Goal: Task Accomplishment & Management: Use online tool/utility

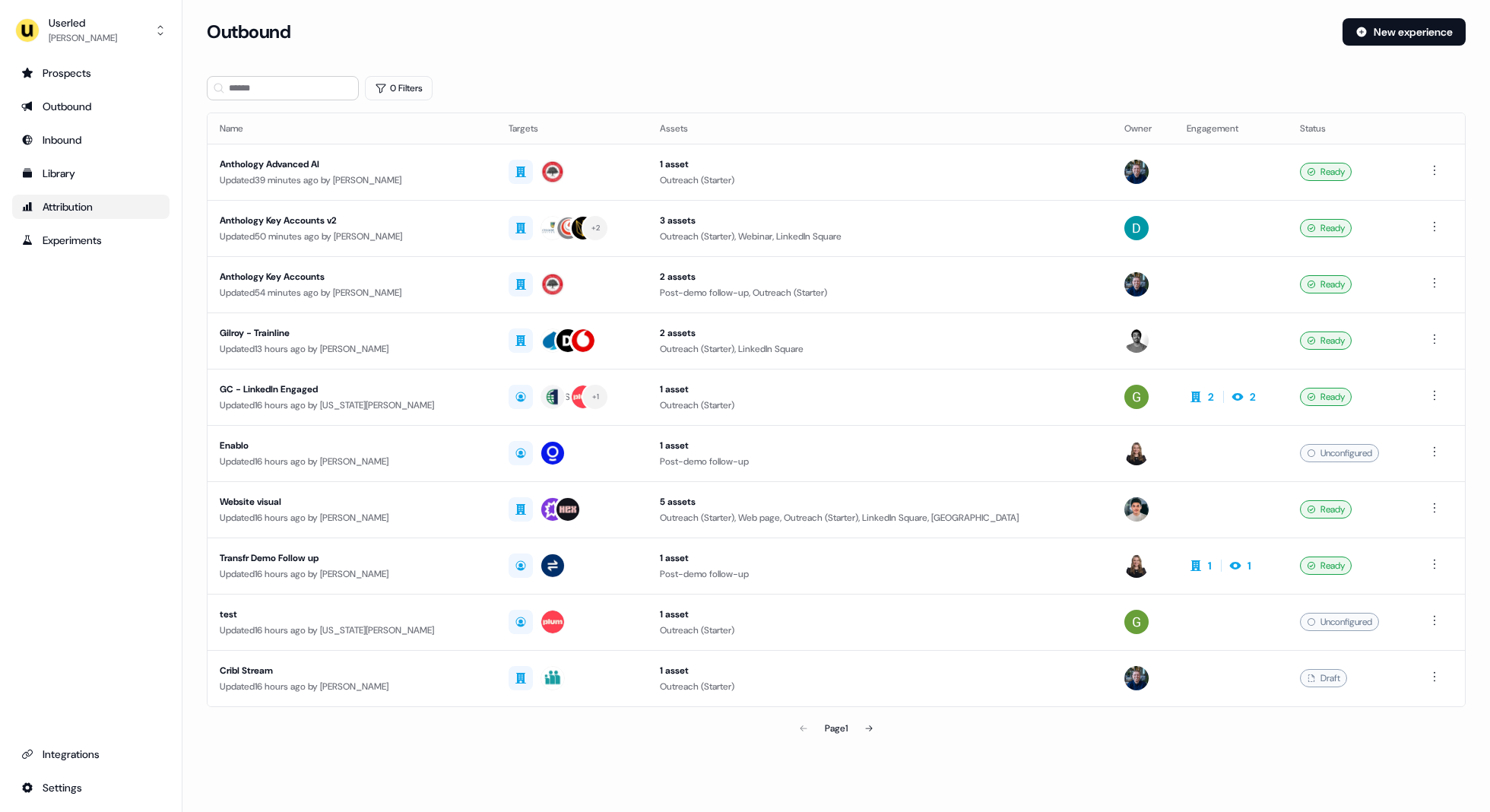
click at [46, 197] on link "Attribution" at bounding box center [90, 207] width 157 height 24
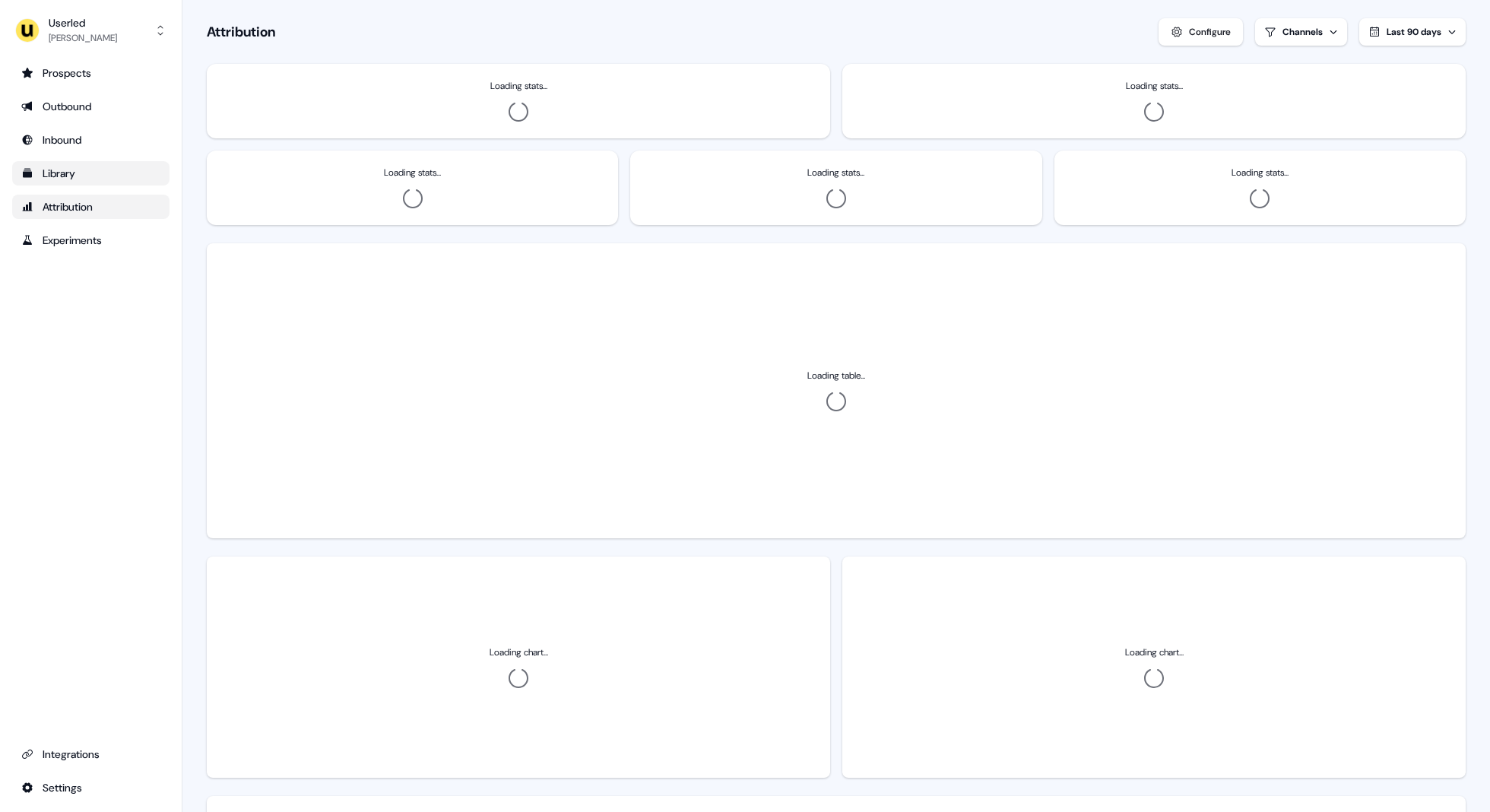
click at [55, 167] on div "Library" at bounding box center [91, 173] width 139 height 15
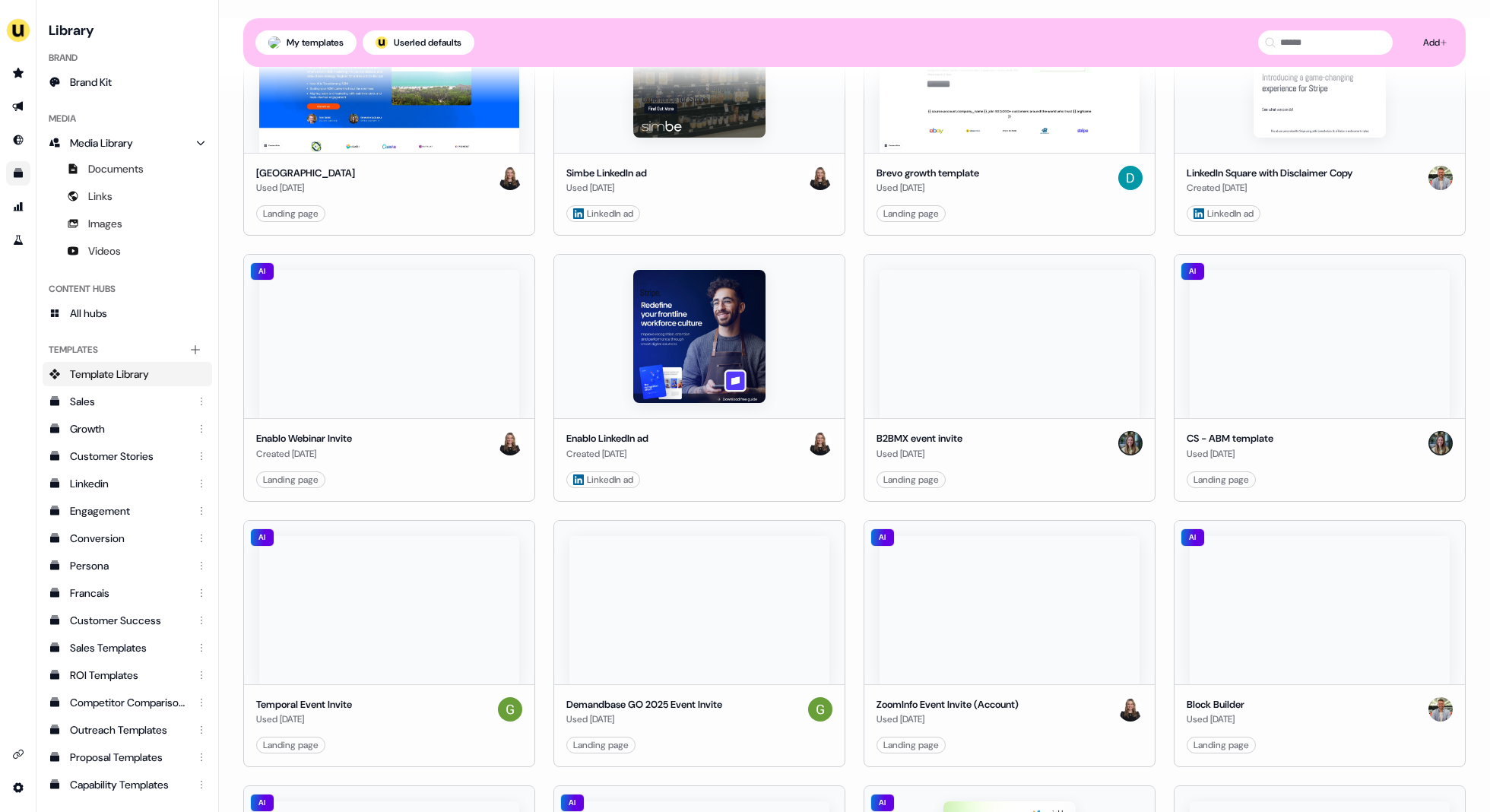
scroll to position [1597, 0]
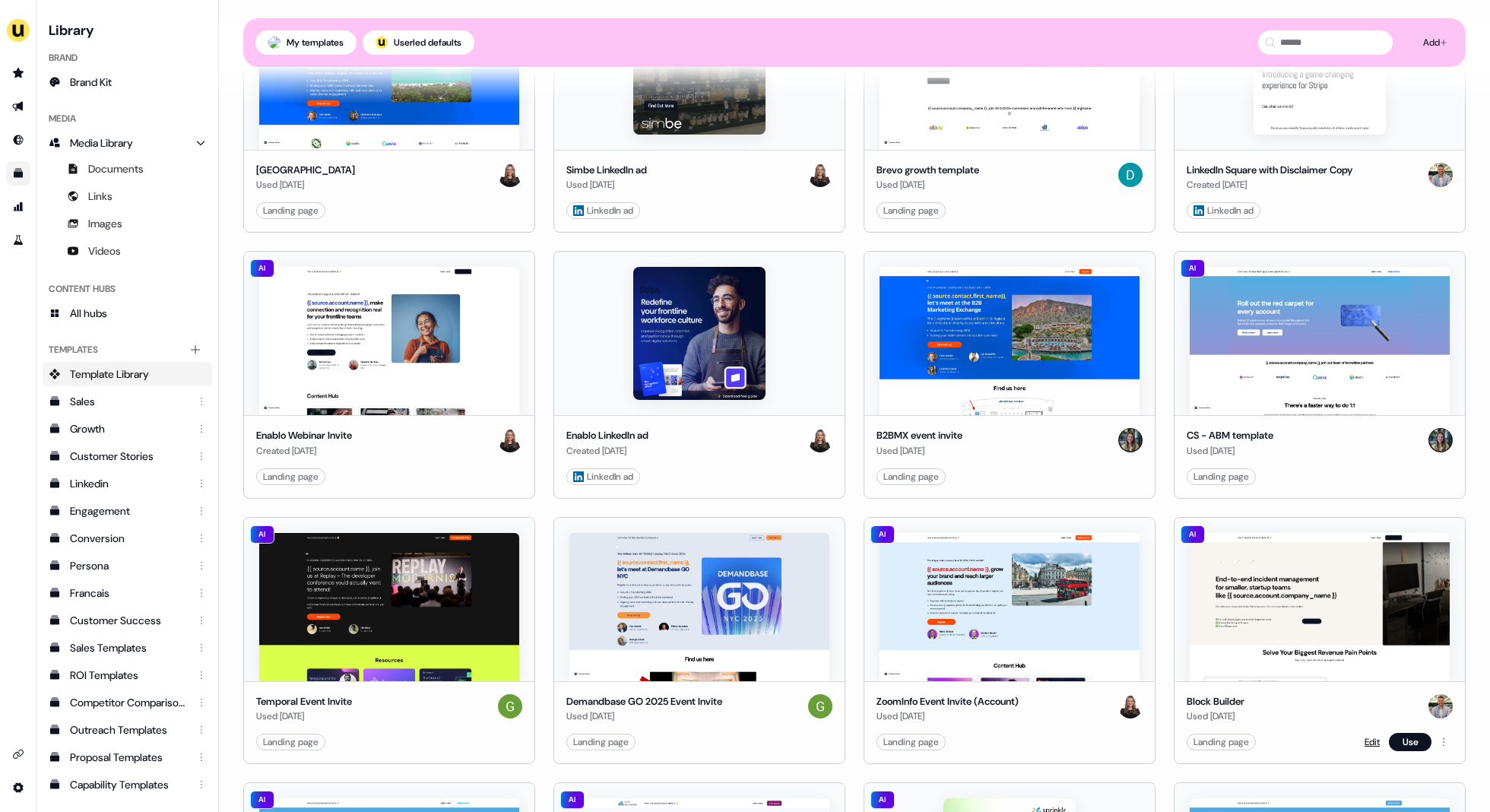
click at [1298, 734] on link "Edit" at bounding box center [1372, 742] width 15 height 15
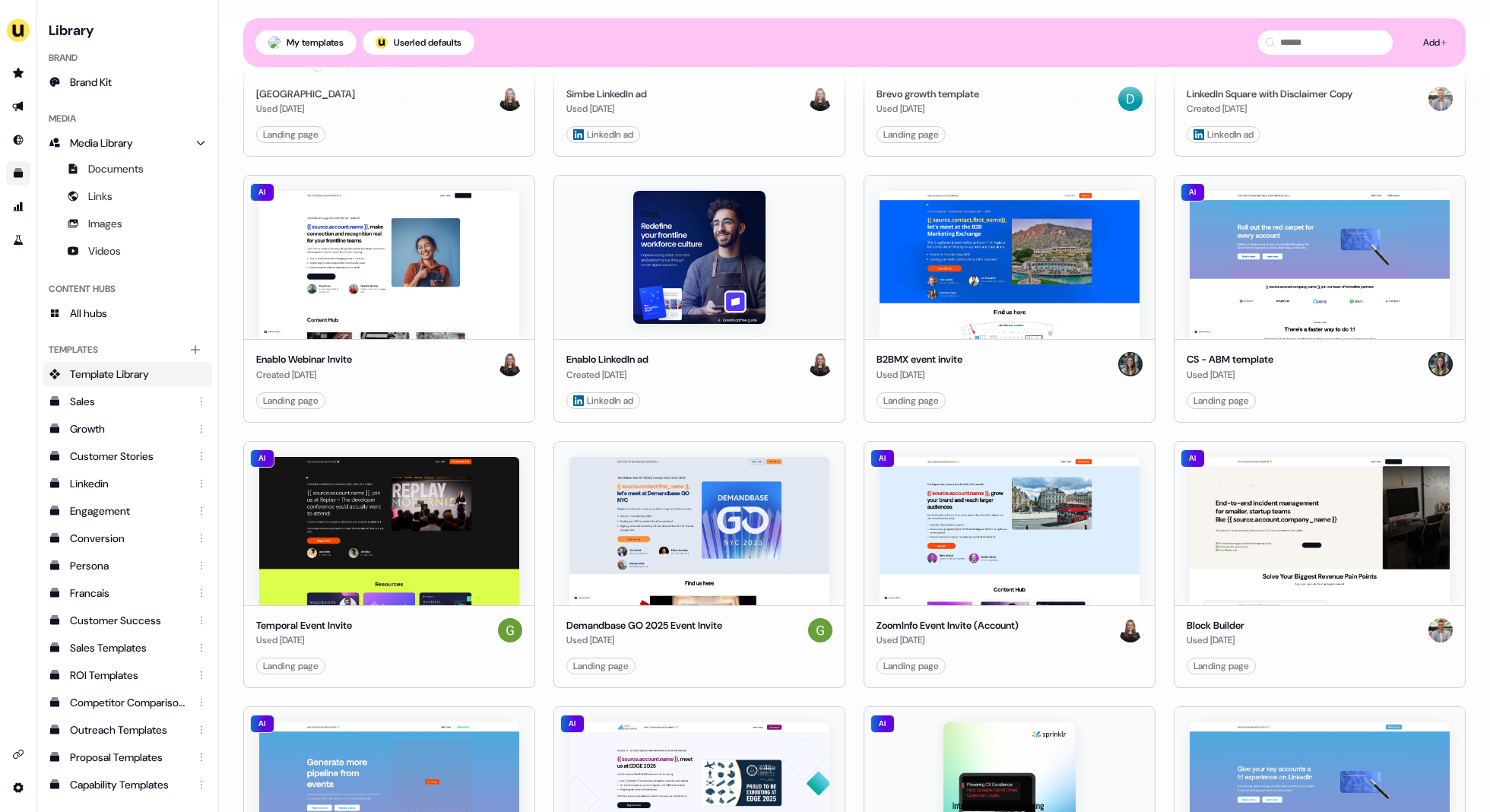
scroll to position [1880, 0]
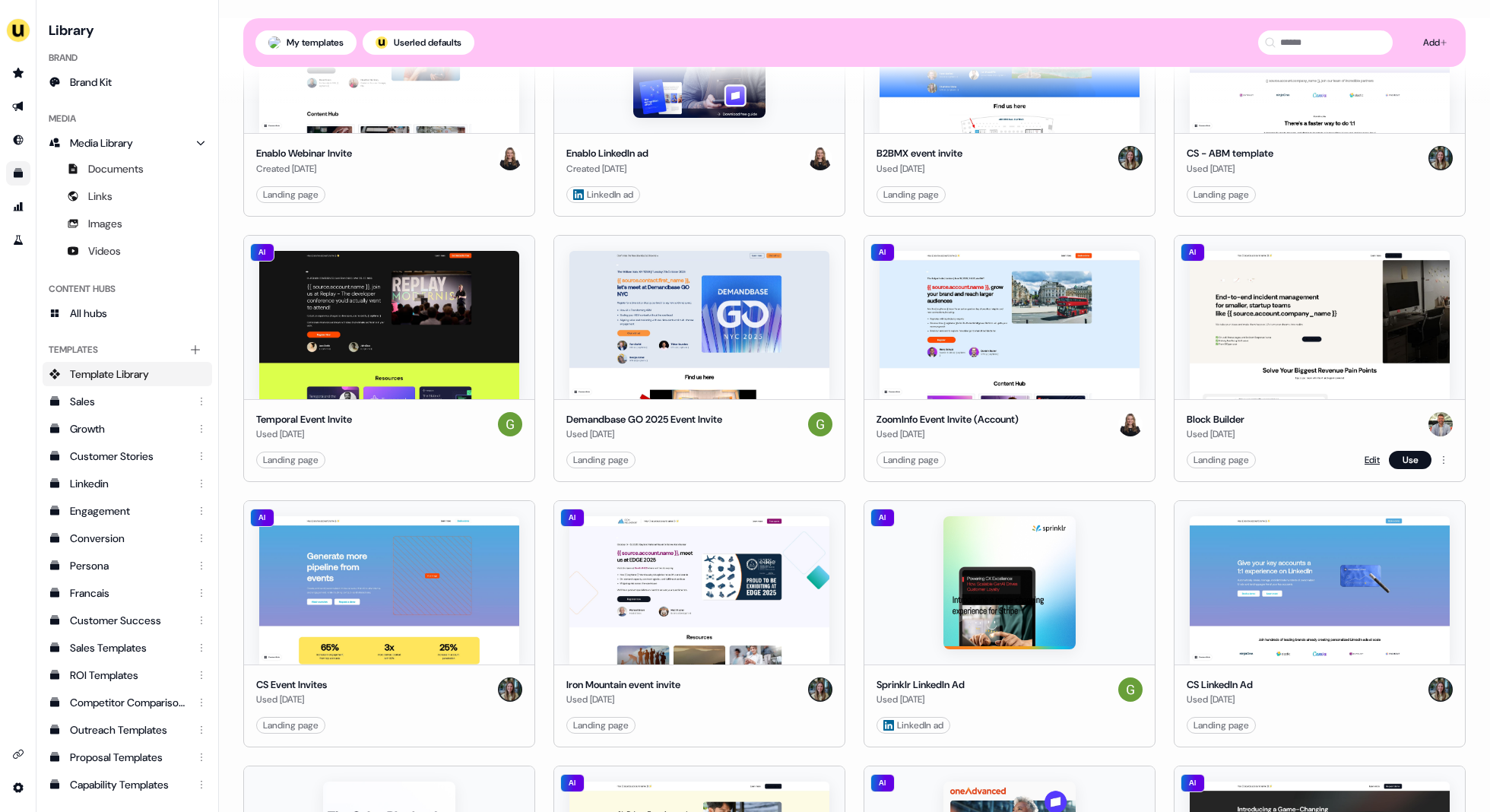
click at [1298, 455] on link "Edit" at bounding box center [1372, 460] width 15 height 15
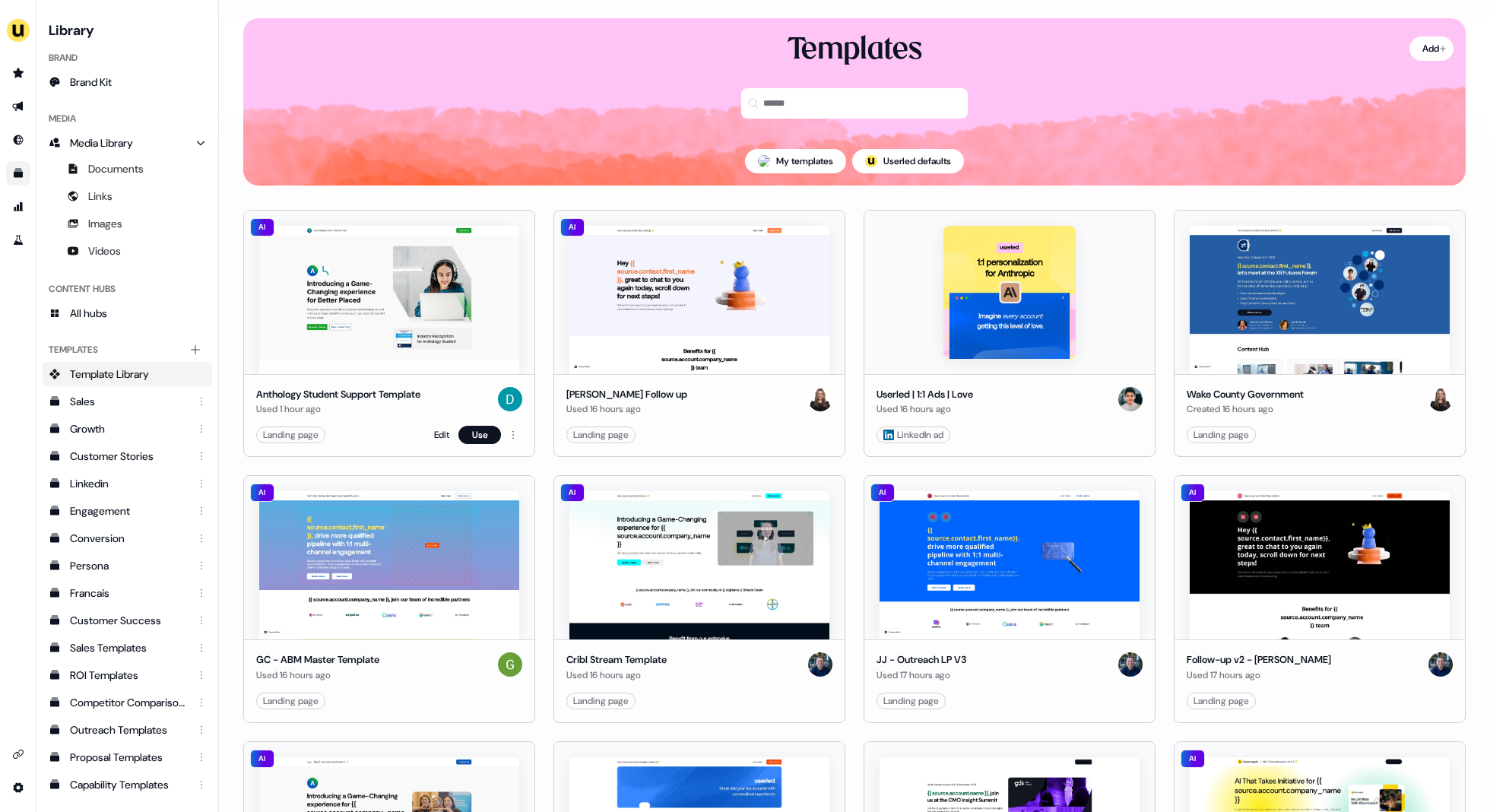
click at [405, 333] on img at bounding box center [389, 300] width 260 height 148
click at [441, 438] on link "Edit" at bounding box center [442, 435] width 15 height 15
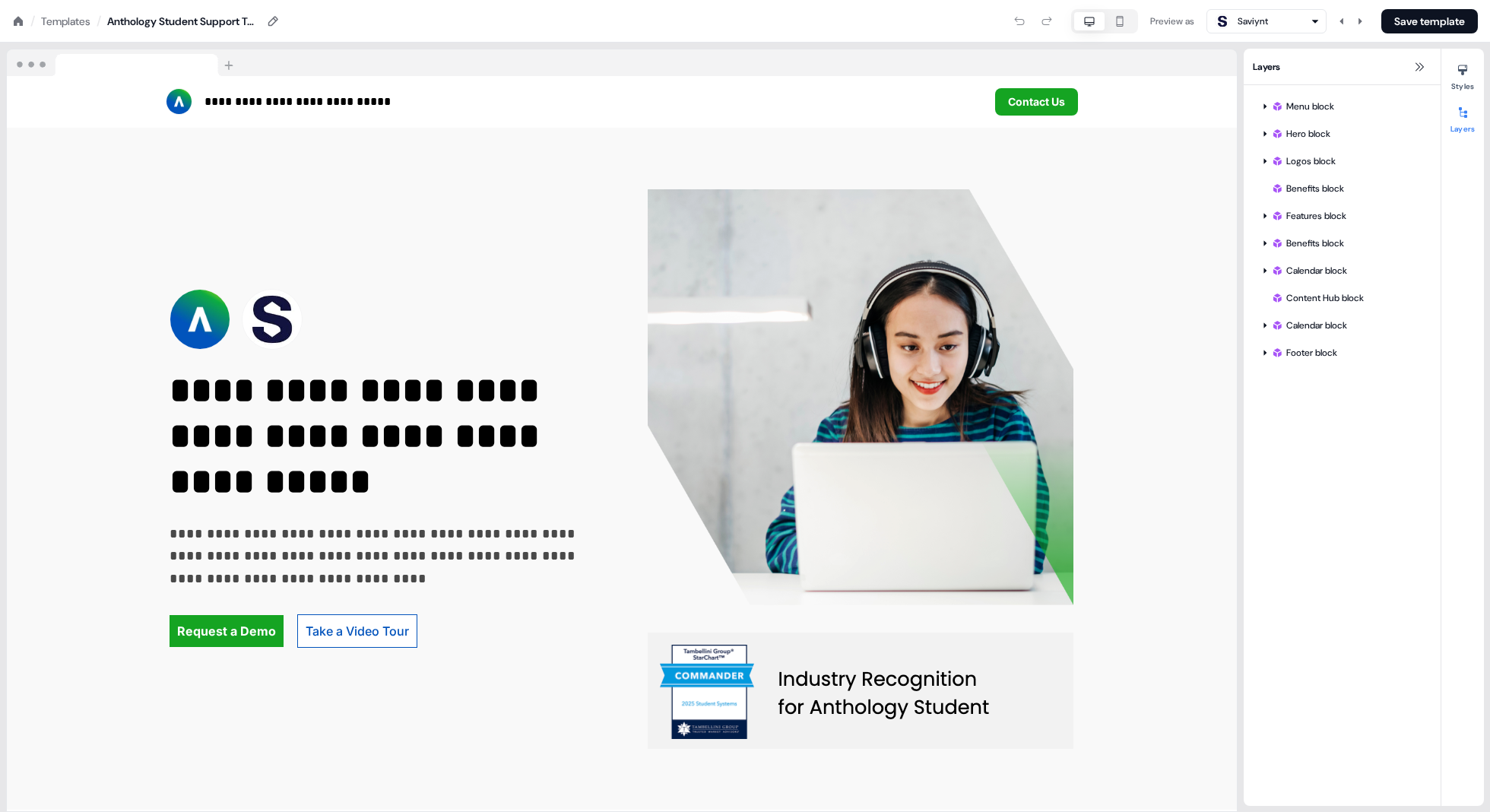
click at [70, 27] on div "Templates" at bounding box center [66, 21] width 50 height 15
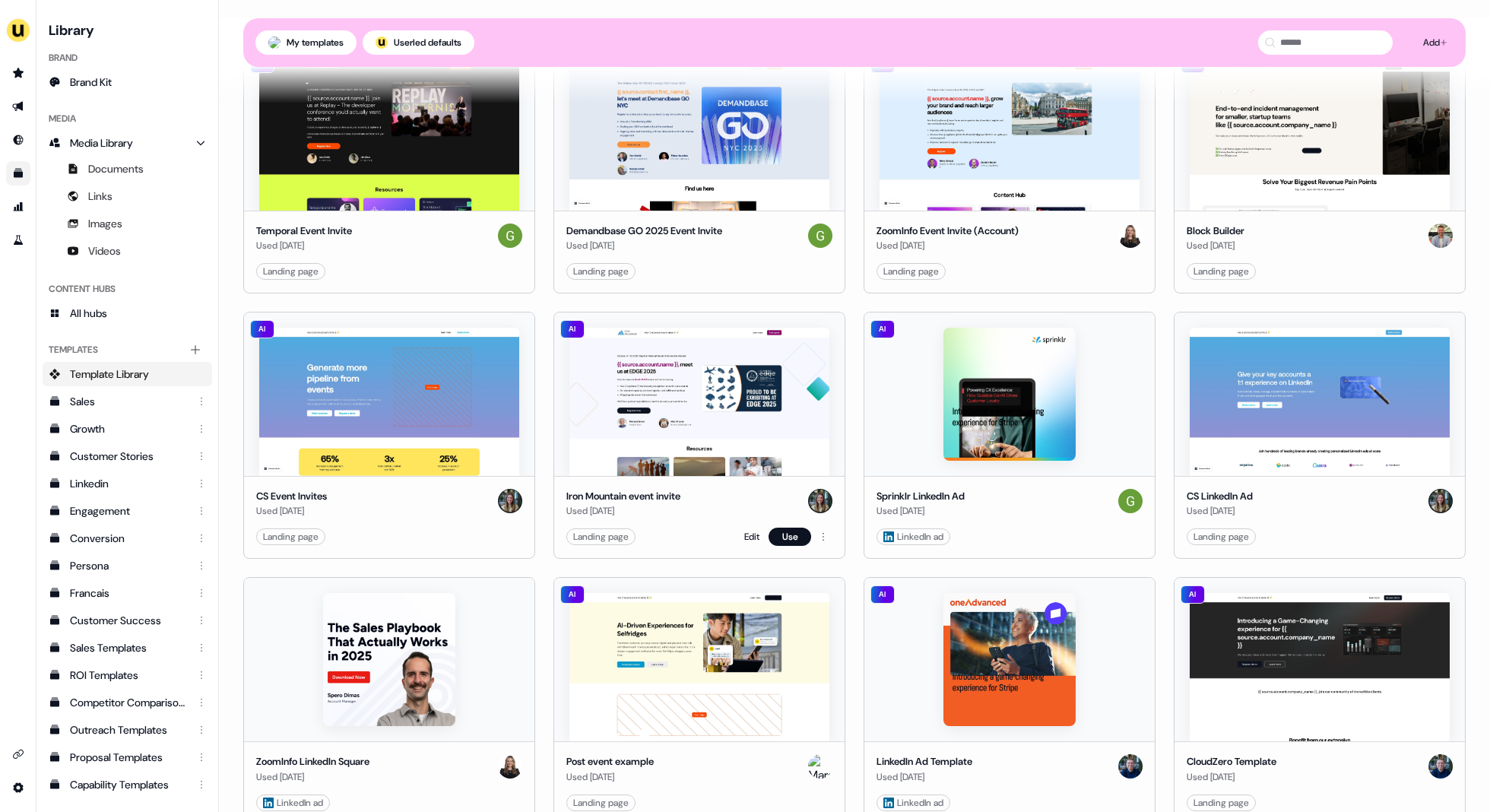
scroll to position [2080, 0]
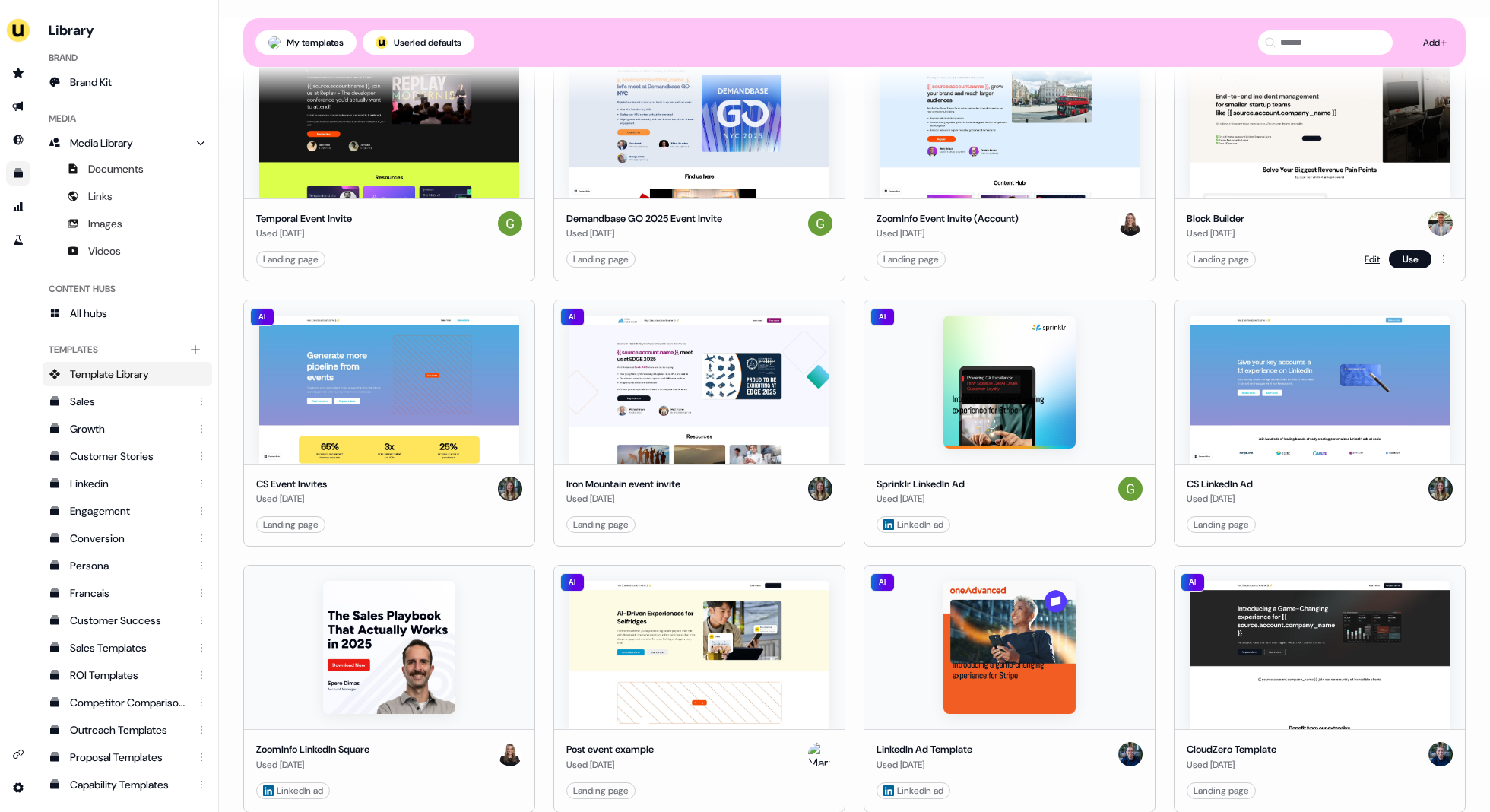
click at [1298, 251] on link "Edit" at bounding box center [1372, 259] width 15 height 15
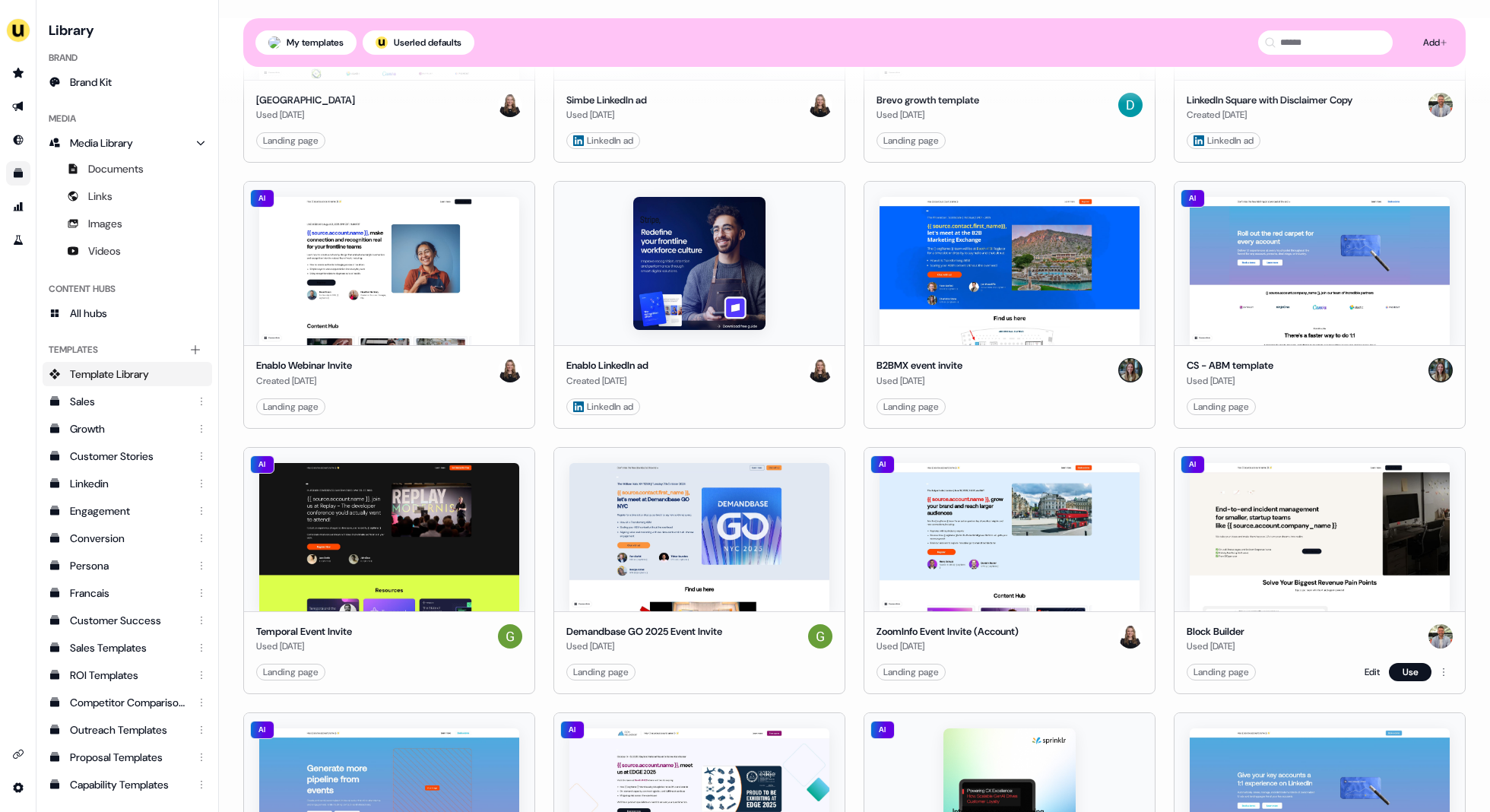
scroll to position [1802, 0]
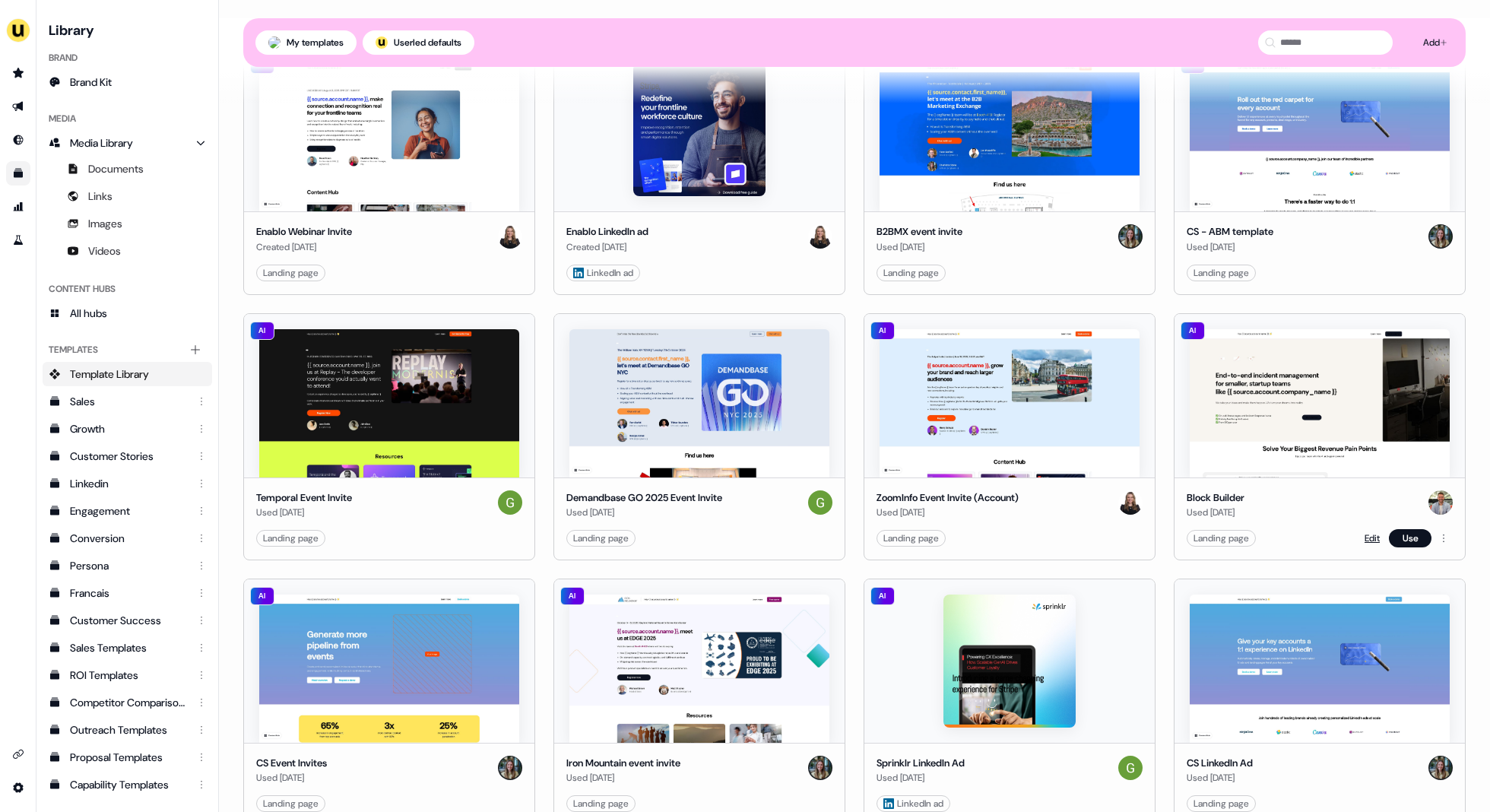
click at [1298, 530] on link "Edit" at bounding box center [1372, 538] width 15 height 15
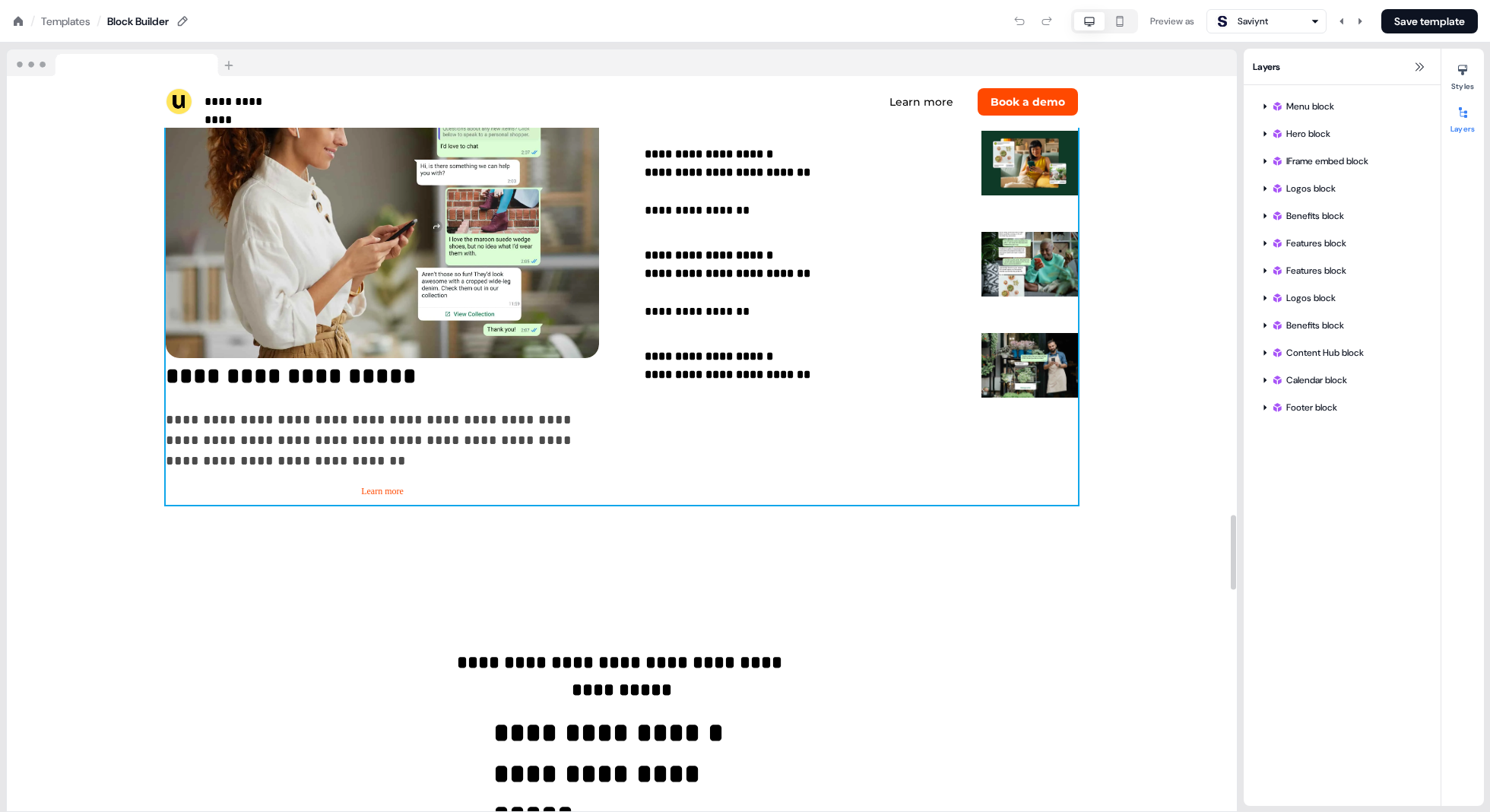
scroll to position [4330, 0]
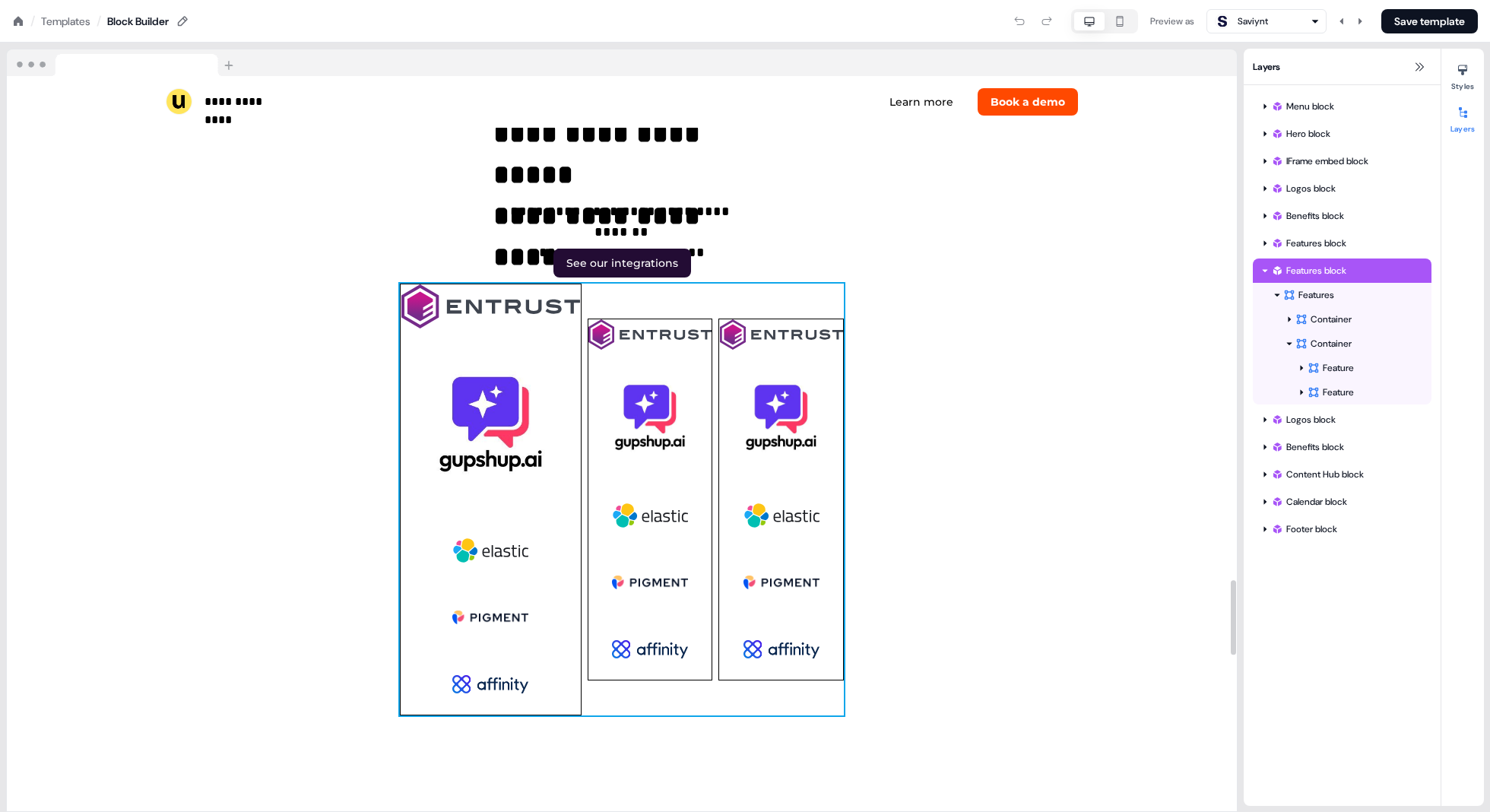
scroll to position [4957, 0]
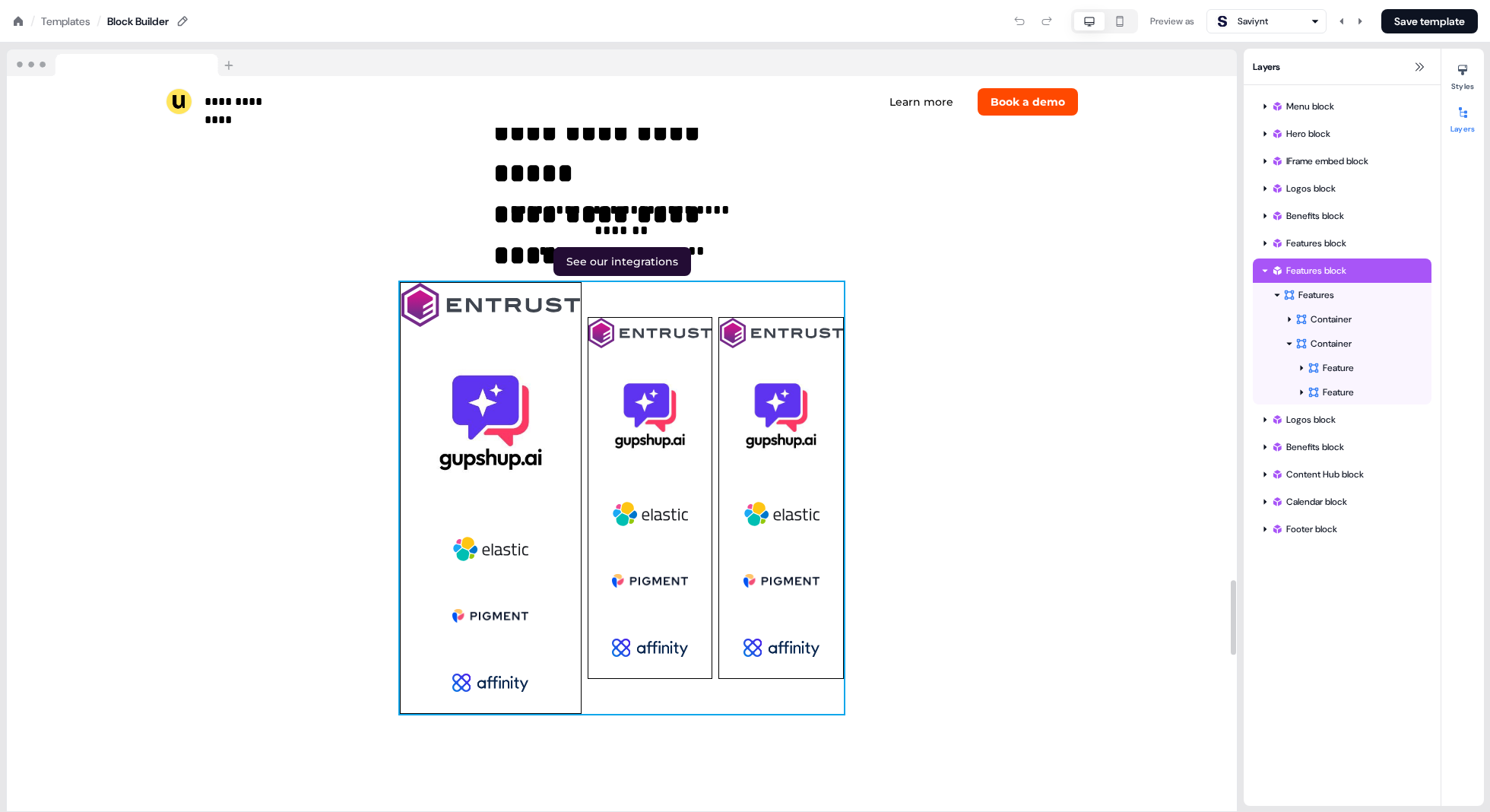
click at [714, 512] on div "To pick up a draggable item, press the space bar. While dragging, use the arrow…" at bounding box center [622, 498] width 444 height 432
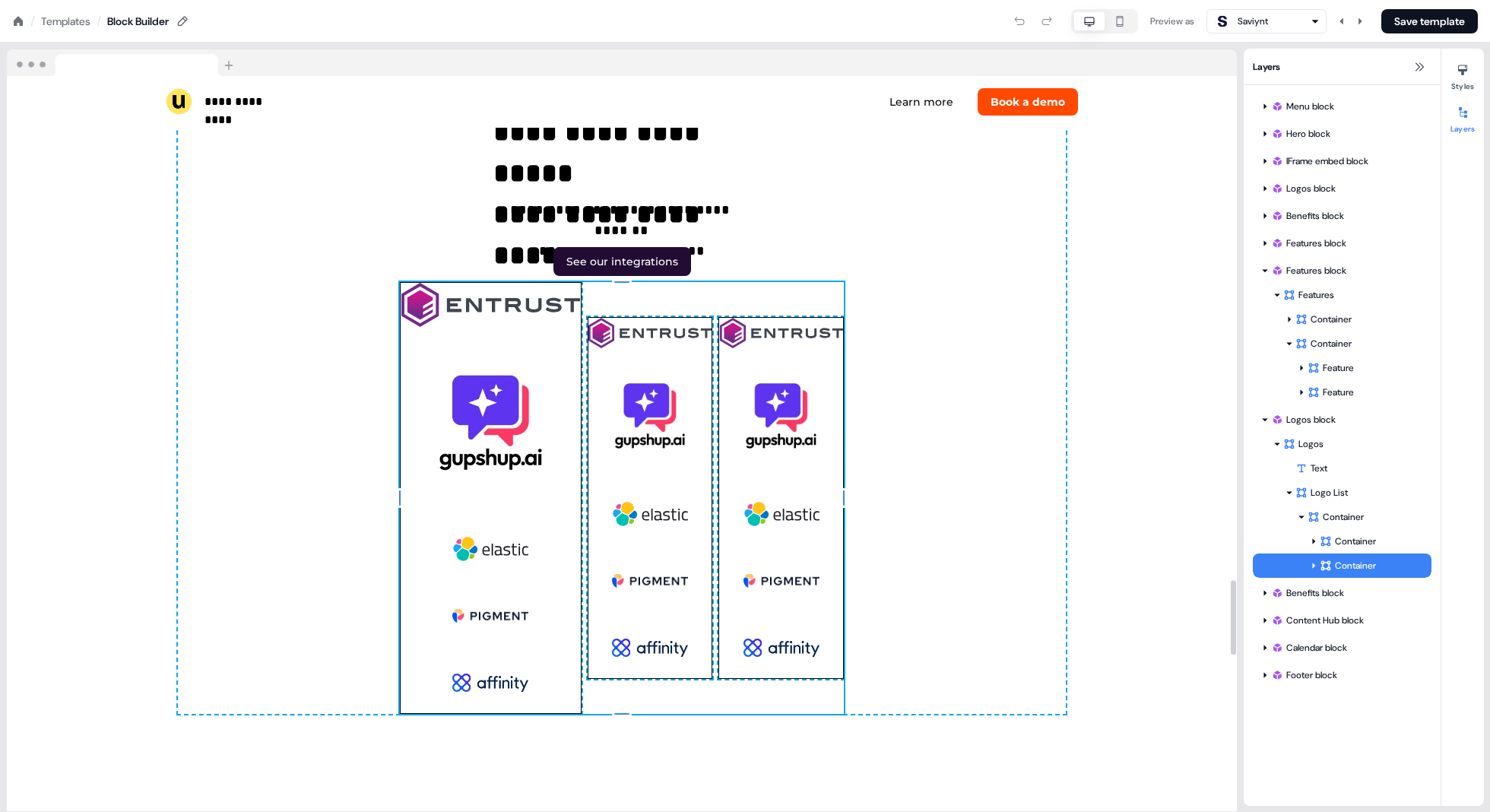
click at [714, 512] on div "To pick up a draggable item, press the space bar. While dragging, use the arrow…" at bounding box center [622, 498] width 444 height 432
click at [578, 648] on div "To pick up a draggable item, press the space bar. While dragging, use the arrow…" at bounding box center [491, 498] width 182 height 432
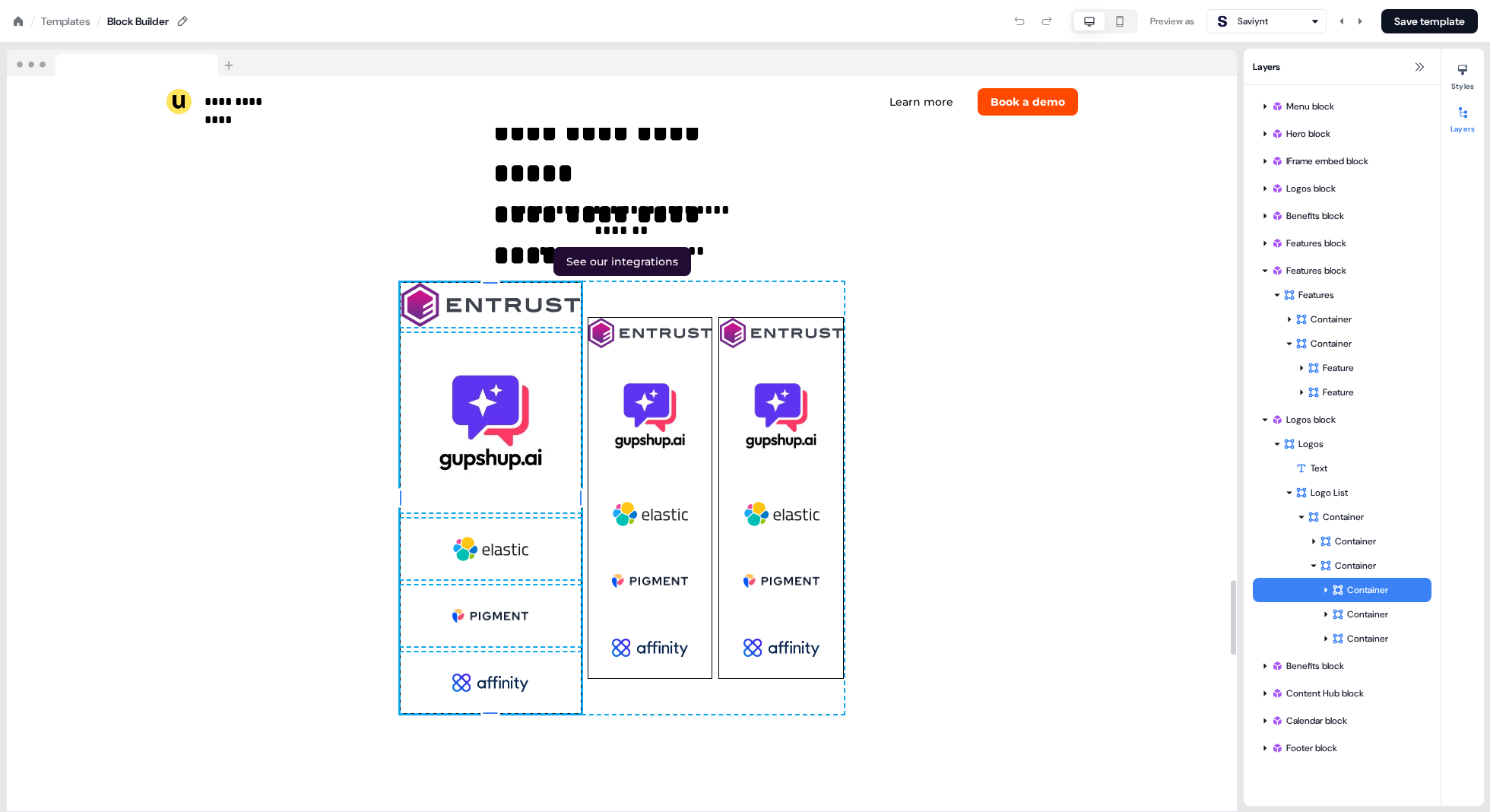
click at [578, 649] on div "To pick up a draggable item, press the space bar. While dragging, use the arrow…" at bounding box center [491, 498] width 182 height 432
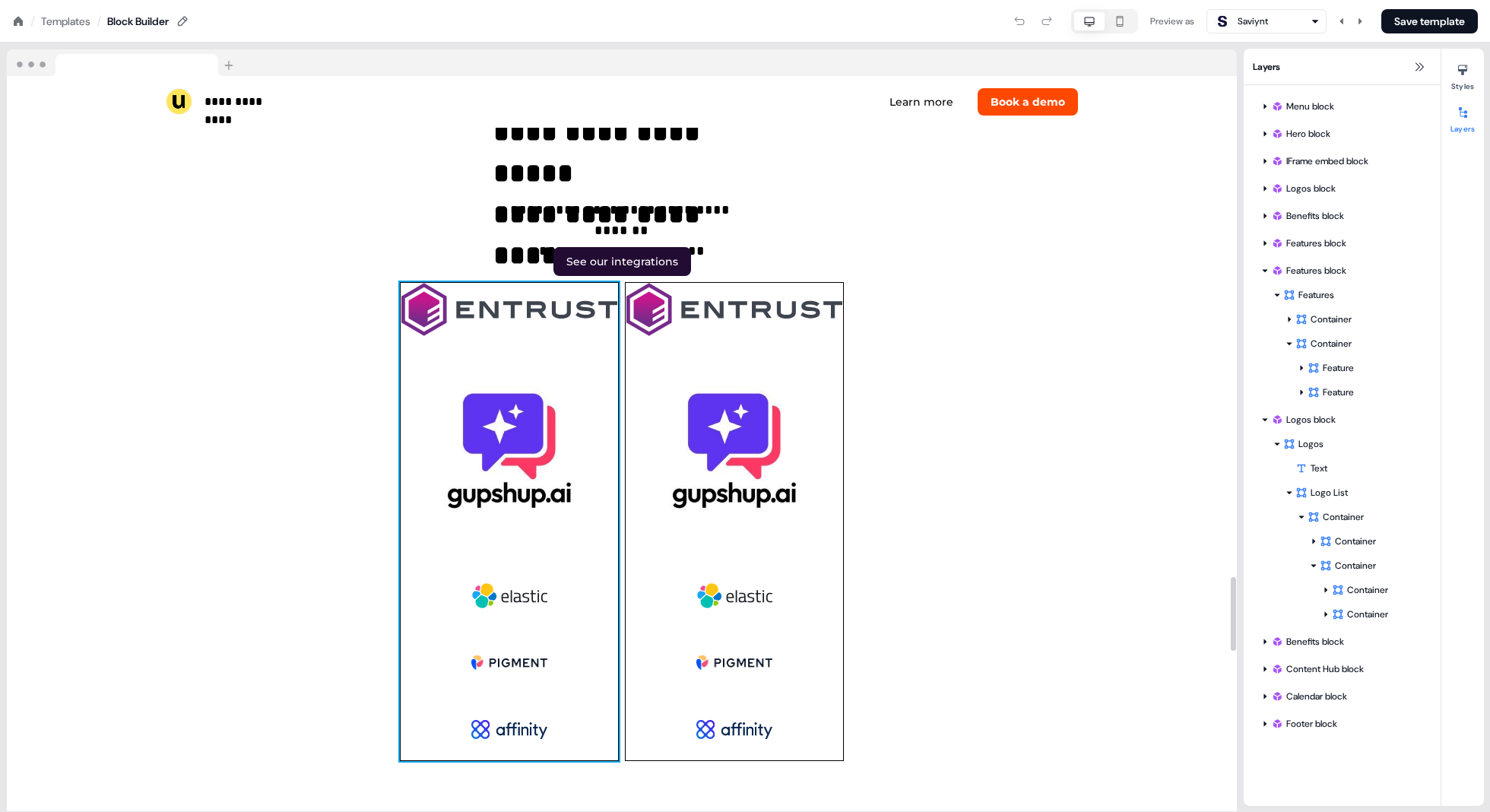
click at [617, 563] on div "To pick up a draggable item, press the space bar. While dragging, use the arrow…" at bounding box center [509, 521] width 219 height 478
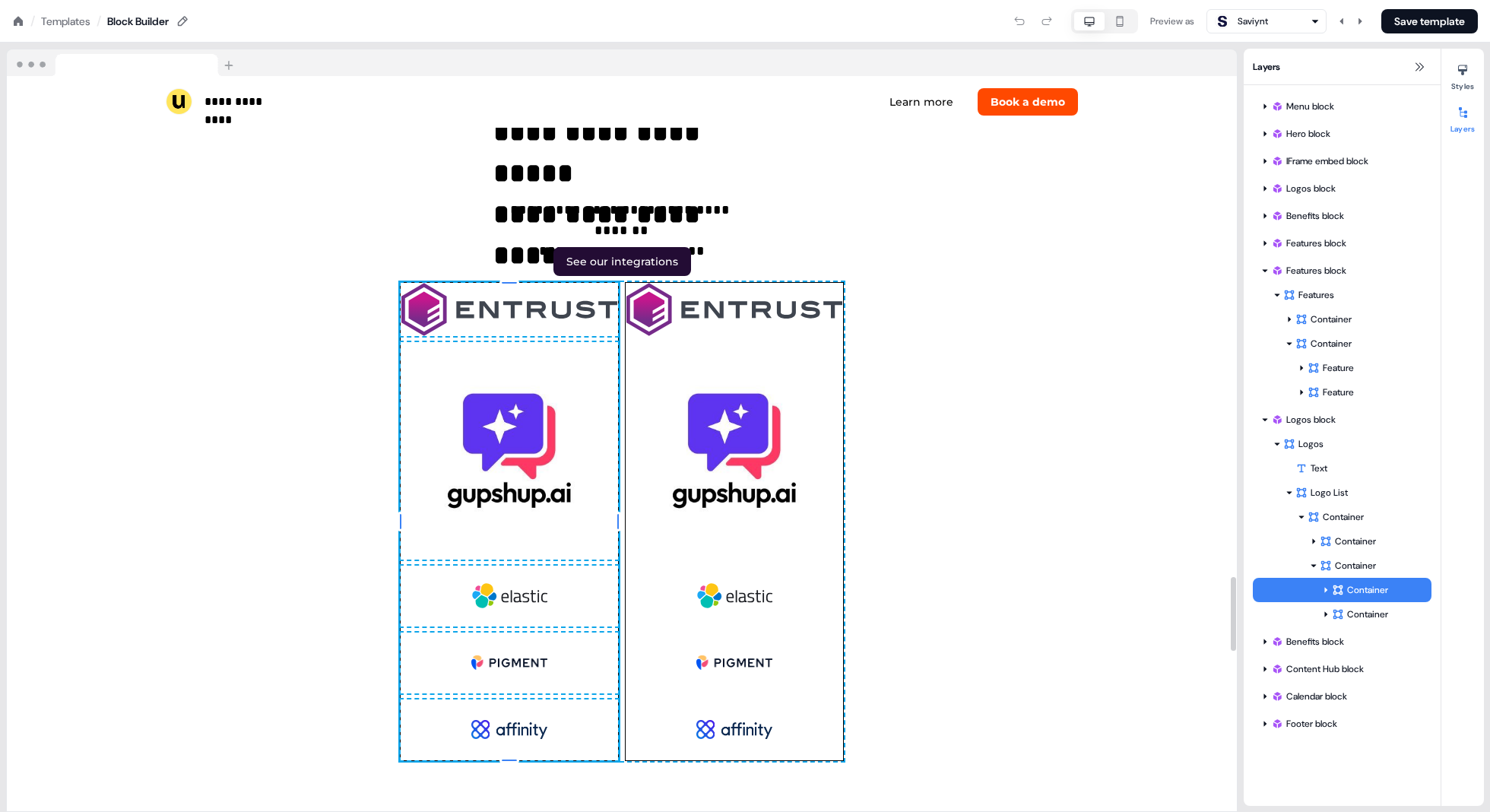
click at [614, 561] on div "To pick up a draggable item, press the space bar. While dragging, use the arrow…" at bounding box center [509, 521] width 219 height 478
click at [622, 567] on div "To pick up a draggable item, press the space bar. While dragging, use the arrow…" at bounding box center [622, 521] width 444 height 478
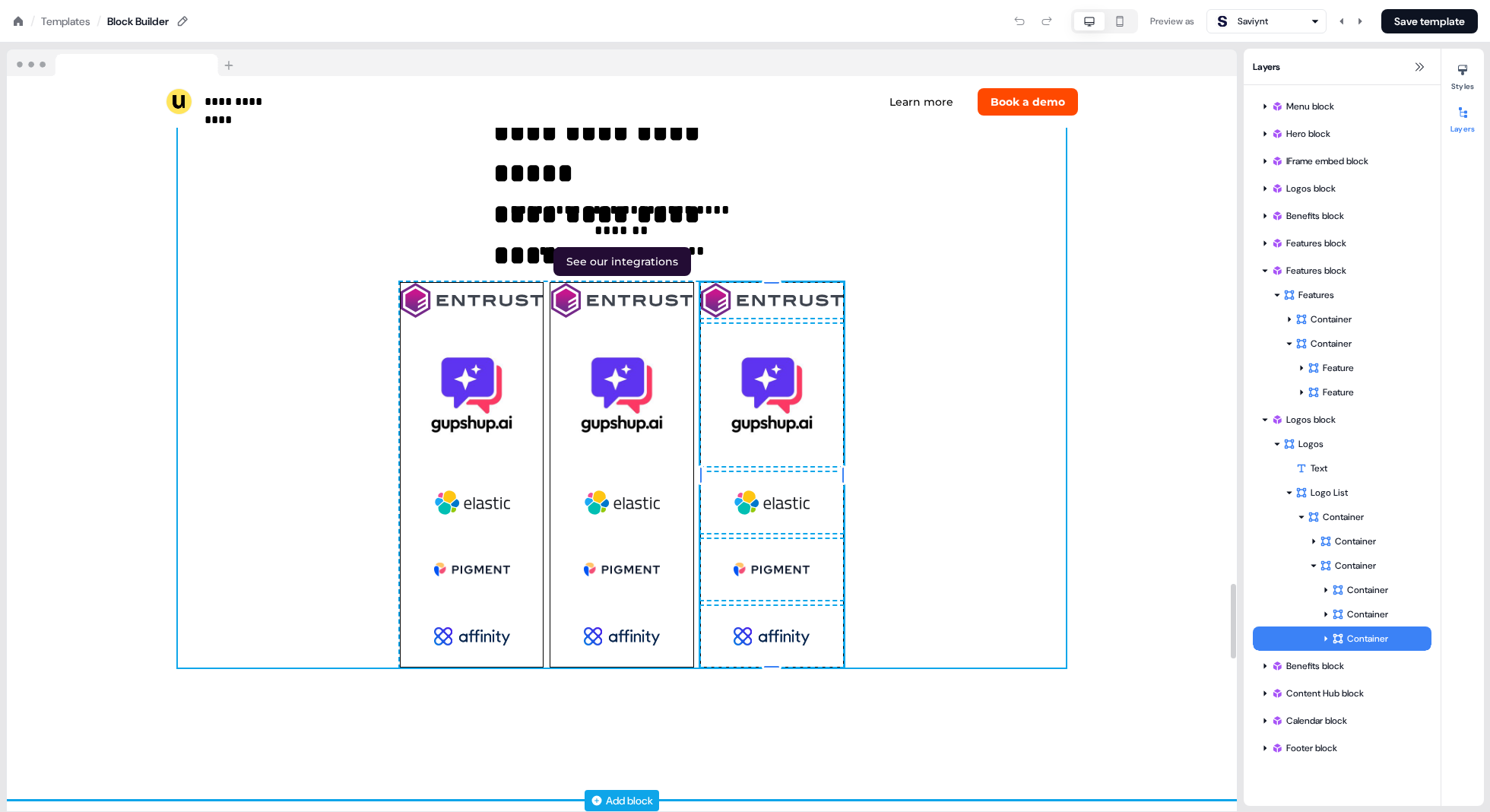
click at [988, 530] on div "**********" at bounding box center [622, 368] width 888 height 597
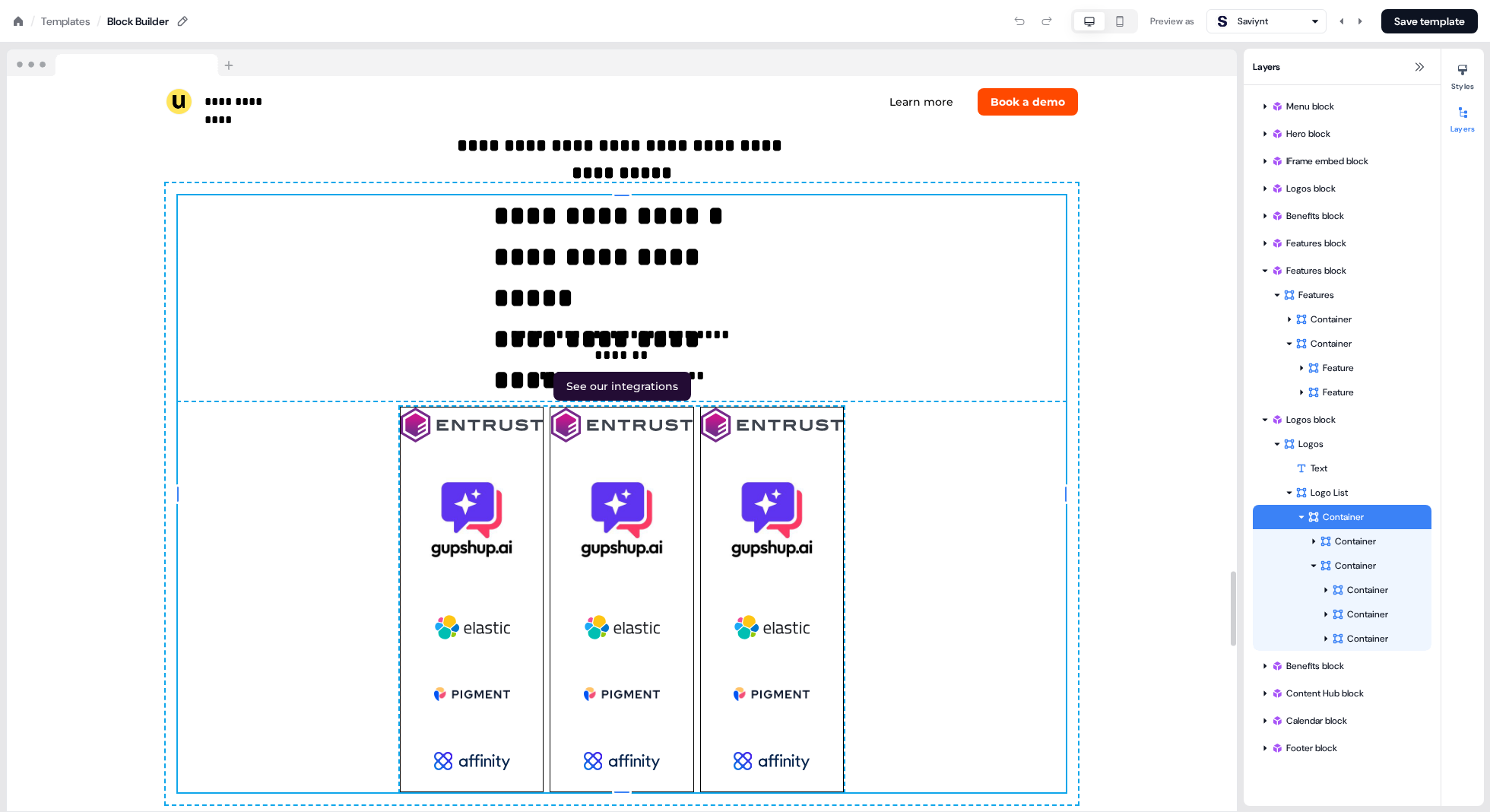
scroll to position [4831, 0]
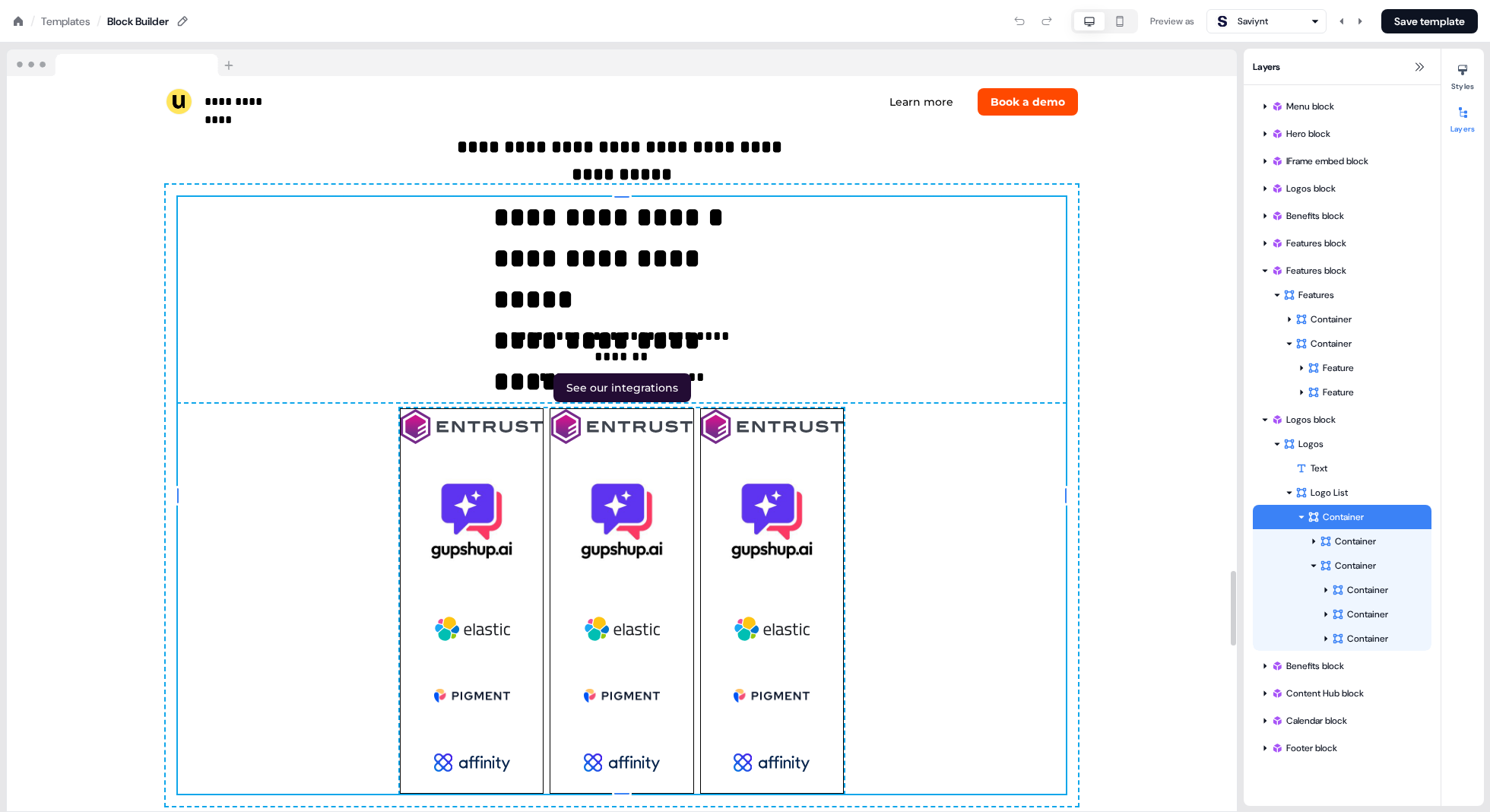
click at [968, 440] on div "**********" at bounding box center [622, 494] width 888 height 597
click at [1119, 23] on icon "button" at bounding box center [1120, 21] width 18 height 12
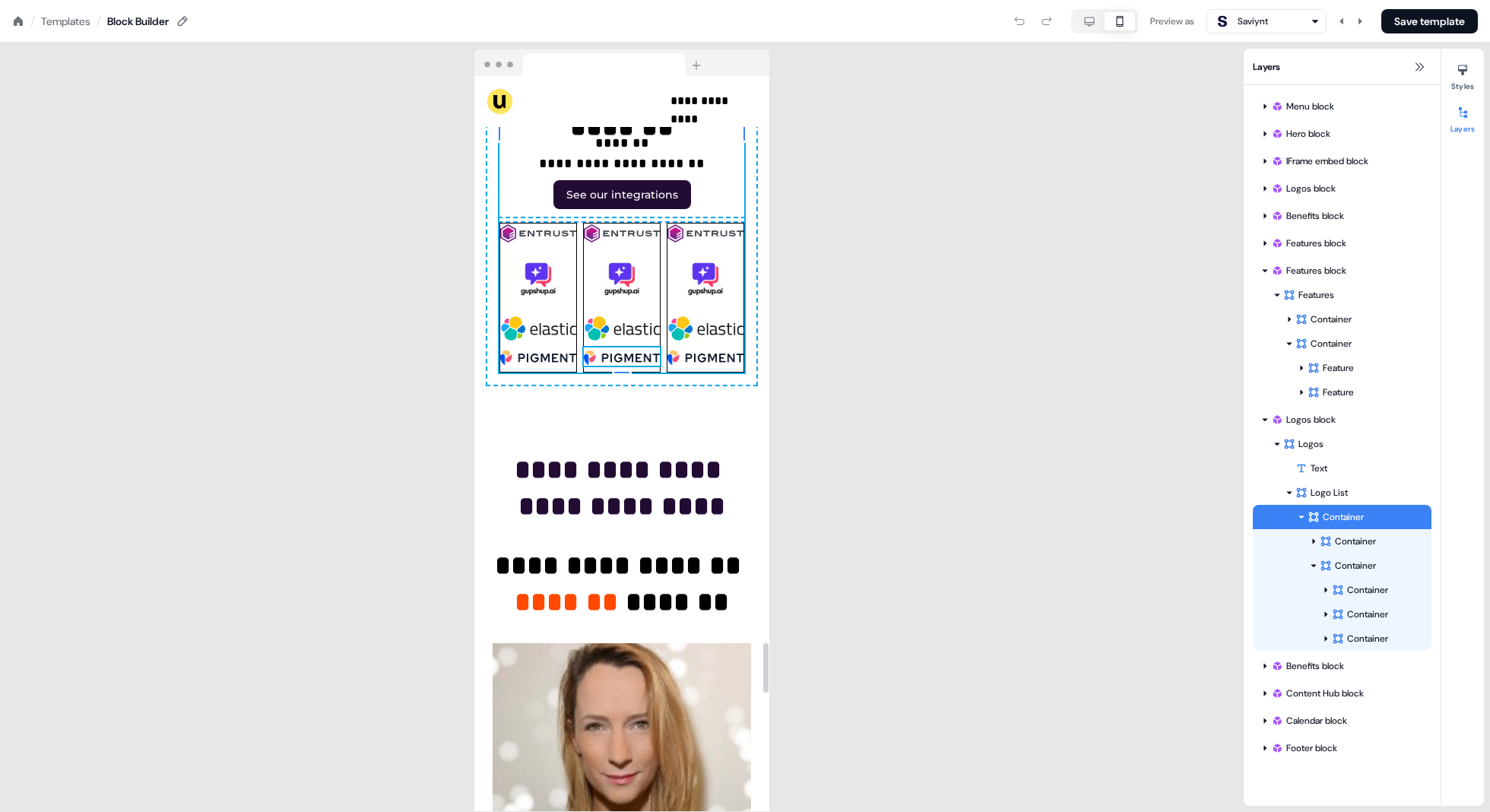
scroll to position [8389, 0]
click at [1298, 25] on button "Save template" at bounding box center [1430, 21] width 96 height 24
click at [654, 200] on div "**********" at bounding box center [622, 132] width 245 height 479
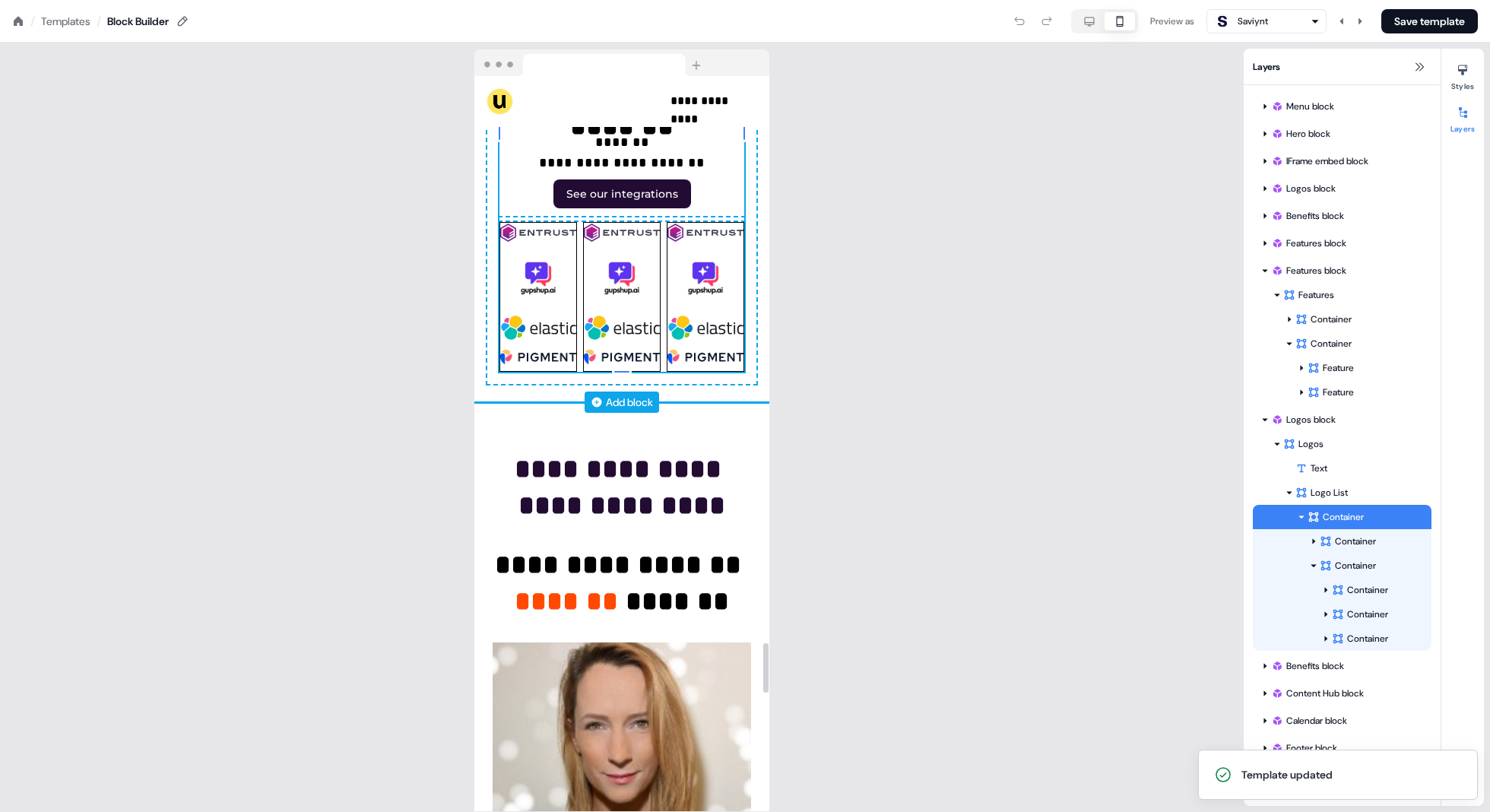
click at [658, 197] on div "**********" at bounding box center [622, 132] width 245 height 479
click at [663, 197] on div "**********" at bounding box center [622, 54] width 245 height 323
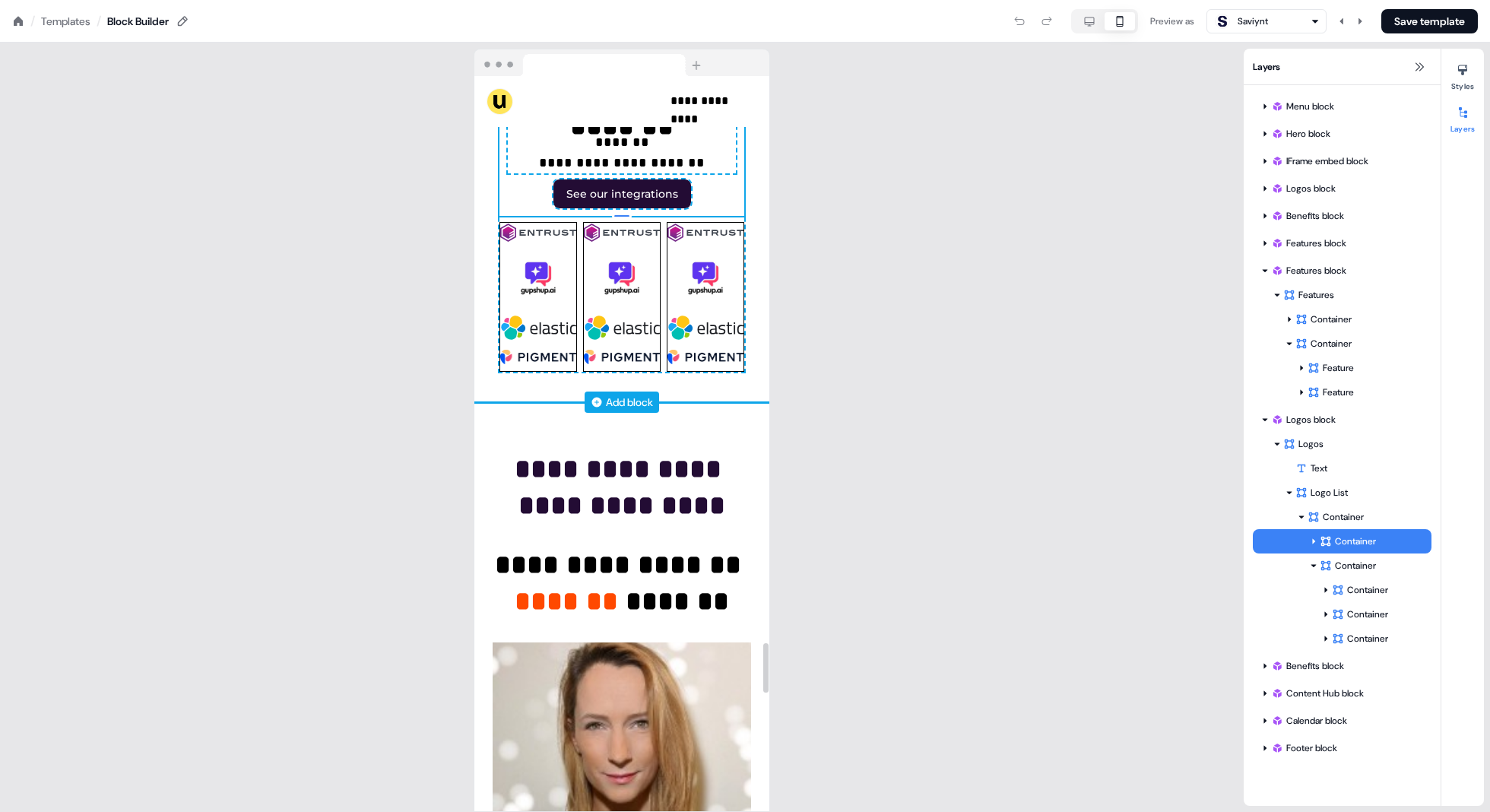
click at [733, 201] on div "**********" at bounding box center [622, 132] width 245 height 479
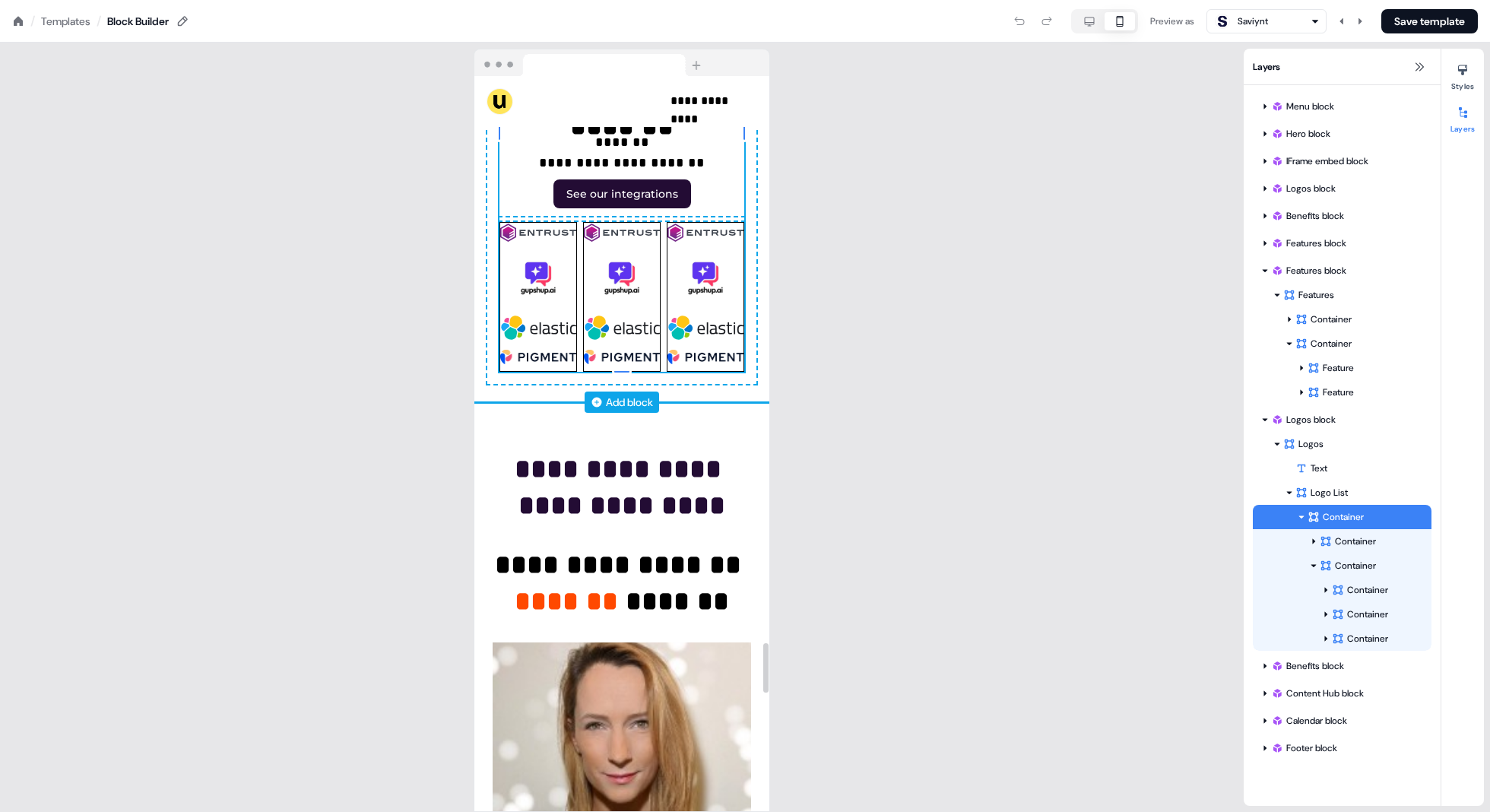
click at [660, 198] on div "**********" at bounding box center [622, 132] width 245 height 479
click at [664, 222] on div "To pick up a draggable item, press the space bar. While dragging, use the arrow…" at bounding box center [622, 297] width 245 height 149
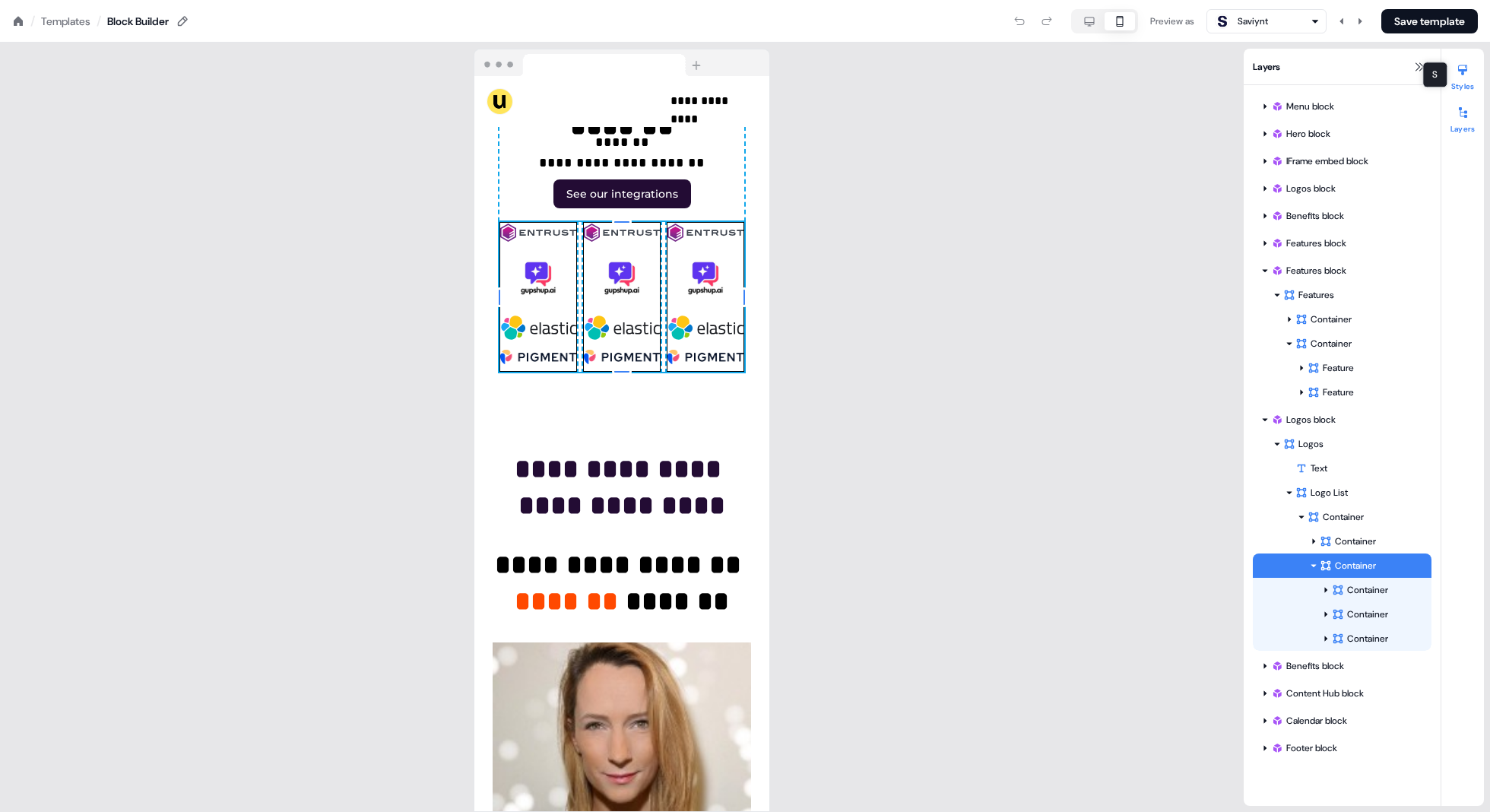
click at [1298, 84] on button "Styles" at bounding box center [1463, 74] width 43 height 33
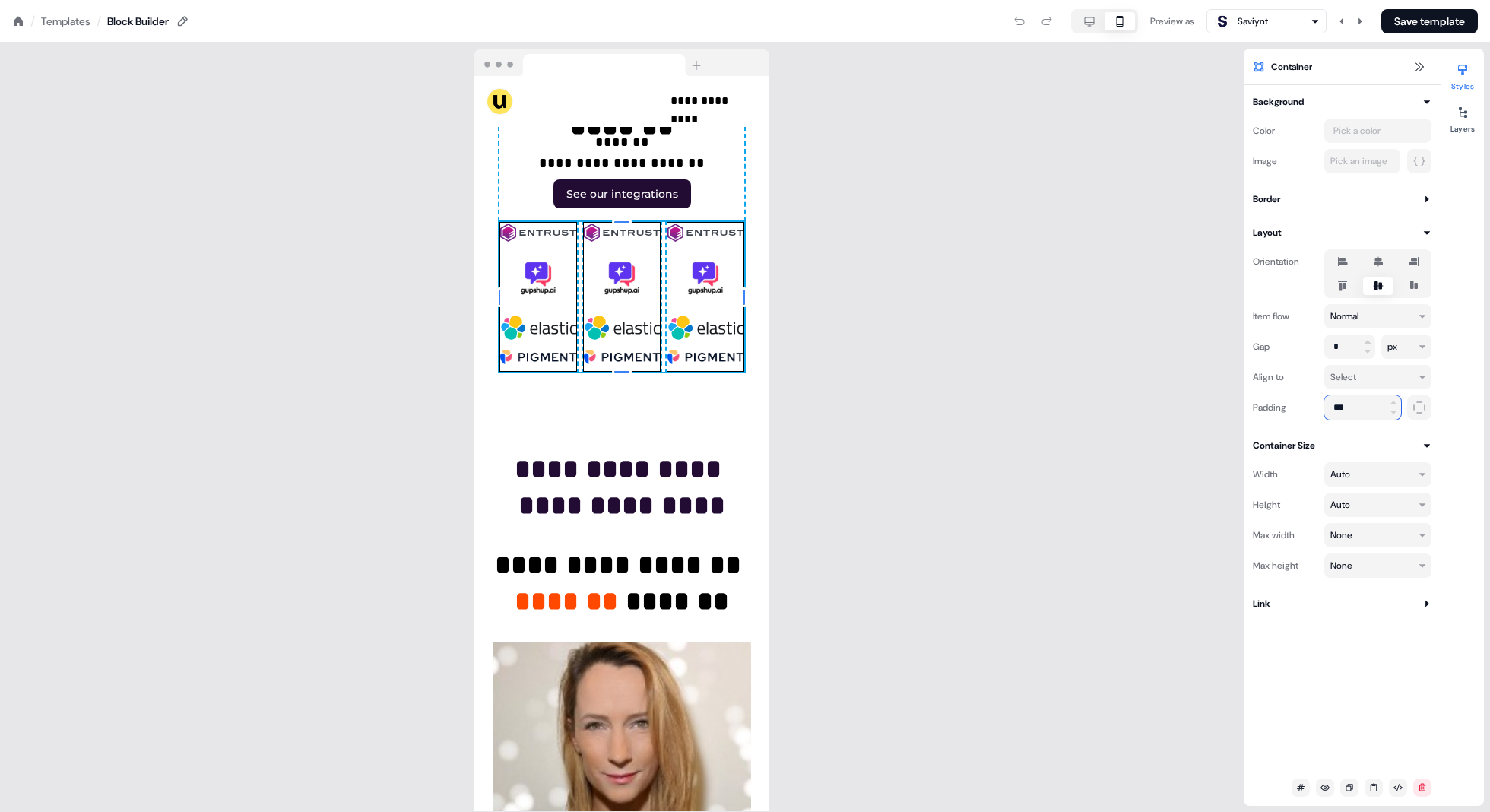
click at [1298, 409] on input "***" at bounding box center [1362, 407] width 76 height 24
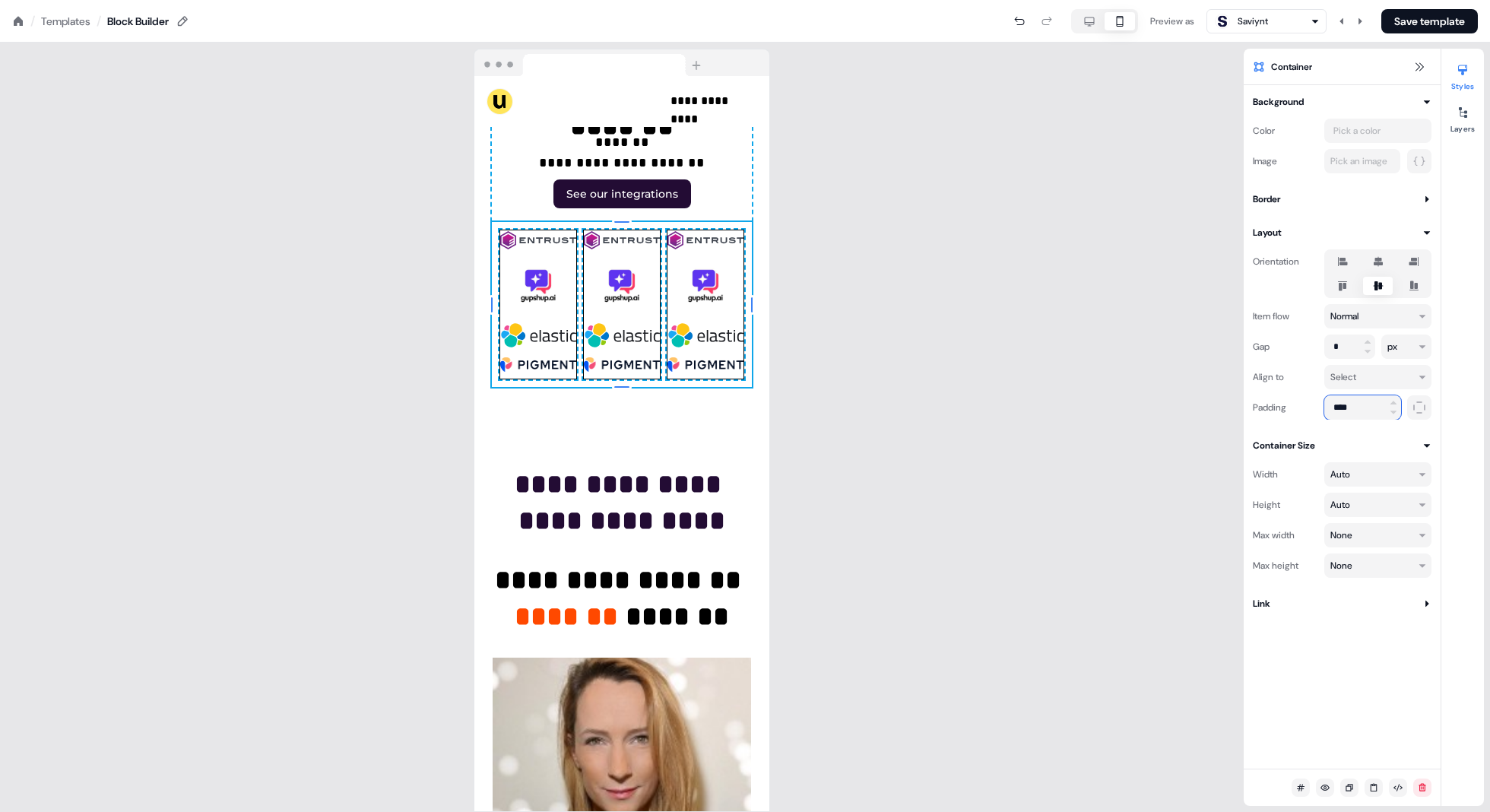
scroll to position [8347, 0]
type input "***"
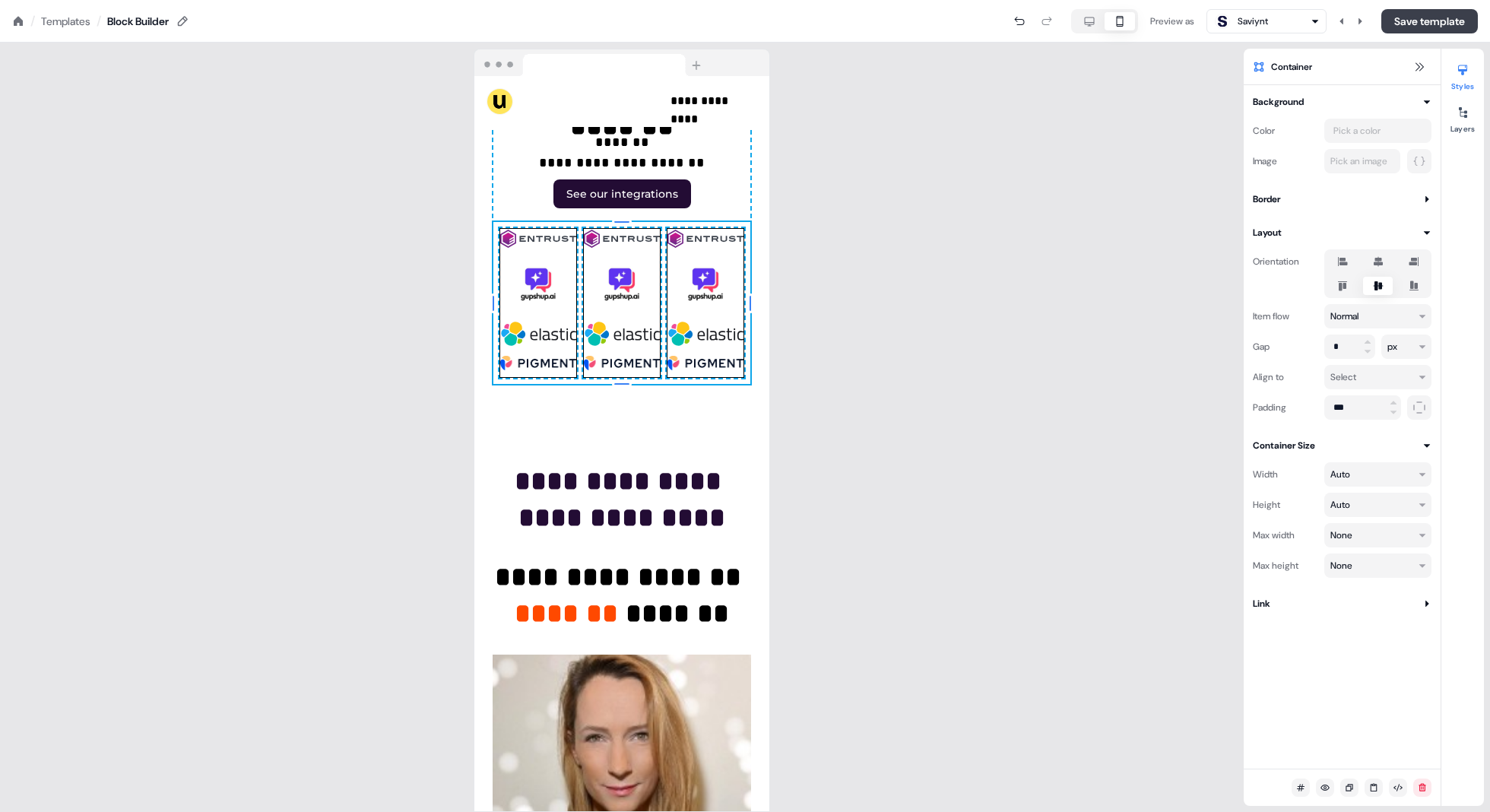
click at [1298, 21] on button "Save template" at bounding box center [1430, 21] width 96 height 24
click at [1086, 30] on div at bounding box center [1105, 21] width 67 height 24
click at [1086, 21] on icon "button" at bounding box center [1089, 21] width 18 height 12
type input "***"
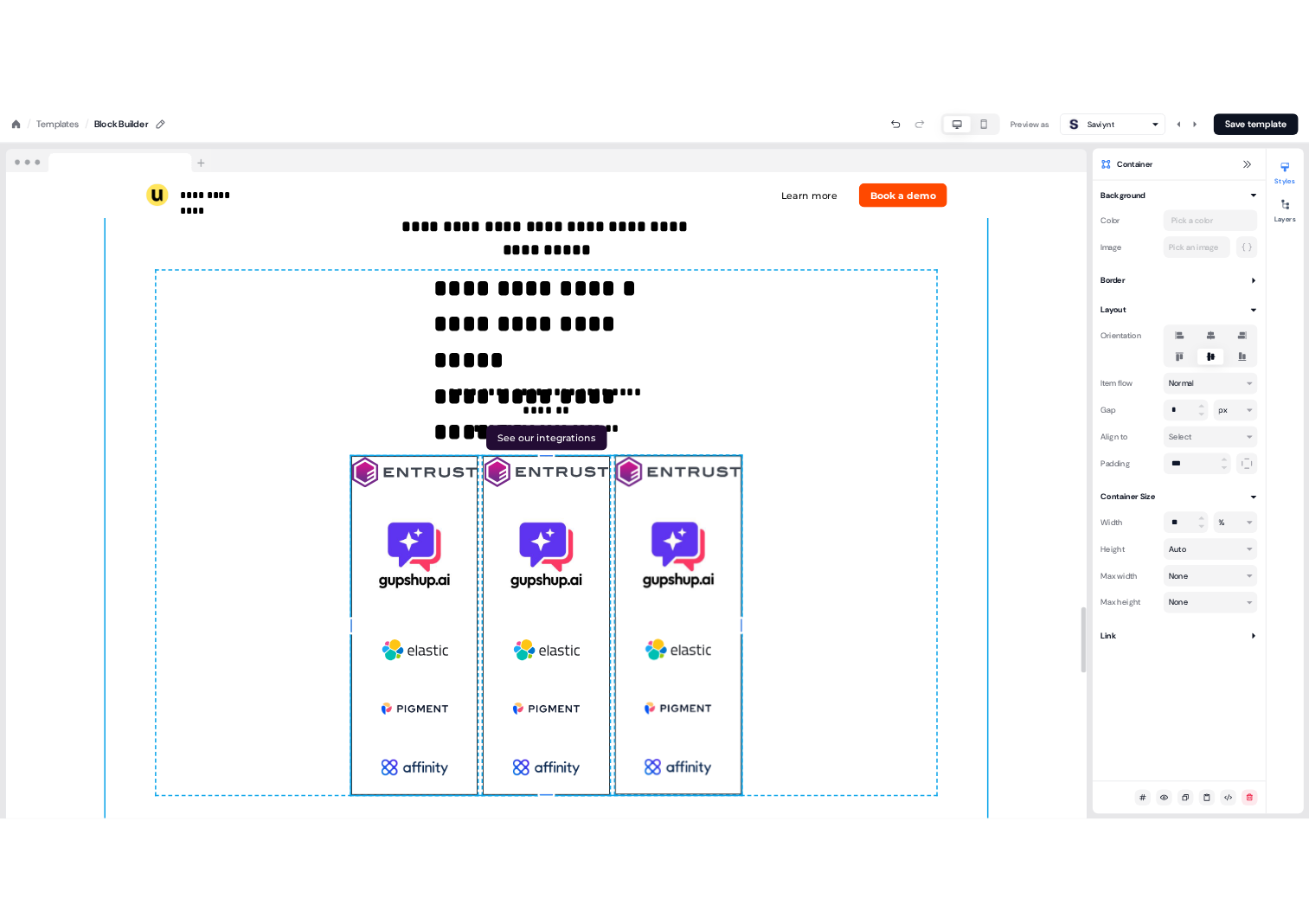
scroll to position [5515, 0]
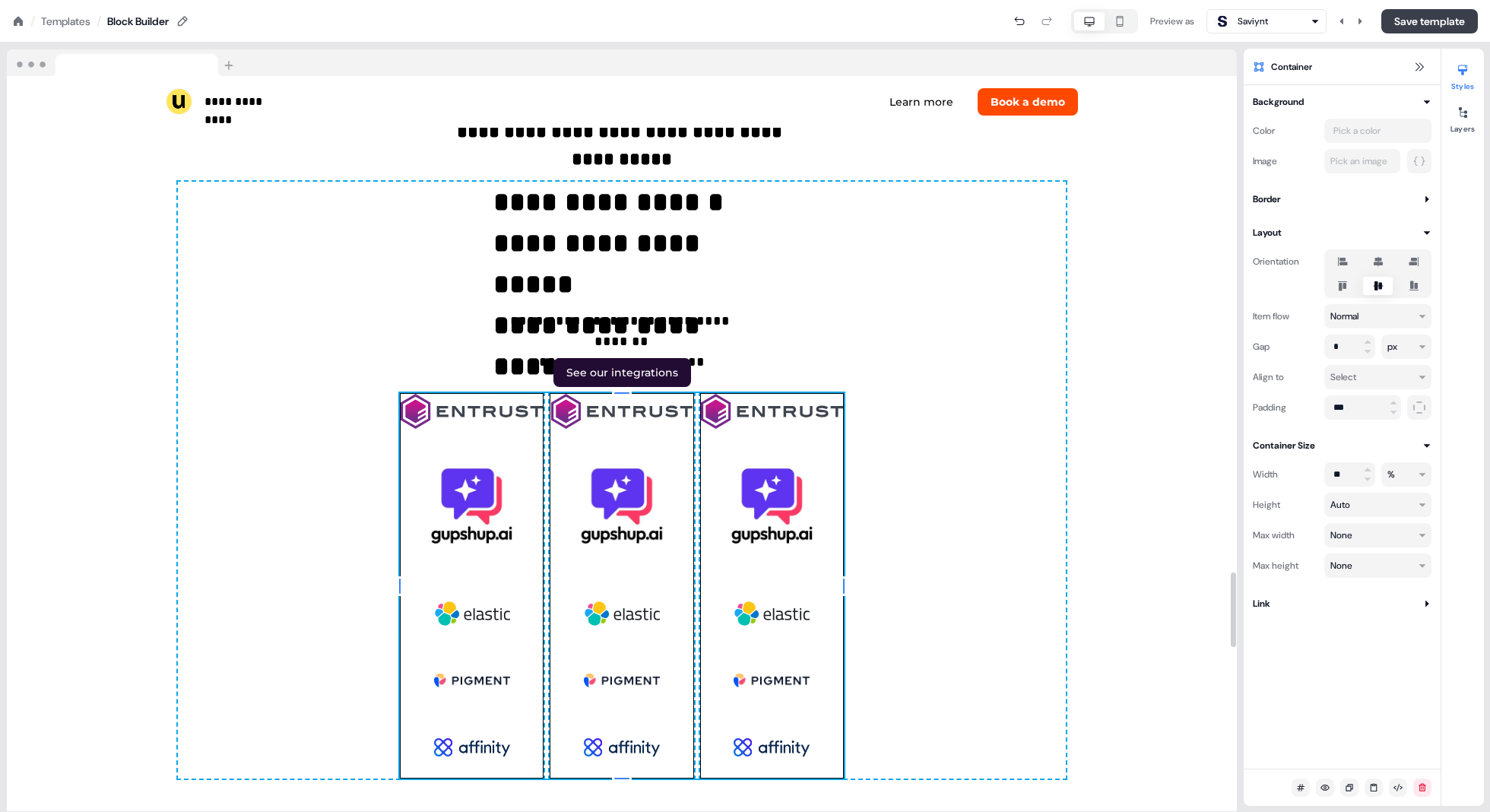
click at [1298, 17] on button "Save template" at bounding box center [1430, 21] width 96 height 24
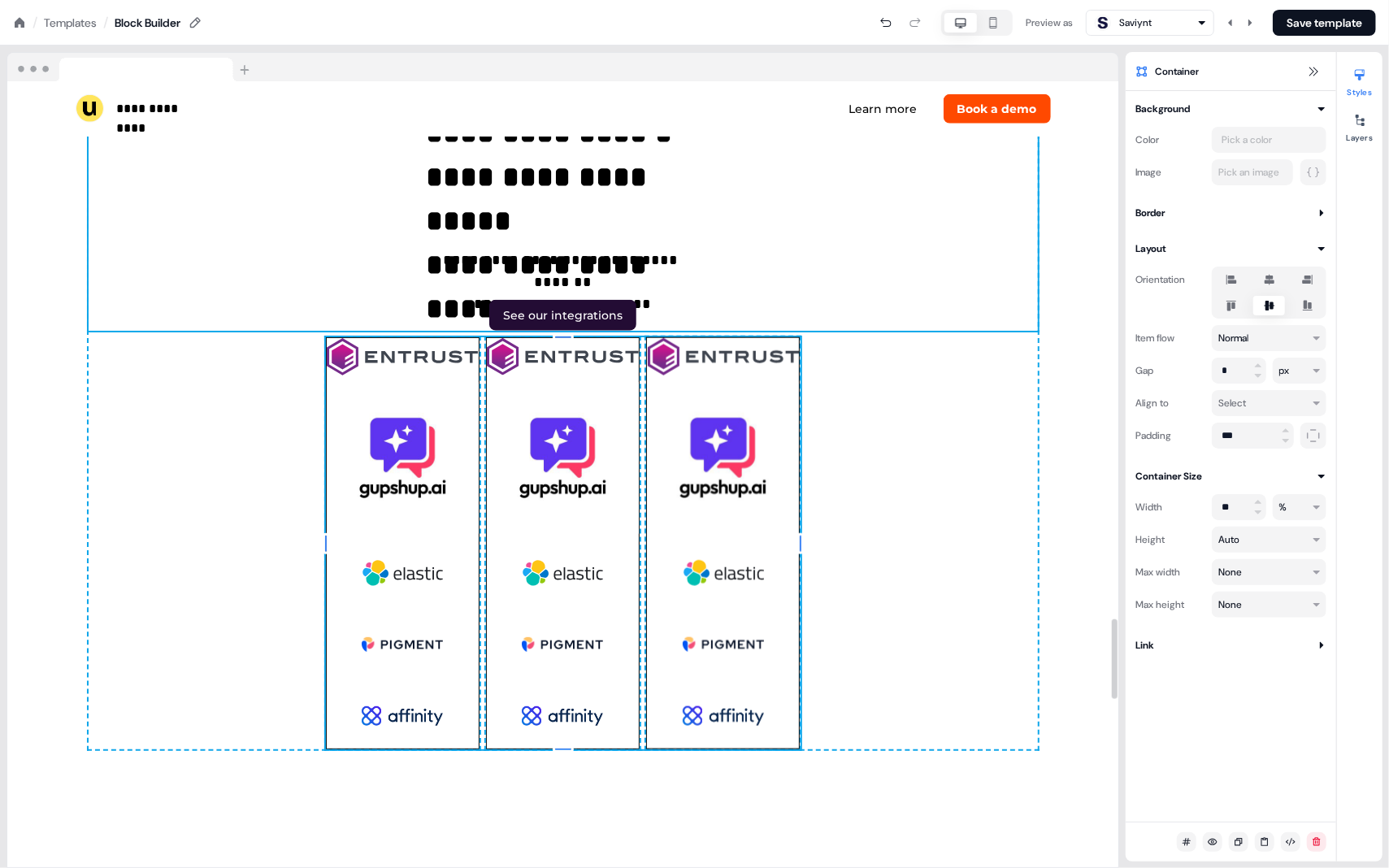
scroll to position [5273, 0]
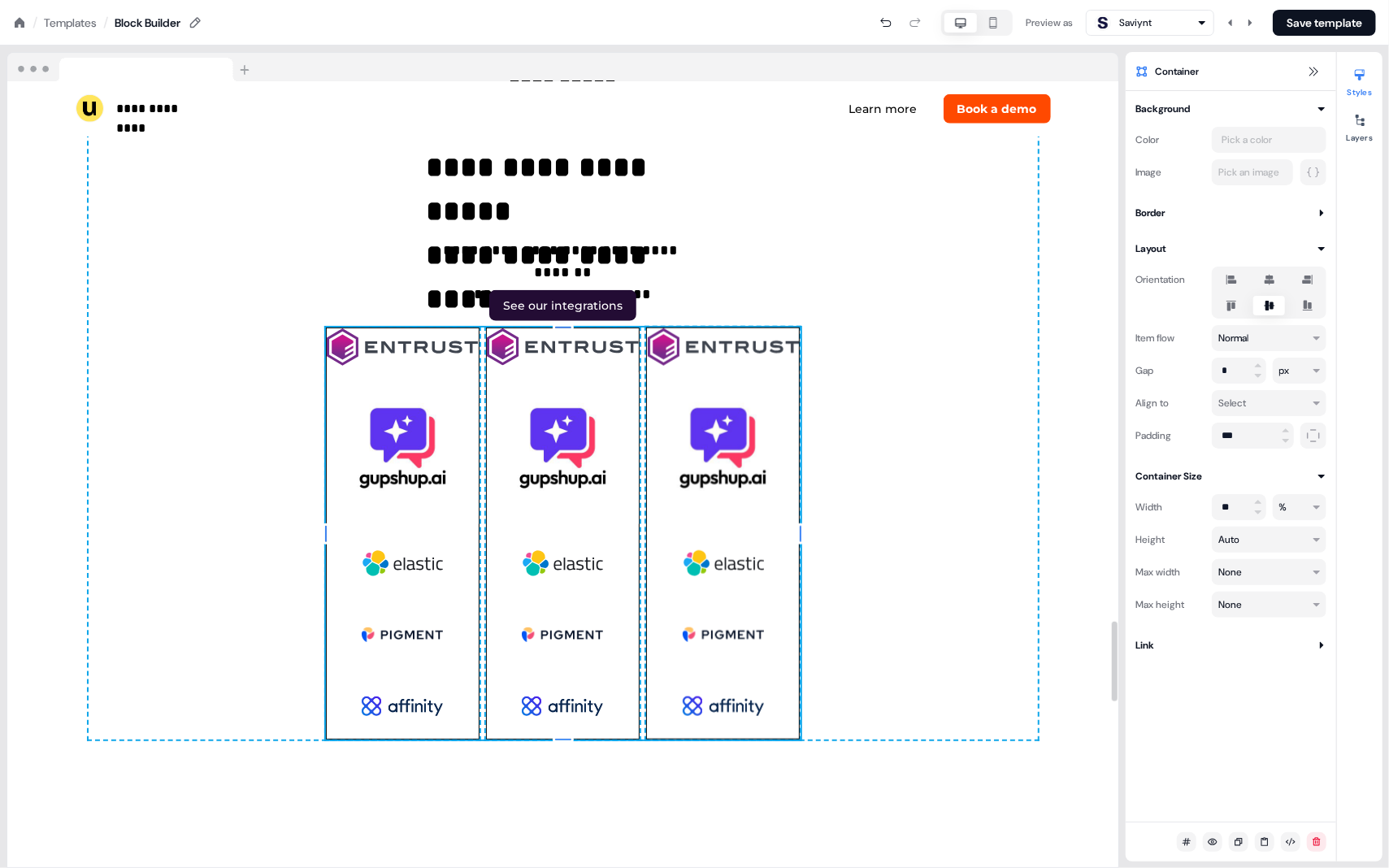
click at [1026, 342] on div "**********" at bounding box center [564, 420] width 949 height 638
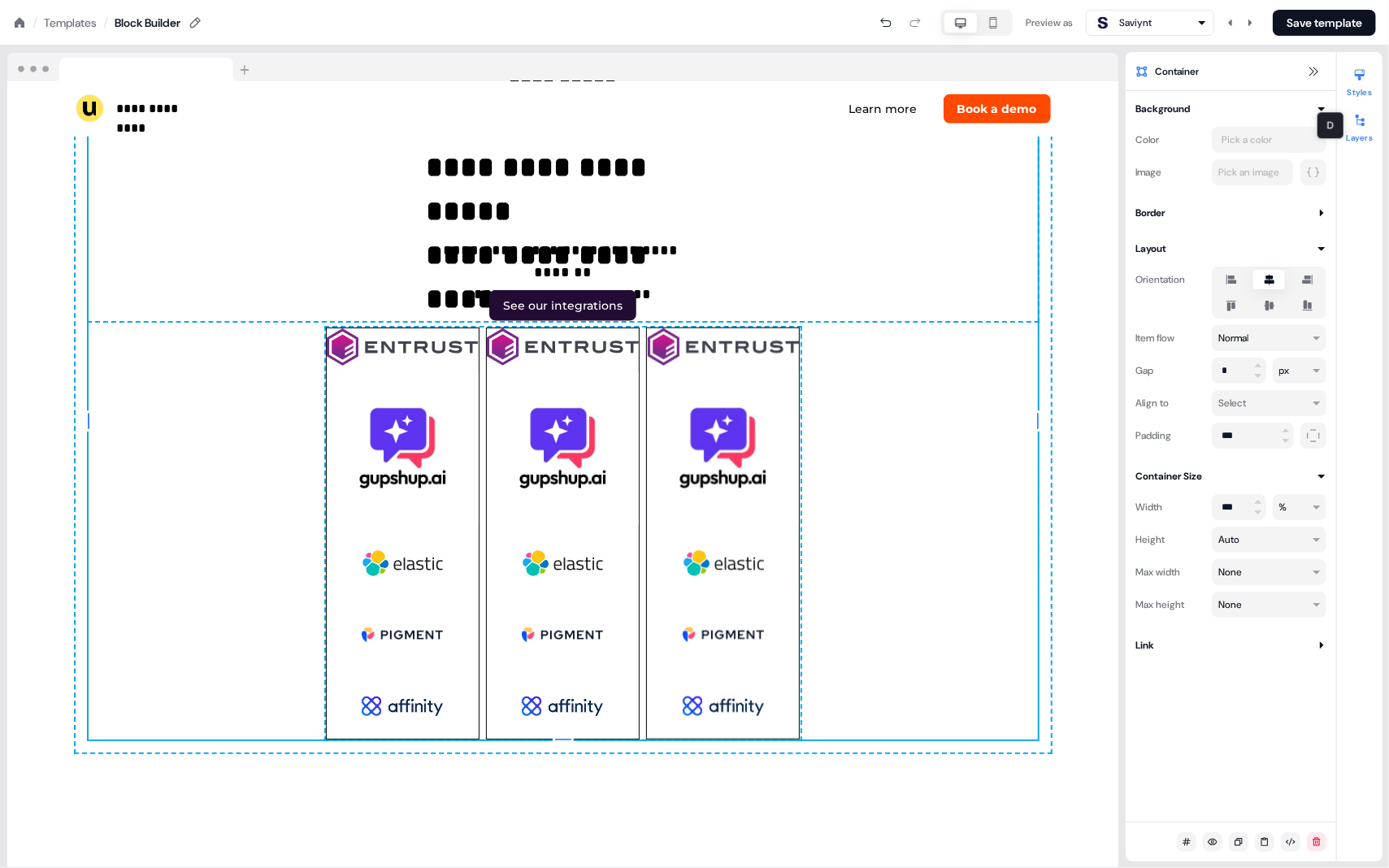
click at [1362, 131] on div at bounding box center [1360, 120] width 26 height 26
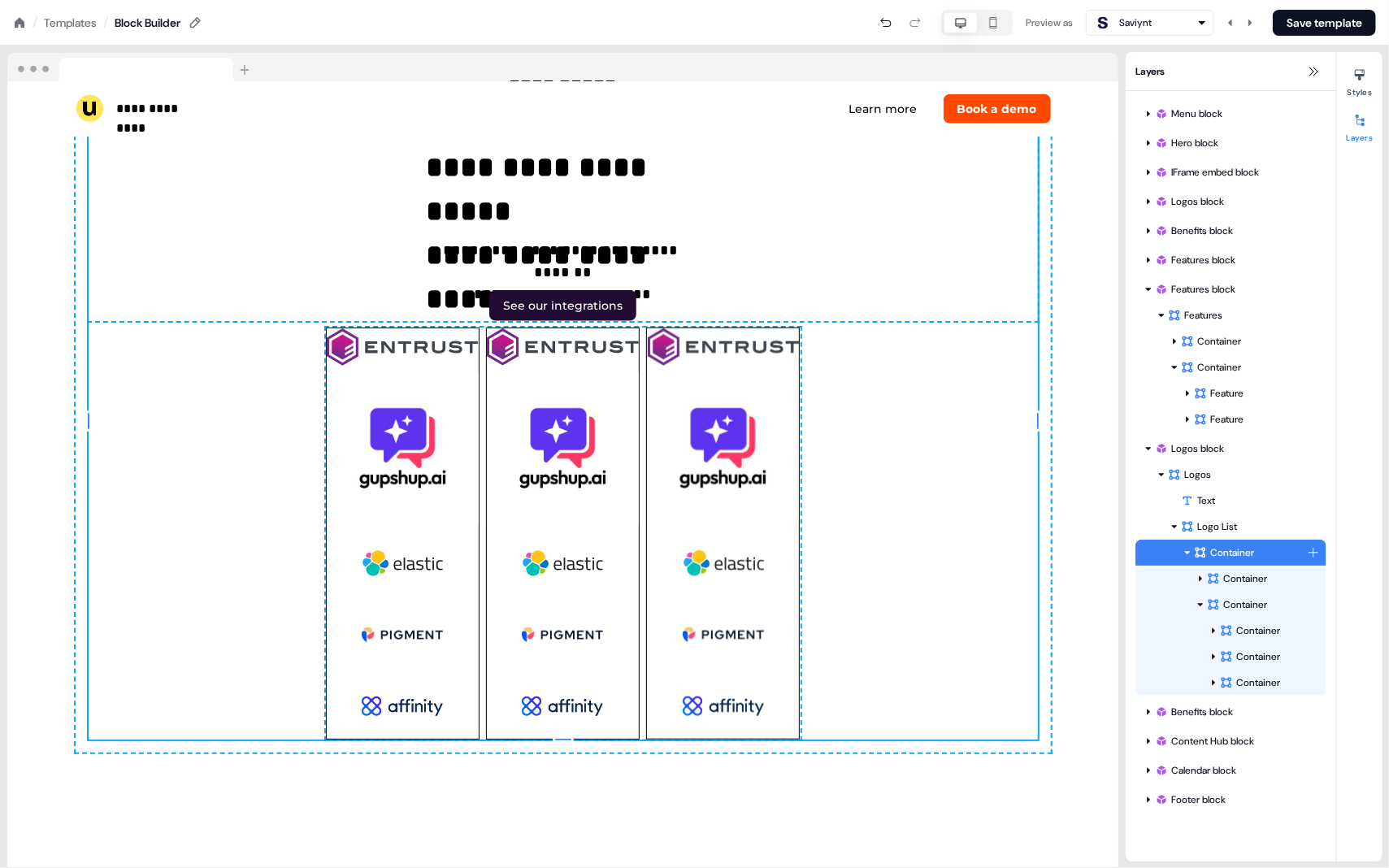
click at [1213, 554] on div "Container" at bounding box center [1250, 552] width 113 height 17
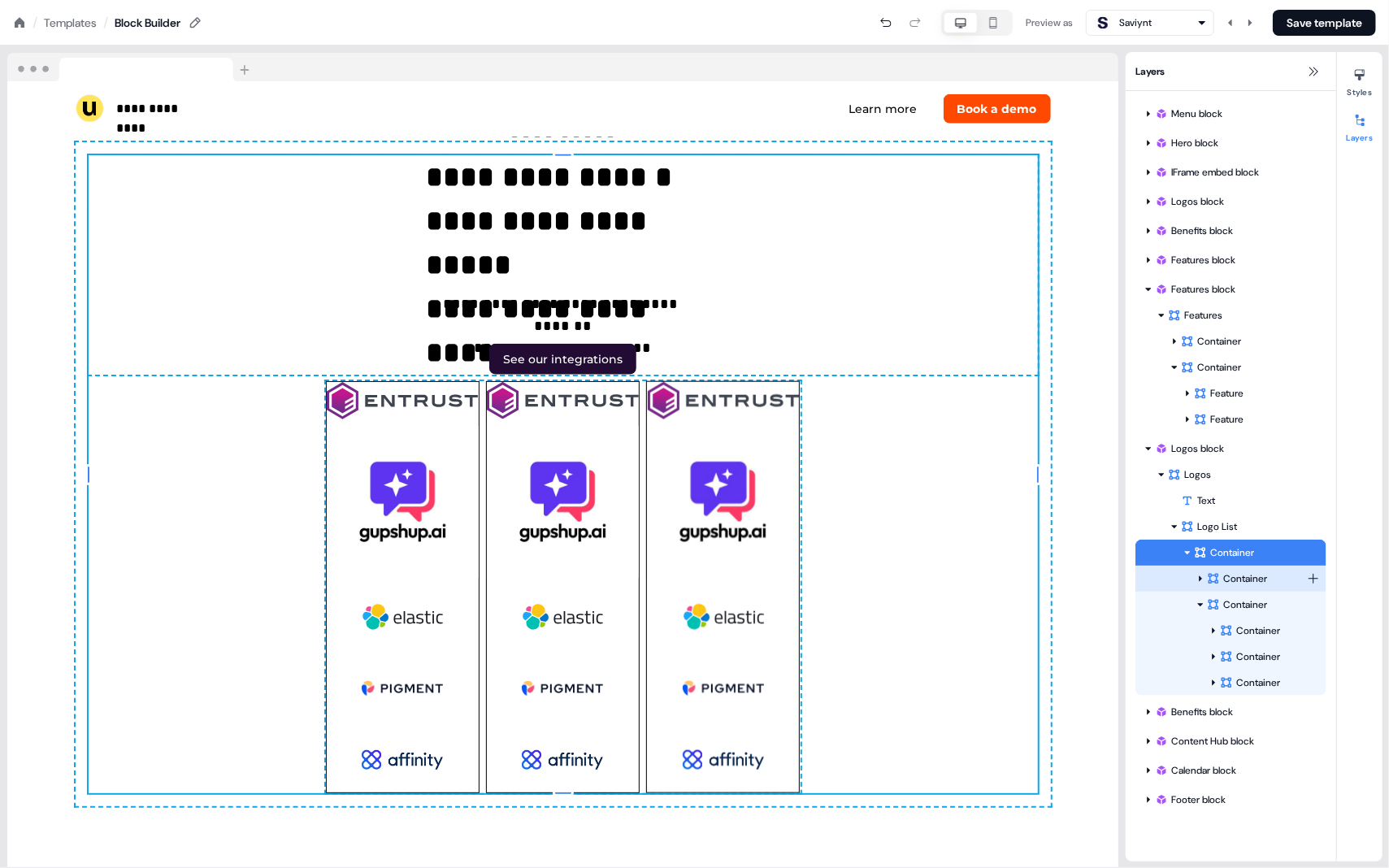
click at [1230, 577] on div "Container" at bounding box center [1257, 579] width 100 height 17
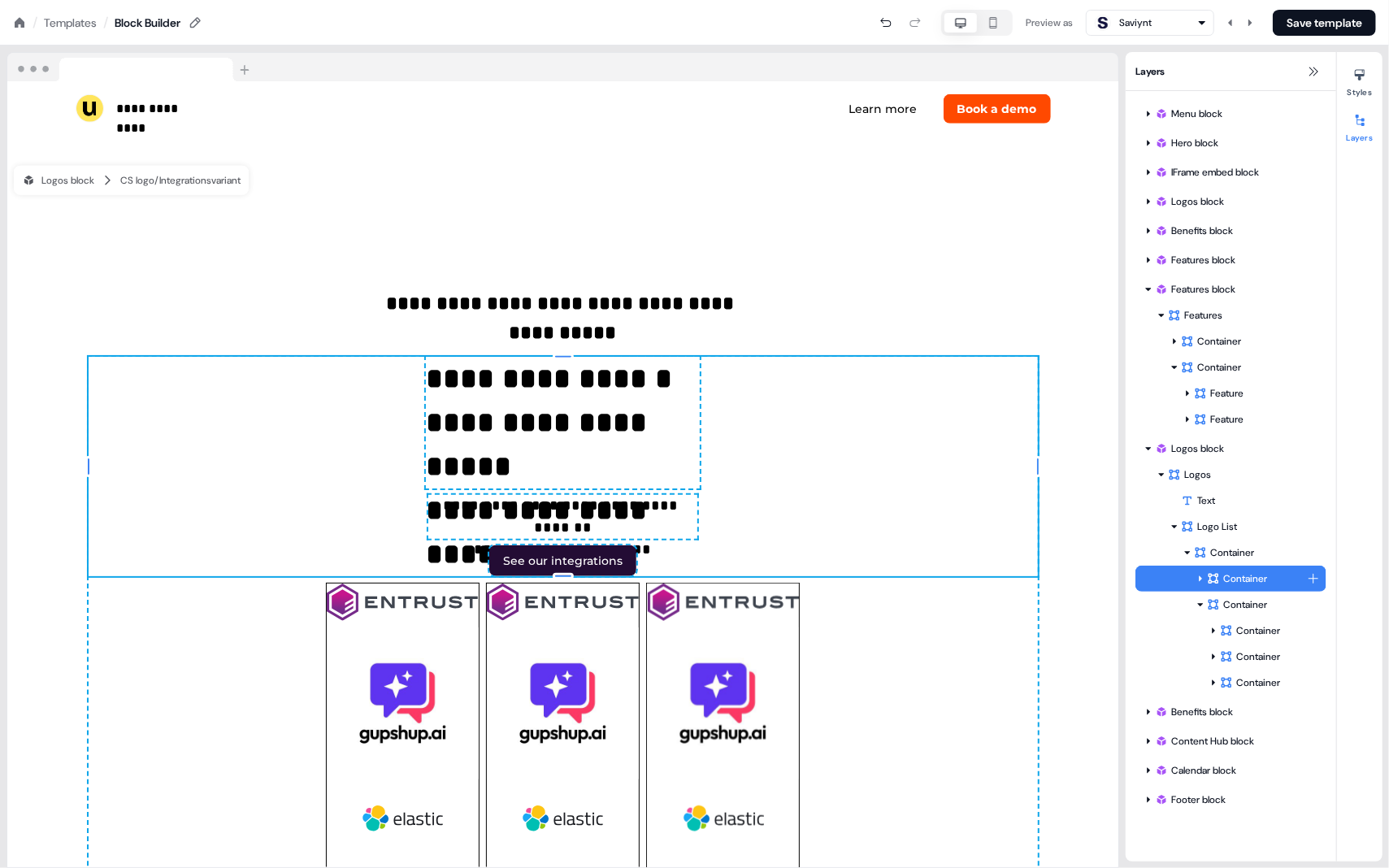
scroll to position [5010, 0]
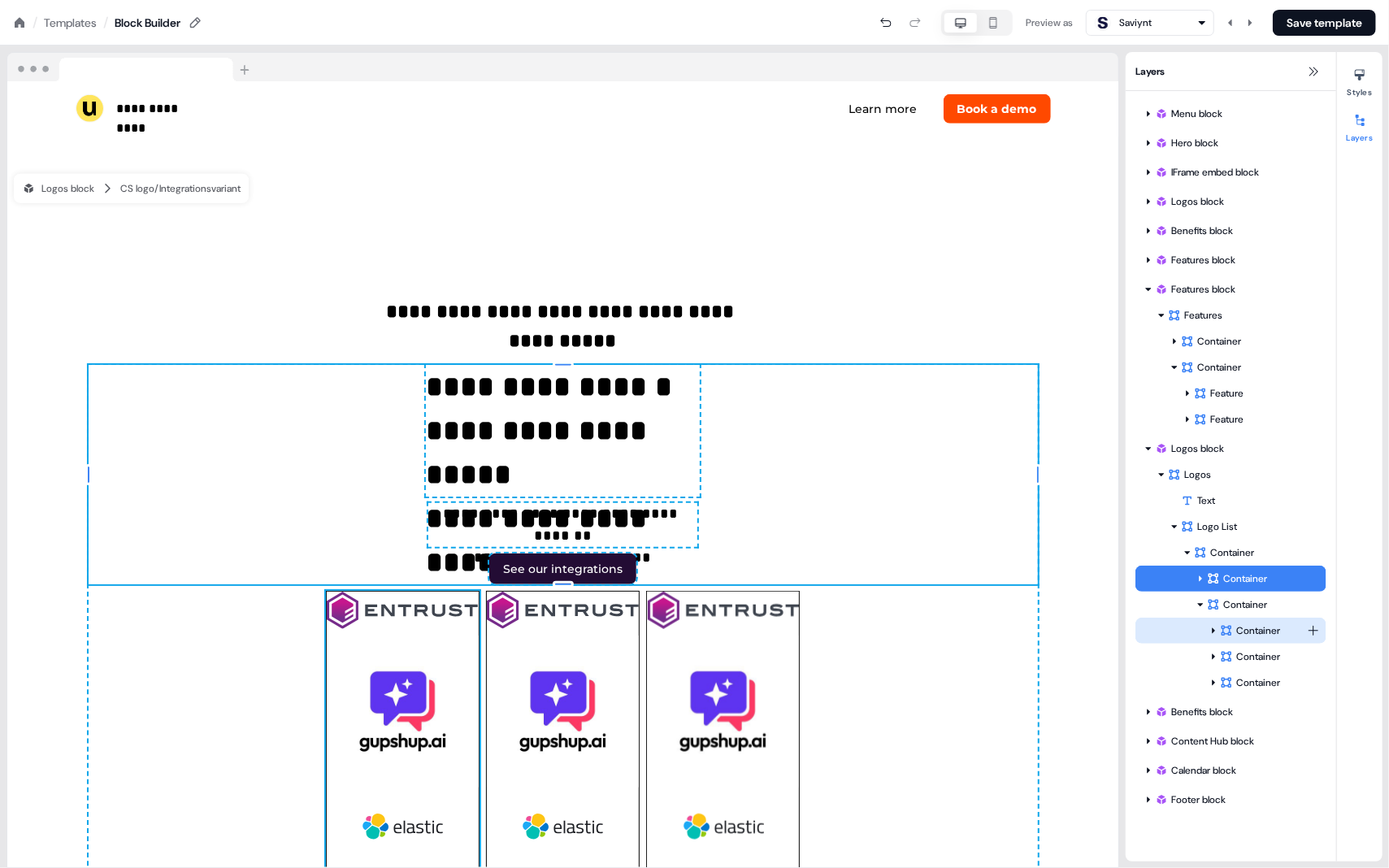
click at [1251, 628] on div "Container" at bounding box center [1263, 630] width 87 height 17
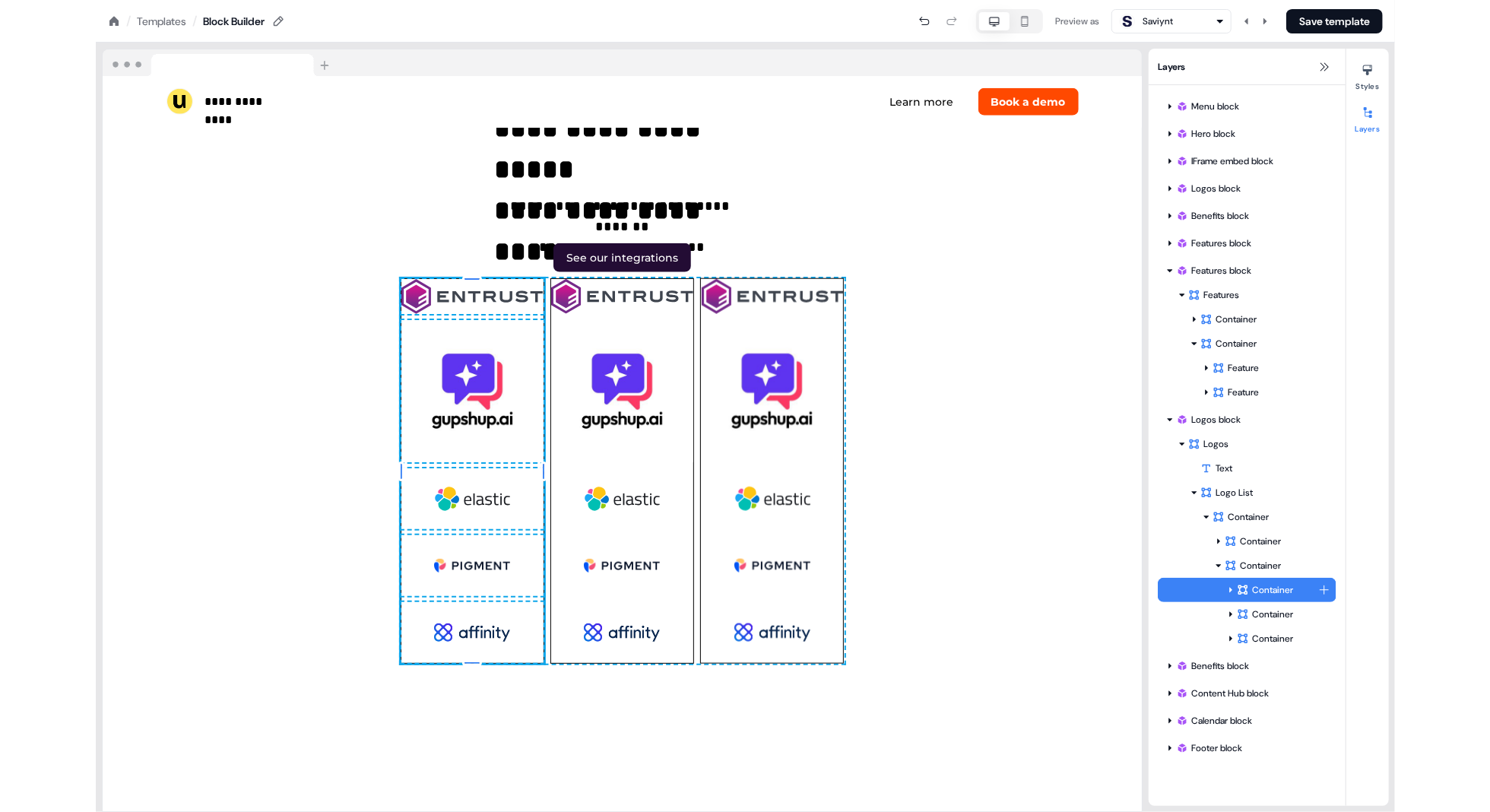
scroll to position [4987, 0]
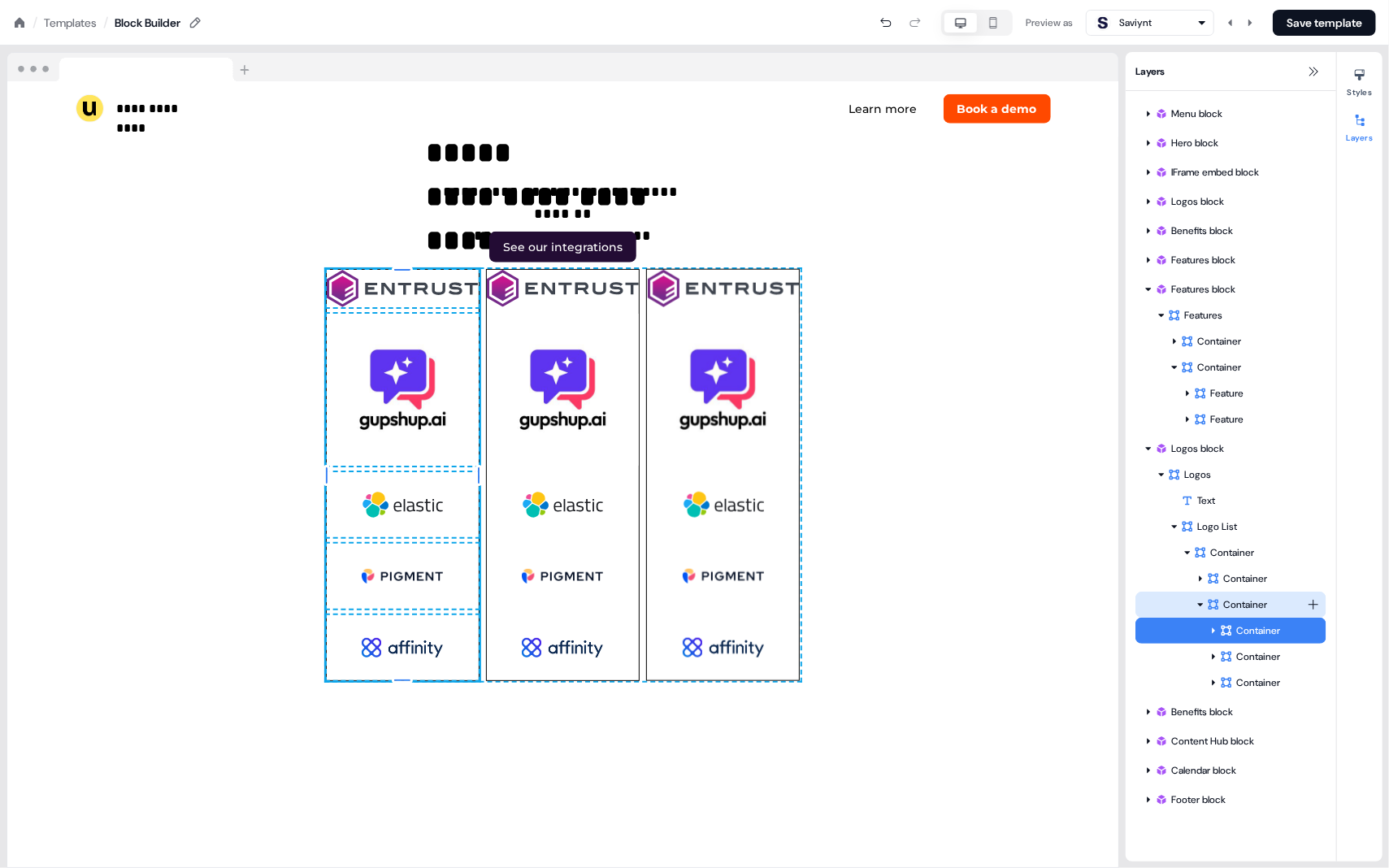
click at [1251, 605] on div "Container" at bounding box center [1257, 605] width 100 height 17
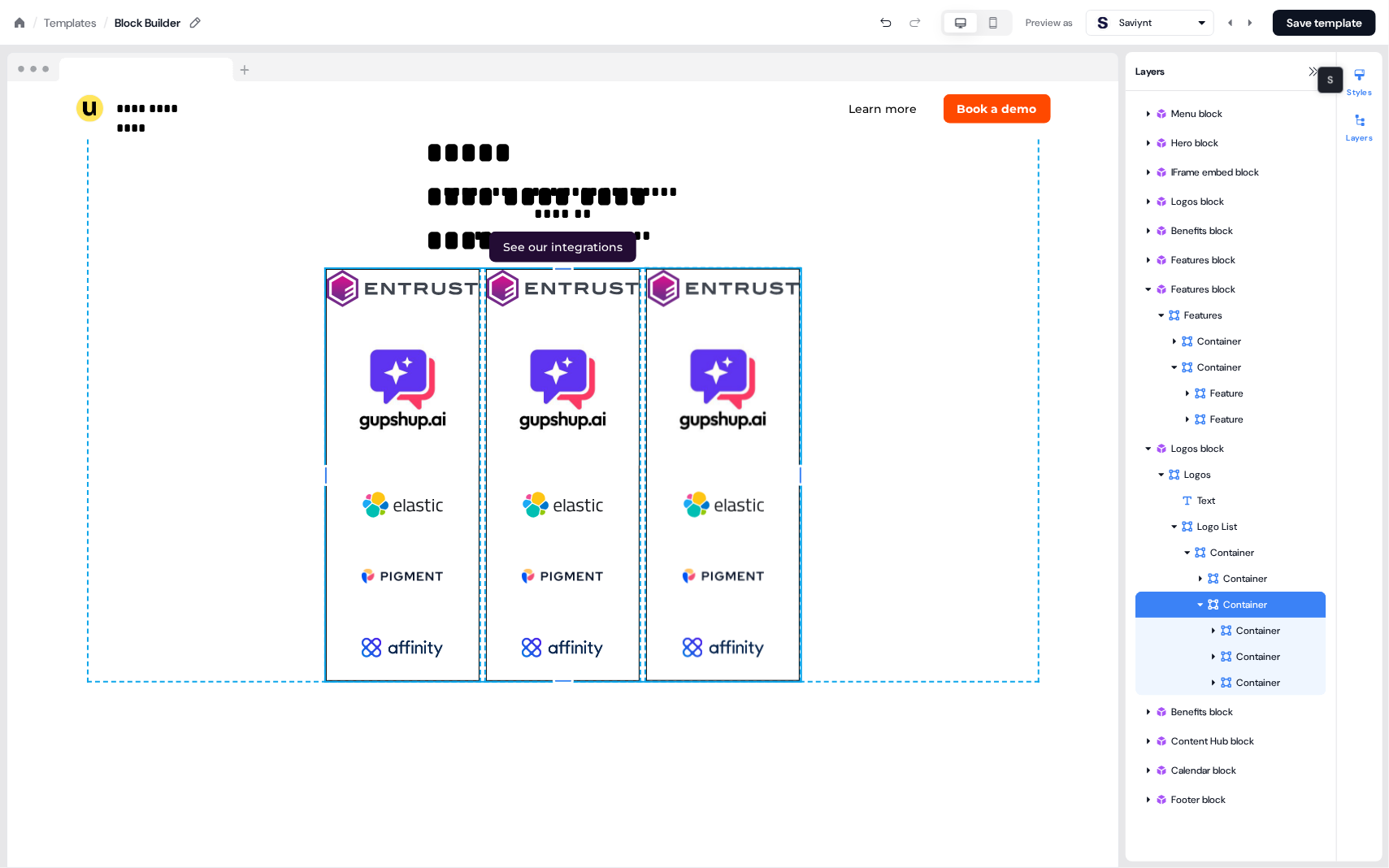
click at [1357, 71] on icon at bounding box center [1360, 74] width 13 height 13
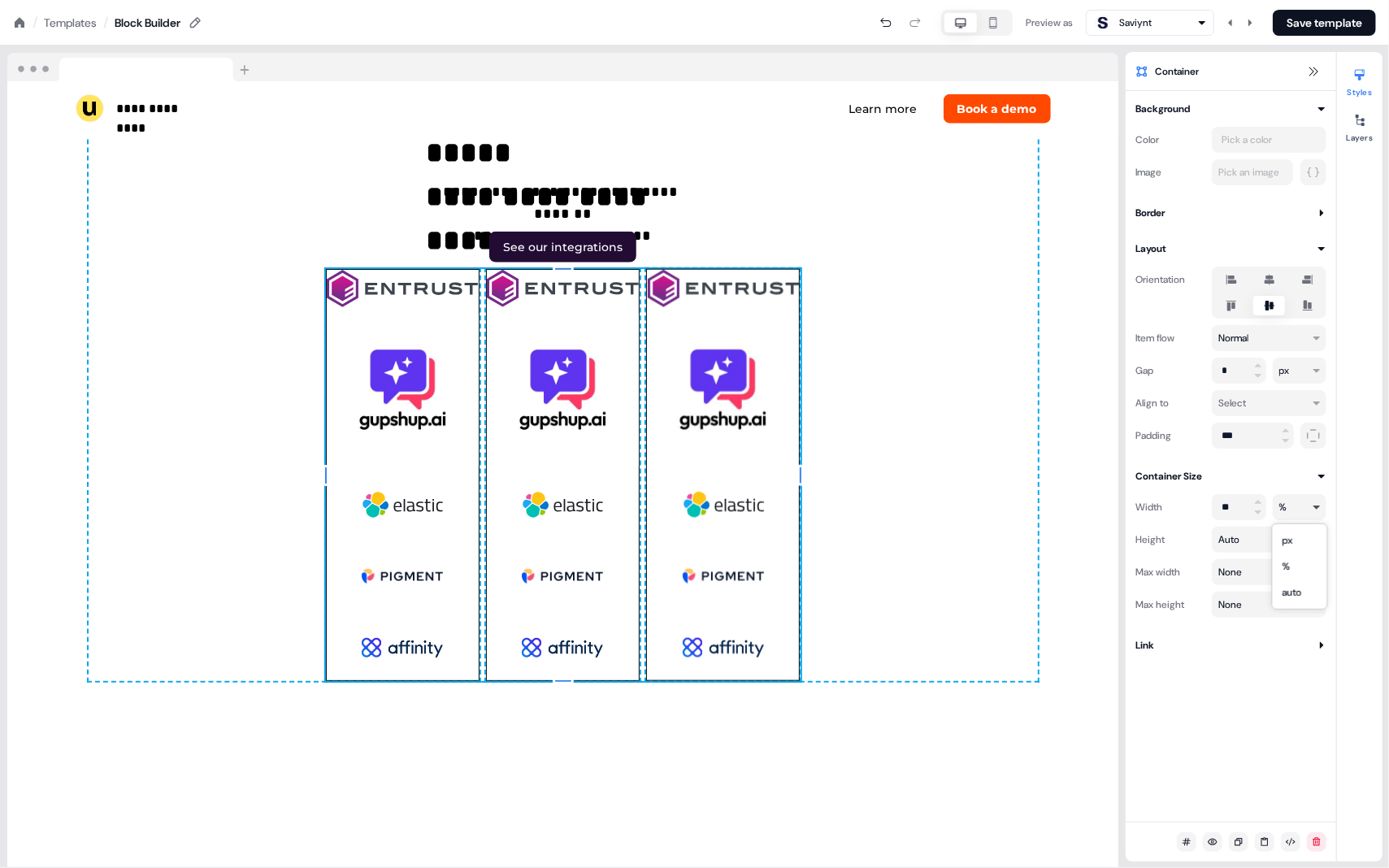
click at [1285, 0] on html "**********" at bounding box center [694, 0] width 1389 height 0
click at [1224, 0] on html "**********" at bounding box center [694, 0] width 1389 height 0
click at [1224, 508] on input "**" at bounding box center [1238, 506] width 54 height 26
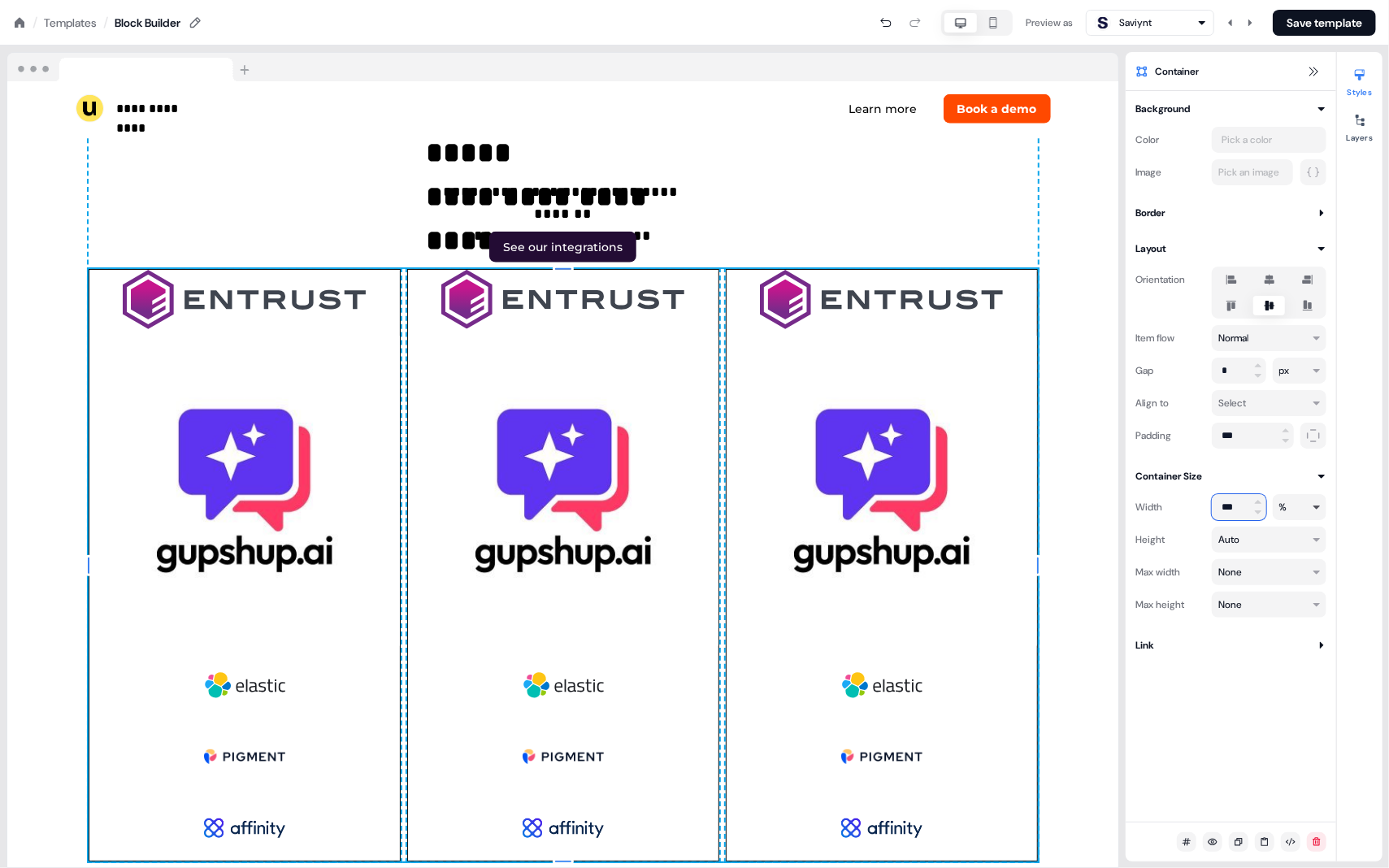
type input "***"
click at [1300, 0] on html "**********" at bounding box center [694, 0] width 1389 height 0
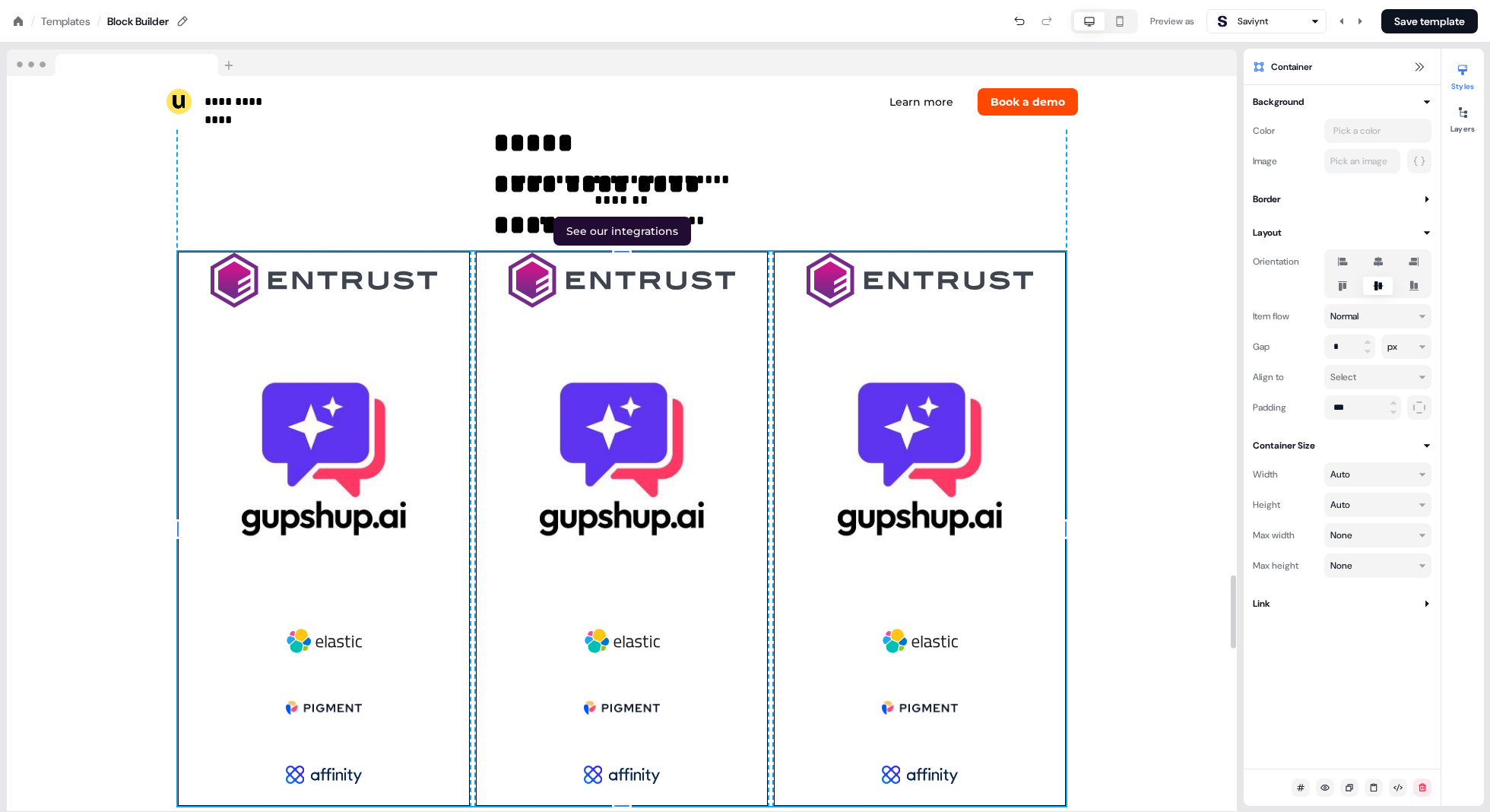
click at [767, 310] on div "To pick up a draggable item, press the space bar. While dragging, use the arrow…" at bounding box center [622, 528] width 292 height 554
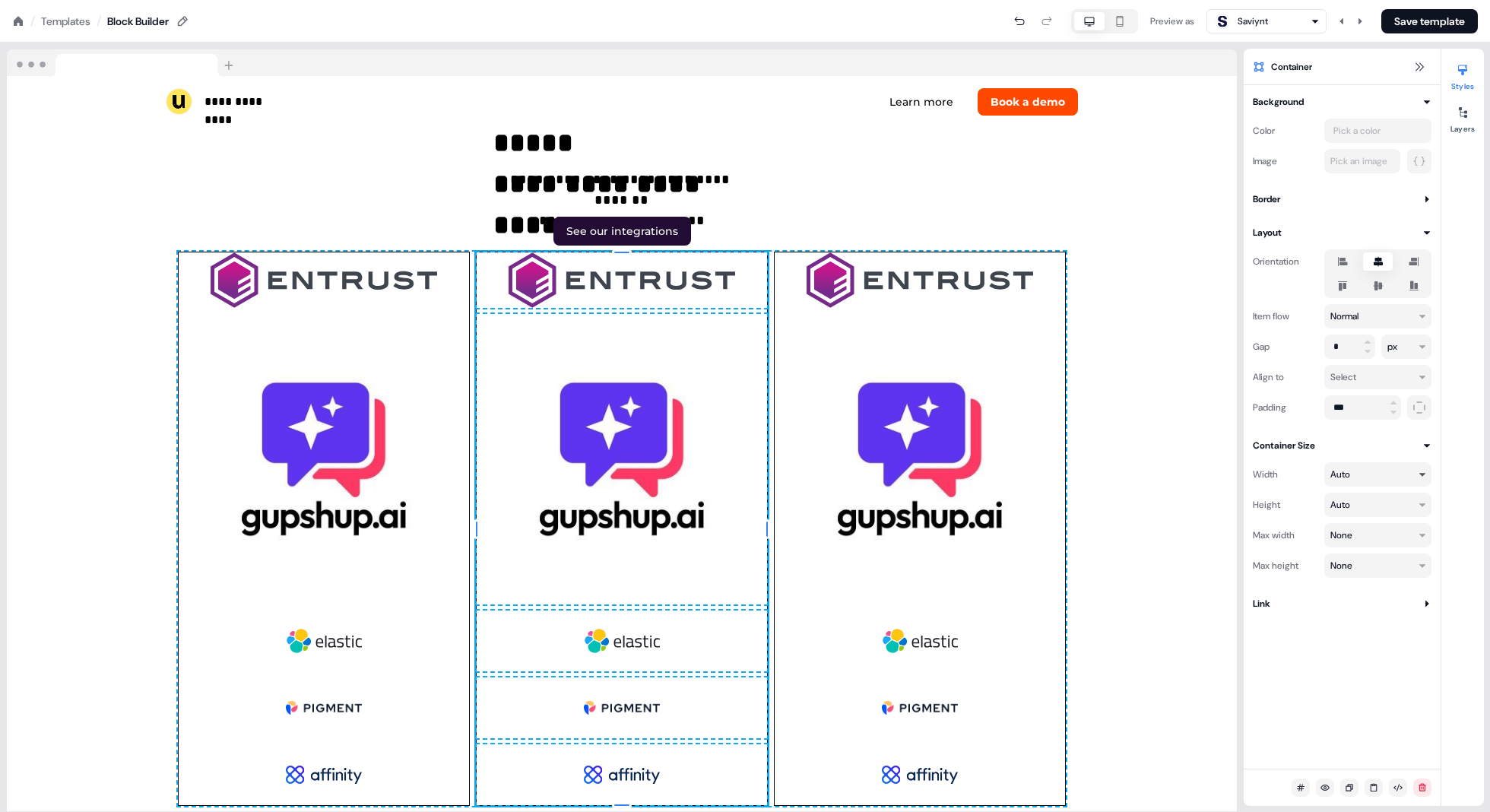
click at [1298, 0] on html "**********" at bounding box center [745, 0] width 1490 height 0
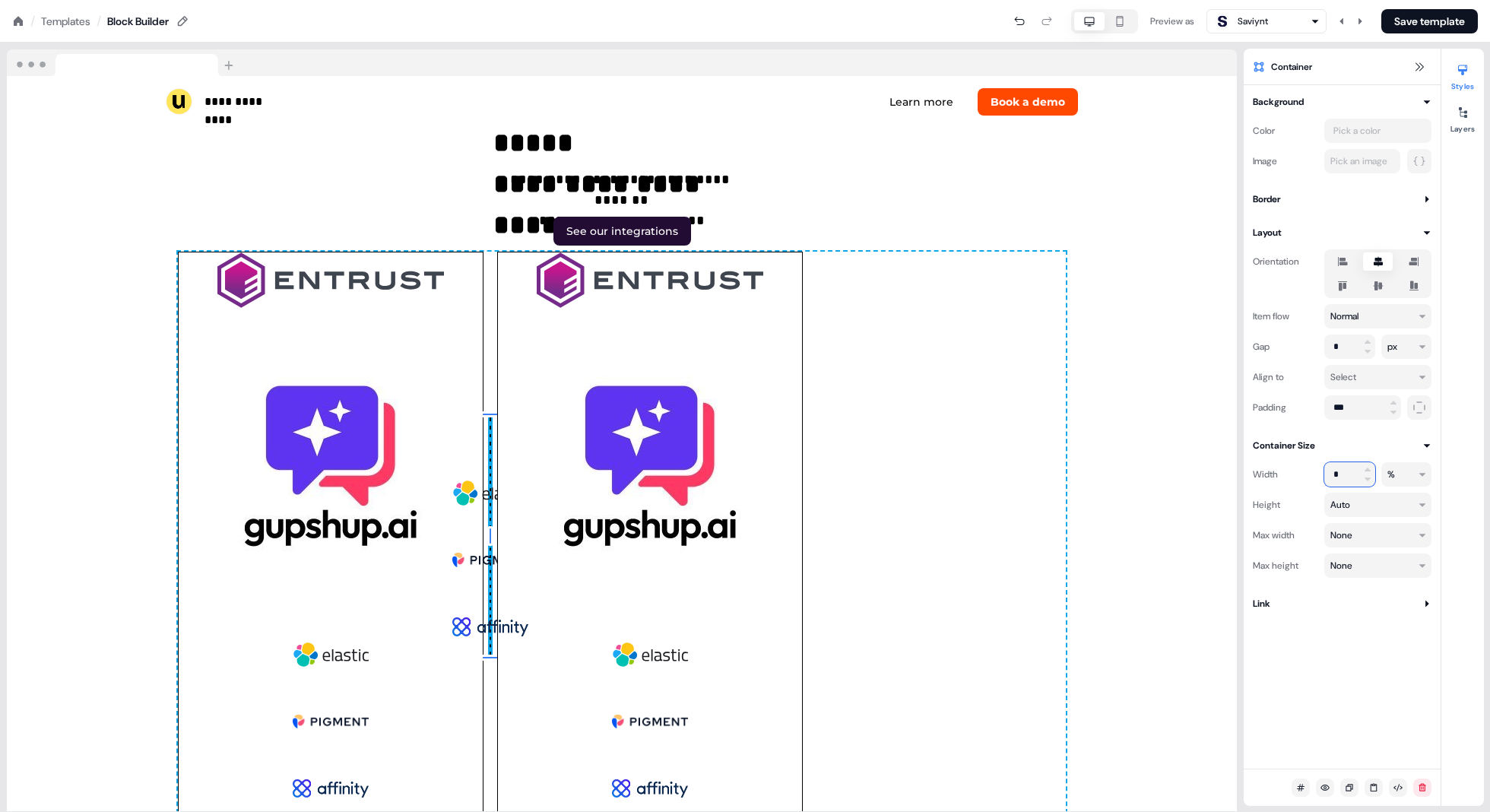
click at [1298, 470] on input "*" at bounding box center [1349, 474] width 51 height 24
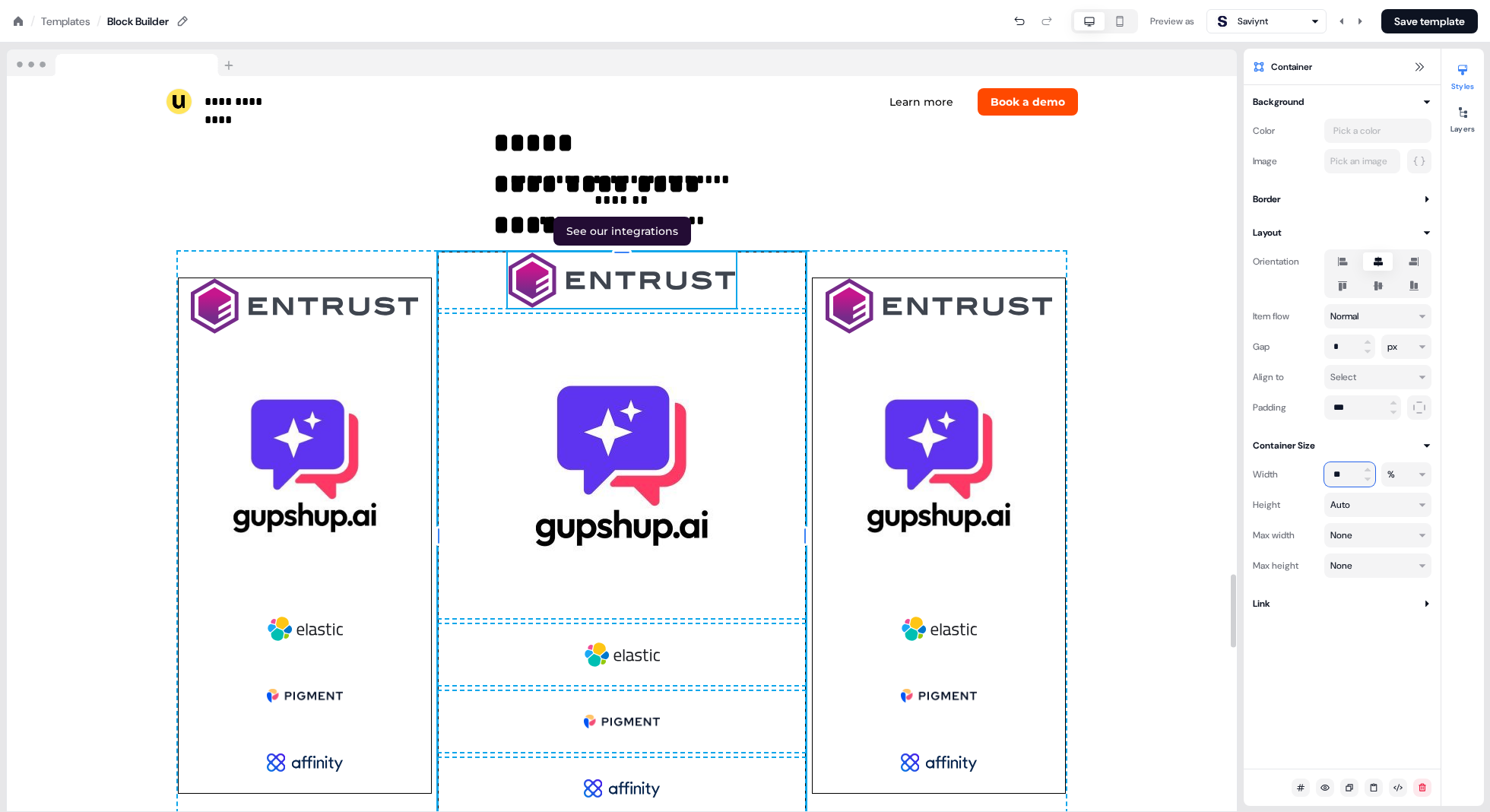
type input "**"
click at [532, 294] on img at bounding box center [622, 280] width 228 height 56
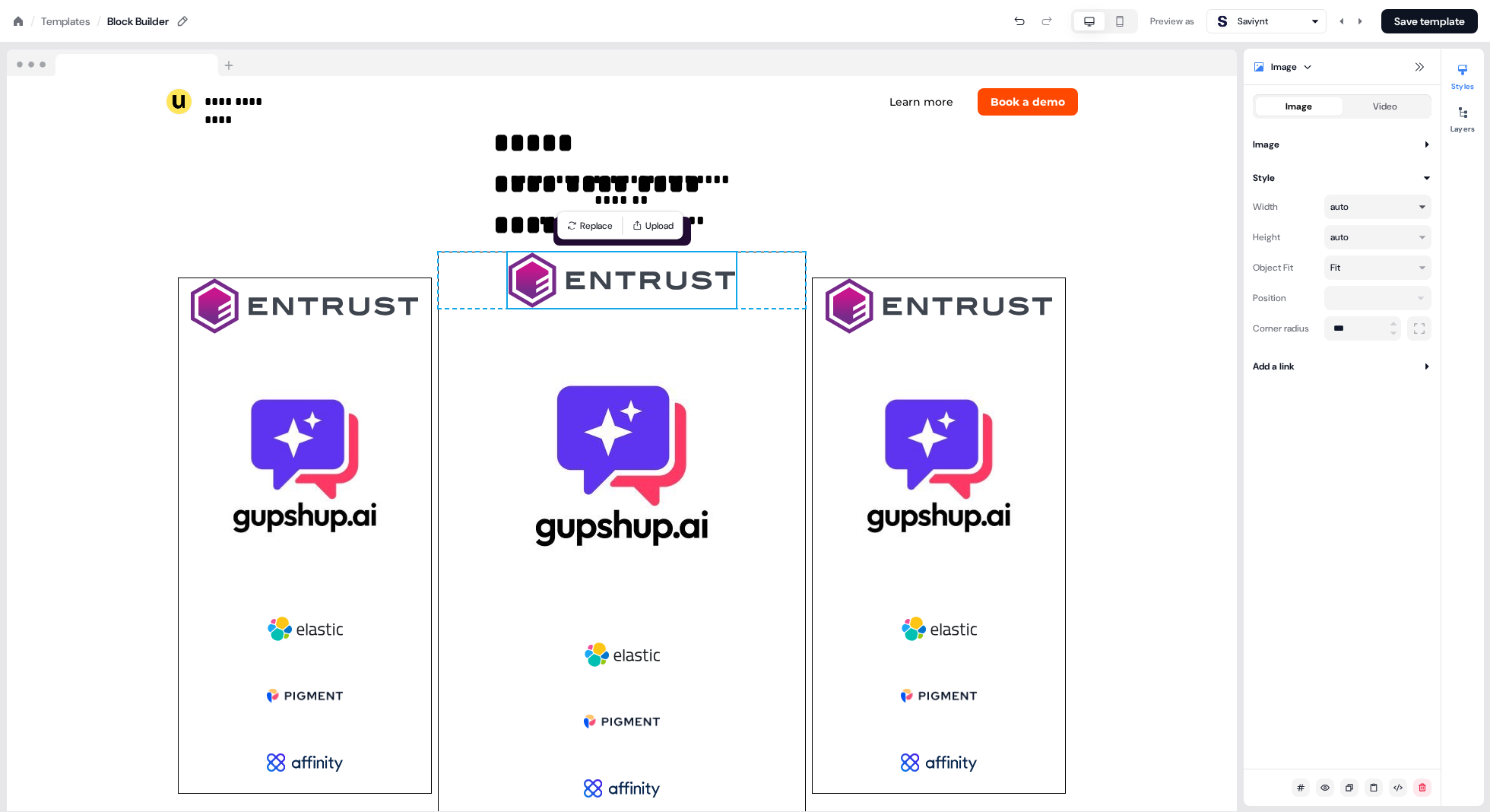
click at [1298, 0] on html "**********" at bounding box center [745, 0] width 1490 height 0
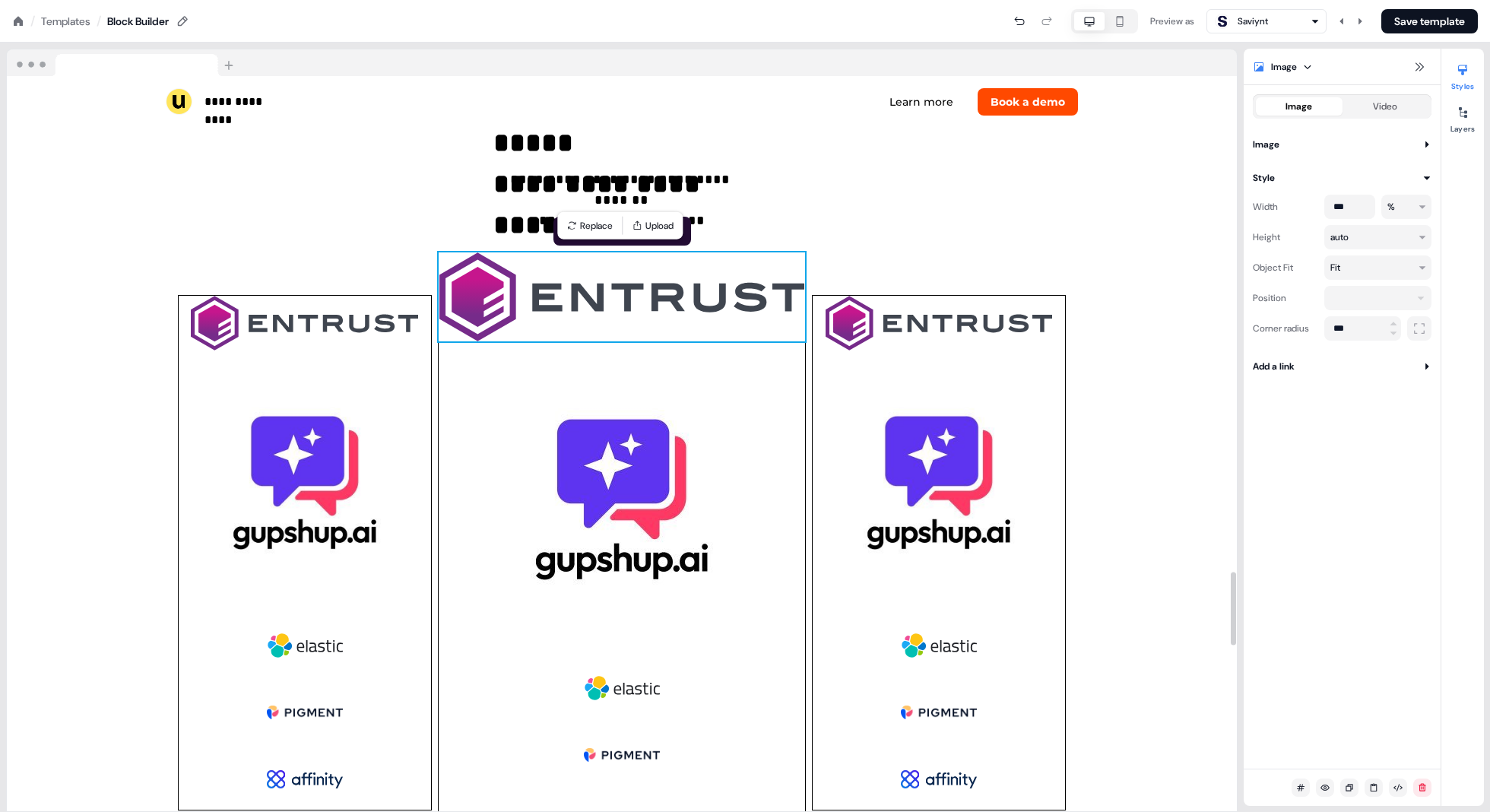
type input "***"
click at [787, 334] on img at bounding box center [623, 297] width 368 height 89
click at [713, 316] on img at bounding box center [623, 297] width 368 height 89
click at [1066, 361] on img at bounding box center [940, 482] width 252 height 252
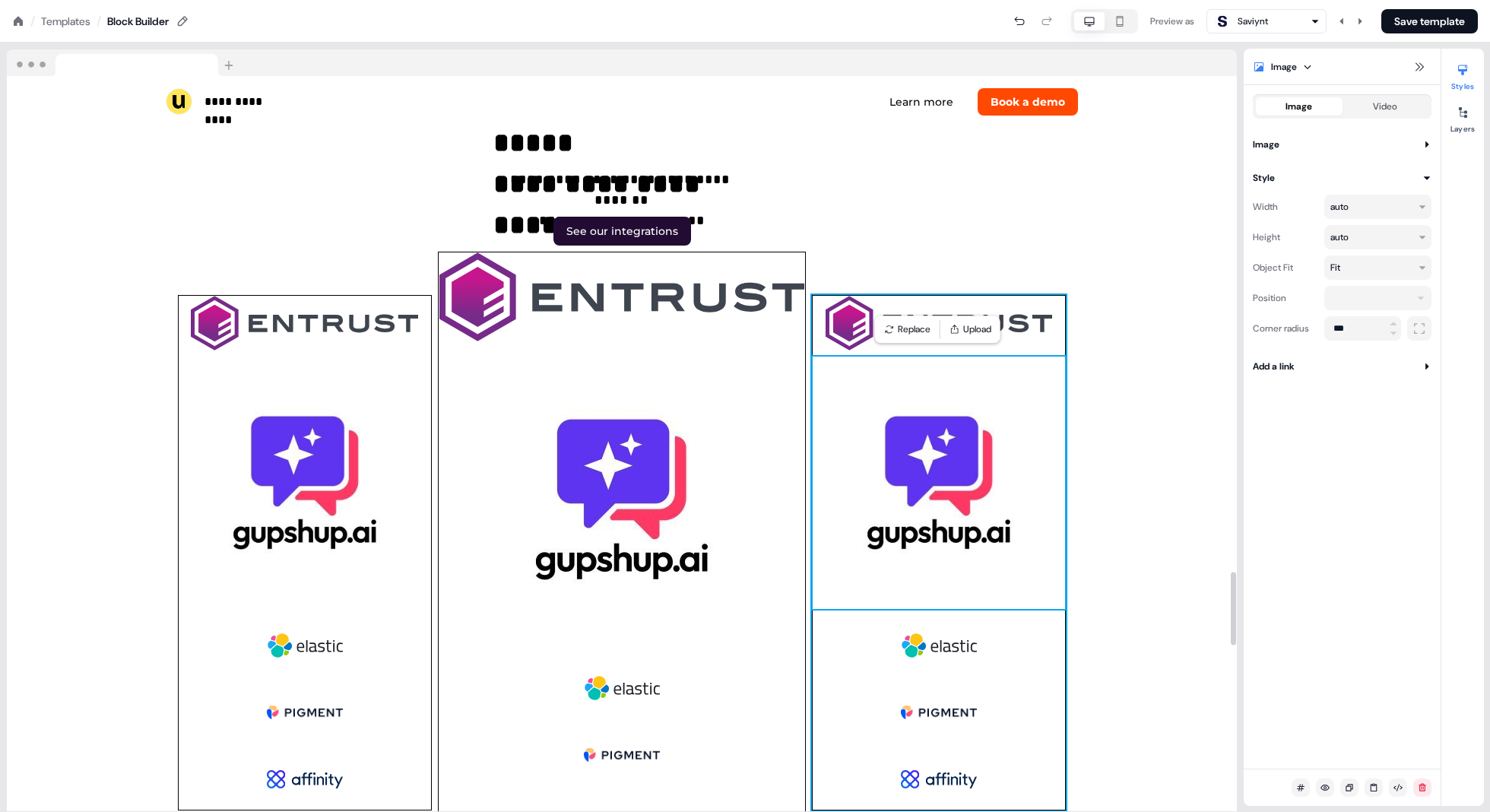
click at [1066, 354] on div "To pick up a draggable item, press the space bar. While dragging, use the arrow…" at bounding box center [940, 553] width 254 height 515
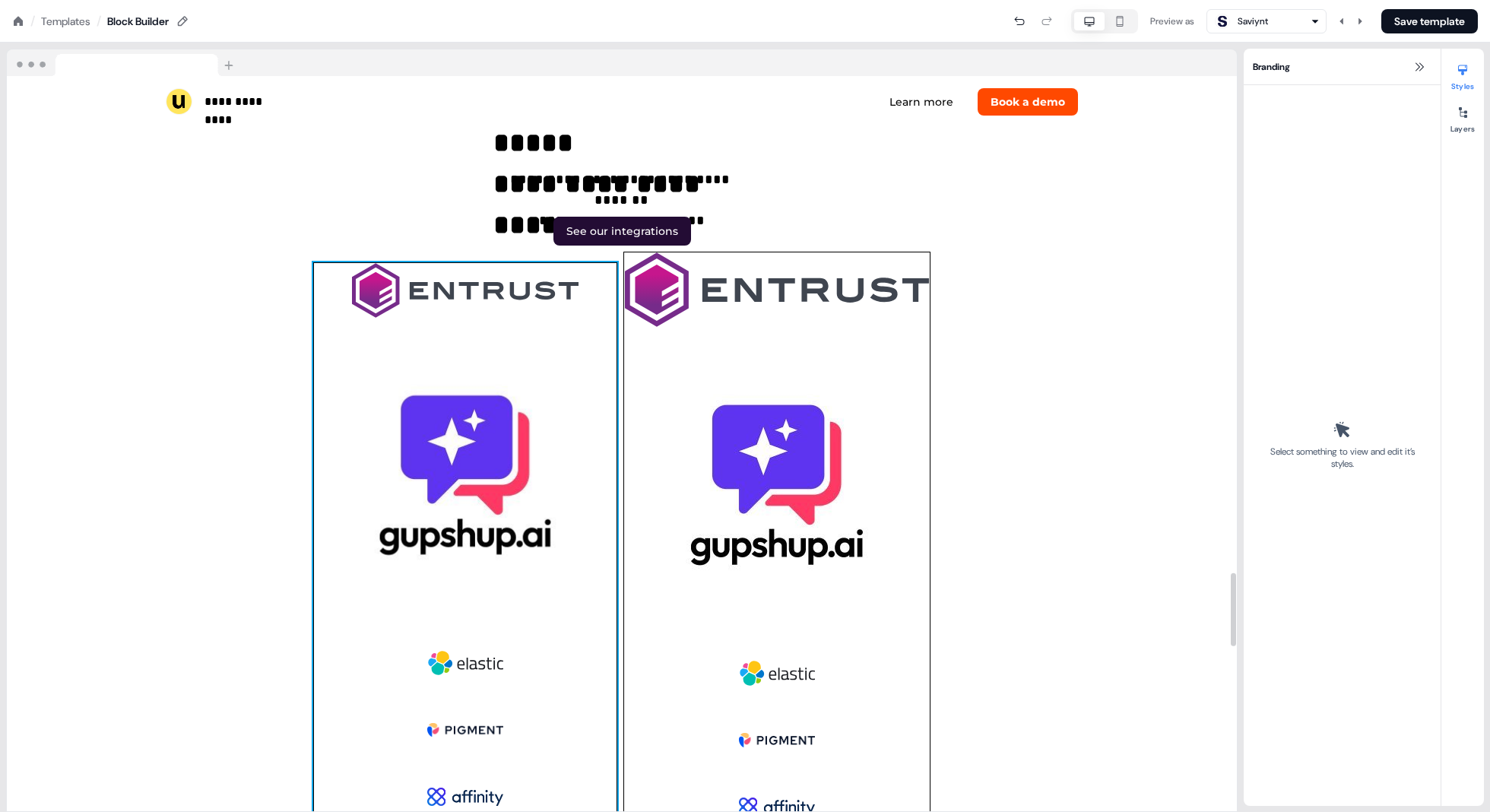
click at [617, 349] on div "To pick up a draggable item, press the space bar. While dragging, use the arrow…" at bounding box center [465, 545] width 304 height 567
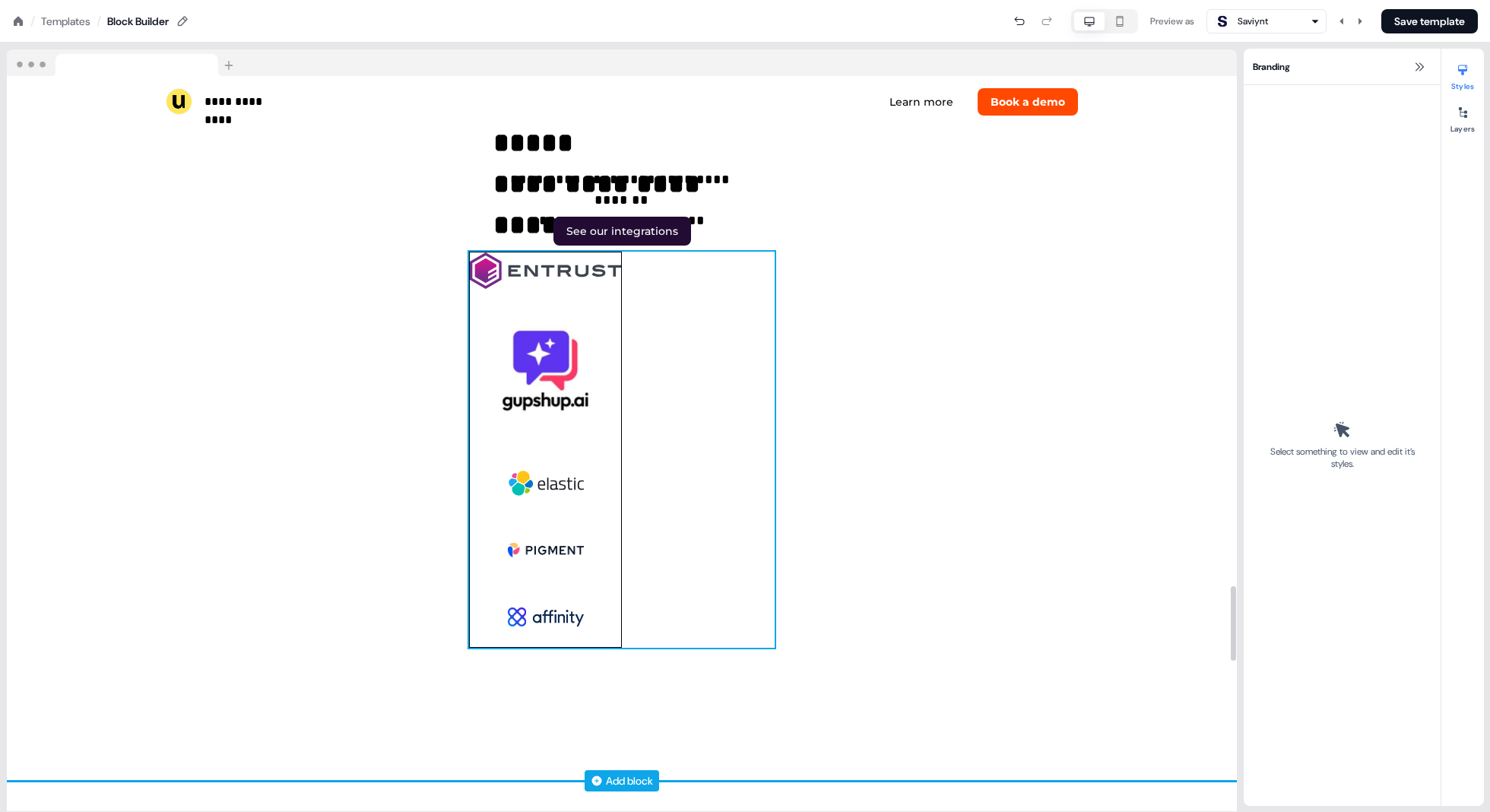
click at [677, 302] on div "To pick up a draggable item, press the space bar. While dragging, use the arrow…" at bounding box center [622, 449] width 306 height 396
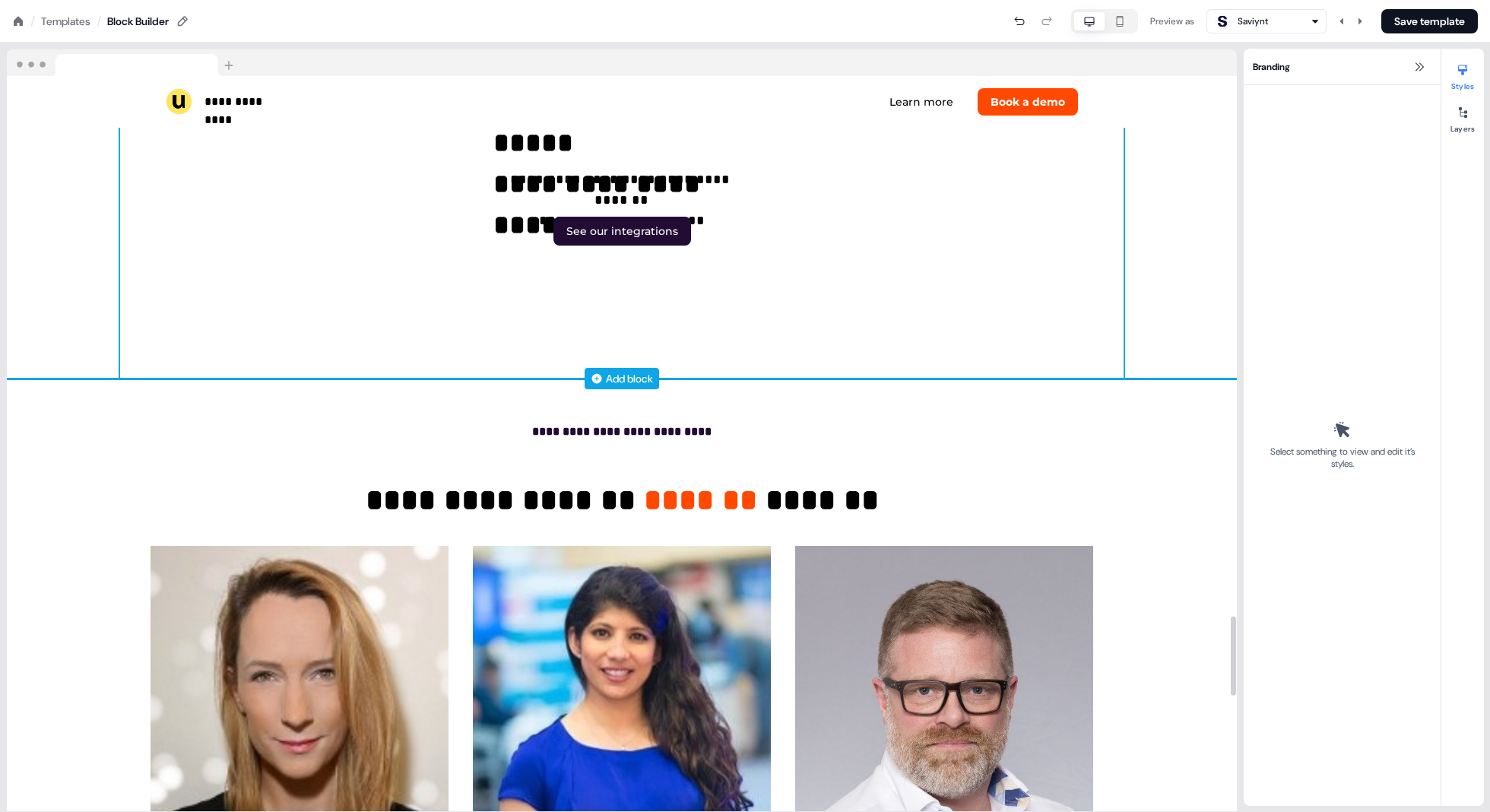
click at [634, 285] on div "**********" at bounding box center [622, 117] width 1004 height 523
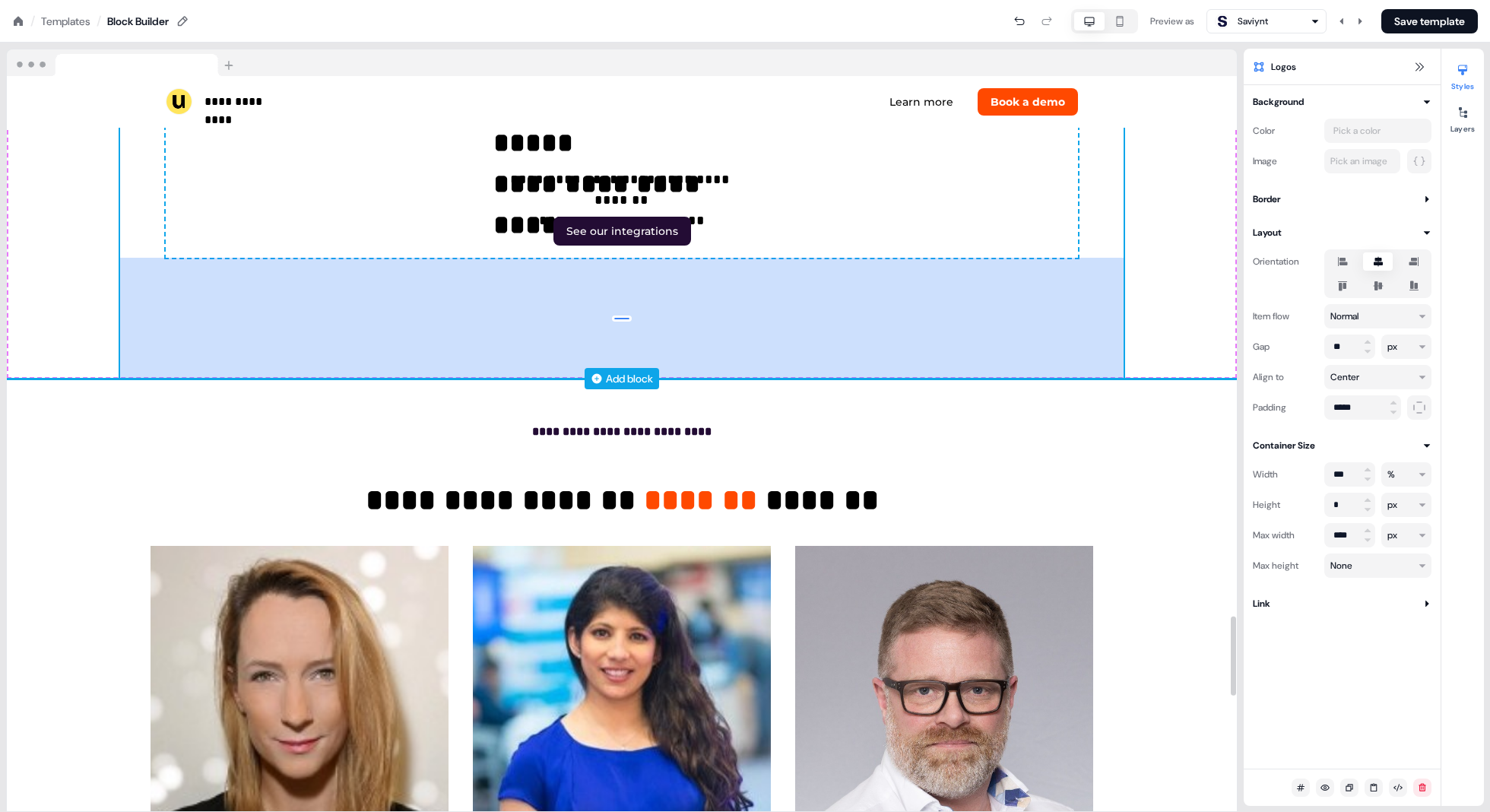
click at [974, 287] on div "159px" at bounding box center [622, 318] width 1004 height 121
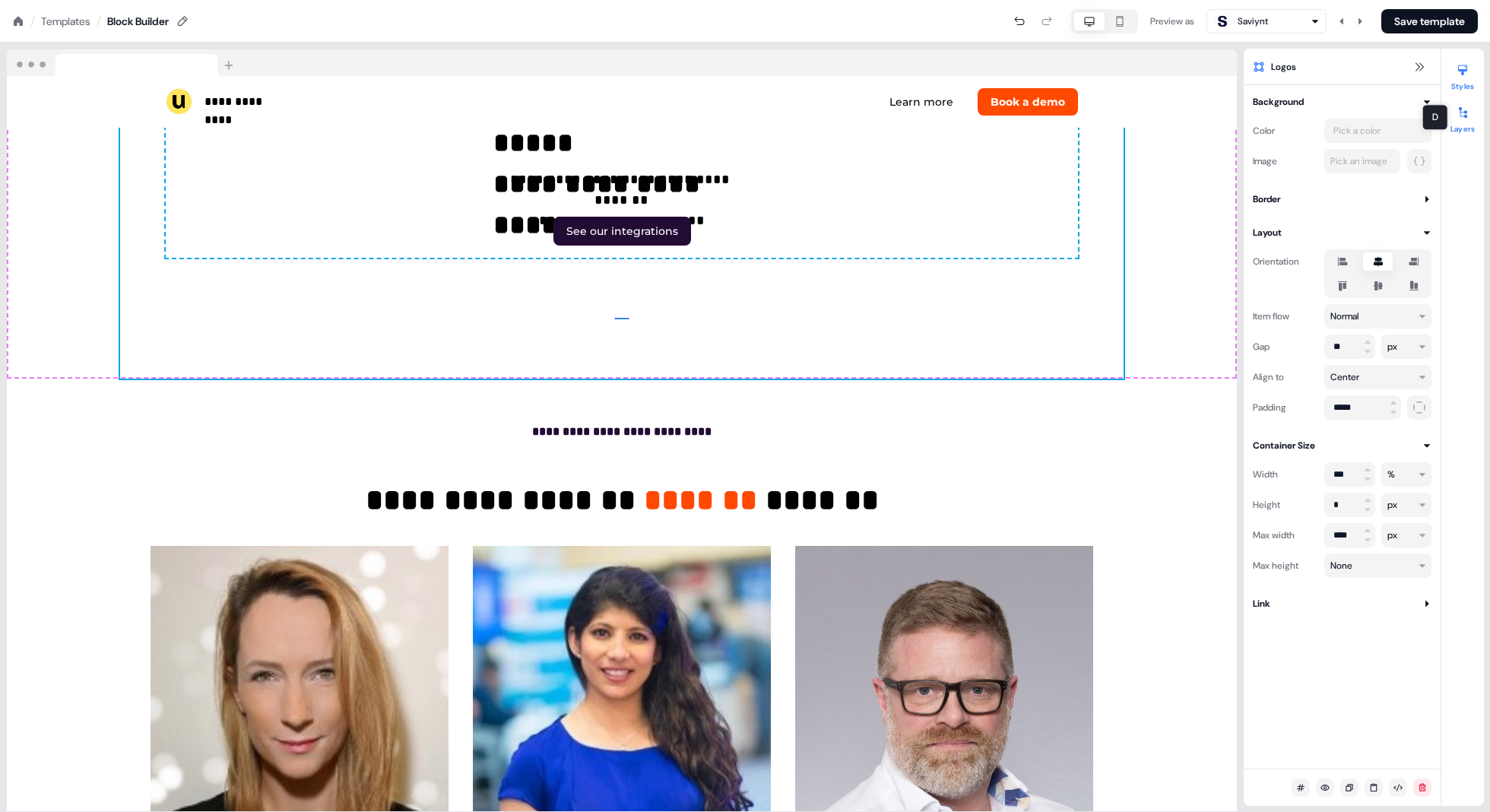
click at [1298, 126] on button "Layers" at bounding box center [1463, 117] width 43 height 33
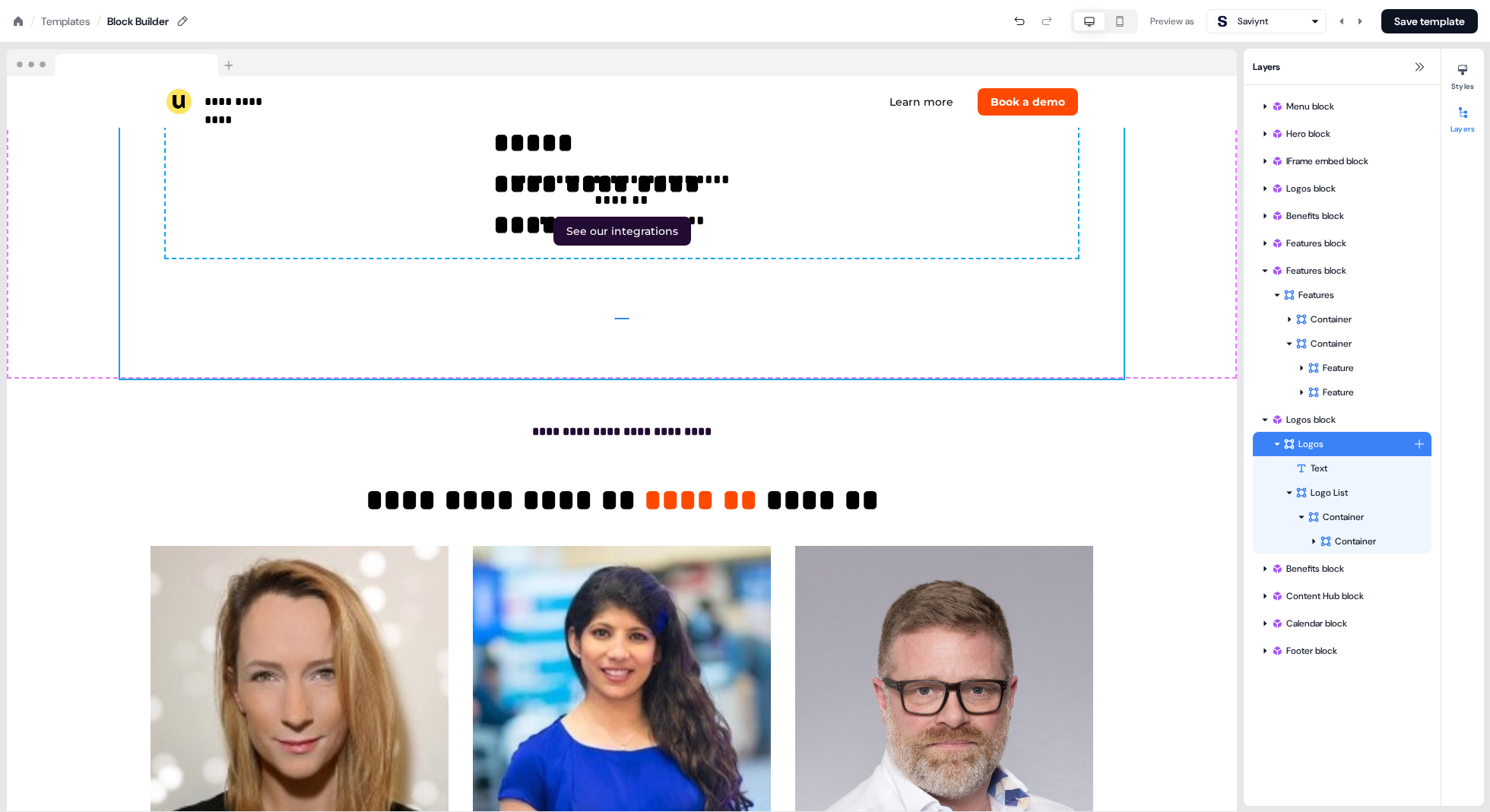
click at [1275, 444] on icon at bounding box center [1277, 444] width 8 height 8
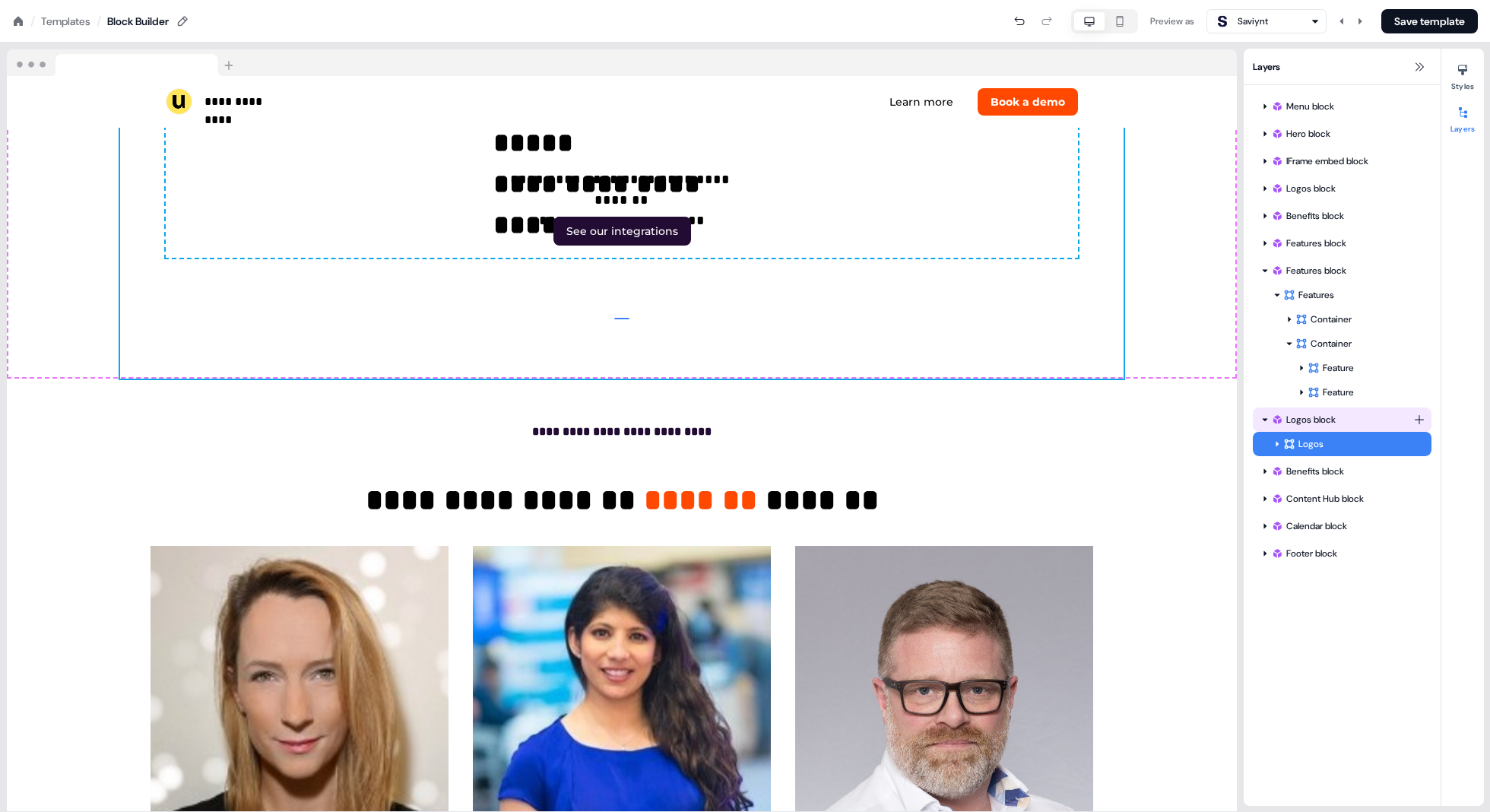
click at [1264, 418] on icon at bounding box center [1265, 419] width 8 height 8
click at [1298, 416] on div "Logos block" at bounding box center [1342, 420] width 143 height 15
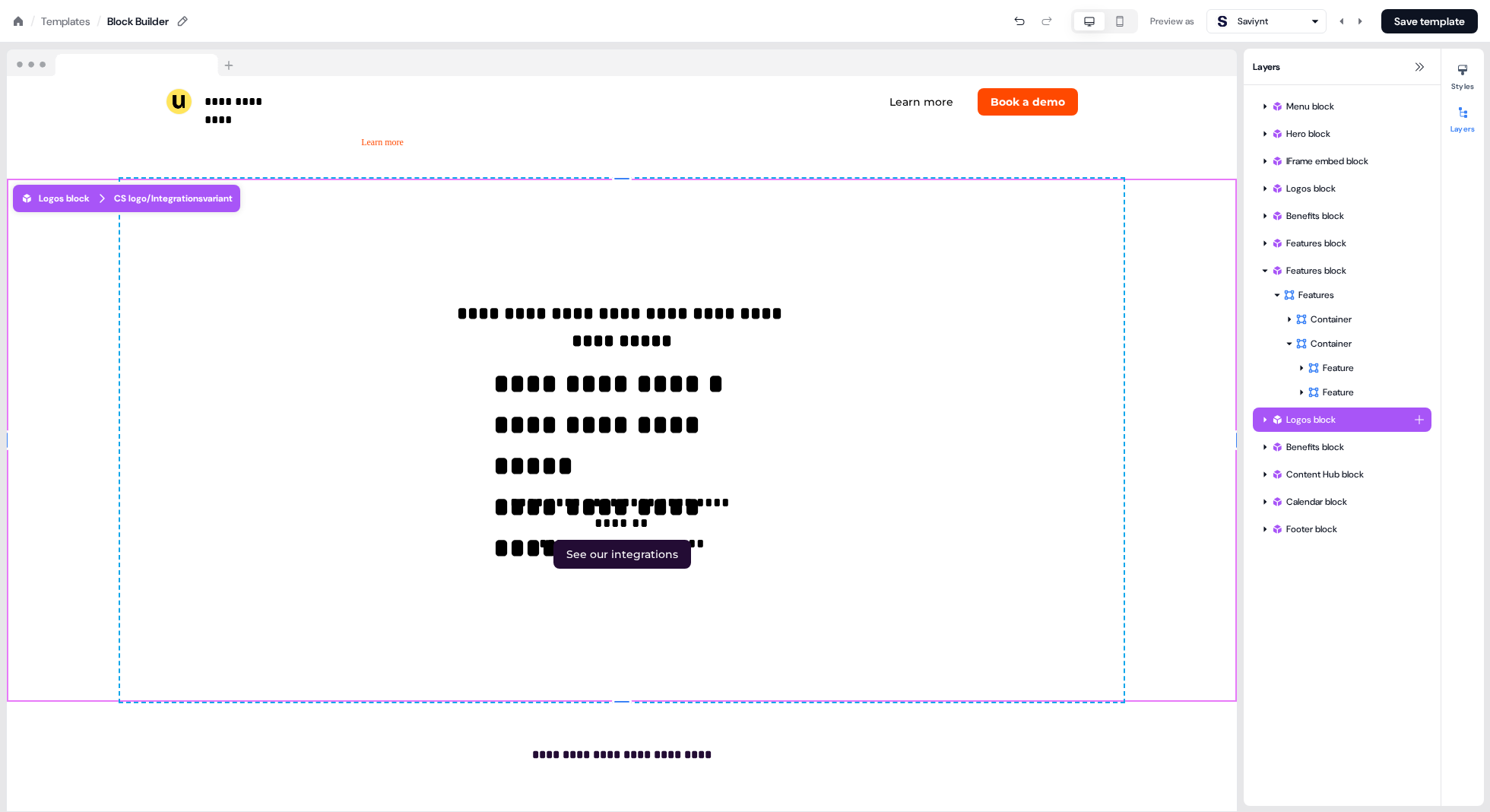
scroll to position [4661, 0]
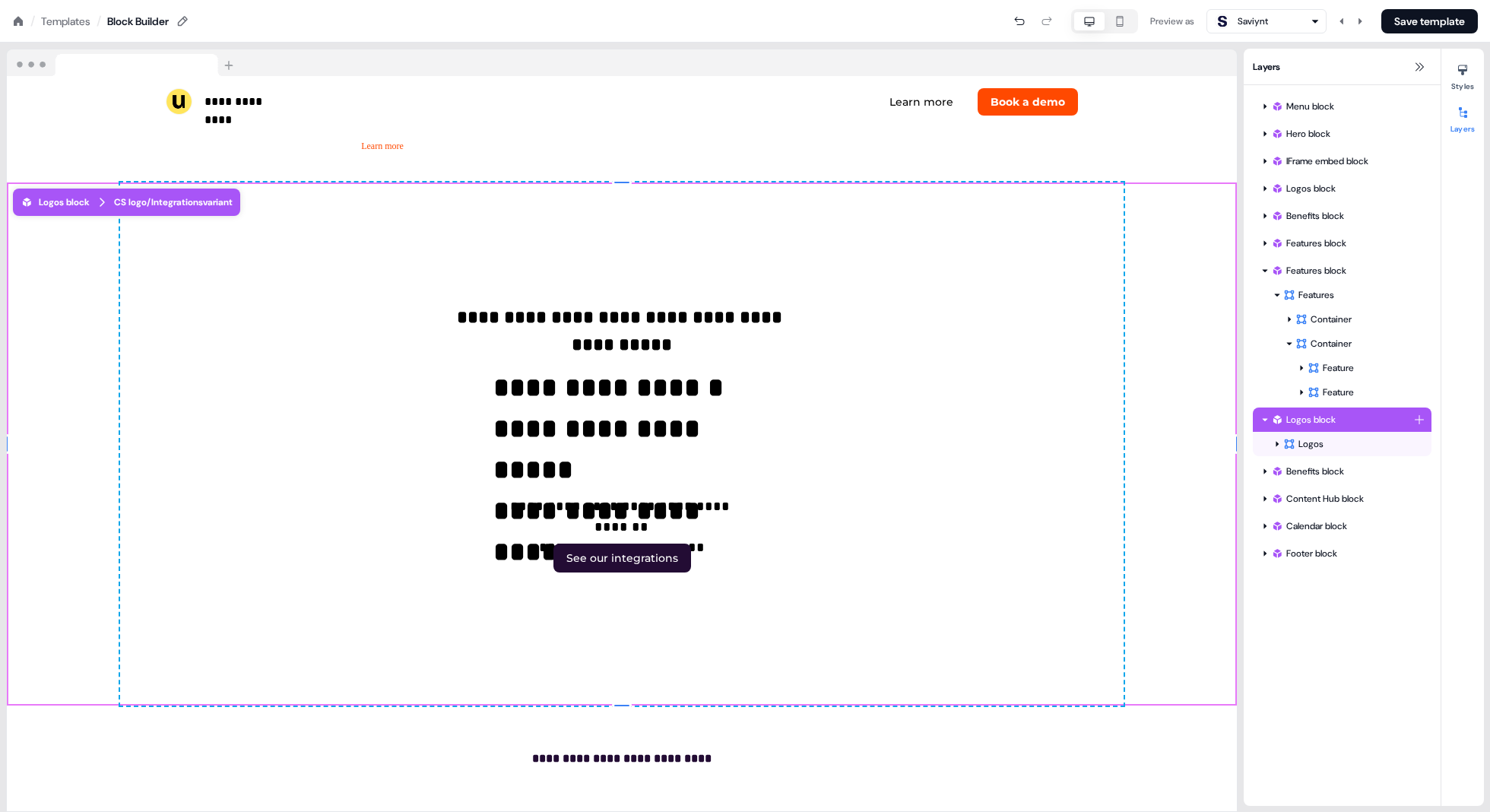
click at [1264, 422] on icon at bounding box center [1265, 419] width 8 height 8
click at [1294, 445] on icon at bounding box center [1290, 444] width 12 height 12
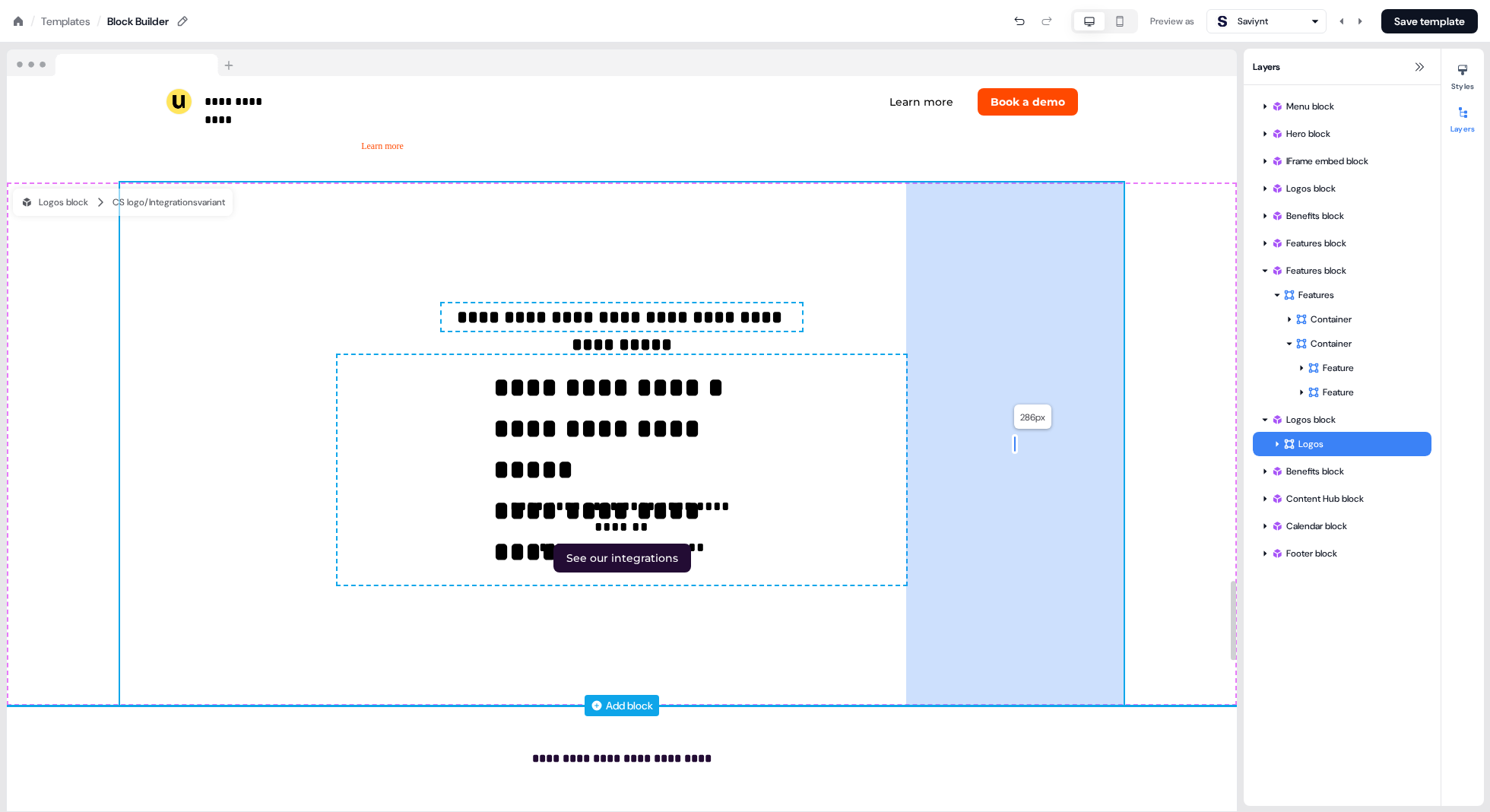
click at [1017, 441] on div "286px" at bounding box center [1014, 444] width 217 height 523
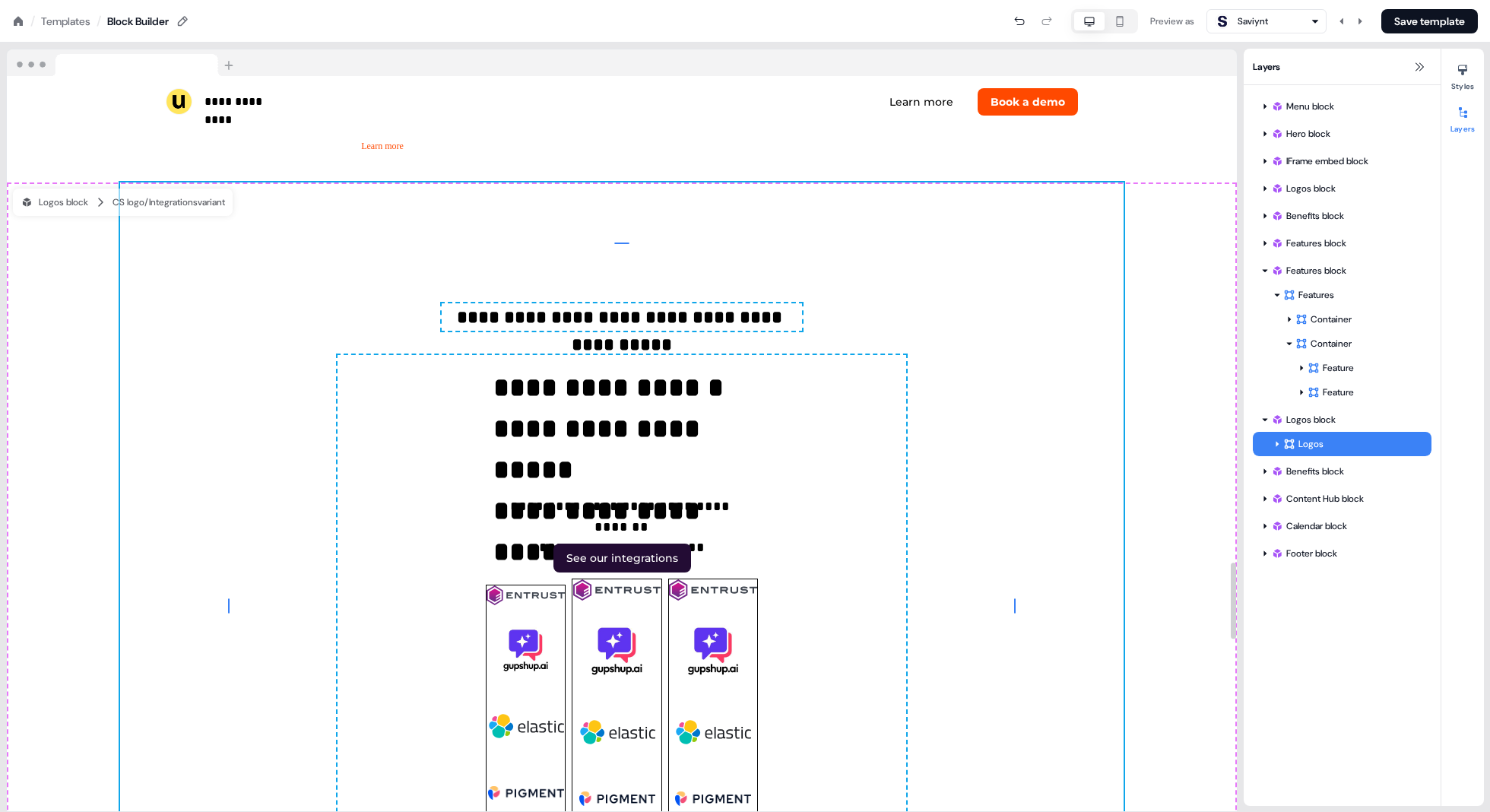
click at [1154, 514] on div "**********" at bounding box center [622, 606] width 1231 height 846
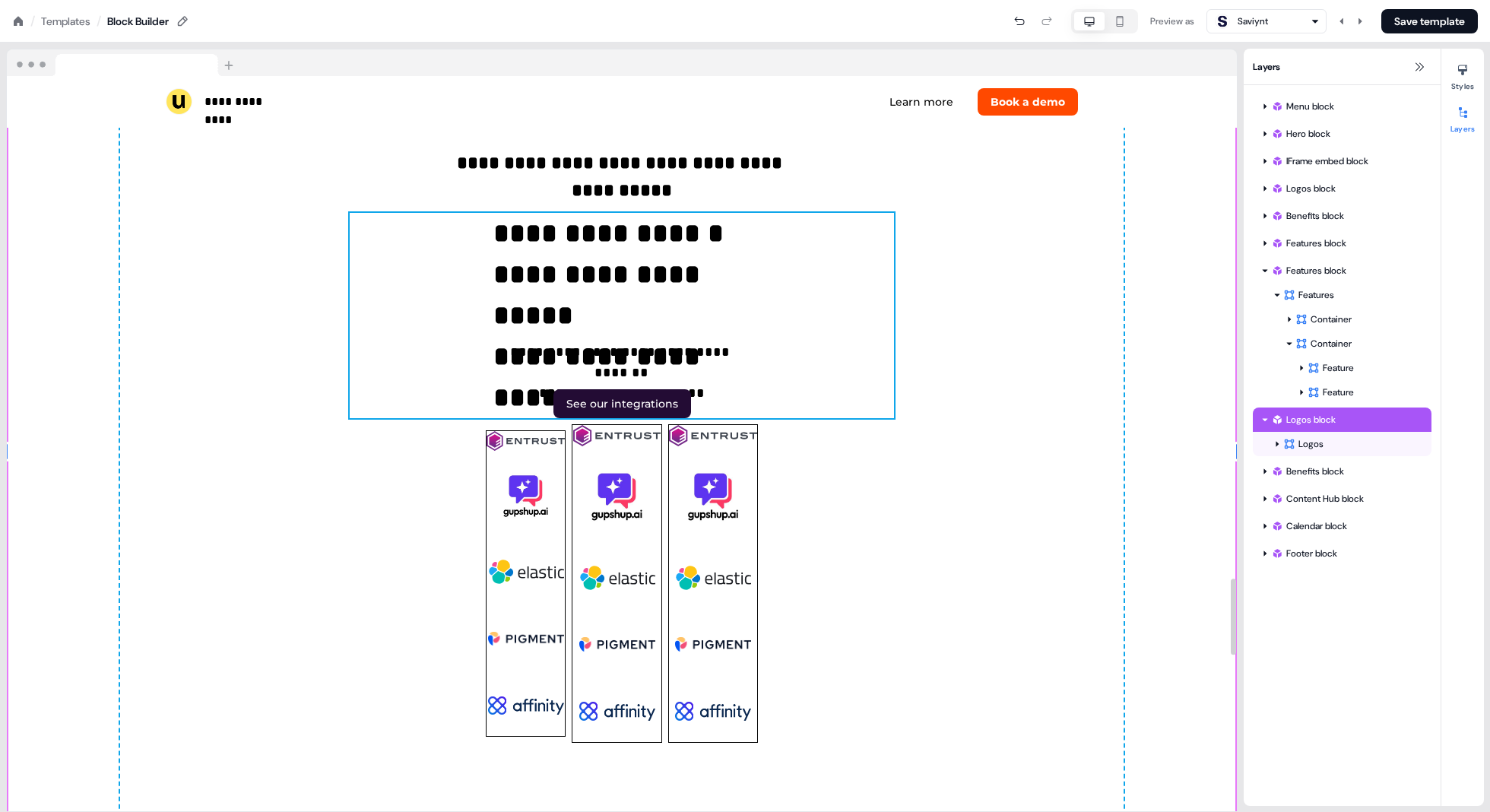
scroll to position [4815, 0]
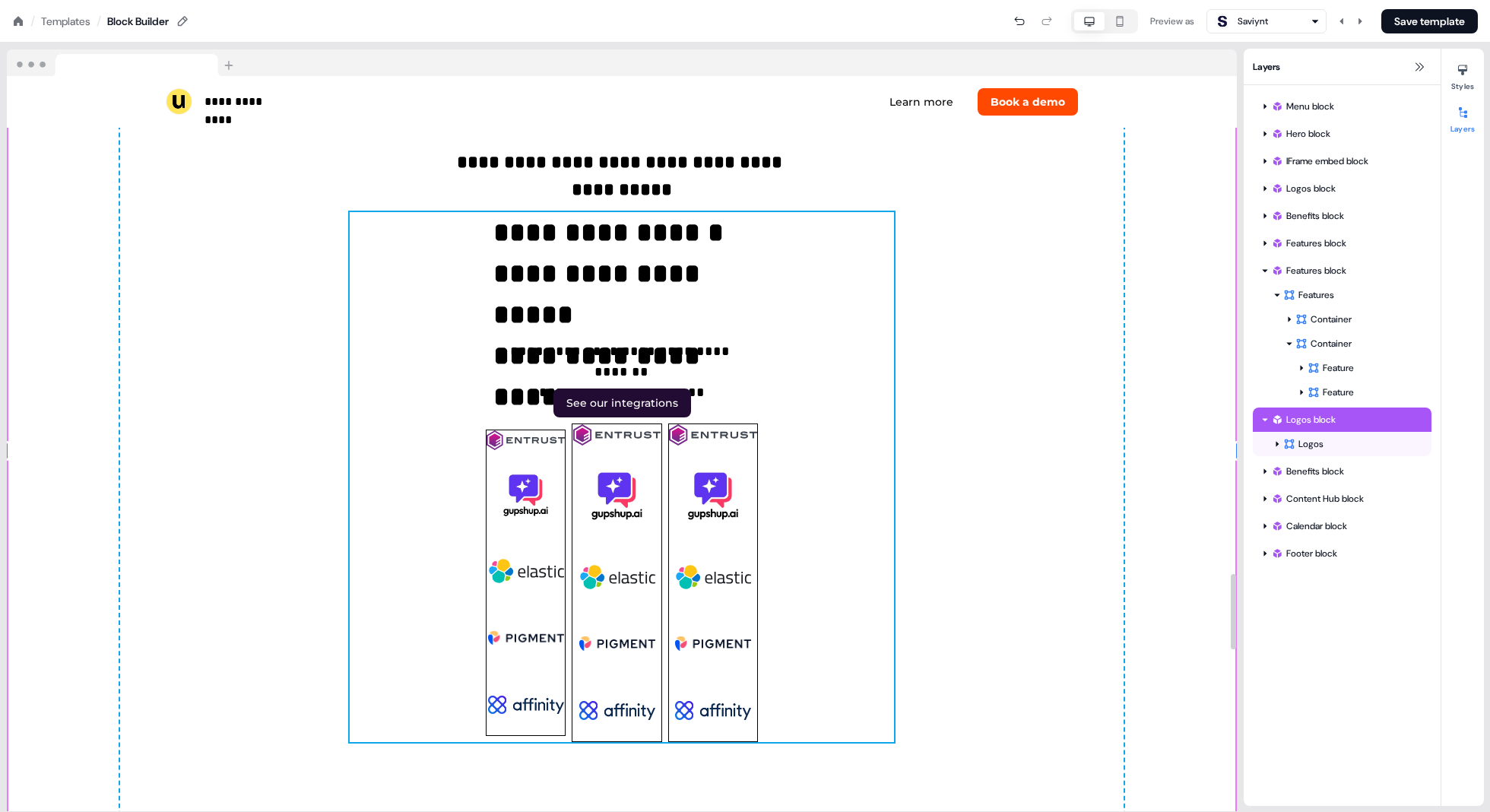
click at [792, 477] on div "**********" at bounding box center [622, 476] width 544 height 529
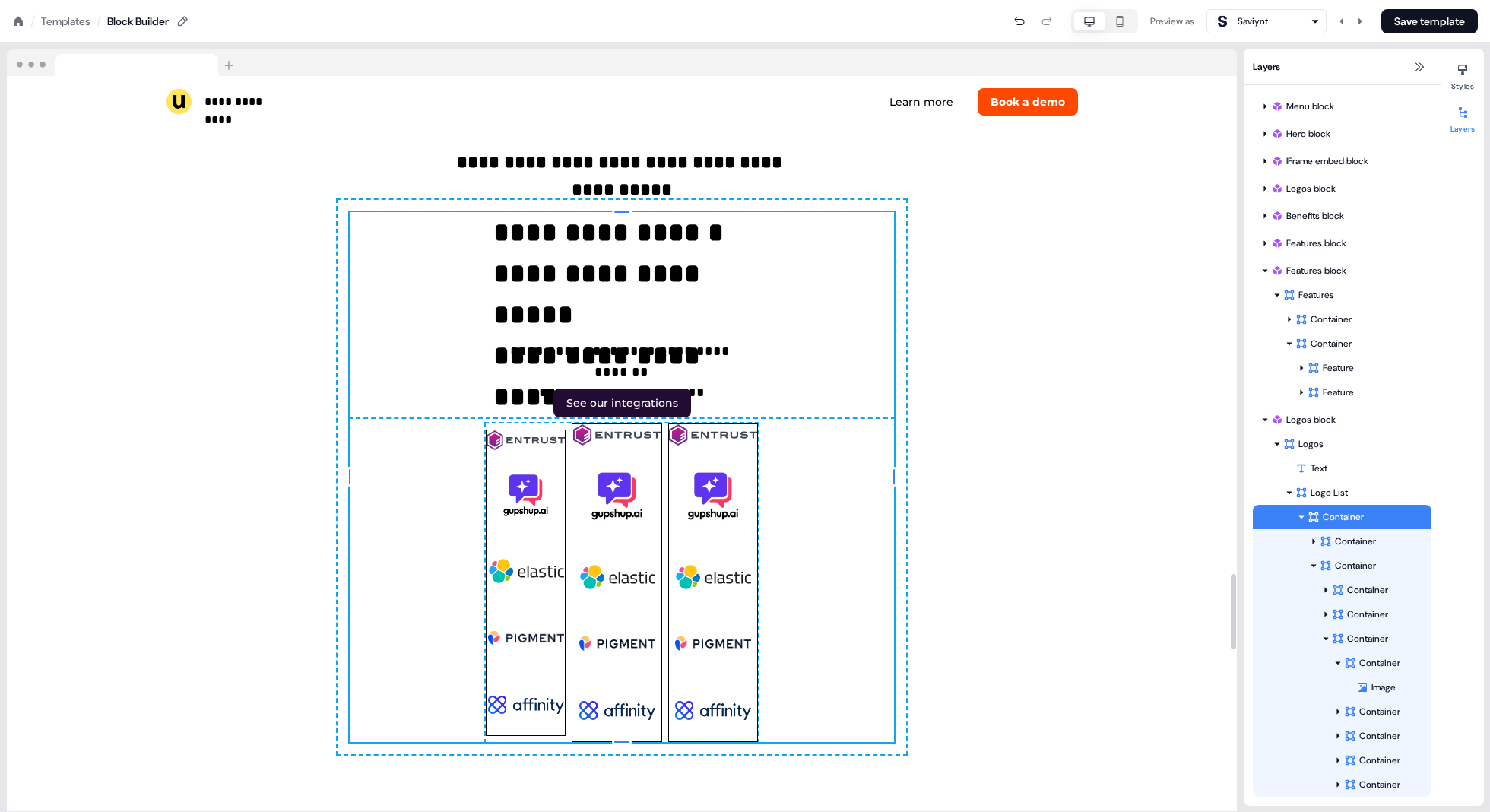
click at [663, 542] on div "To pick up a draggable item, press the space bar. While dragging, use the arrow…" at bounding box center [622, 582] width 272 height 318
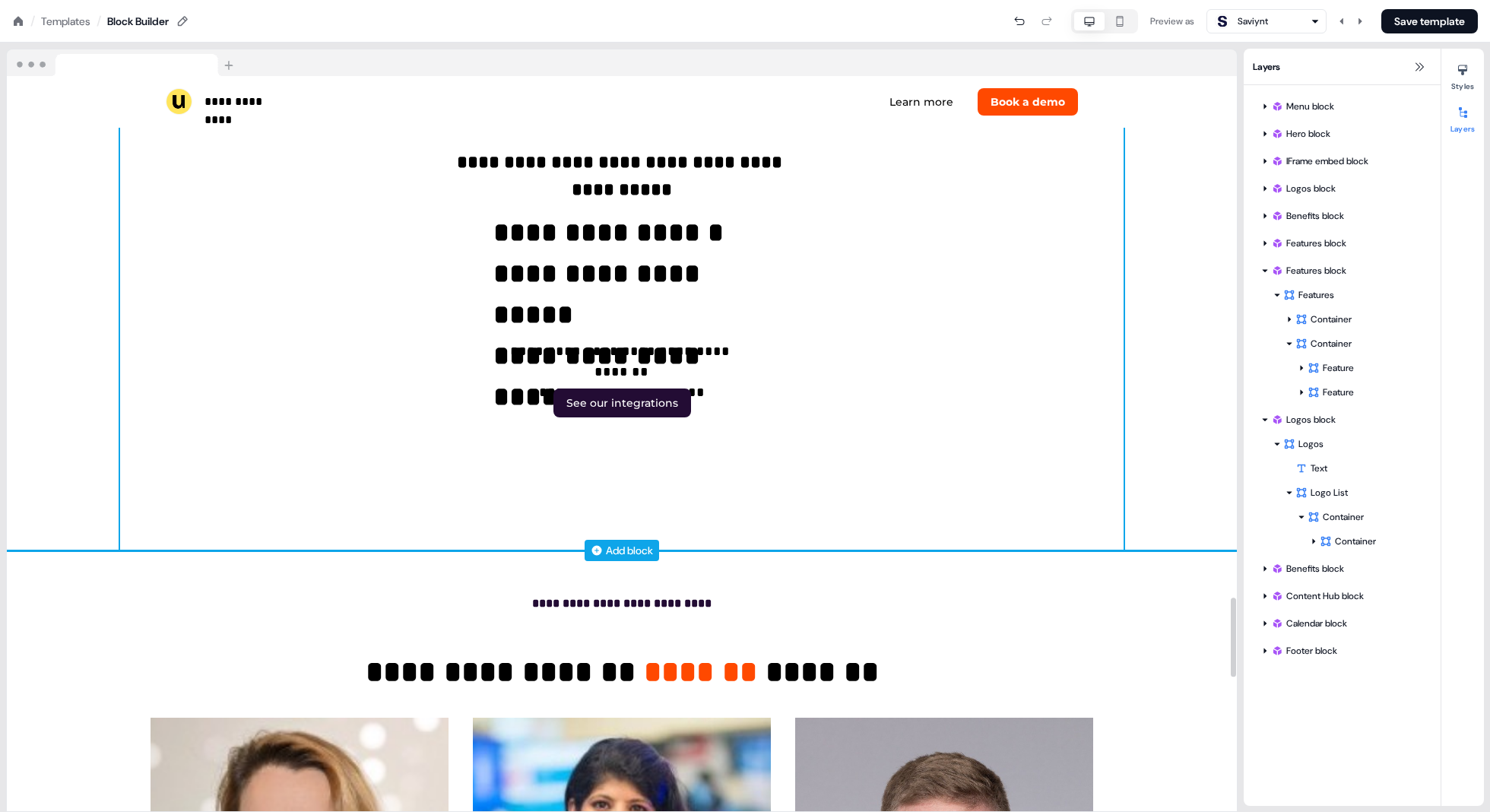
click at [660, 465] on div "**********" at bounding box center [622, 288] width 1004 height 523
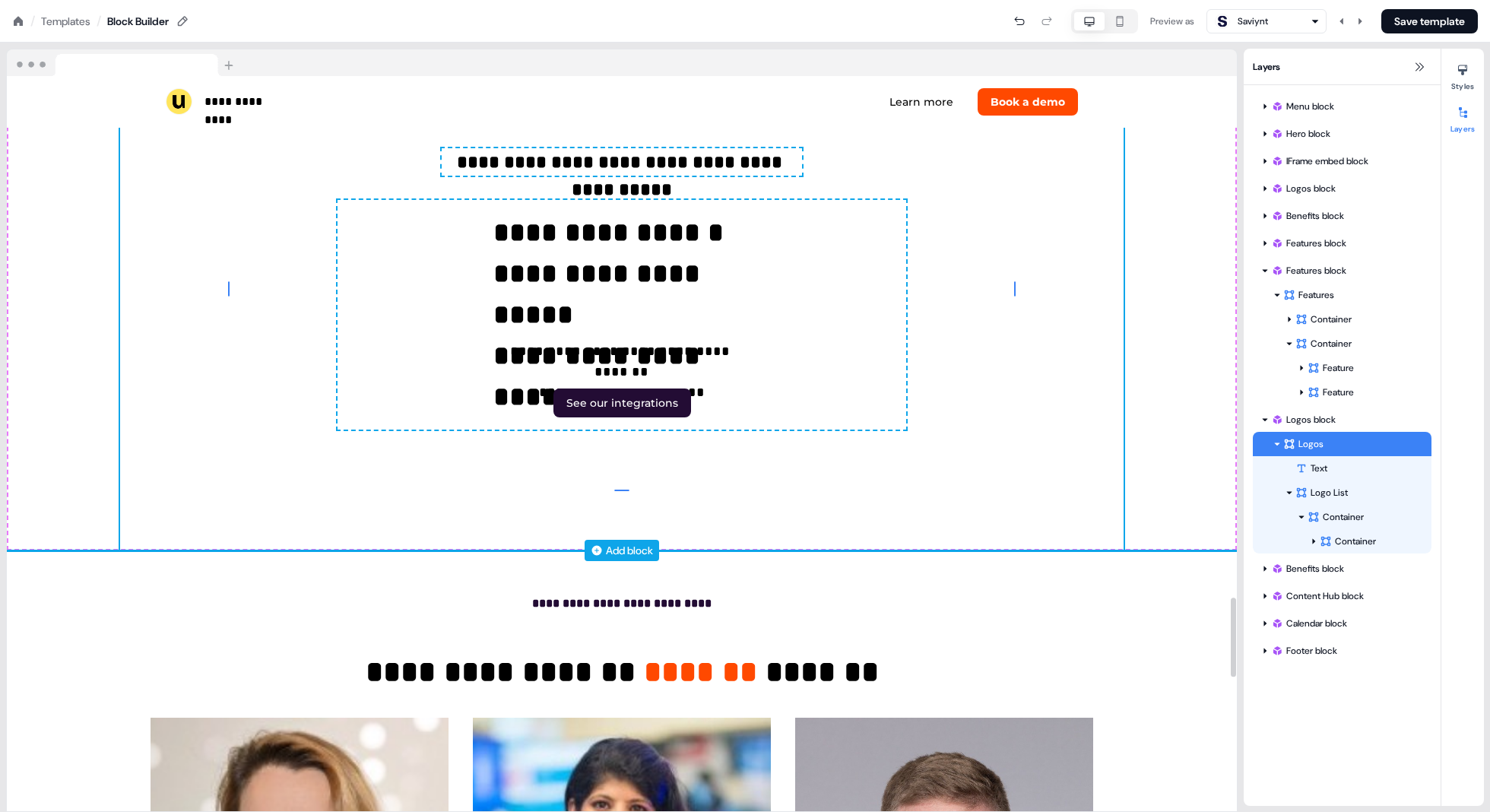
click at [1203, 465] on div "**********" at bounding box center [622, 288] width 1231 height 523
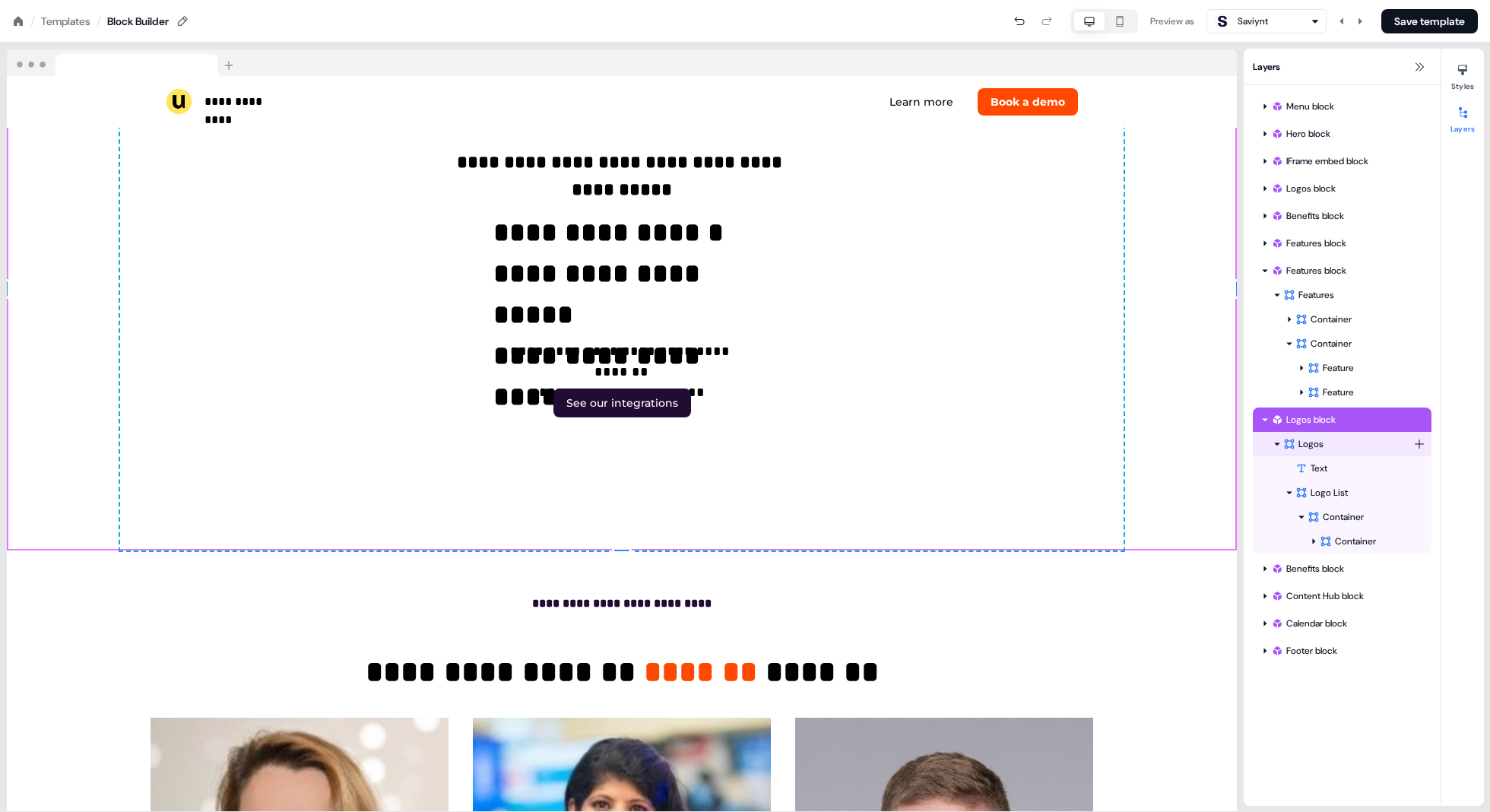
click at [1298, 436] on div "Logos" at bounding box center [1348, 444] width 130 height 15
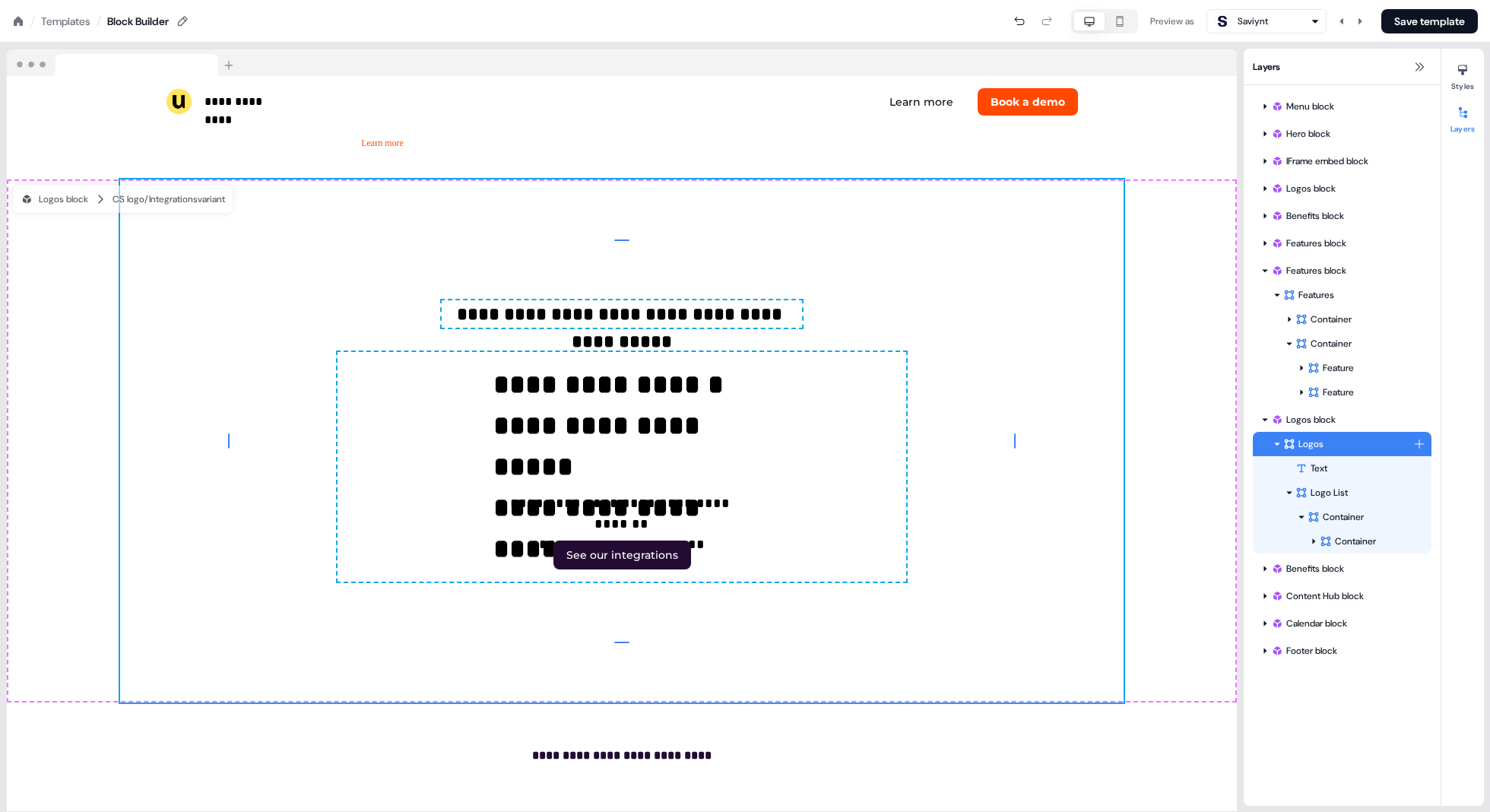
scroll to position [4661, 0]
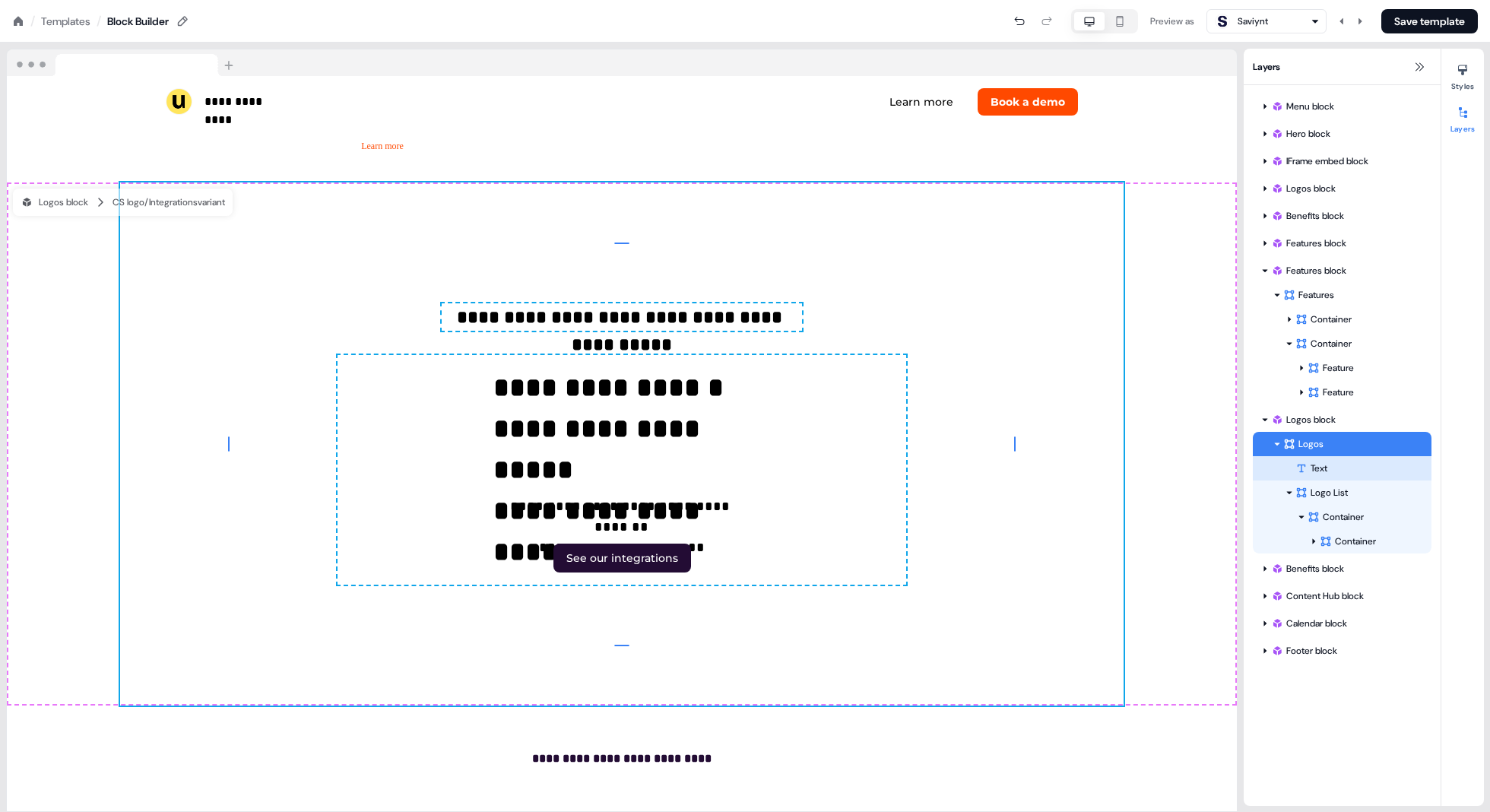
click at [1298, 464] on div "Text" at bounding box center [1364, 469] width 136 height 15
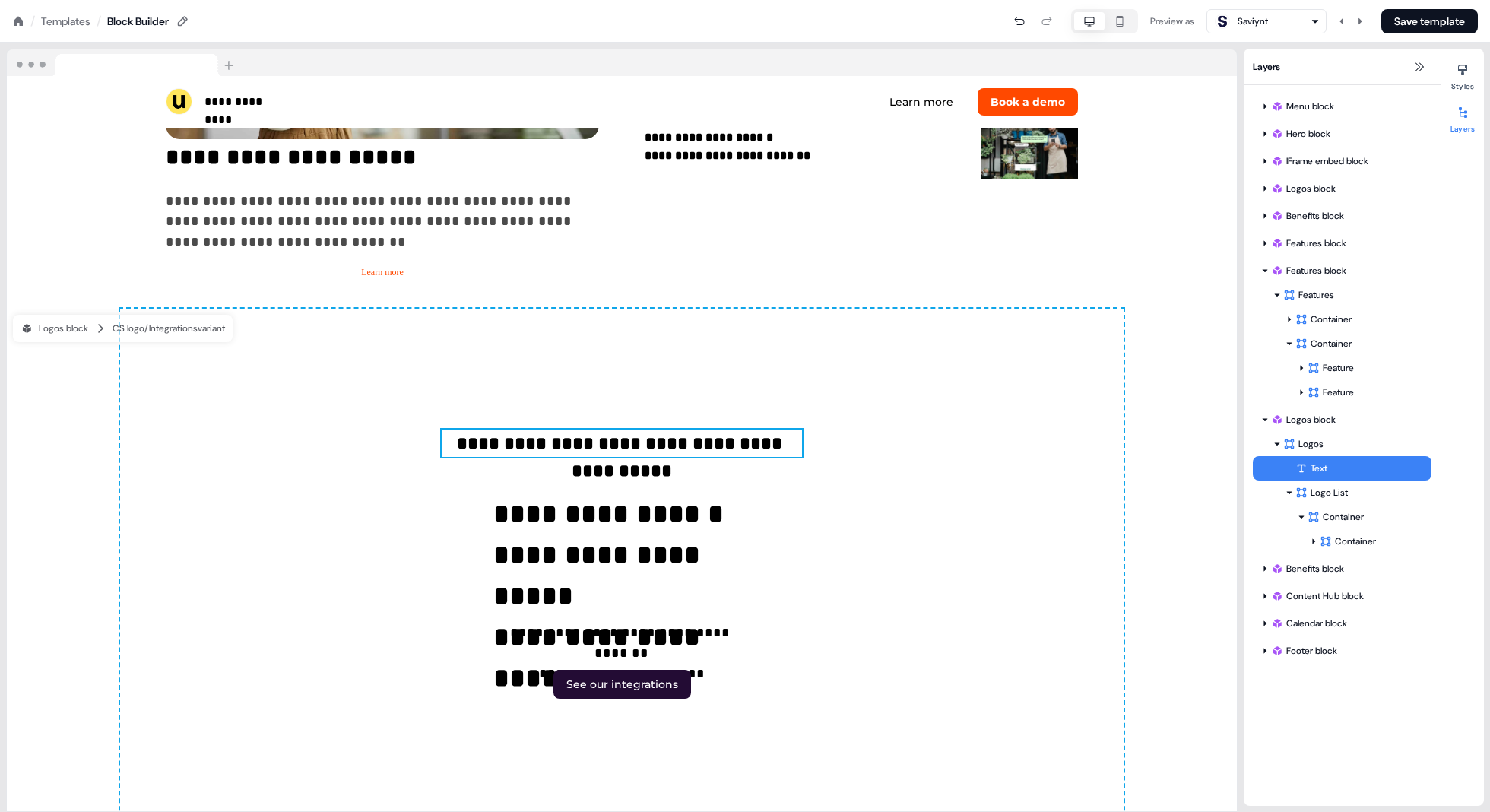
scroll to position [4535, 0]
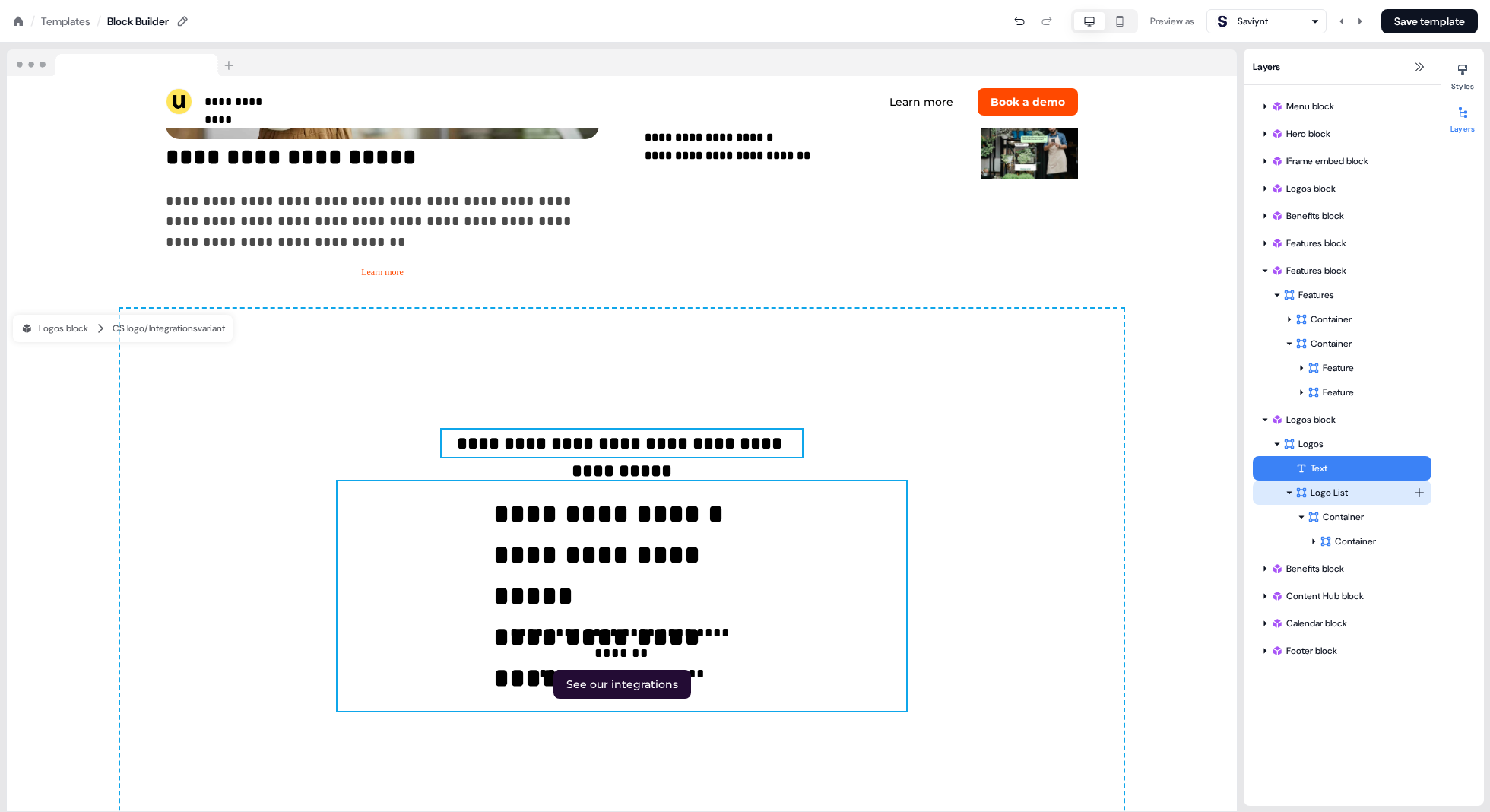
click at [1298, 494] on div "Logo List" at bounding box center [1354, 493] width 118 height 15
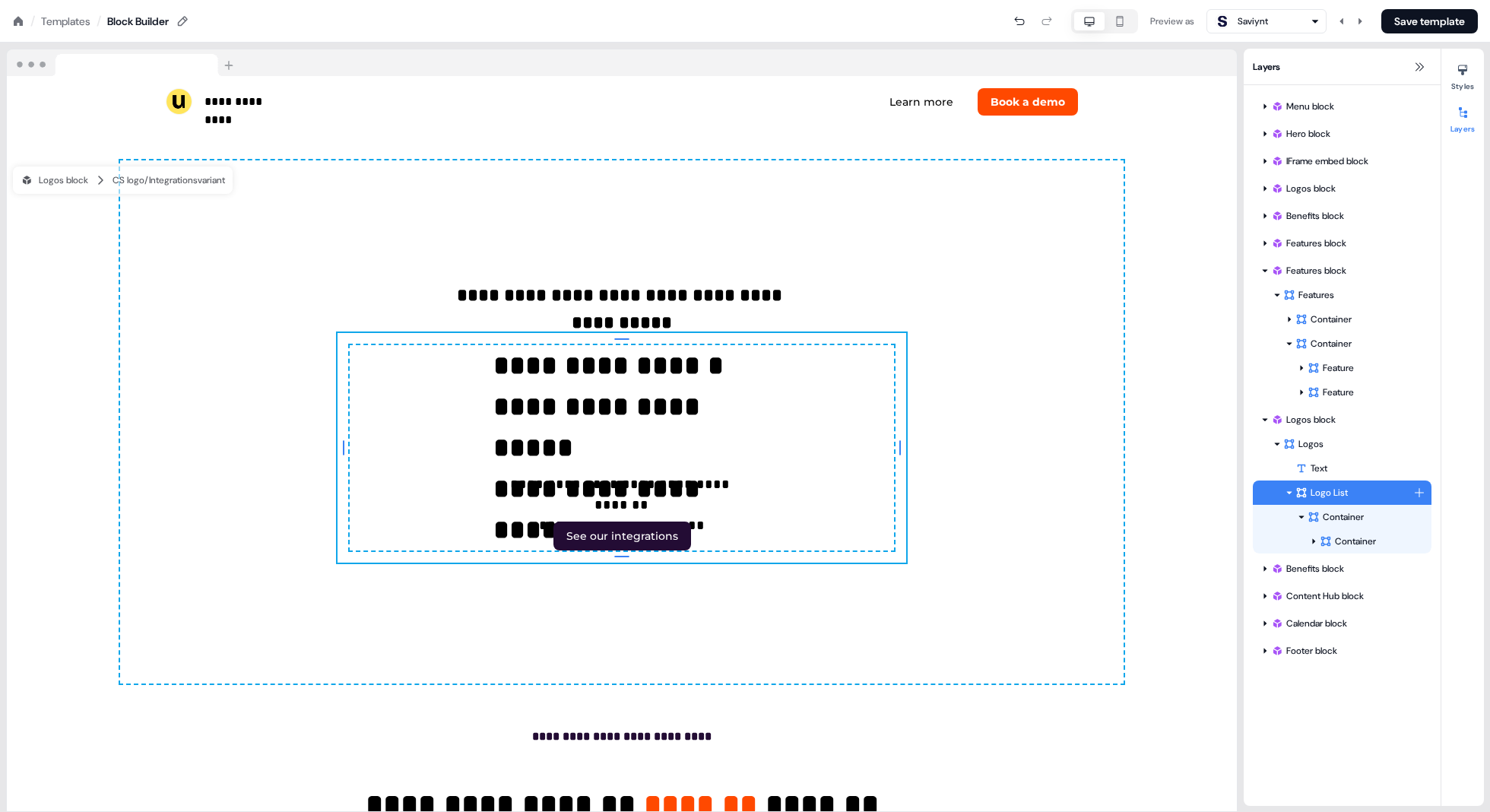
scroll to position [4687, 0]
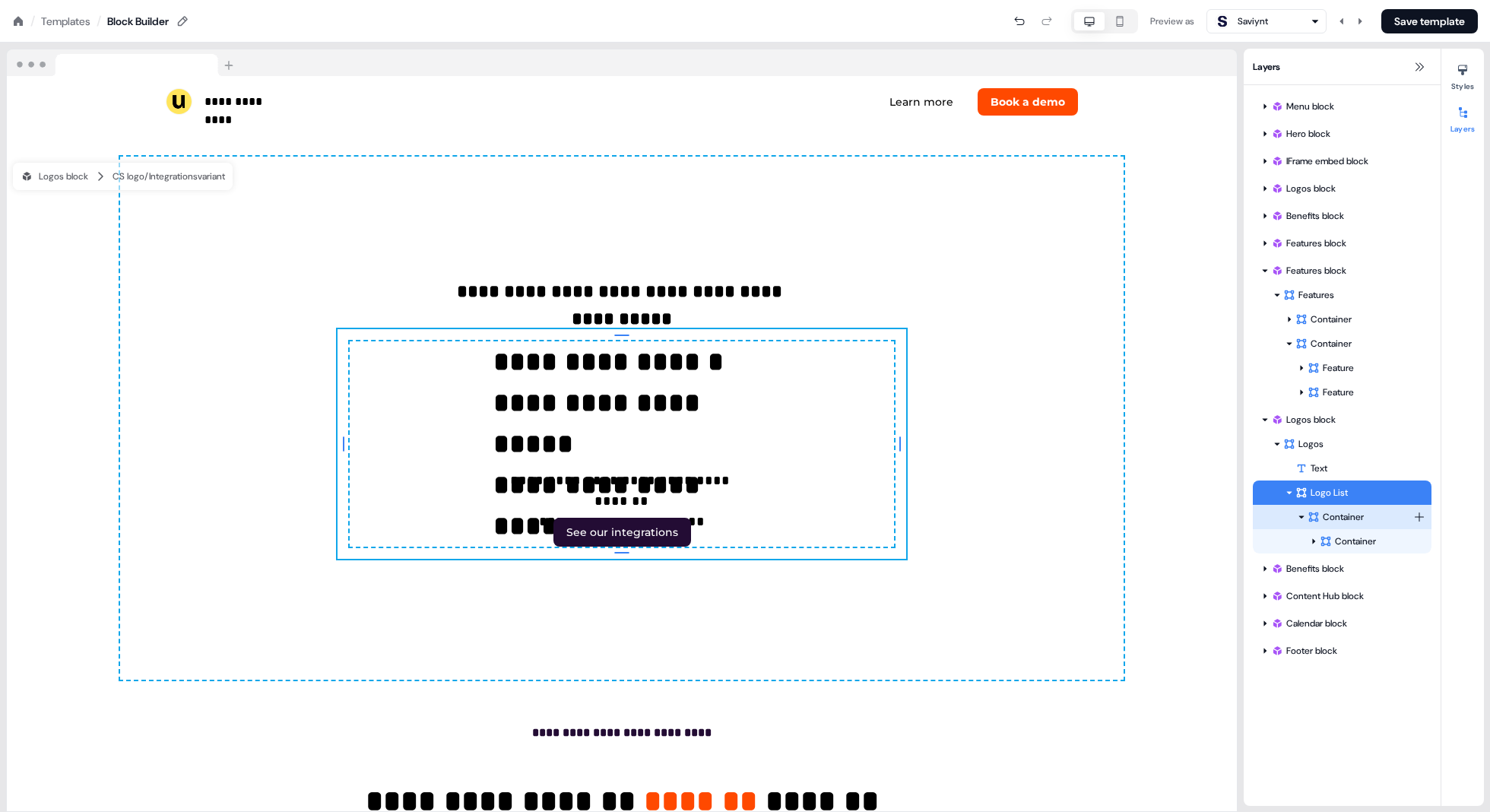
click at [1298, 514] on div "Container" at bounding box center [1360, 517] width 106 height 15
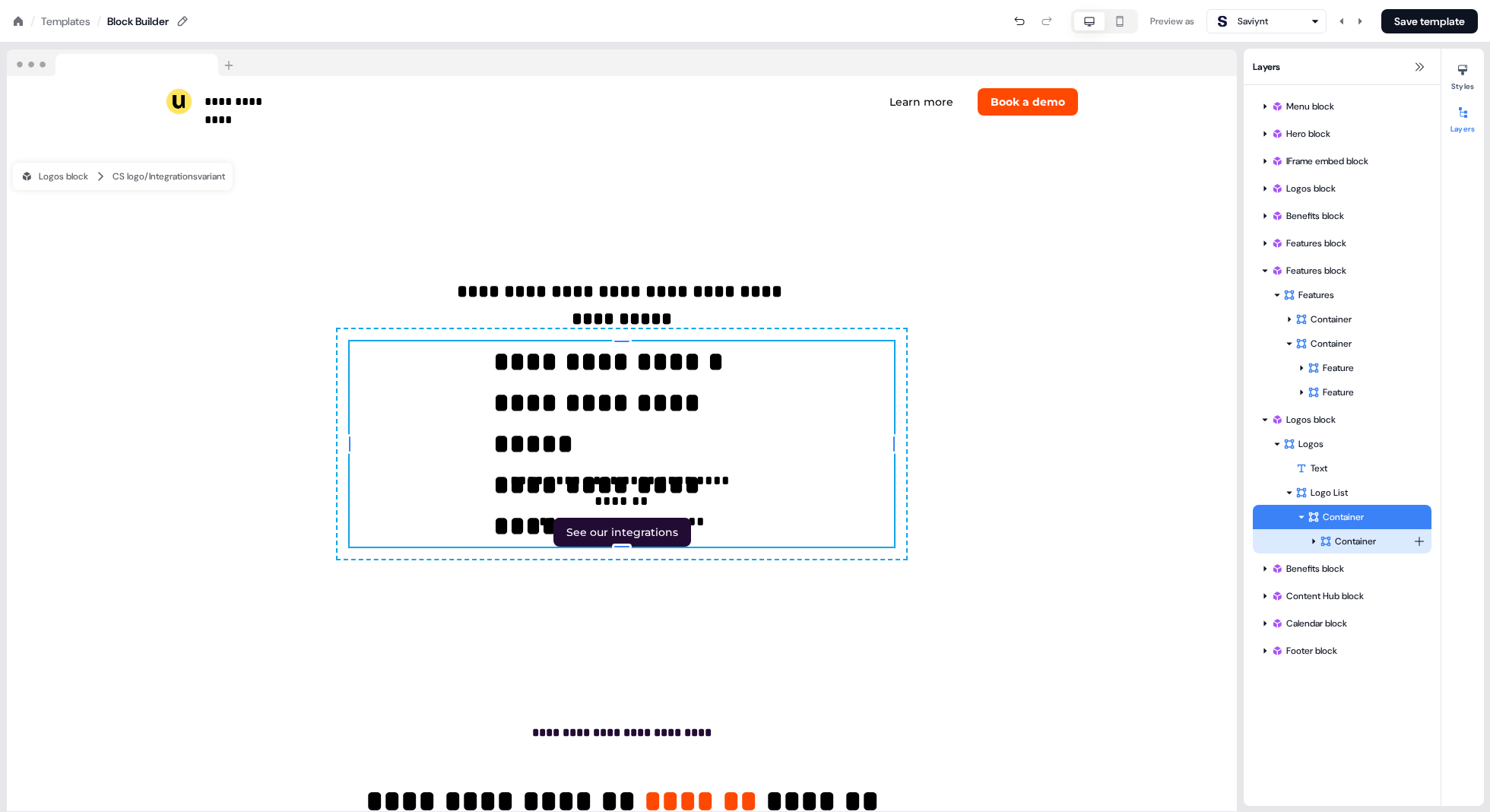
click at [1298, 537] on div "Container" at bounding box center [1366, 542] width 94 height 15
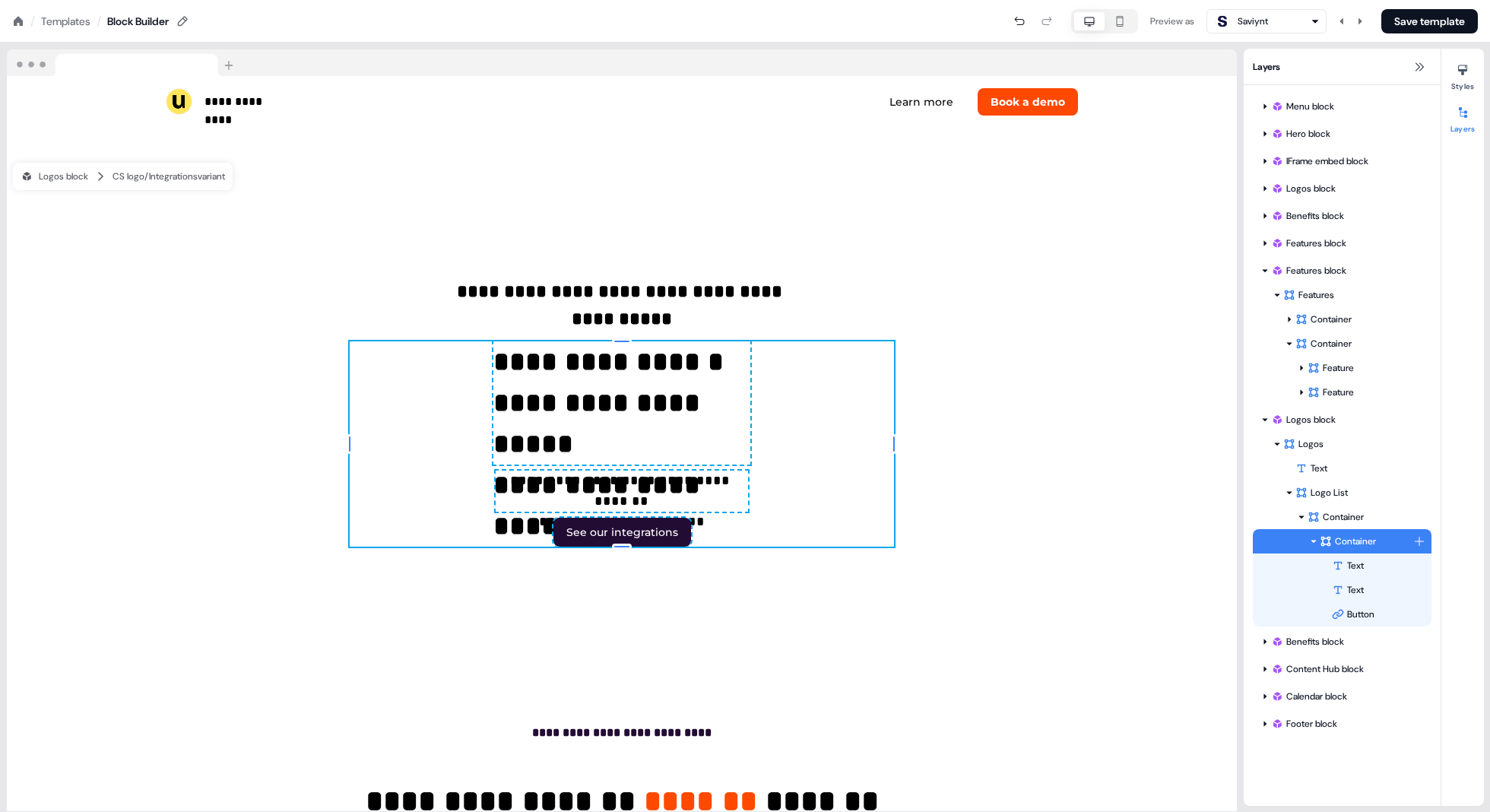
click at [1298, 542] on icon at bounding box center [1314, 541] width 8 height 8
click at [1298, 564] on div "Text" at bounding box center [1382, 566] width 100 height 15
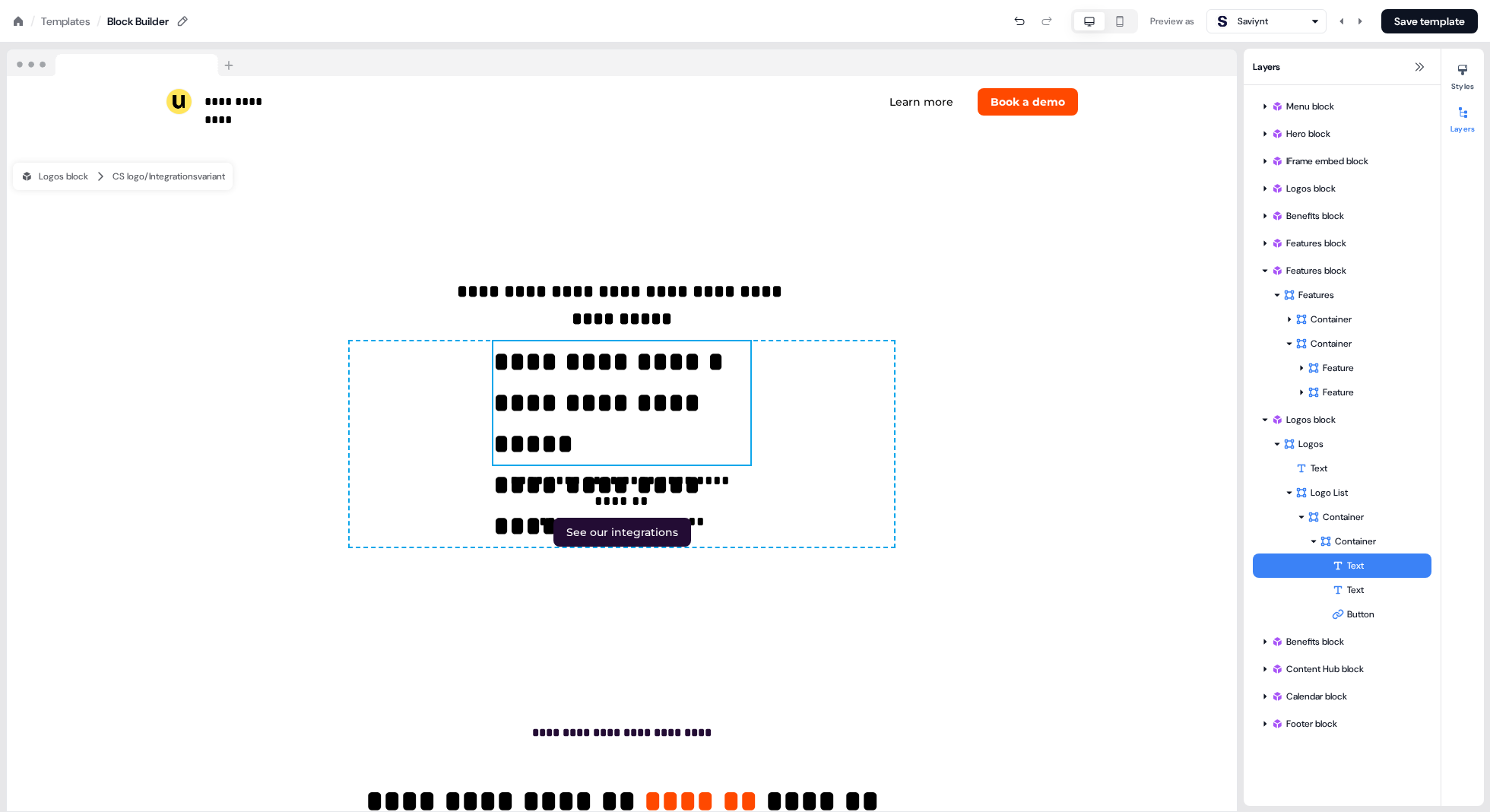
scroll to position [4646, 0]
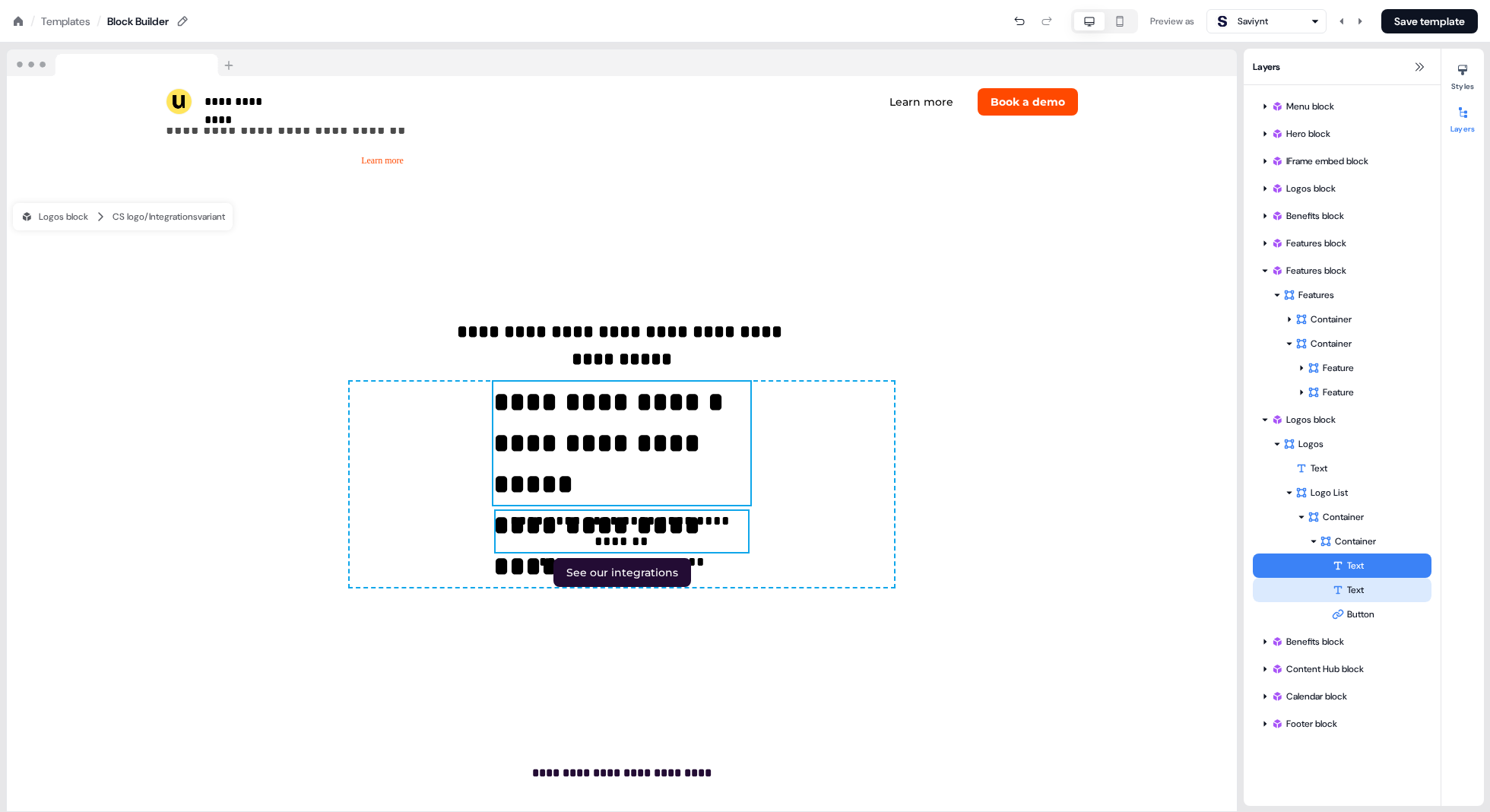
click at [1298, 585] on div "Text" at bounding box center [1382, 590] width 100 height 15
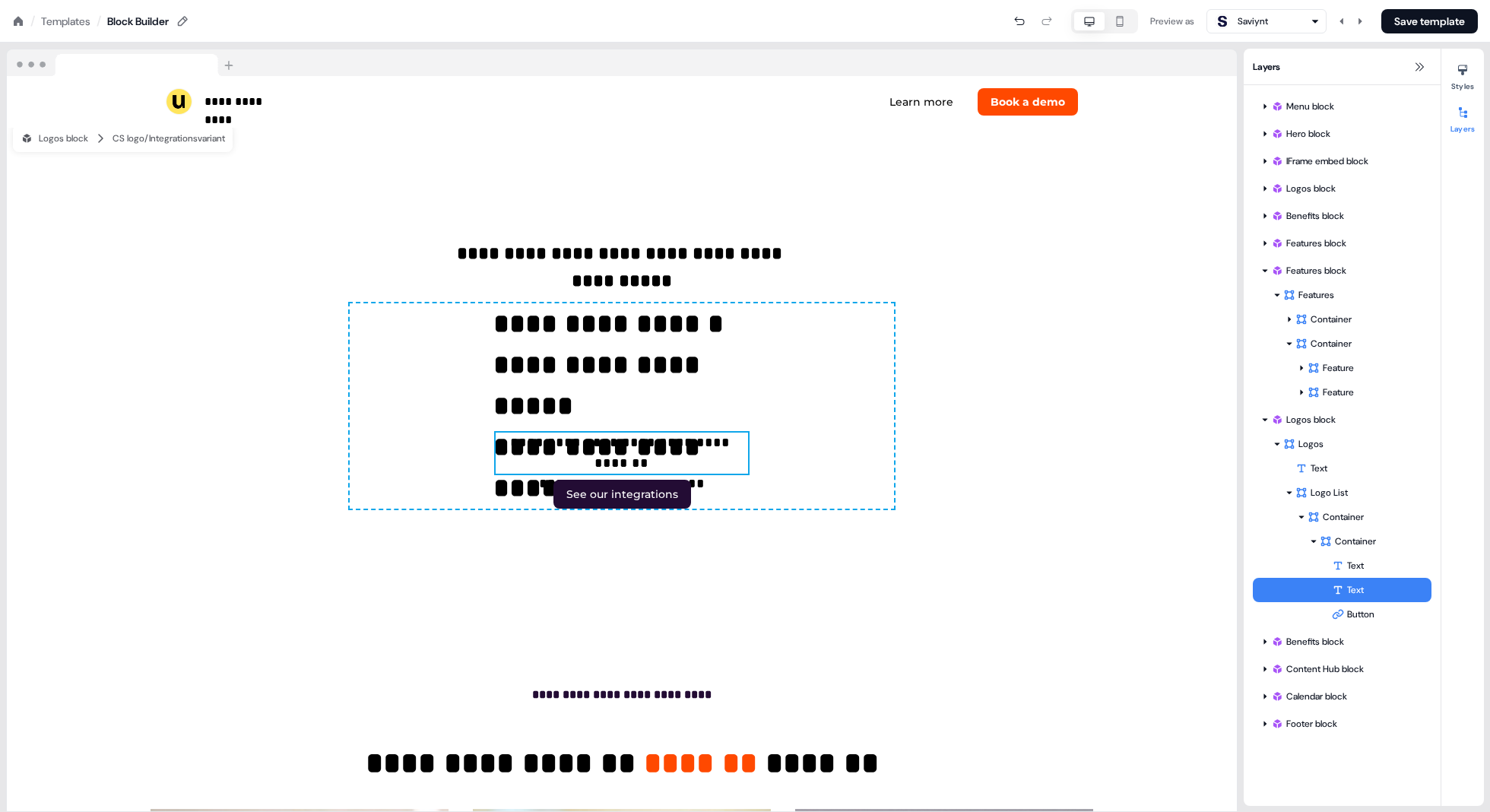
scroll to position [4734, 0]
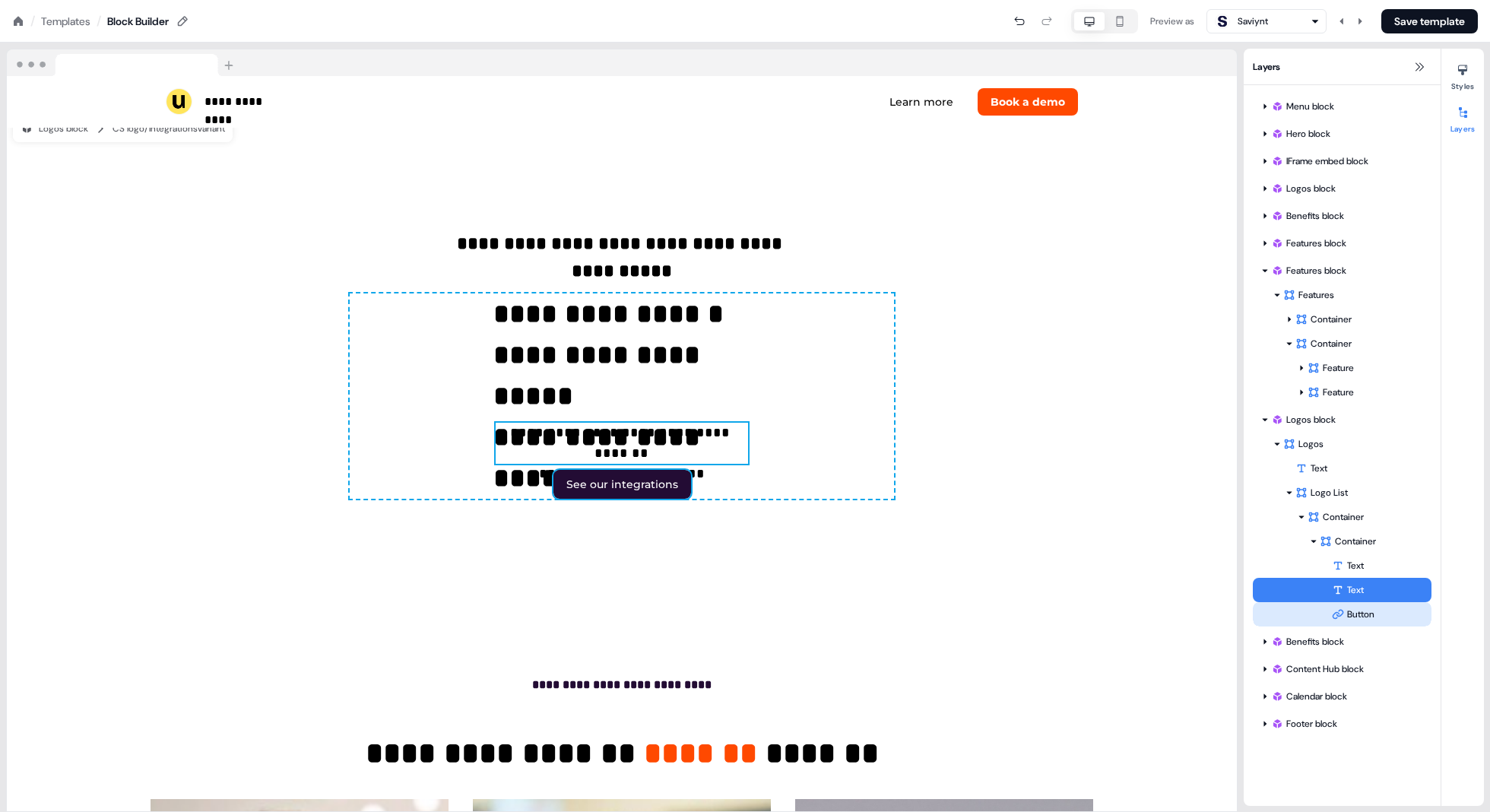
click at [1298, 609] on div "Button" at bounding box center [1382, 615] width 100 height 15
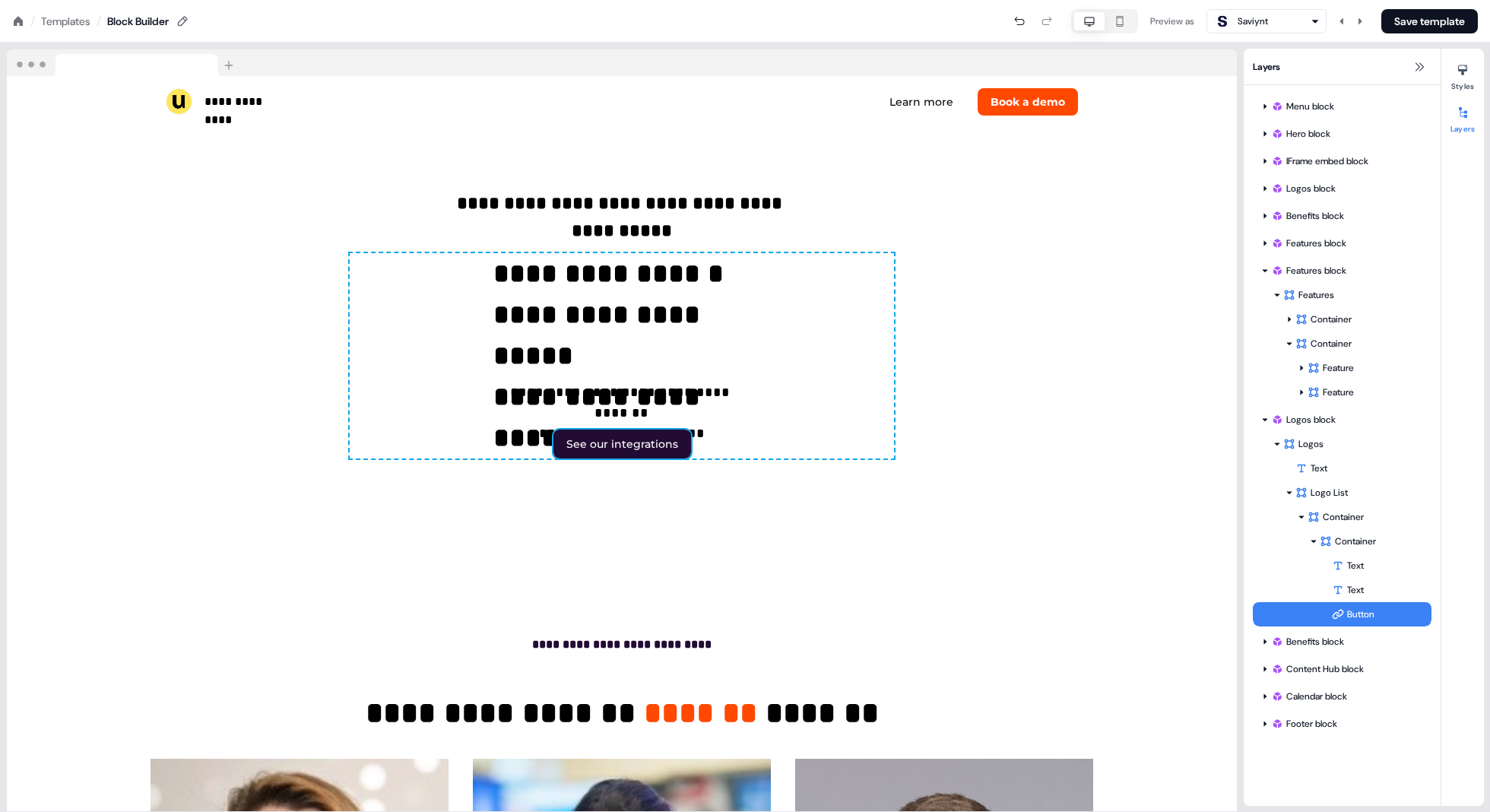
scroll to position [4774, 0]
click at [1298, 543] on div "Container" at bounding box center [1366, 542] width 94 height 15
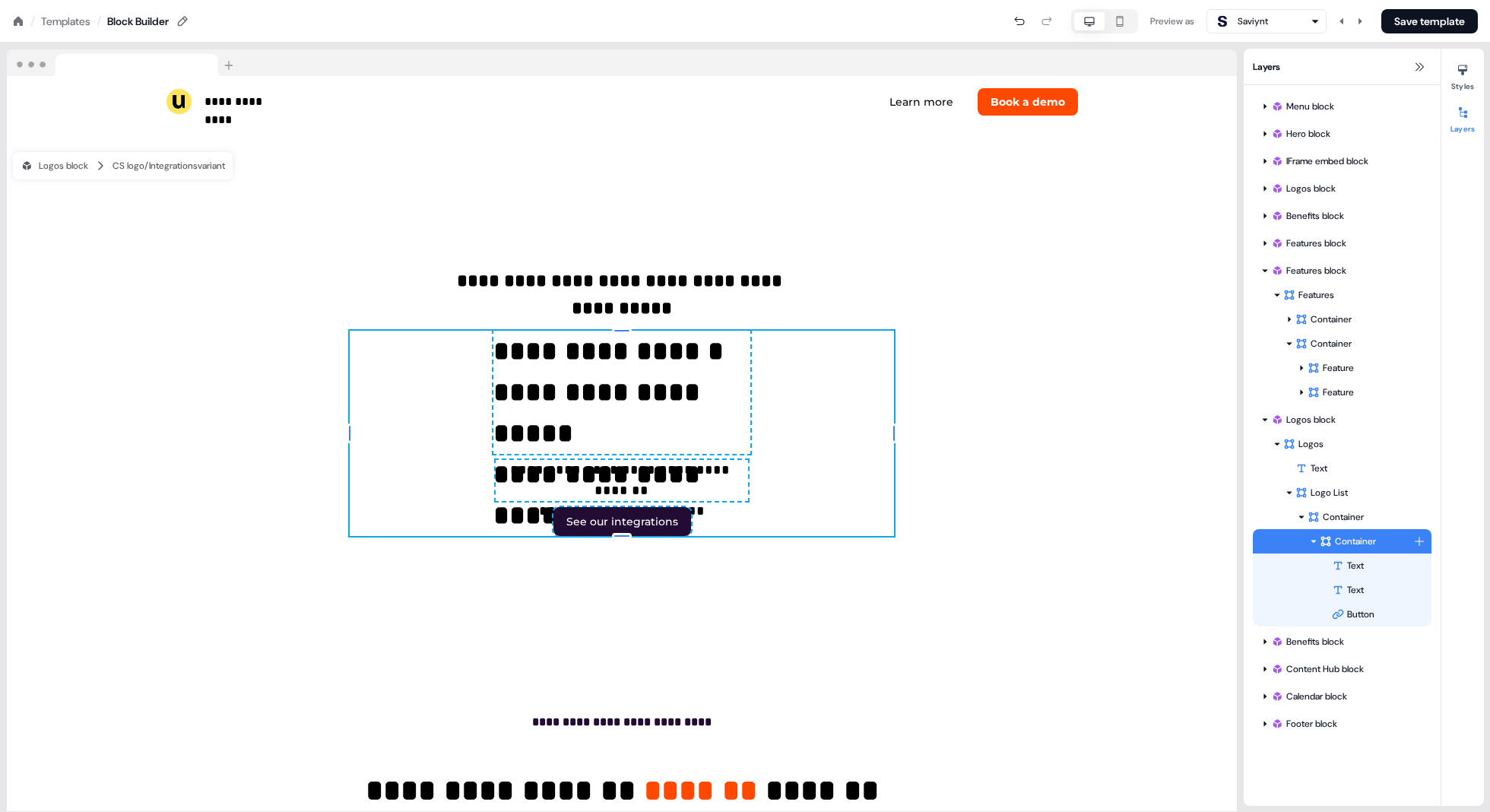
scroll to position [4687, 0]
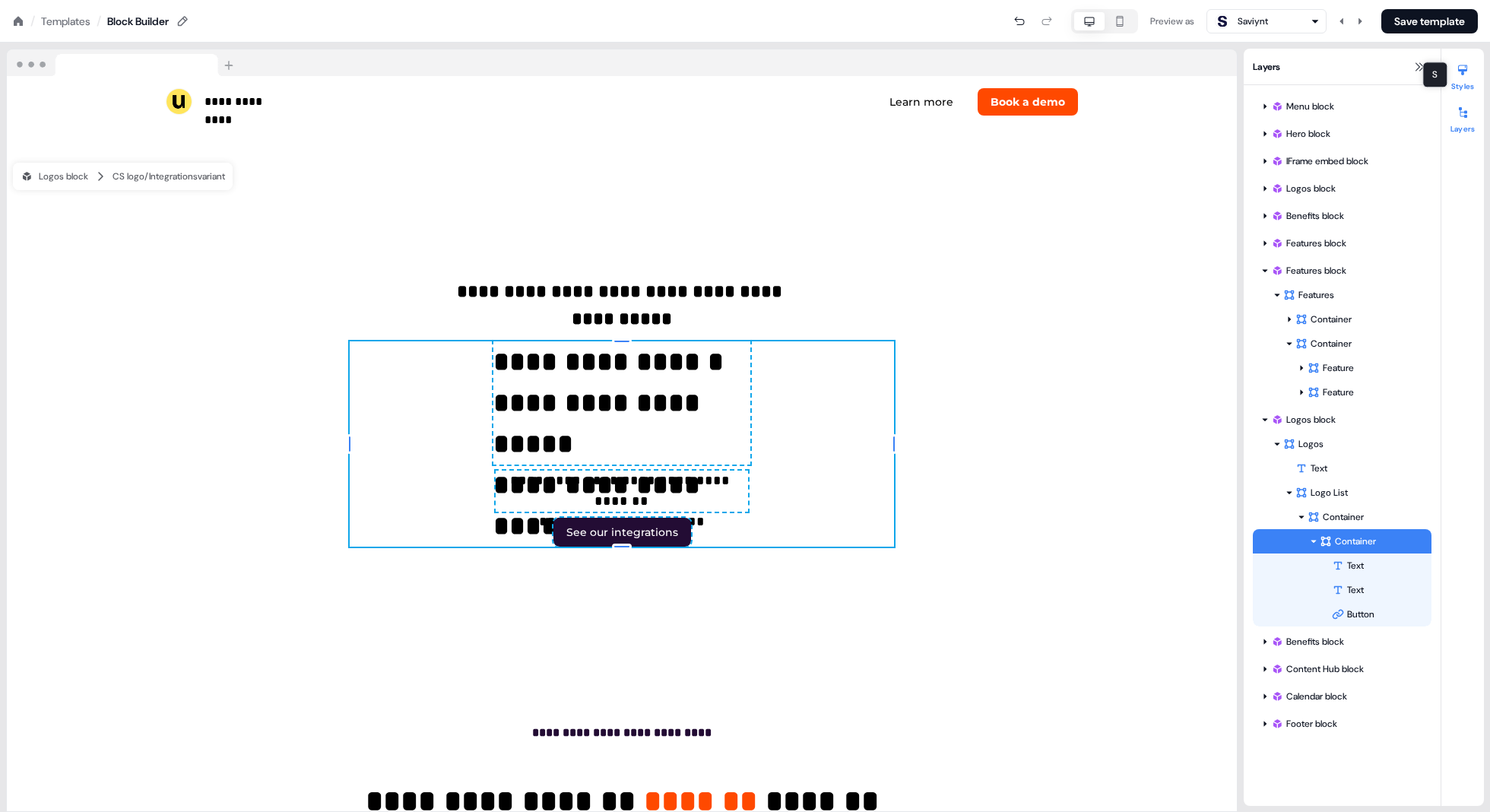
click at [1298, 78] on div at bounding box center [1463, 70] width 24 height 24
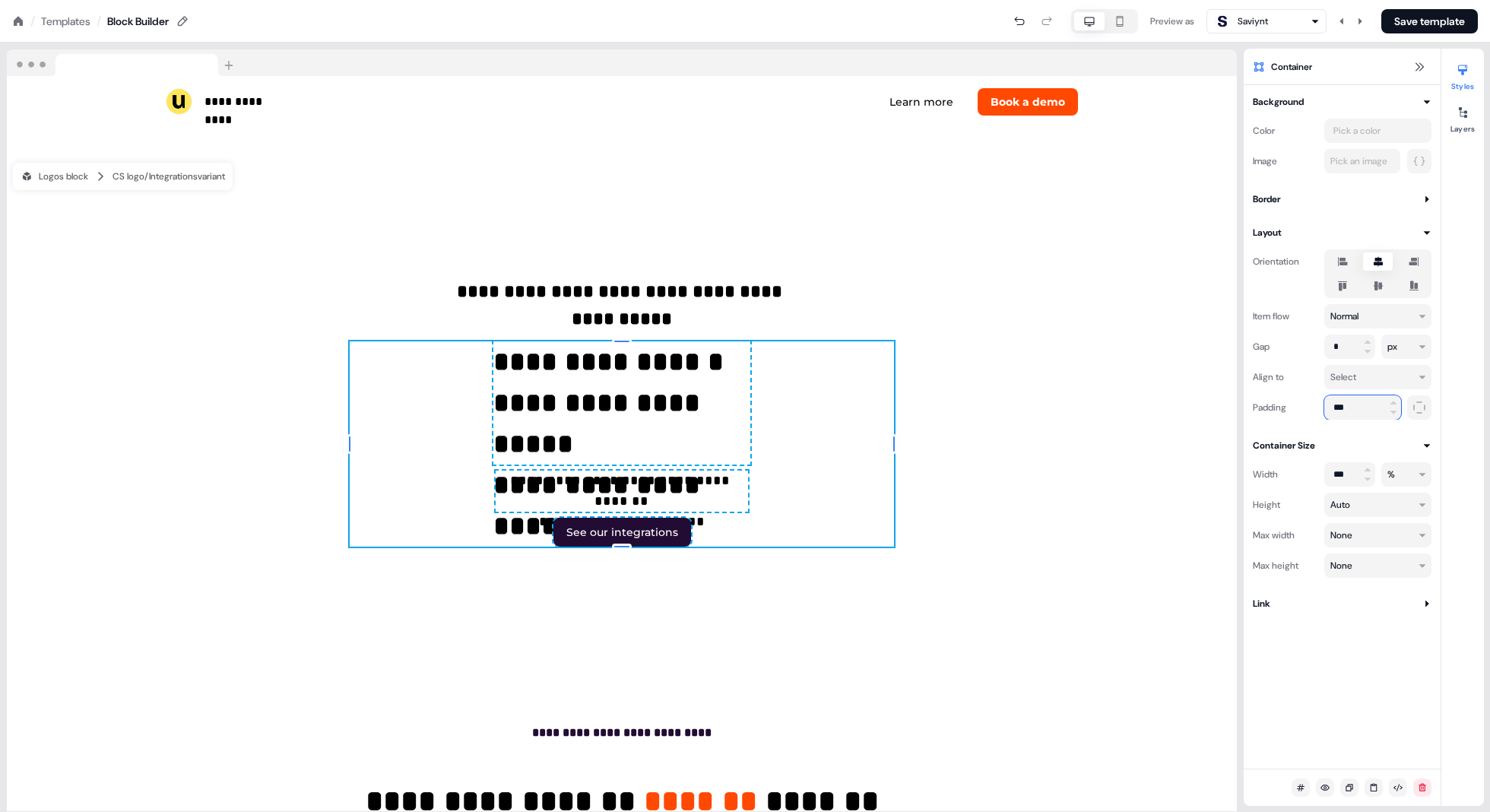
click at [1298, 407] on input "***" at bounding box center [1362, 407] width 76 height 24
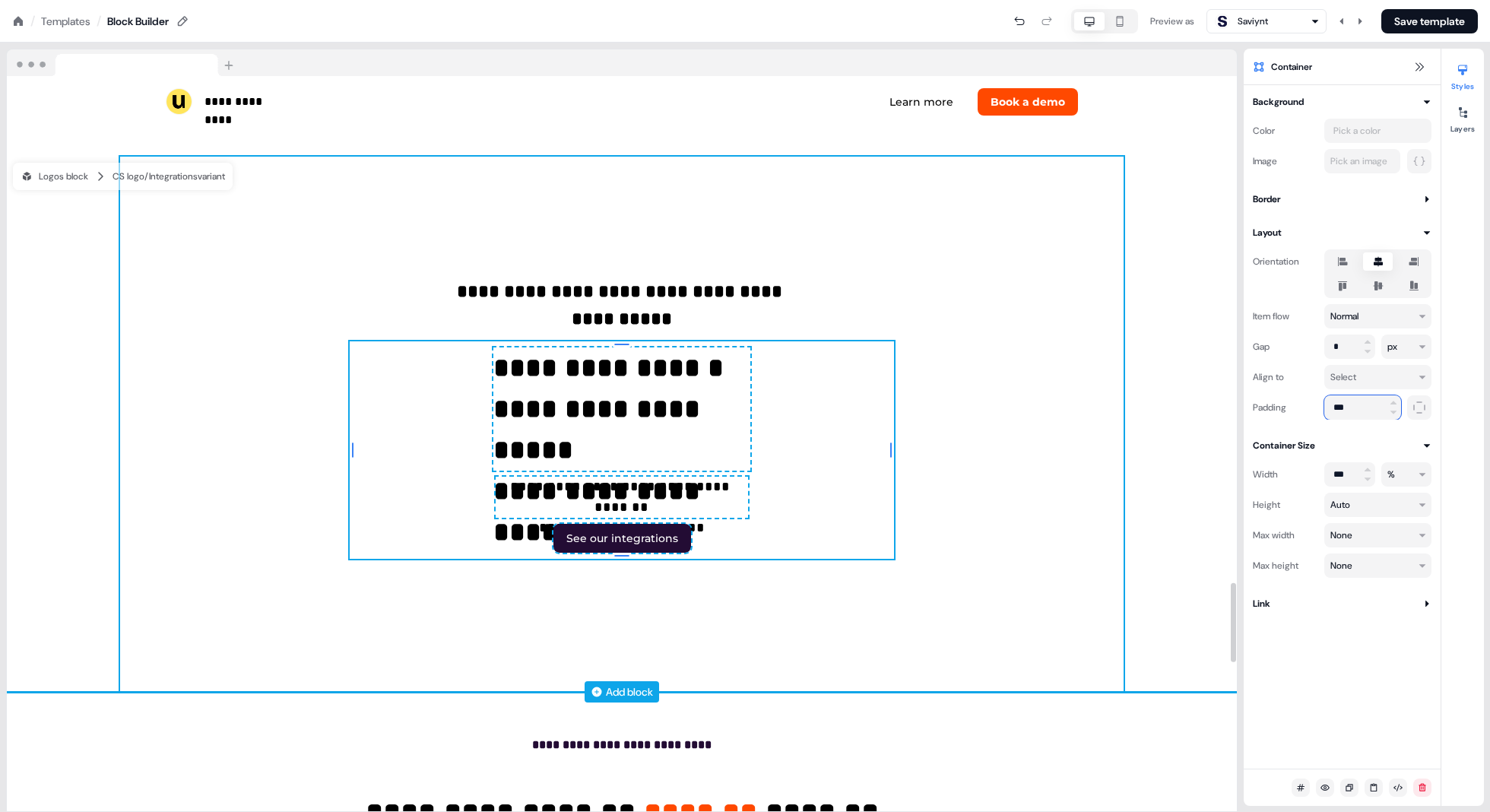
type input "***"
click at [899, 614] on div "**********" at bounding box center [622, 423] width 1004 height 535
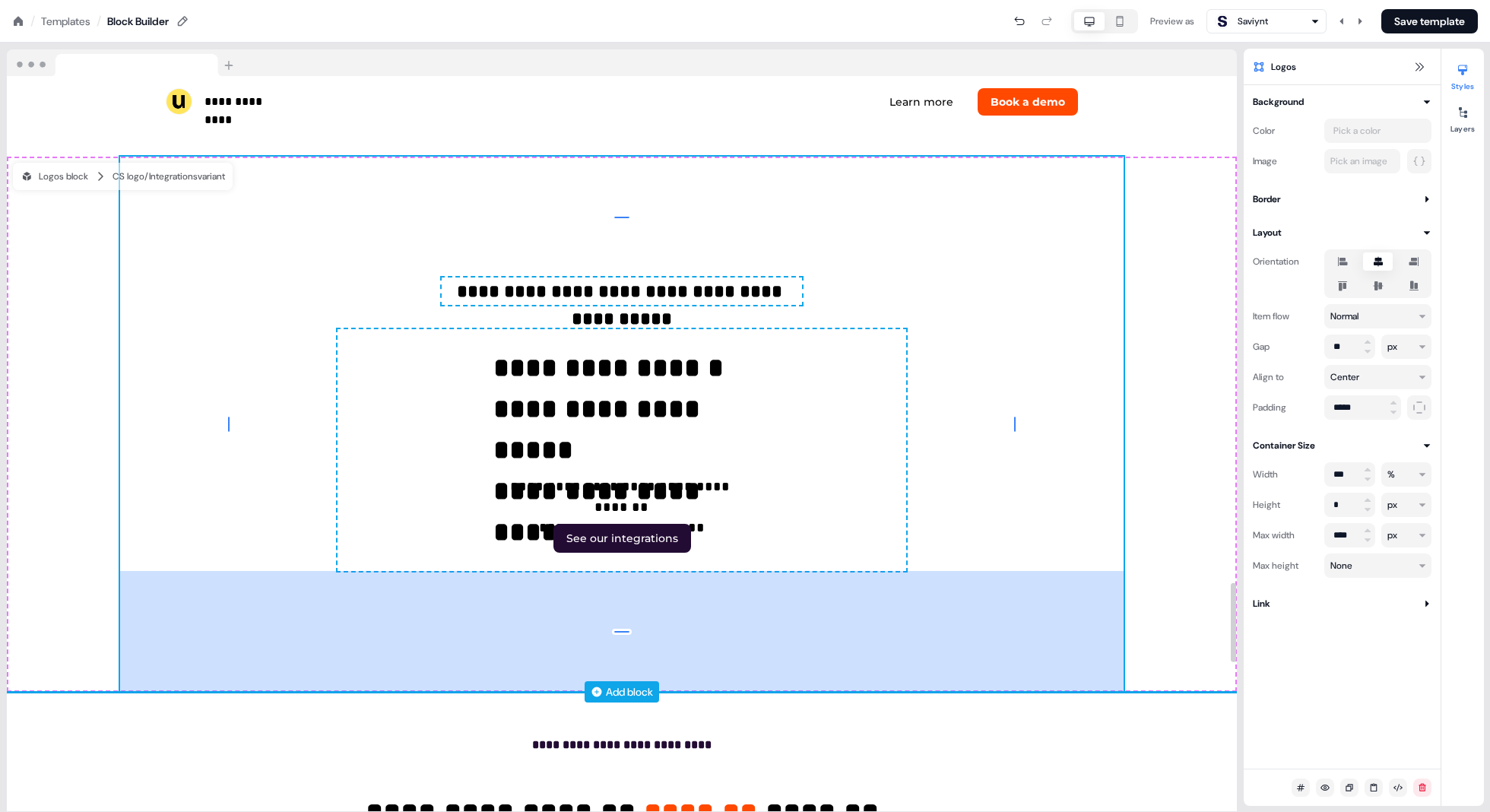
click at [879, 626] on div "159px" at bounding box center [622, 631] width 1004 height 121
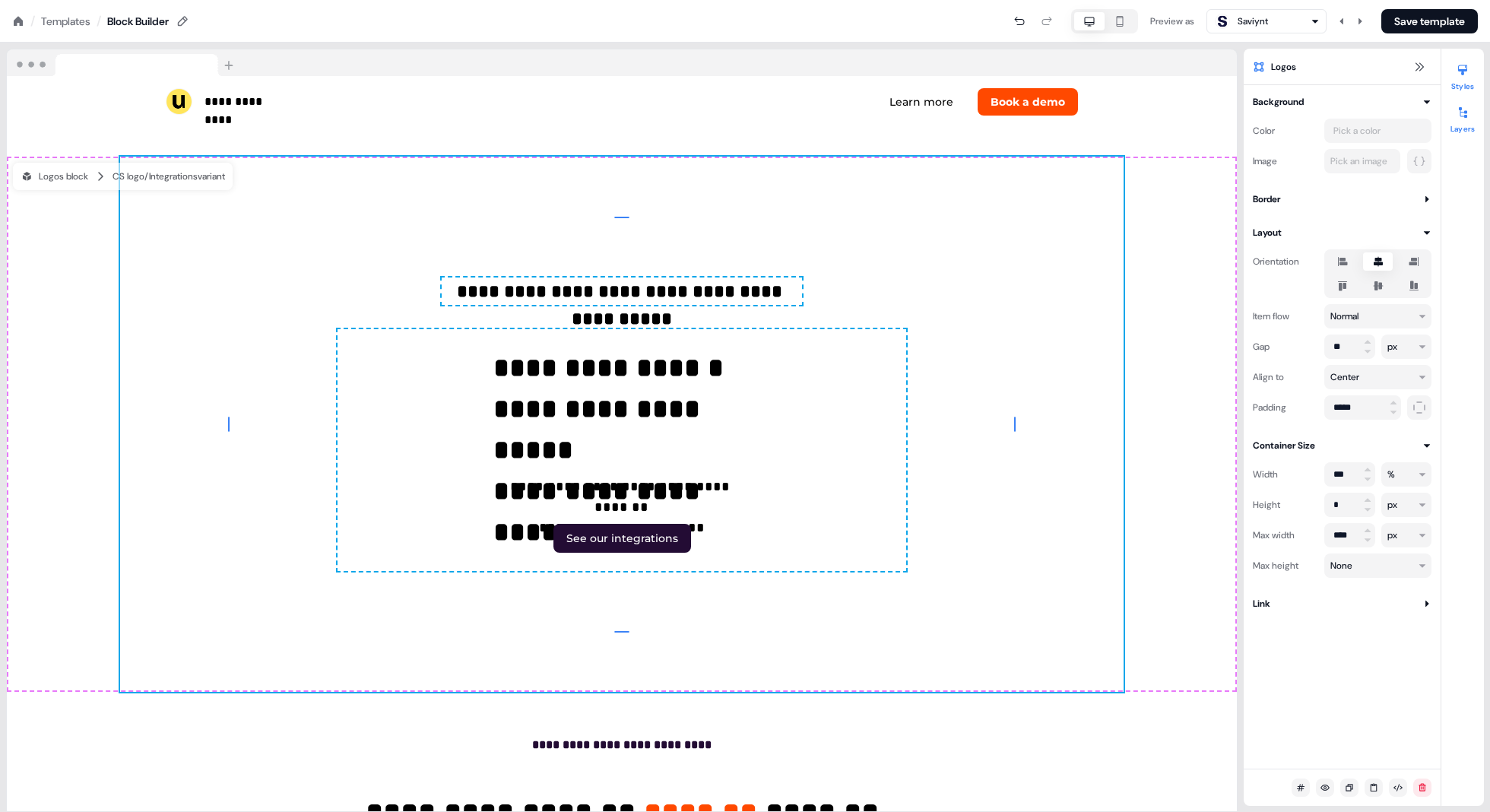
click at [1298, 119] on div at bounding box center [1463, 112] width 24 height 24
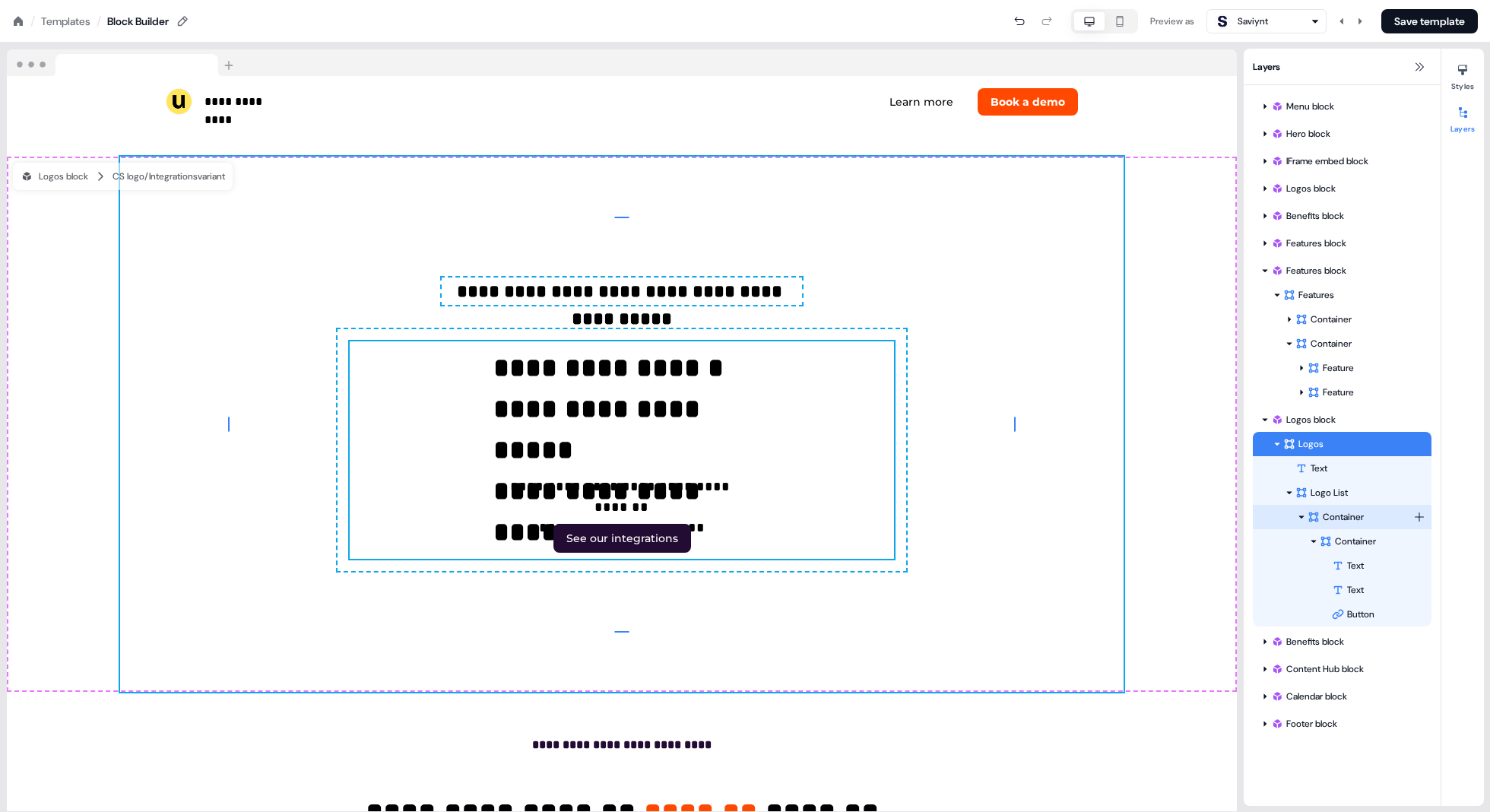
click at [1298, 517] on icon at bounding box center [1301, 517] width 8 height 8
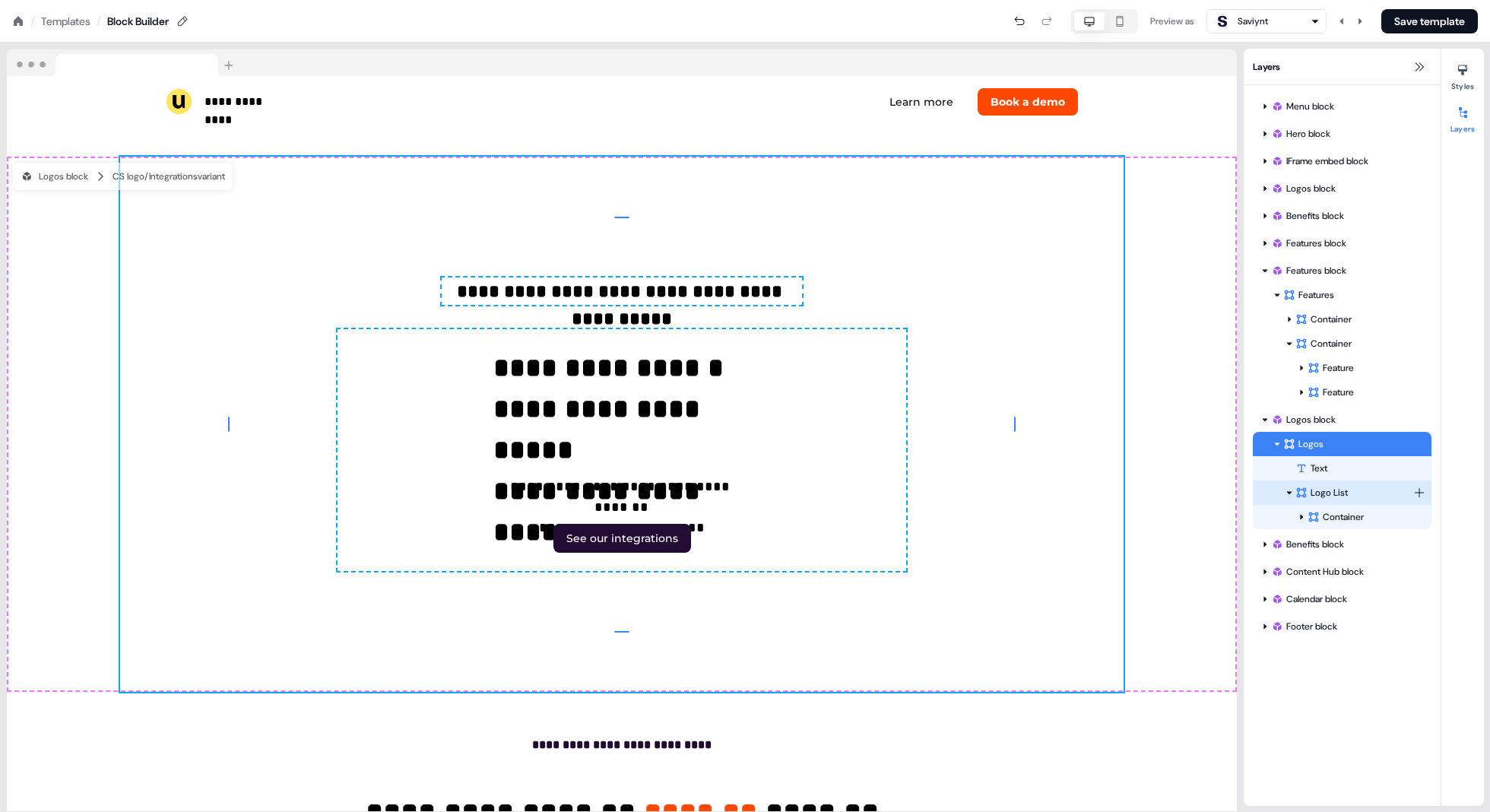
click at [1289, 494] on icon at bounding box center [1290, 493] width 5 height 3
click at [1274, 442] on icon at bounding box center [1277, 444] width 8 height 8
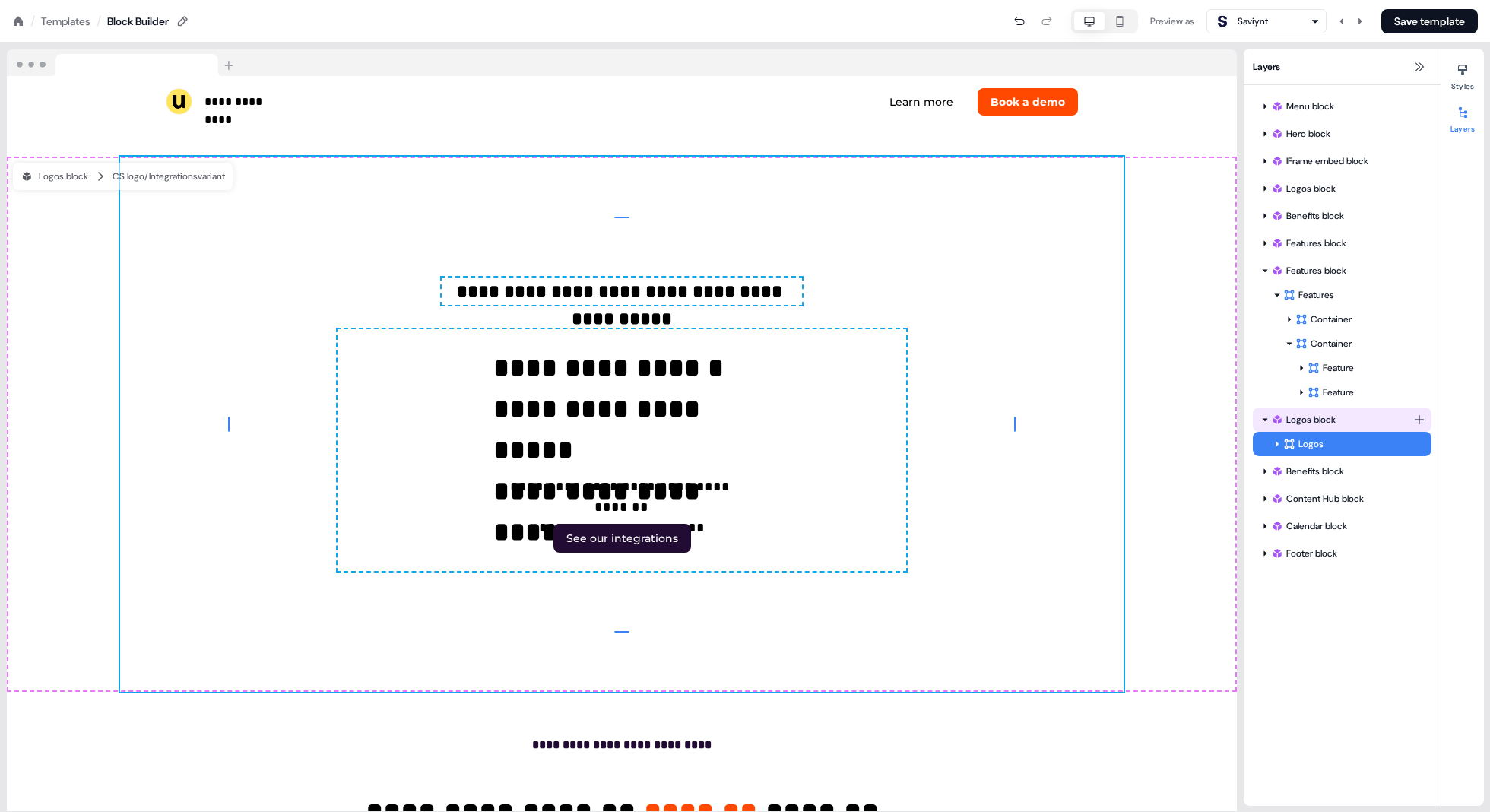
click at [1298, 420] on div "Logos block" at bounding box center [1342, 420] width 143 height 15
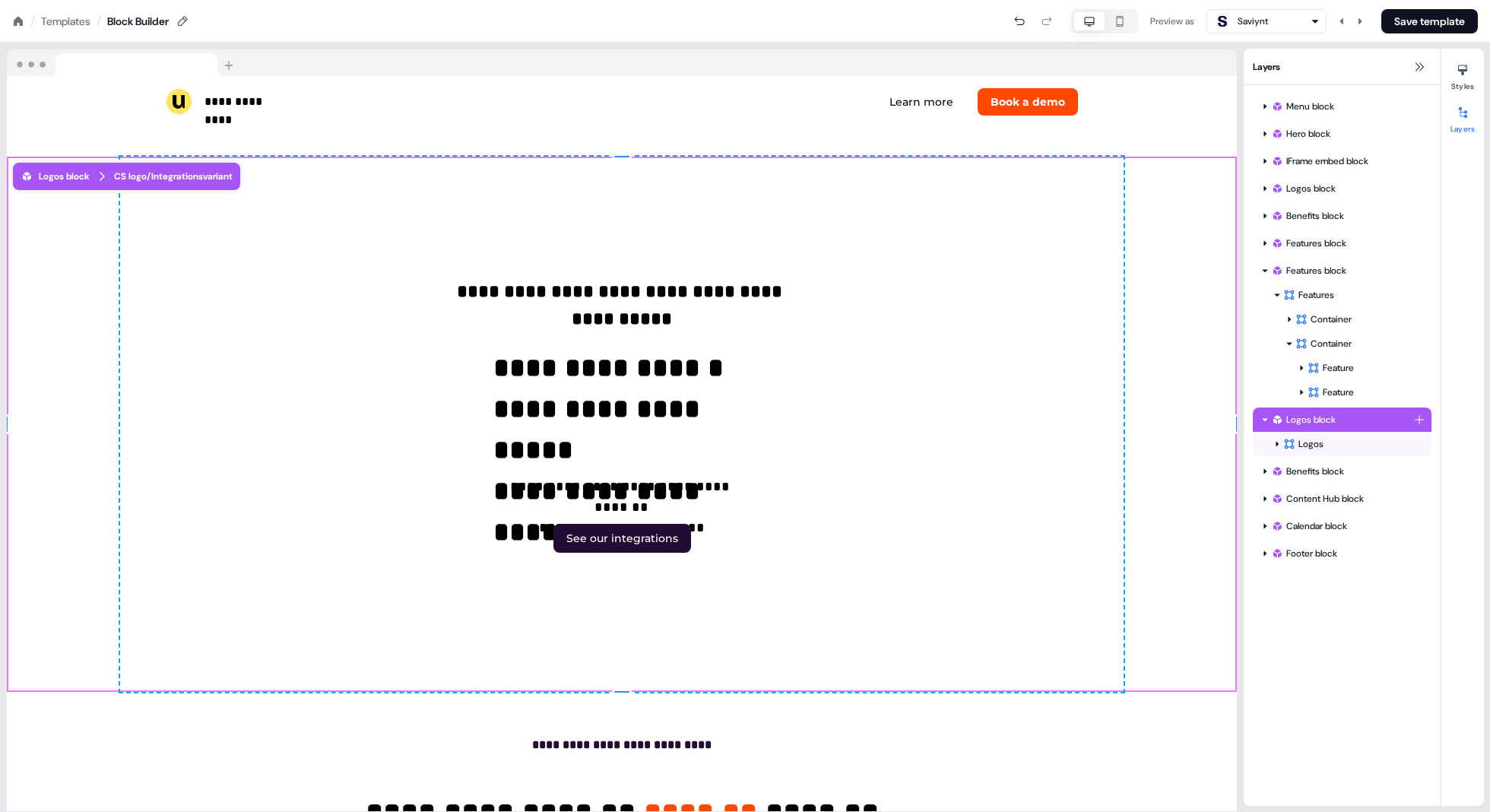
scroll to position [4667, 0]
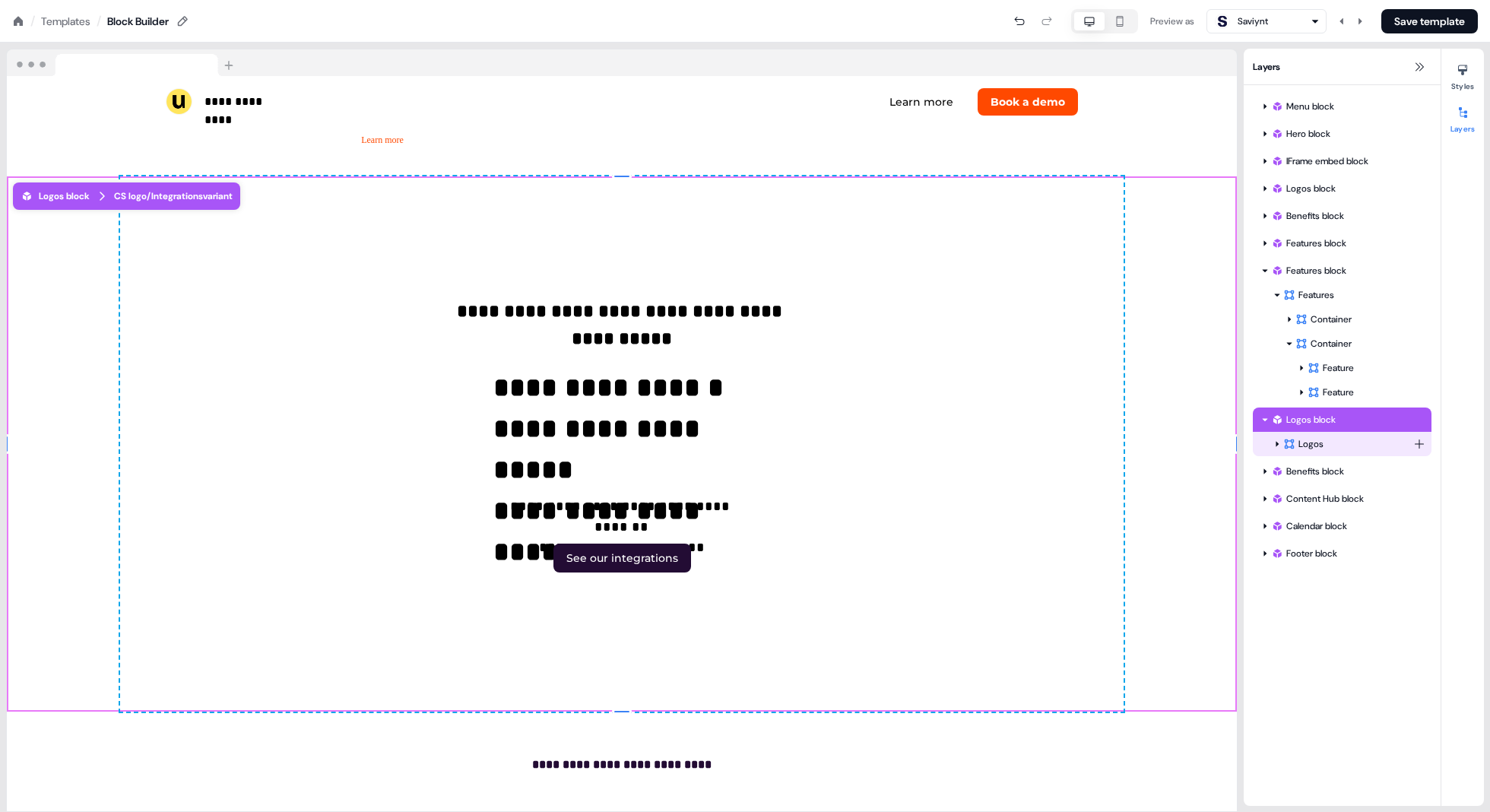
click at [1298, 444] on div "Logos" at bounding box center [1348, 444] width 130 height 15
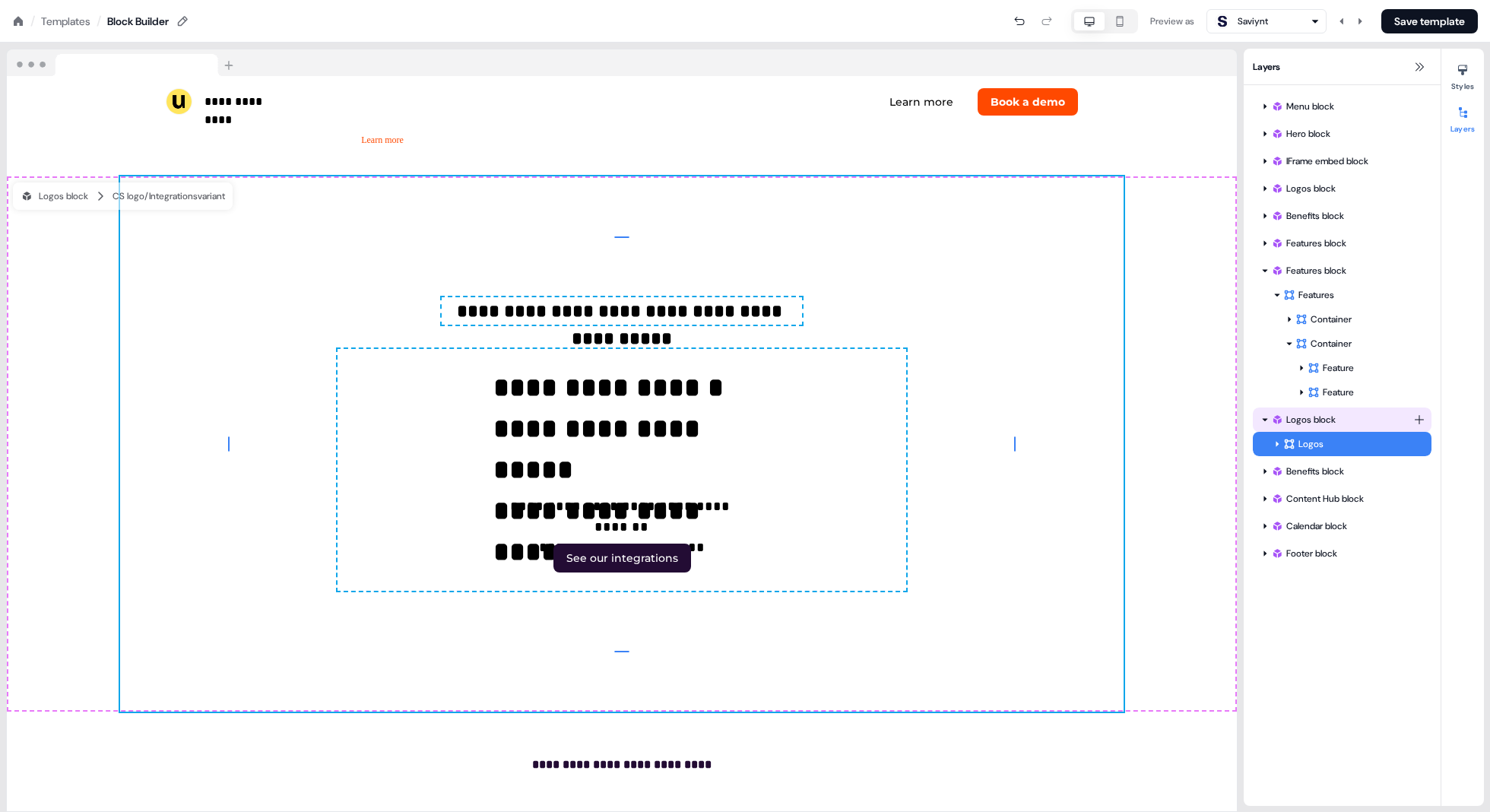
click at [1298, 421] on div "Logos block" at bounding box center [1342, 420] width 143 height 15
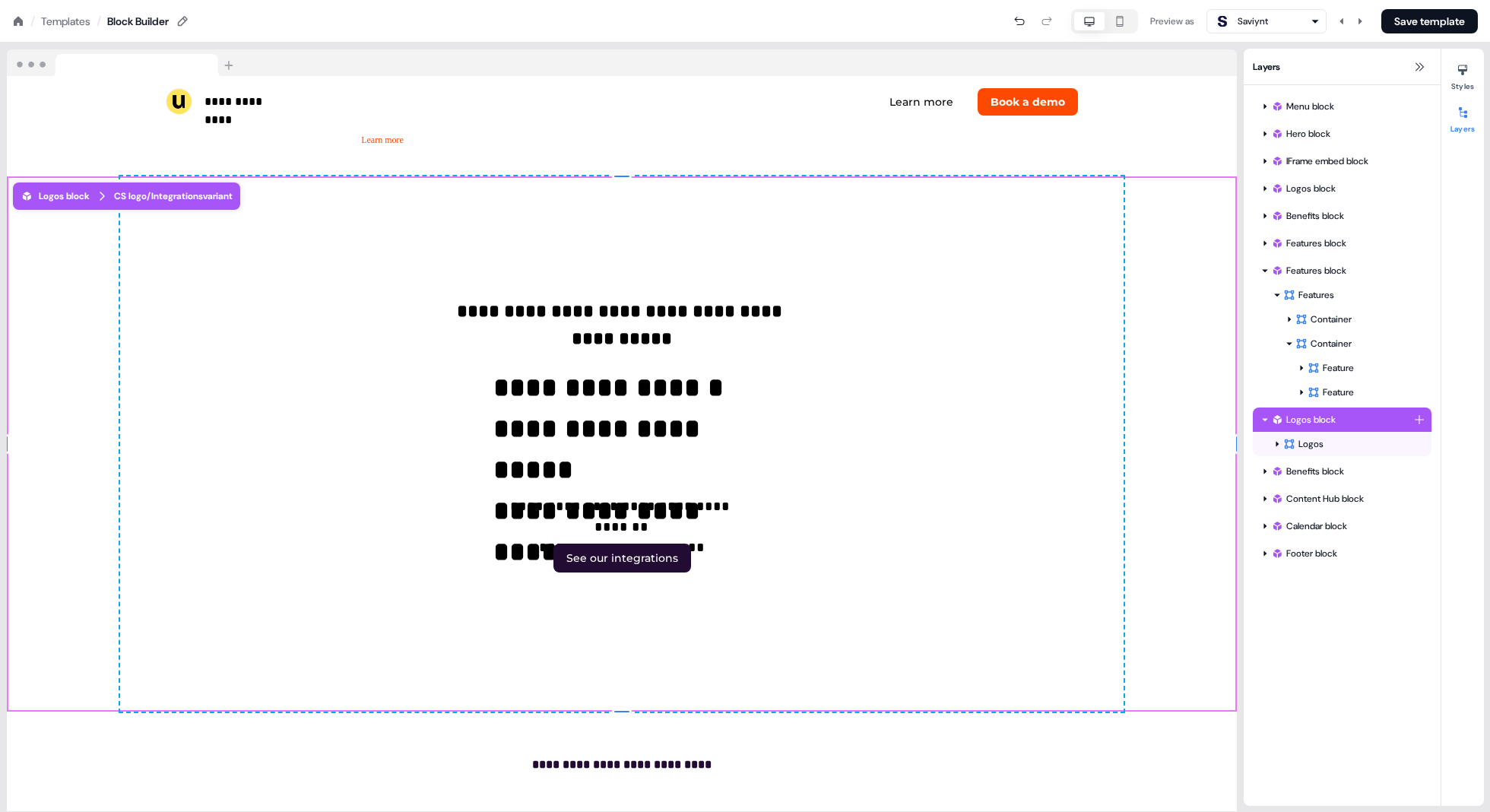
click at [1298, 421] on div "Logos block" at bounding box center [1342, 420] width 143 height 15
click at [1278, 447] on icon at bounding box center [1277, 444] width 8 height 8
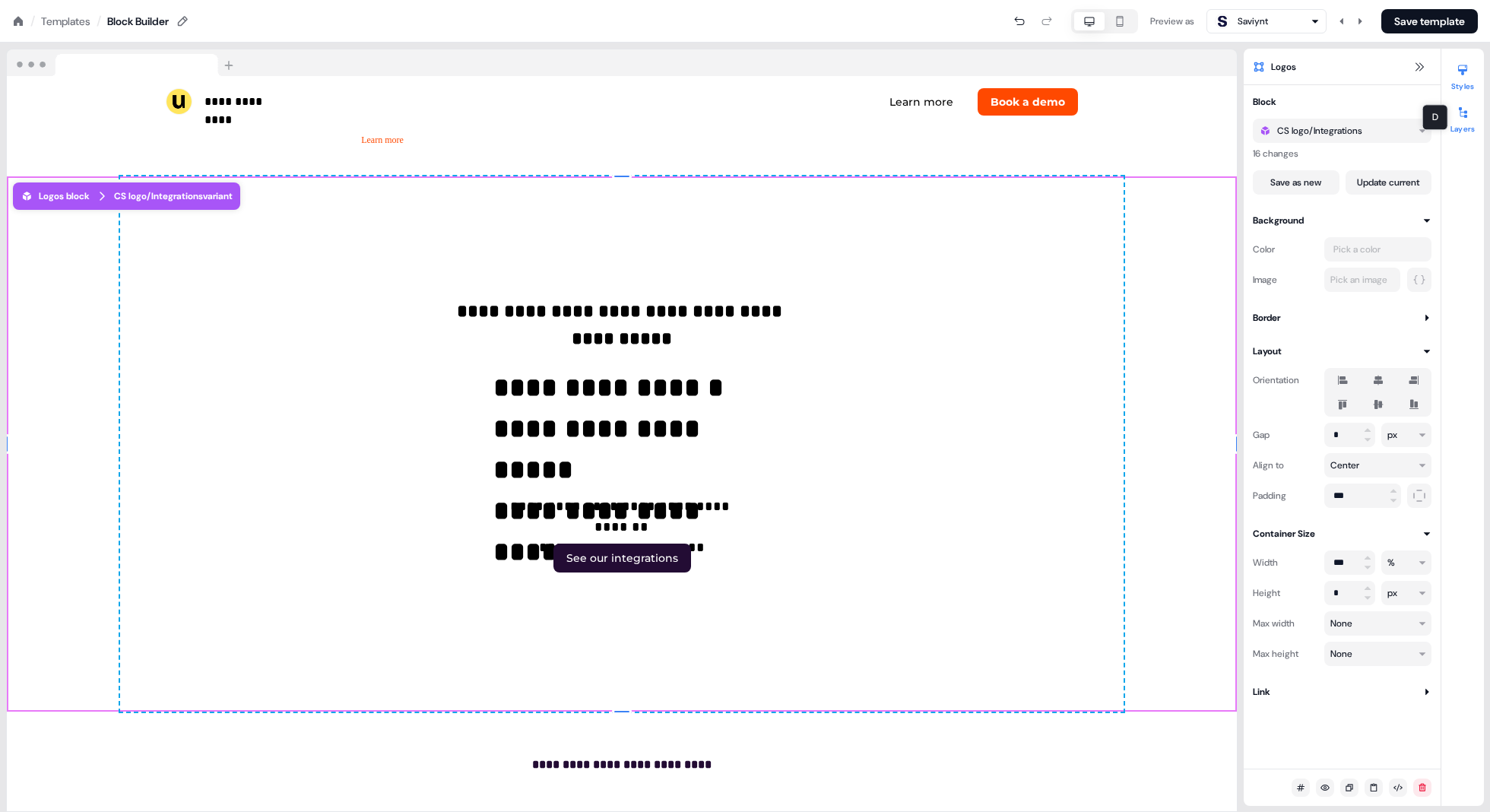
click at [1298, 130] on button "Layers" at bounding box center [1463, 117] width 43 height 33
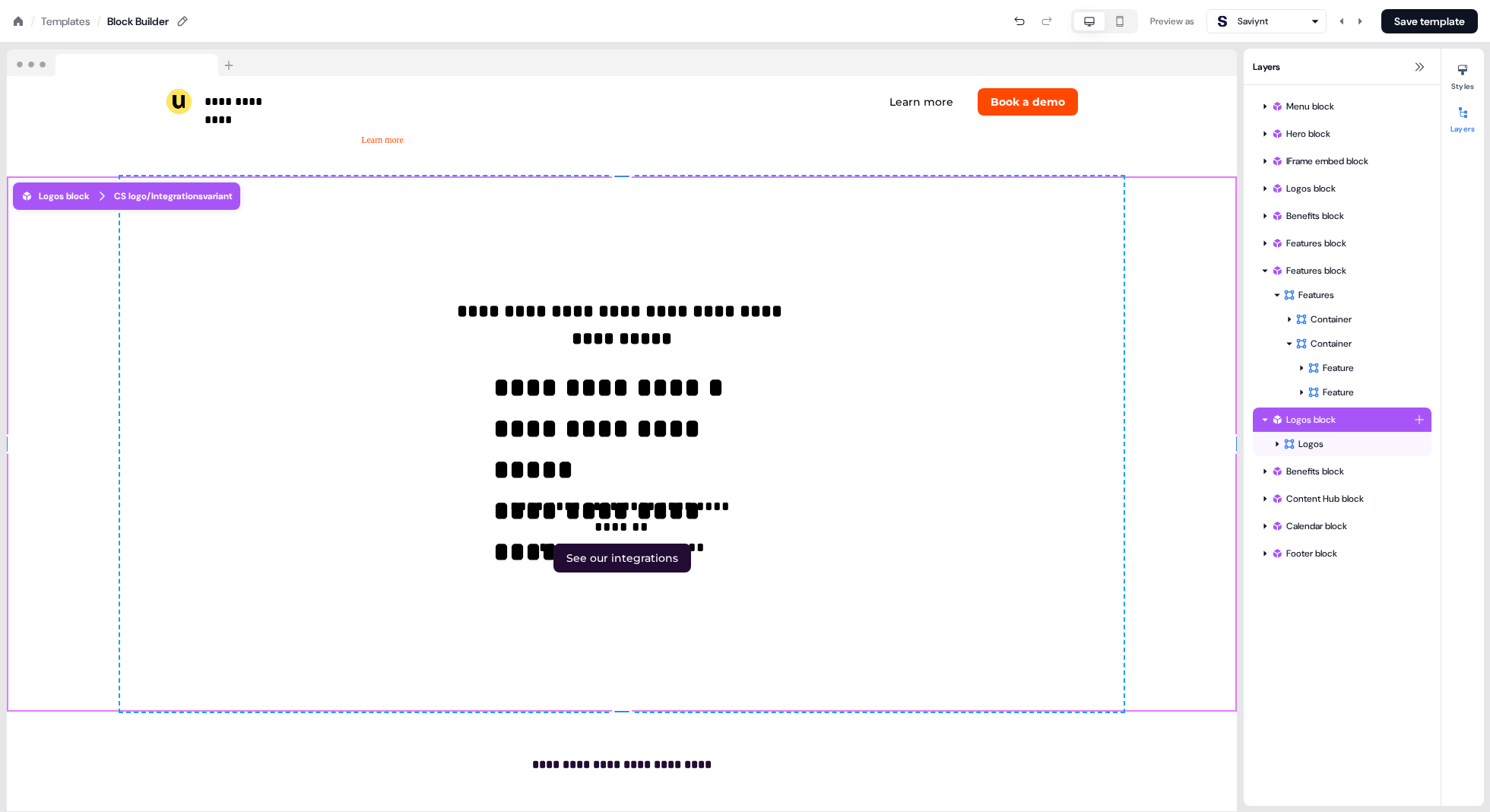
click at [1298, 0] on html "**********" at bounding box center [745, 0] width 1490 height 0
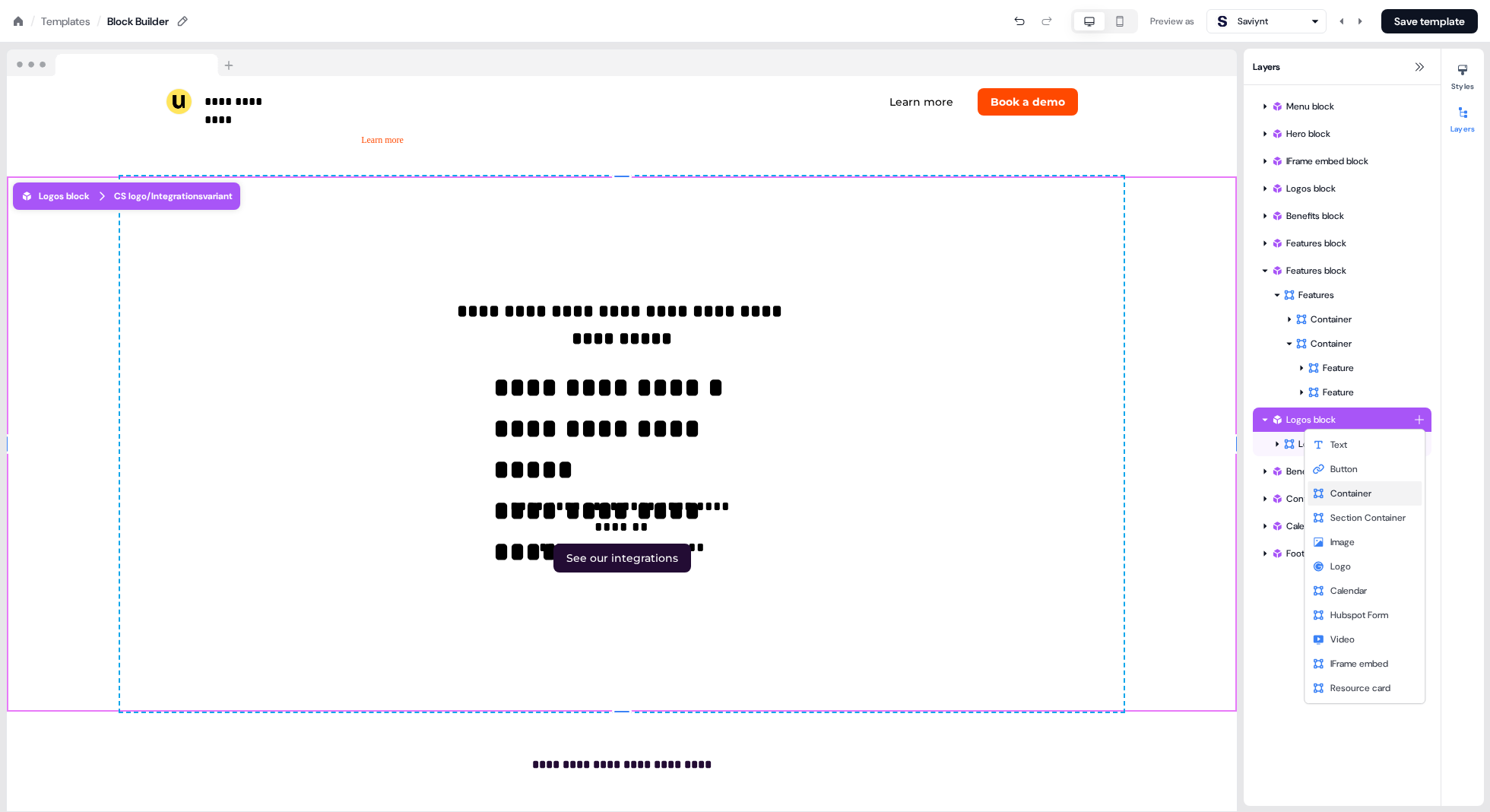
click at [1298, 494] on div "Container" at bounding box center [1365, 493] width 114 height 24
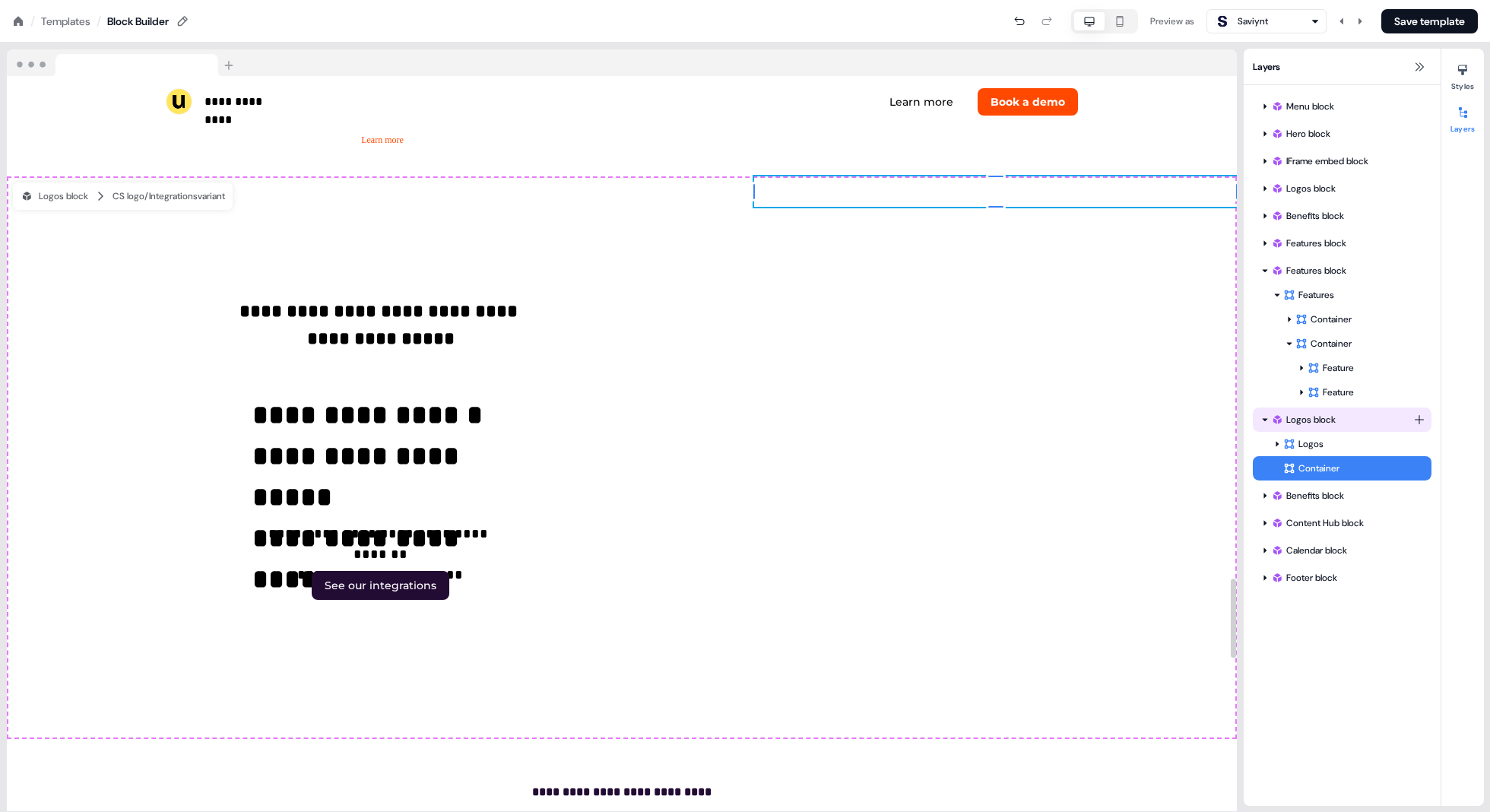
click at [1298, 415] on div "Logos block" at bounding box center [1342, 420] width 143 height 15
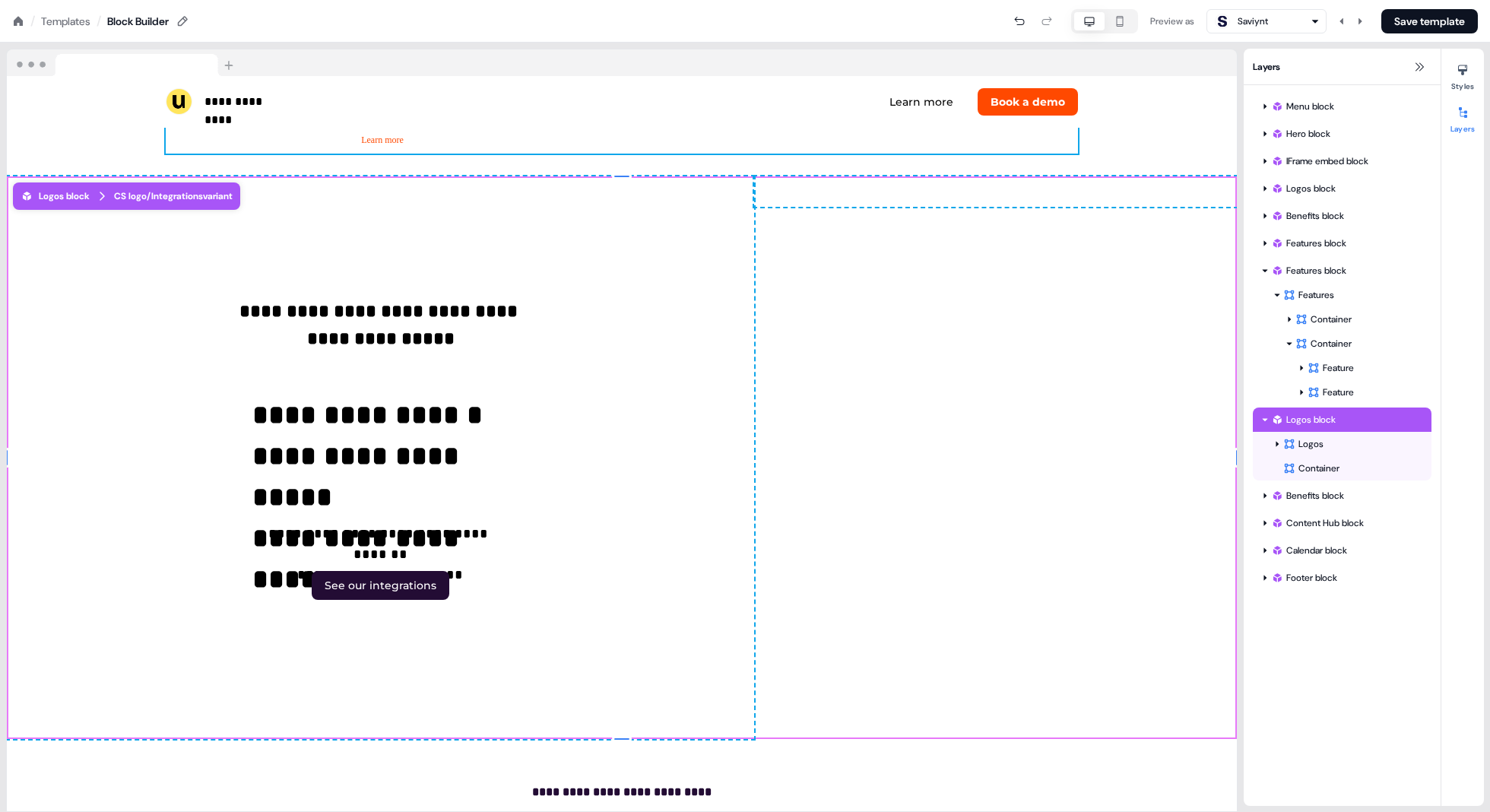
scroll to position [4681, 0]
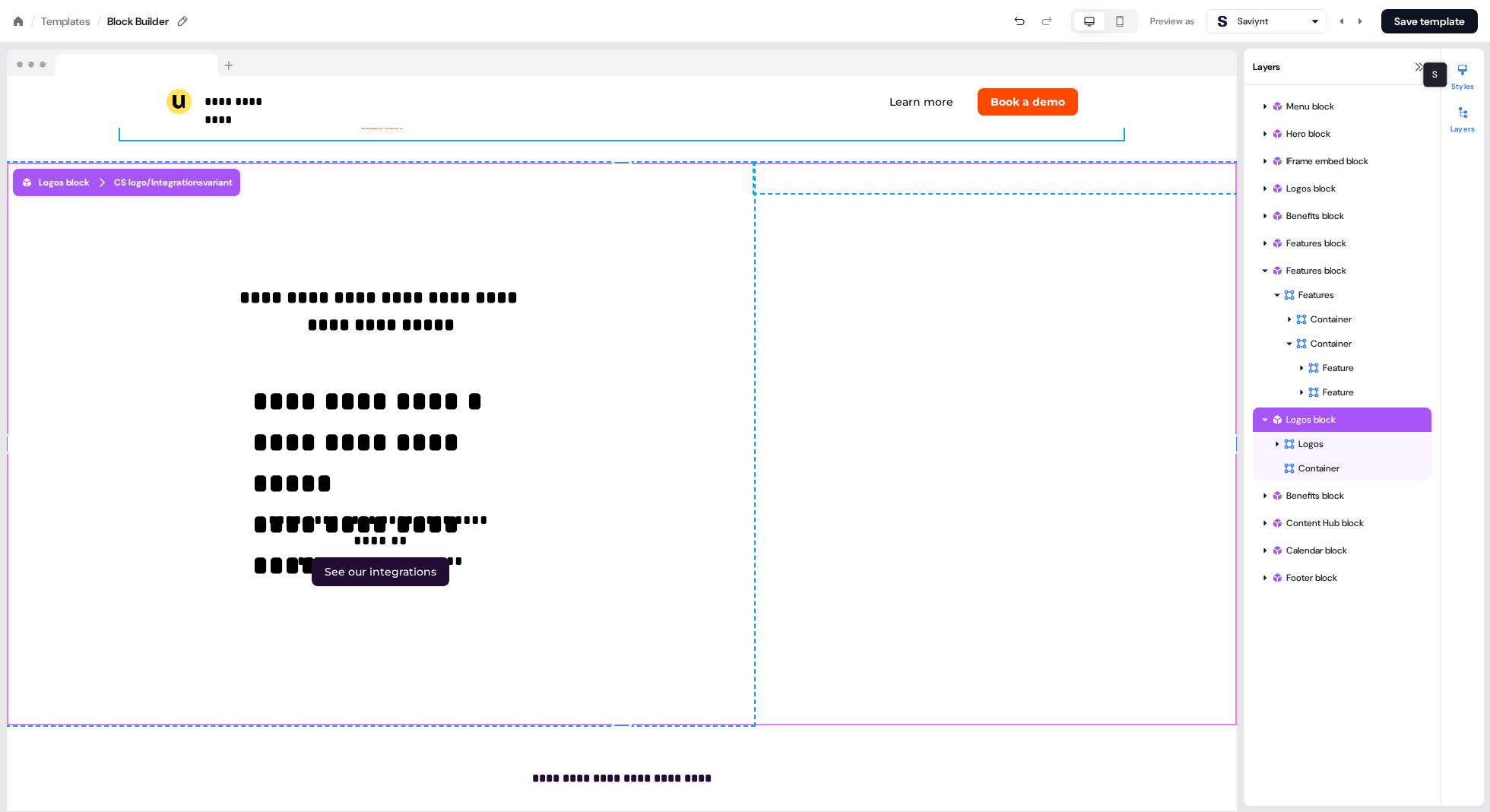
click at [1298, 82] on button "Styles" at bounding box center [1463, 74] width 43 height 33
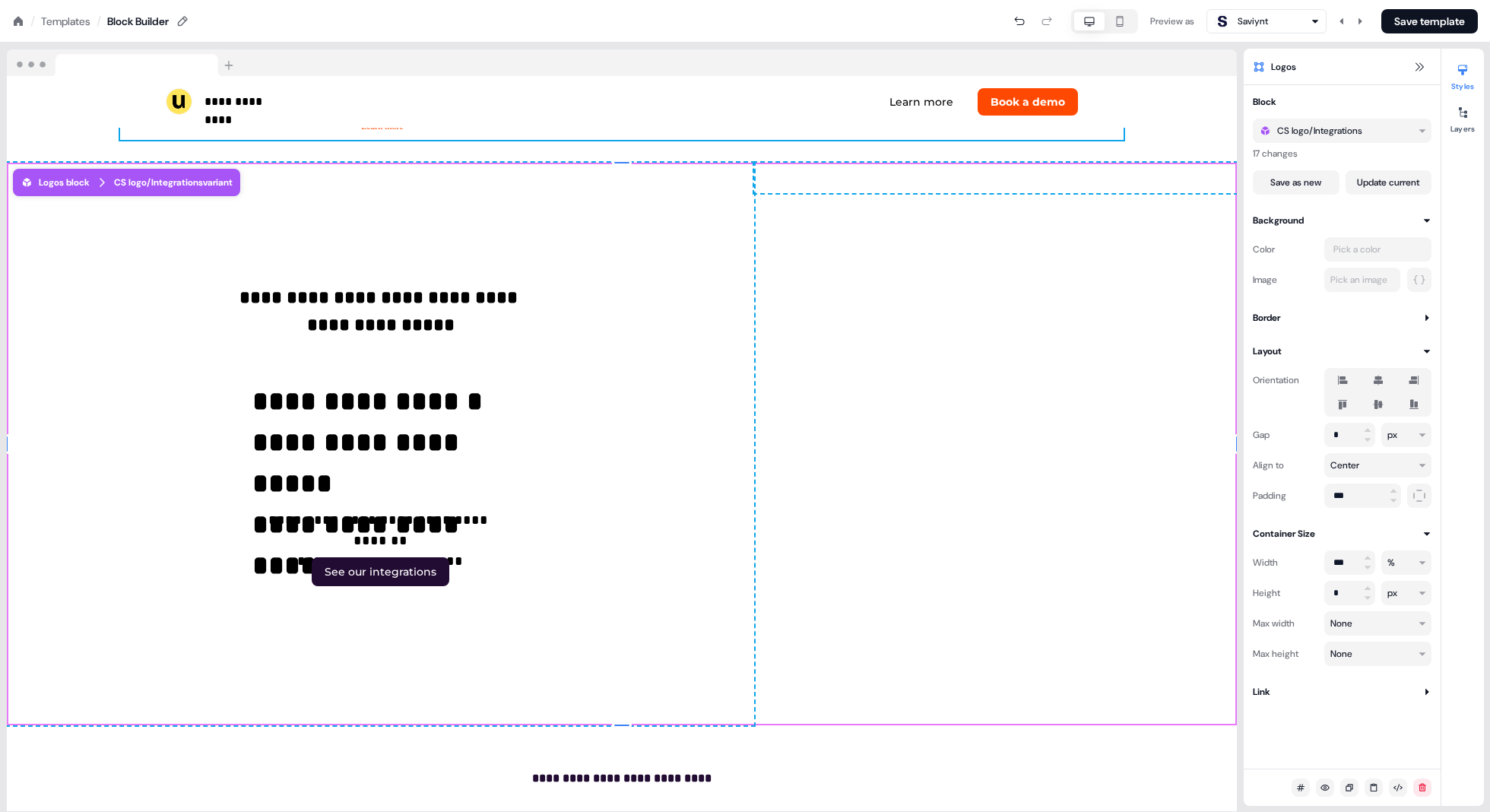
click at [1298, 375] on icon at bounding box center [1378, 380] width 18 height 12
click at [1298, 375] on button "button" at bounding box center [1378, 380] width 12 height 12
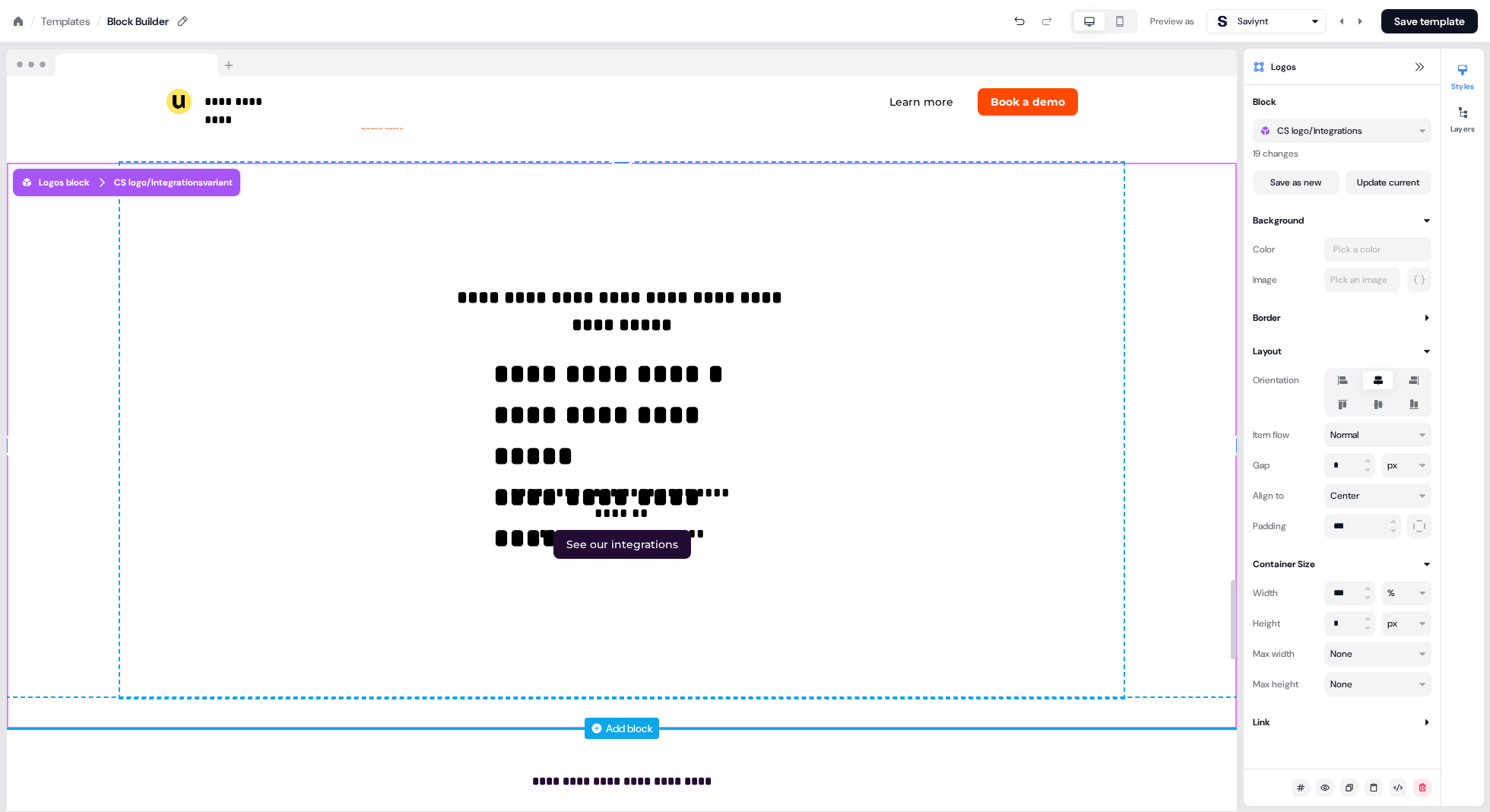
click at [1021, 712] on div "To pick up a draggable item, press the space bar. While dragging, use the arrow…" at bounding box center [622, 712] width 1231 height 30
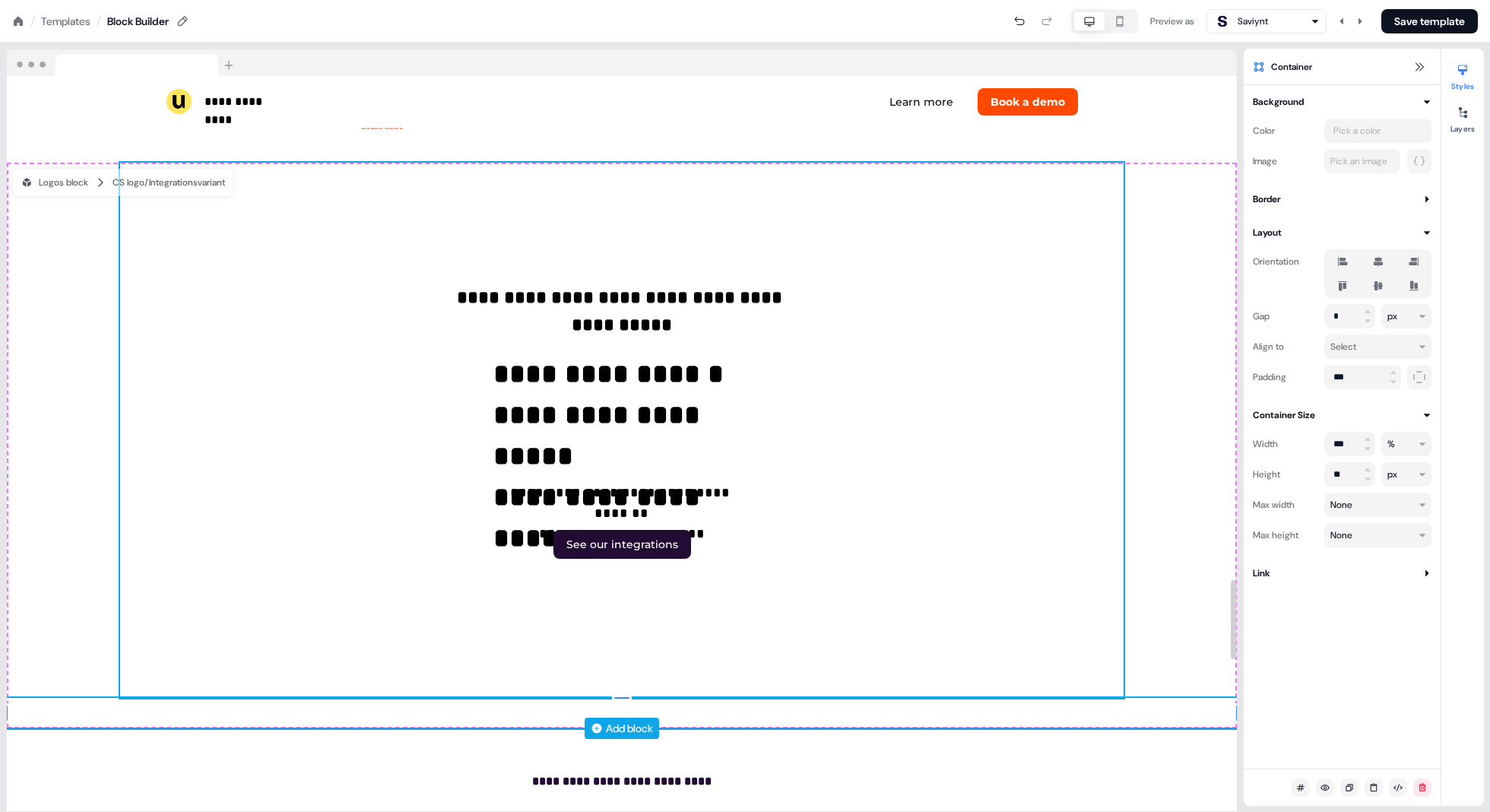
click at [956, 613] on div "**********" at bounding box center [622, 429] width 1004 height 535
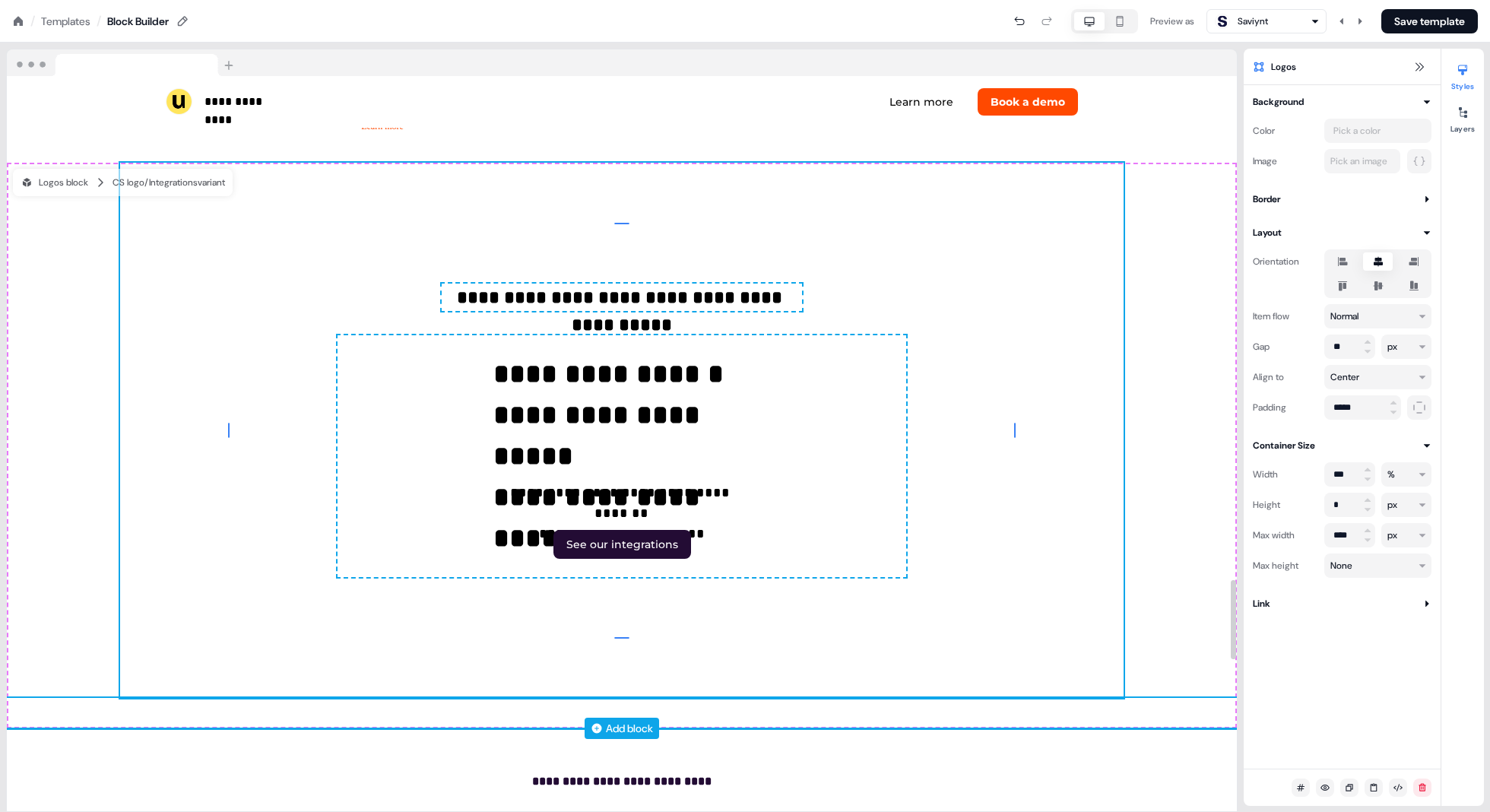
click at [1025, 718] on div "To pick up a draggable item, press the space bar. While dragging, use the arrow…" at bounding box center [622, 712] width 1231 height 30
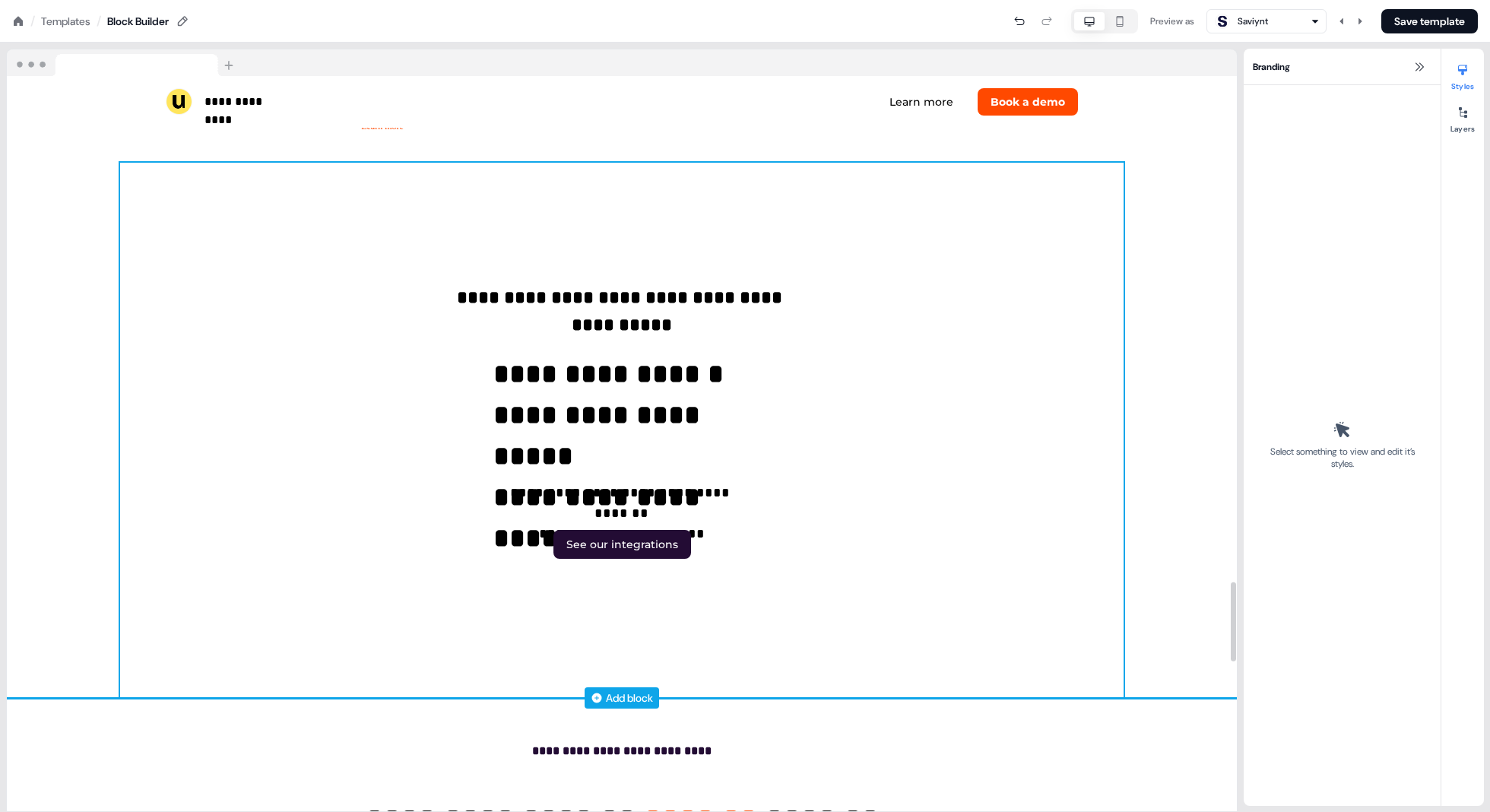
click at [907, 639] on div "**********" at bounding box center [622, 429] width 1004 height 535
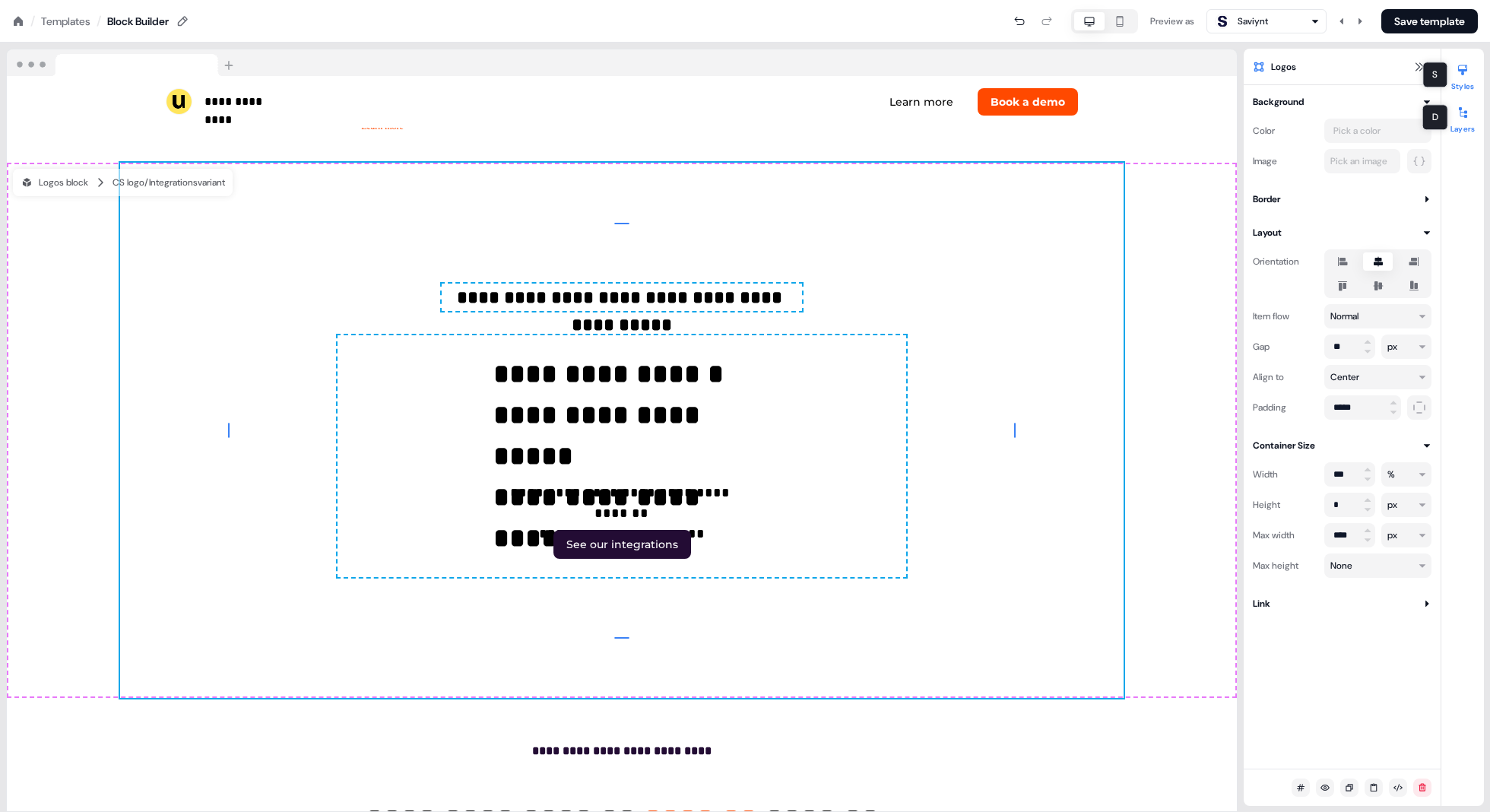
click at [1298, 116] on icon at bounding box center [1463, 112] width 12 height 12
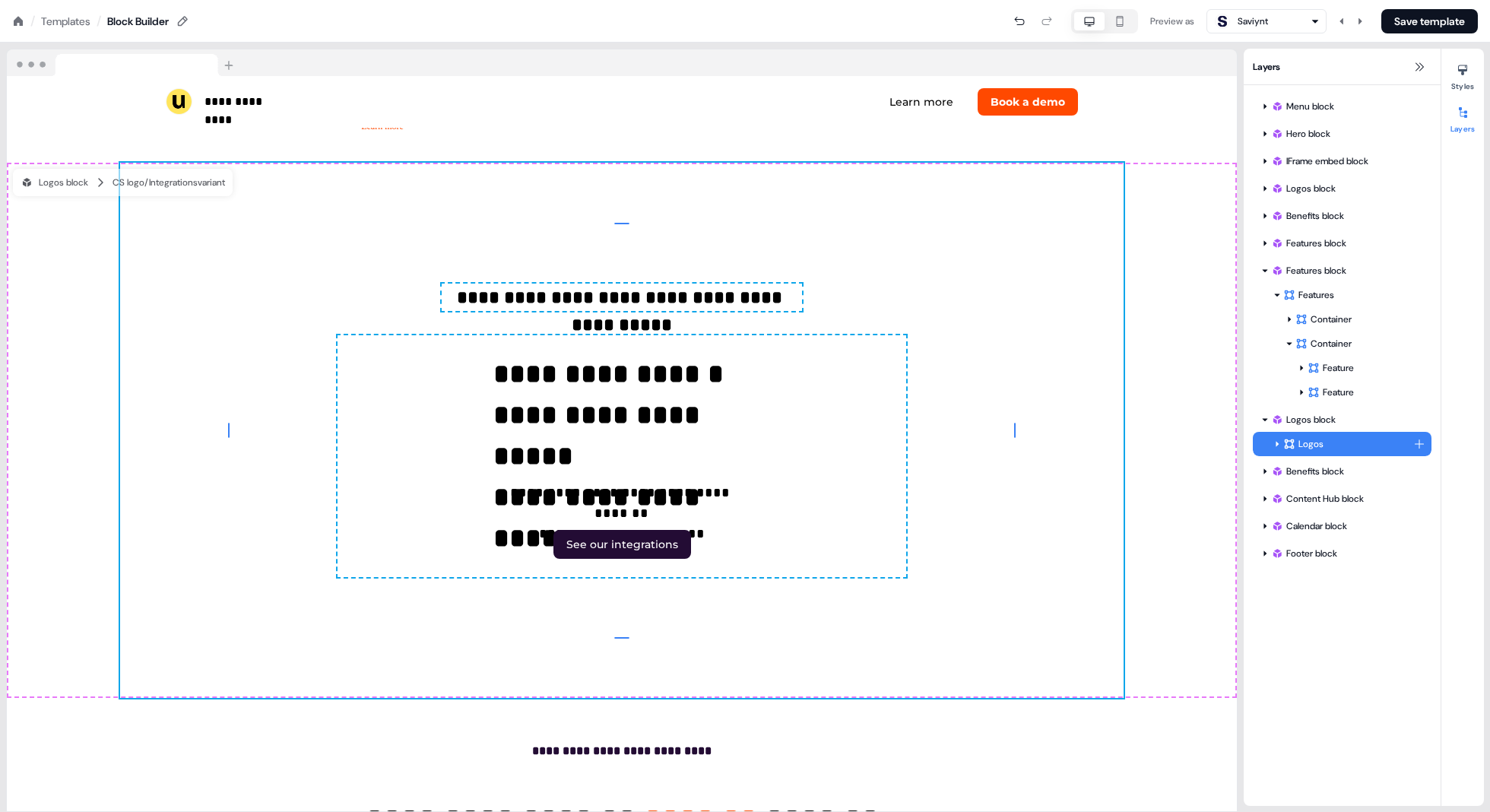
click at [1298, 0] on html "**********" at bounding box center [745, 0] width 1490 height 0
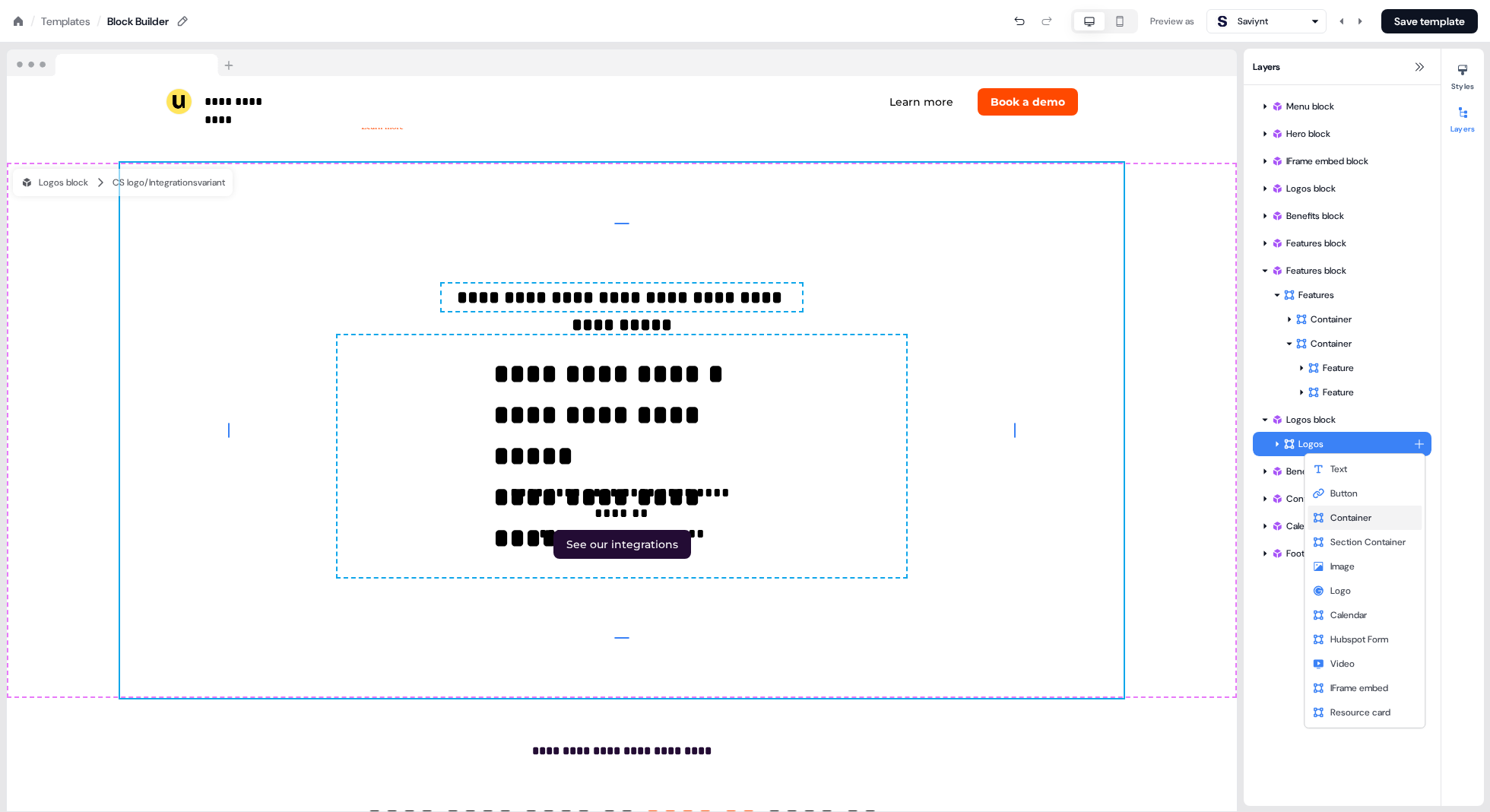
click at [1298, 515] on div "Container" at bounding box center [1365, 518] width 114 height 24
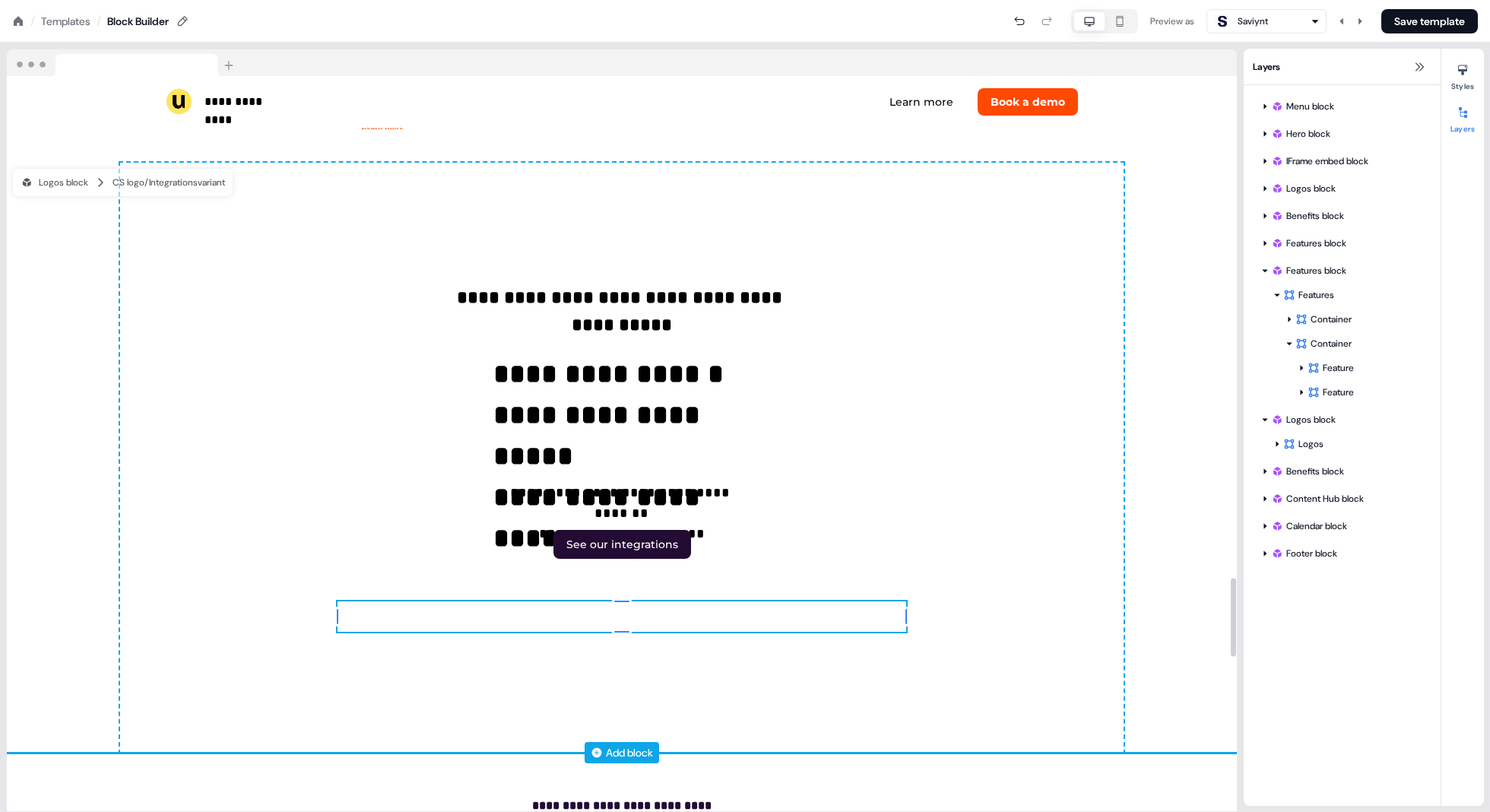
click at [844, 604] on div "0px 0px 0px 0px To pick up a draggable item, press the space bar. While draggin…" at bounding box center [622, 615] width 569 height 30
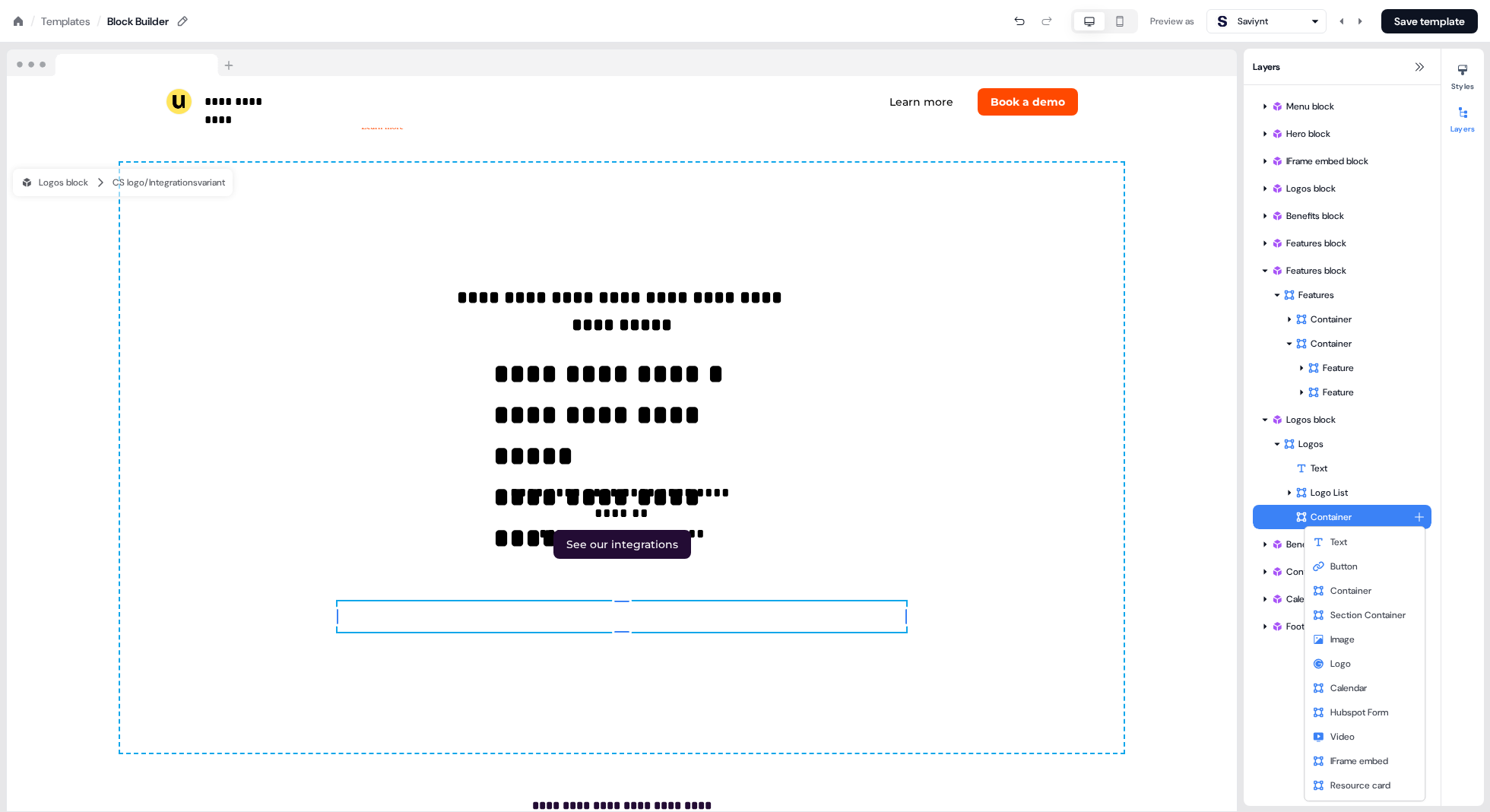
click at [1298, 0] on html "**********" at bounding box center [745, 0] width 1490 height 0
click at [1298, 614] on span "Section Container" at bounding box center [1369, 615] width 76 height 12
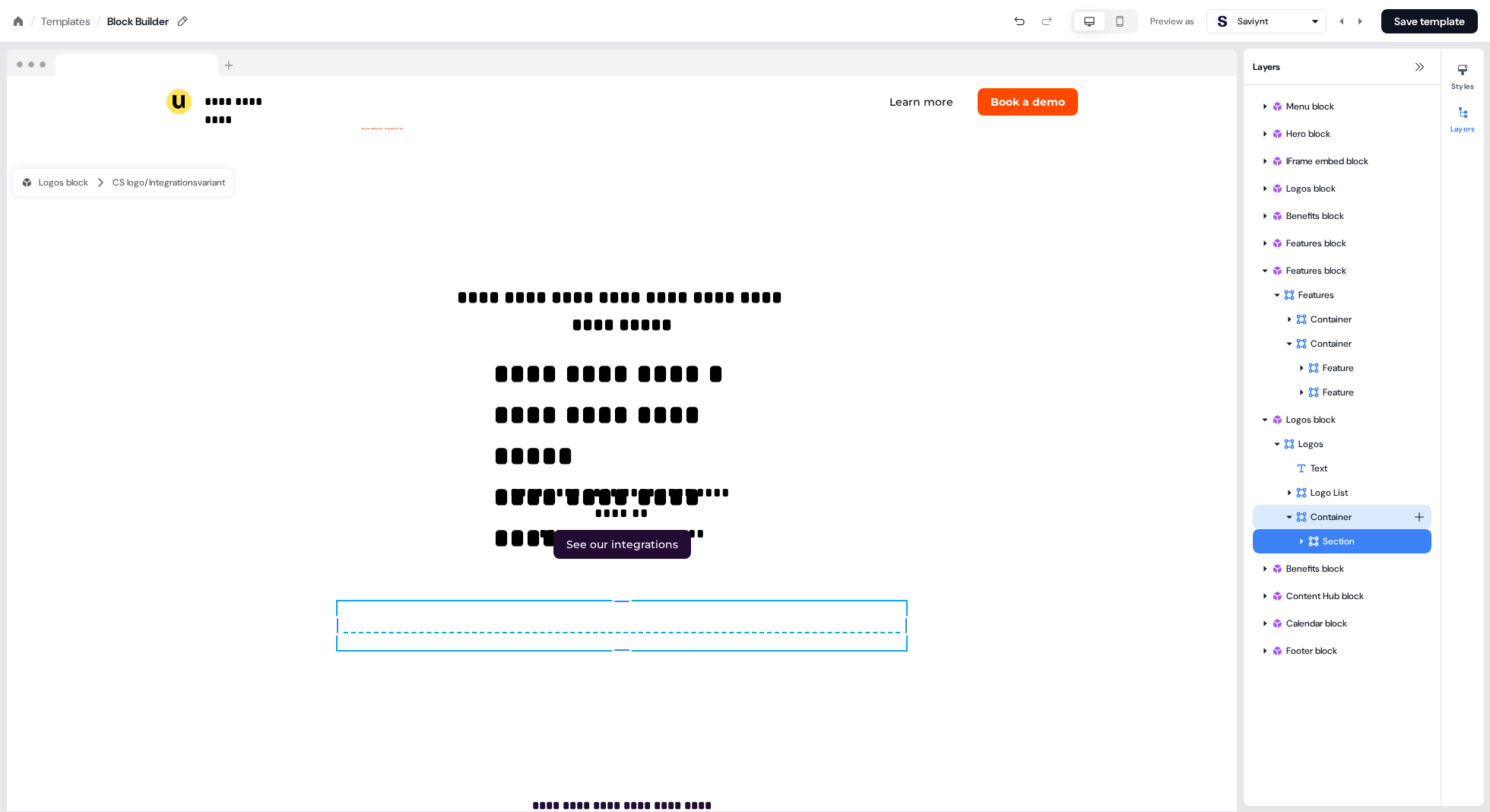
click at [1294, 518] on div at bounding box center [1290, 517] width 12 height 12
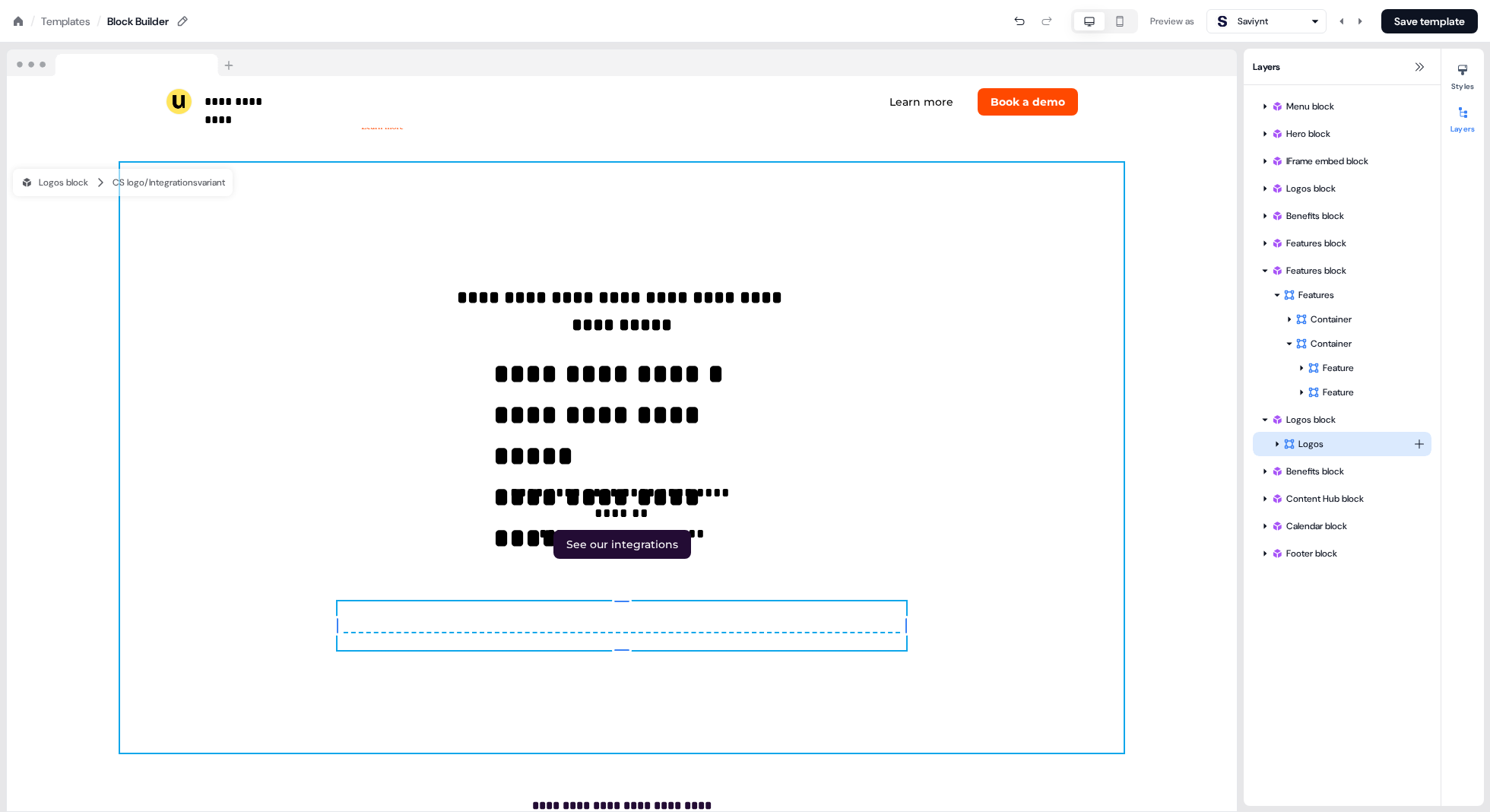
click at [1278, 443] on icon at bounding box center [1278, 444] width 3 height 5
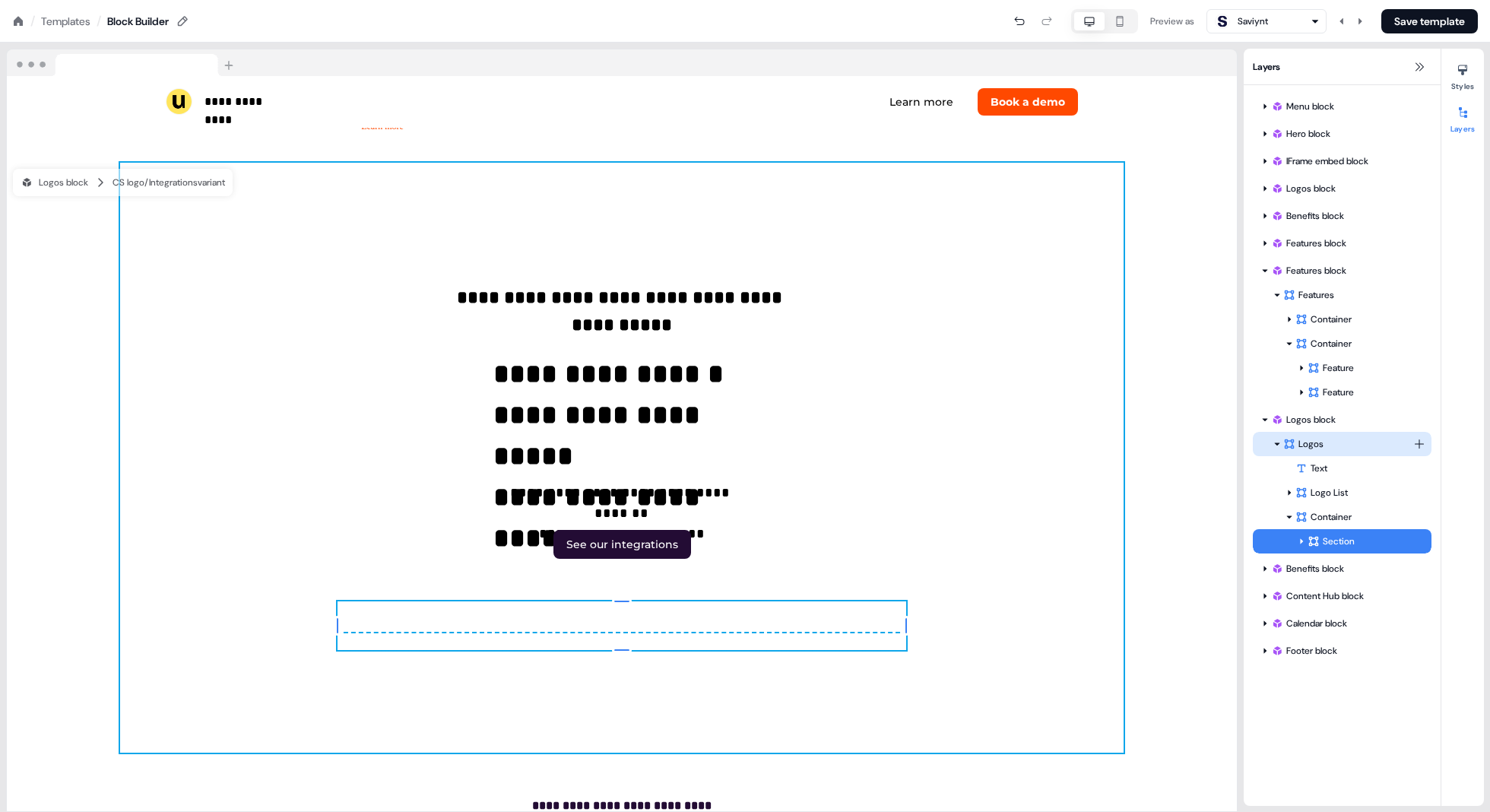
click at [1278, 443] on icon at bounding box center [1278, 444] width 5 height 3
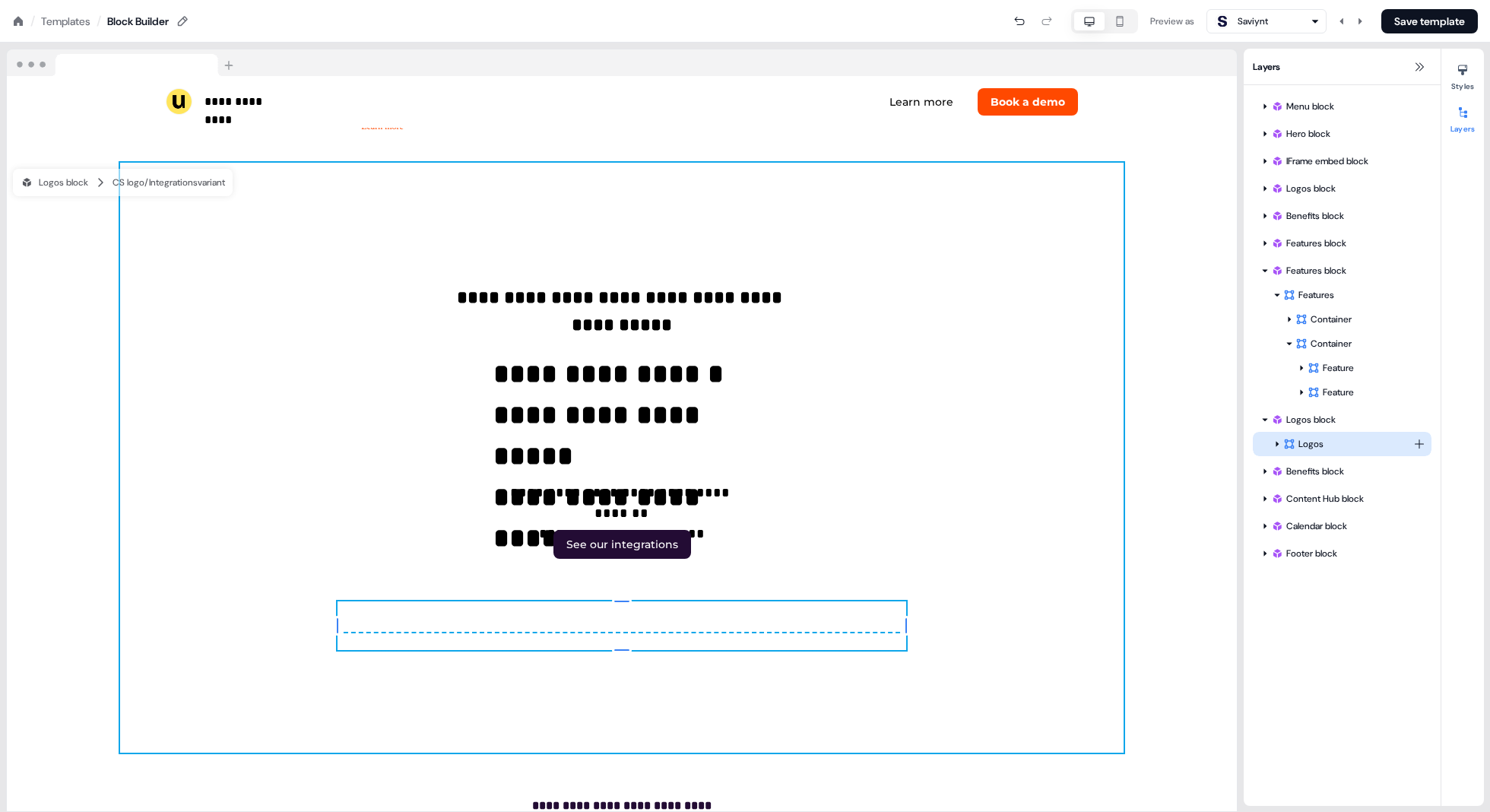
click at [1278, 448] on div at bounding box center [1277, 444] width 12 height 12
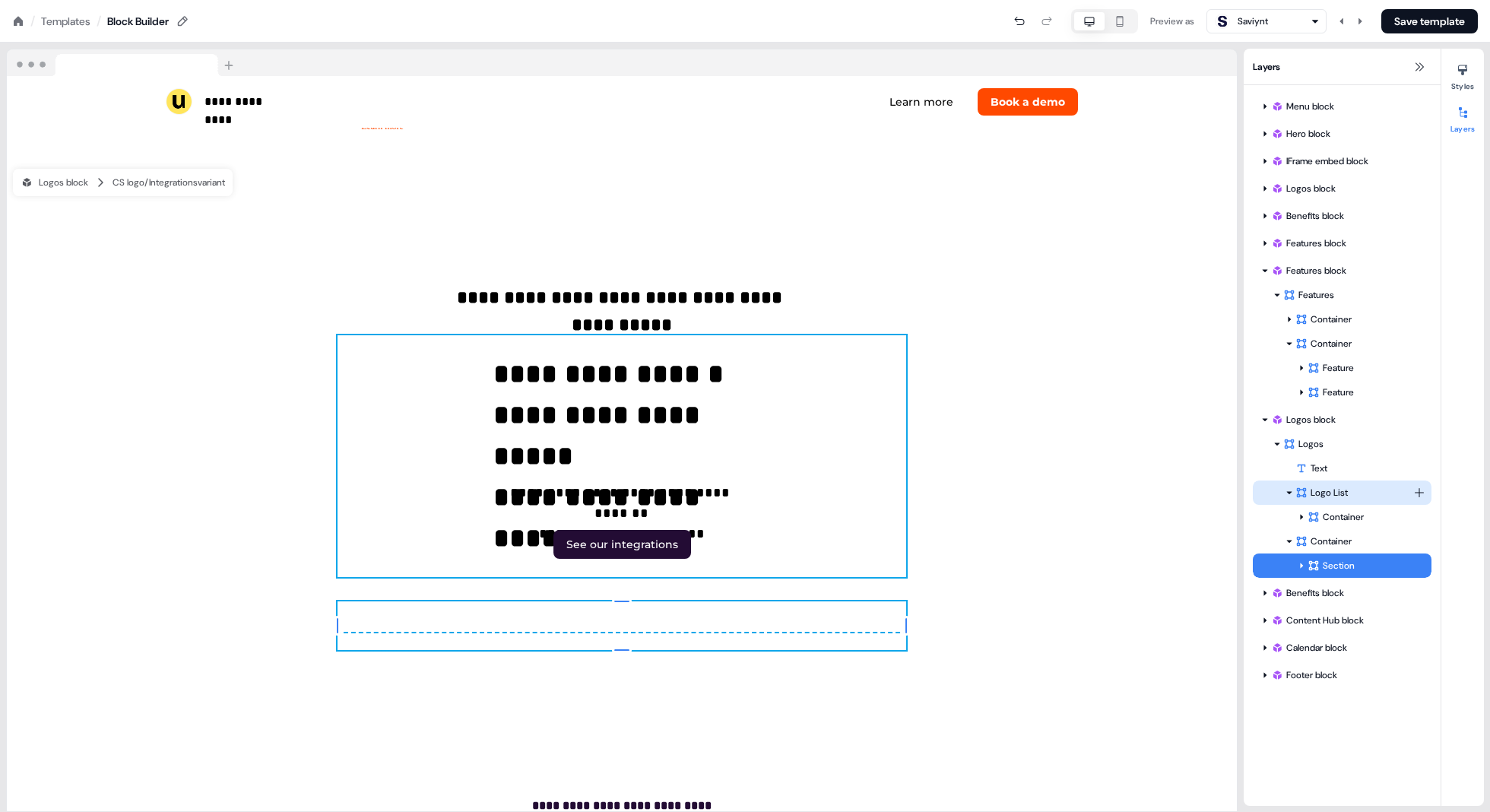
click at [1287, 494] on icon at bounding box center [1289, 492] width 8 height 8
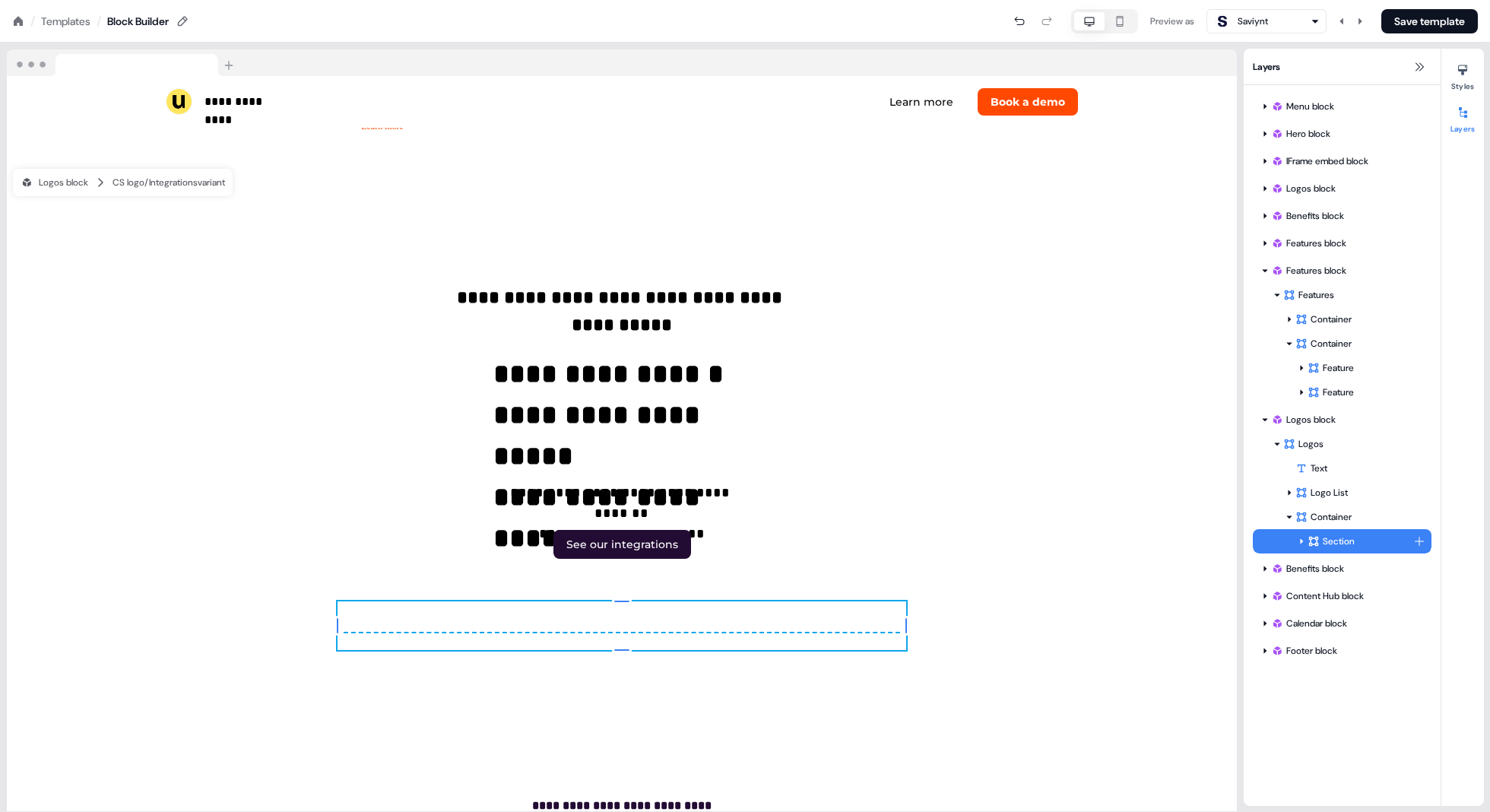
click at [1298, 539] on div "Section" at bounding box center [1360, 542] width 106 height 15
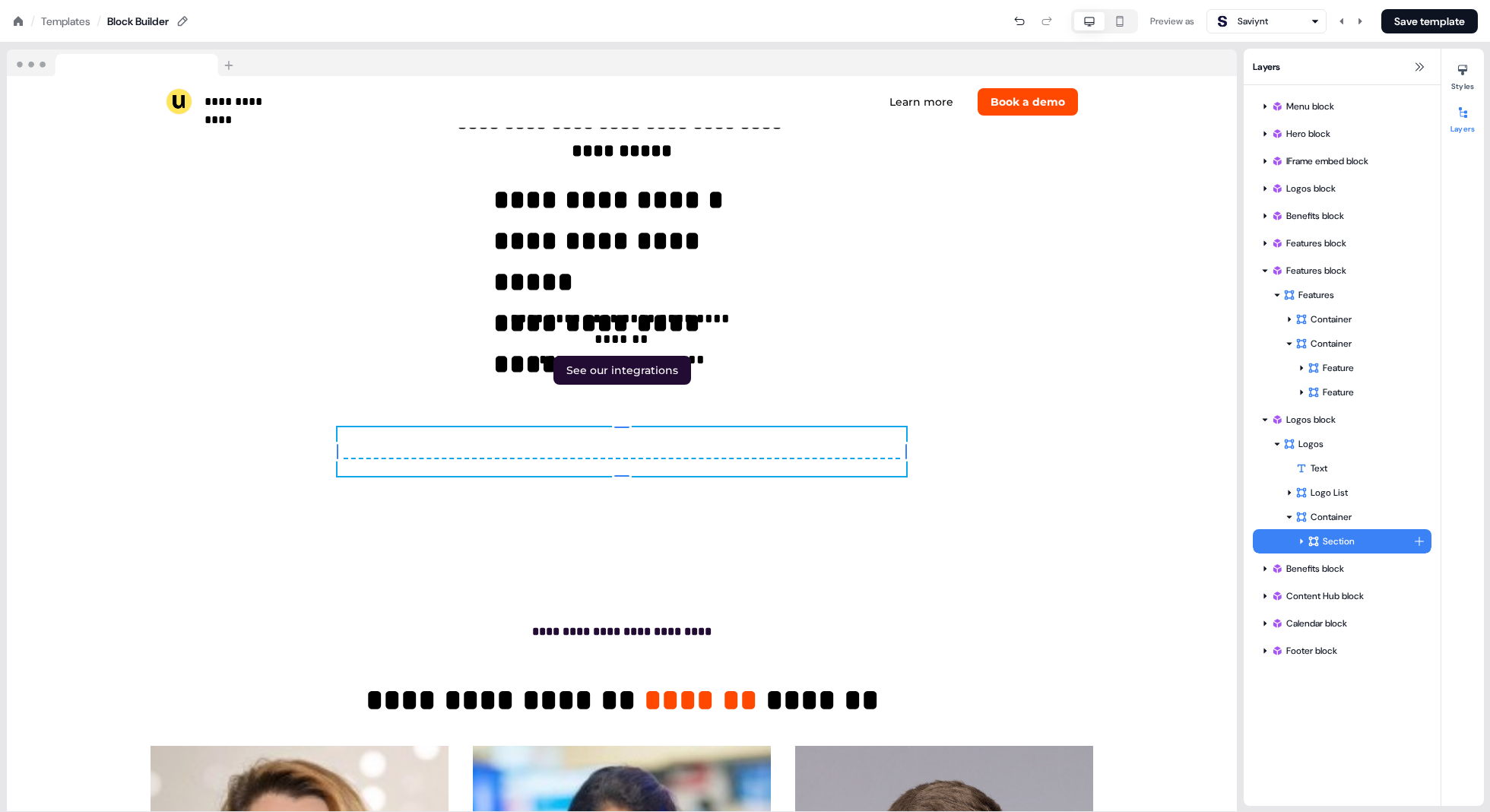
scroll to position [4862, 0]
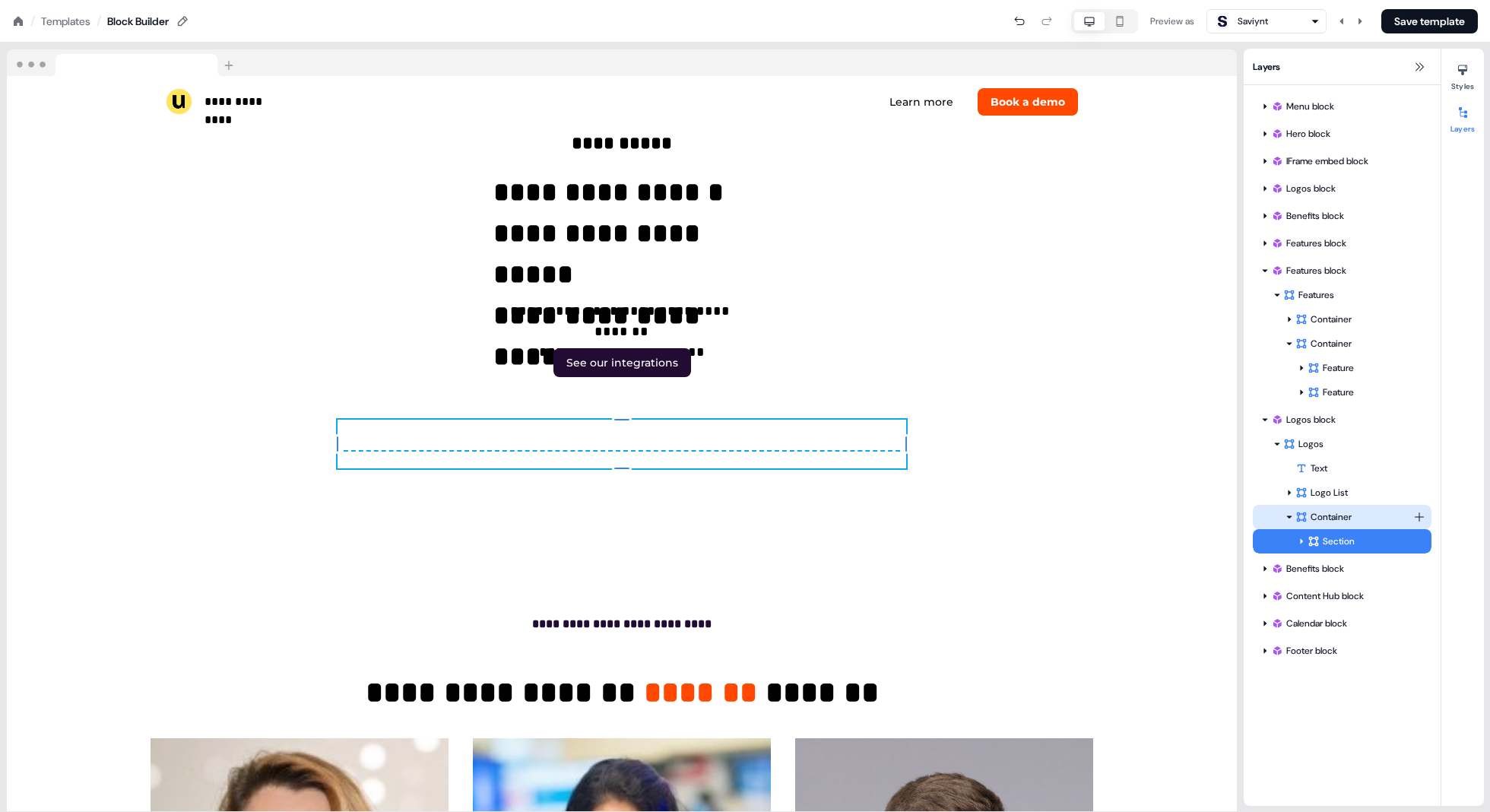
click at [1298, 519] on div "Container" at bounding box center [1354, 517] width 118 height 15
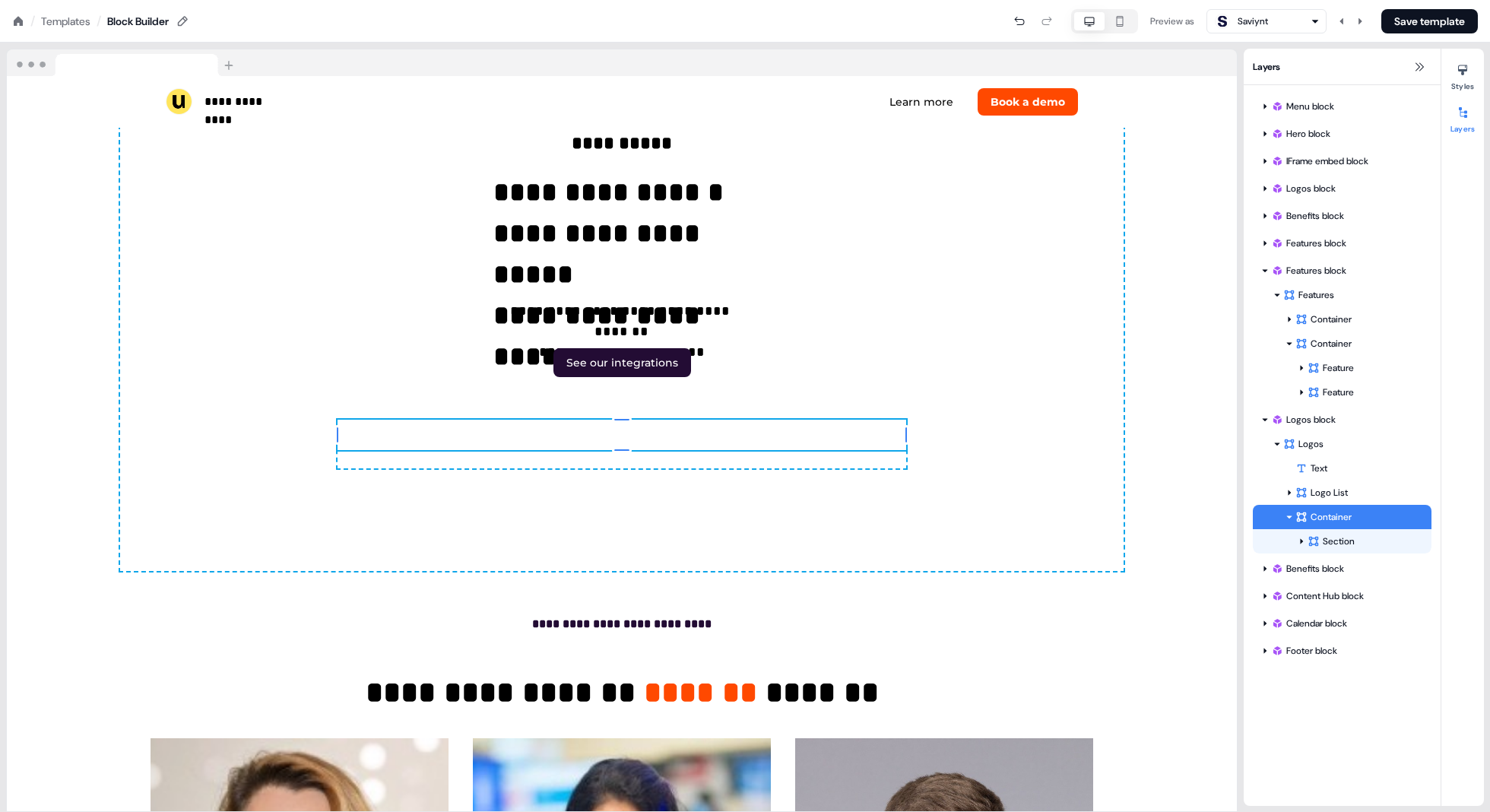
scroll to position [4853, 0]
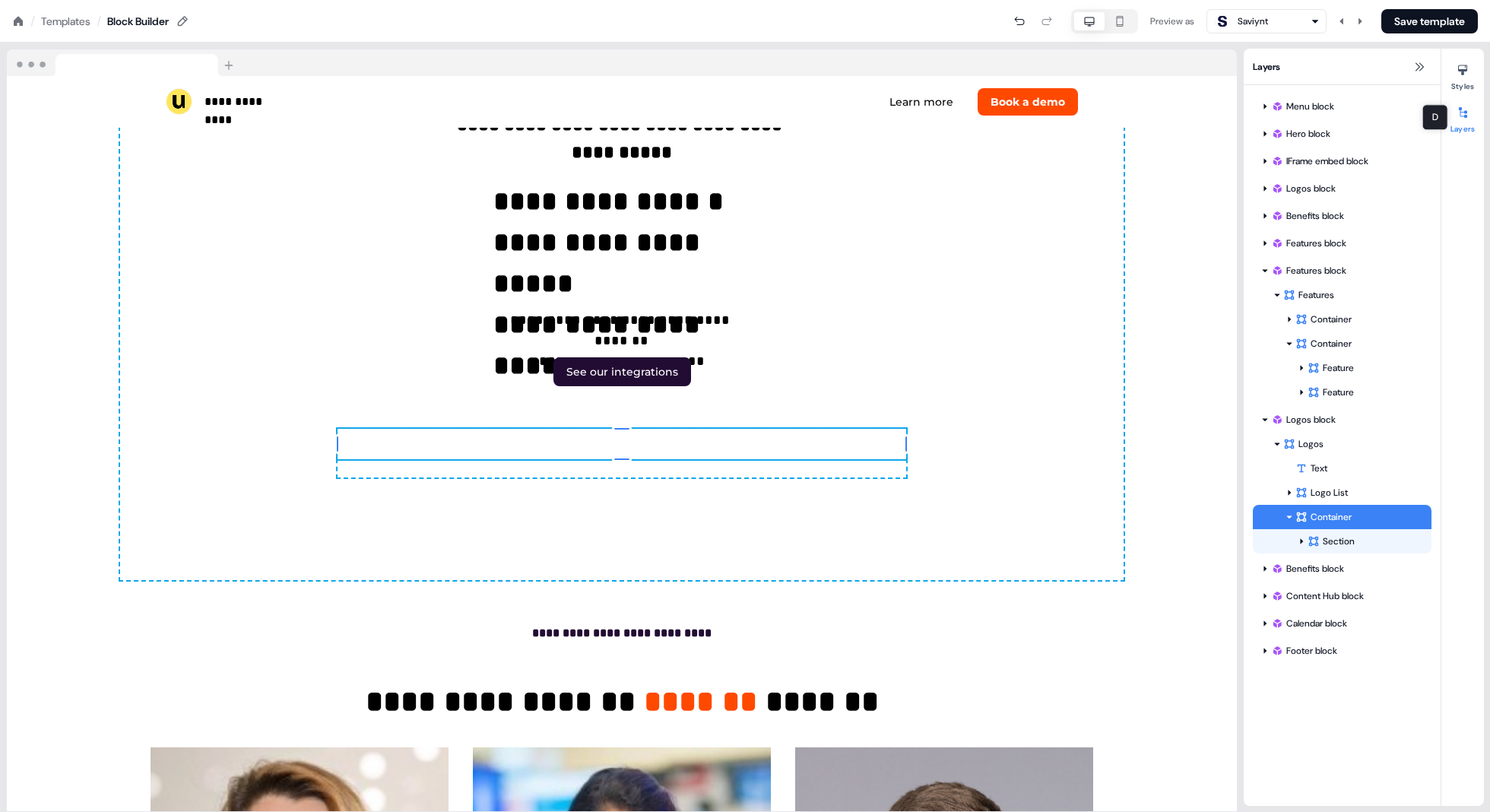
click at [1298, 124] on button "Layers" at bounding box center [1463, 117] width 43 height 33
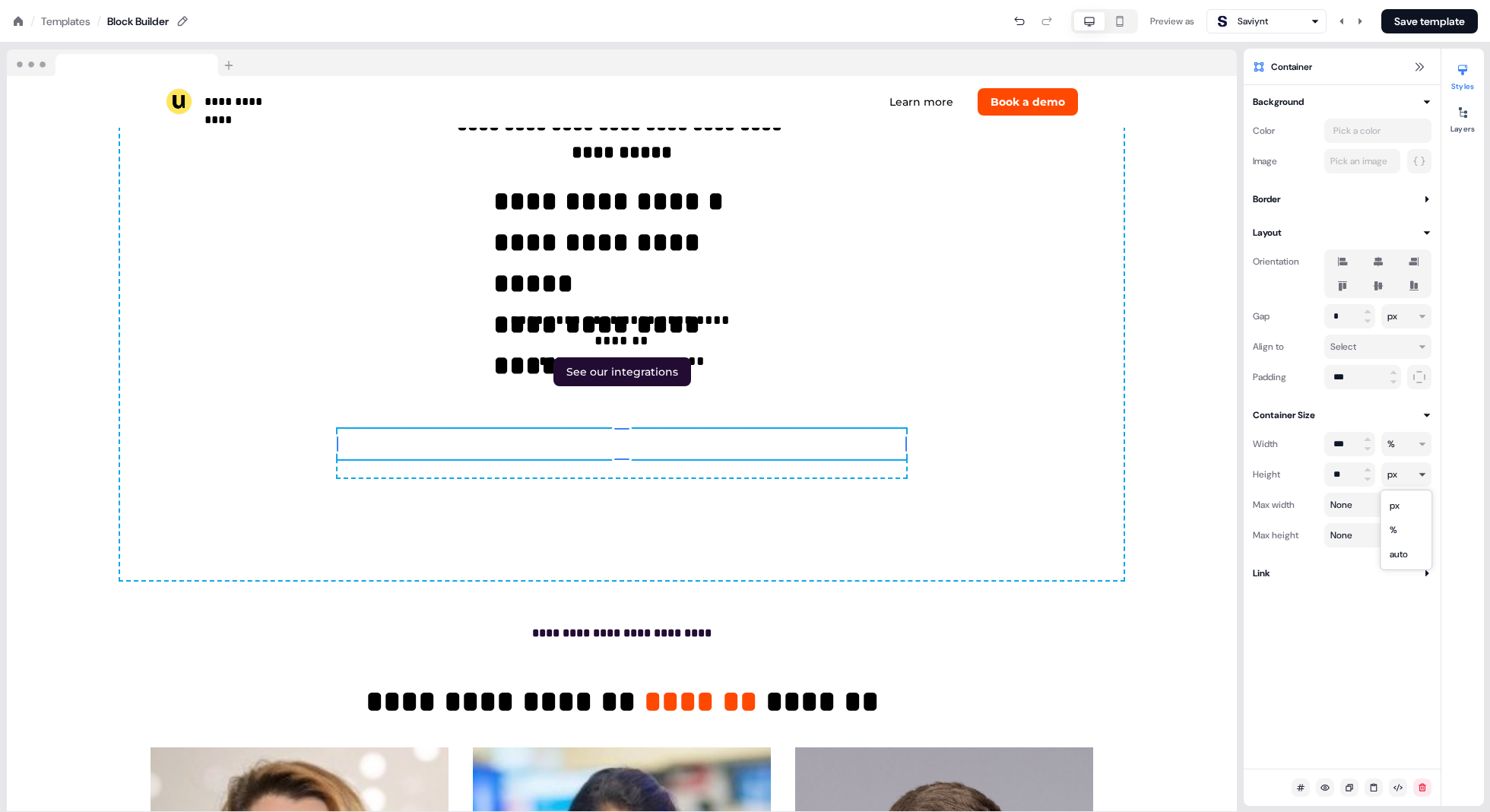
click at [1298, 0] on html "**********" at bounding box center [745, 0] width 1490 height 0
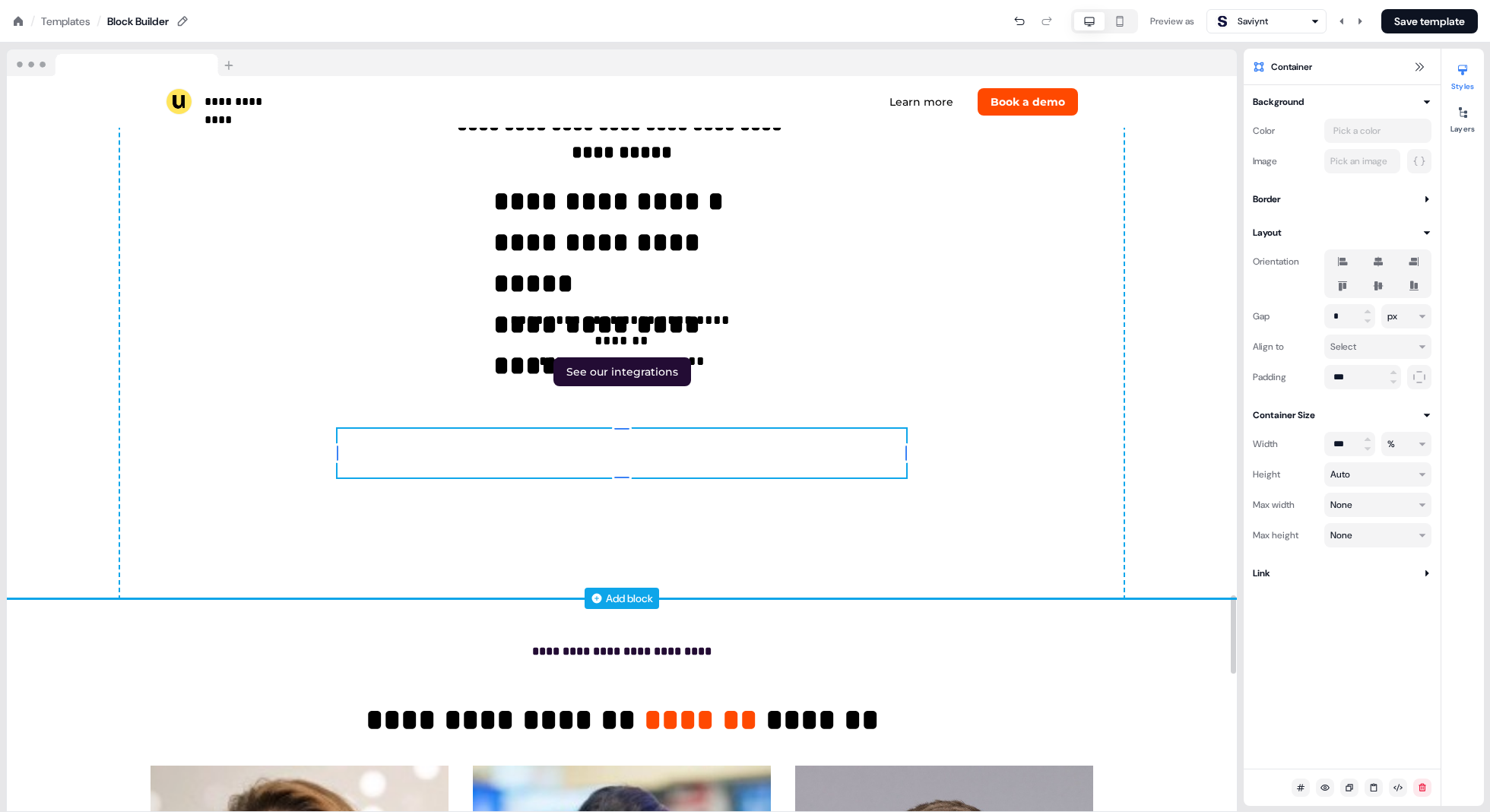
click at [884, 454] on div "To pick up a draggable item, press the space bar. While dragging, use the arrow…" at bounding box center [622, 452] width 569 height 49
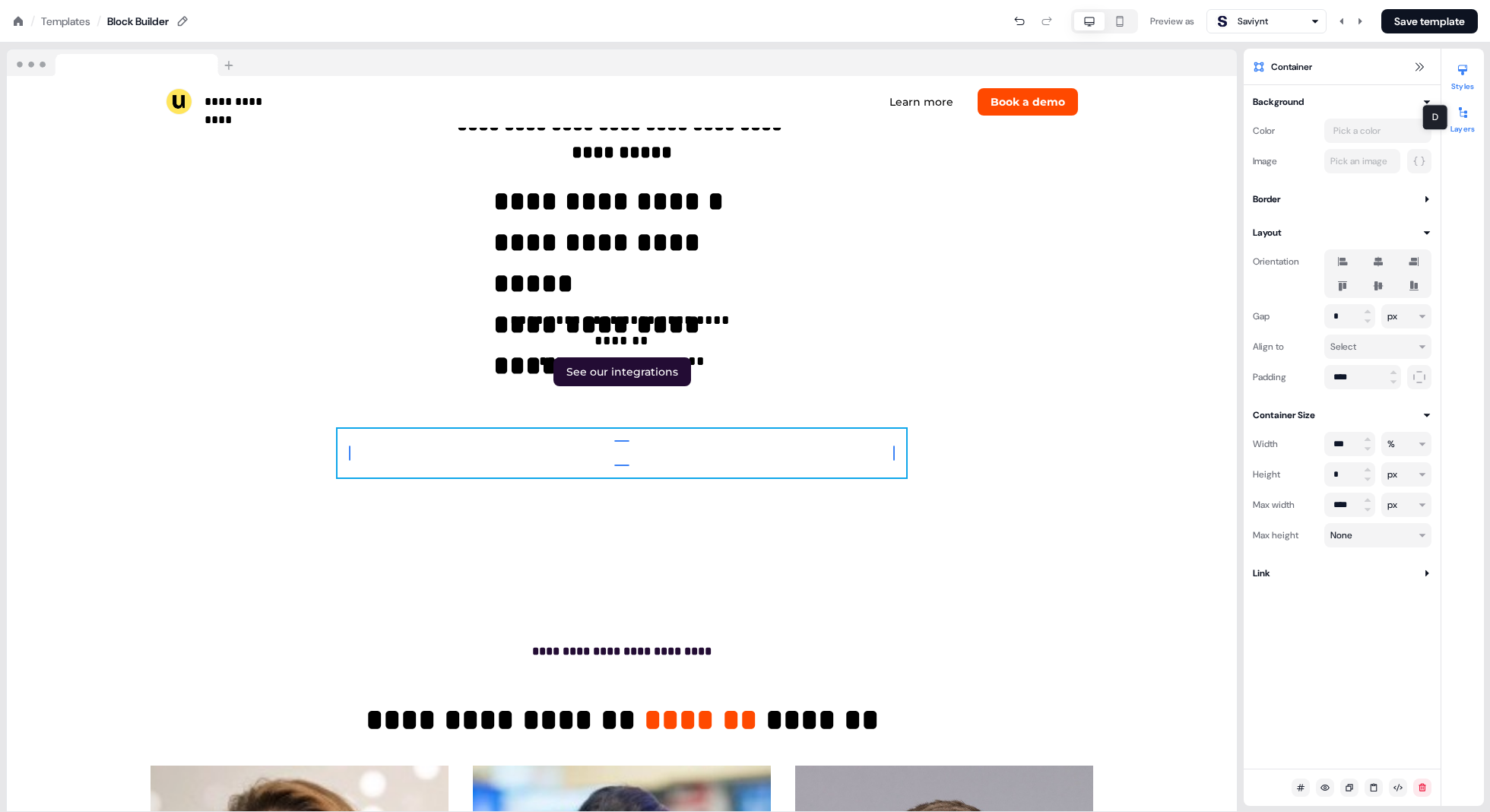
click at [1298, 116] on icon at bounding box center [1463, 112] width 12 height 12
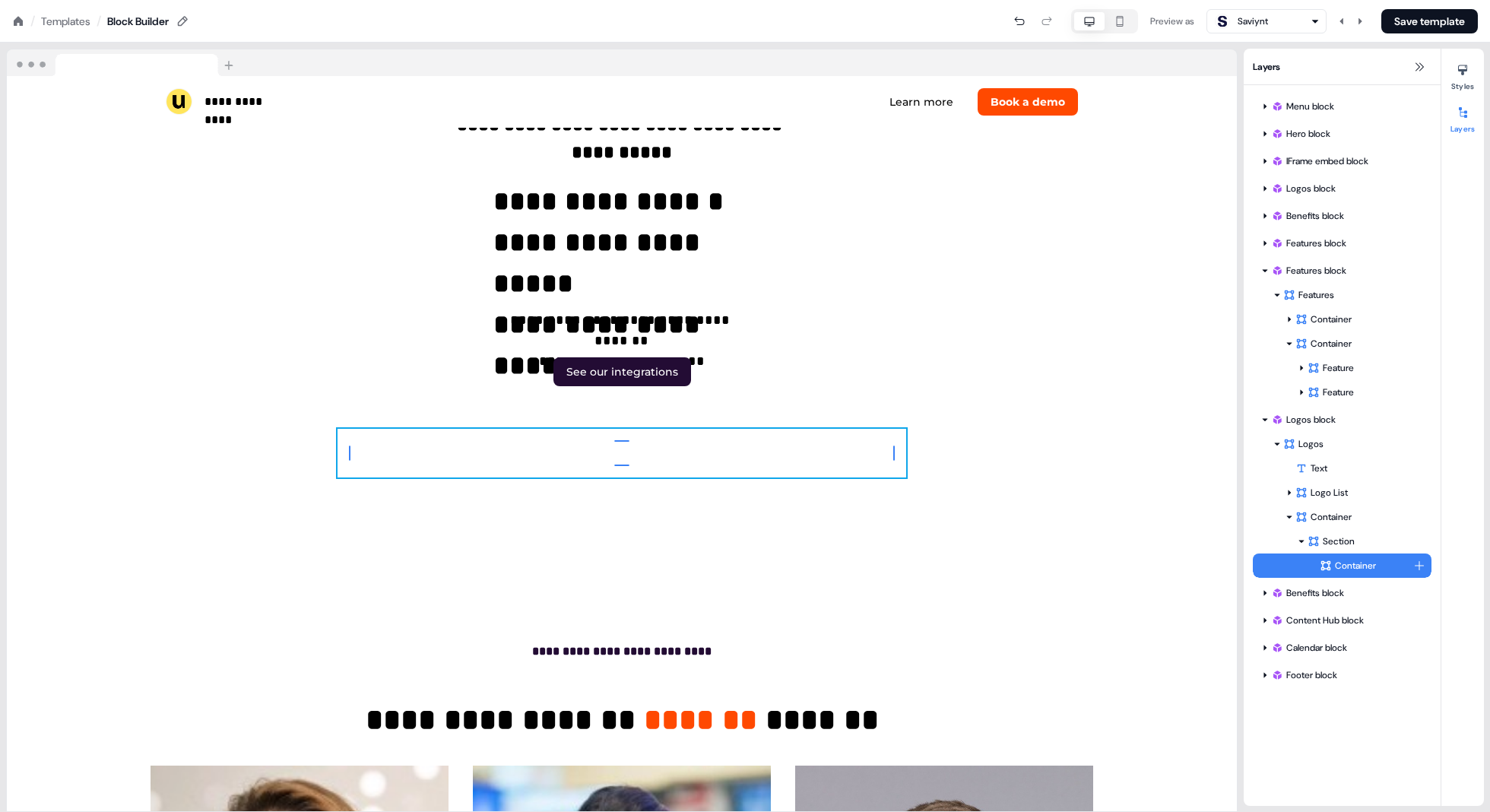
click at [1298, 568] on div "Container" at bounding box center [1366, 566] width 94 height 15
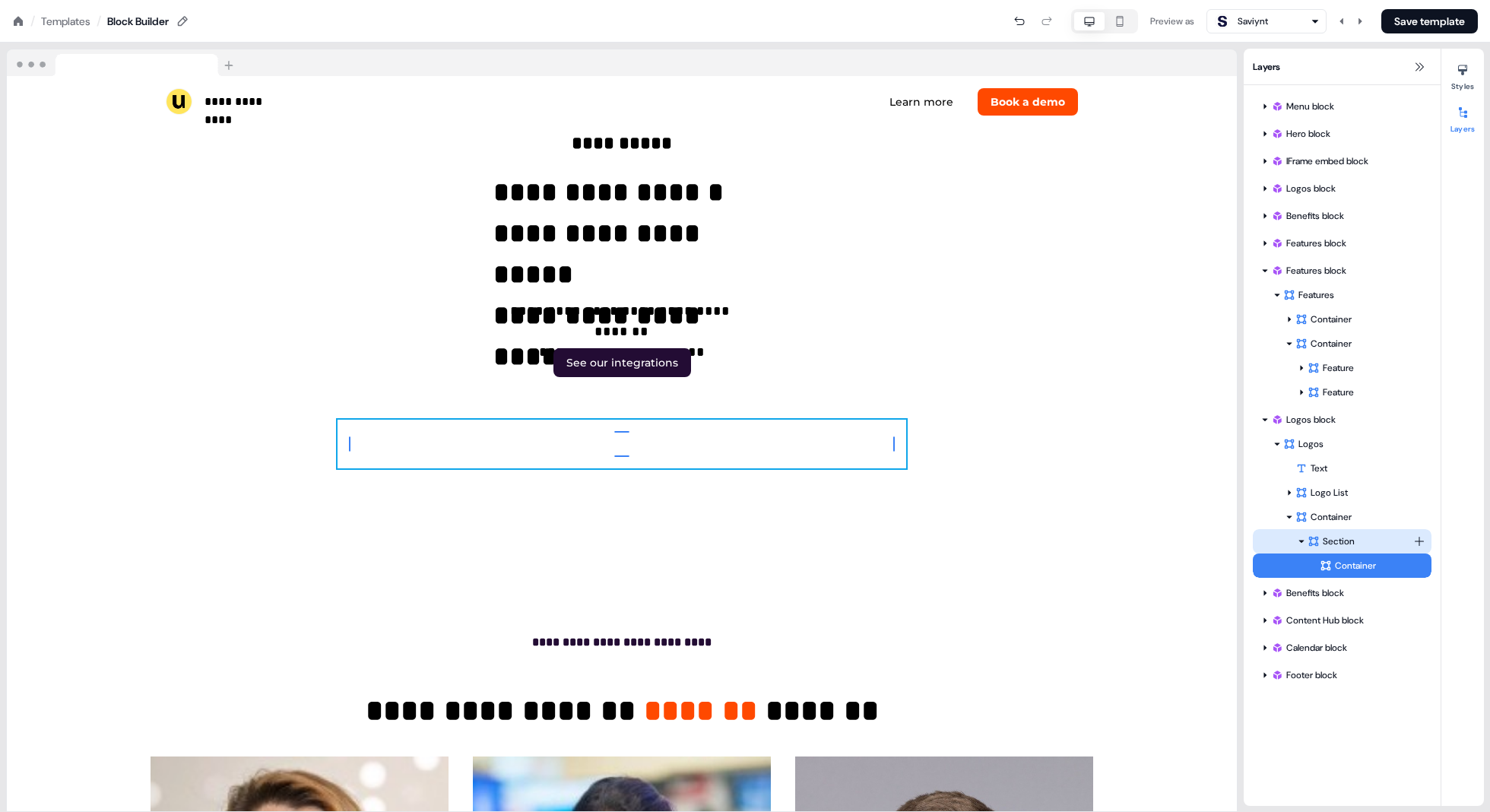
click at [1298, 538] on div "Section" at bounding box center [1360, 542] width 106 height 15
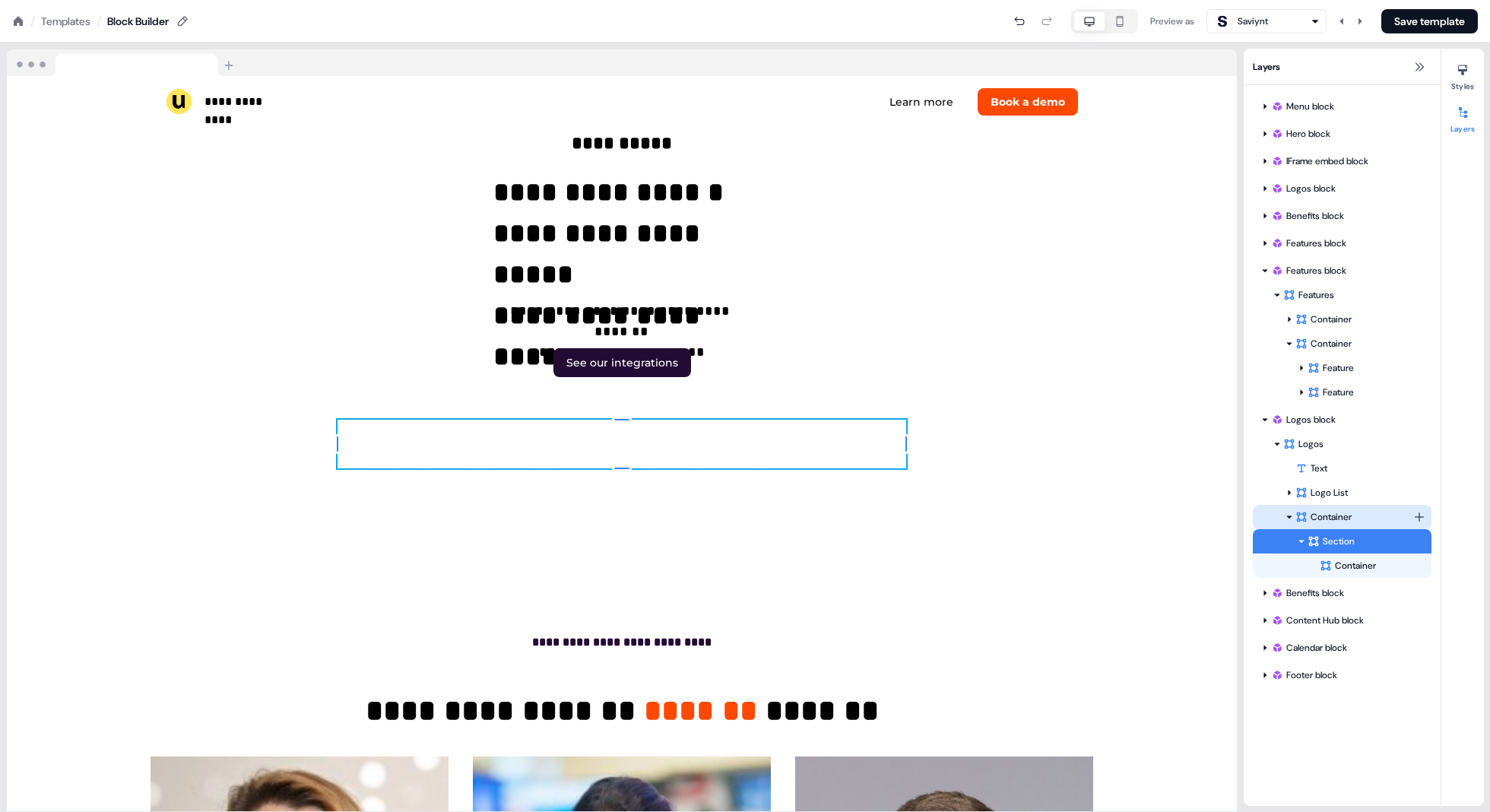
click at [1298, 510] on div "Container" at bounding box center [1354, 517] width 118 height 15
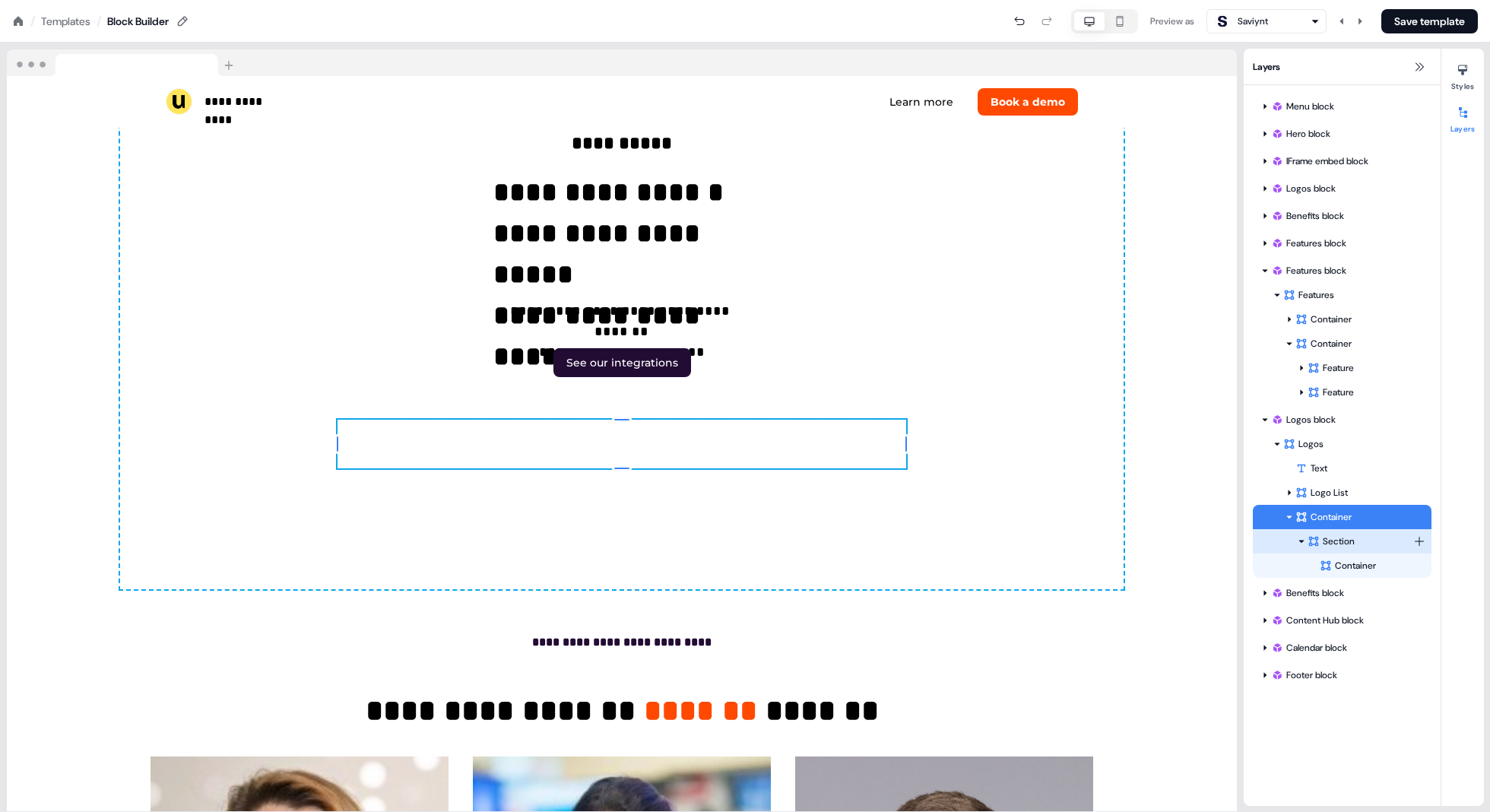
click at [1298, 540] on div "Section" at bounding box center [1360, 542] width 106 height 15
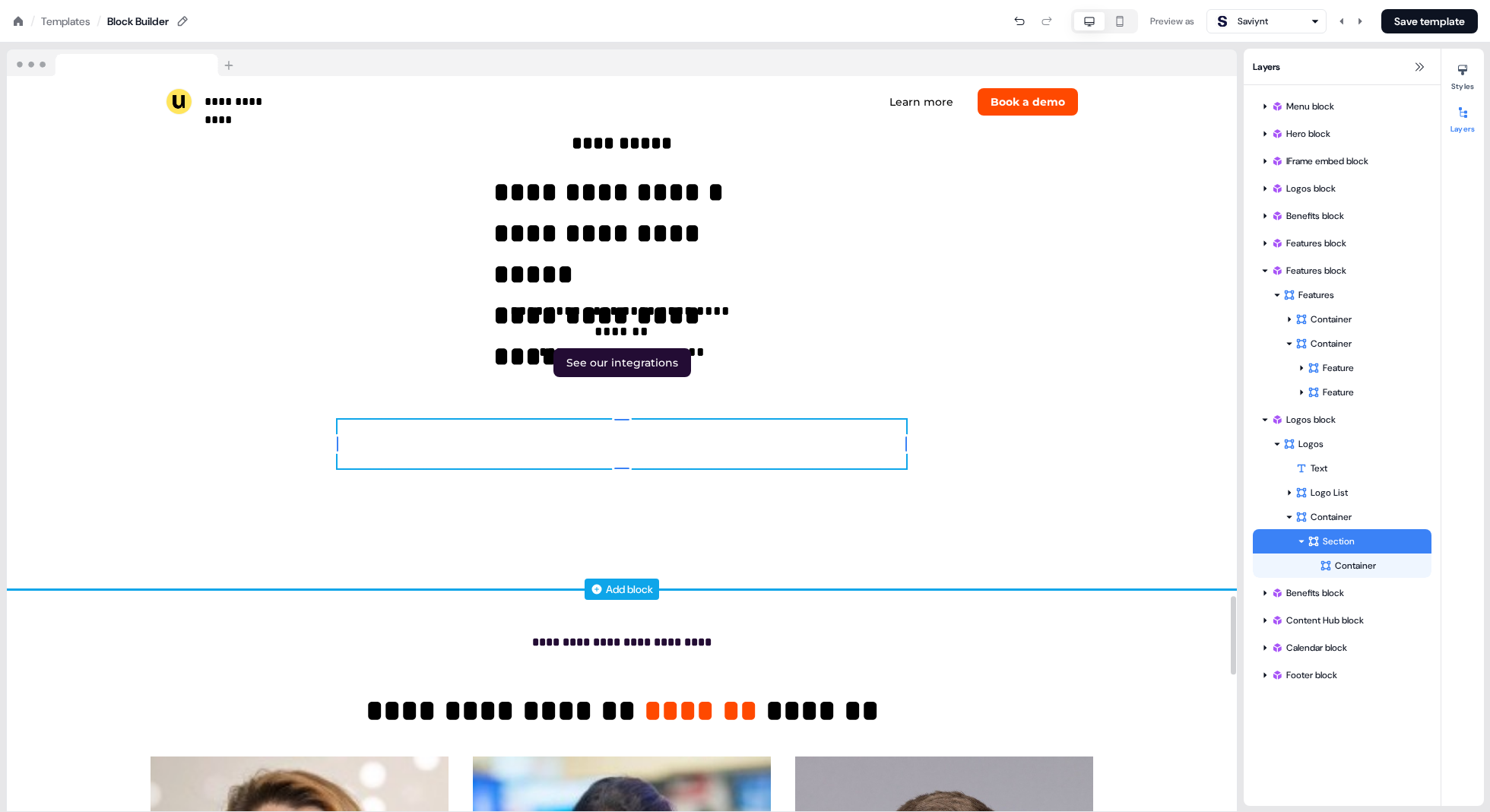
click at [853, 442] on div "To pick up a draggable item, press the space bar. While dragging, use the arrow…" at bounding box center [622, 444] width 569 height 49
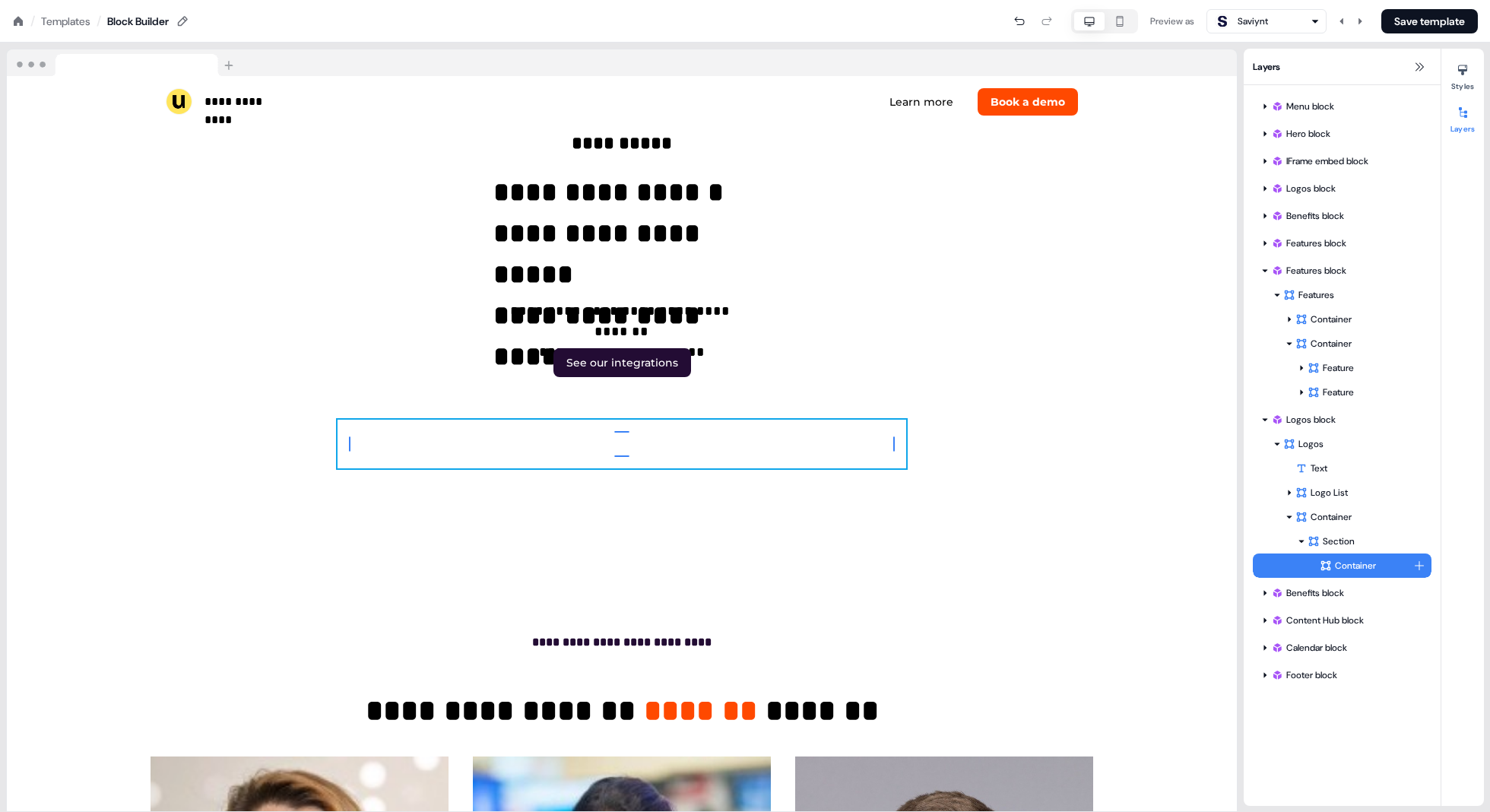
click at [1298, 567] on icon at bounding box center [1327, 566] width 10 height 10
click at [1298, 0] on html "**********" at bounding box center [745, 0] width 1490 height 0
click at [1298, 384] on div "Image" at bounding box center [1365, 395] width 114 height 24
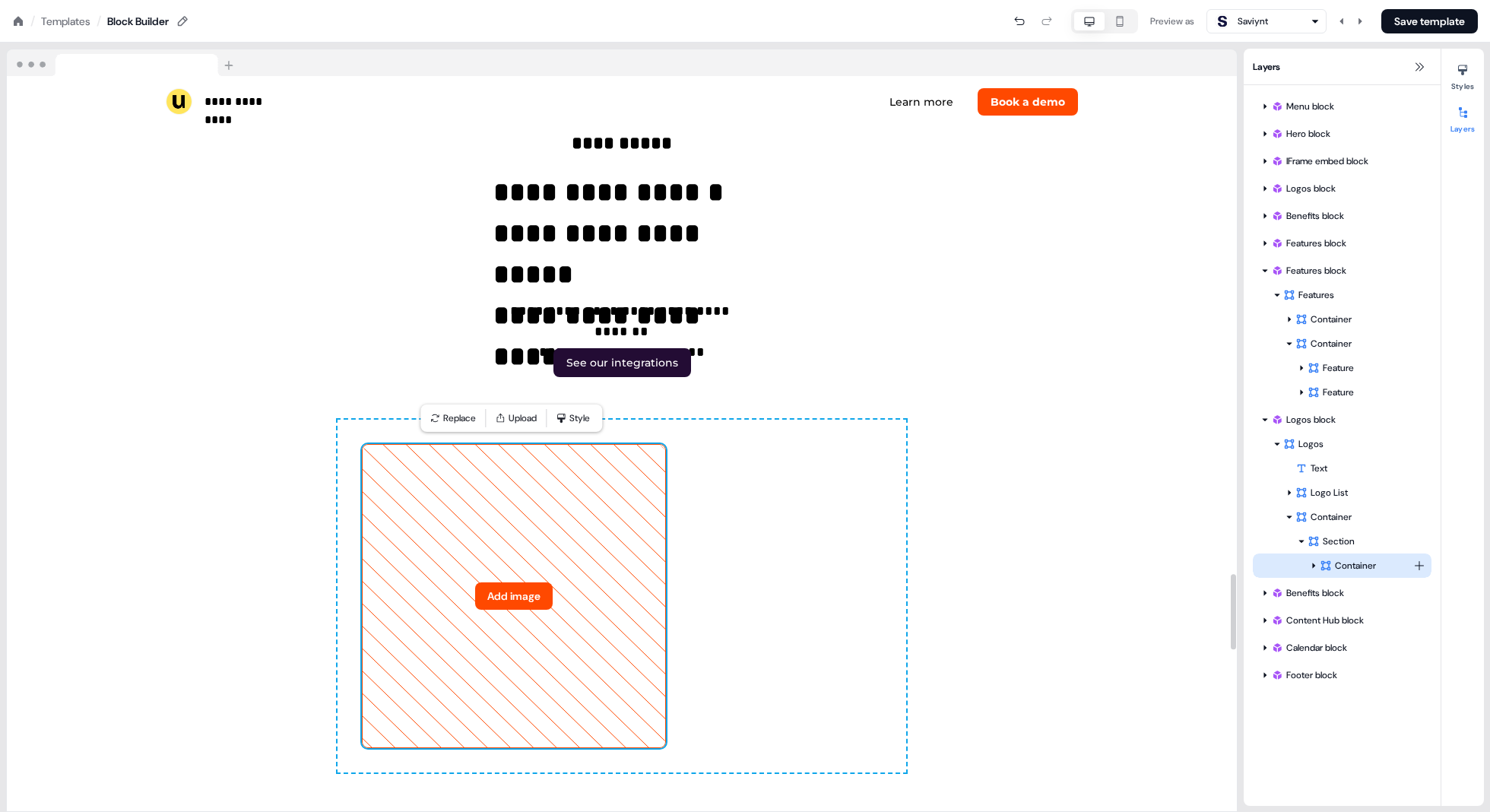
click at [1298, 564] on icon at bounding box center [1314, 565] width 8 height 8
click at [490, 590] on button "Add image" at bounding box center [514, 596] width 77 height 27
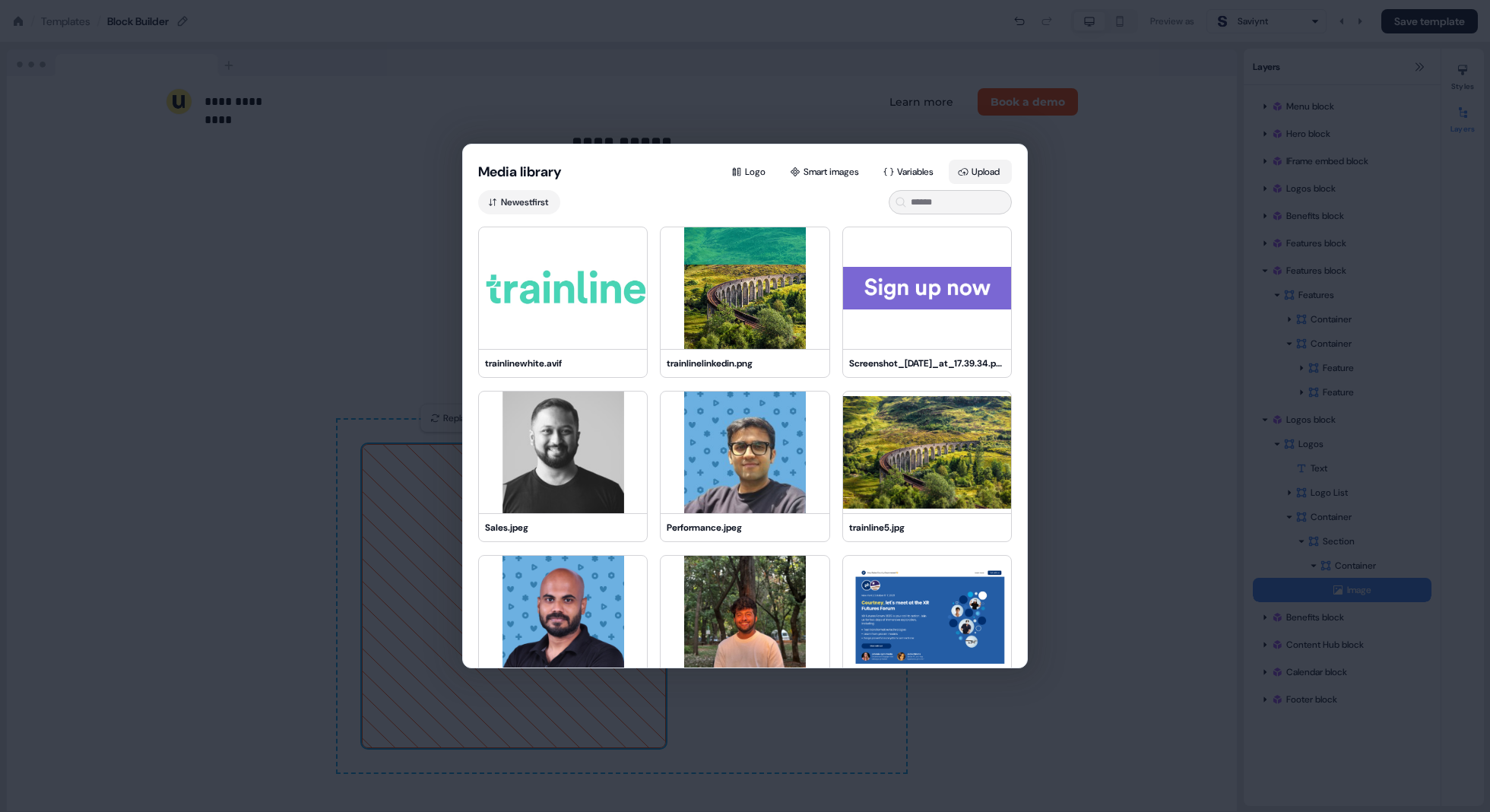
click at [976, 176] on button "Upload" at bounding box center [980, 172] width 63 height 24
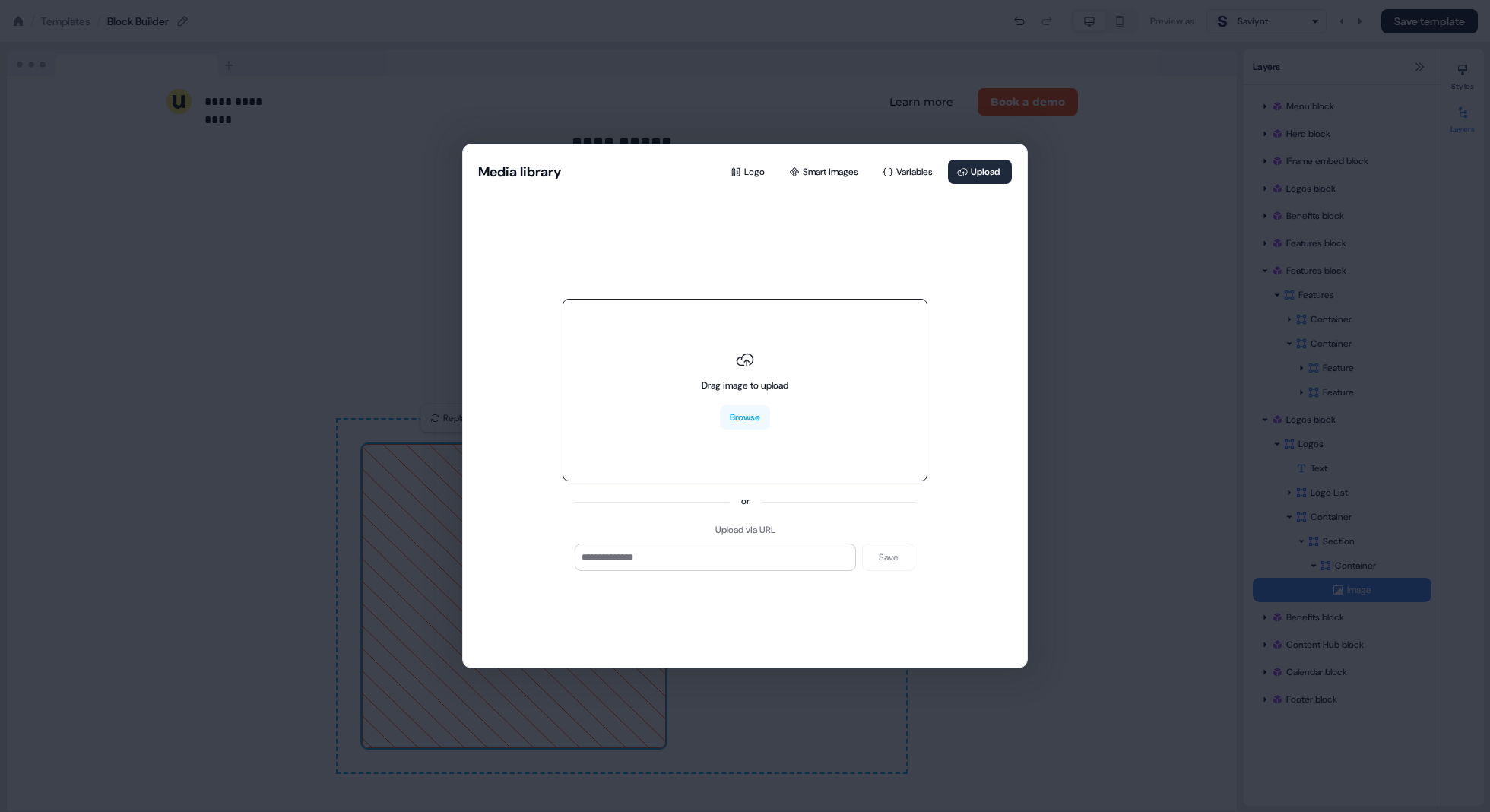
click at [762, 403] on div "Drag image to upload Browse" at bounding box center [745, 390] width 87 height 79
click at [749, 421] on button "Browse" at bounding box center [745, 417] width 50 height 24
type input "**********"
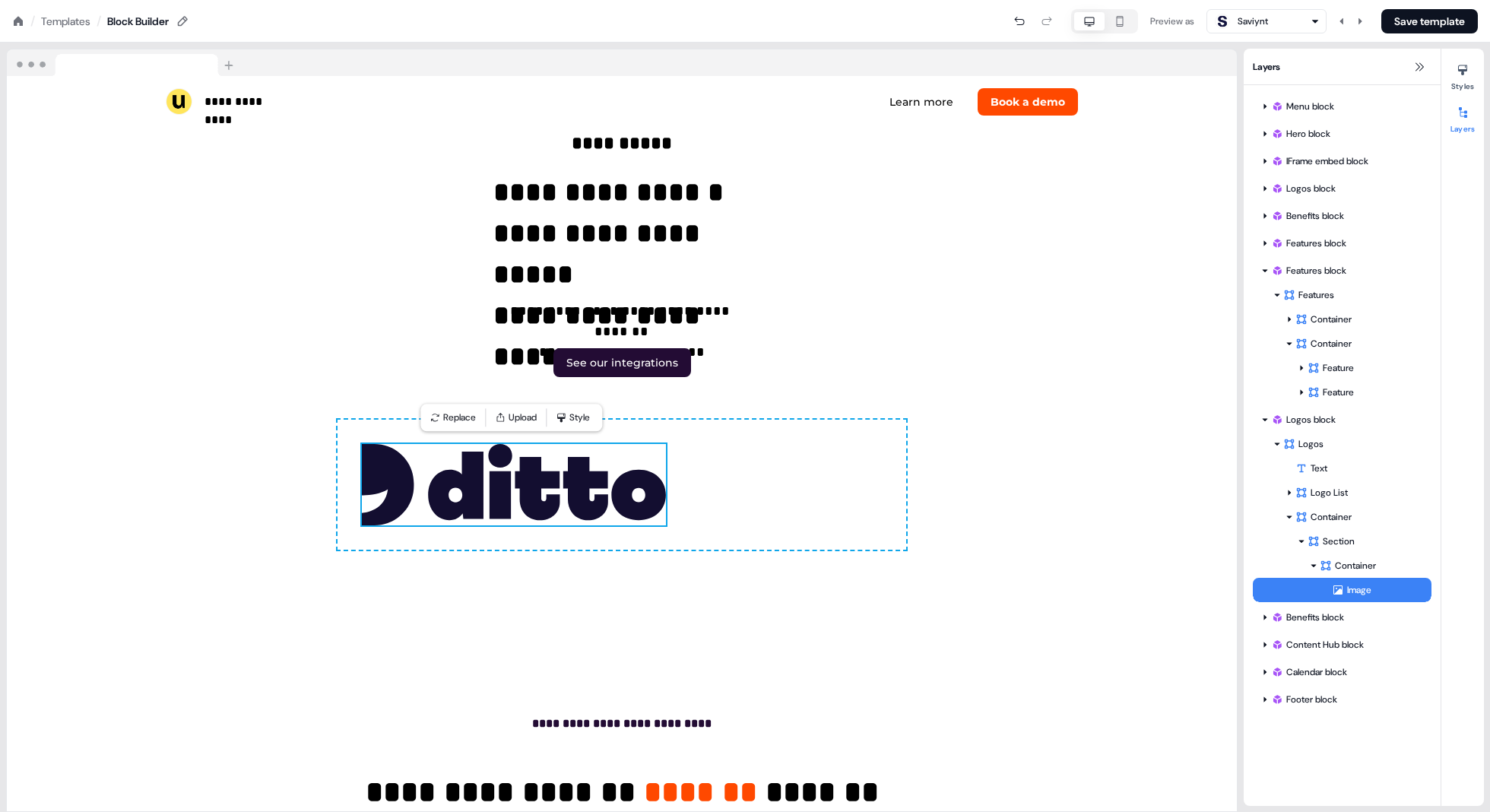
click at [1298, 590] on div "Image" at bounding box center [1382, 590] width 100 height 15
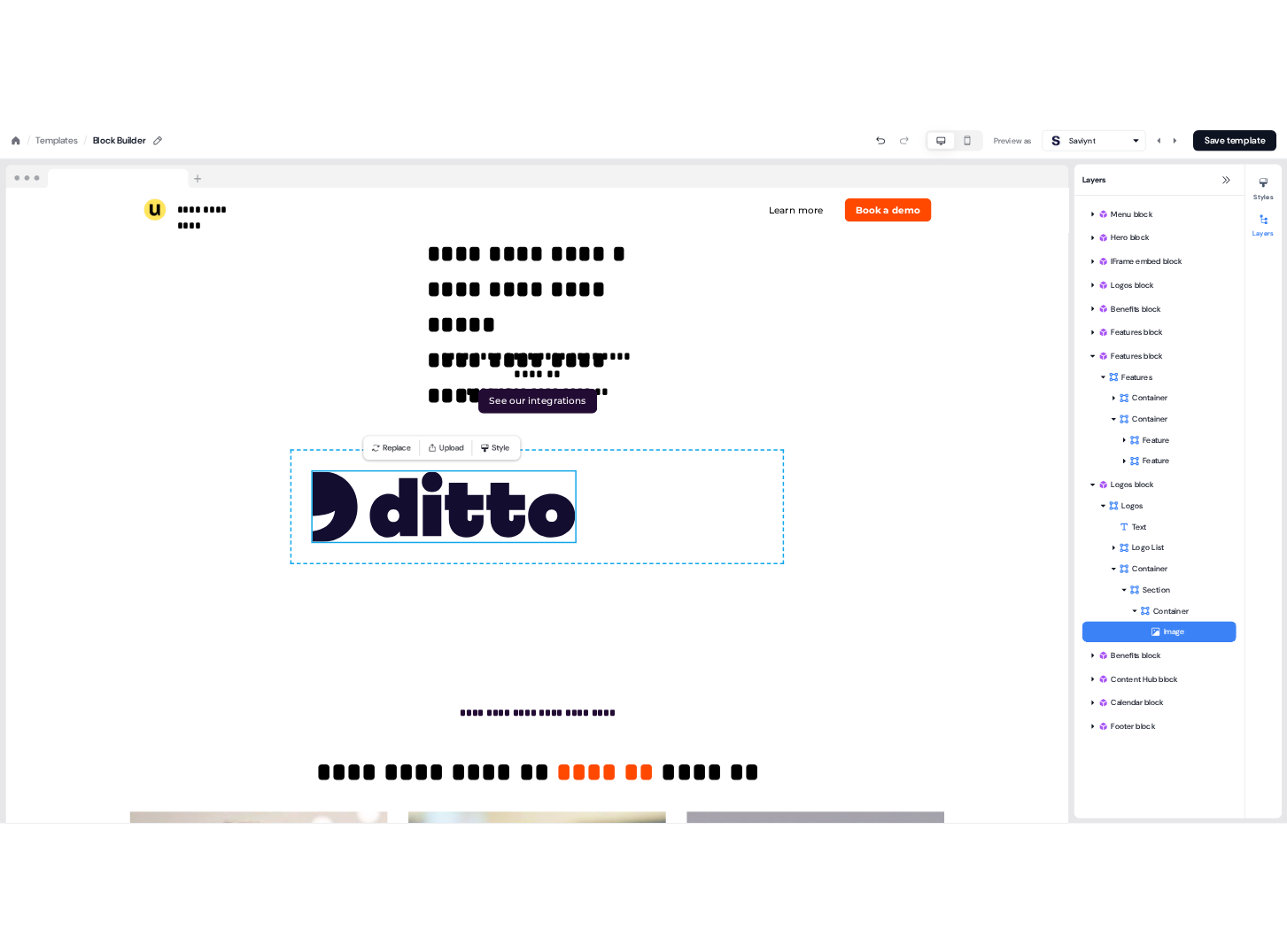
scroll to position [5711, 0]
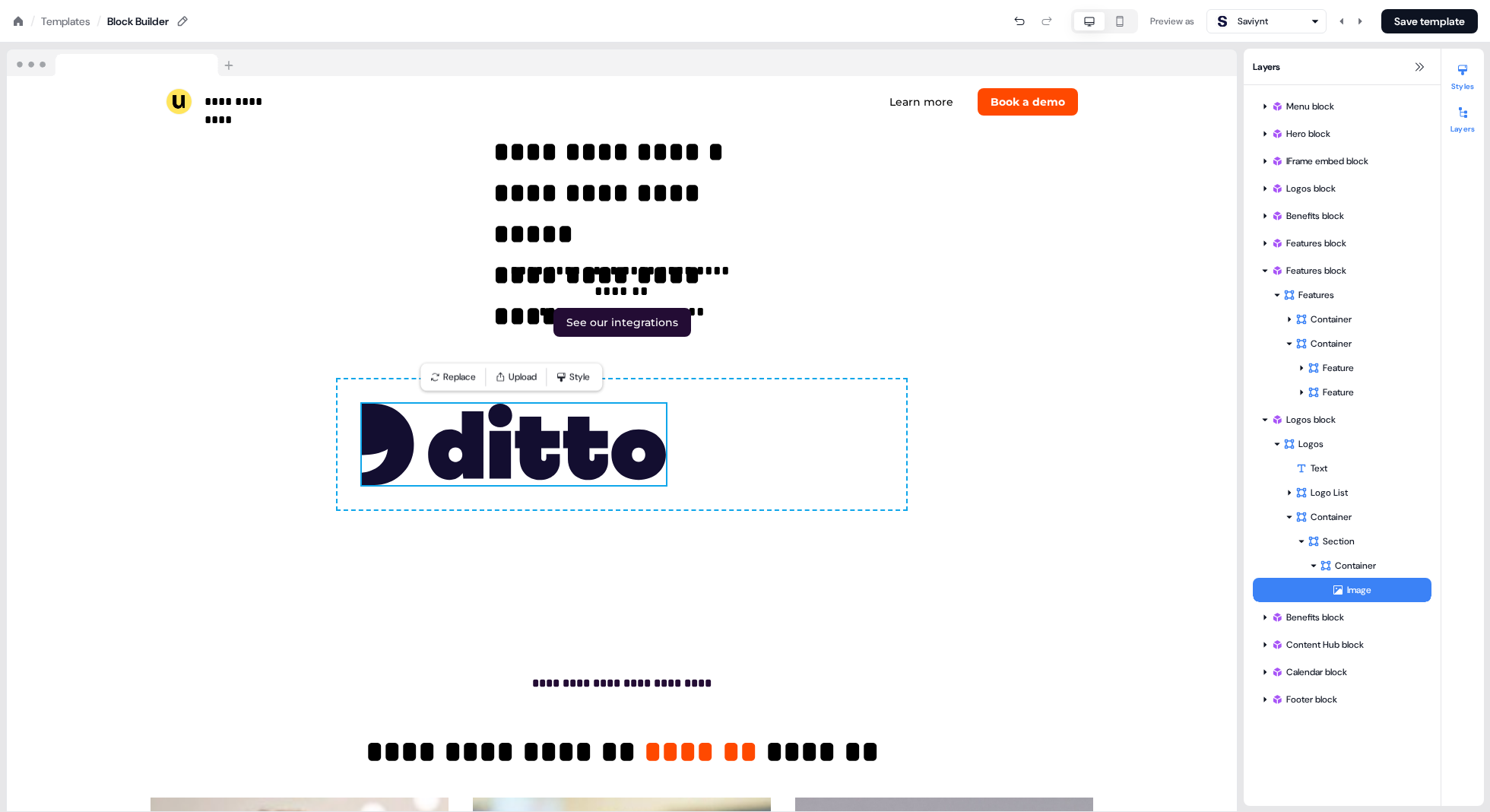
click at [1298, 87] on button "Styles" at bounding box center [1463, 74] width 43 height 33
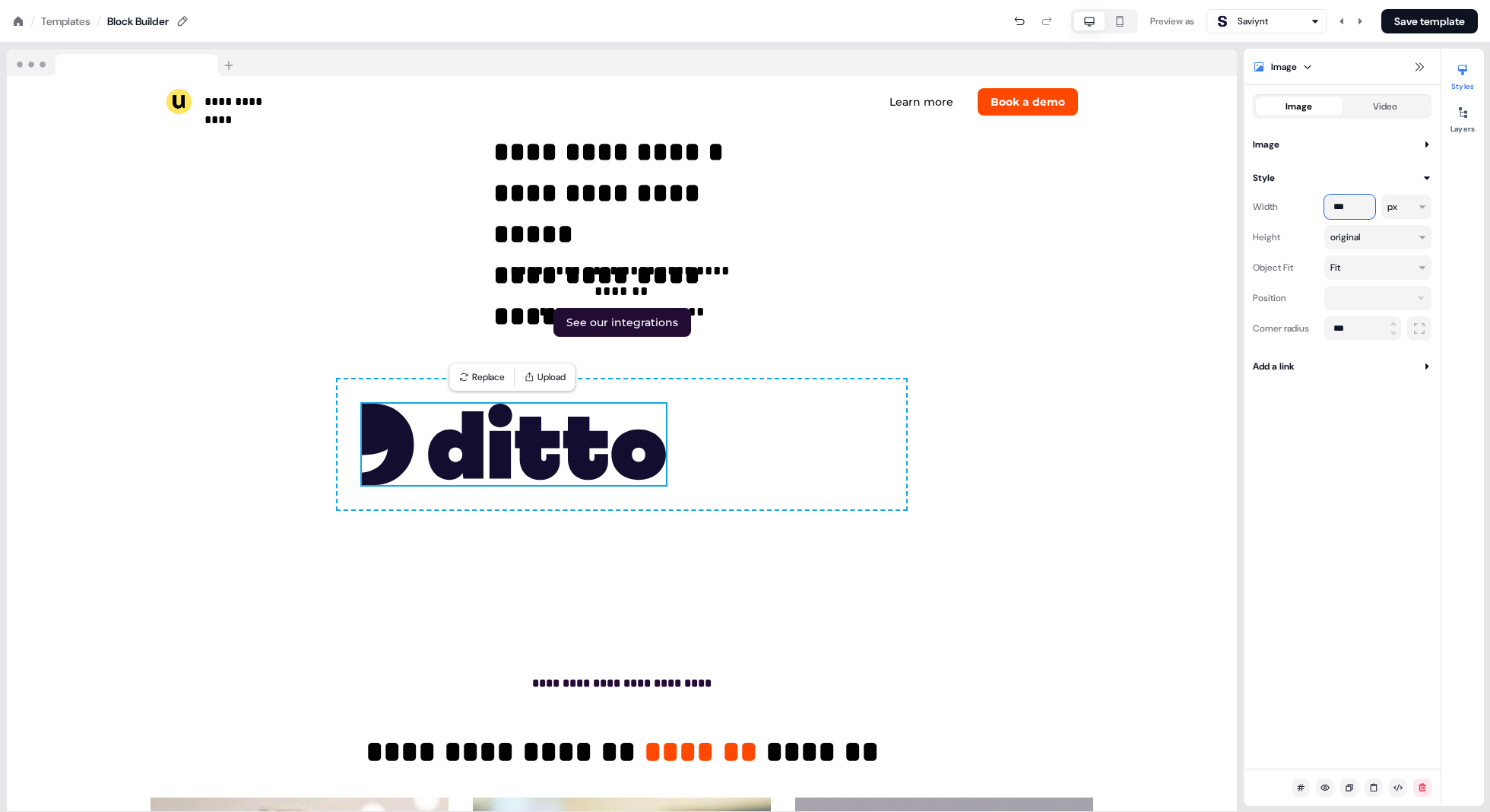
click at [1298, 205] on input "***" at bounding box center [1349, 207] width 51 height 24
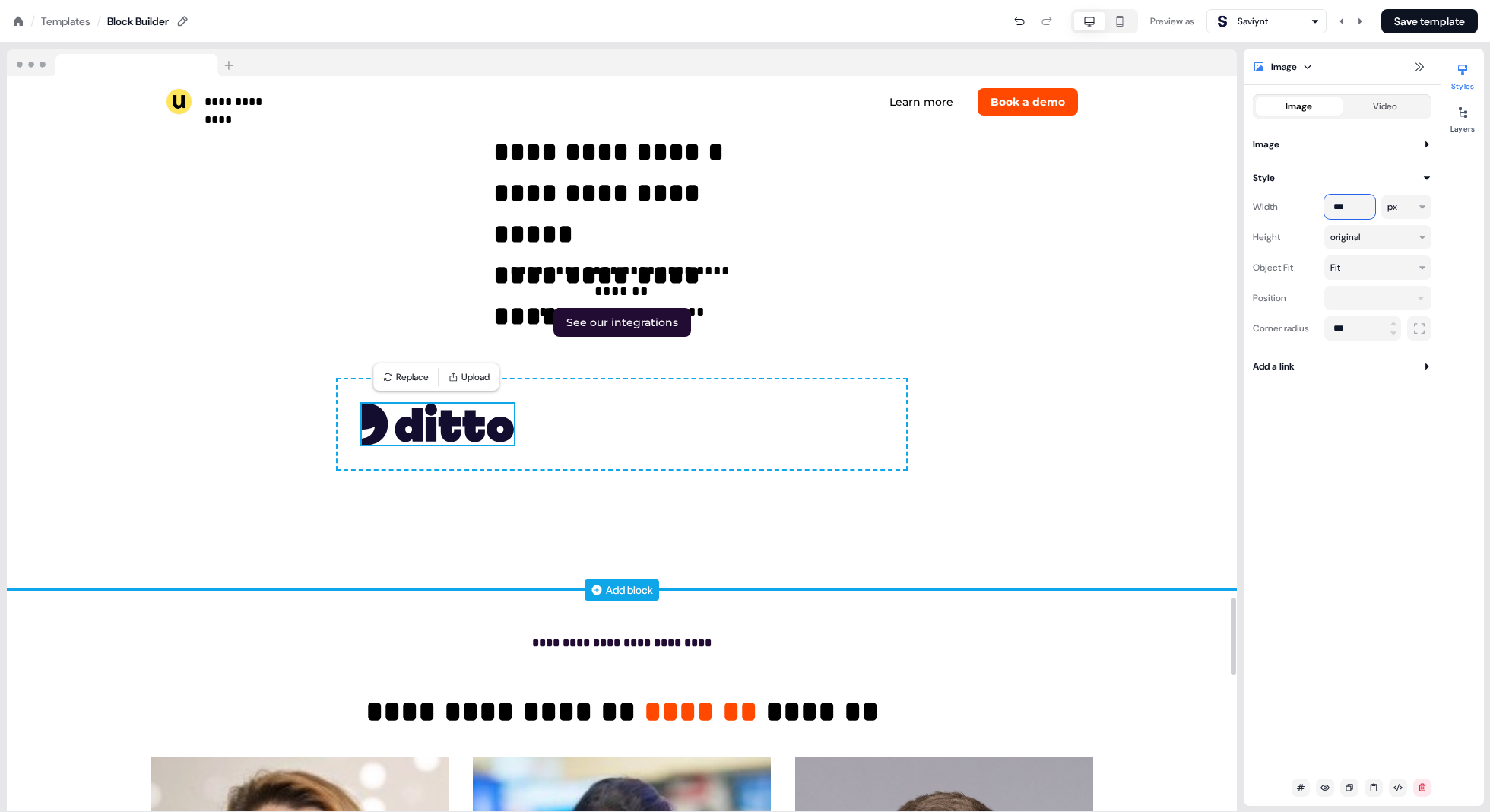
type input "***"
click at [541, 431] on div "To pick up a draggable item, press the space bar. While dragging, use the arrow…" at bounding box center [622, 424] width 569 height 89
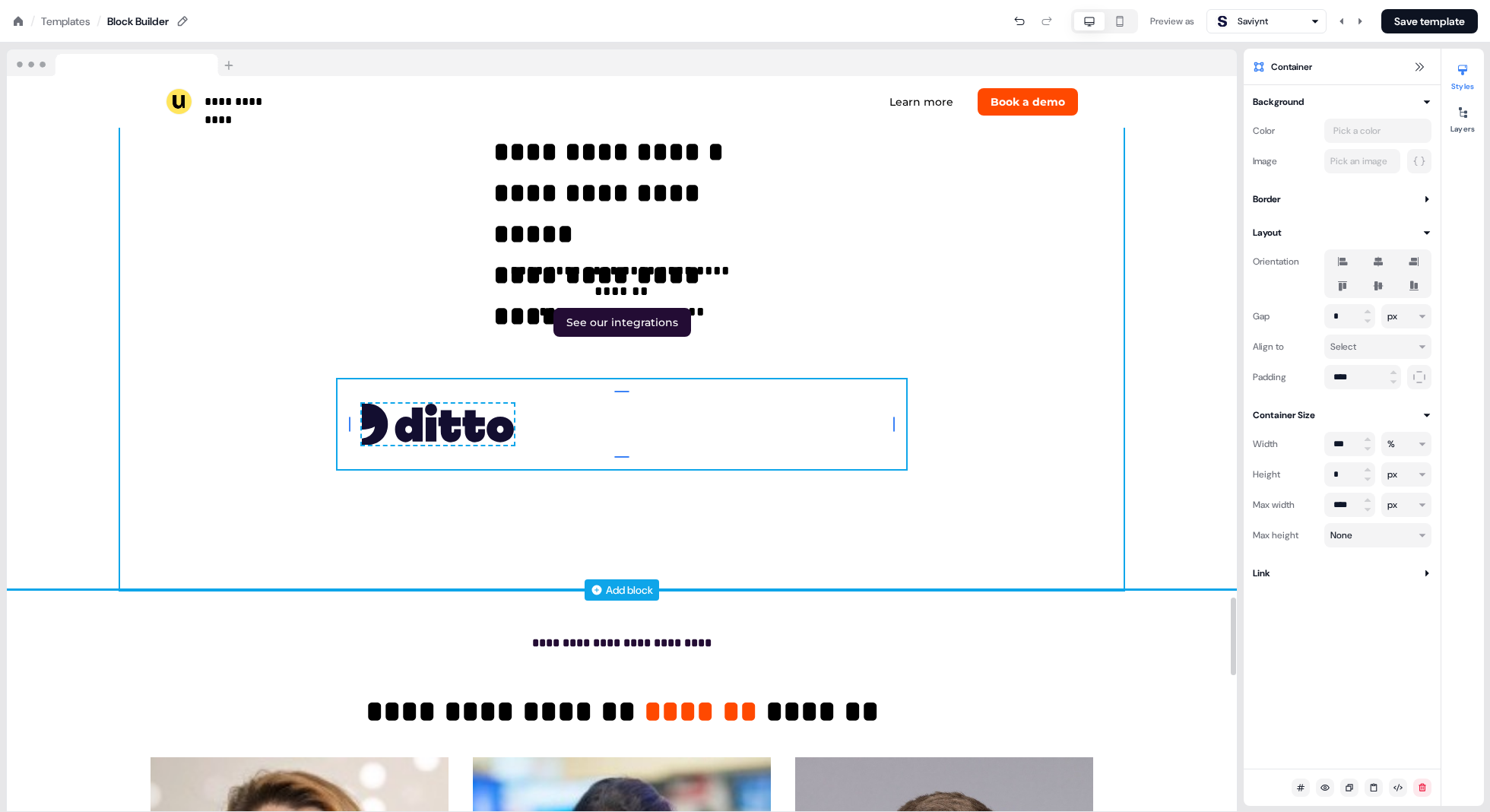
click at [884, 377] on div "**********" at bounding box center [622, 264] width 1004 height 648
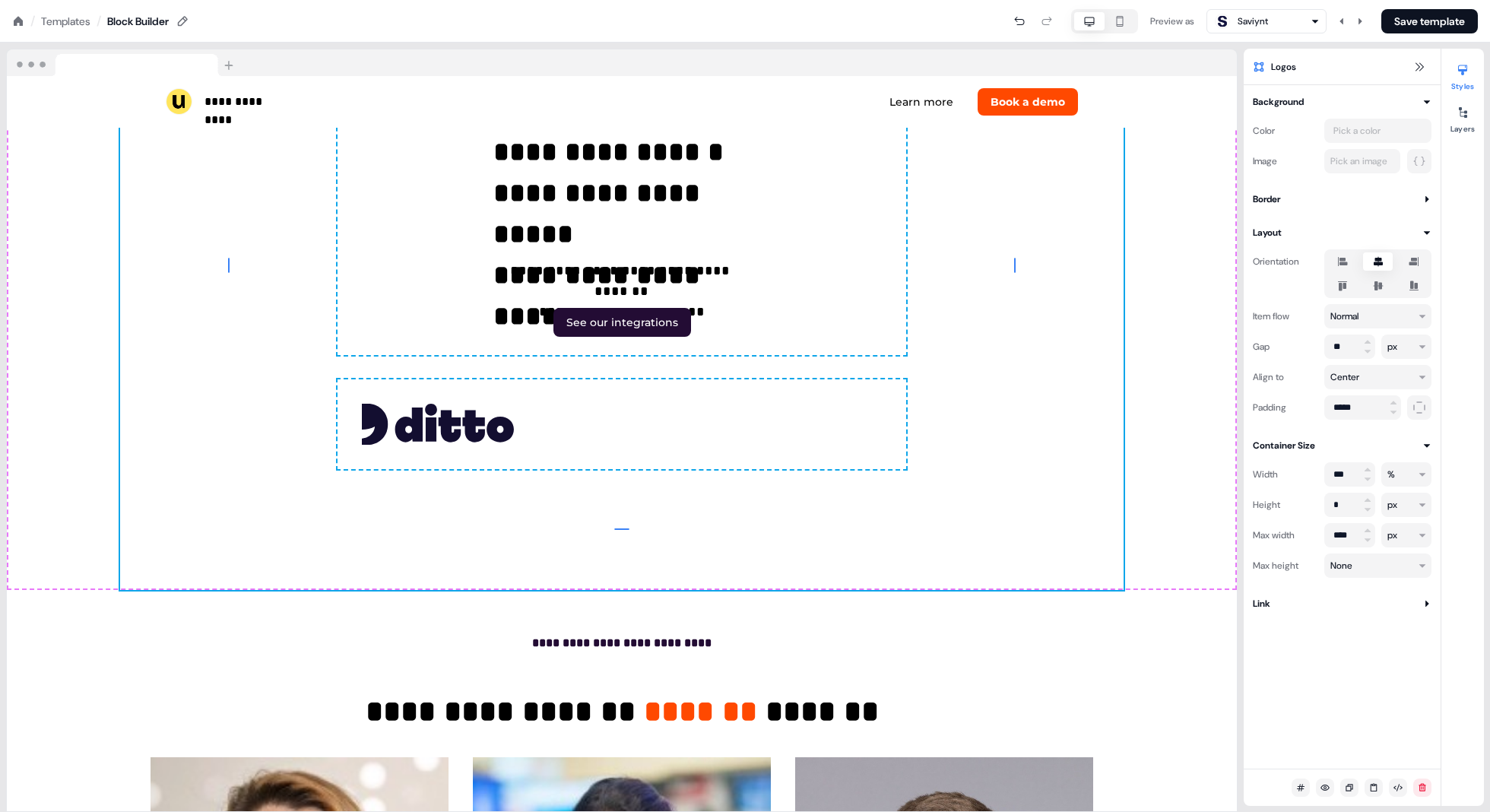
click at [1298, 260] on icon at bounding box center [1343, 261] width 10 height 9
click at [1298, 260] on button "button" at bounding box center [1343, 262] width 12 height 12
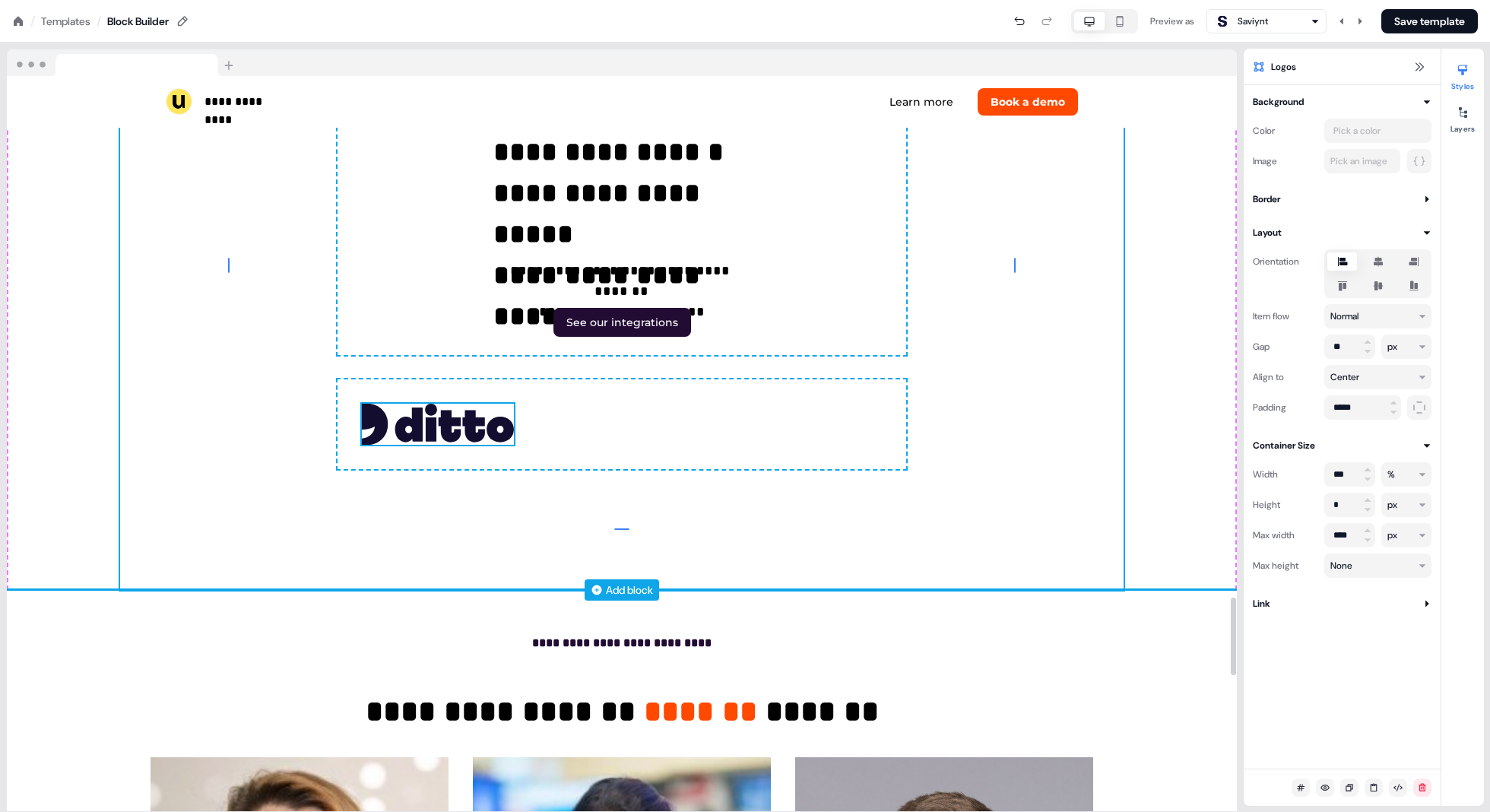
click at [440, 433] on img at bounding box center [437, 423] width 152 height 40
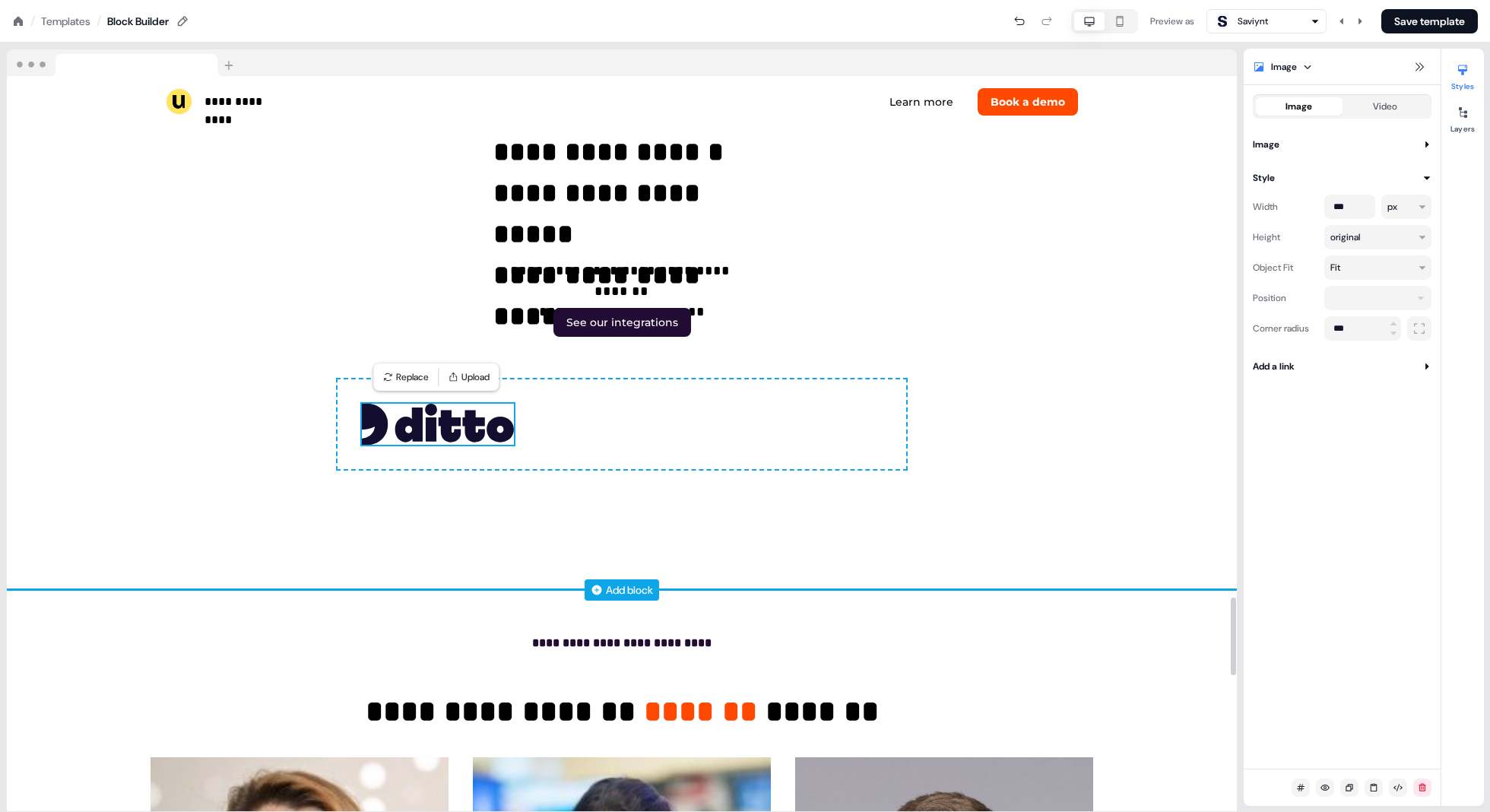
click at [581, 421] on div "To pick up a draggable item, press the space bar. While dragging, use the arrow…" at bounding box center [622, 424] width 569 height 89
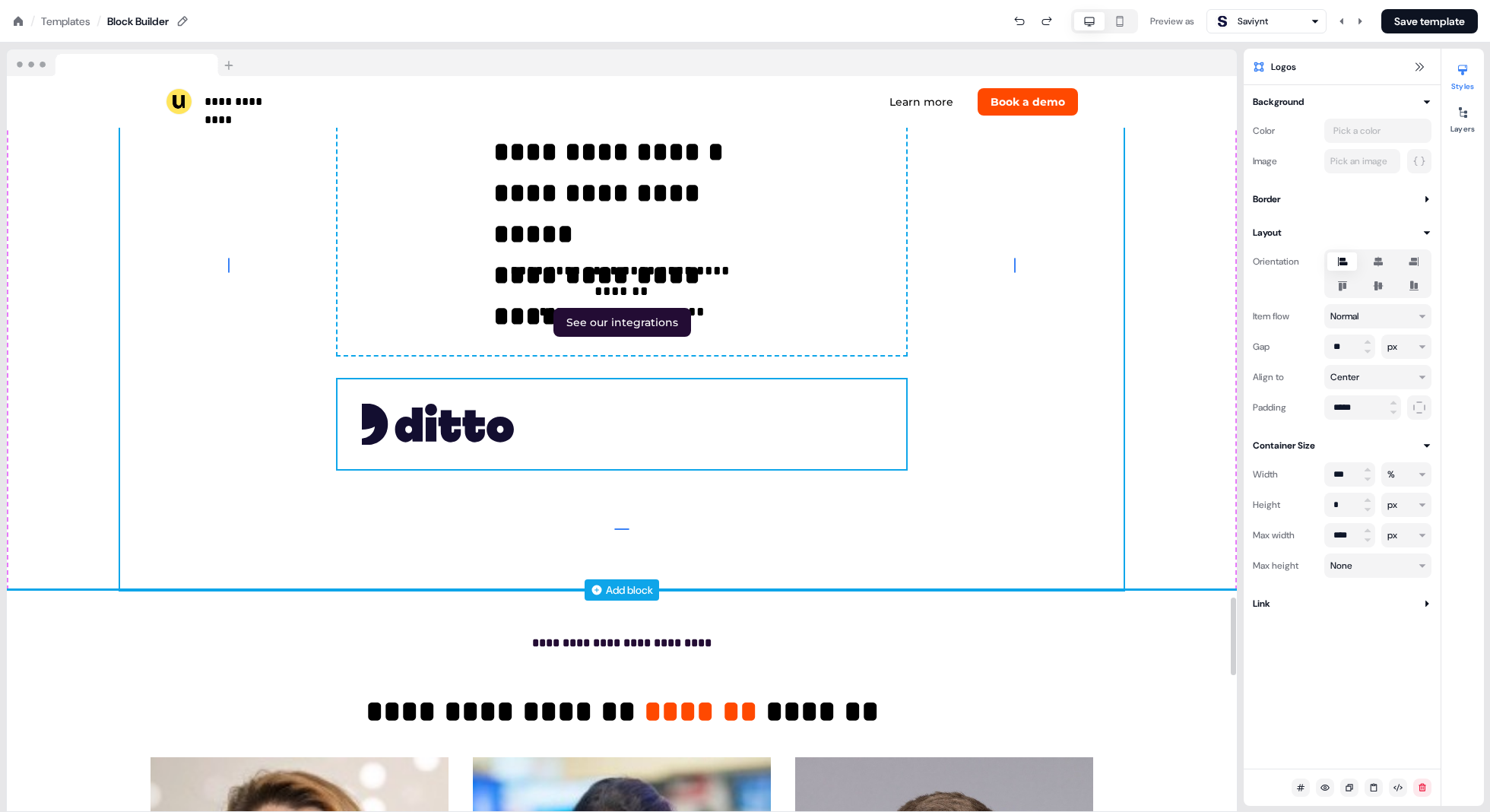
click at [590, 431] on div "To pick up a draggable item, press the space bar. While dragging, use the arrow…" at bounding box center [622, 424] width 569 height 89
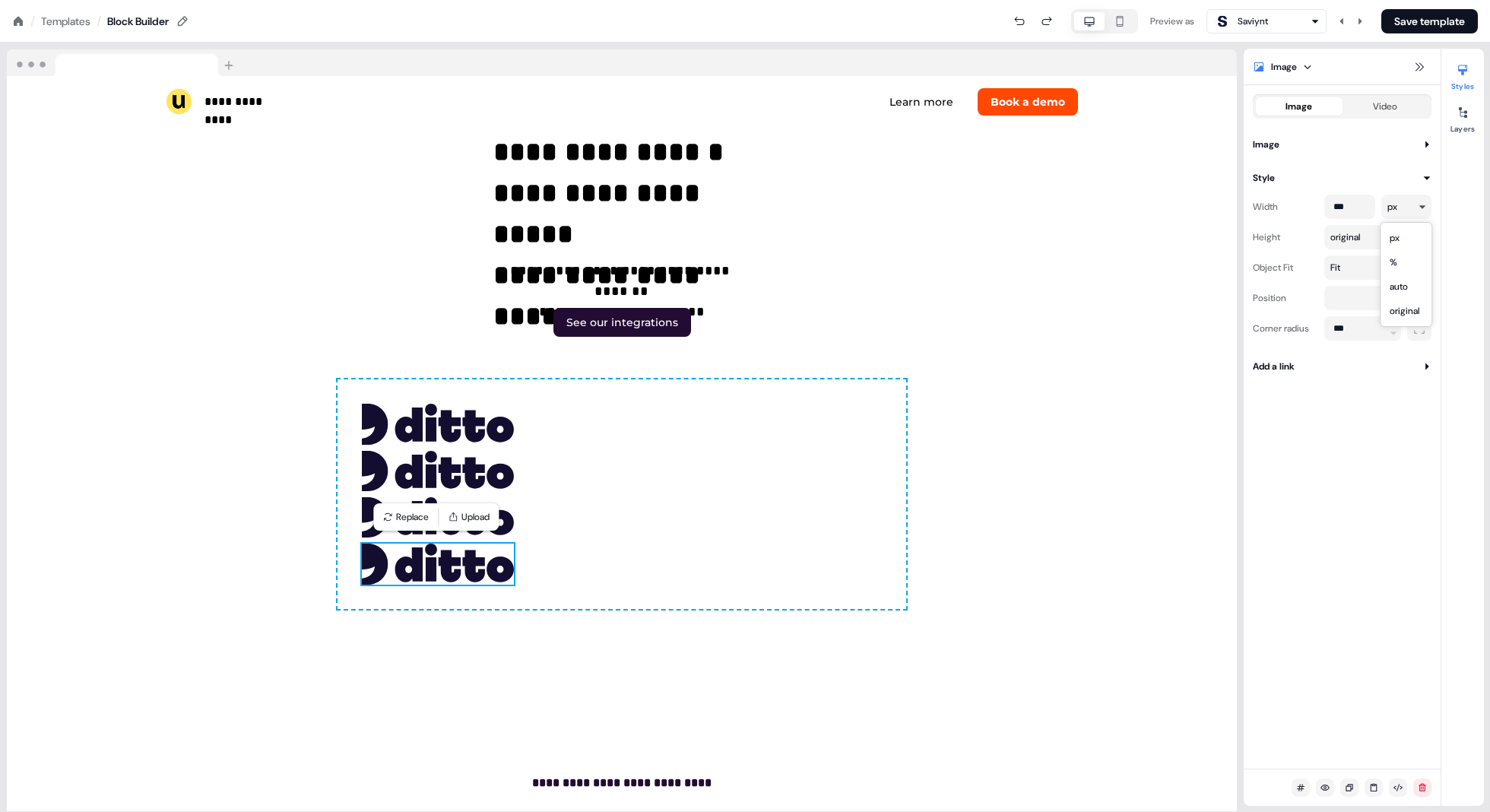
click at [1298, 0] on html "**********" at bounding box center [745, 0] width 1490 height 0
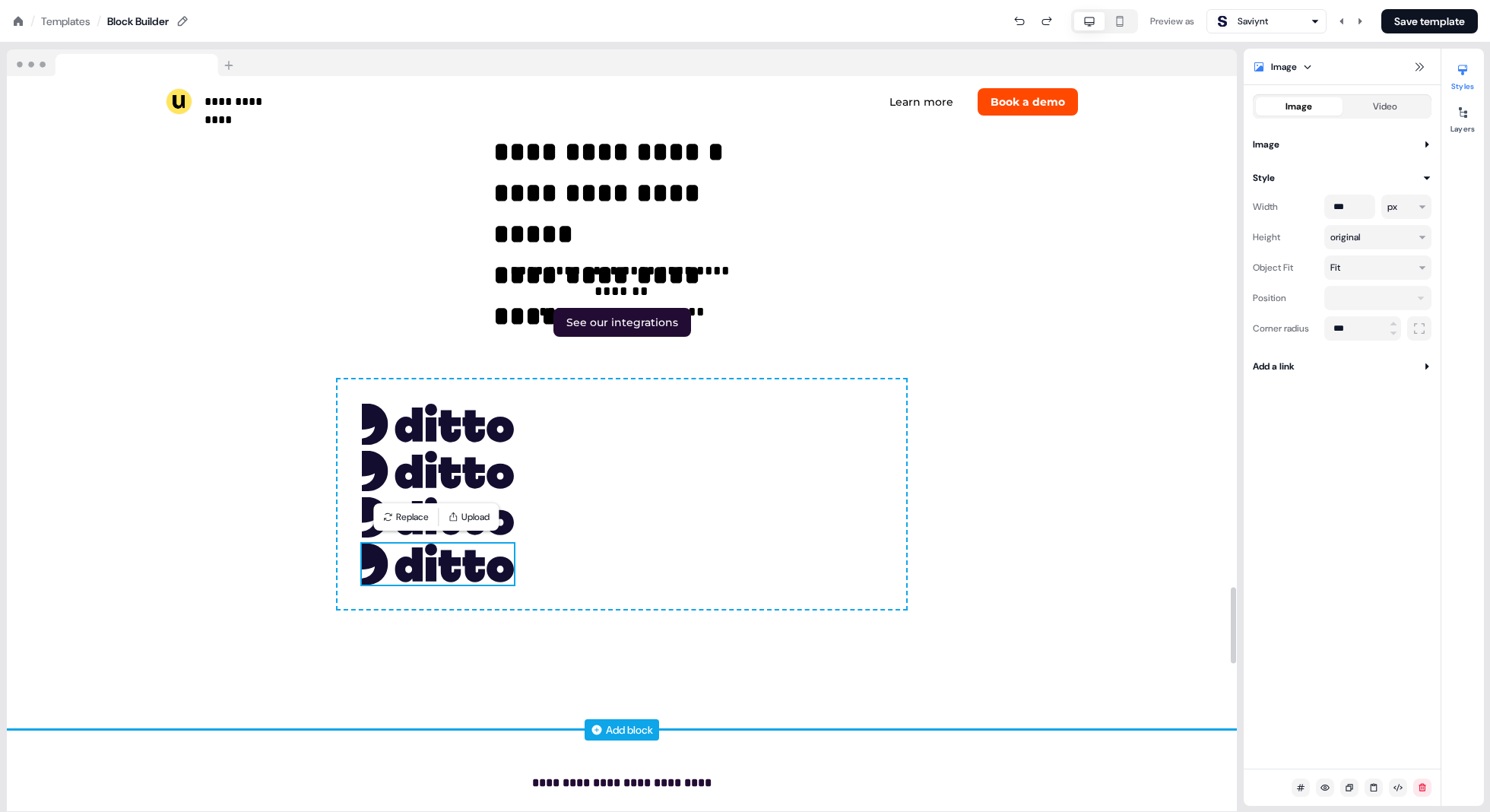
click at [872, 449] on div "To pick up a draggable item, press the space bar. While dragging, use the arrow…" at bounding box center [622, 494] width 569 height 229
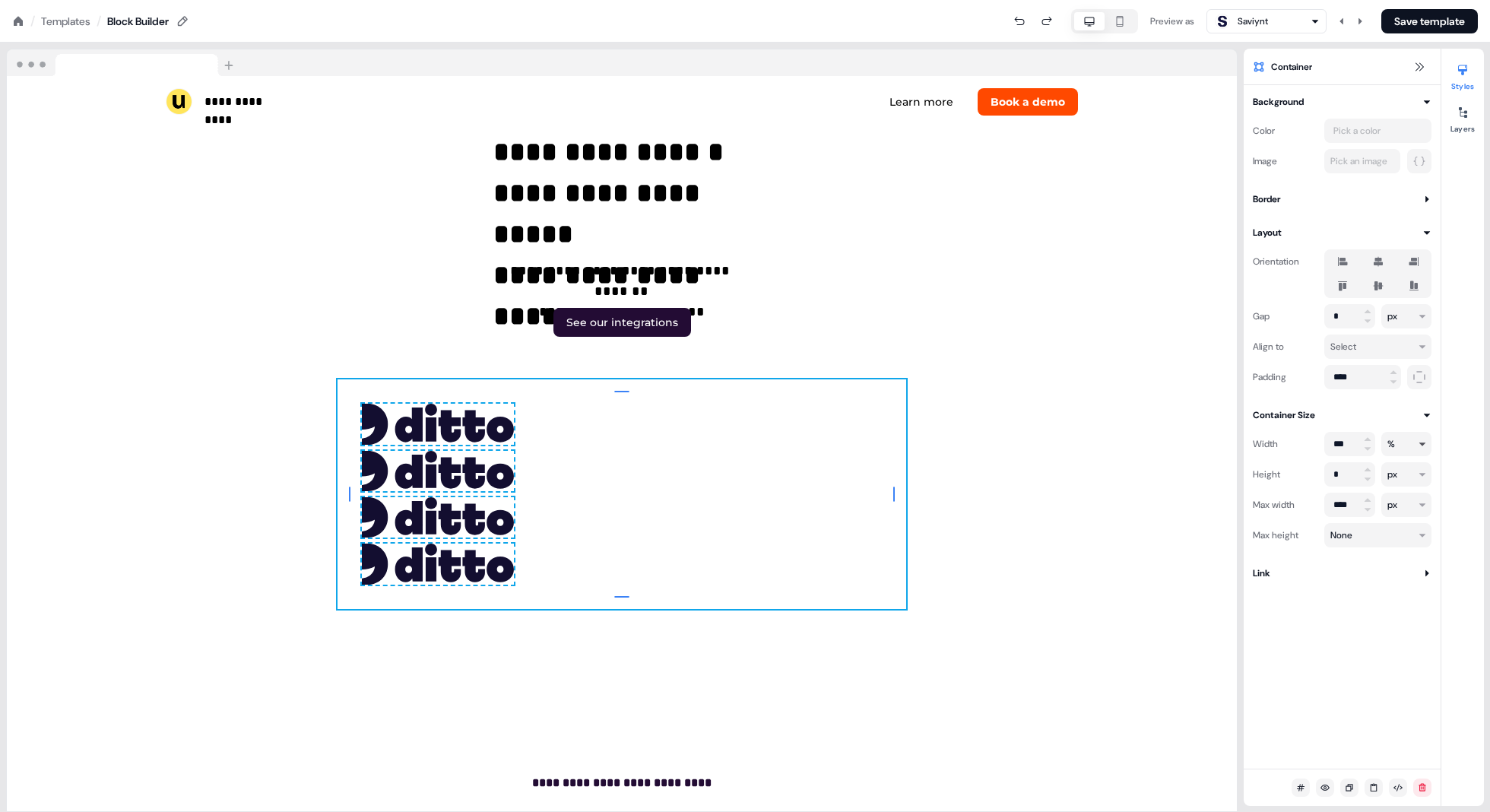
click at [1298, 0] on html "**********" at bounding box center [745, 0] width 1490 height 0
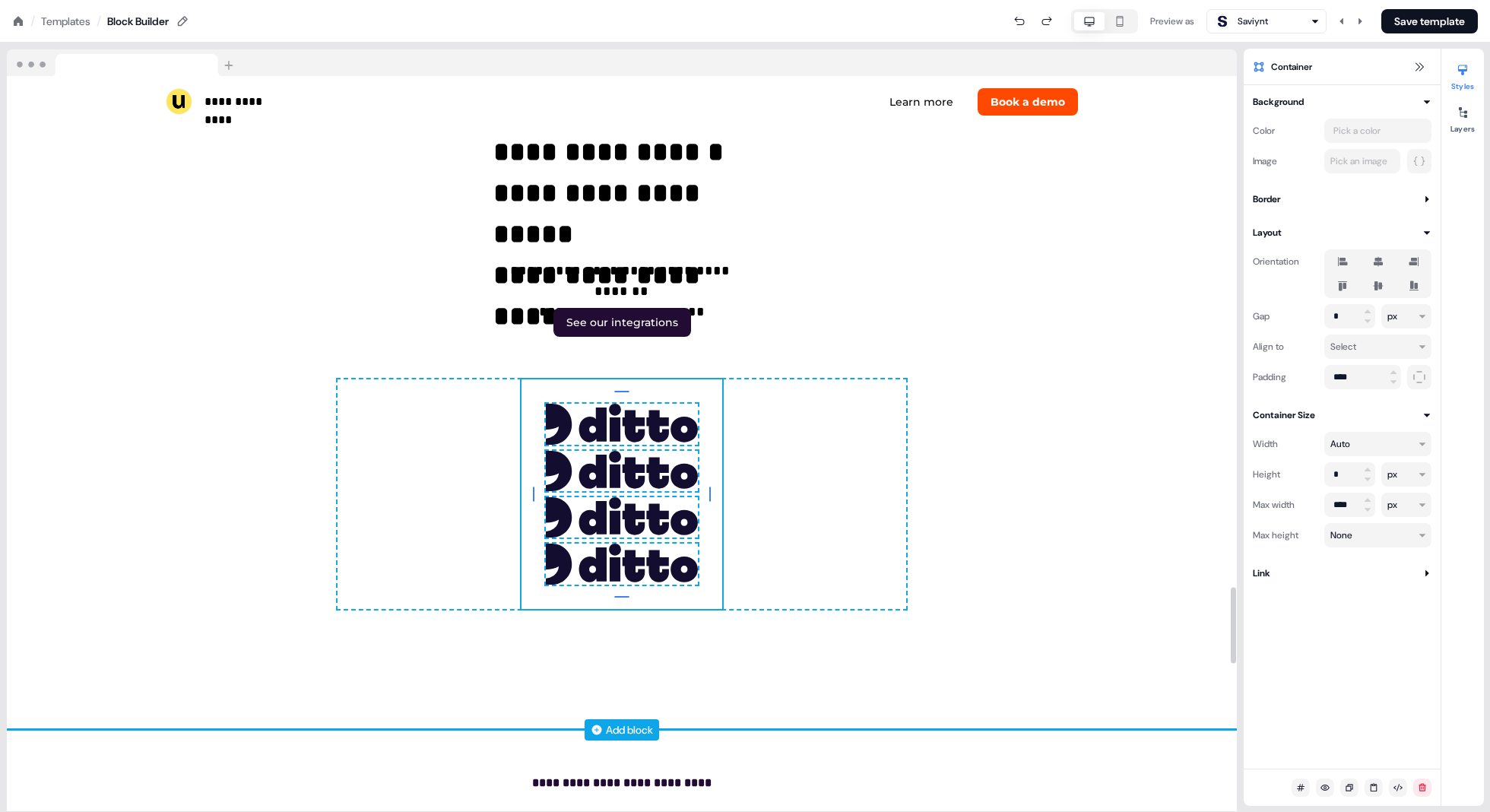
click at [790, 441] on div "32px 32px 32px 32px To pick up a draggable item, press the space bar. While dra…" at bounding box center [622, 494] width 569 height 229
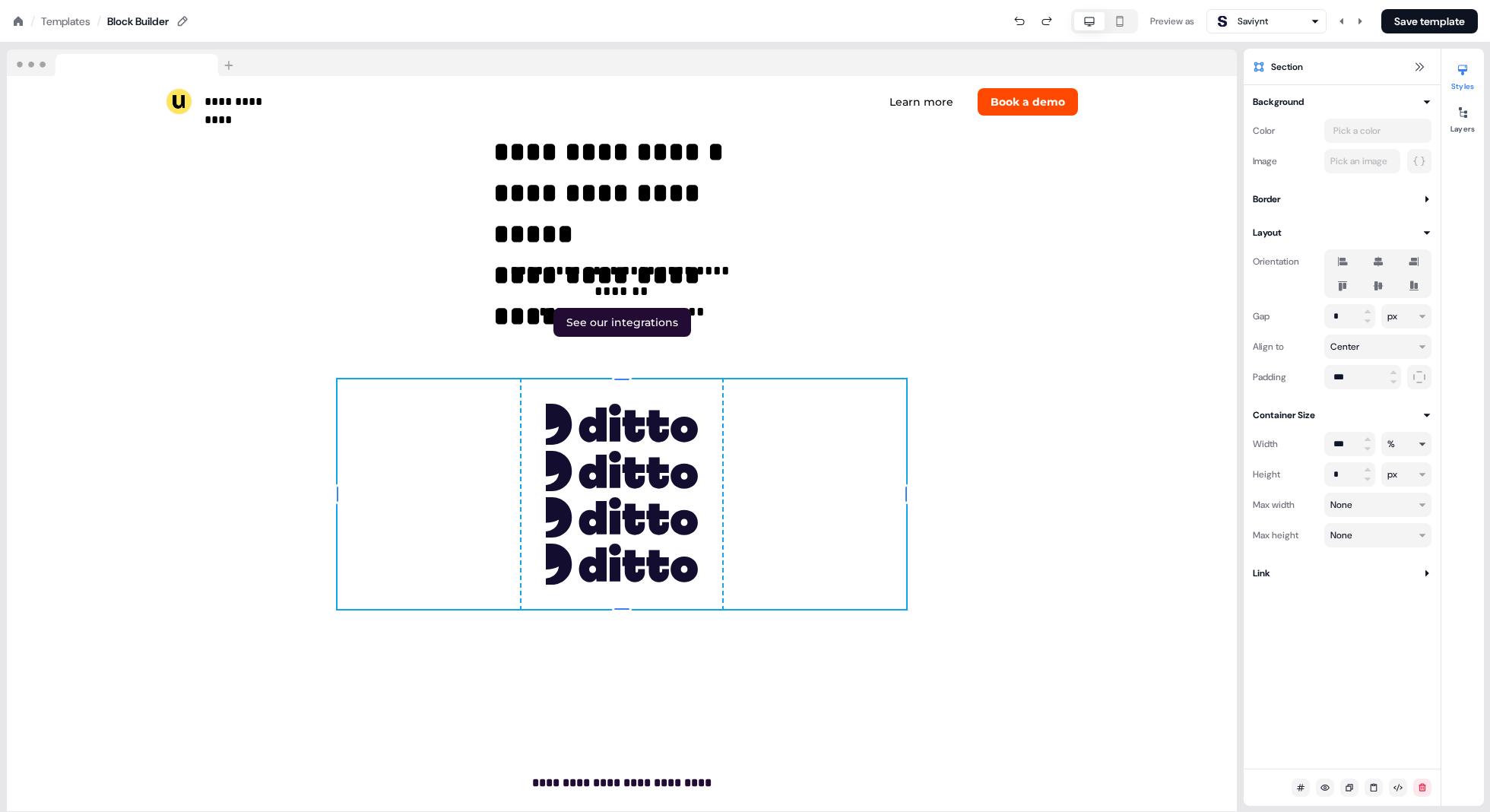
click at [1298, 0] on html "**********" at bounding box center [745, 0] width 1490 height 0
click at [743, 205] on p "**********" at bounding box center [622, 192] width 257 height 123
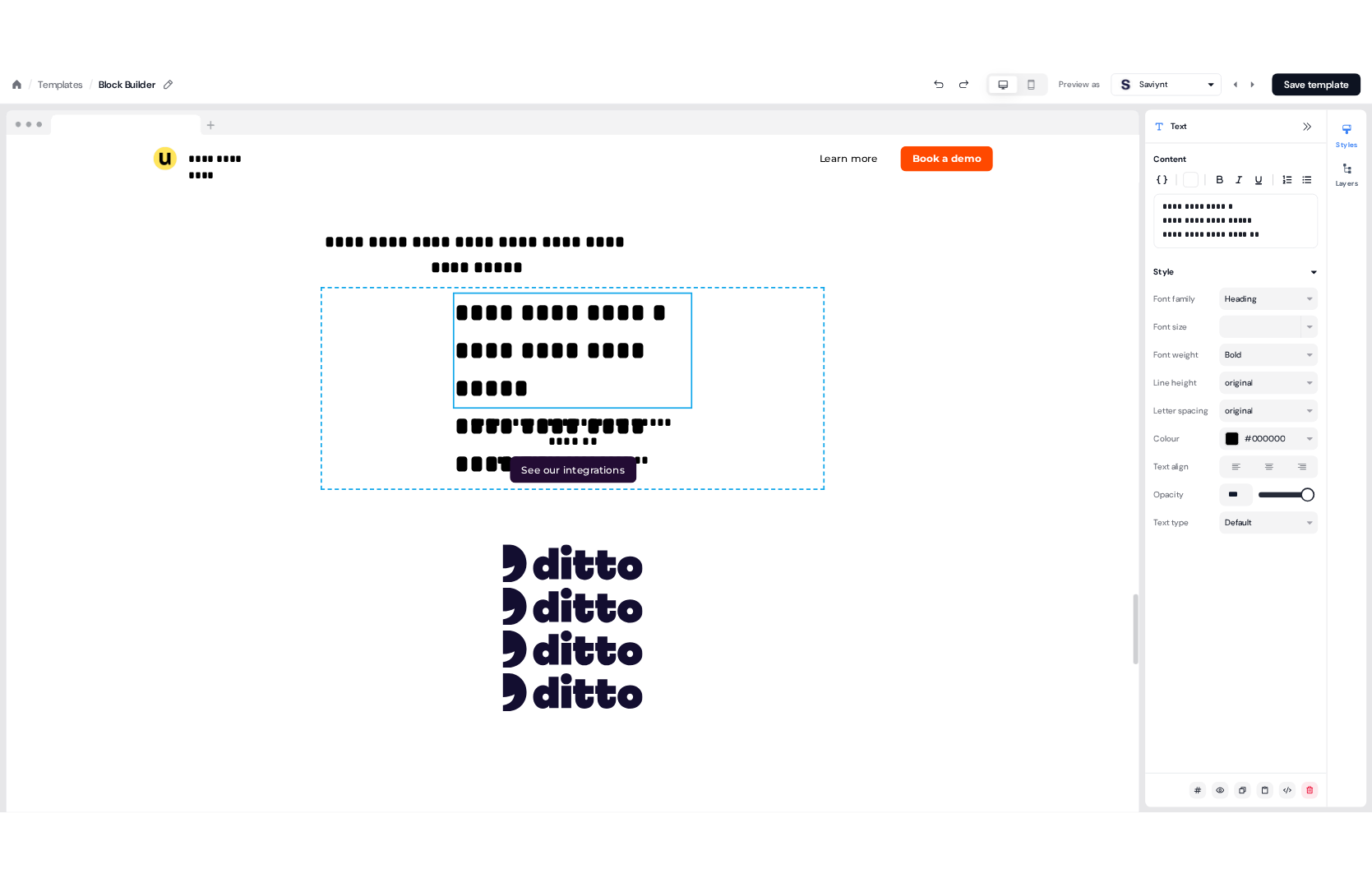
scroll to position [5171, 0]
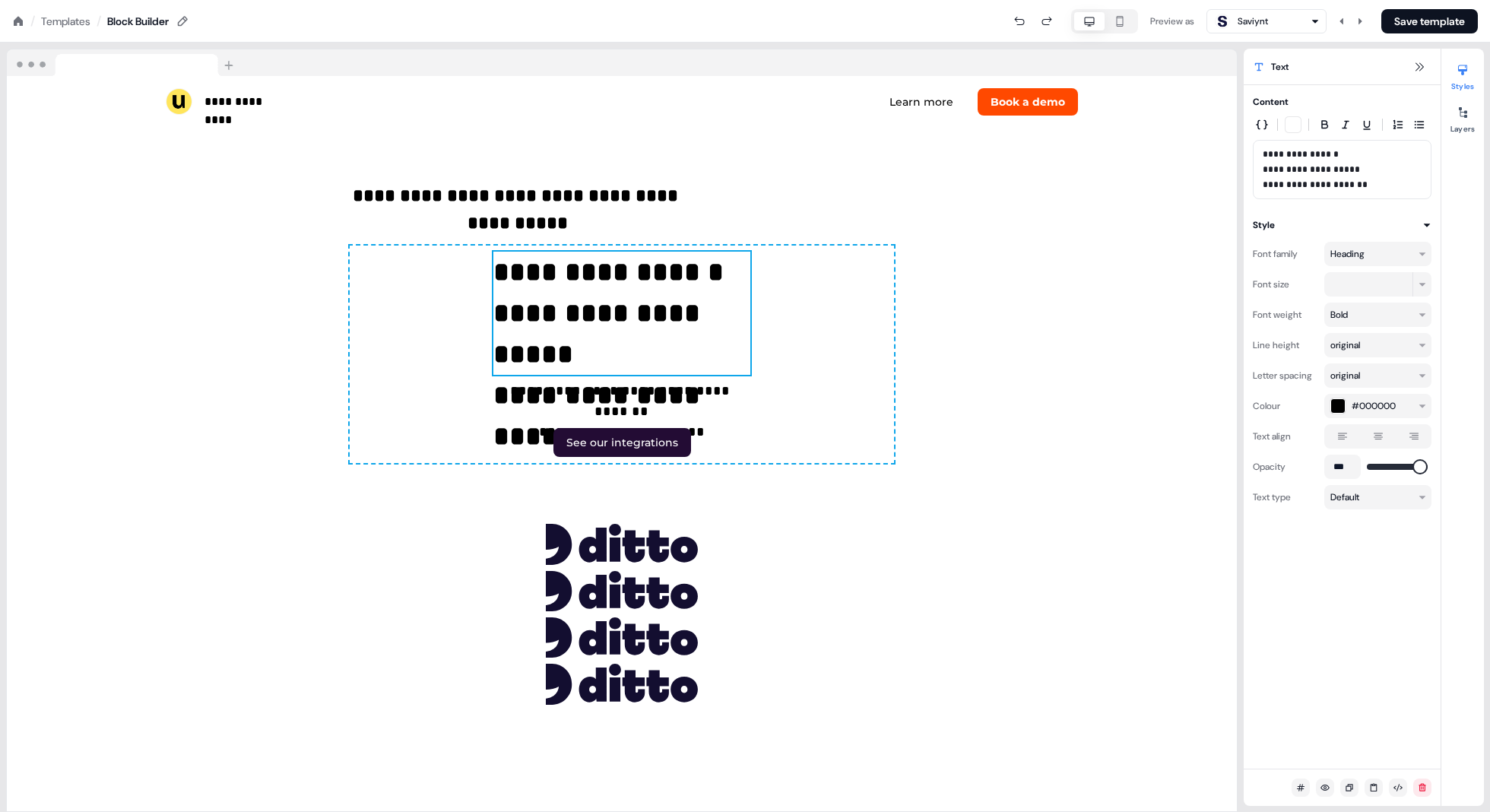
click at [1298, 432] on icon at bounding box center [1378, 436] width 18 height 12
click at [1298, 432] on button "button" at bounding box center [1378, 436] width 12 height 12
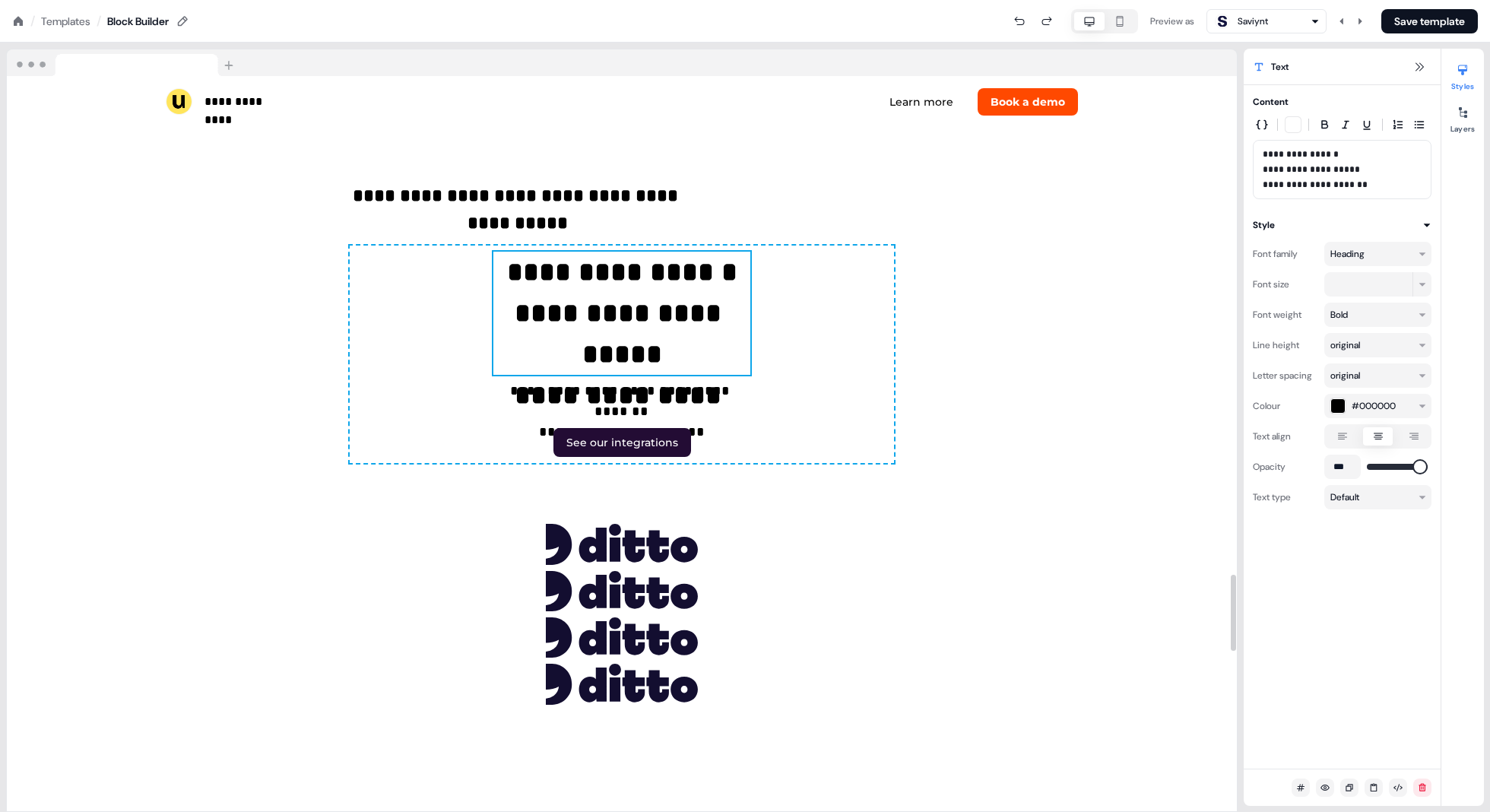
click at [836, 391] on div "**********" at bounding box center [622, 354] width 544 height 217
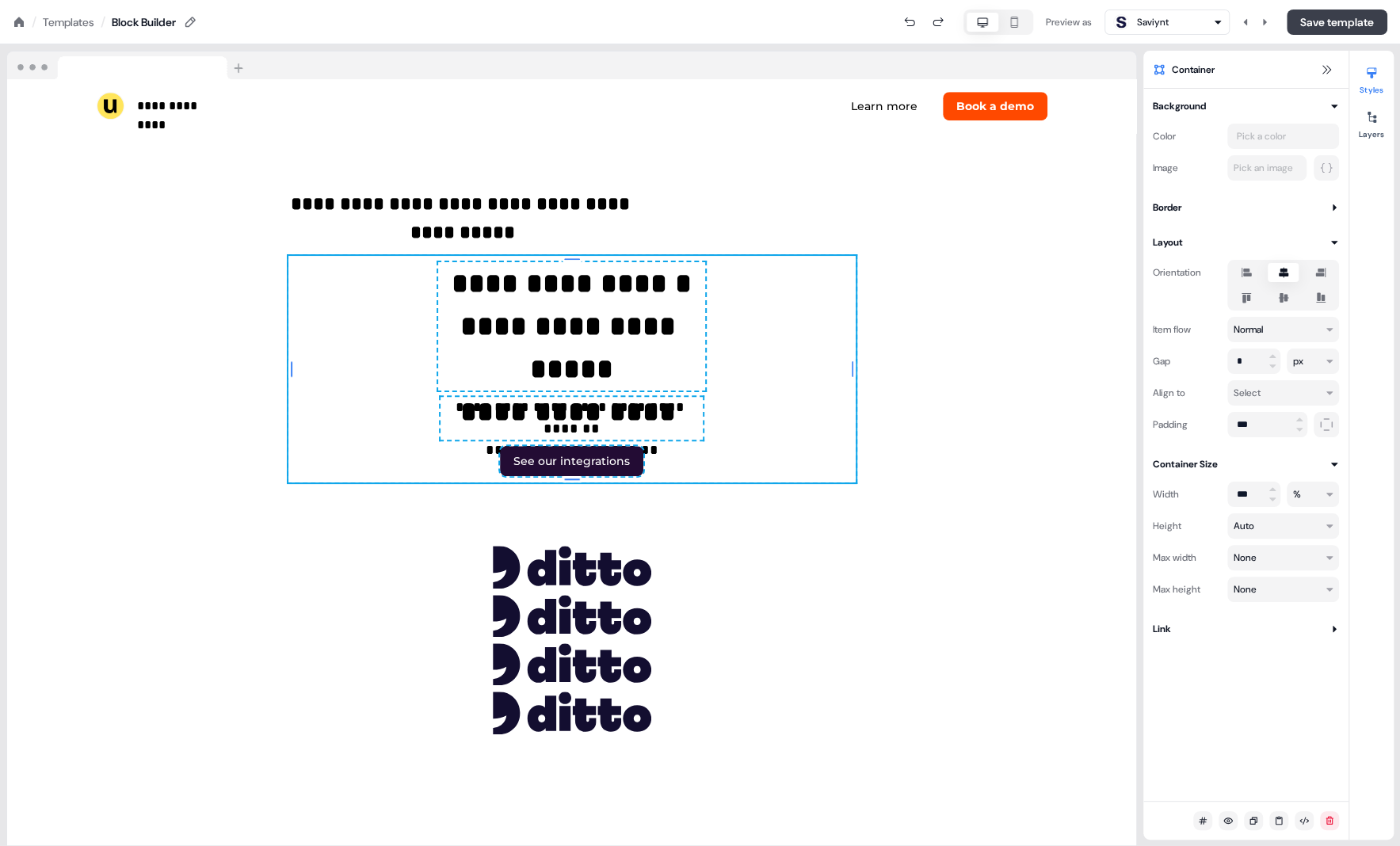
click at [1340, 19] on button "Save template" at bounding box center [1336, 22] width 100 height 25
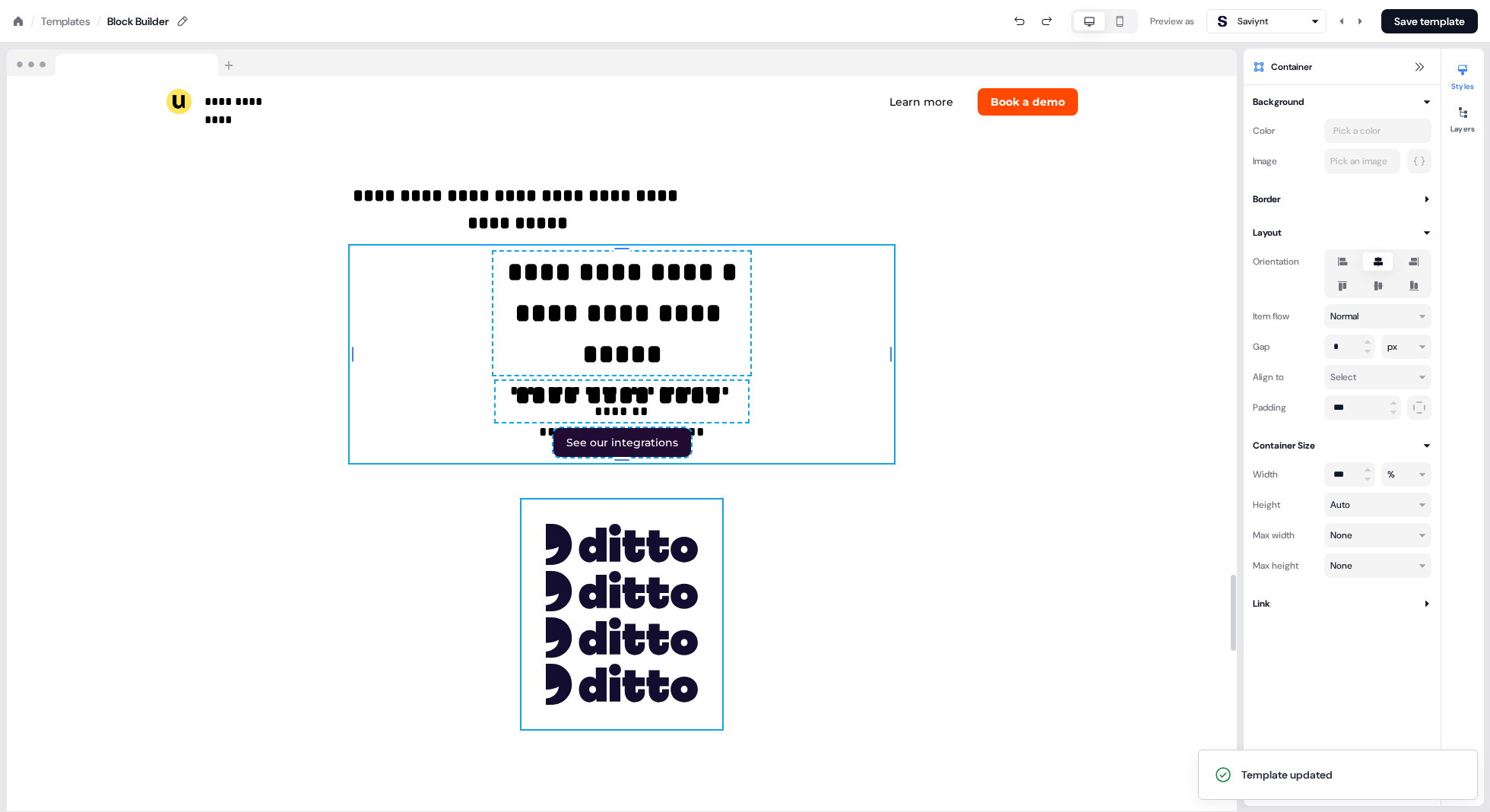
click at [719, 577] on div "To pick up a draggable item, press the space bar. While dragging, use the arrow…" at bounding box center [622, 614] width 201 height 229
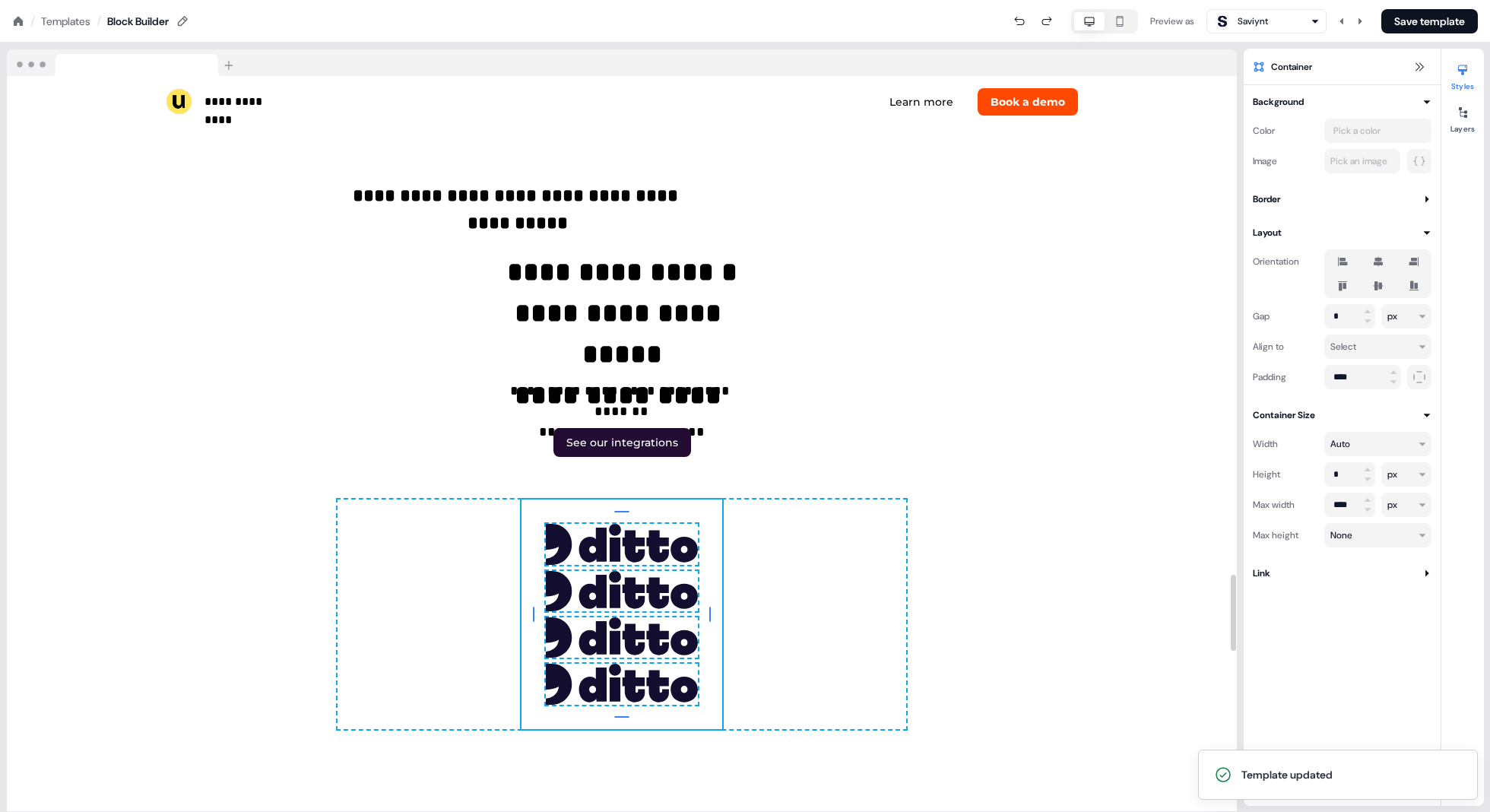
click at [792, 558] on div "32px 32px 32px 32px To pick up a draggable item, press the space bar. While dra…" at bounding box center [622, 614] width 569 height 229
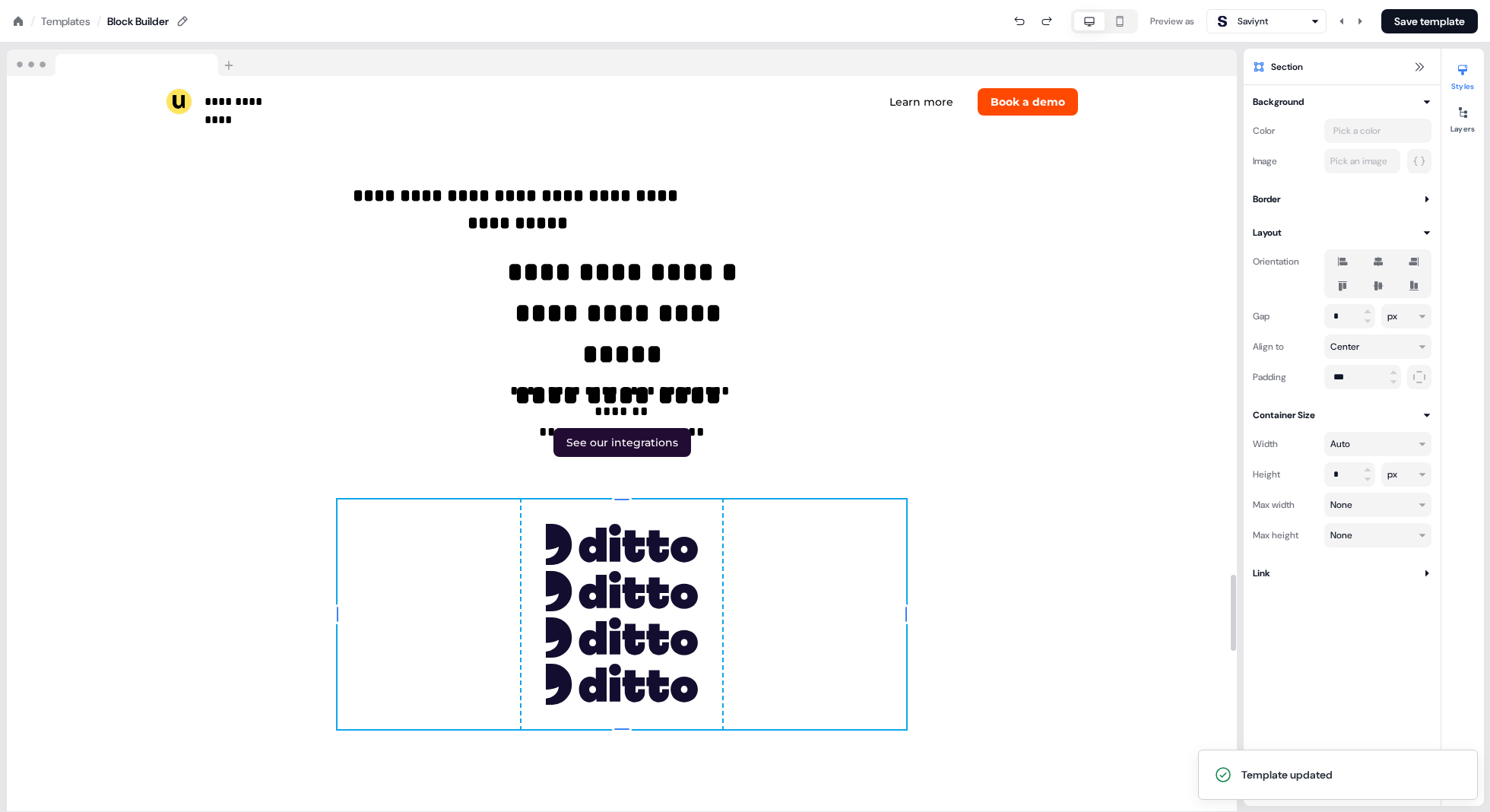
click at [720, 525] on div "To pick up a draggable item, press the space bar. While dragging, use the arrow…" at bounding box center [622, 614] width 201 height 229
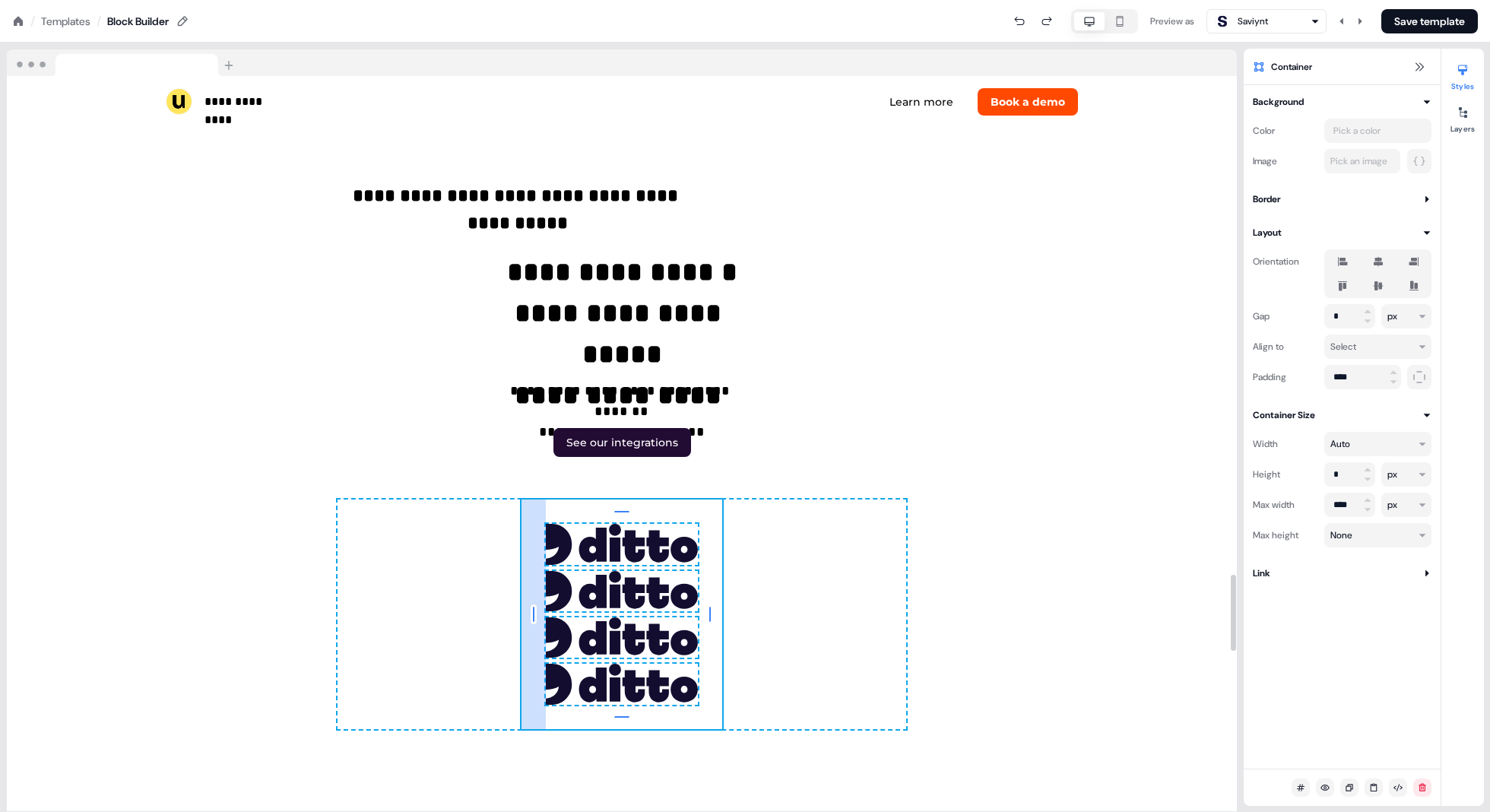
click at [521, 548] on div "32px" at bounding box center [533, 614] width 24 height 229
click at [767, 619] on div "32px 32px 32px 32px To pick up a draggable item, press the space bar. While dra…" at bounding box center [622, 614] width 569 height 229
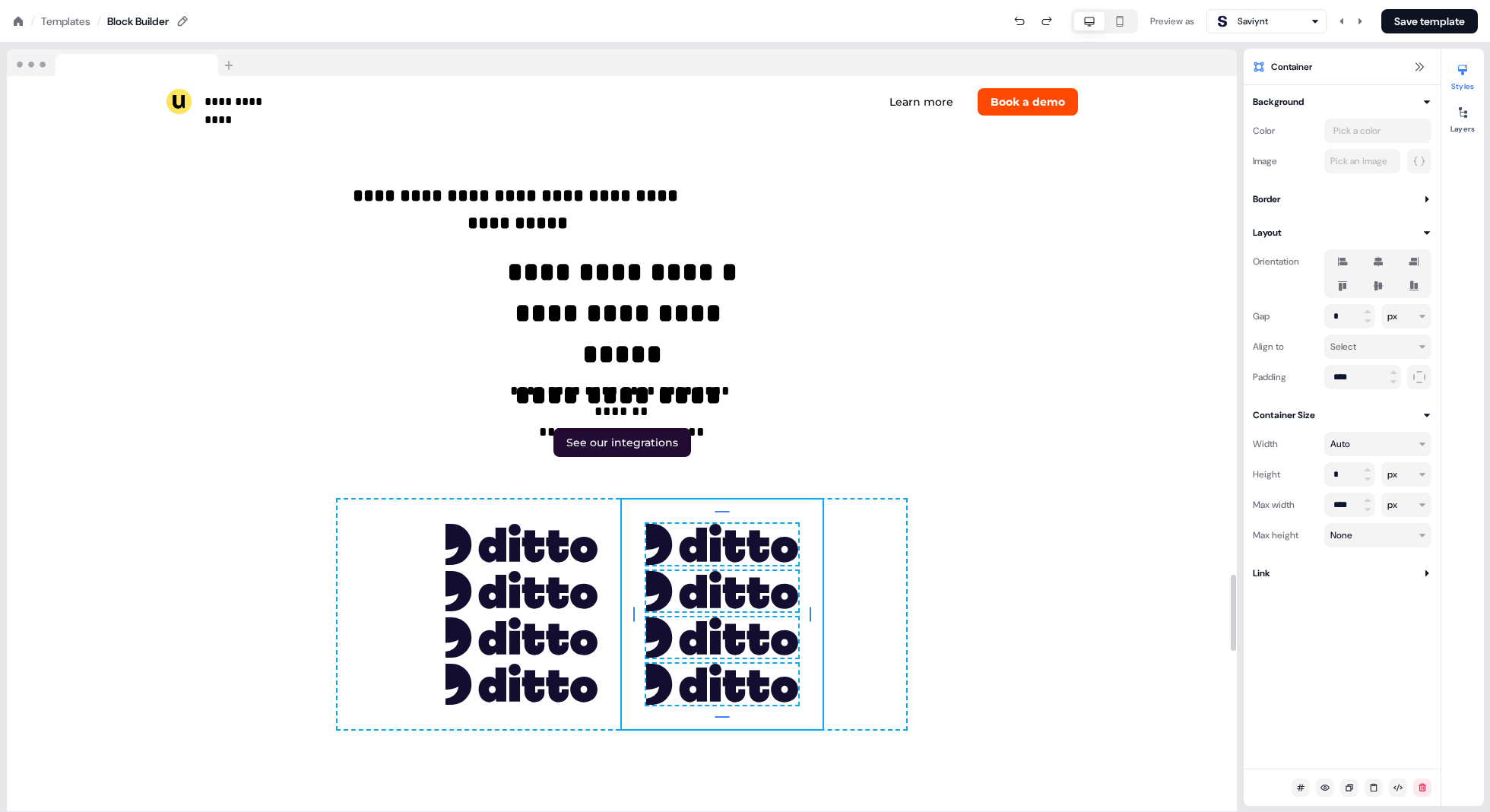
click at [879, 604] on div "To pick up a draggable item, press the space bar. While dragging, use the arrow…" at bounding box center [622, 614] width 569 height 229
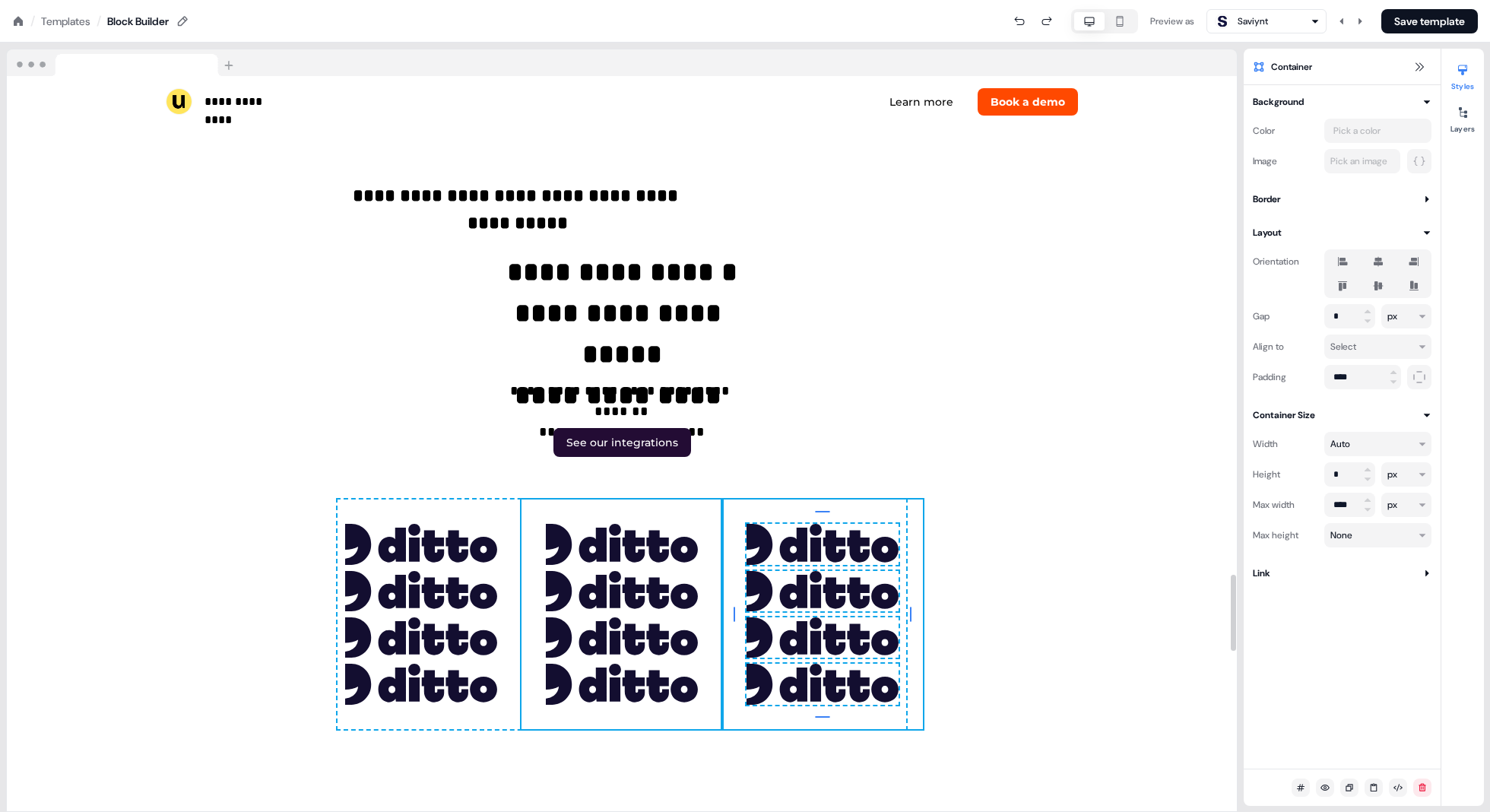
click at [721, 502] on div "To pick up a draggable item, press the space bar. While dragging, use the arrow…" at bounding box center [622, 614] width 201 height 229
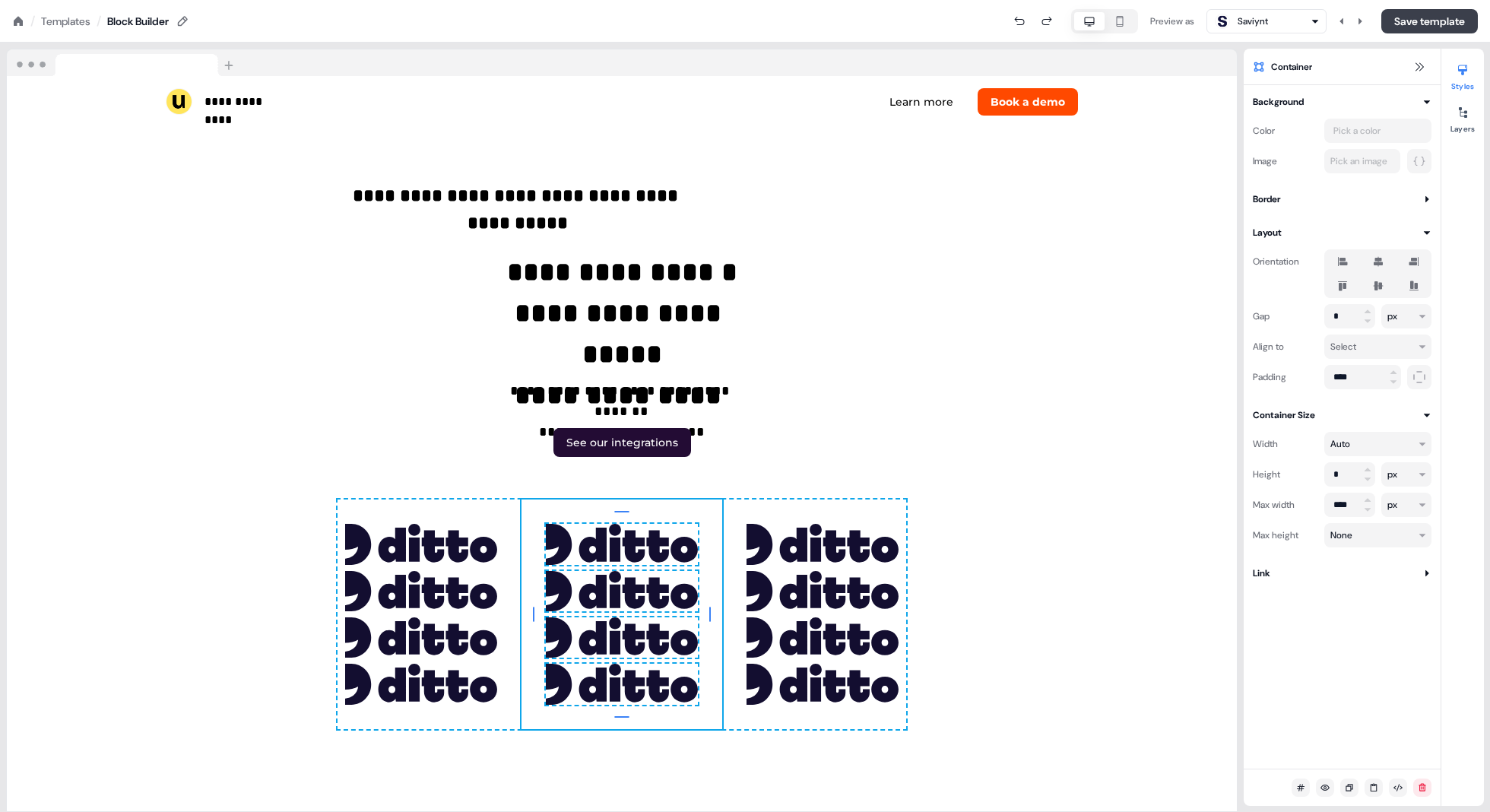
click at [1298, 27] on button "Save template" at bounding box center [1430, 21] width 96 height 24
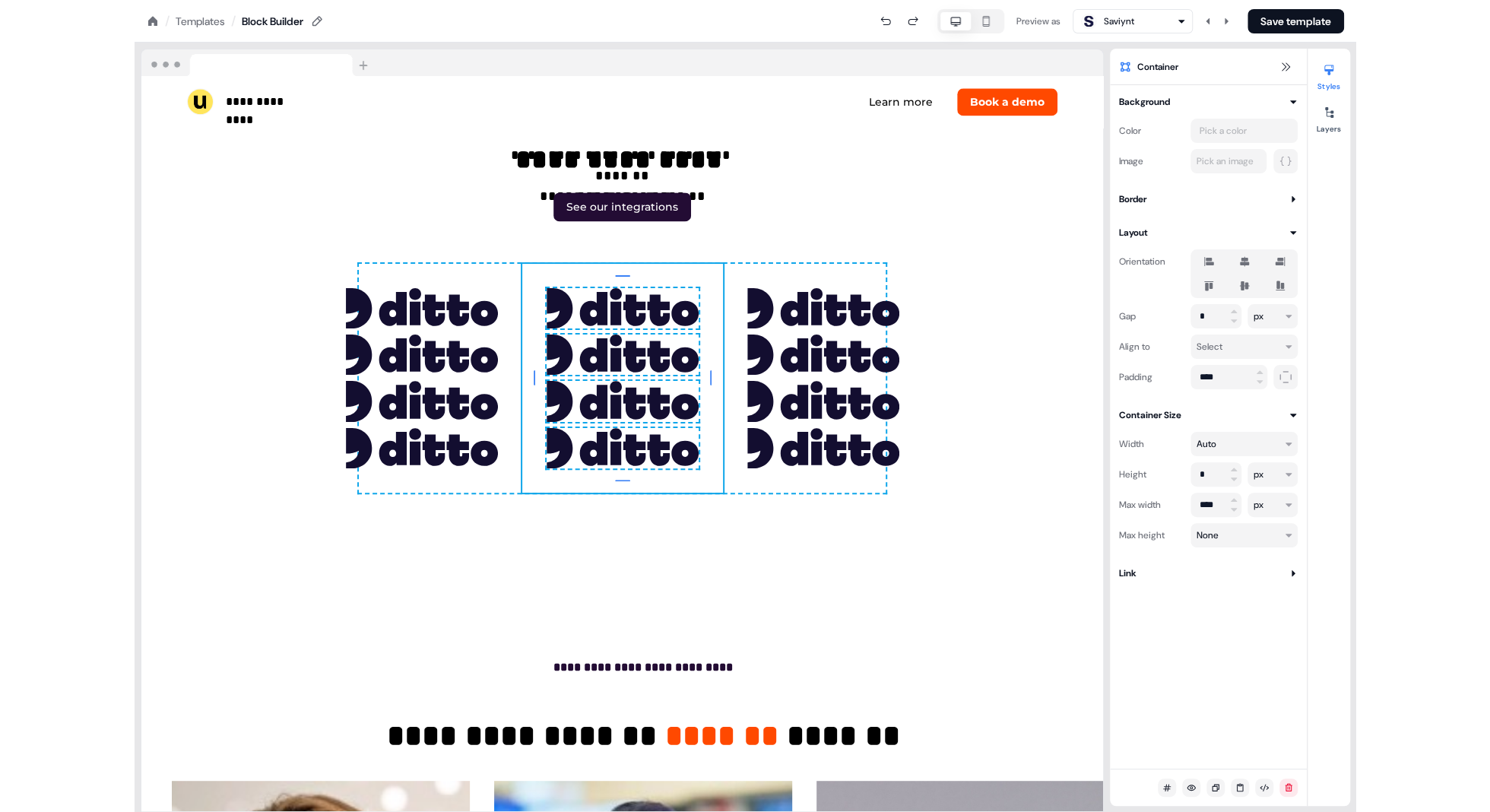
scroll to position [4990, 0]
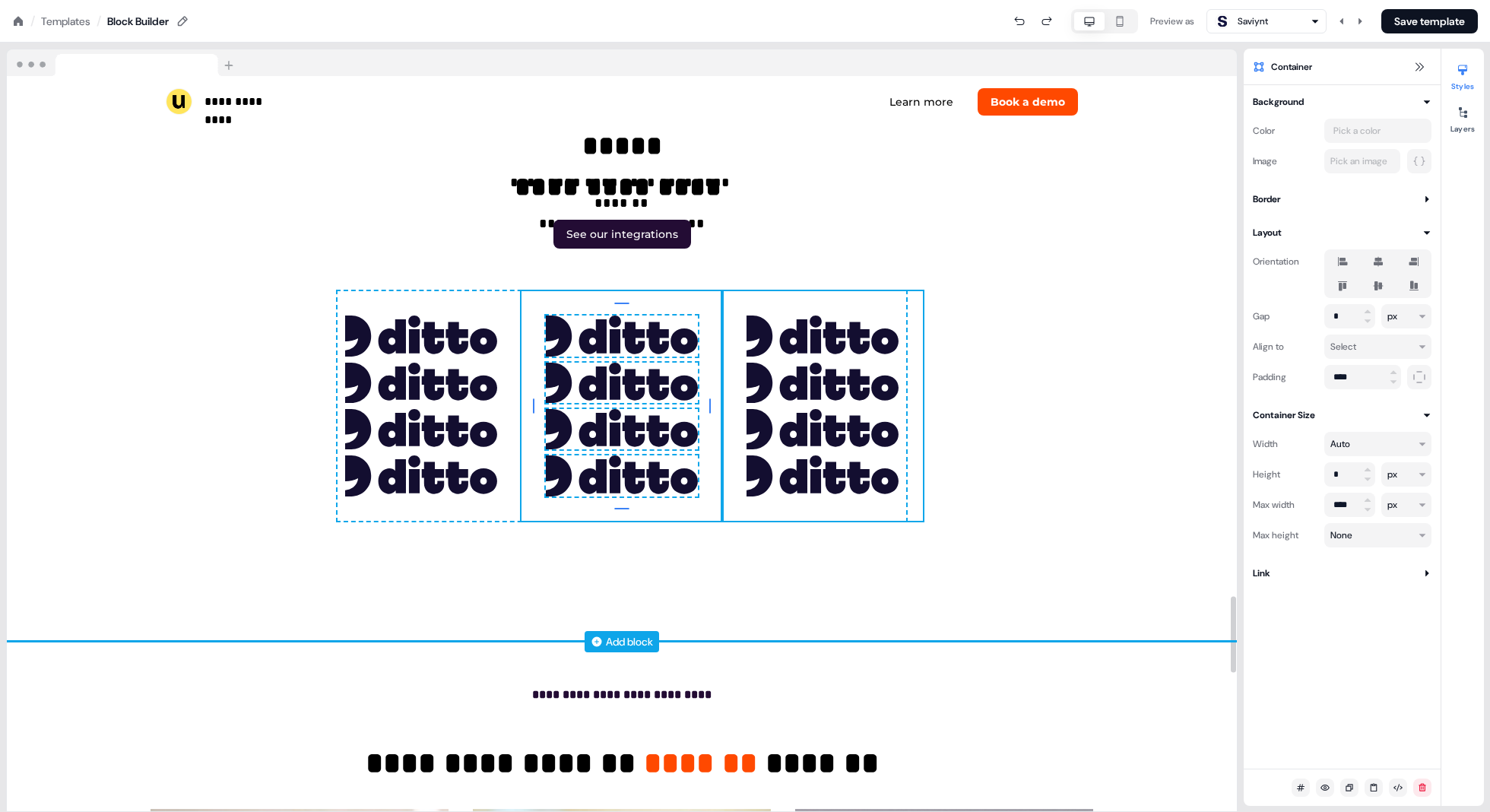
click at [723, 300] on div "To pick up a draggable item, press the space bar. While dragging, use the arrow…" at bounding box center [823, 405] width 201 height 229
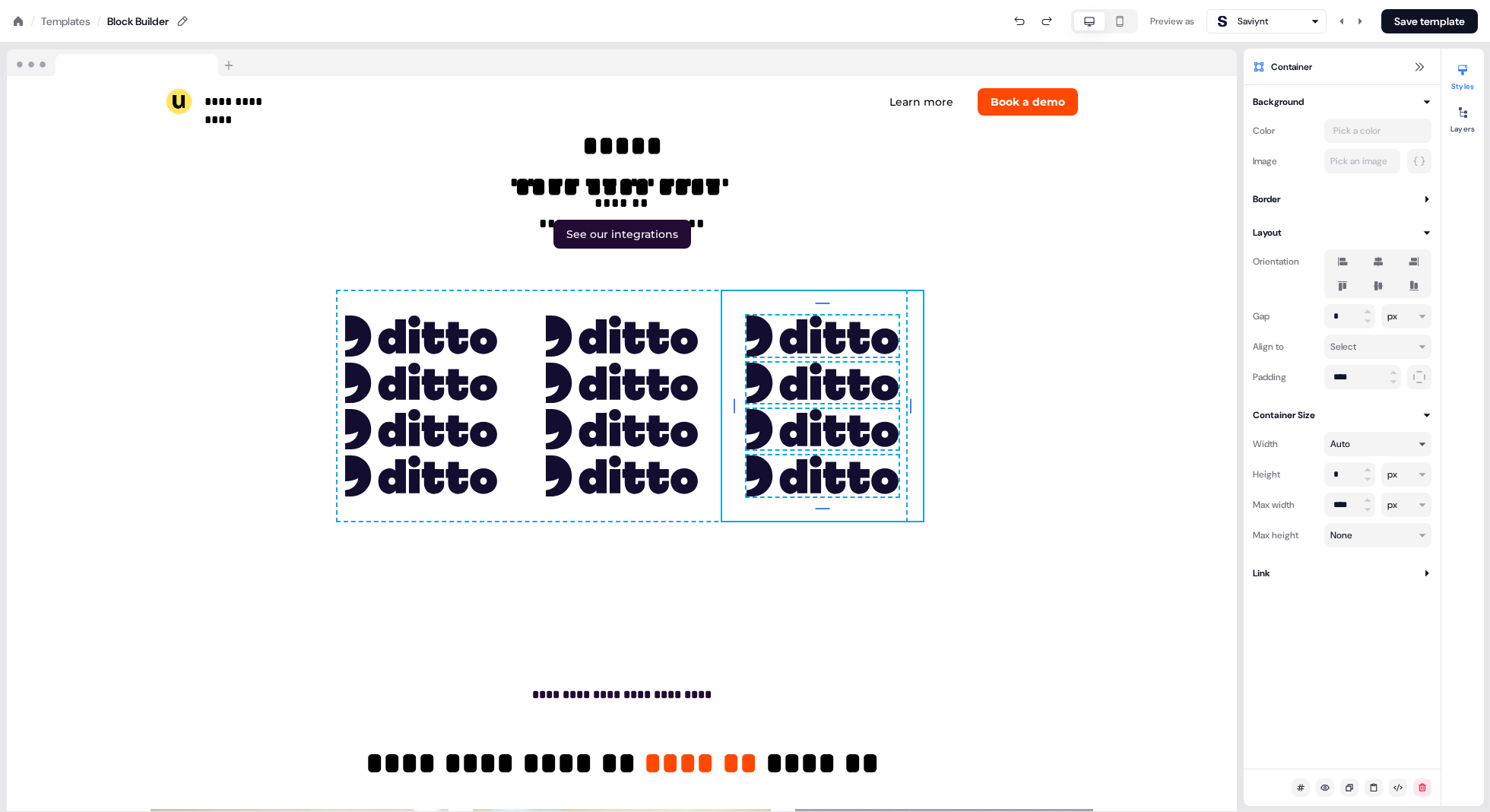
click at [1298, 0] on html "**********" at bounding box center [745, 0] width 1490 height 0
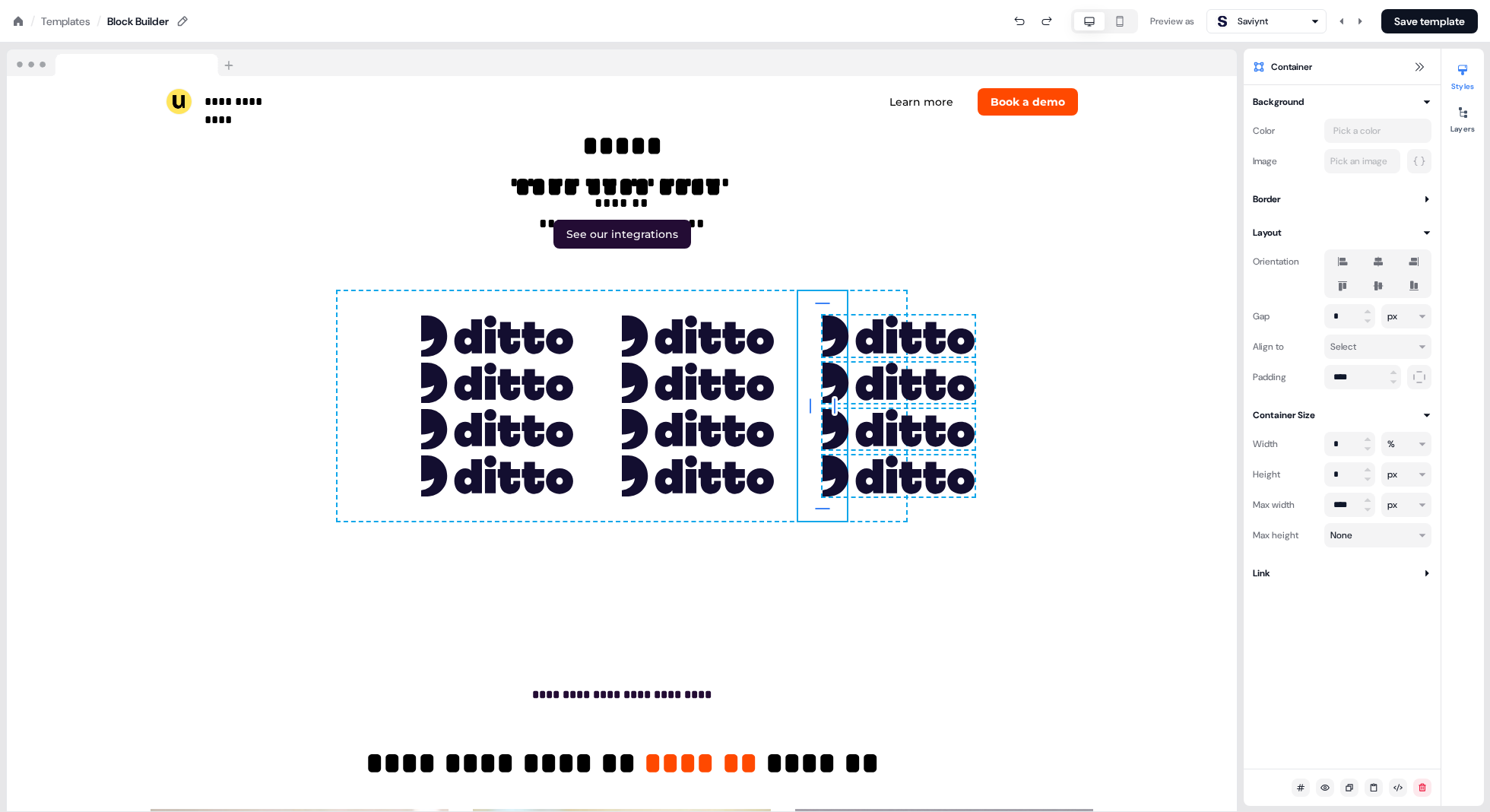
click at [1298, 448] on input "*" at bounding box center [1349, 444] width 51 height 24
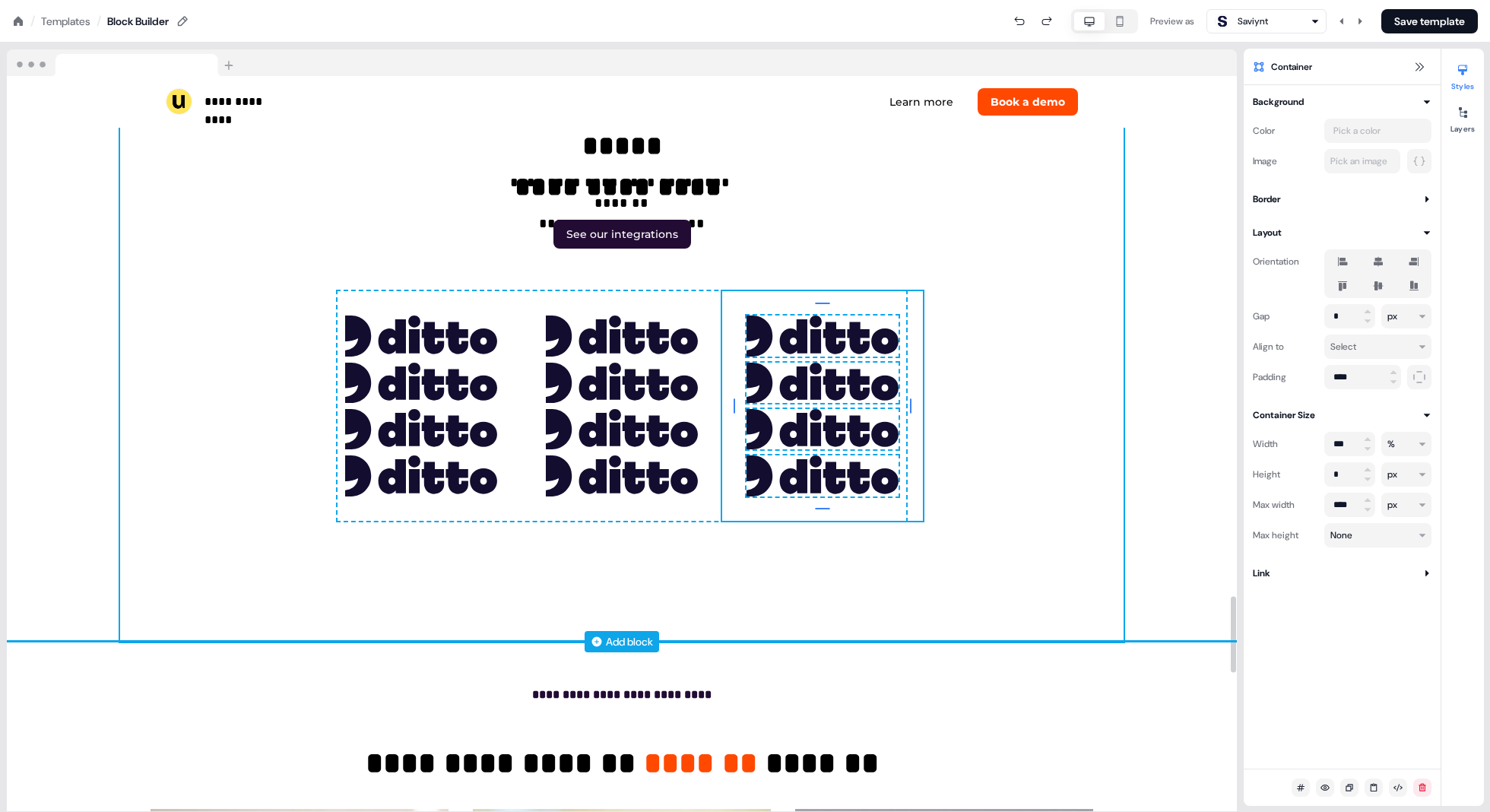
type input "***"
click at [923, 375] on div "**********" at bounding box center [622, 246] width 1004 height 788
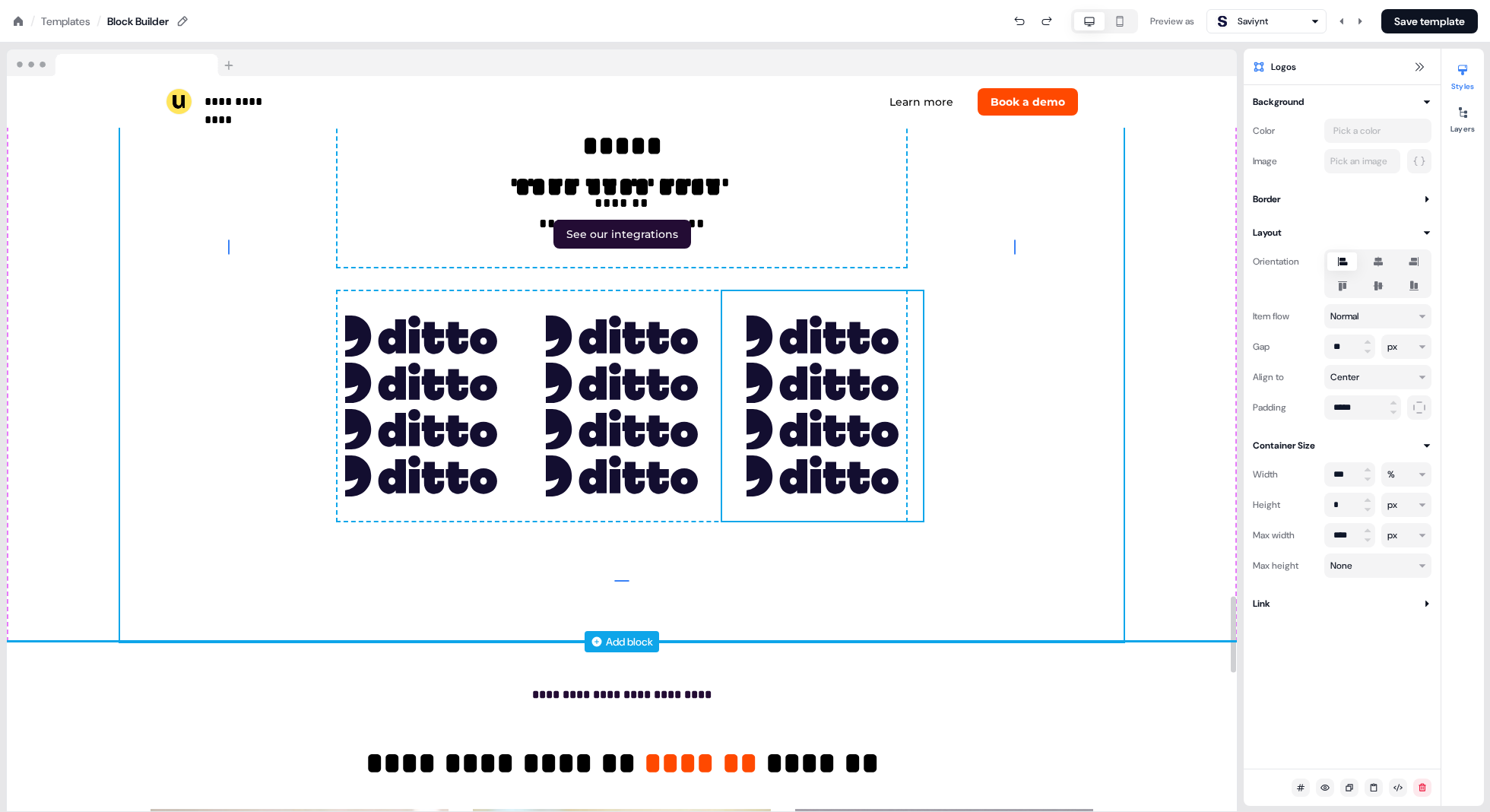
click at [727, 294] on div "To pick up a draggable item, press the space bar. While dragging, use the arrow…" at bounding box center [823, 405] width 201 height 229
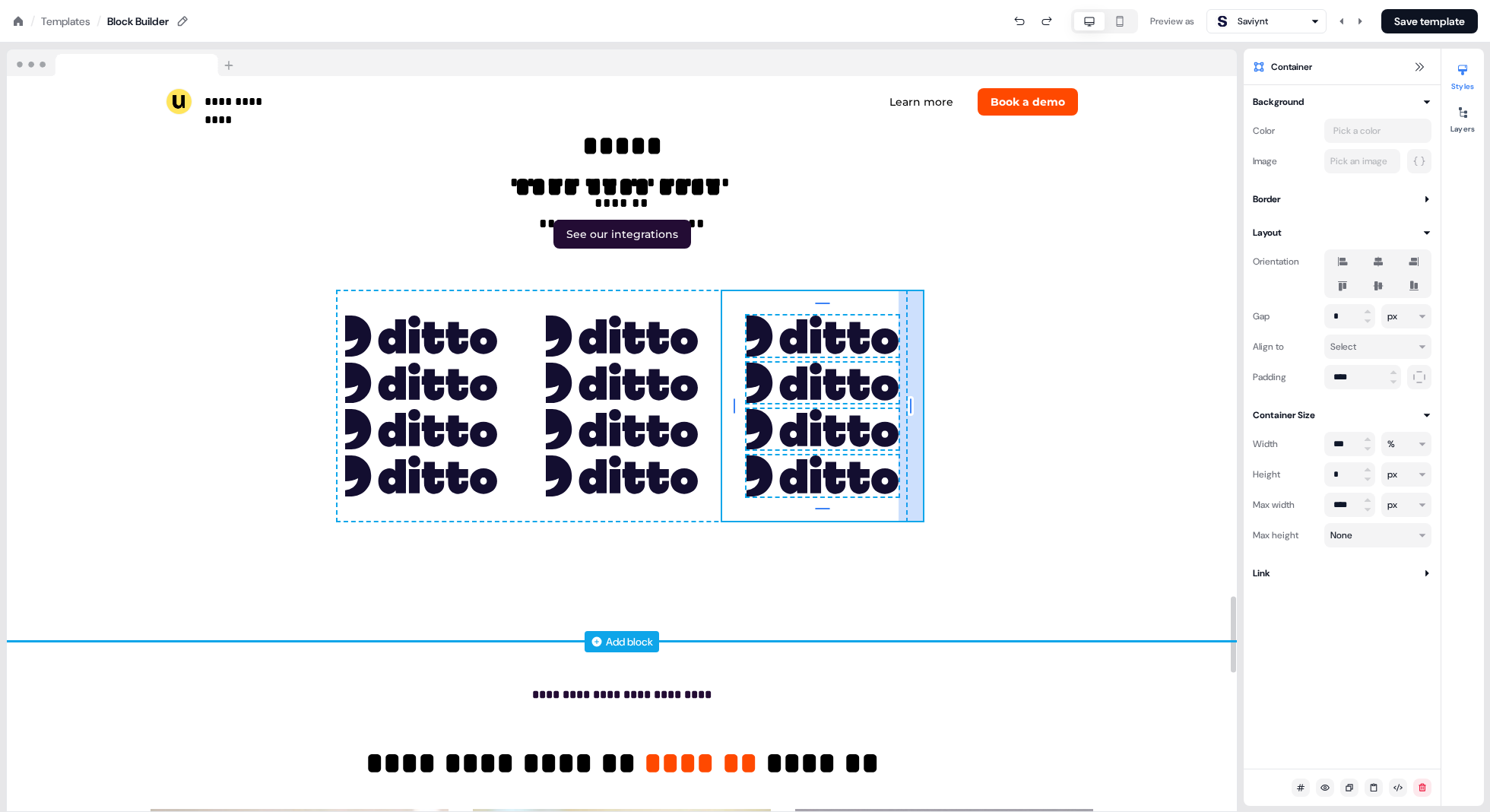
click at [921, 332] on div "32px" at bounding box center [911, 405] width 24 height 229
click at [520, 291] on div "To pick up a draggable item, press the space bar. While dragging, use the arrow…" at bounding box center [422, 405] width 201 height 229
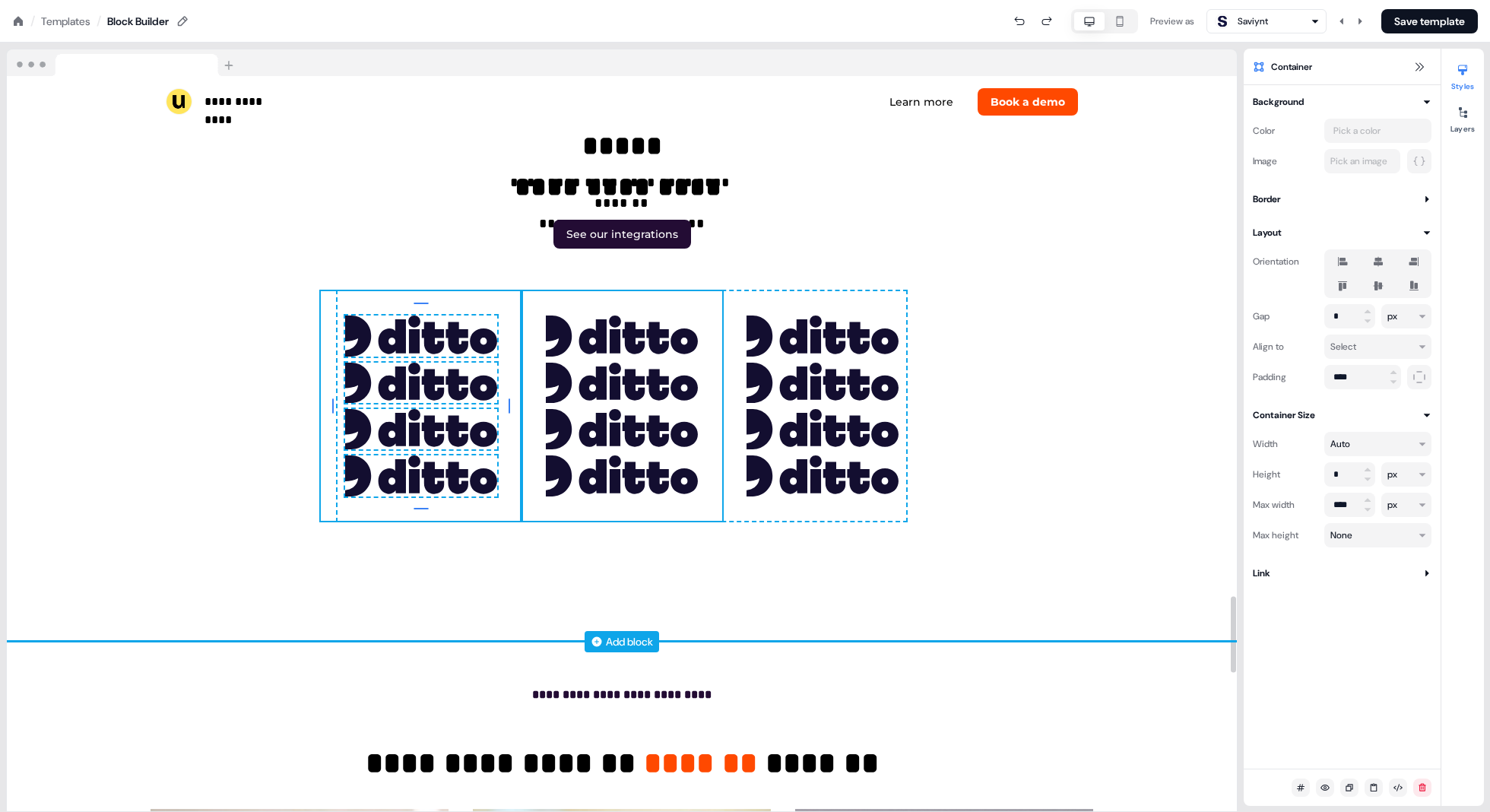
click at [528, 291] on div "To pick up a draggable item, press the space bar. While dragging, use the arrow…" at bounding box center [622, 405] width 201 height 229
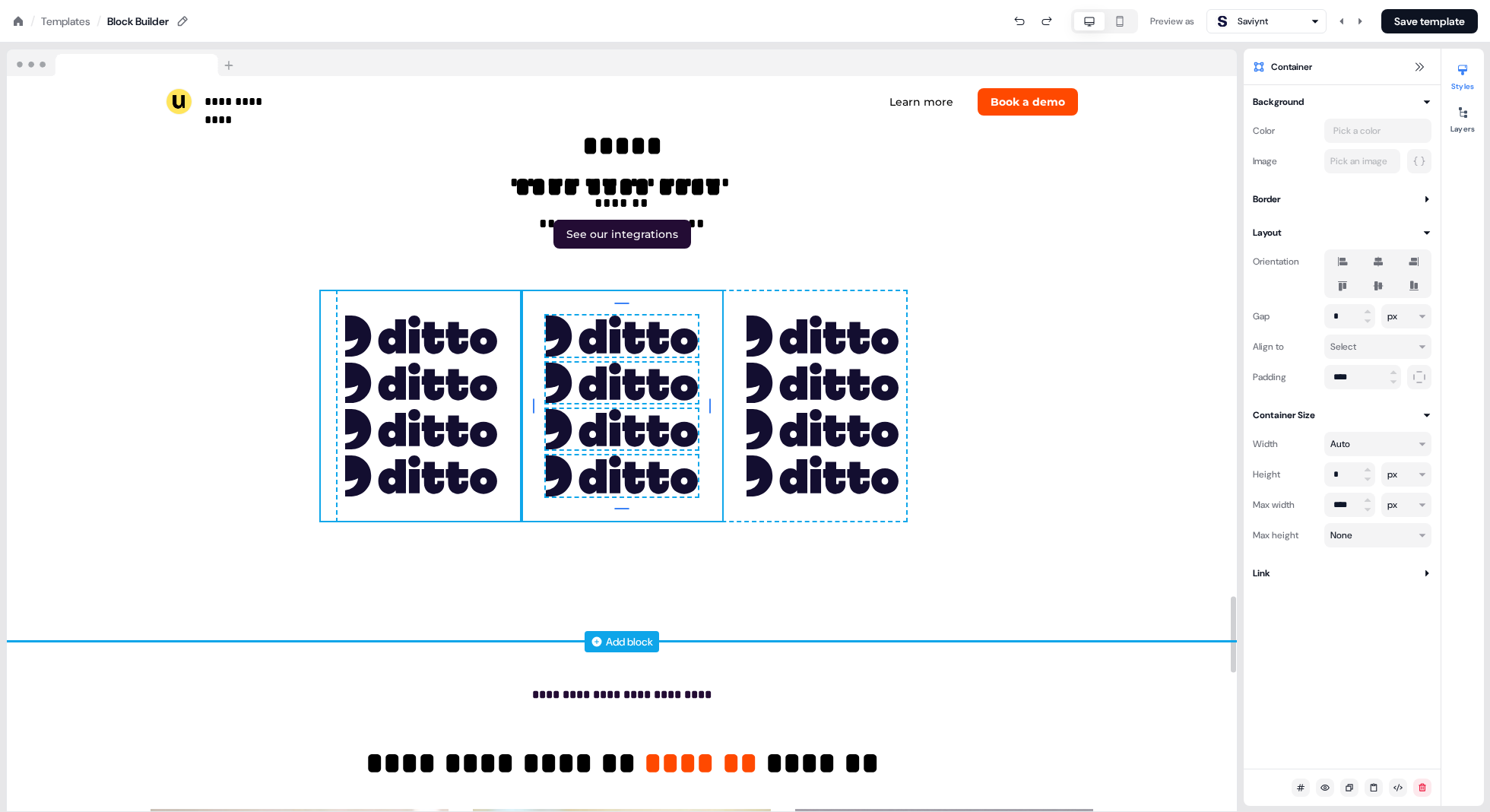
click at [520, 314] on div "To pick up a draggable item, press the space bar. While dragging, use the arrow…" at bounding box center [422, 405] width 201 height 229
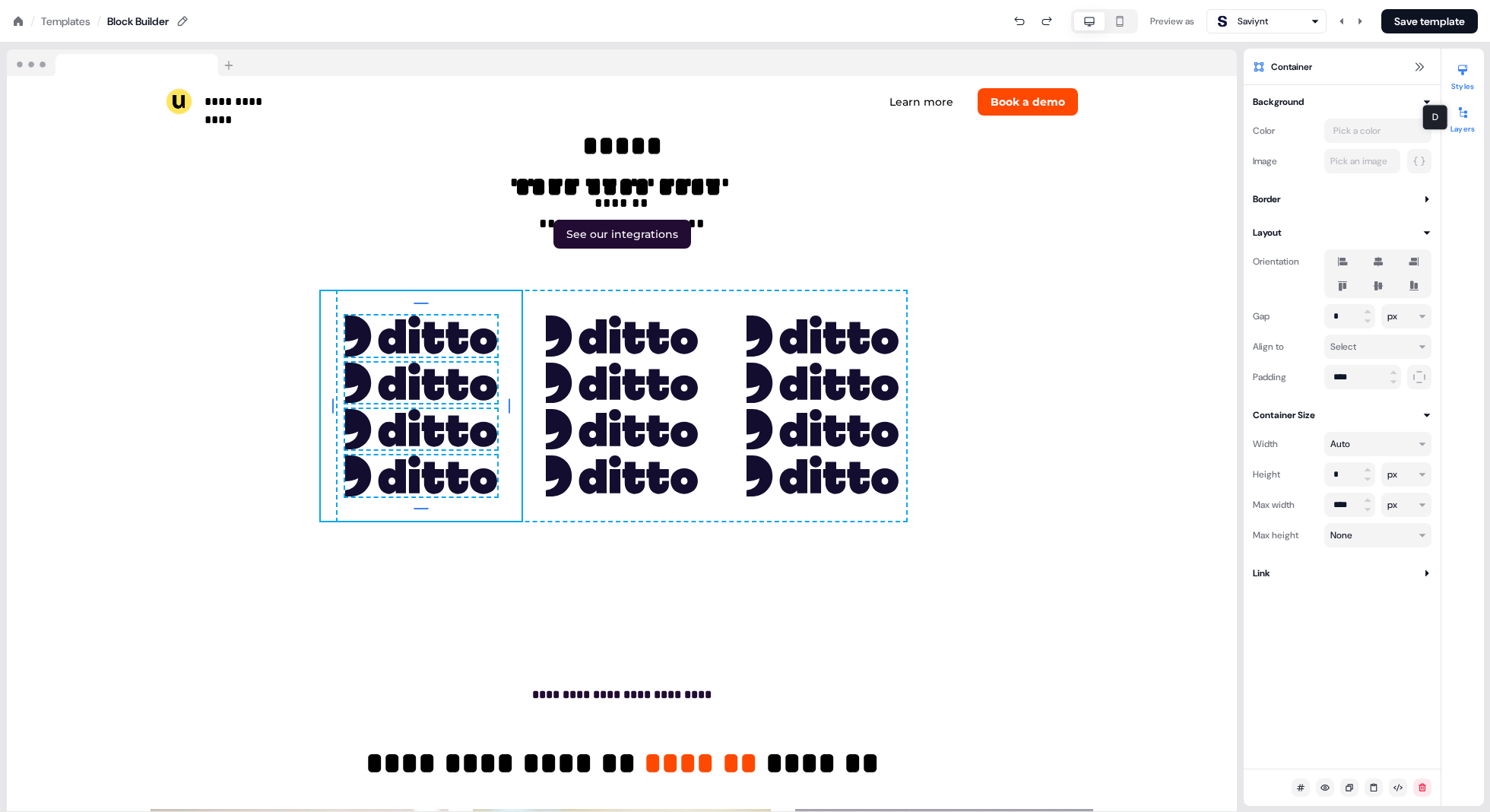
click at [1298, 112] on icon at bounding box center [1463, 112] width 12 height 12
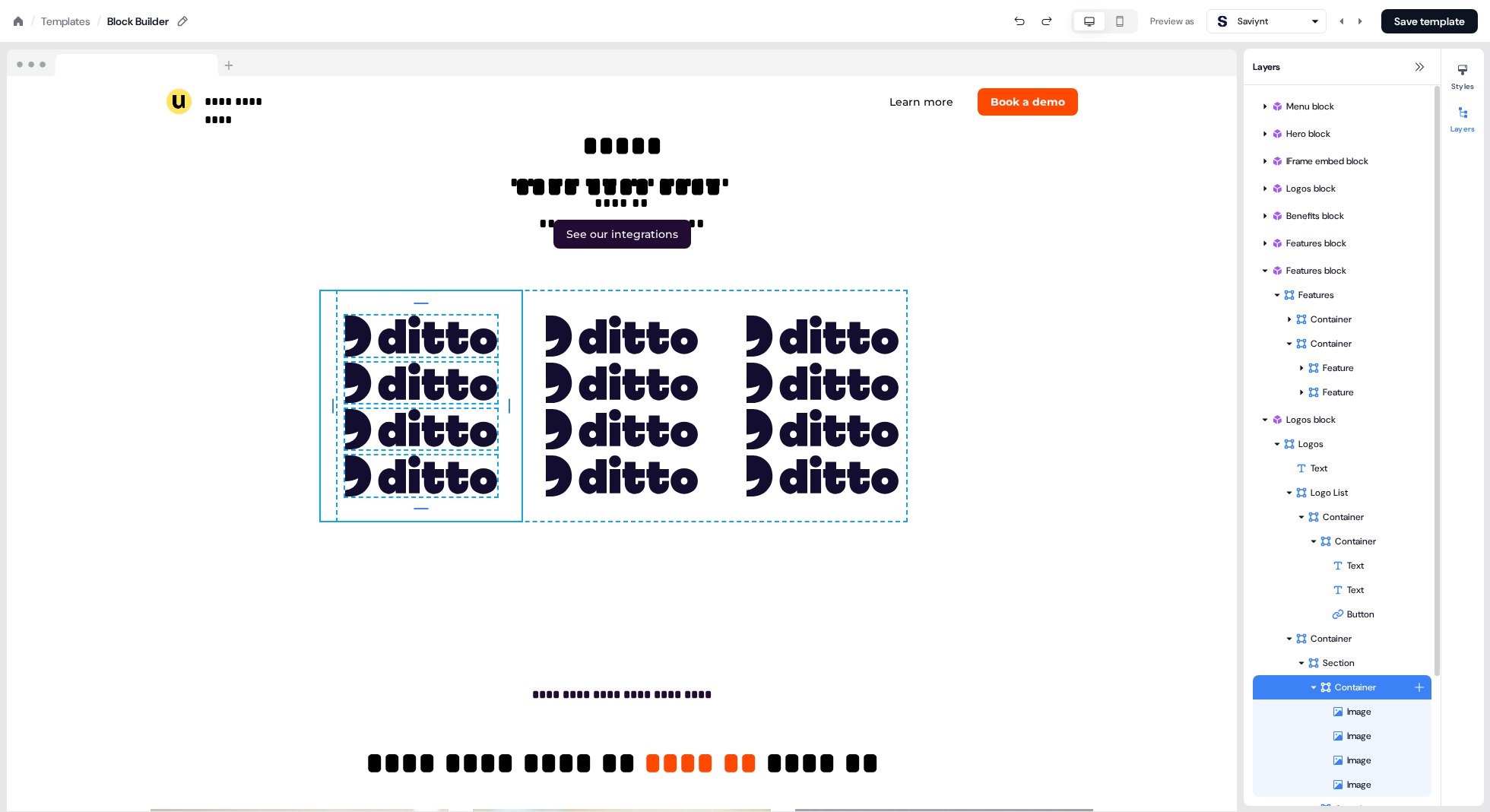
click at [1298, 688] on div "Container" at bounding box center [1366, 688] width 94 height 15
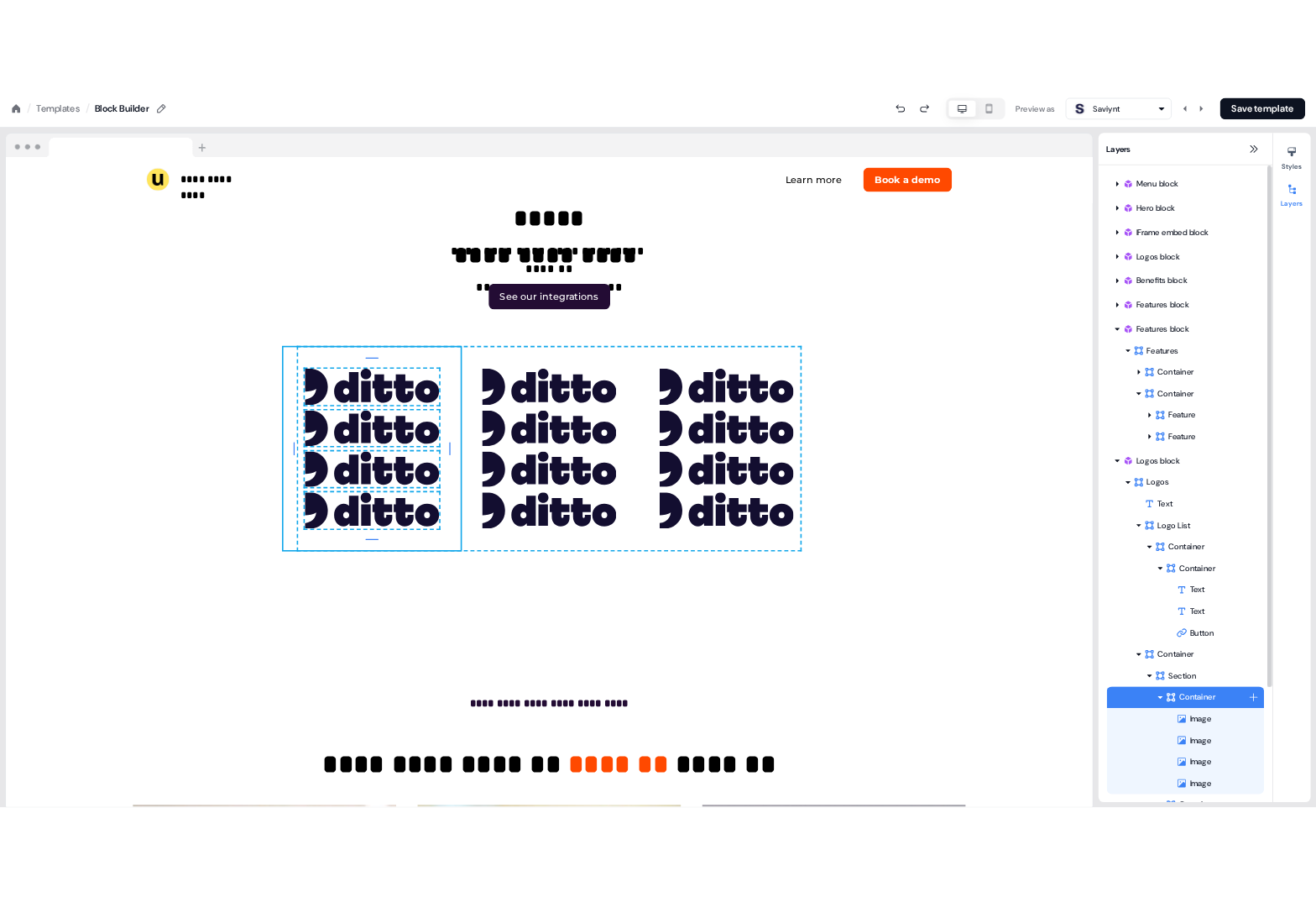
scroll to position [5471, 0]
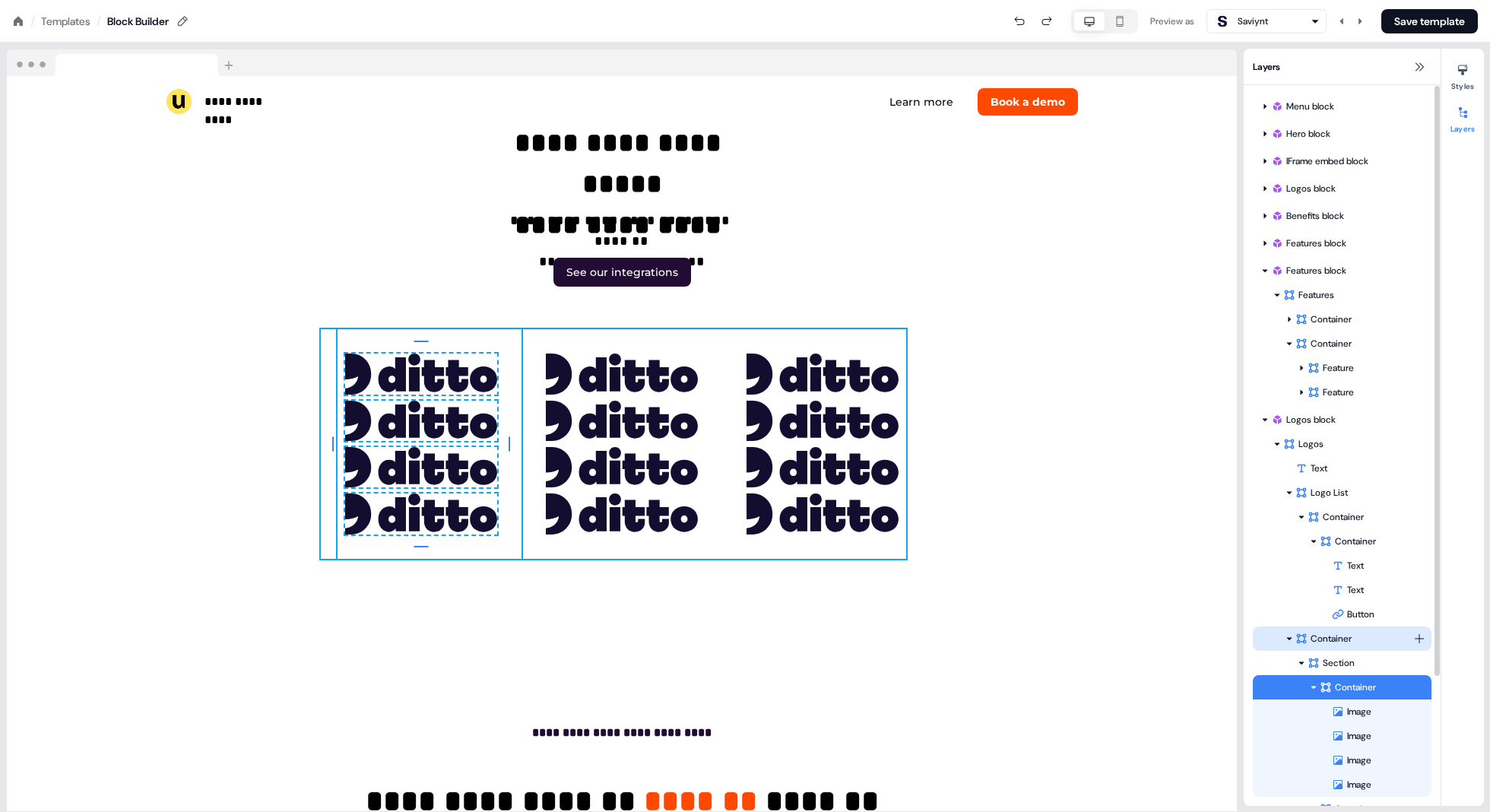
click at [1298, 633] on div "Container" at bounding box center [1354, 639] width 118 height 15
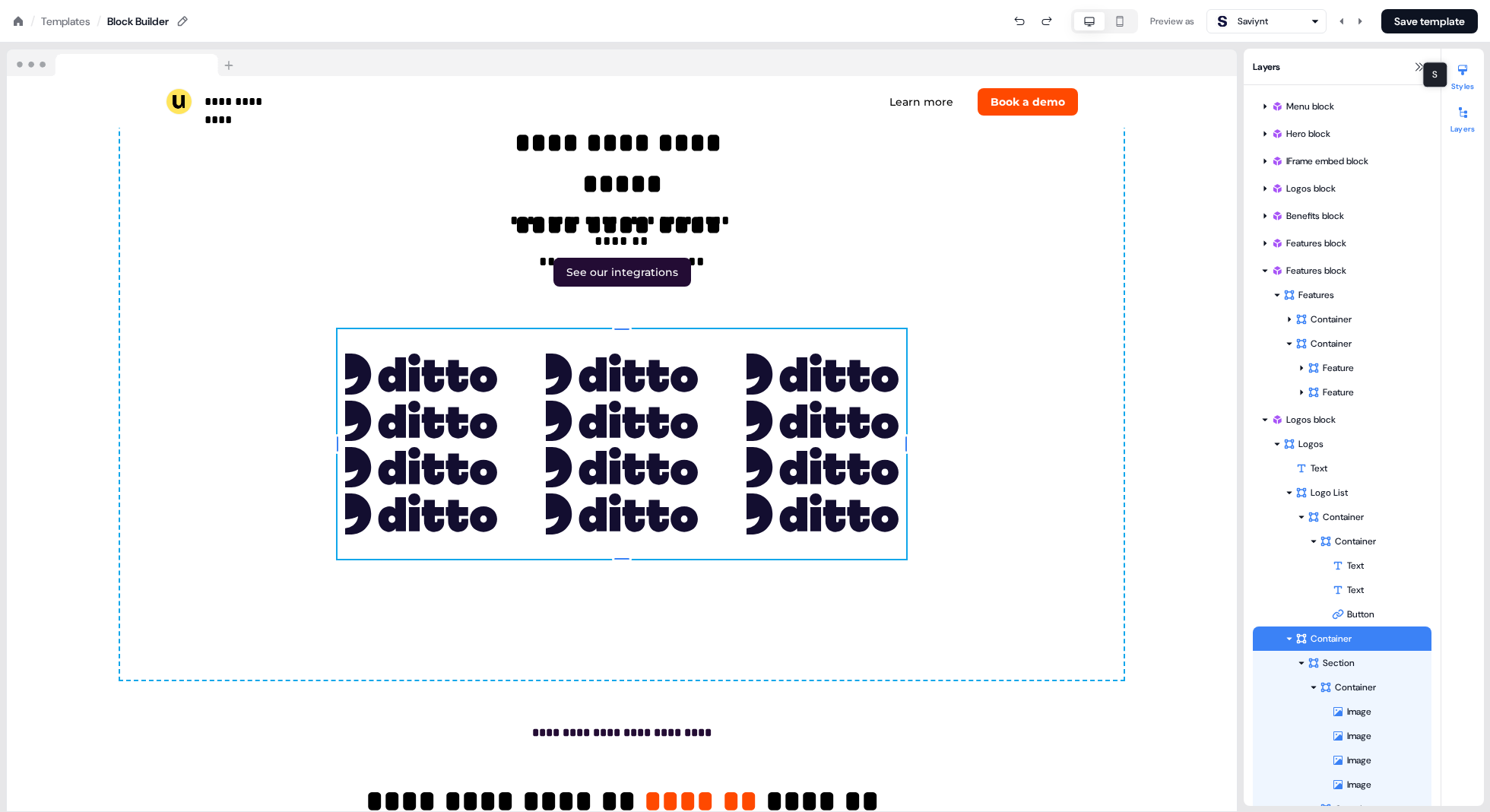
click at [1298, 76] on div at bounding box center [1463, 70] width 24 height 24
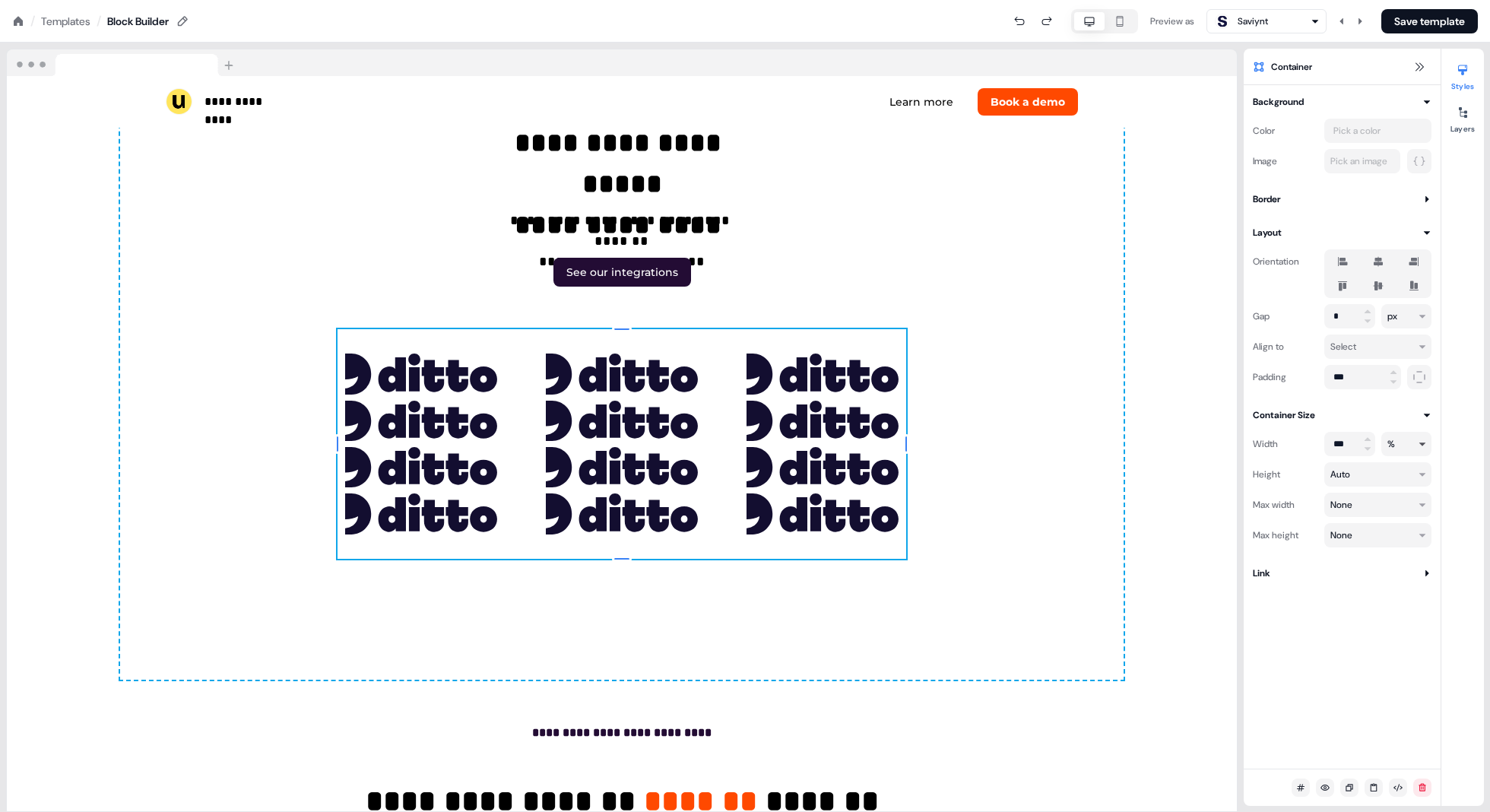
click at [1298, 0] on html "**********" at bounding box center [745, 0] width 1490 height 0
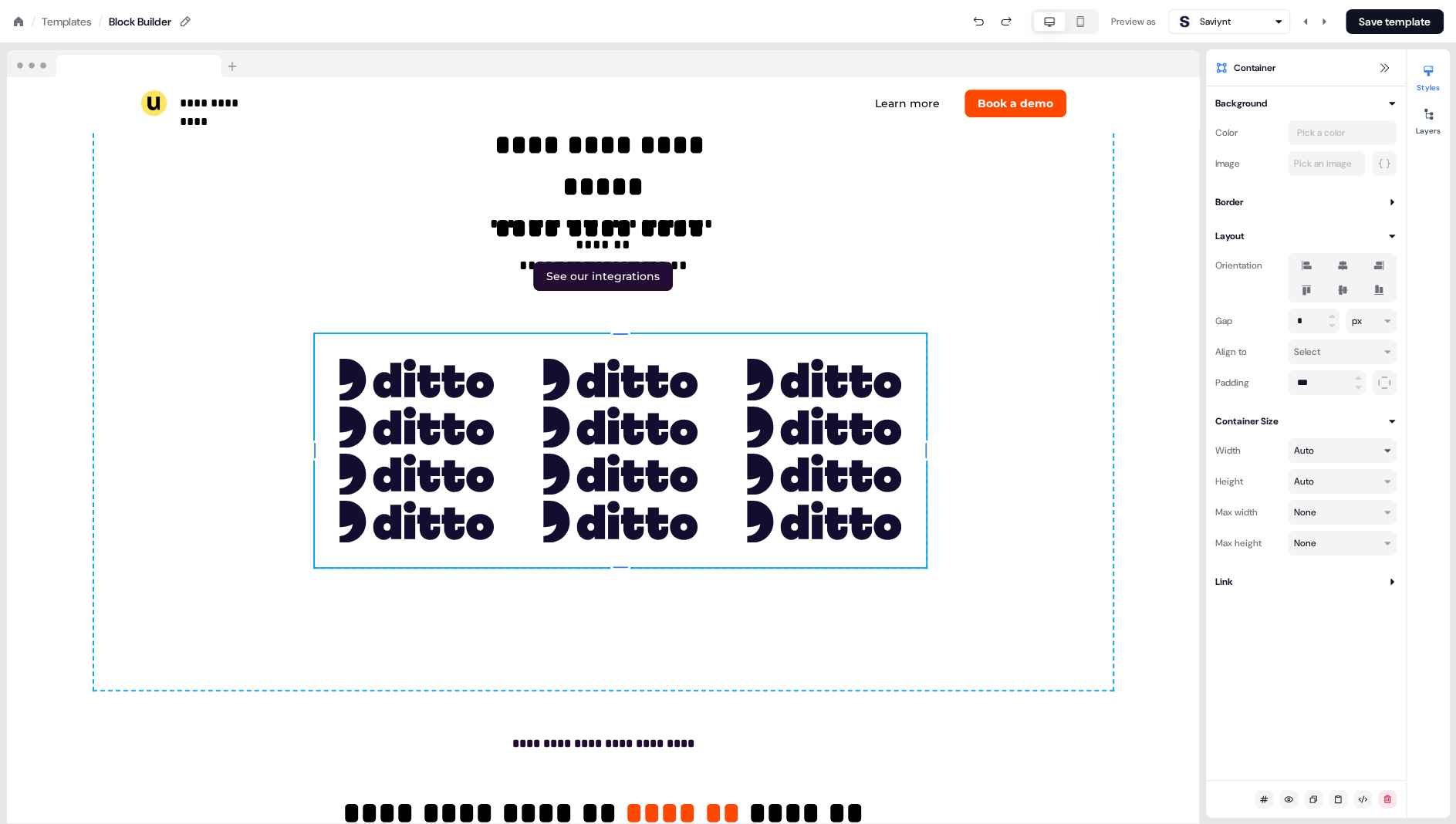
click at [1317, 0] on html "**********" at bounding box center [728, 0] width 1456 height 0
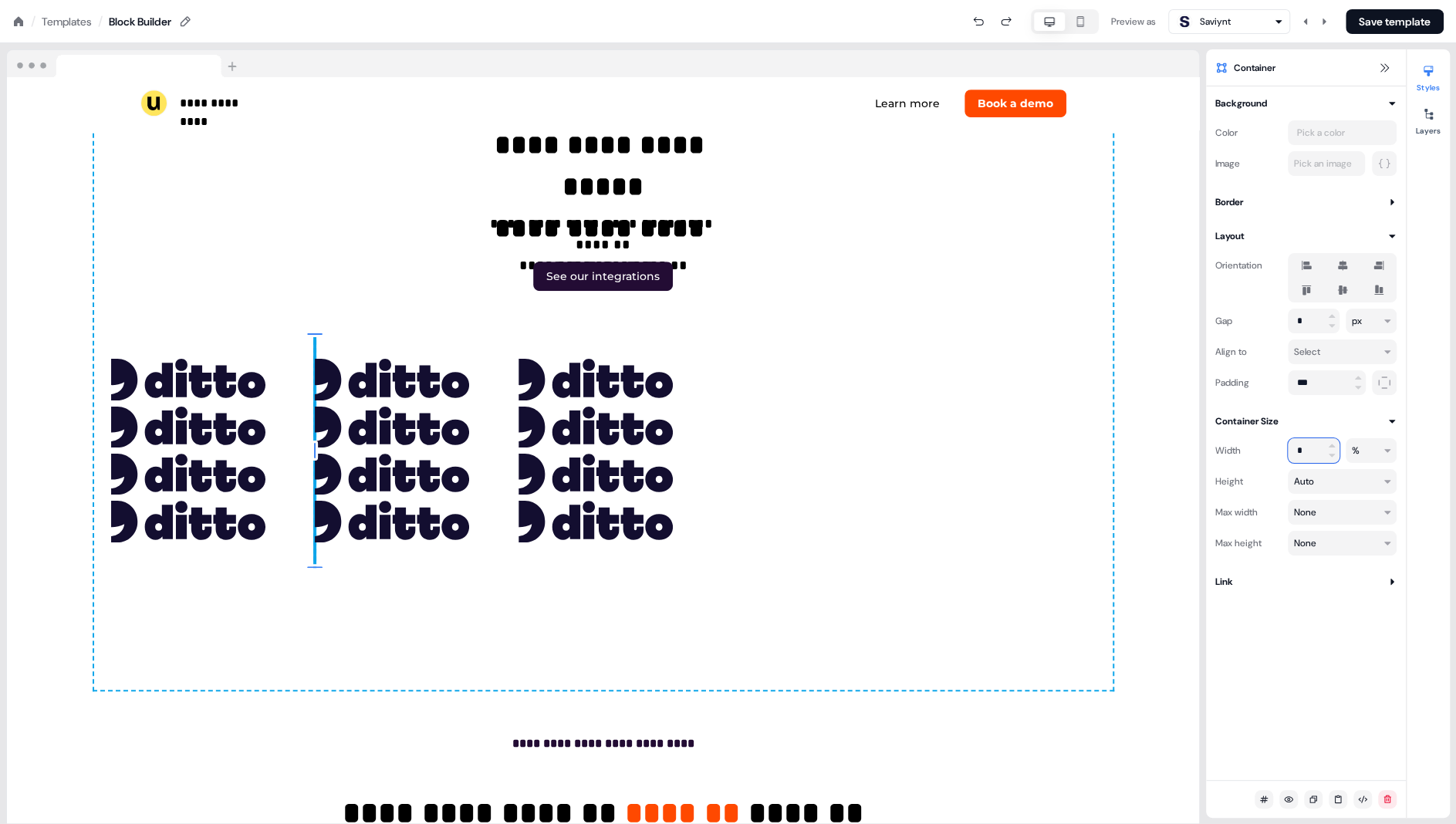
click at [1301, 448] on input "*" at bounding box center [1313, 450] width 51 height 24
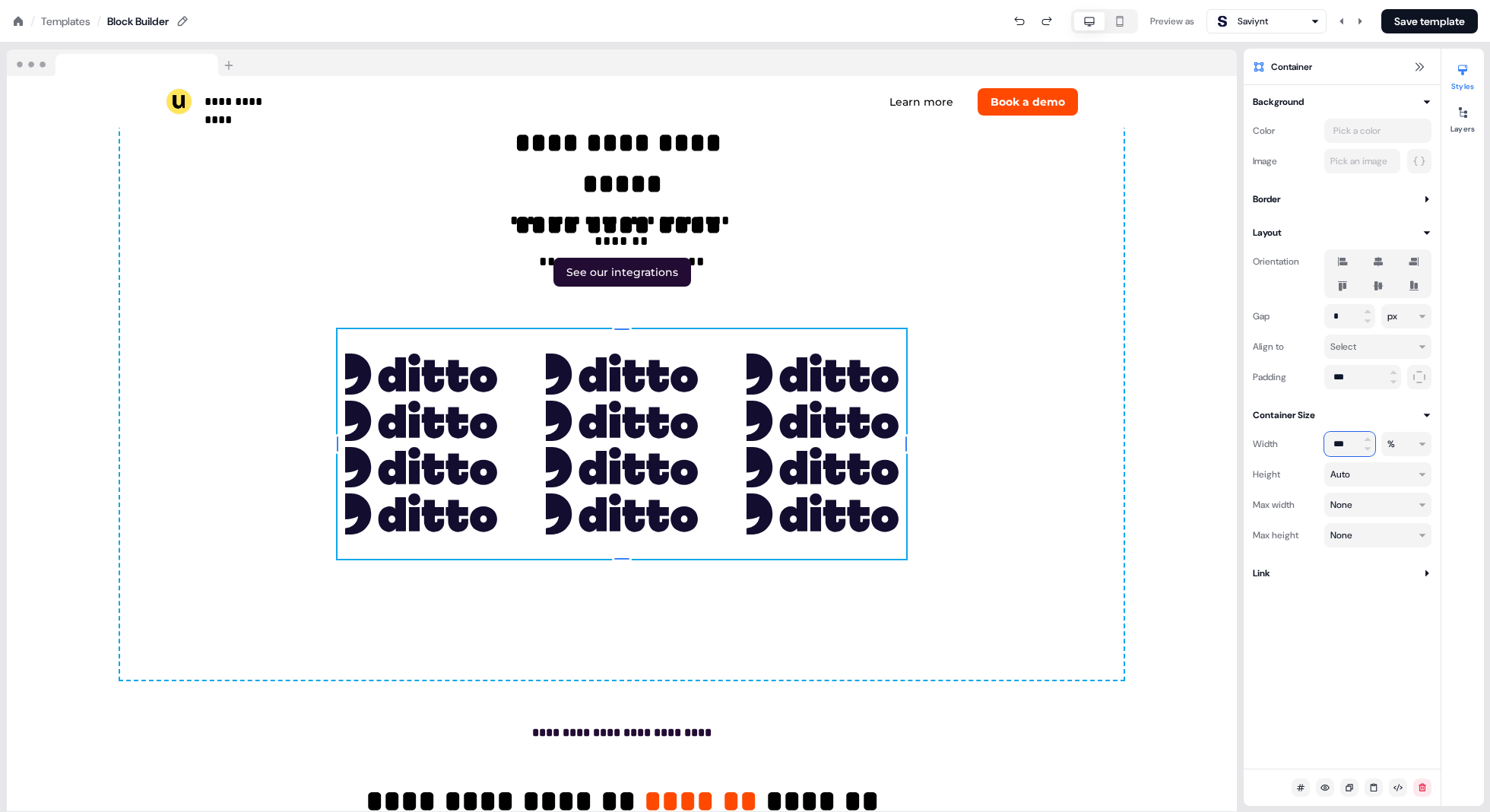
type input "***"
click at [1298, 285] on icon at bounding box center [1378, 286] width 18 height 12
click at [1298, 285] on button "button" at bounding box center [1378, 286] width 12 height 12
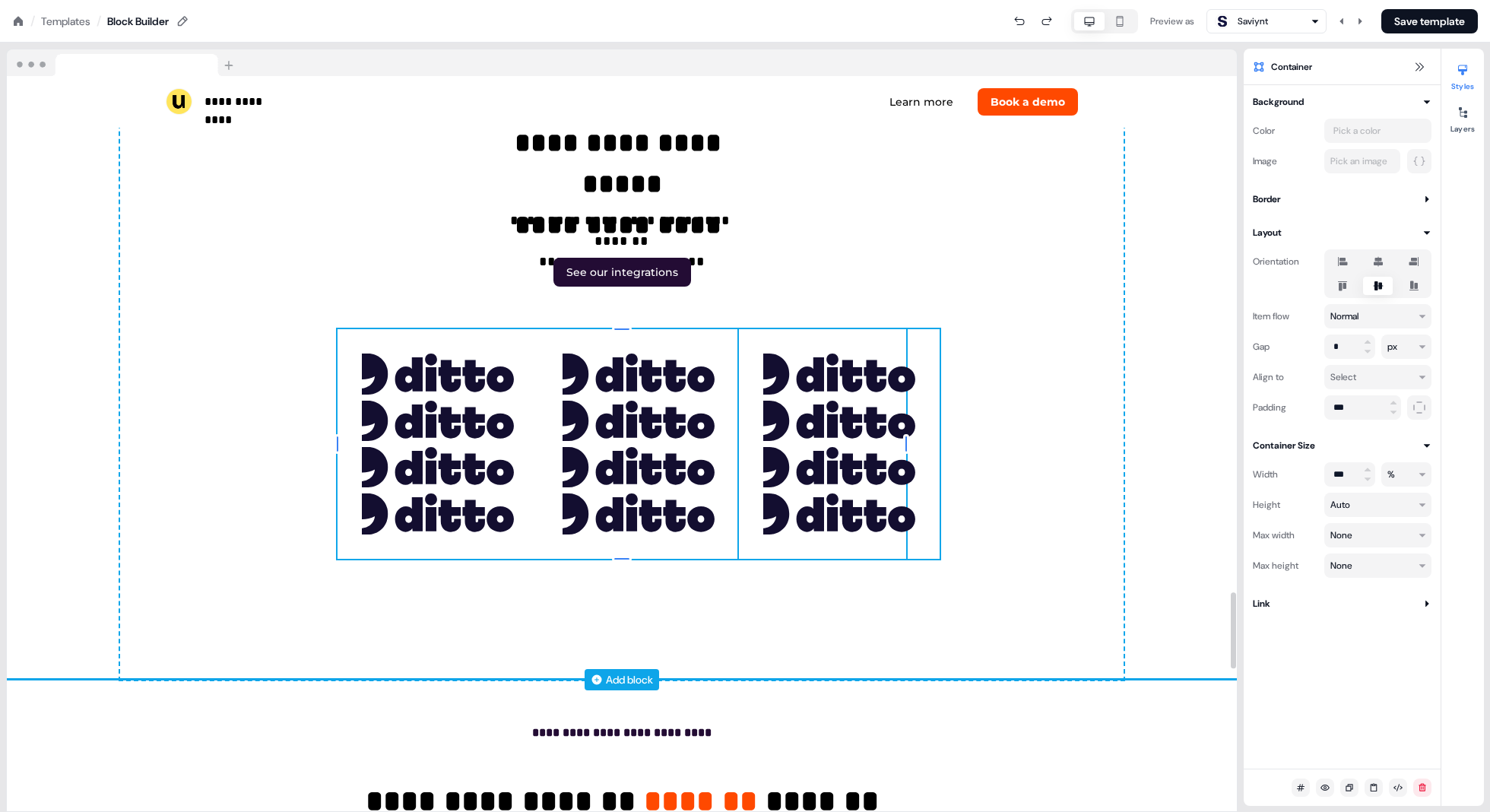
click at [931, 333] on div "To pick up a draggable item, press the space bar. While dragging, use the arrow…" at bounding box center [840, 443] width 201 height 229
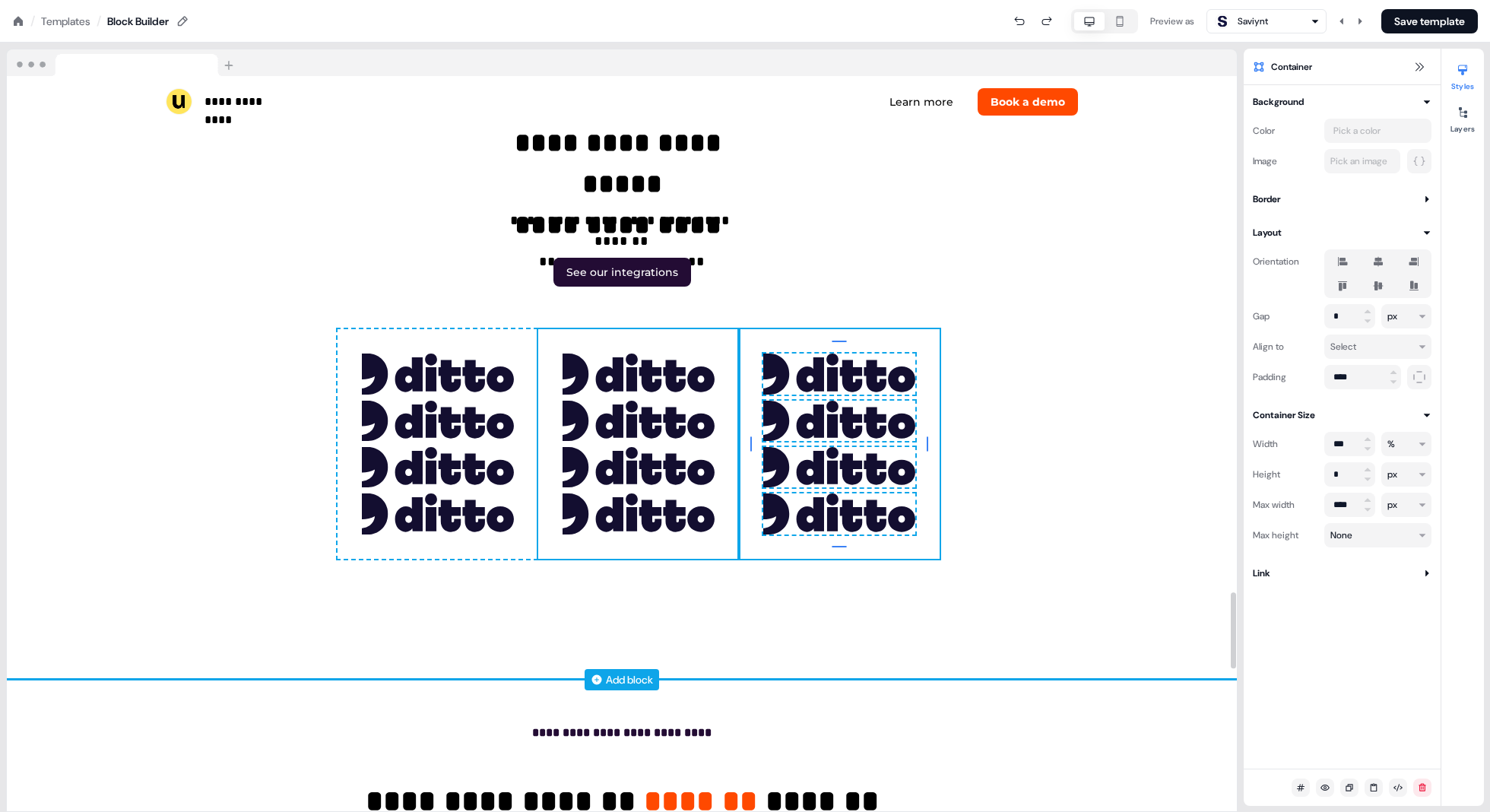
click at [718, 349] on div "To pick up a draggable item, press the space bar. While dragging, use the arrow…" at bounding box center [639, 443] width 201 height 229
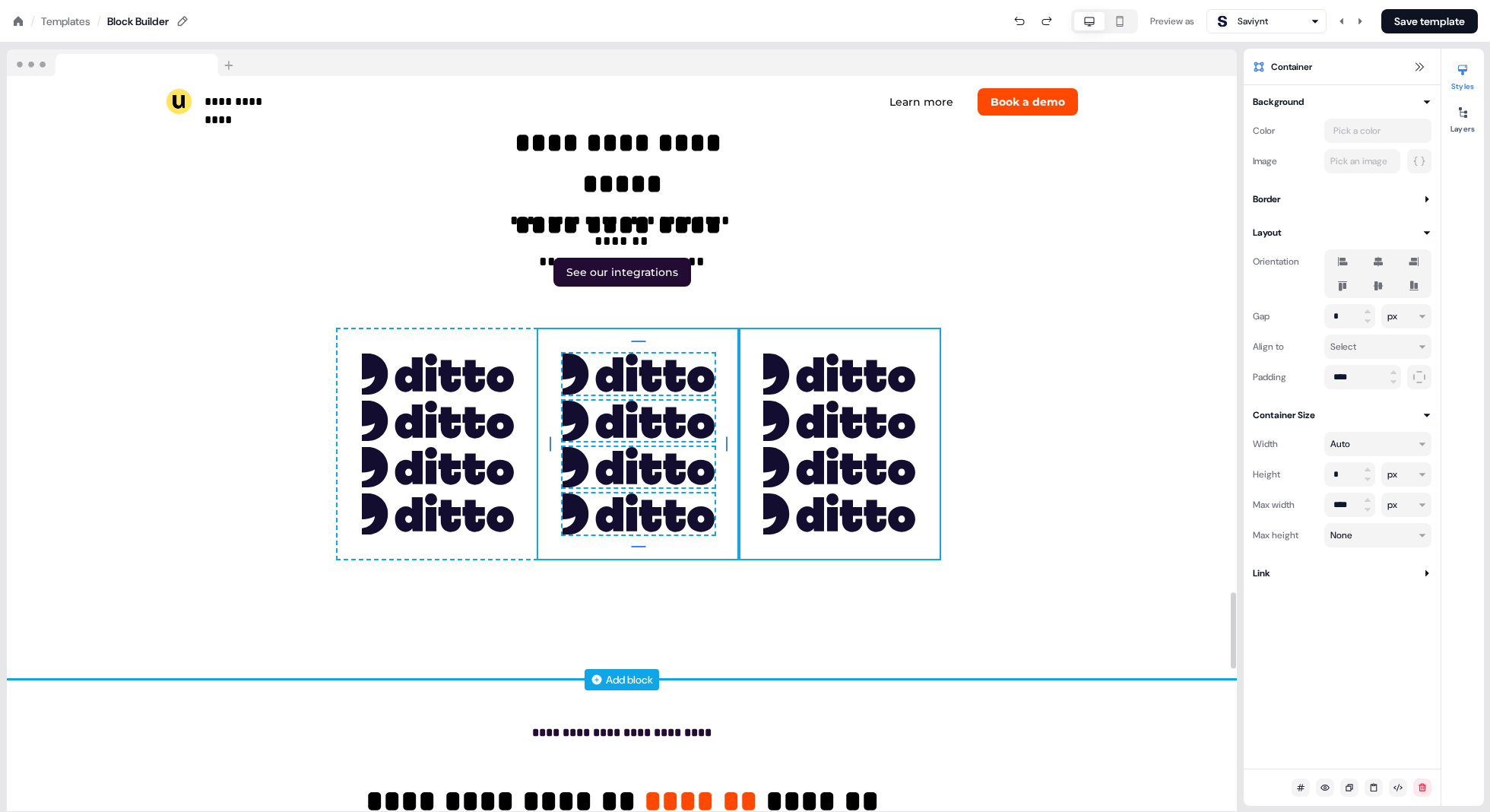
click at [779, 339] on div "To pick up a draggable item, press the space bar. While dragging, use the arrow…" at bounding box center [840, 443] width 201 height 229
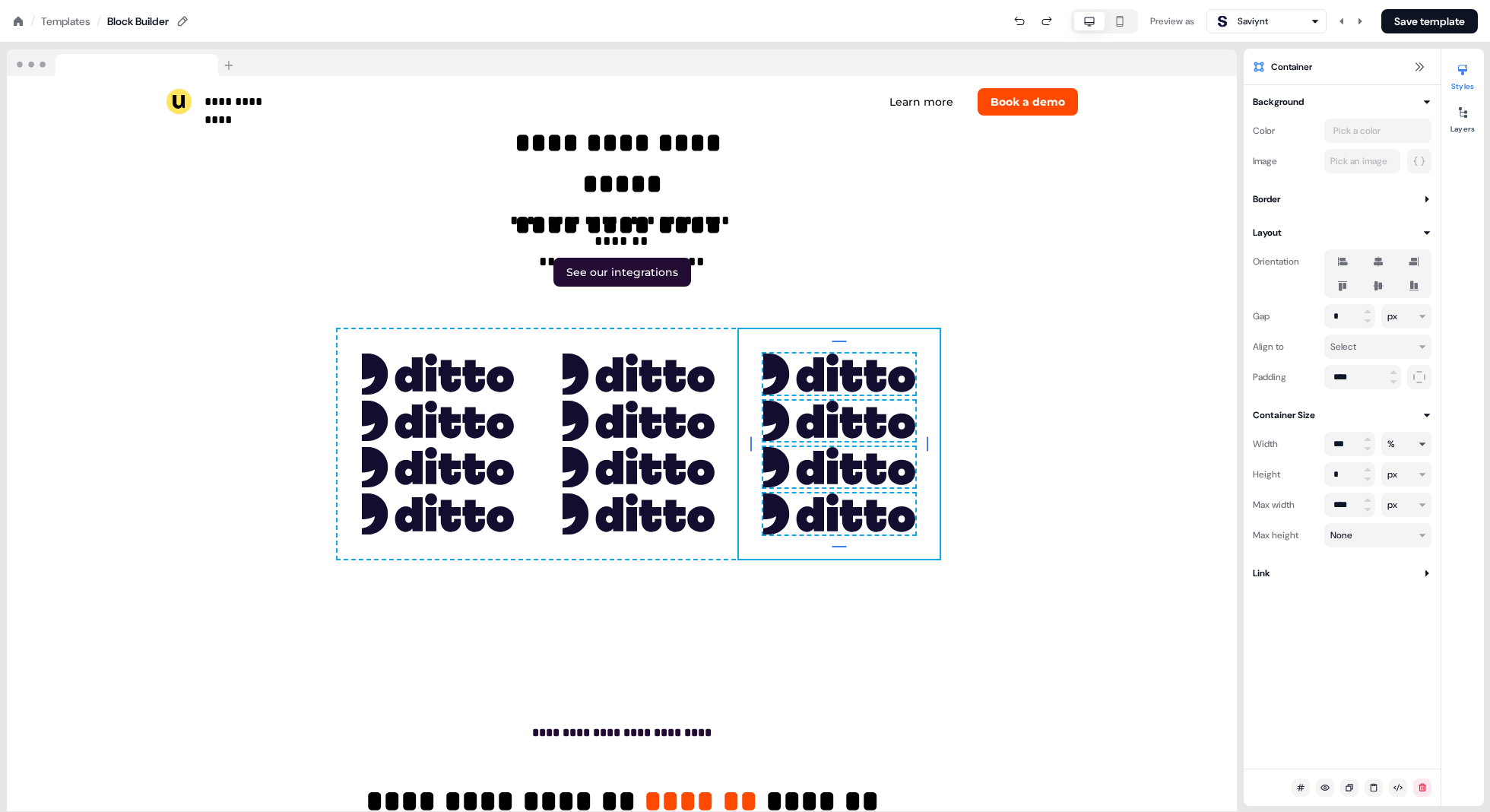
click at [1298, 0] on html "**********" at bounding box center [745, 0] width 1490 height 0
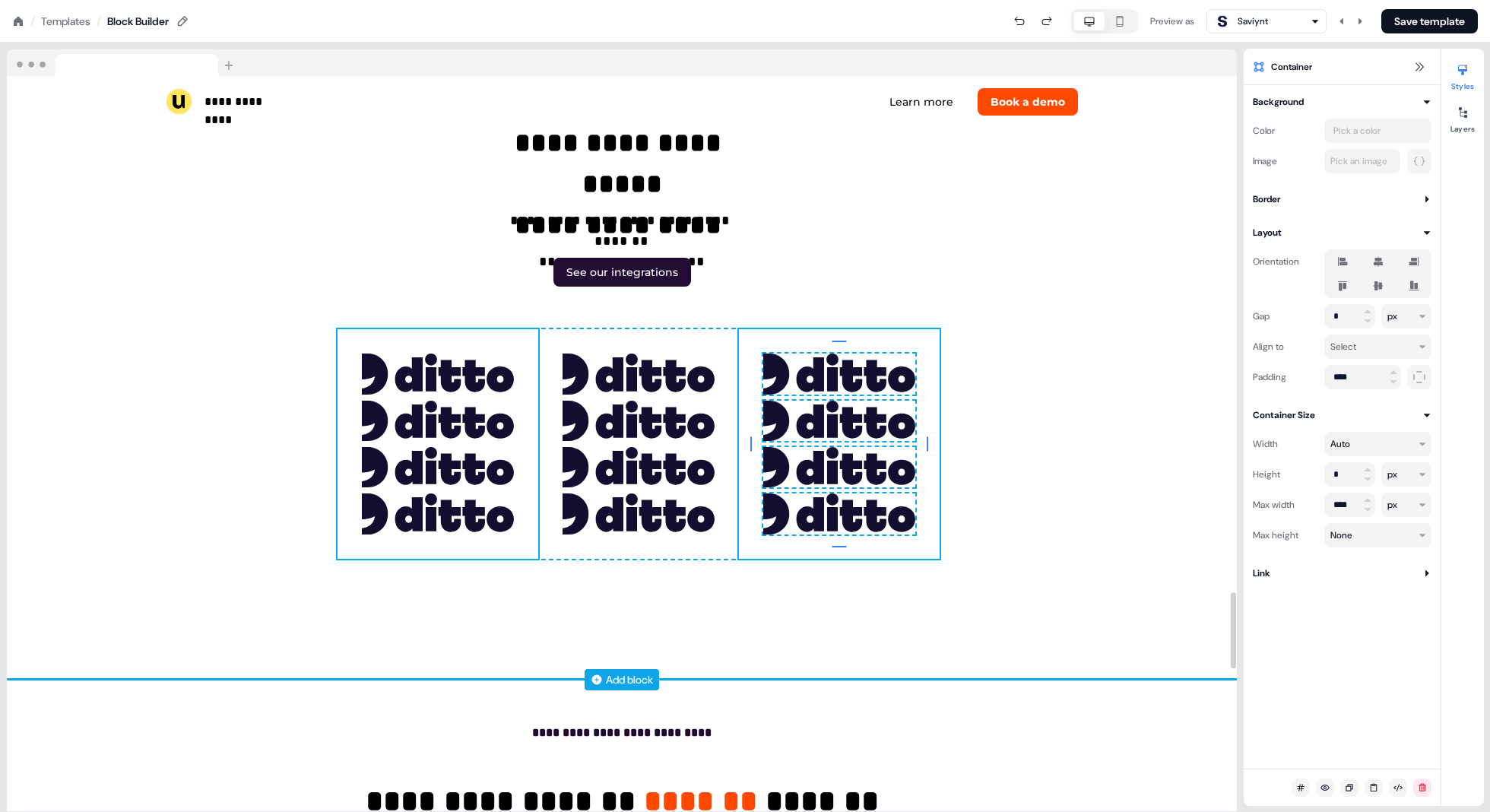
click at [534, 342] on div "To pick up a draggable item, press the space bar. While dragging, use the arrow…" at bounding box center [438, 443] width 201 height 229
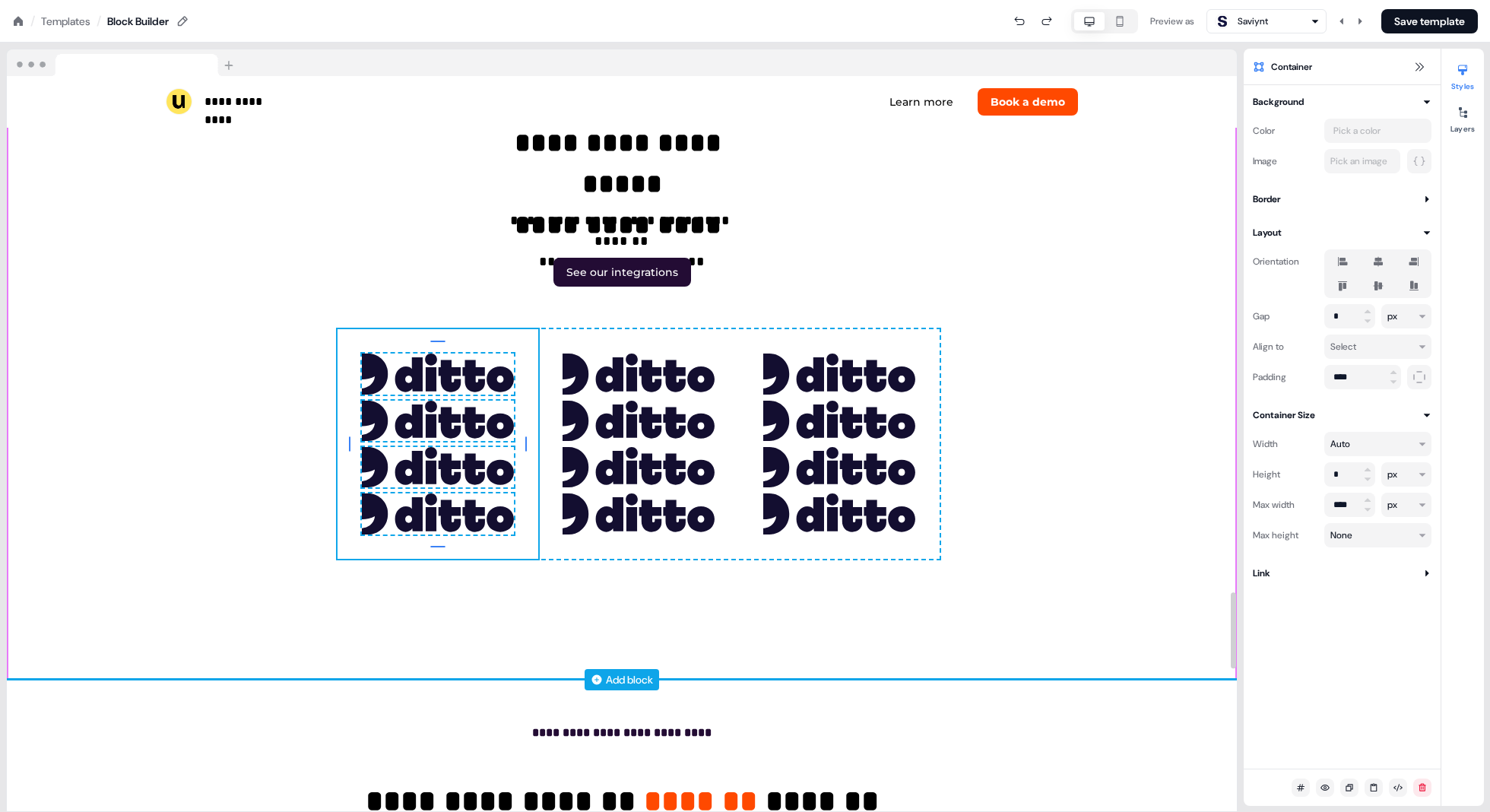
click at [1160, 276] on div "**********" at bounding box center [622, 284] width 1231 height 788
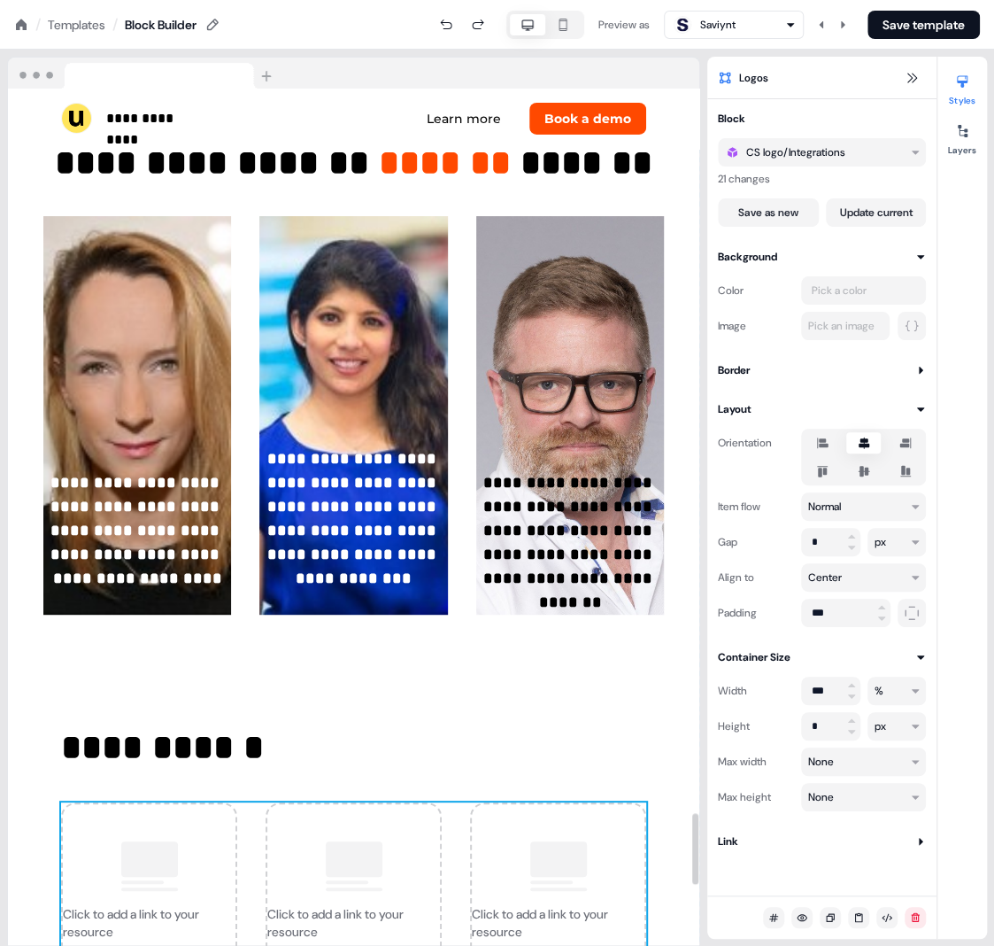
scroll to position [8621, 0]
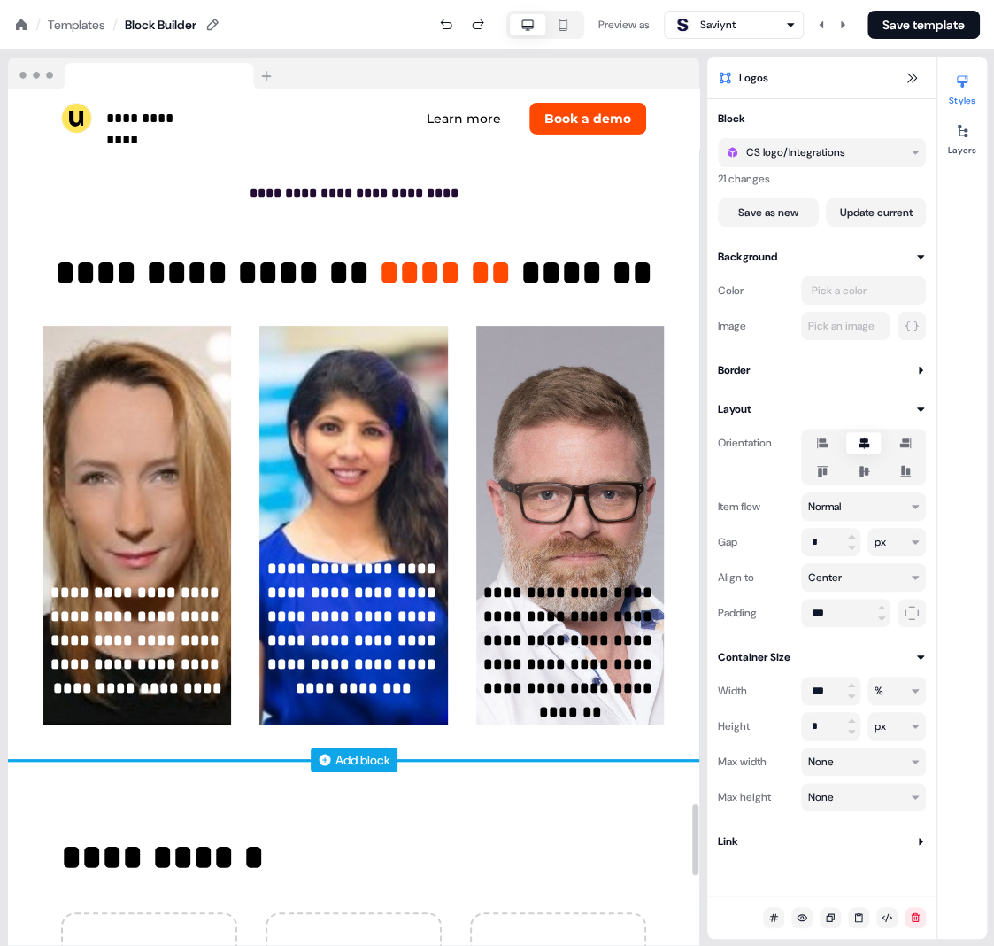
click at [460, 322] on div "**********" at bounding box center [354, 445] width 692 height 629
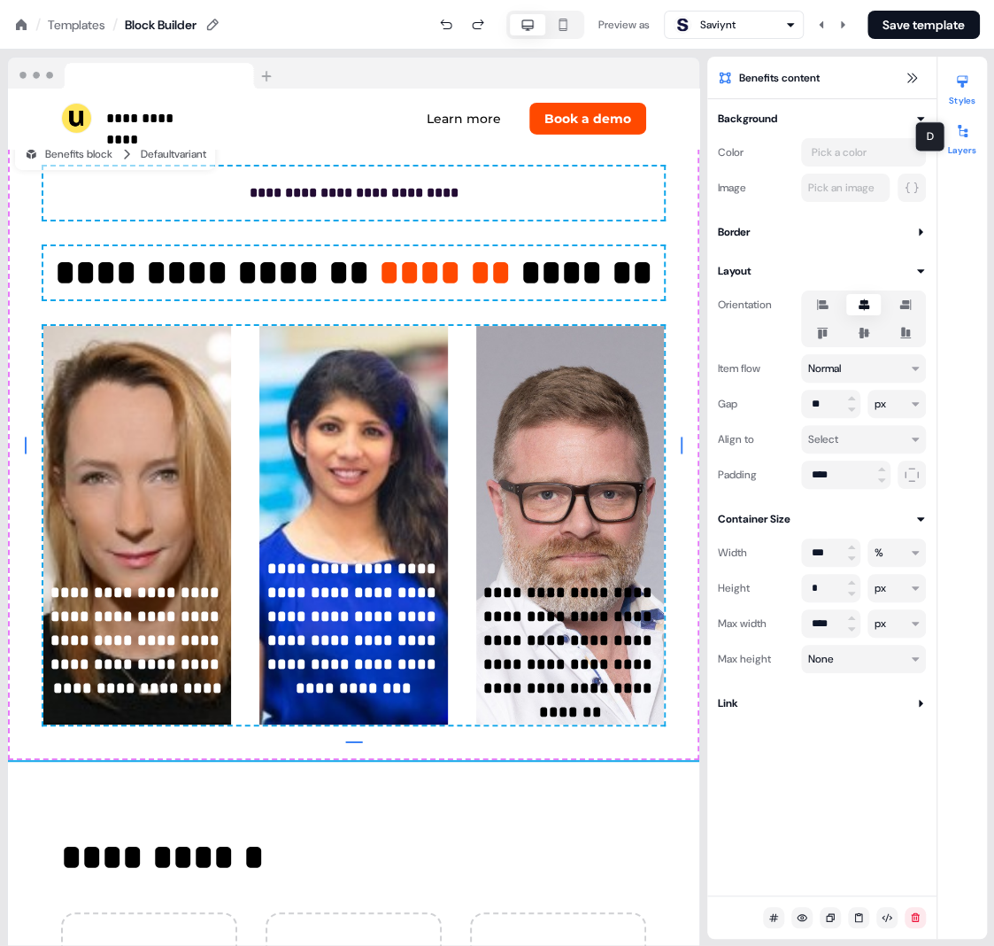
click at [959, 143] on button "Layers" at bounding box center [963, 136] width 50 height 39
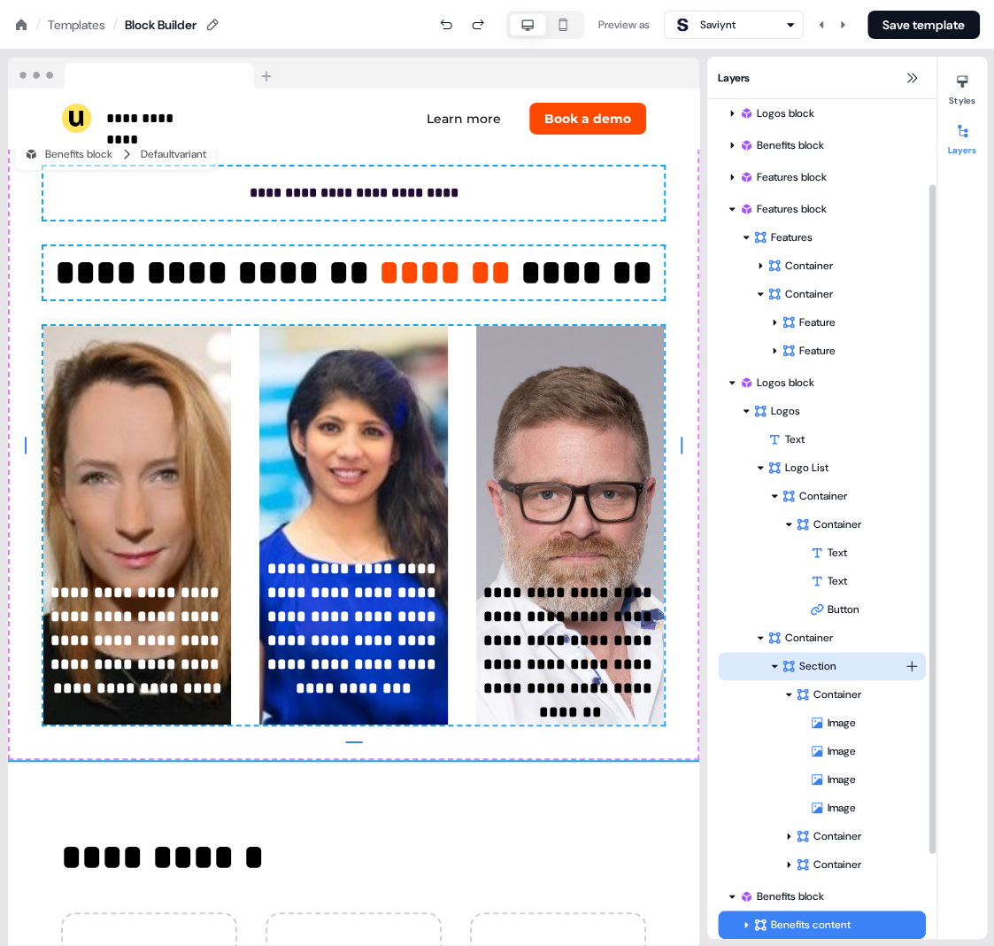
scroll to position [213, 0]
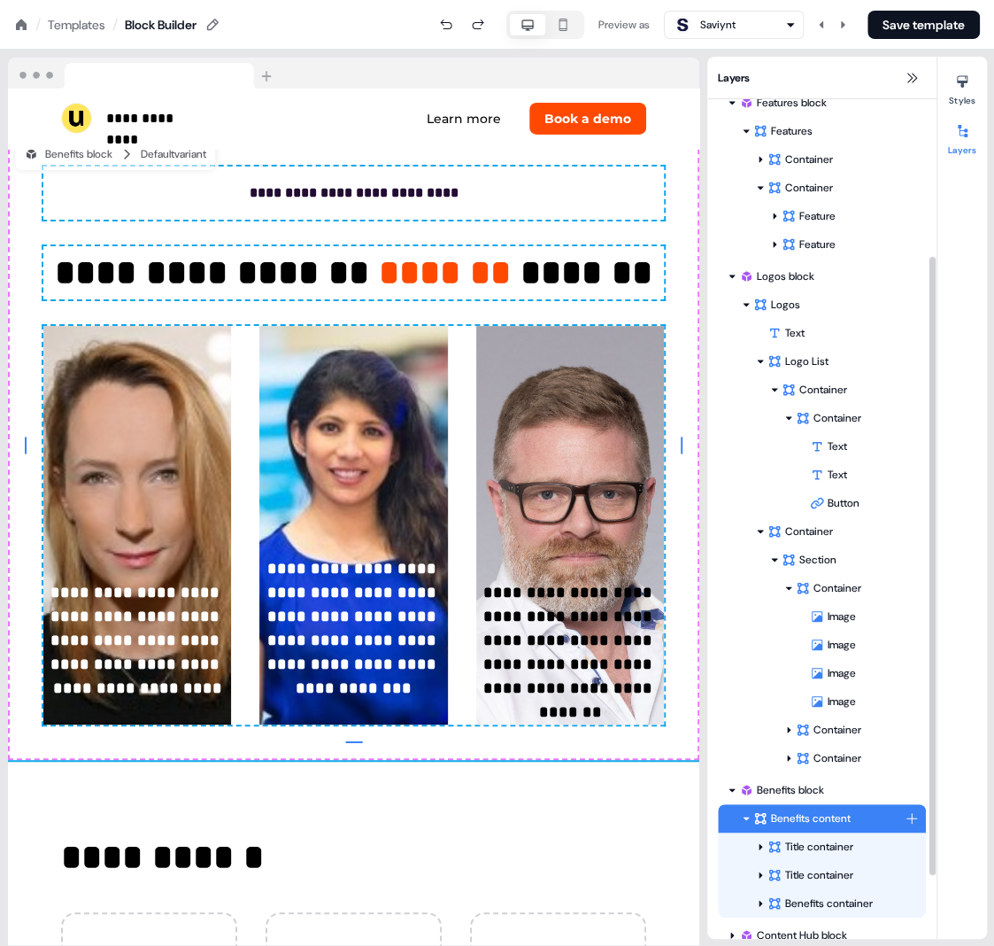
click at [742, 818] on icon at bounding box center [746, 818] width 9 height 9
click at [809, 847] on div "Title container" at bounding box center [836, 847] width 137 height 18
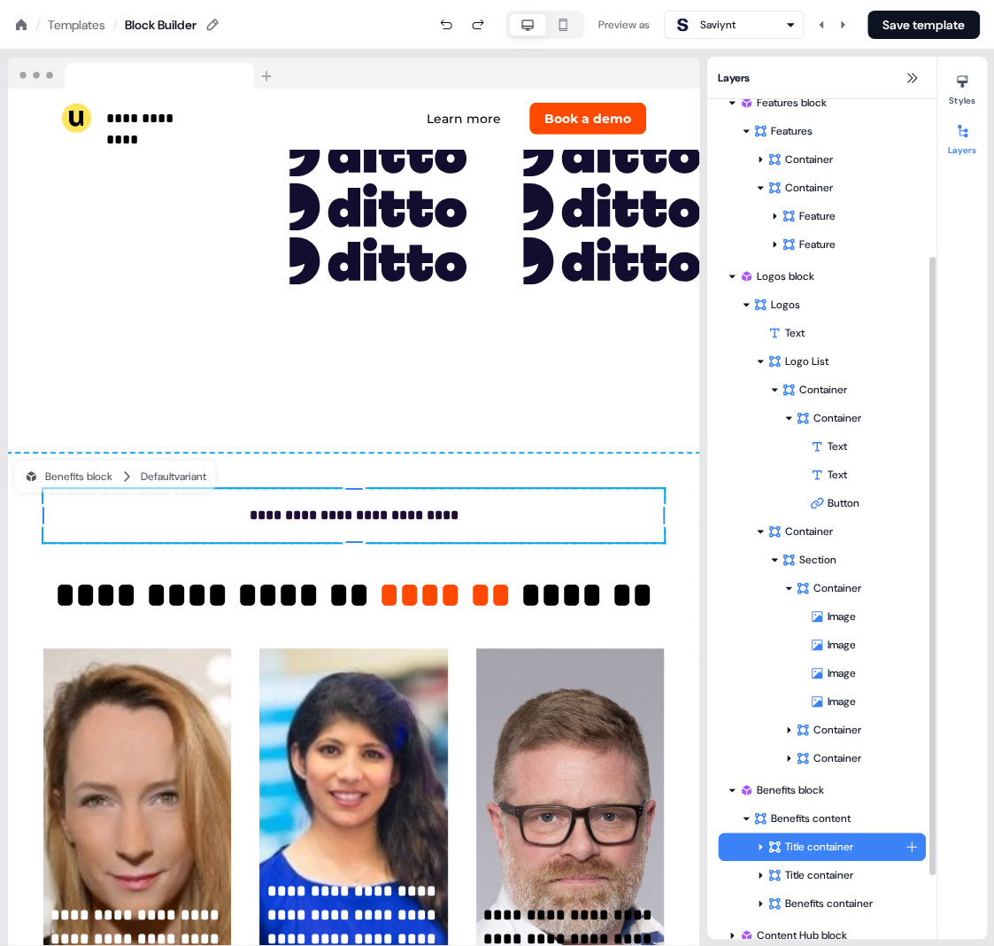
scroll to position [8297, 0]
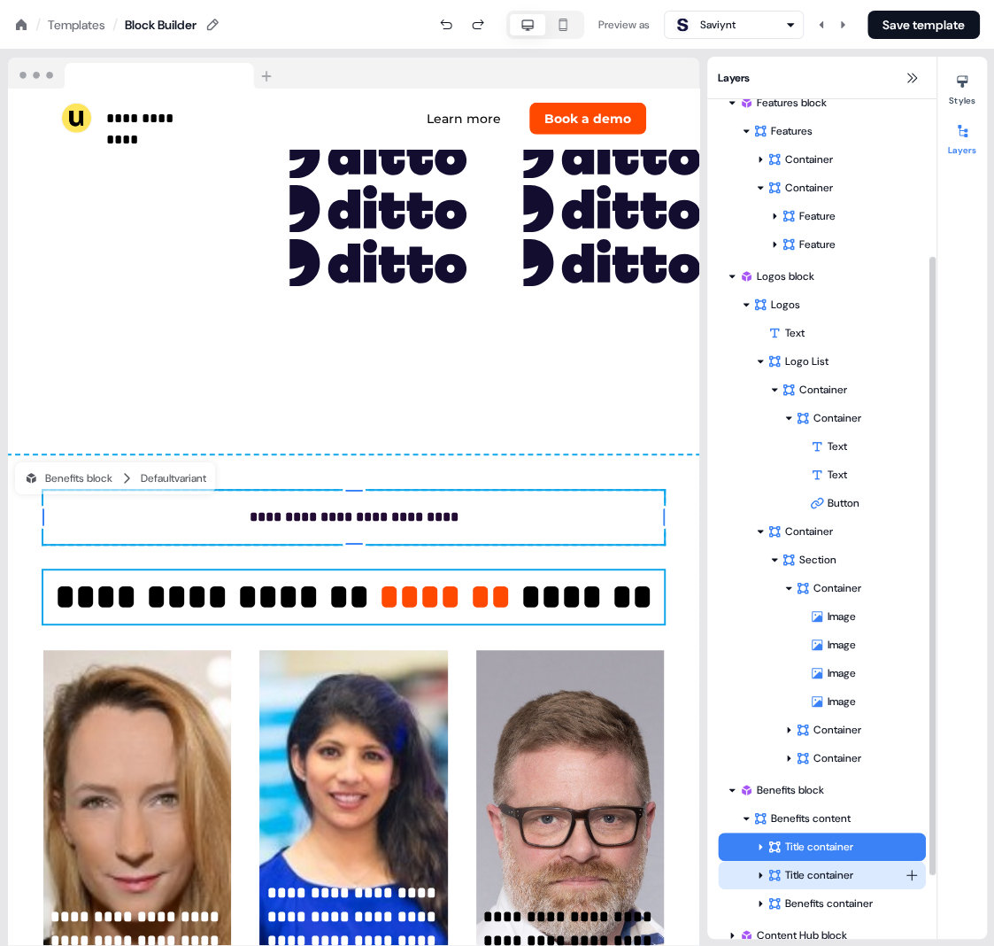
click at [799, 876] on div "Title container" at bounding box center [836, 875] width 137 height 18
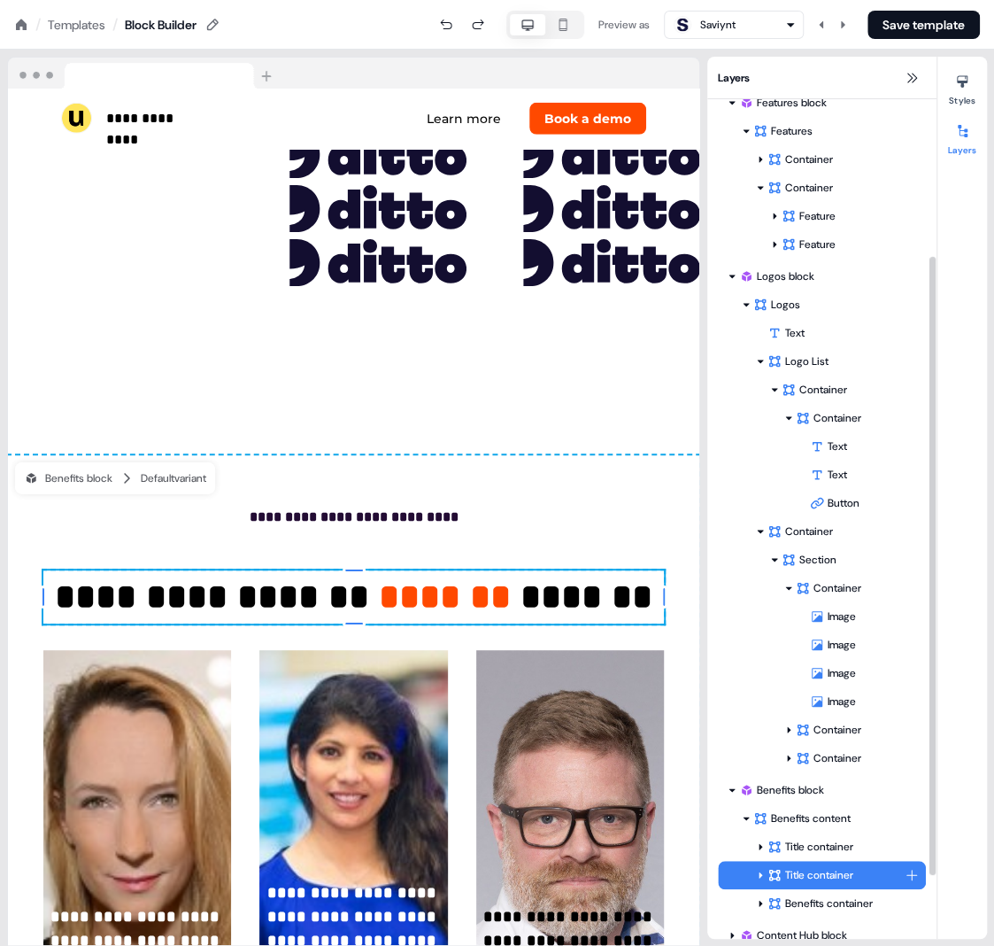
scroll to position [8376, 0]
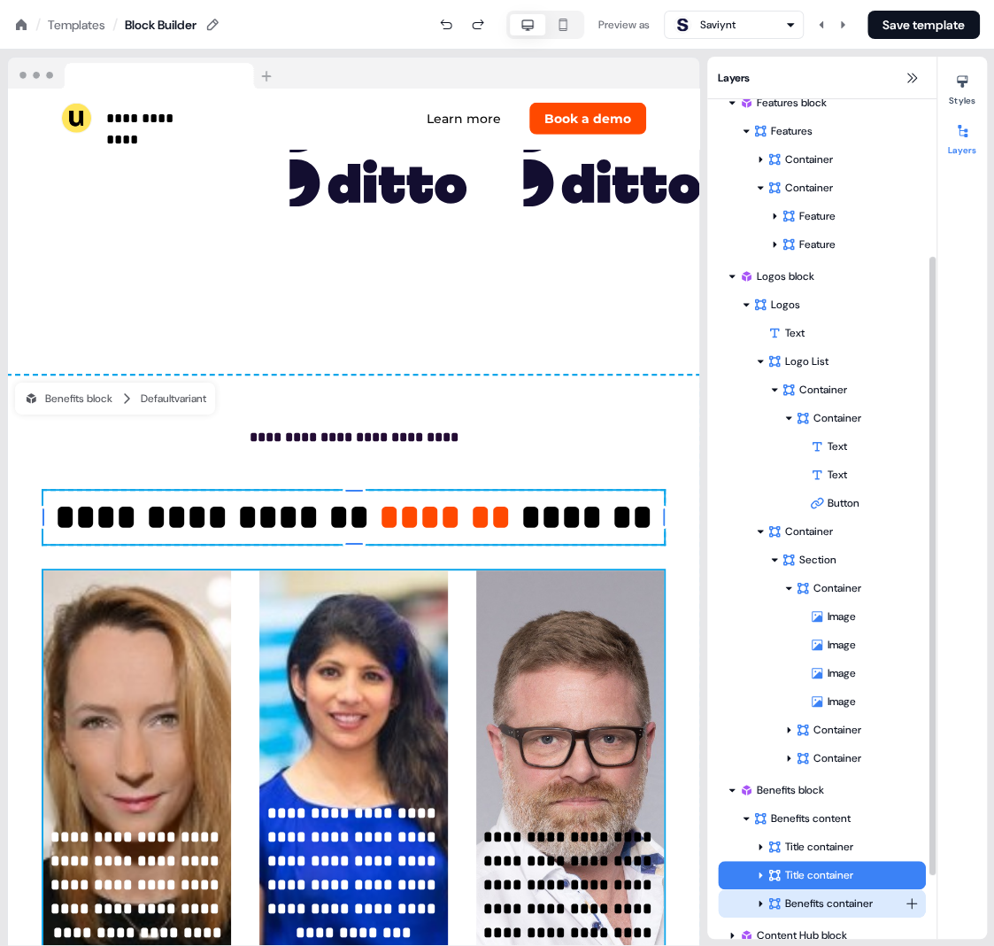
click at [800, 895] on div "Benefits container" at bounding box center [836, 903] width 137 height 18
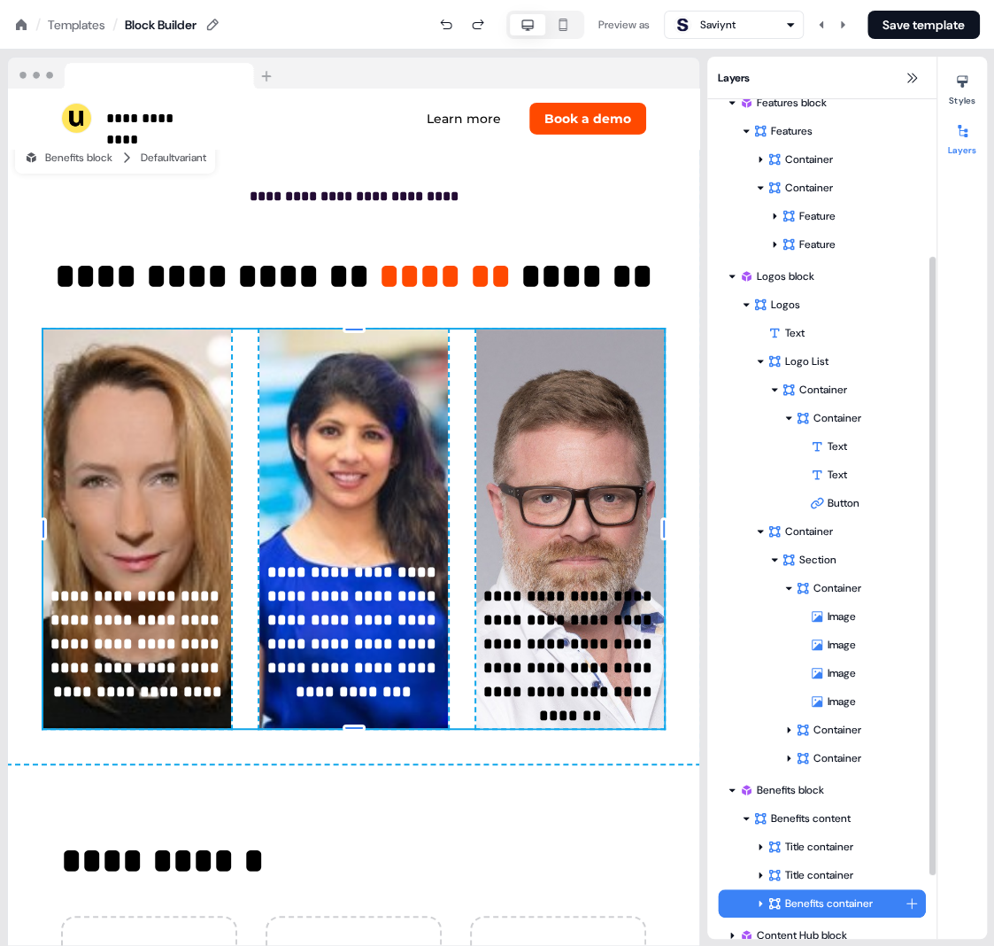
scroll to position [8629, 0]
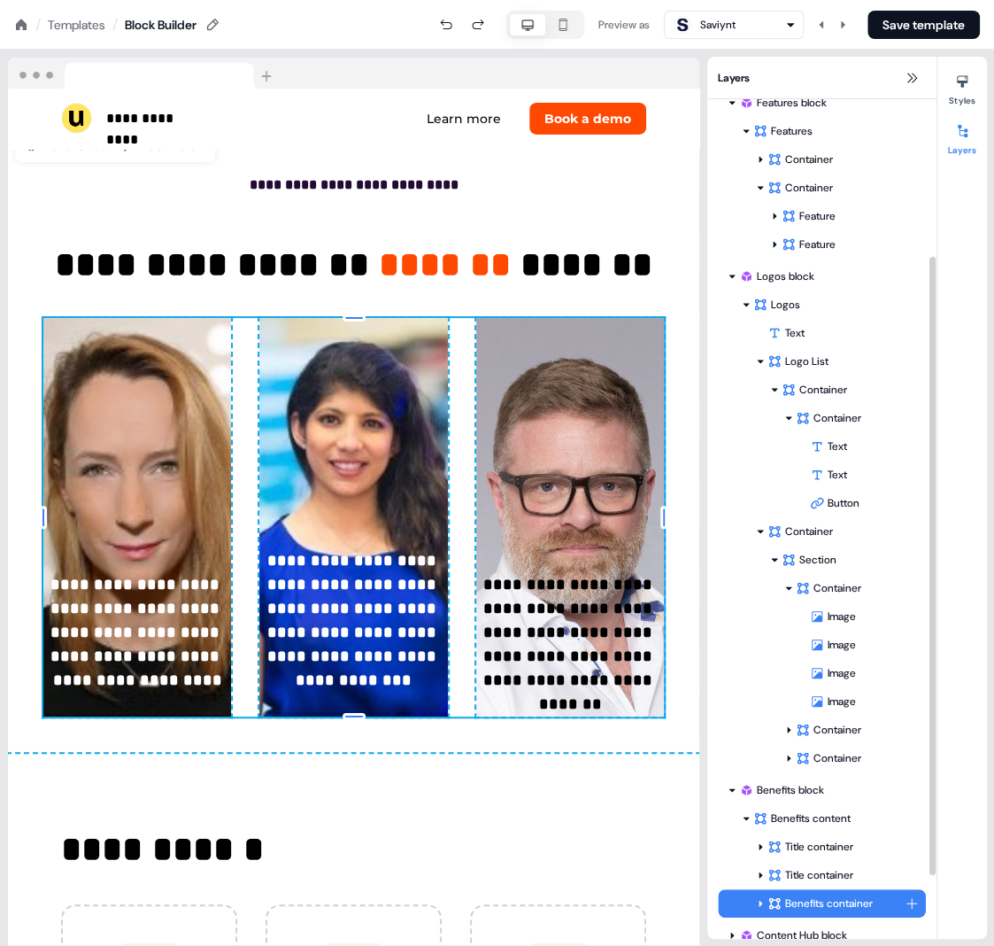
click at [759, 904] on icon at bounding box center [761, 903] width 4 height 6
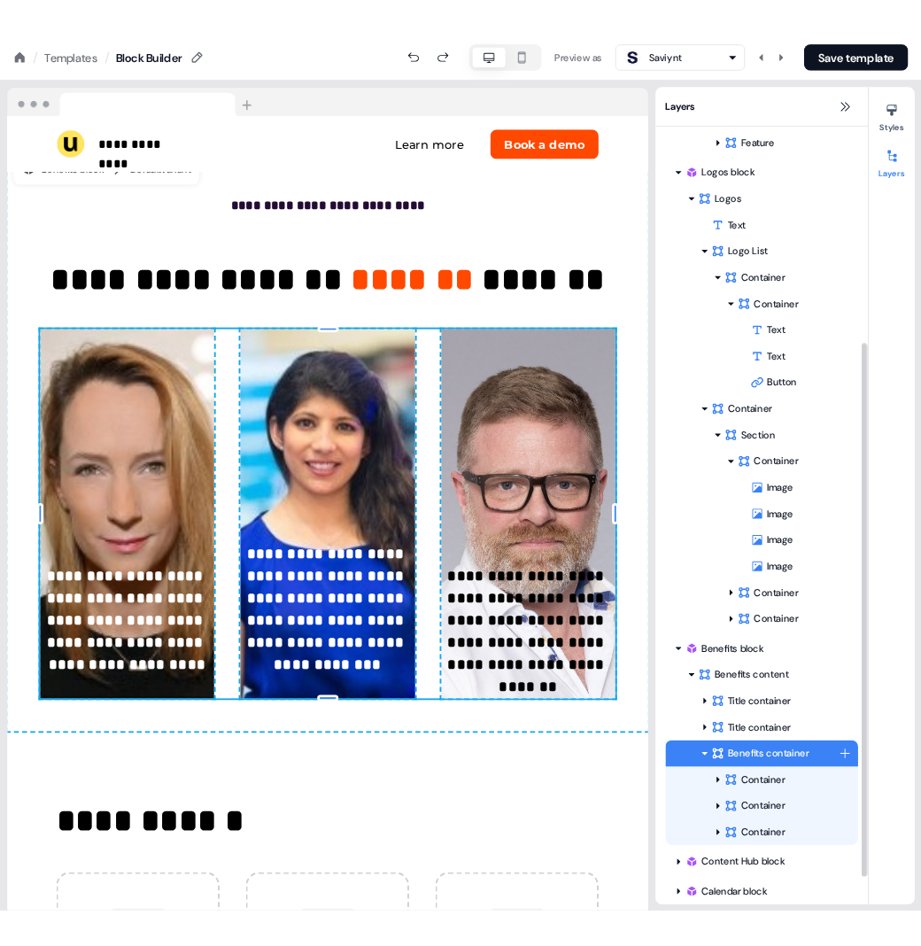
scroll to position [338, 0]
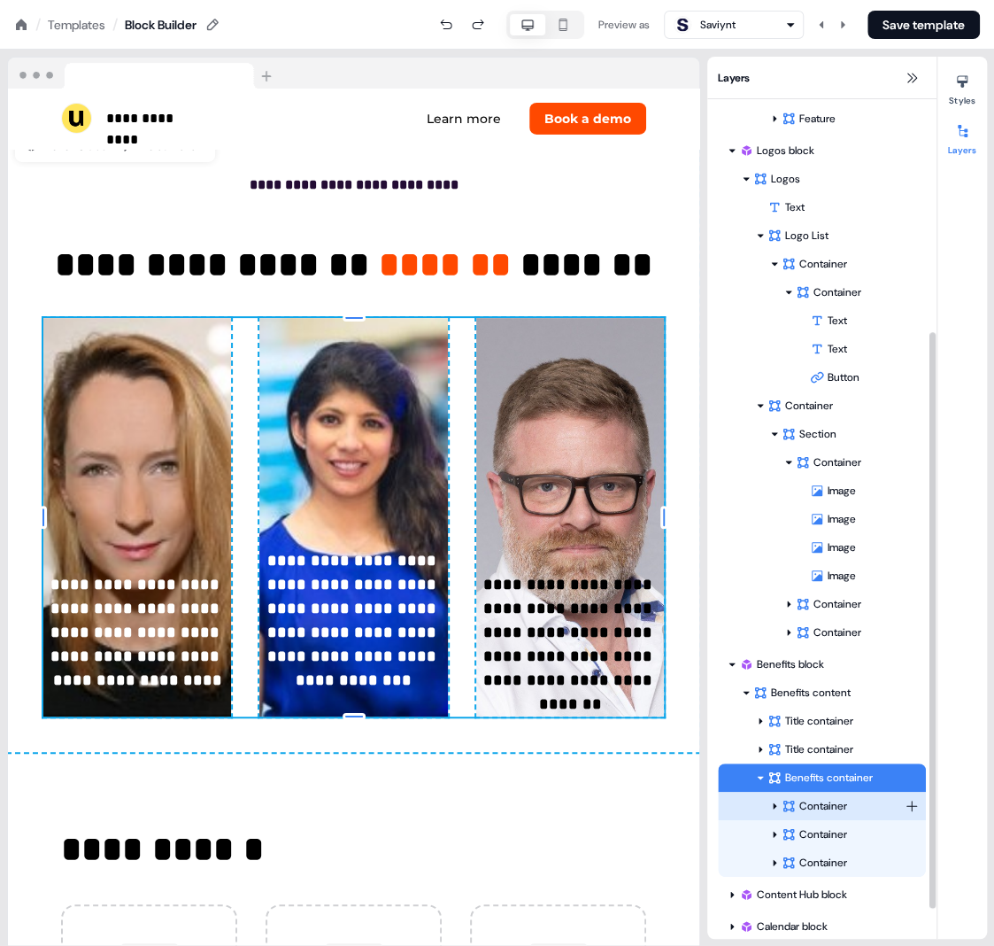
click at [776, 803] on icon at bounding box center [774, 805] width 9 height 9
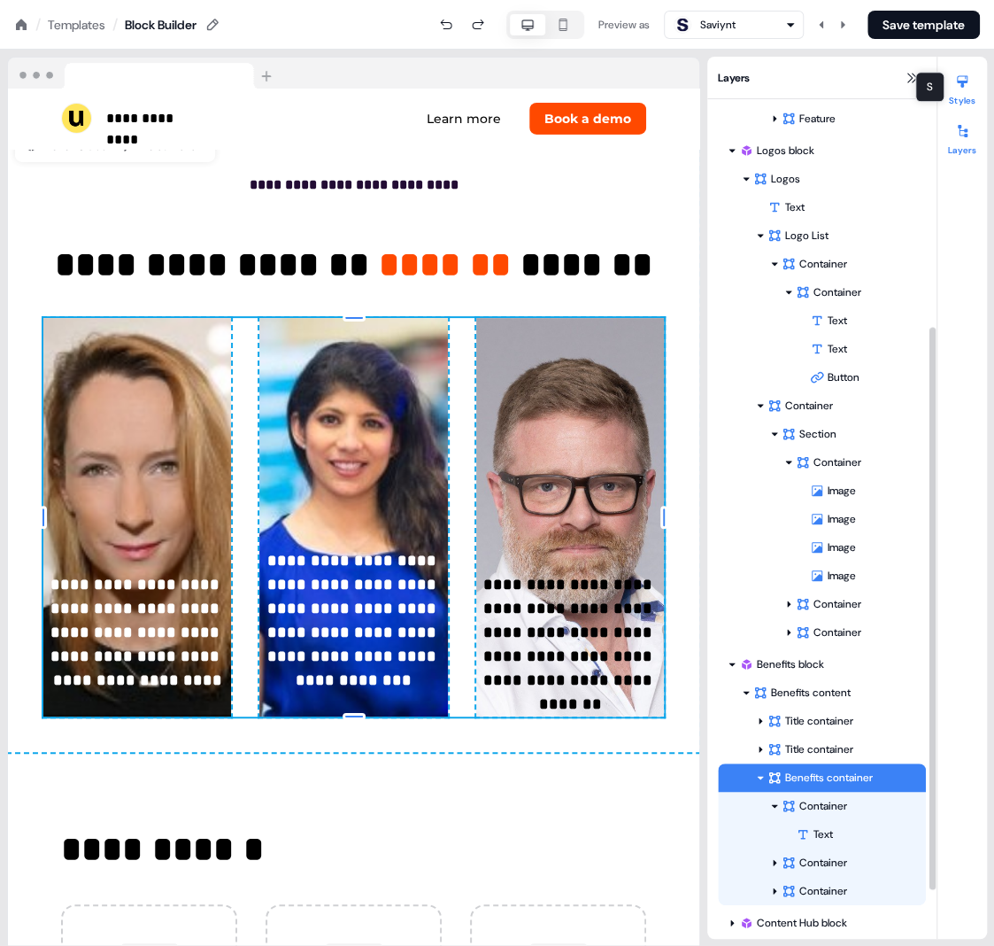
click at [971, 84] on div at bounding box center [962, 81] width 28 height 28
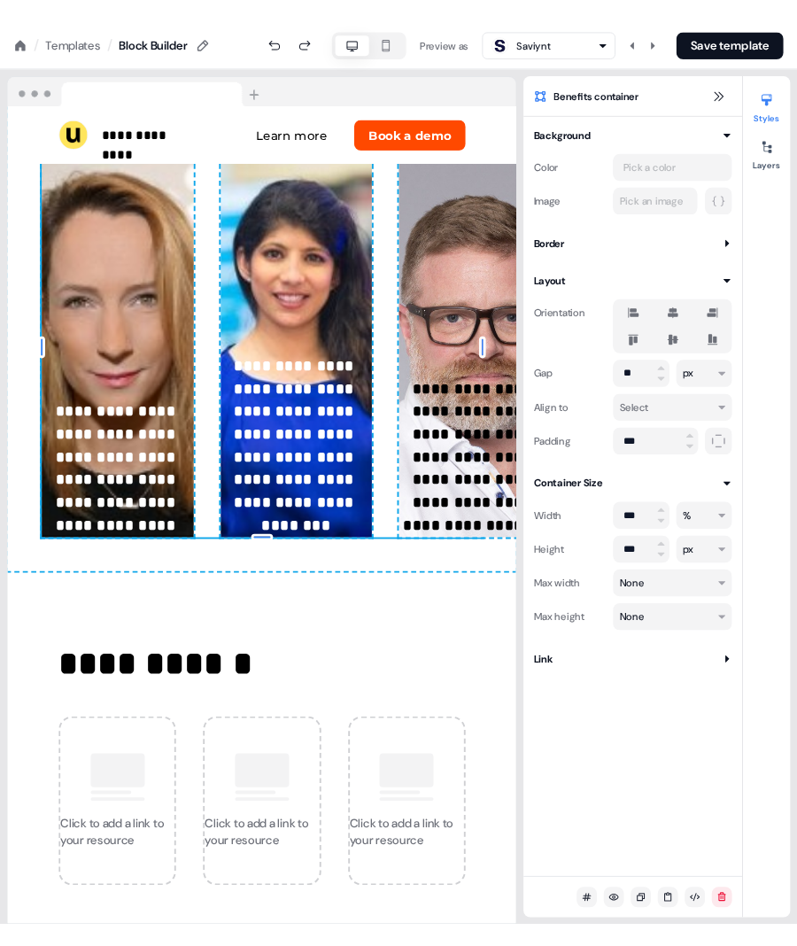
scroll to position [9591, 0]
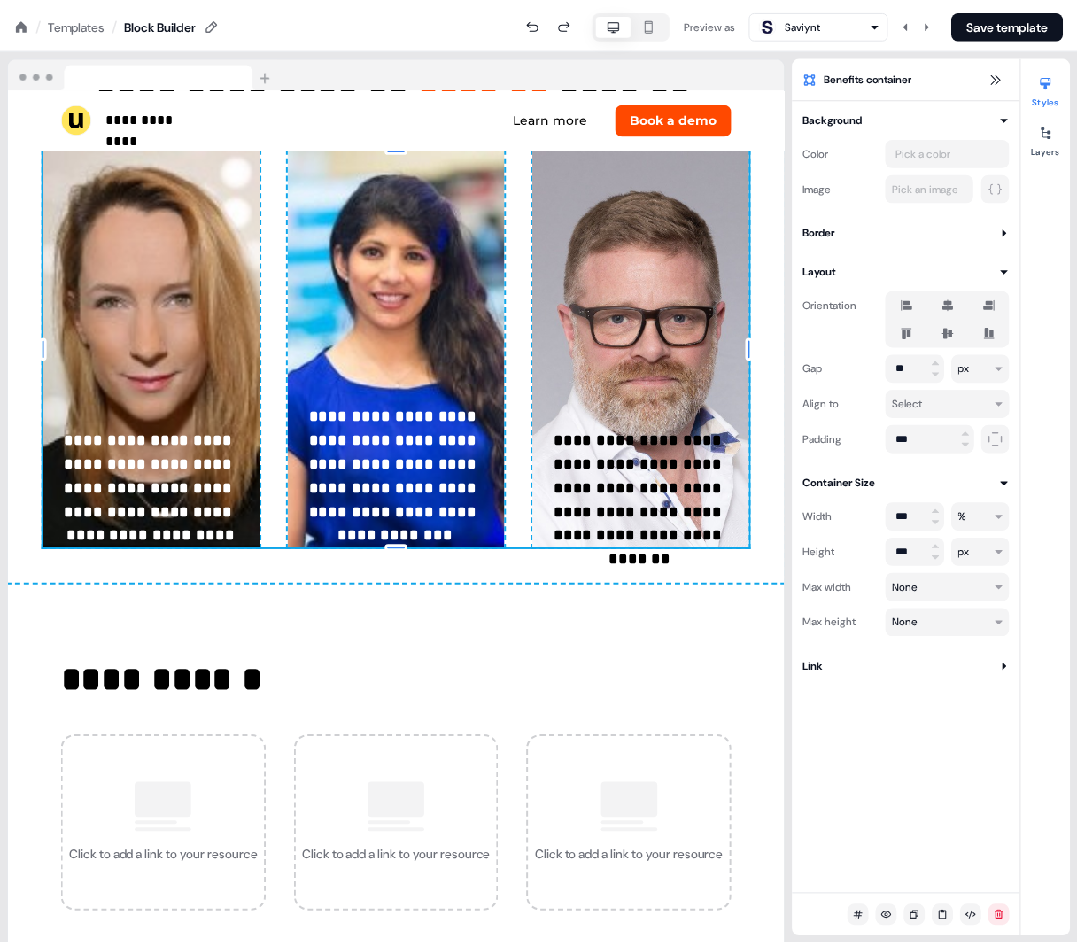
scroll to position [8376, 0]
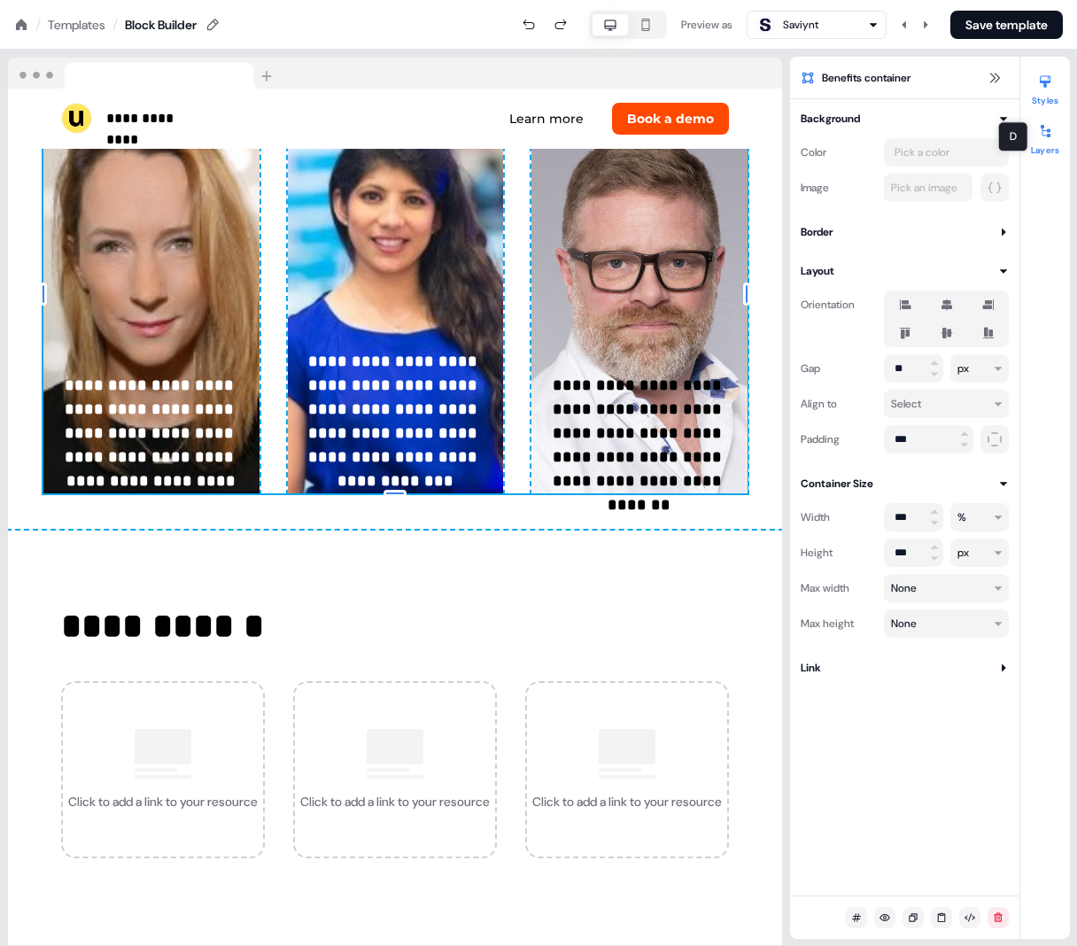
click at [878, 145] on button "Layers" at bounding box center [1045, 136] width 50 height 39
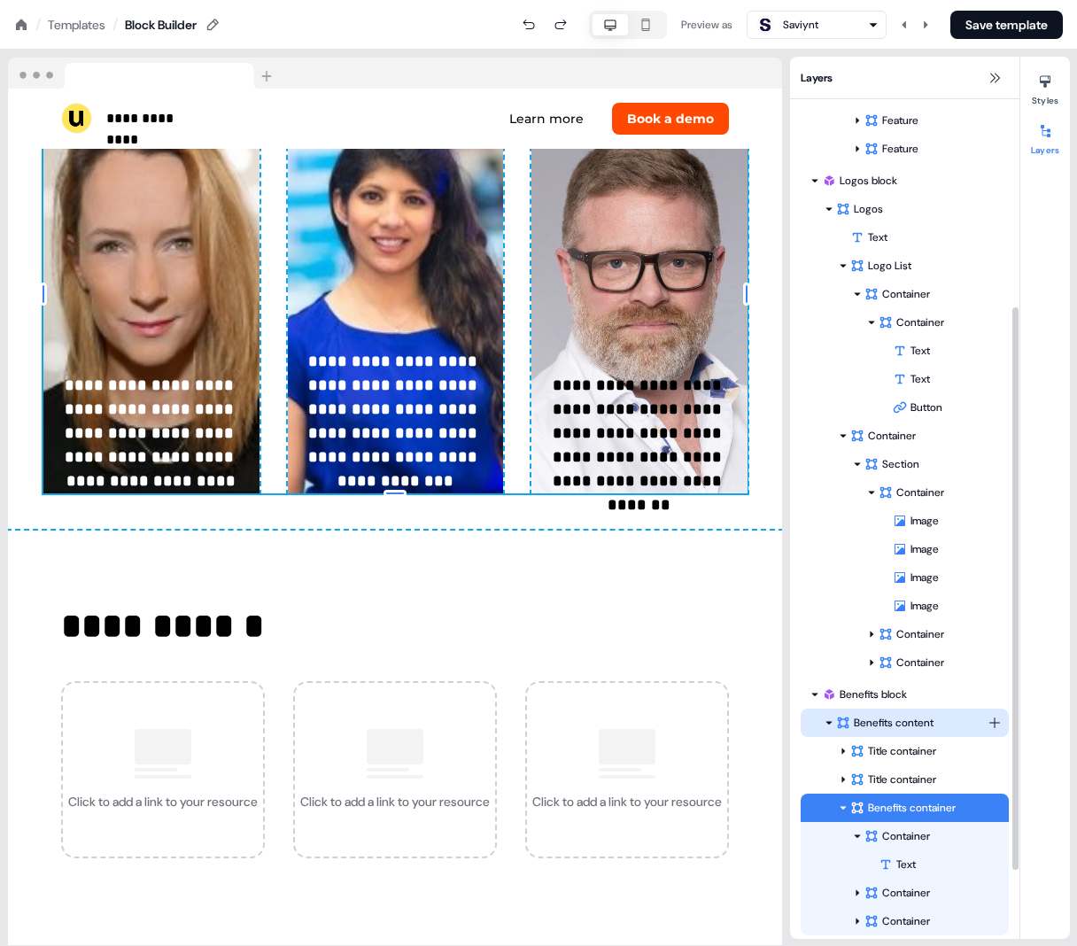
scroll to position [309, 0]
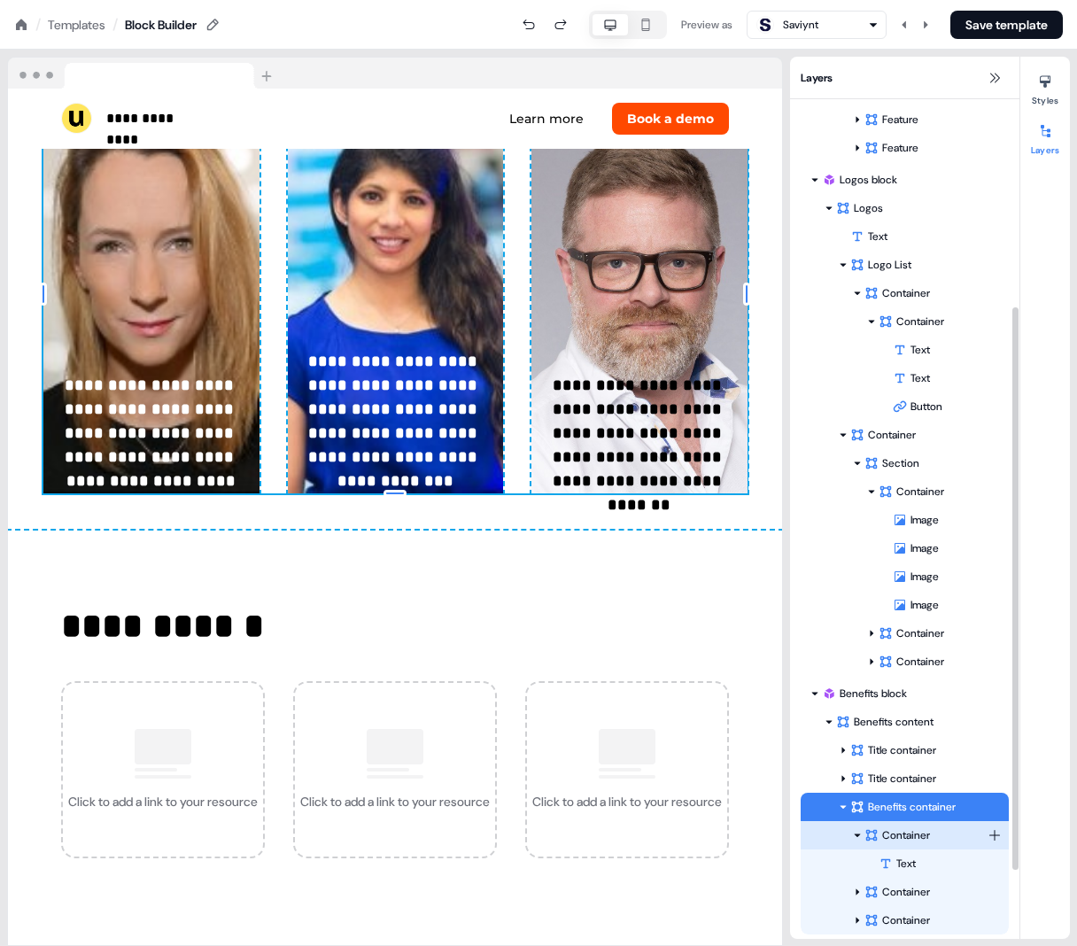
click at [878, 839] on div "Container" at bounding box center [925, 835] width 123 height 18
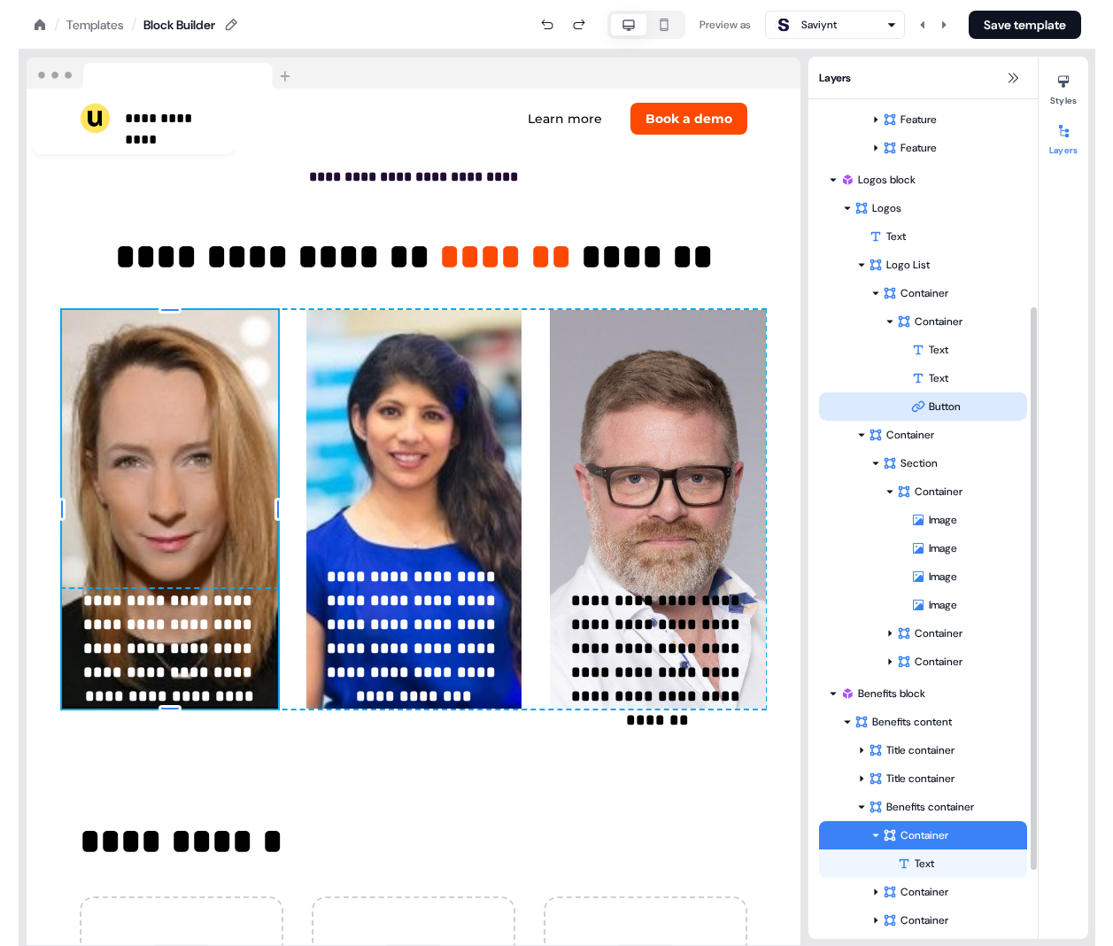
scroll to position [8153, 0]
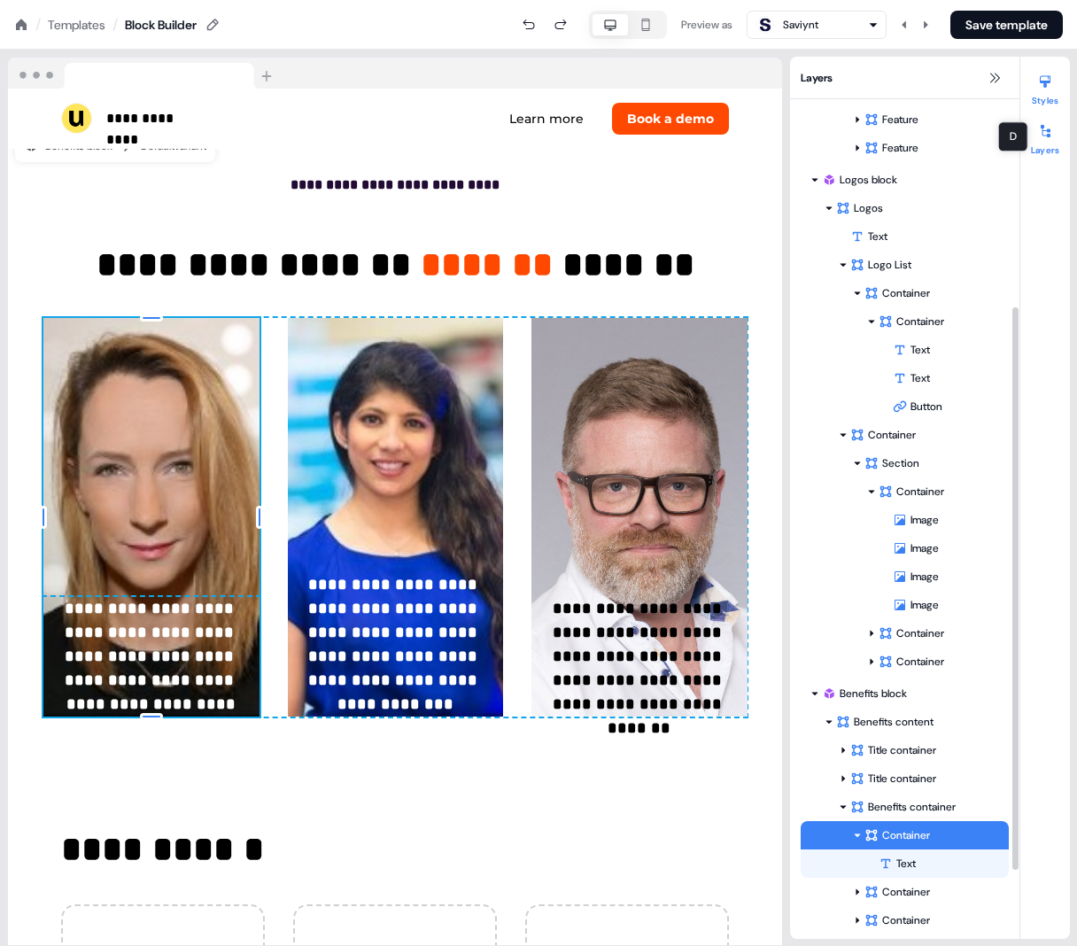
click at [878, 84] on icon at bounding box center [1045, 81] width 14 height 14
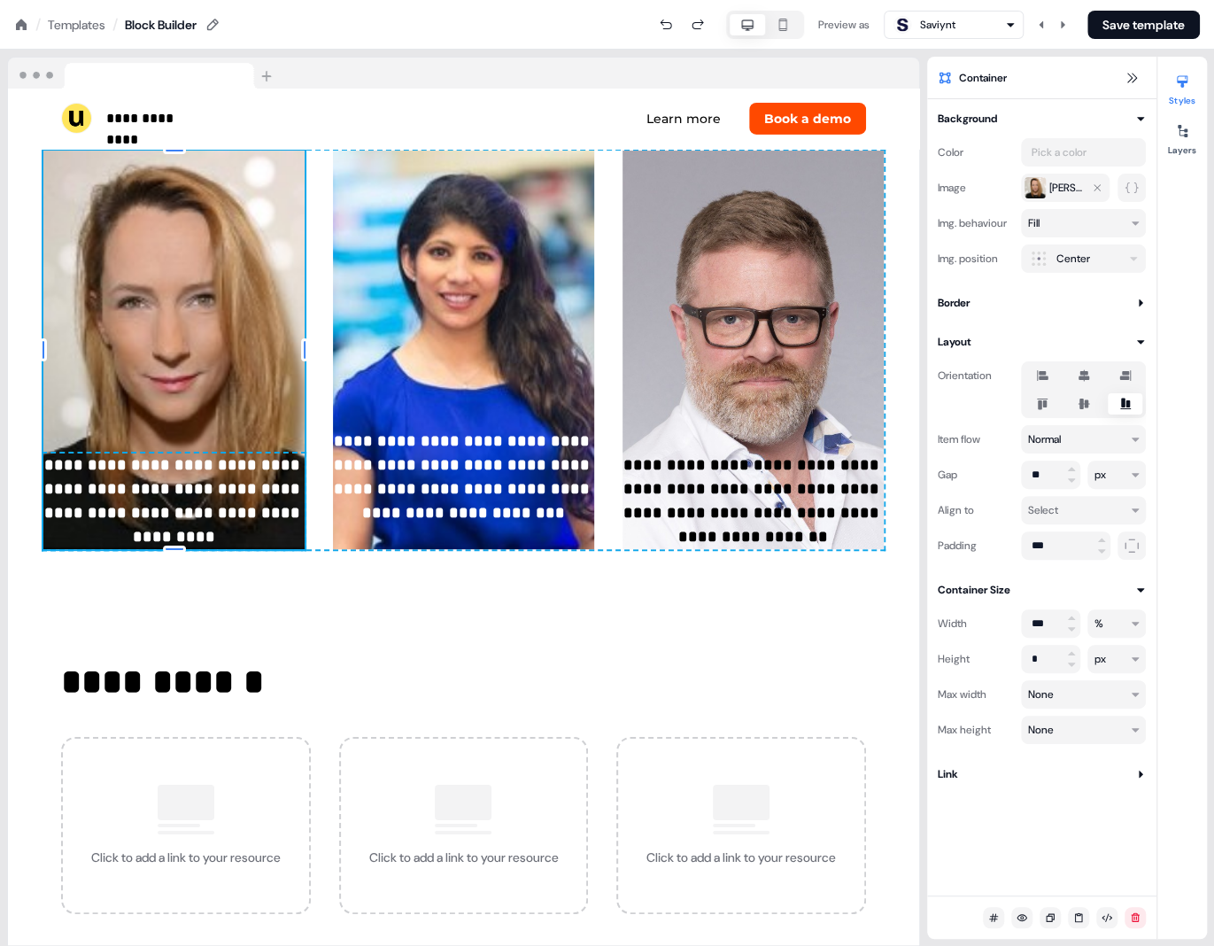
scroll to position [6923, 0]
click at [878, 135] on icon at bounding box center [1183, 131] width 10 height 12
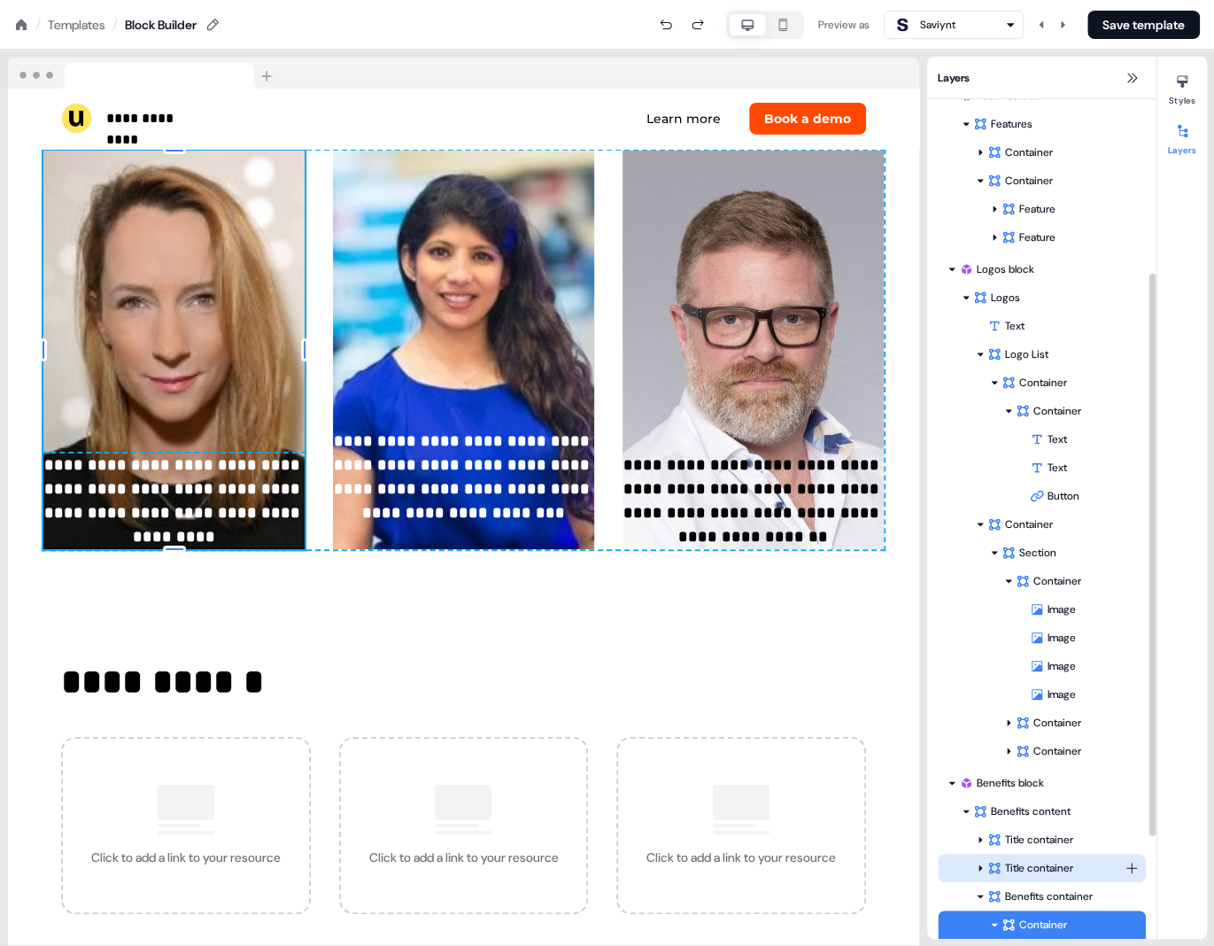
scroll to position [294, 0]
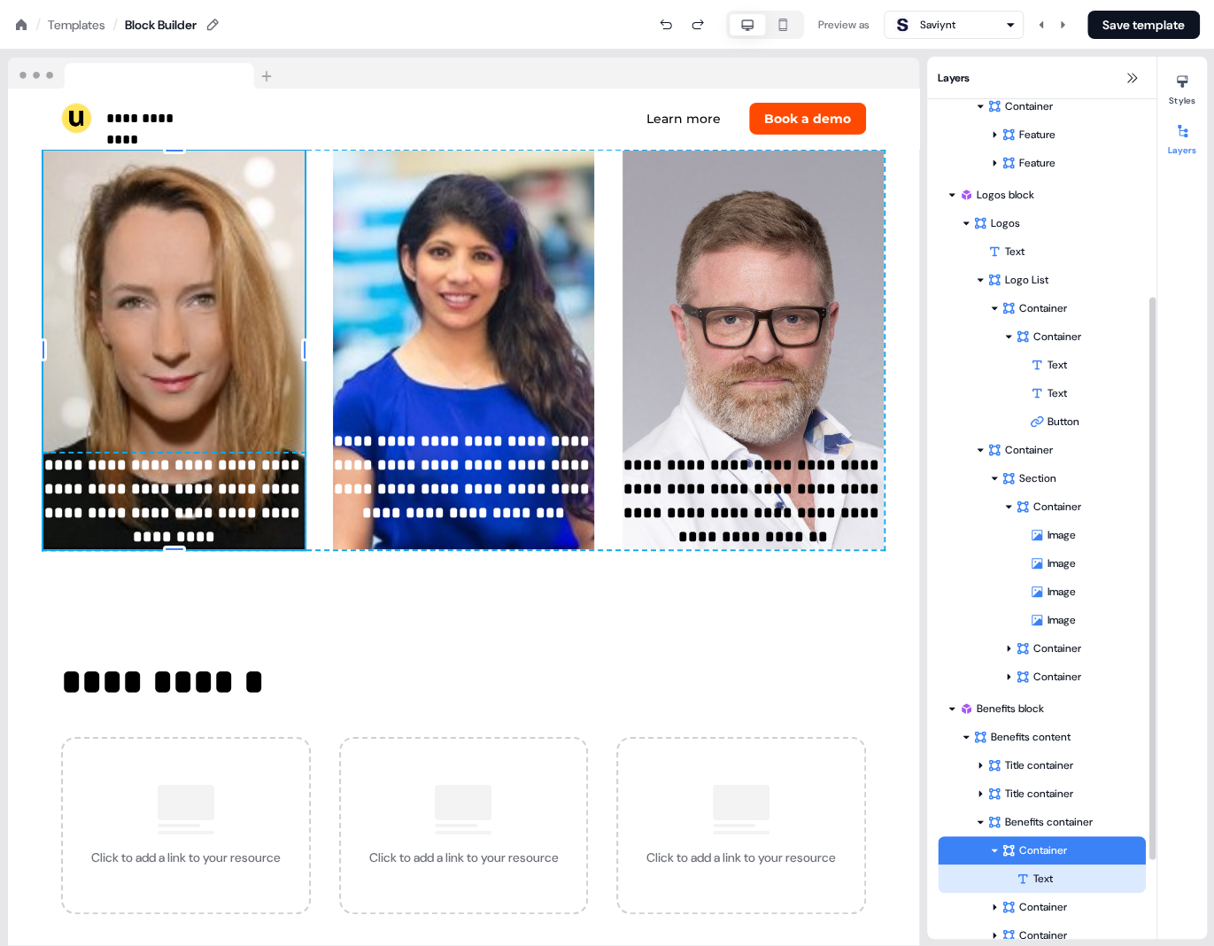
click at [878, 872] on icon at bounding box center [1023, 878] width 14 height 14
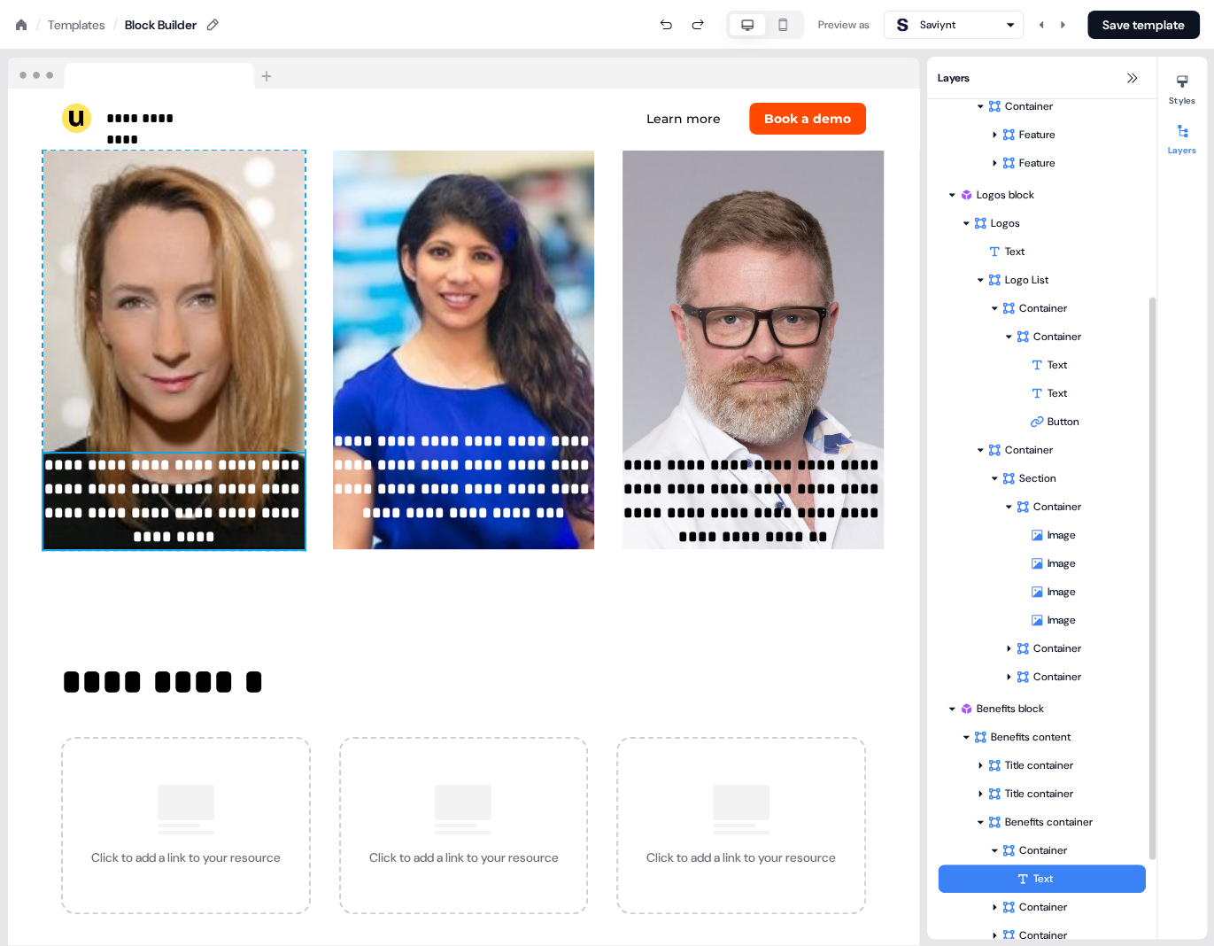
scroll to position [6906, 0]
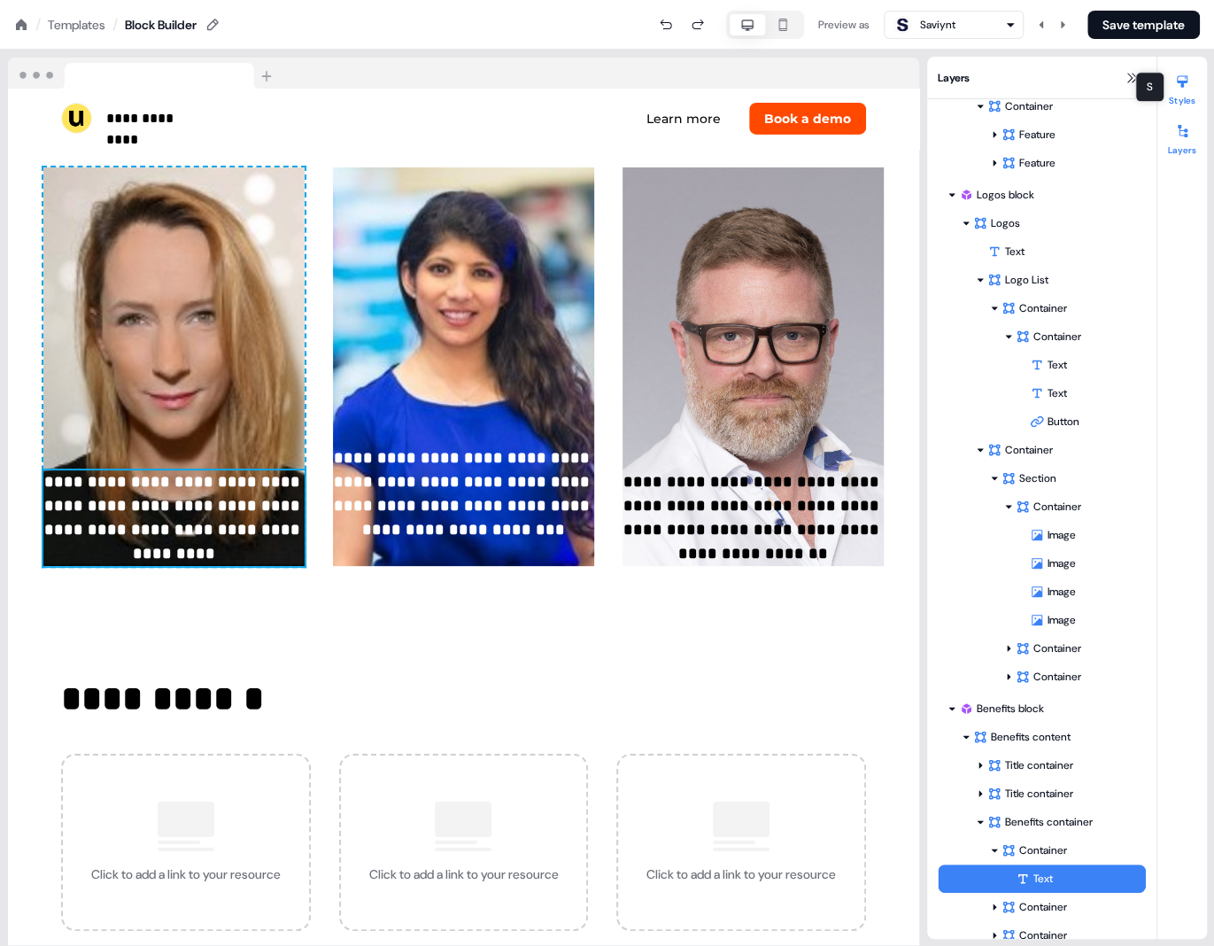
click at [878, 88] on icon at bounding box center [1182, 81] width 14 height 14
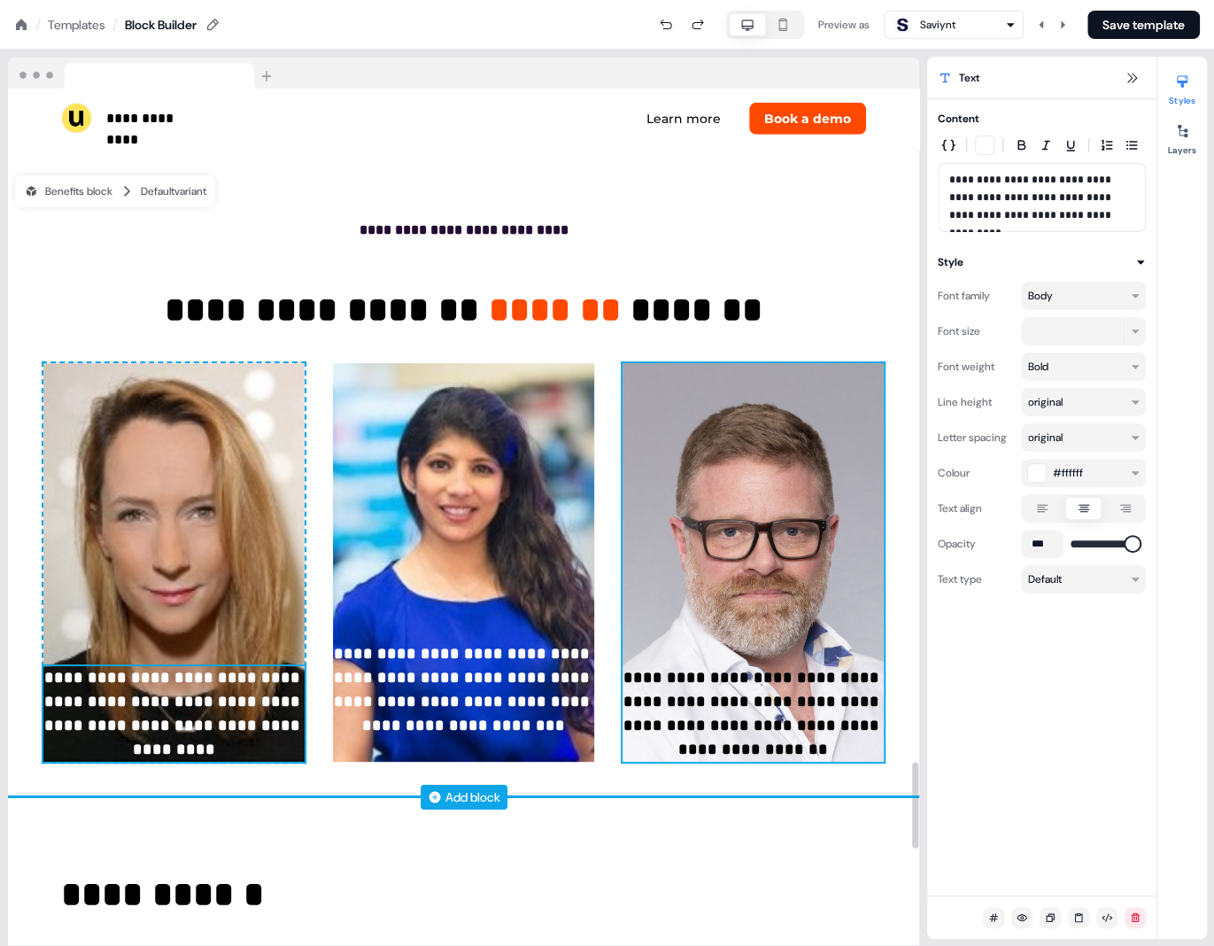
scroll to position [6706, 0]
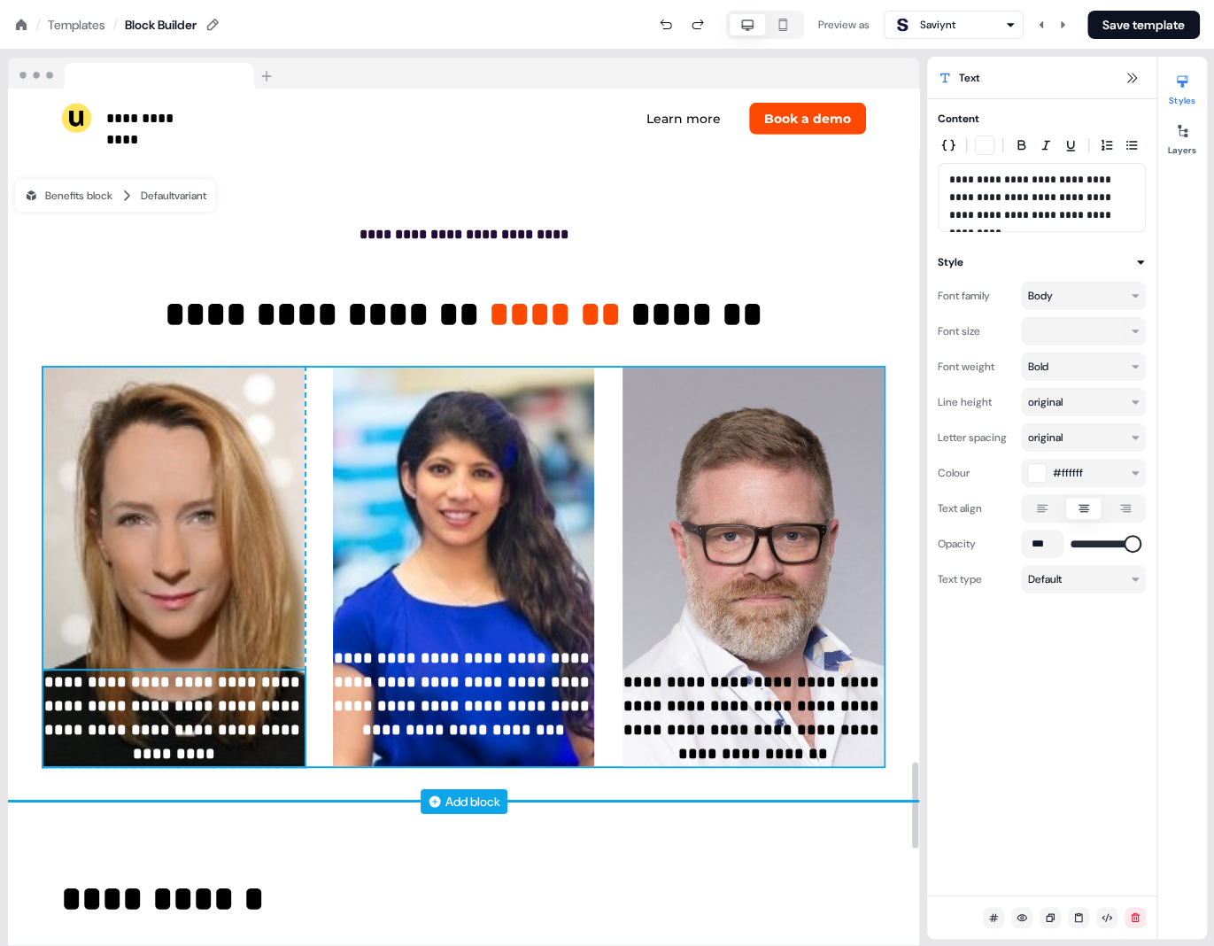
click at [607, 370] on div "**********" at bounding box center [463, 566] width 840 height 398
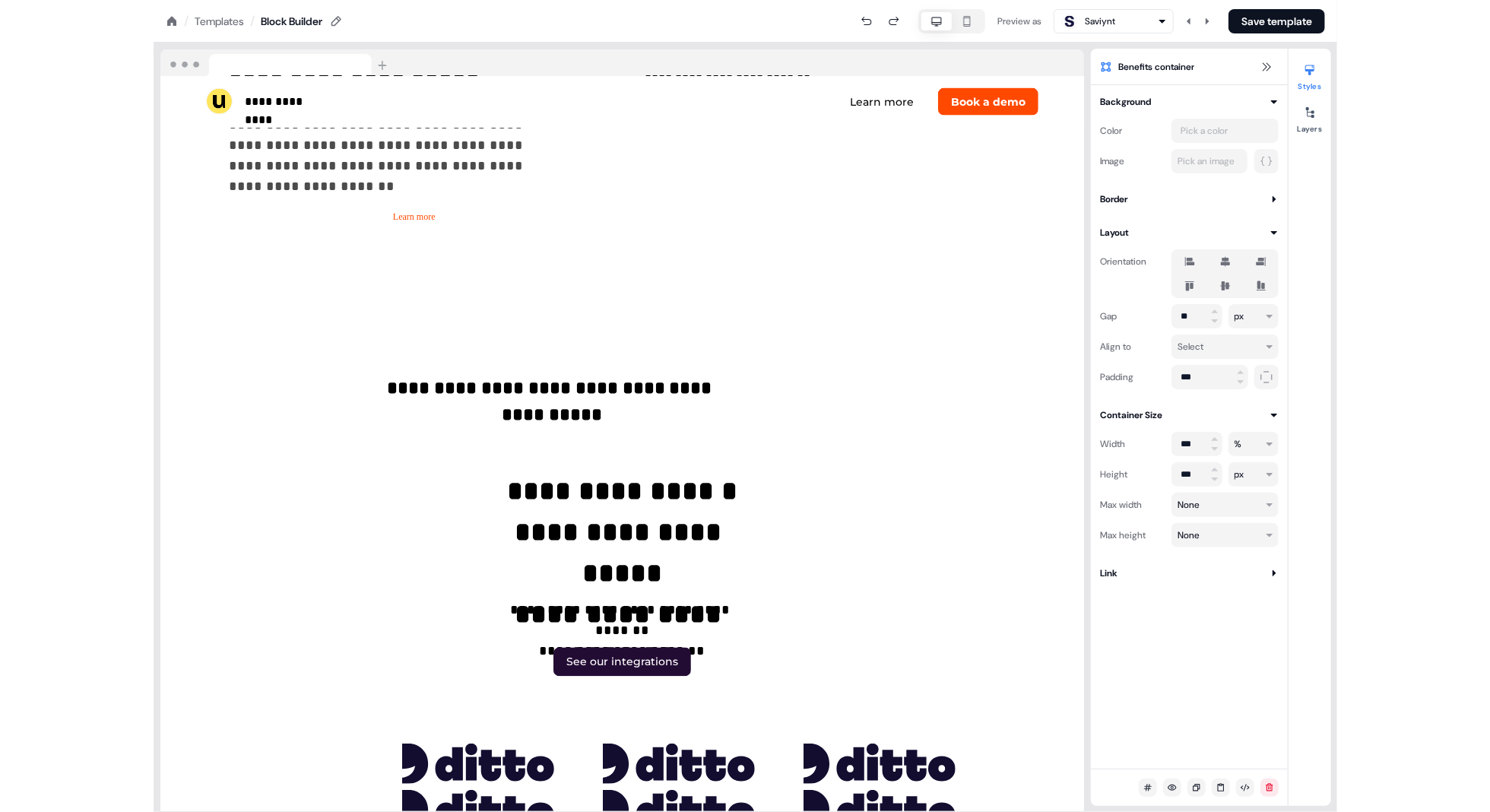
scroll to position [4977, 0]
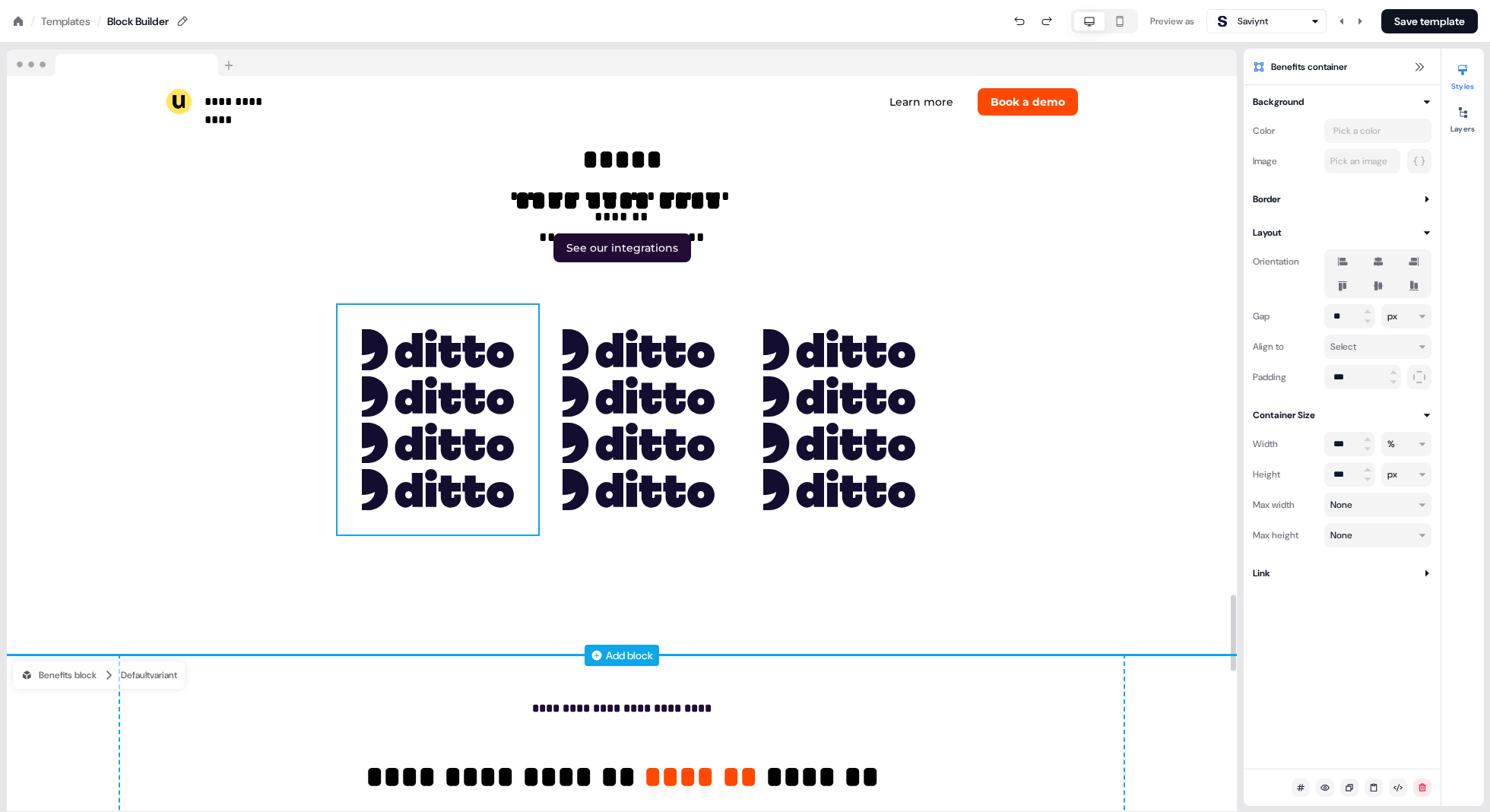
click at [508, 315] on div "To pick up a draggable item, press the space bar. While dragging, use the arrow…" at bounding box center [438, 419] width 201 height 229
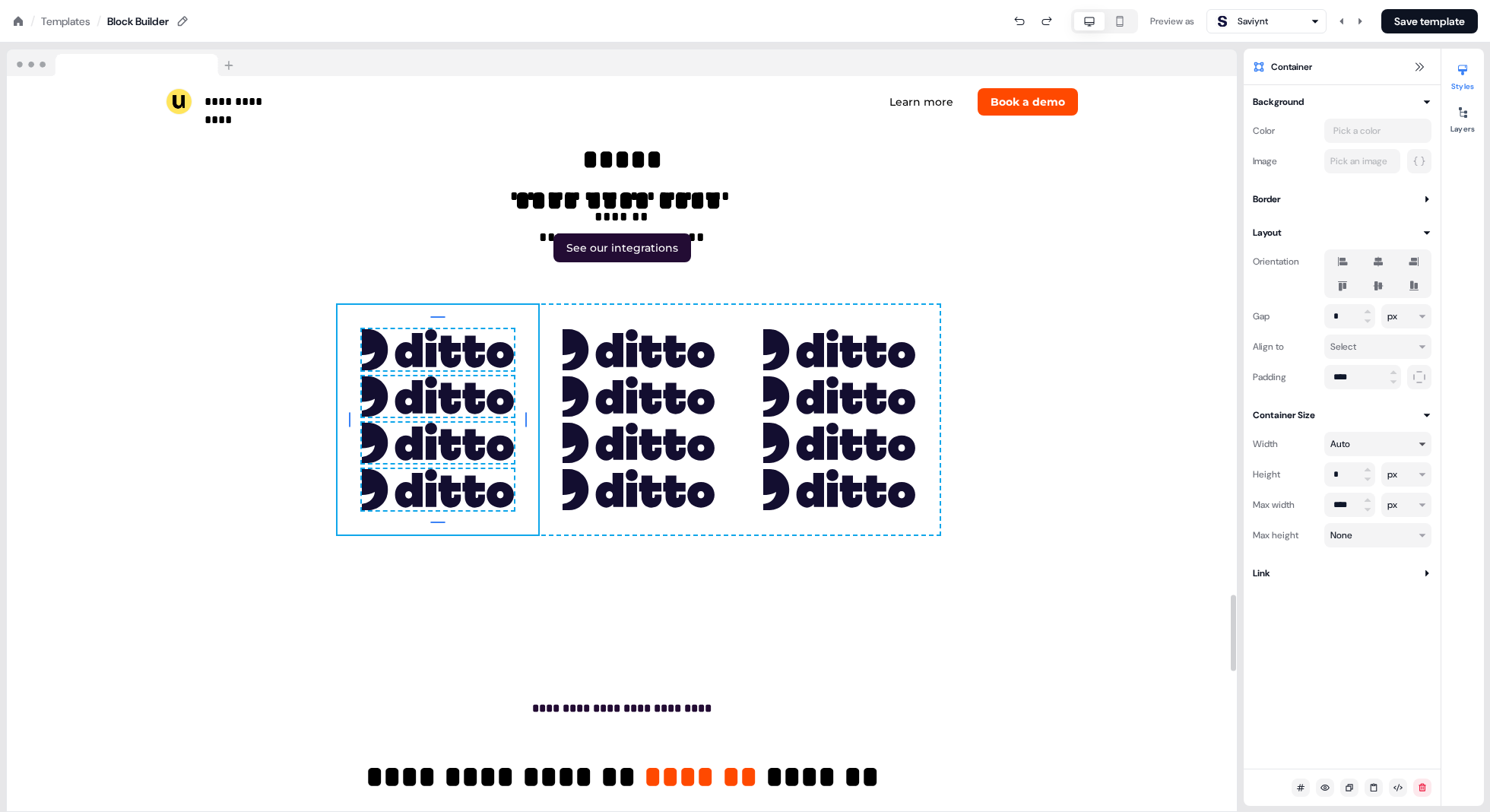
click at [754, 0] on html "**********" at bounding box center [745, 0] width 1490 height 0
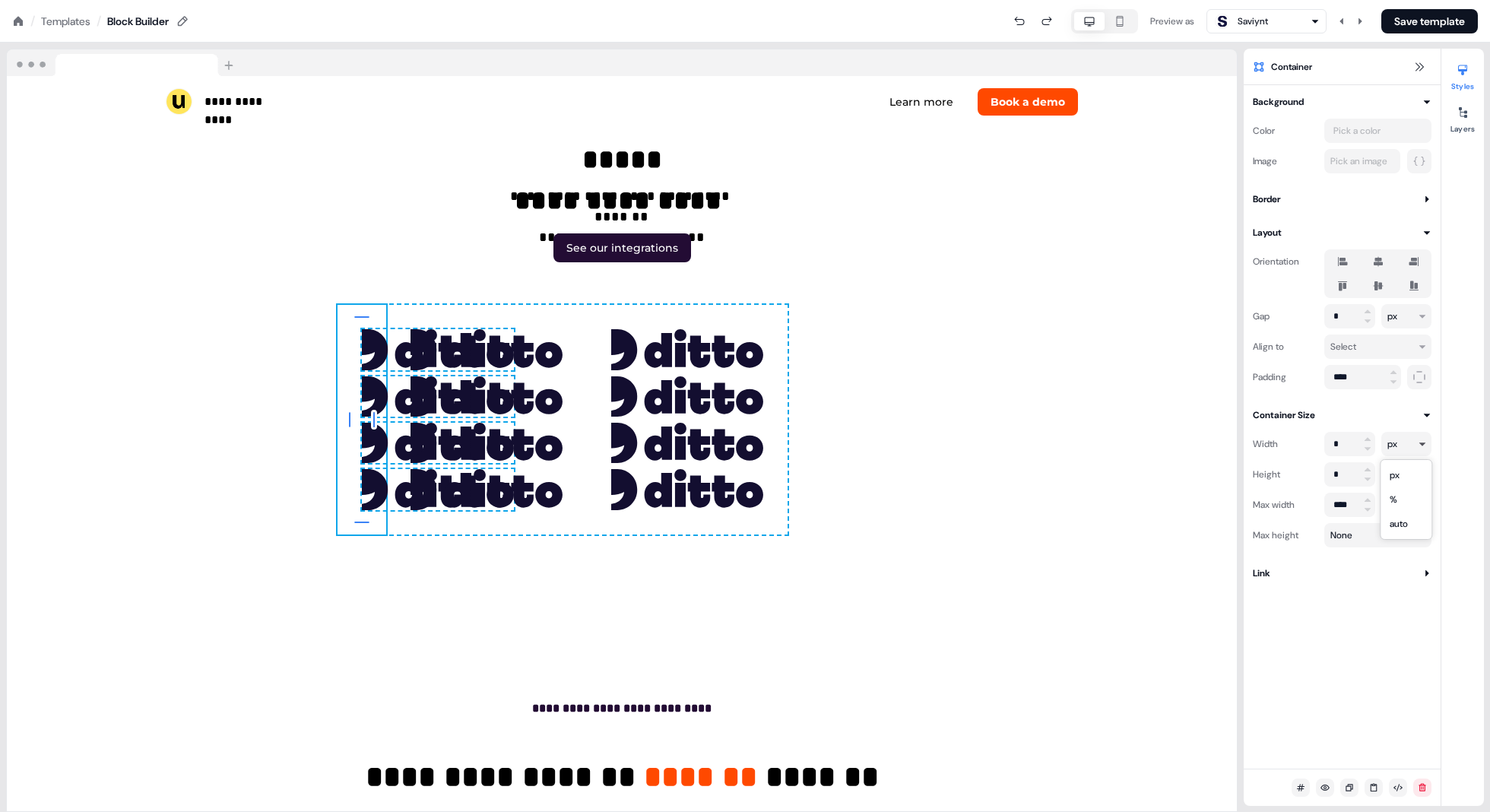
click at [754, 0] on html "**********" at bounding box center [745, 0] width 1490 height 0
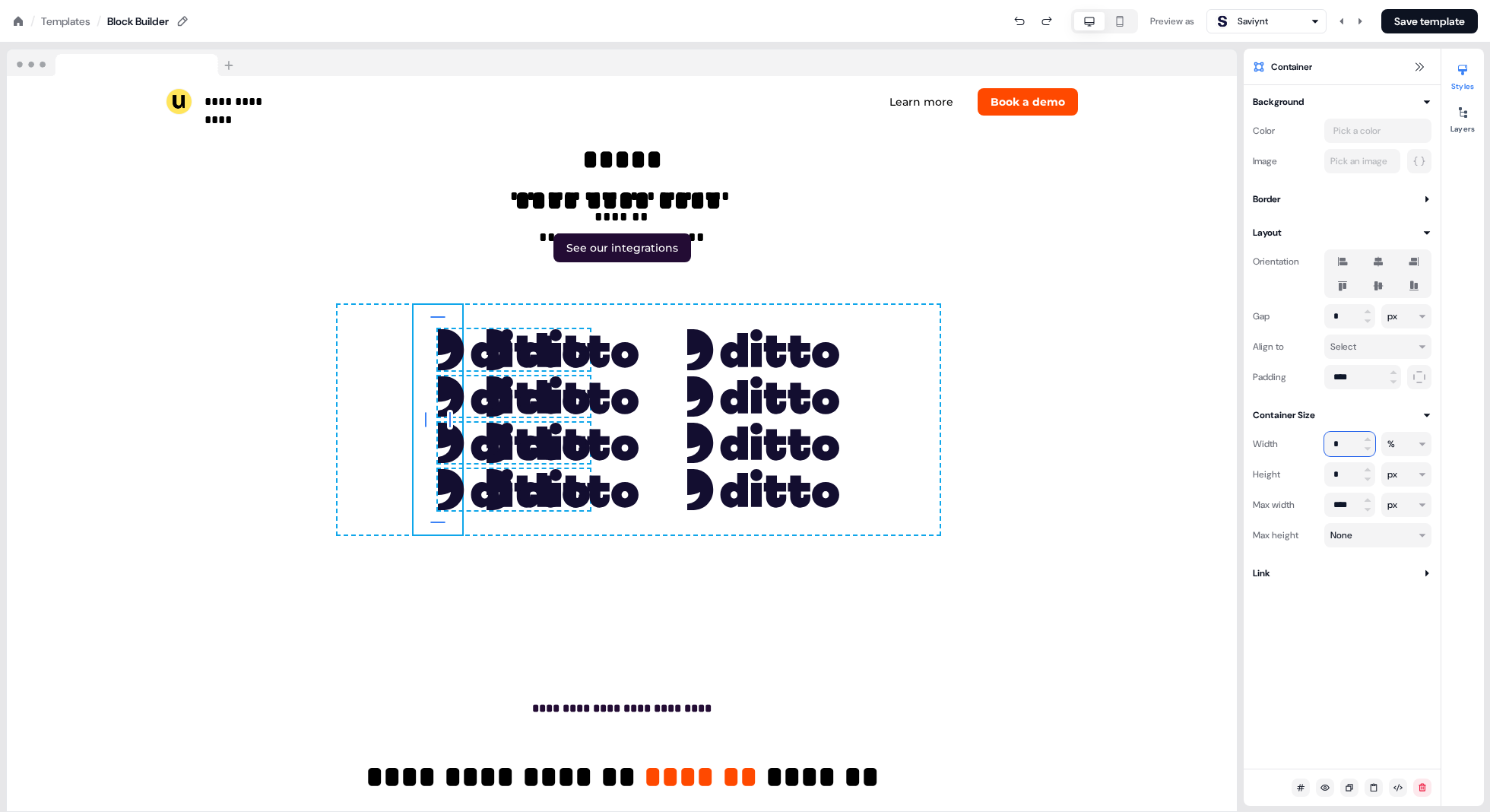
click at [754, 443] on input "*" at bounding box center [1349, 444] width 51 height 24
type input "***"
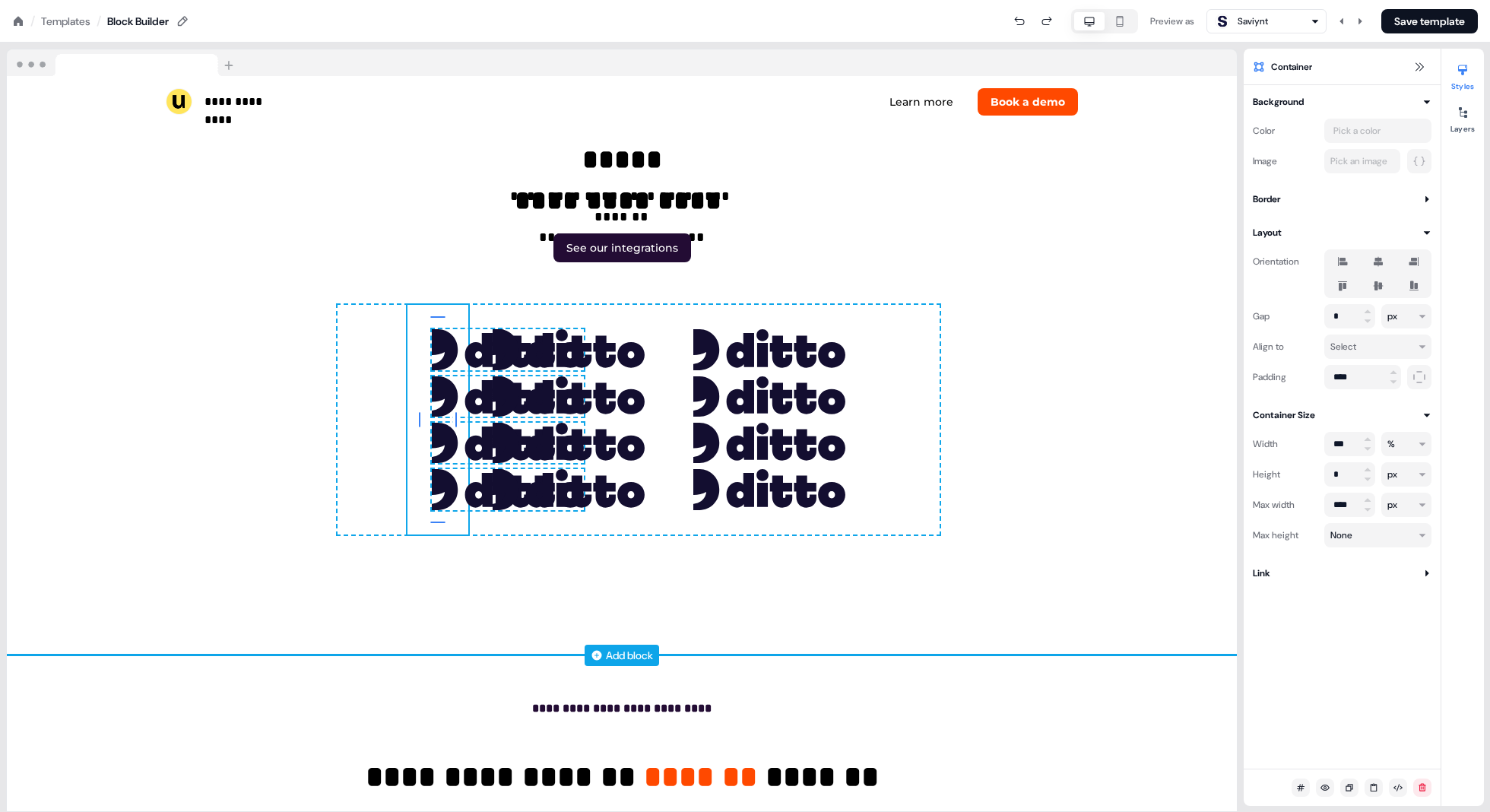
click at [754, 610] on div "**********" at bounding box center [622, 260] width 1004 height 788
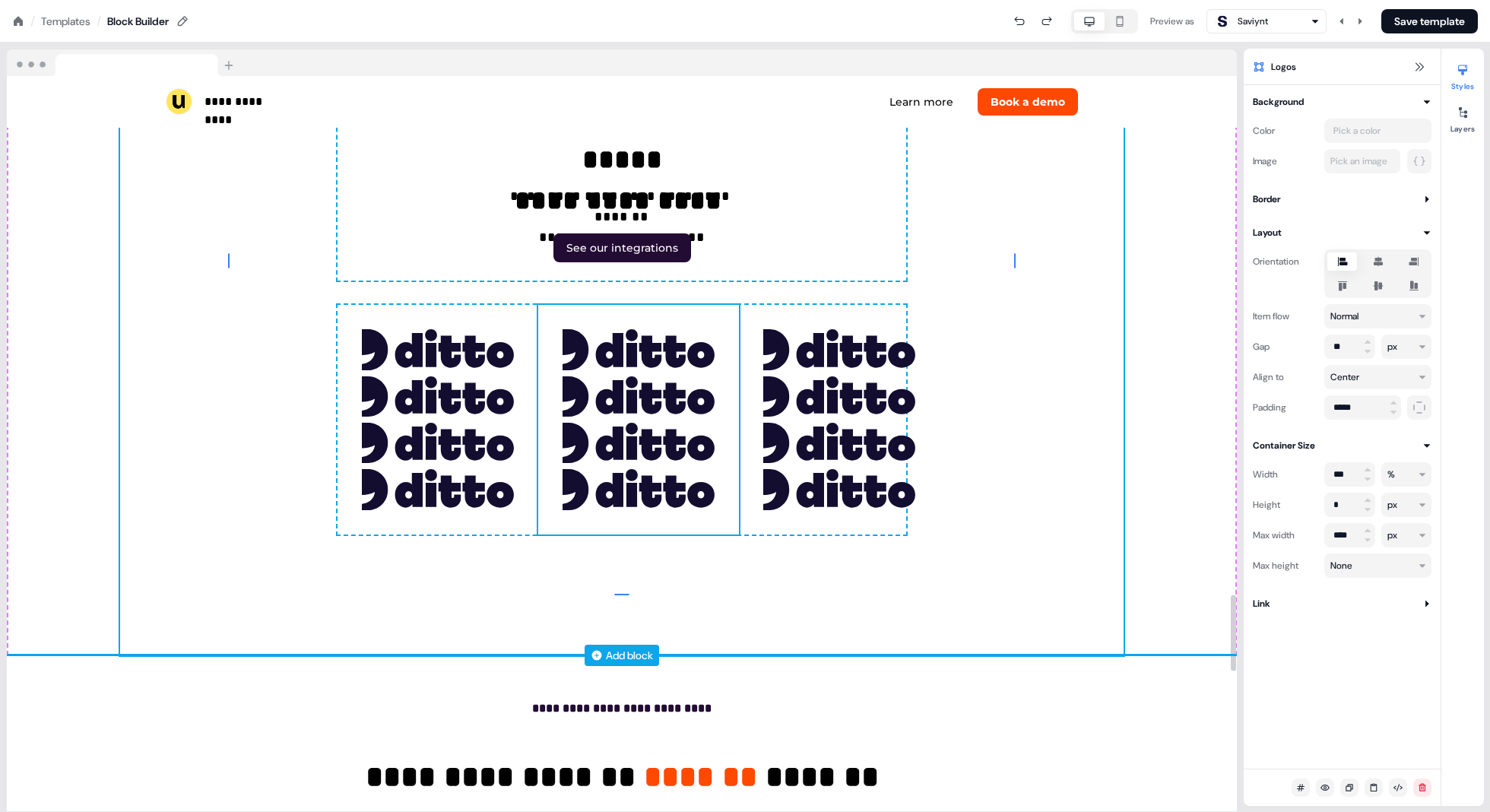
click at [578, 322] on div "To pick up a draggable item, press the space bar. While dragging, use the arrow…" at bounding box center [639, 419] width 201 height 229
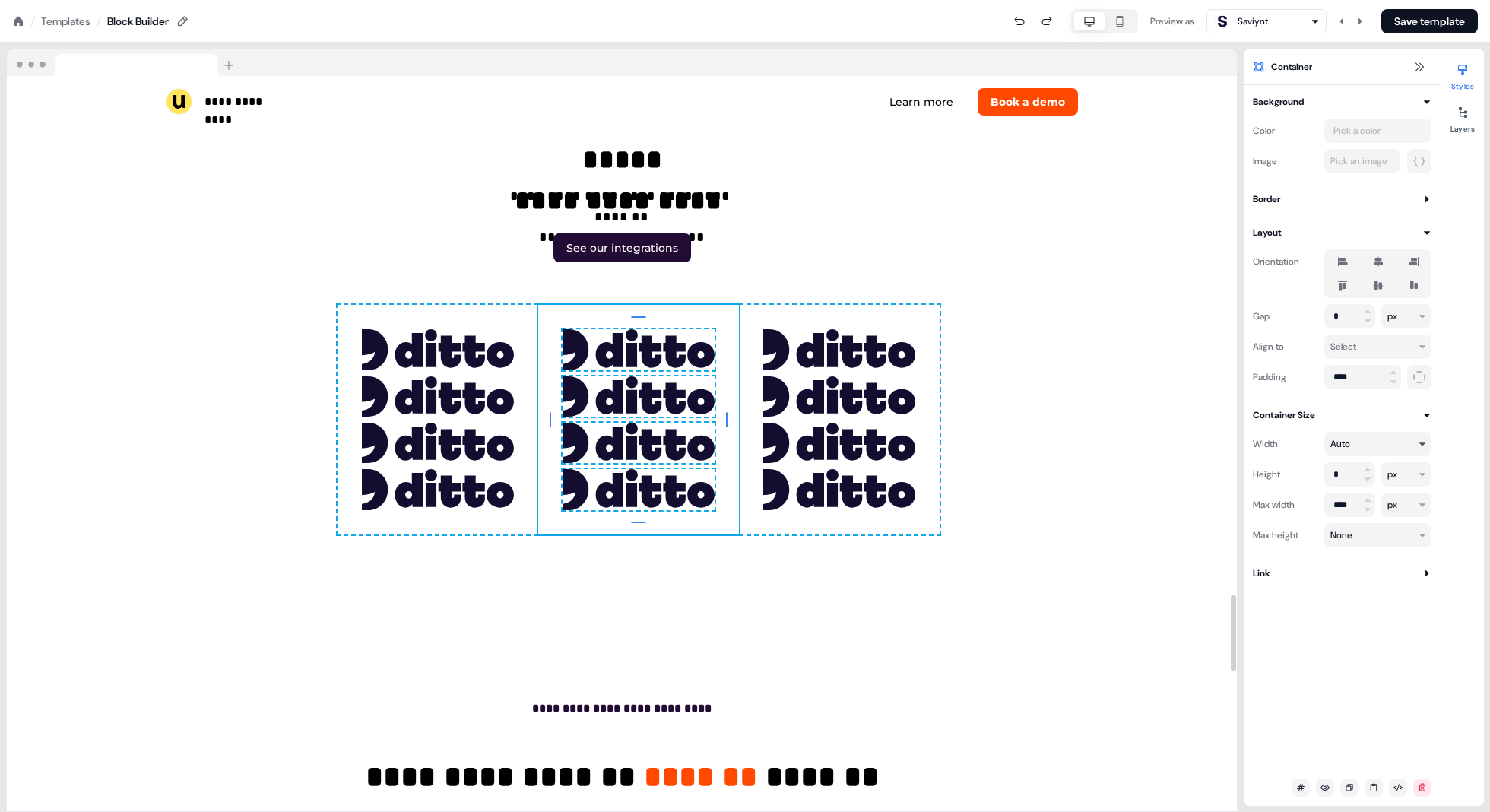
click at [754, 0] on html "**********" at bounding box center [745, 0] width 1490 height 0
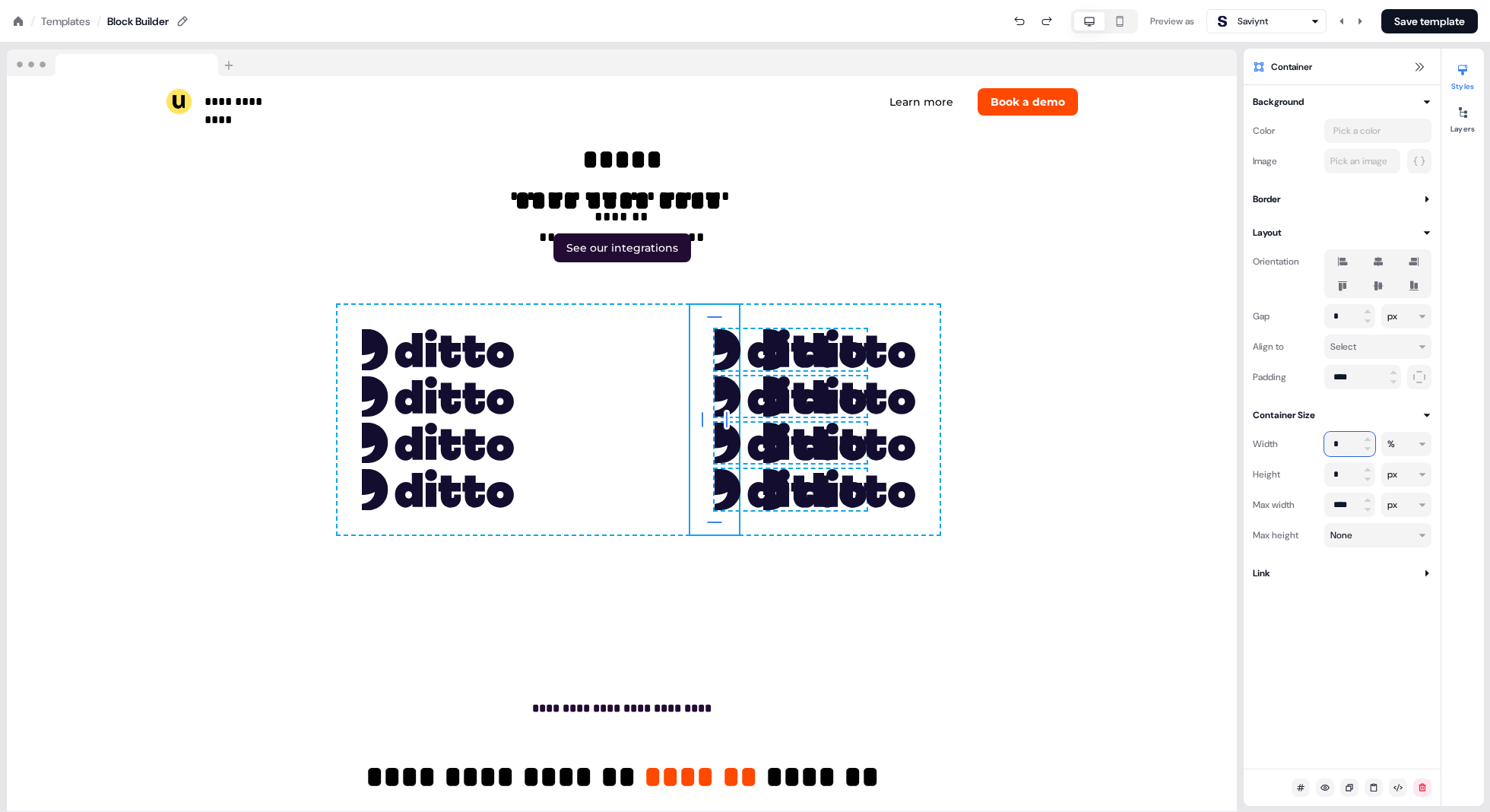
click at [754, 444] on input "*" at bounding box center [1349, 444] width 51 height 24
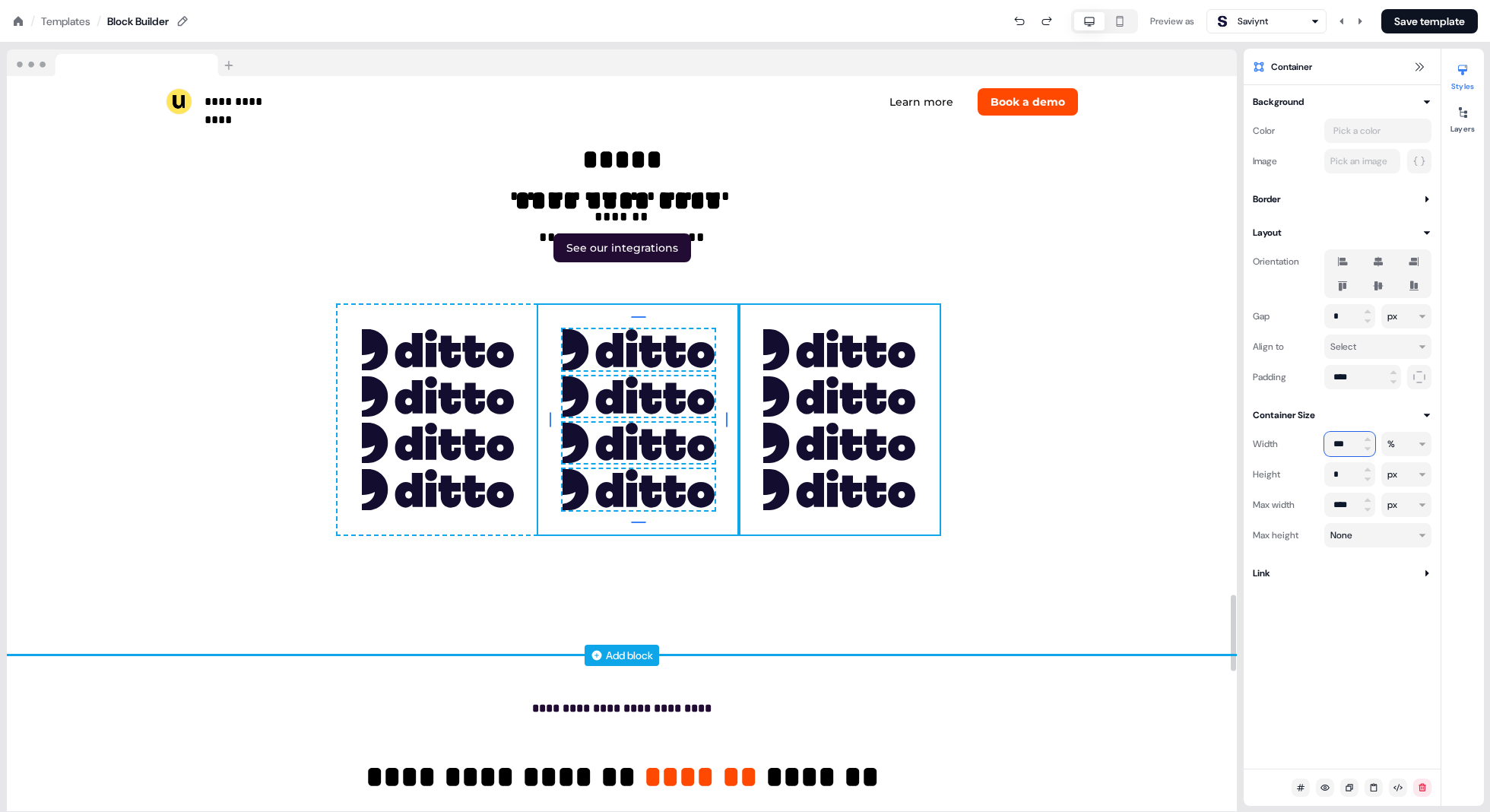
type input "***"
click at [754, 512] on div "To pick up a draggable item, press the space bar. While dragging, use the arrow…" at bounding box center [840, 419] width 201 height 229
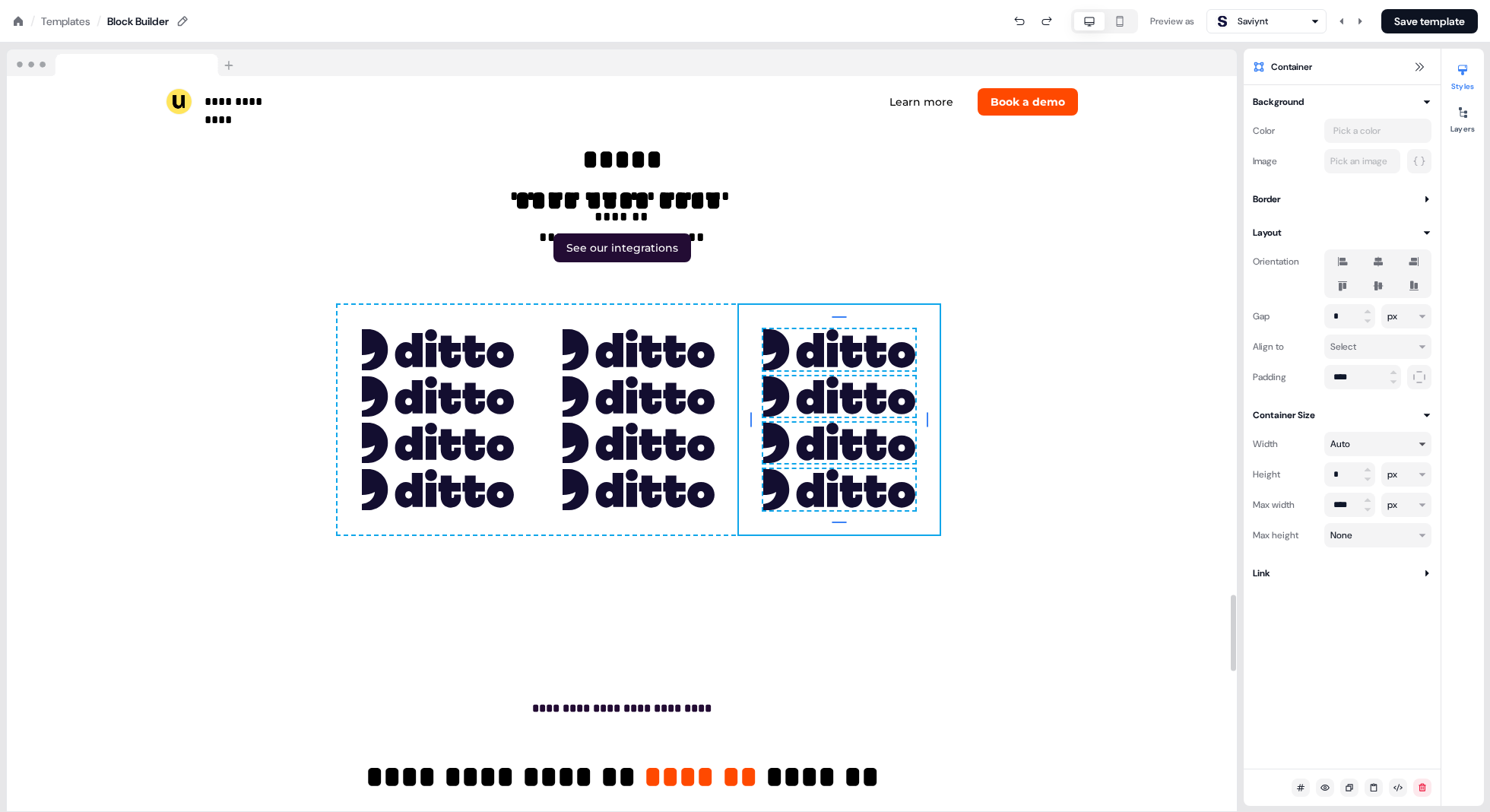
click at [754, 0] on html "**********" at bounding box center [745, 0] width 1490 height 0
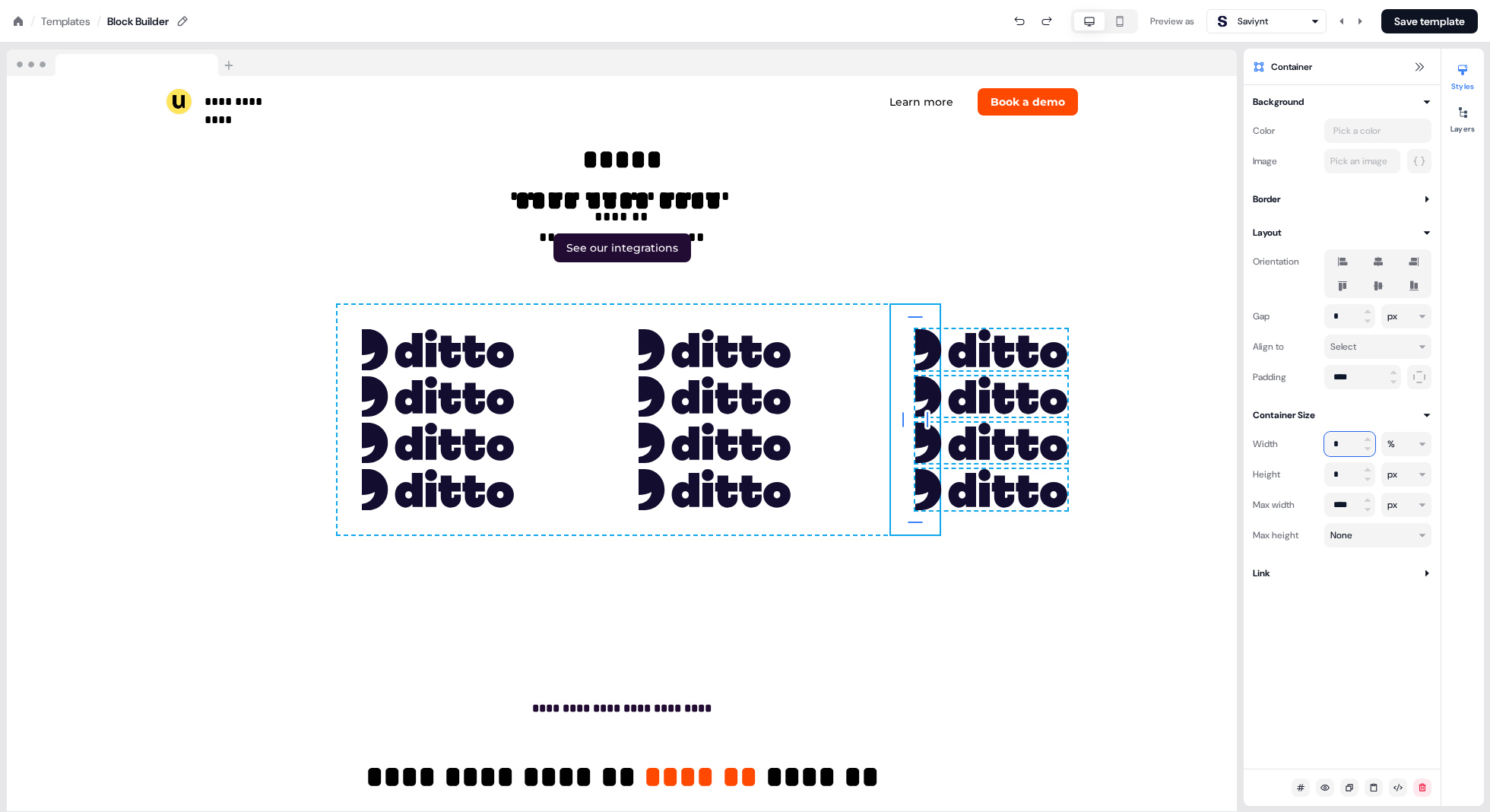
click at [754, 445] on input "*" at bounding box center [1349, 444] width 51 height 24
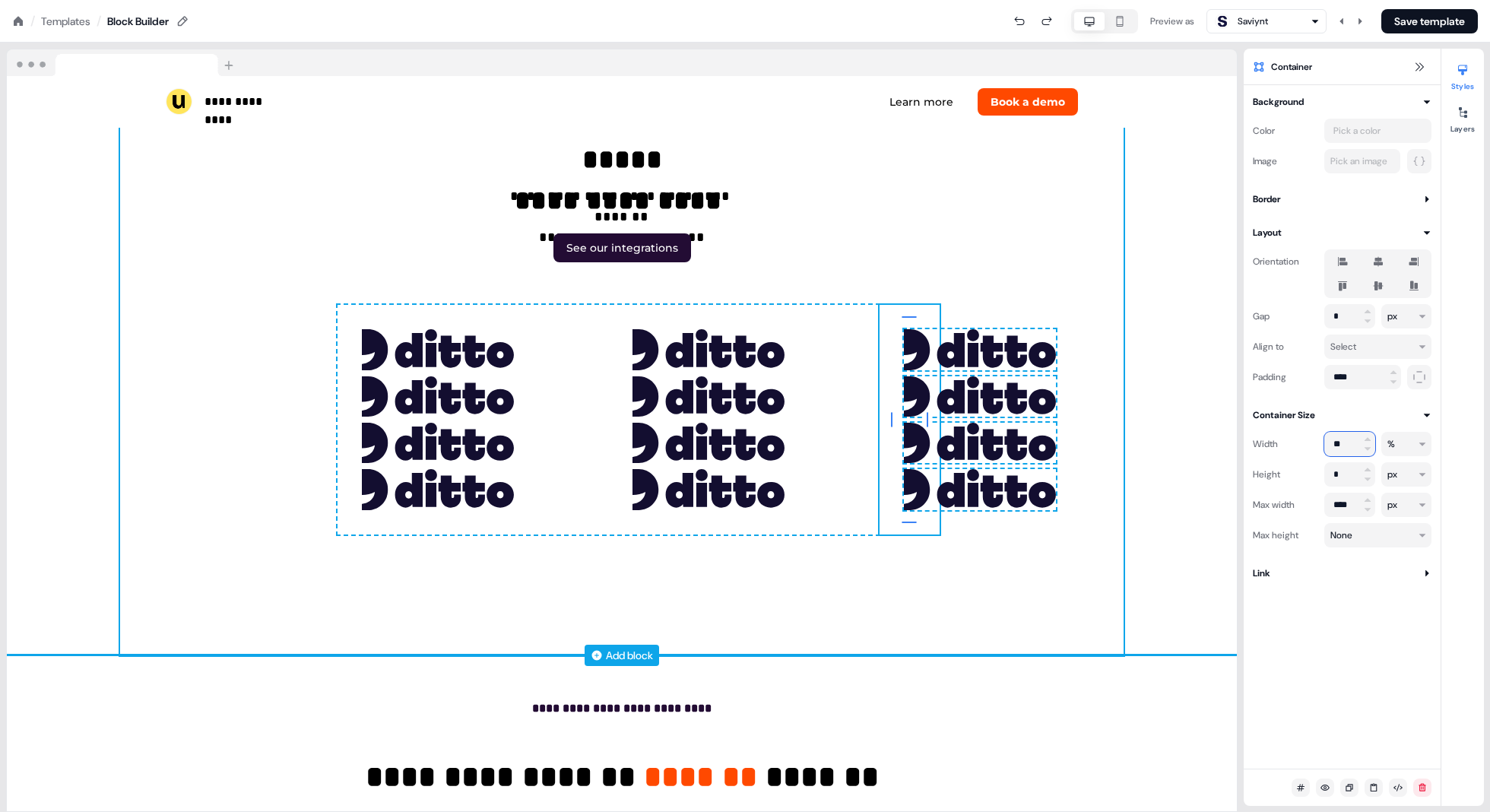
type input "***"
click at [754, 305] on div "32px" at bounding box center [909, 317] width 60 height 24
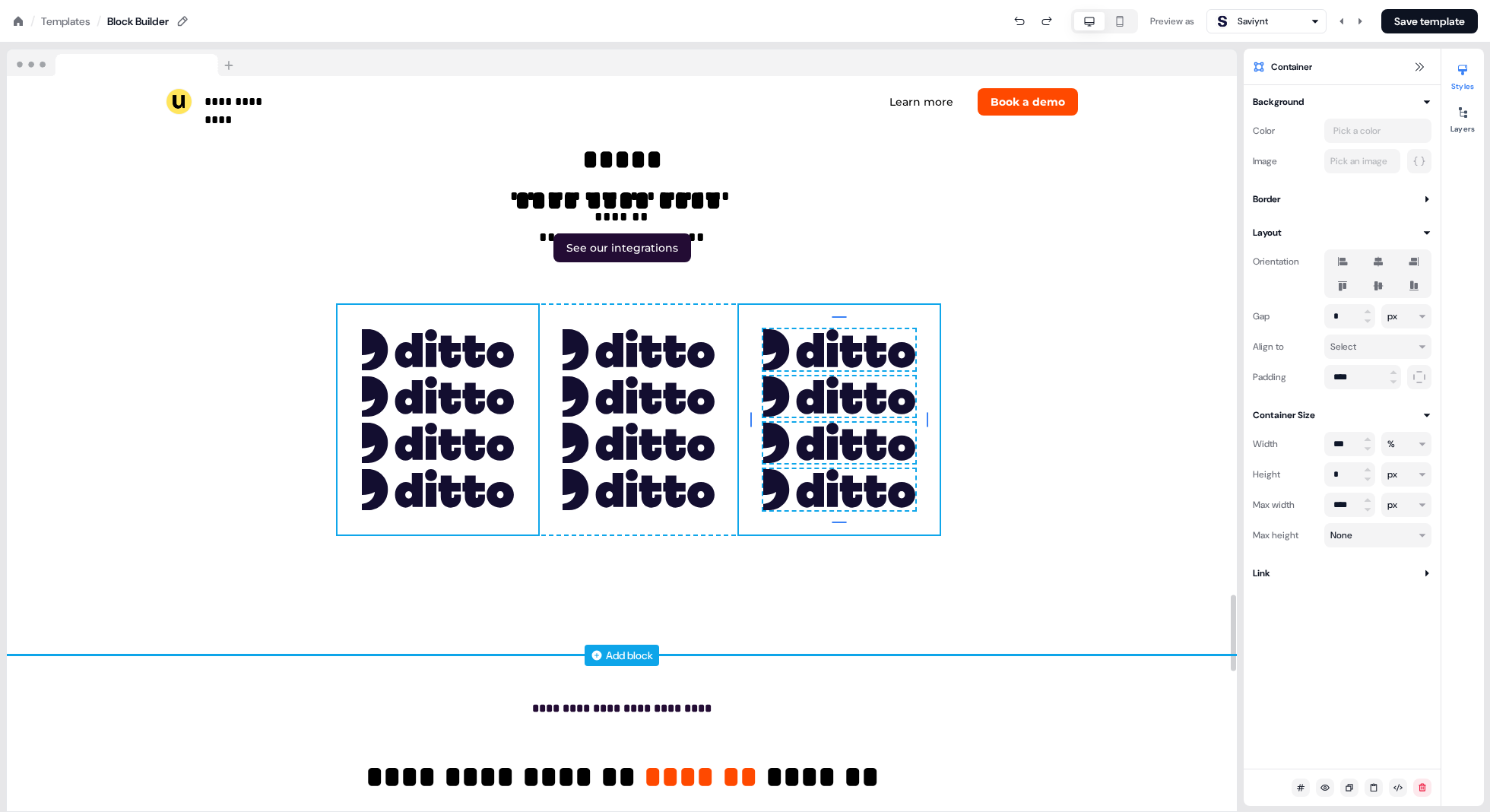
click at [529, 305] on div "To pick up a draggable item, press the space bar. While dragging, use the arrow…" at bounding box center [438, 419] width 201 height 229
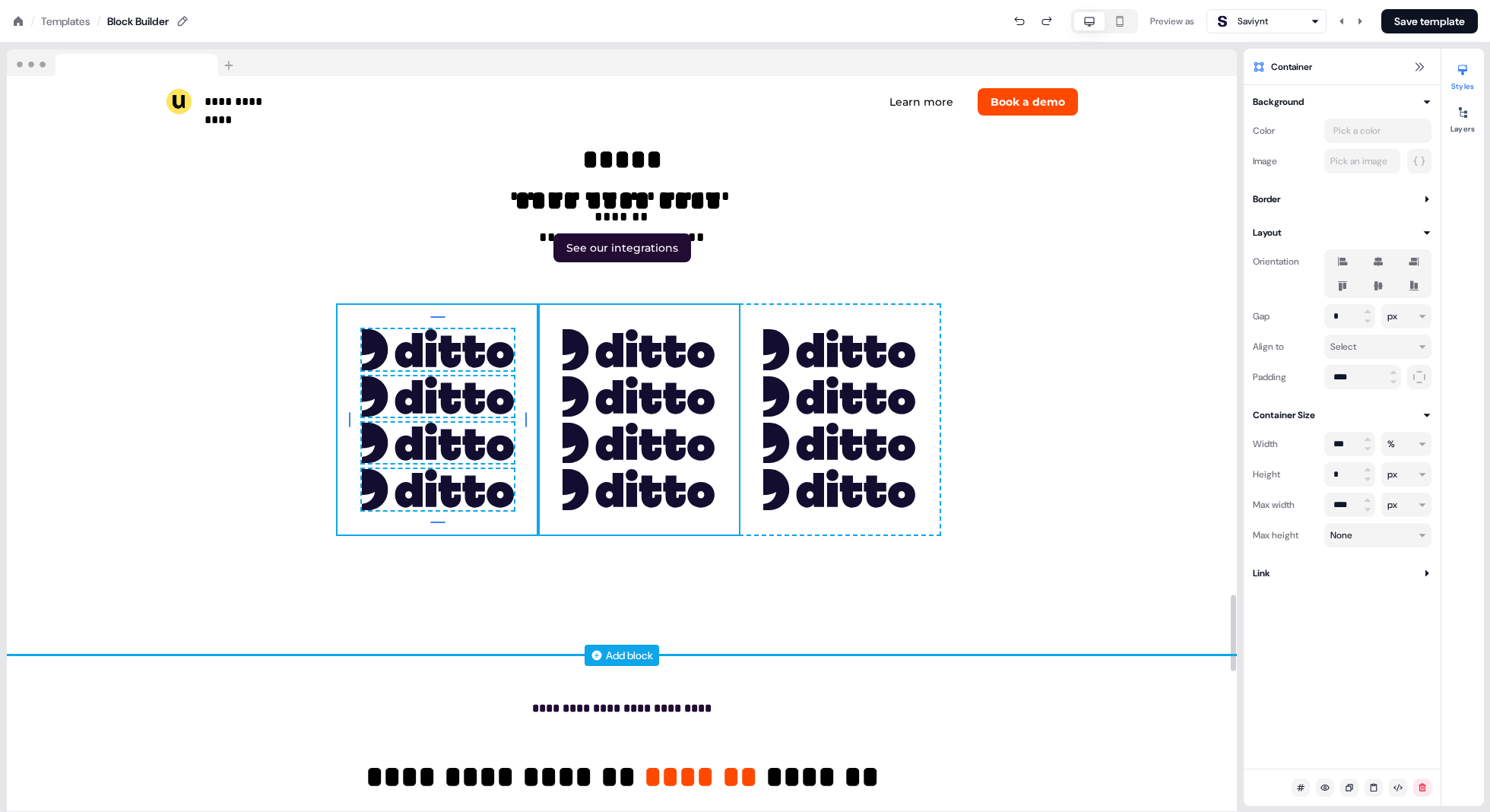
click at [736, 305] on div "To pick up a draggable item, press the space bar. While dragging, use the arrow…" at bounding box center [639, 419] width 201 height 229
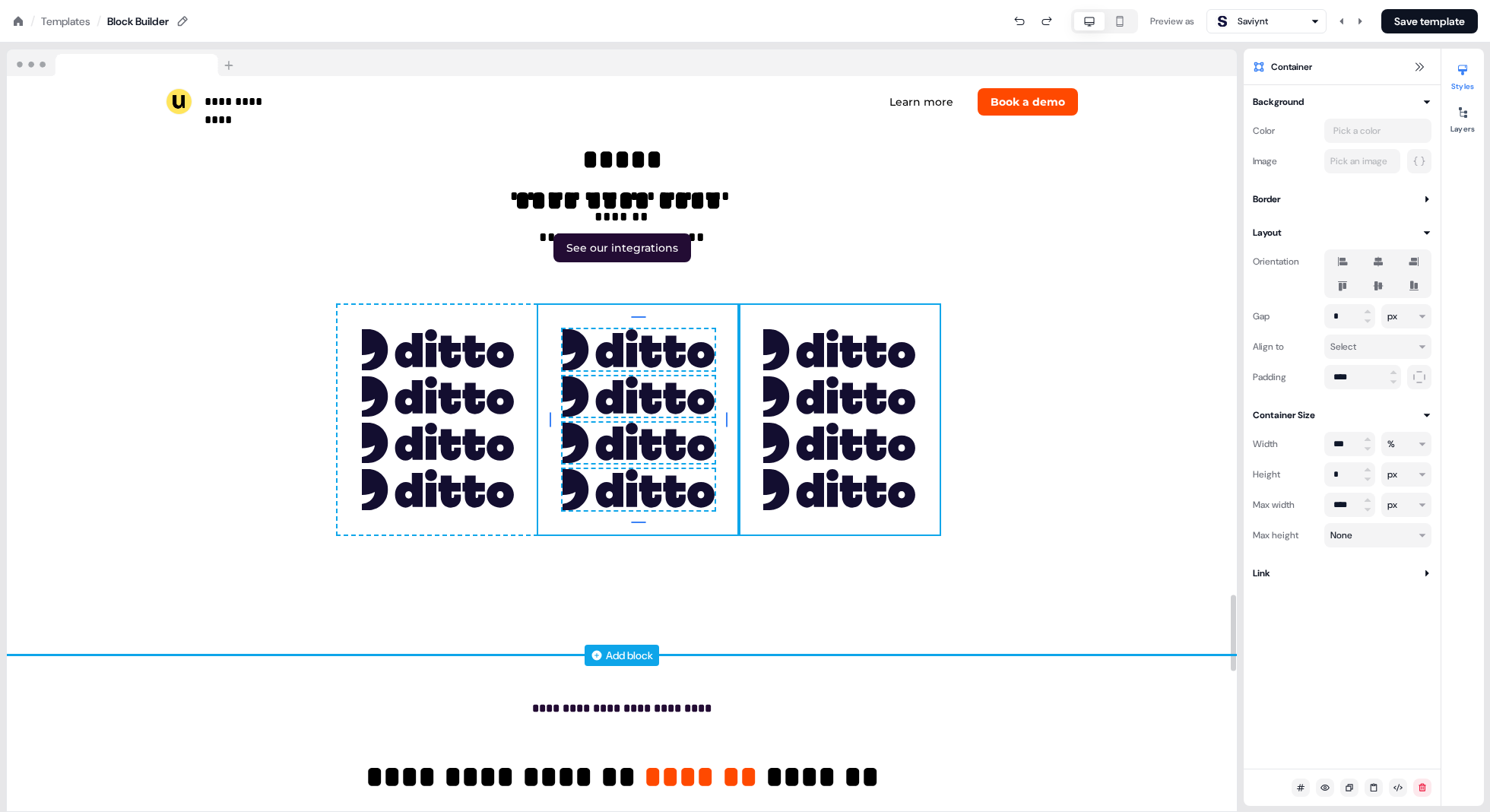
click at [749, 305] on div "To pick up a draggable item, press the space bar. While dragging, use the arrow…" at bounding box center [840, 419] width 201 height 229
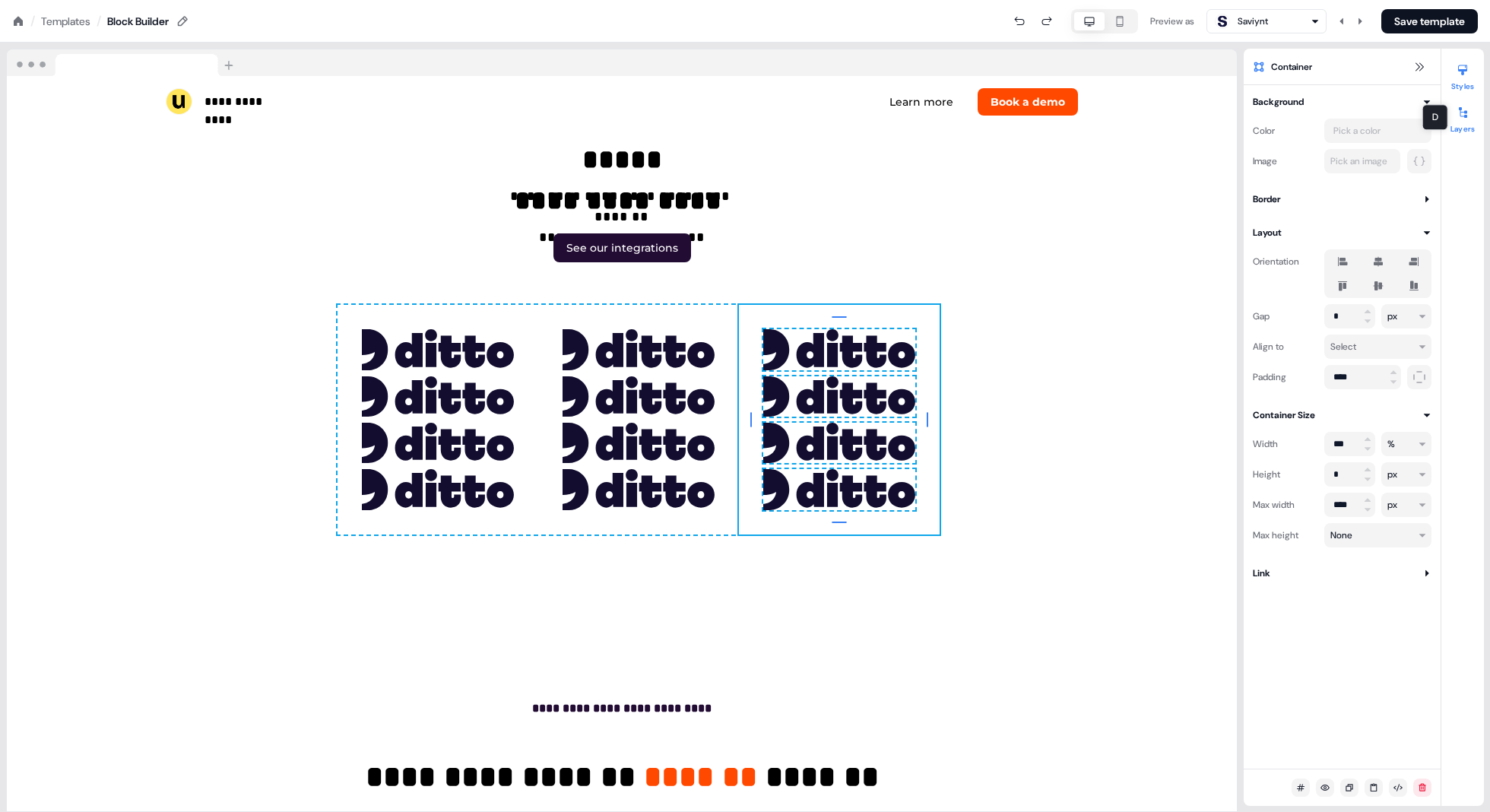
click at [754, 113] on div at bounding box center [1463, 112] width 24 height 24
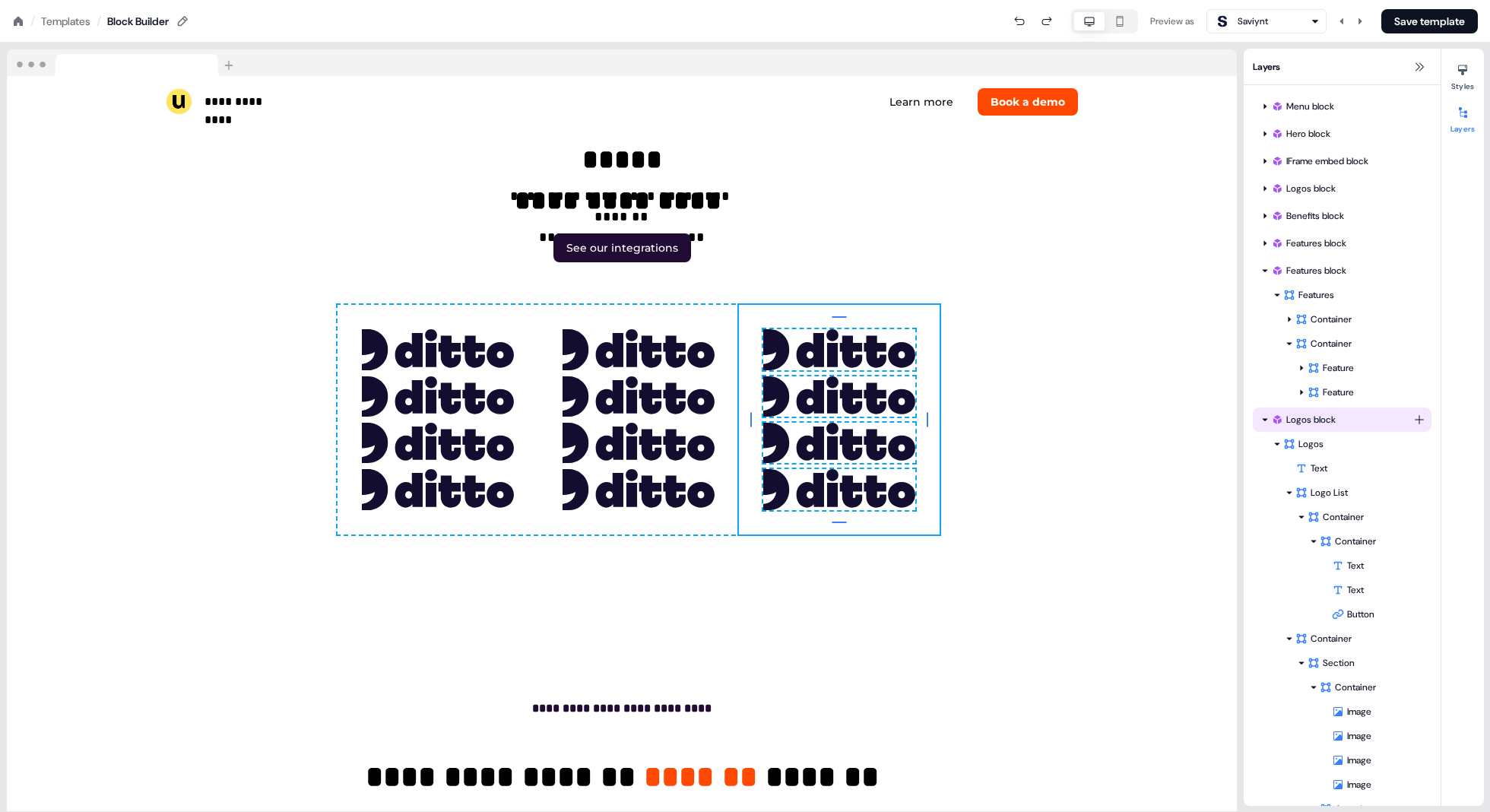
scroll to position [39, 0]
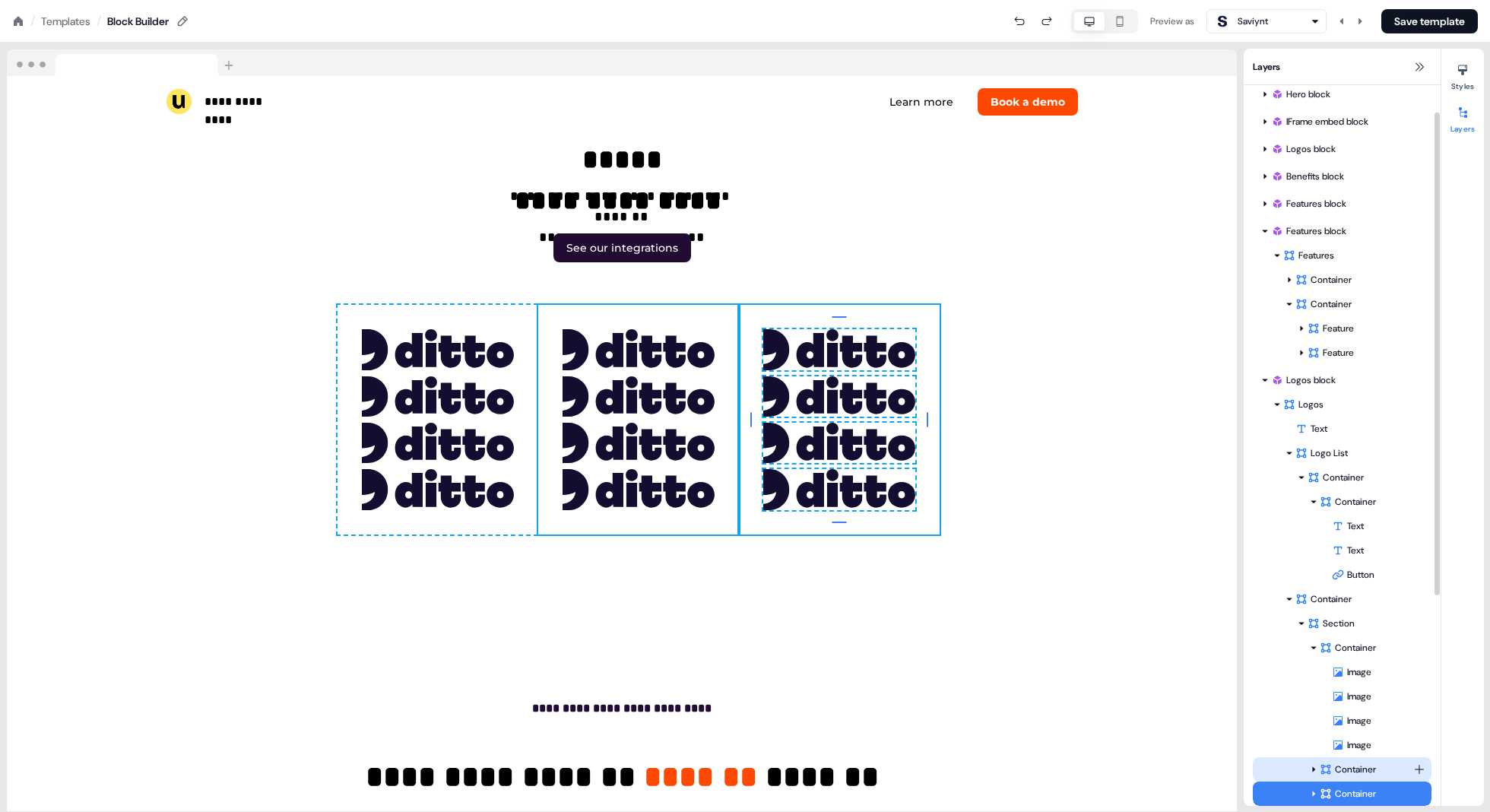
click at [754, 773] on div "Container" at bounding box center [1366, 769] width 94 height 15
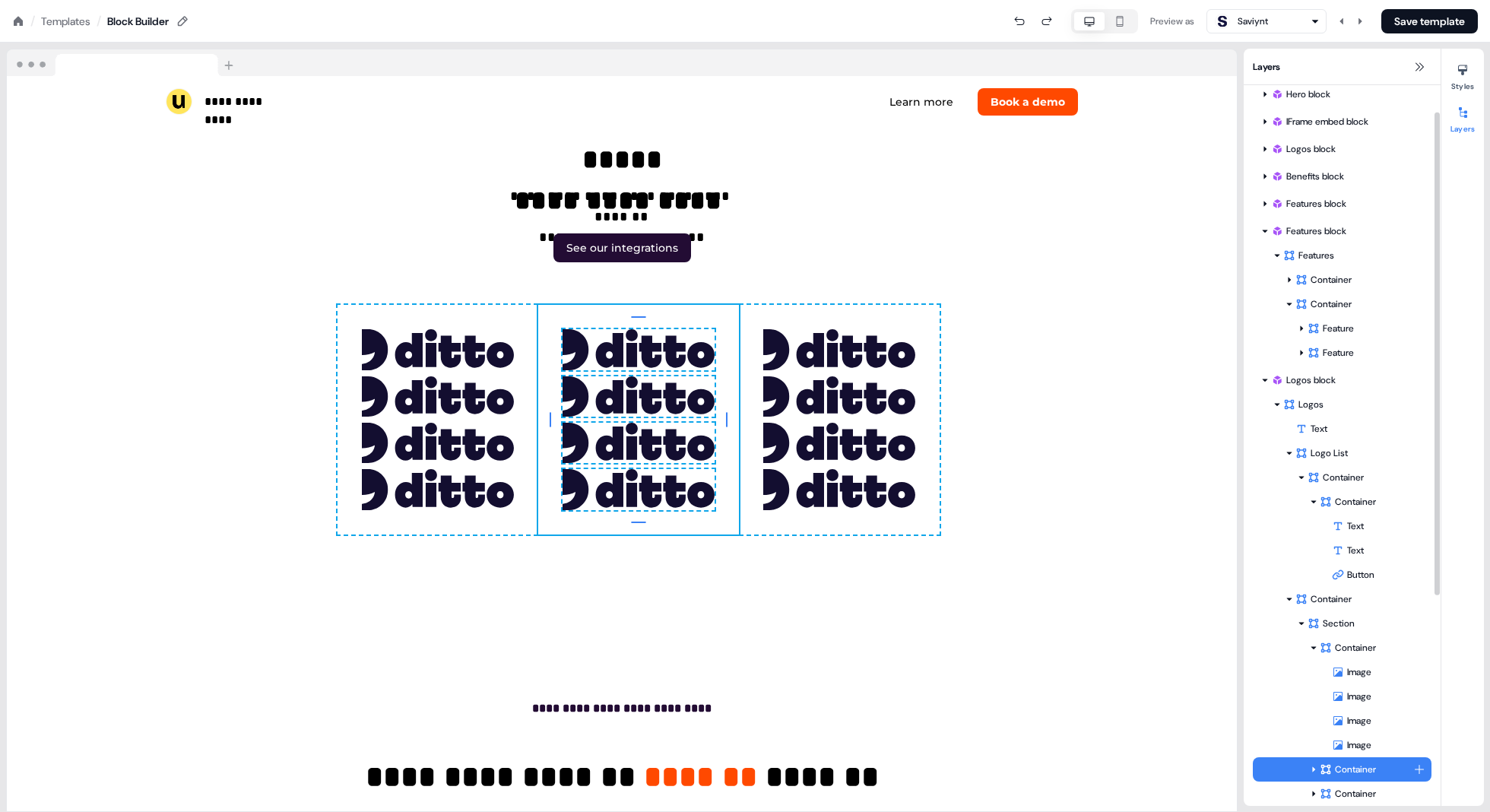
scroll to position [4953, 16]
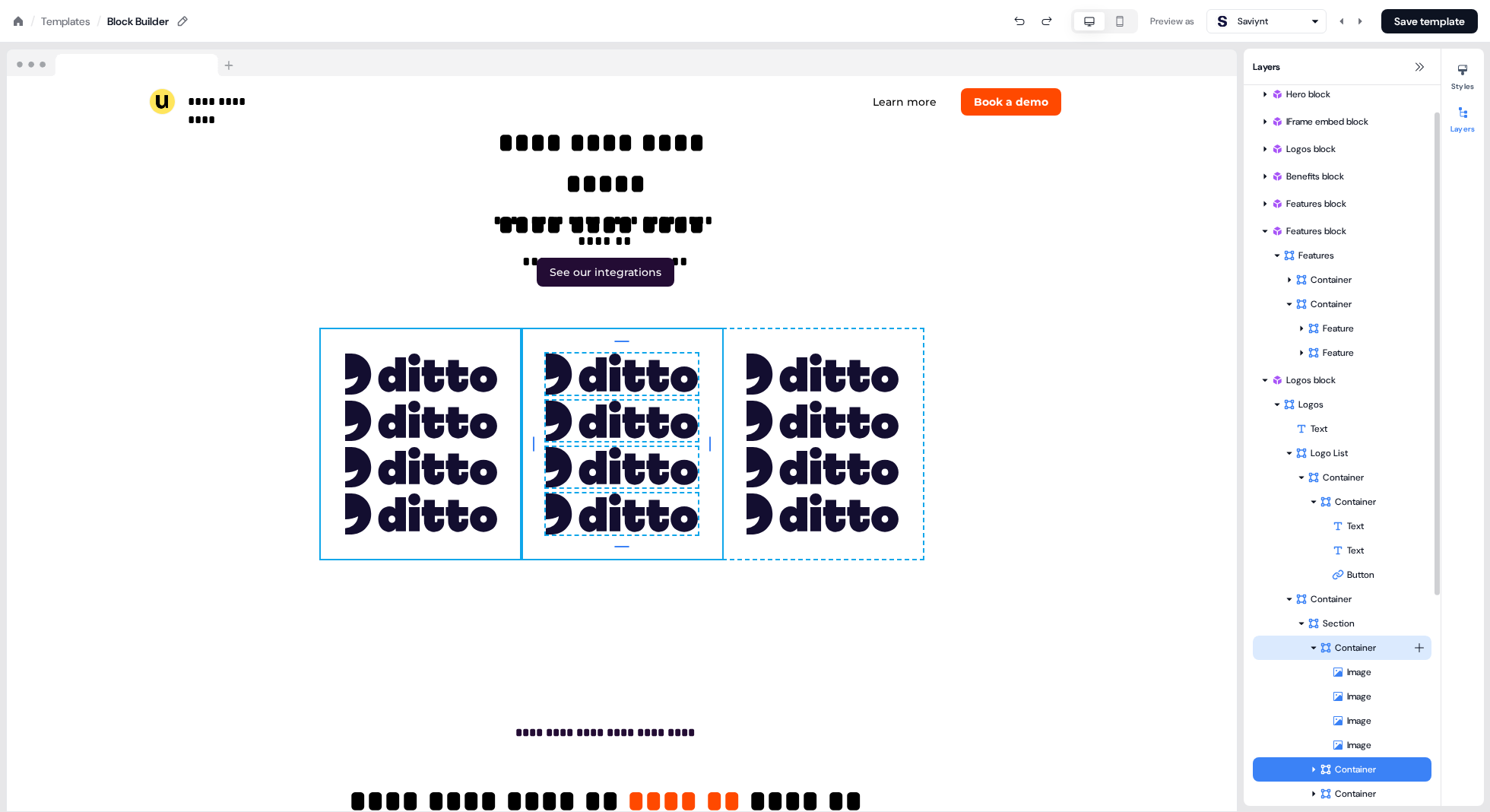
click at [754, 643] on div "Container" at bounding box center [1366, 648] width 94 height 15
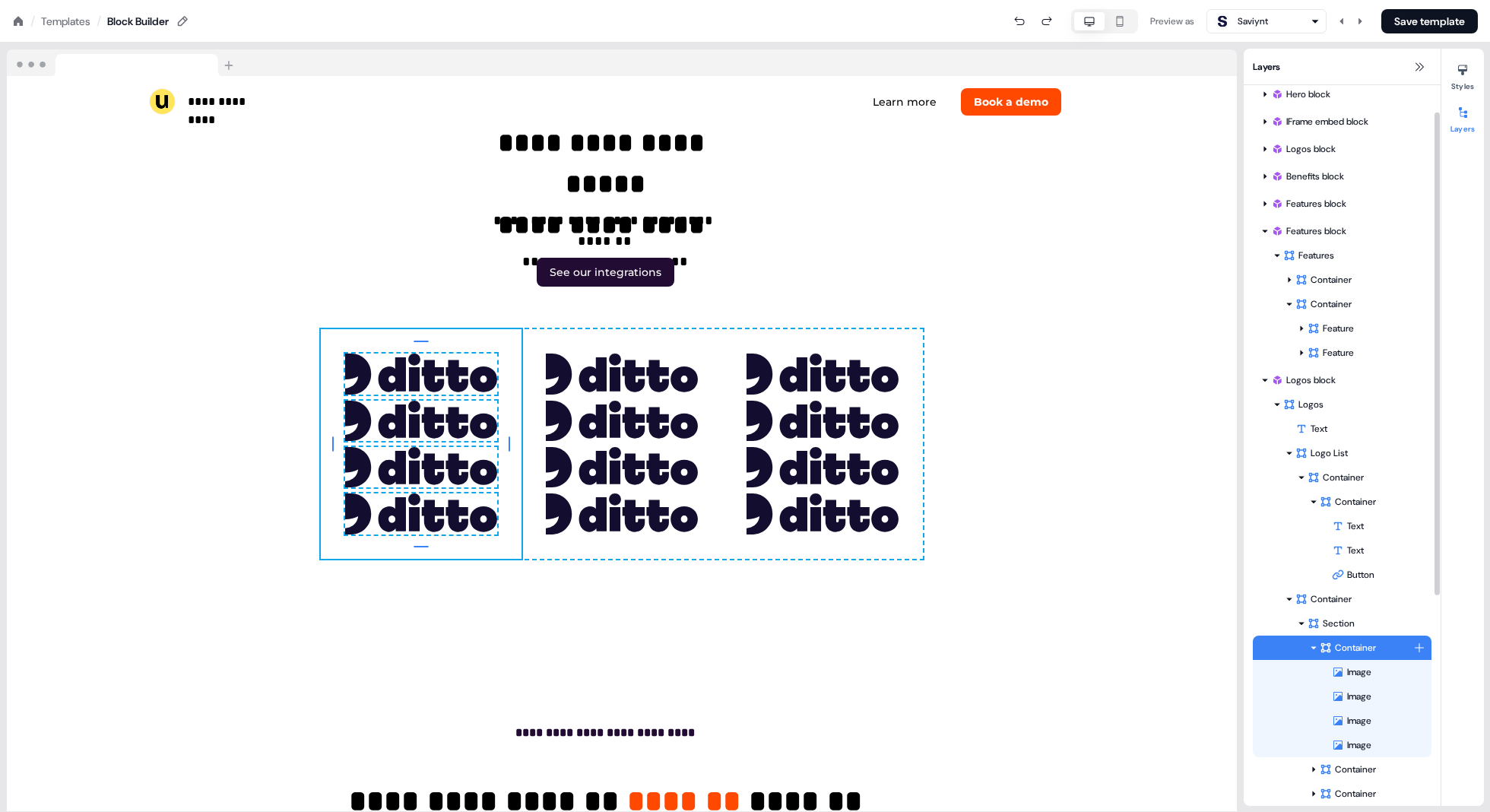
scroll to position [4953, 0]
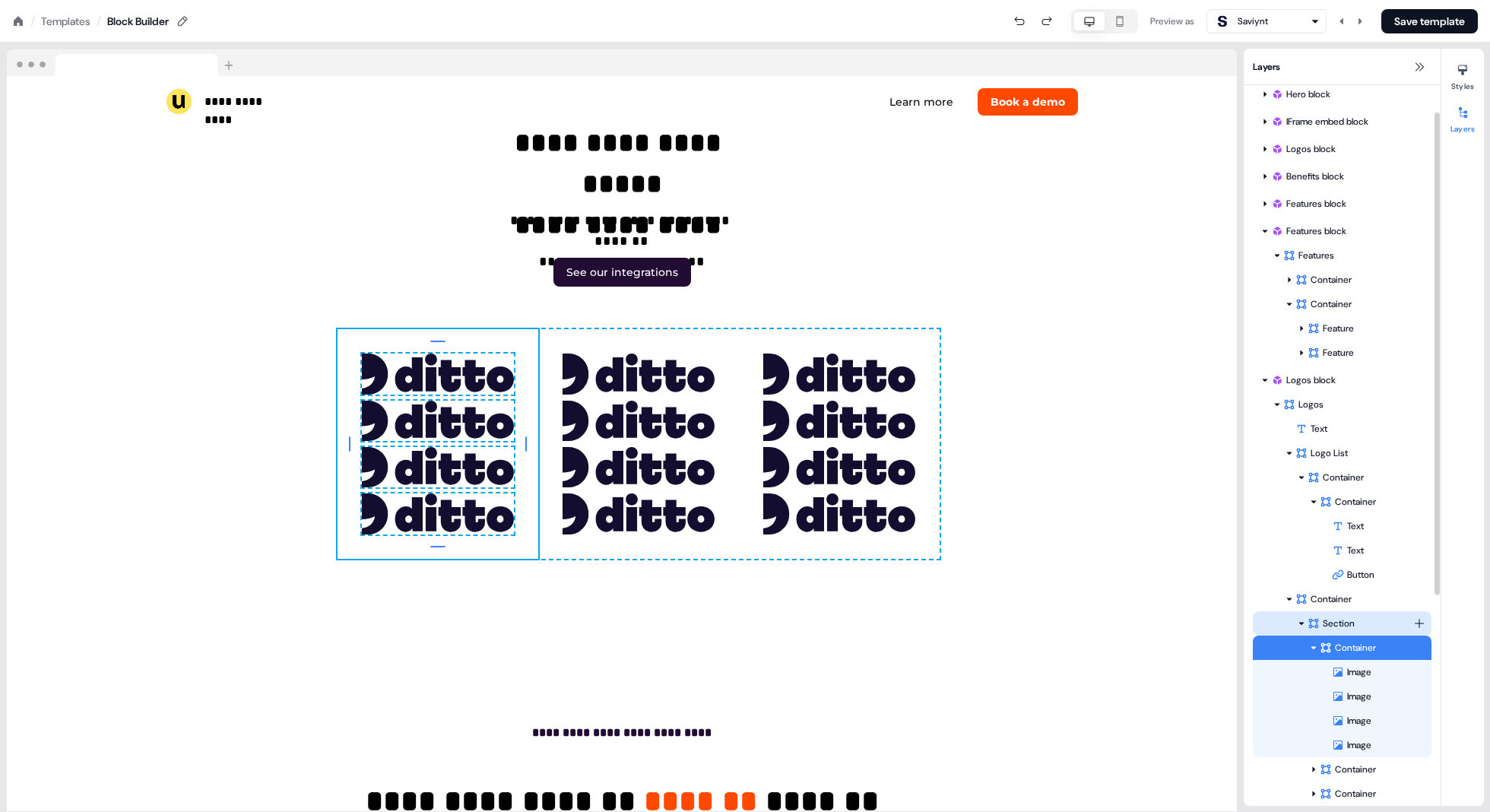
click at [754, 617] on div "Section" at bounding box center [1360, 623] width 106 height 15
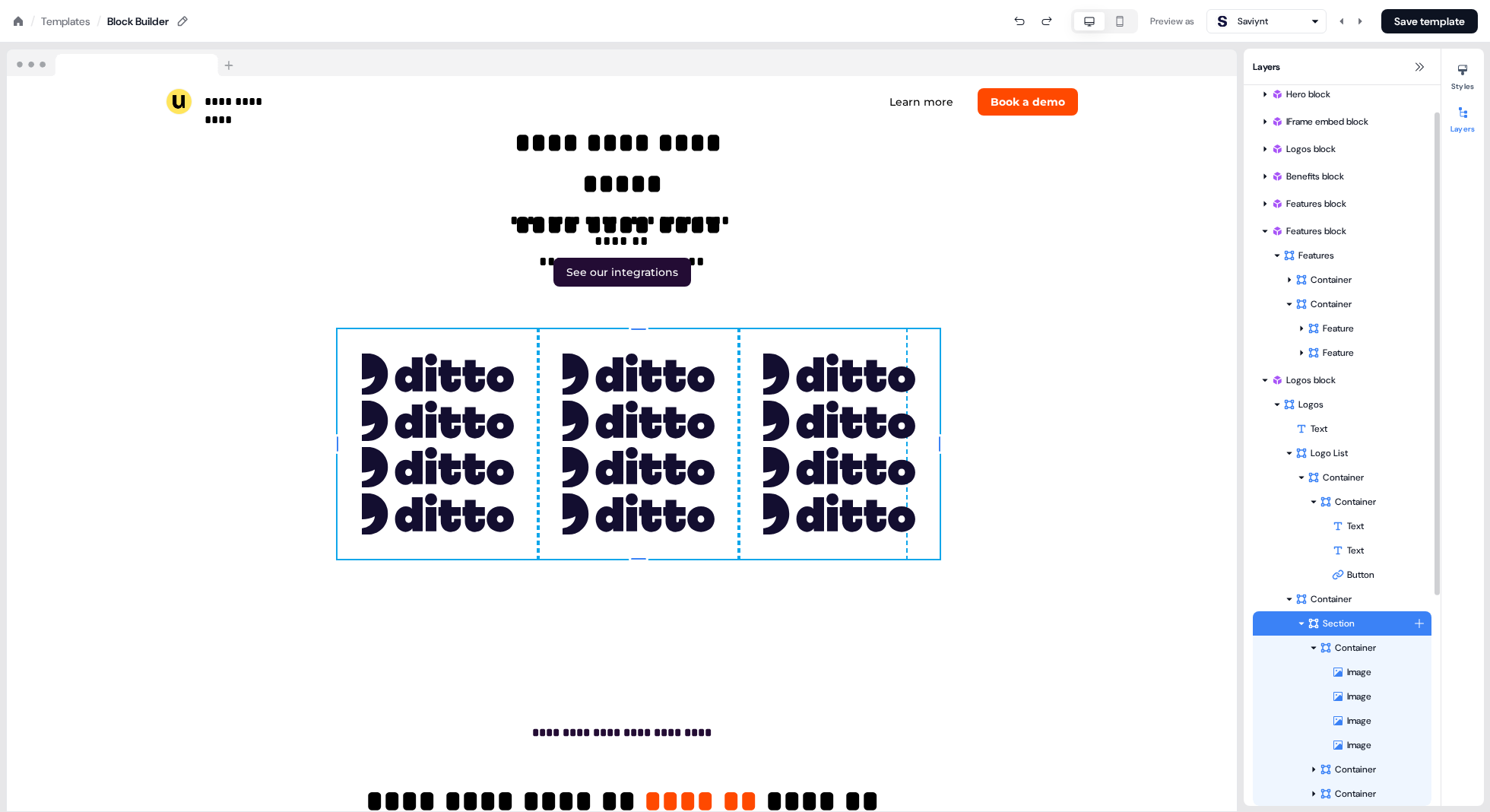
scroll to position [4953, 16]
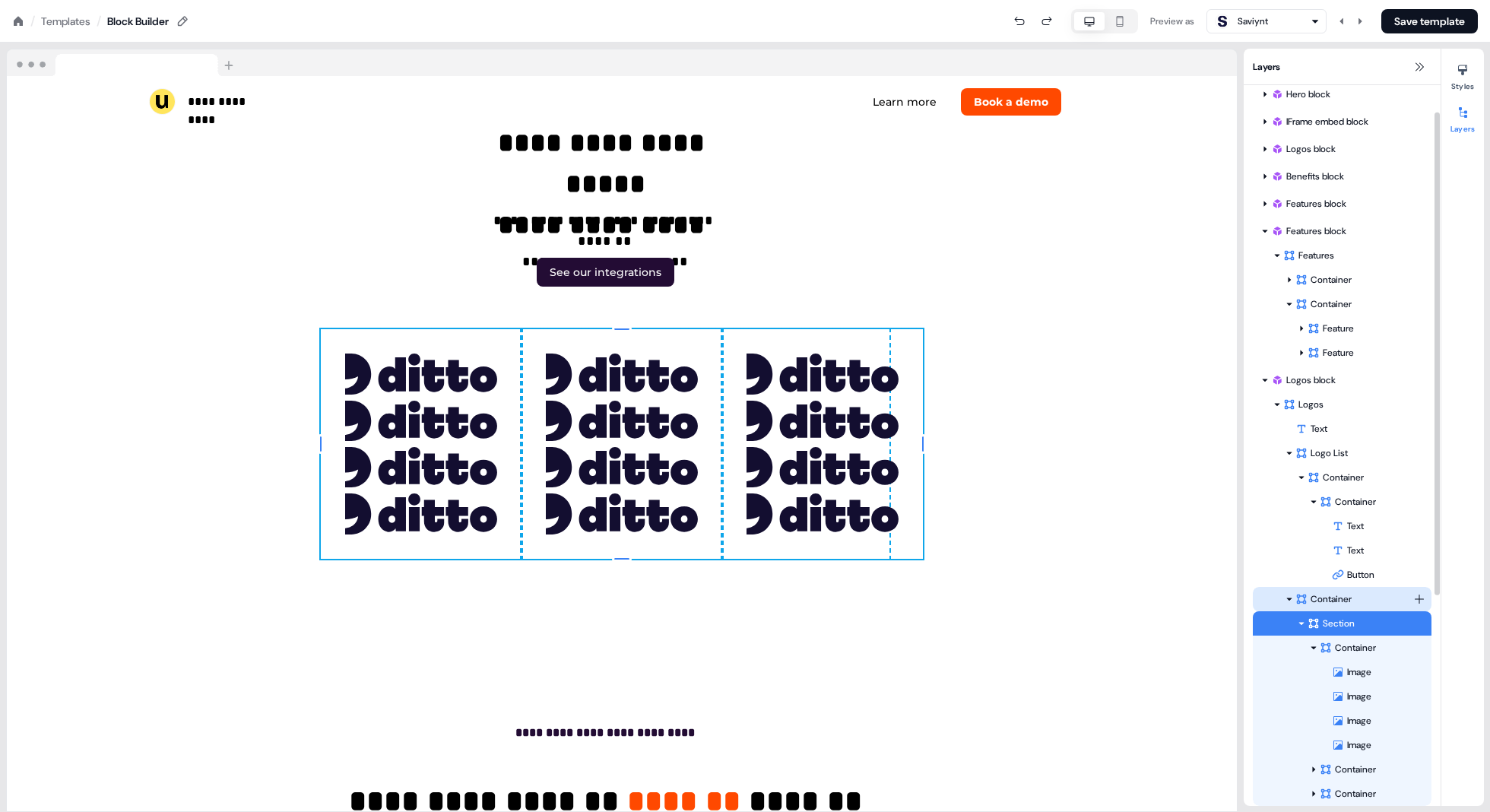
click at [754, 601] on div "Container" at bounding box center [1354, 599] width 118 height 15
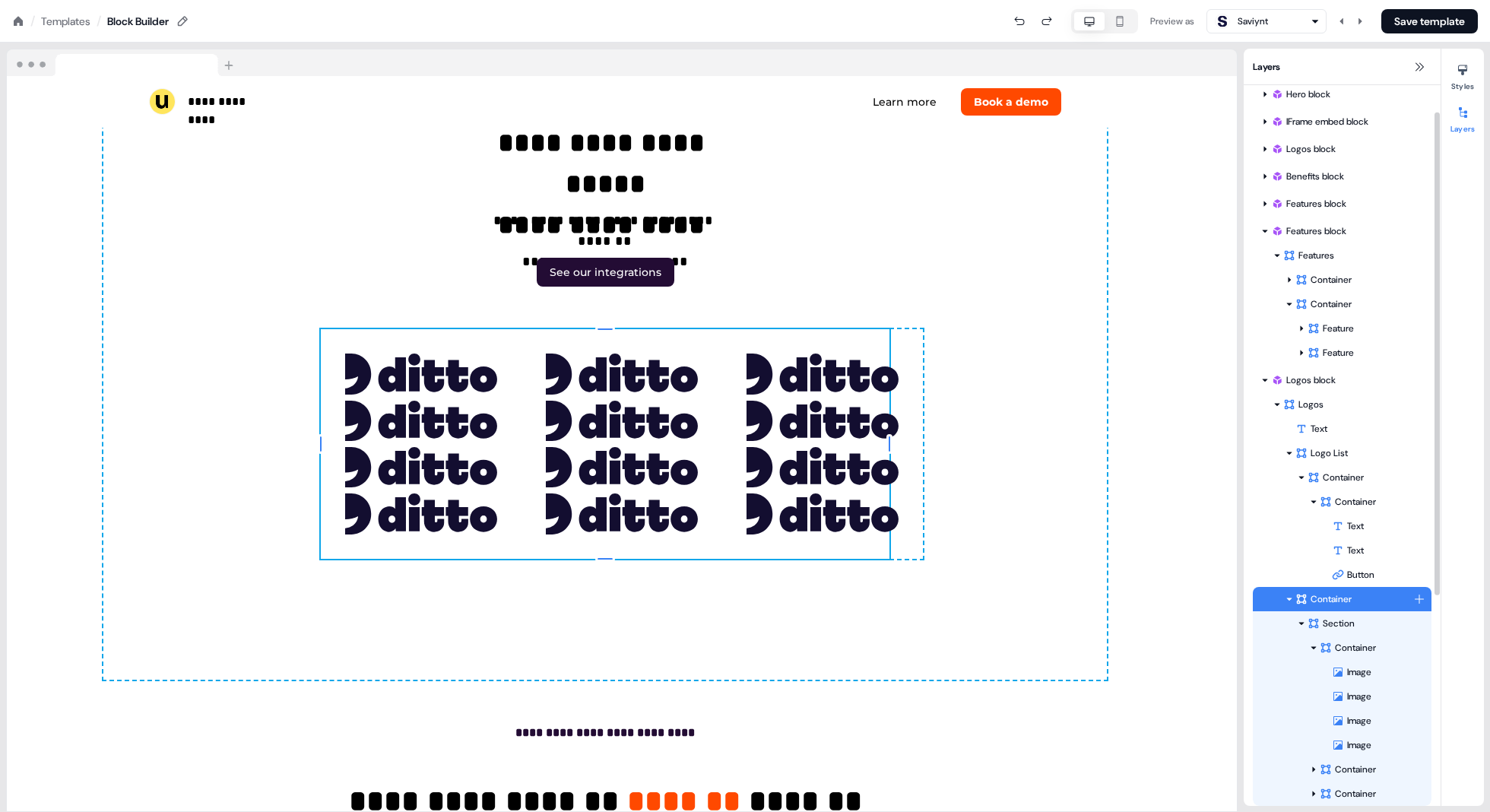
scroll to position [4953, 0]
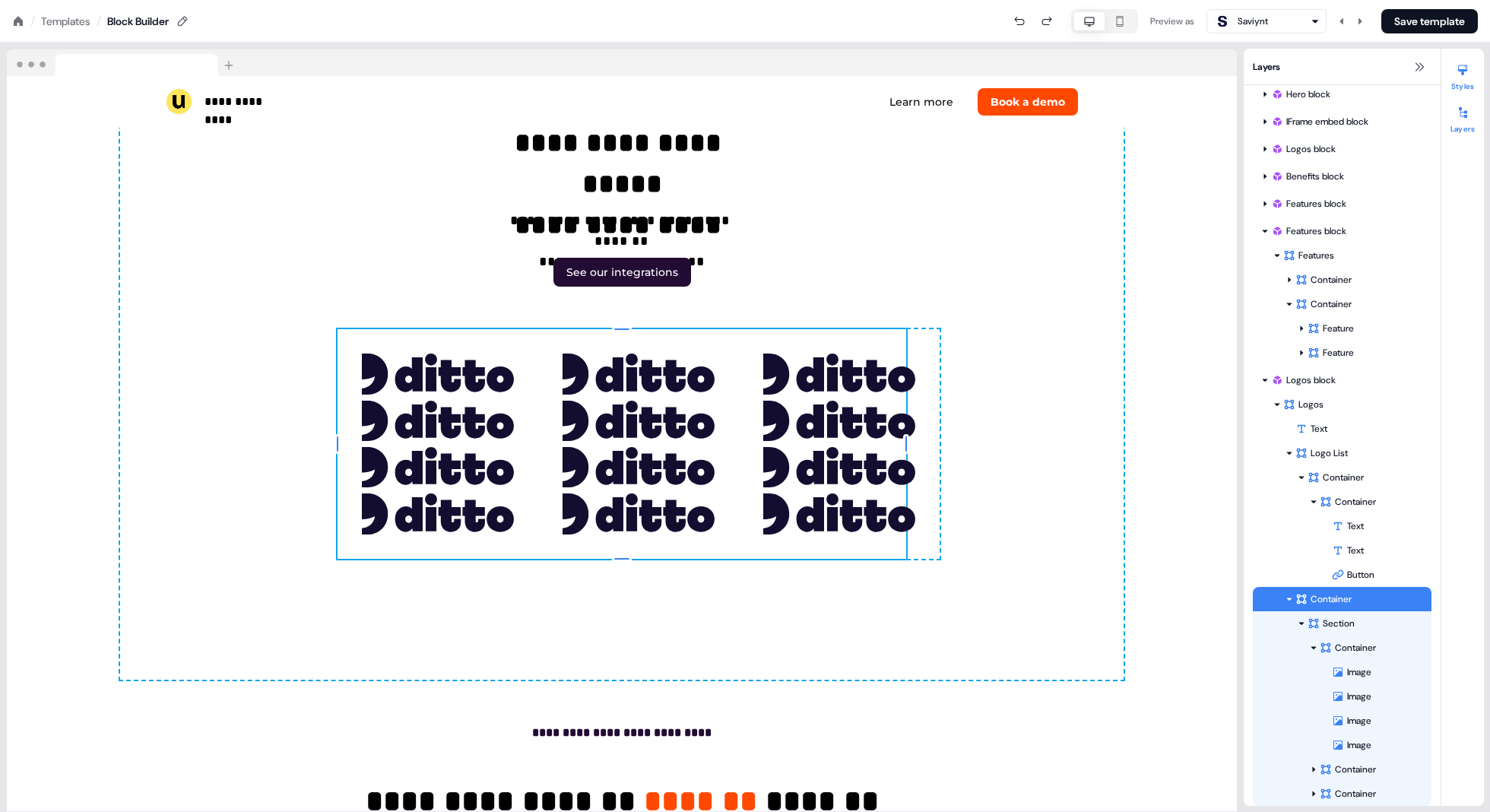
click at [754, 86] on button "Styles" at bounding box center [1463, 74] width 43 height 33
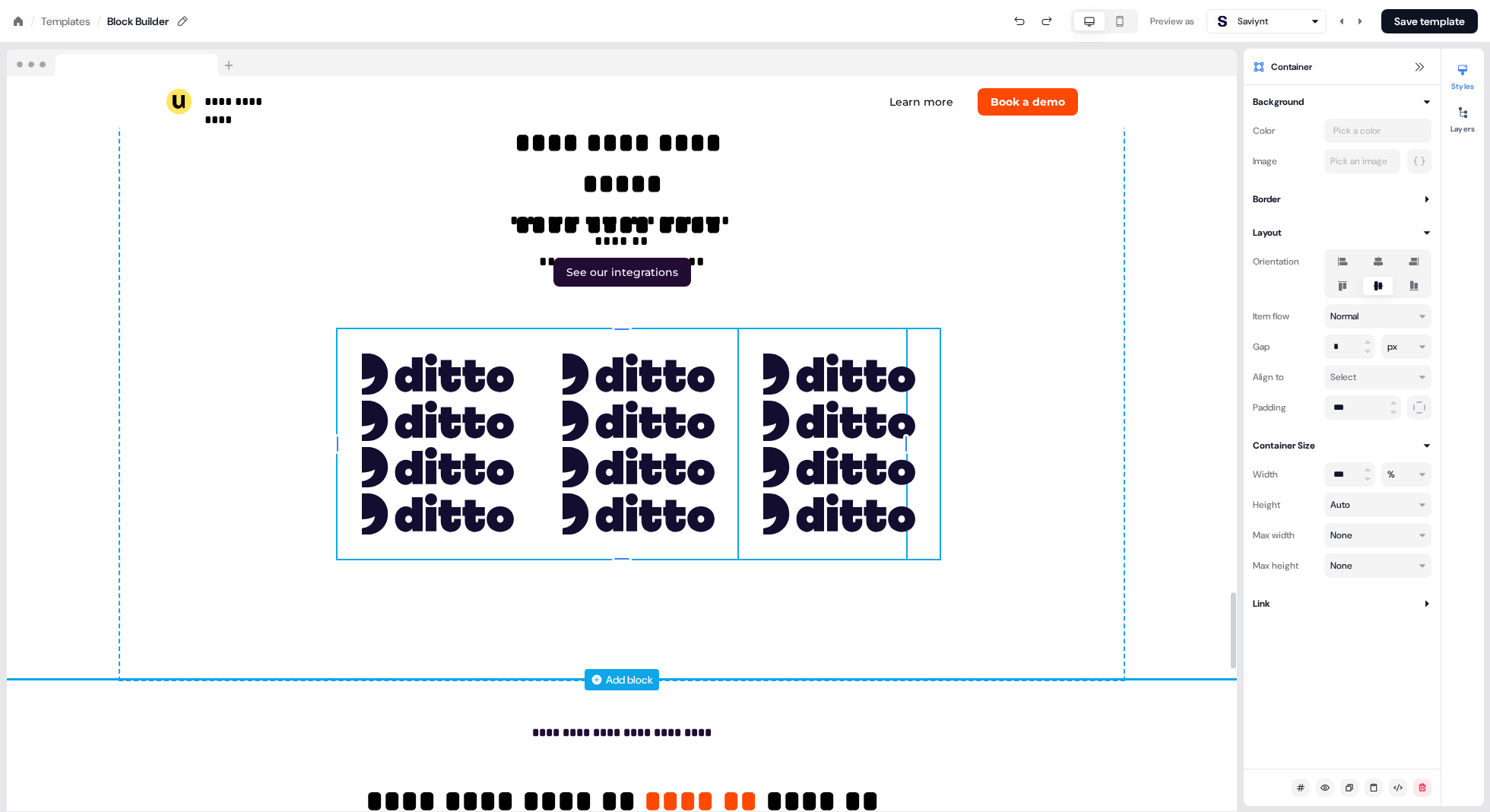
click at [754, 352] on div "To pick up a draggable item, press the space bar. While dragging, use the arrow…" at bounding box center [840, 443] width 201 height 229
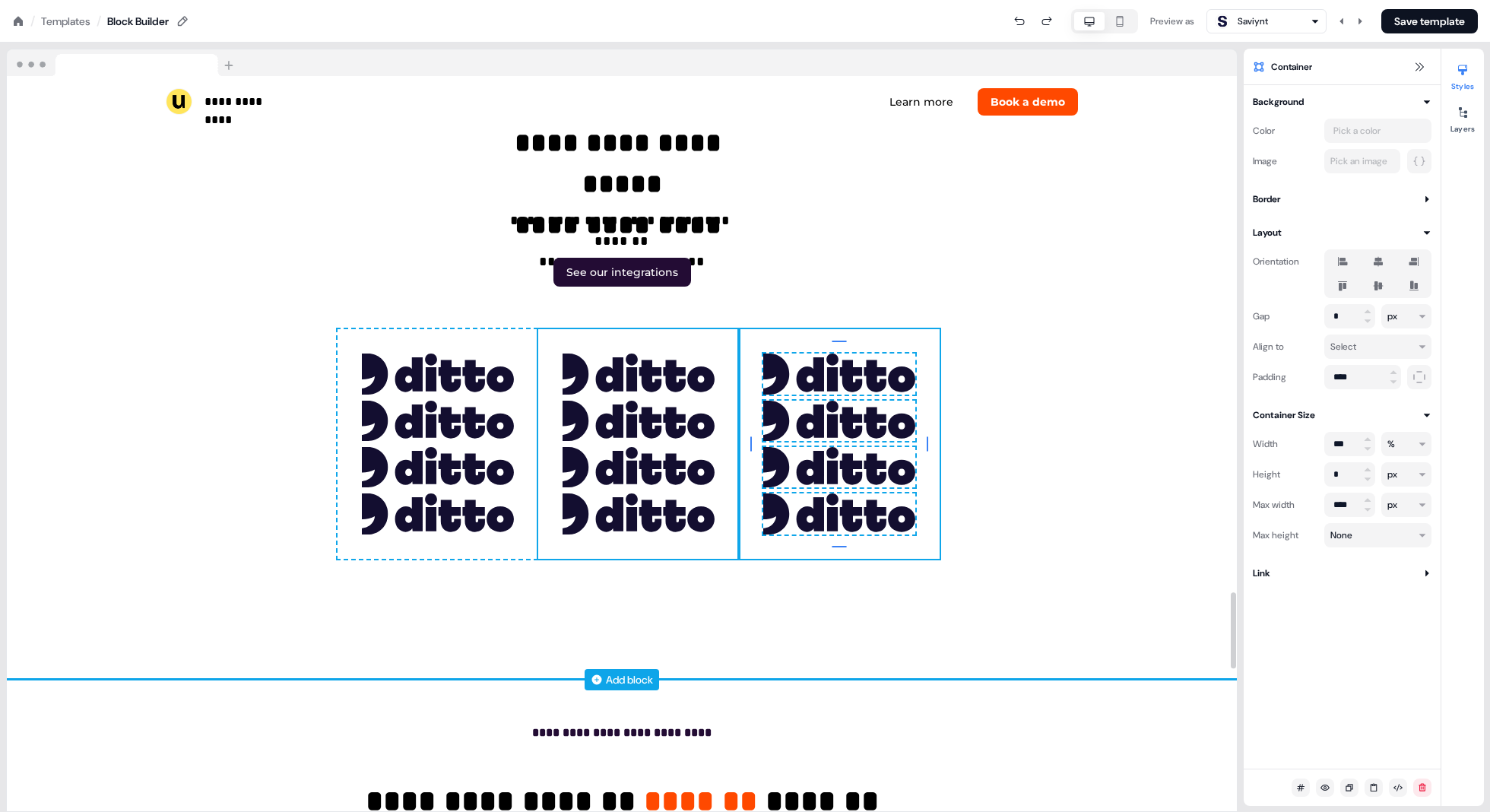
click at [727, 441] on div "To pick up a draggable item, press the space bar. While dragging, use the arrow…" at bounding box center [639, 443] width 201 height 229
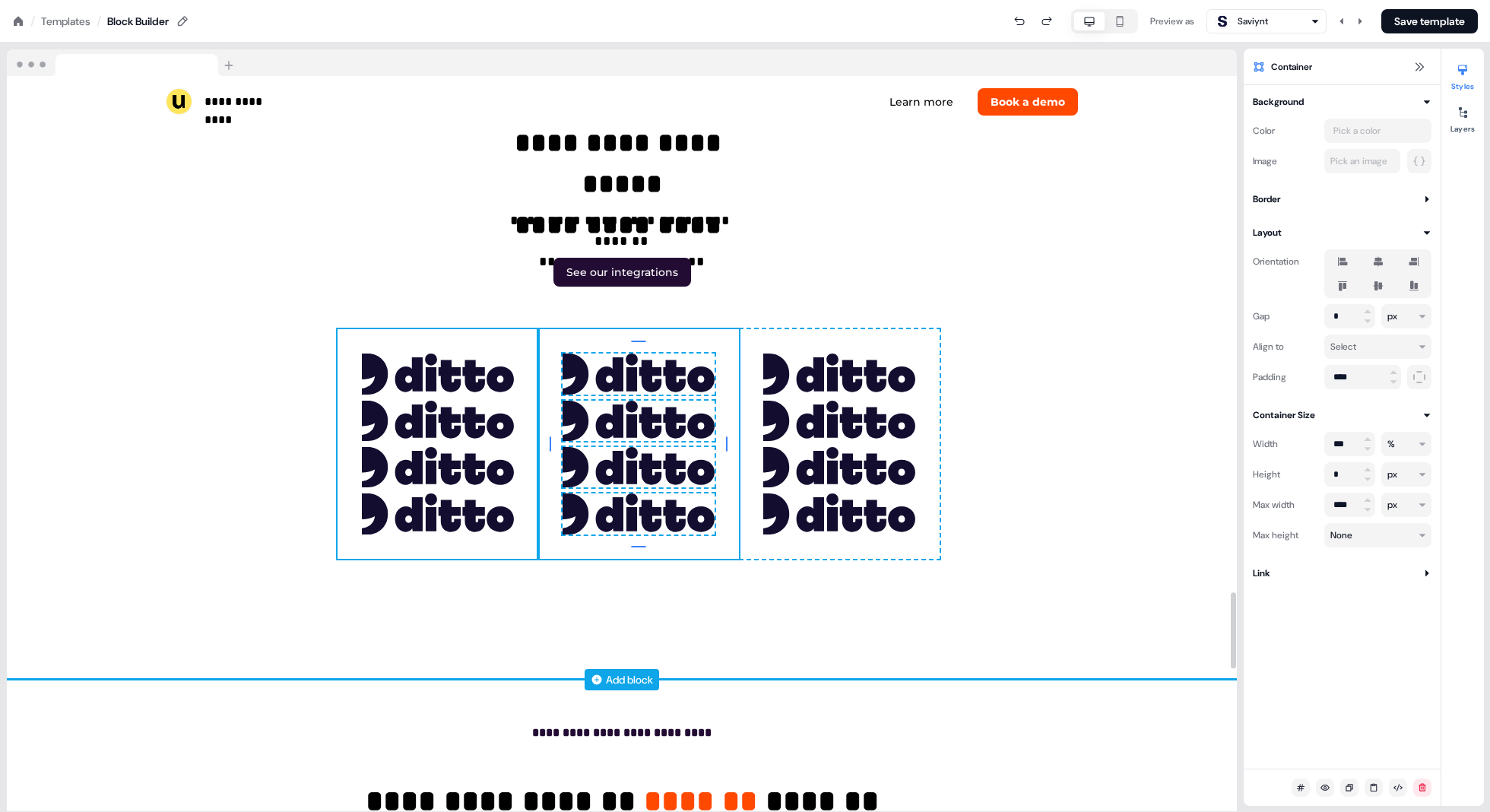
click at [521, 442] on div "To pick up a draggable item, press the space bar. While dragging, use the arrow…" at bounding box center [438, 443] width 201 height 229
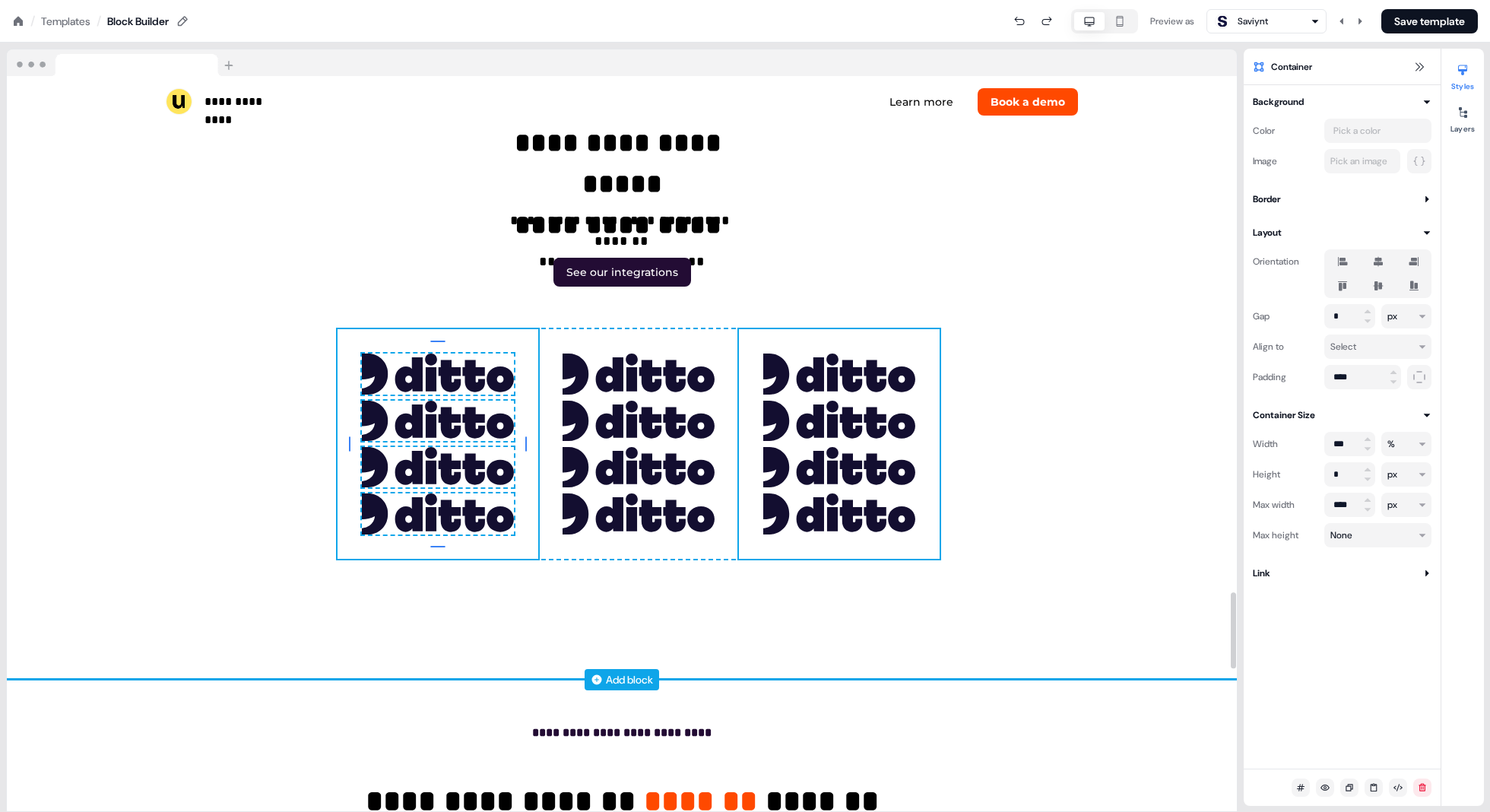
click at [754, 329] on div "To pick up a draggable item, press the space bar. While dragging, use the arrow…" at bounding box center [840, 443] width 201 height 229
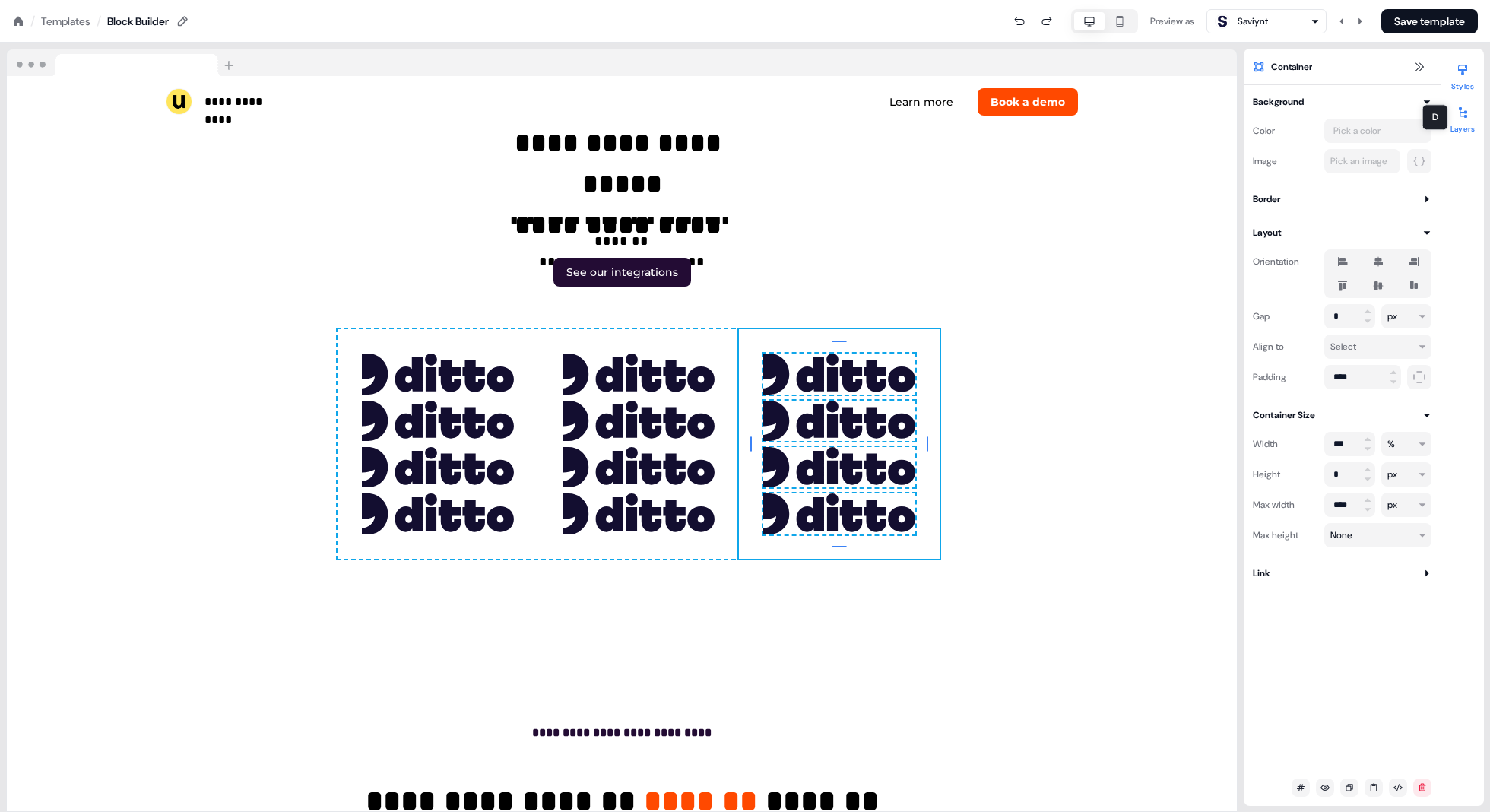
click at [754, 108] on div at bounding box center [1463, 112] width 24 height 24
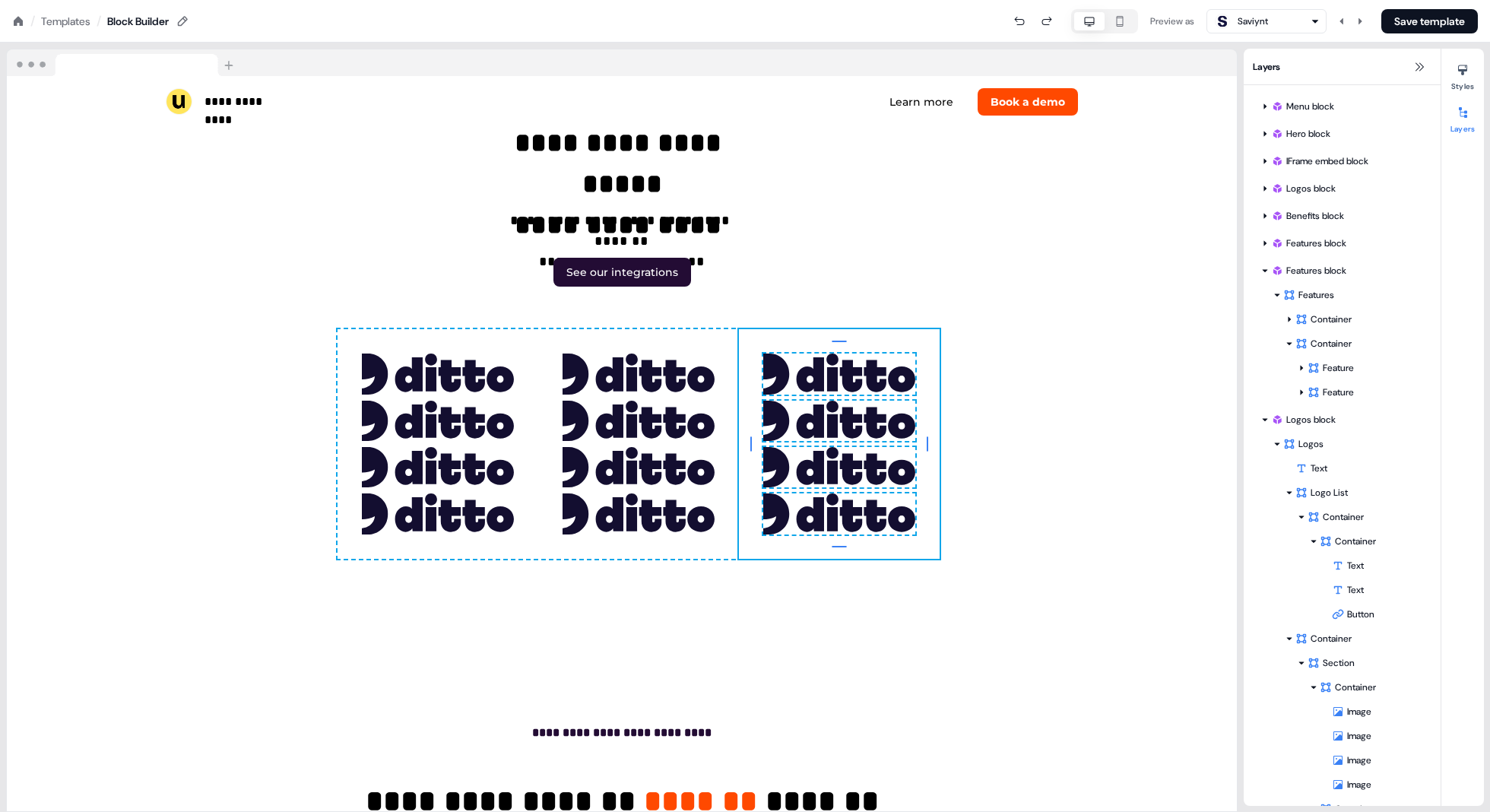
scroll to position [39, 0]
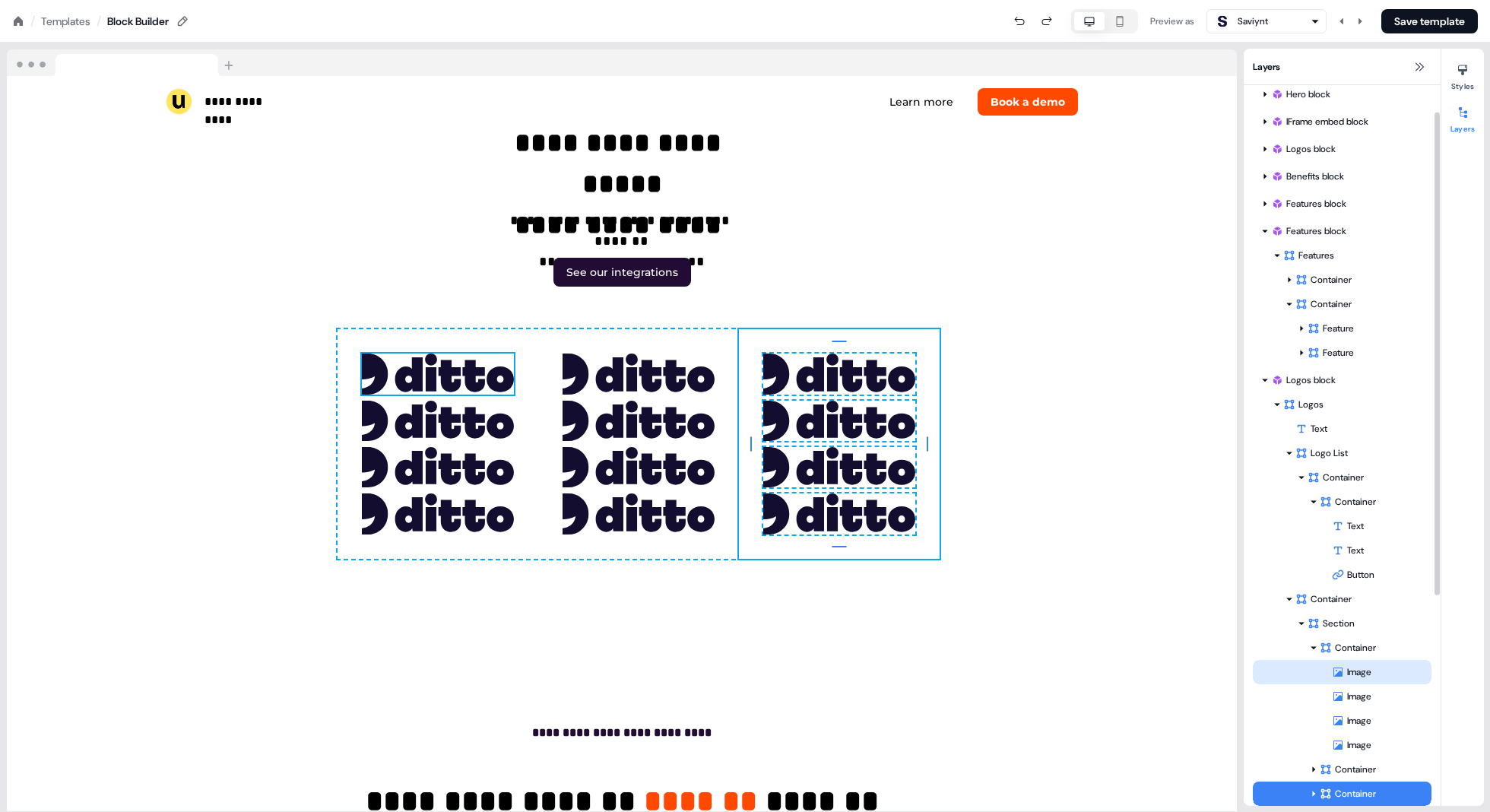
click at [754, 665] on div "Image" at bounding box center [1382, 672] width 100 height 15
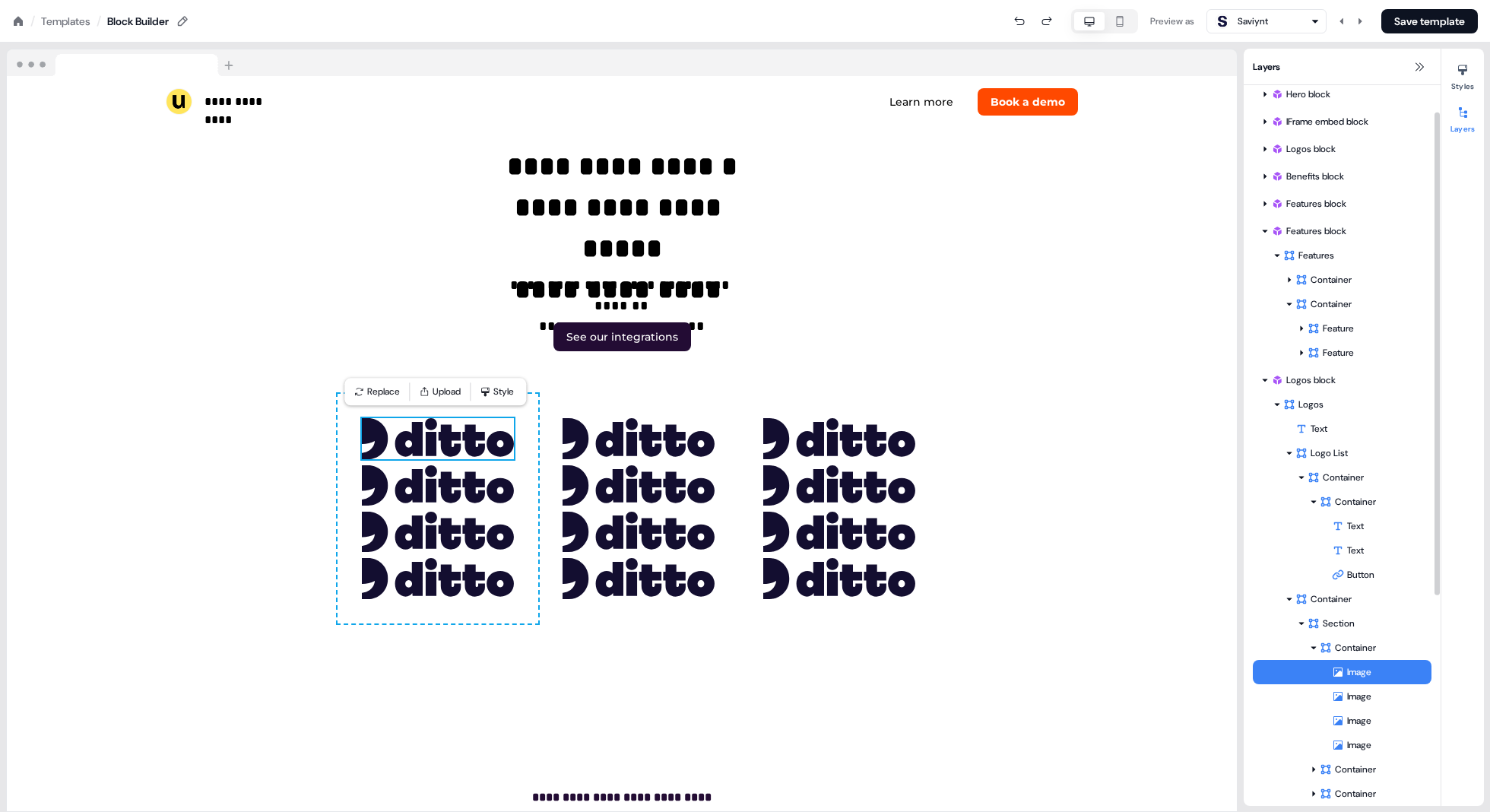
scroll to position [4882, 0]
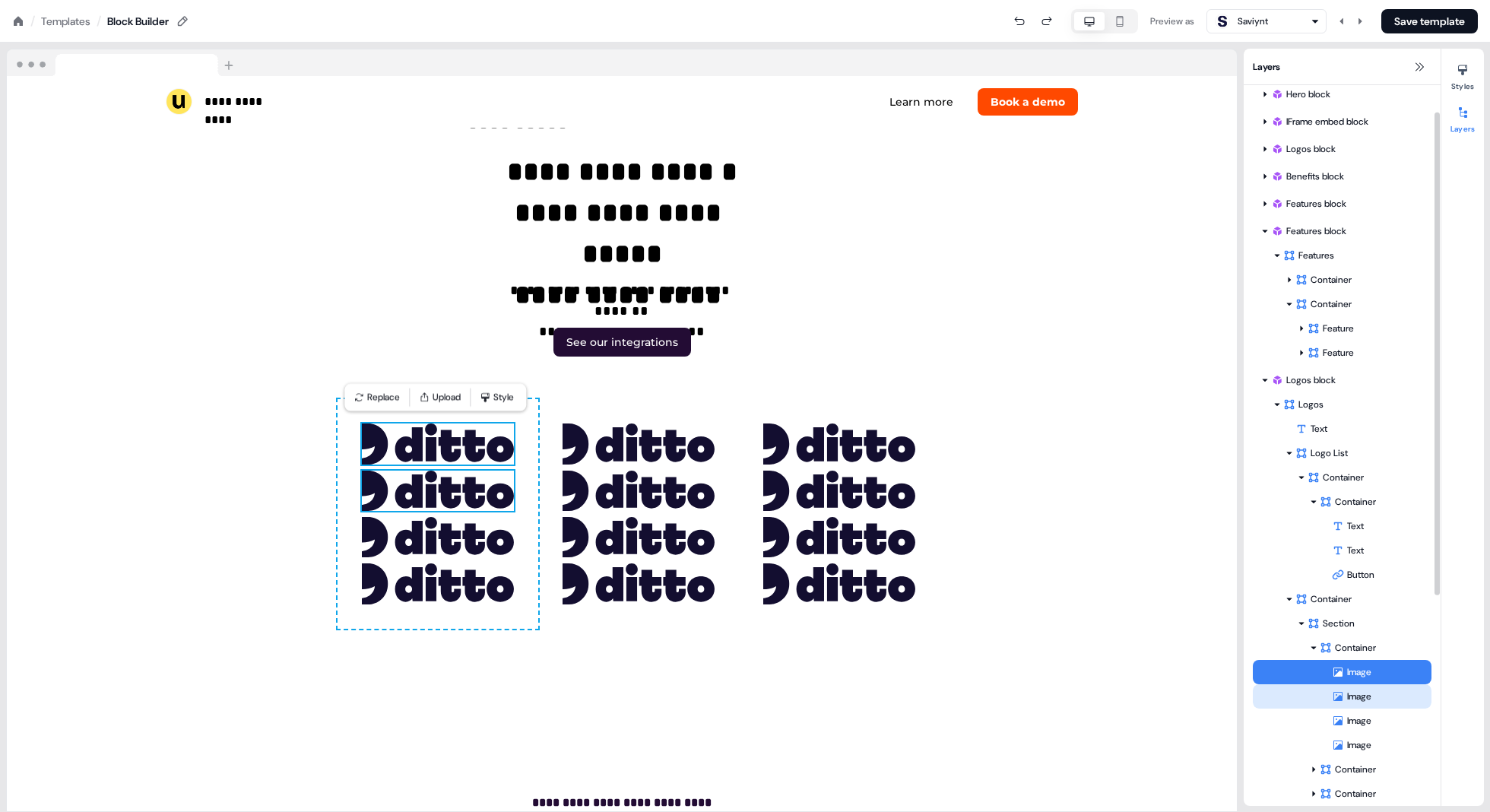
click at [754, 693] on div "Image" at bounding box center [1382, 696] width 100 height 15
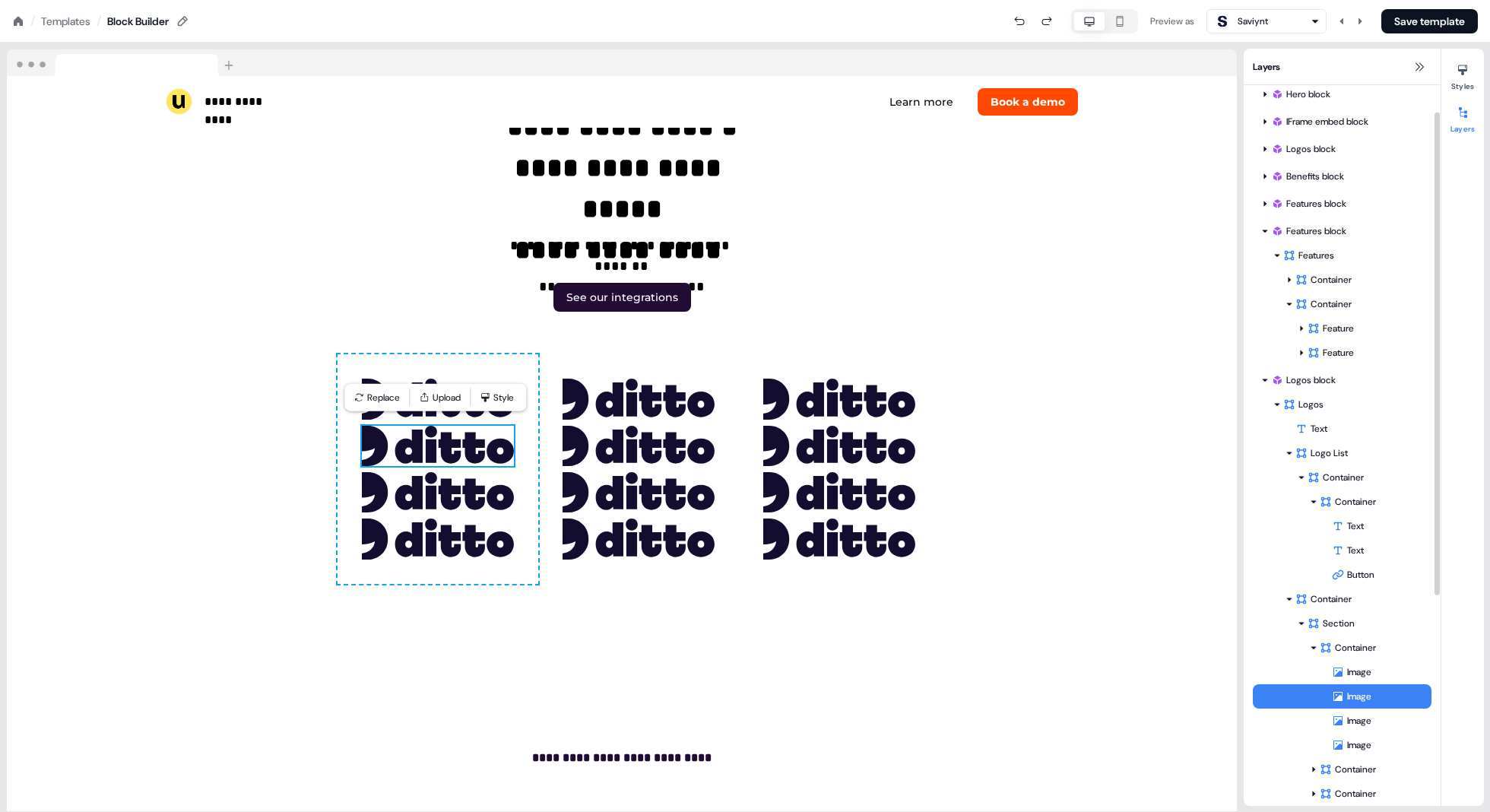
scroll to position [4929, 0]
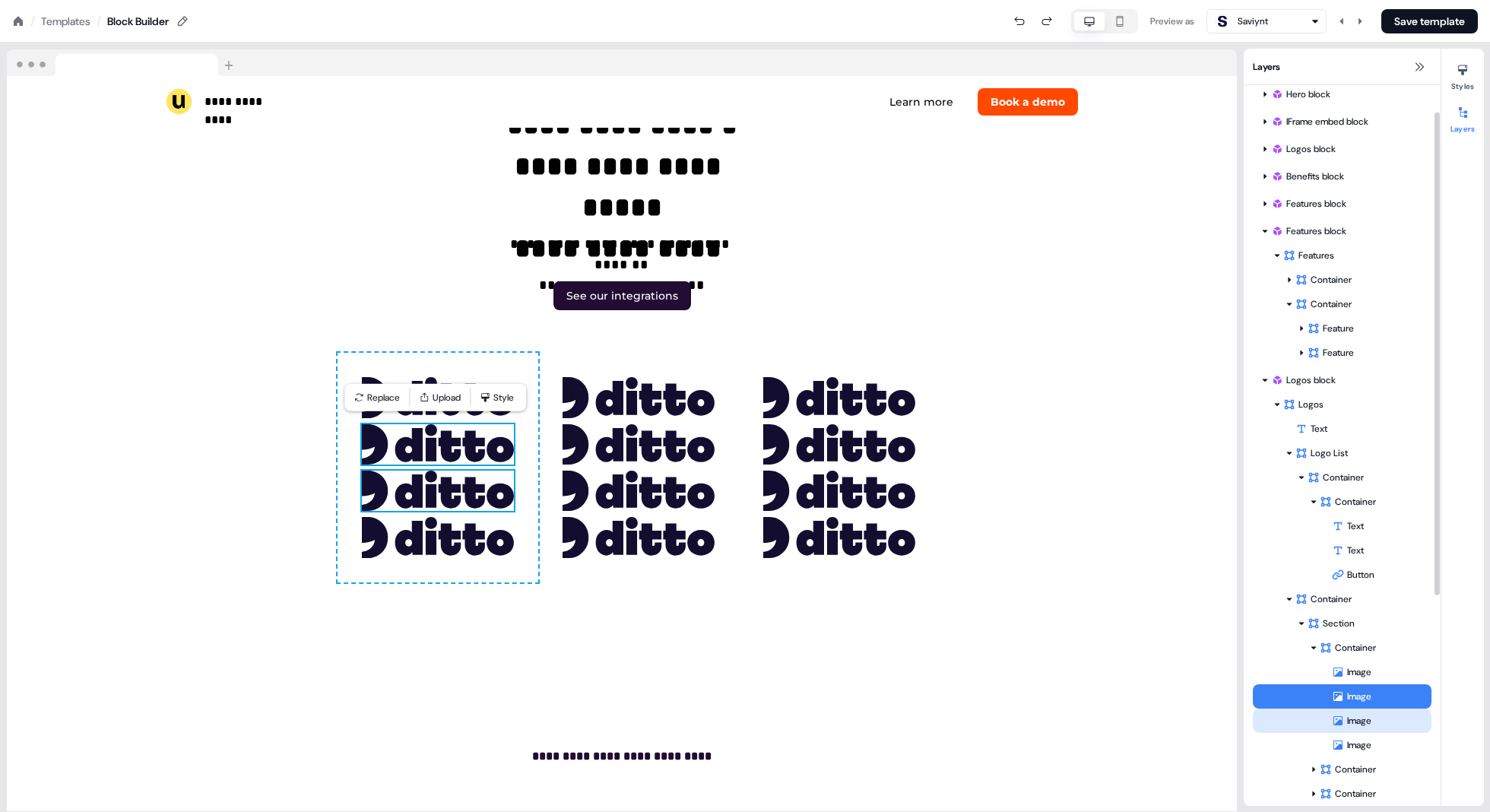
click at [754, 712] on div "Image" at bounding box center [1342, 720] width 179 height 24
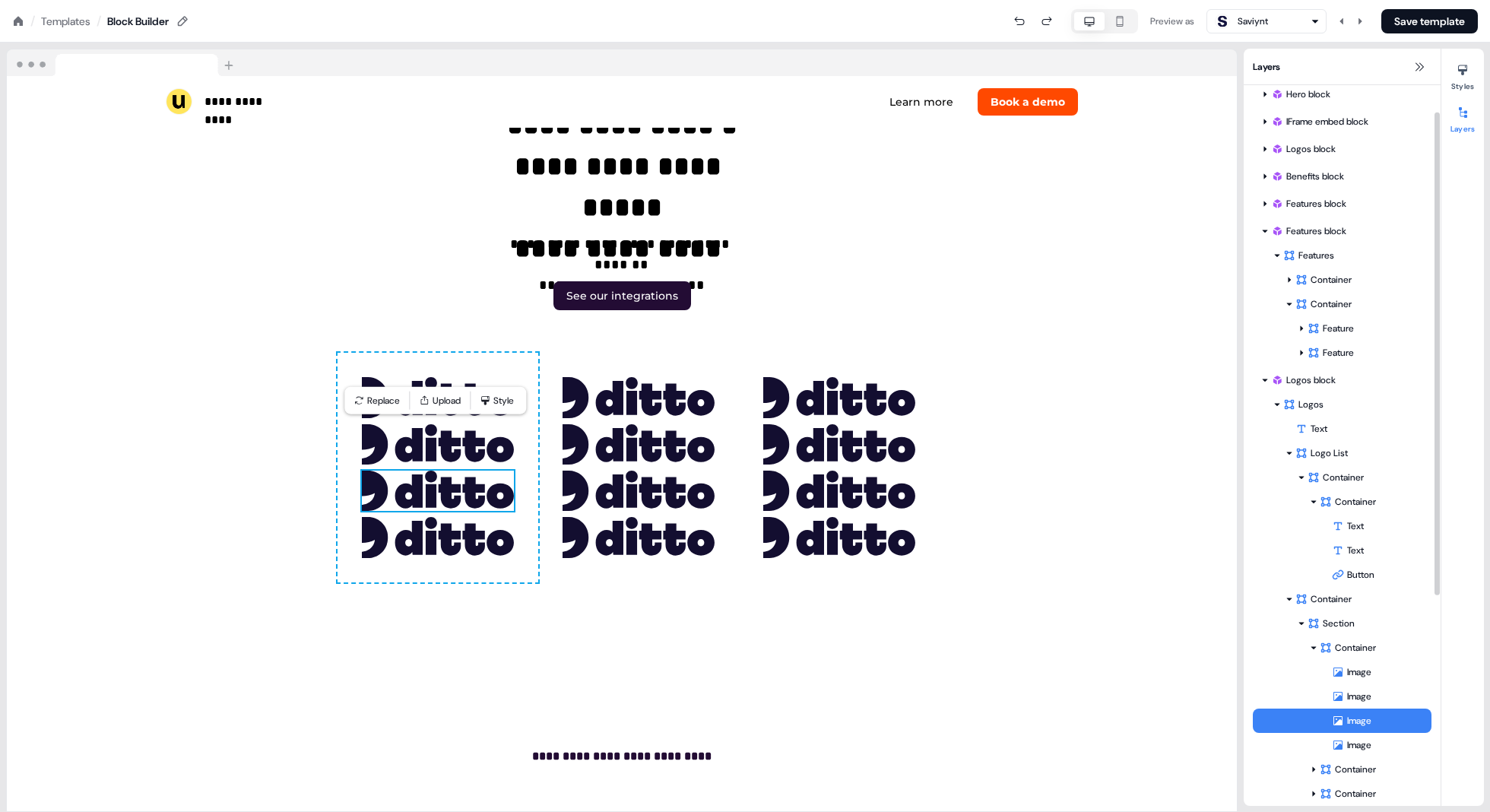
scroll to position [4975, 0]
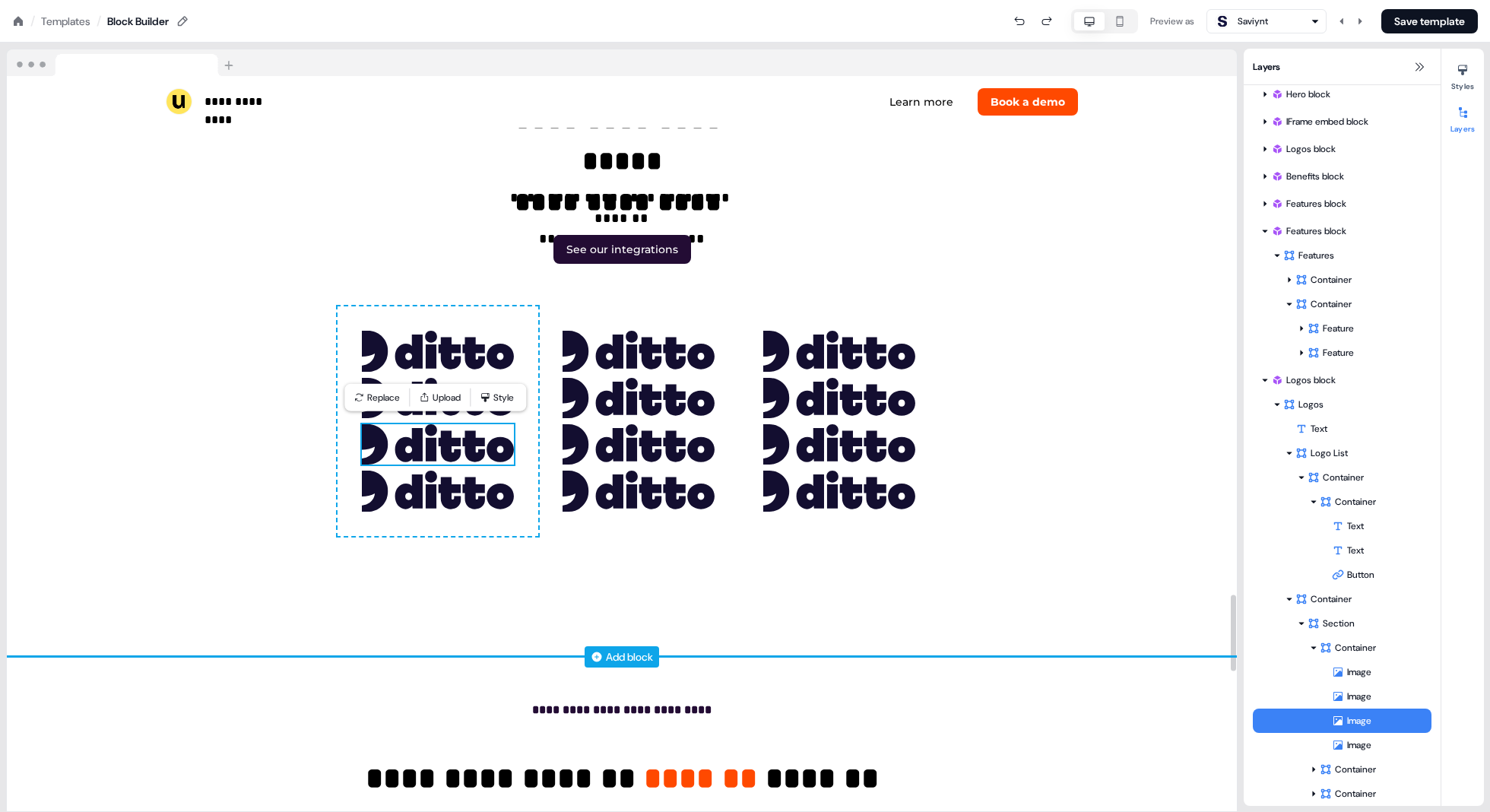
click at [525, 470] on div "To pick up a draggable item, press the space bar. While dragging, use the arrow…" at bounding box center [438, 421] width 201 height 229
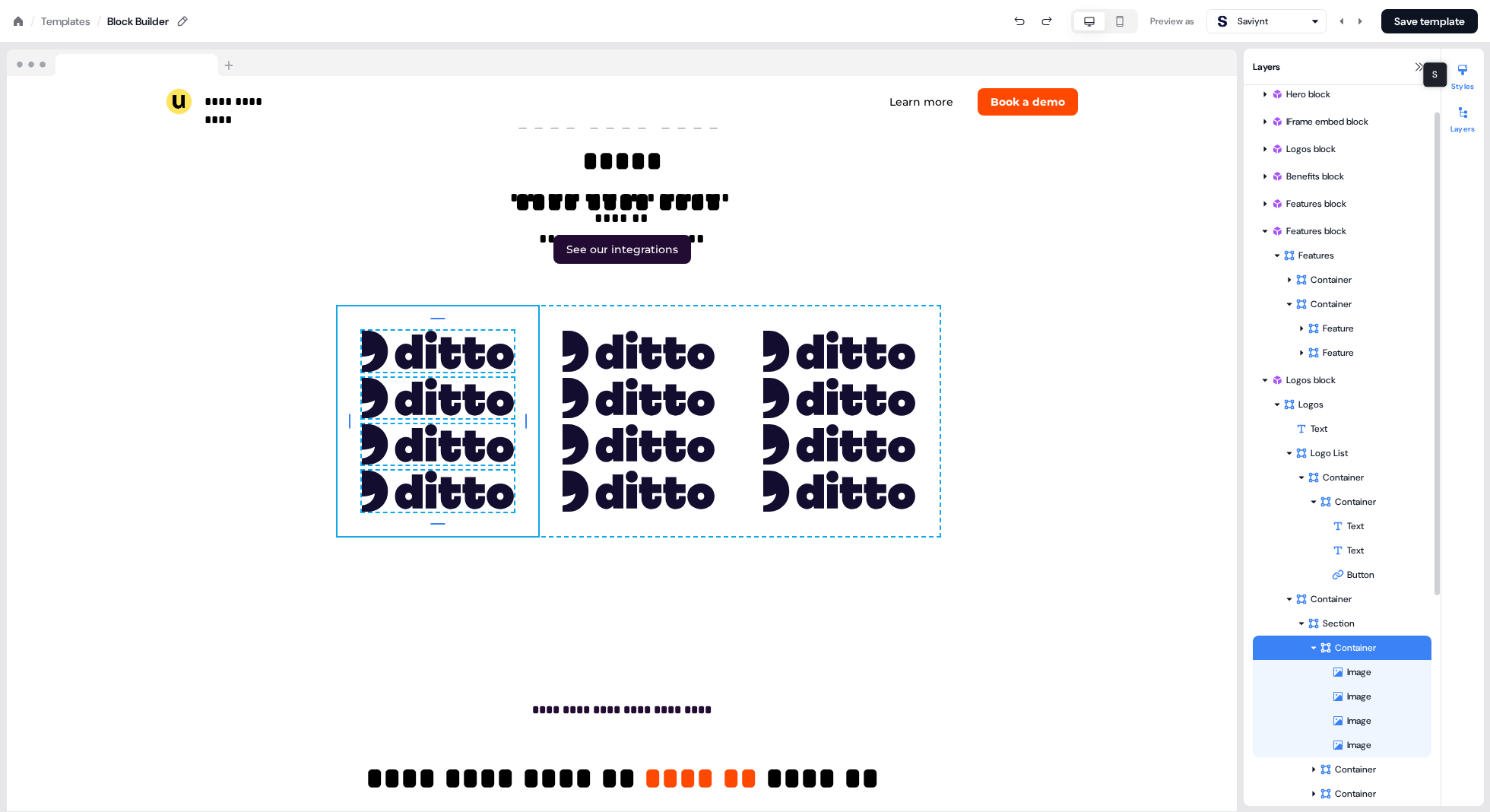
click at [754, 63] on div at bounding box center [1463, 70] width 24 height 24
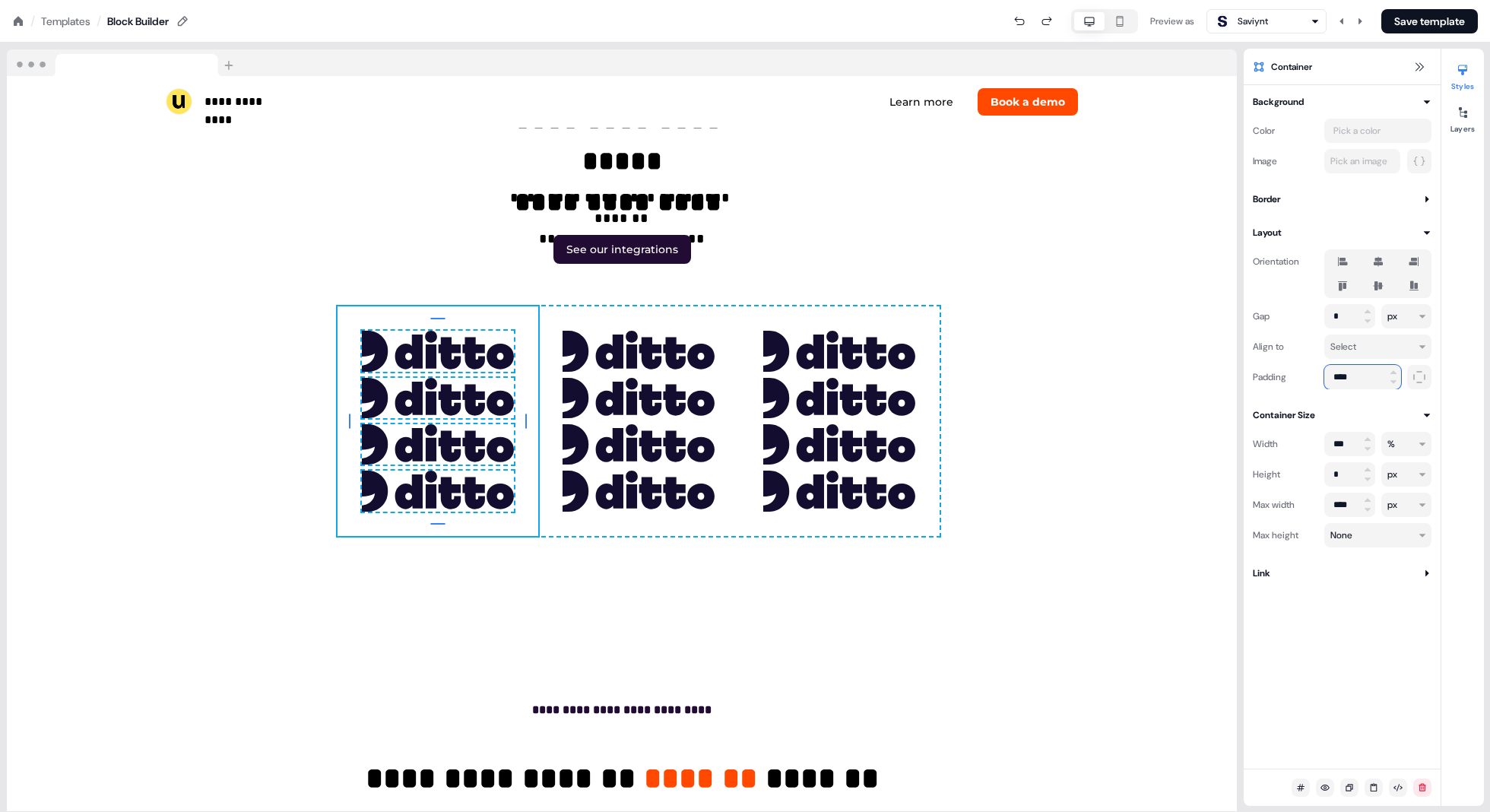
click at [754, 379] on input "****" at bounding box center [1362, 377] width 76 height 24
click at [754, 314] on input "*" at bounding box center [1349, 316] width 51 height 24
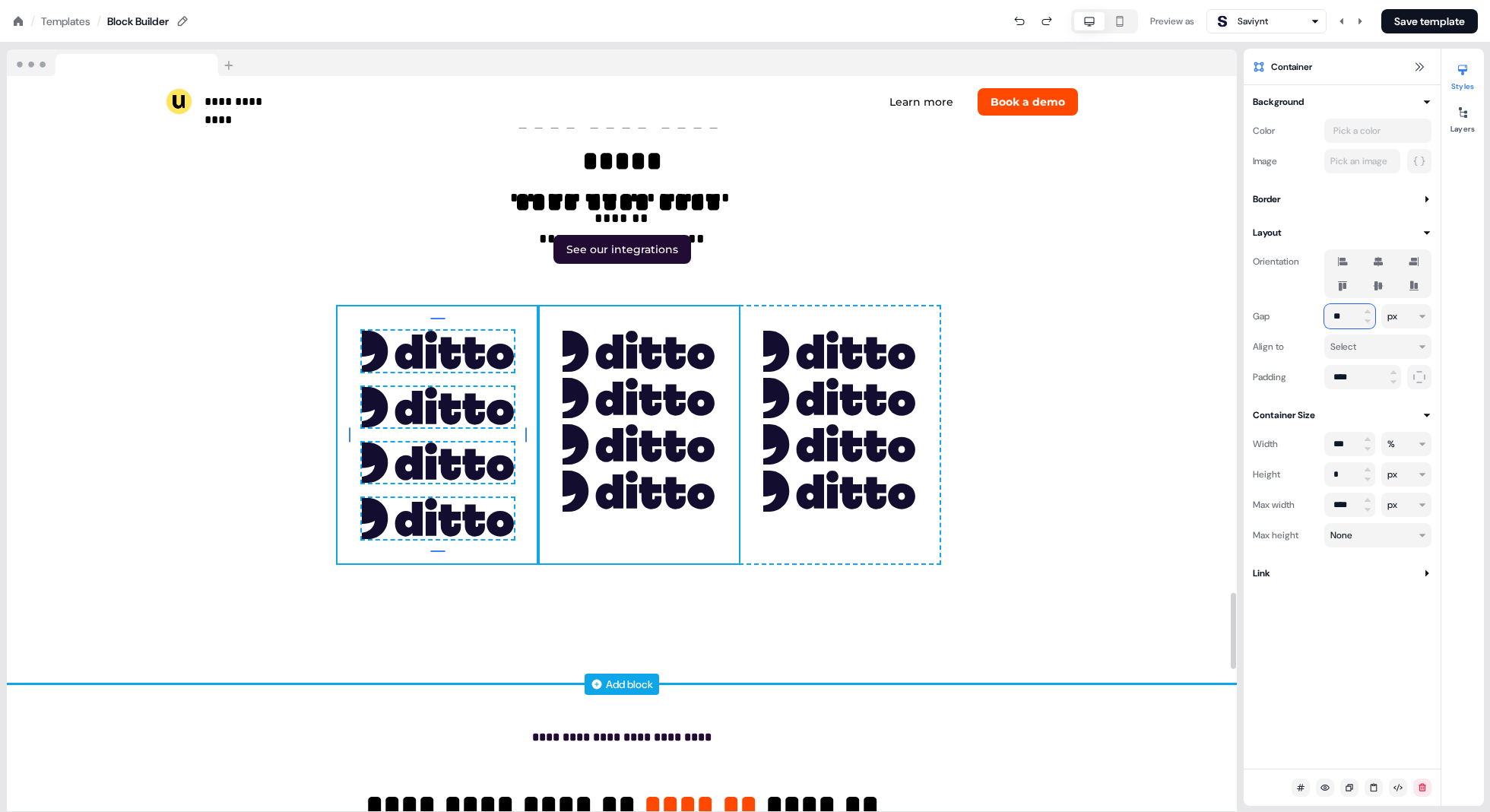
type input "**"
click at [721, 324] on div "To pick up a draggable item, press the space bar. While dragging, use the arrow…" at bounding box center [639, 434] width 201 height 256
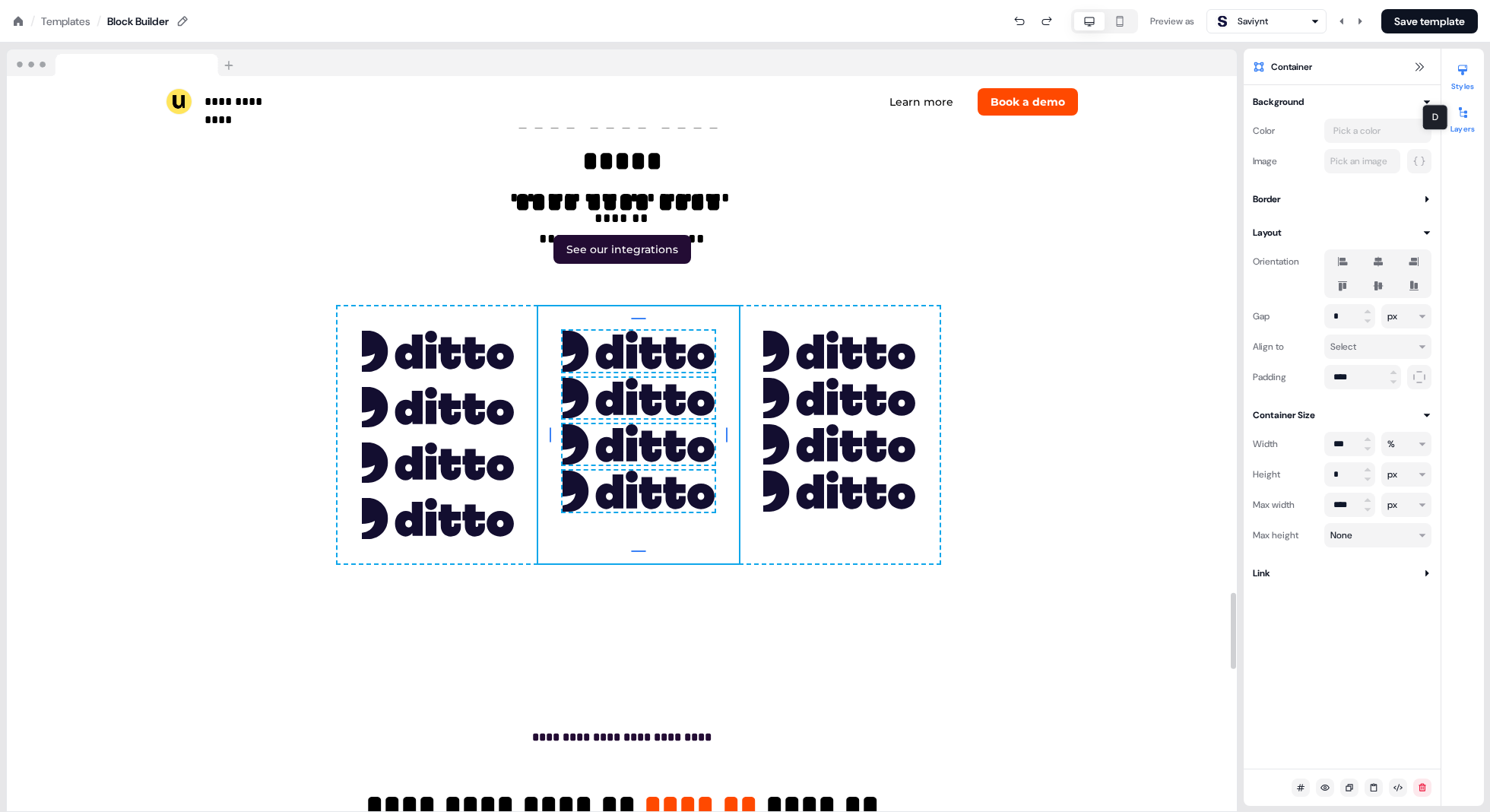
click at [754, 117] on div at bounding box center [1463, 112] width 24 height 24
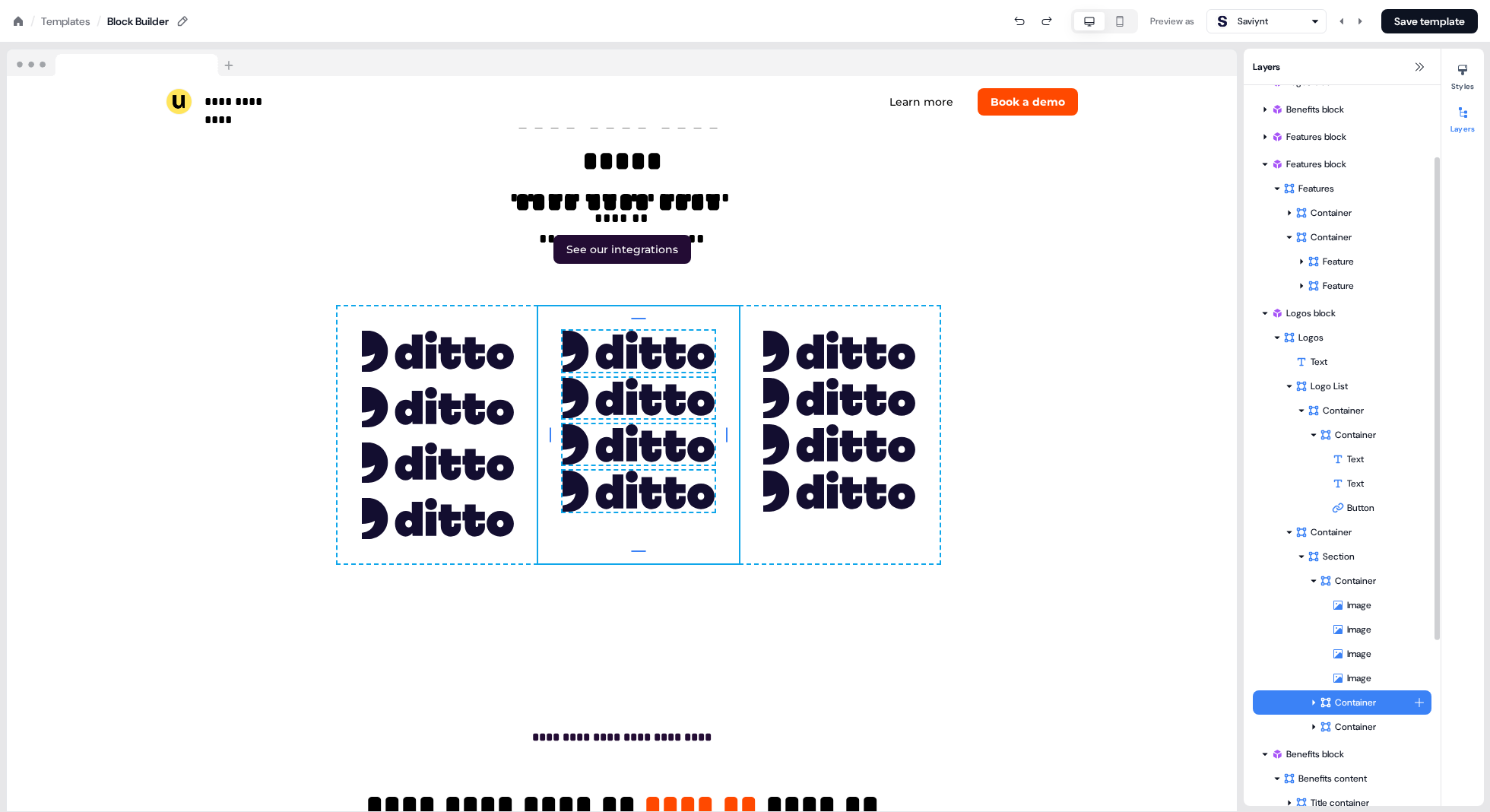
scroll to position [108, 0]
click at [754, 704] on div at bounding box center [1314, 700] width 12 height 12
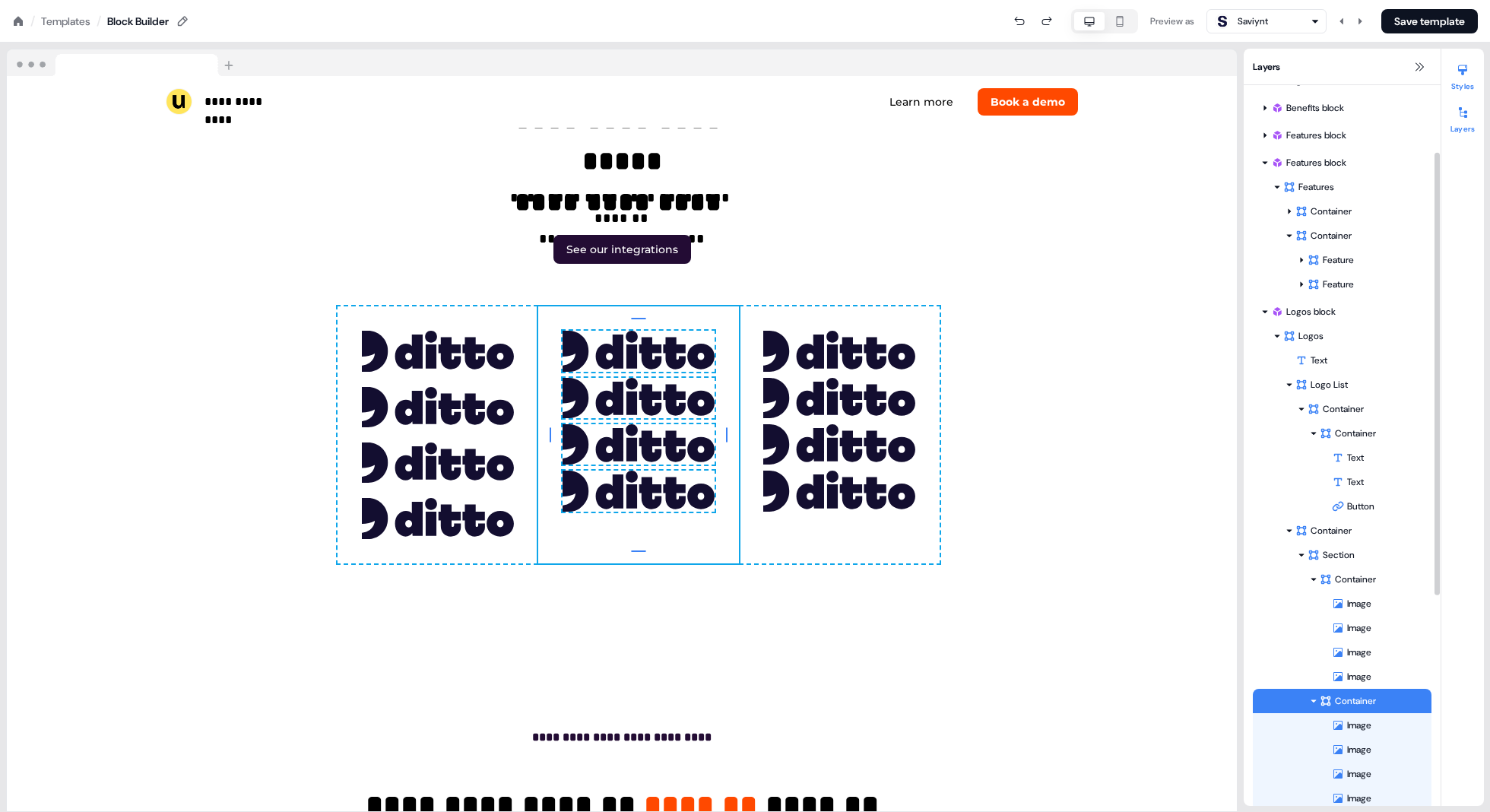
click at [754, 77] on div at bounding box center [1463, 70] width 24 height 24
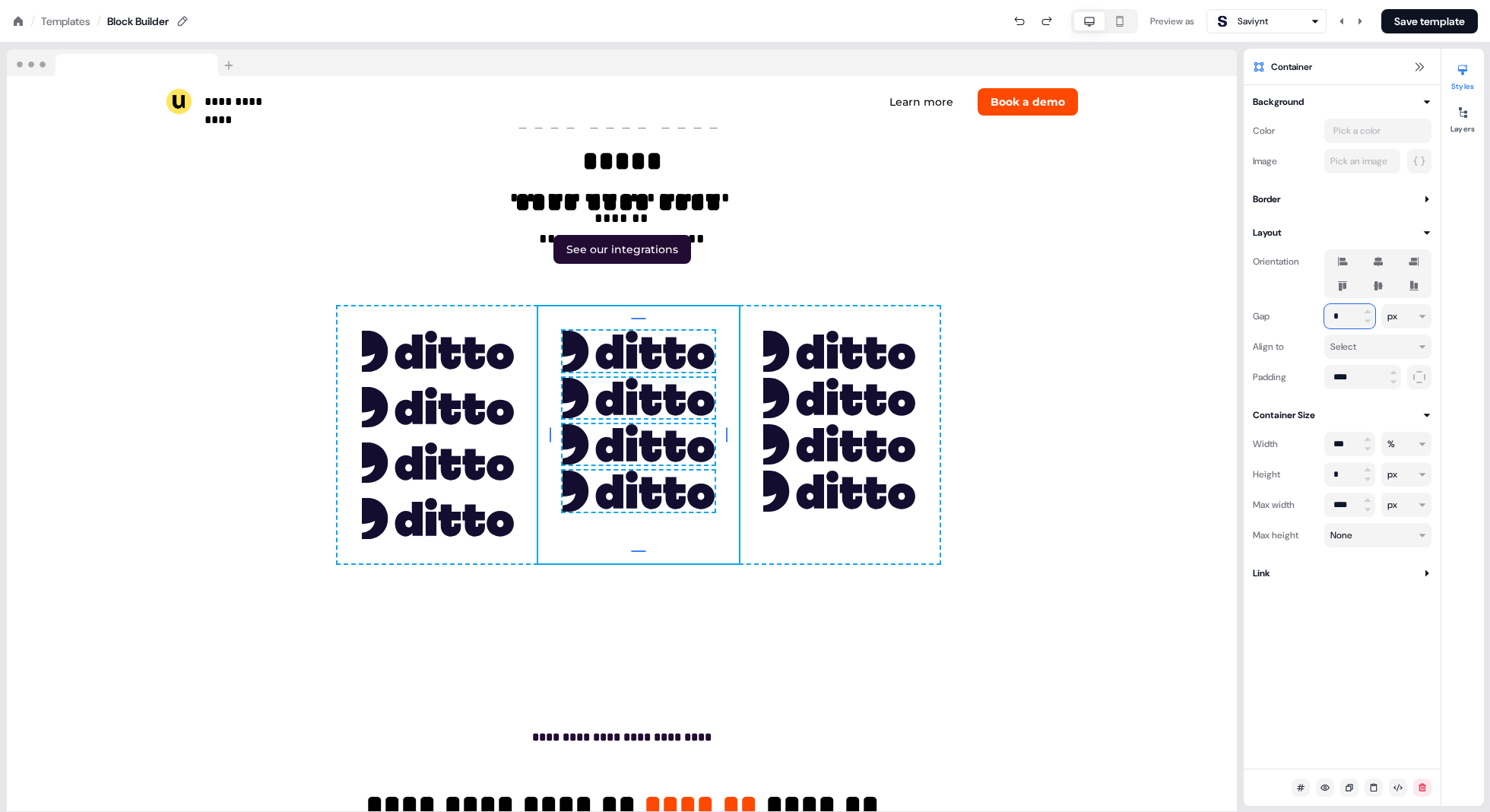
click at [754, 316] on input "*" at bounding box center [1349, 316] width 51 height 24
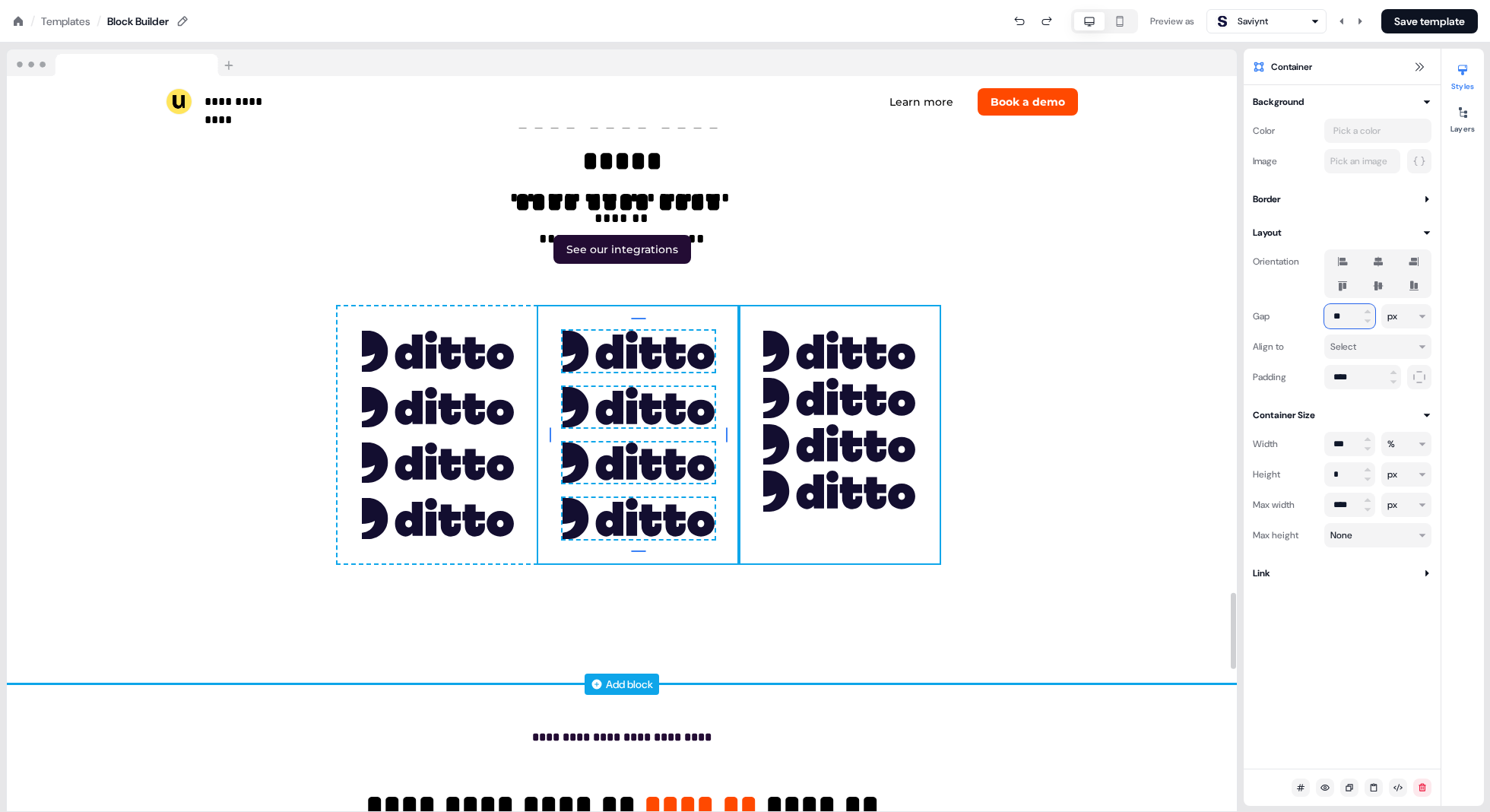
type input "**"
click at [754, 327] on div "To pick up a draggable item, press the space bar. While dragging, use the arrow…" at bounding box center [840, 434] width 201 height 256
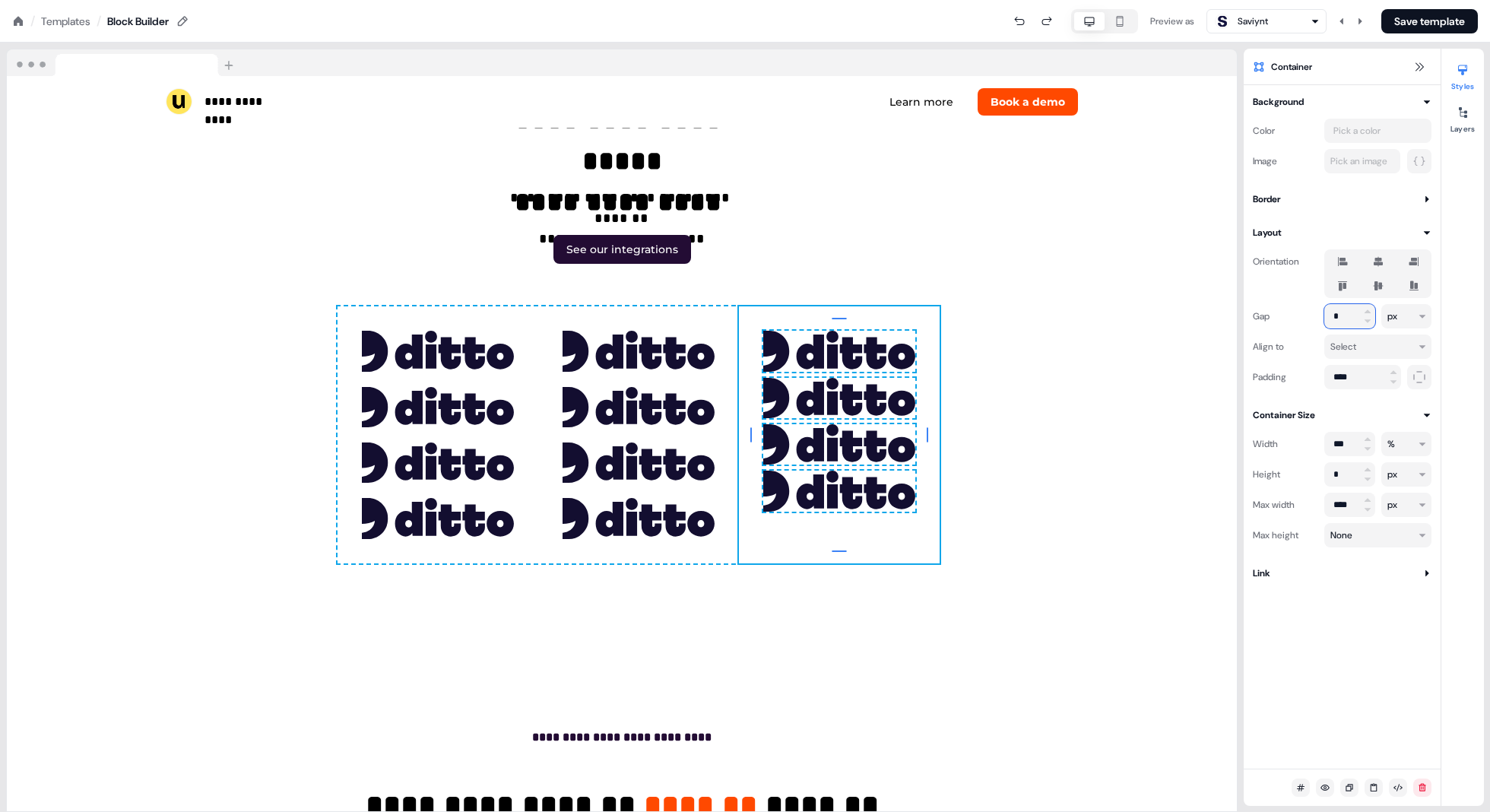
click at [754, 315] on input "*" at bounding box center [1349, 316] width 51 height 24
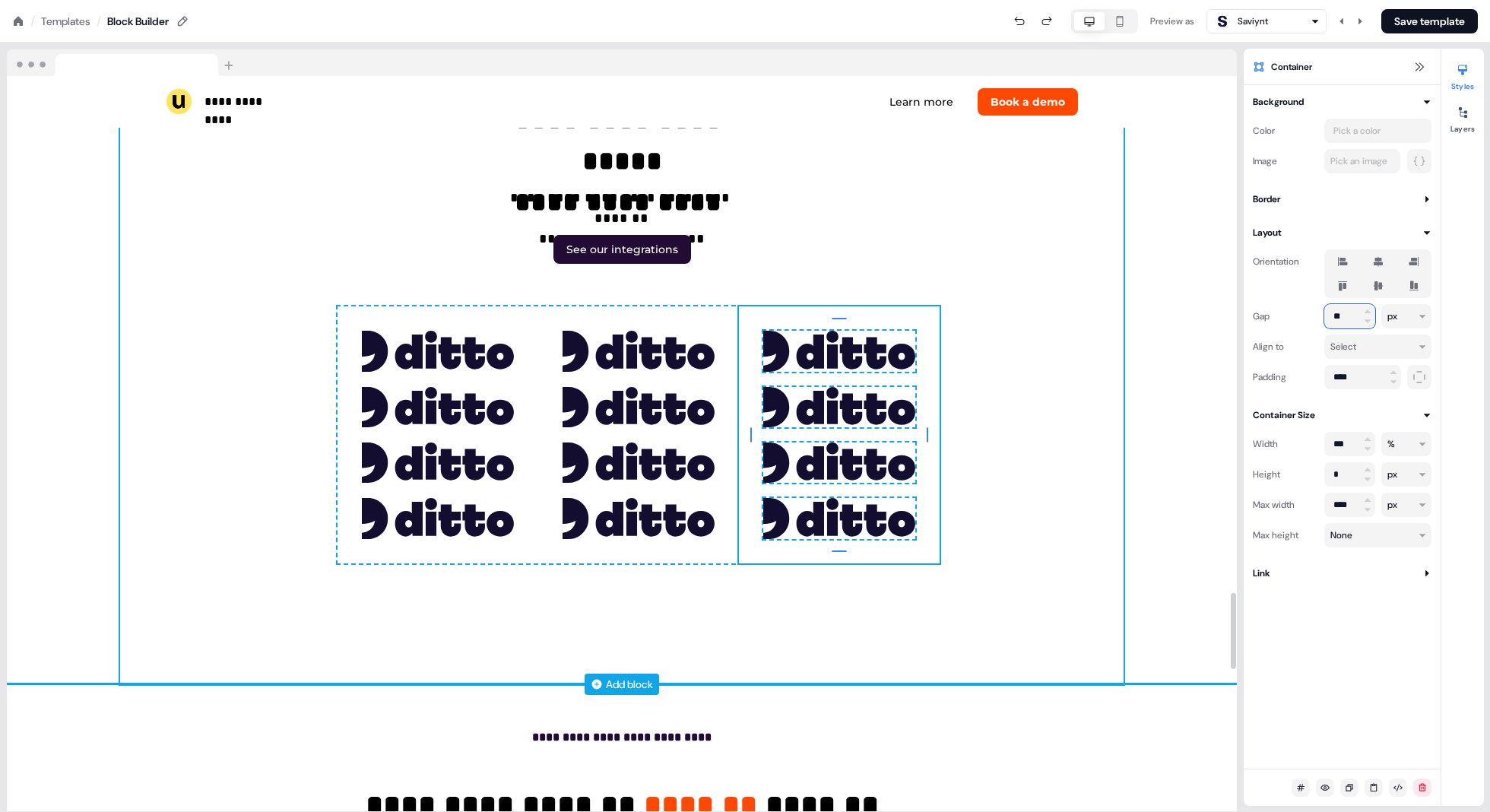
type input "**"
click at [754, 327] on div "**********" at bounding box center [622, 276] width 1004 height 815
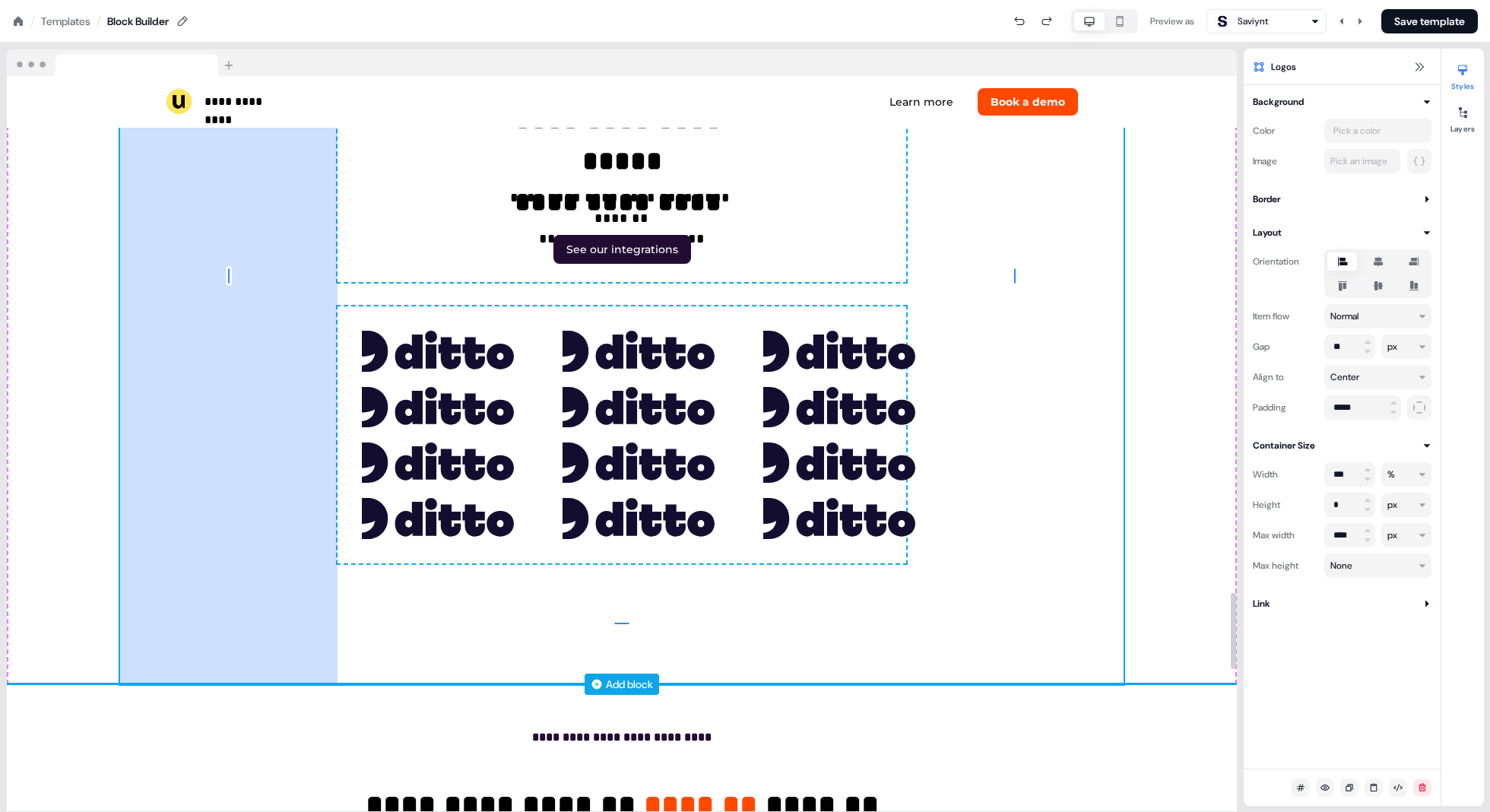
click at [165, 383] on div "286px" at bounding box center [228, 276] width 217 height 815
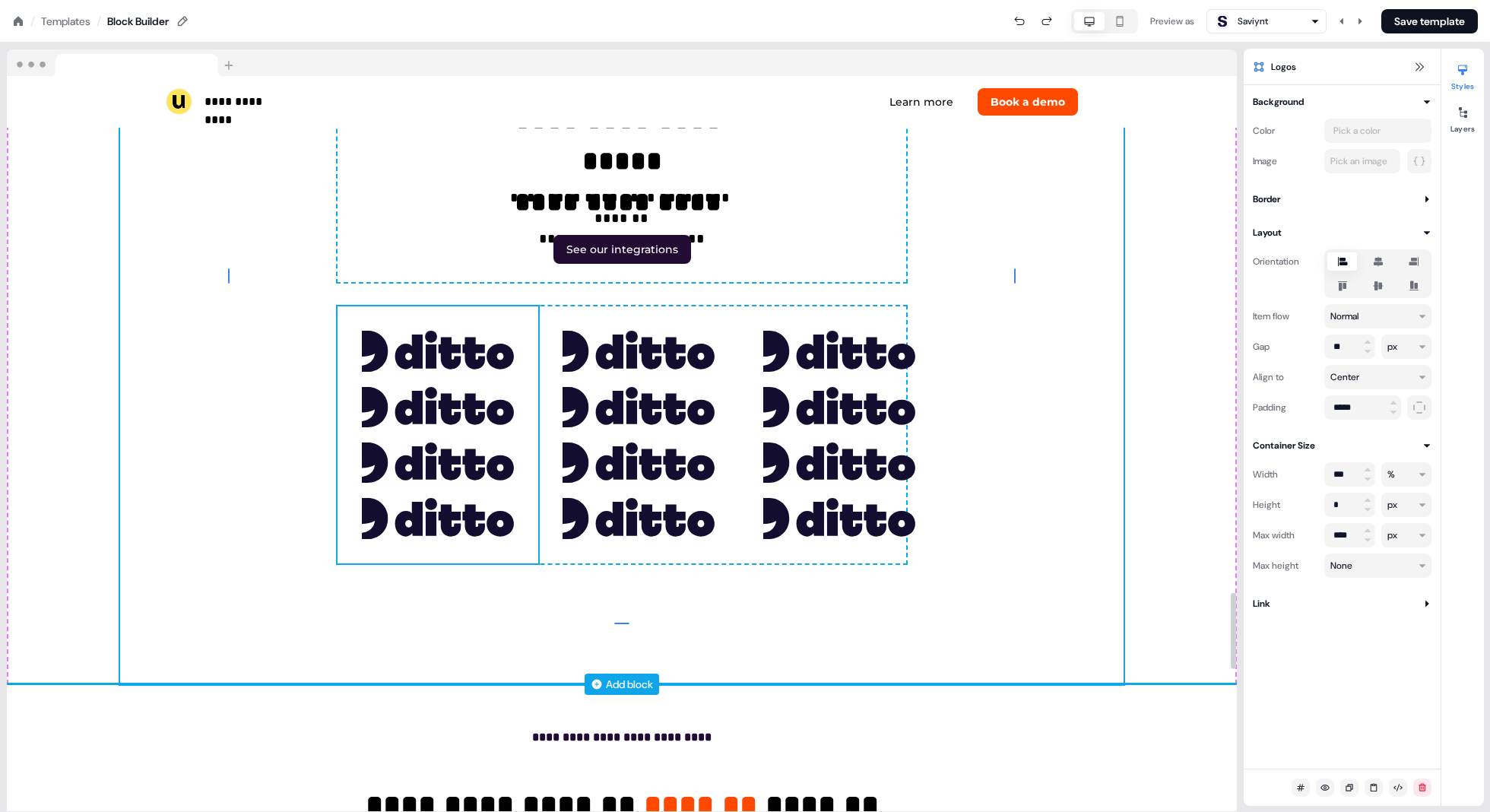
click at [536, 561] on div "To pick up a draggable item, press the space bar. While dragging, use the arrow…" at bounding box center [438, 434] width 201 height 256
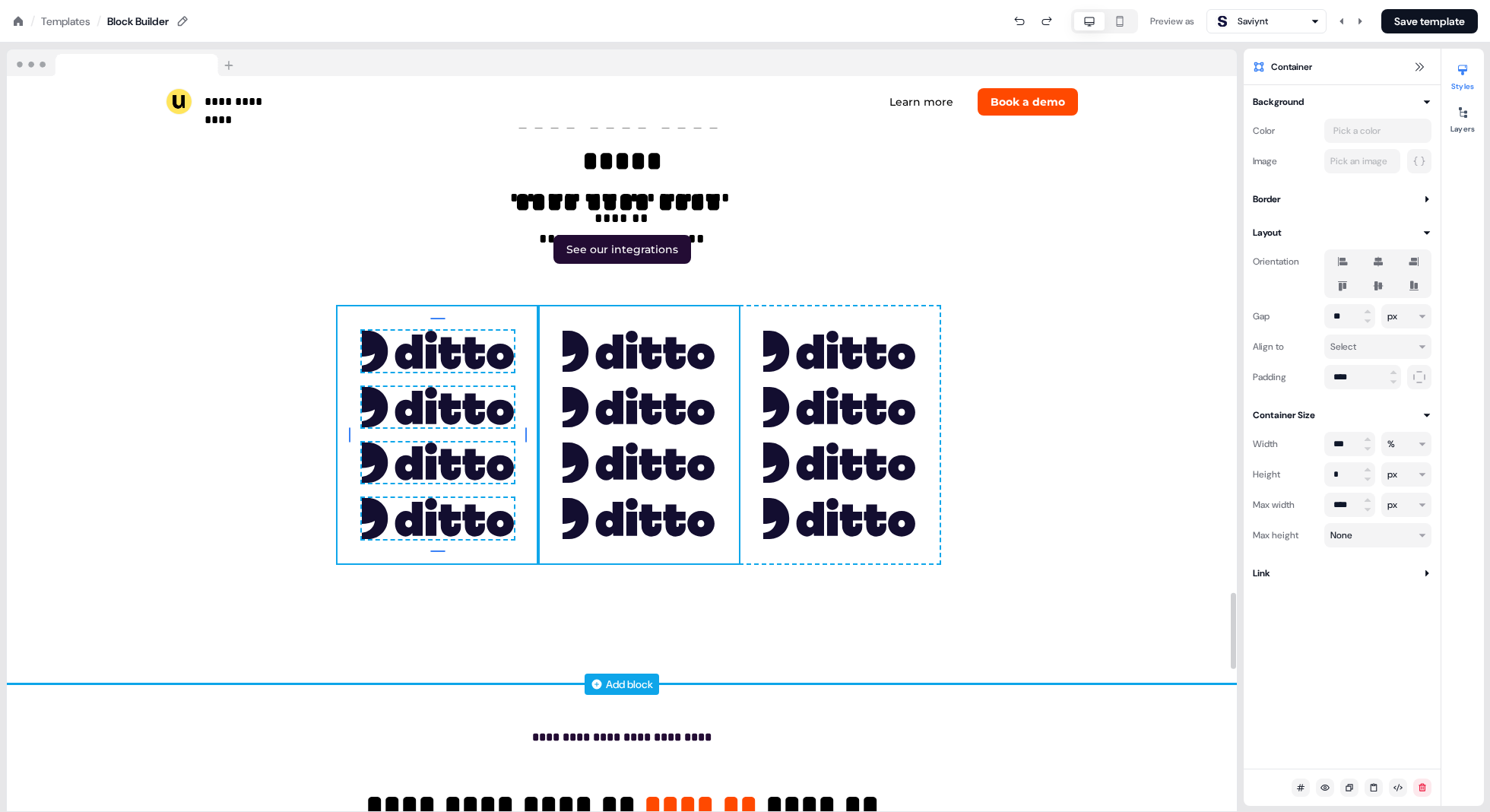
click at [549, 561] on div "To pick up a draggable item, press the space bar. While dragging, use the arrow…" at bounding box center [639, 434] width 201 height 256
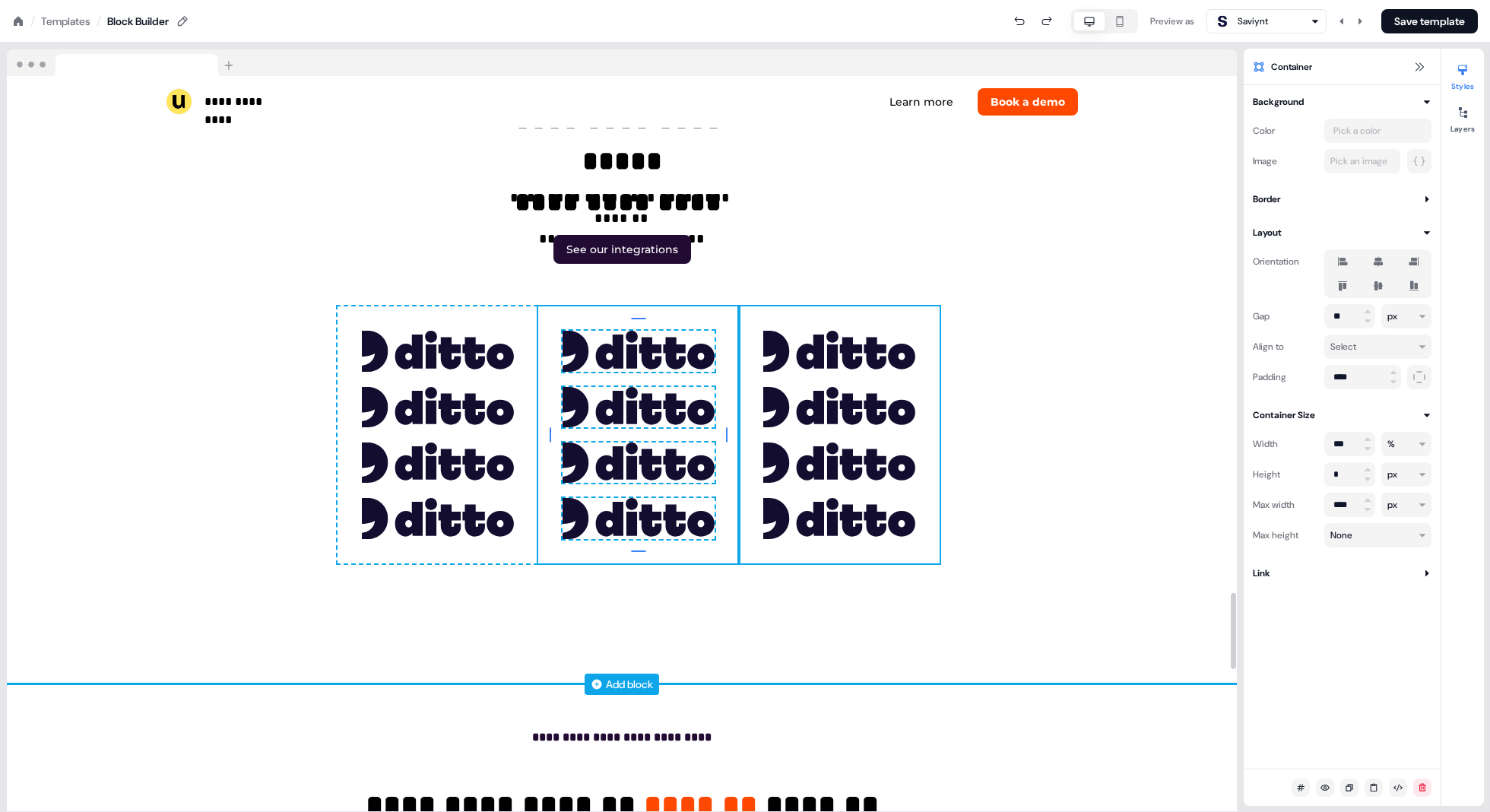
click at [746, 561] on div "To pick up a draggable item, press the space bar. While dragging, use the arrow…" at bounding box center [840, 434] width 201 height 256
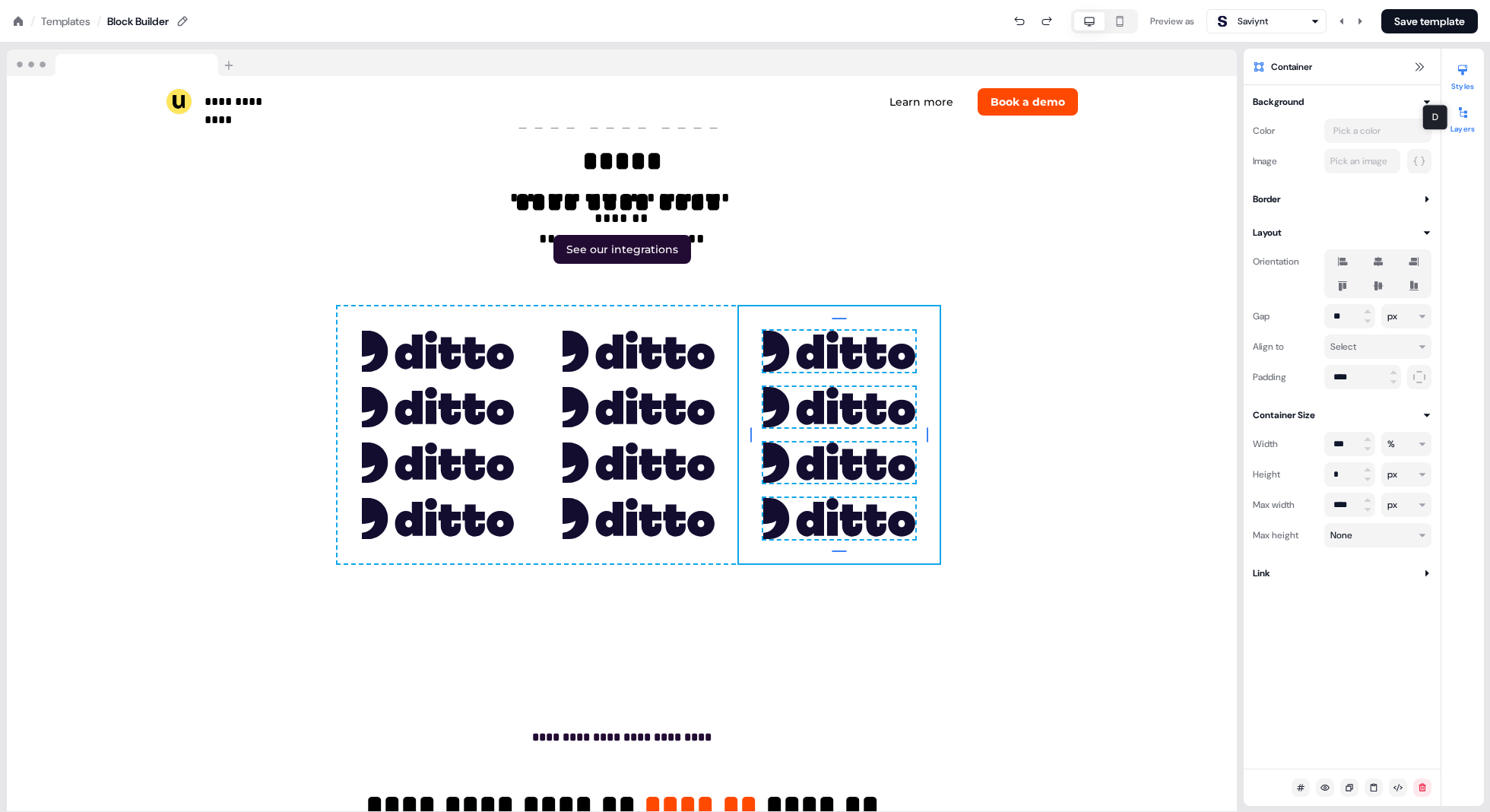
click at [754, 120] on button "Layers" at bounding box center [1463, 117] width 43 height 33
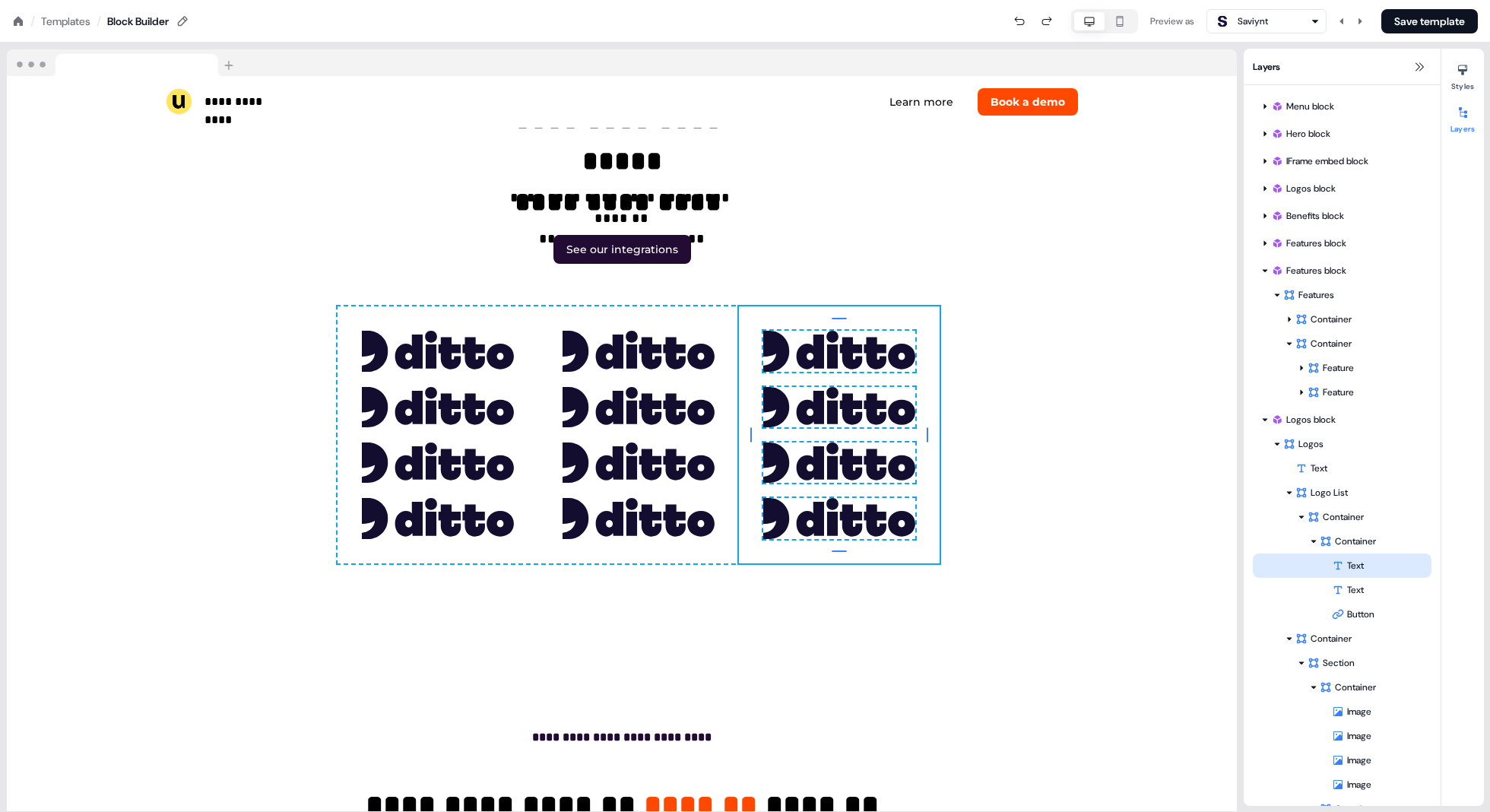
scroll to position [136, 0]
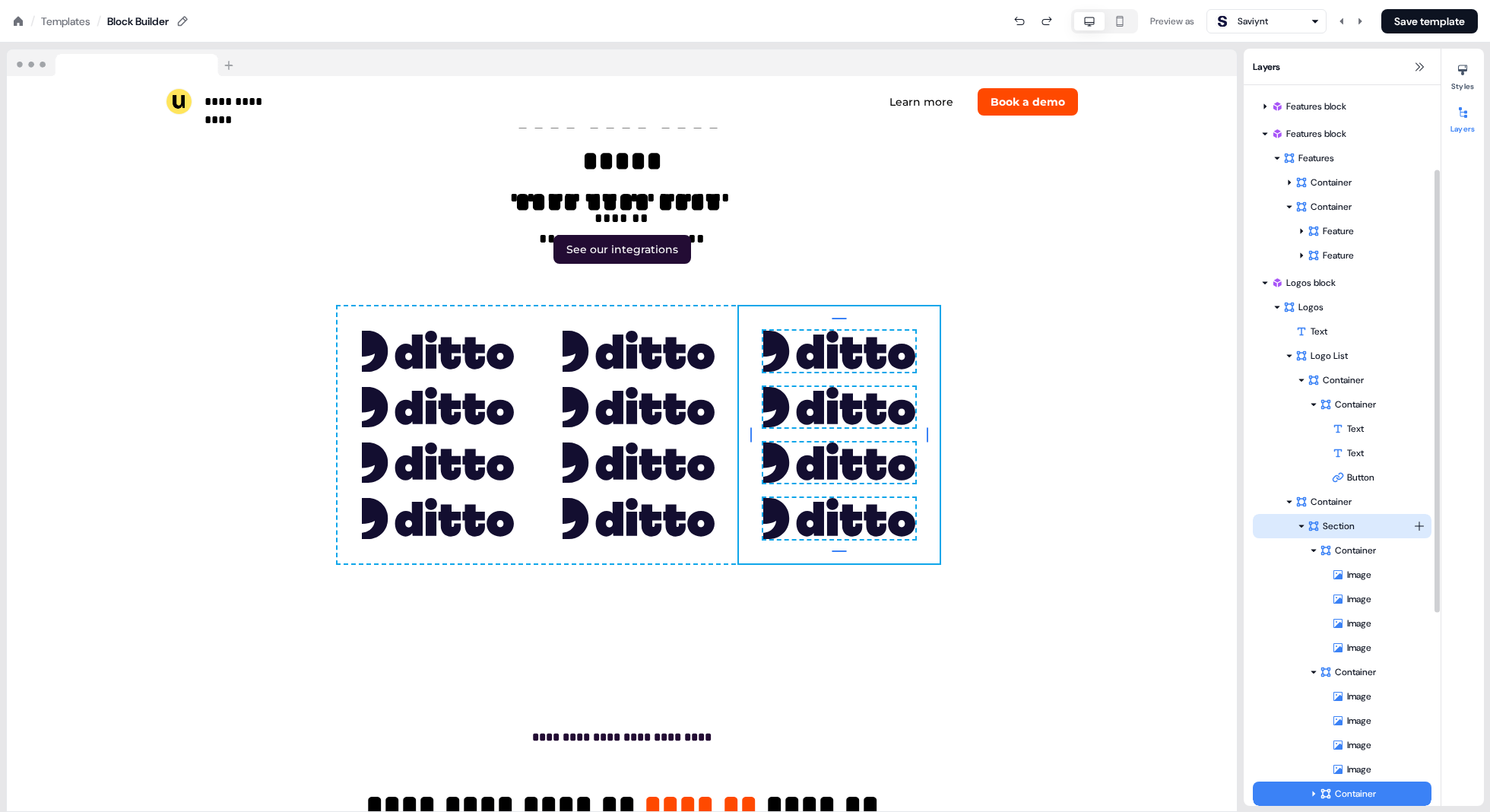
click at [754, 528] on div "Section" at bounding box center [1360, 526] width 106 height 15
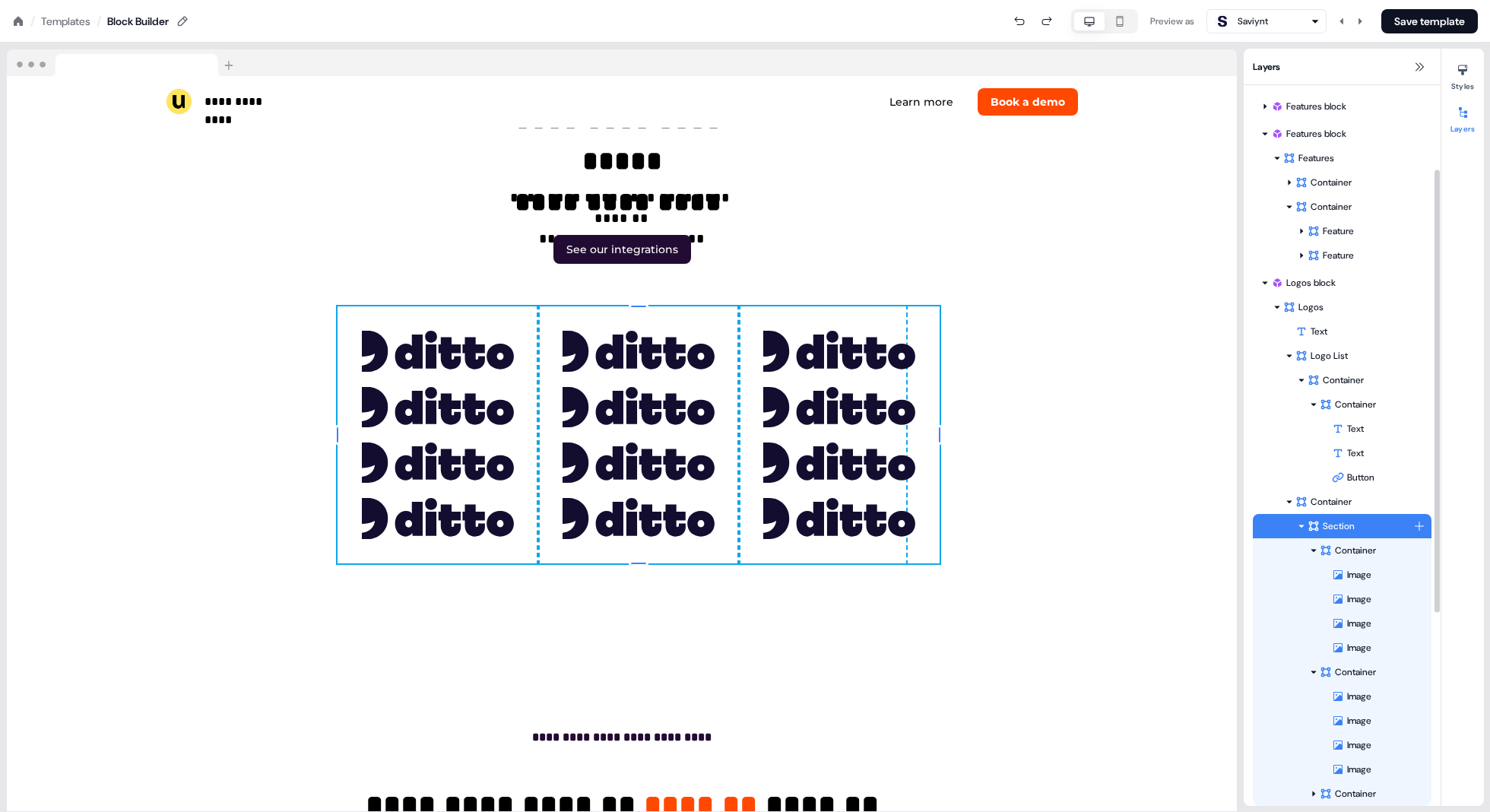
scroll to position [4966, 16]
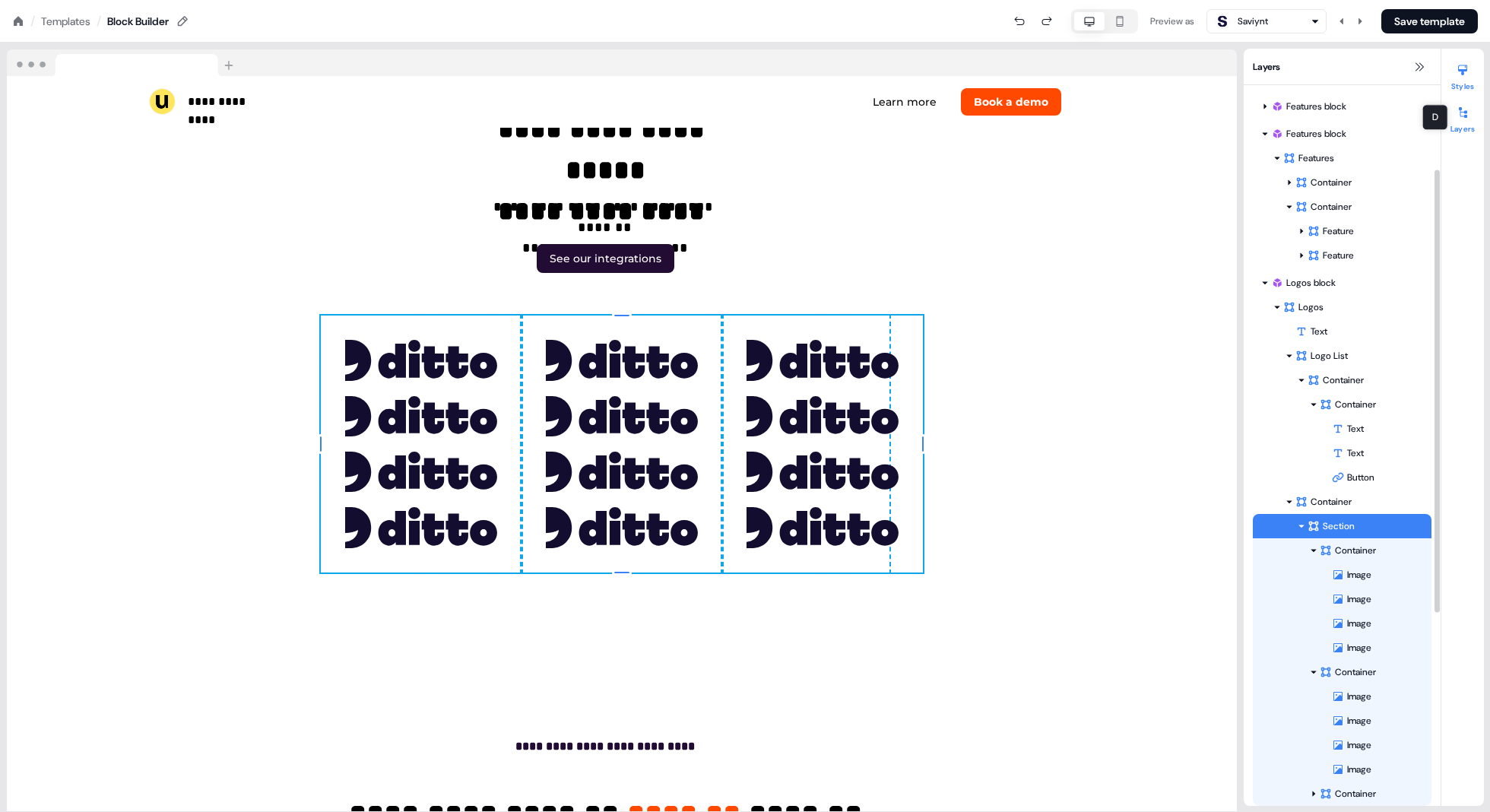
click at [754, 78] on div at bounding box center [1463, 70] width 24 height 24
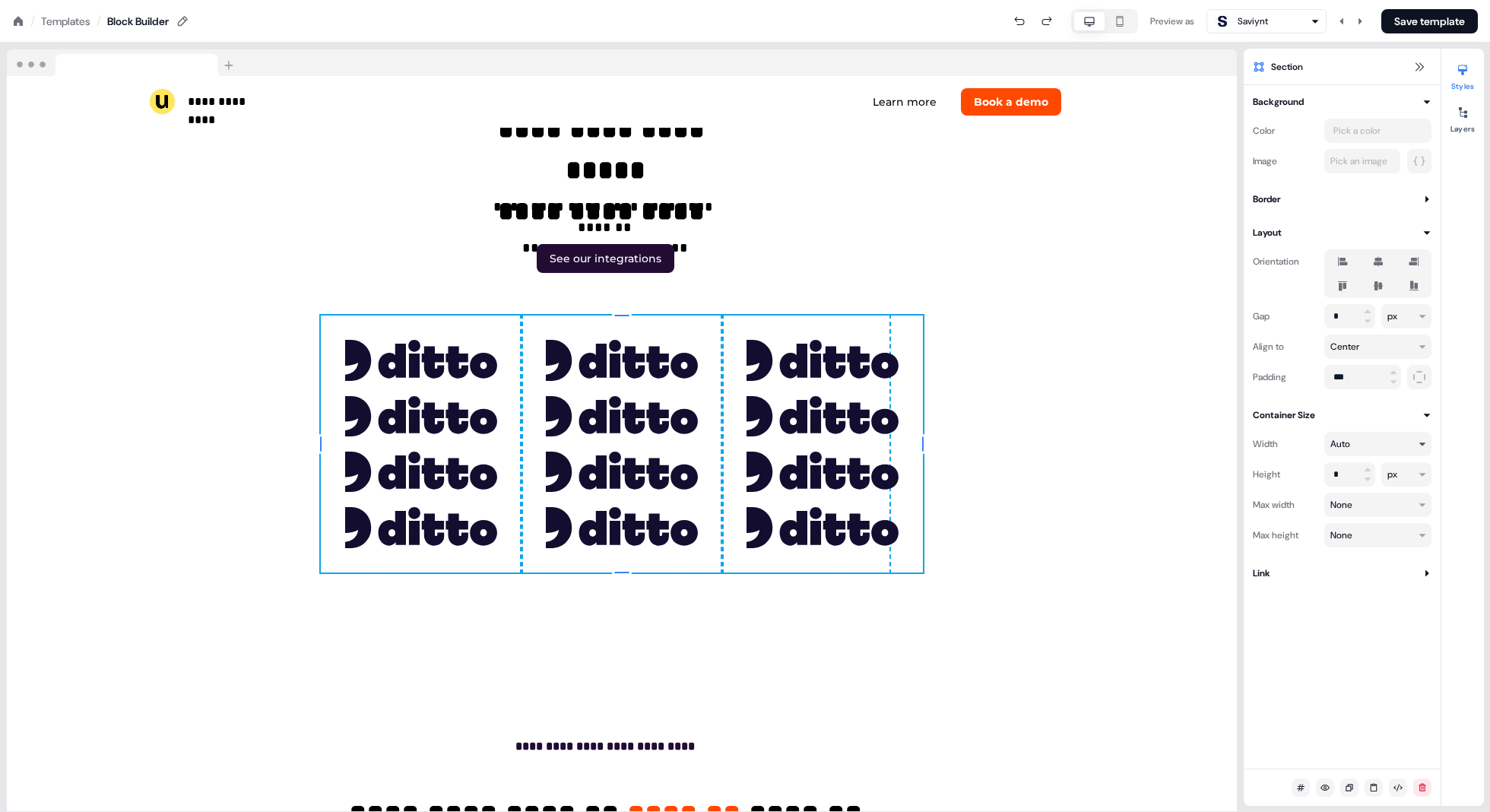
click at [754, 0] on html "**********" at bounding box center [745, 0] width 1490 height 0
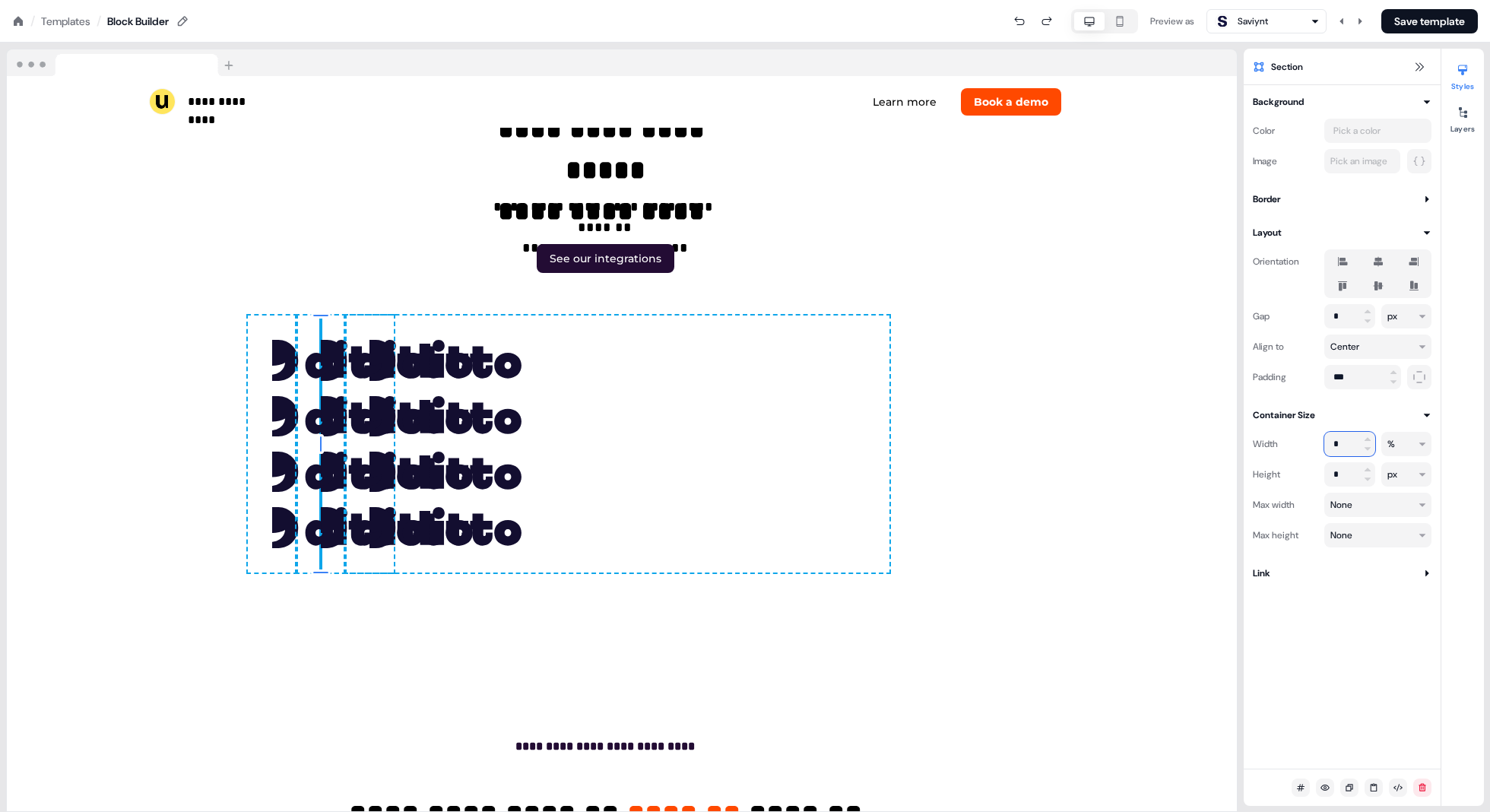
click at [754, 443] on input "*" at bounding box center [1349, 444] width 51 height 24
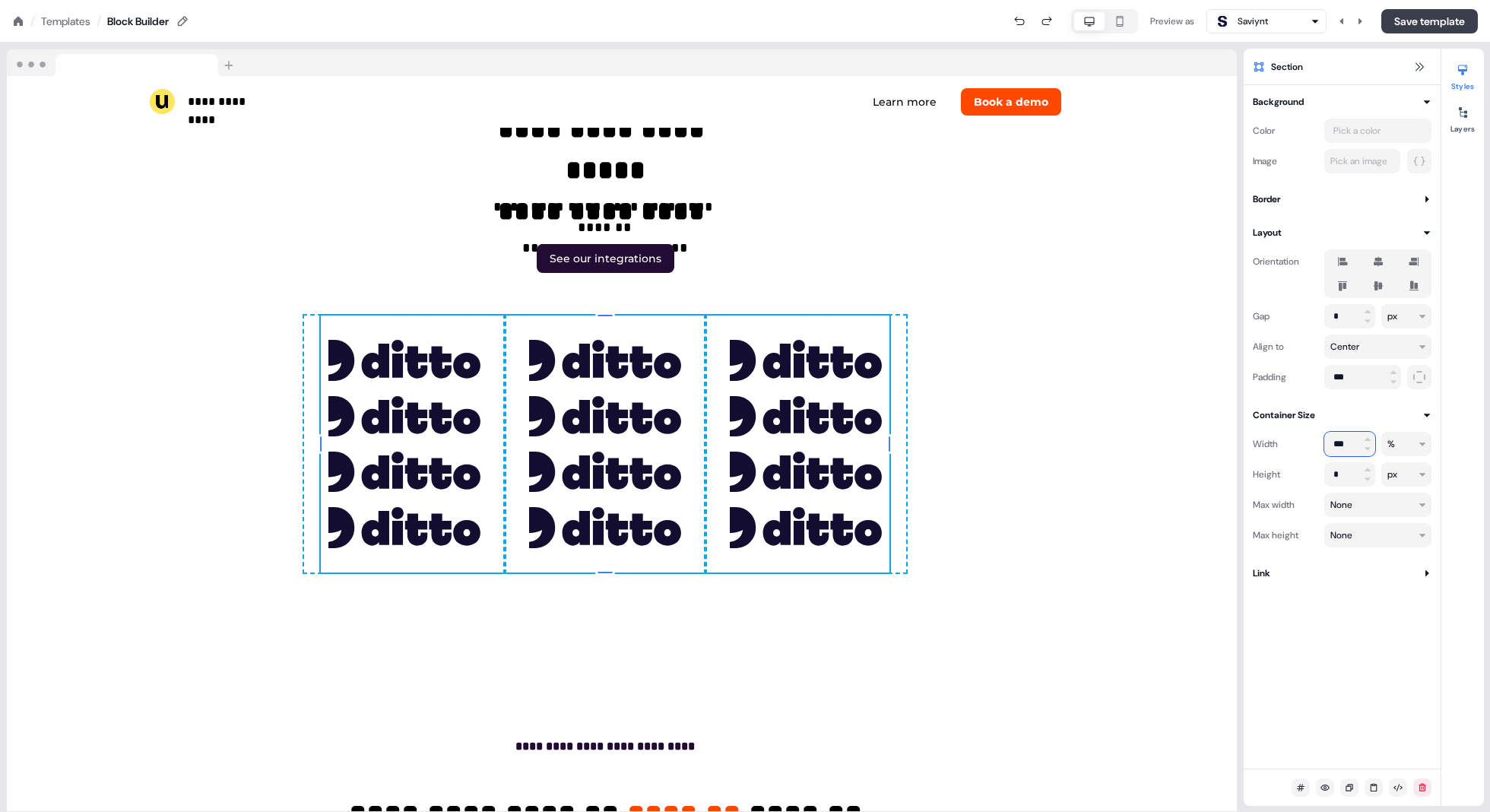
type input "***"
click at [754, 26] on button "Save template" at bounding box center [1430, 21] width 96 height 24
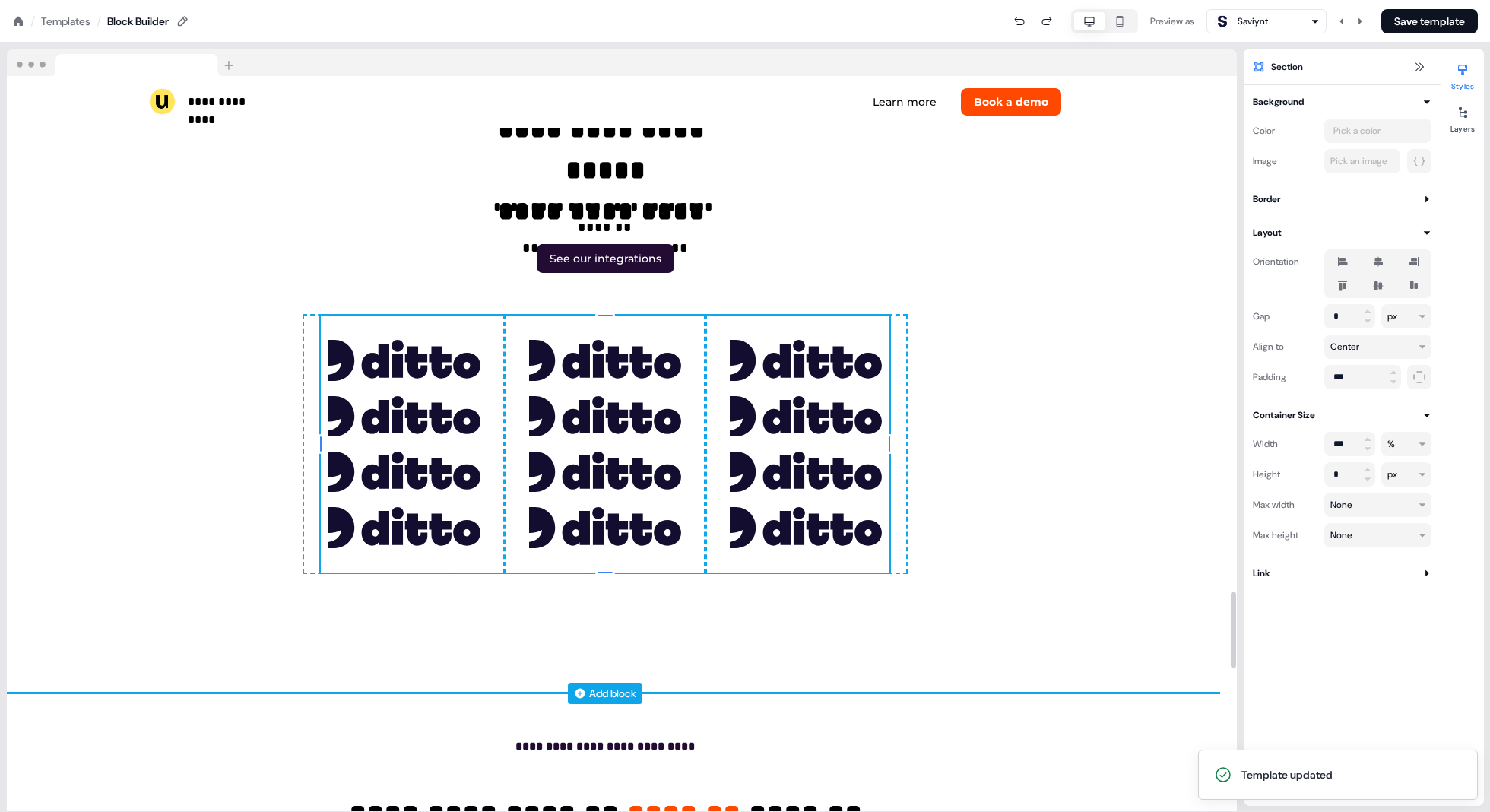
click at [754, 478] on div "To pick up a draggable item, press the space bar. While dragging, use the arrow…" at bounding box center [806, 443] width 201 height 256
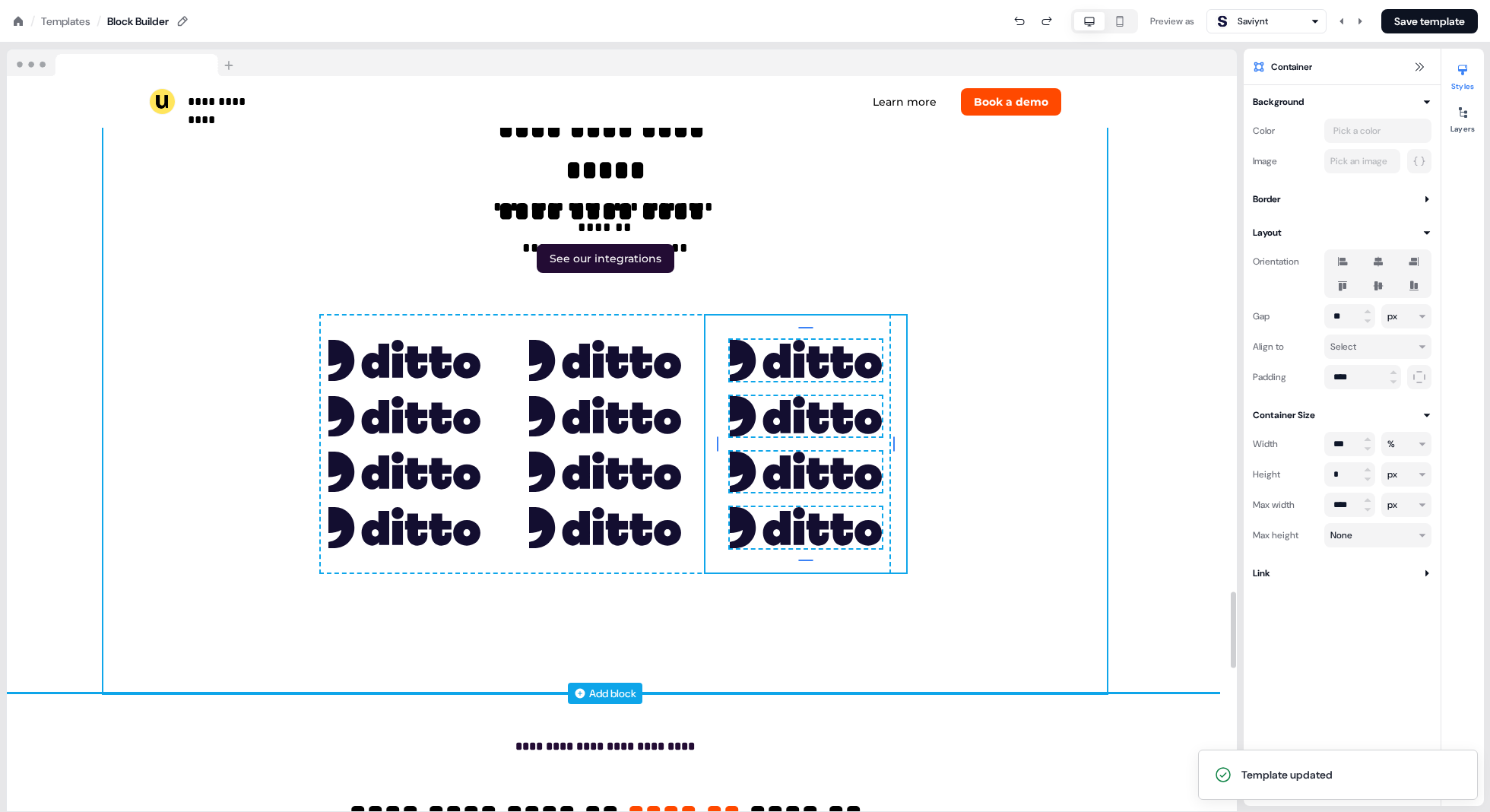
click at [754, 463] on div "**********" at bounding box center [605, 285] width 1004 height 815
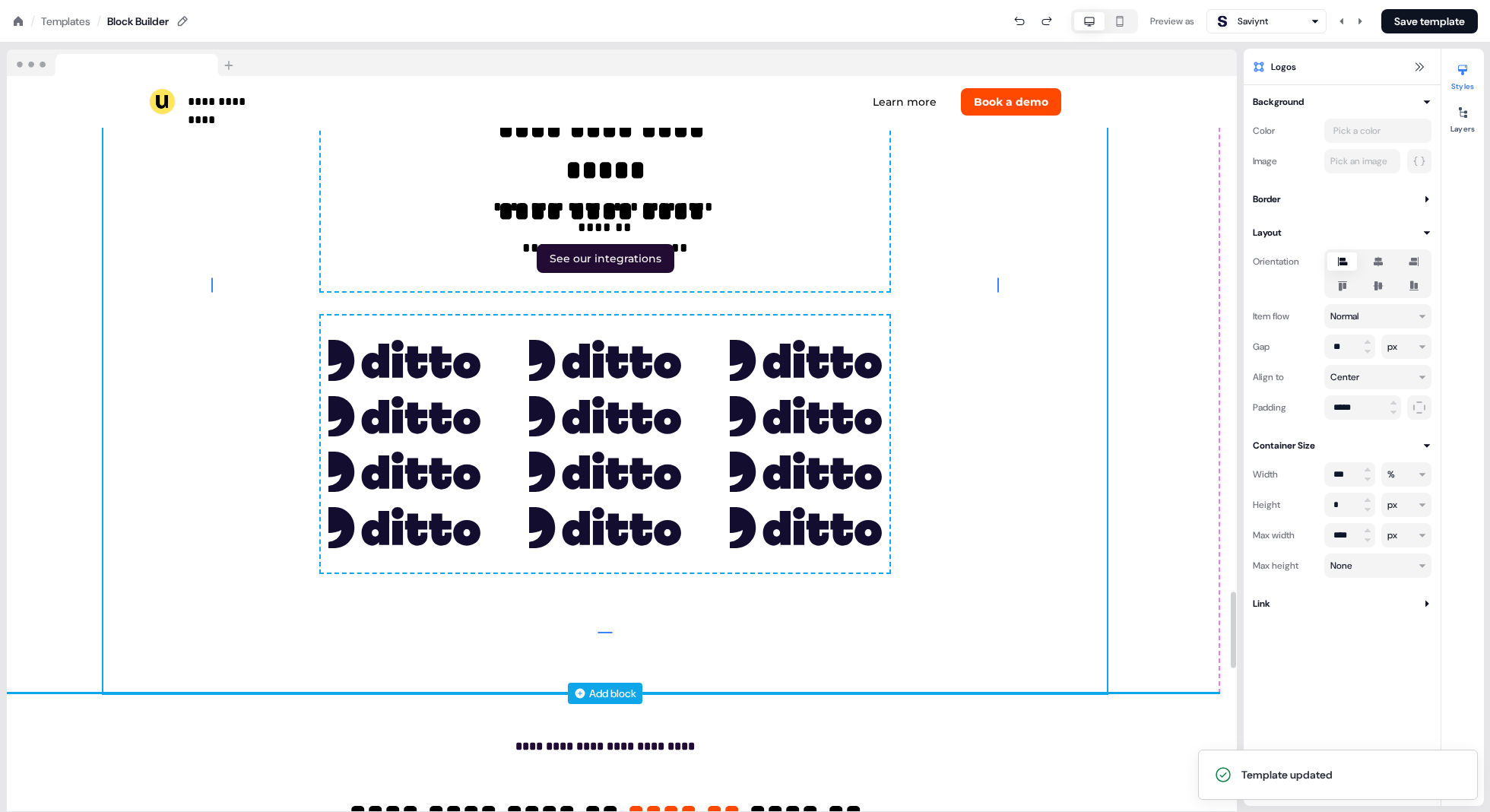
click at [754, 453] on div "**********" at bounding box center [605, 285] width 1231 height 815
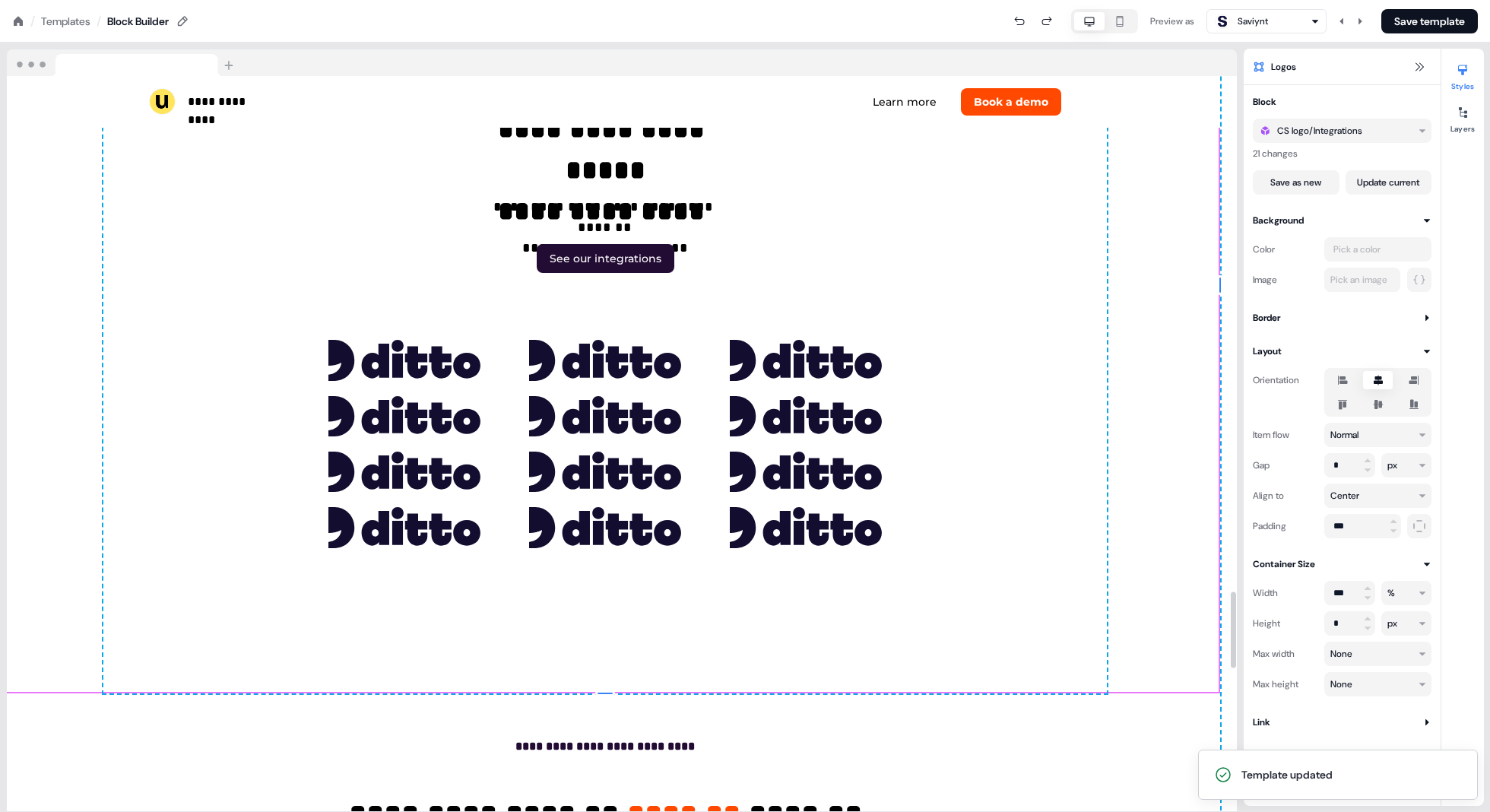
click at [754, 457] on div at bounding box center [1233, 444] width 8 height 736
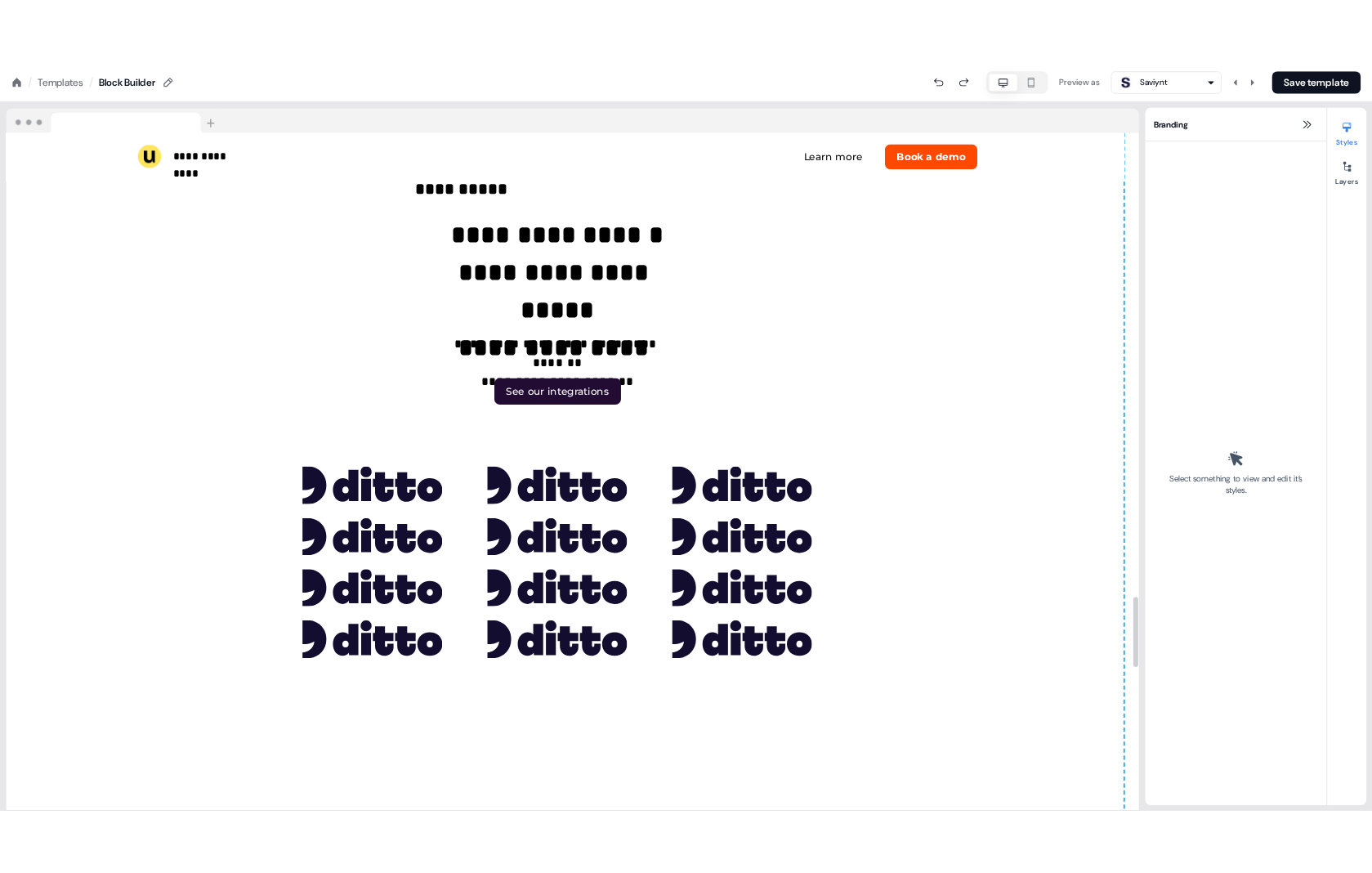
scroll to position [5289, 18]
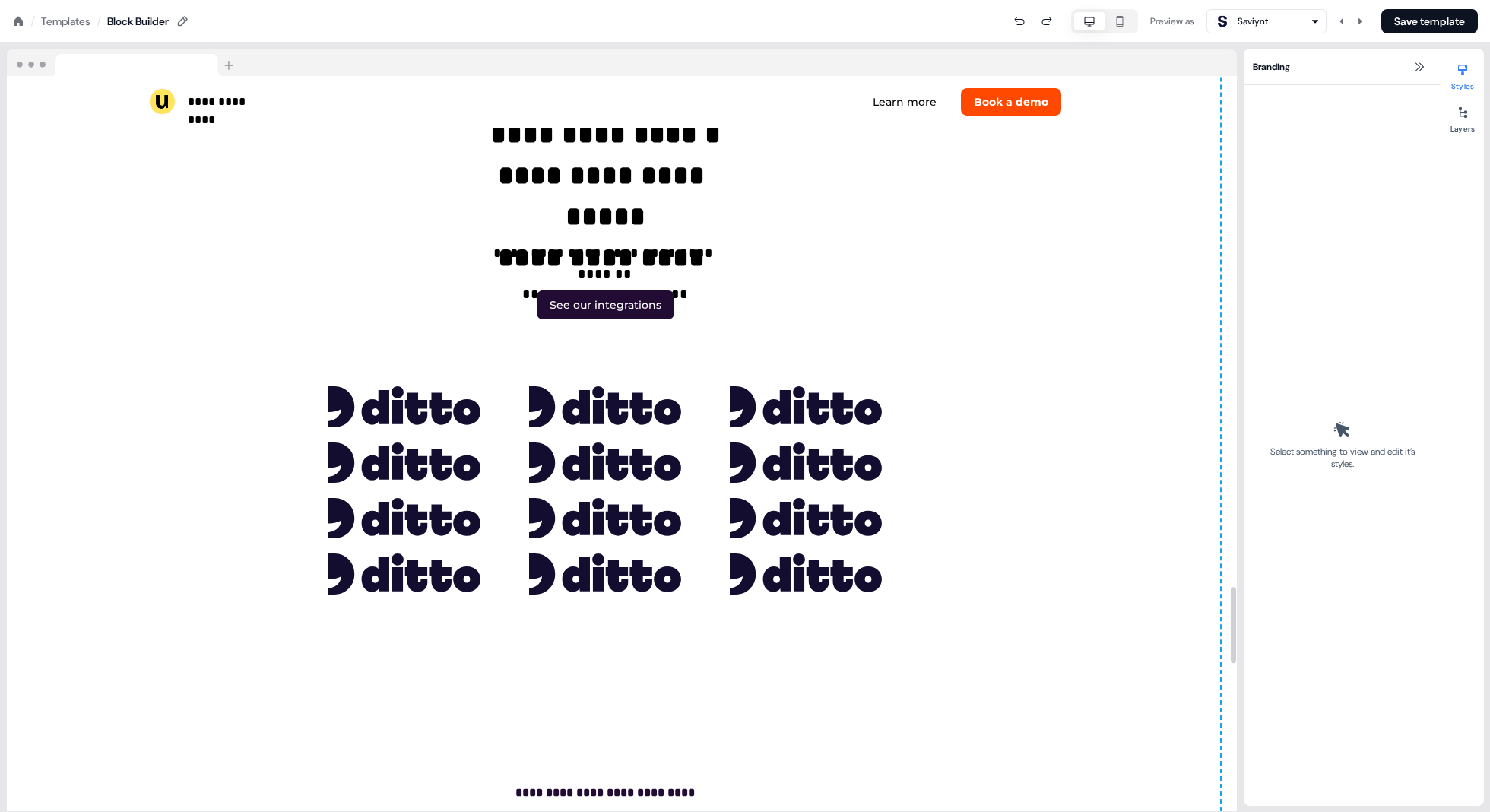
drag, startPoint x: 1233, startPoint y: 428, endPoint x: 1242, endPoint y: 596, distance: 168.2
click at [754, 596] on div at bounding box center [1234, 625] width 5 height 76
click at [754, 433] on section "**********" at bounding box center [745, 427] width 1490 height 769
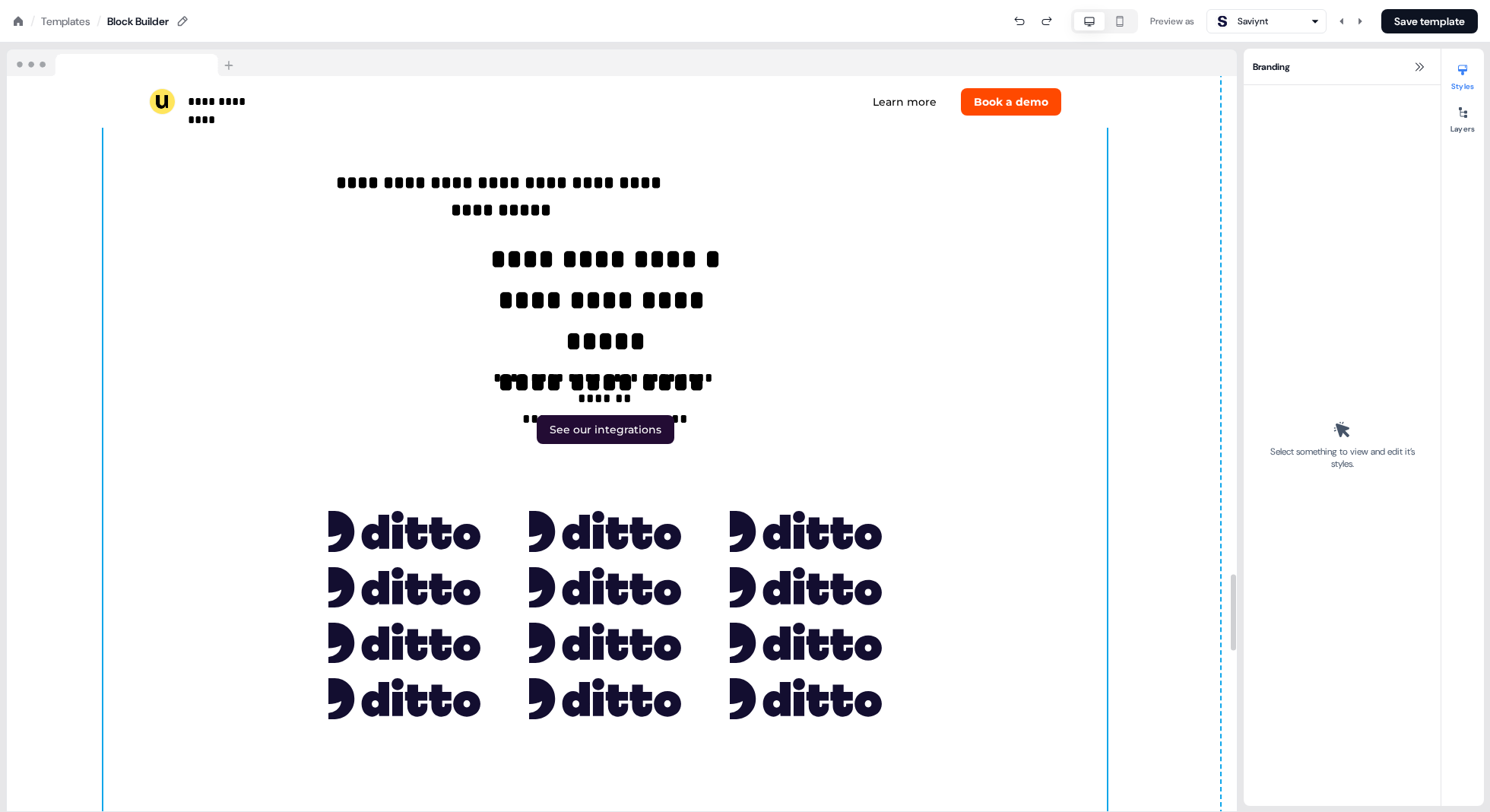
scroll to position [4798, 16]
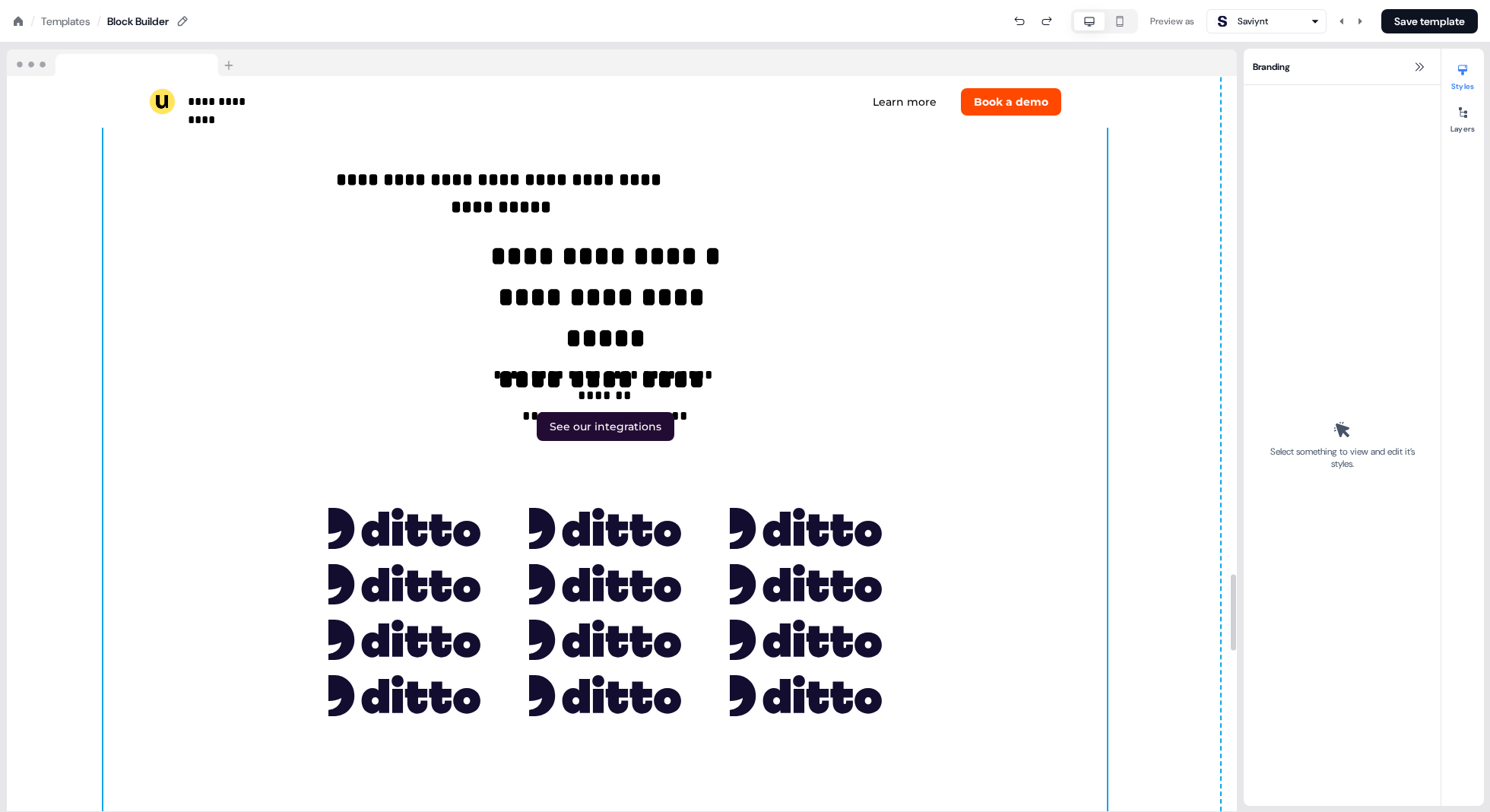
click at [754, 580] on div "**********" at bounding box center [605, 452] width 1004 height 815
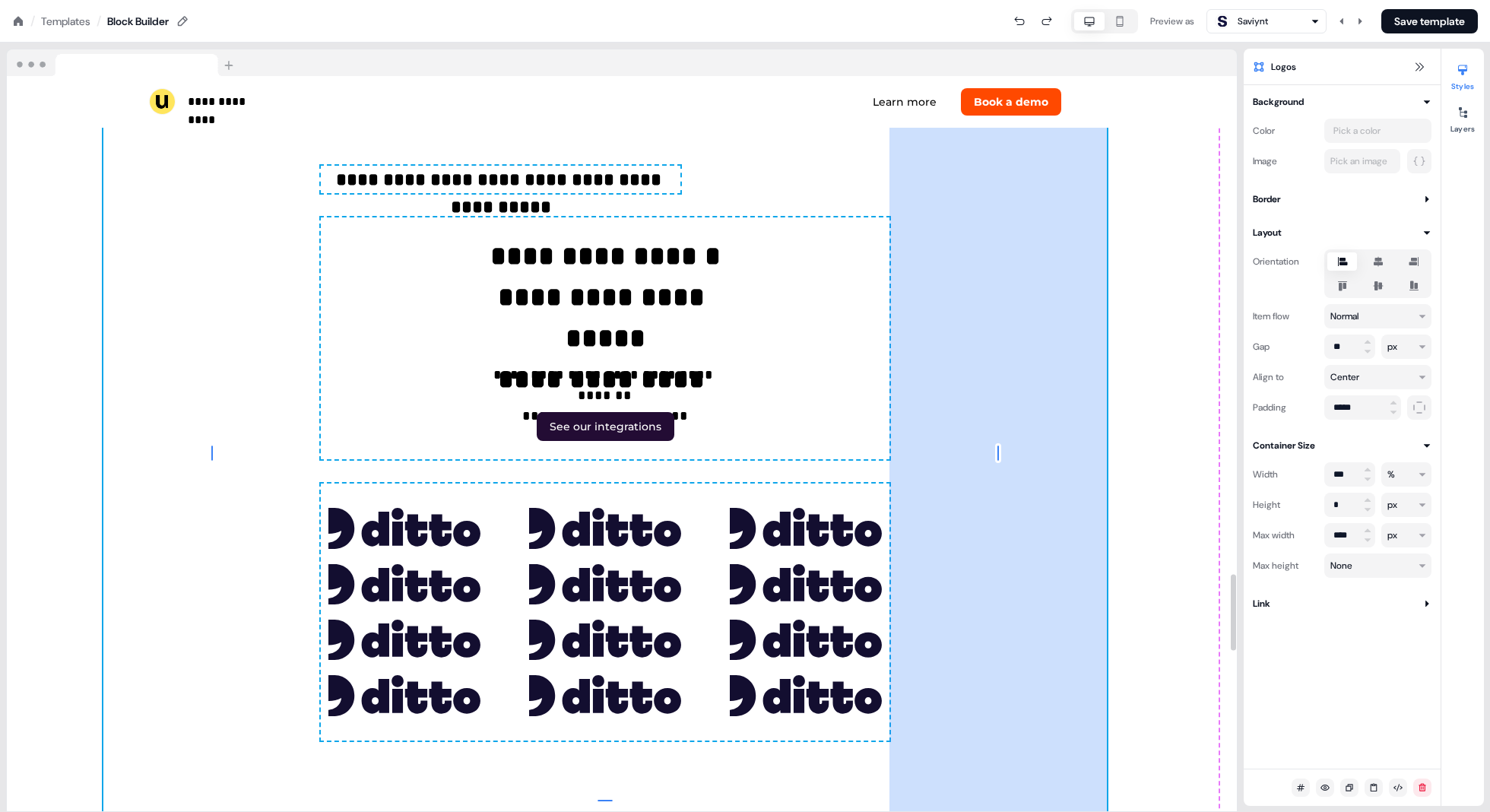
click at [754, 584] on div "286px" at bounding box center [998, 452] width 217 height 815
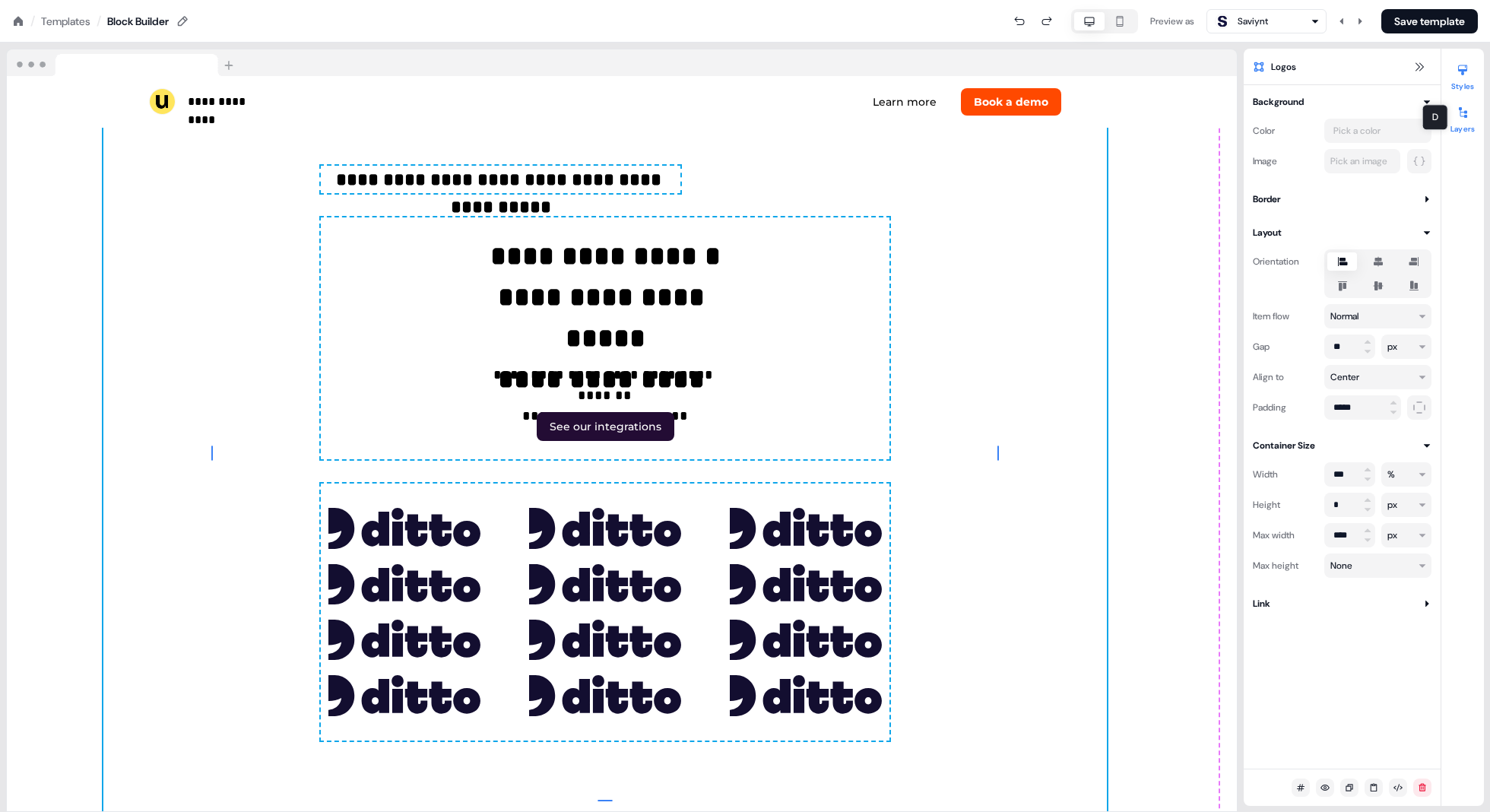
click at [754, 119] on div at bounding box center [1463, 112] width 24 height 24
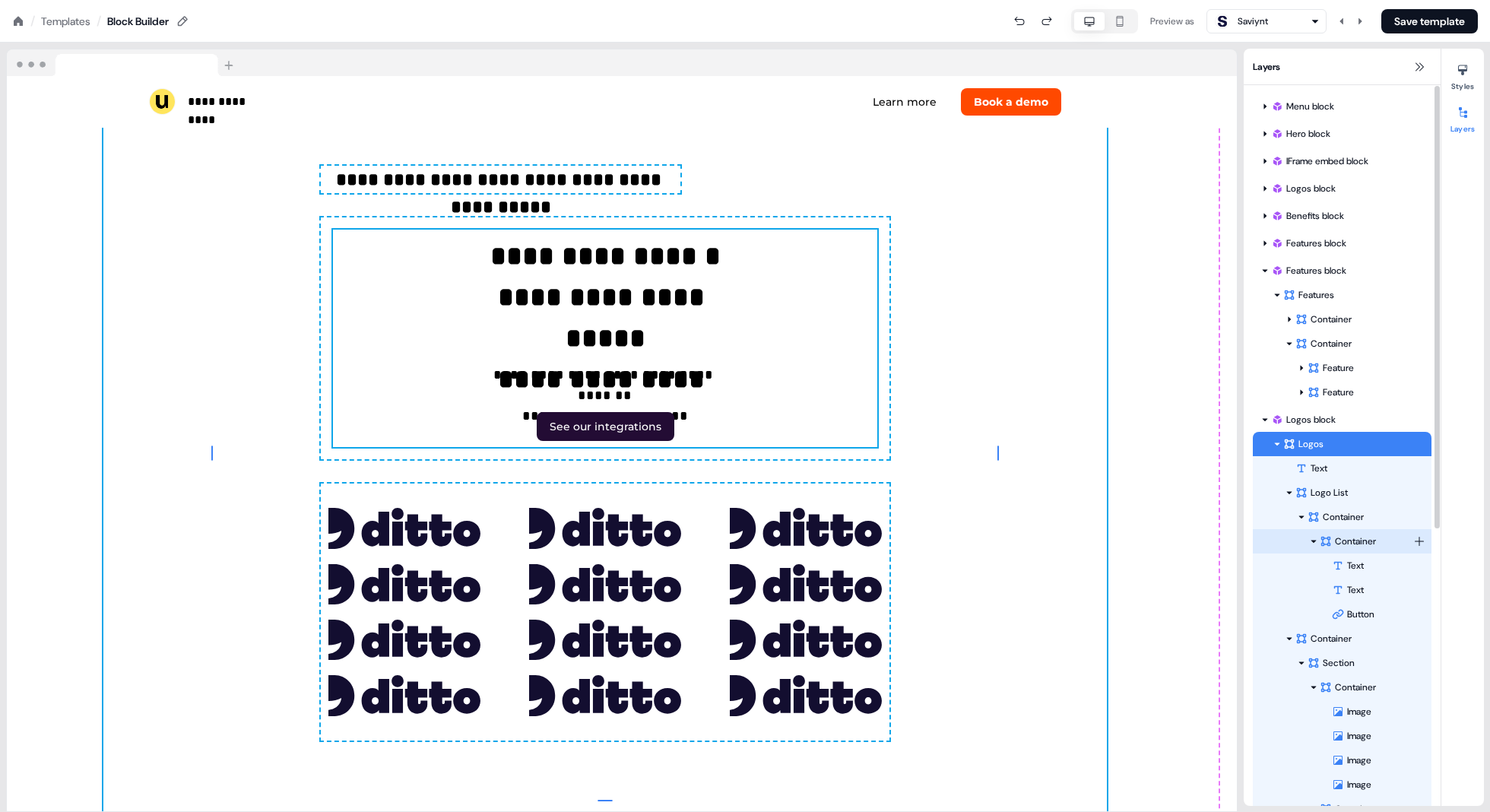
click at [754, 542] on div "Container" at bounding box center [1366, 542] width 94 height 15
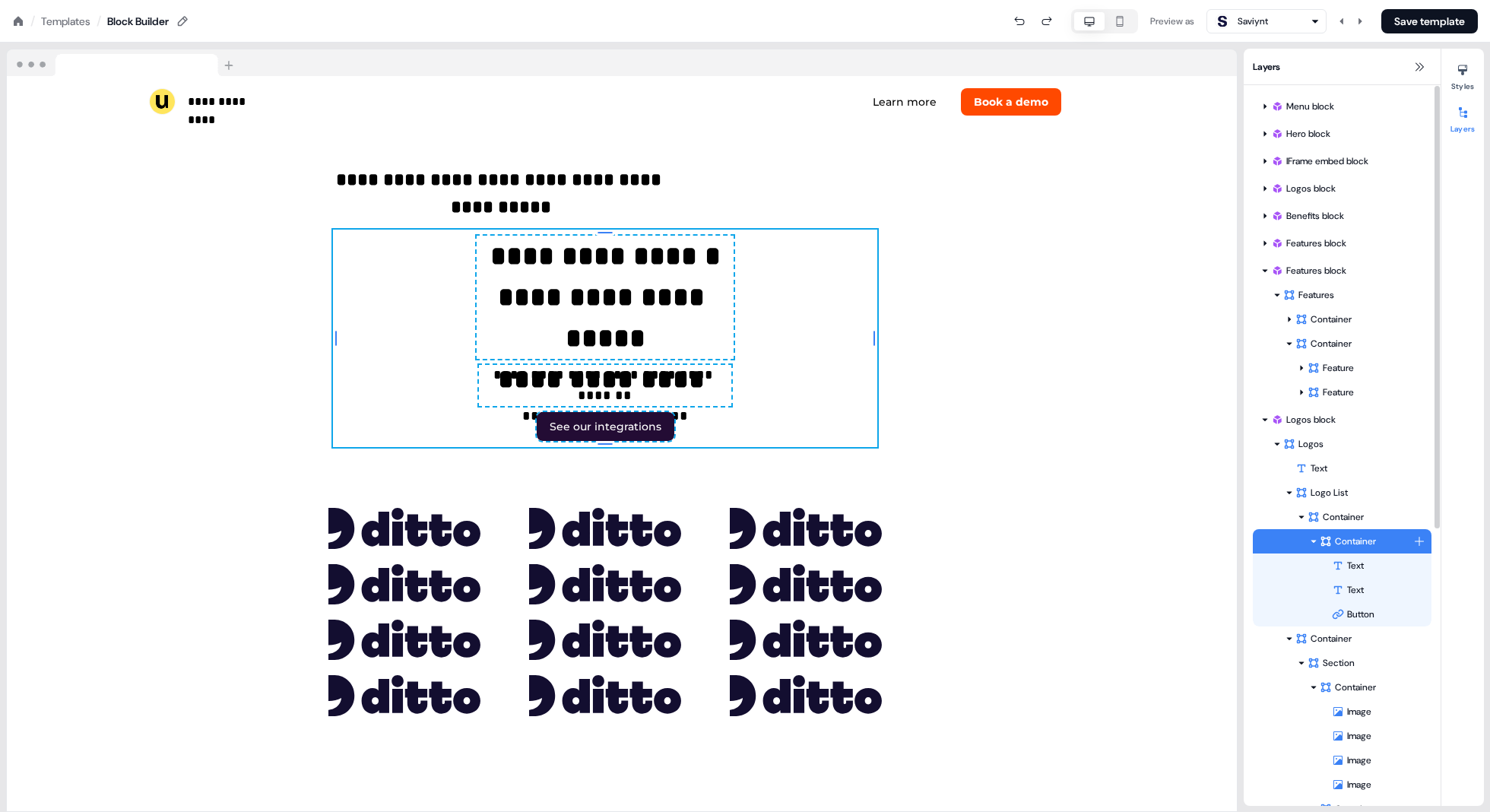
scroll to position [4693, 0]
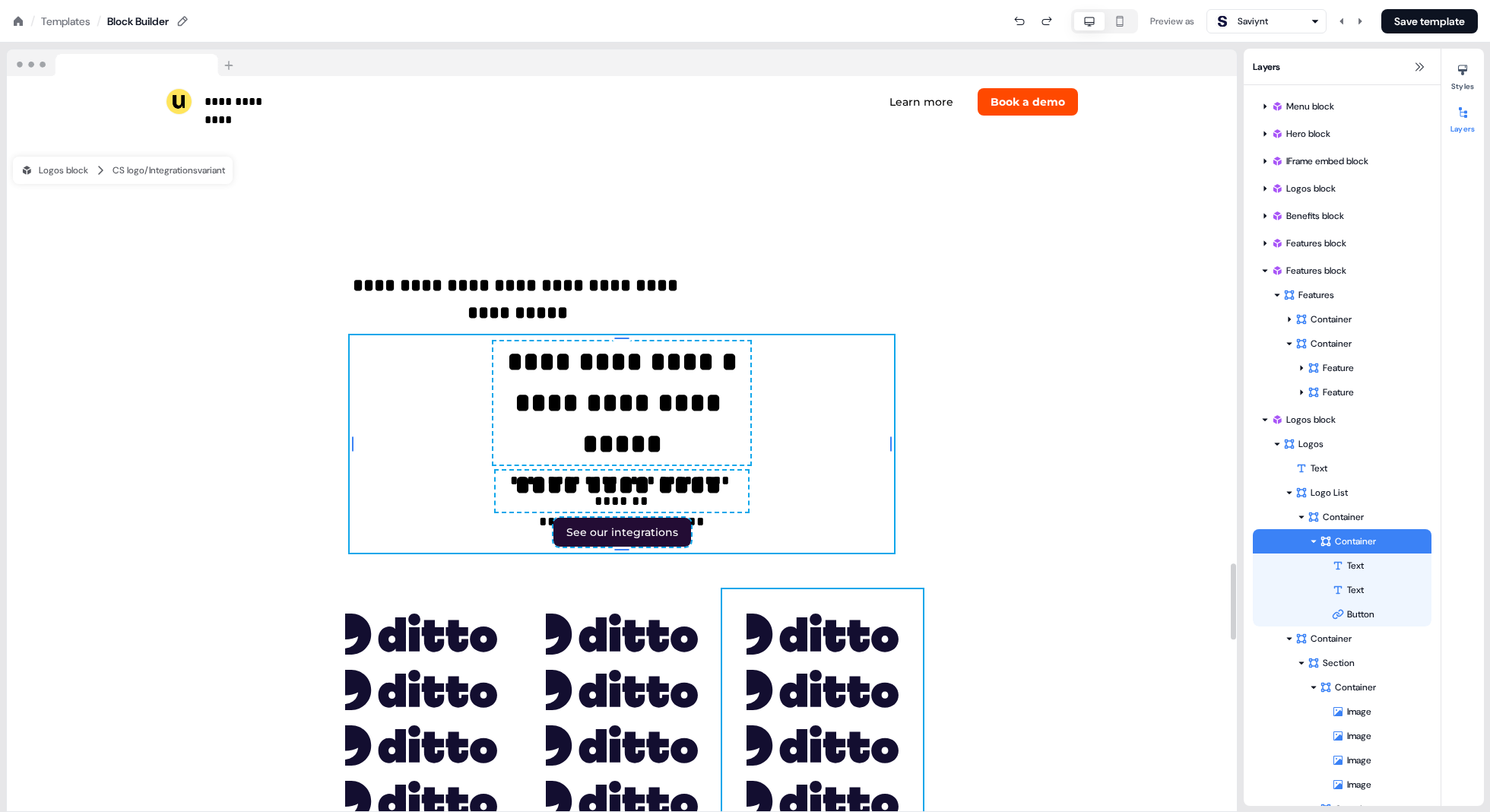
click at [754, 595] on div "To pick up a draggable item, press the space bar. While dragging, use the arrow…" at bounding box center [823, 717] width 201 height 256
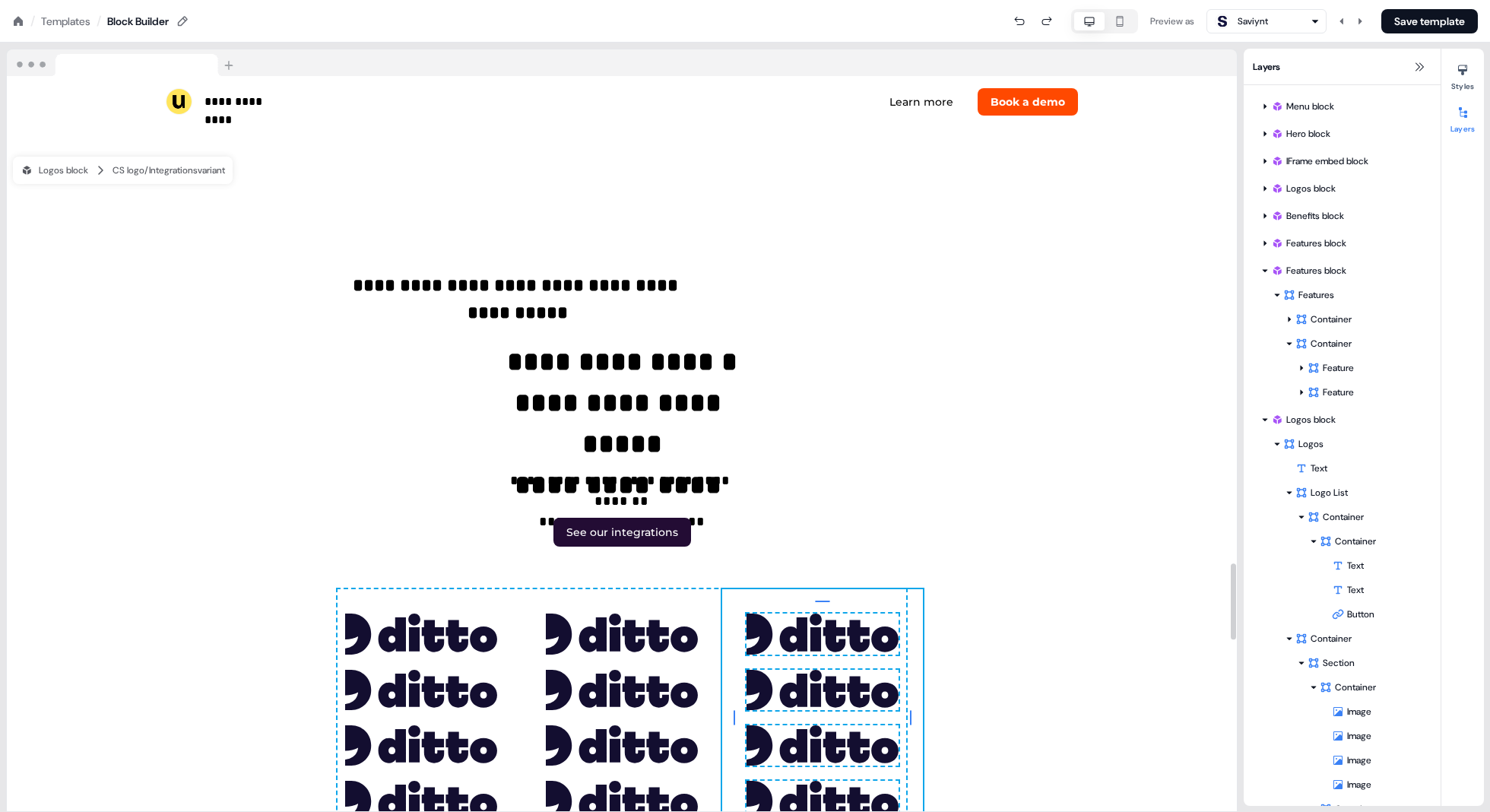
scroll to position [136, 0]
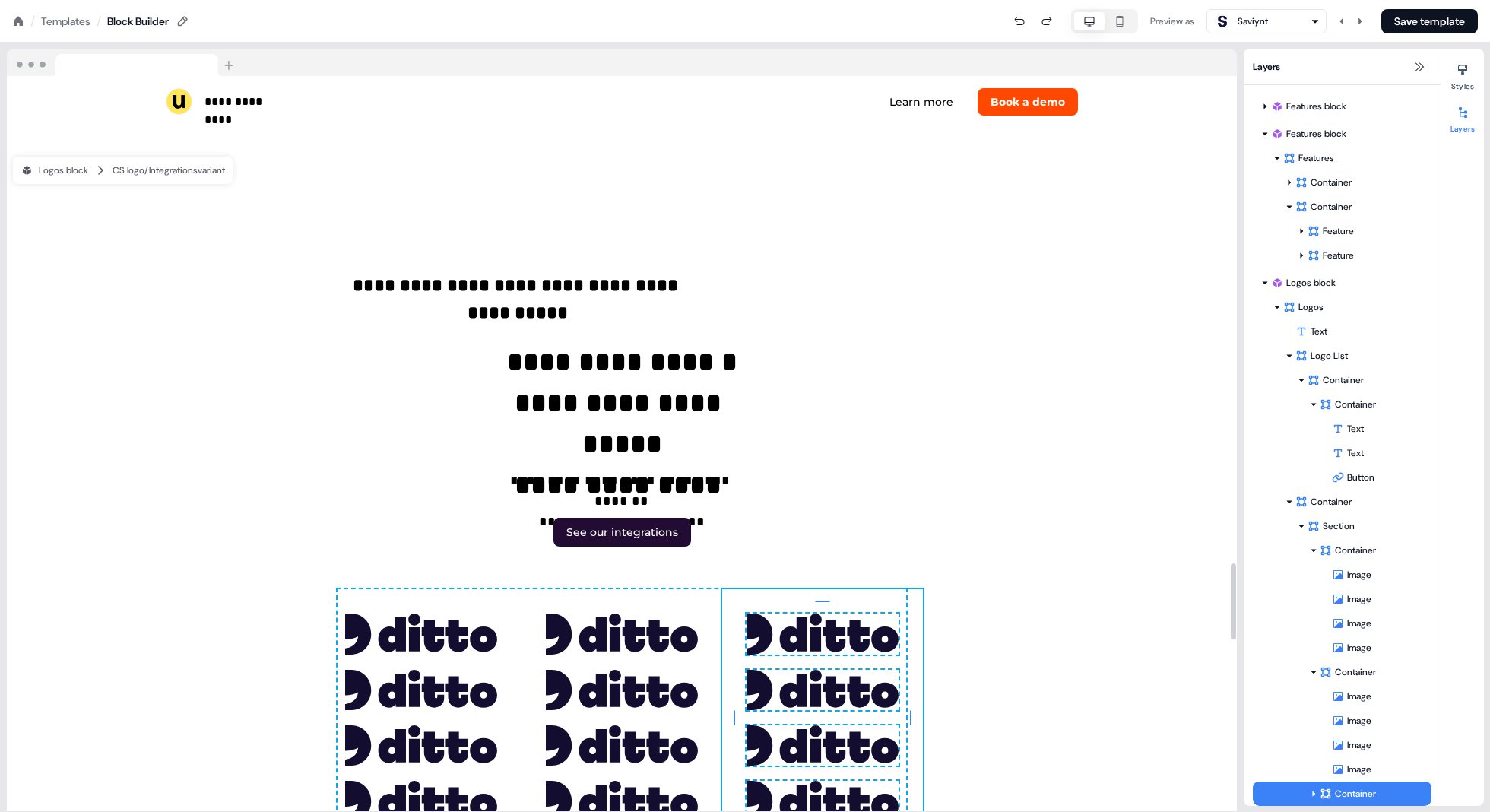
click at [754, 619] on img at bounding box center [823, 633] width 152 height 40
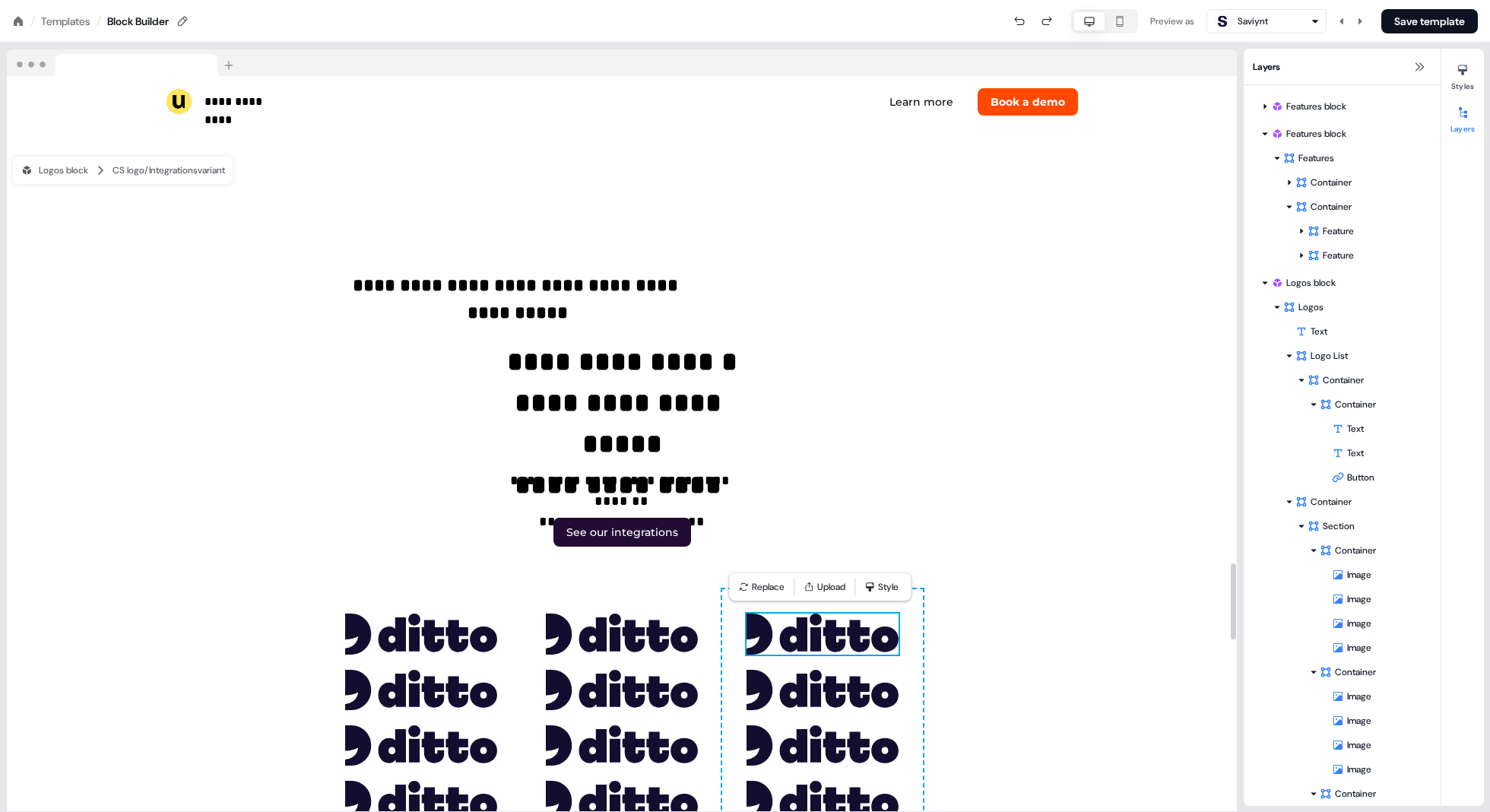
scroll to position [161, 0]
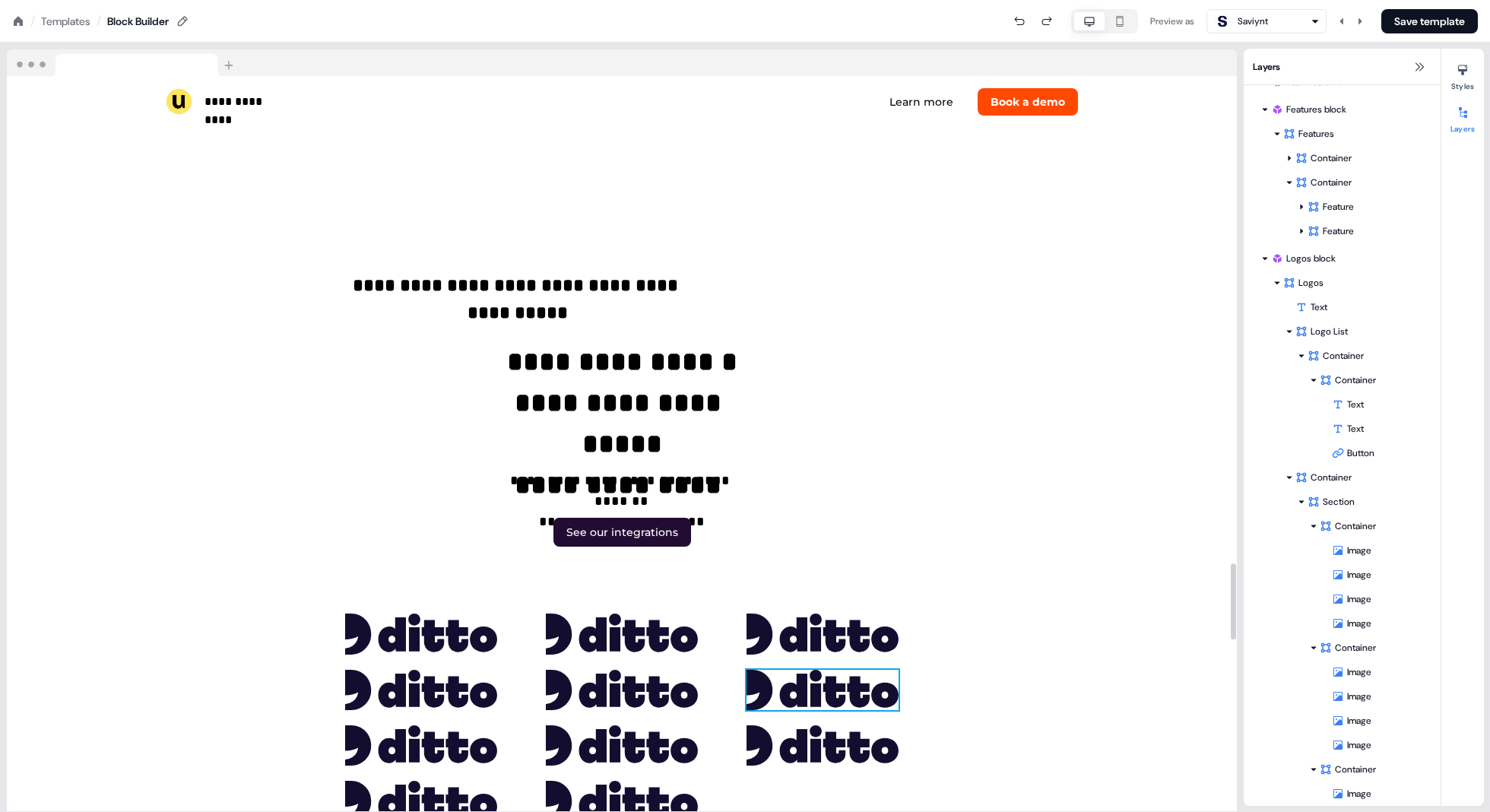
click at [754, 691] on img at bounding box center [823, 689] width 152 height 40
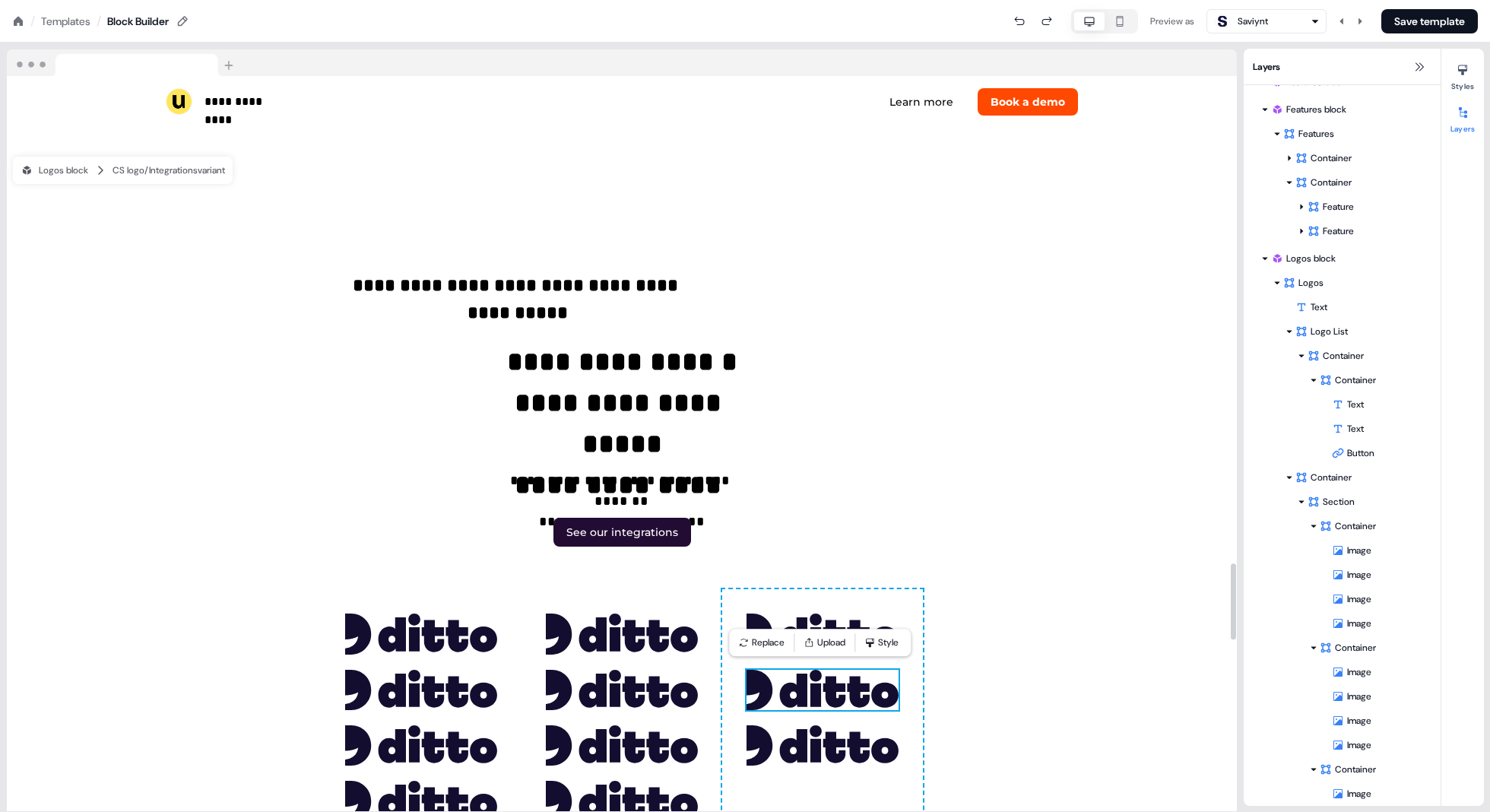
scroll to position [185, 0]
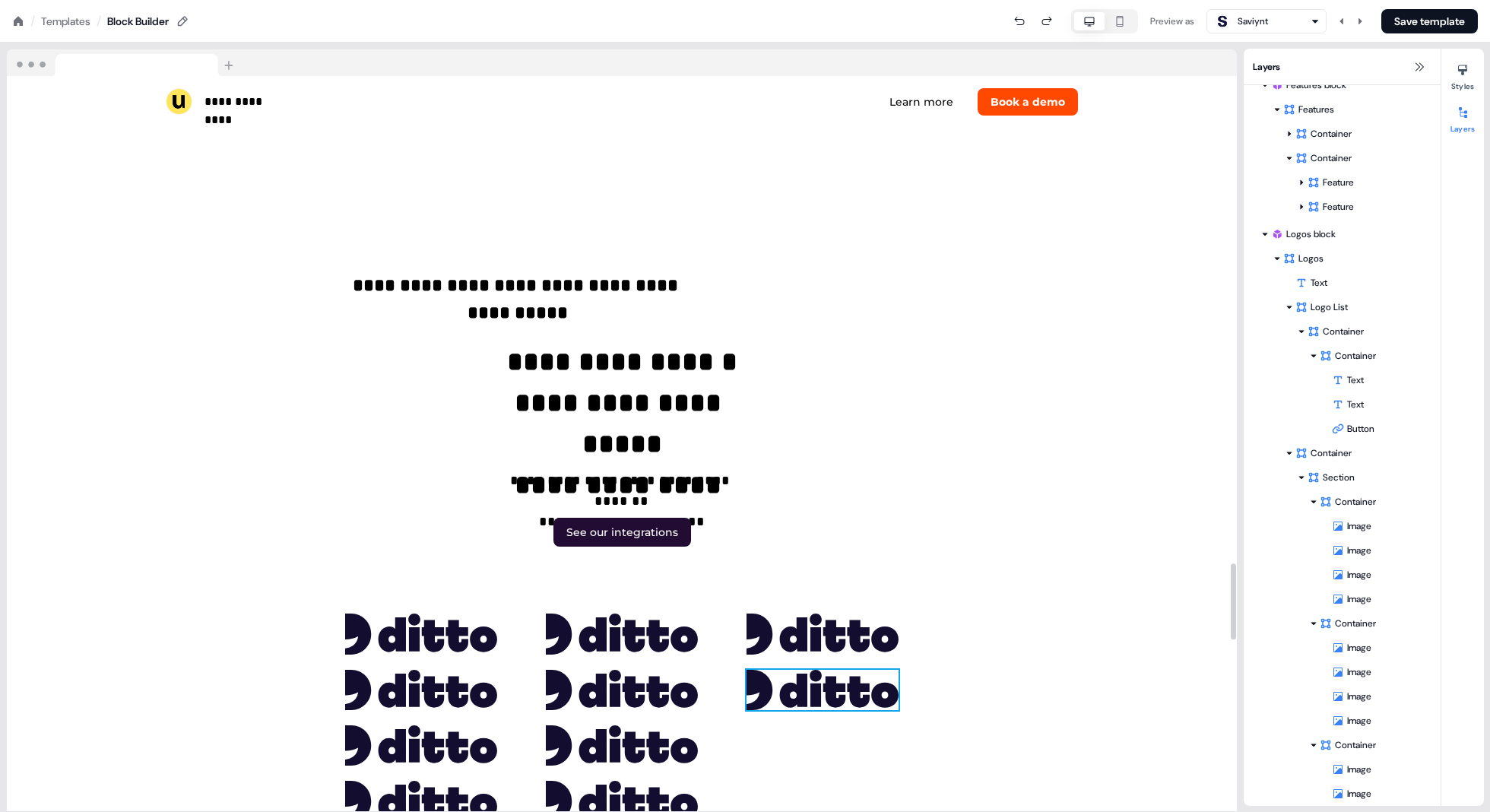
click at [754, 688] on img at bounding box center [823, 689] width 152 height 40
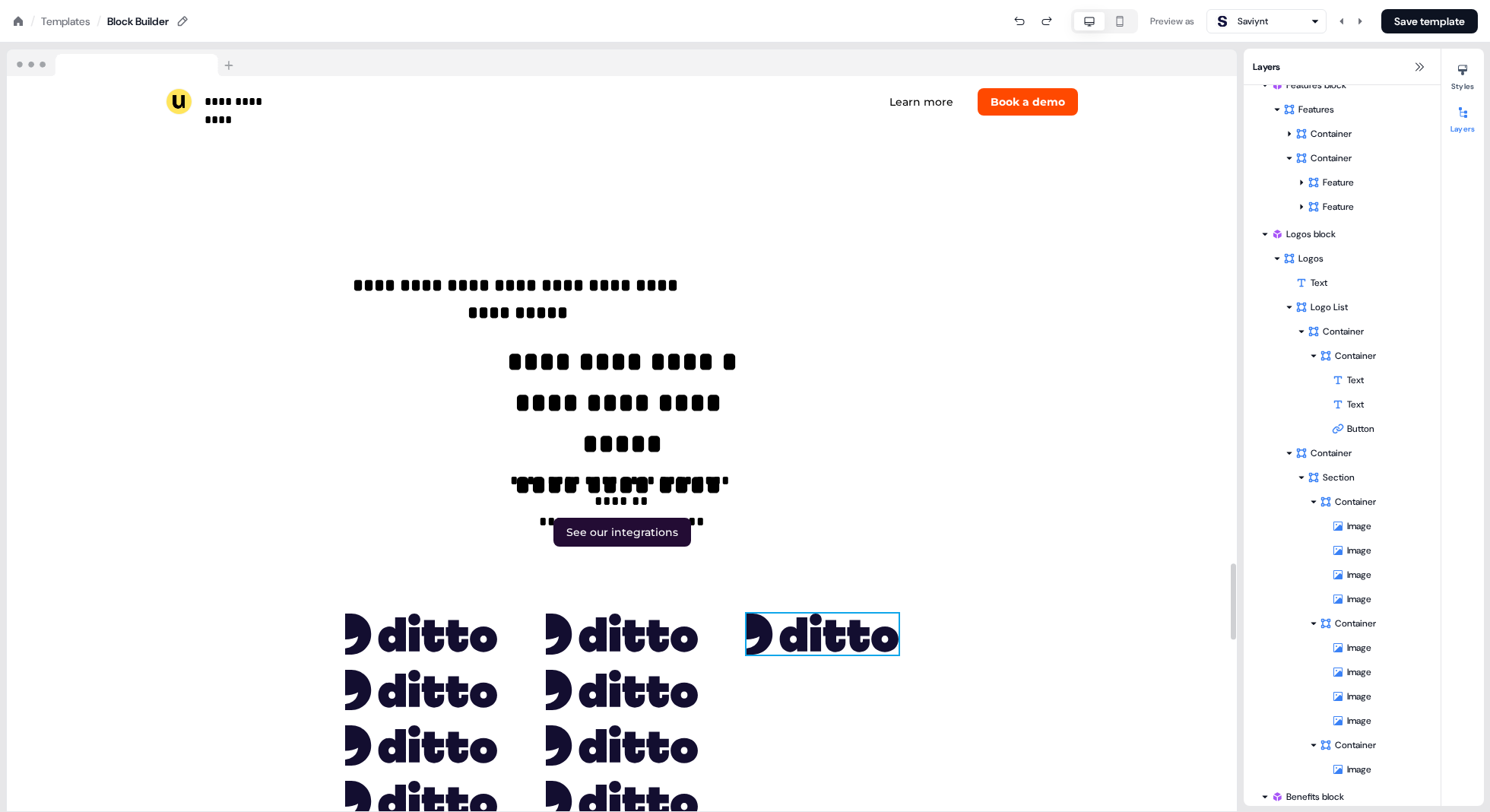
click at [754, 651] on img at bounding box center [823, 633] width 152 height 40
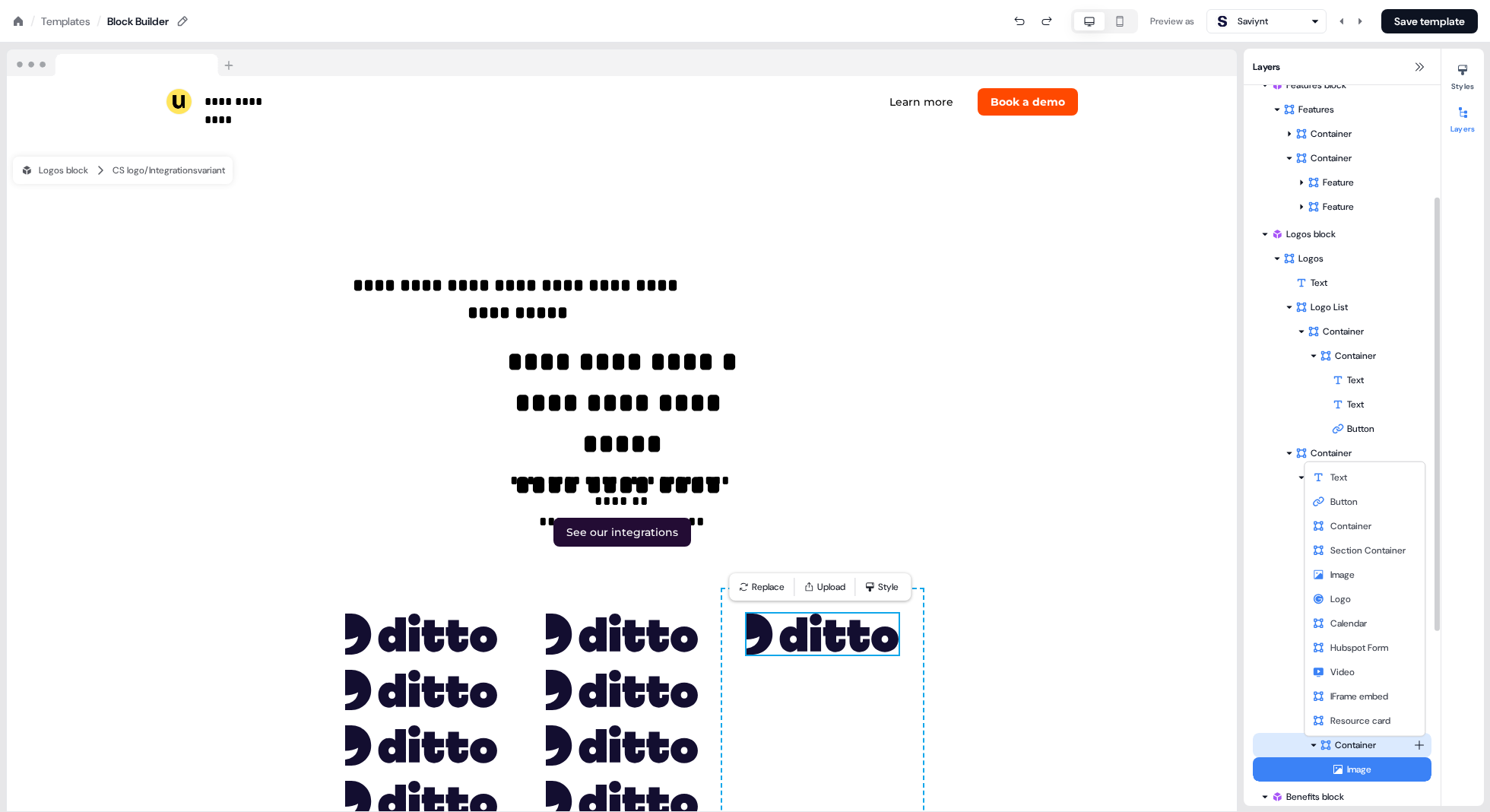
click at [754, 0] on html "**********" at bounding box center [745, 0] width 1490 height 0
click at [754, 532] on div "Container" at bounding box center [1365, 526] width 114 height 24
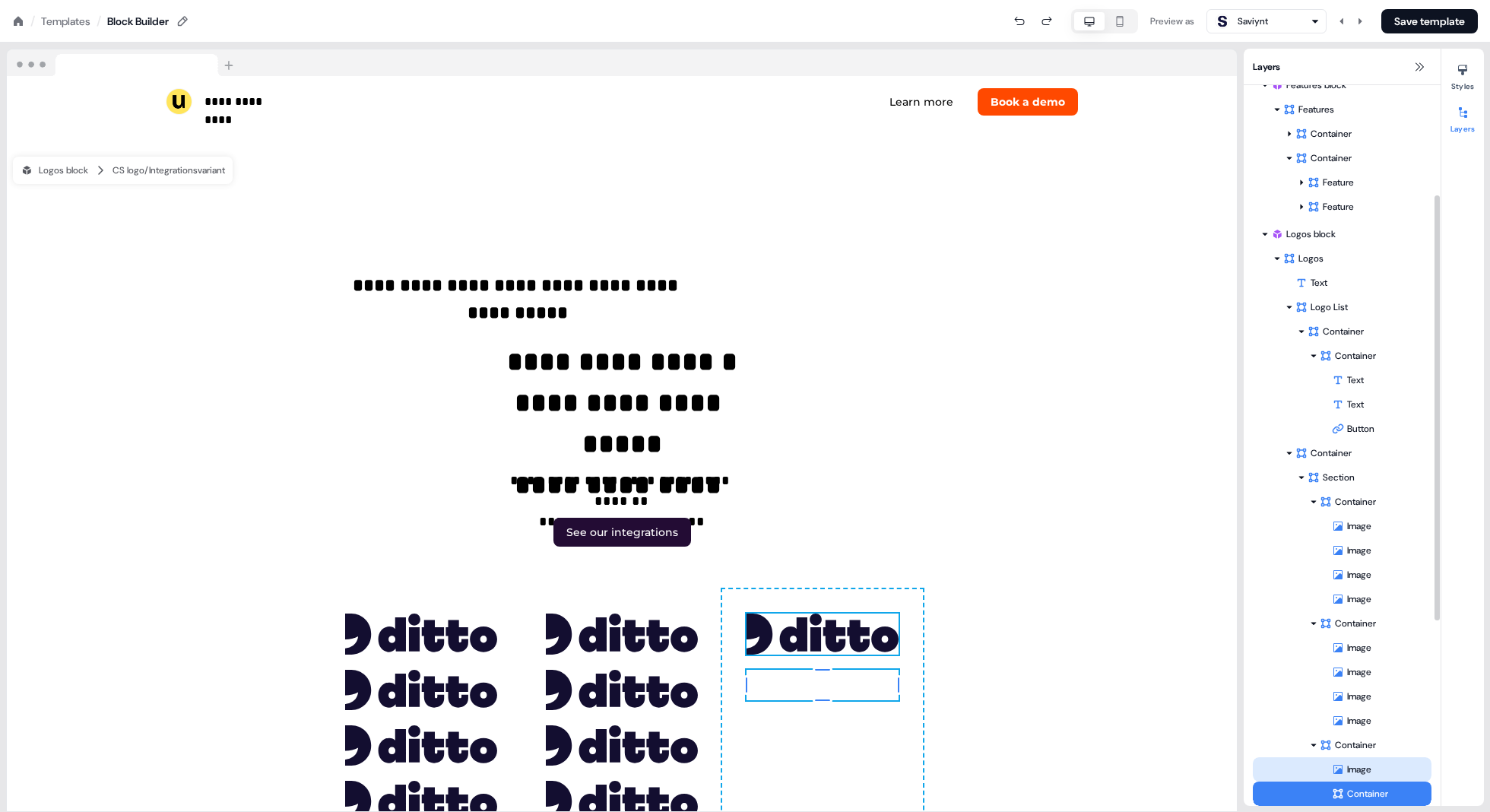
click at [754, 771] on div "Image" at bounding box center [1382, 769] width 100 height 15
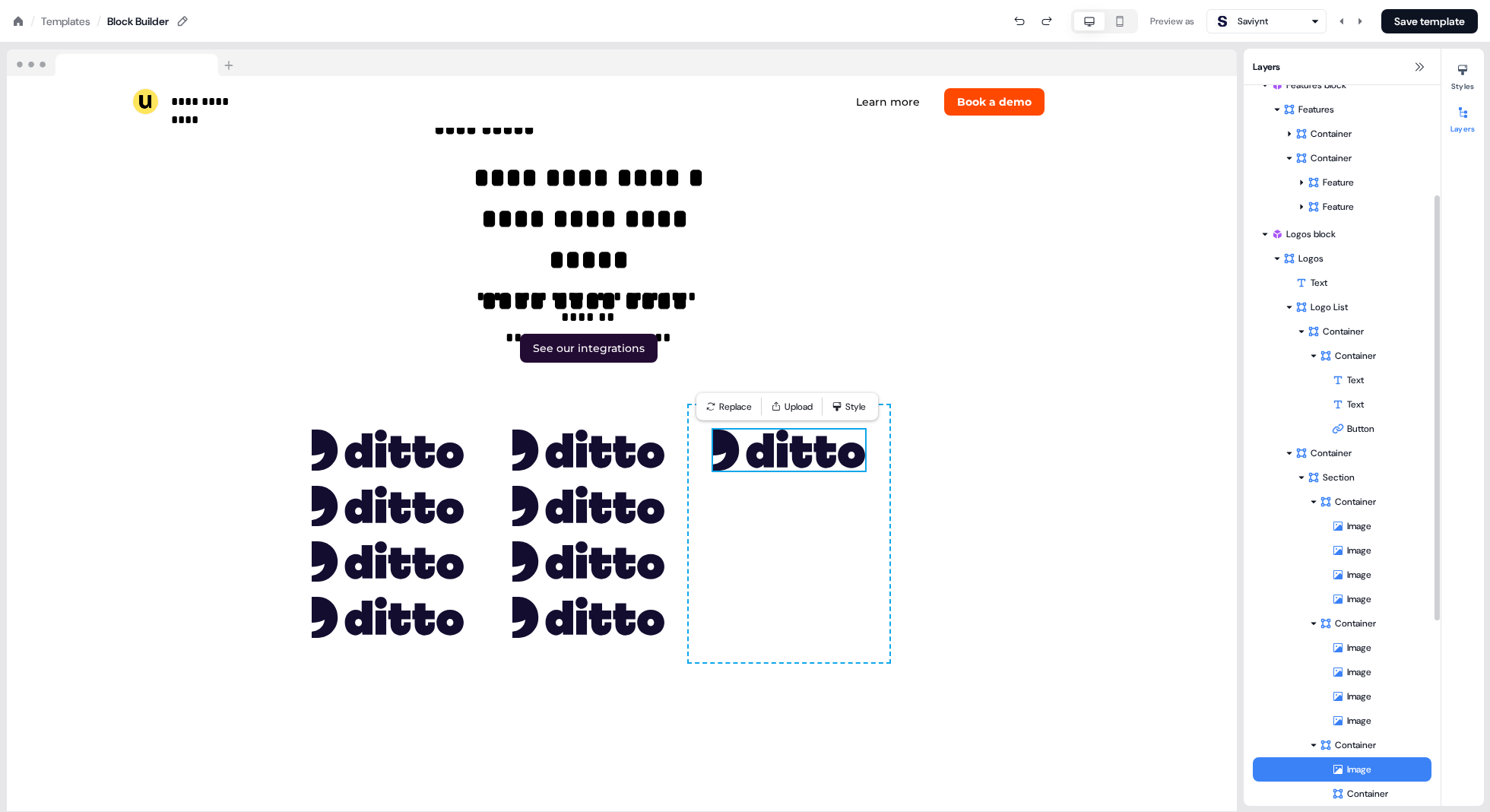
scroll to position [4882, 34]
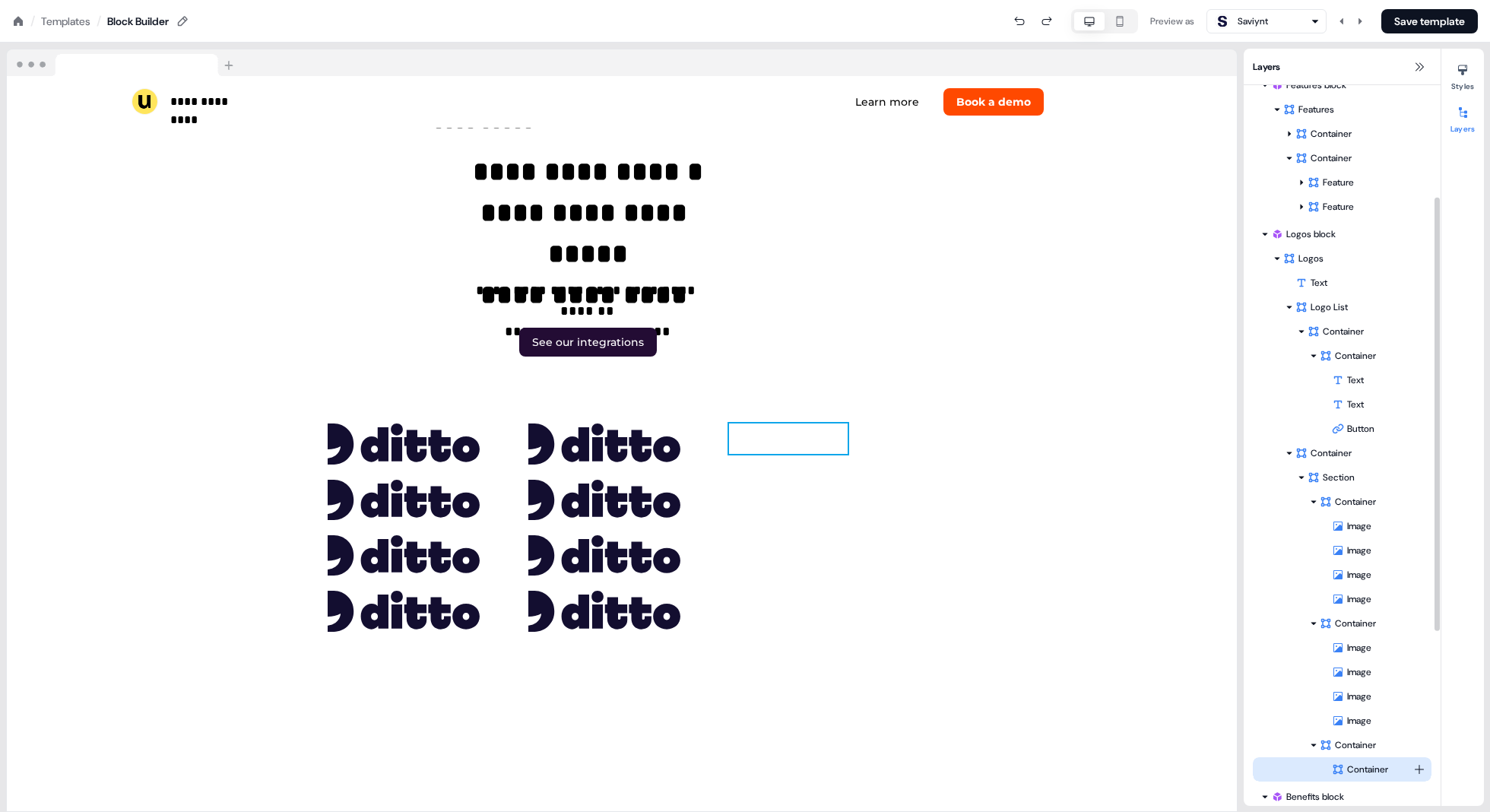
click at [754, 762] on div "Container" at bounding box center [1372, 769] width 82 height 15
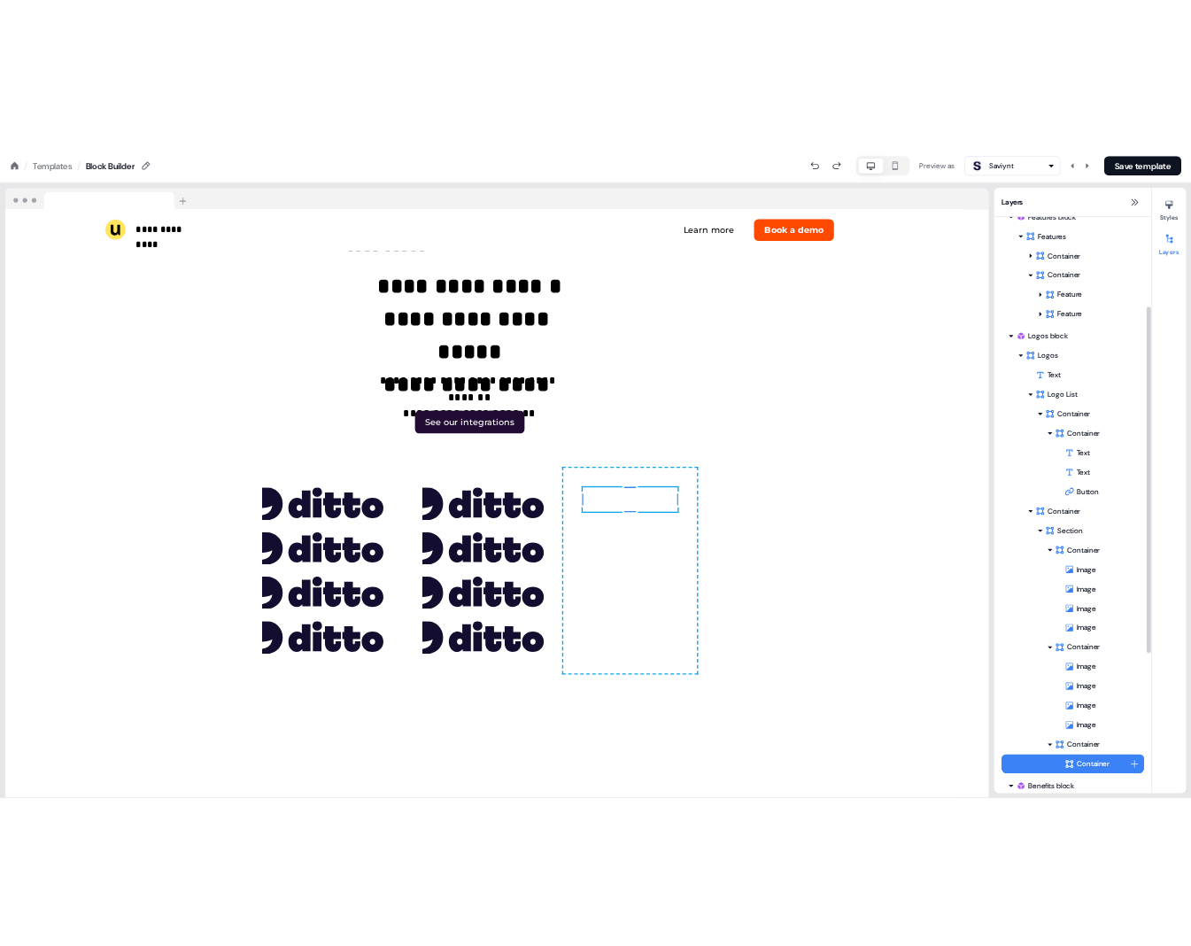
scroll to position [5682, 40]
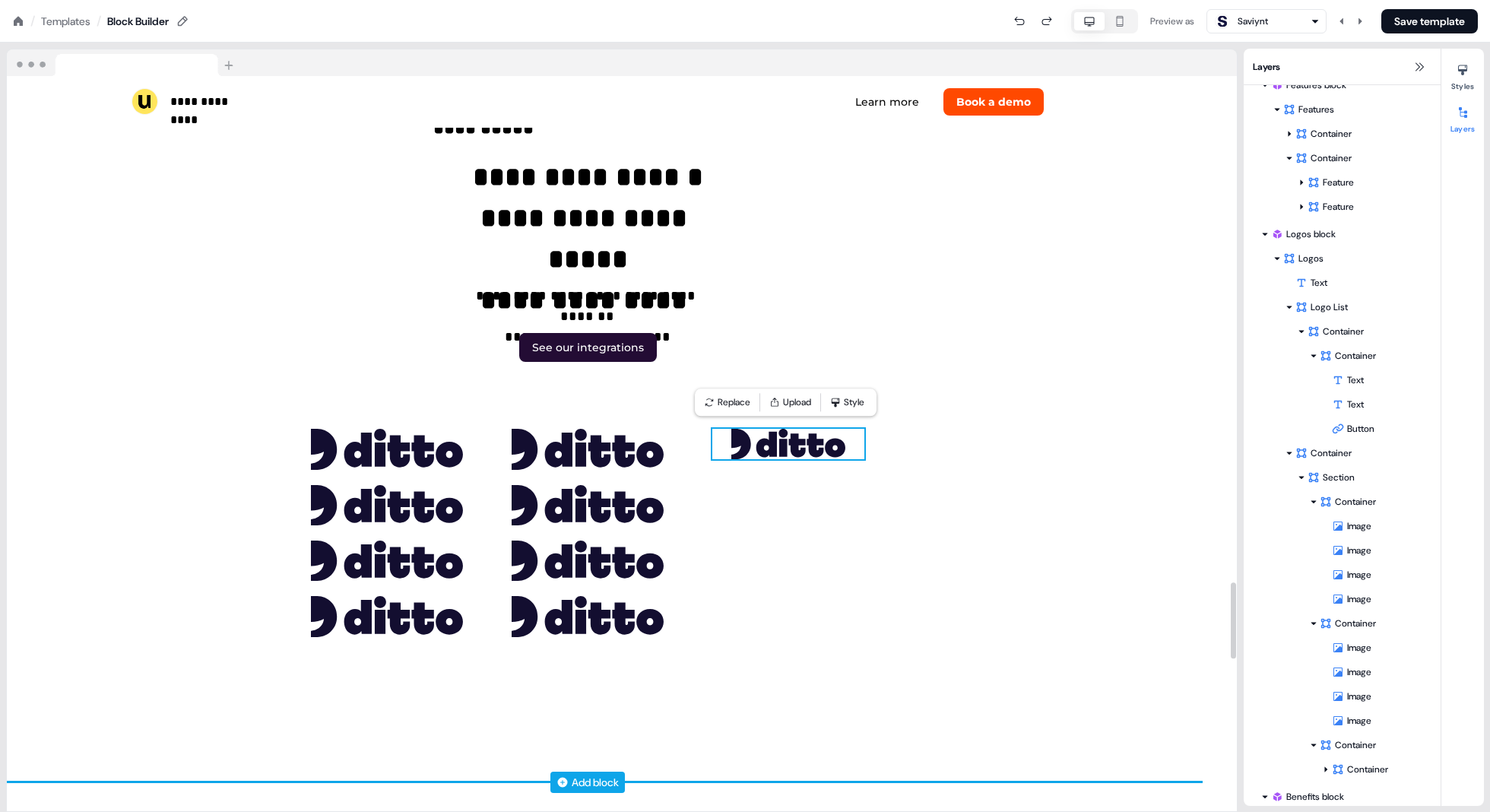
click at [754, 430] on img at bounding box center [788, 443] width 152 height 30
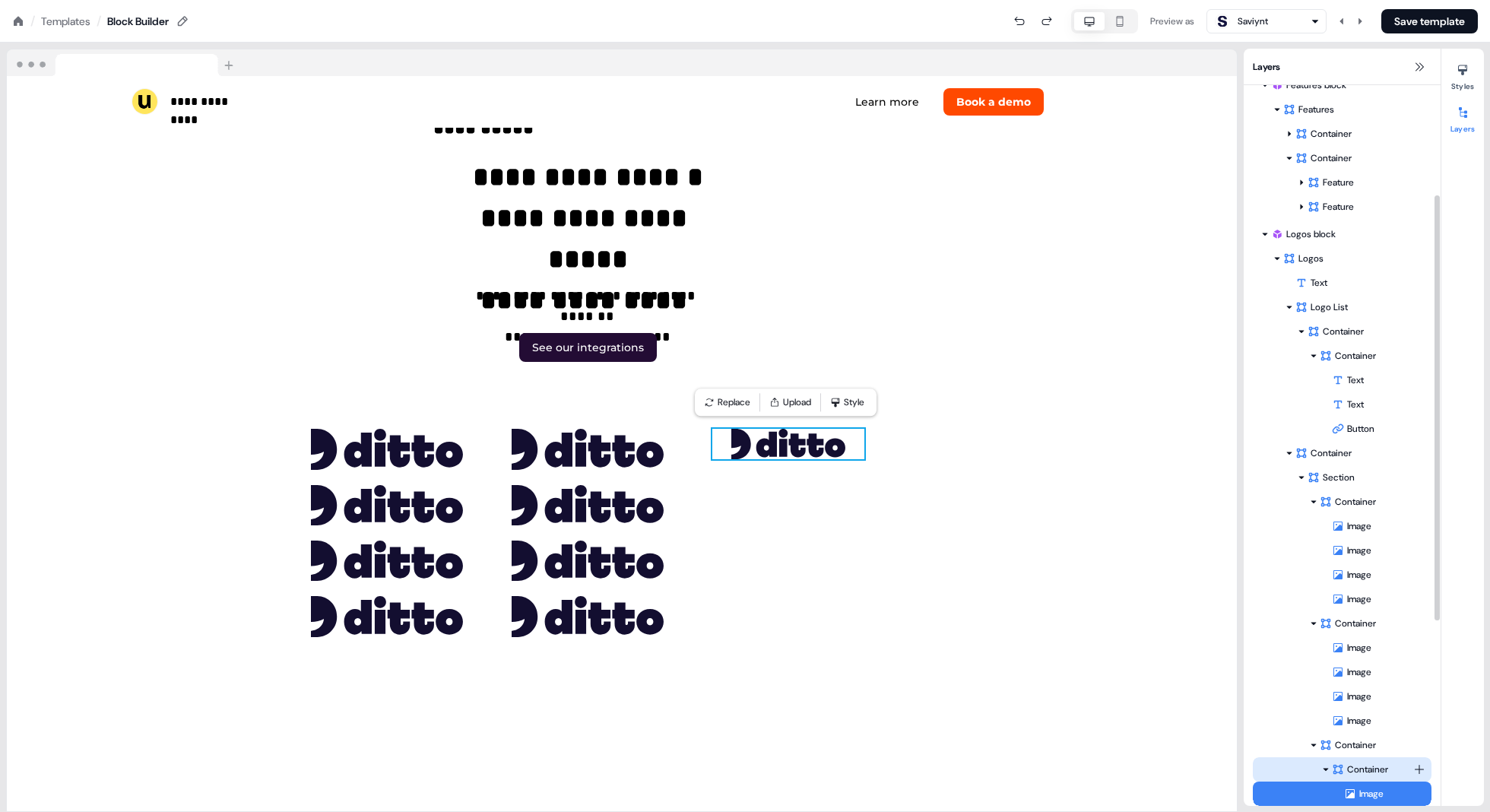
click at [754, 768] on div "Container" at bounding box center [1372, 769] width 82 height 15
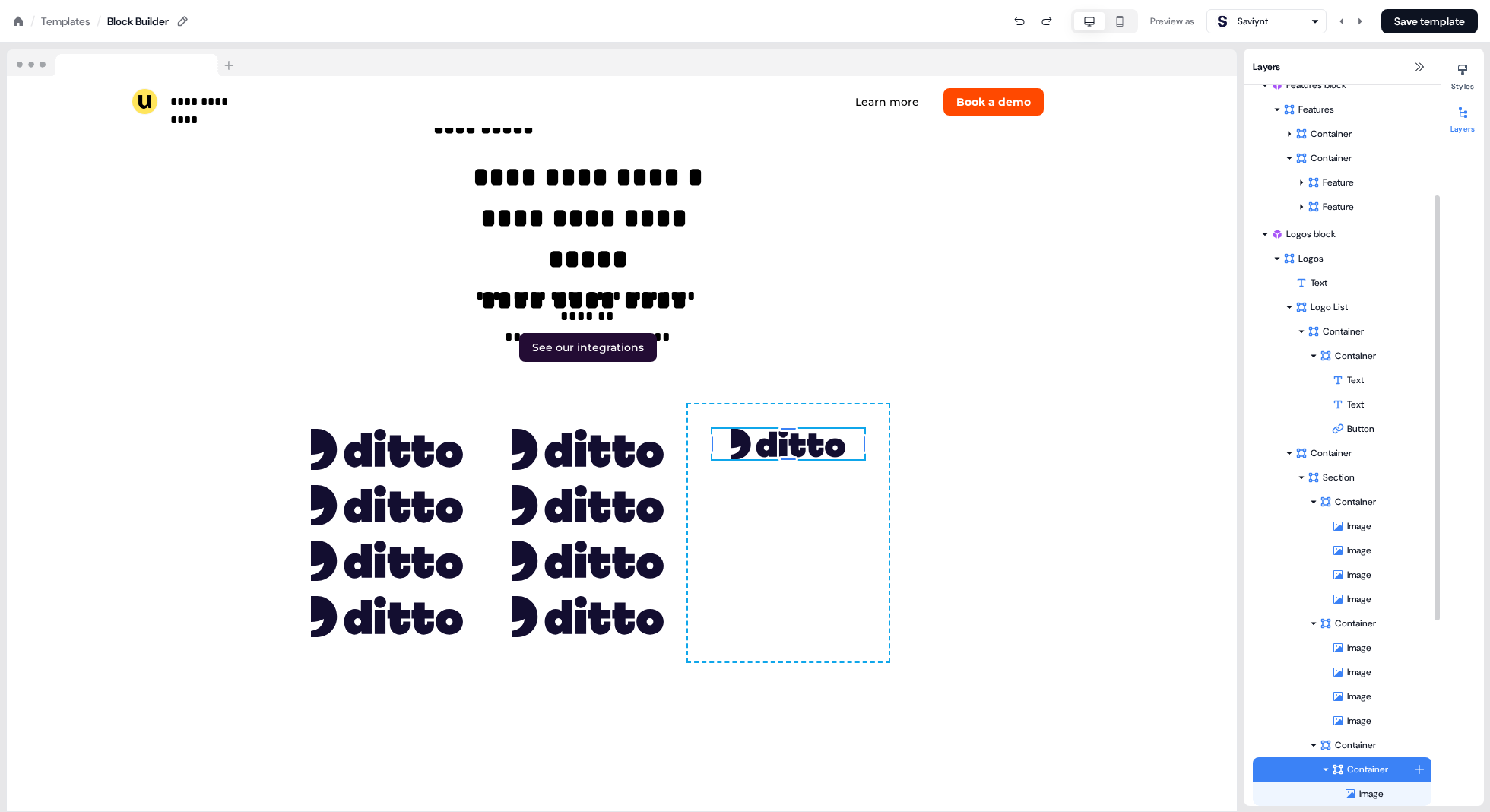
click at [754, 767] on div at bounding box center [1326, 769] width 12 height 12
click at [754, 761] on div "Container" at bounding box center [1372, 769] width 82 height 15
click at [754, 70] on icon at bounding box center [1463, 70] width 9 height 10
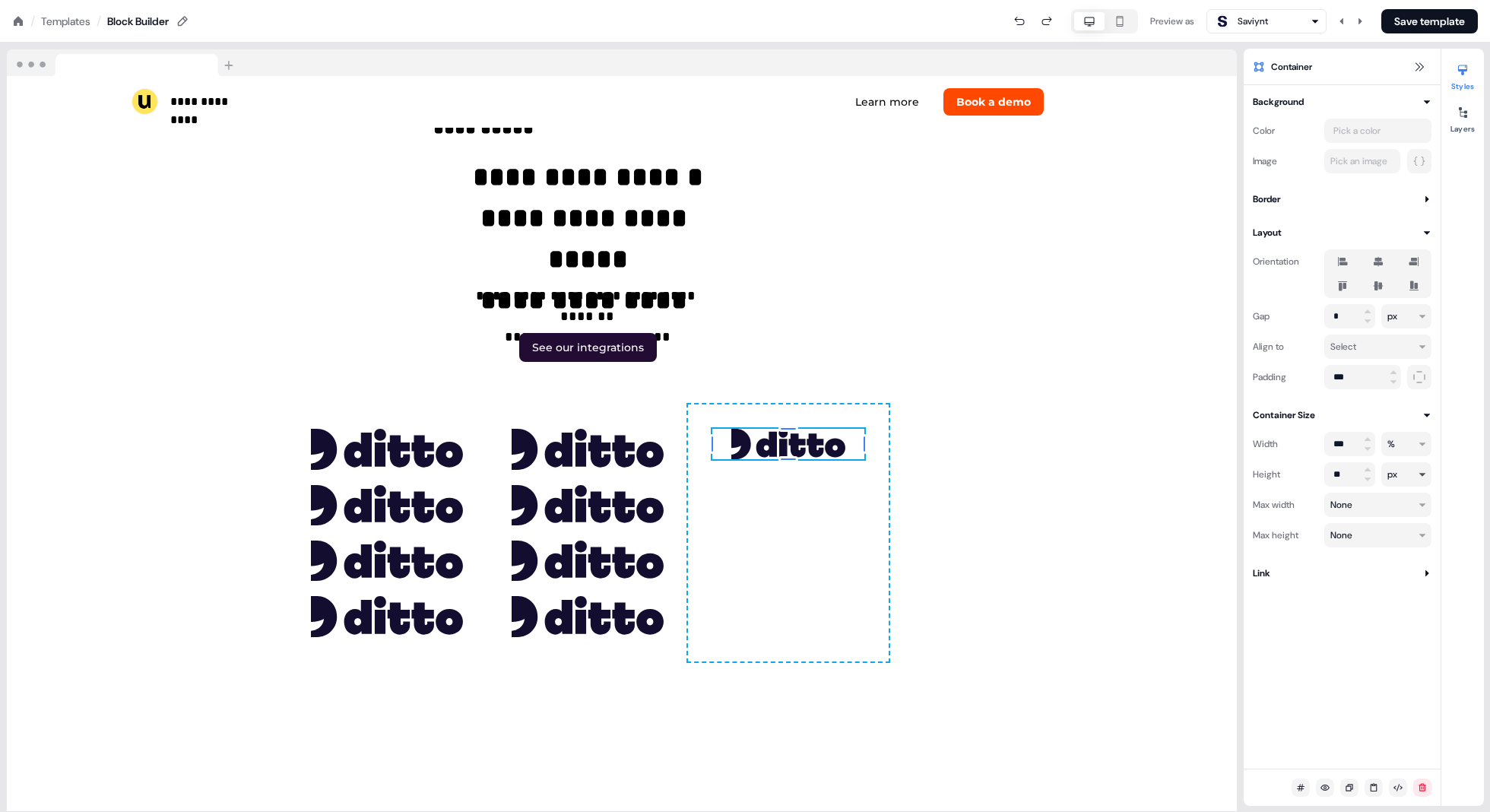
click at [754, 0] on html "**********" at bounding box center [745, 0] width 1490 height 0
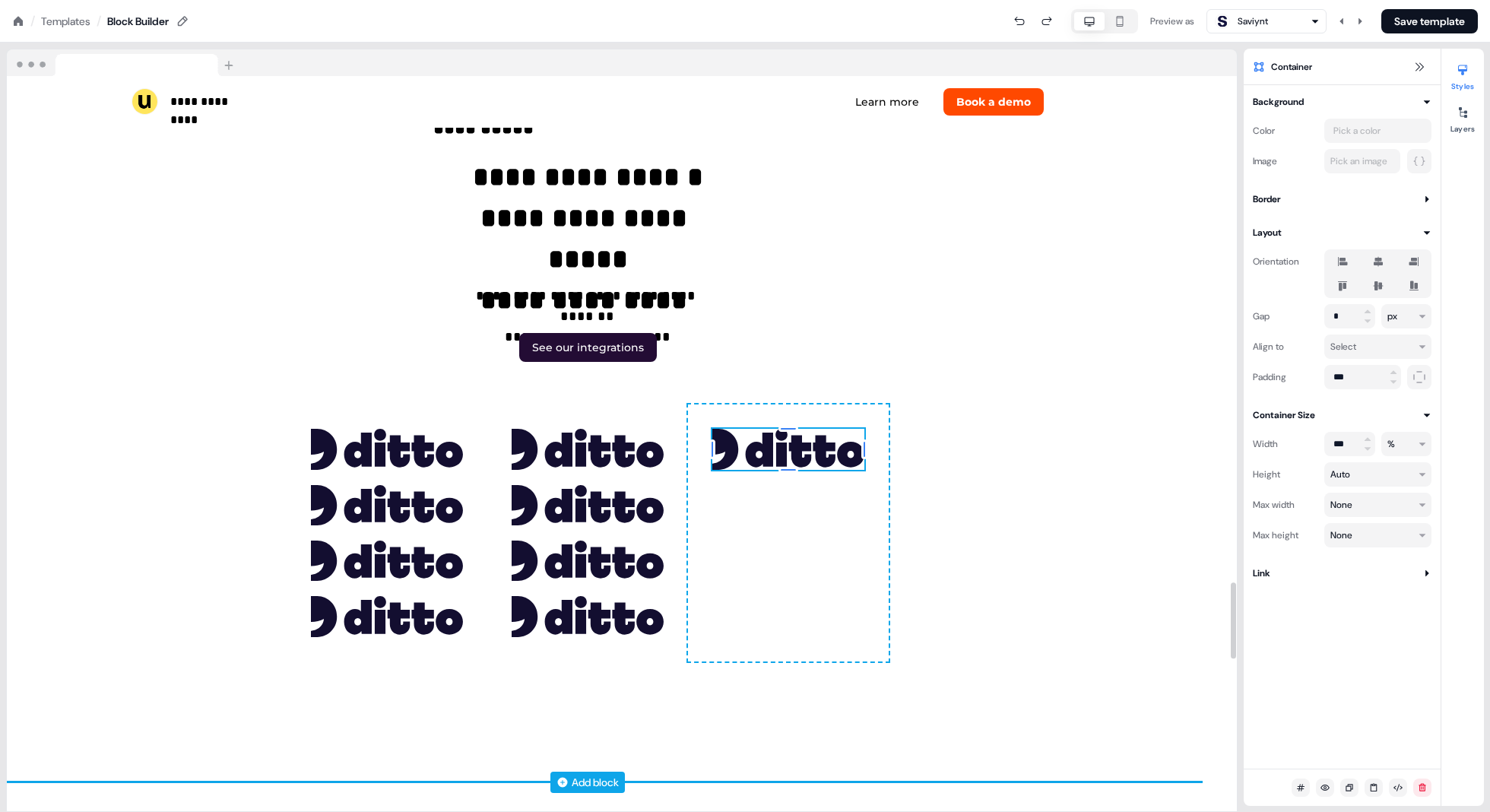
click at [754, 406] on div "0px 0px 0px 0px To pick up a draggable item, press the space bar. While draggin…" at bounding box center [788, 532] width 201 height 256
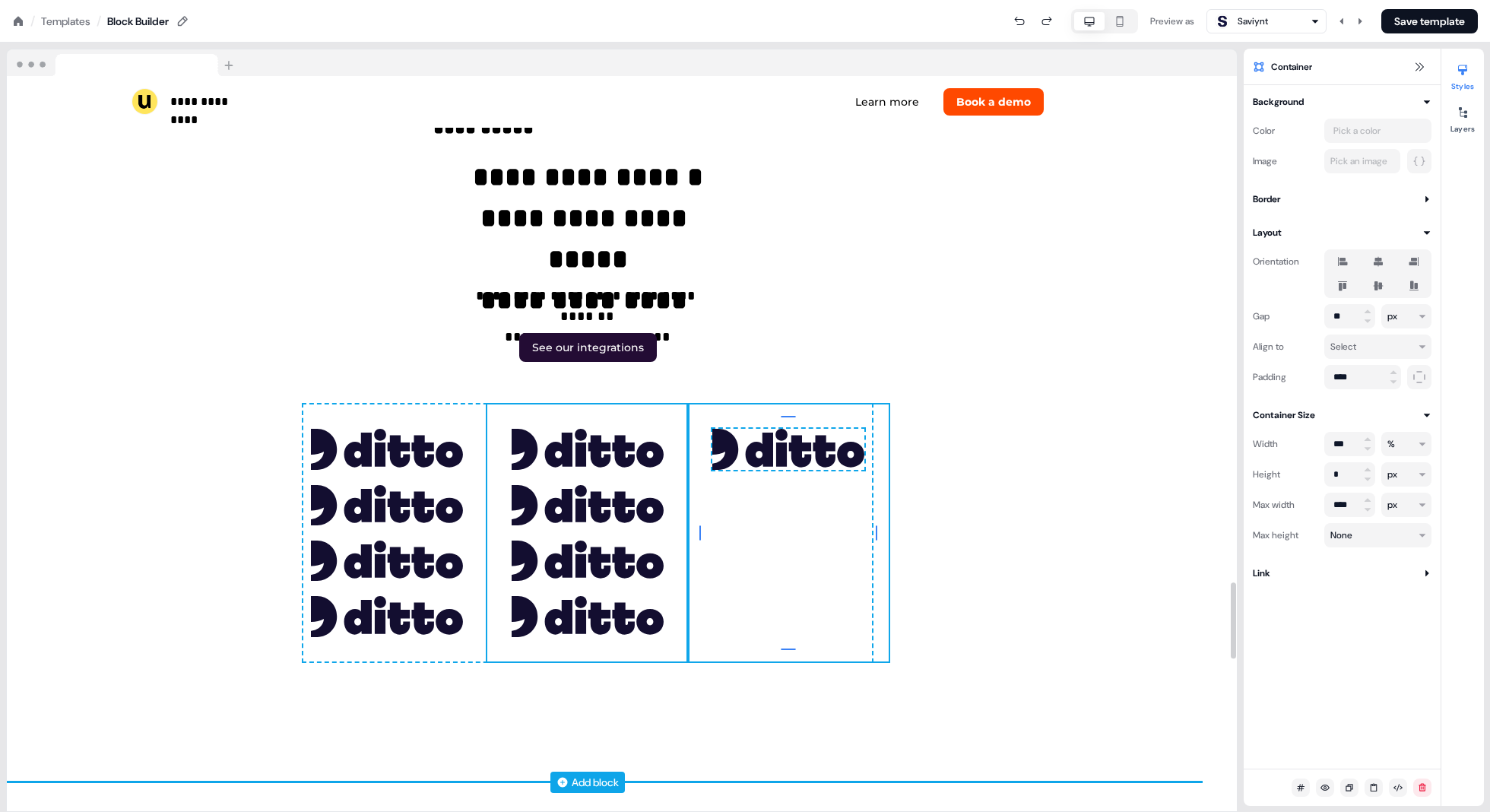
click at [678, 424] on div "To pick up a draggable item, press the space bar. While dragging, use the arrow…" at bounding box center [588, 532] width 201 height 256
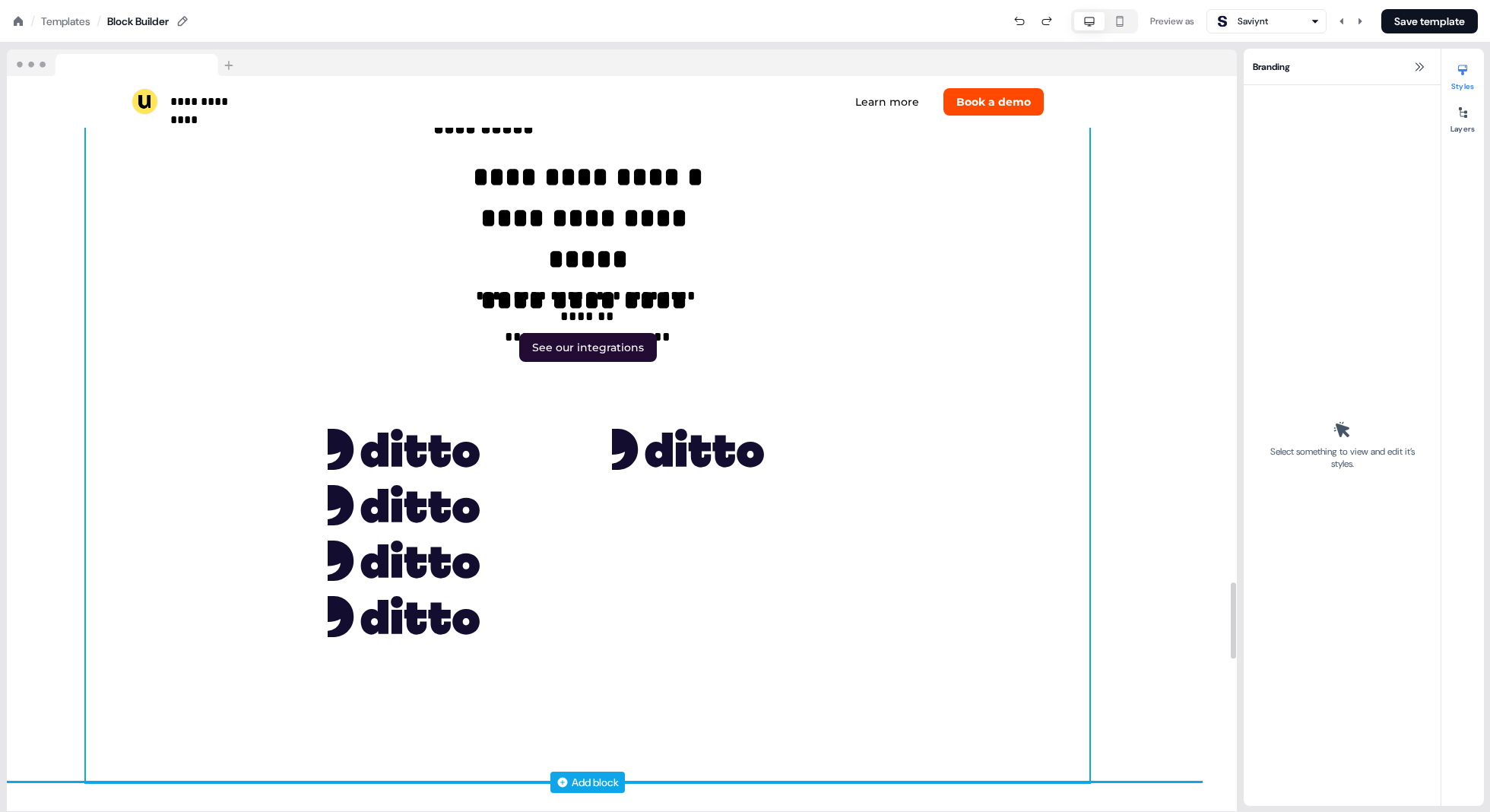
click at [301, 427] on div "**********" at bounding box center [587, 373] width 1004 height 815
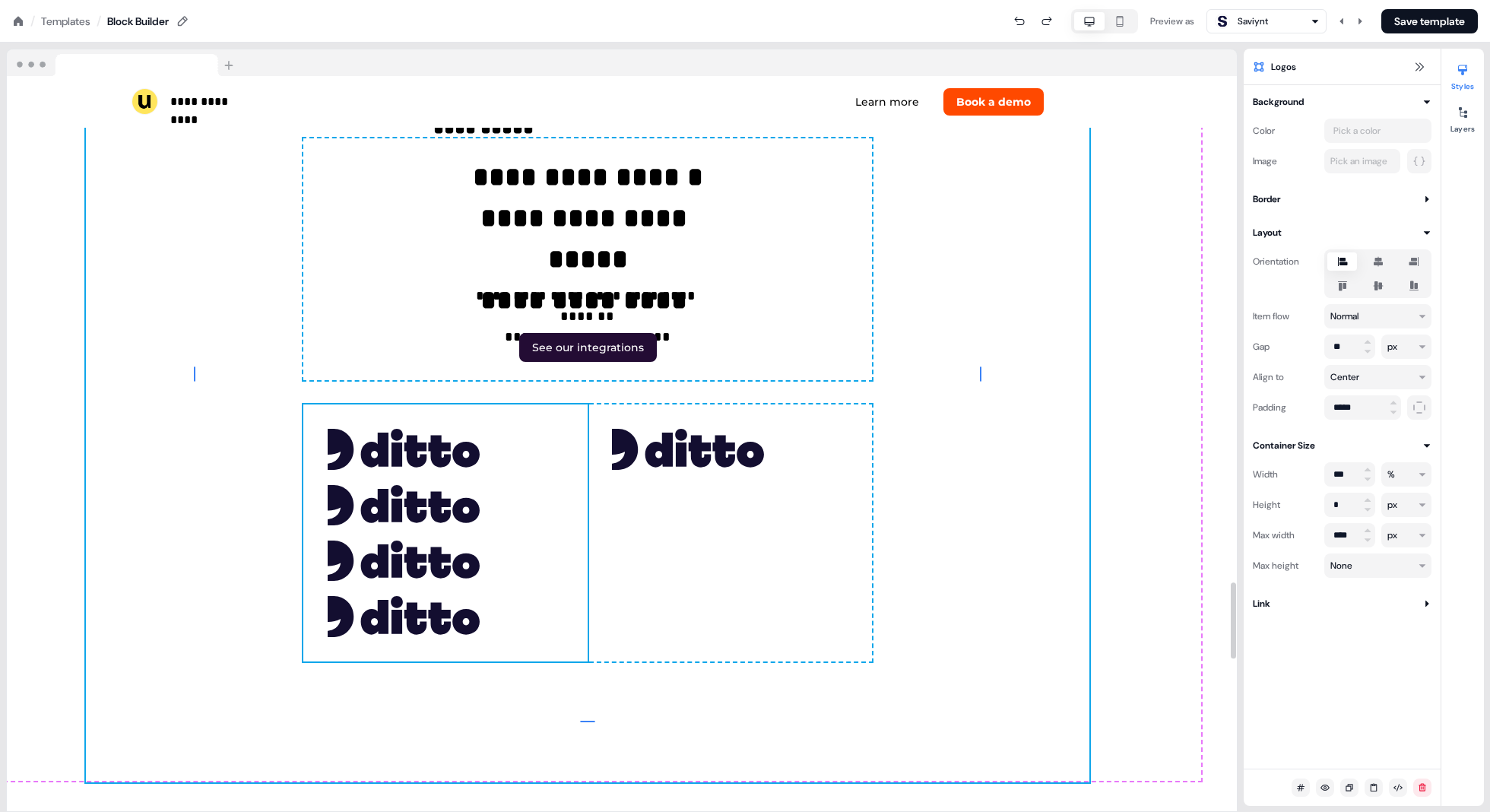
click at [319, 428] on div "To pick up a draggable item, press the space bar. While dragging, use the arrow…" at bounding box center [445, 532] width 284 height 256
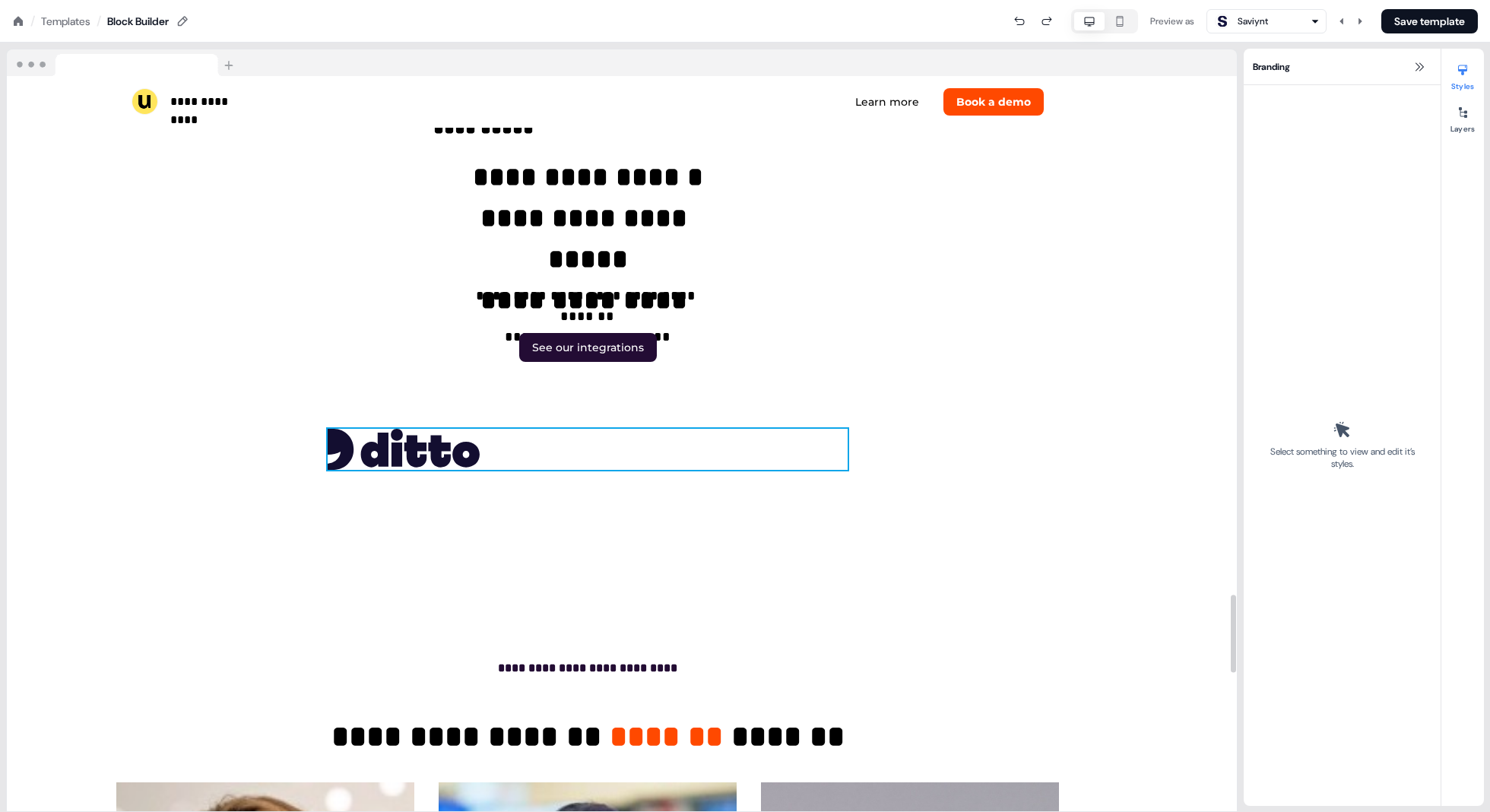
click at [754, 455] on div "To pick up a draggable item, press the space bar. While dragging, use the arrow…" at bounding box center [588, 448] width 520 height 40
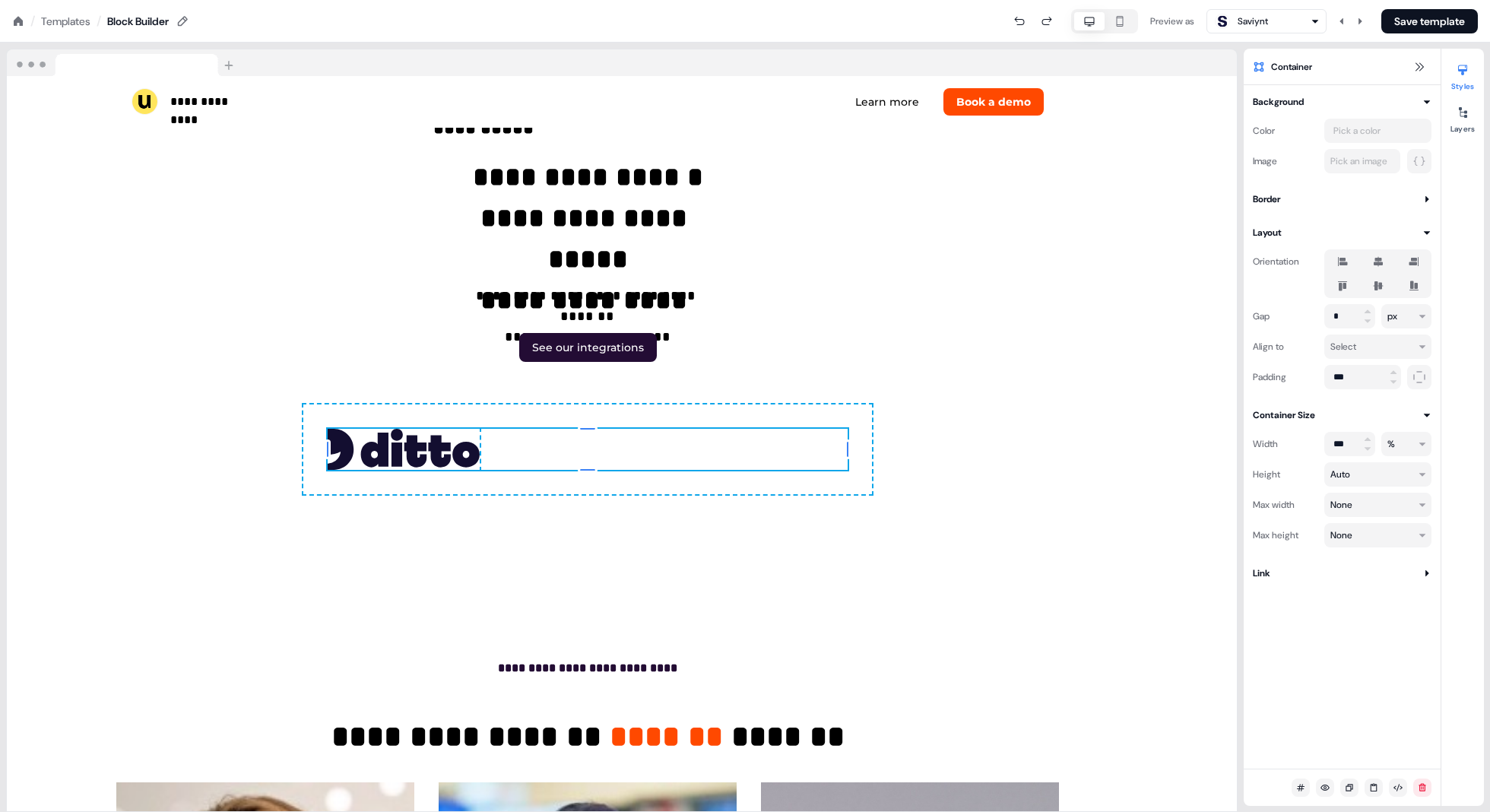
click at [754, 263] on icon at bounding box center [1378, 262] width 9 height 10
click at [754, 263] on button "button" at bounding box center [1378, 262] width 12 height 12
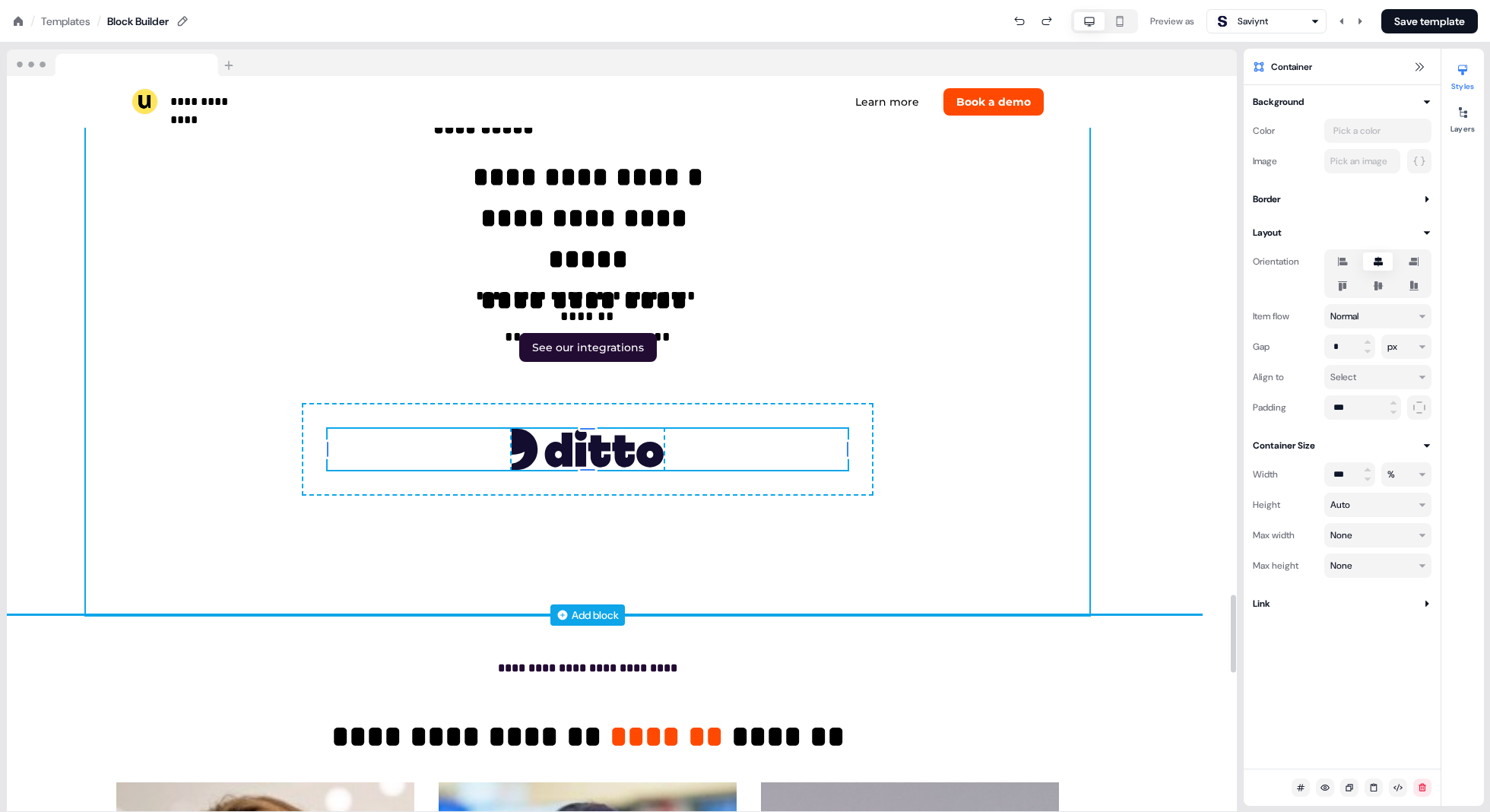
click at [754, 370] on div "**********" at bounding box center [587, 289] width 1004 height 648
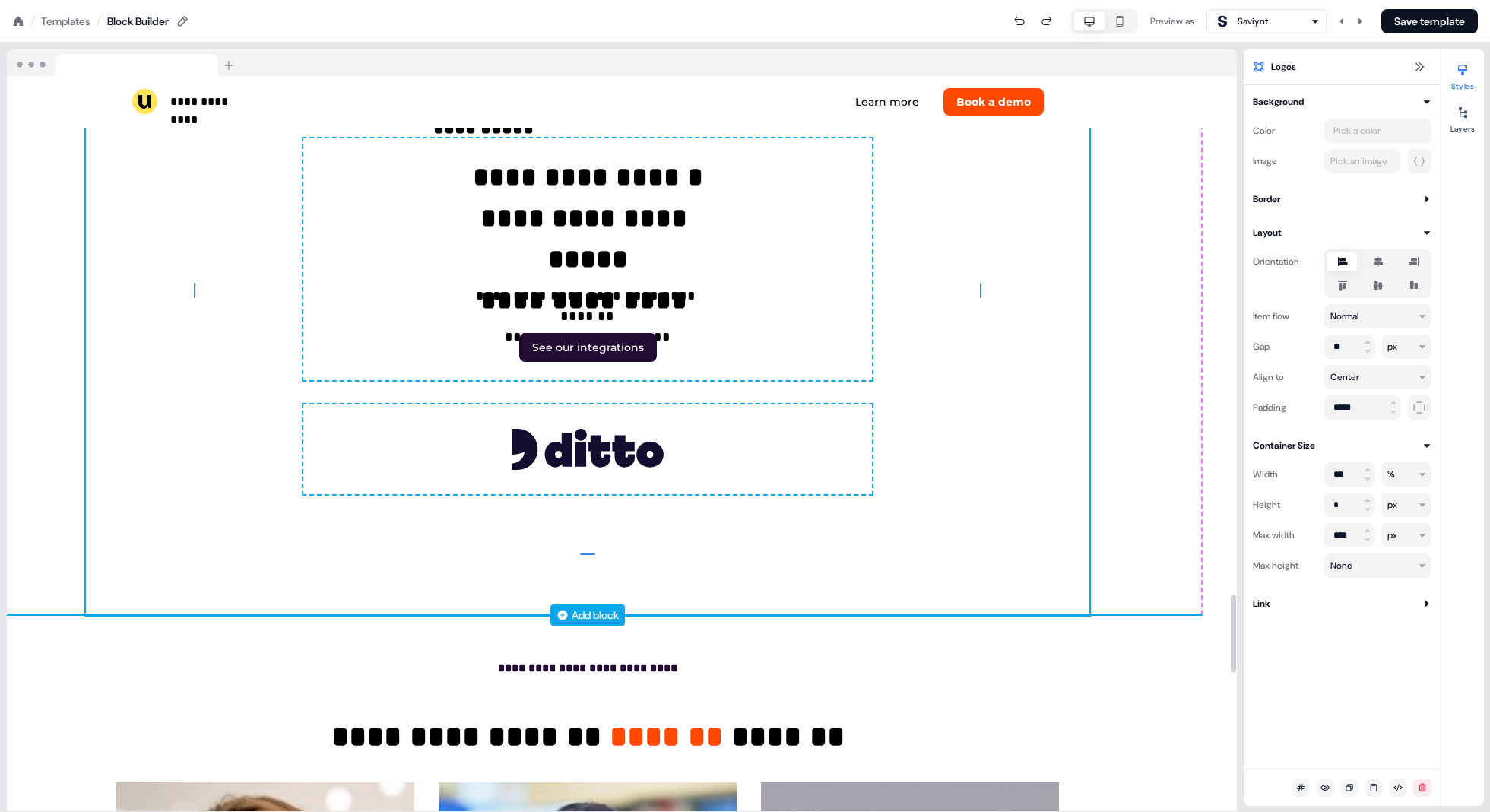
click at [754, 373] on div "**********" at bounding box center [587, 289] width 1231 height 648
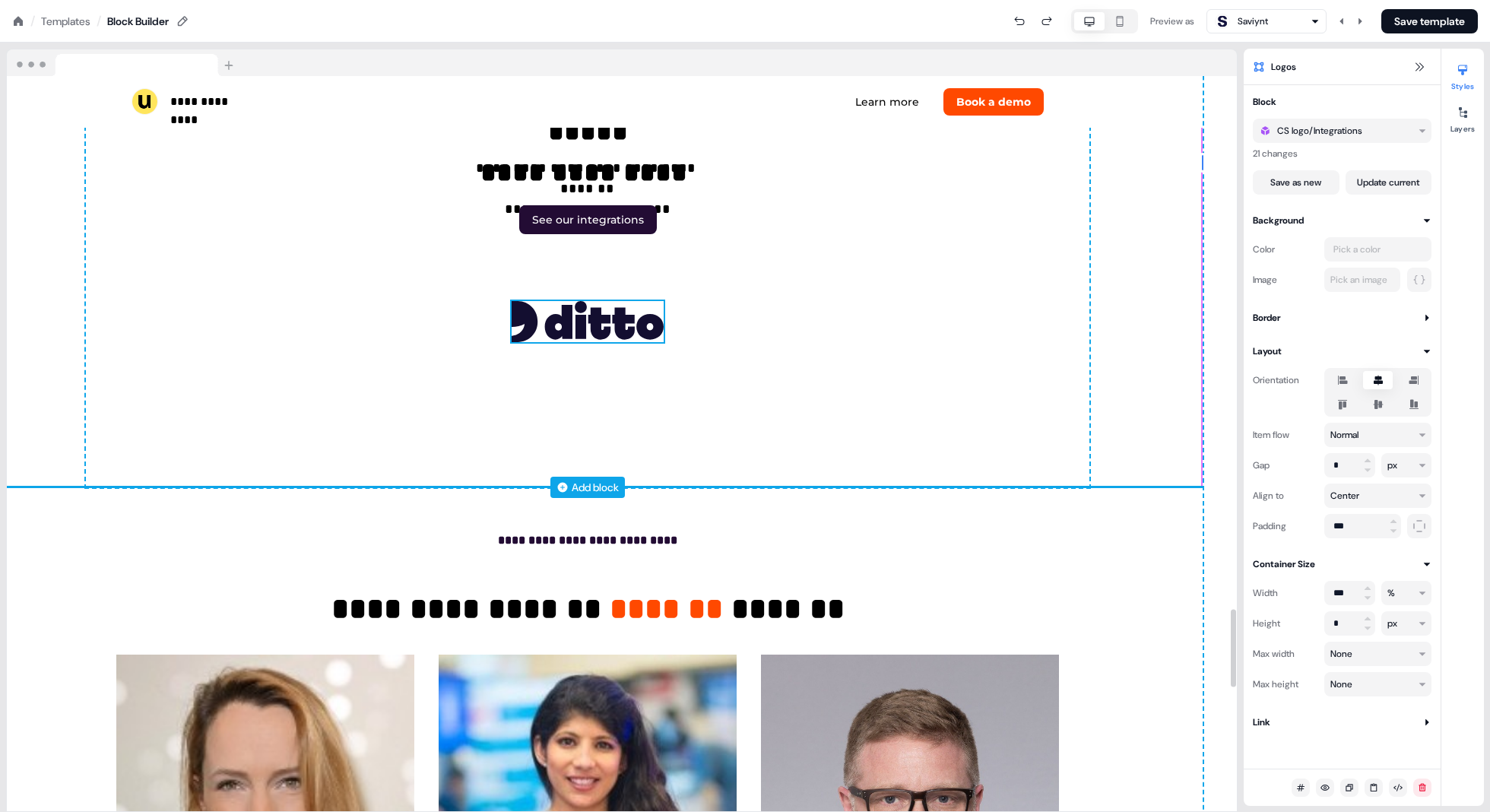
scroll to position [4999, 34]
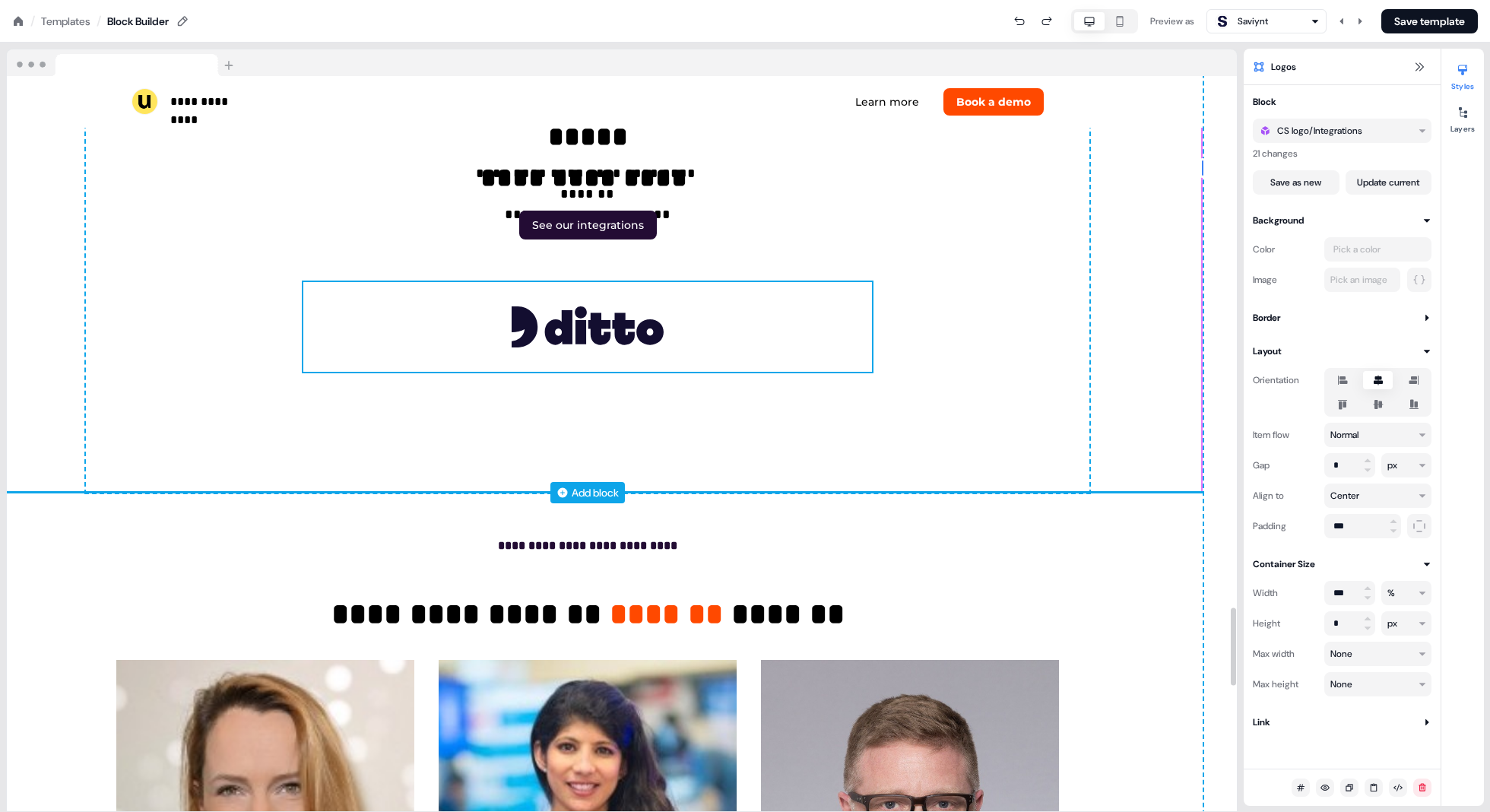
click at [652, 292] on div "To pick up a draggable item, press the space bar. While dragging, use the arrow…" at bounding box center [587, 327] width 569 height 89
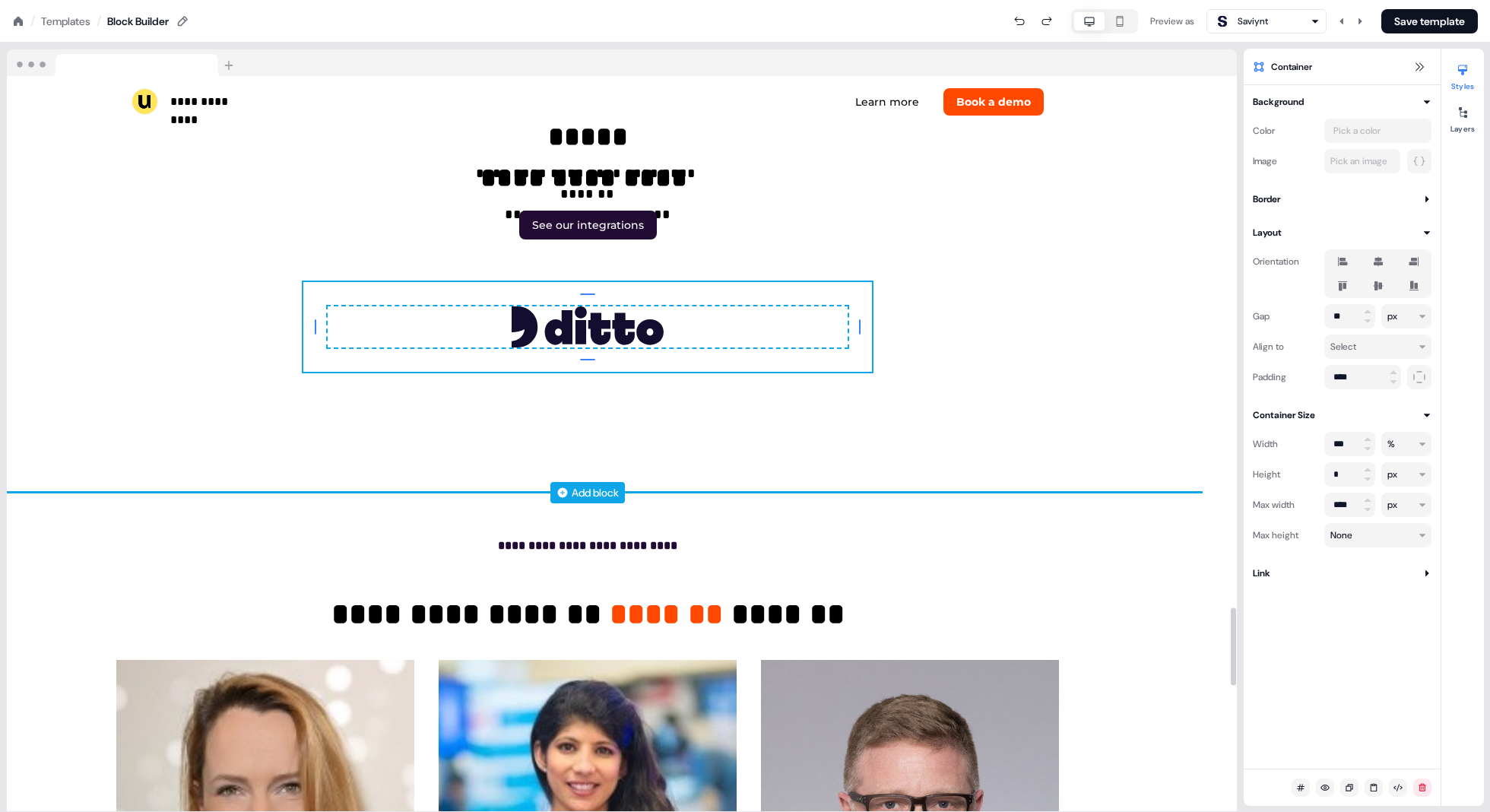
click at [738, 320] on div "To pick up a draggable item, press the space bar. While dragging, use the arrow…" at bounding box center [588, 326] width 520 height 40
click at [754, 340] on div "0px 0px 0px 0px To pick up a draggable item, press the space bar. While draggin…" at bounding box center [588, 326] width 520 height 40
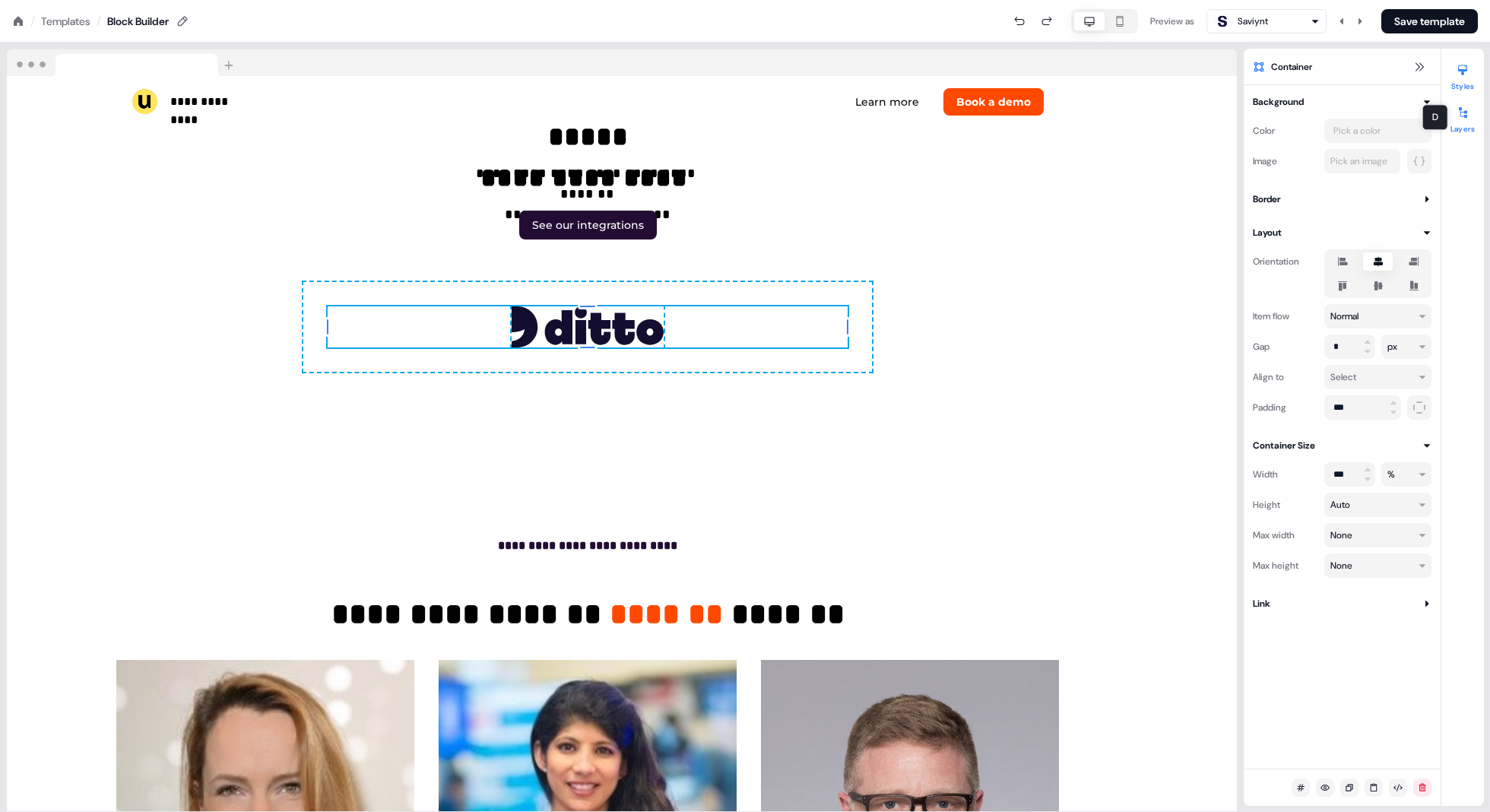
click at [754, 119] on div at bounding box center [1463, 112] width 24 height 24
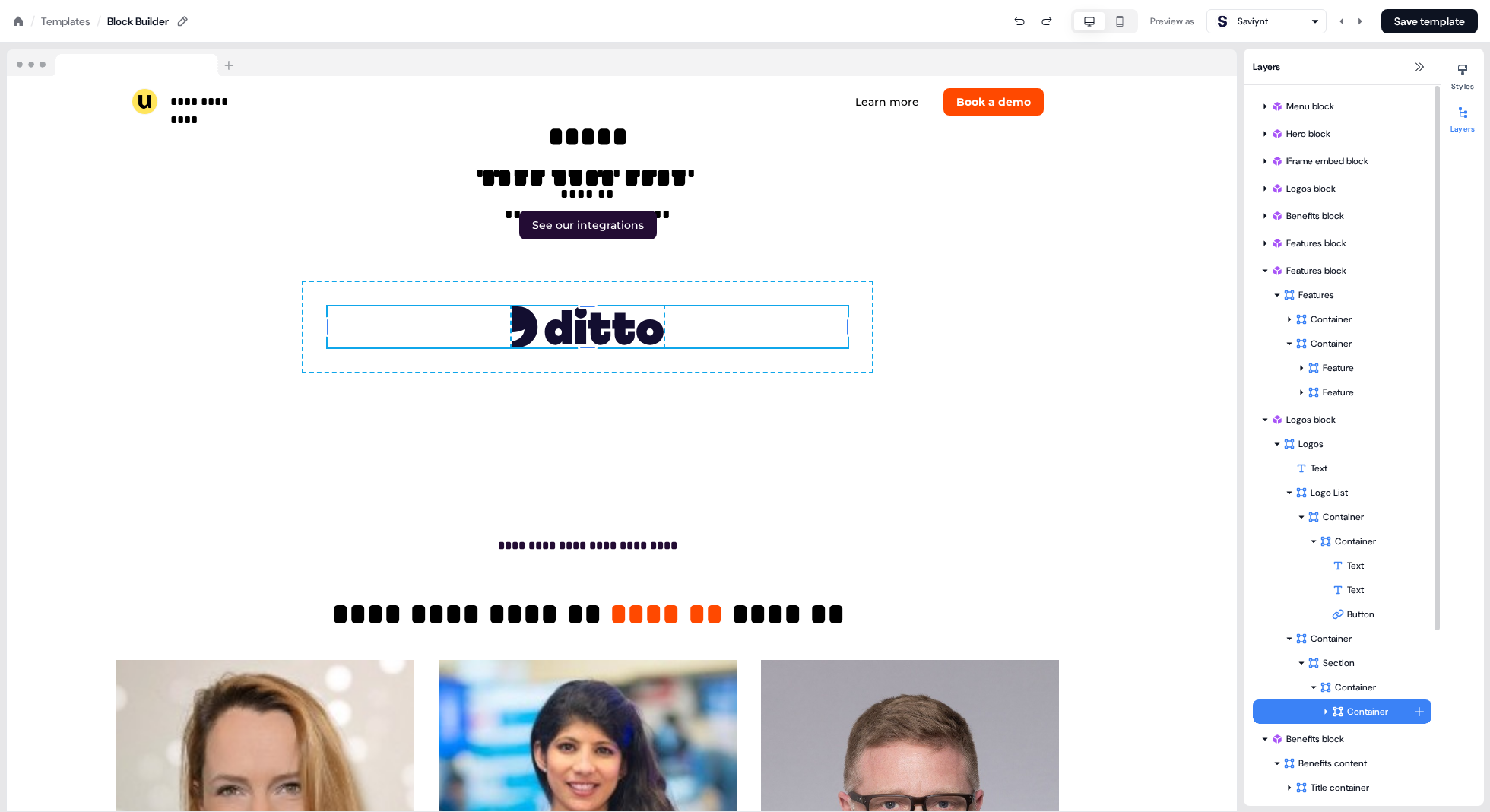
click at [754, 711] on div "Container" at bounding box center [1372, 712] width 82 height 15
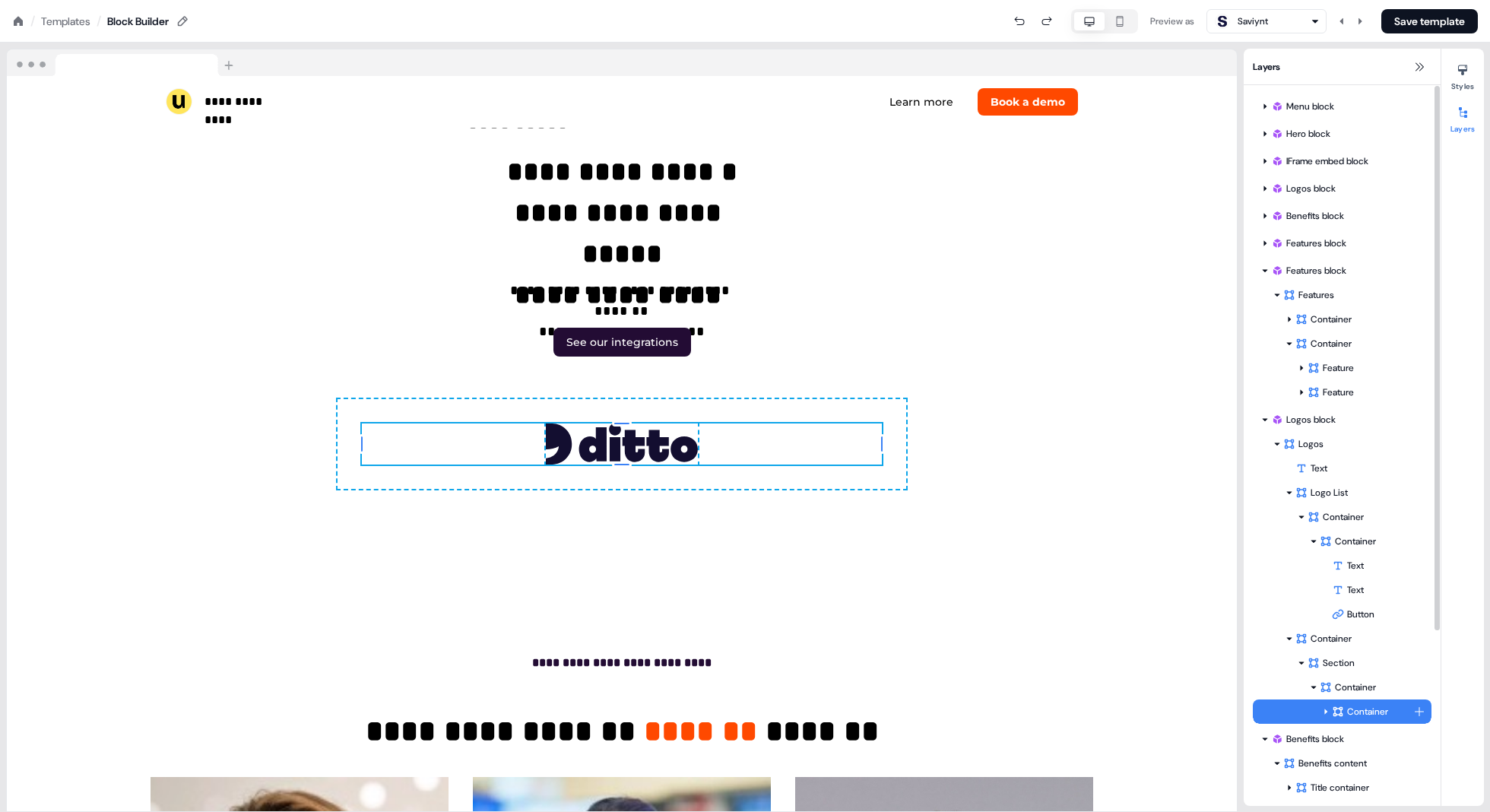
scroll to position [4882, 0]
click at [754, 688] on div "Container" at bounding box center [1366, 688] width 94 height 15
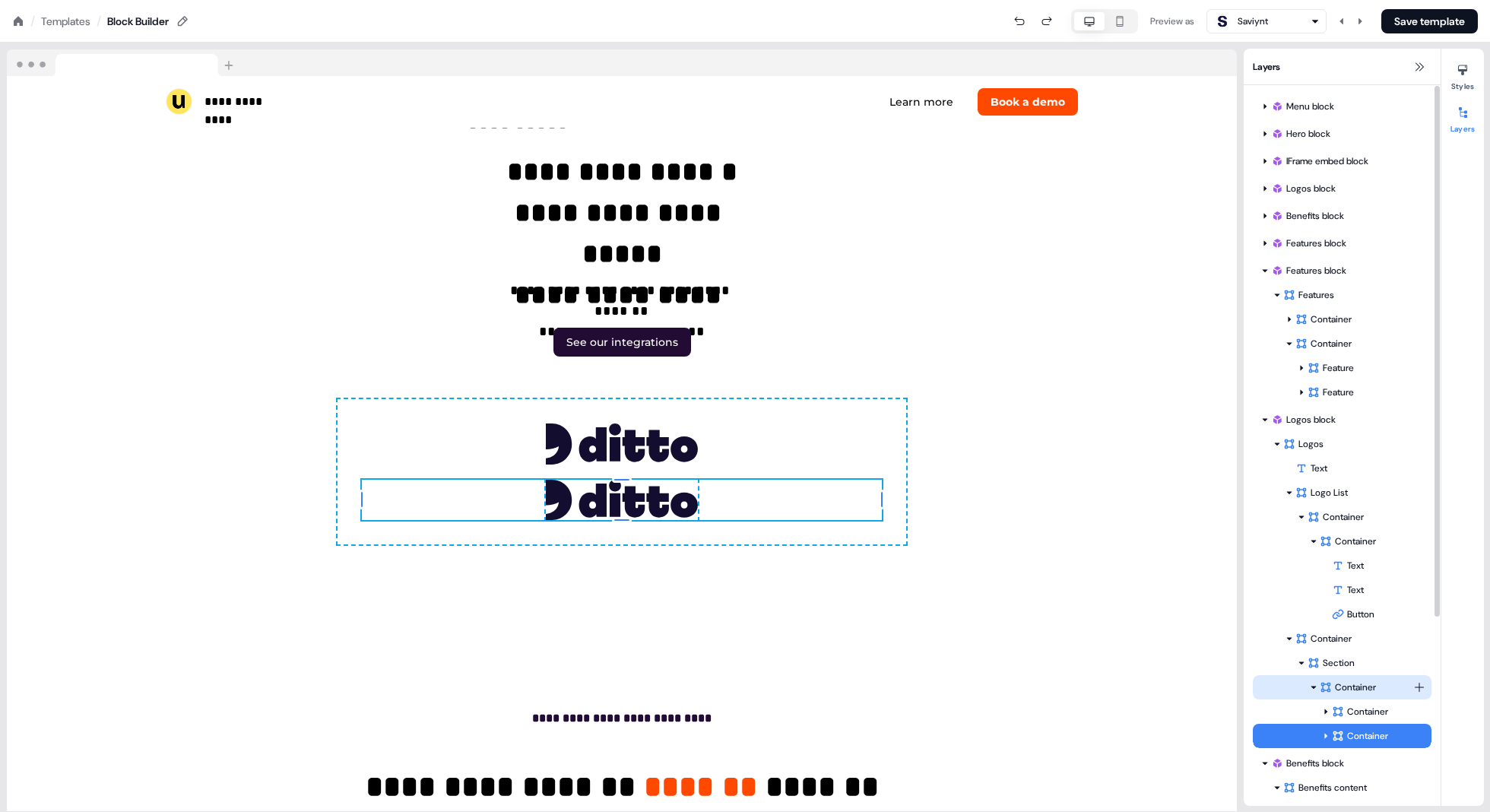
click at [754, 687] on div "Container" at bounding box center [1366, 688] width 94 height 15
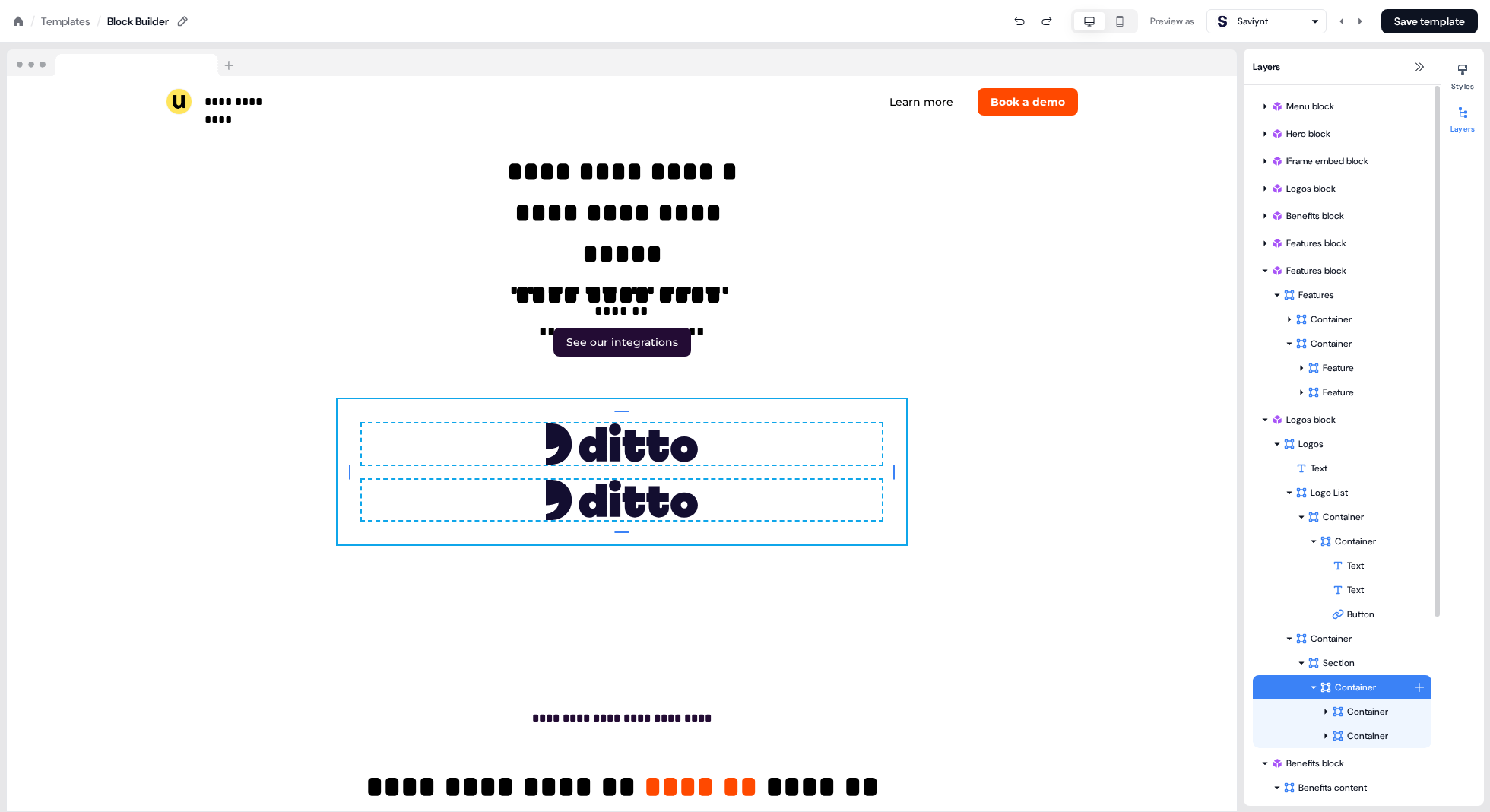
scroll to position [4910, 0]
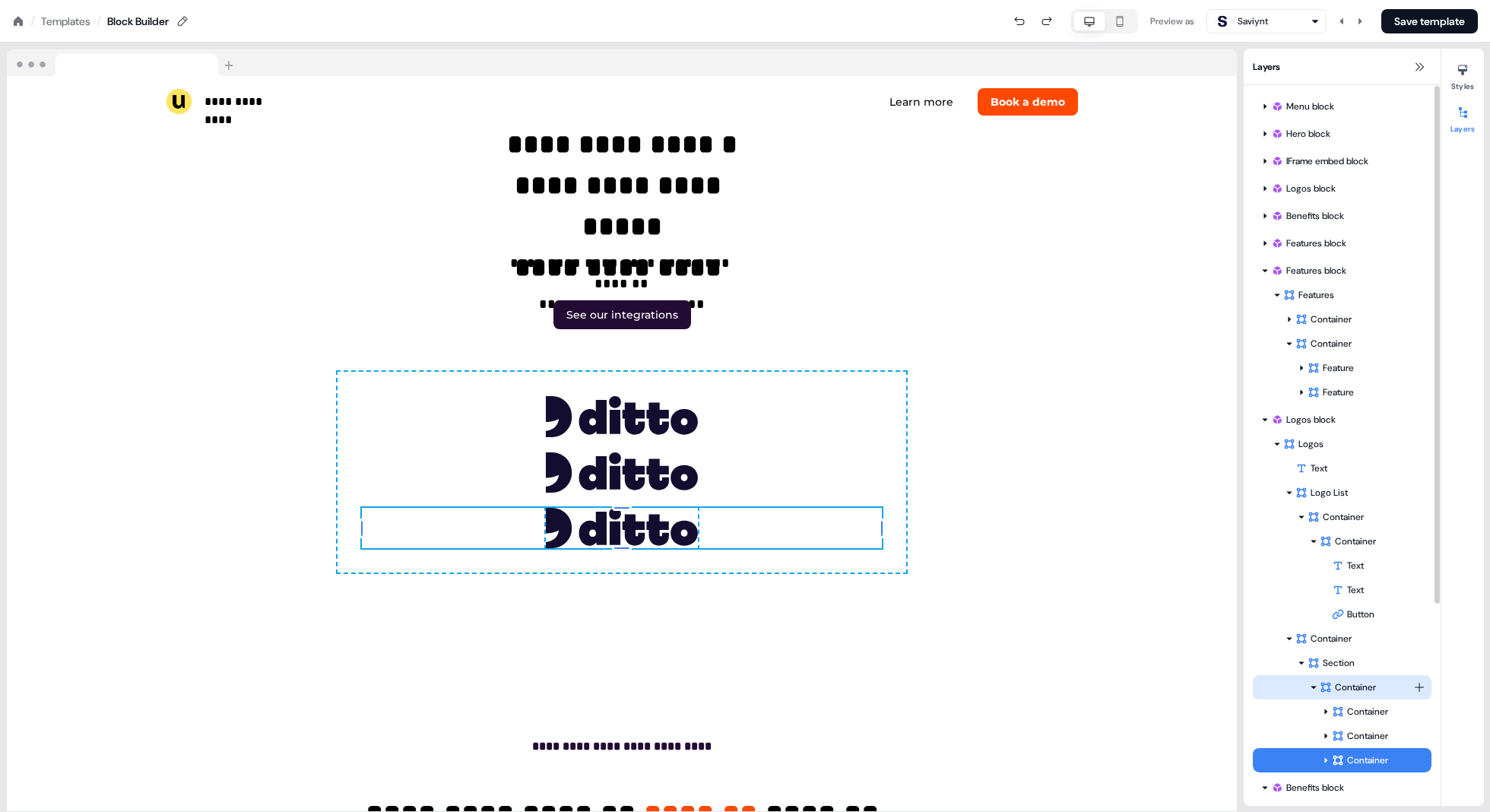
click at [754, 687] on div "Container" at bounding box center [1366, 688] width 94 height 15
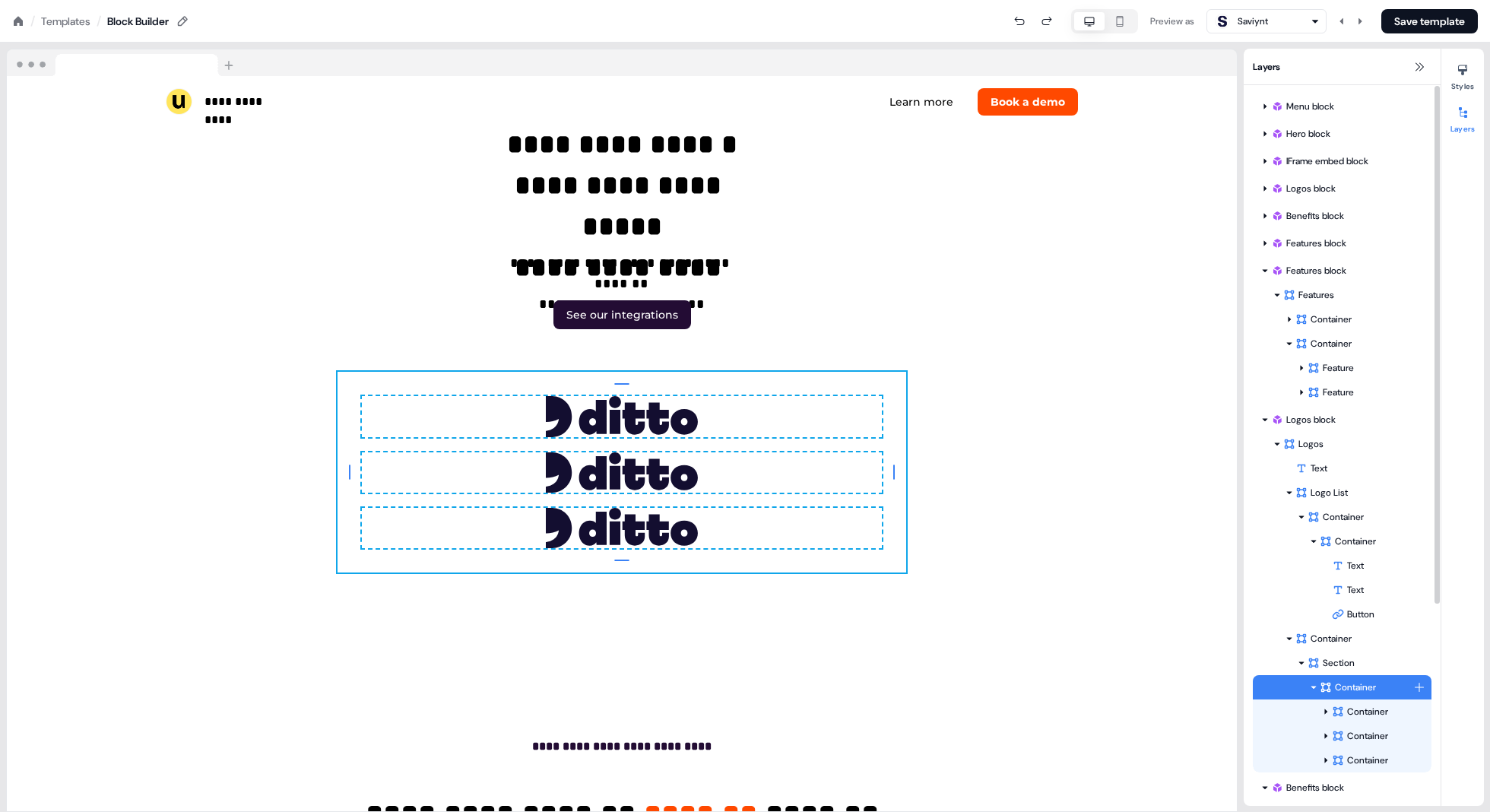
scroll to position [4938, 0]
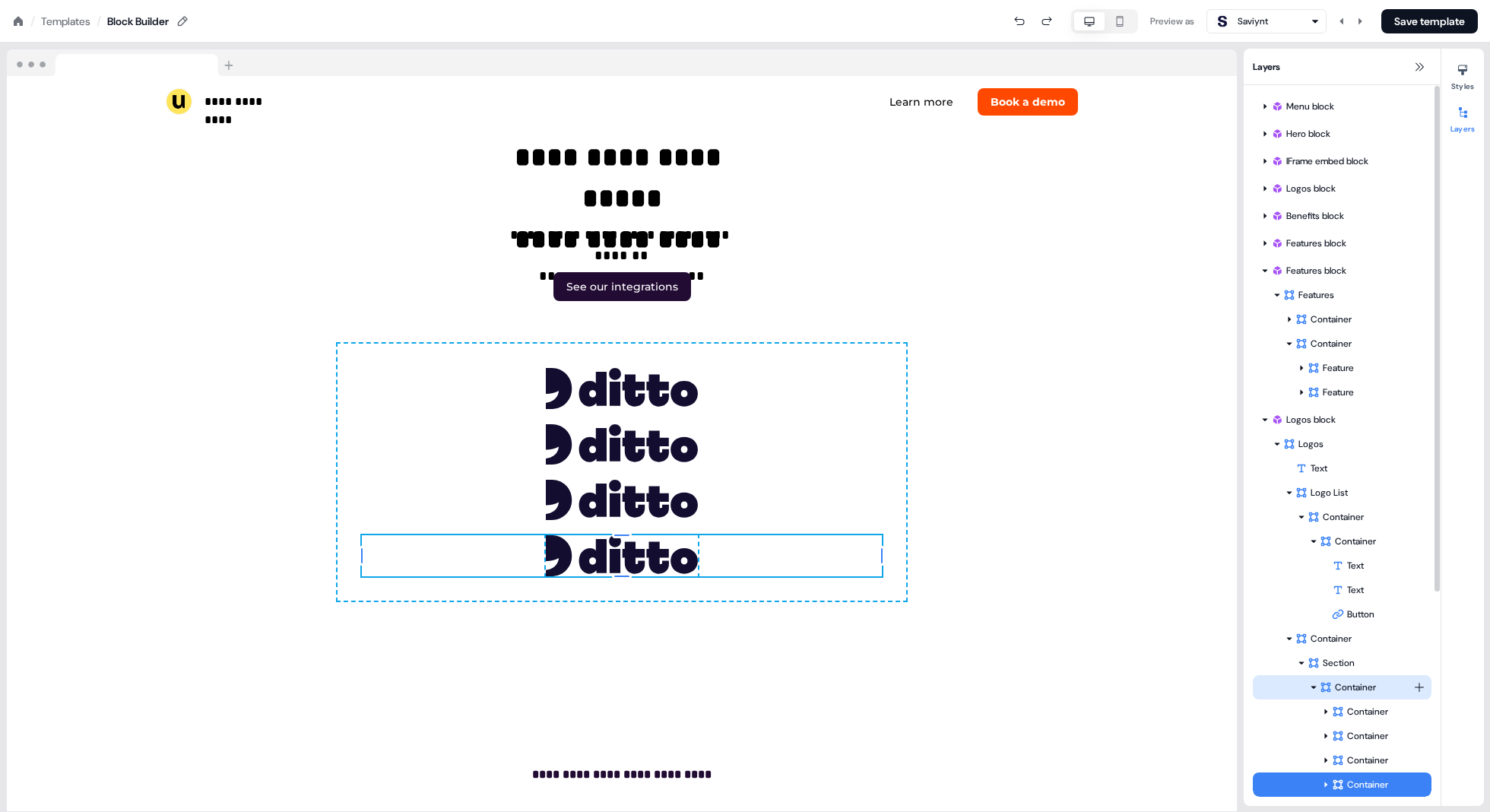
click at [754, 690] on div "Container" at bounding box center [1366, 688] width 94 height 15
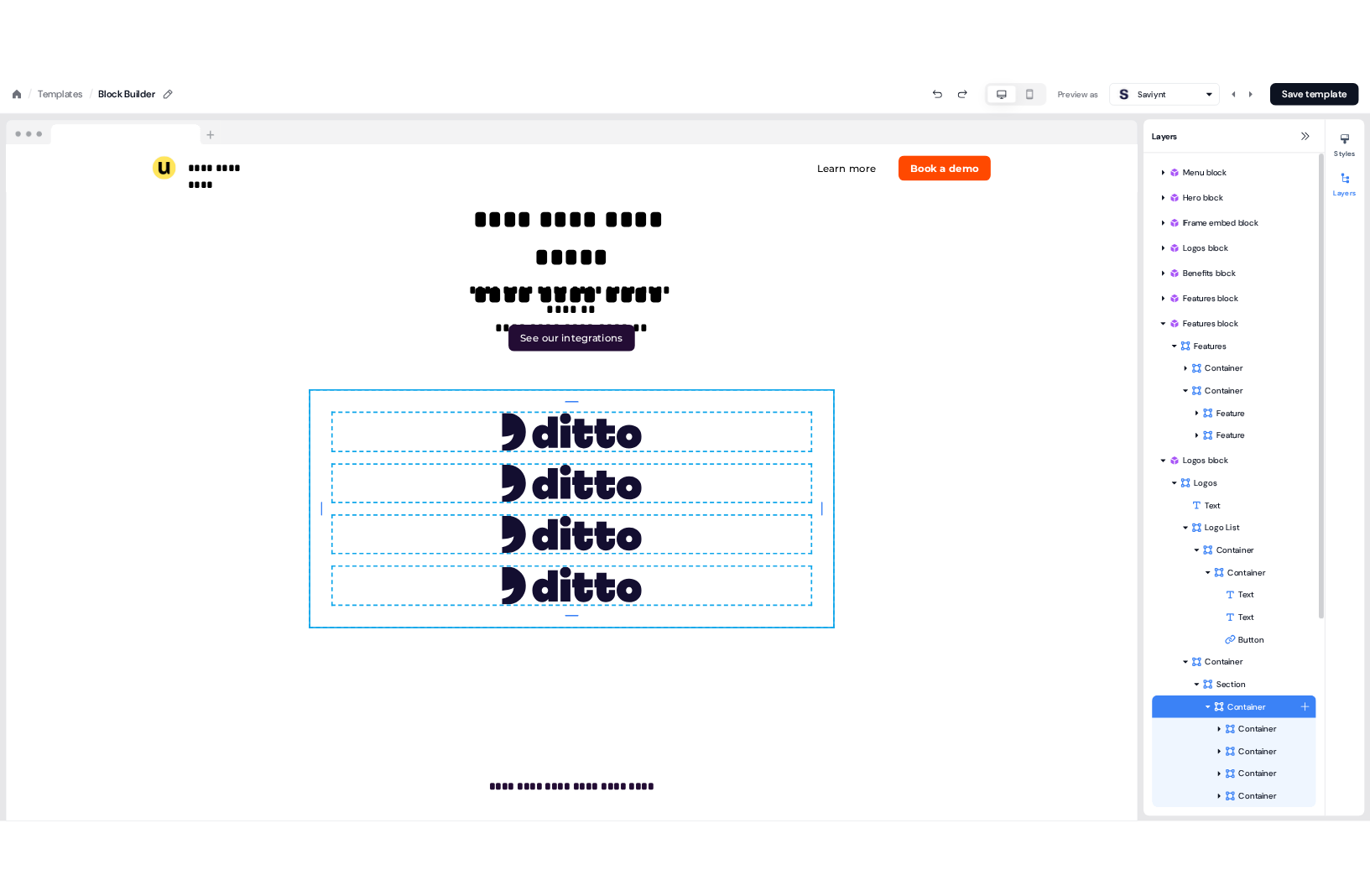
scroll to position [5480, 0]
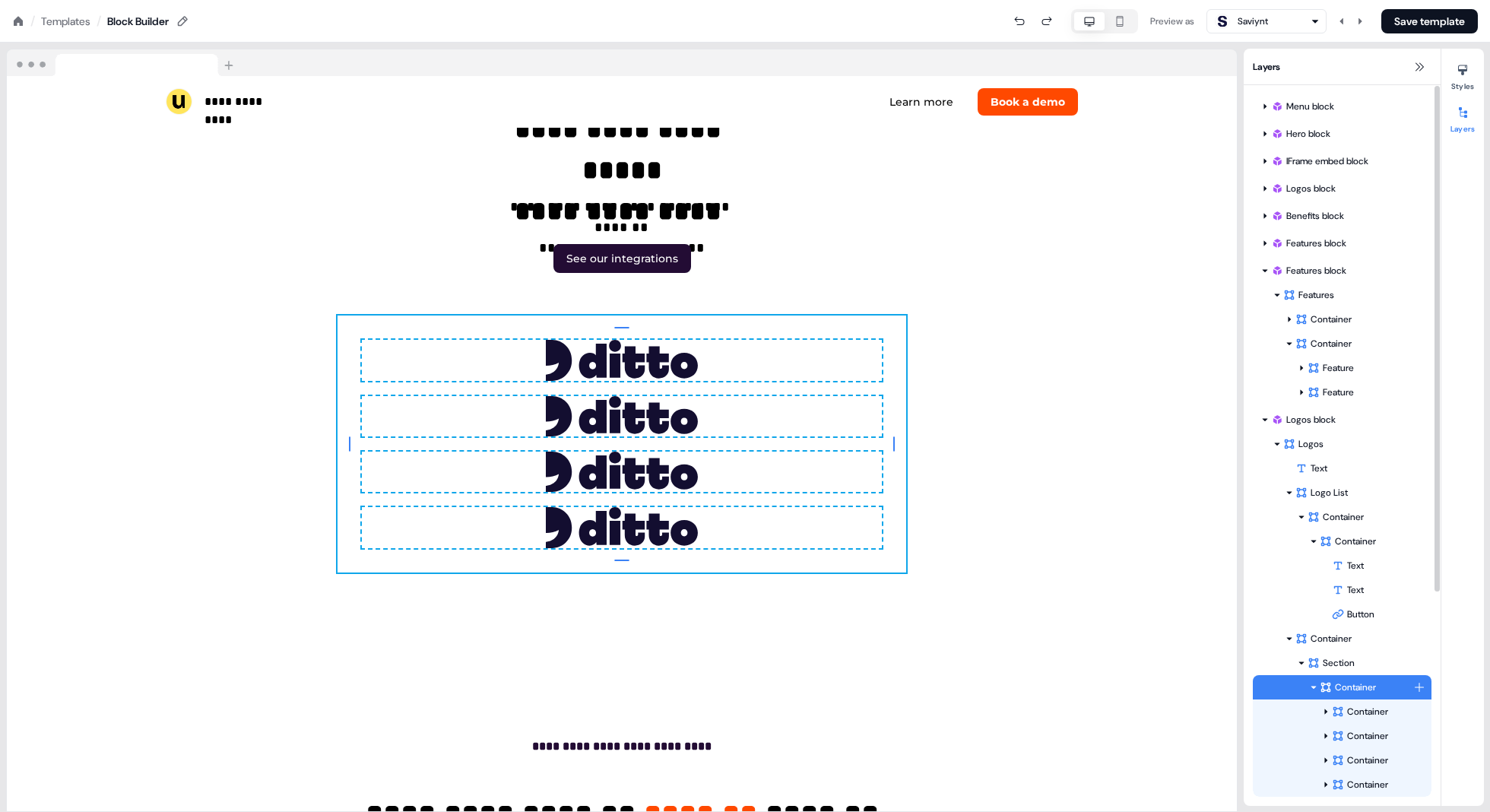
click at [754, 687] on div "Container" at bounding box center [1366, 688] width 94 height 15
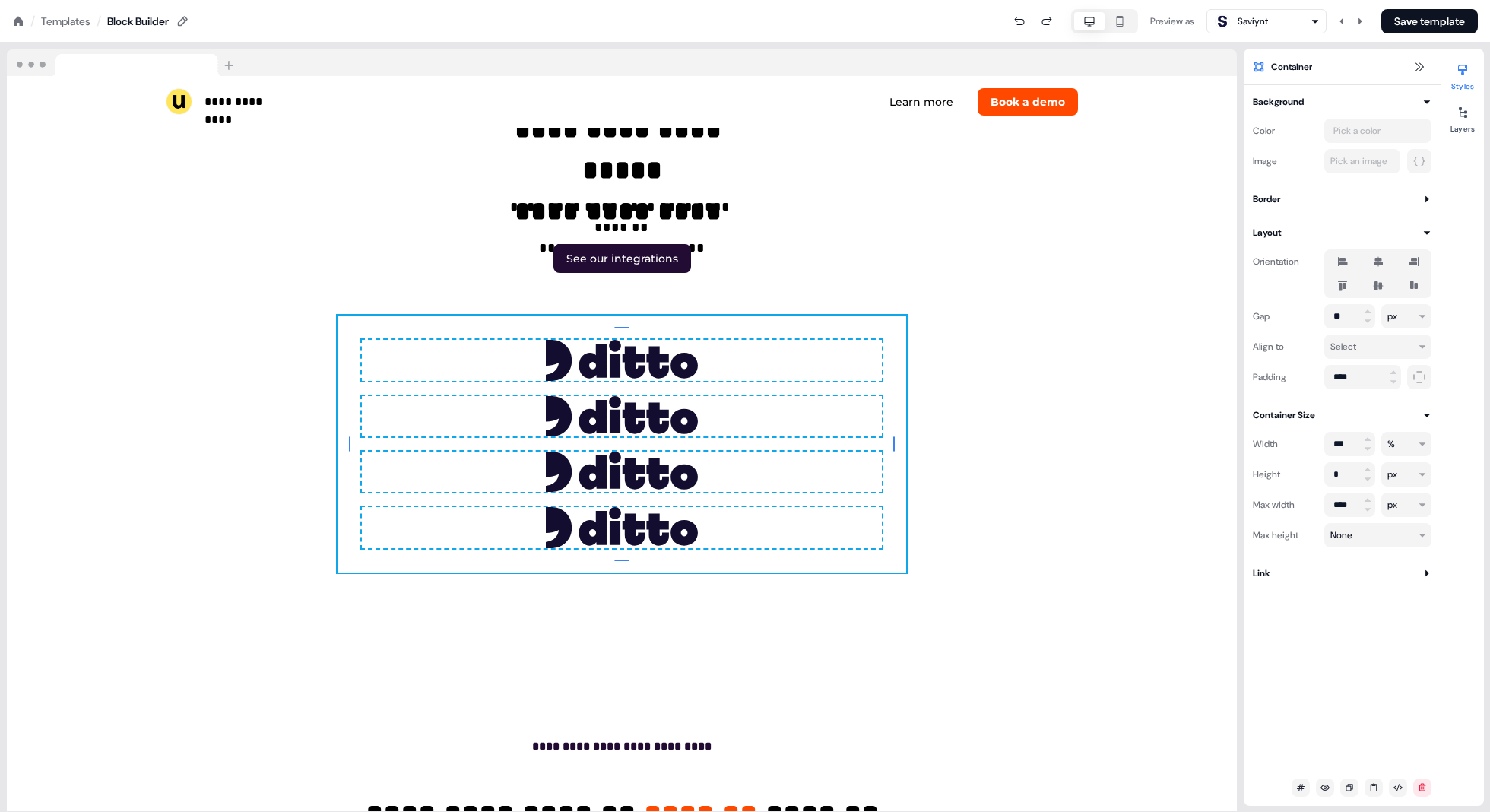
click at [754, 71] on div "Container" at bounding box center [1329, 67] width 151 height 12
click at [754, 70] on span "Container" at bounding box center [1292, 67] width 41 height 15
click at [754, 70] on input "*********" at bounding box center [1317, 67] width 91 height 15
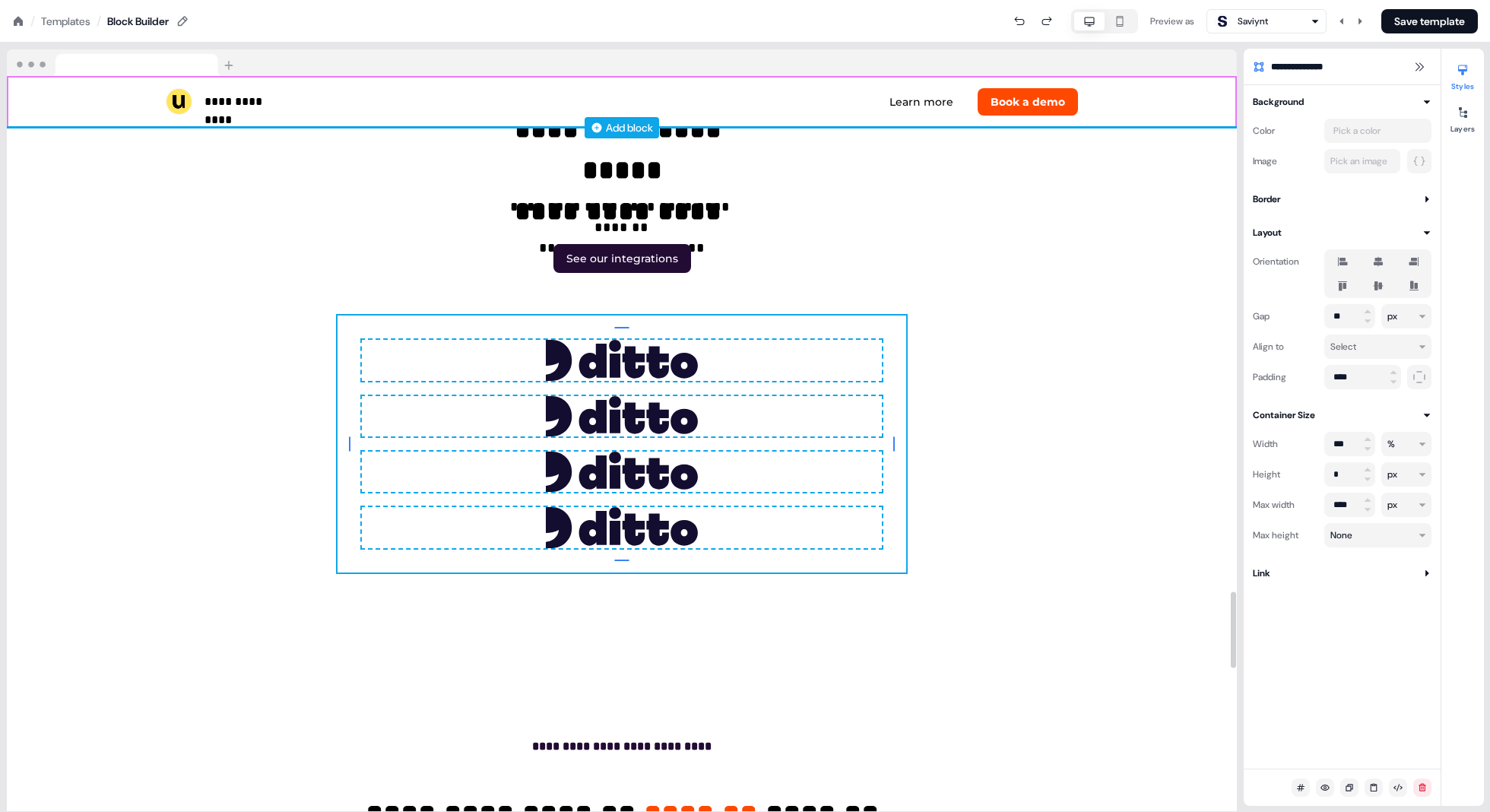
type input "**********"
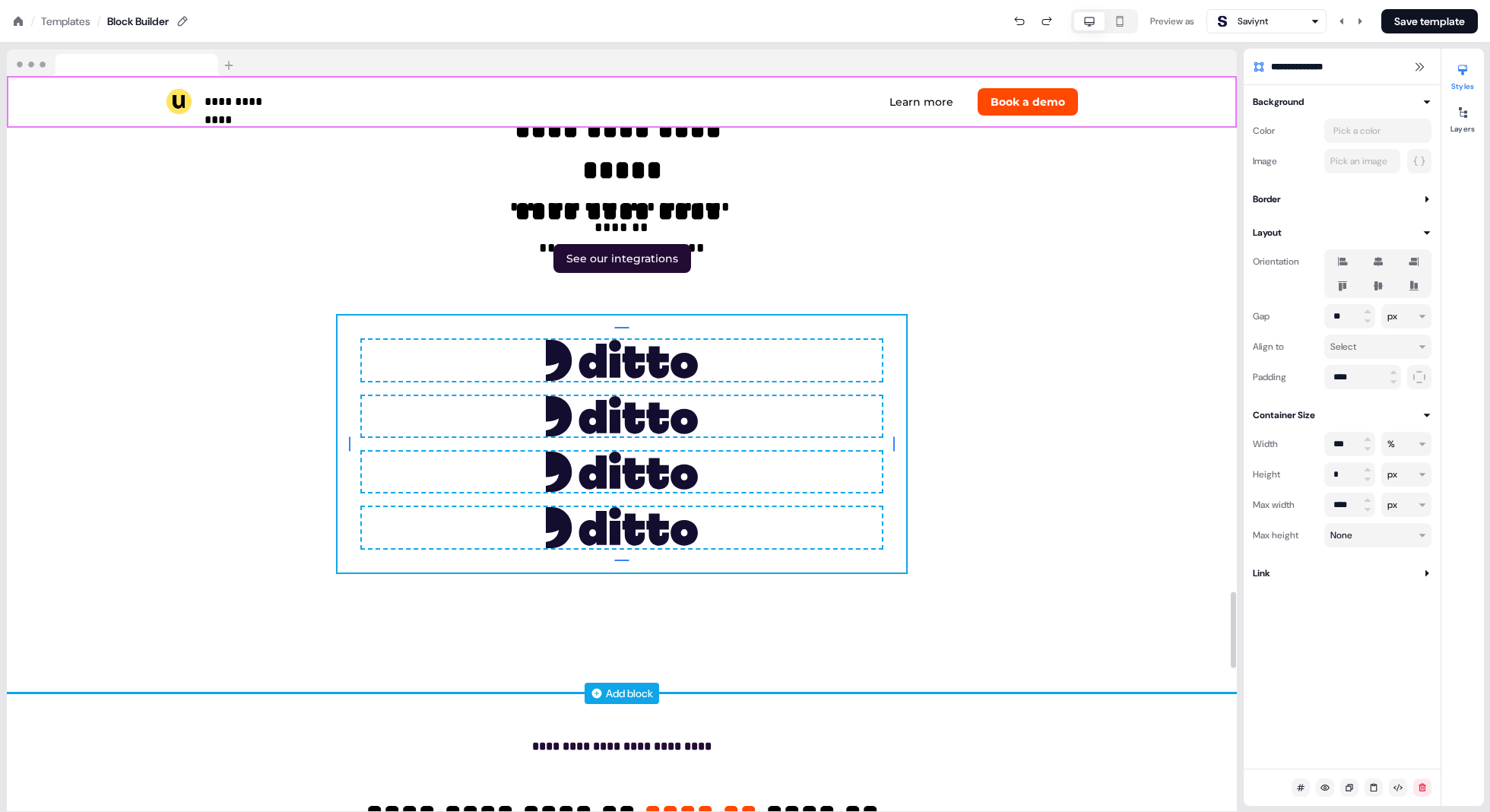
click at [754, 348] on div "**********" at bounding box center [622, 285] width 1004 height 815
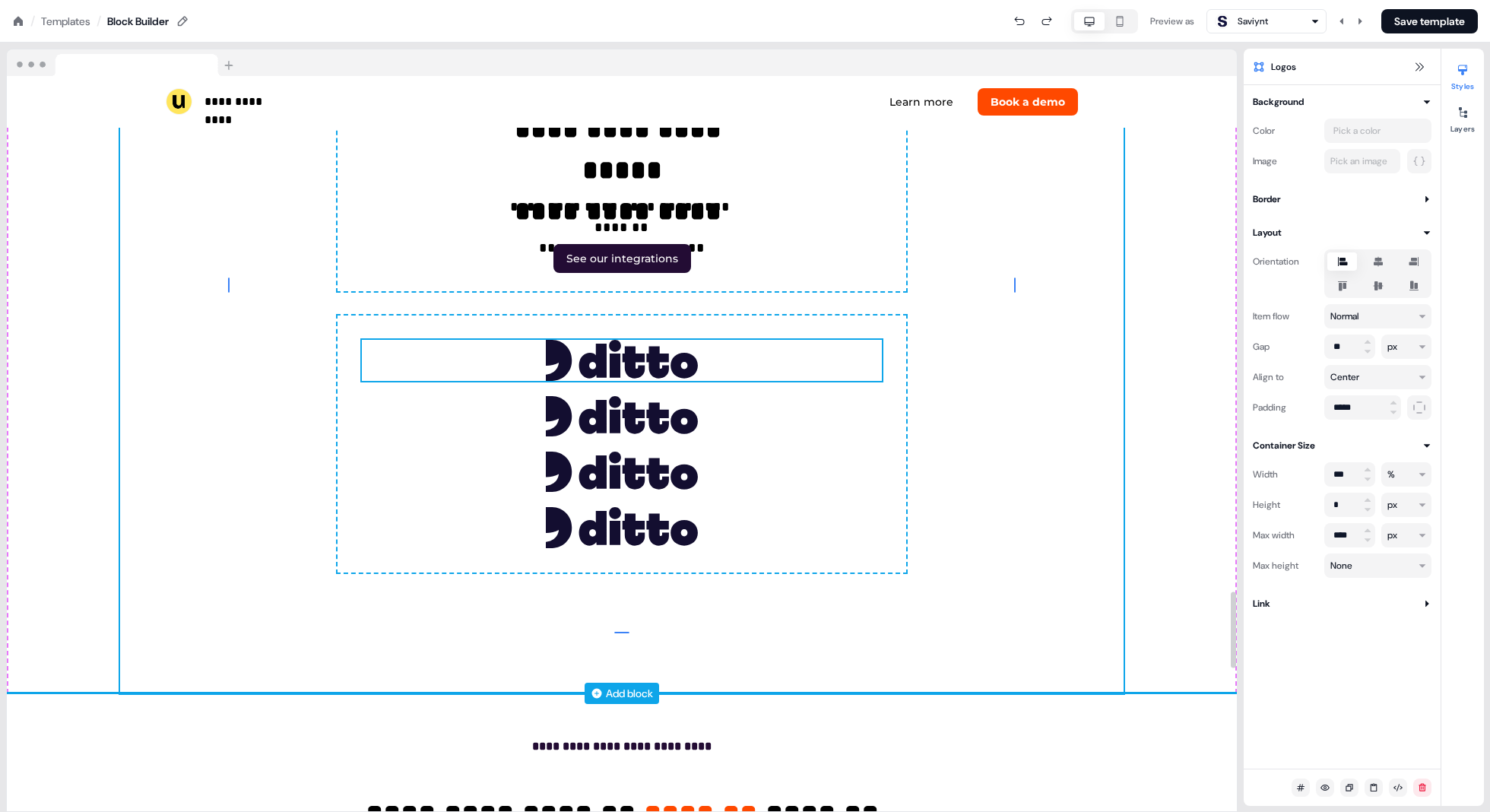
click at [754, 350] on div "To pick up a draggable item, press the space bar. While dragging, use the arrow…" at bounding box center [622, 360] width 520 height 40
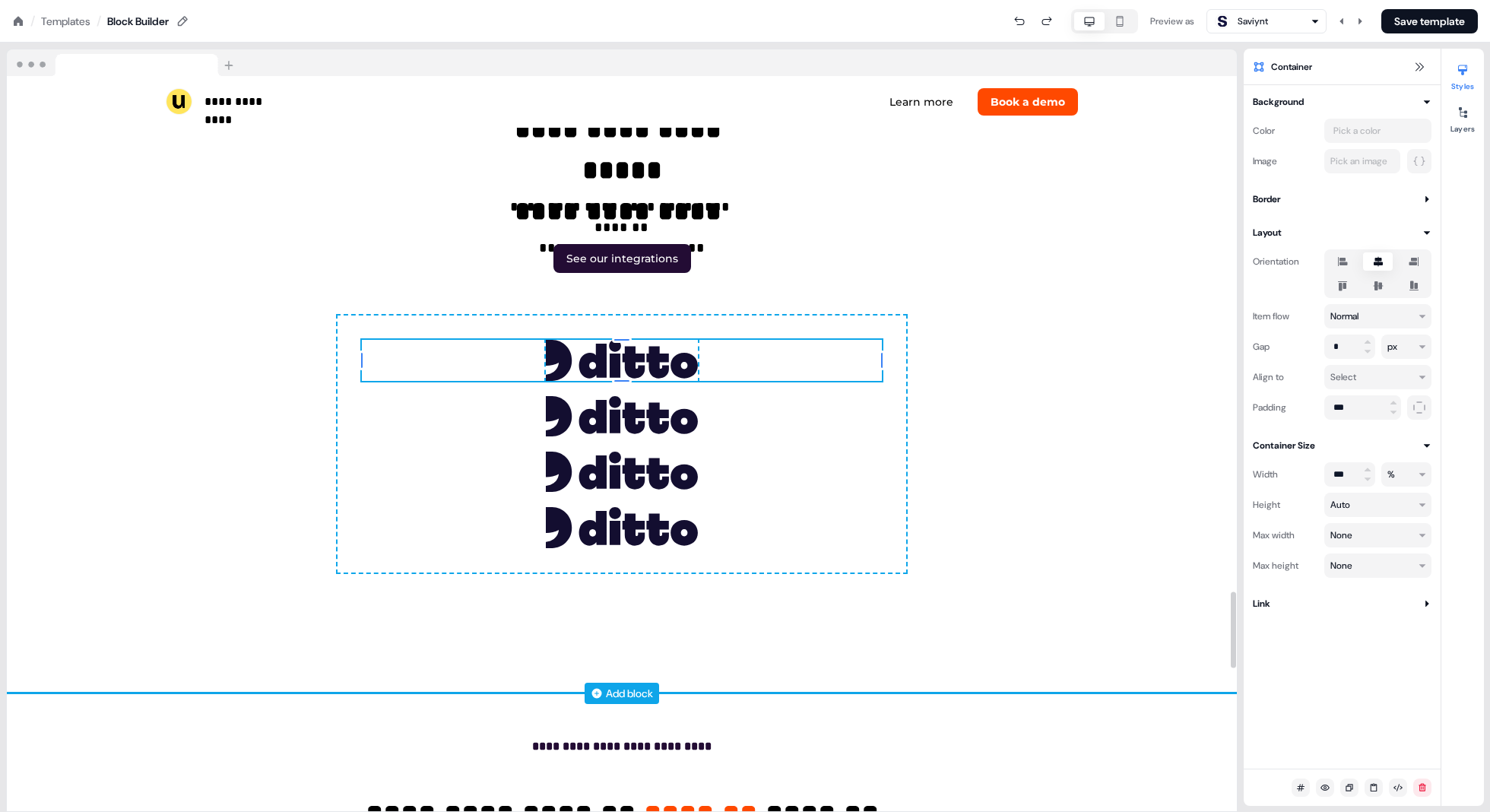
click at [754, 391] on div "0px 0px 0px 0px To pick up a draggable item, press the space bar. While draggin…" at bounding box center [622, 443] width 569 height 256
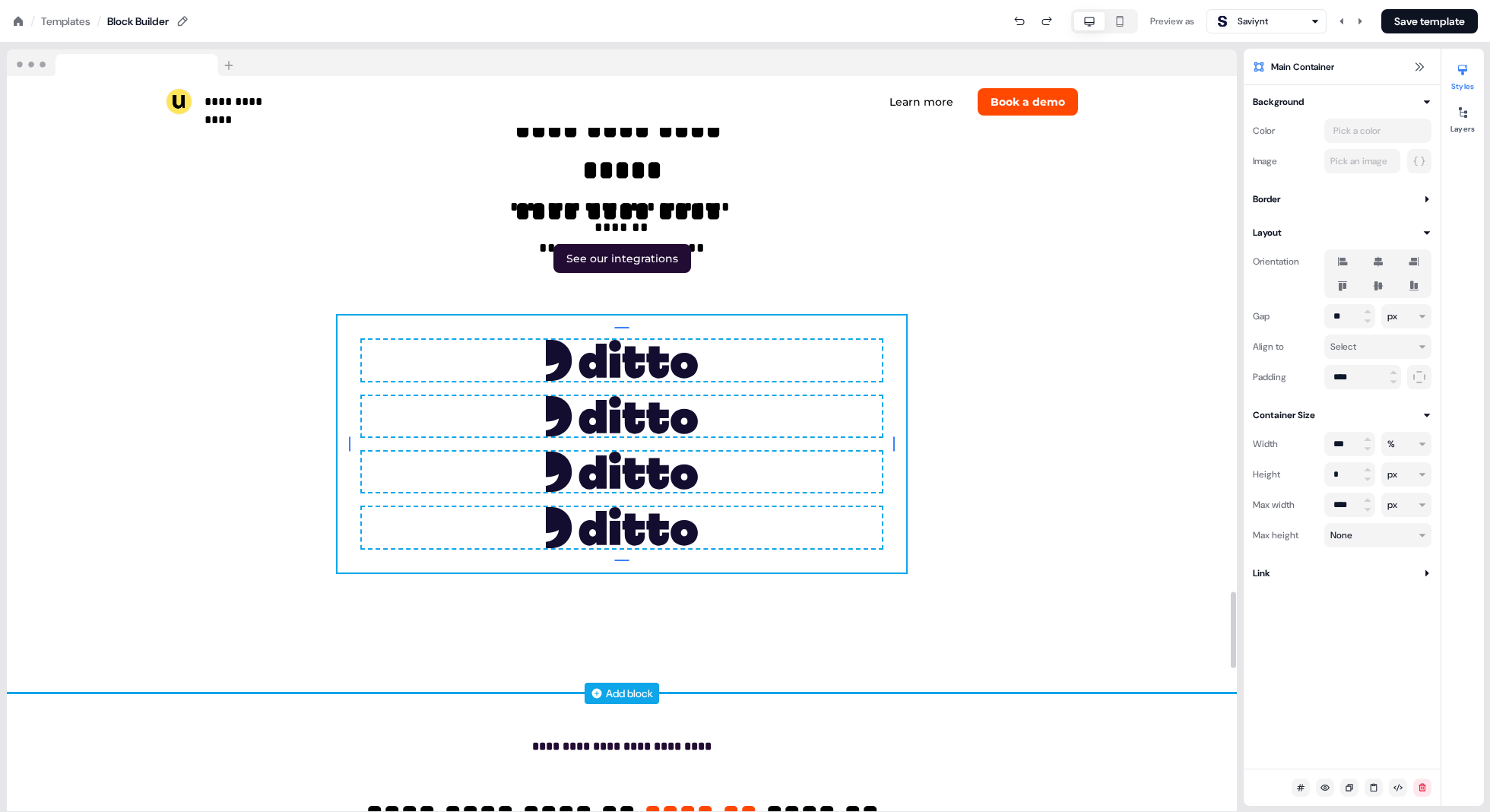
click at [754, 402] on div "To pick up a draggable item, press the space bar. While dragging, use the arrow…" at bounding box center [622, 415] width 520 height 40
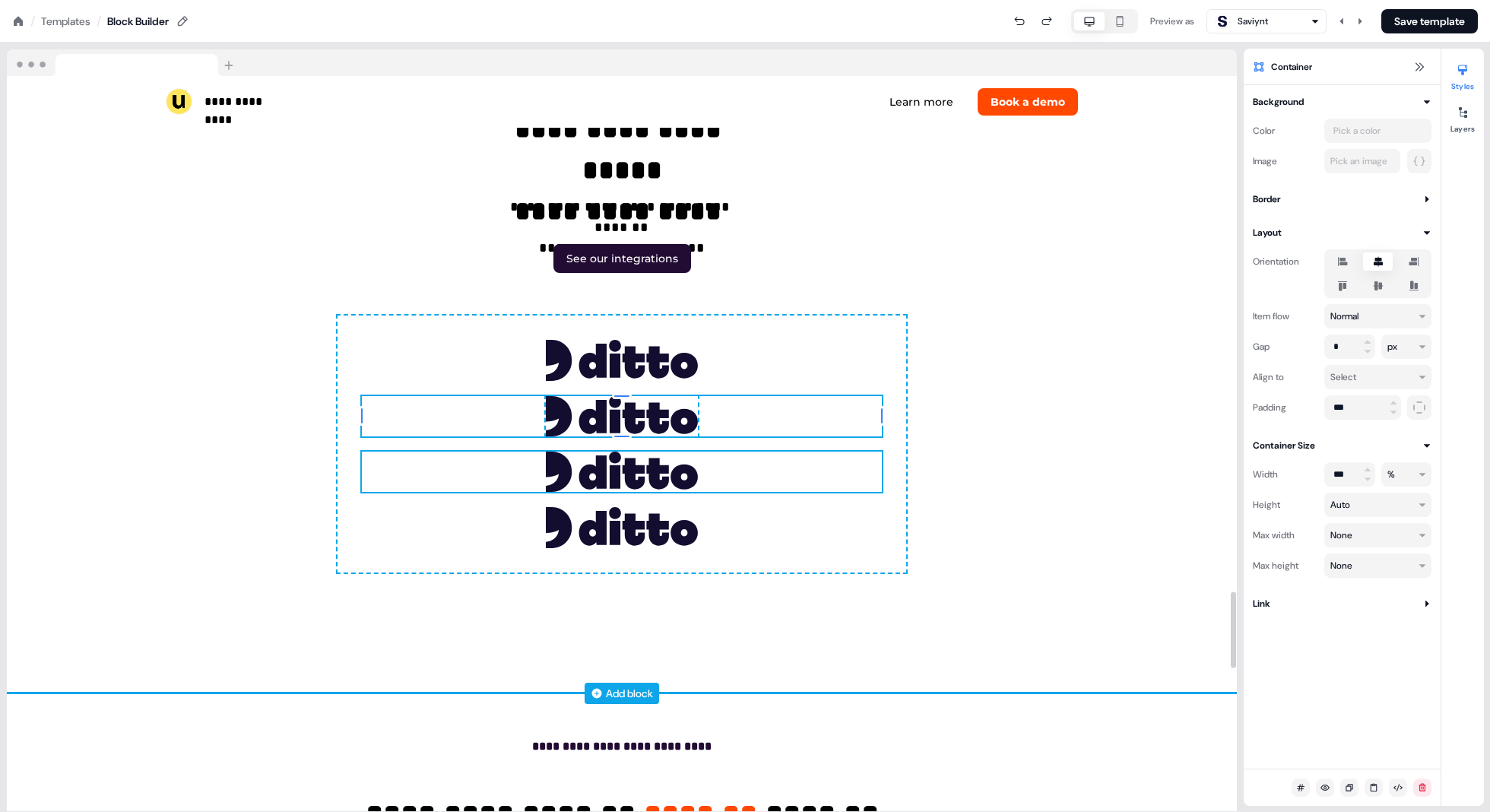
click at [754, 471] on div "To pick up a draggable item, press the space bar. While dragging, use the arrow…" at bounding box center [622, 471] width 520 height 40
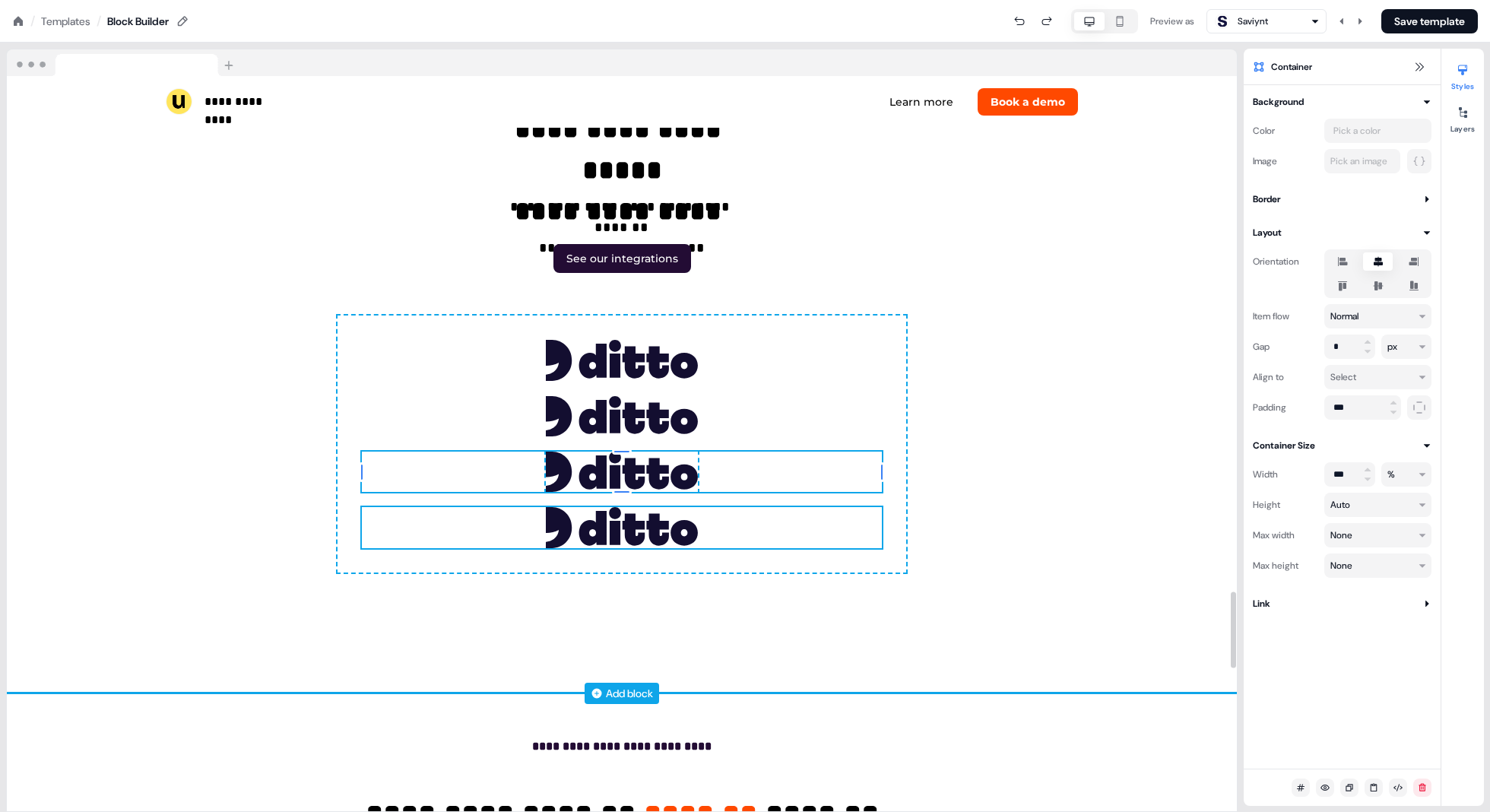
click at [754, 531] on div "To pick up a draggable item, press the space bar. While dragging, use the arrow…" at bounding box center [622, 527] width 520 height 40
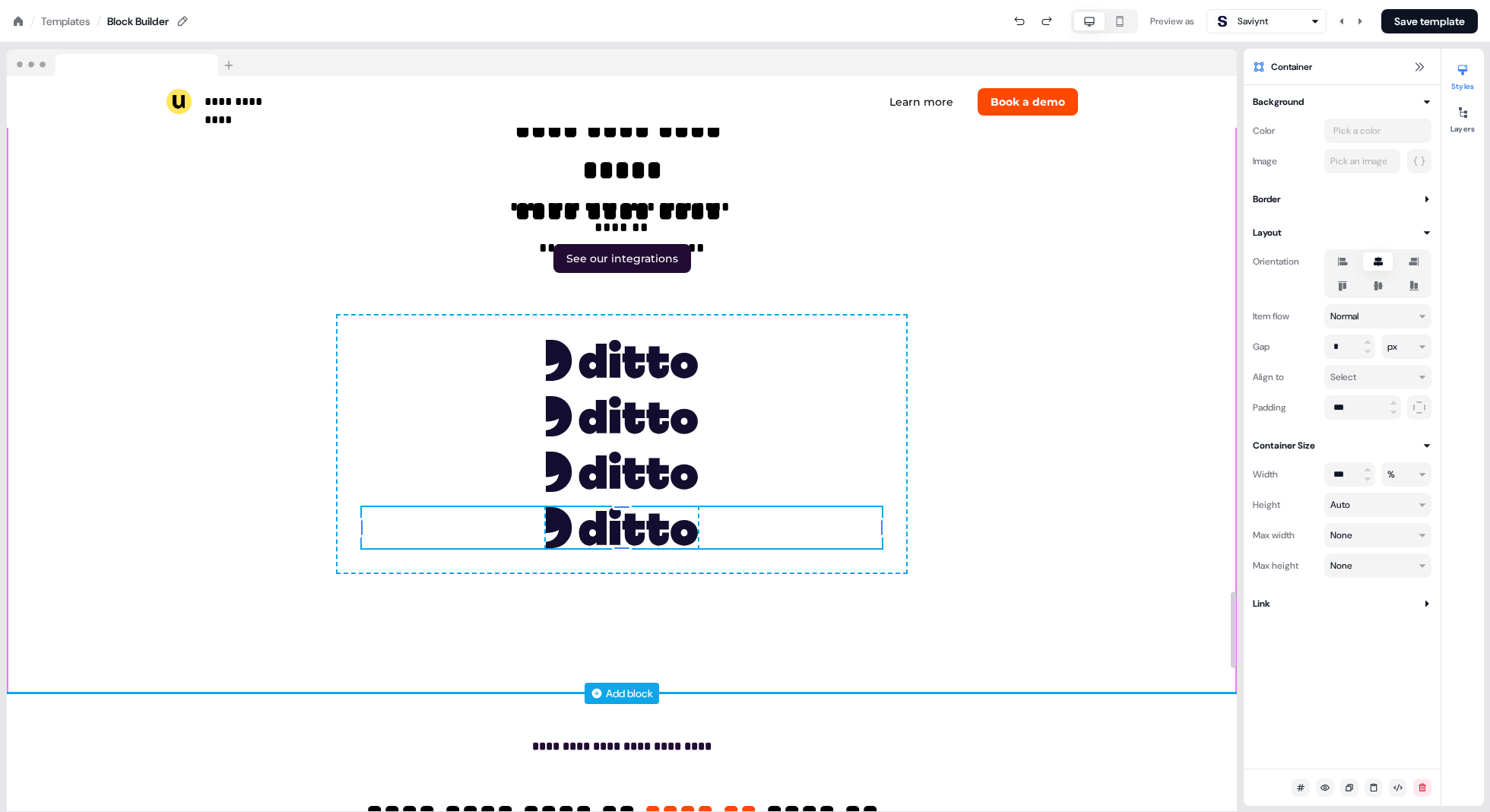
click at [754, 261] on div "**********" at bounding box center [622, 285] width 1231 height 815
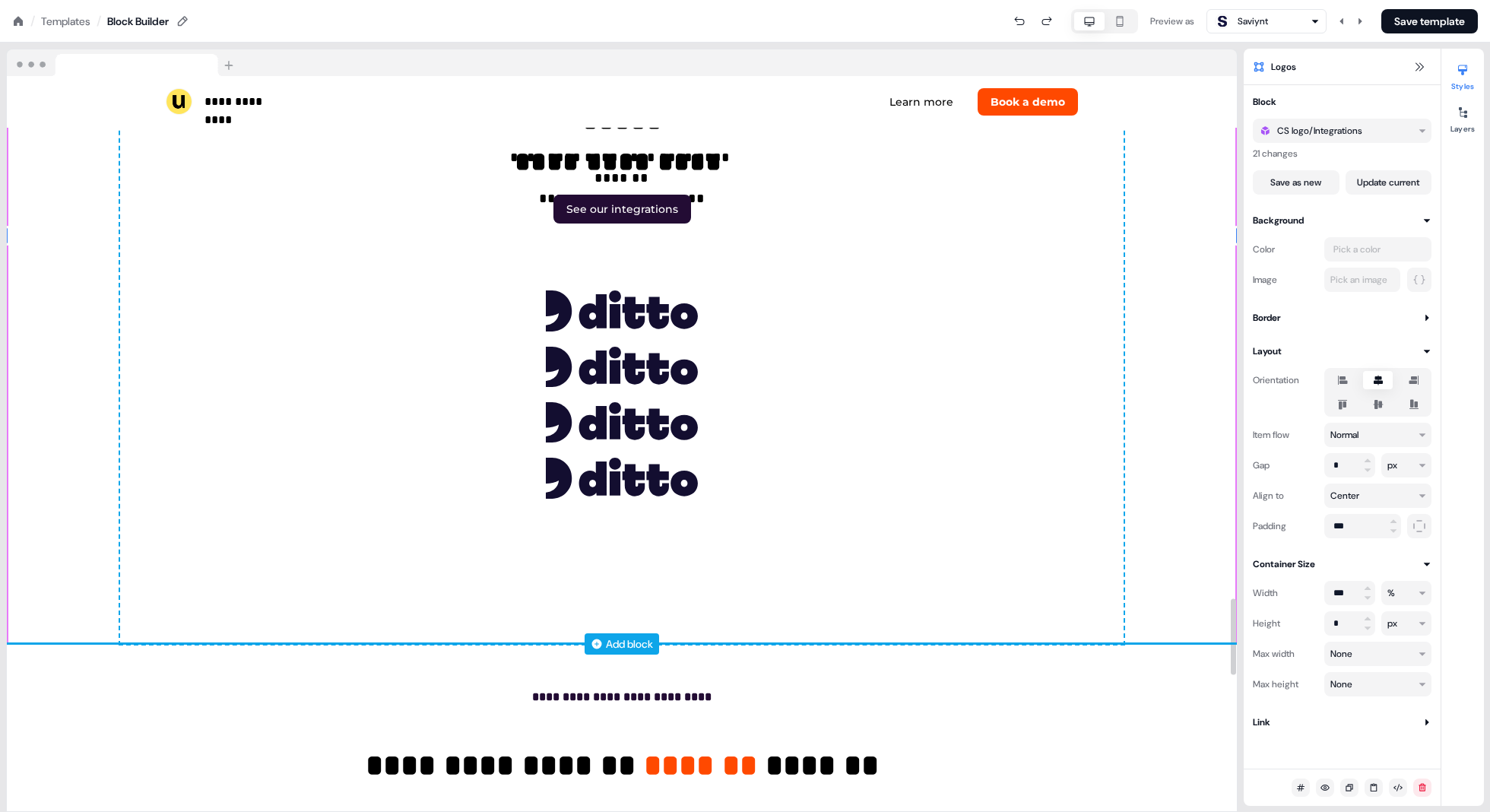
scroll to position [4999, 0]
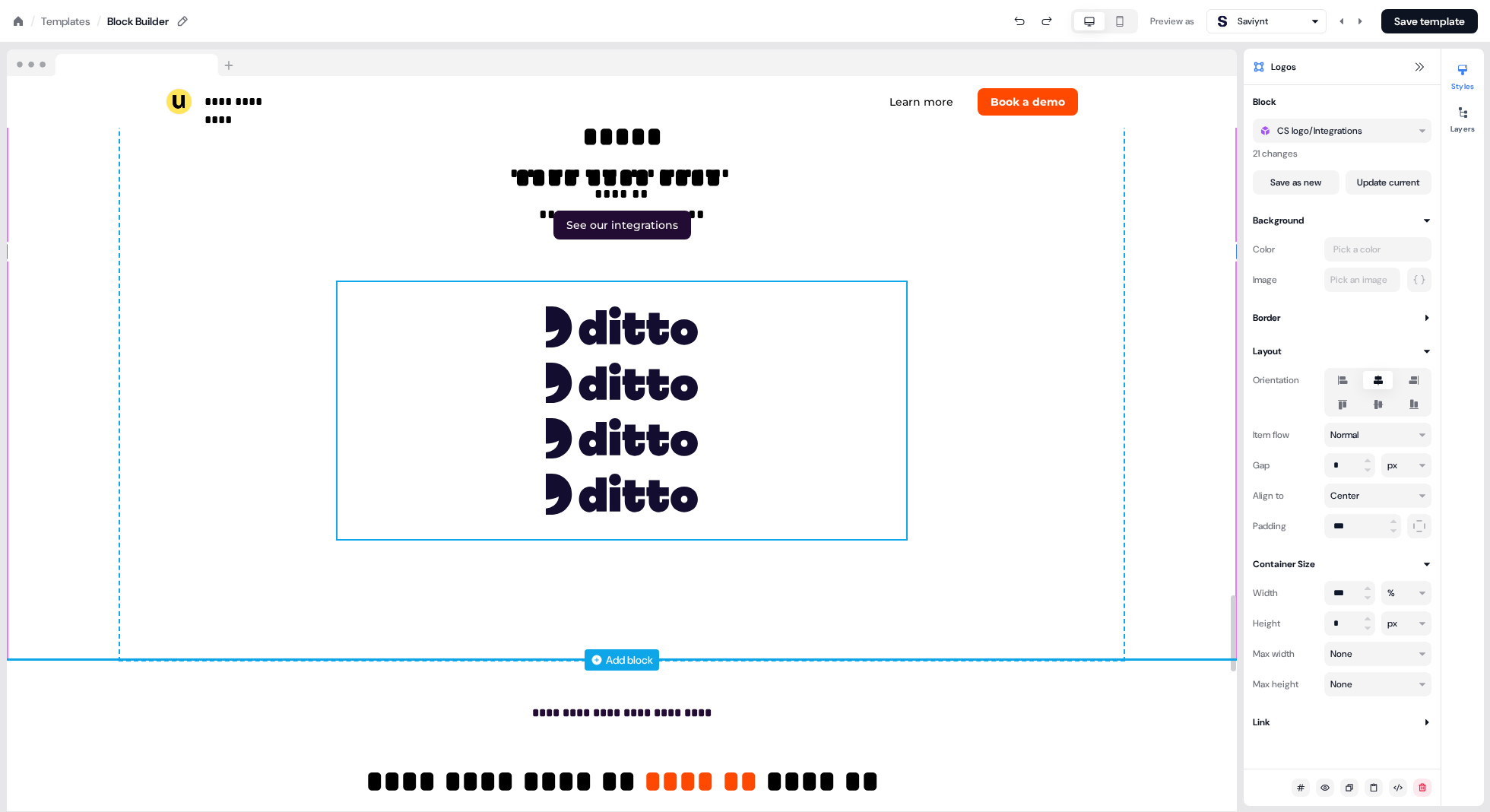
click at [686, 355] on div "To pick up a draggable item, press the space bar. While dragging, use the arrow…" at bounding box center [622, 410] width 569 height 256
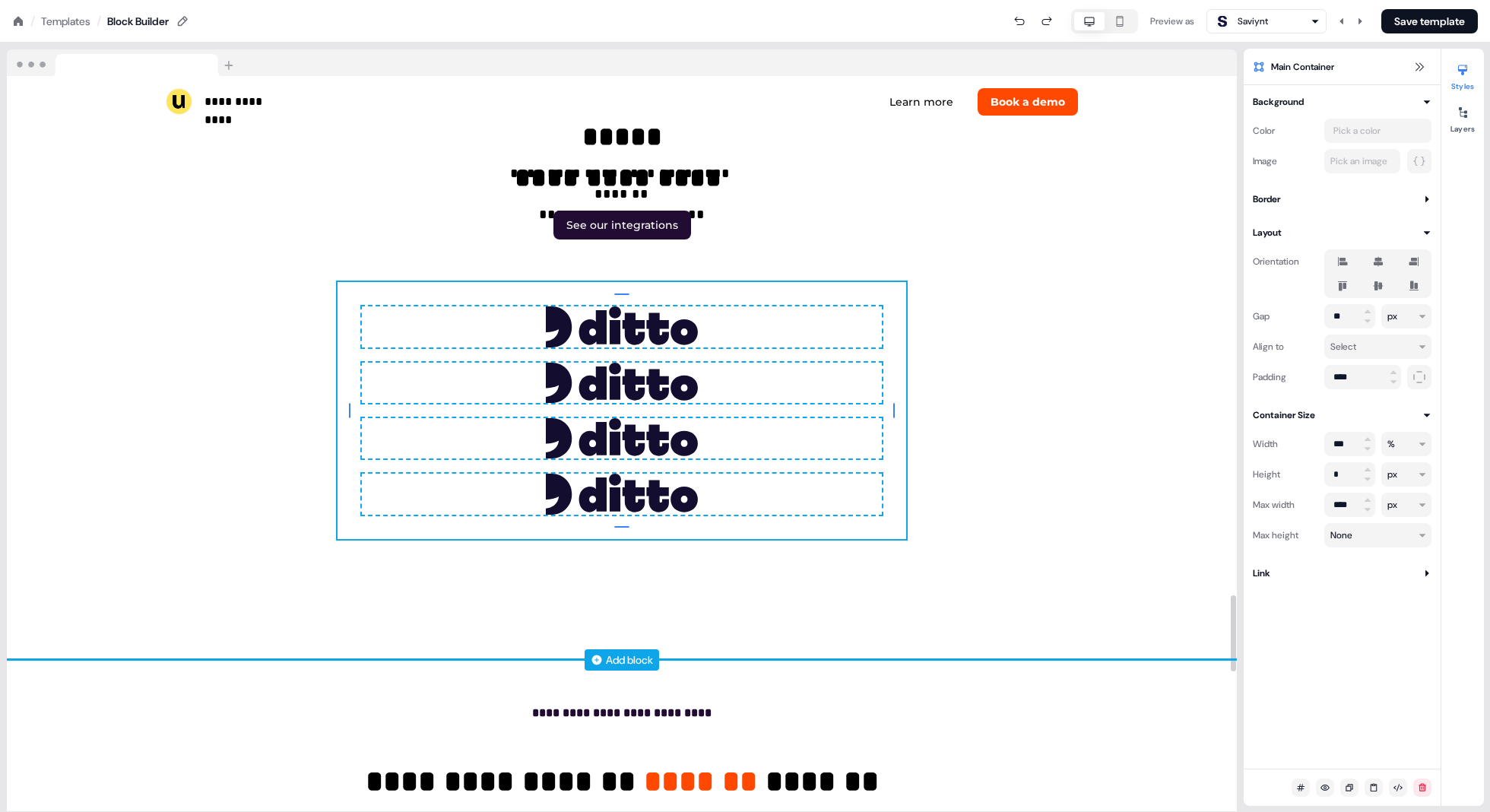
click at [680, 350] on div "To pick up a draggable item, press the space bar. While dragging, use the arrow…" at bounding box center [622, 410] width 569 height 256
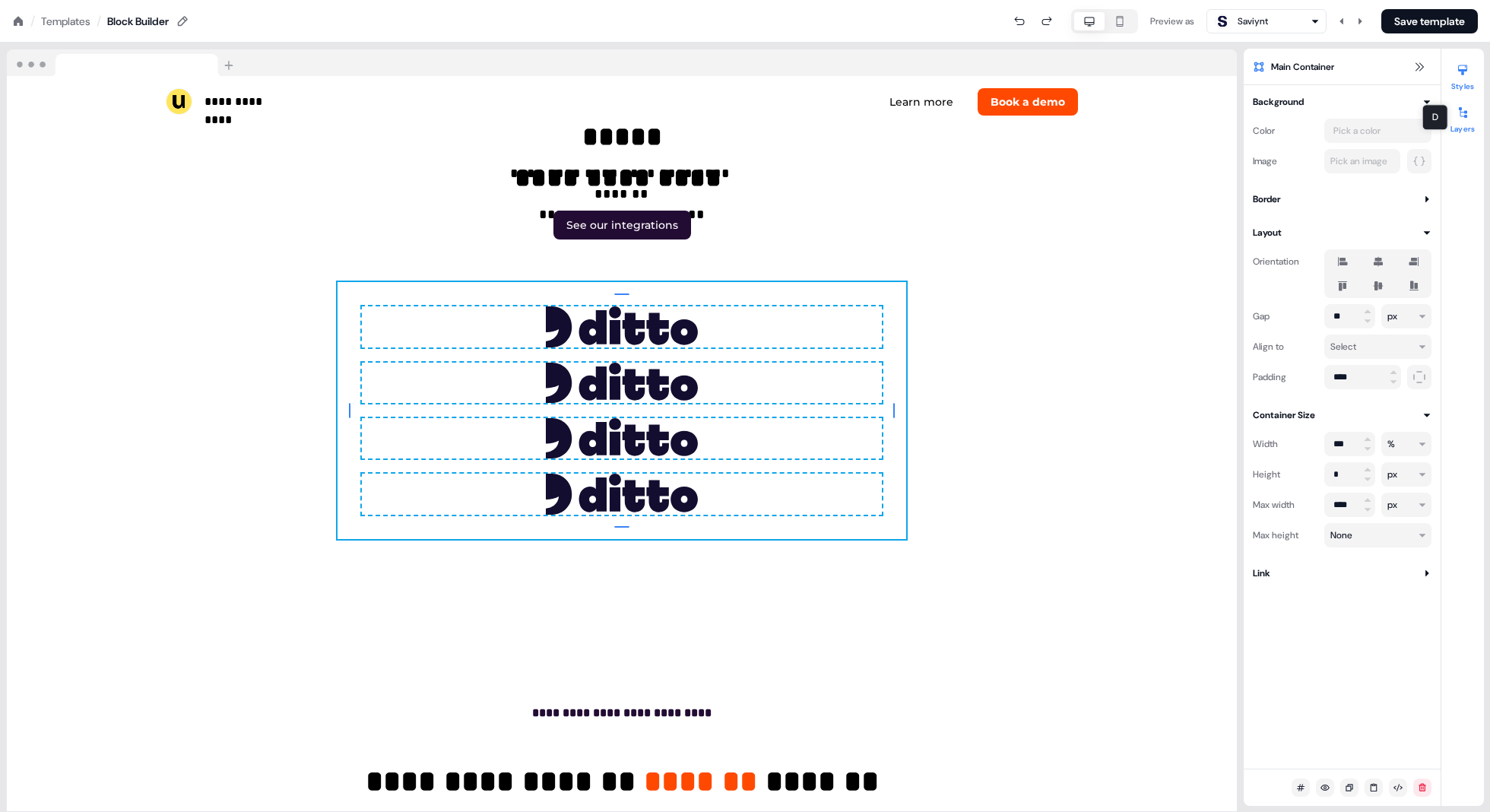
click at [754, 114] on icon at bounding box center [1463, 112] width 12 height 12
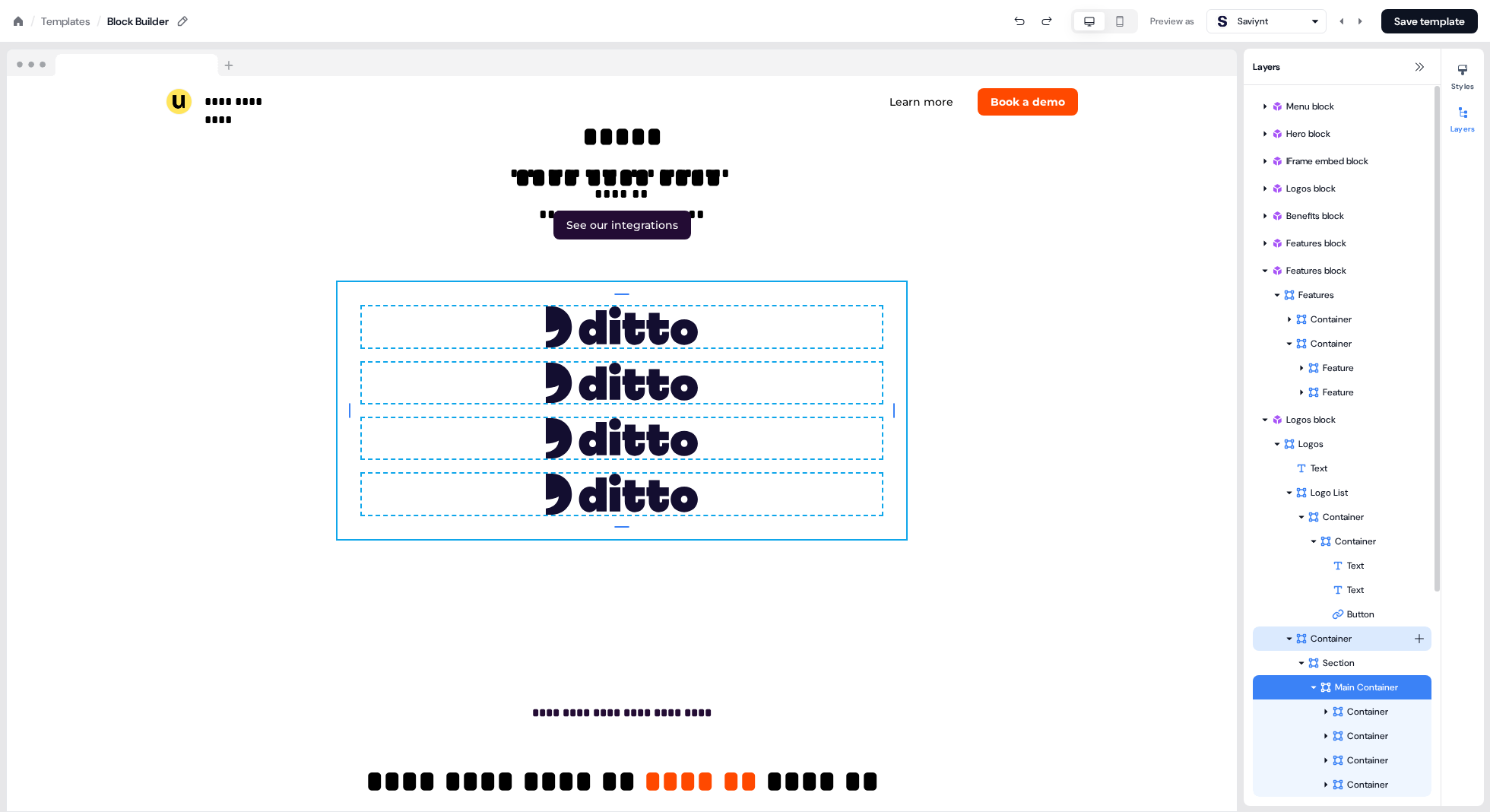
click at [754, 635] on div "Container" at bounding box center [1354, 639] width 118 height 15
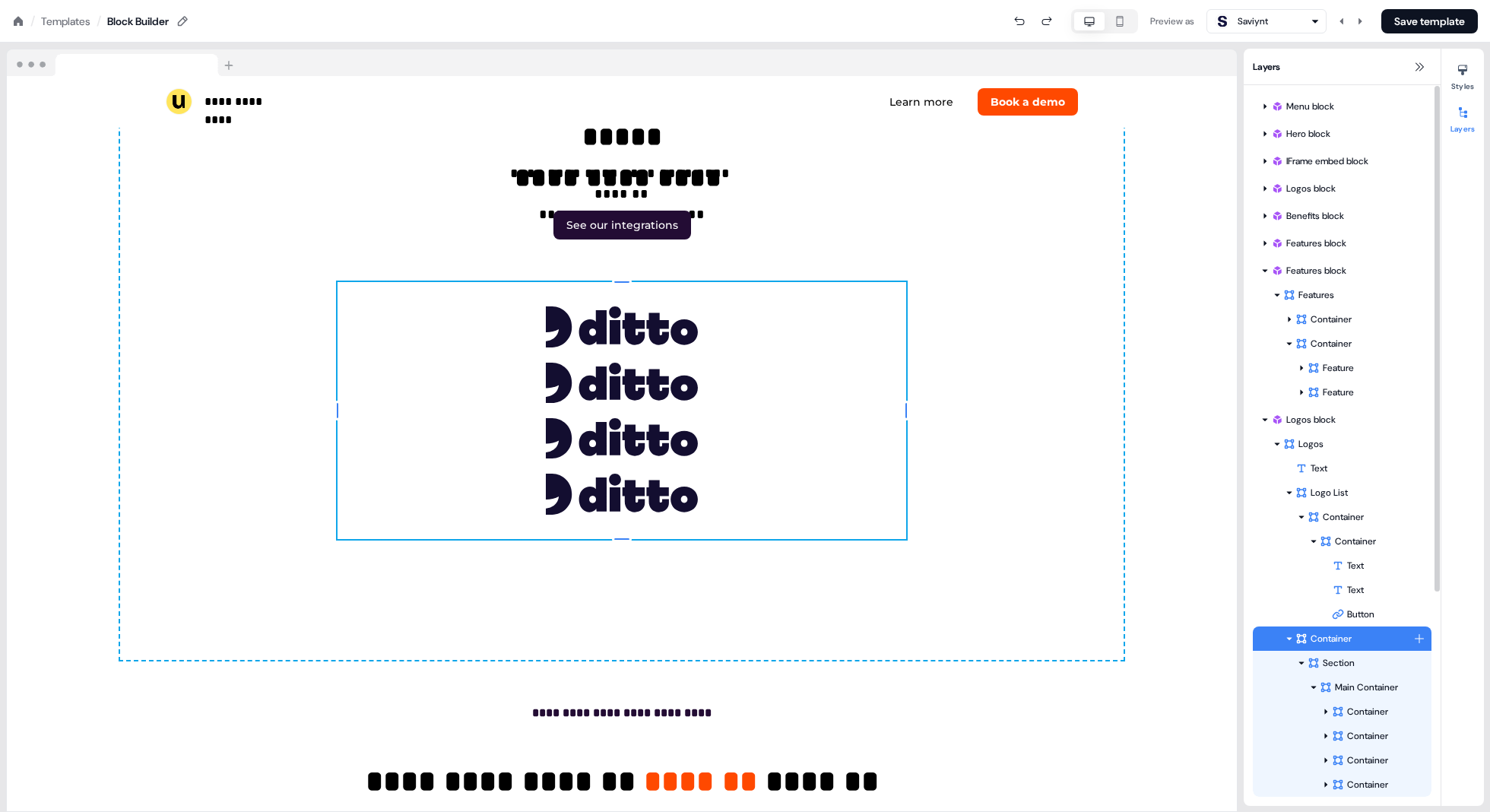
scroll to position [4966, 0]
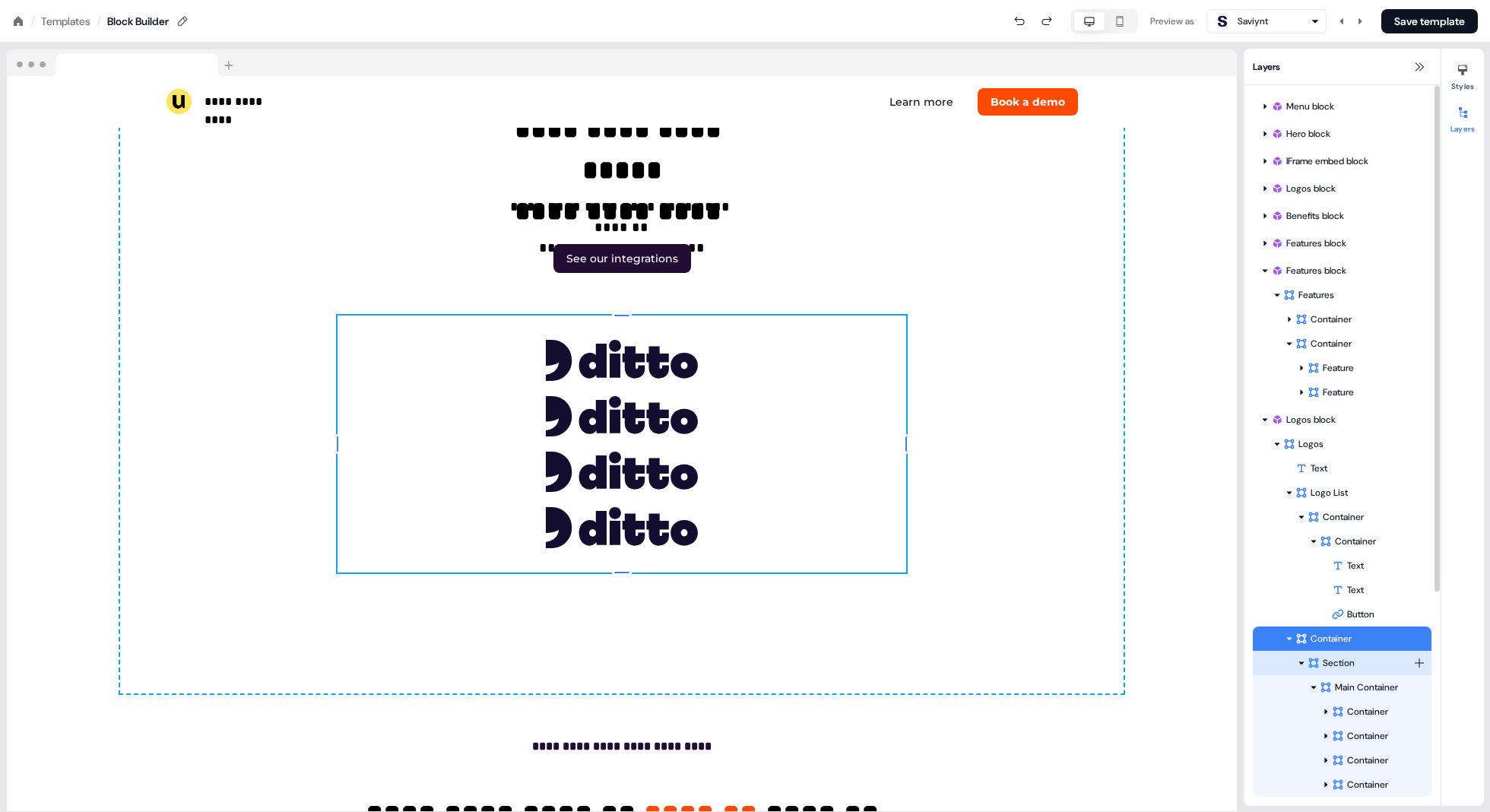
click at [754, 660] on div "Section" at bounding box center [1360, 663] width 106 height 15
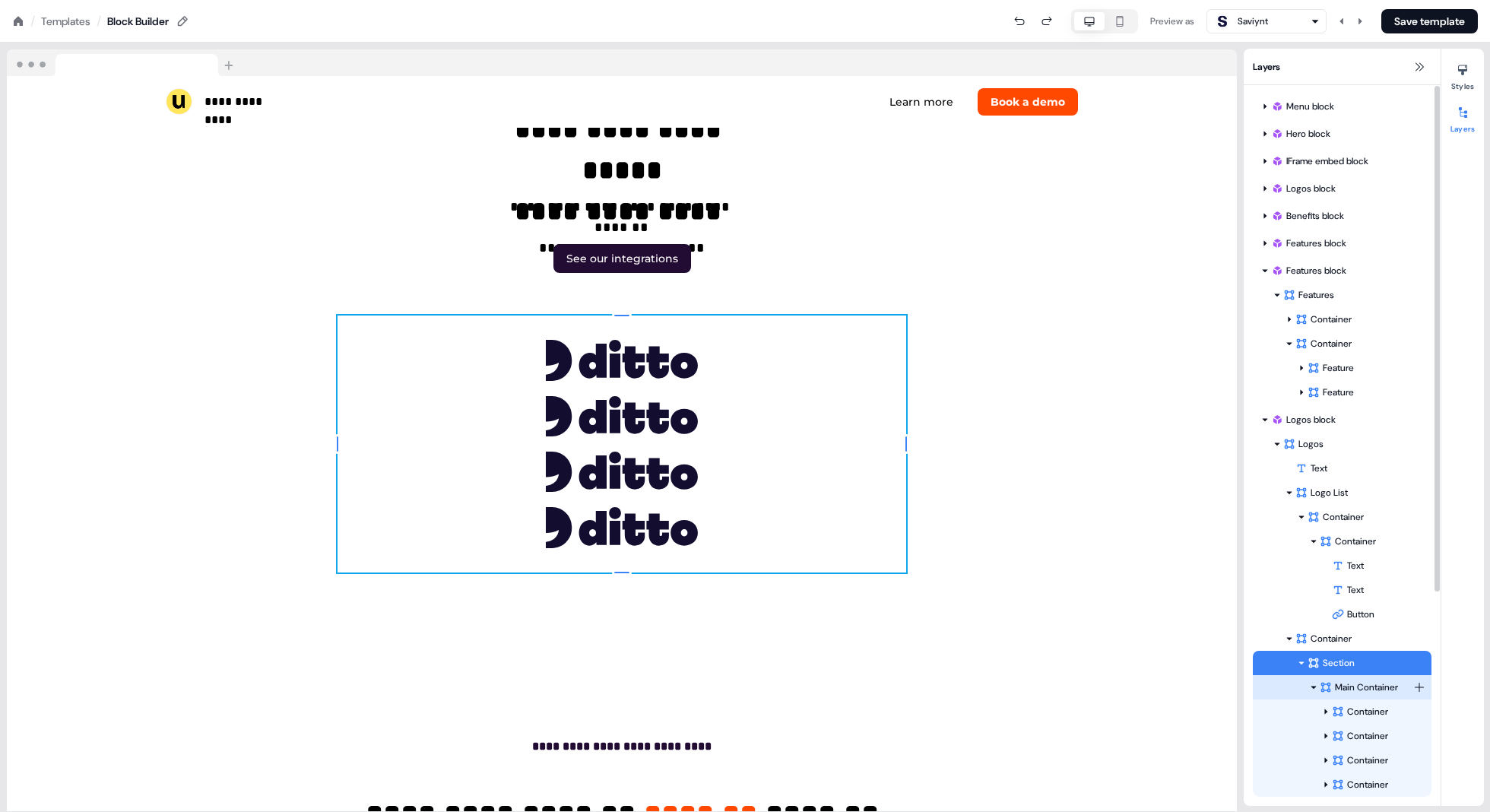
click at [754, 687] on div "Main Container" at bounding box center [1366, 688] width 94 height 15
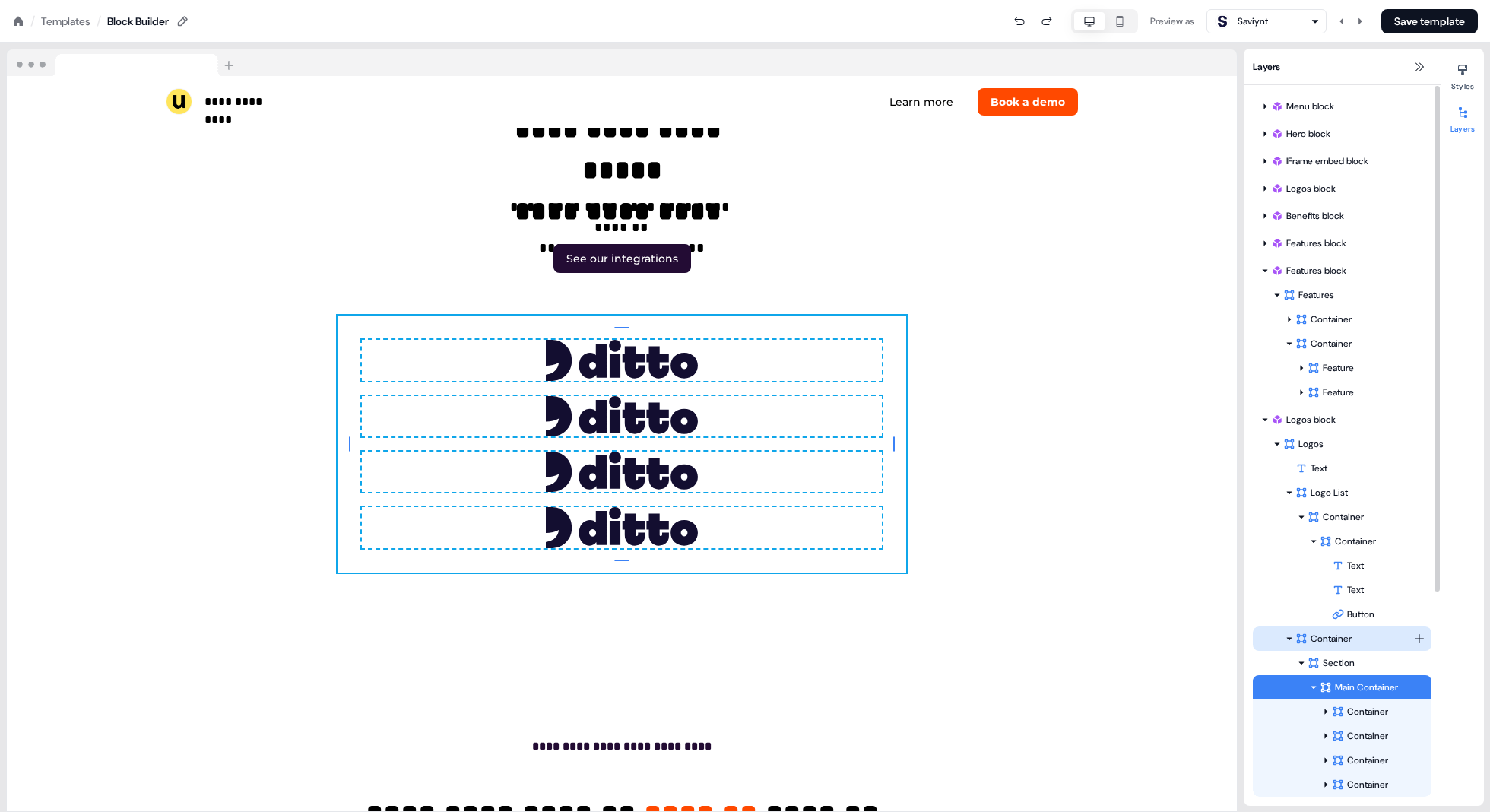
click at [754, 636] on div "Container" at bounding box center [1354, 639] width 118 height 15
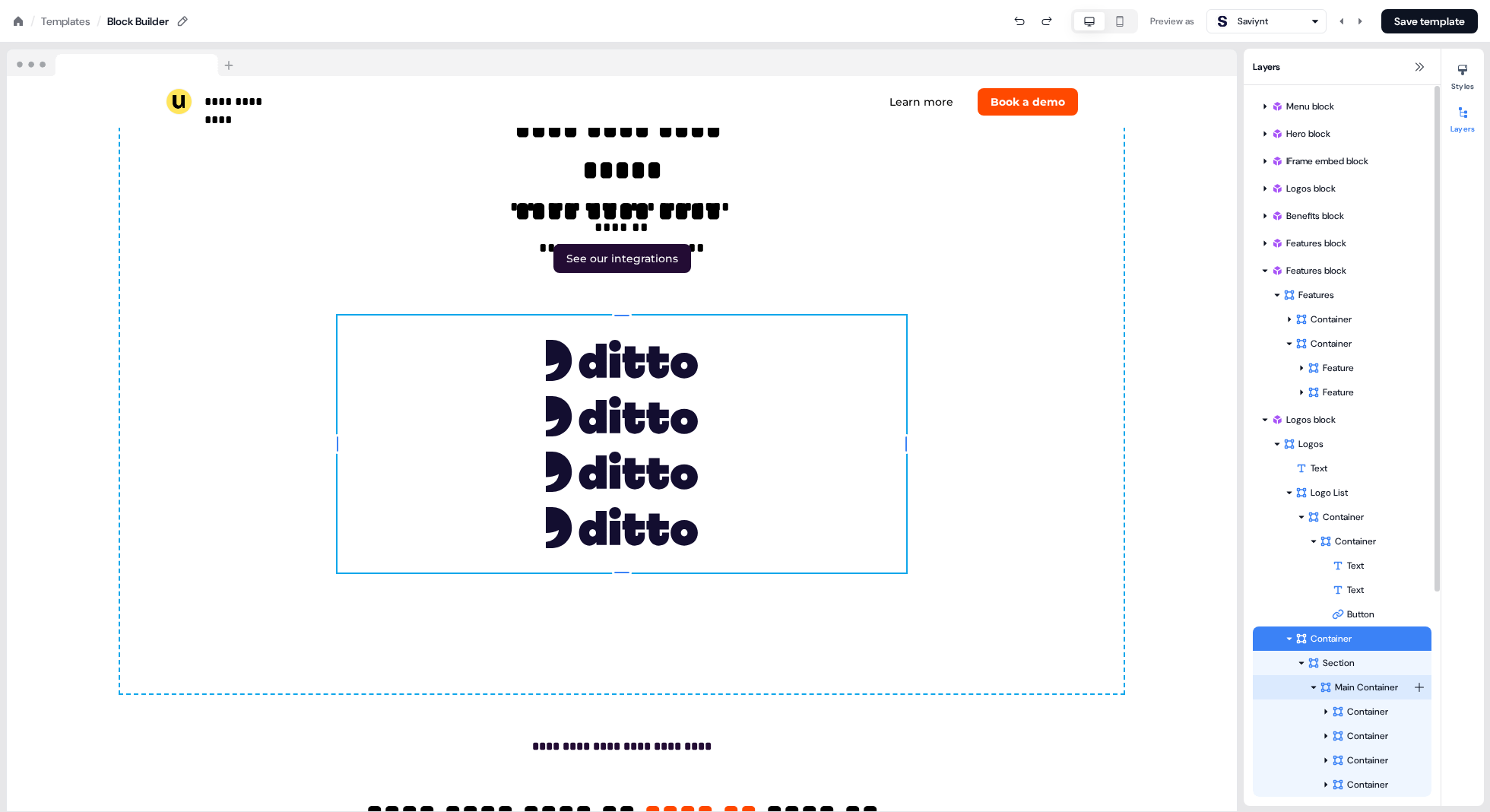
click at [754, 688] on div "Main Container" at bounding box center [1366, 688] width 94 height 15
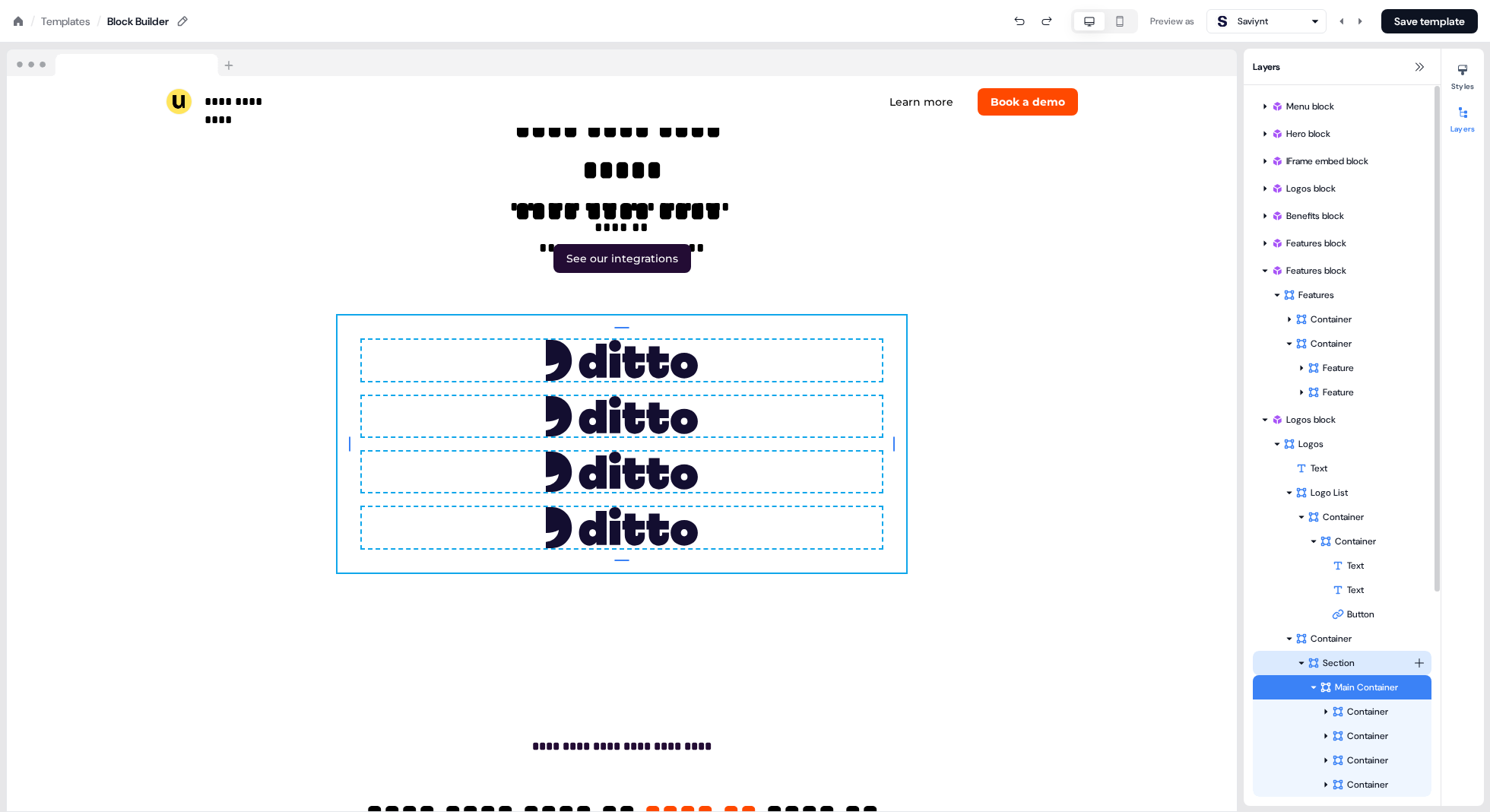
click at [754, 657] on div "Section" at bounding box center [1360, 663] width 106 height 15
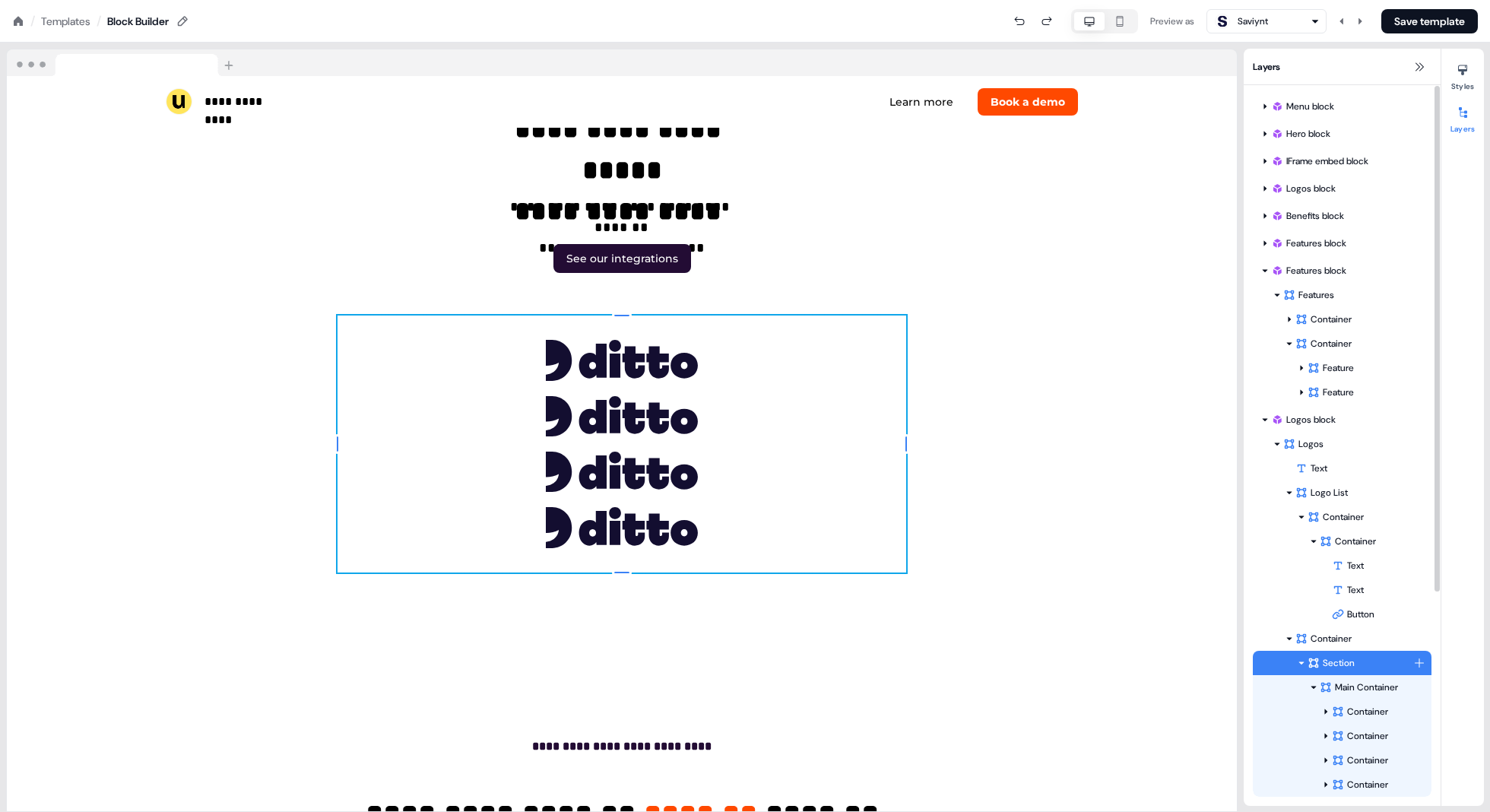
click at [754, 662] on icon at bounding box center [1301, 663] width 8 height 8
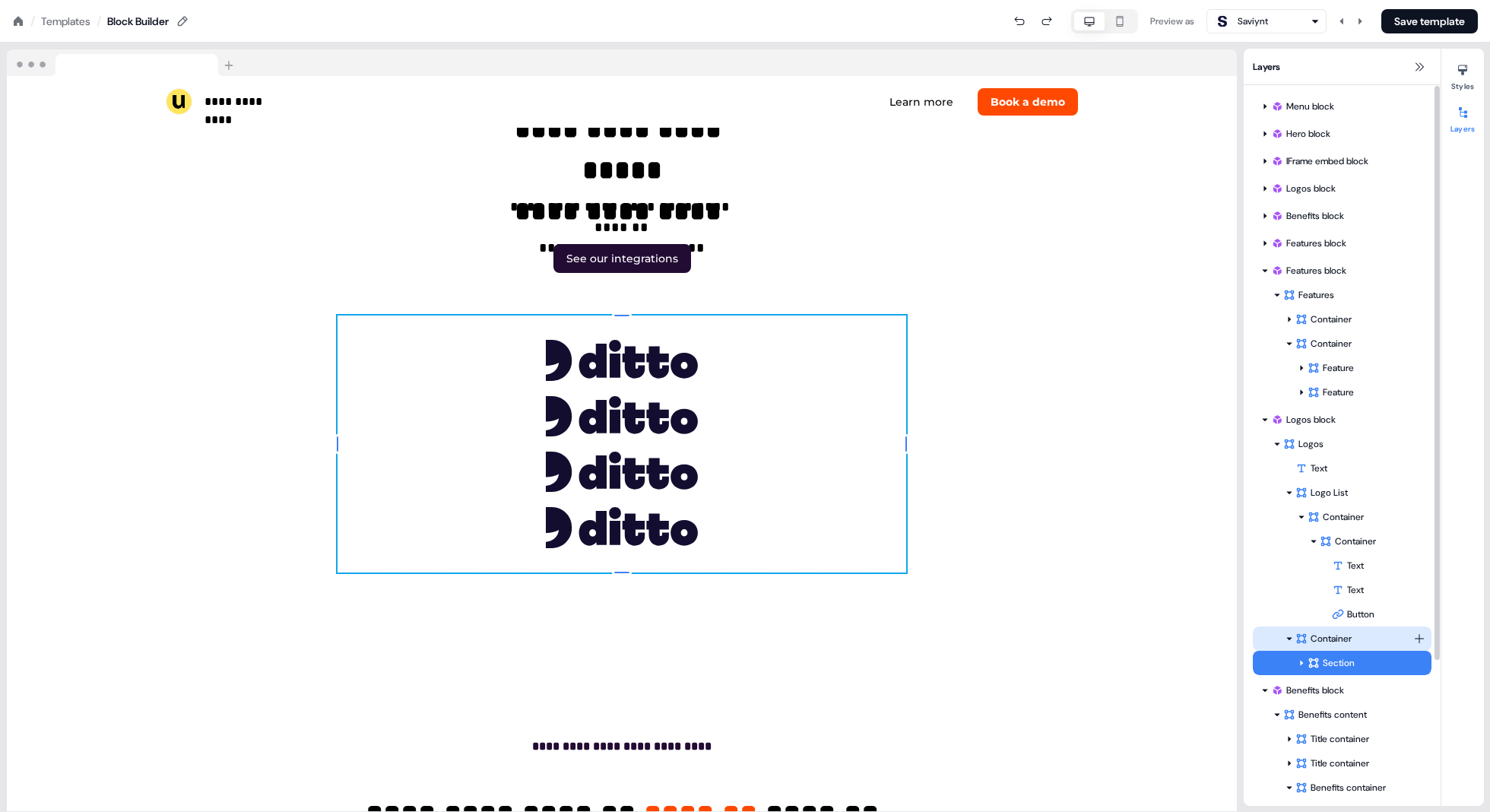
click at [754, 636] on div "Container" at bounding box center [1354, 639] width 118 height 15
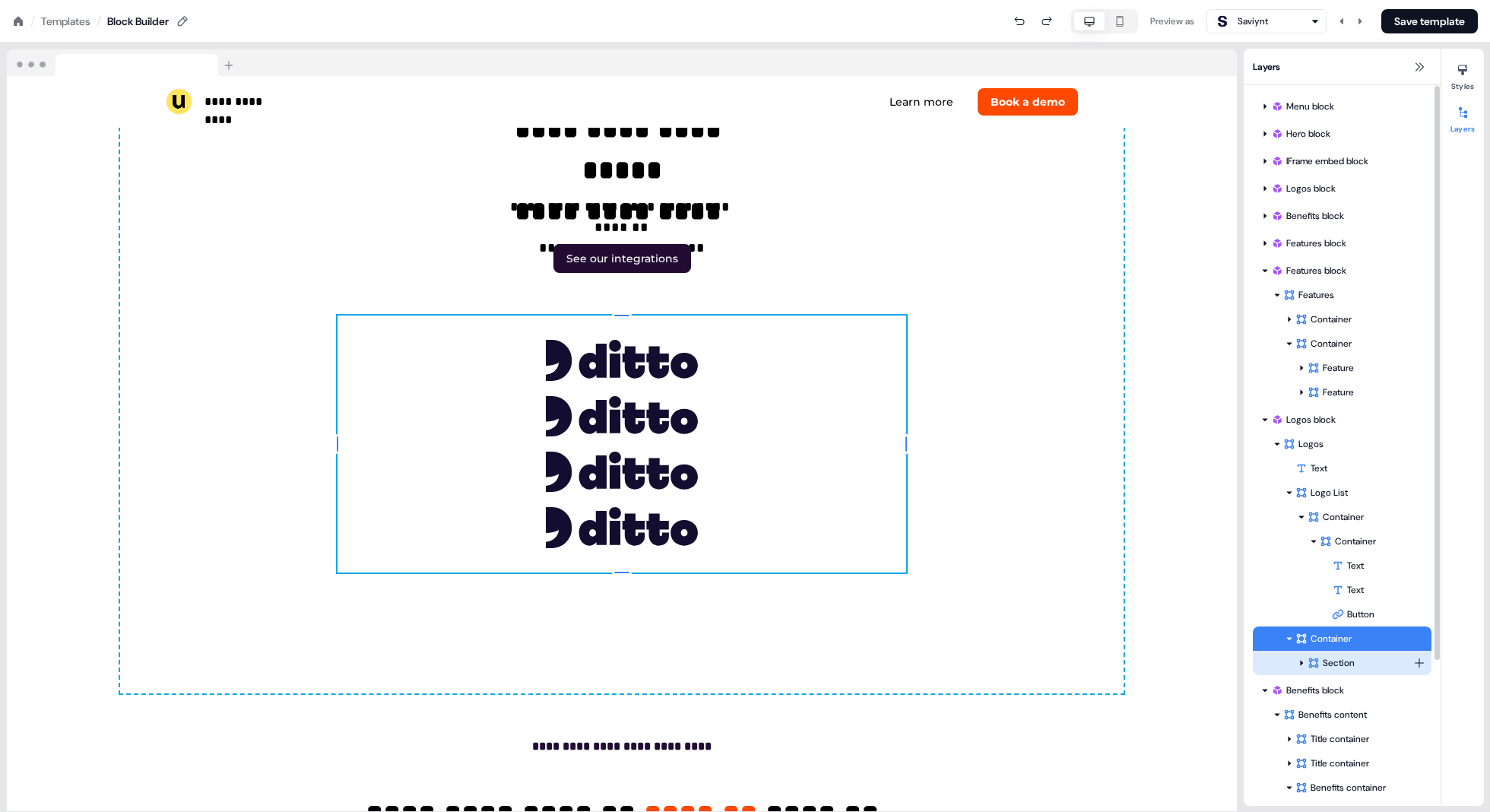
click at [754, 662] on div "Section" at bounding box center [1360, 663] width 106 height 15
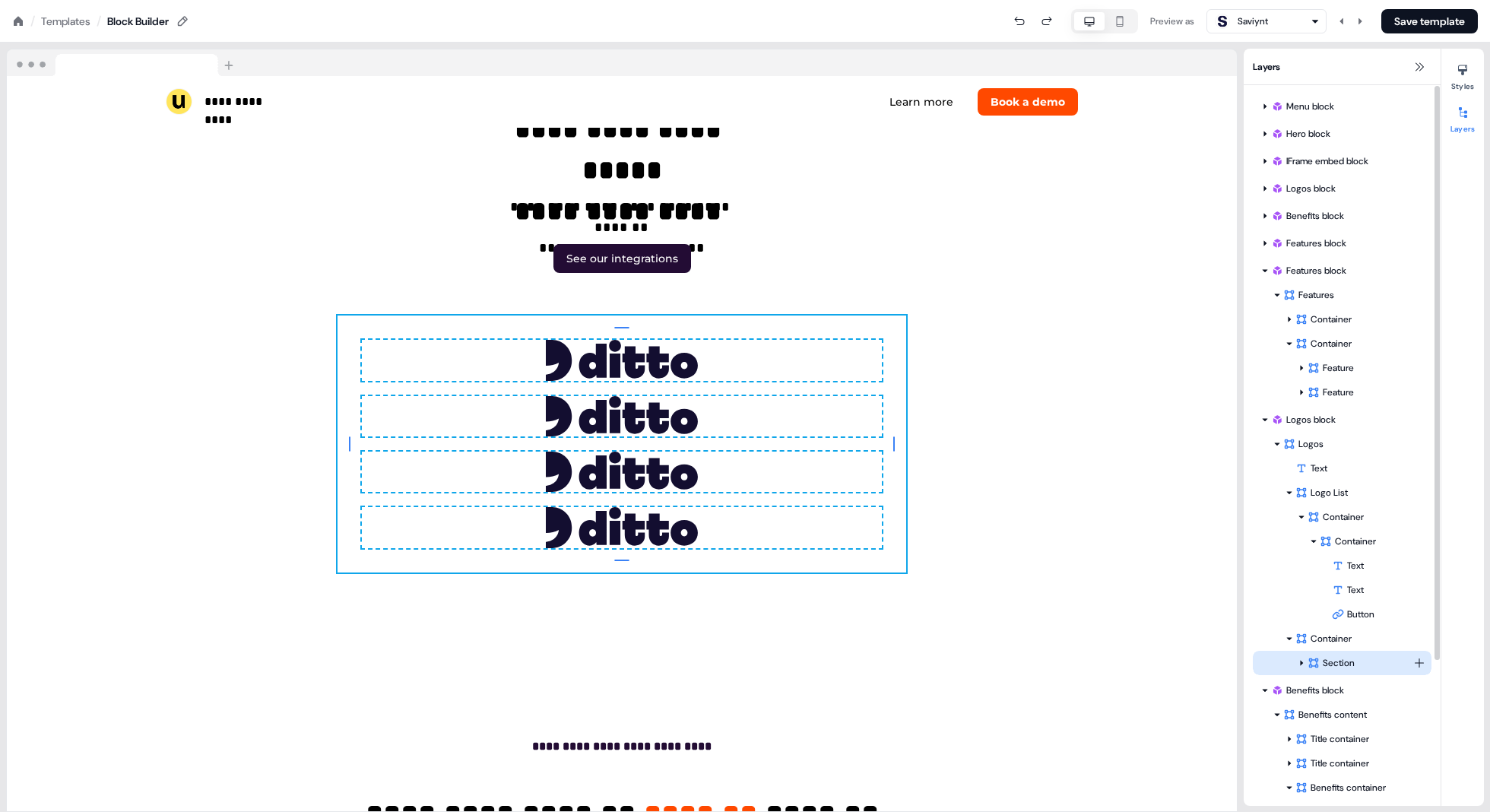
click at [754, 655] on div "Section" at bounding box center [1360, 663] width 106 height 15
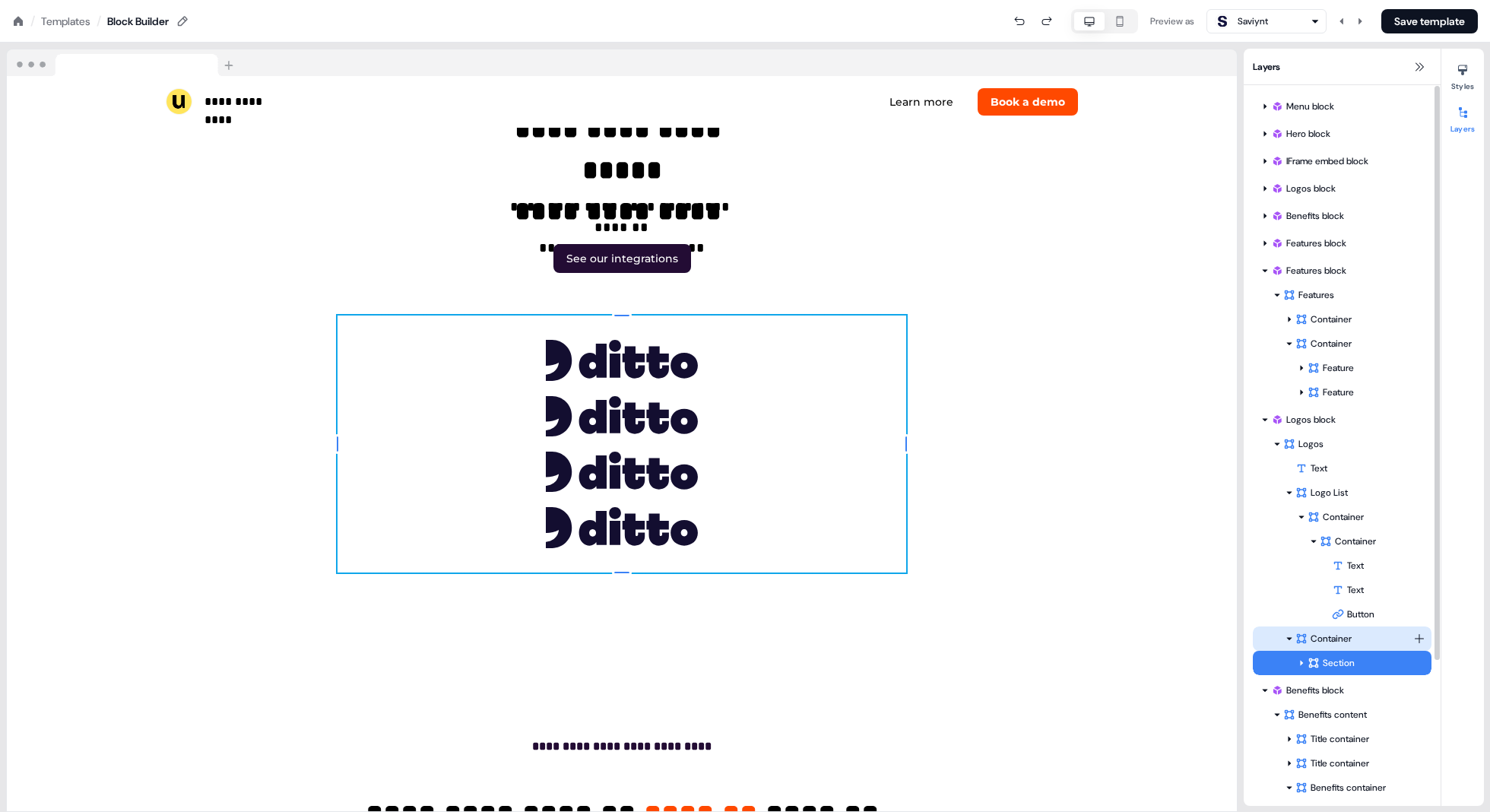
click at [754, 642] on div "Container" at bounding box center [1354, 639] width 118 height 15
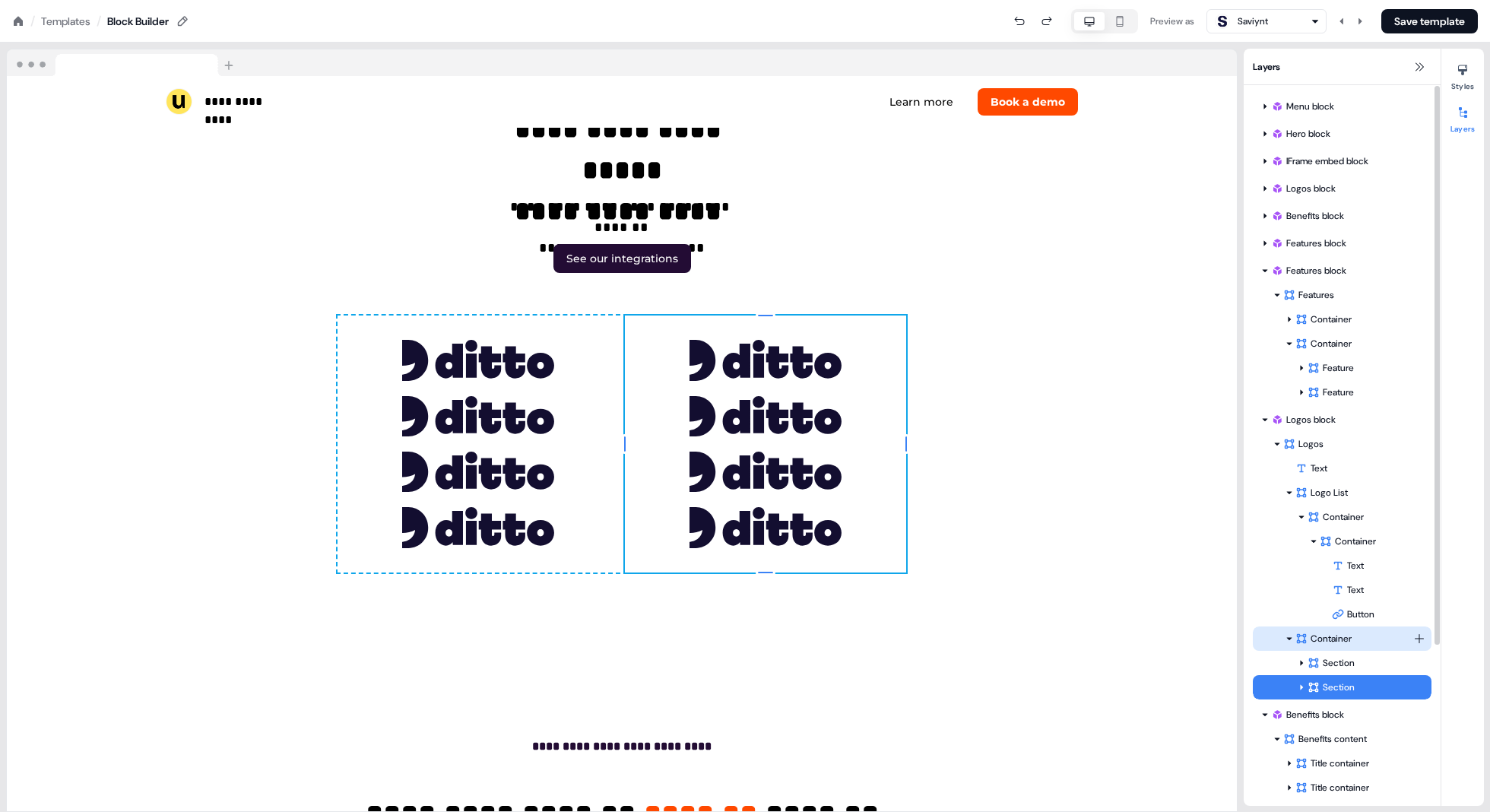
click at [754, 633] on div "Container" at bounding box center [1354, 639] width 118 height 15
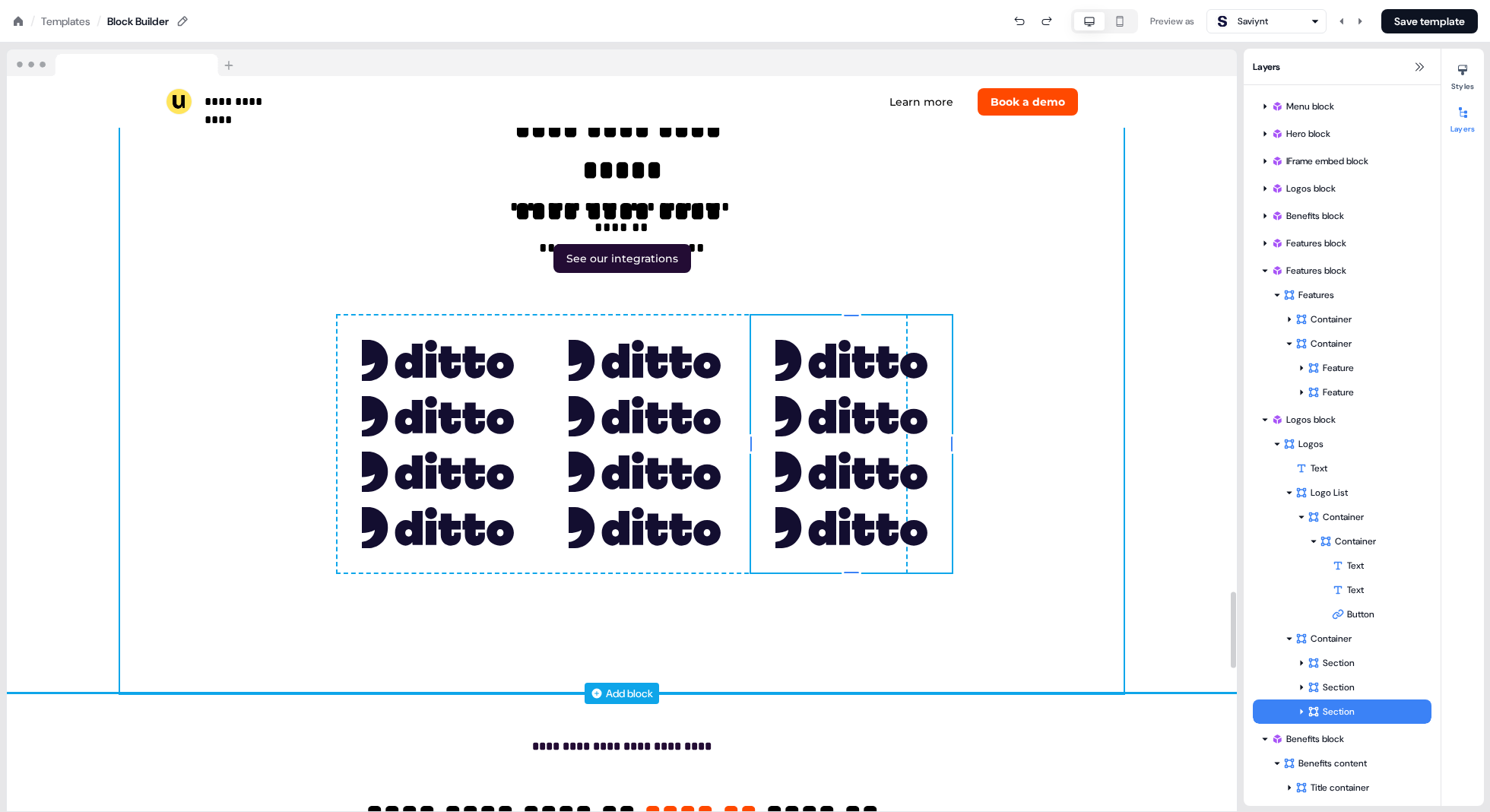
click at [754, 513] on div "**********" at bounding box center [622, 285] width 1004 height 815
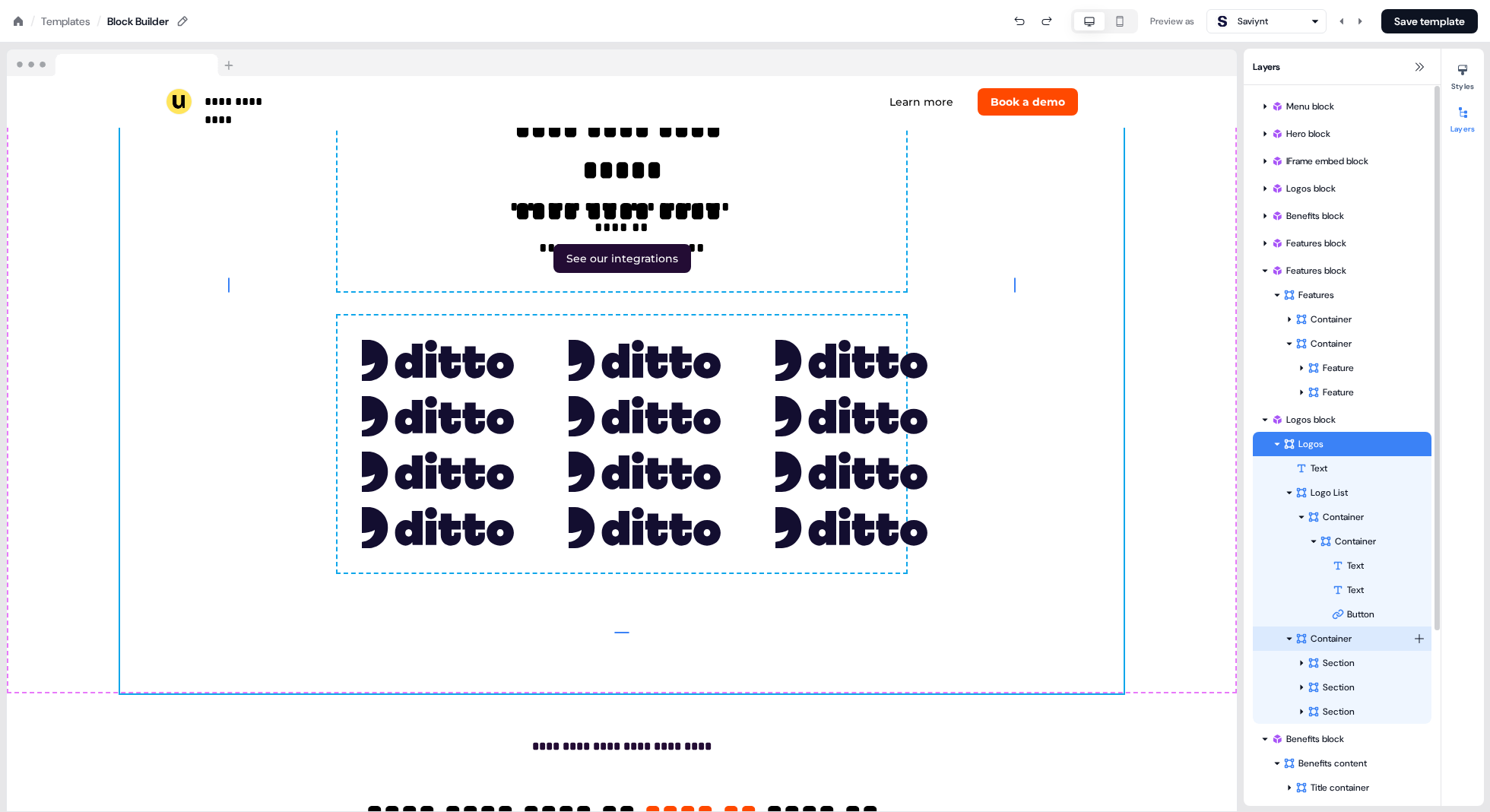
click at [754, 637] on div "Container" at bounding box center [1354, 639] width 118 height 15
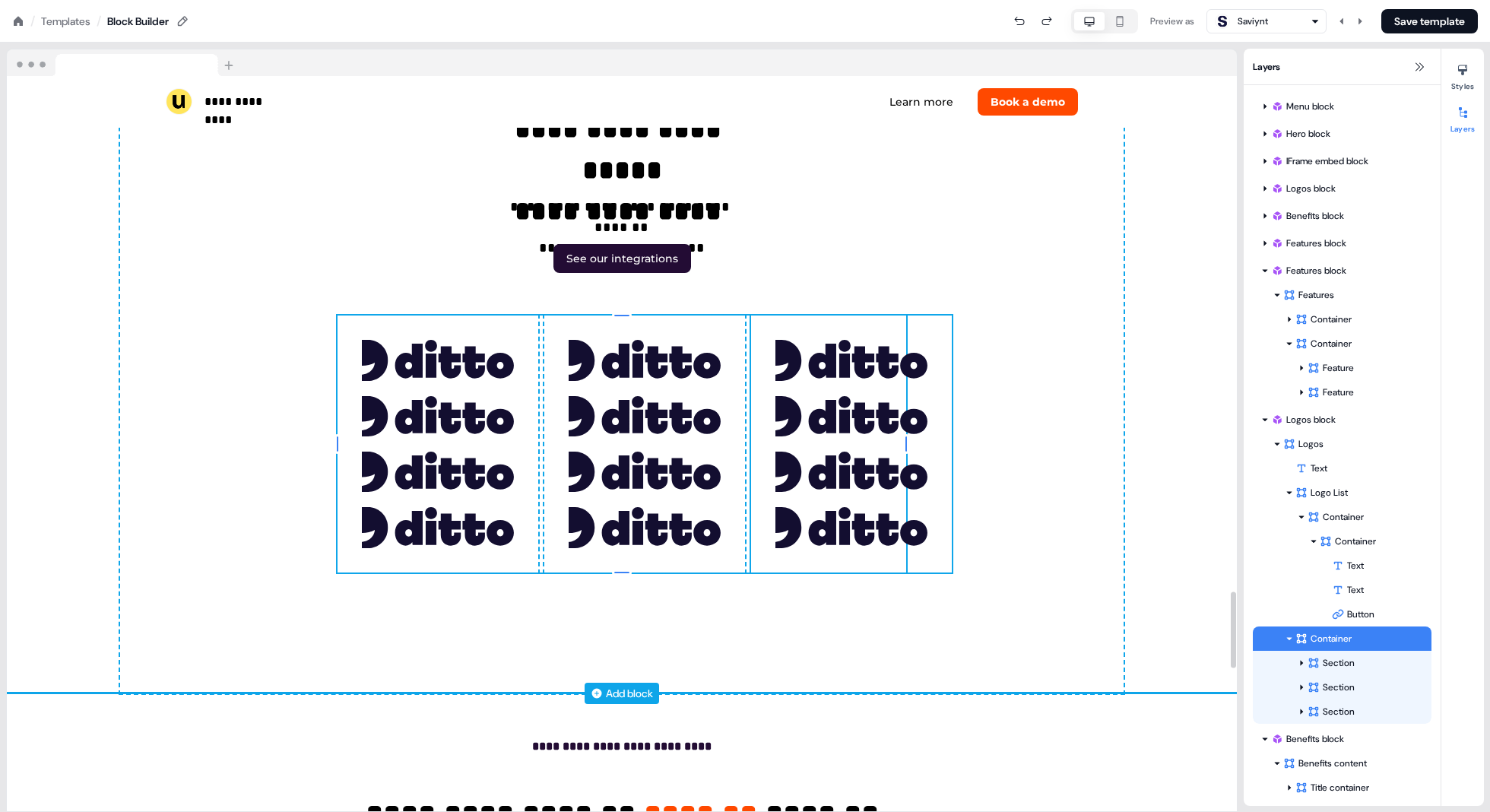
click at [754, 335] on div "To pick up a draggable item, press the space bar. While dragging, use the arrow…" at bounding box center [852, 443] width 201 height 256
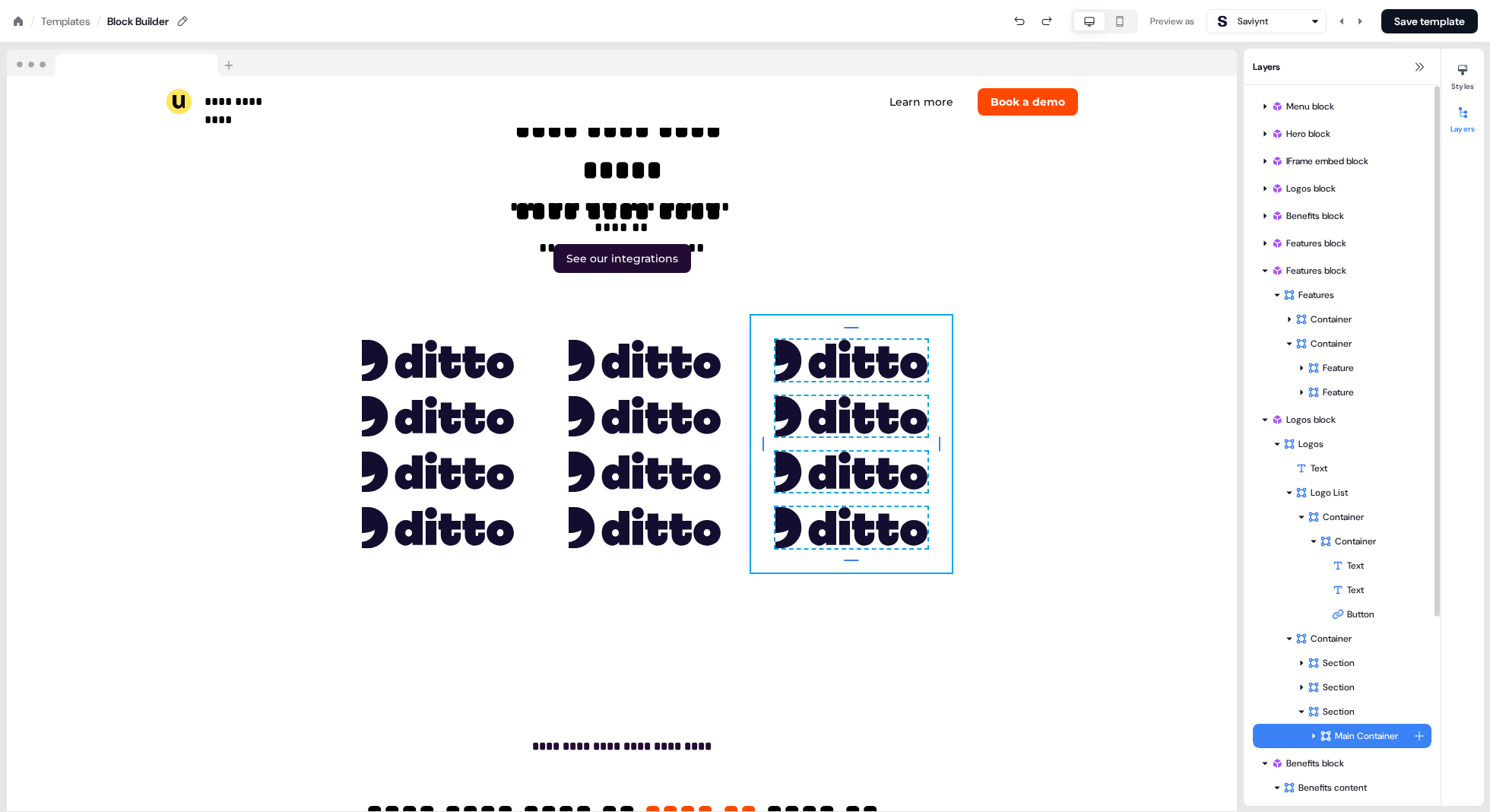
click at [754, 740] on div at bounding box center [1314, 736] width 12 height 12
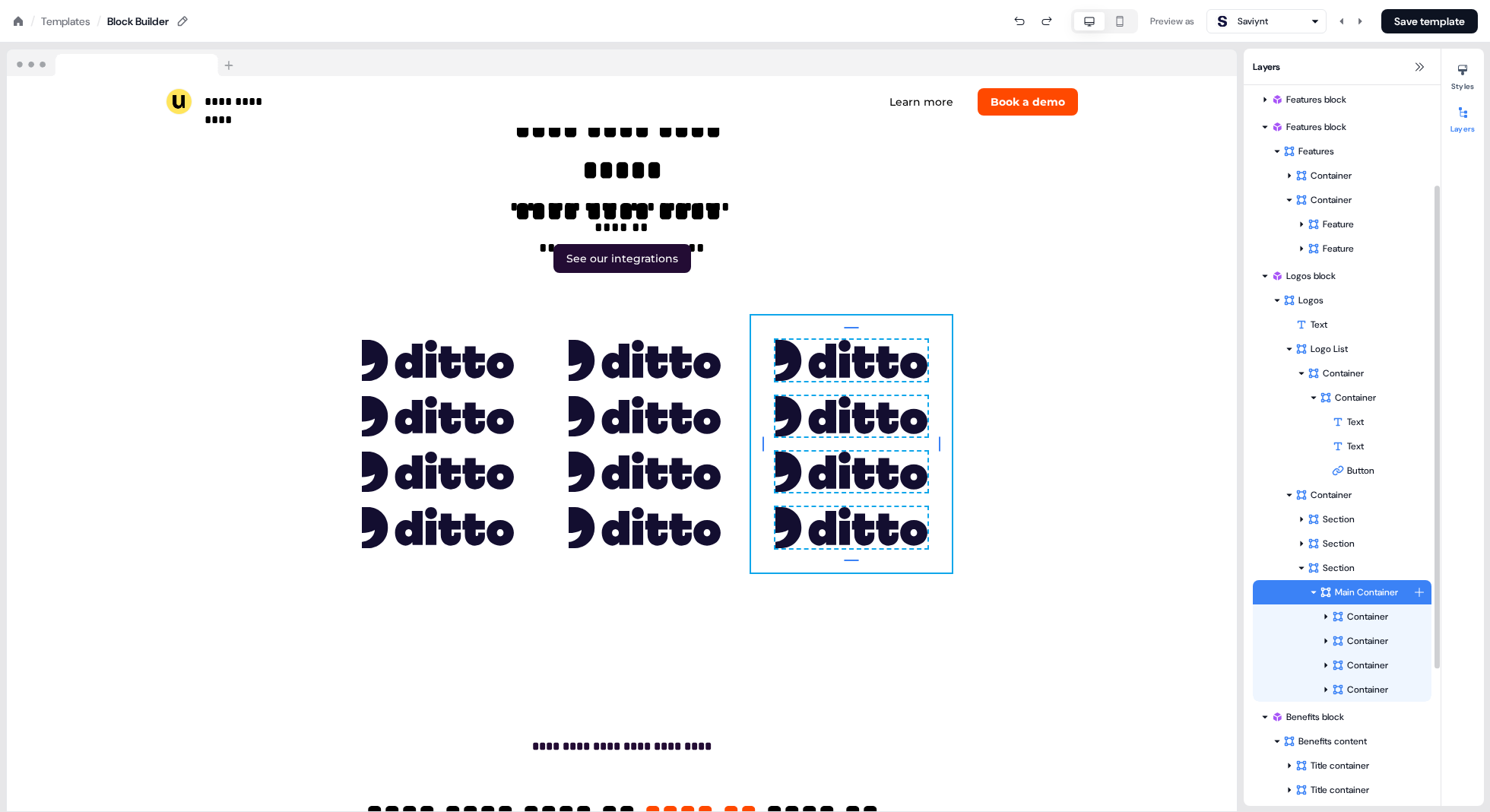
scroll to position [149, 0]
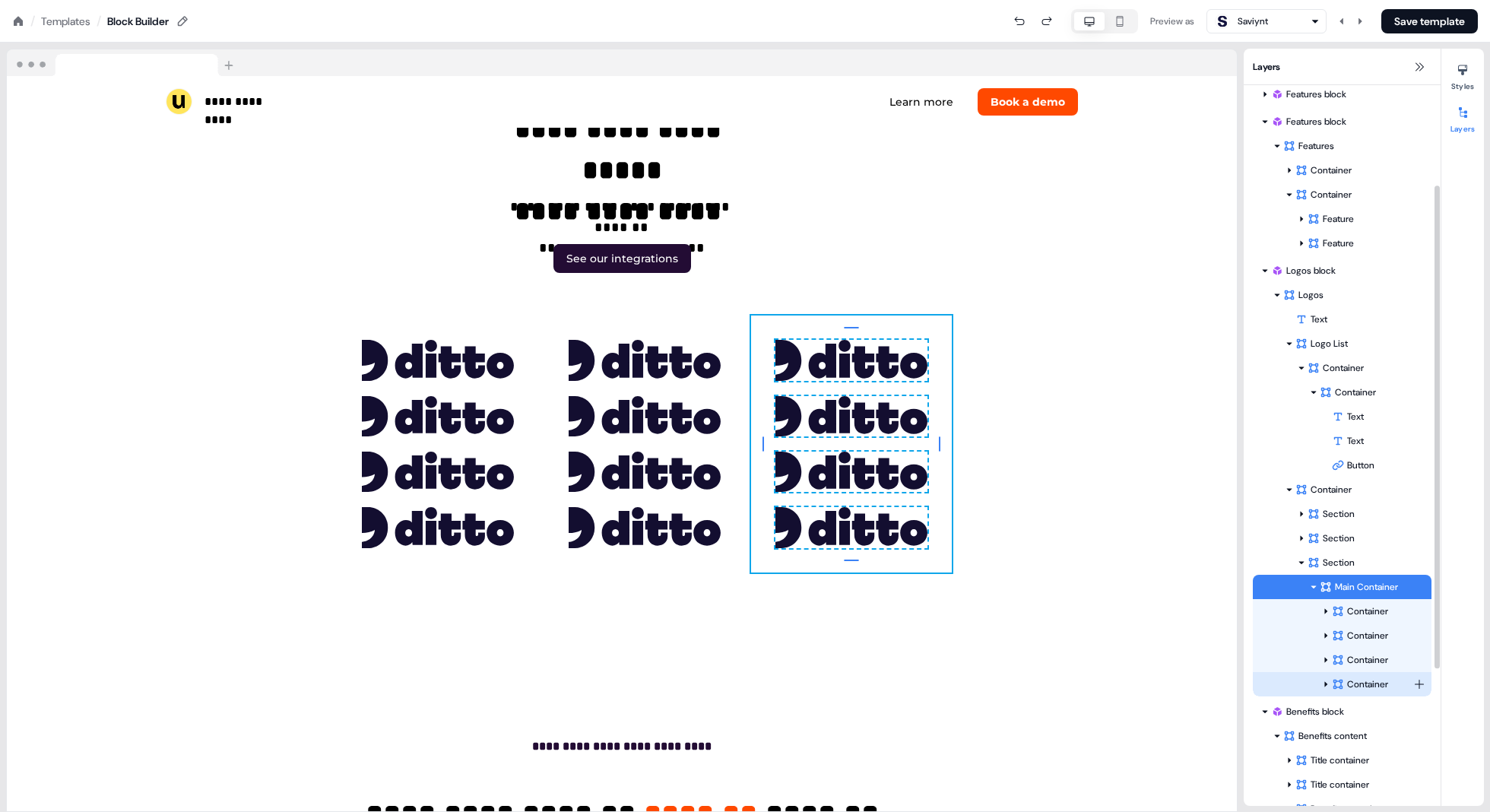
click at [754, 687] on div "Container" at bounding box center [1372, 684] width 82 height 15
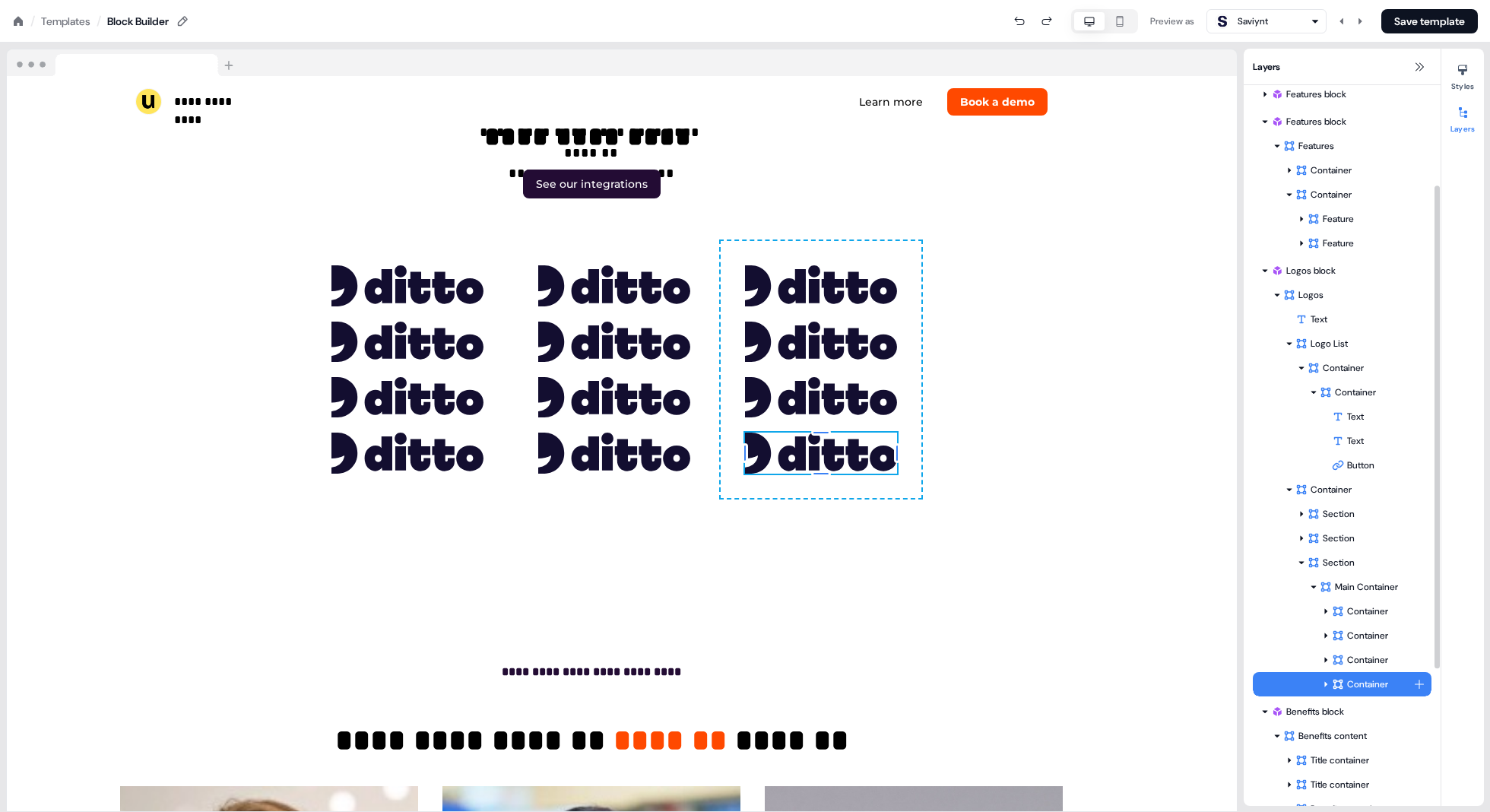
scroll to position [5050, 34]
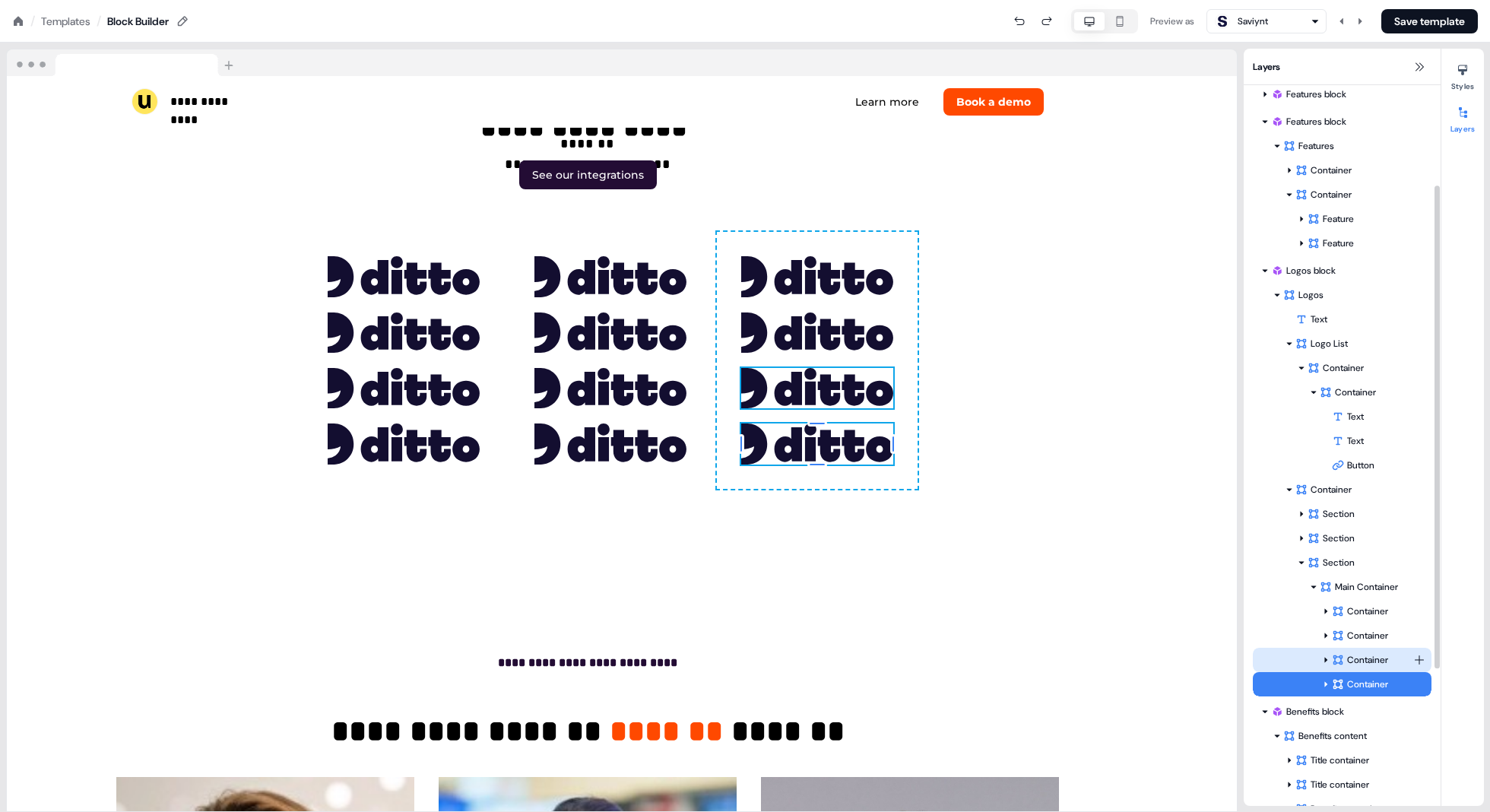
click at [754, 665] on div "Container" at bounding box center [1372, 660] width 82 height 15
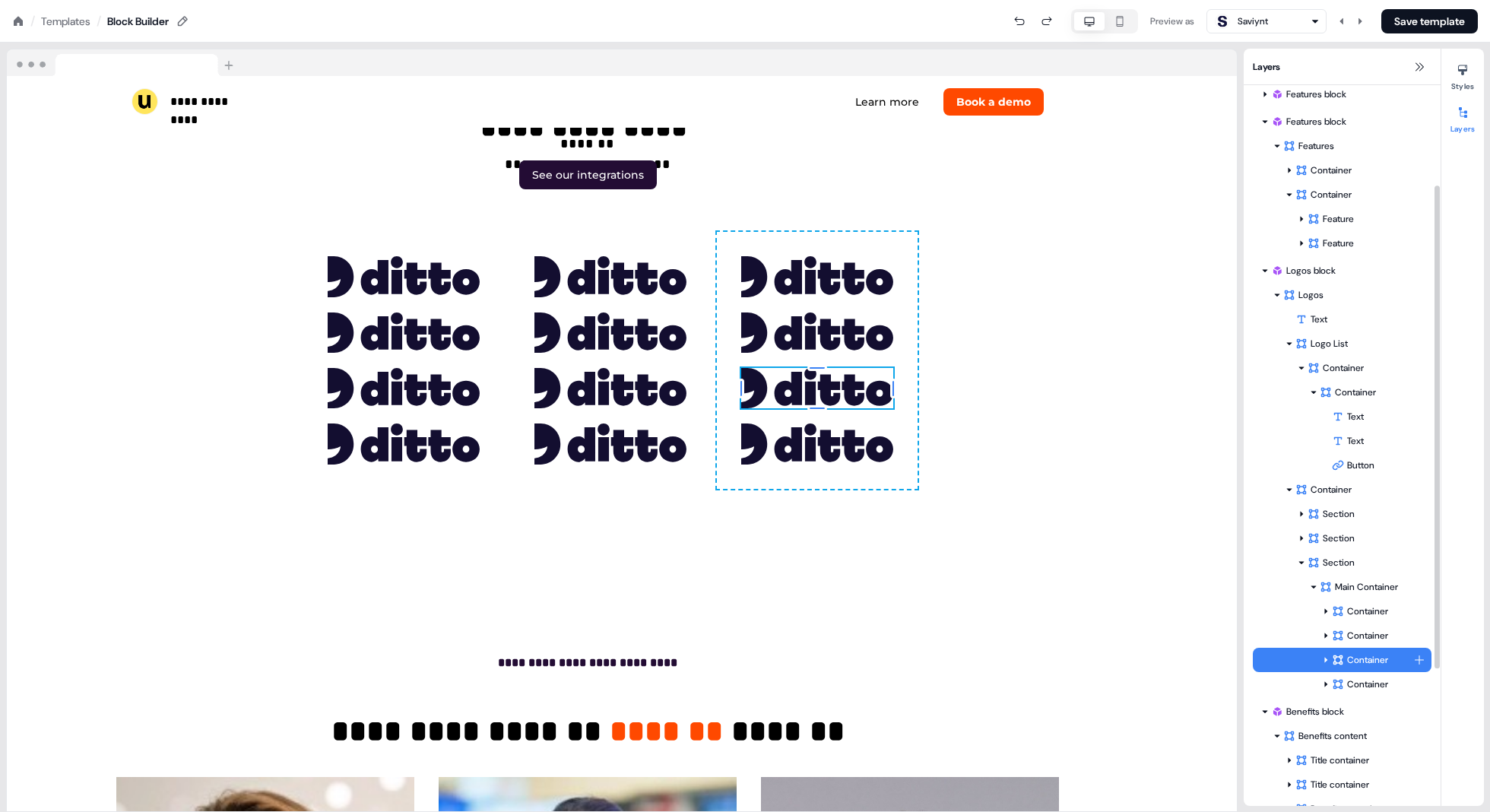
scroll to position [4993, 34]
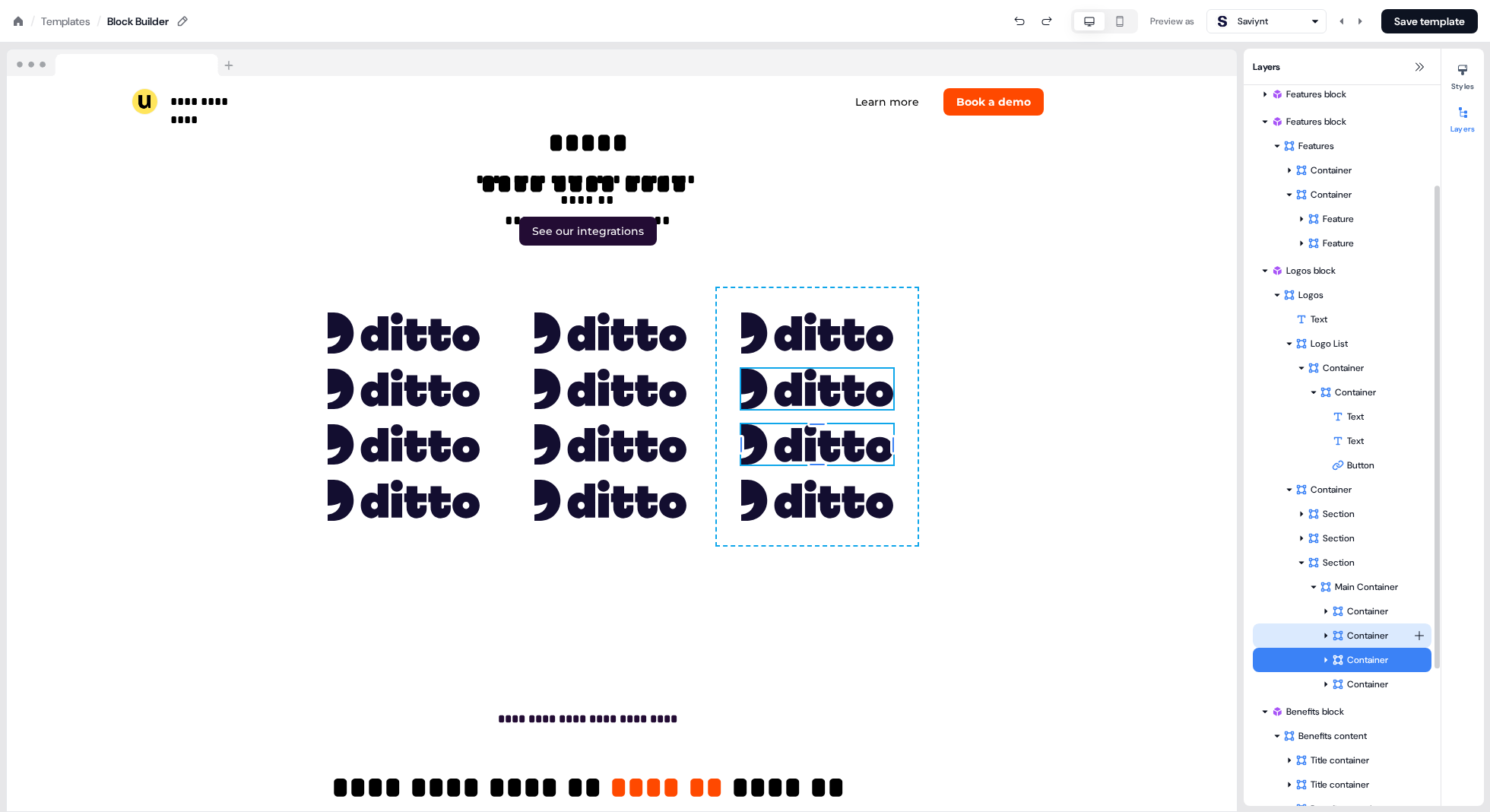
click at [754, 638] on div "Container" at bounding box center [1372, 635] width 82 height 15
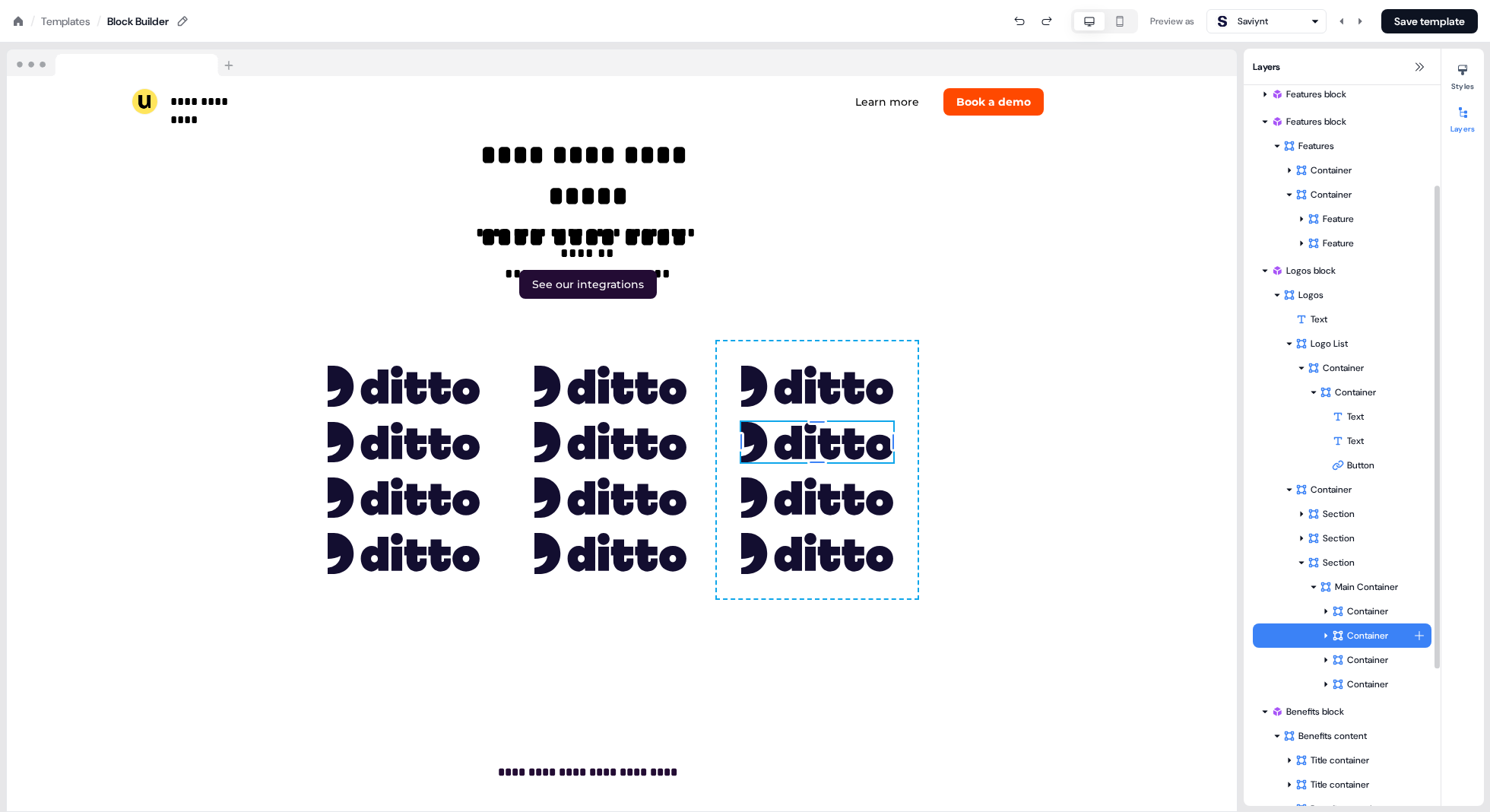
scroll to position [4938, 34]
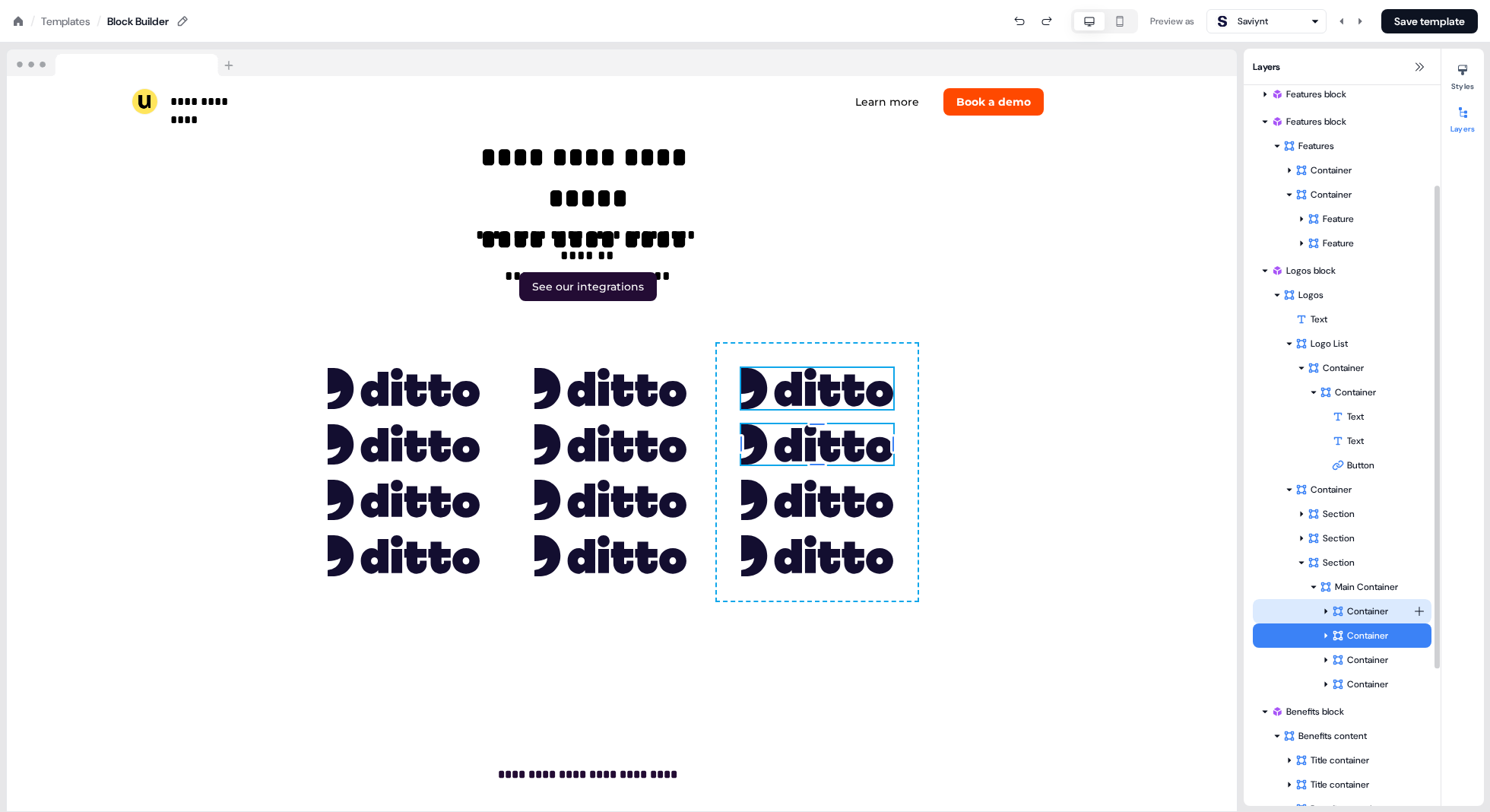
click at [754, 615] on div "Container" at bounding box center [1372, 611] width 82 height 15
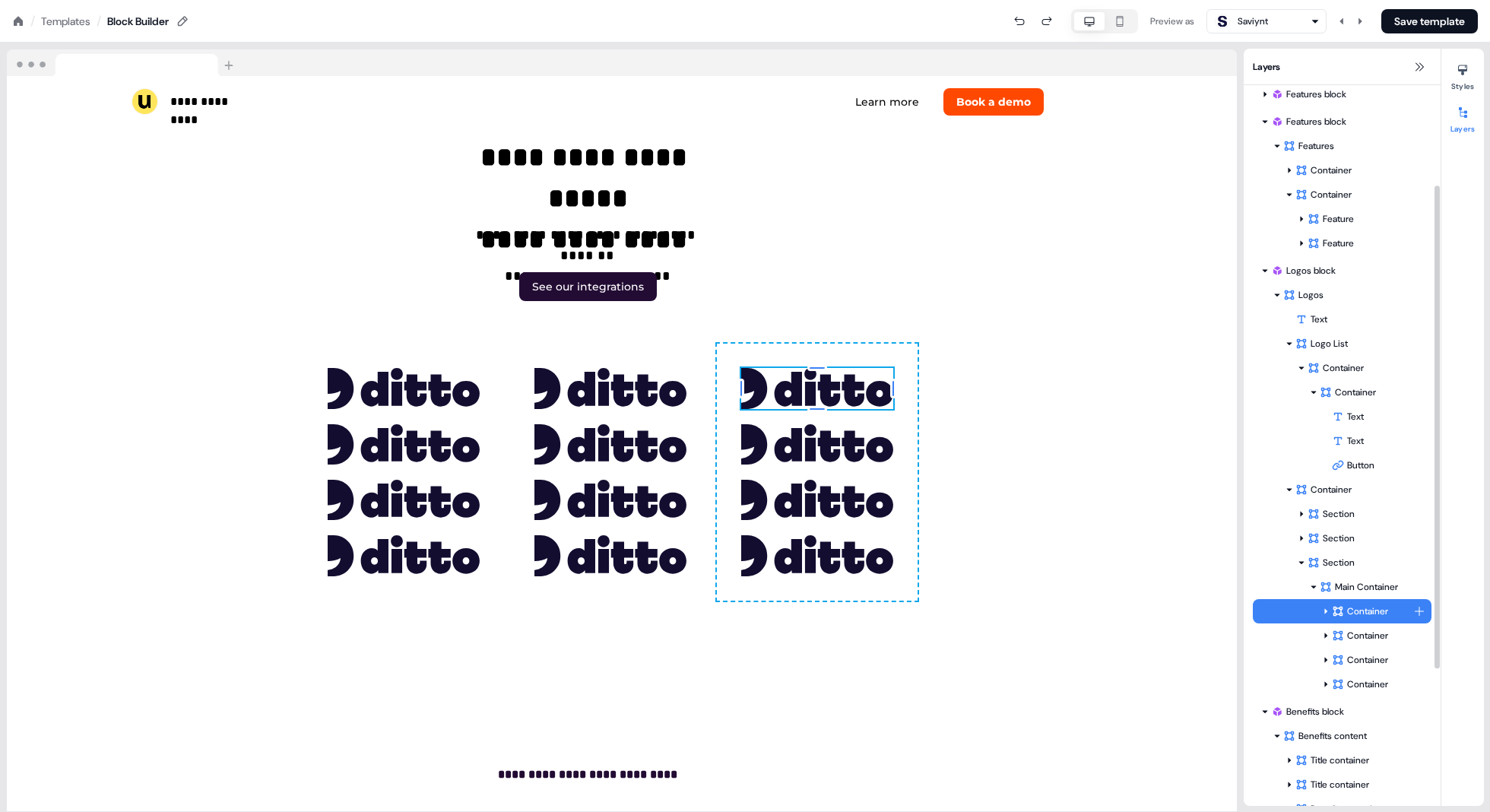
scroll to position [4882, 34]
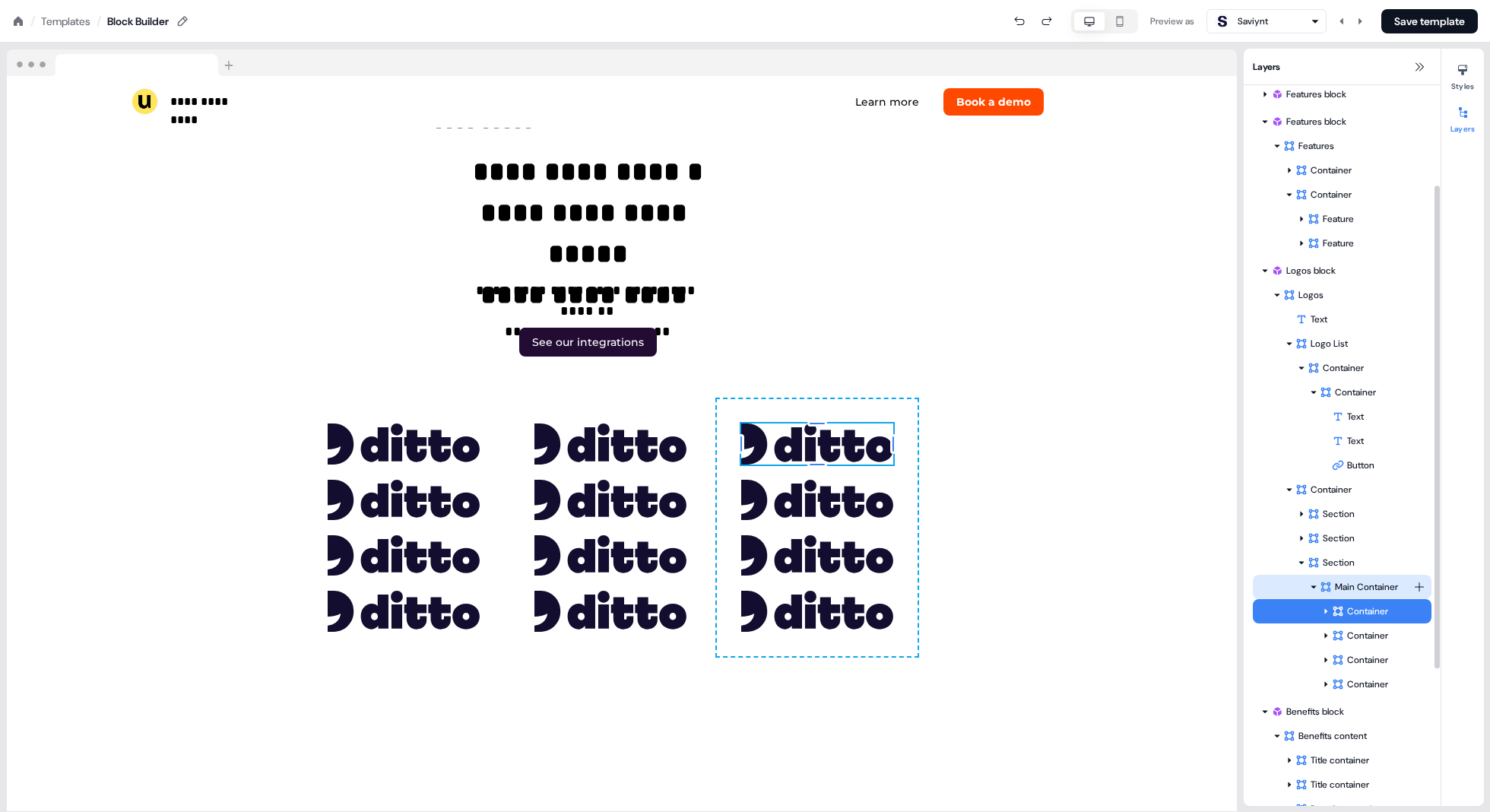
click at [754, 588] on div "Main Container" at bounding box center [1366, 587] width 94 height 15
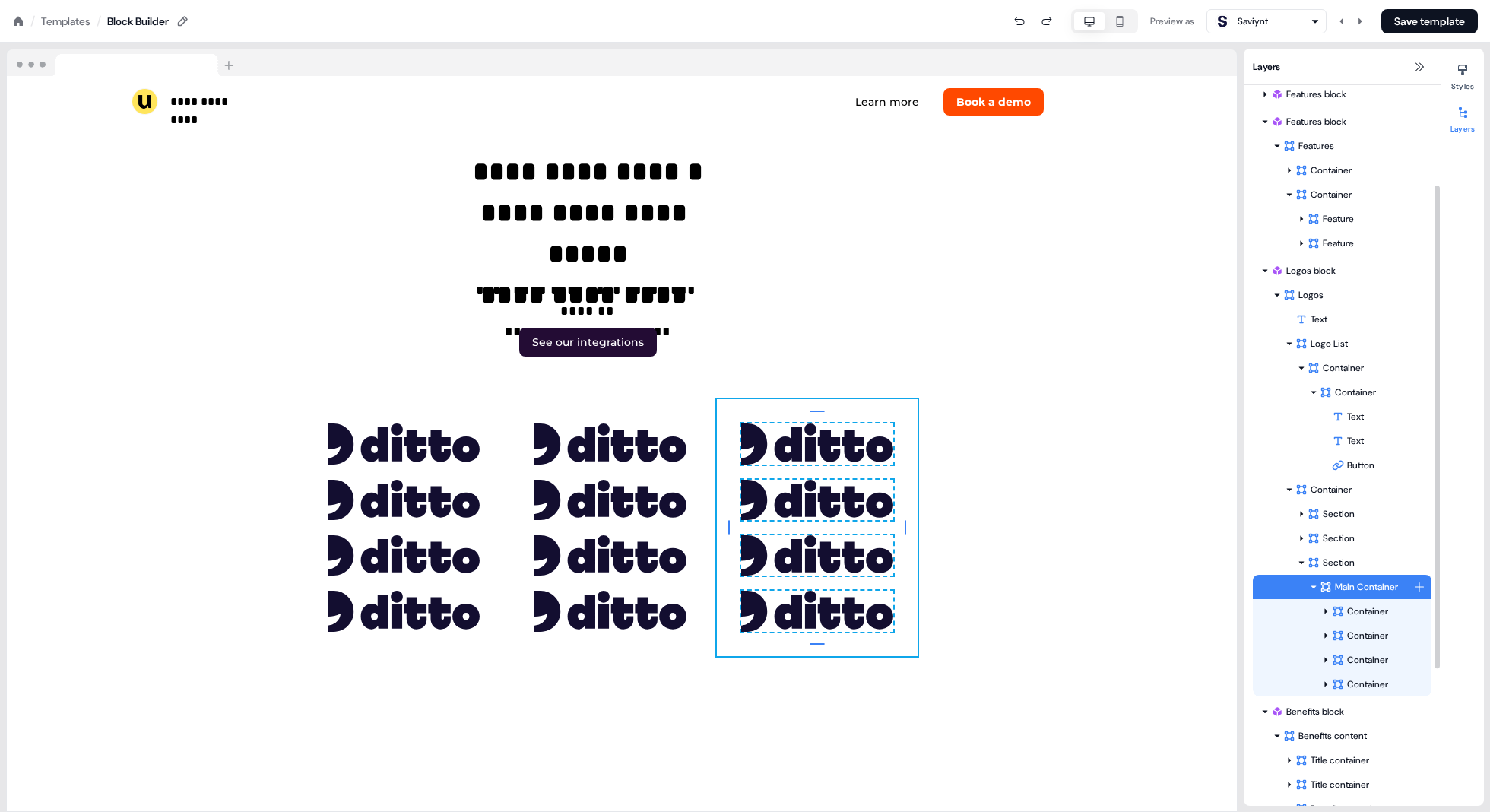
scroll to position [4966, 34]
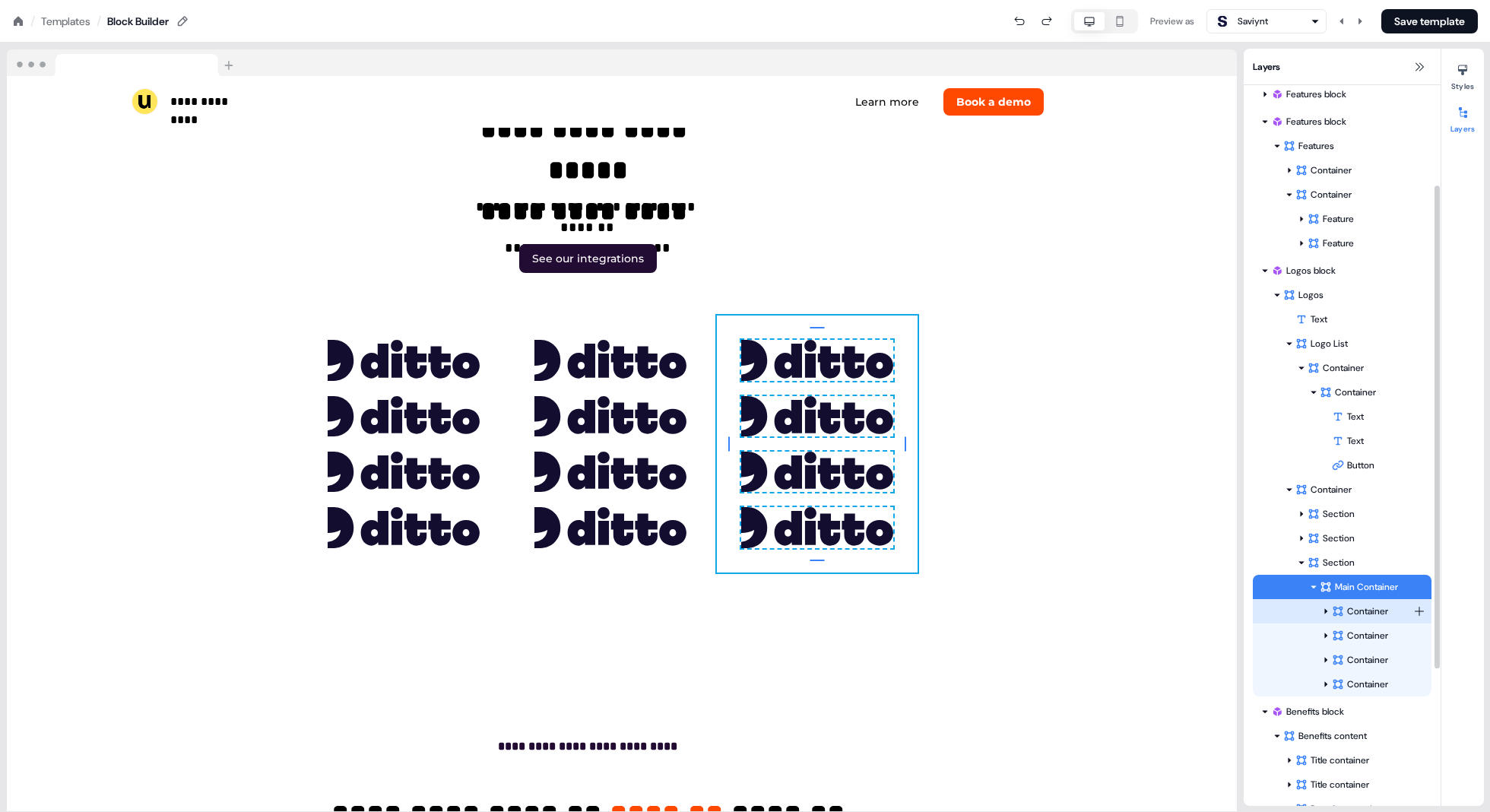
click at [754, 607] on icon at bounding box center [1326, 610] width 8 height 8
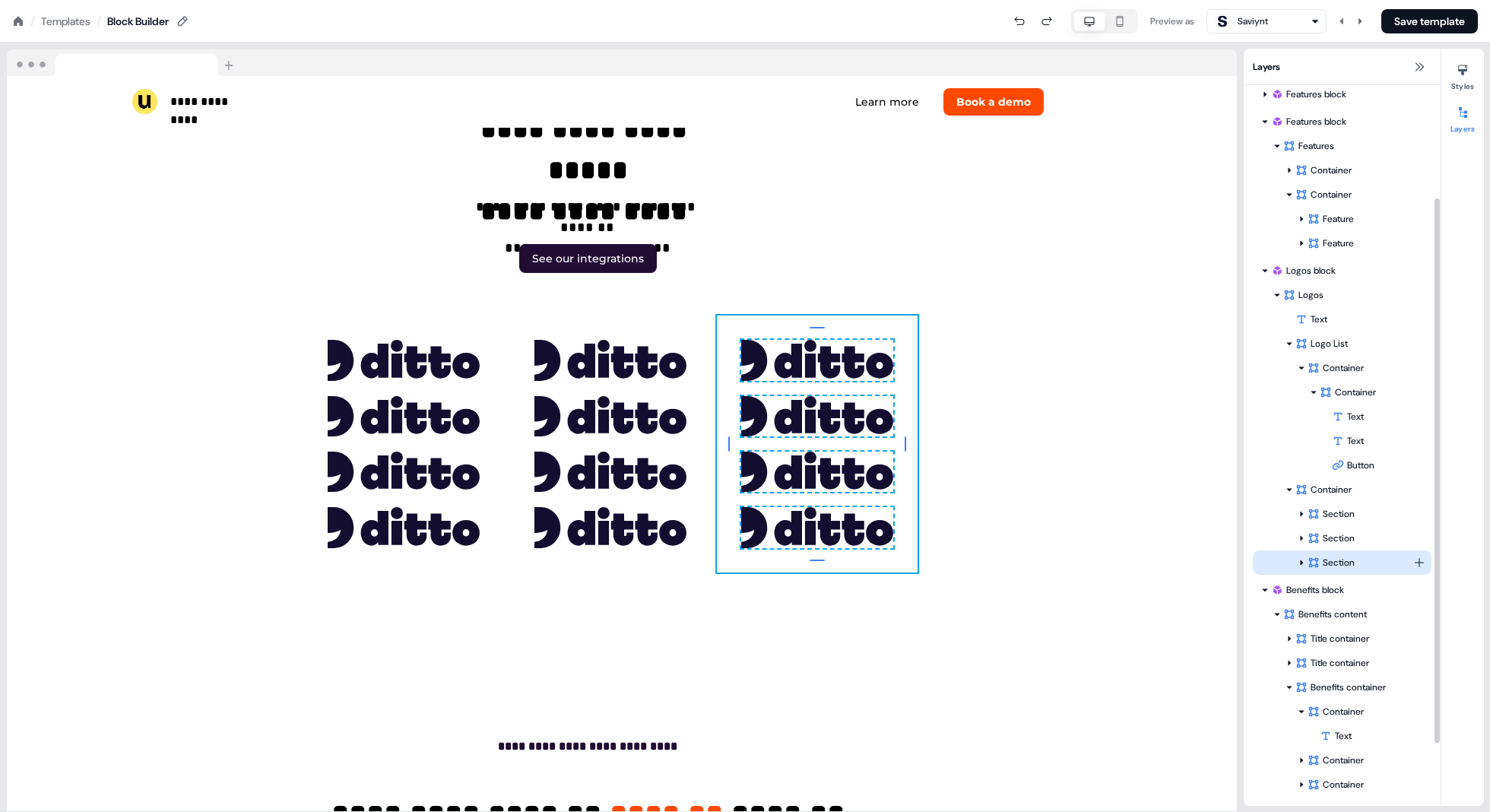
click at [754, 559] on icon at bounding box center [1301, 562] width 8 height 8
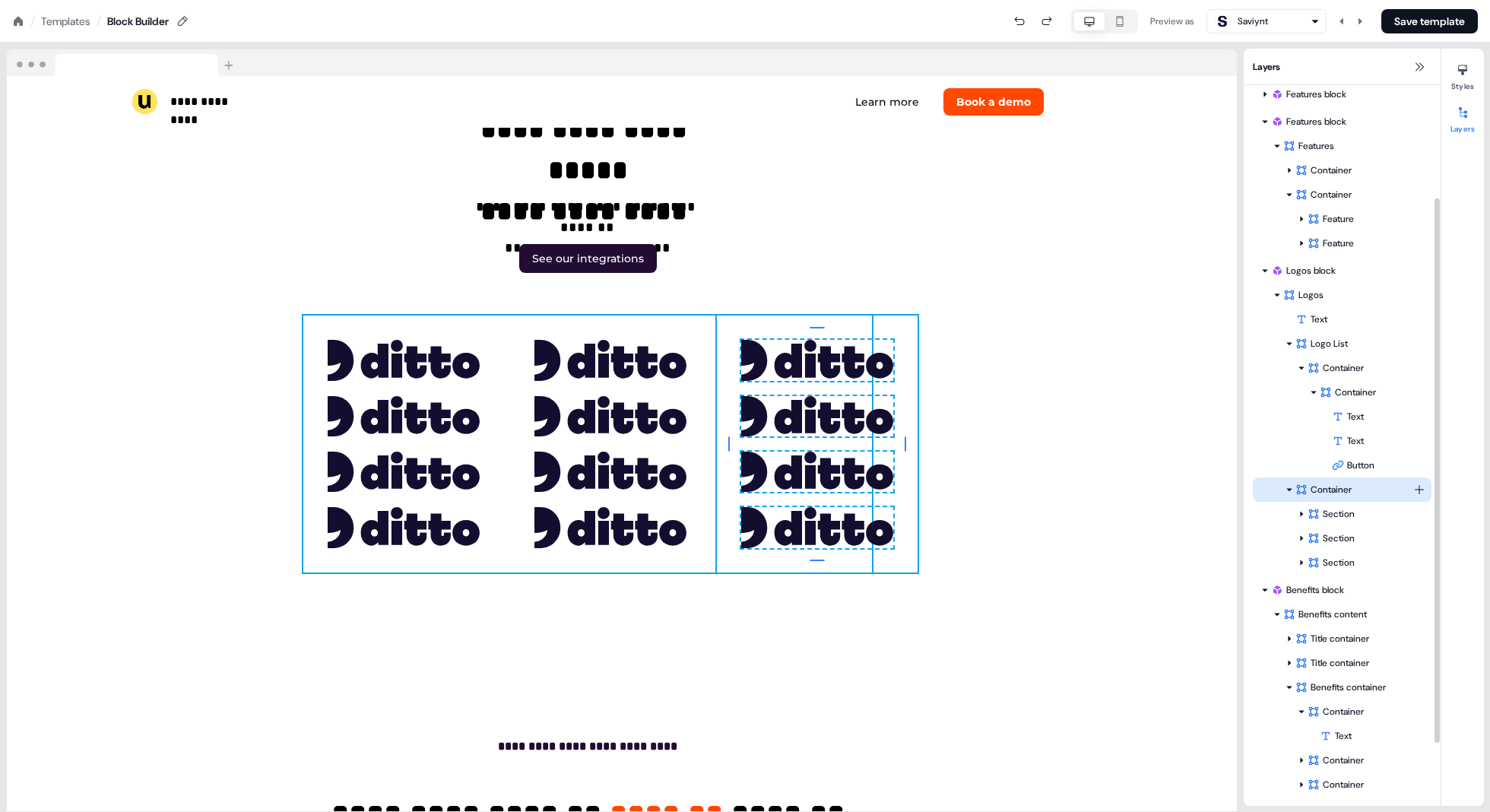
click at [754, 494] on div "Container" at bounding box center [1354, 489] width 118 height 15
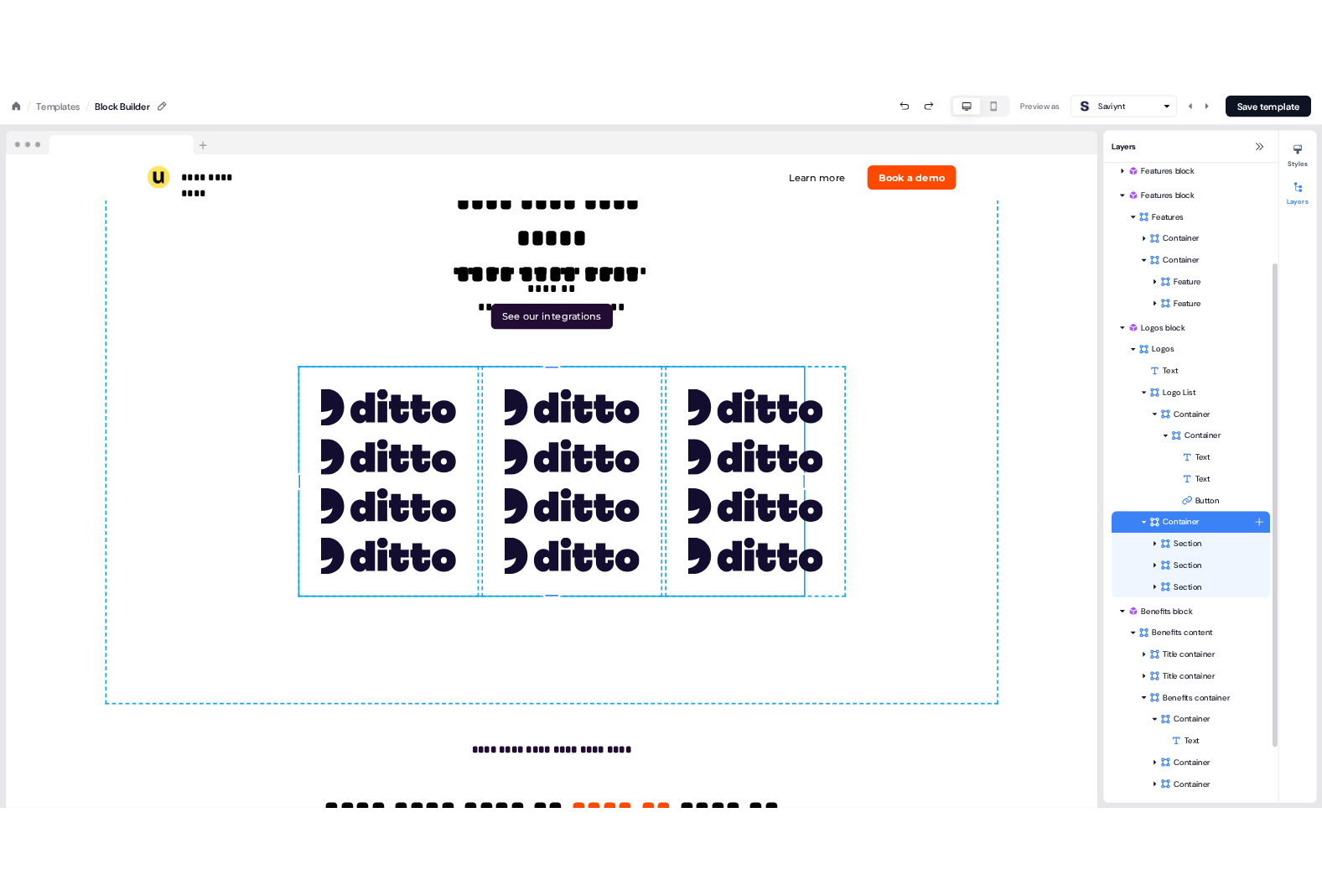
scroll to position [5480, 0]
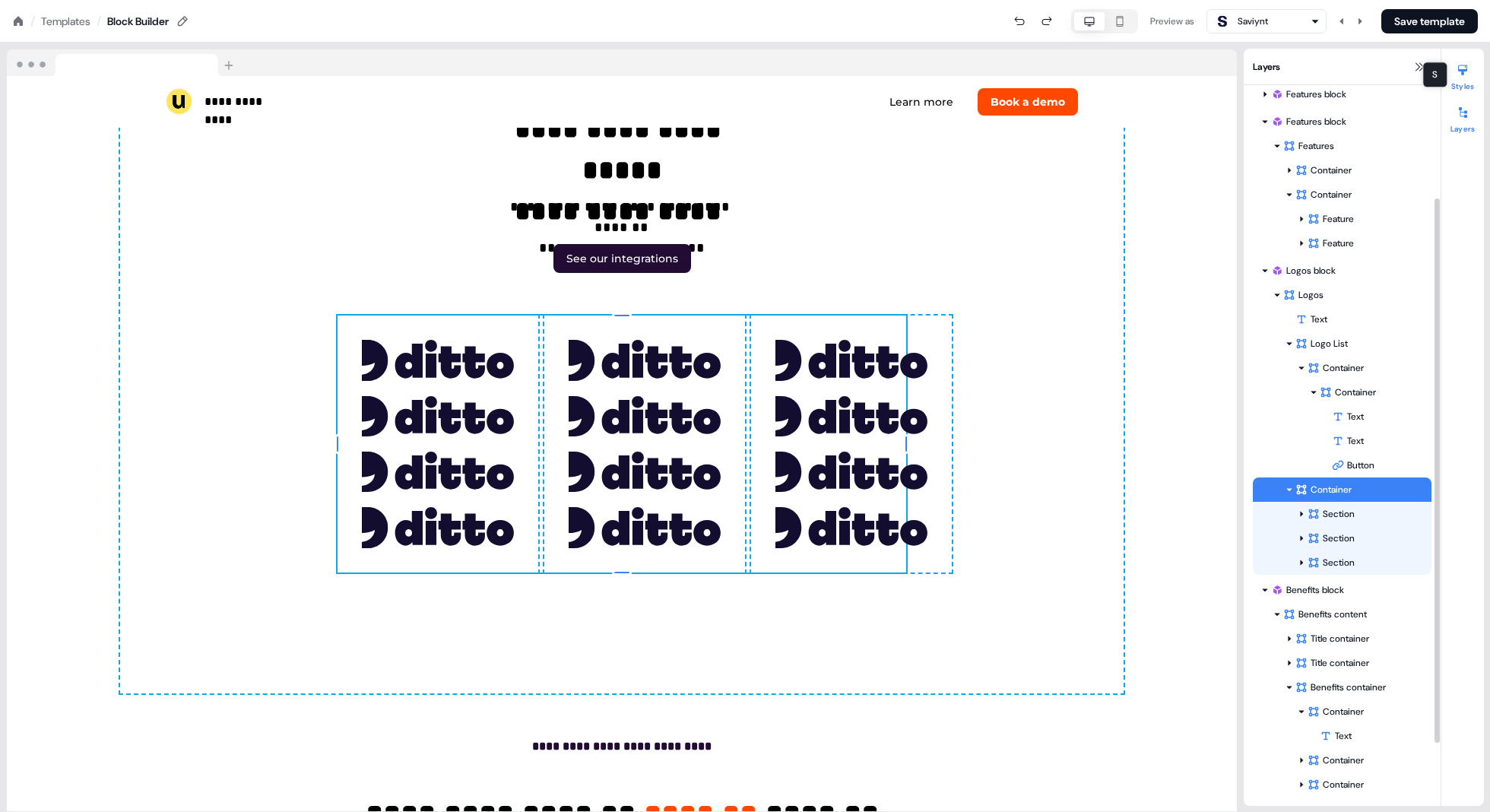
click at [754, 84] on button "Styles" at bounding box center [1463, 74] width 43 height 33
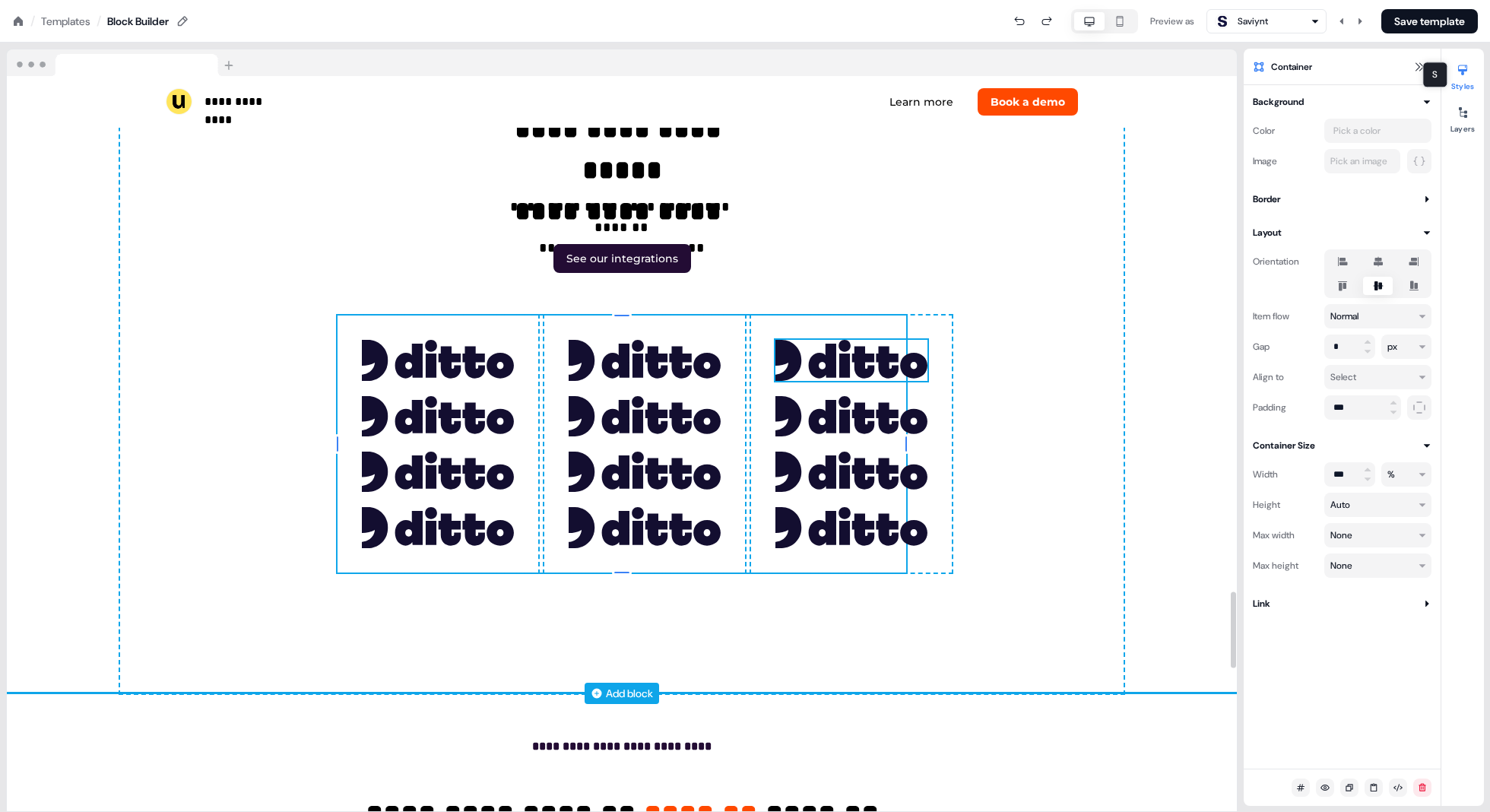
click at [754, 346] on img at bounding box center [851, 360] width 152 height 40
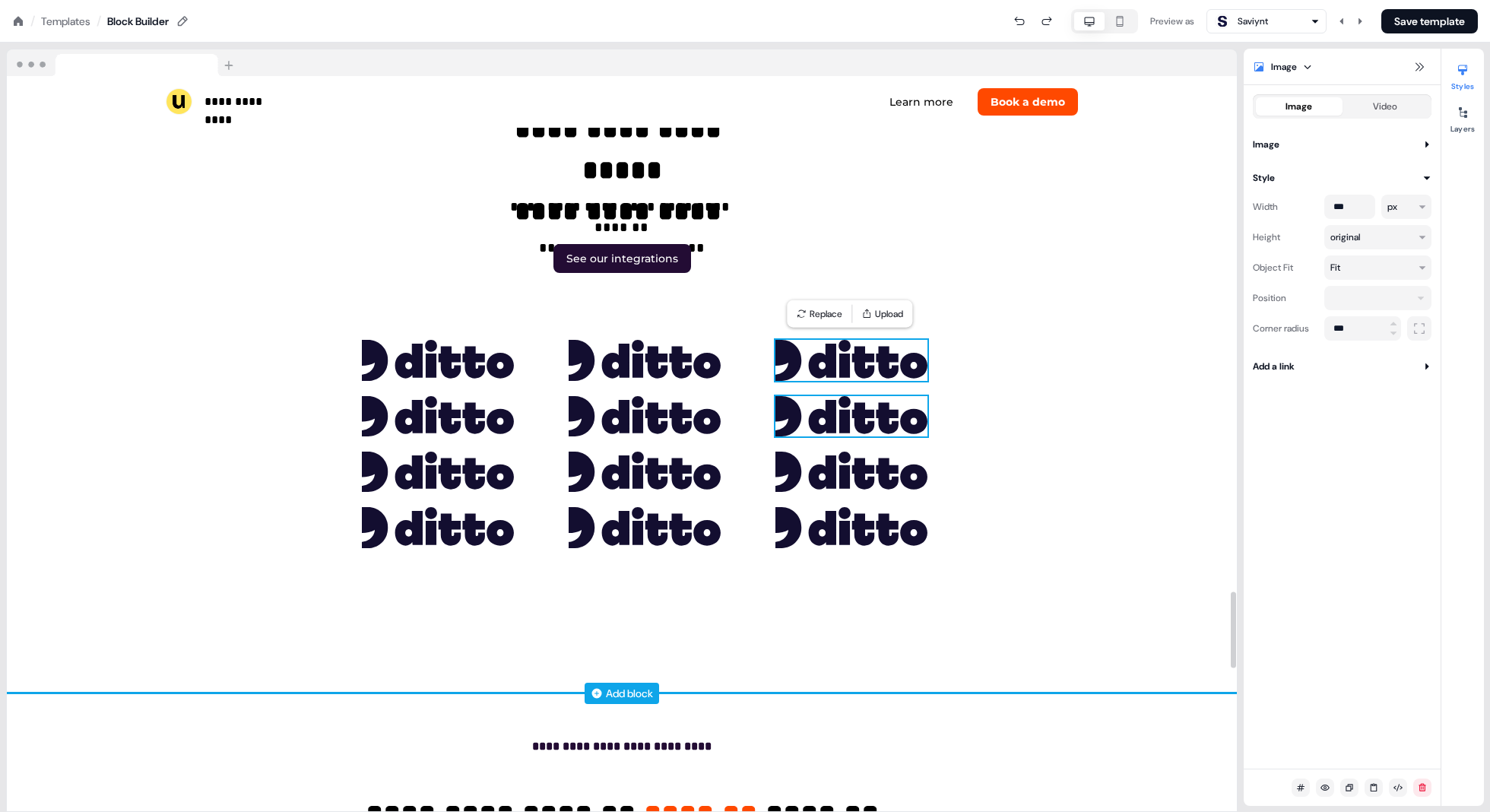
click at [754, 396] on img at bounding box center [851, 415] width 152 height 40
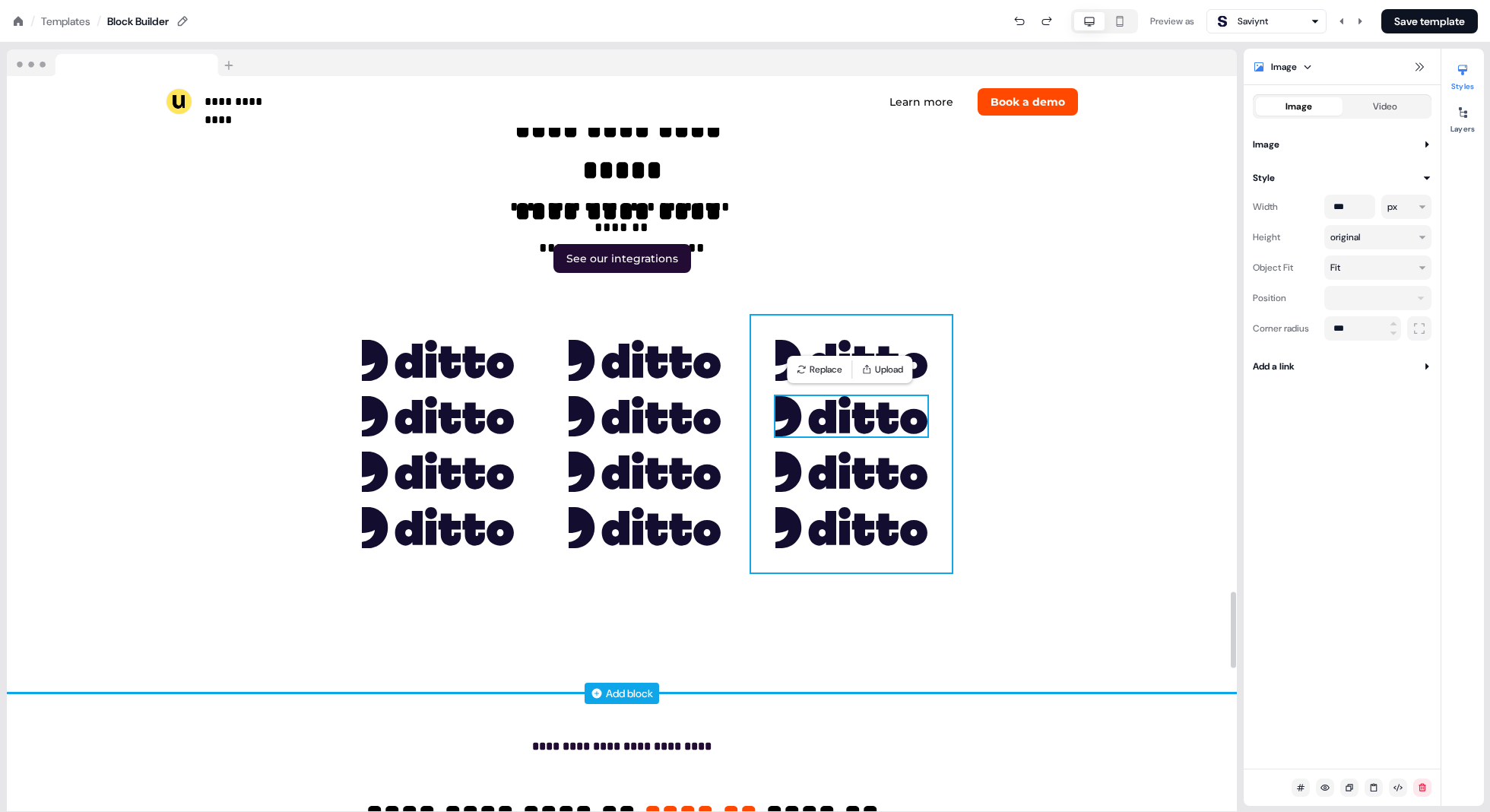
click at [754, 368] on div "To pick up a draggable item, press the space bar. While dragging, use the arrow…" at bounding box center [852, 443] width 201 height 256
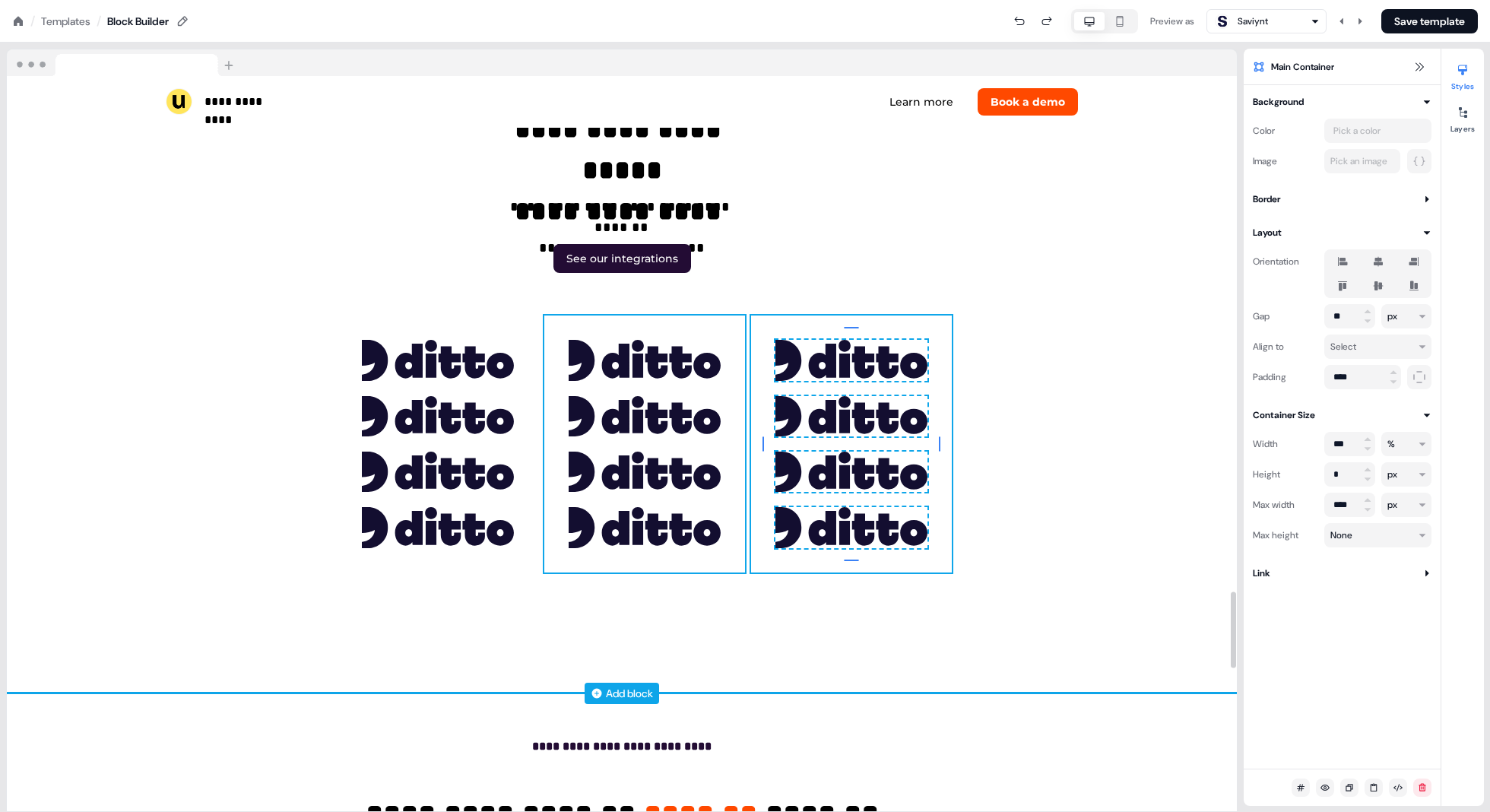
click at [727, 328] on div "To pick up a draggable item, press the space bar. While dragging, use the arrow…" at bounding box center [645, 443] width 201 height 256
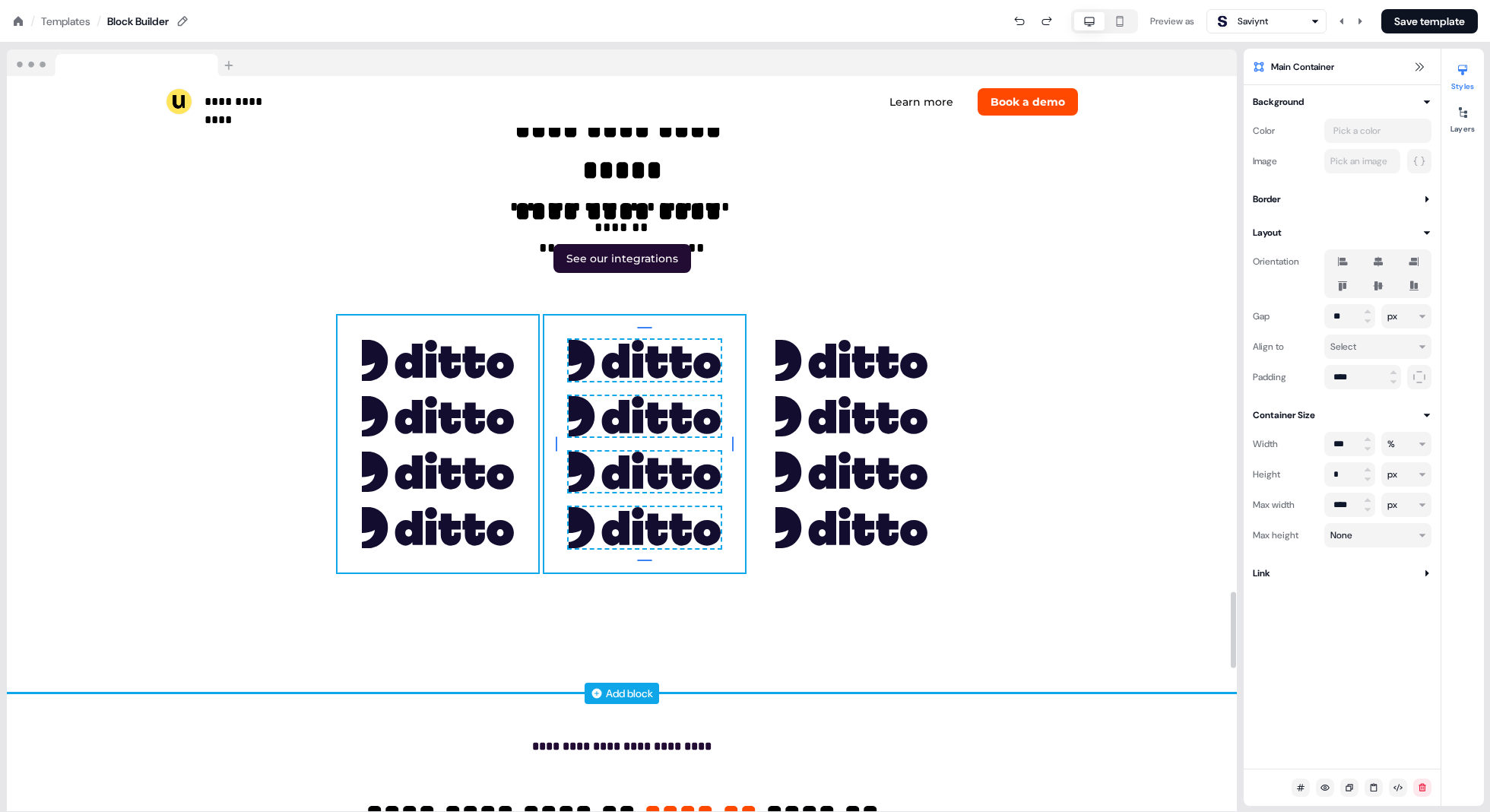
click at [517, 330] on div "To pick up a draggable item, press the space bar. While dragging, use the arrow…" at bounding box center [438, 443] width 201 height 256
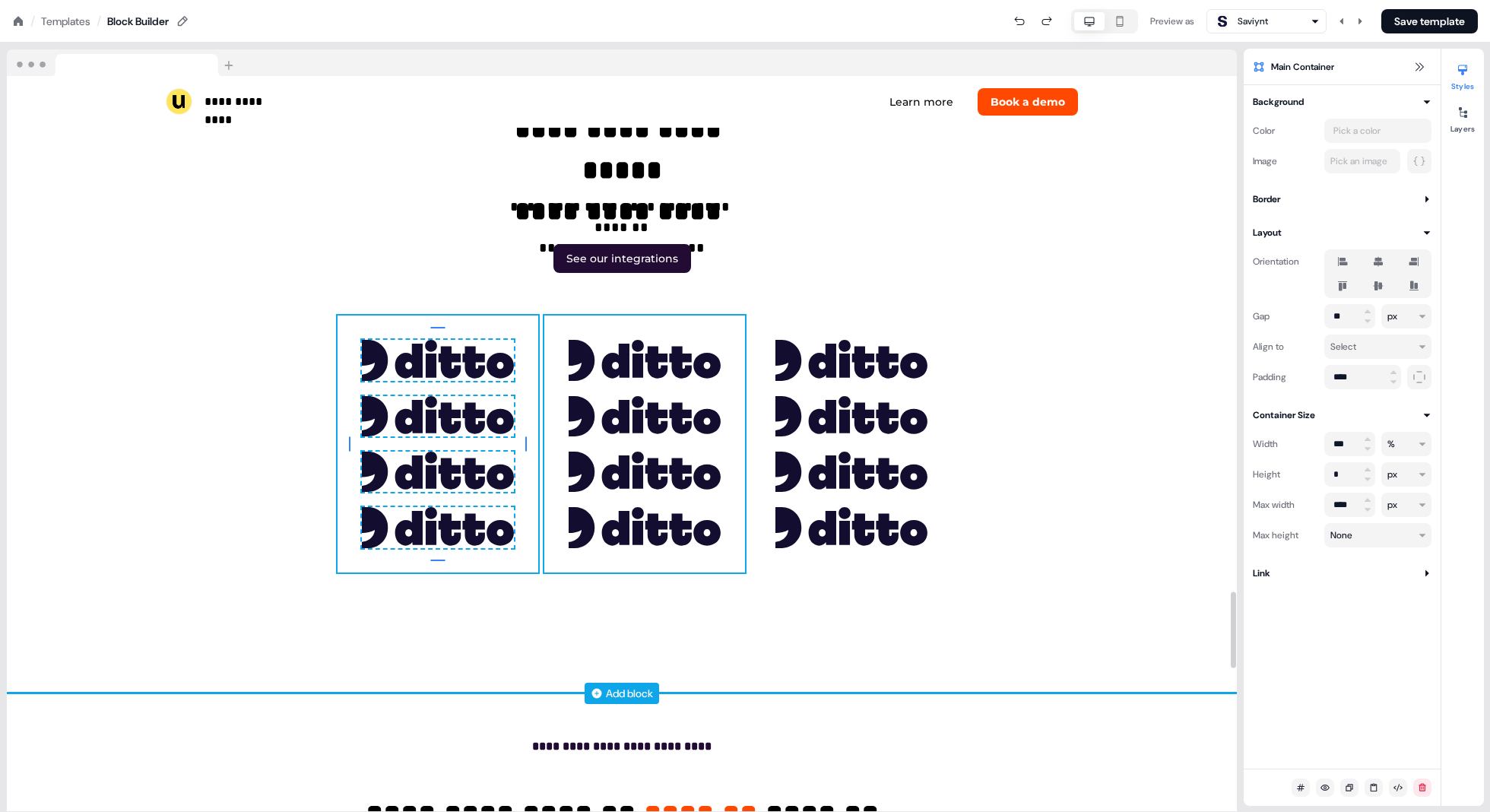
click at [743, 354] on div "To pick up a draggable item, press the space bar. While dragging, use the arrow…" at bounding box center [645, 443] width 201 height 256
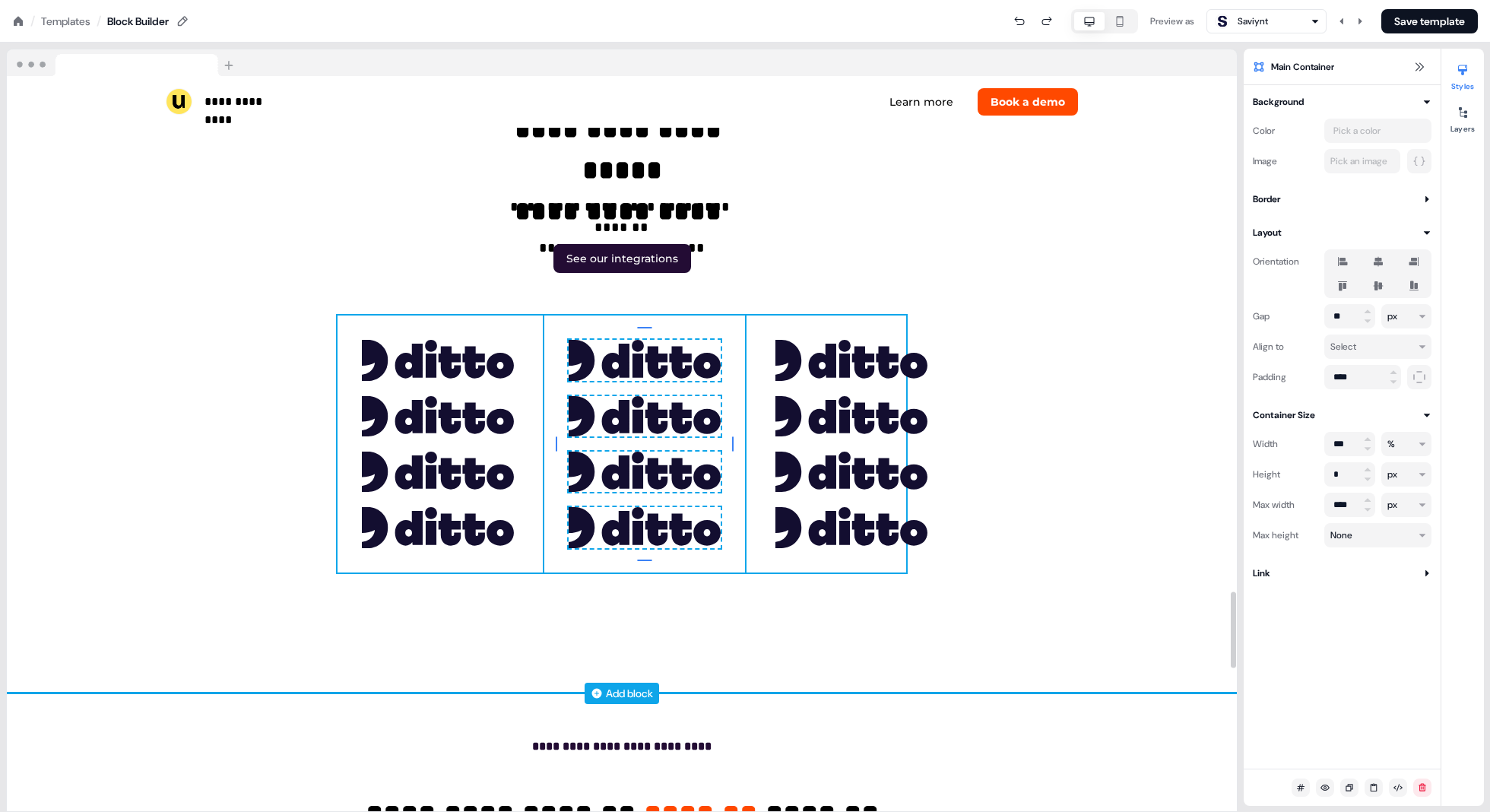
click at [746, 354] on div "To pick up a draggable item, press the space bar. While dragging, use the arrow…" at bounding box center [622, 443] width 569 height 256
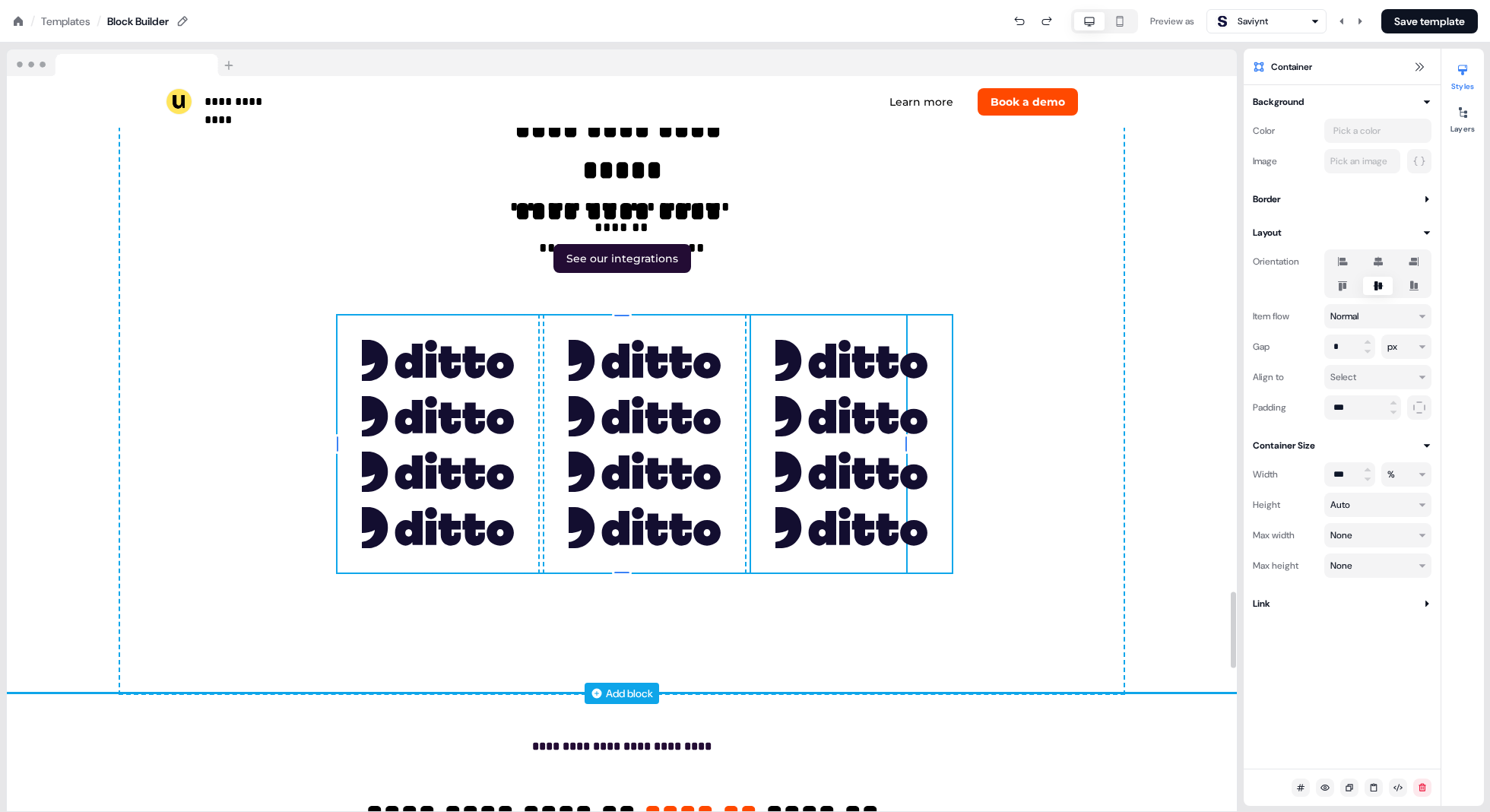
click at [754, 399] on div "To pick up a draggable item, press the space bar. While dragging, use the arrow…" at bounding box center [852, 443] width 201 height 256
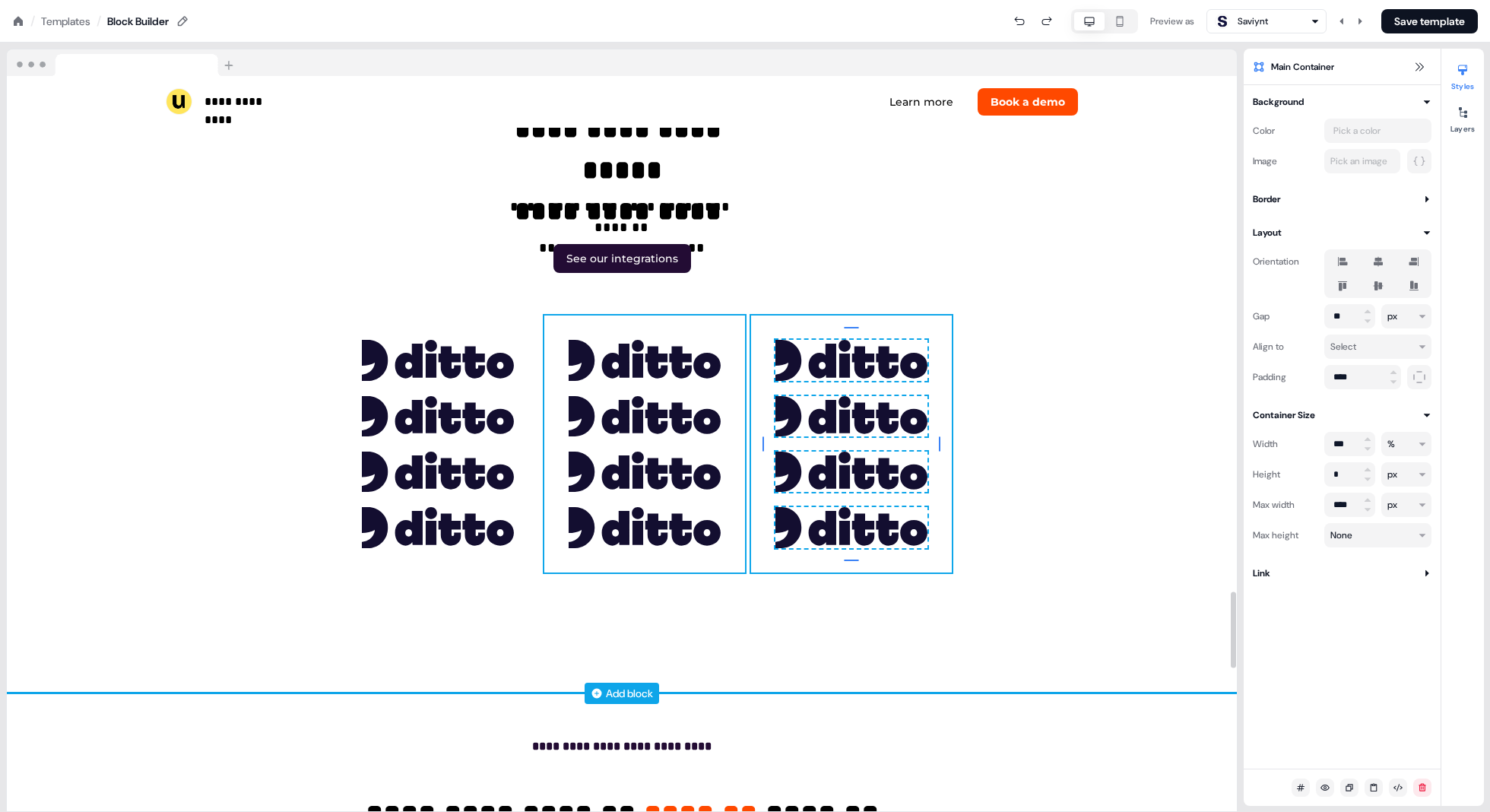
click at [731, 409] on div "To pick up a draggable item, press the space bar. While dragging, use the arrow…" at bounding box center [645, 443] width 201 height 256
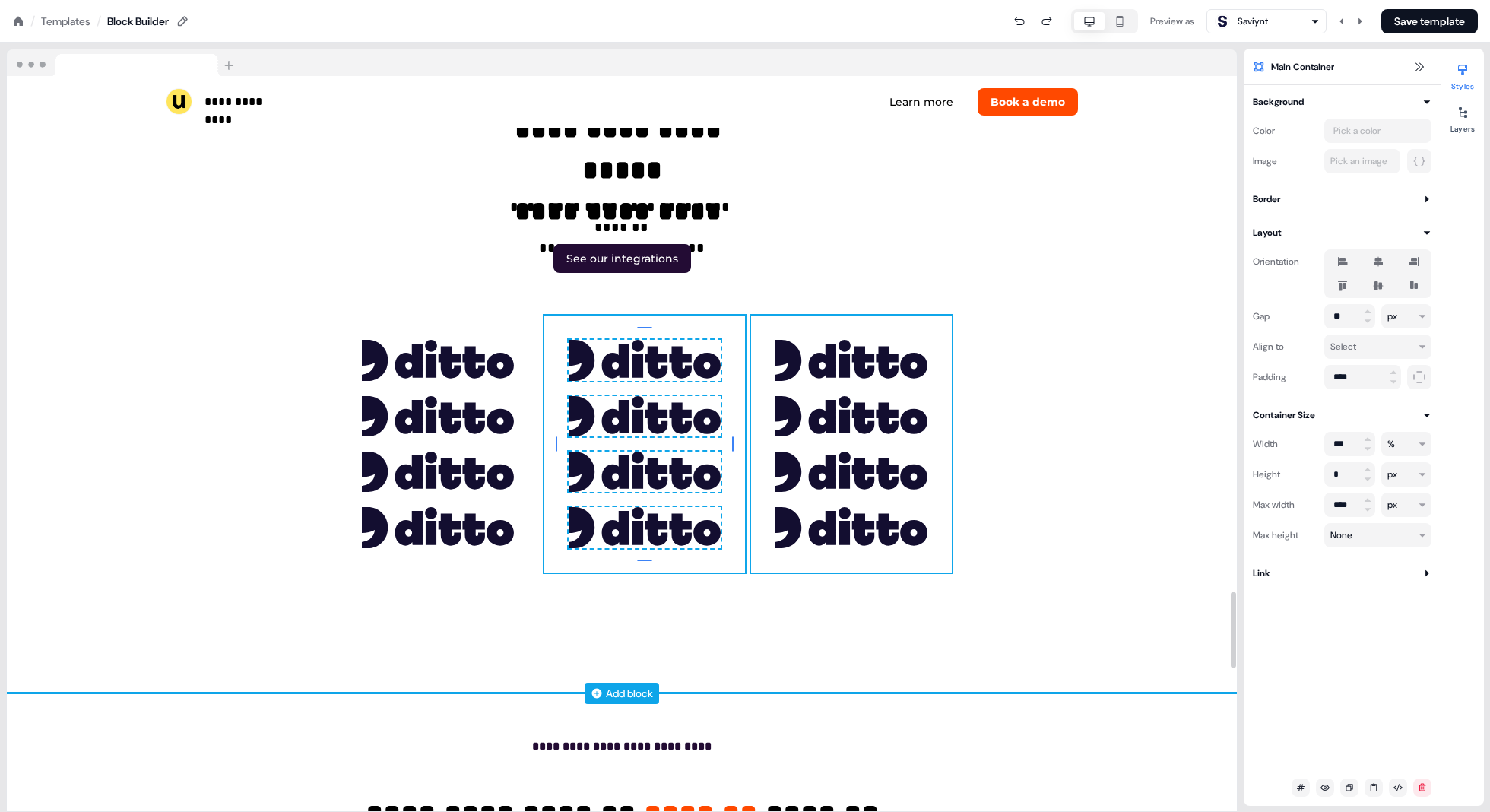
click at [754, 477] on div "To pick up a draggable item, press the space bar. While dragging, use the arrow…" at bounding box center [852, 443] width 201 height 256
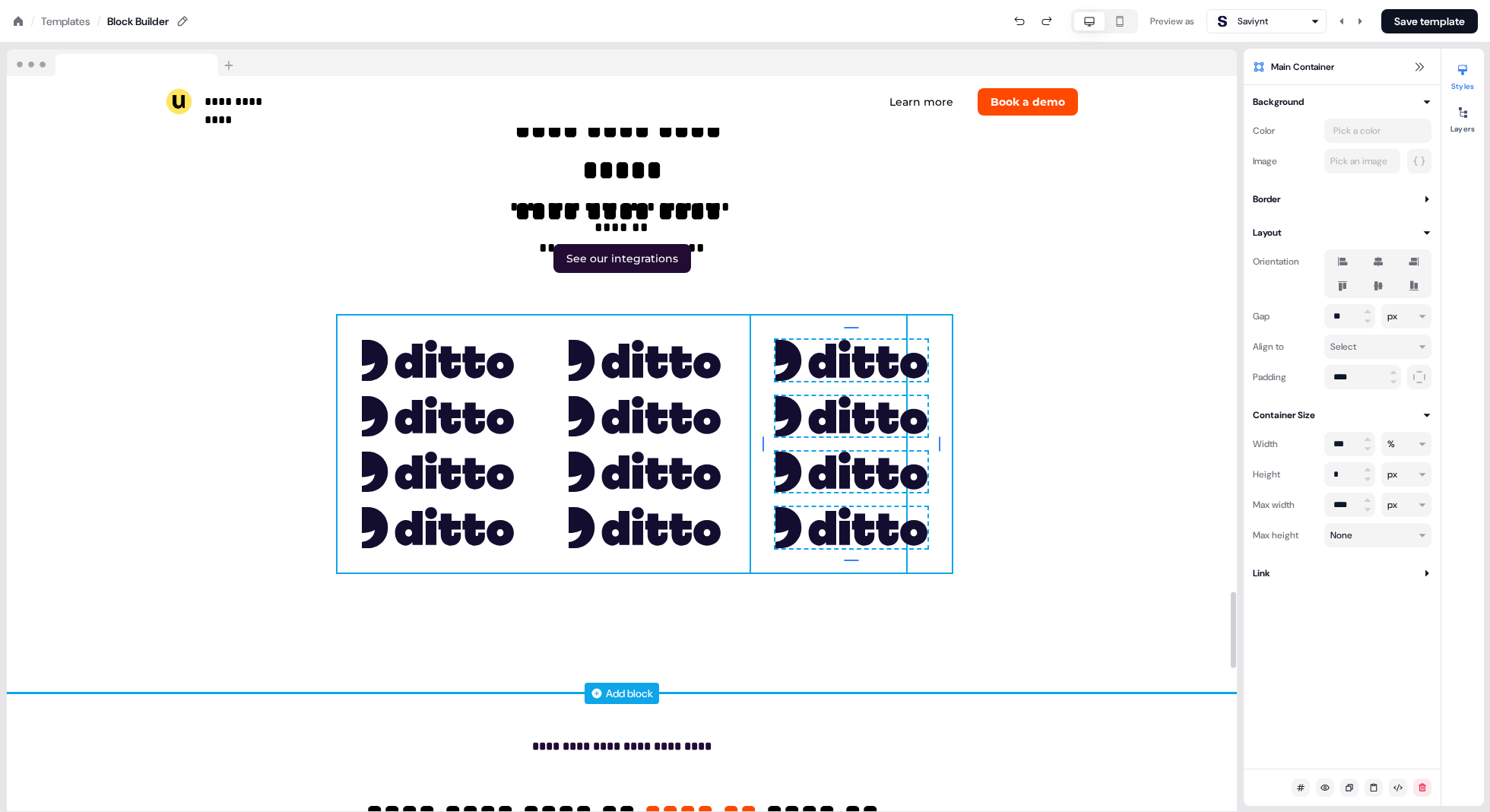
click at [747, 318] on div "To pick up a draggable item, press the space bar. While dragging, use the arrow…" at bounding box center [622, 443] width 569 height 256
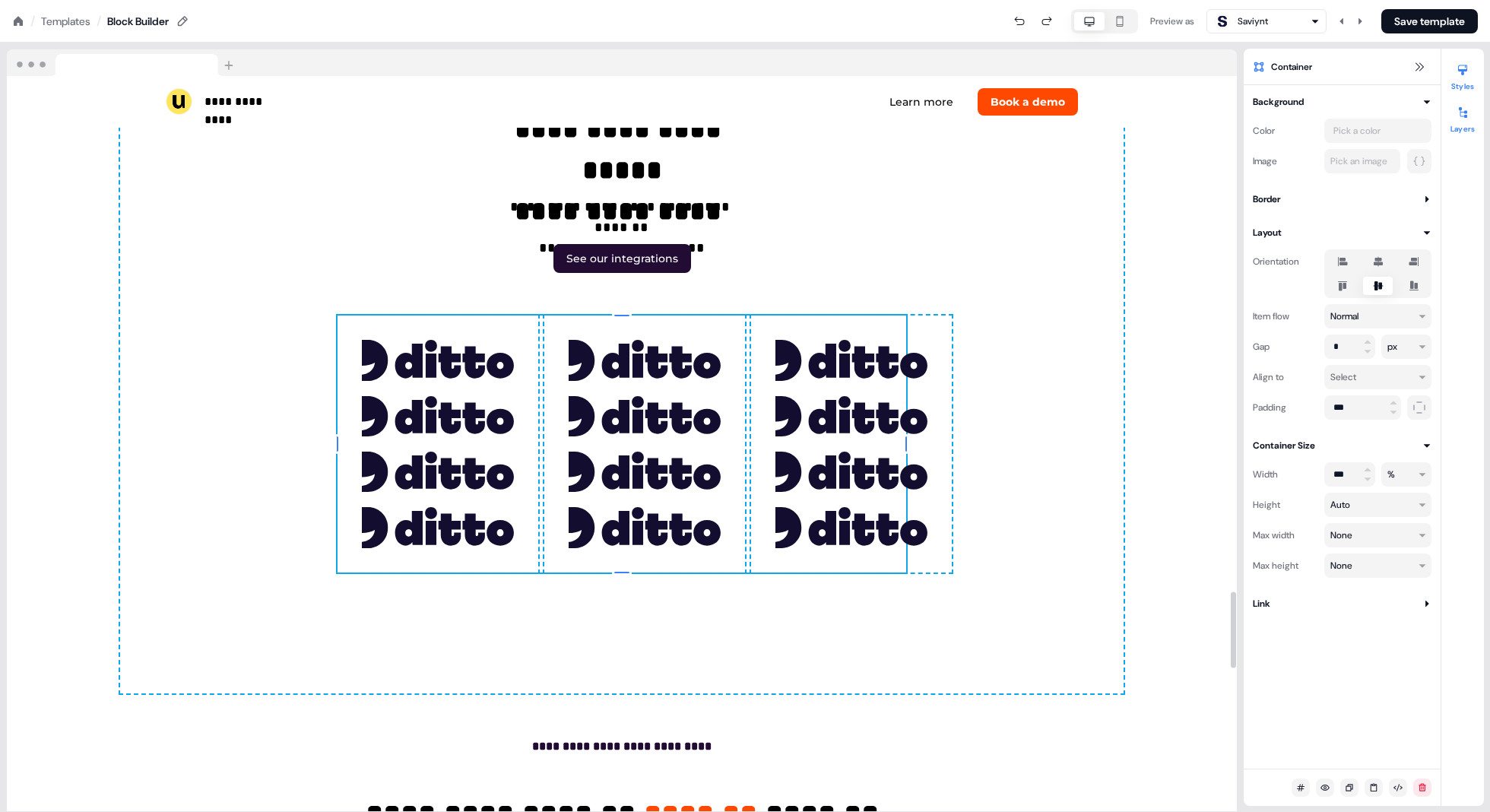
click at [754, 123] on button "Layers" at bounding box center [1463, 117] width 43 height 33
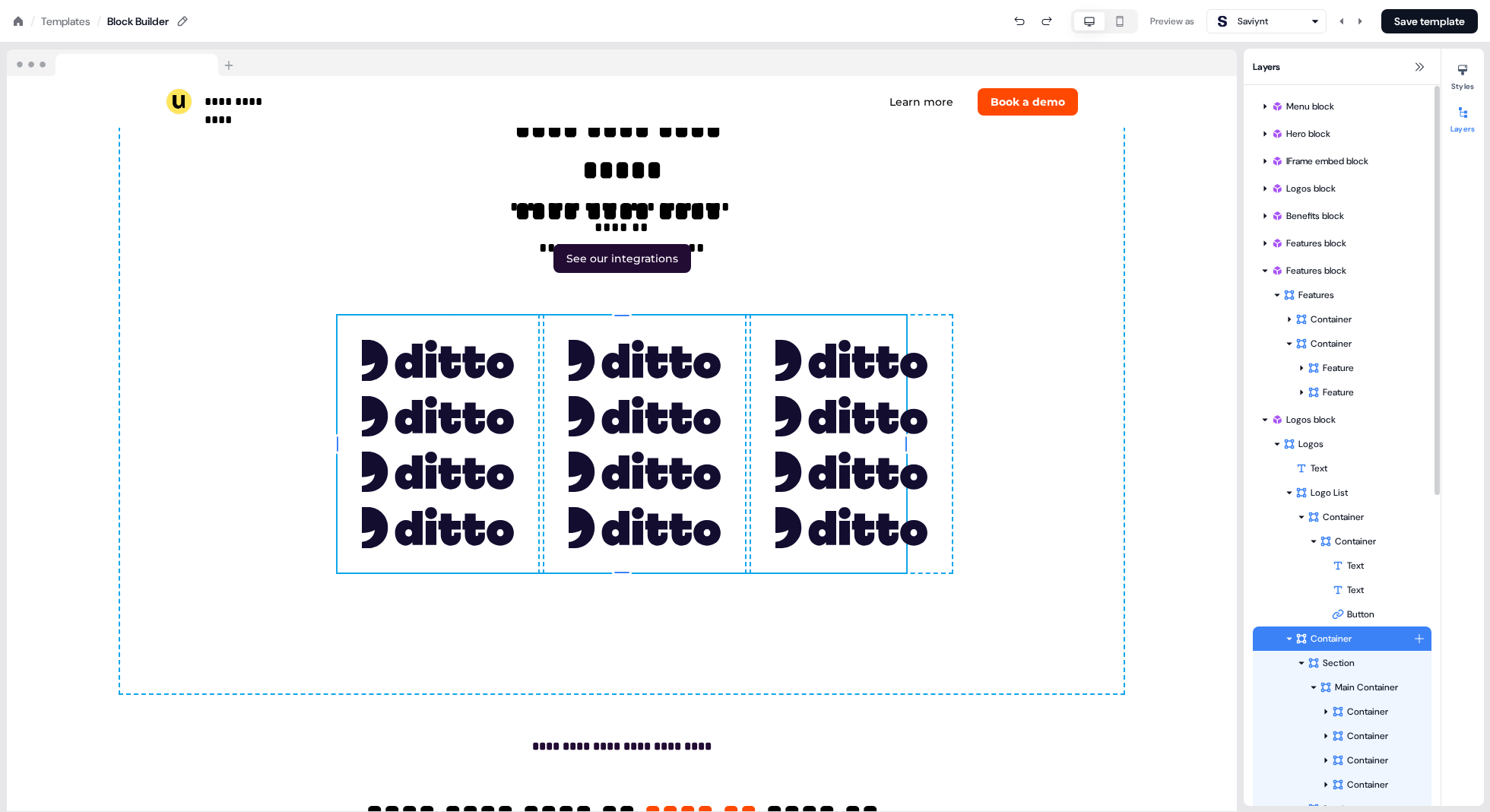
click at [754, 642] on div "Container" at bounding box center [1354, 639] width 118 height 15
click at [754, 660] on div "Section" at bounding box center [1360, 663] width 106 height 15
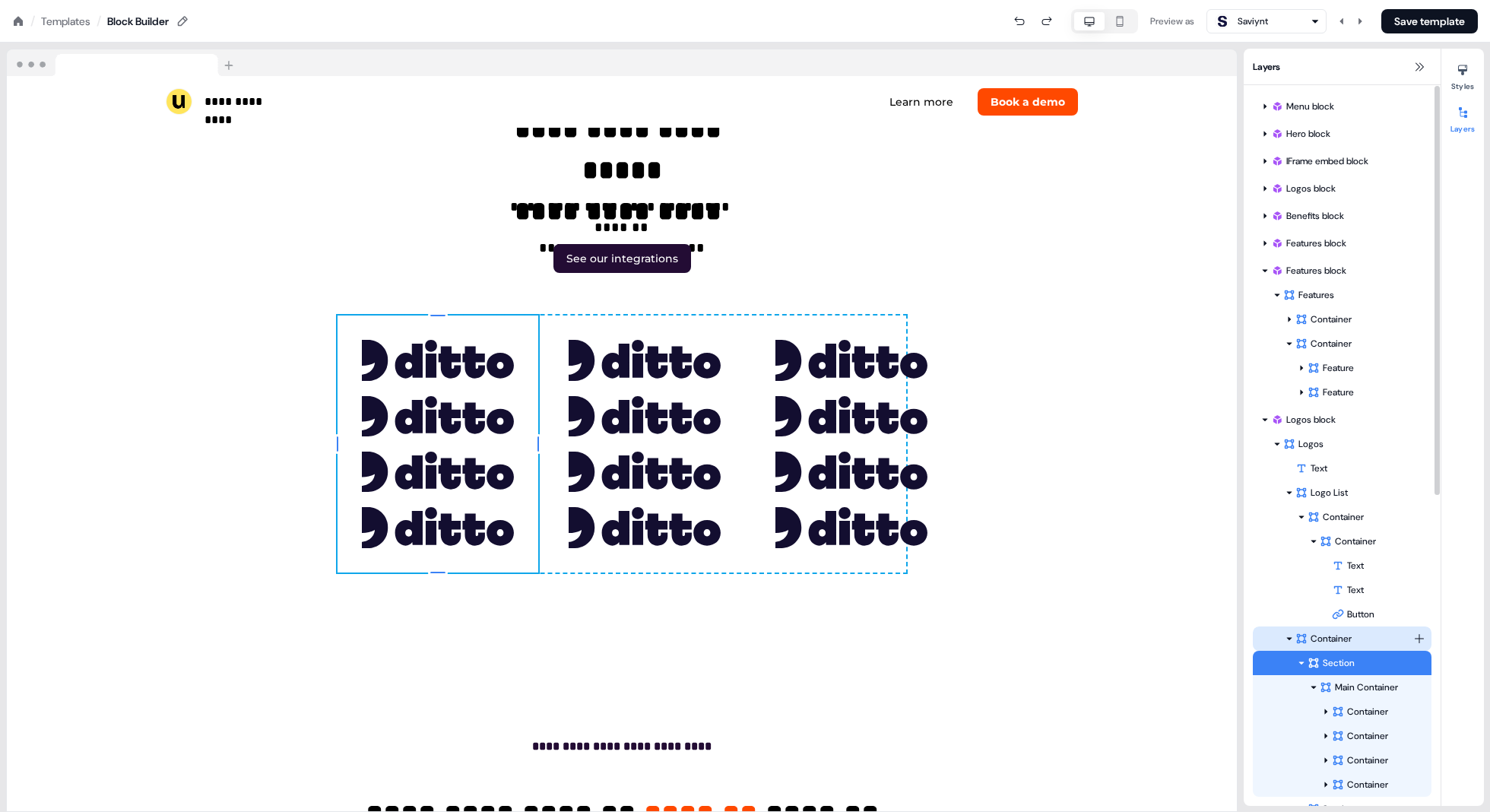
click at [754, 0] on html "**********" at bounding box center [745, 0] width 1490 height 0
click at [754, 418] on div "Container" at bounding box center [1365, 420] width 114 height 24
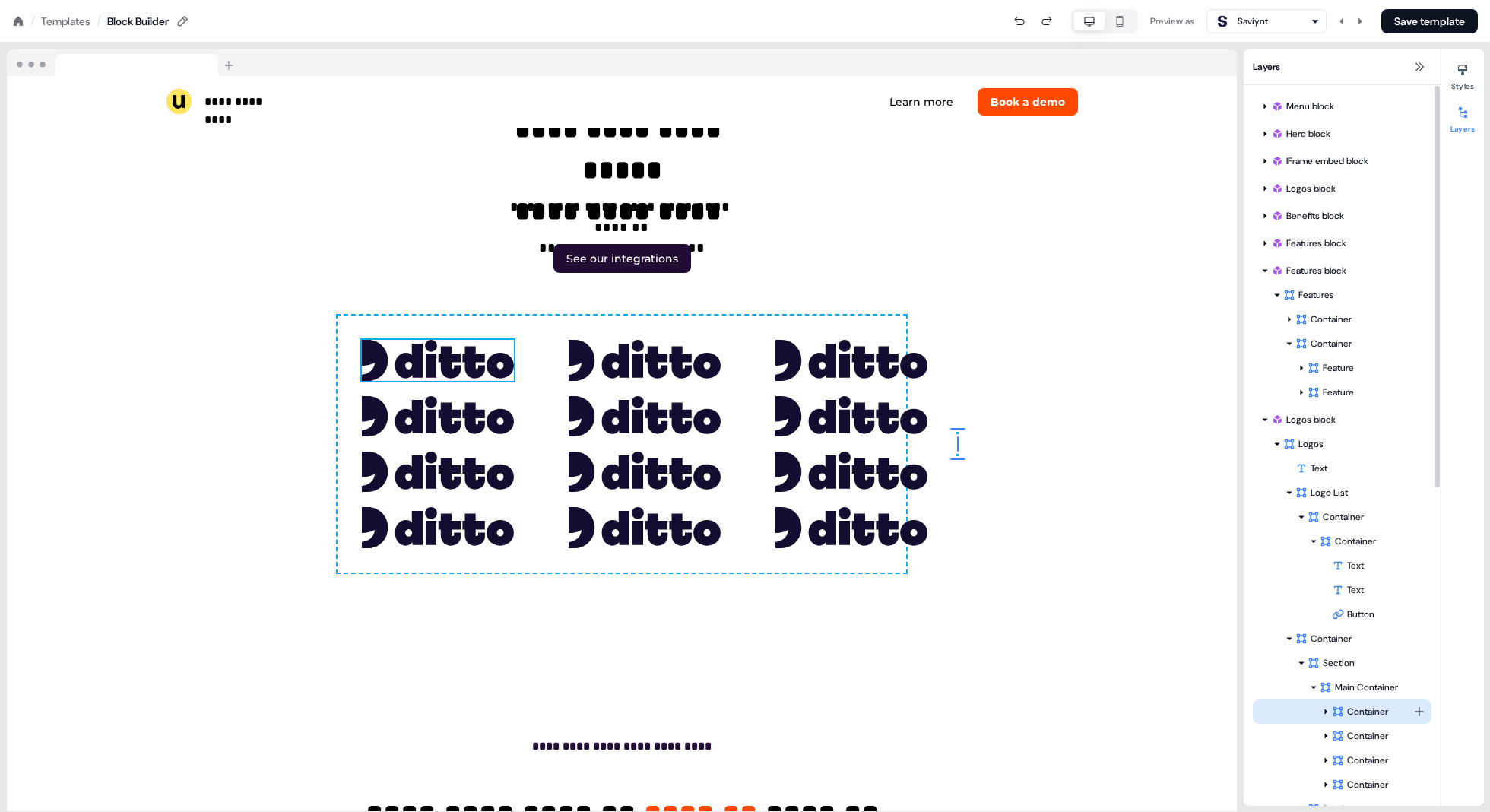
click at [754, 707] on div "Container" at bounding box center [1372, 712] width 82 height 15
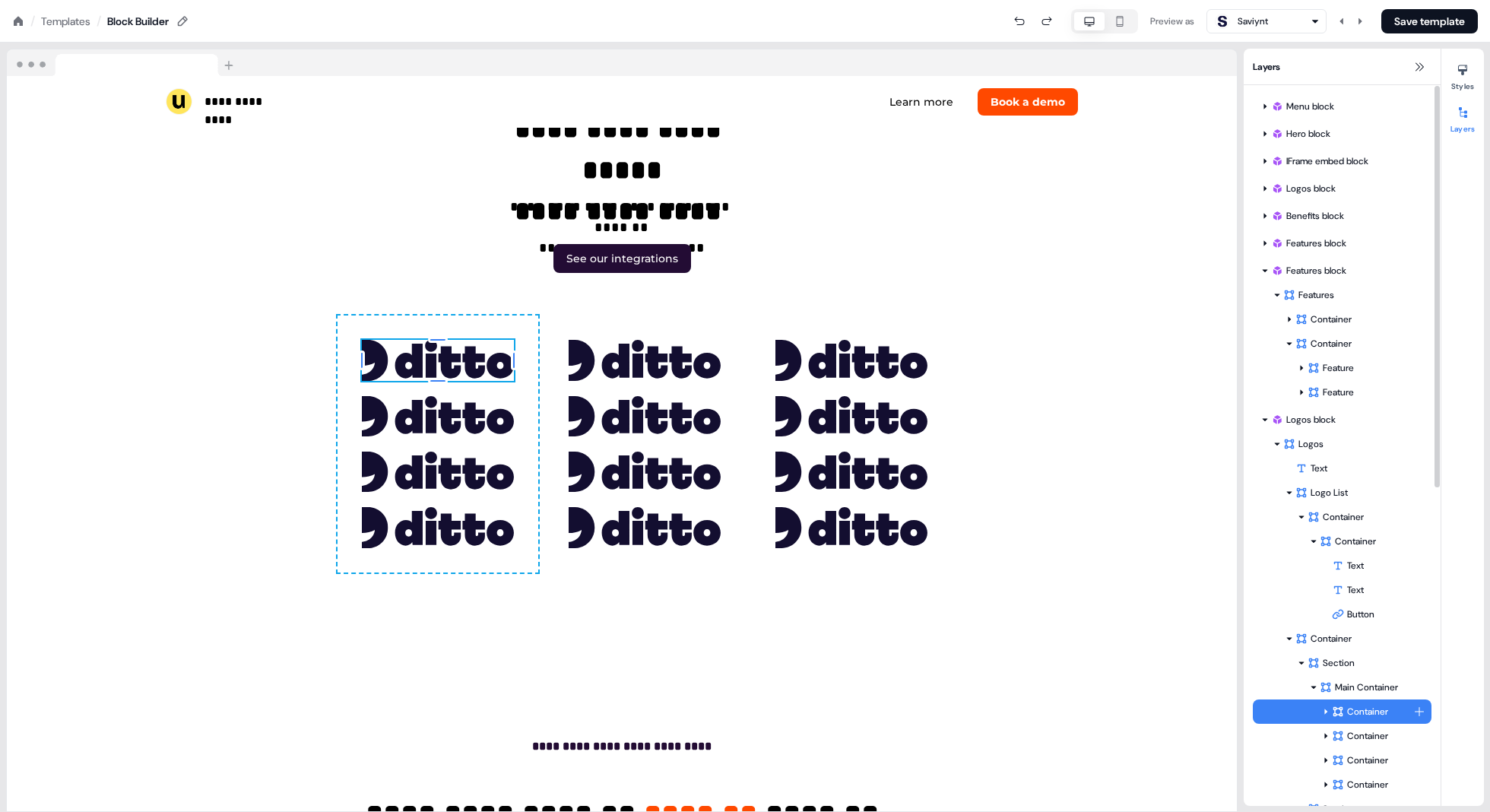
scroll to position [4882, 0]
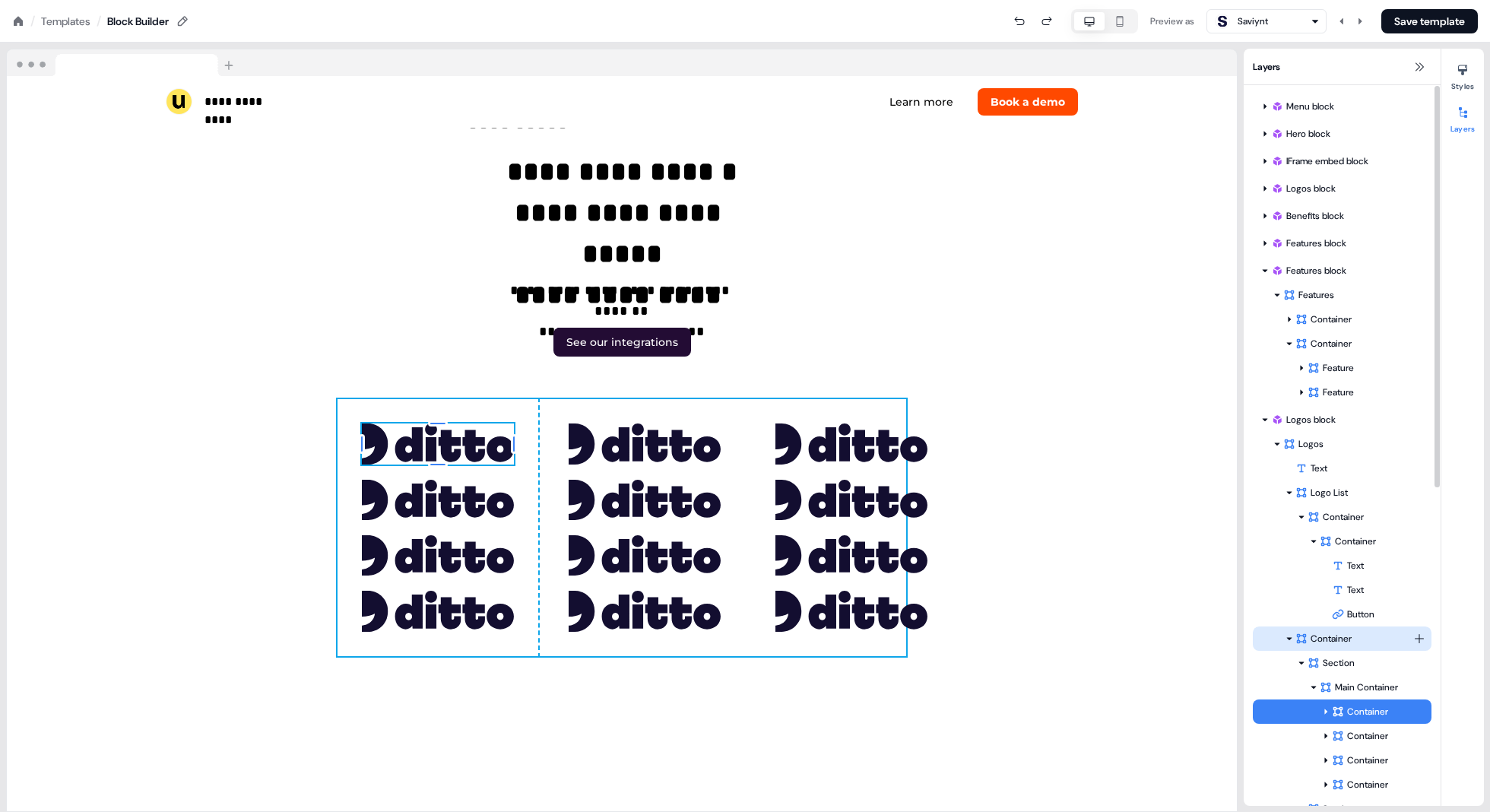
click at [754, 636] on div "Container" at bounding box center [1354, 639] width 118 height 15
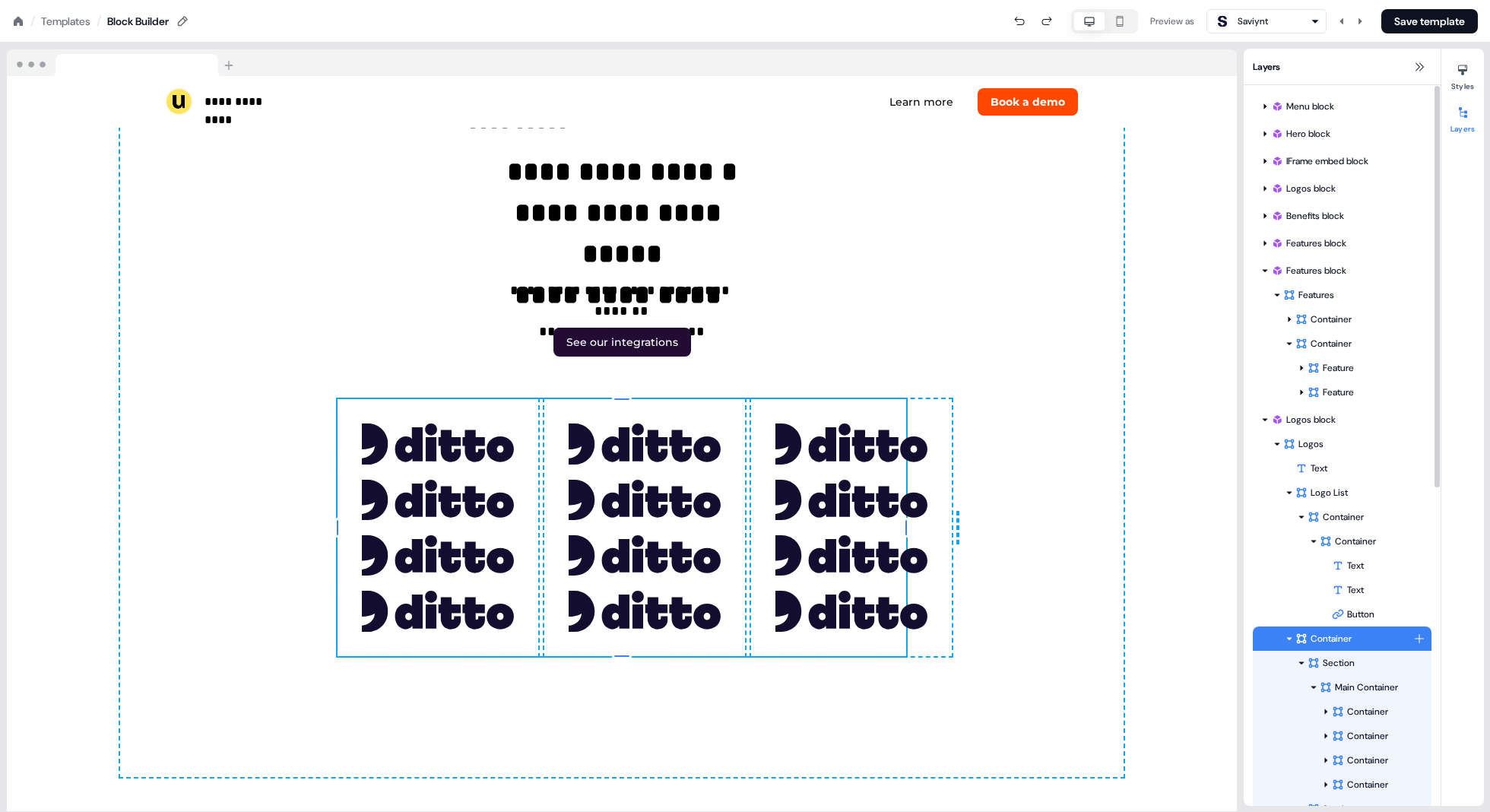
scroll to position [4966, 0]
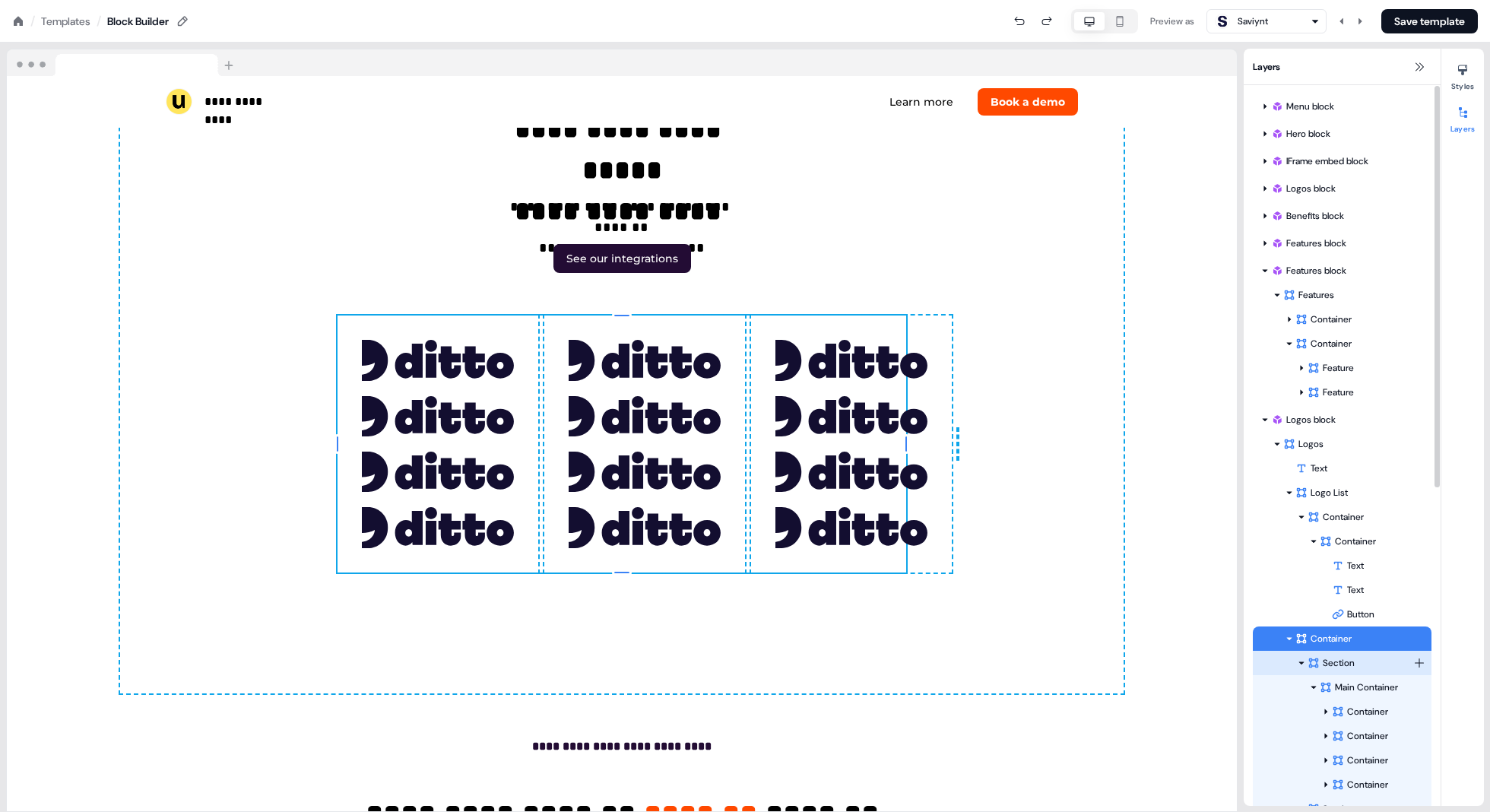
click at [754, 662] on div at bounding box center [1302, 663] width 12 height 12
click at [754, 659] on icon at bounding box center [1301, 663] width 8 height 8
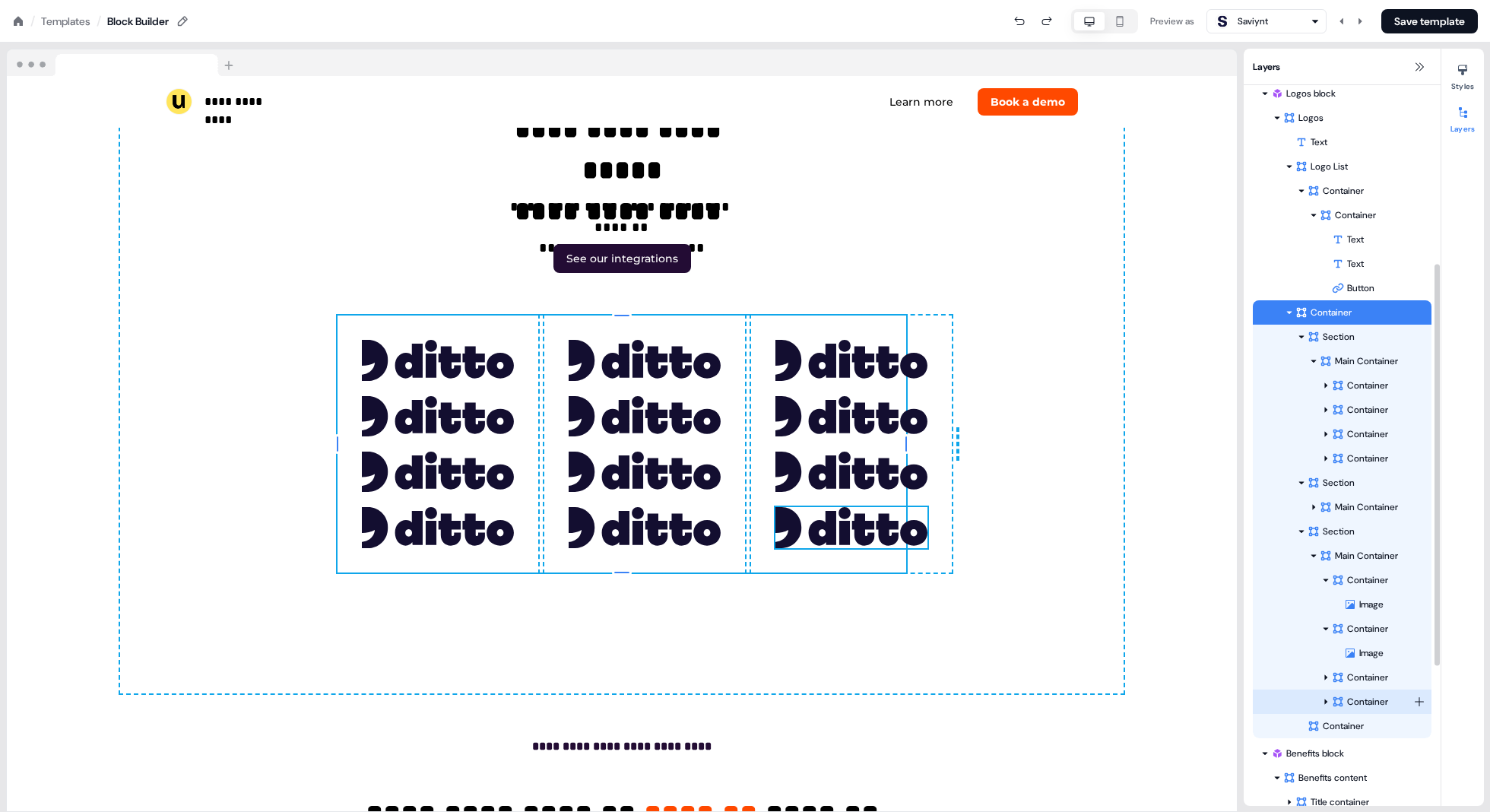
scroll to position [329, 0]
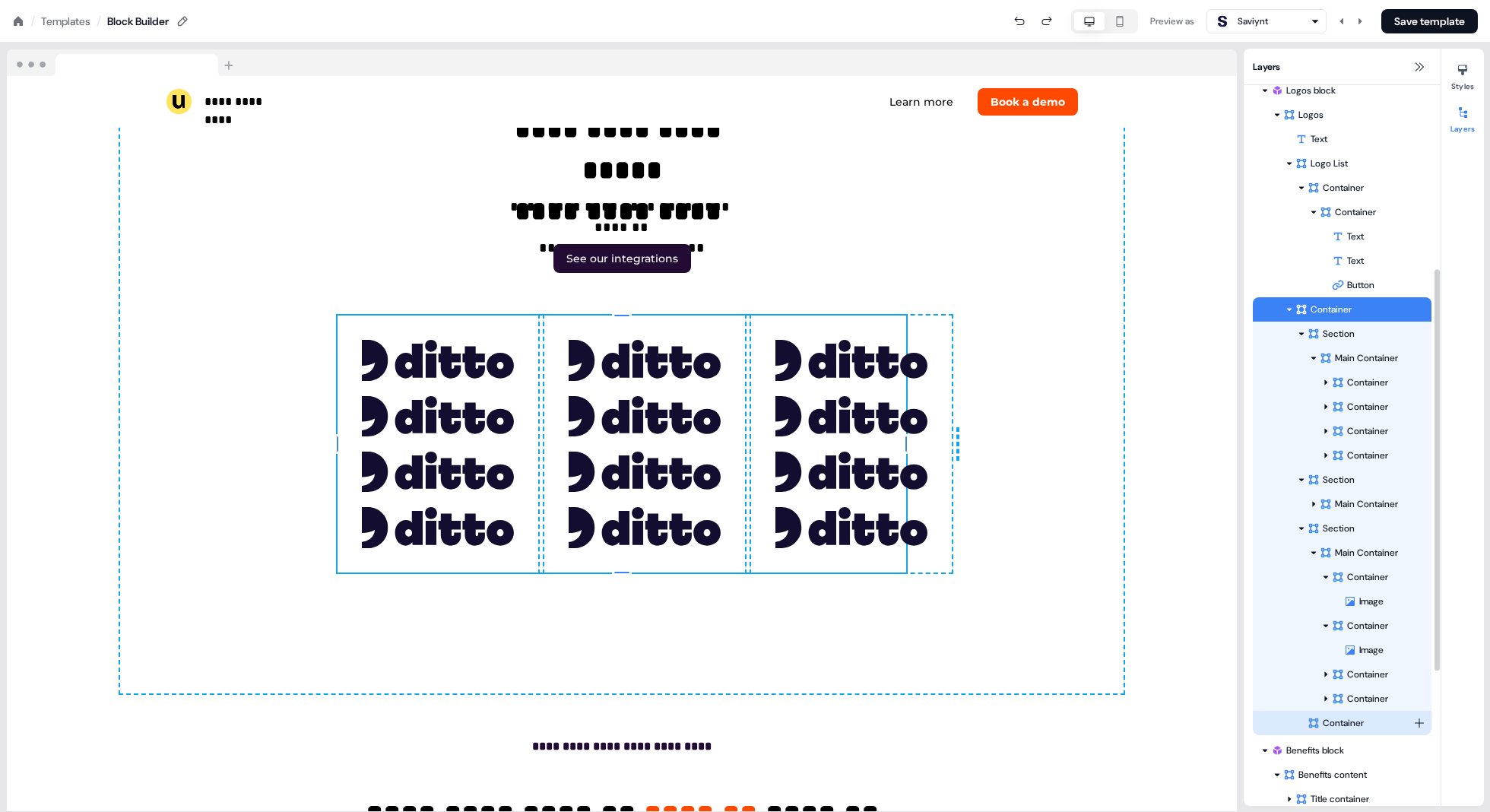
click at [754, 722] on div "Container" at bounding box center [1360, 723] width 106 height 15
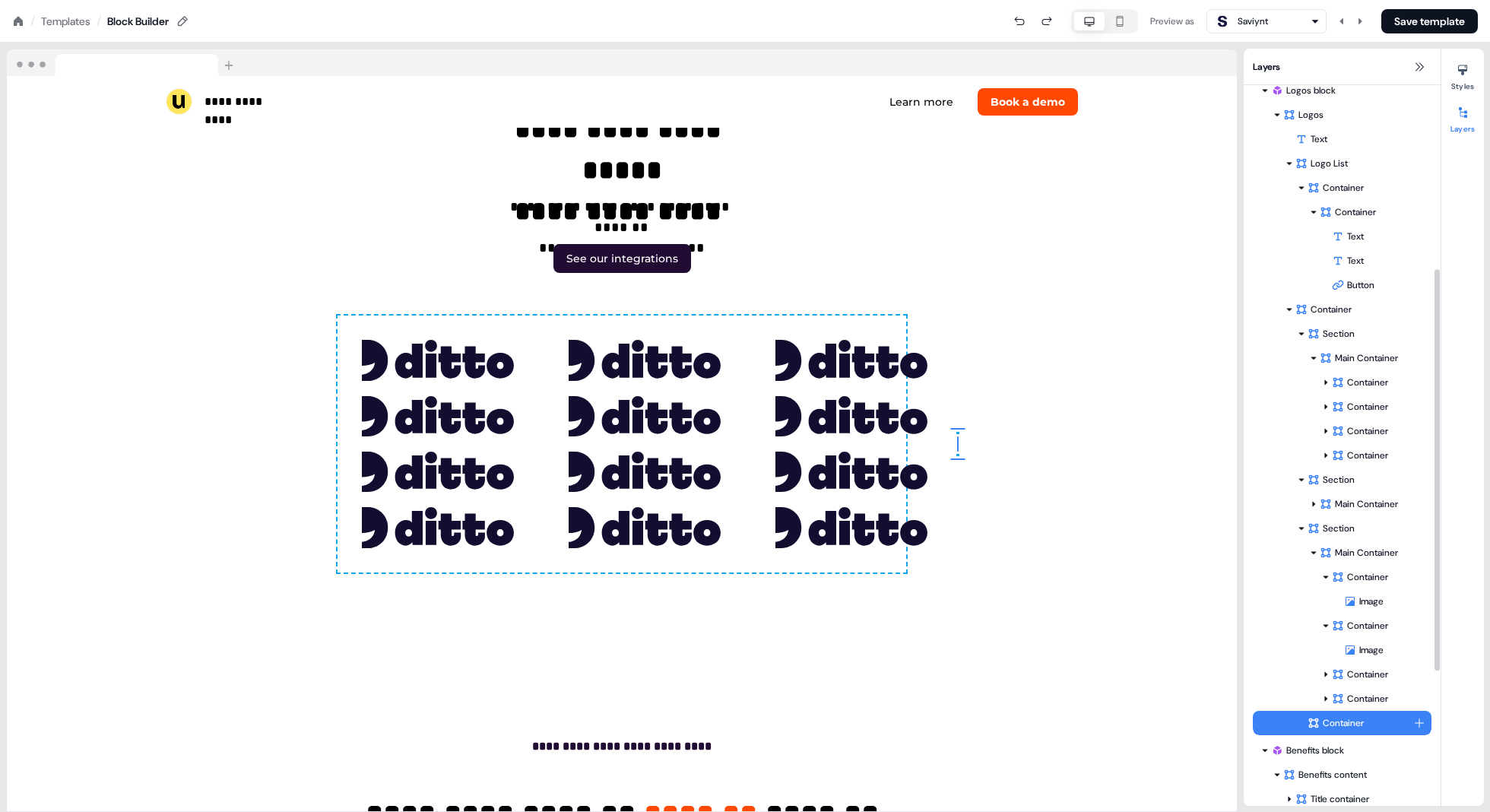
scroll to position [4966, 34]
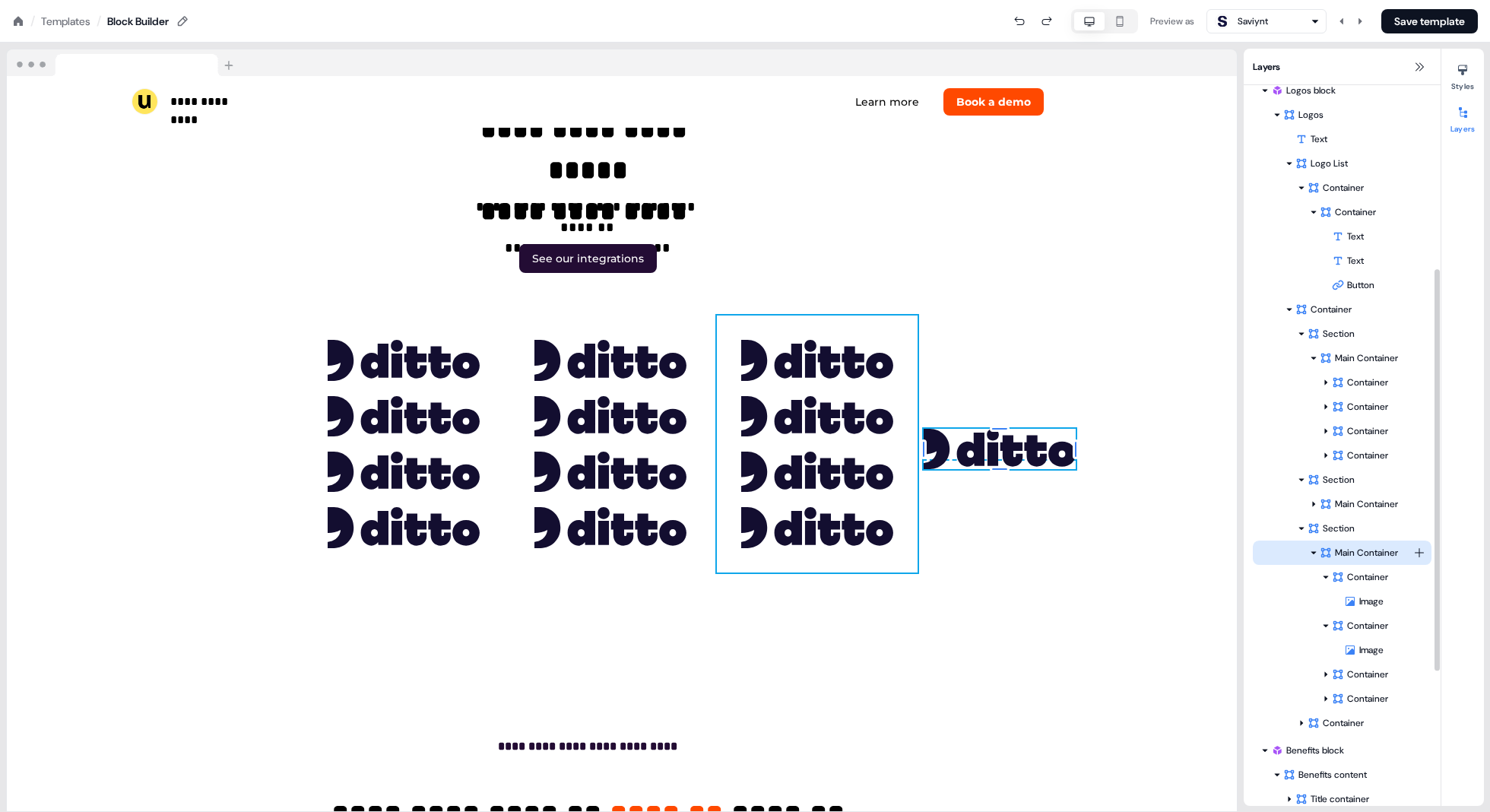
click at [754, 549] on div "Main Container" at bounding box center [1366, 553] width 94 height 15
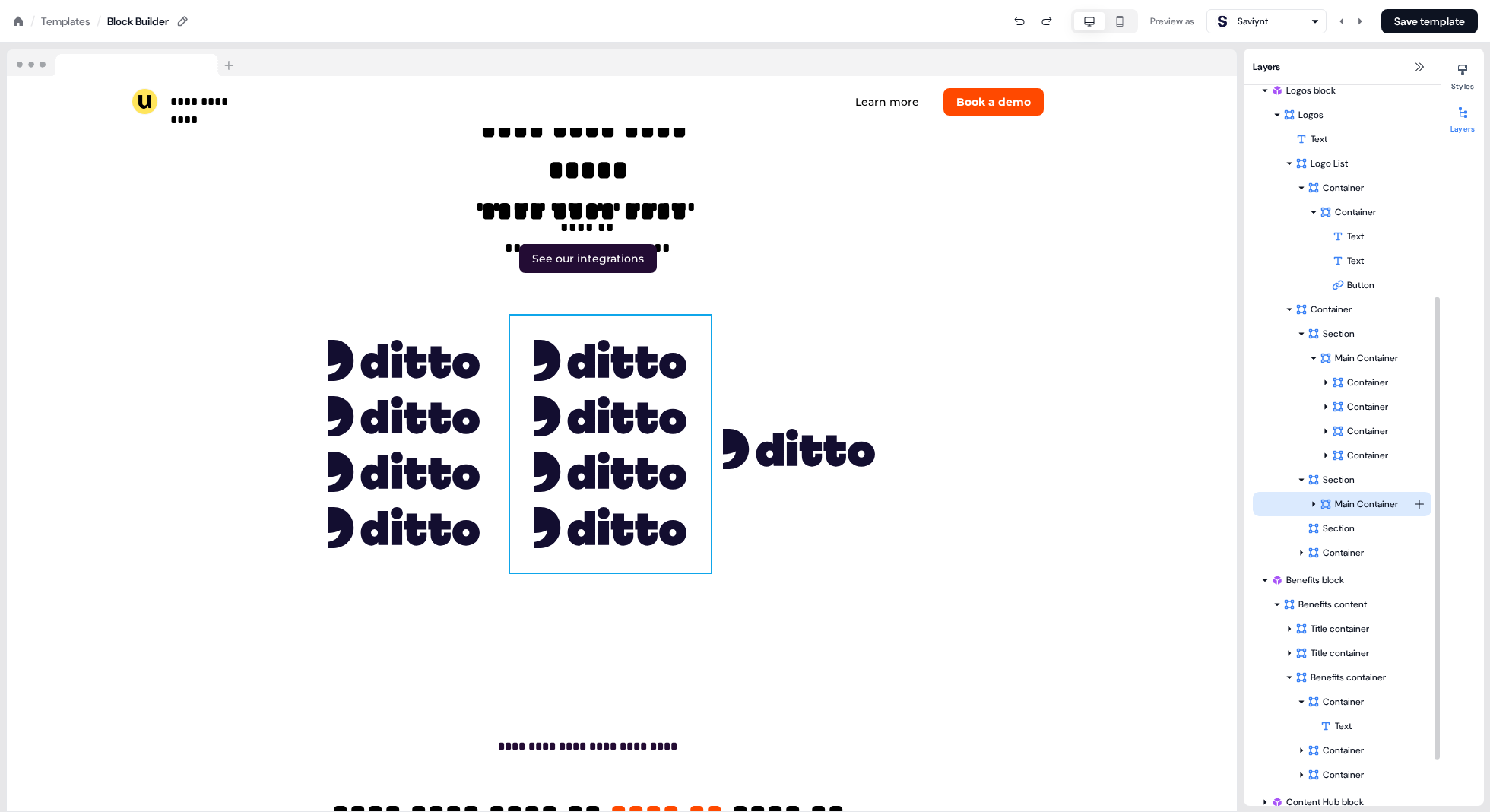
click at [754, 503] on div "Main Container" at bounding box center [1366, 504] width 94 height 15
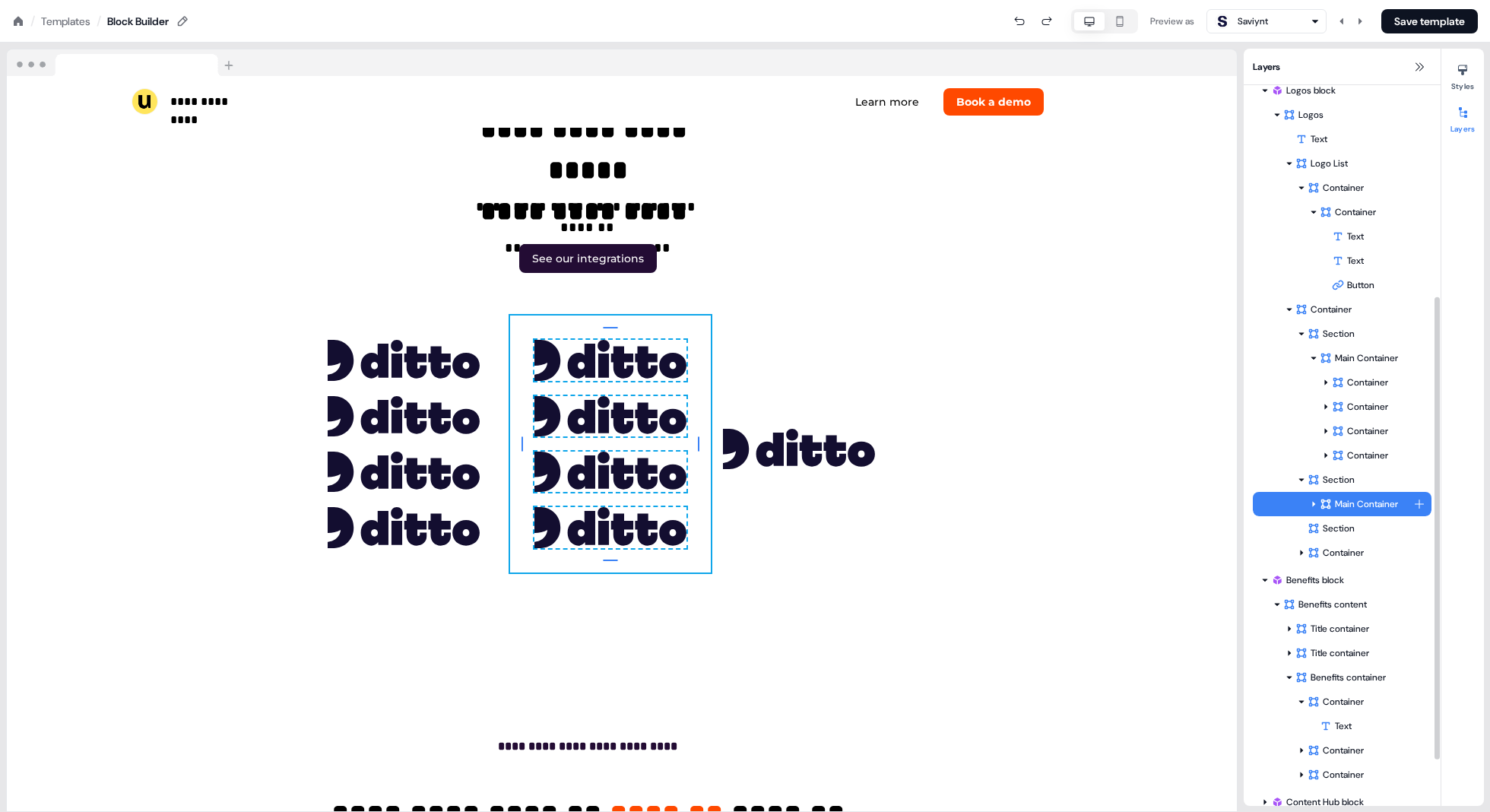
scroll to position [4966, 23]
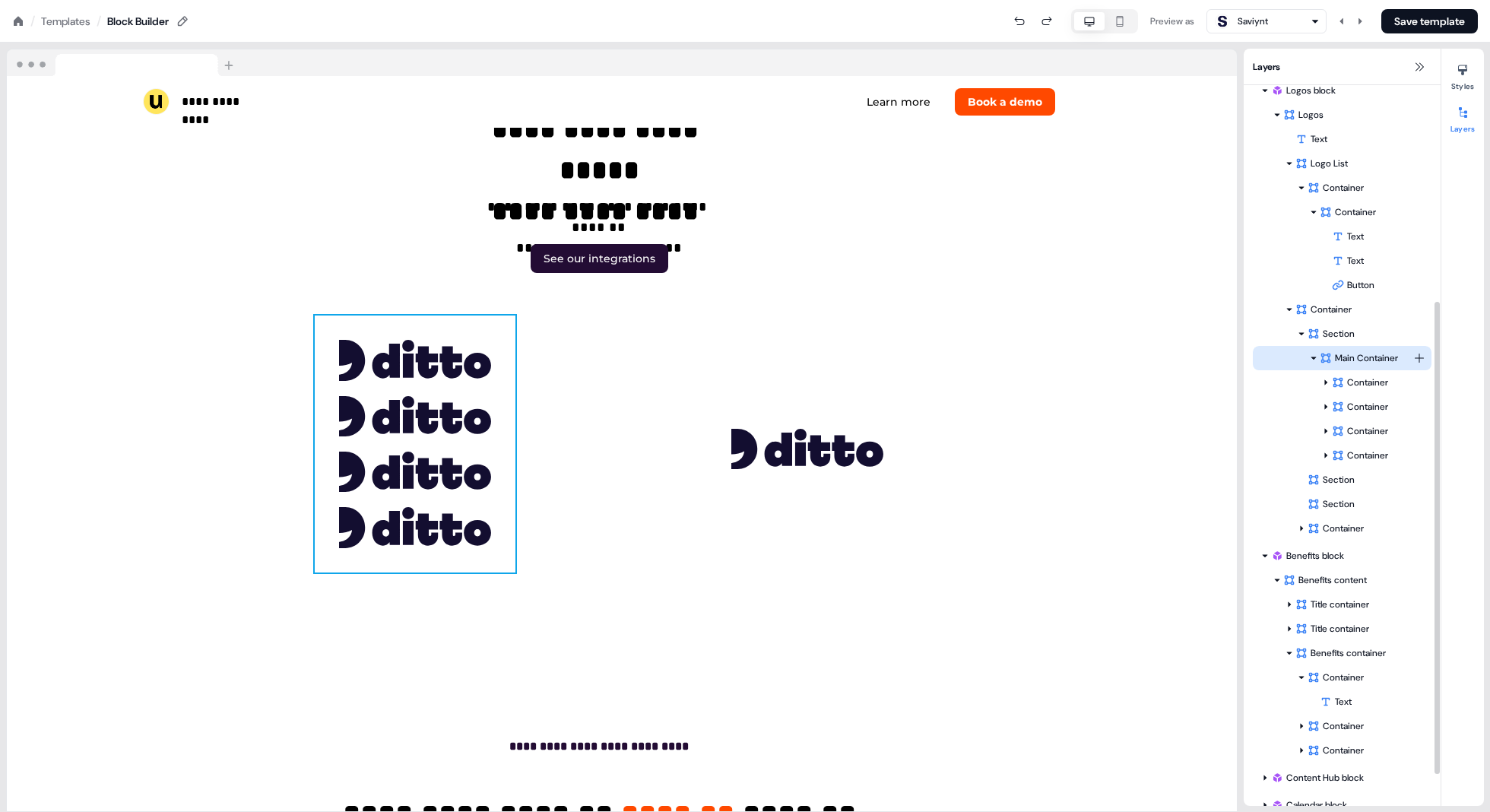
click at [754, 354] on div "Main Container" at bounding box center [1366, 358] width 94 height 15
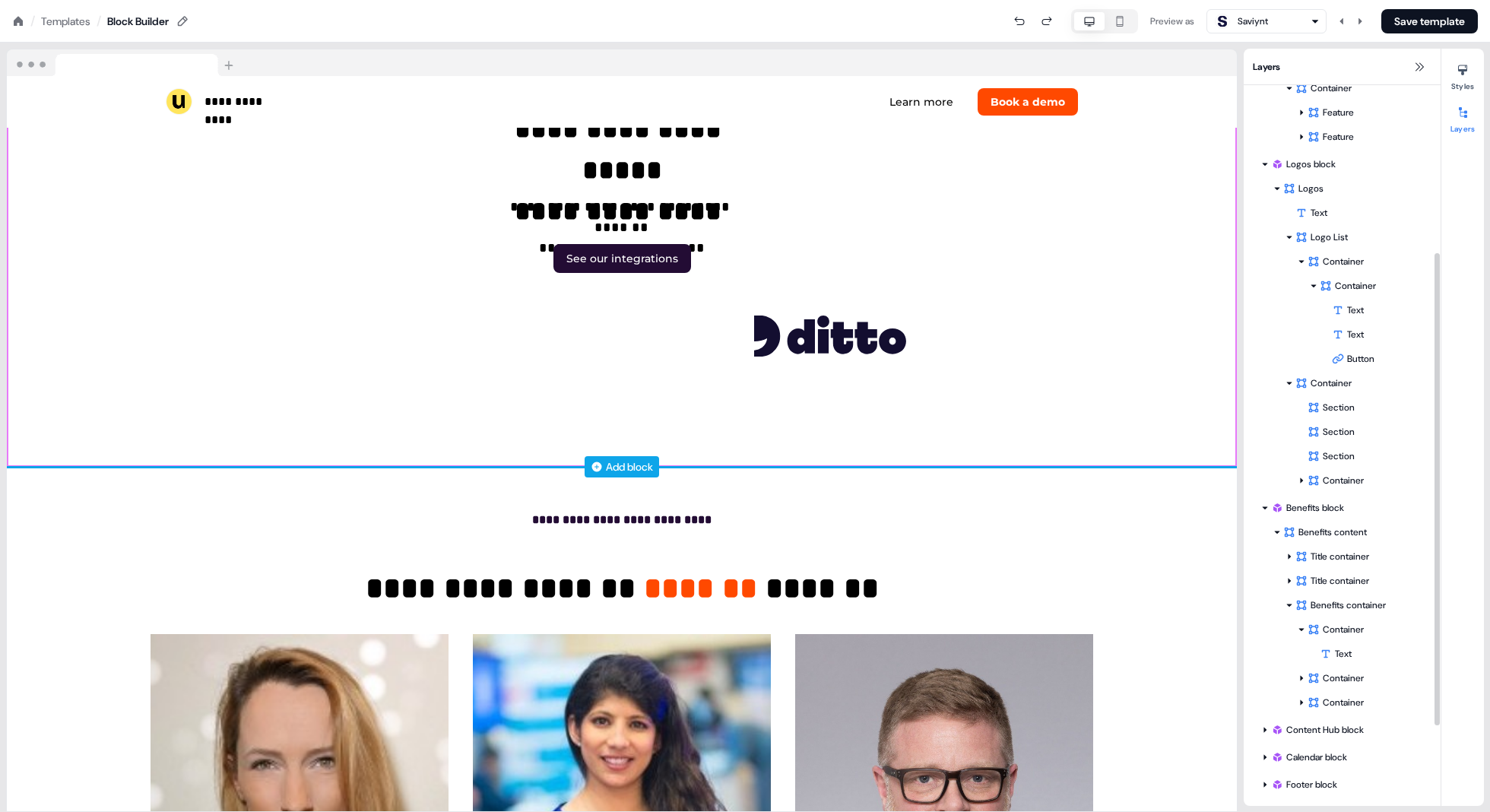
scroll to position [256, 0]
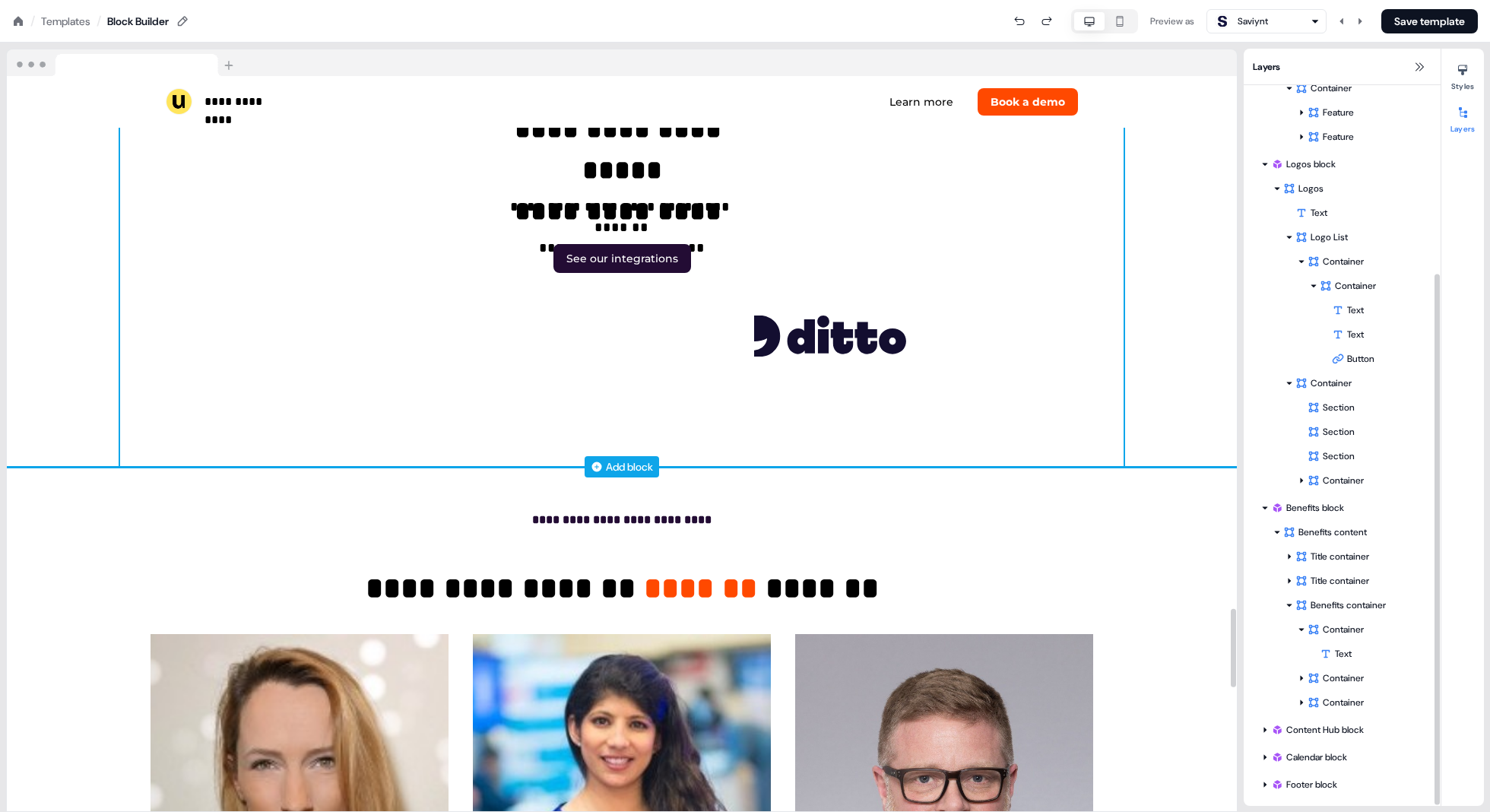
click at [719, 311] on div "**********" at bounding box center [622, 172] width 1004 height 590
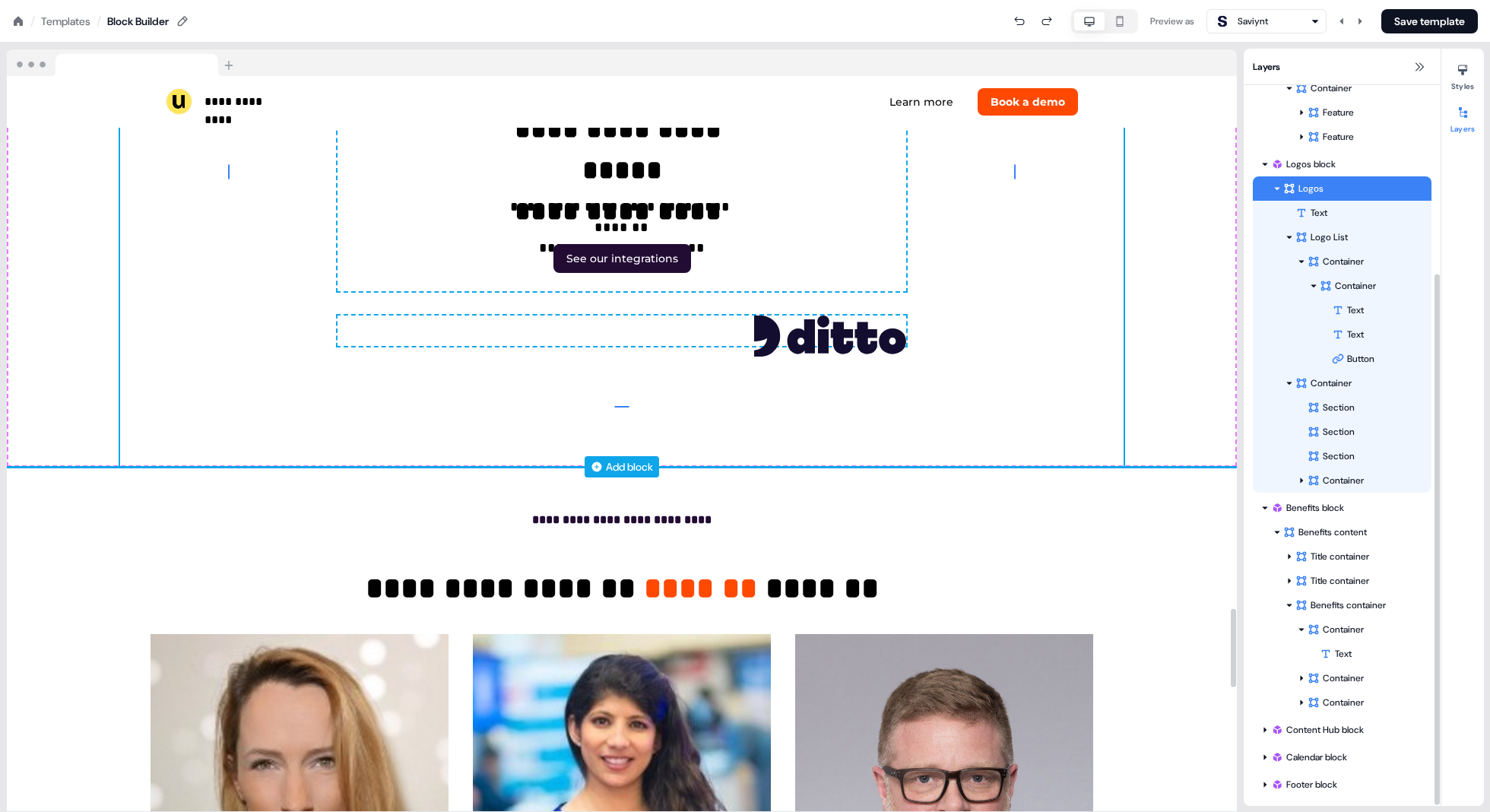
click at [728, 335] on div "To pick up a draggable item, press the space bar. While dragging, use the arrow…" at bounding box center [622, 330] width 569 height 30
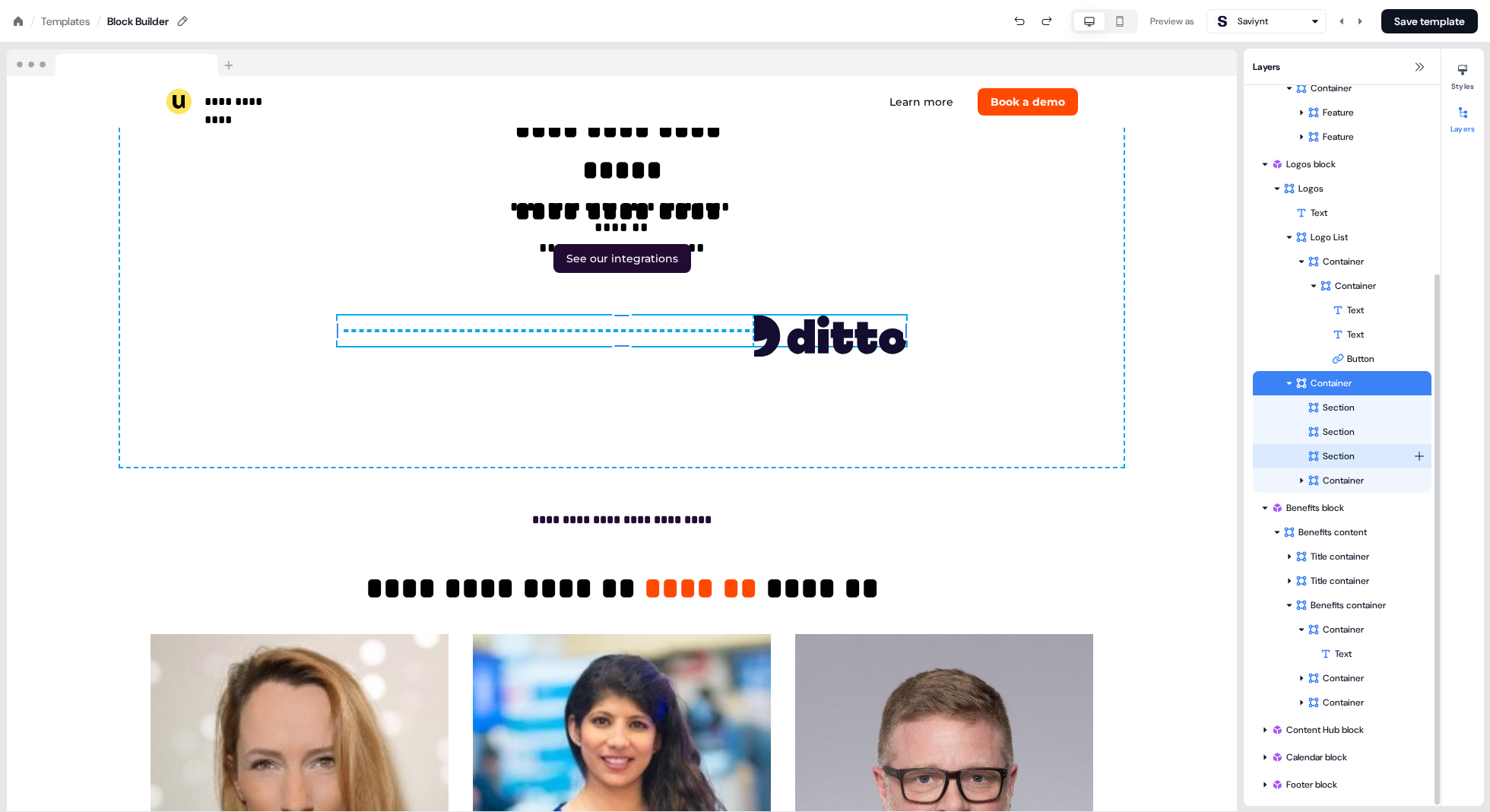
click at [754, 454] on div "Section" at bounding box center [1360, 456] width 106 height 15
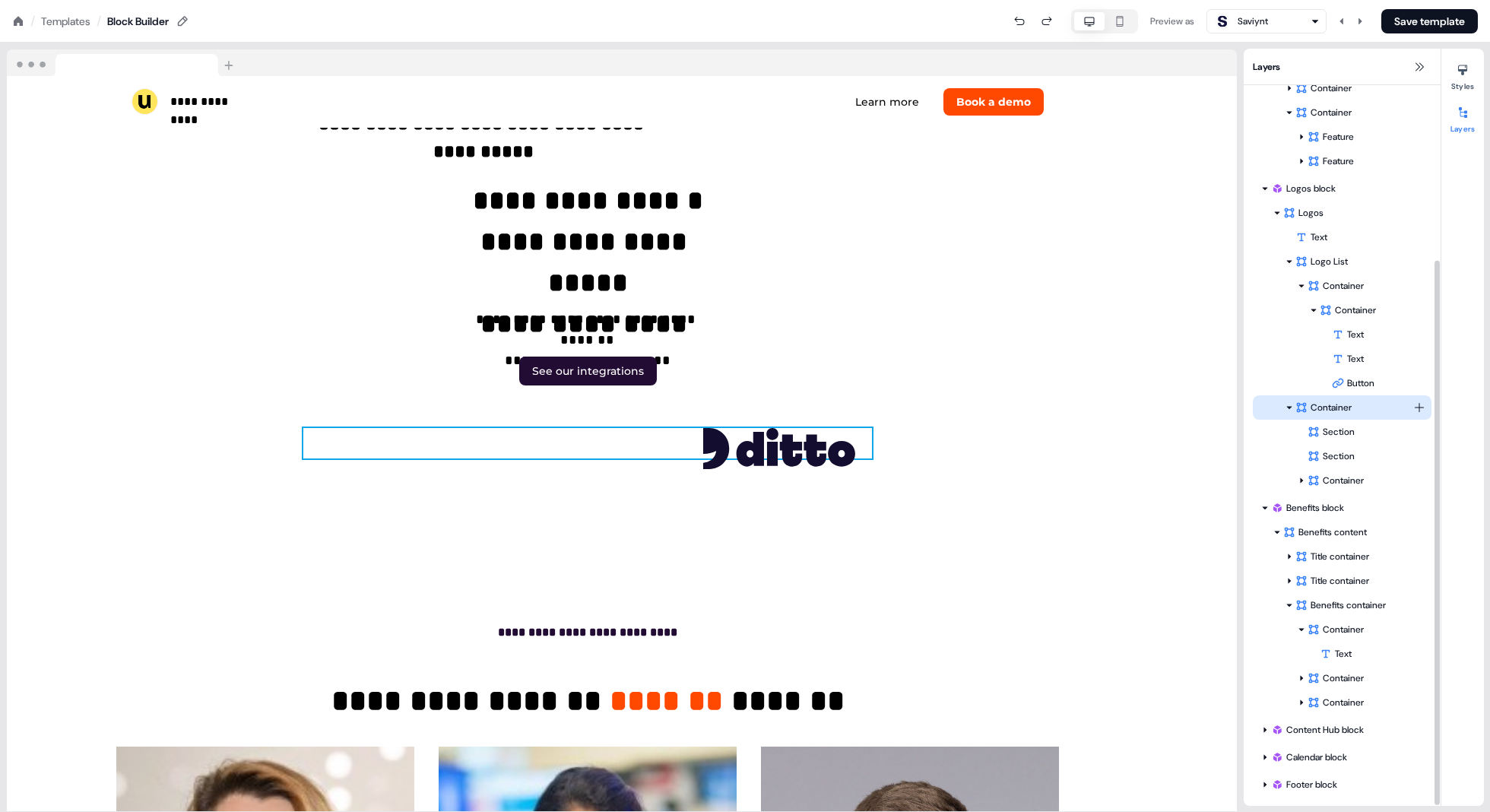
scroll to position [231, 0]
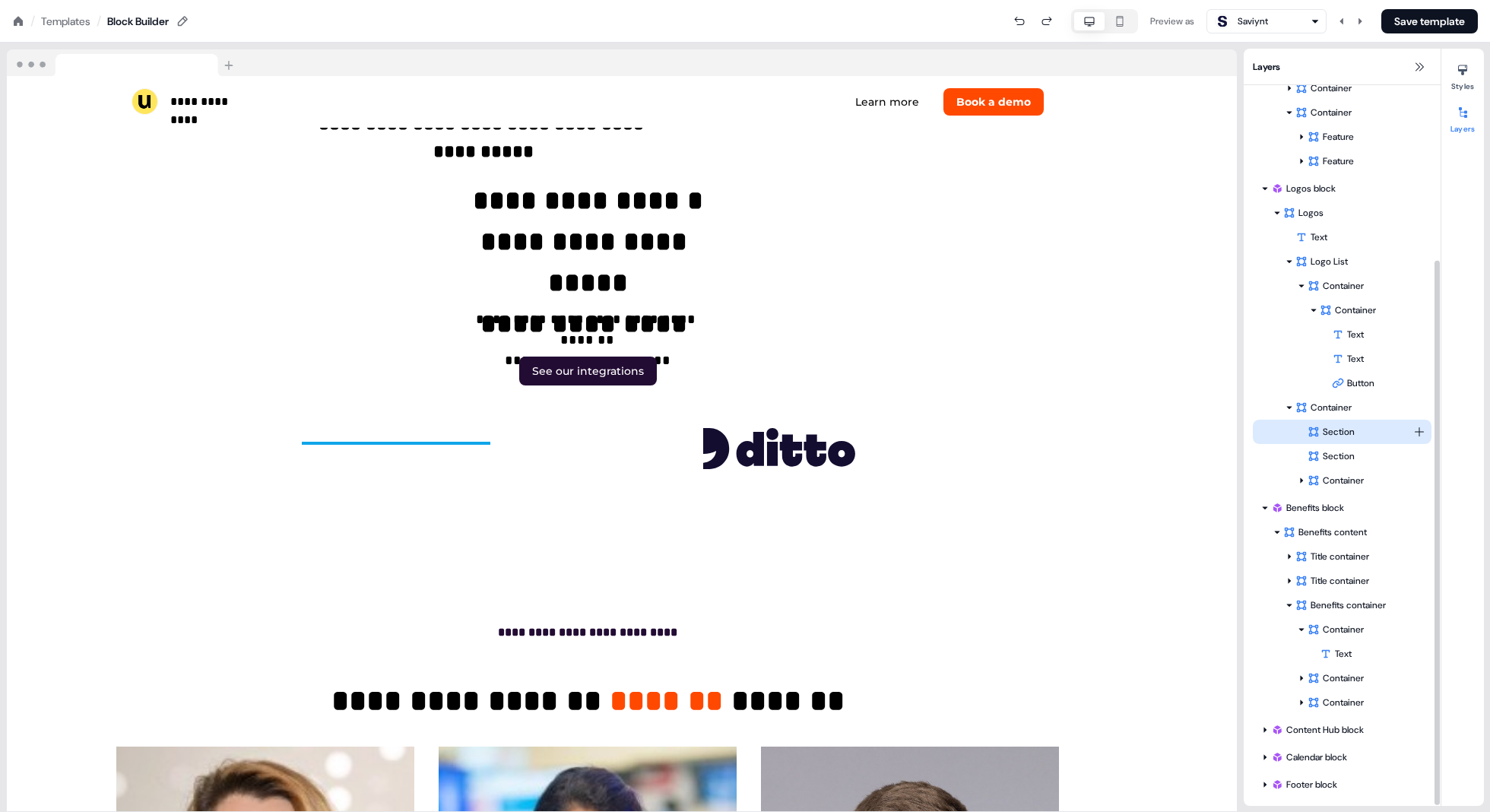
click at [754, 439] on div "Section" at bounding box center [1360, 432] width 106 height 15
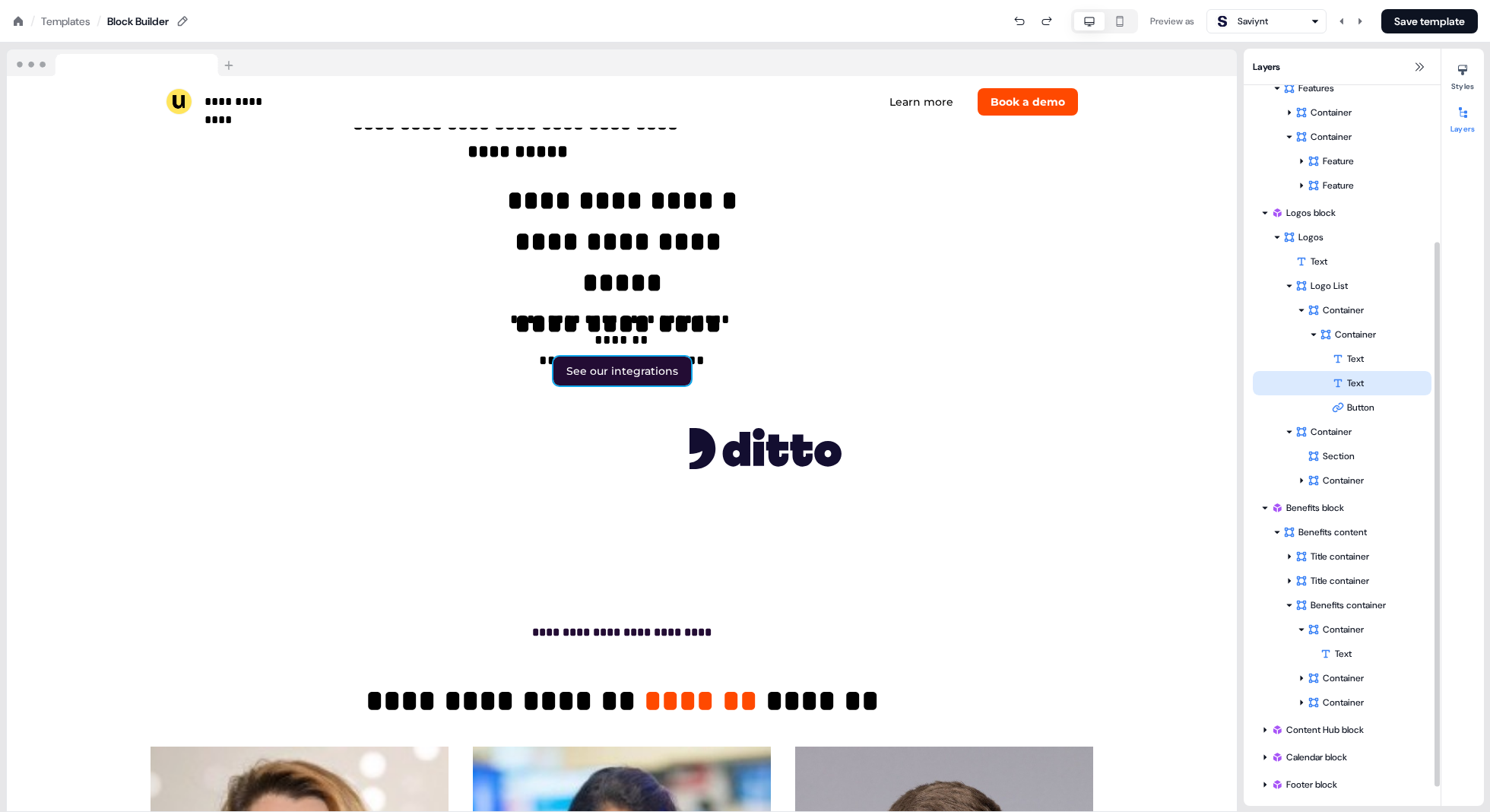
scroll to position [207, 0]
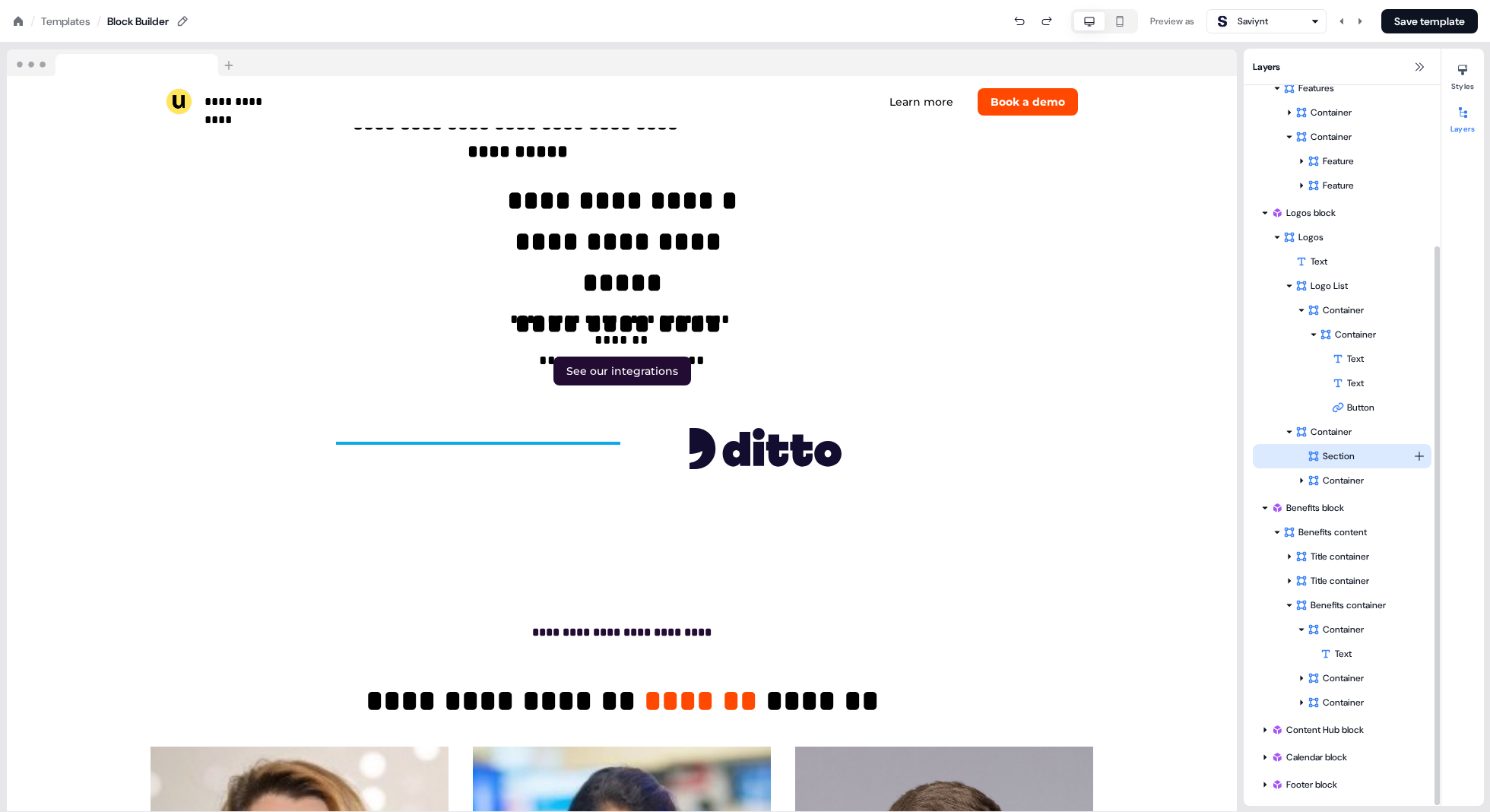
click at [754, 454] on div "Section" at bounding box center [1360, 456] width 106 height 15
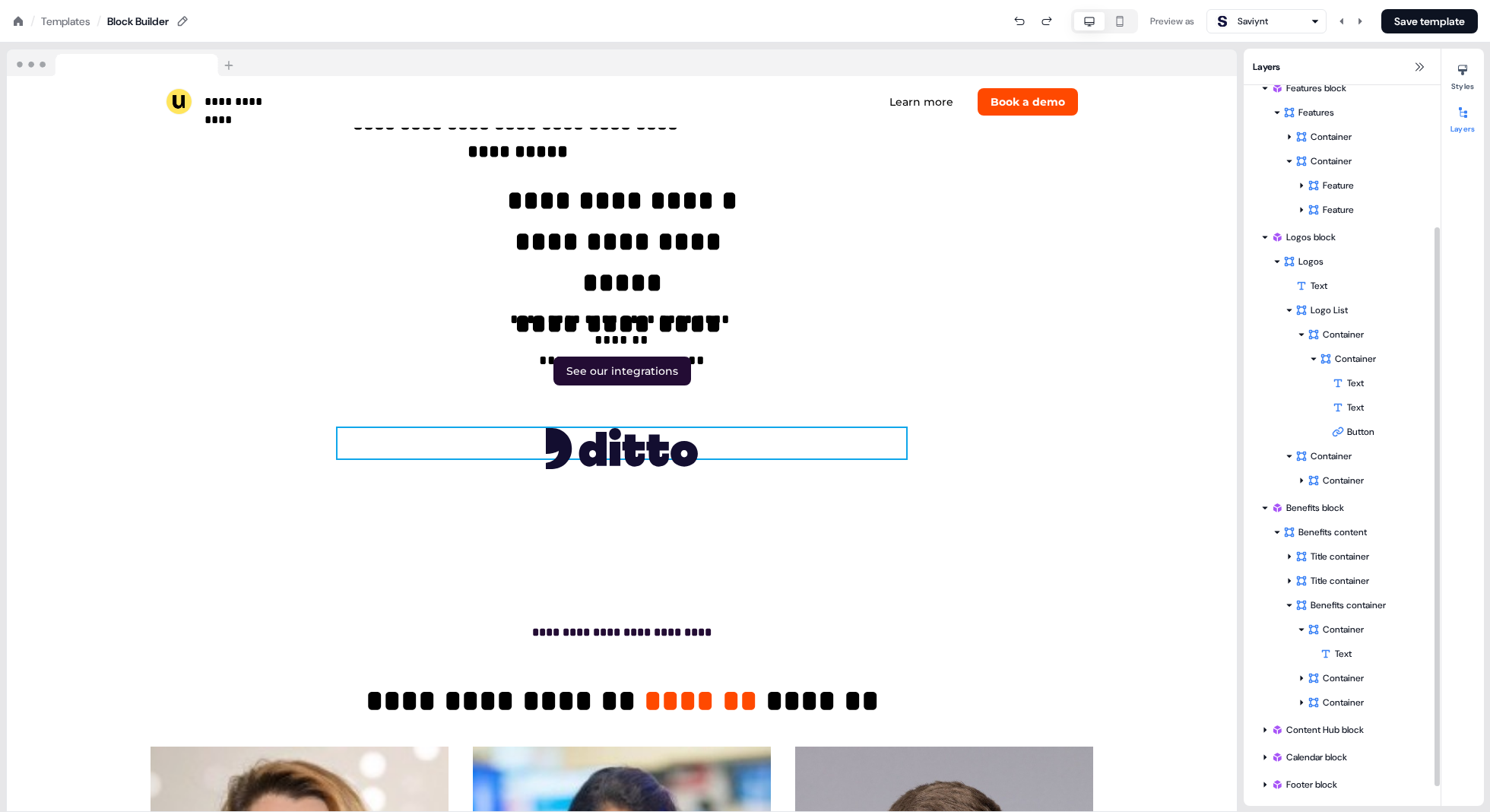
scroll to position [183, 0]
click at [754, 479] on div "Container" at bounding box center [1360, 481] width 106 height 15
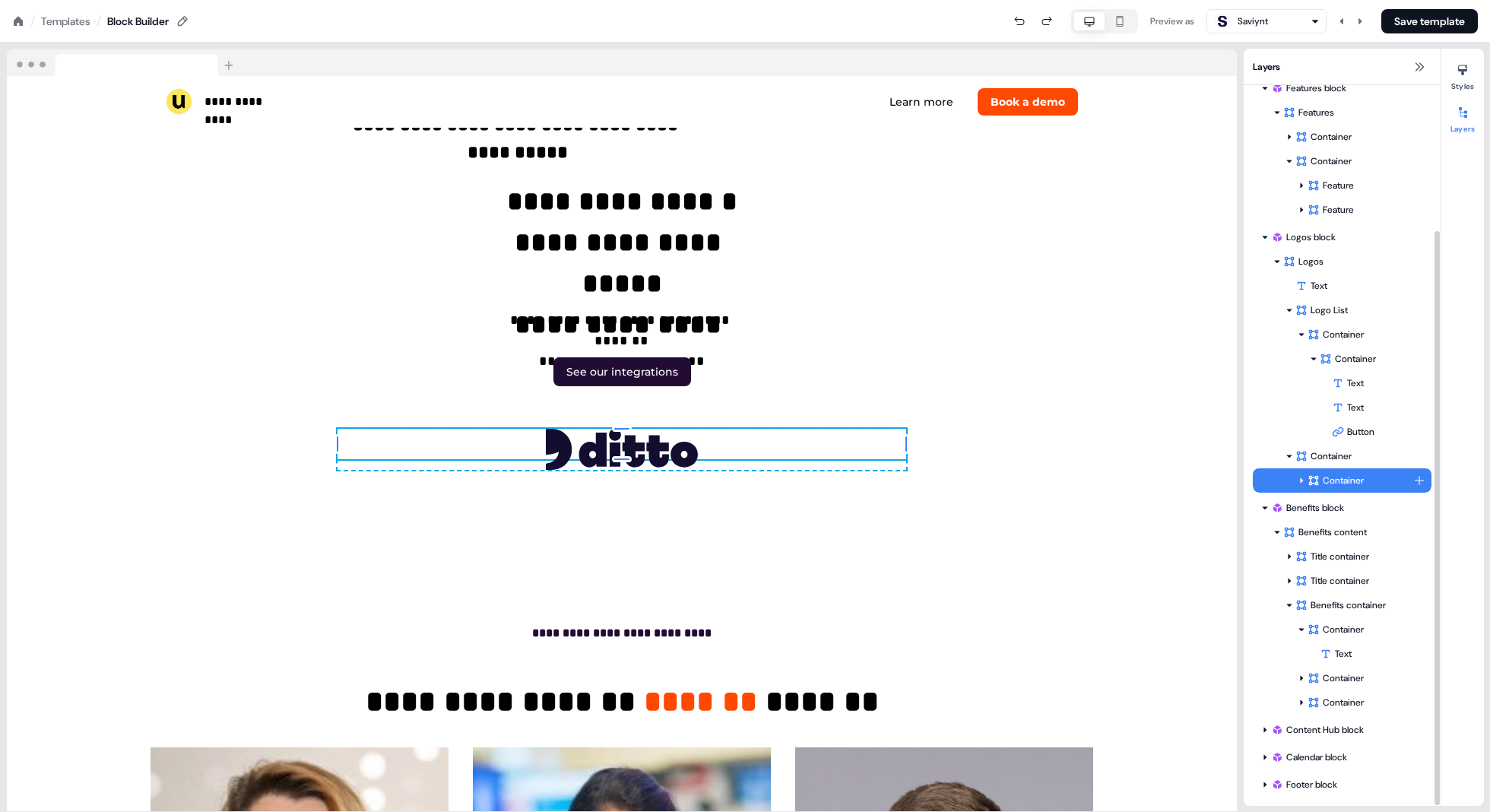
click at [754, 481] on icon at bounding box center [1302, 481] width 3 height 5
click at [754, 507] on icon at bounding box center [1314, 505] width 8 height 8
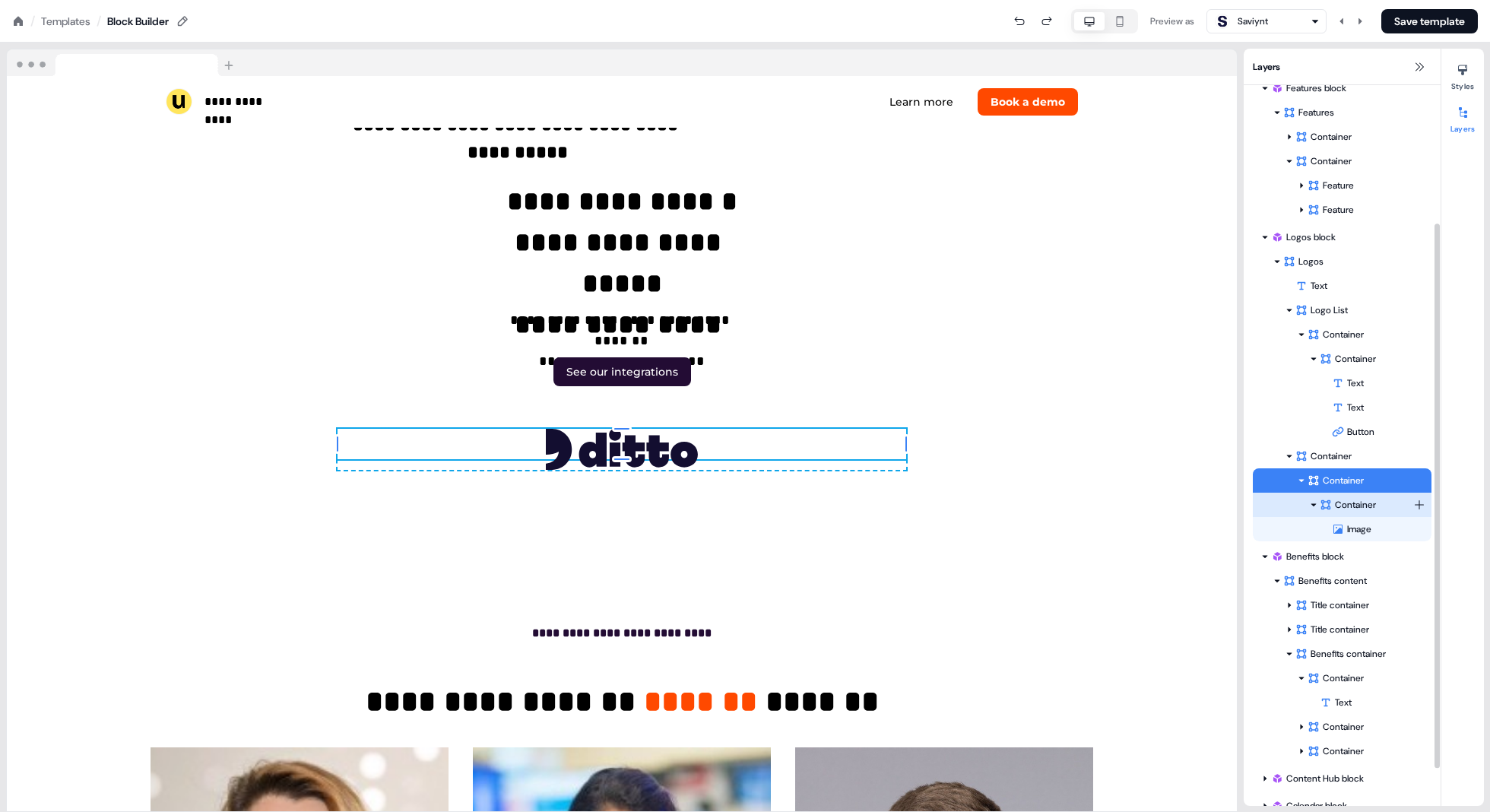
click at [754, 505] on div at bounding box center [1314, 505] width 12 height 12
click at [754, 506] on icon at bounding box center [1314, 505] width 8 height 8
click at [754, 479] on div "Container" at bounding box center [1360, 481] width 106 height 15
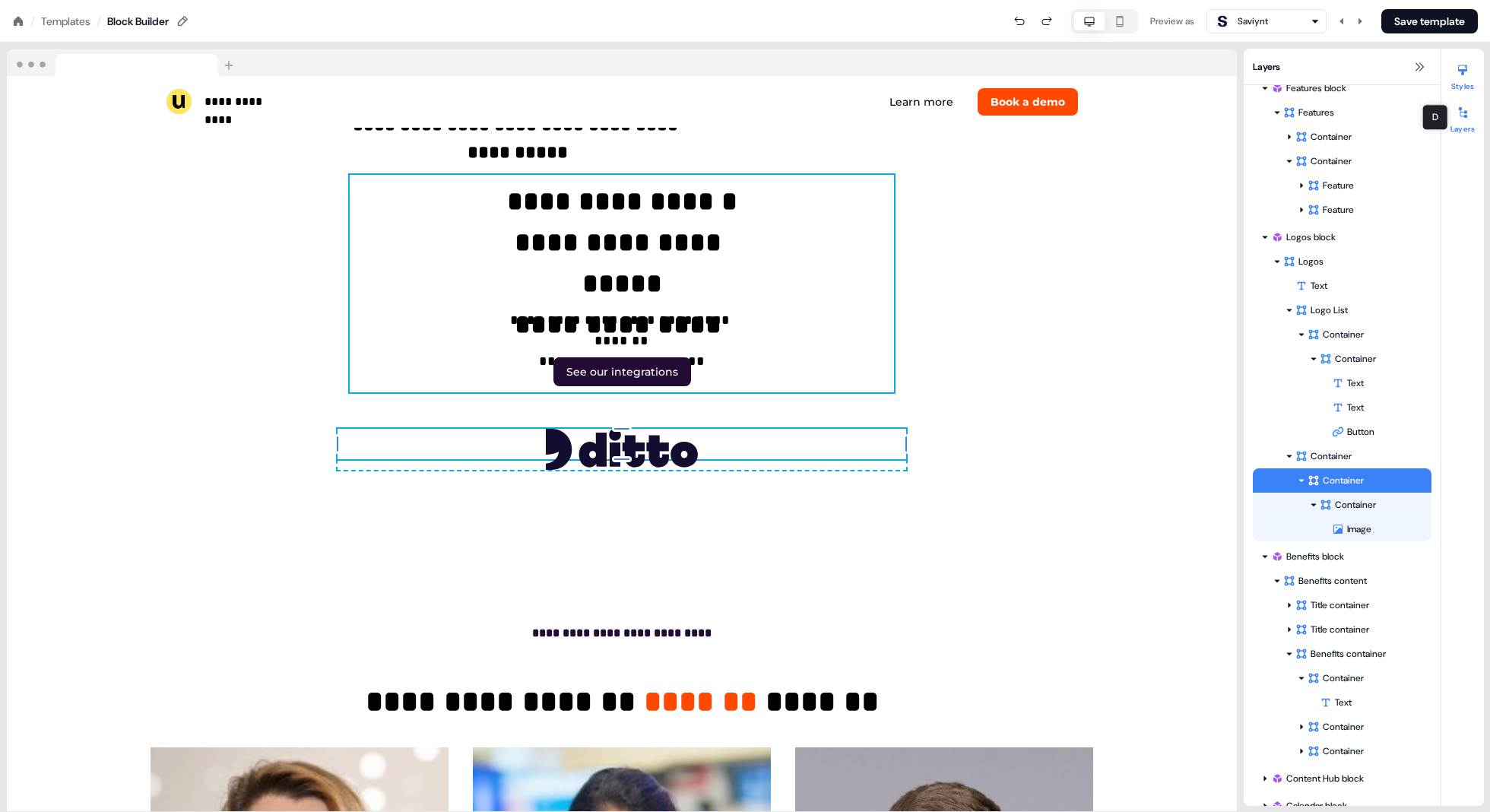
click at [754, 80] on div at bounding box center [1463, 70] width 24 height 24
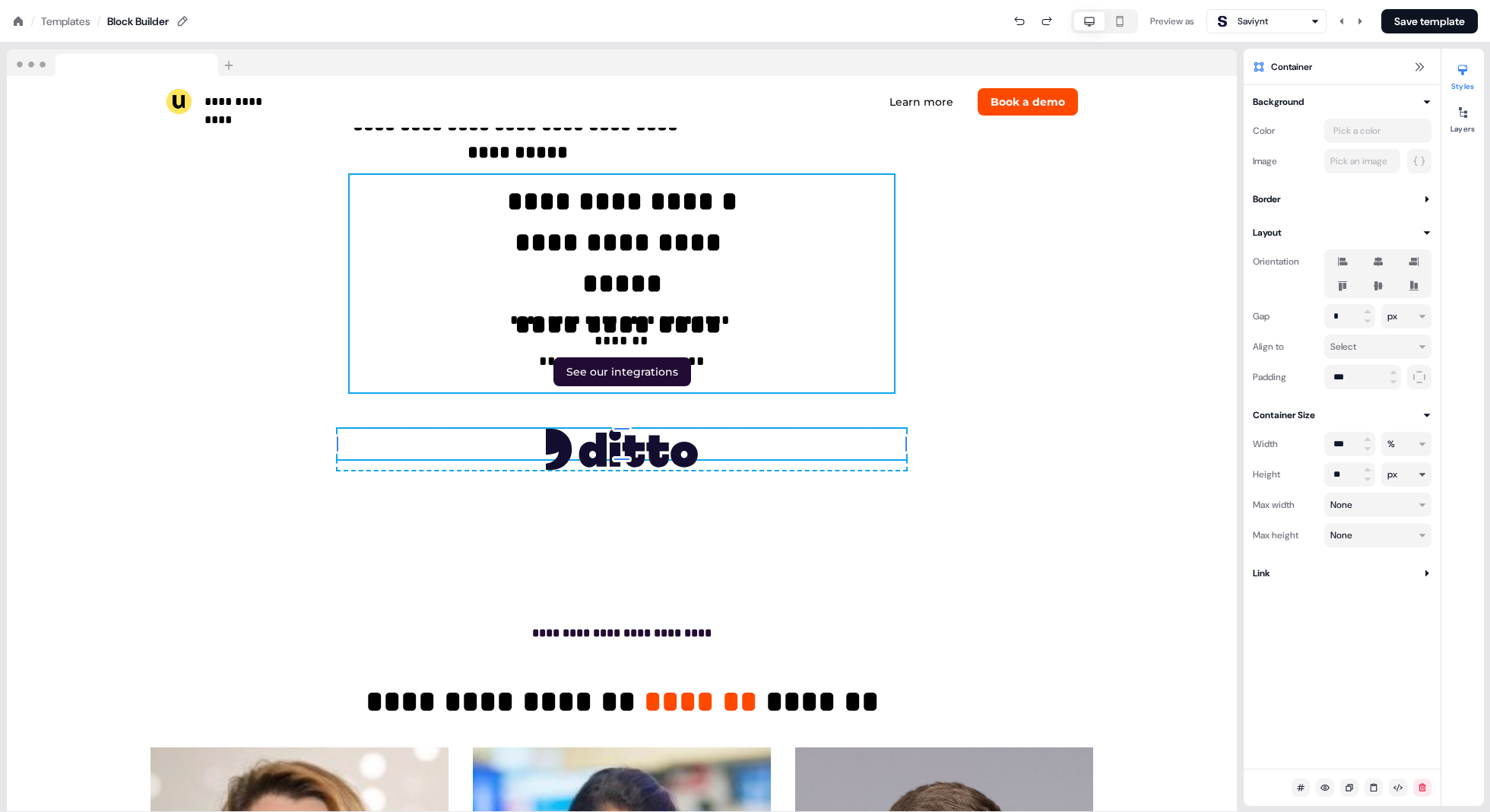
click at [754, 0] on html "**********" at bounding box center [745, 0] width 1490 height 0
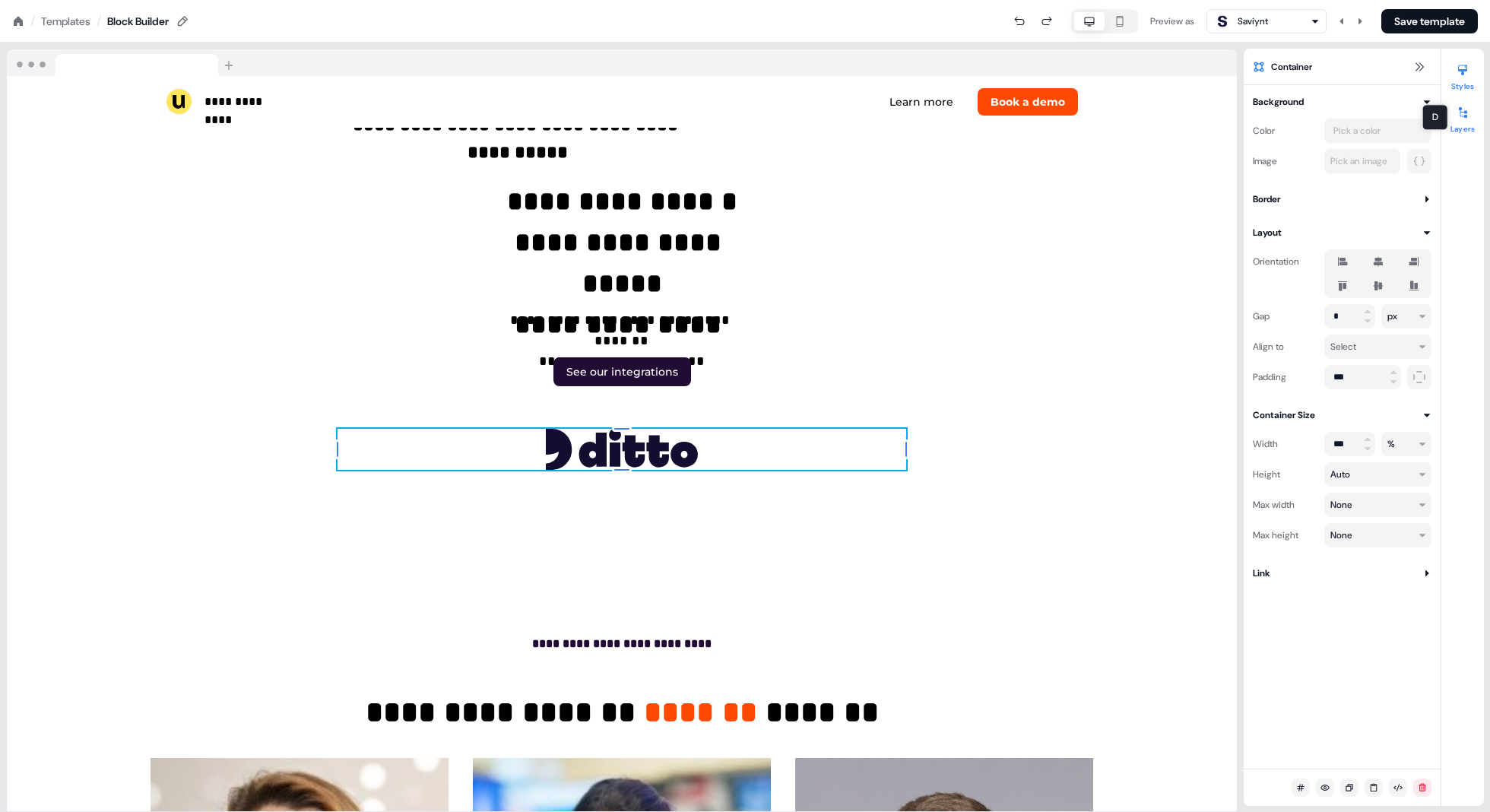
click at [754, 112] on div at bounding box center [1463, 112] width 24 height 24
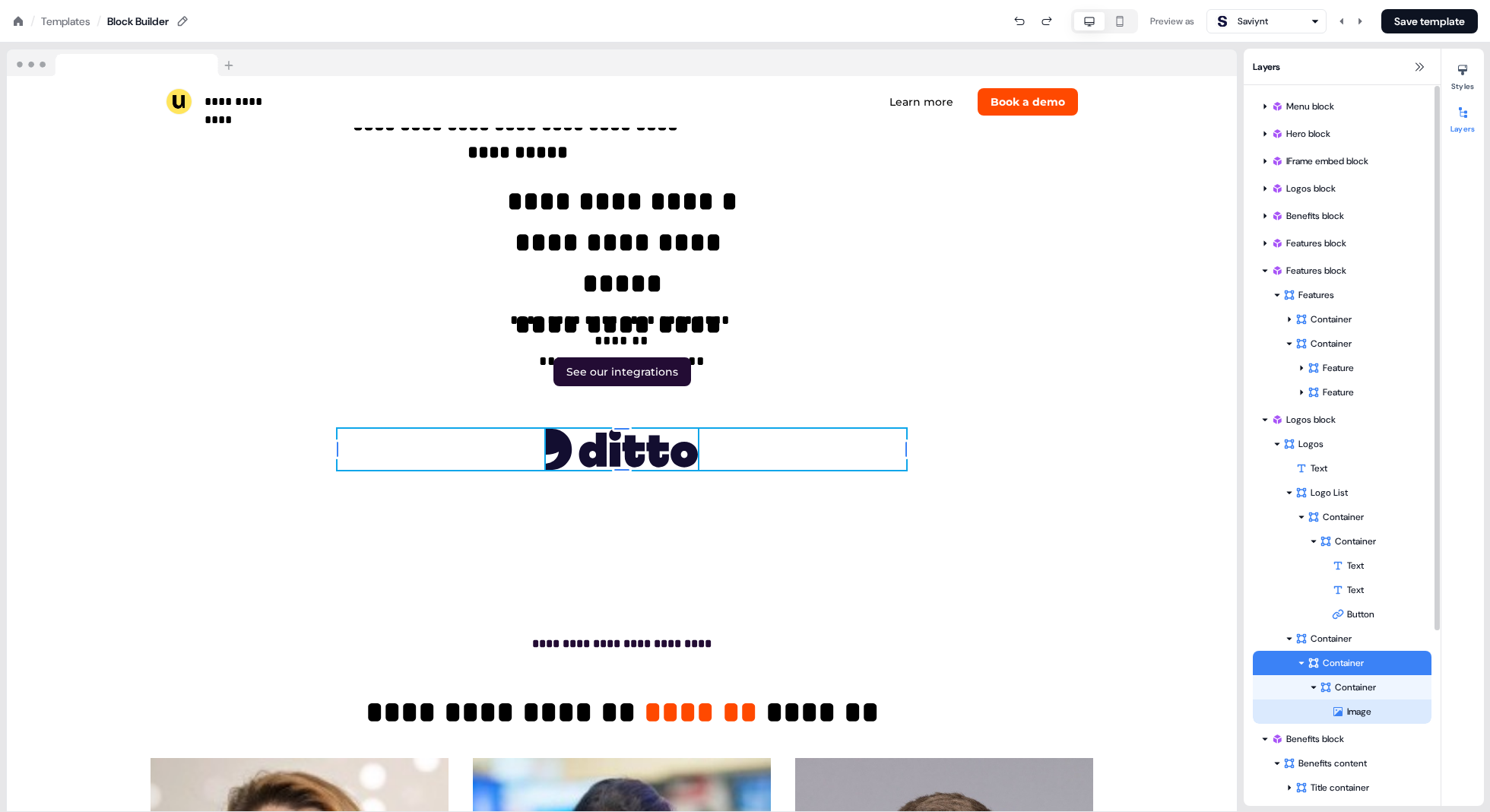
click at [754, 718] on div "Image" at bounding box center [1382, 712] width 100 height 15
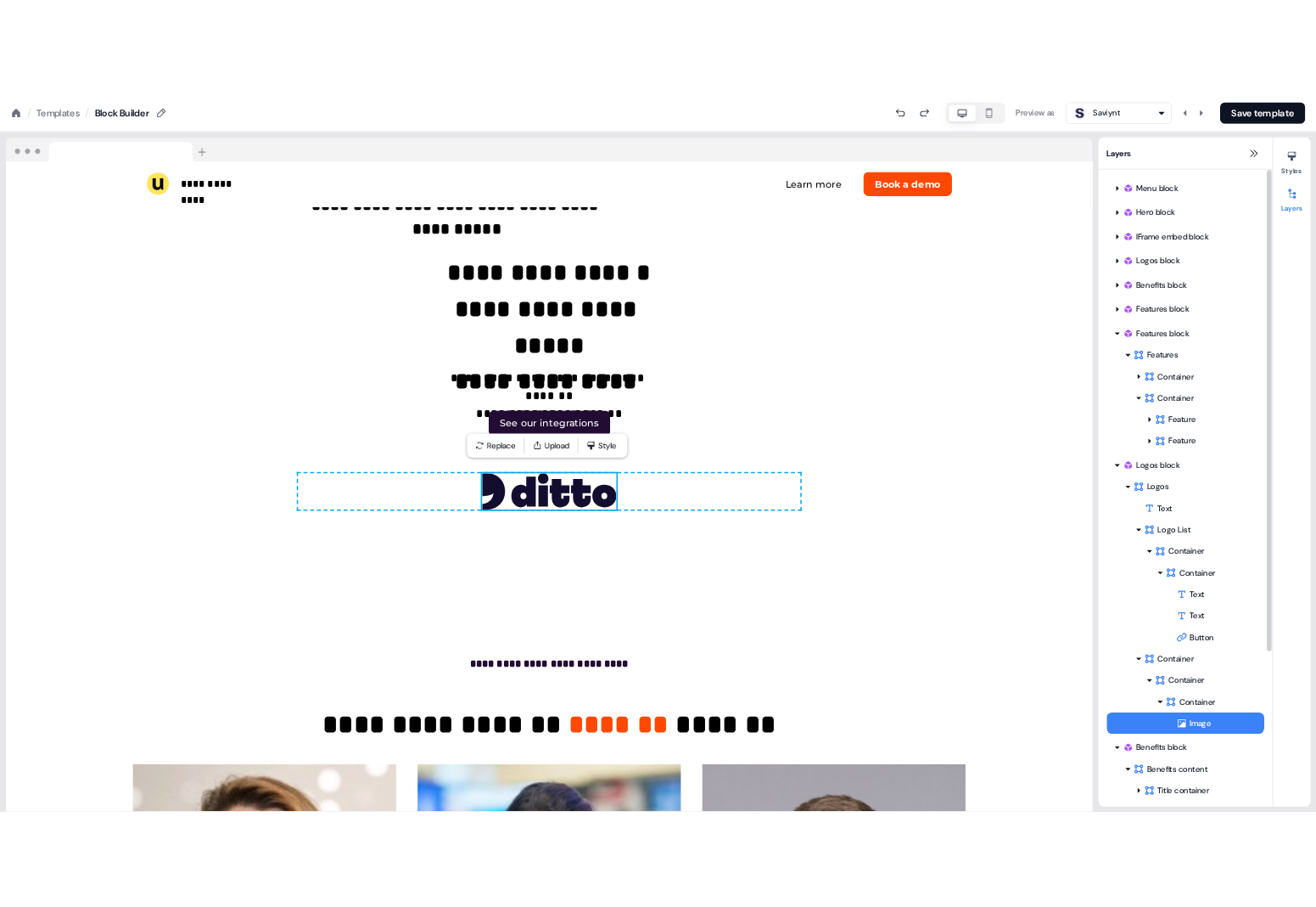
scroll to position [5427, 0]
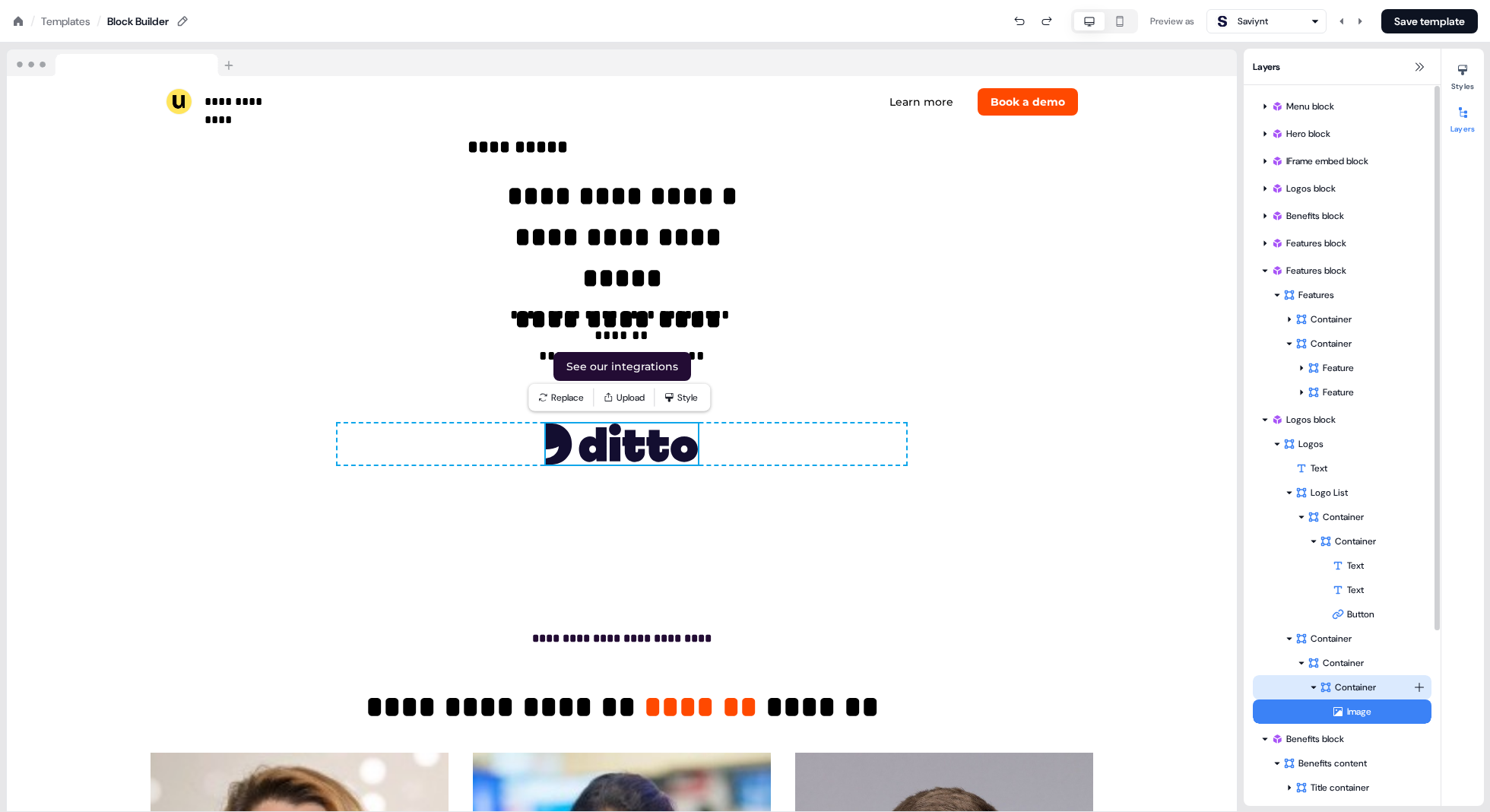
click at [754, 687] on div "Container" at bounding box center [1366, 688] width 94 height 15
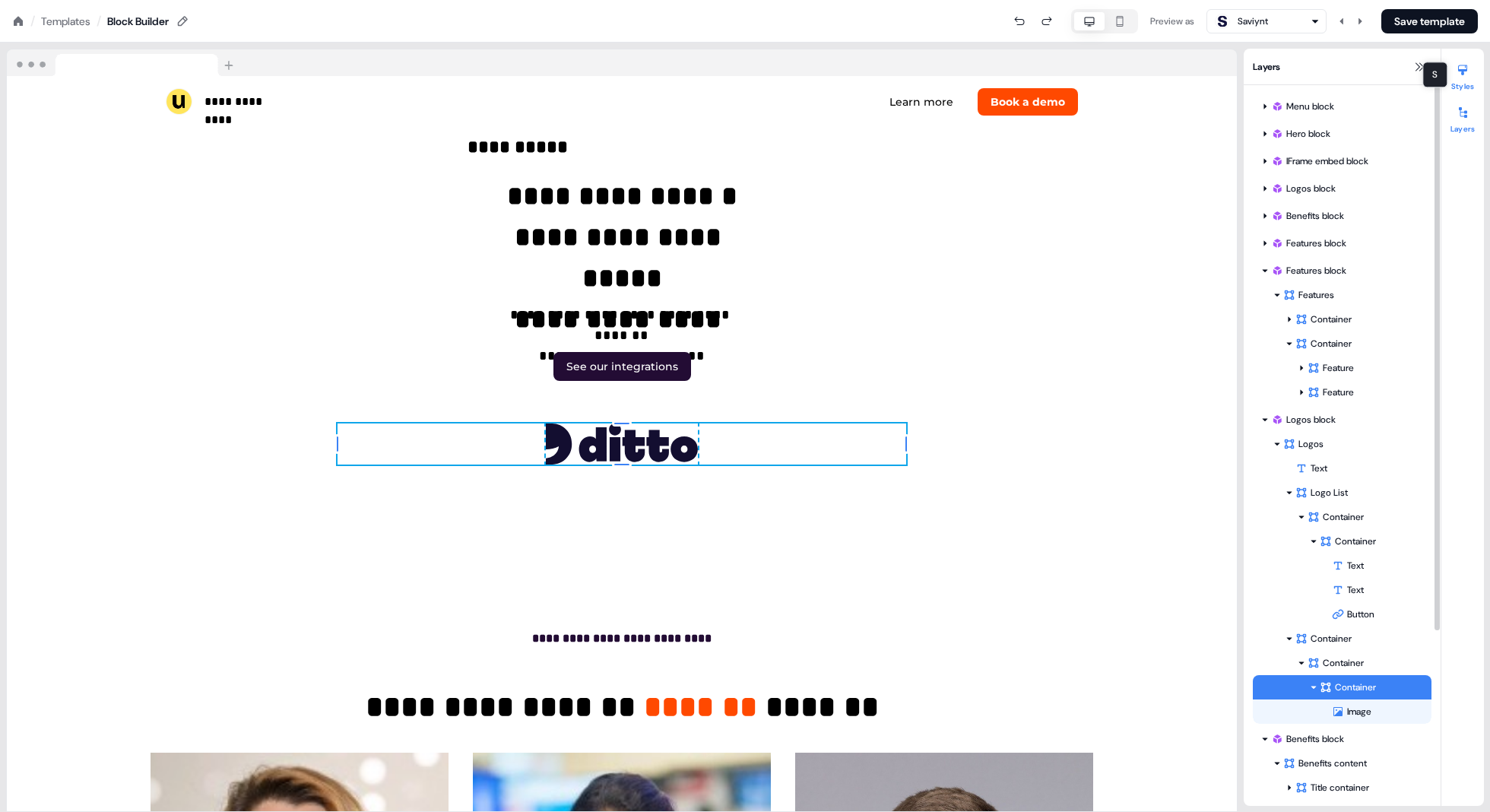
click at [754, 76] on div at bounding box center [1463, 70] width 24 height 24
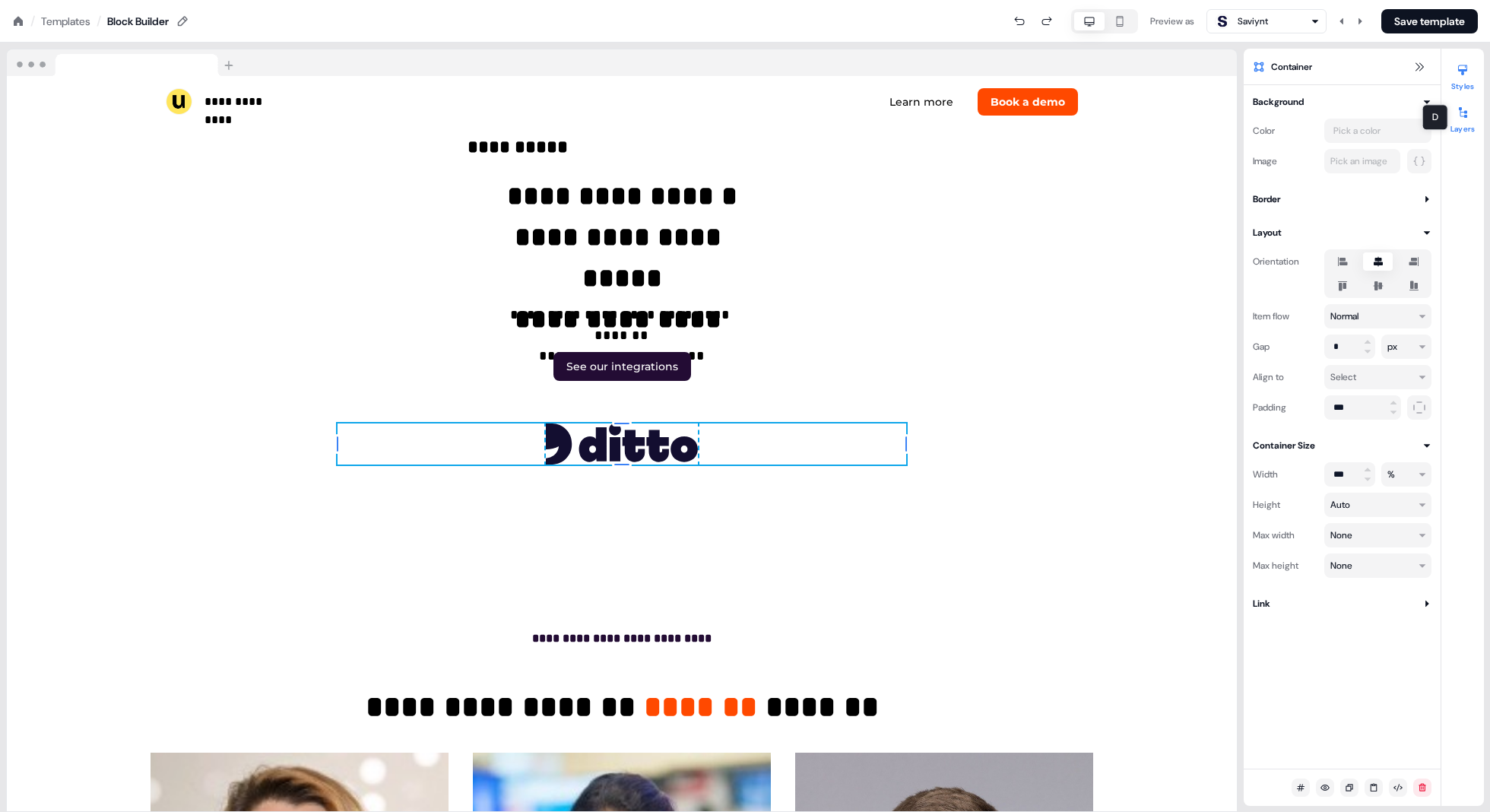
click at [754, 127] on button "Layers" at bounding box center [1463, 117] width 43 height 33
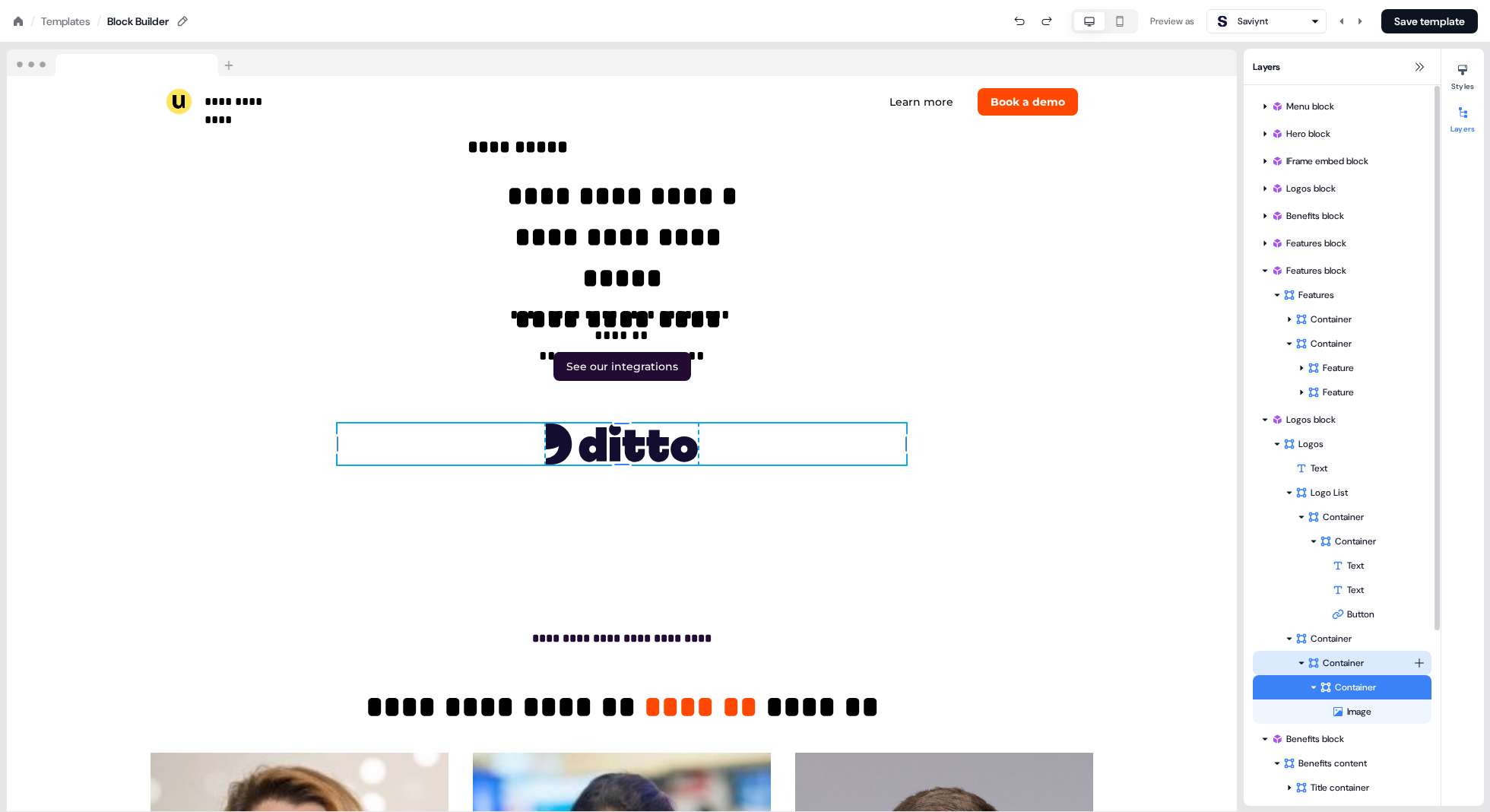
click at [754, 664] on div "Container" at bounding box center [1360, 663] width 106 height 15
click at [754, 688] on icon at bounding box center [1314, 687] width 8 height 8
click at [754, 661] on icon at bounding box center [1301, 663] width 8 height 8
click at [754, 666] on div "Container" at bounding box center [1360, 663] width 106 height 15
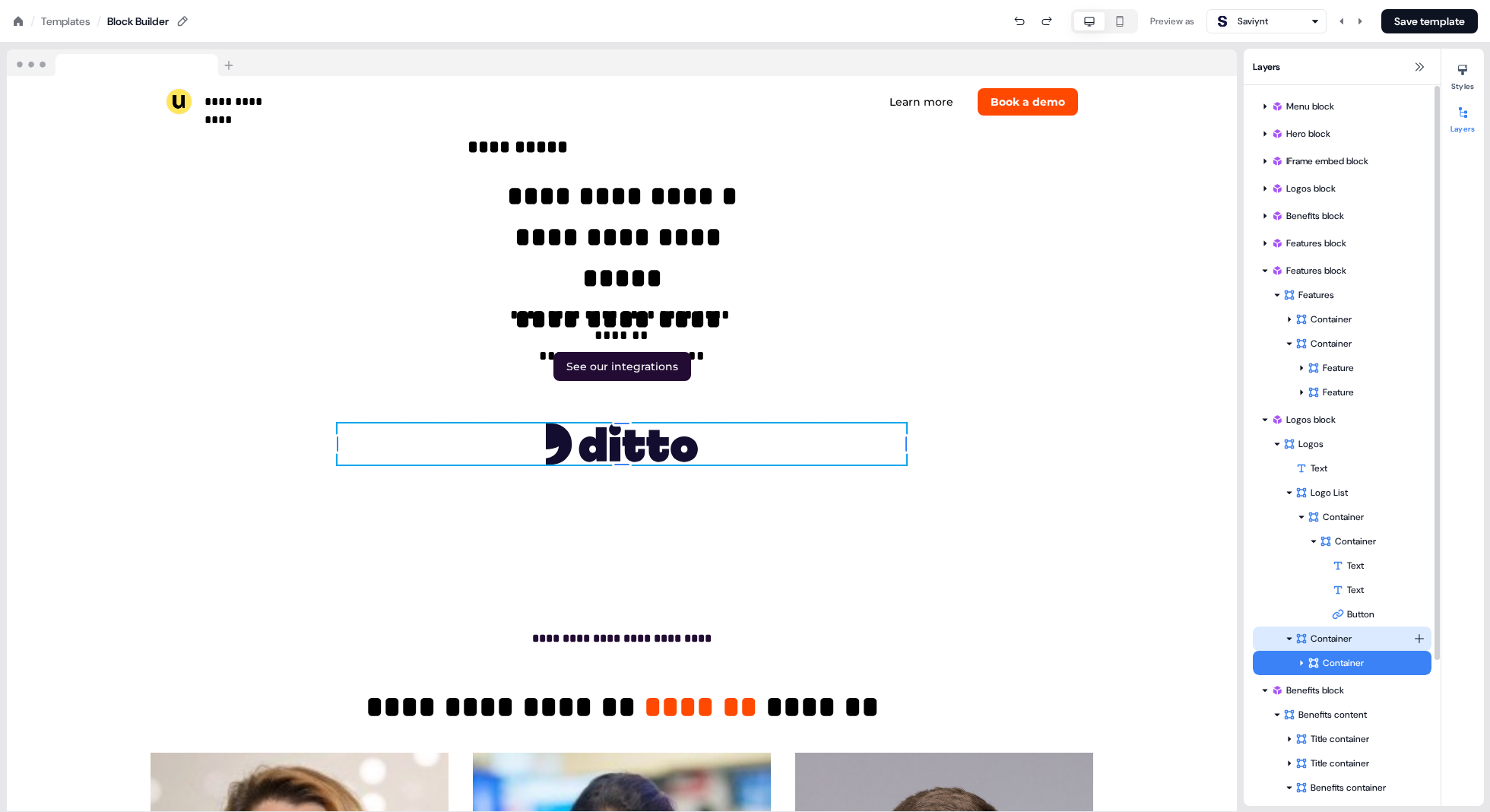
click at [754, 640] on div "Container" at bounding box center [1354, 639] width 118 height 15
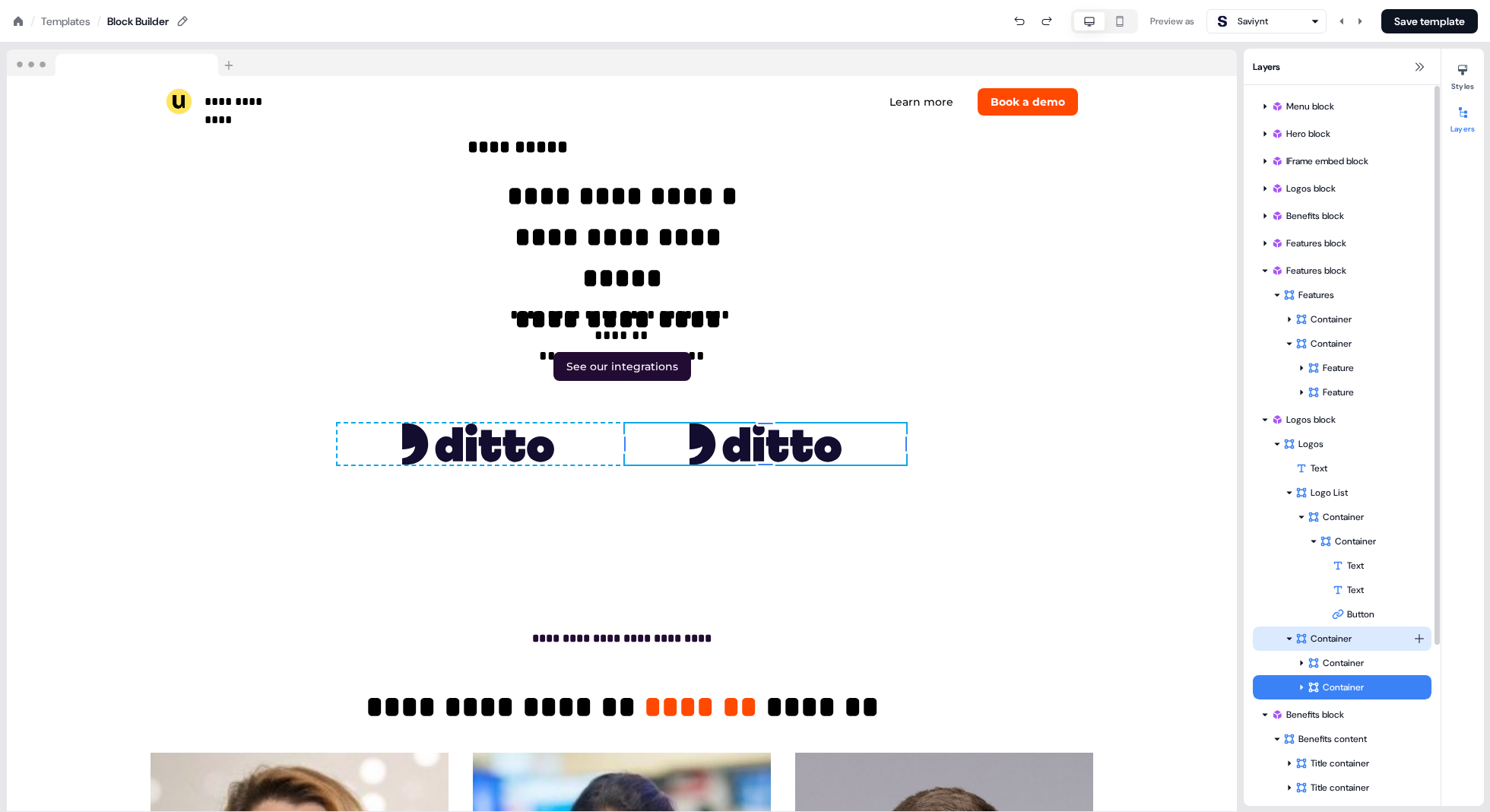
click at [754, 640] on div "Container" at bounding box center [1354, 639] width 118 height 15
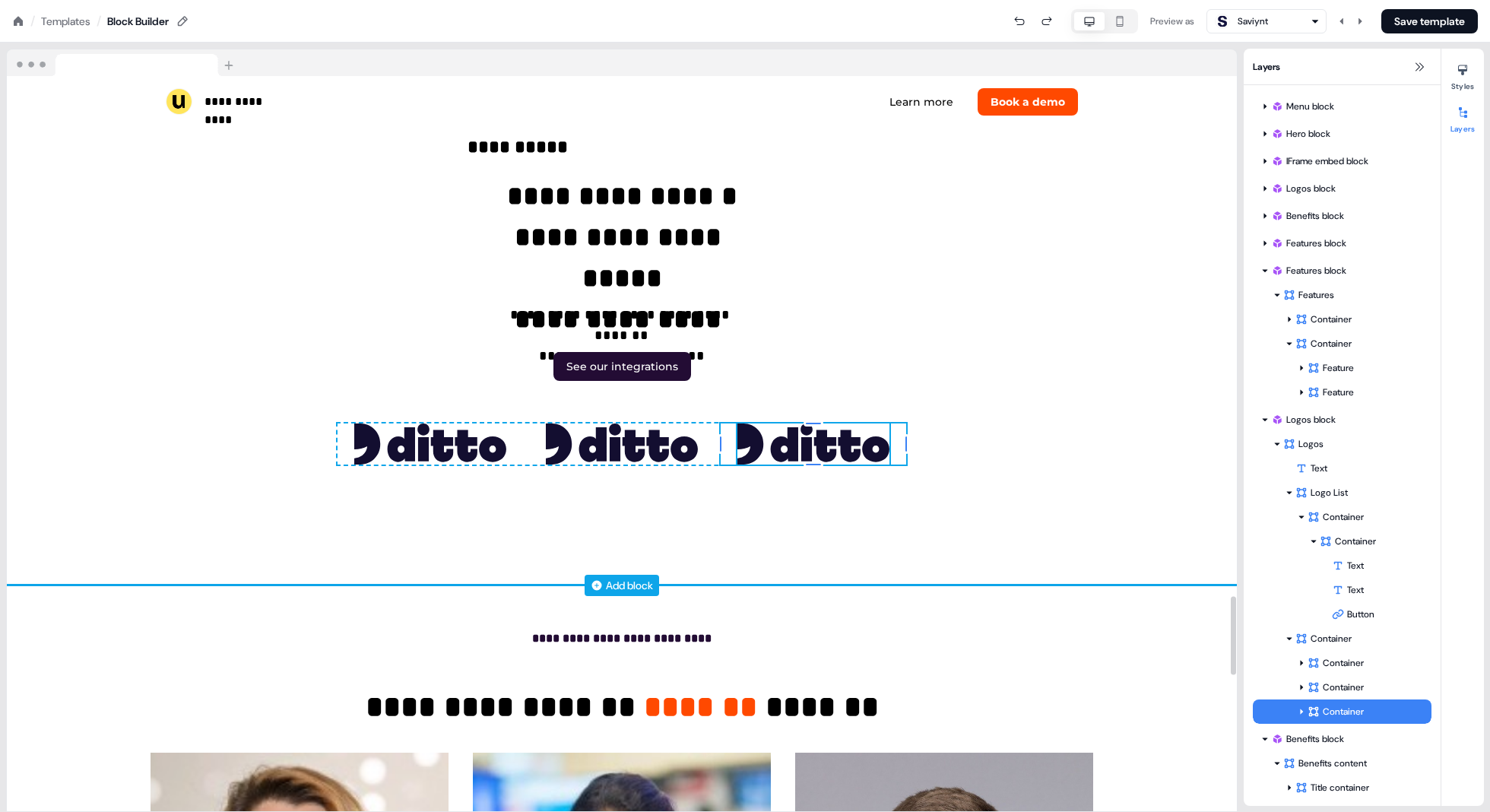
click at [754, 438] on img at bounding box center [813, 443] width 152 height 40
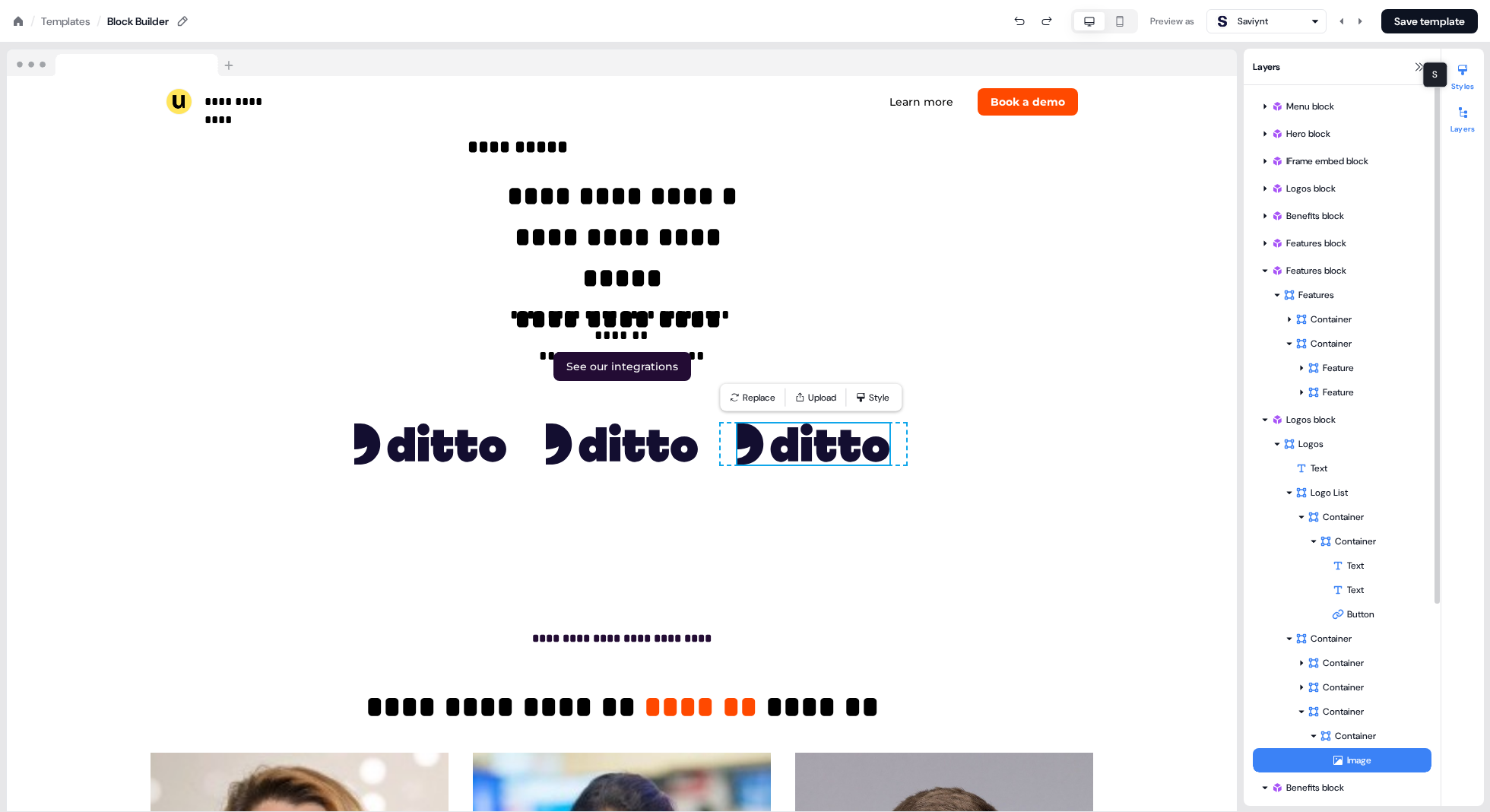
click at [754, 87] on button "Styles" at bounding box center [1463, 74] width 43 height 33
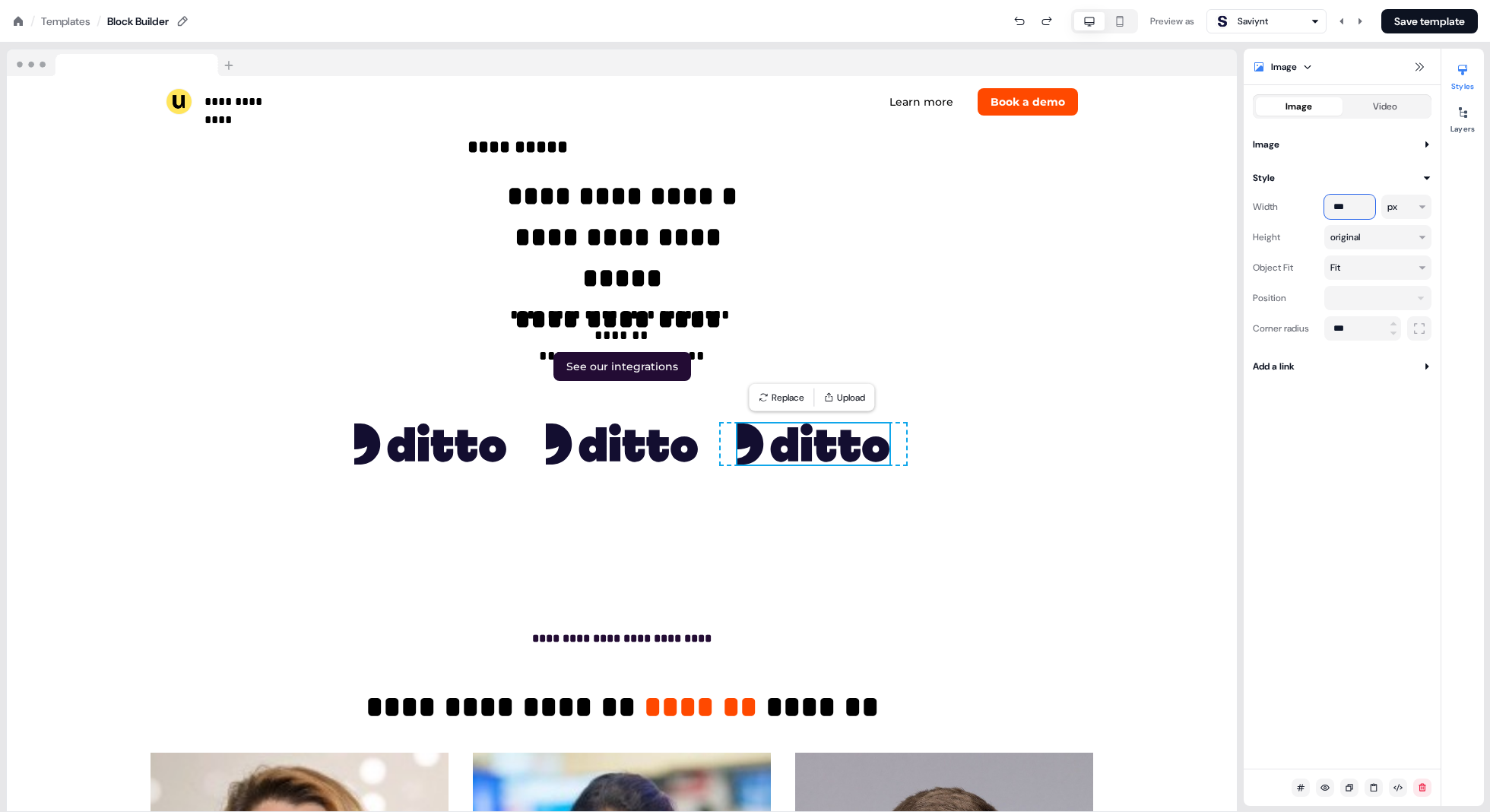
click at [754, 204] on input "***" at bounding box center [1349, 207] width 51 height 24
type input "***"
click at [754, 0] on html "**********" at bounding box center [745, 0] width 1490 height 0
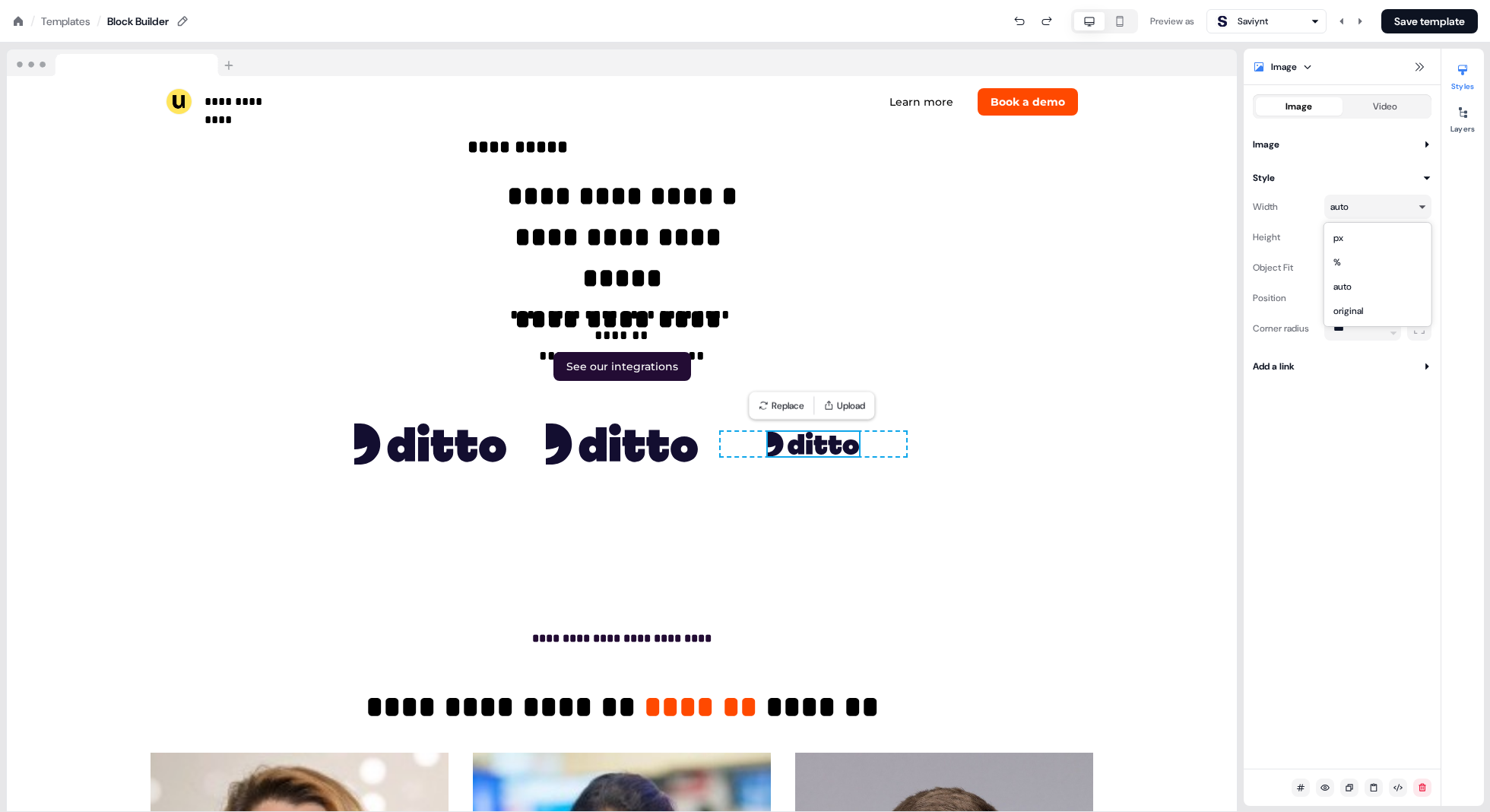
click at [754, 0] on html "**********" at bounding box center [745, 0] width 1490 height 0
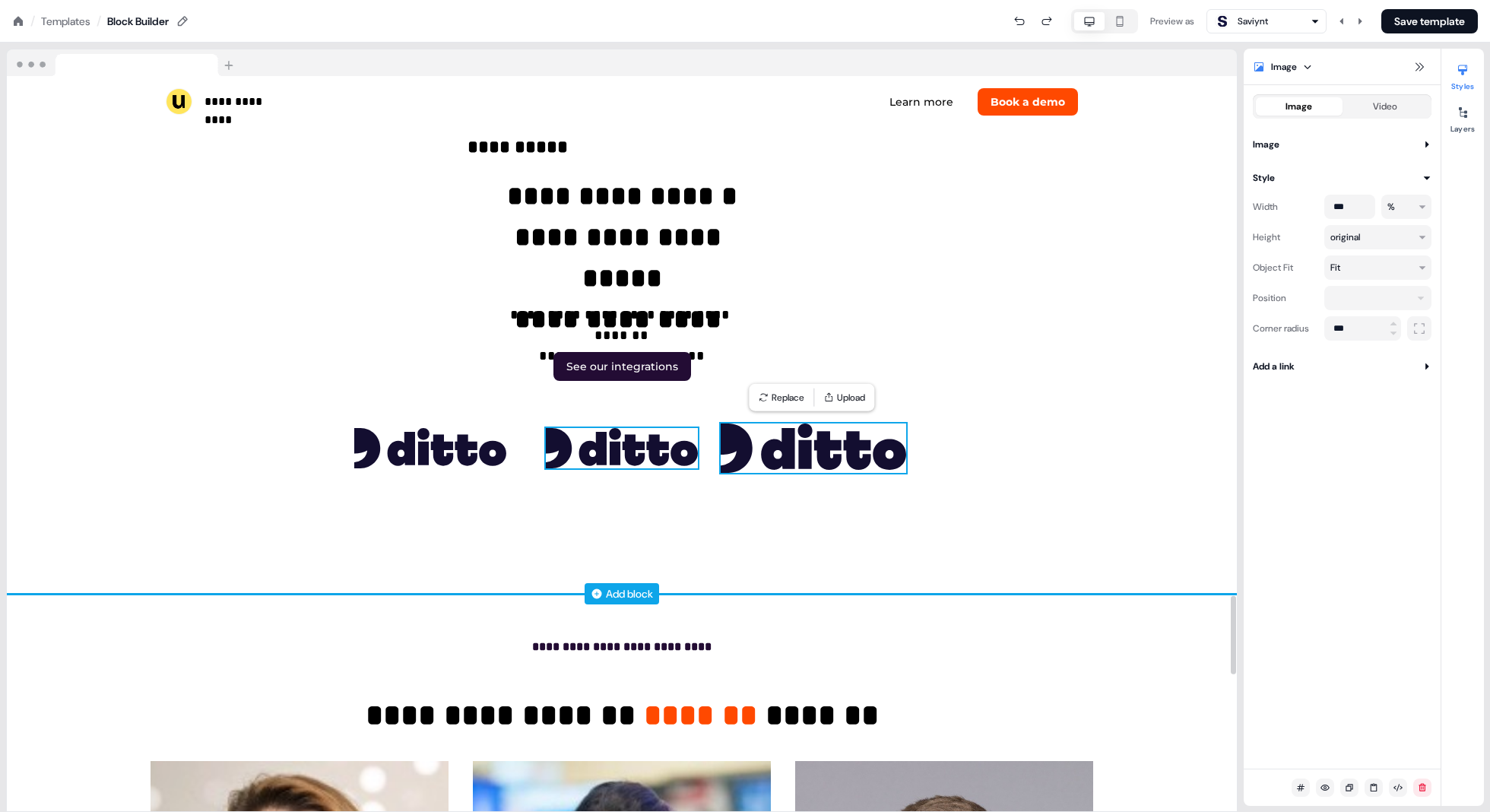
type input "***"
click at [647, 454] on img at bounding box center [622, 448] width 152 height 40
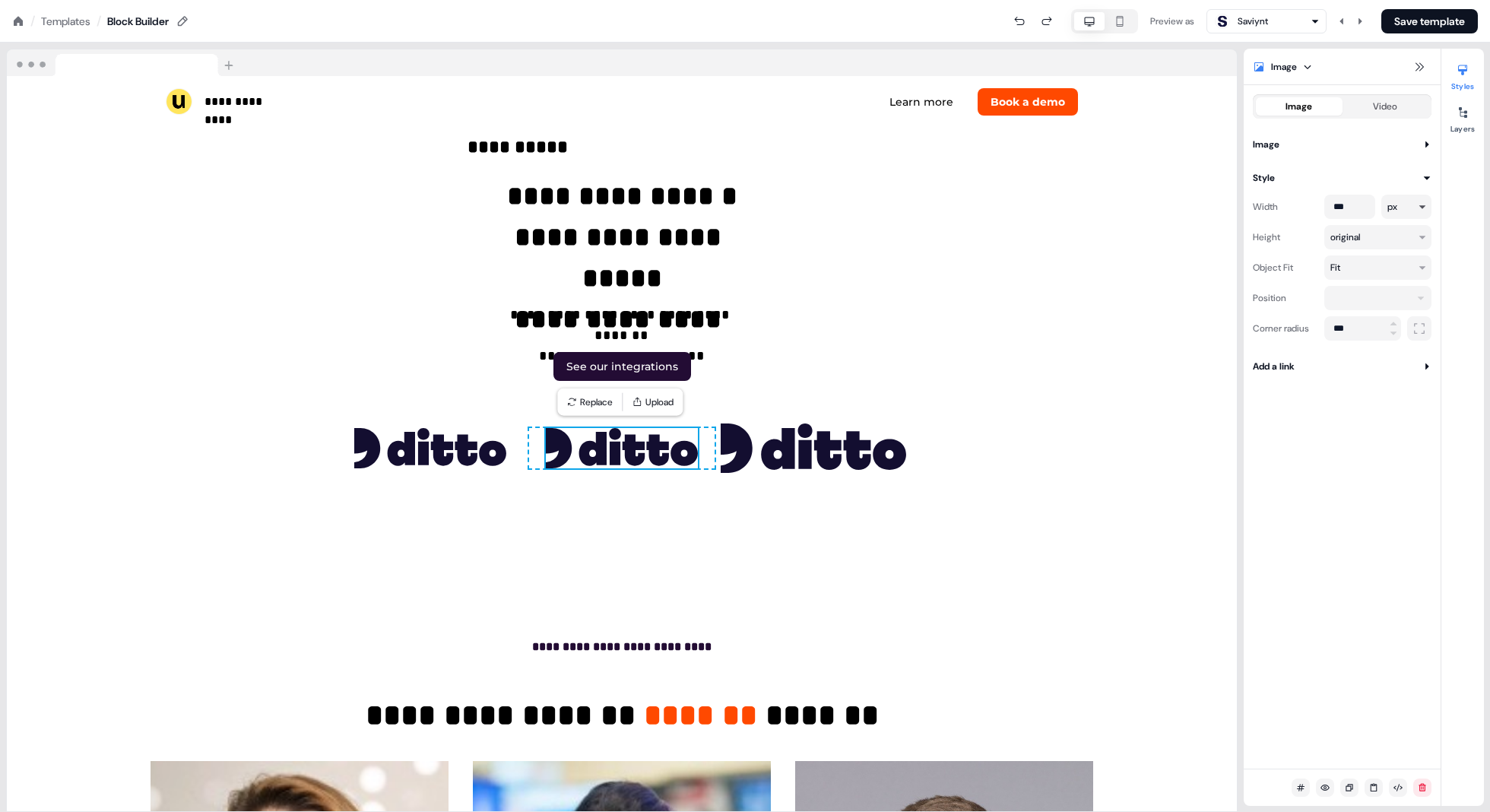
click at [754, 0] on html "**********" at bounding box center [745, 0] width 1490 height 0
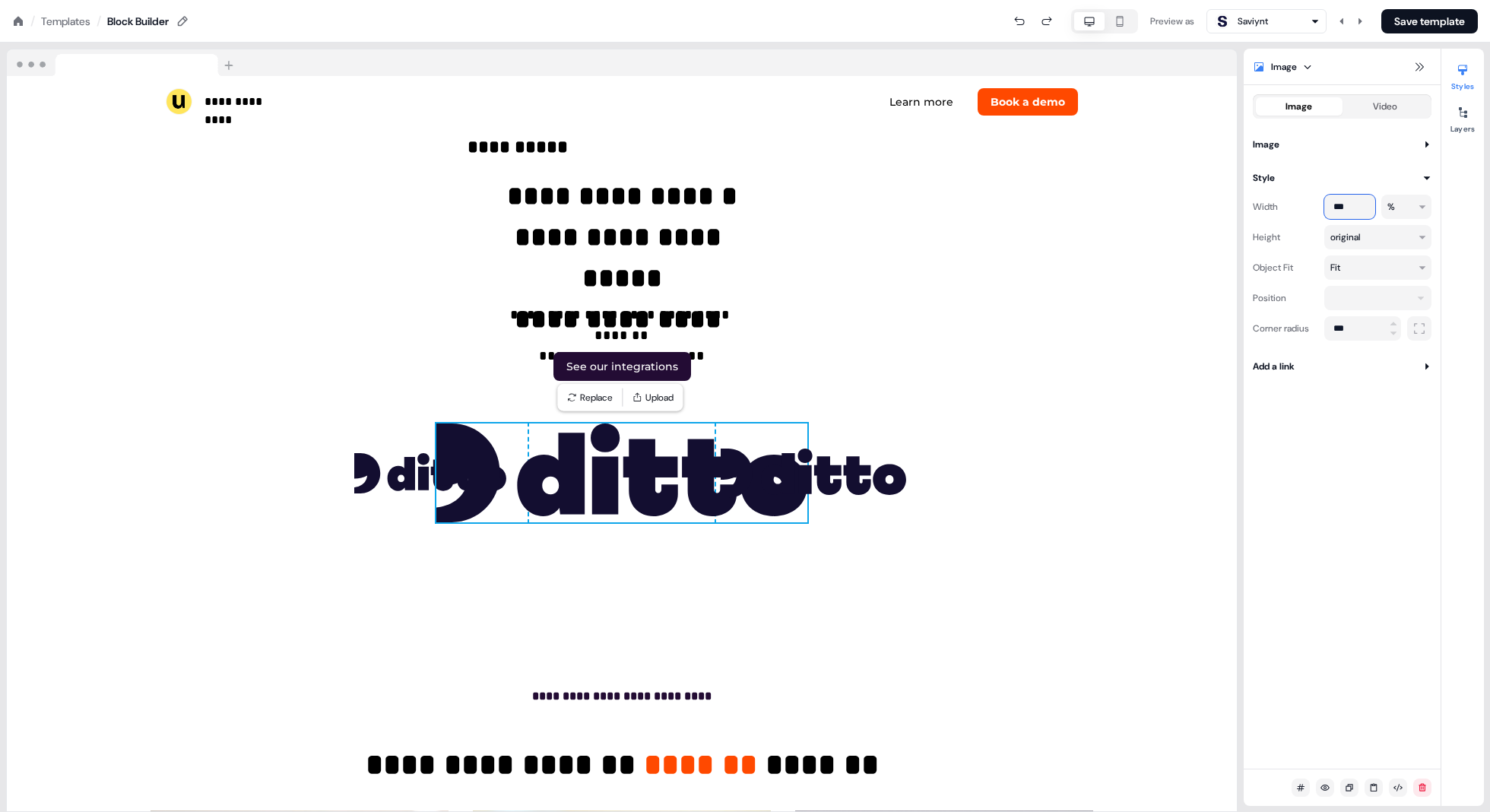
click at [754, 203] on input "***" at bounding box center [1349, 207] width 51 height 24
click at [754, 209] on input "***" at bounding box center [1349, 207] width 51 height 24
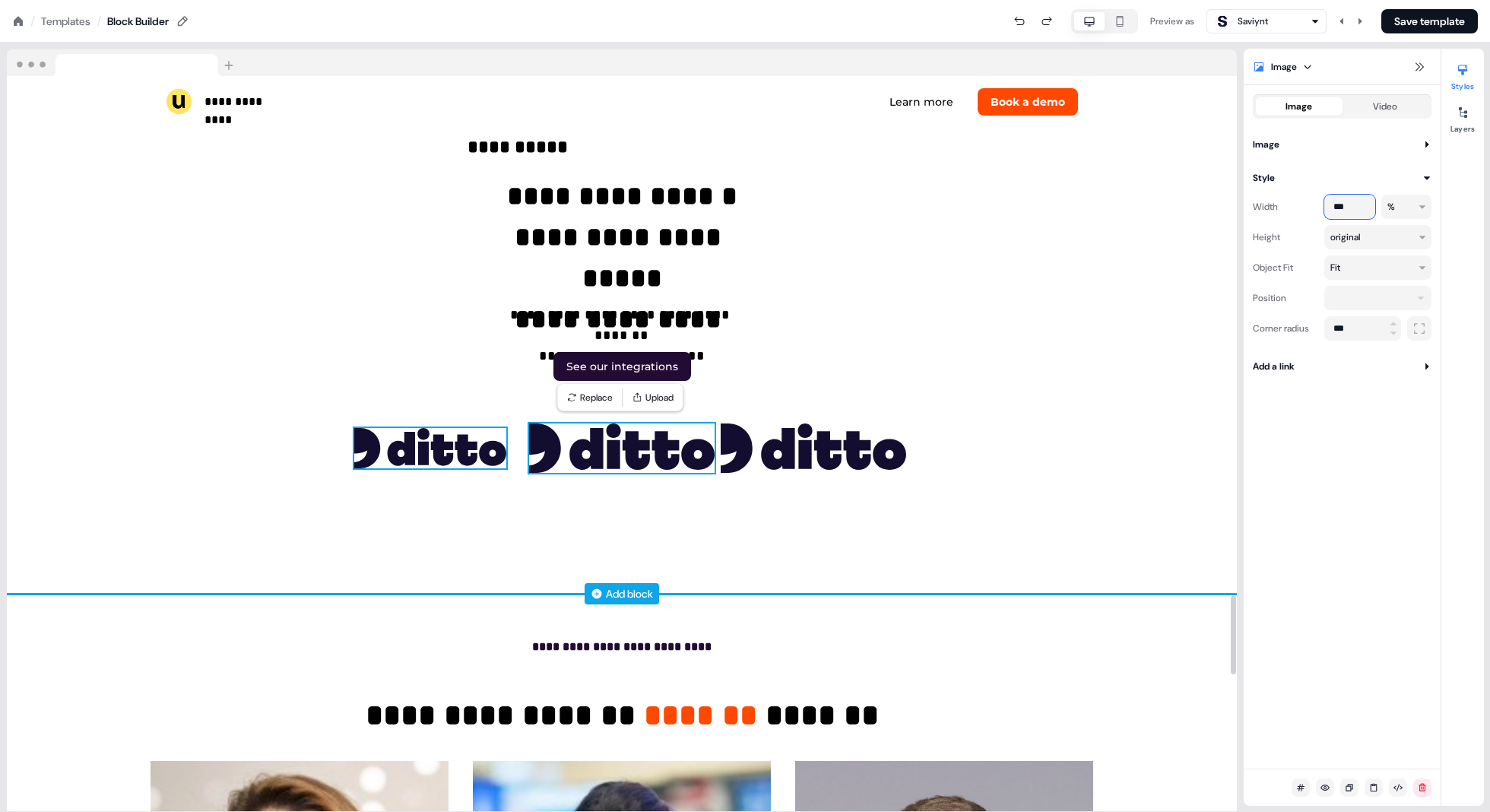
type input "***"
click at [477, 459] on img at bounding box center [430, 448] width 152 height 40
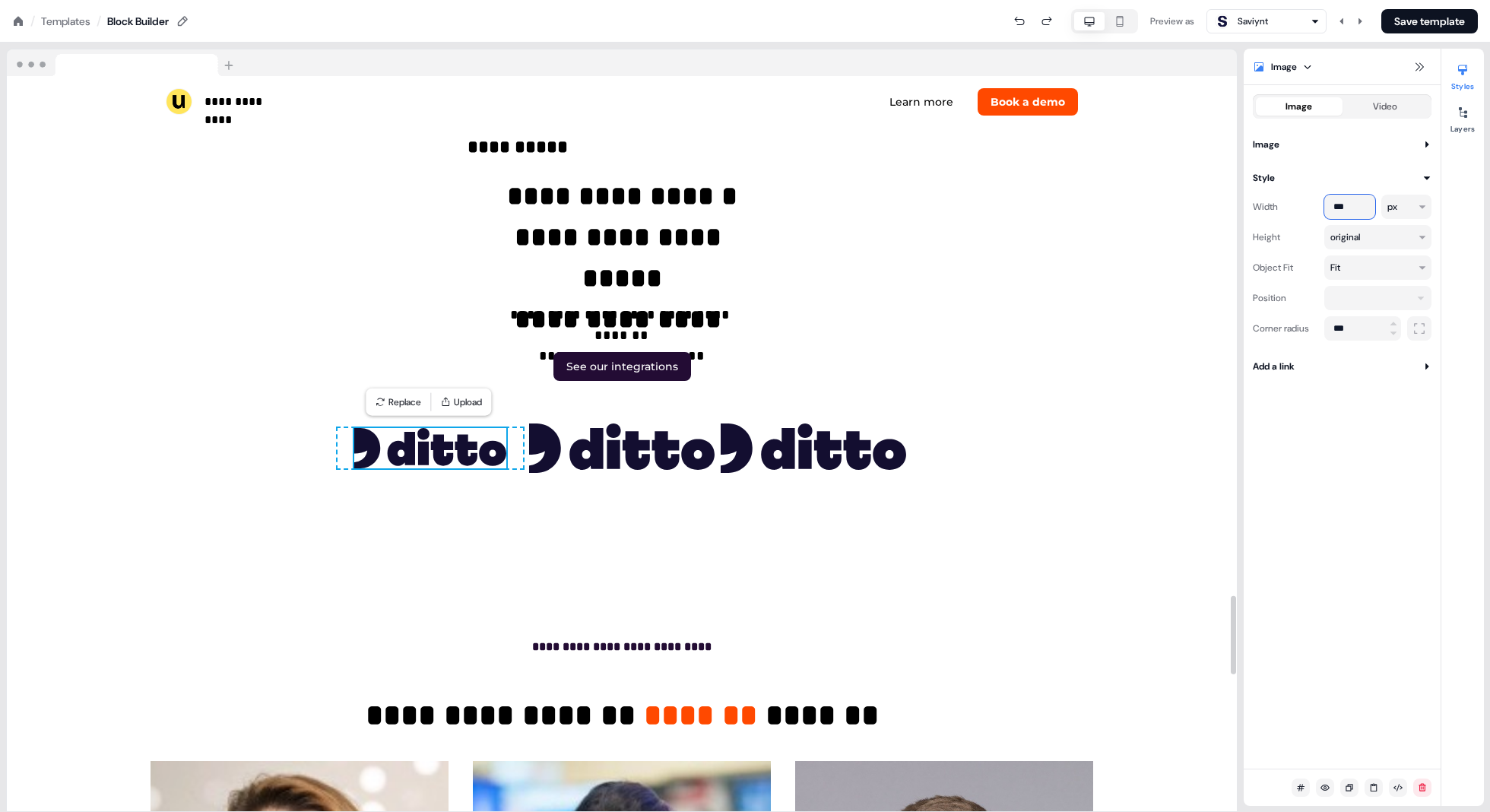
click at [754, 210] on input "***" at bounding box center [1349, 207] width 51 height 24
type input "***"
click at [754, 0] on html "**********" at bounding box center [745, 0] width 1490 height 0
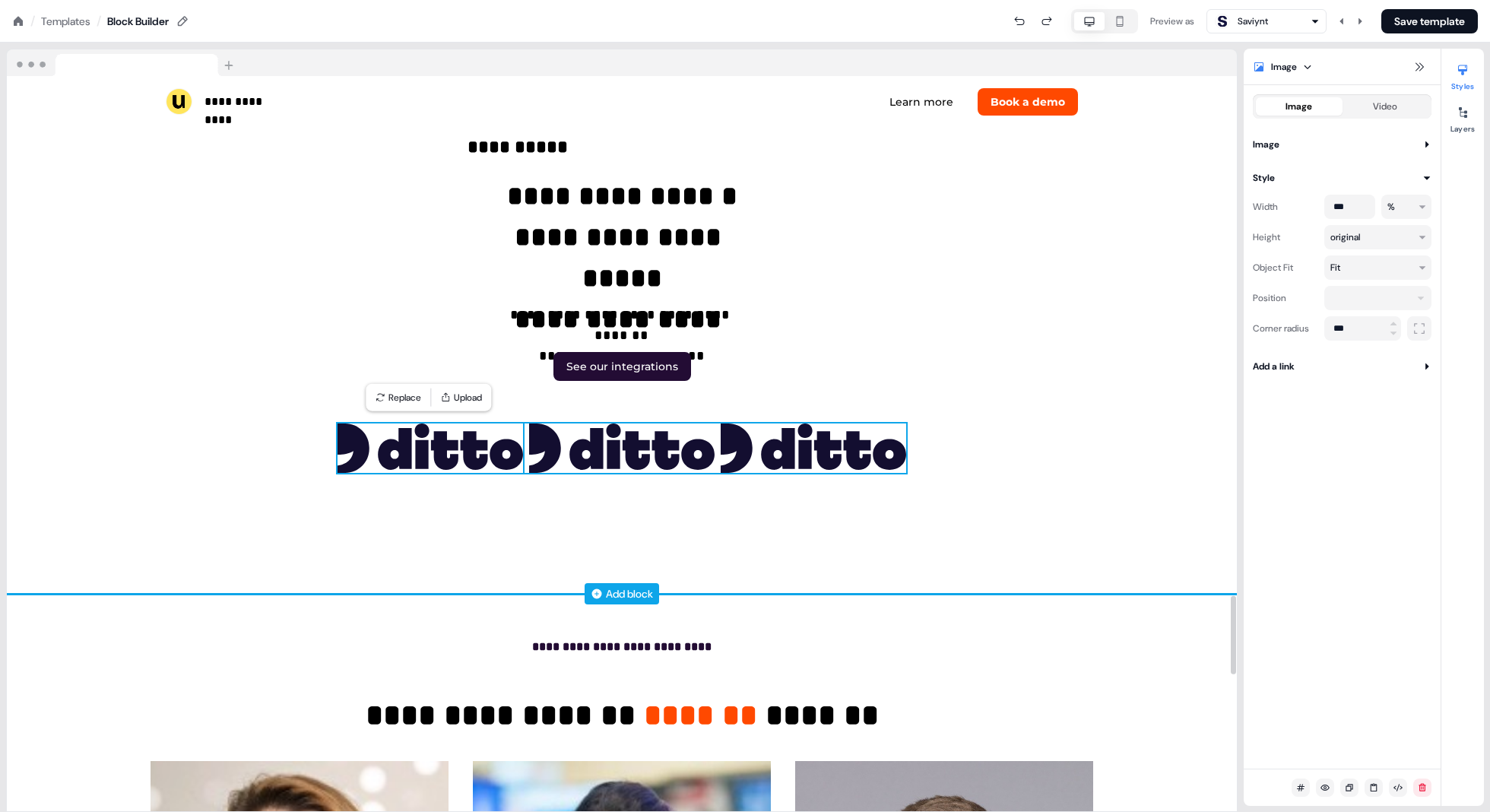
type input "***"
click at [719, 428] on div "To pick up a draggable item, press the space bar. While dragging, use the arrow…" at bounding box center [622, 448] width 569 height 50
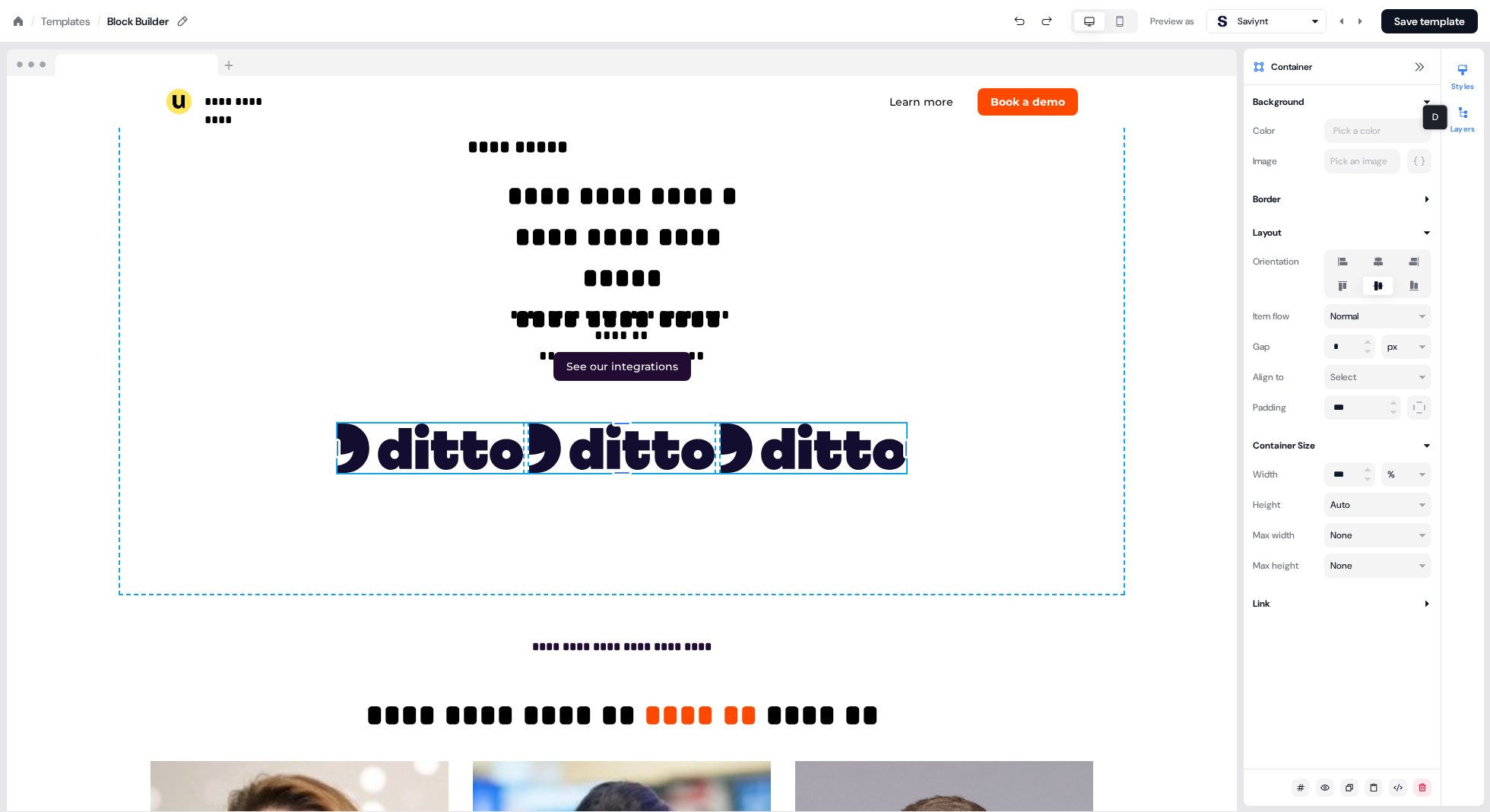
click at [754, 116] on icon at bounding box center [1463, 112] width 12 height 12
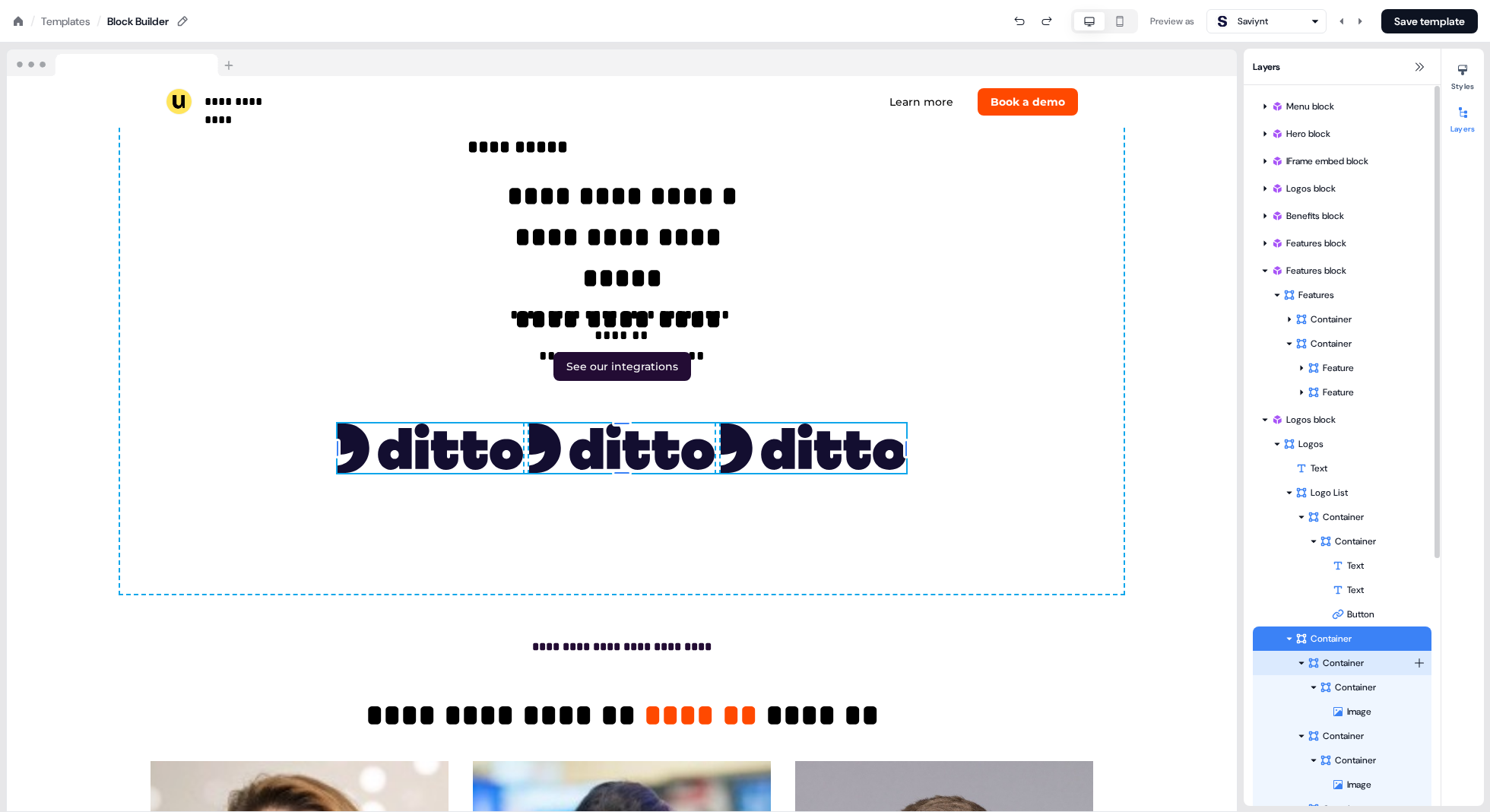
click at [754, 666] on div "Container" at bounding box center [1360, 663] width 106 height 15
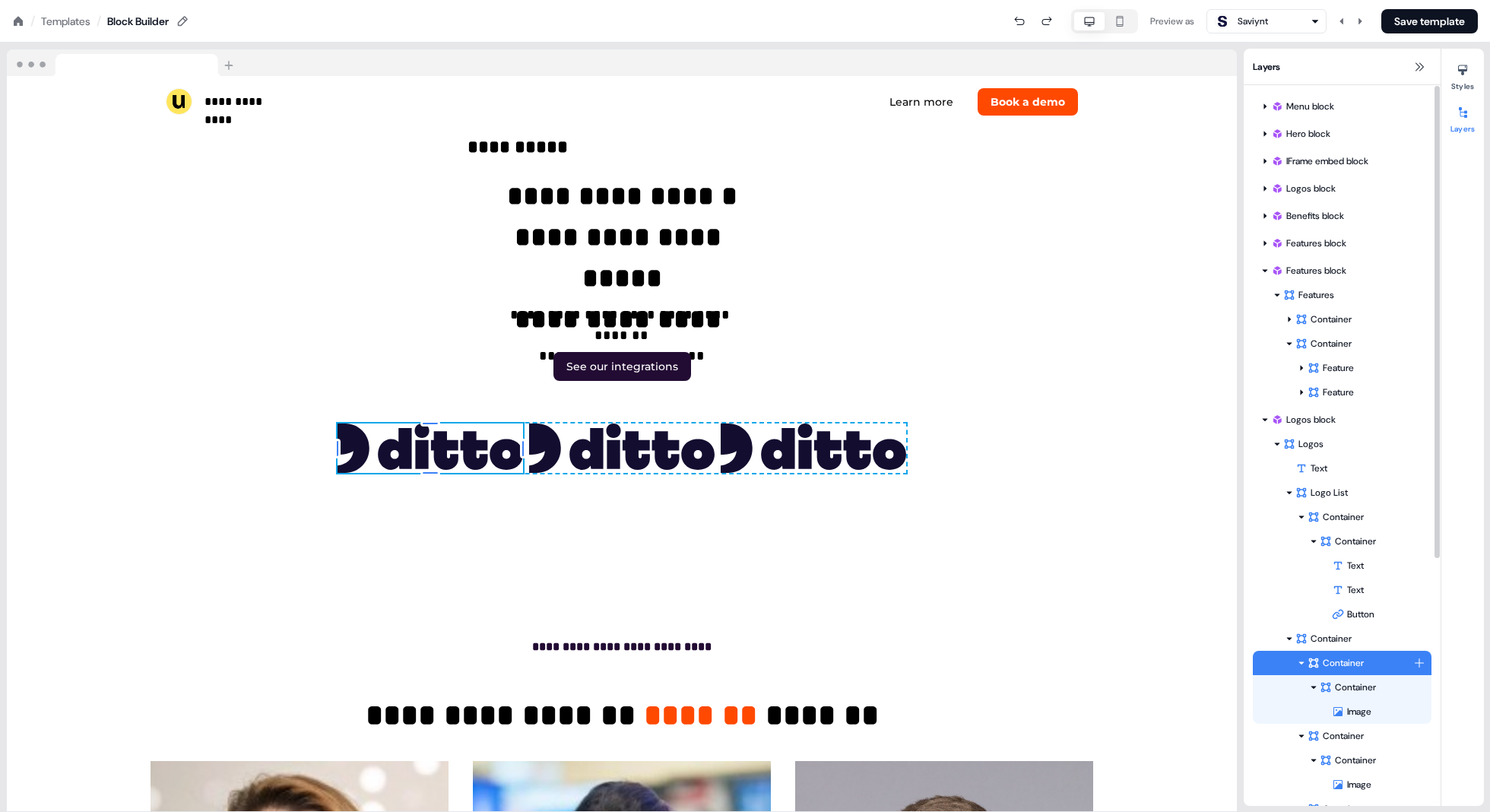
scroll to position [4863, 0]
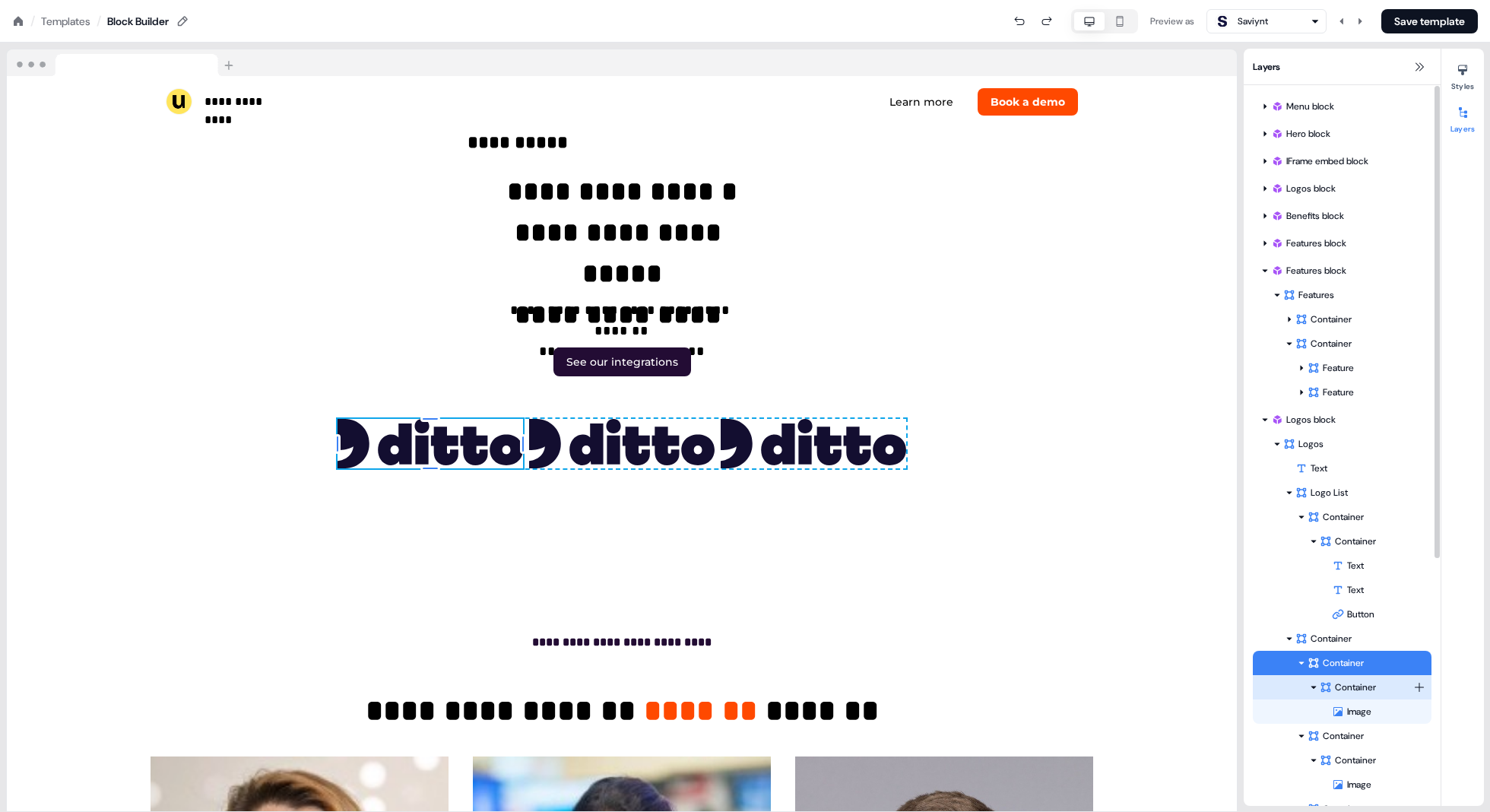
click at [754, 689] on icon at bounding box center [1314, 687] width 8 height 8
click at [754, 713] on icon at bounding box center [1301, 711] width 8 height 8
click at [754, 739] on icon at bounding box center [1301, 736] width 8 height 8
click at [754, 685] on icon at bounding box center [1314, 687] width 8 height 8
click at [754, 688] on icon at bounding box center [1314, 687] width 8 height 8
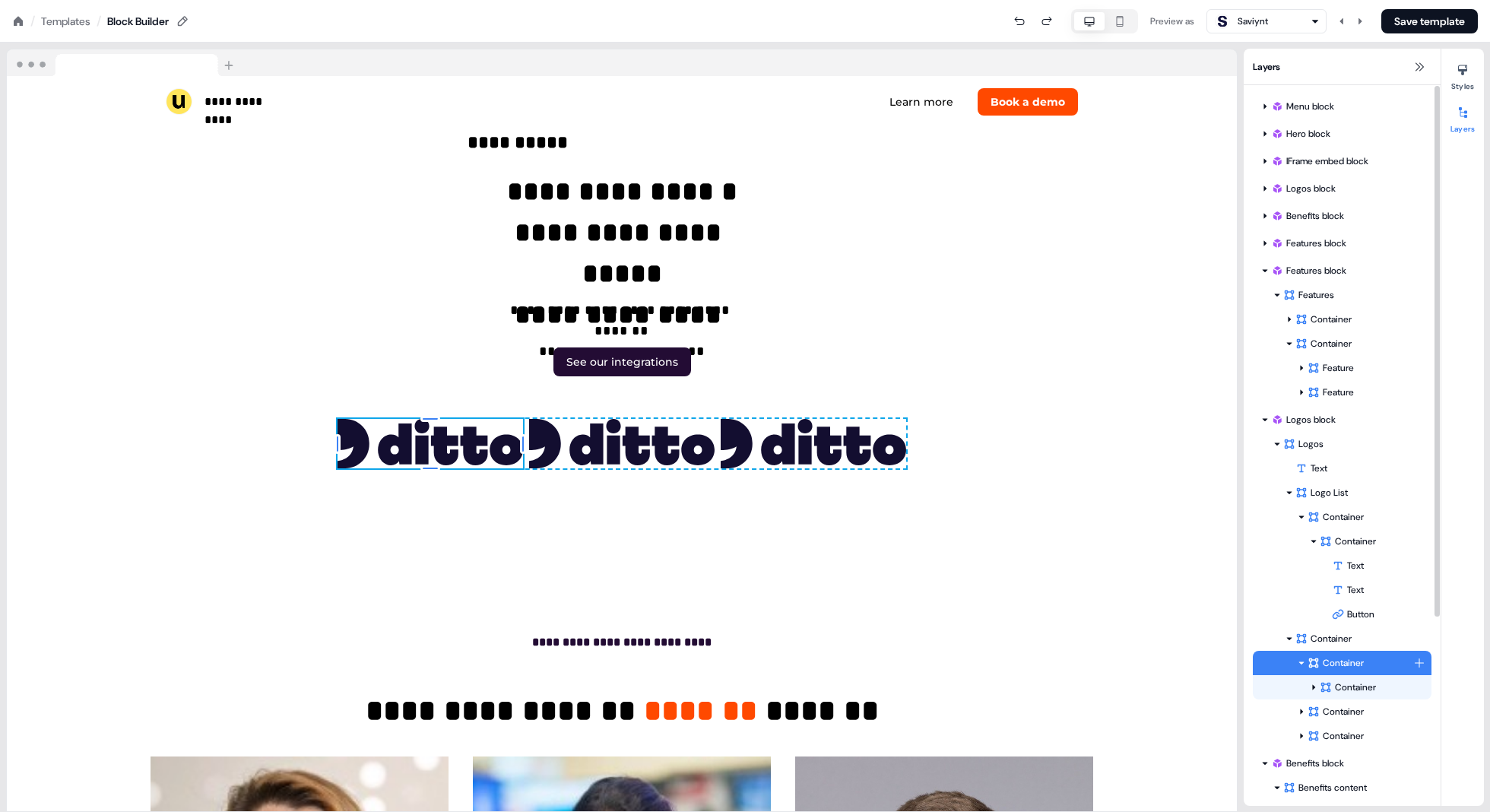
click at [754, 661] on icon at bounding box center [1301, 663] width 8 height 8
click at [754, 687] on div "Container" at bounding box center [1360, 688] width 106 height 15
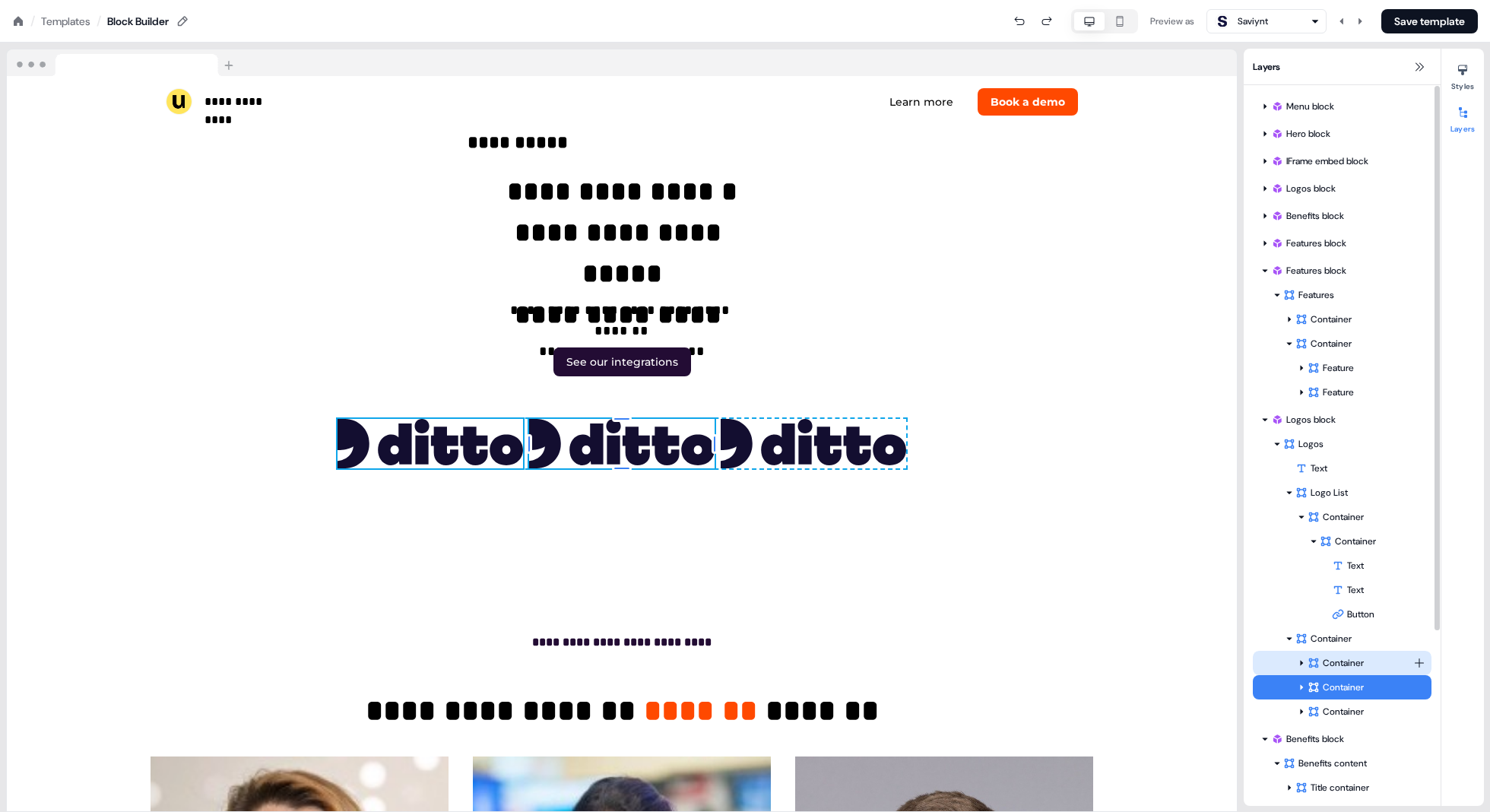
click at [754, 667] on div "Container" at bounding box center [1360, 663] width 106 height 15
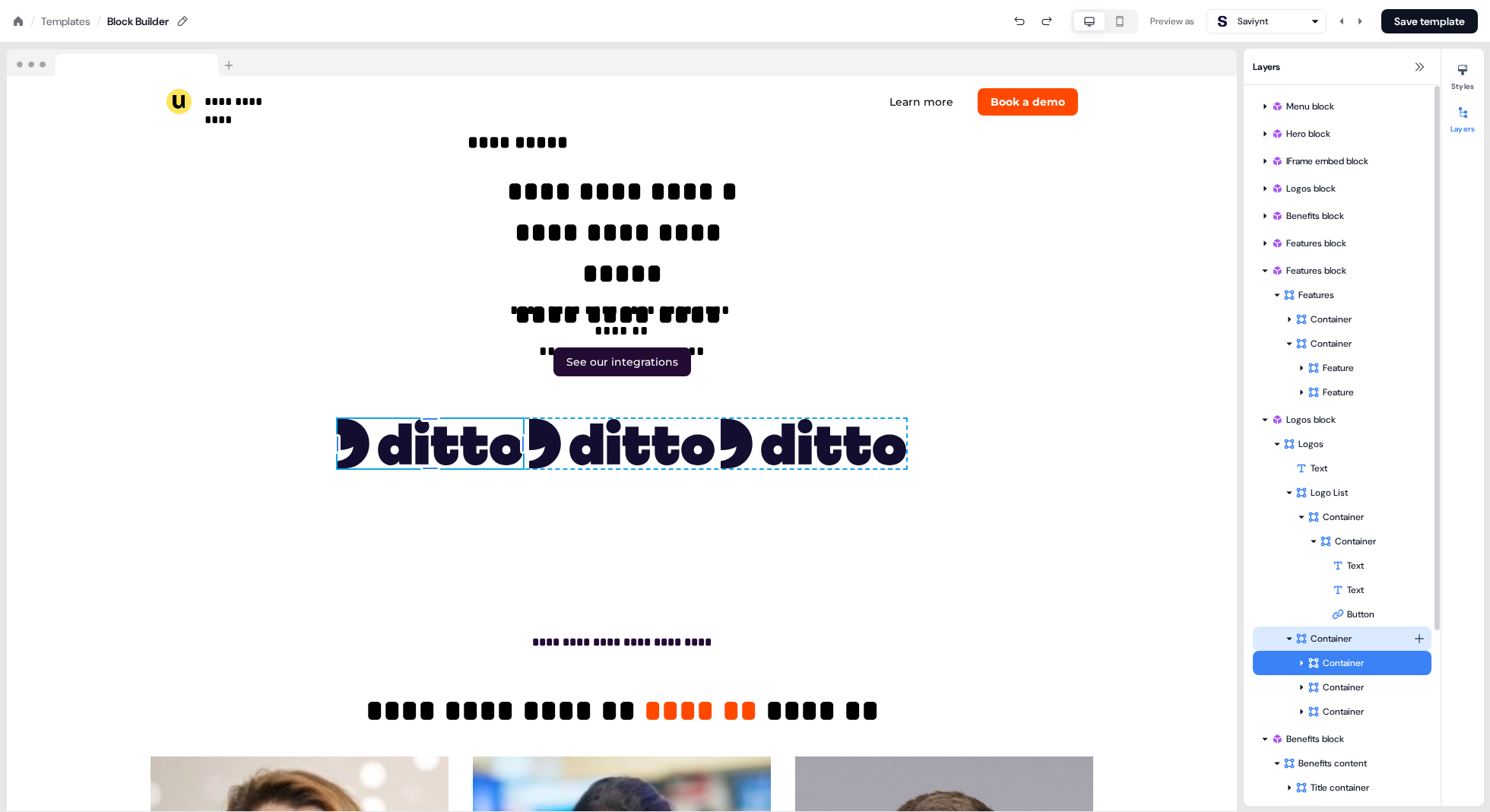
click at [754, 639] on div "Container" at bounding box center [1354, 639] width 118 height 15
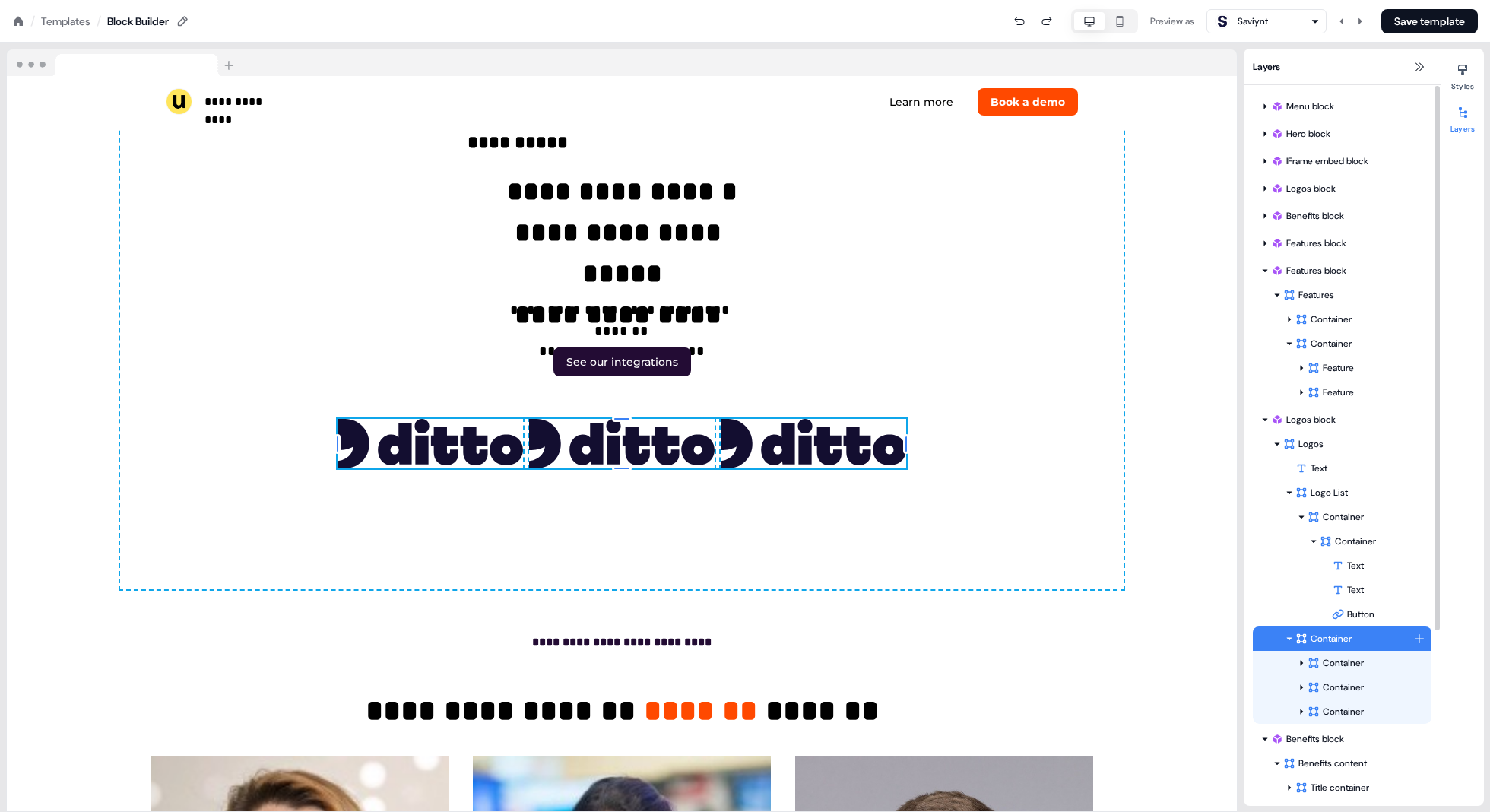
click at [754, 0] on html "**********" at bounding box center [745, 0] width 1490 height 0
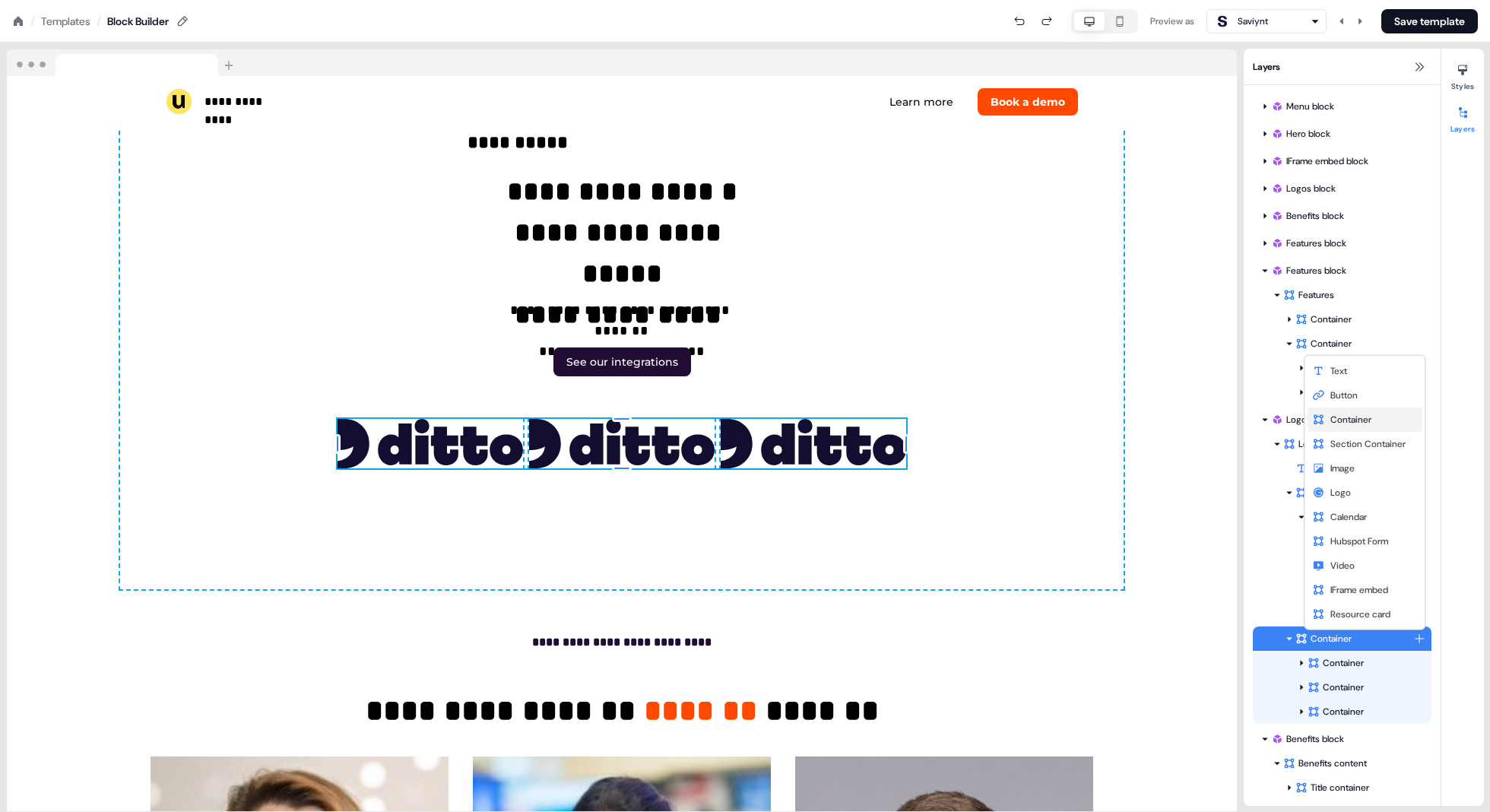
click at [754, 417] on div "Container" at bounding box center [1365, 420] width 114 height 24
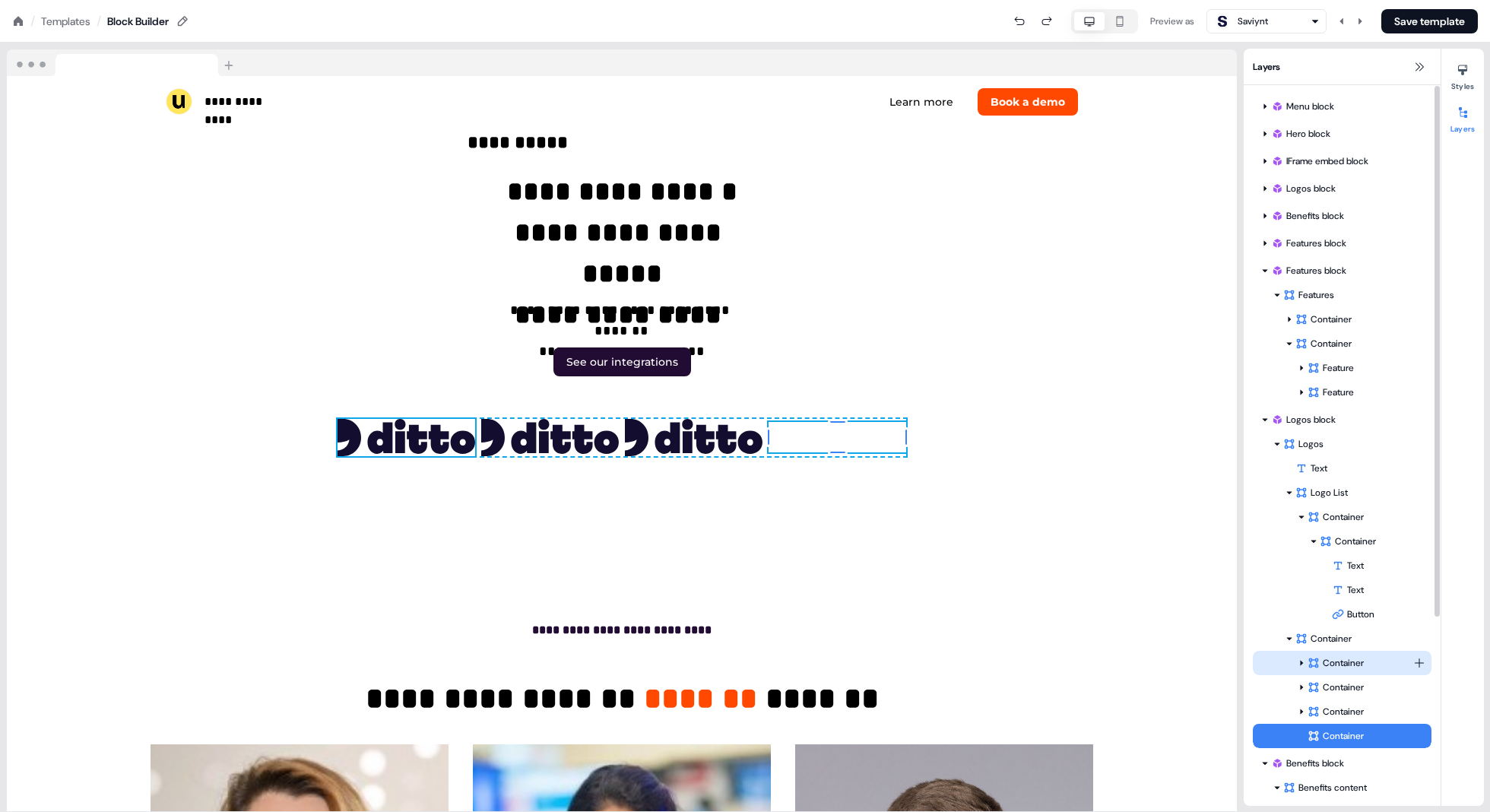
click at [754, 659] on div "Container" at bounding box center [1360, 663] width 106 height 15
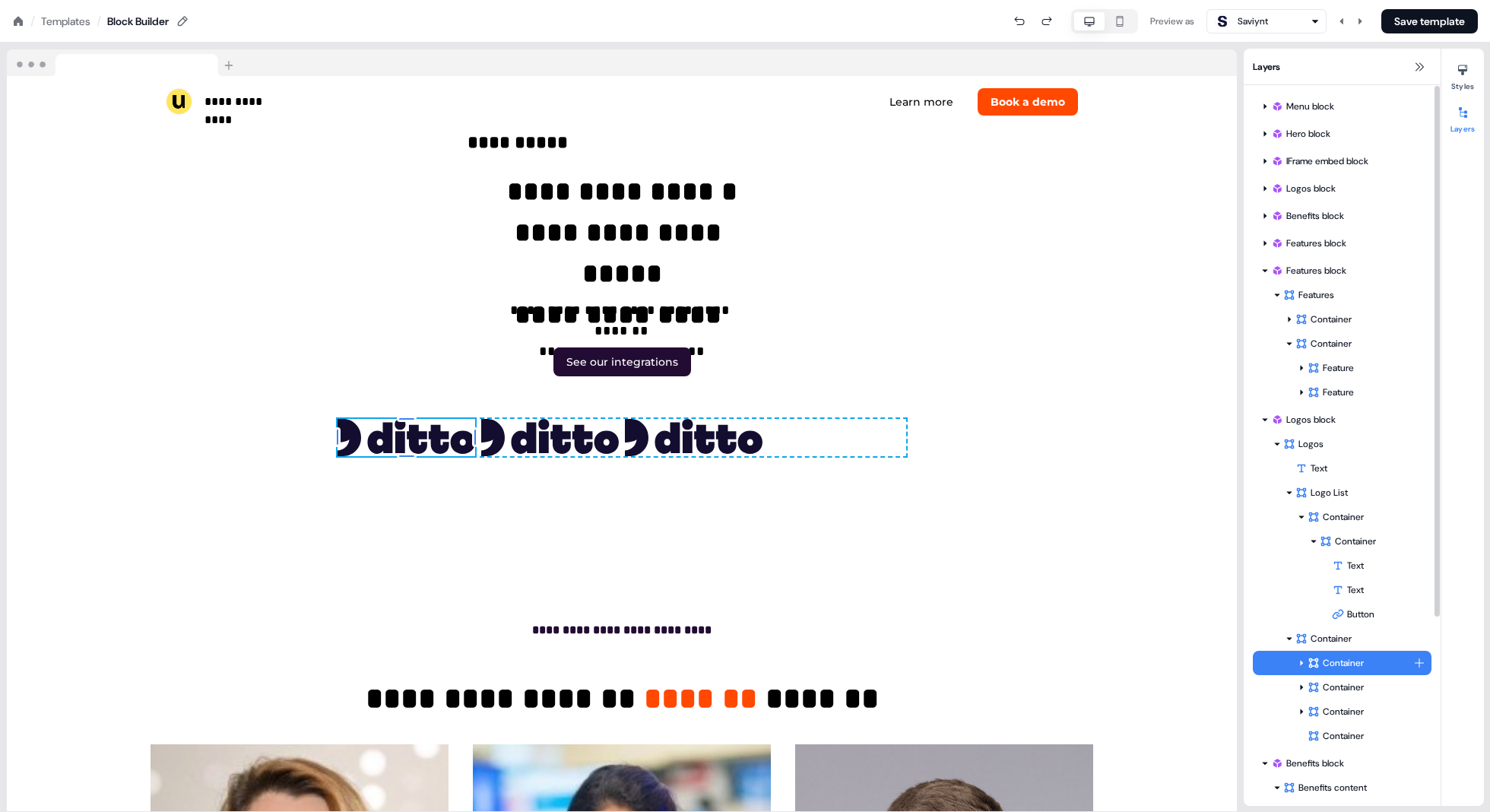
scroll to position [4856, 0]
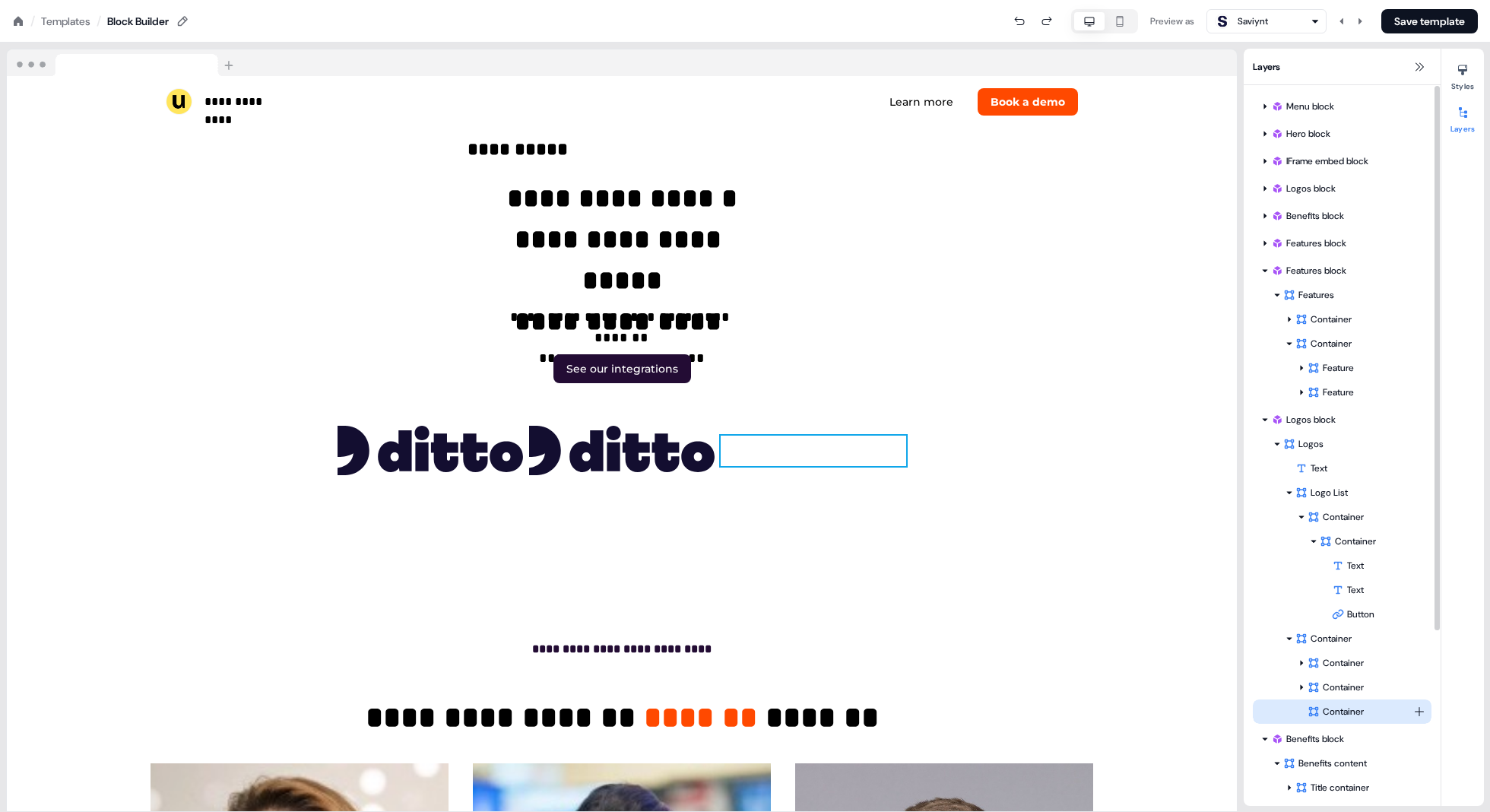
click at [754, 718] on div "Container" at bounding box center [1360, 712] width 106 height 15
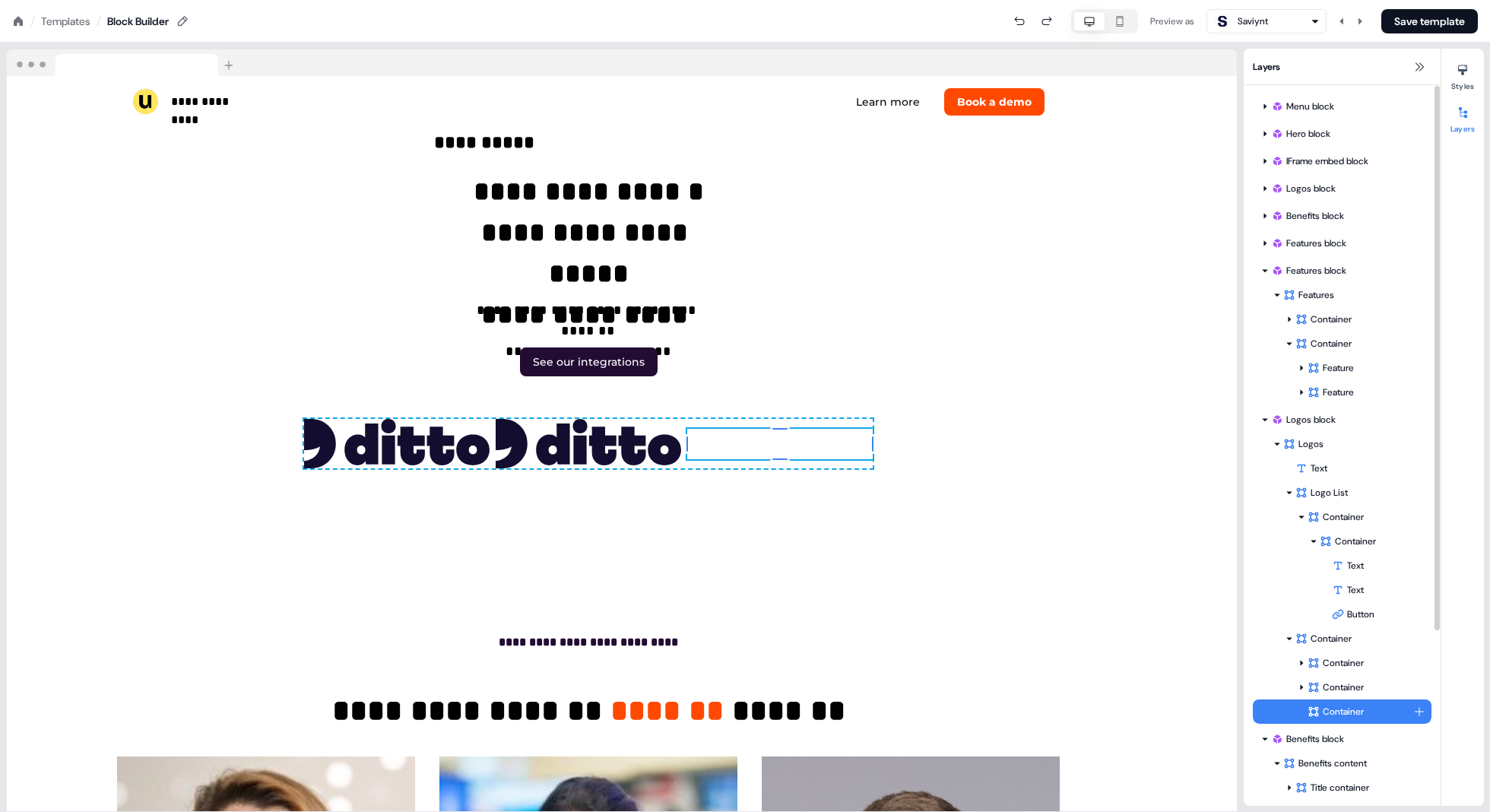
scroll to position [4863, 34]
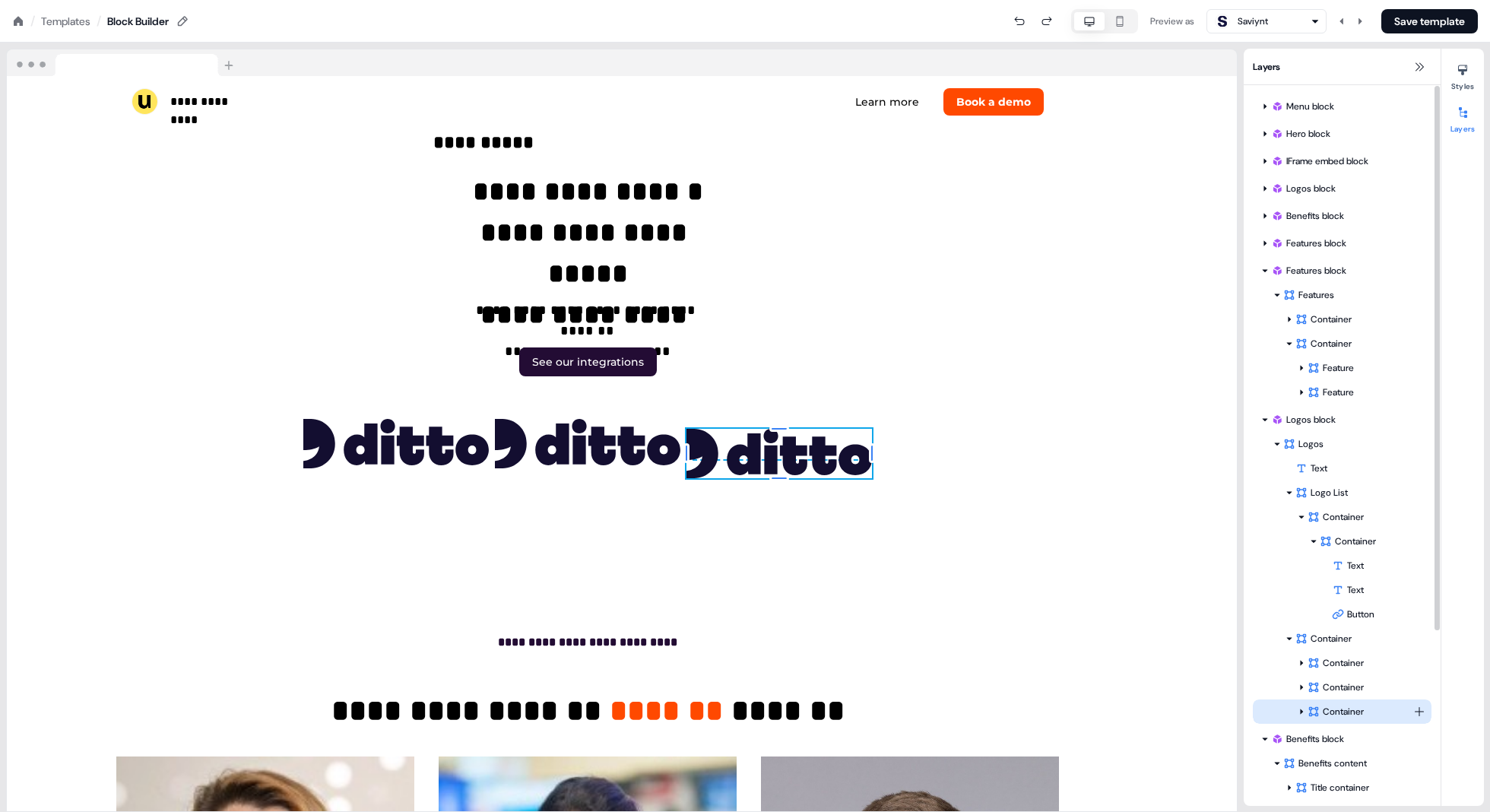
click at [754, 712] on div "Container" at bounding box center [1360, 712] width 106 height 15
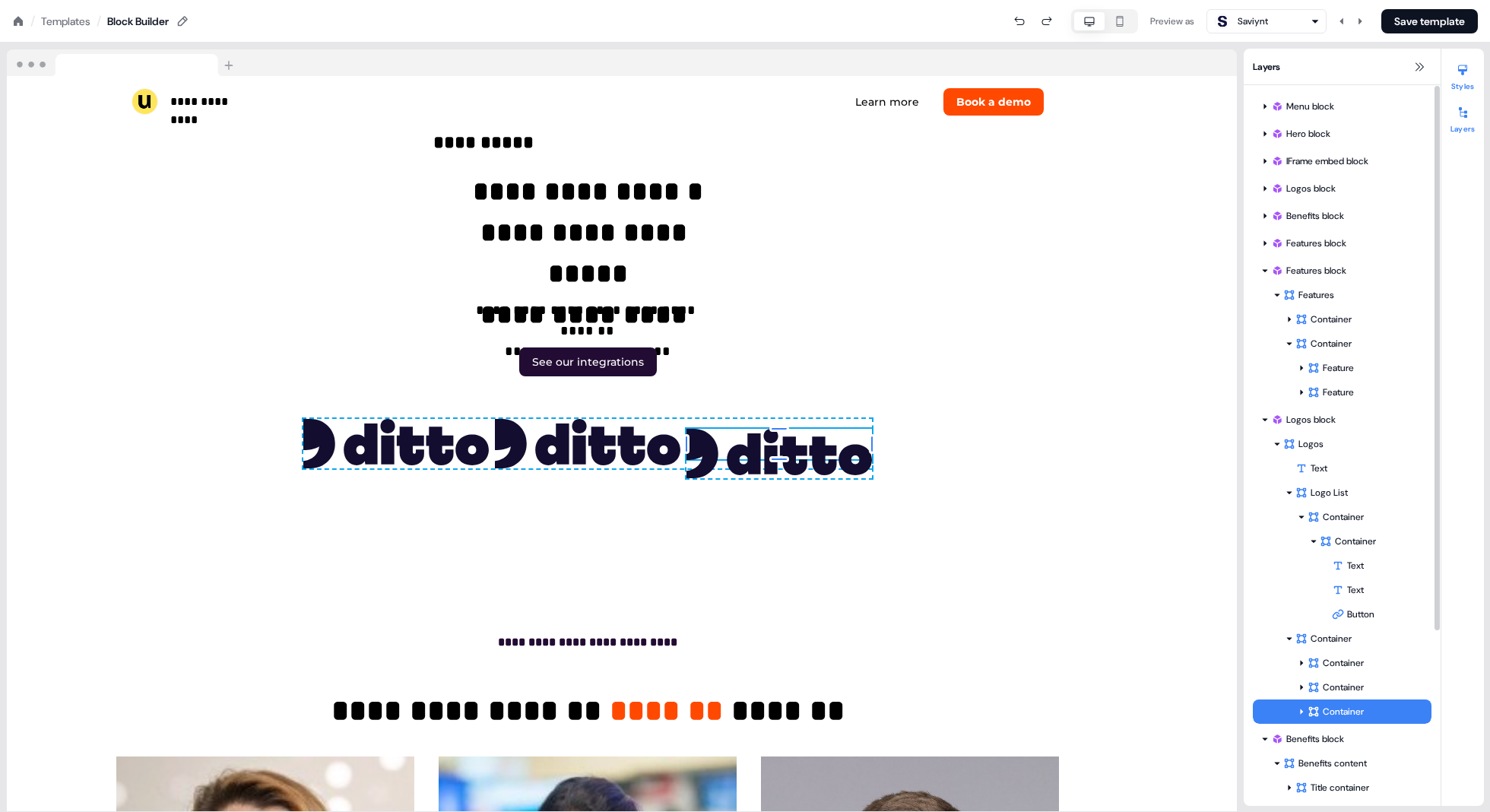
click at [754, 64] on icon at bounding box center [1463, 70] width 12 height 12
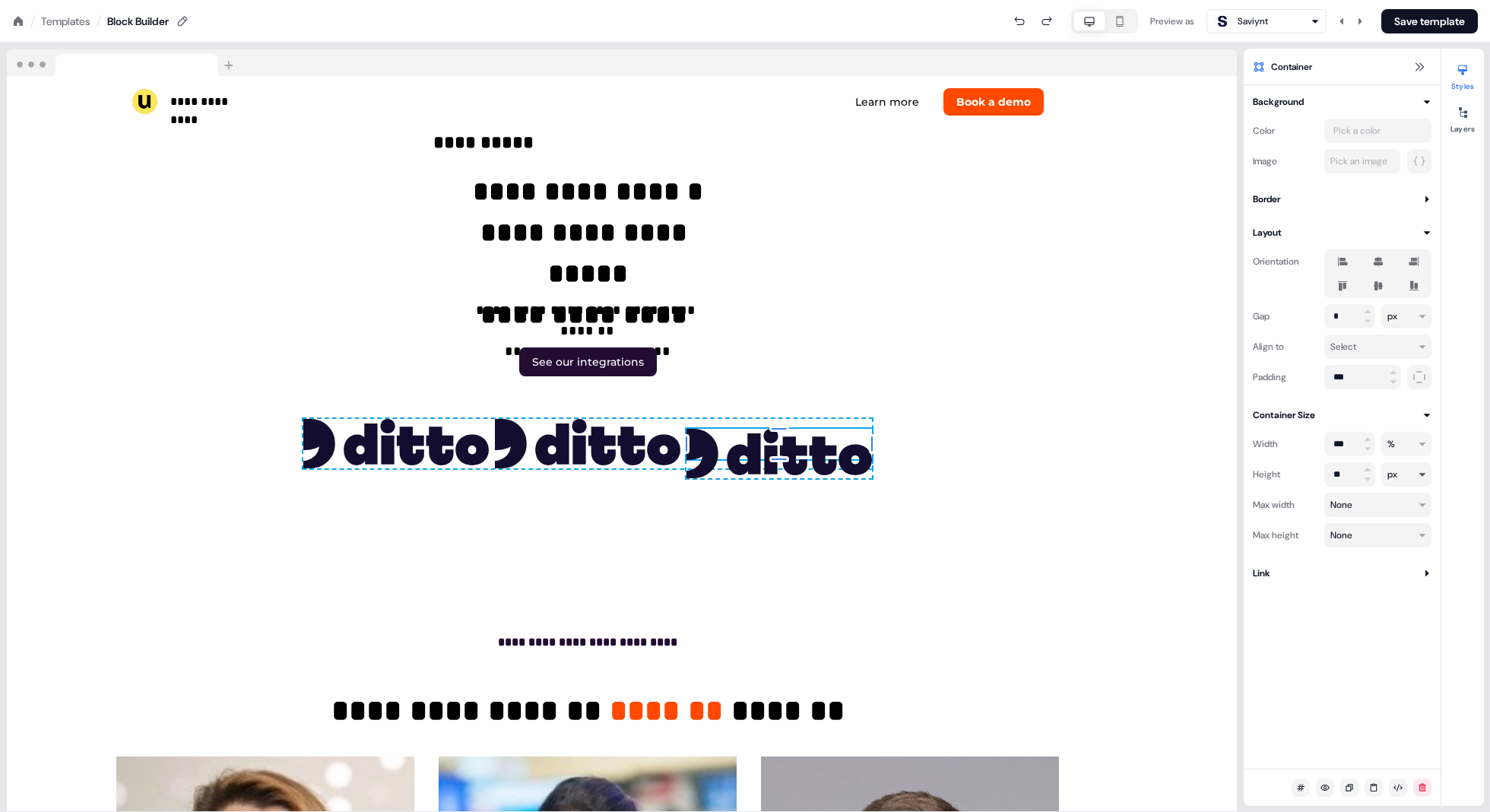
click at [754, 0] on html "**********" at bounding box center [745, 0] width 1490 height 0
click at [754, 76] on div at bounding box center [1463, 70] width 24 height 24
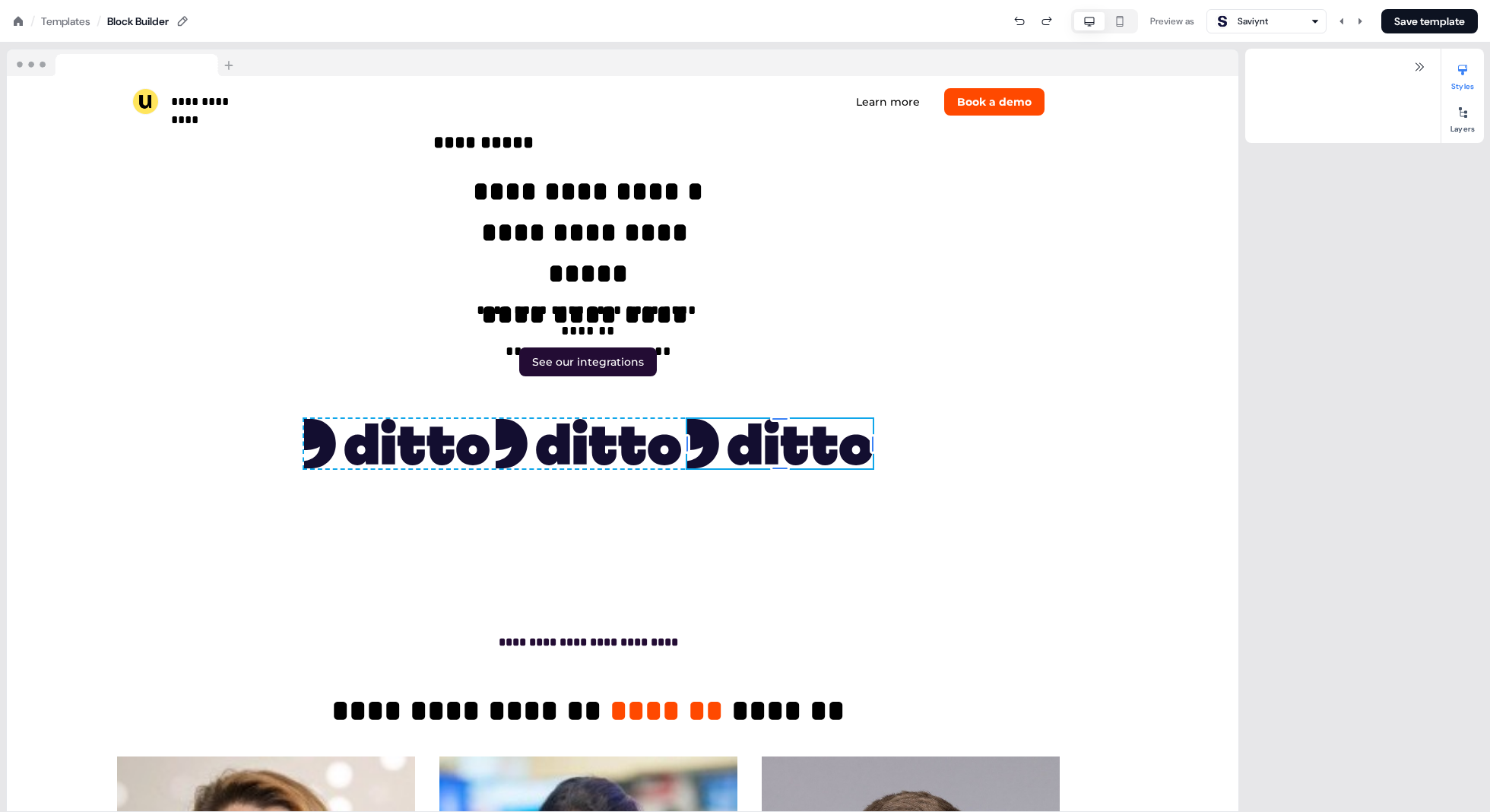
scroll to position [4863, 0]
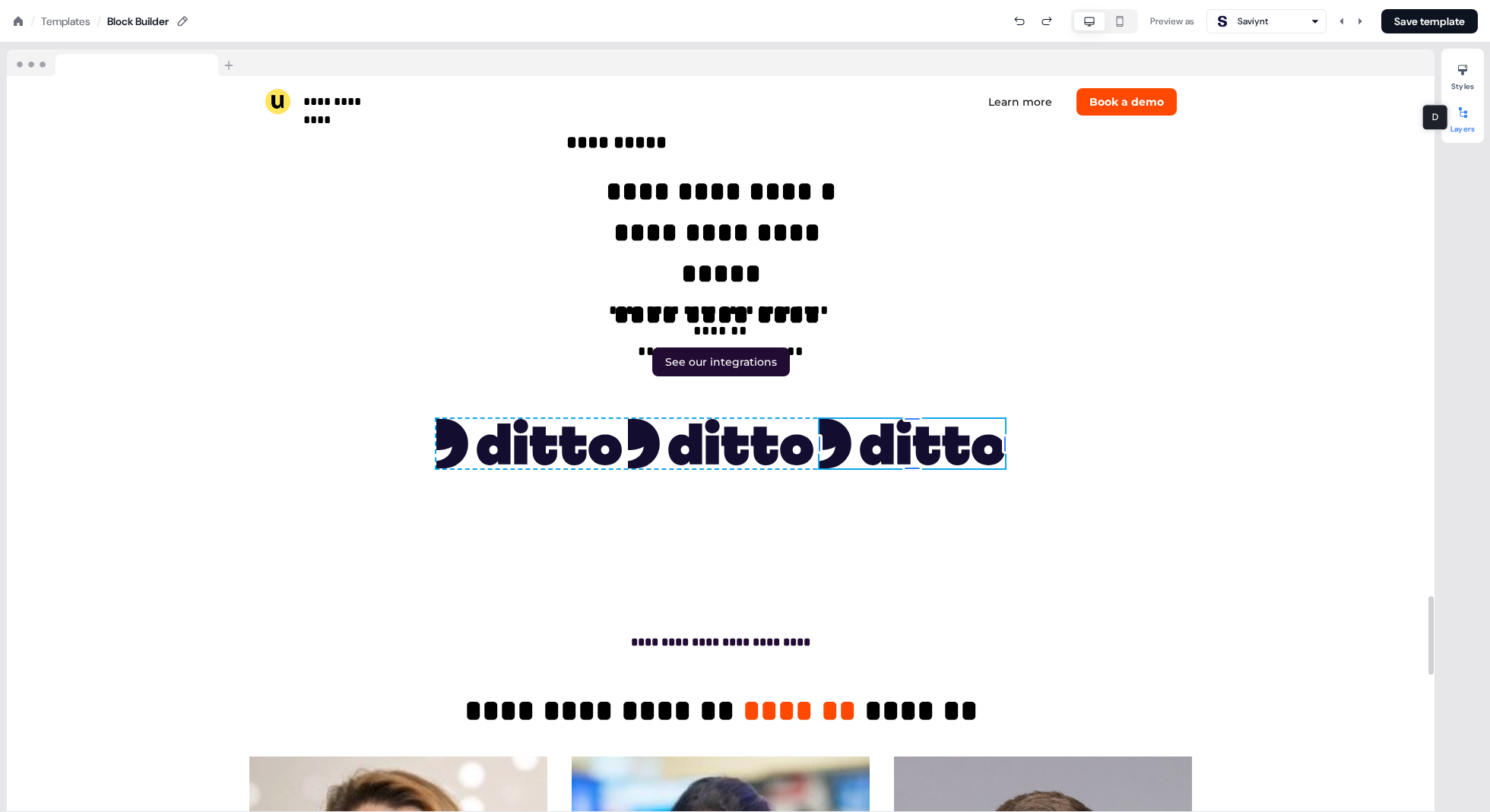
click at [754, 114] on div at bounding box center [1463, 112] width 24 height 24
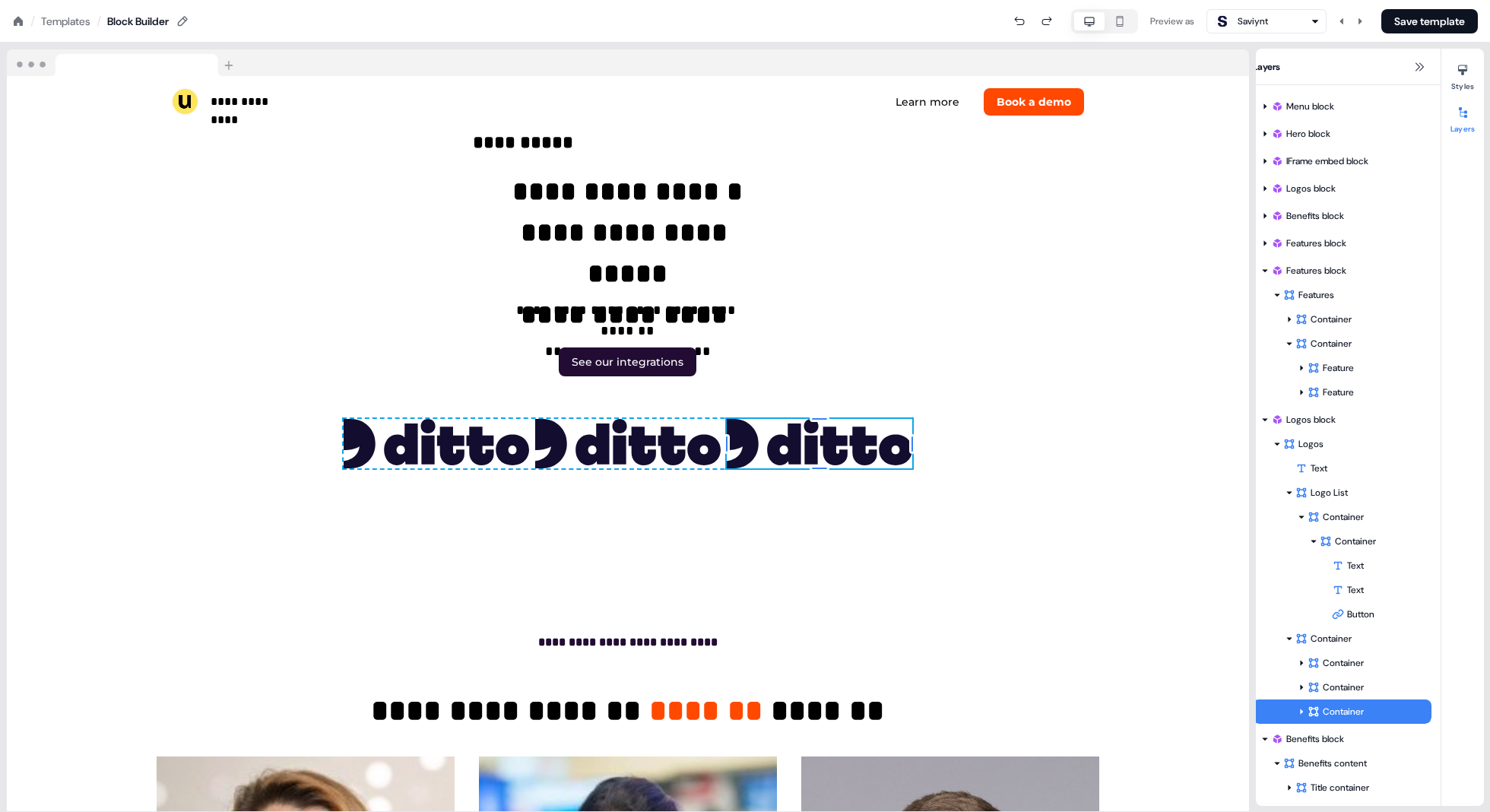
scroll to position [231, 0]
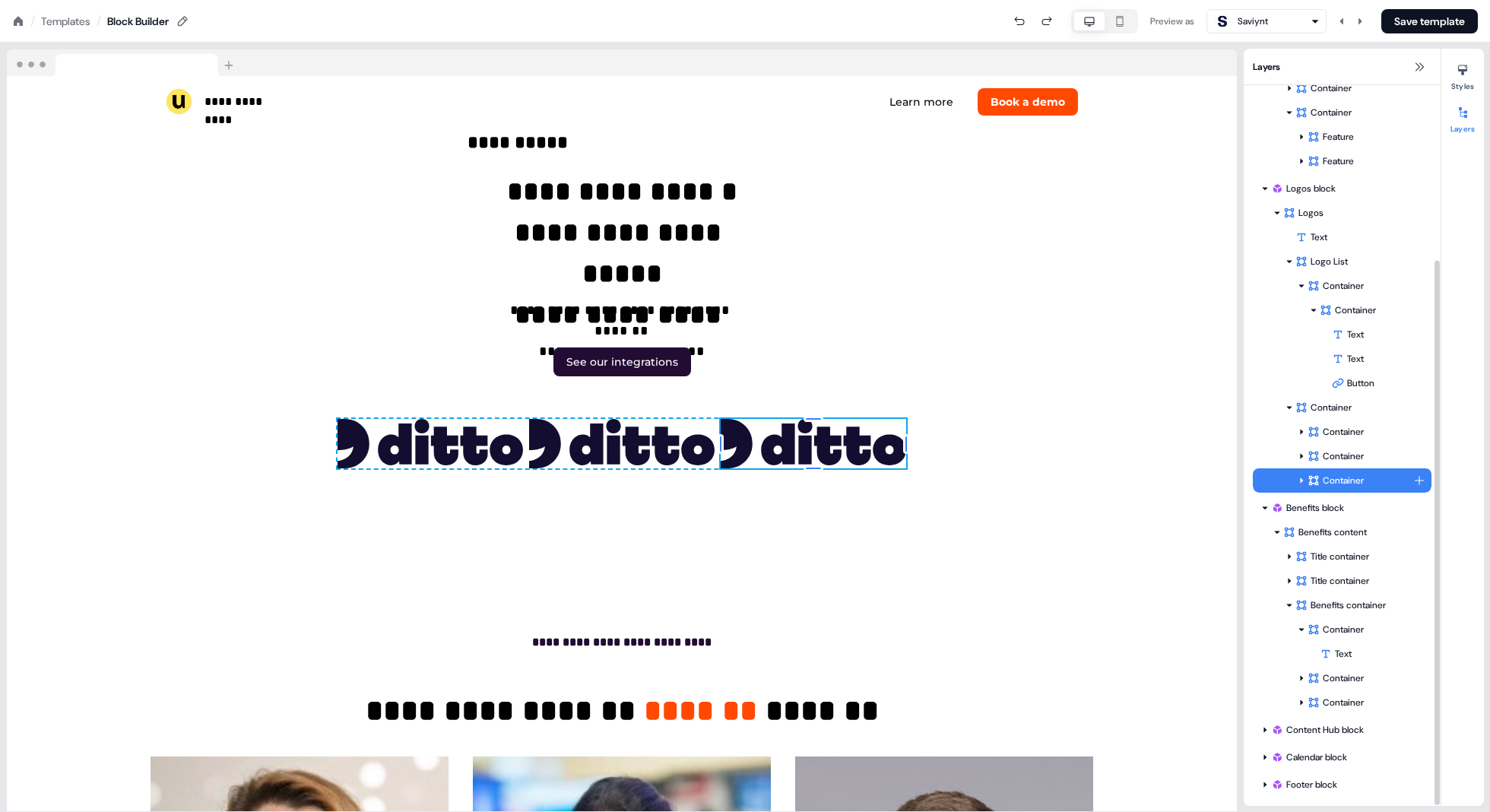
click at [754, 476] on div "Container" at bounding box center [1342, 480] width 179 height 24
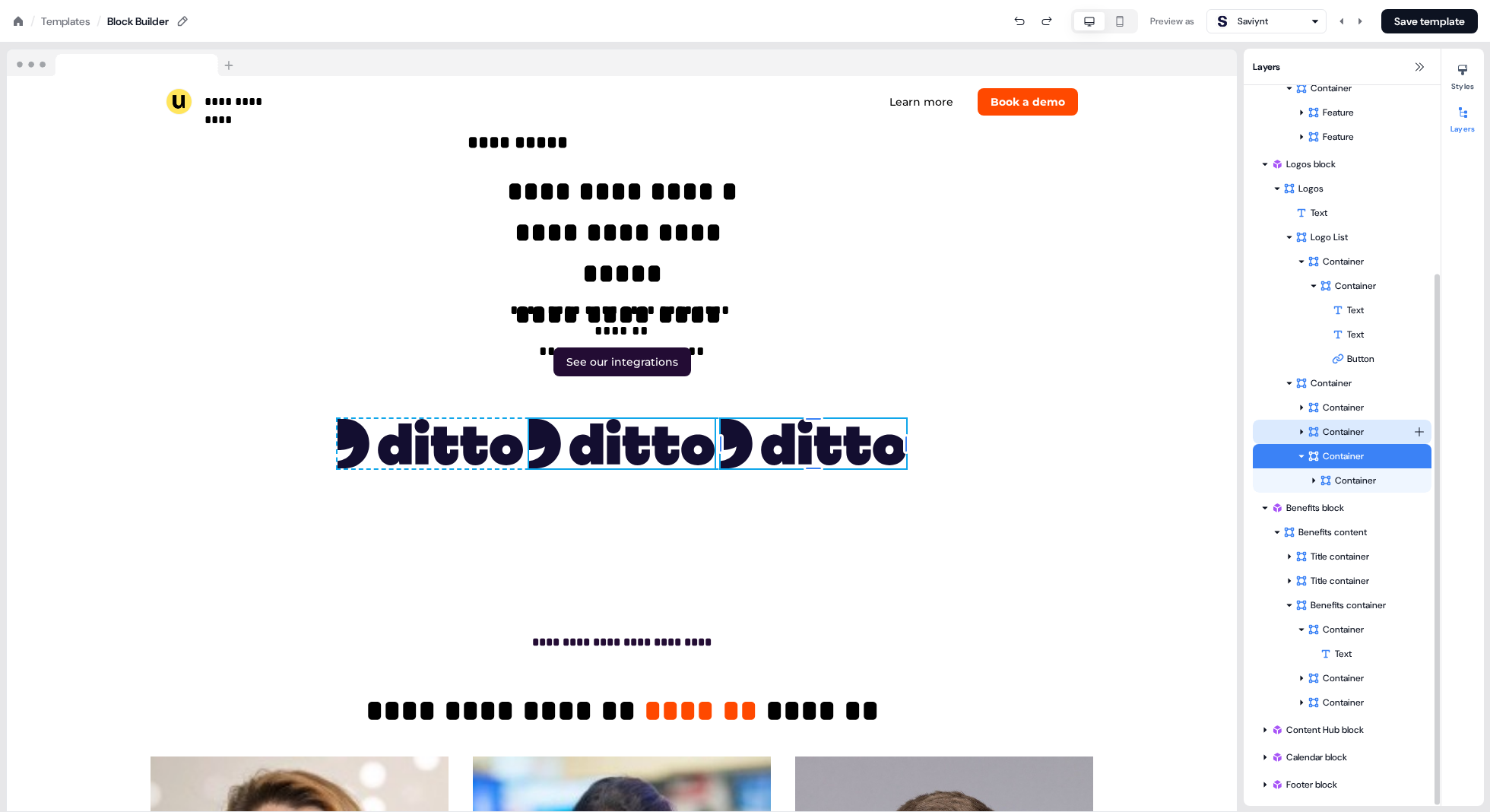
click at [754, 428] on div "Container" at bounding box center [1360, 432] width 106 height 15
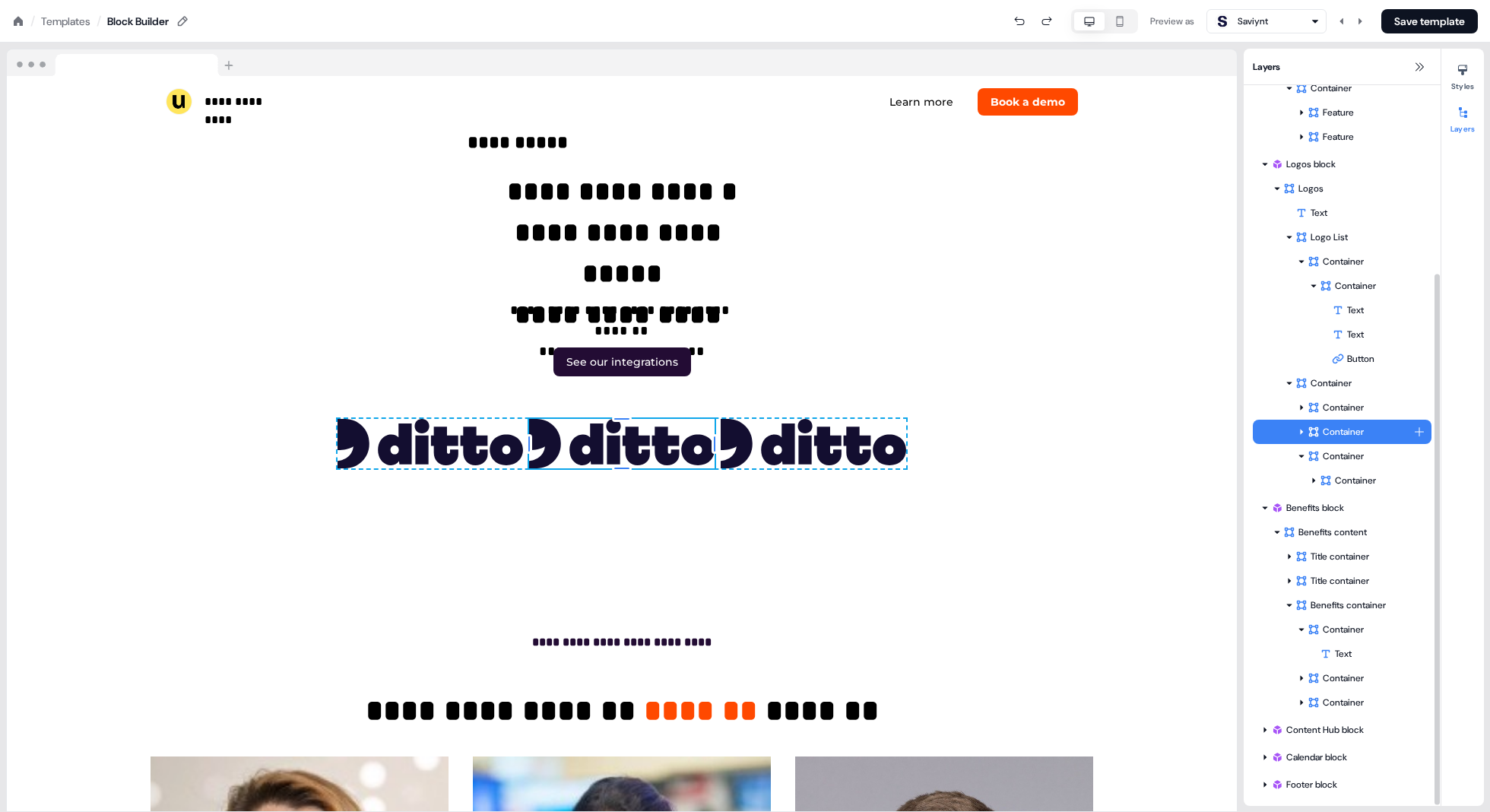
click at [754, 434] on icon at bounding box center [1301, 432] width 8 height 8
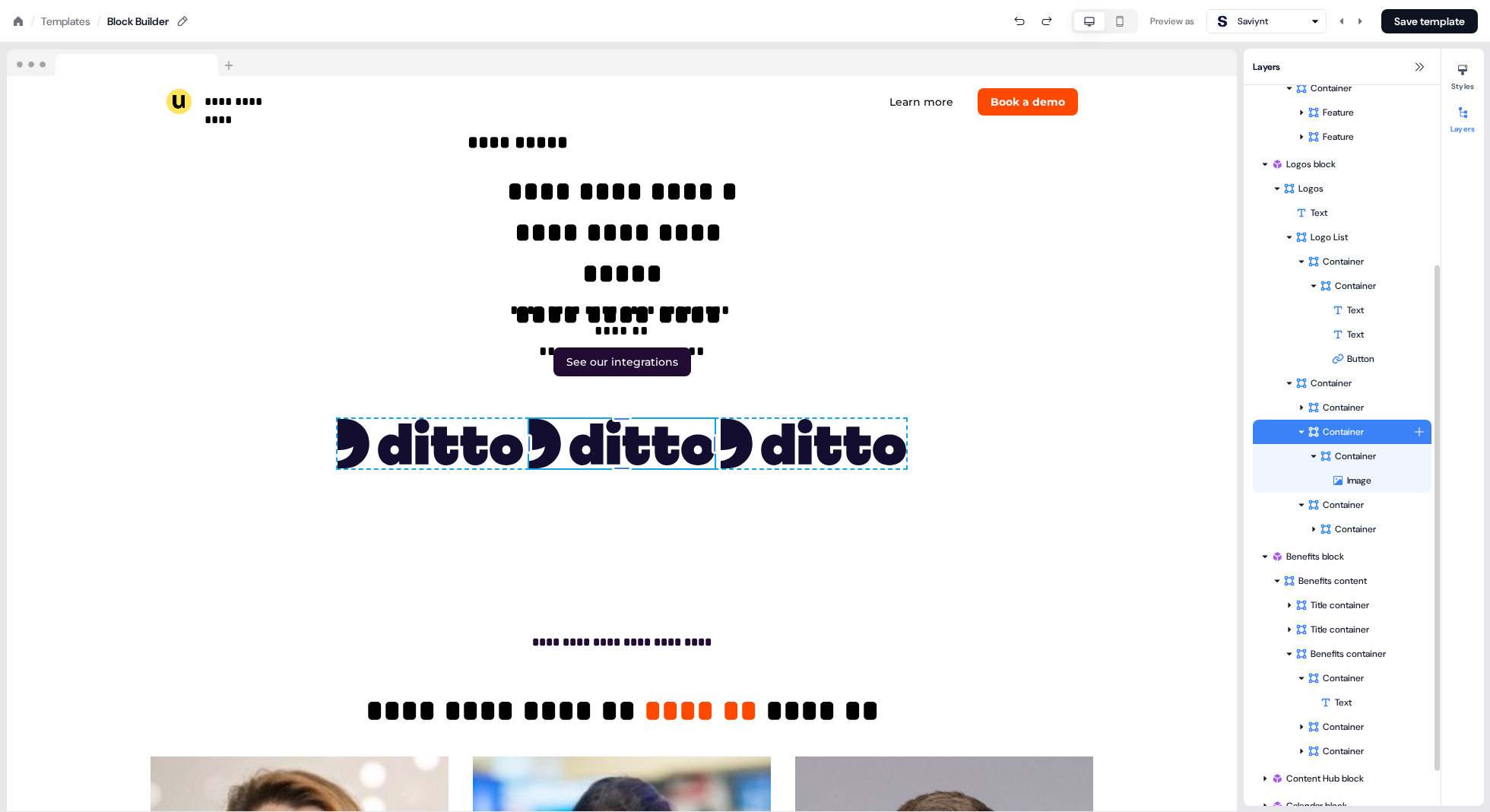
click at [754, 433] on icon at bounding box center [1301, 432] width 8 height 8
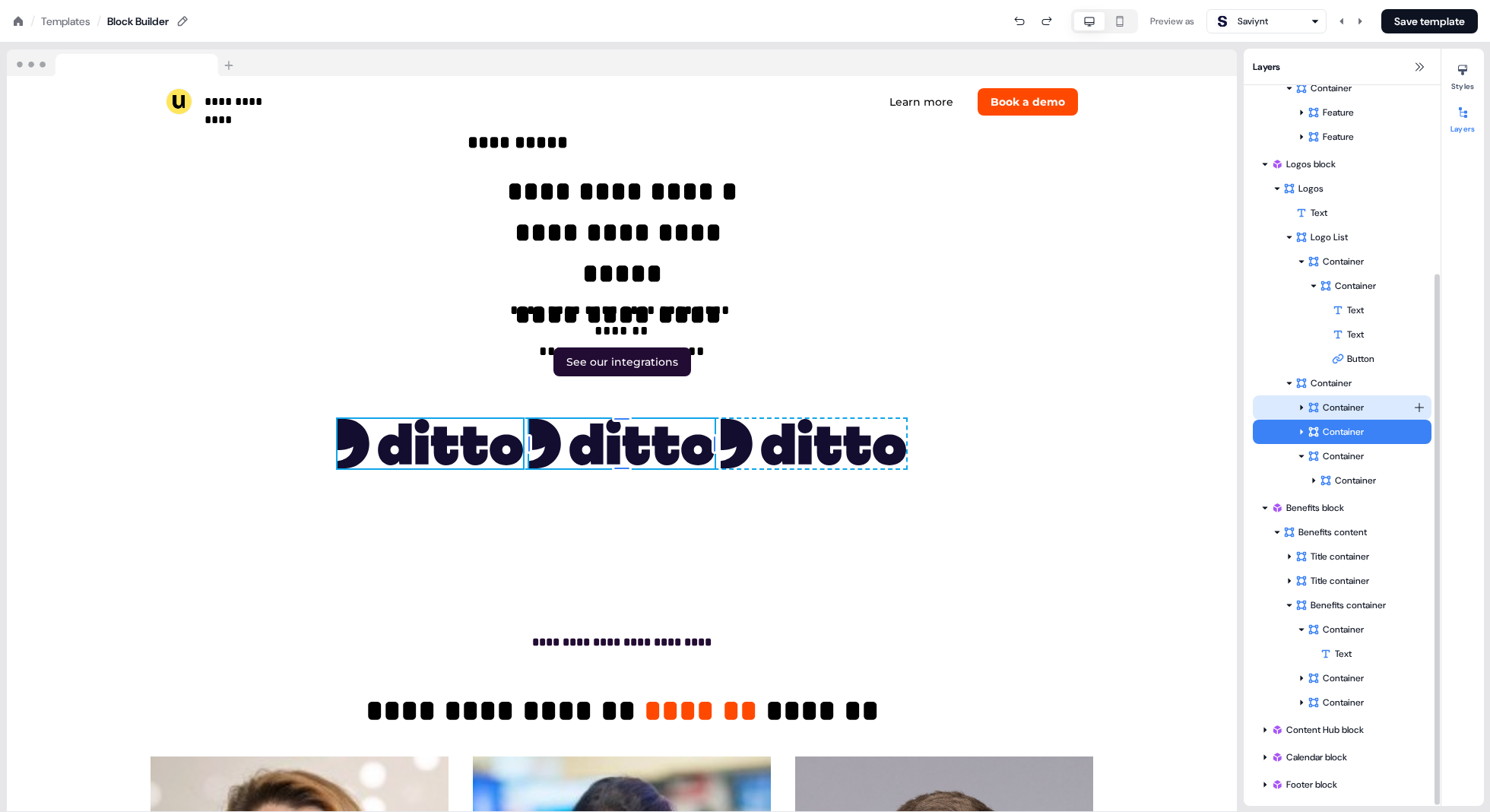
click at [754, 405] on icon at bounding box center [1301, 407] width 8 height 8
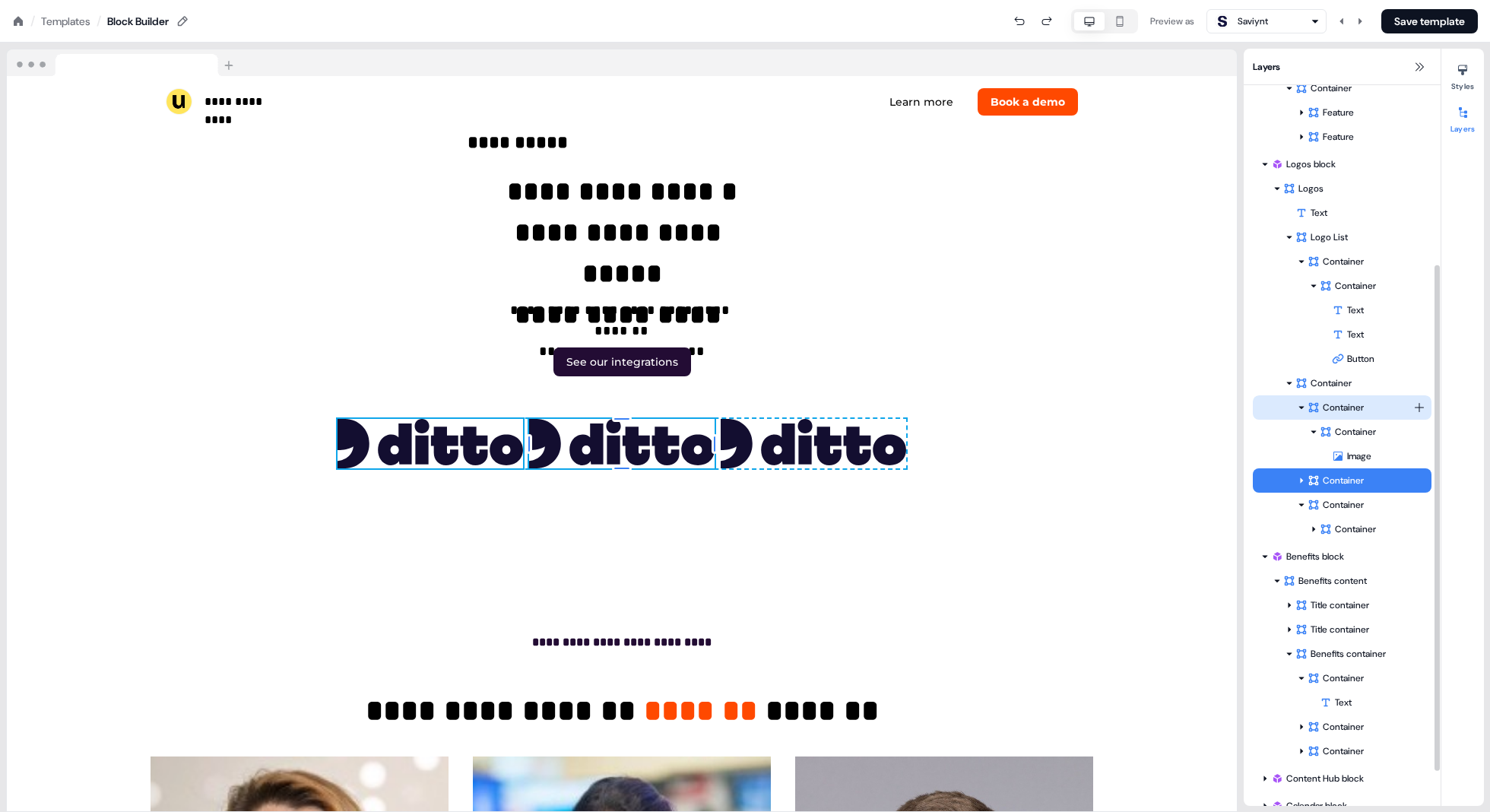
click at [754, 405] on icon at bounding box center [1301, 407] width 8 height 8
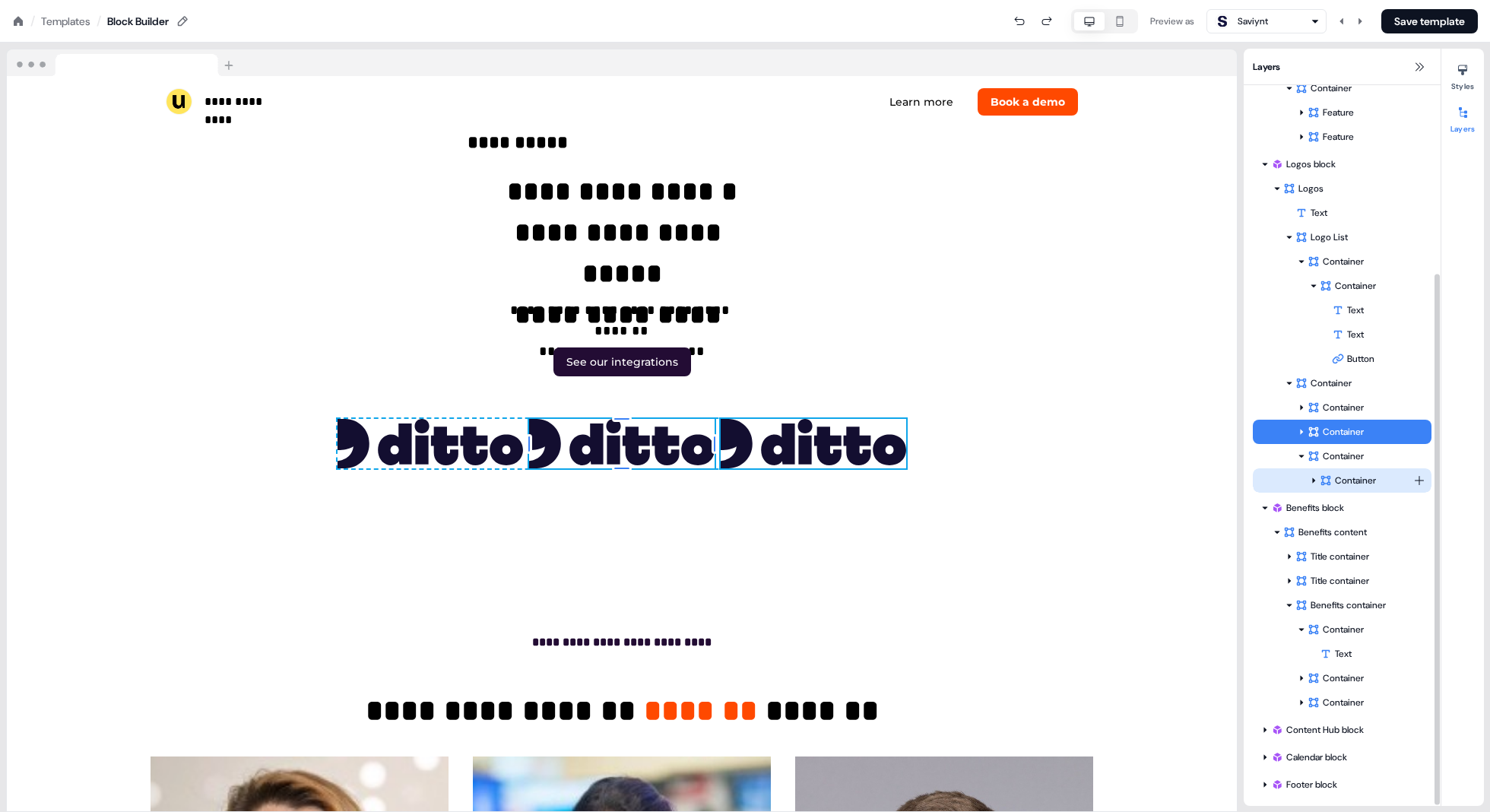
click at [754, 481] on icon at bounding box center [1314, 480] width 8 height 8
click at [754, 448] on div "Container" at bounding box center [1342, 456] width 179 height 24
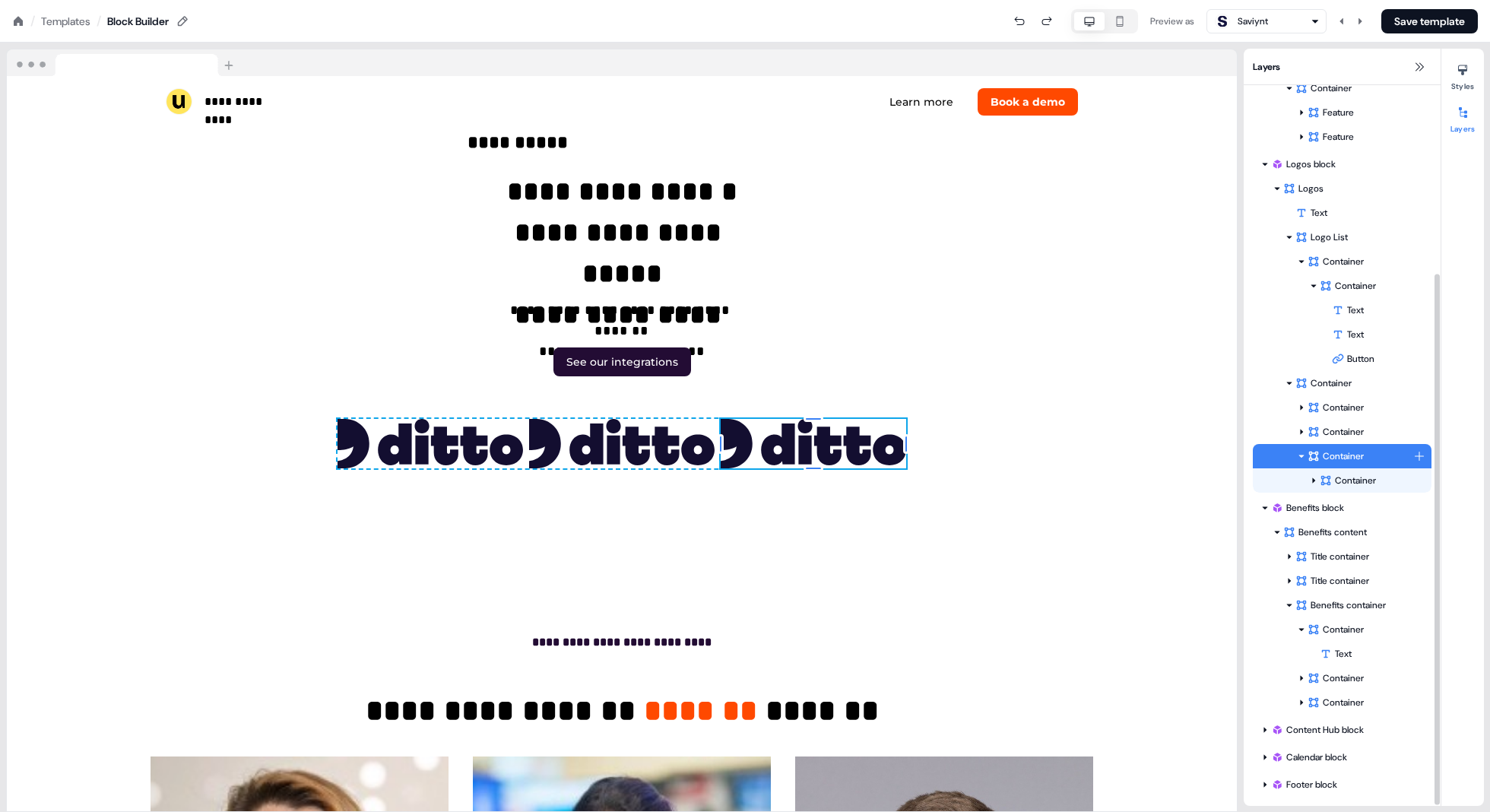
scroll to position [4863, 34]
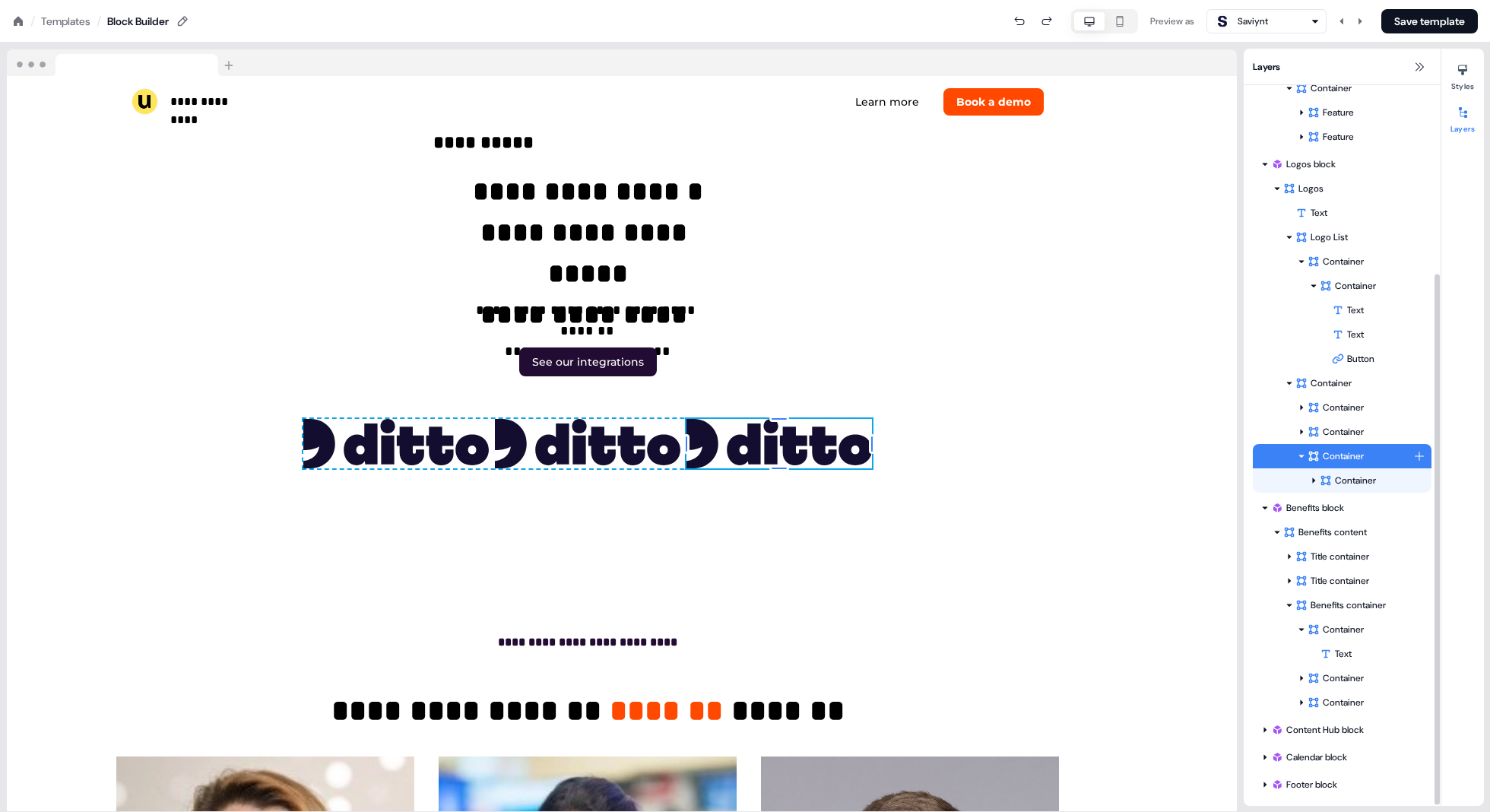
click at [754, 455] on div "Container Container Container Container To pick up a draggable item, press the …" at bounding box center [1342, 443] width 179 height 97
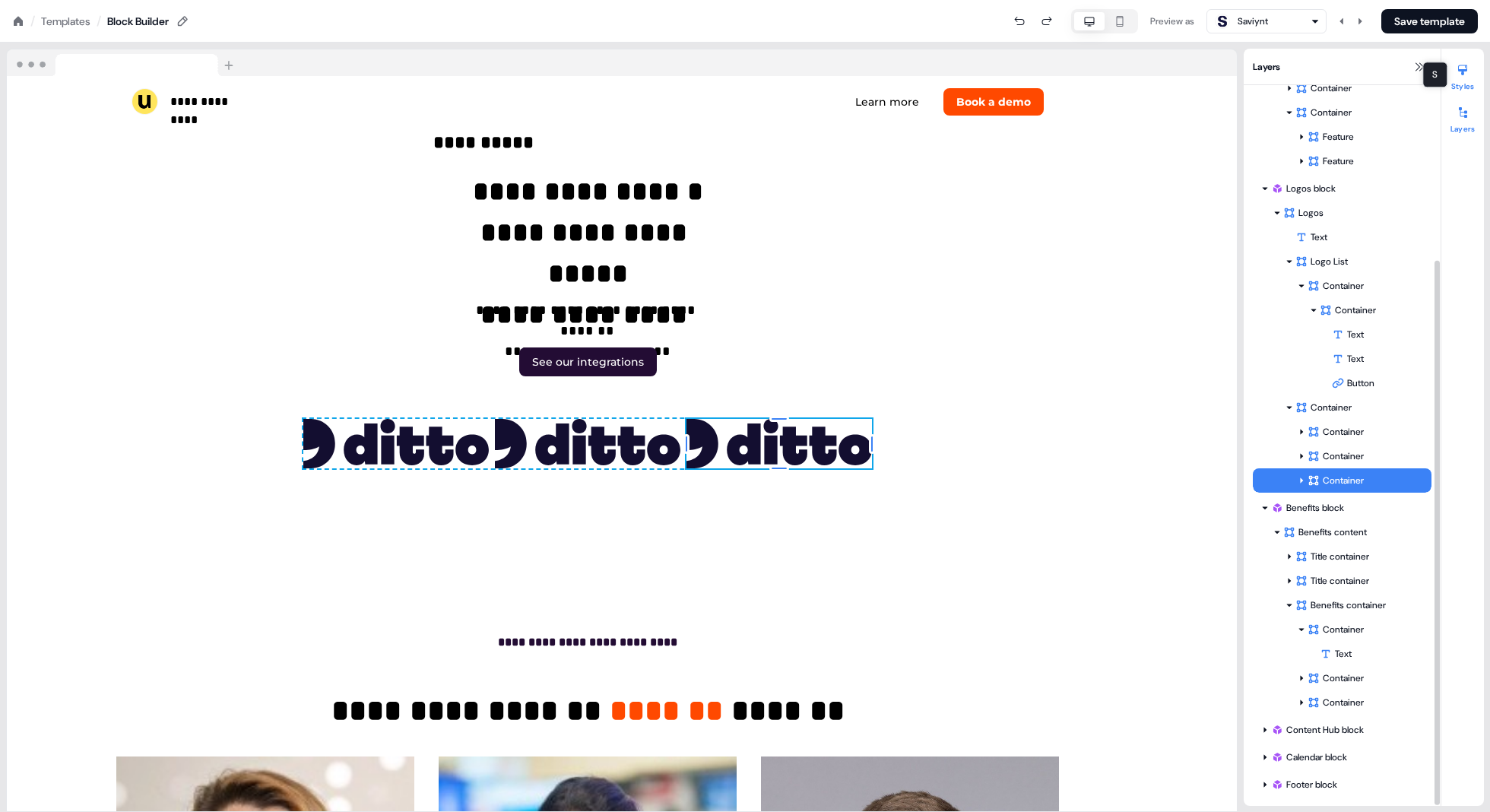
click at [754, 78] on div at bounding box center [1463, 70] width 24 height 24
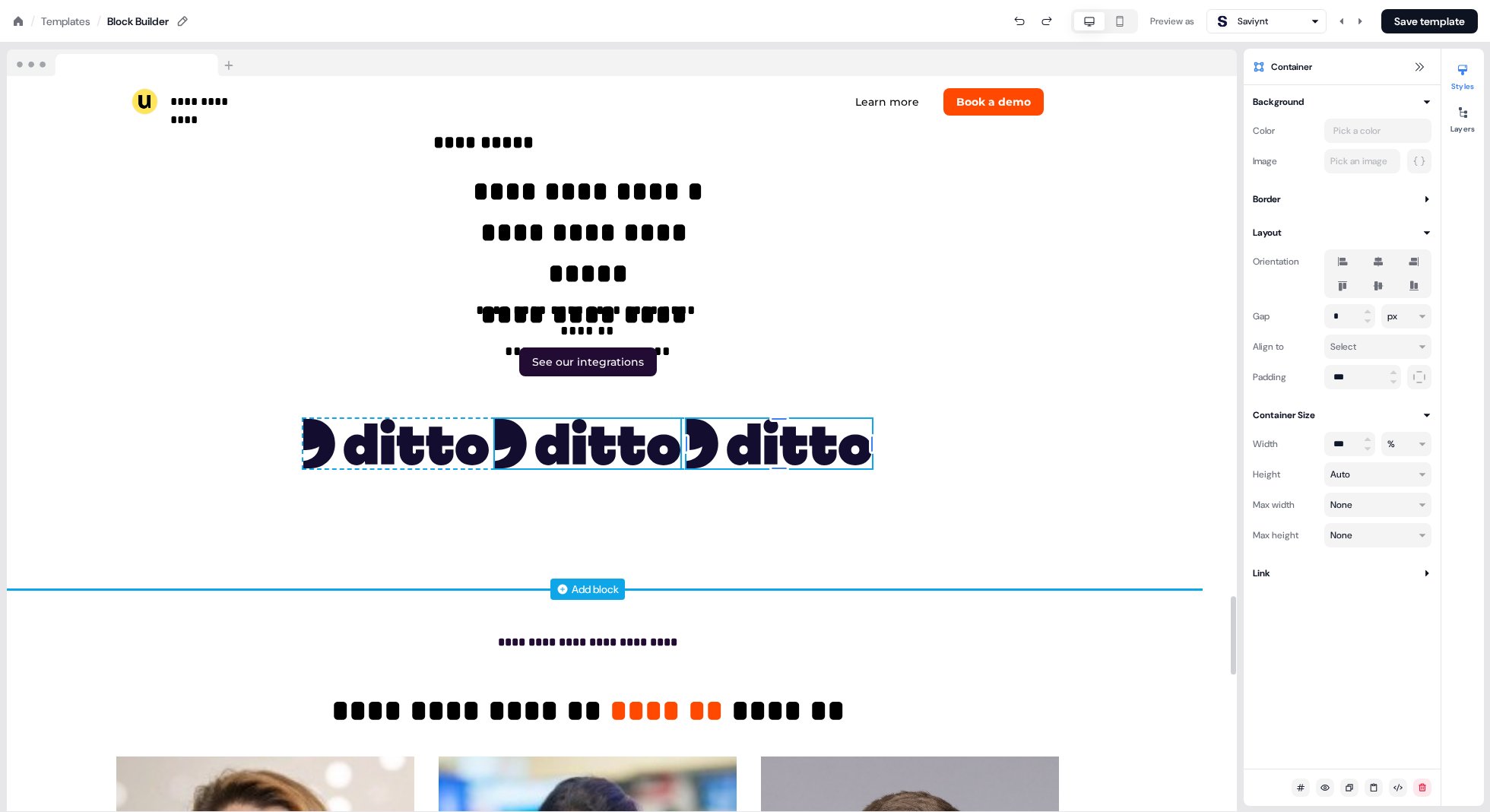
click at [674, 422] on img at bounding box center [587, 444] width 185 height 50
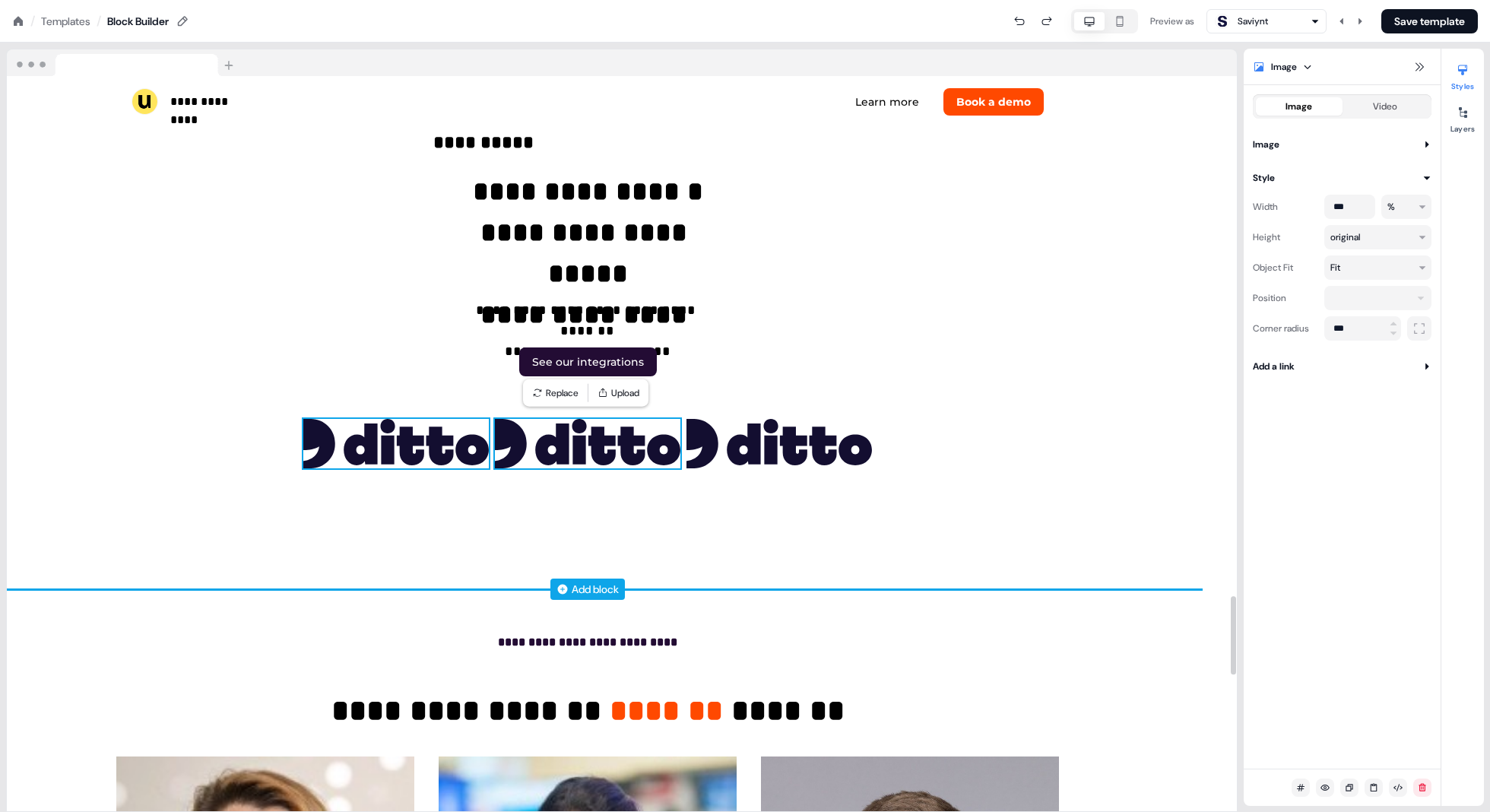
click at [480, 431] on img at bounding box center [396, 444] width 185 height 50
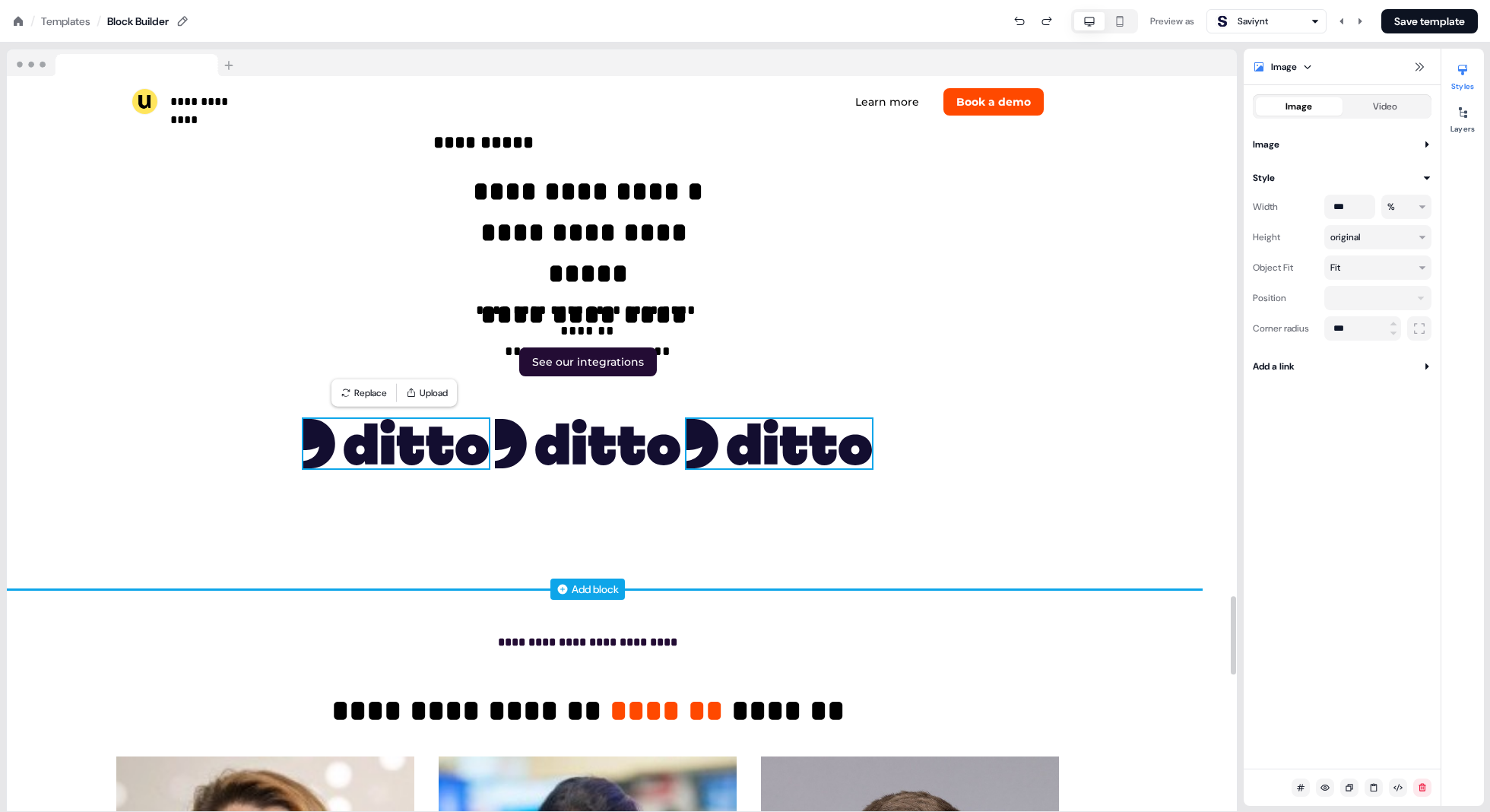
click at [754, 448] on img at bounding box center [780, 444] width 185 height 50
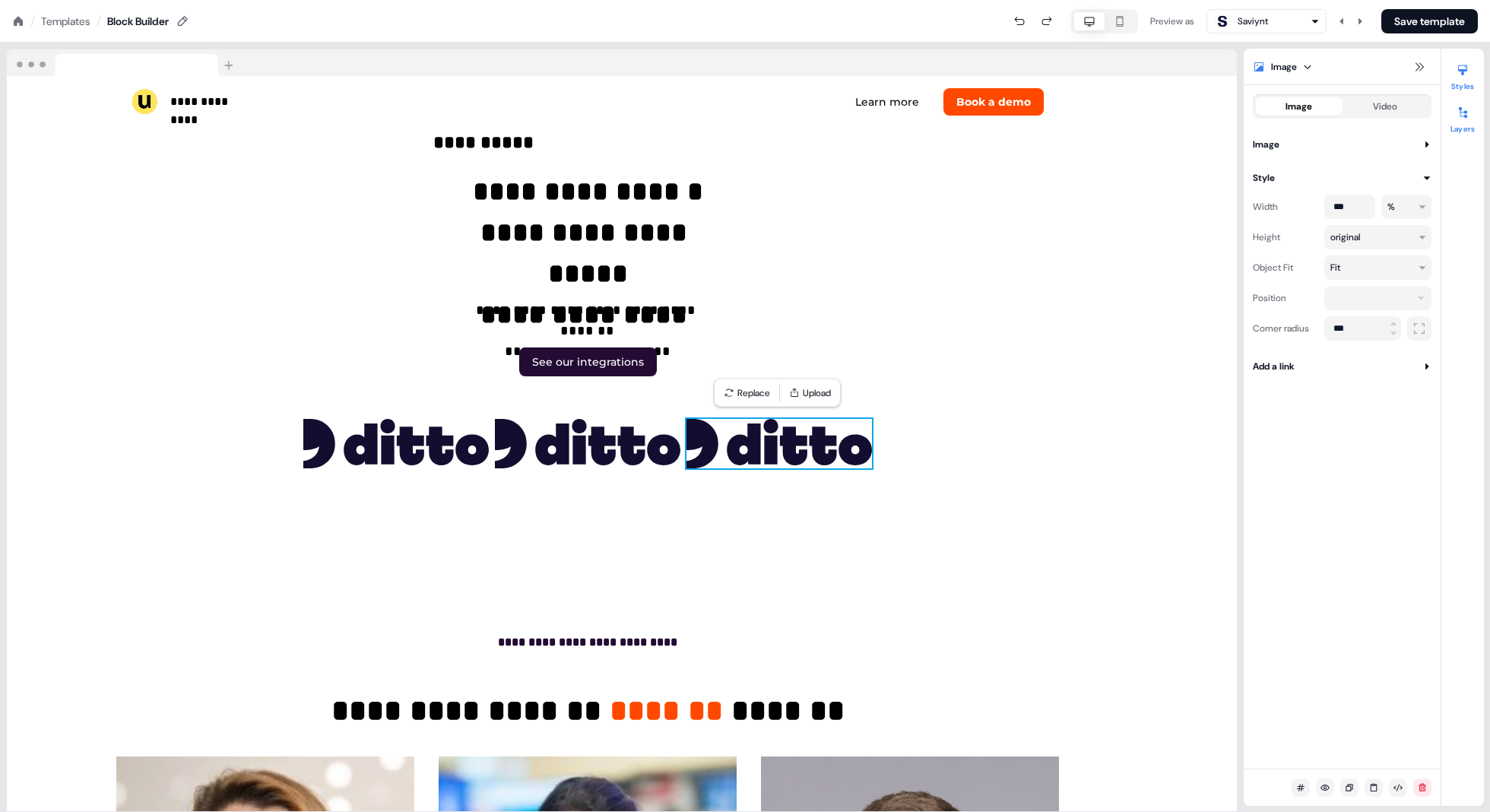
click at [754, 132] on button "Layers" at bounding box center [1463, 117] width 43 height 33
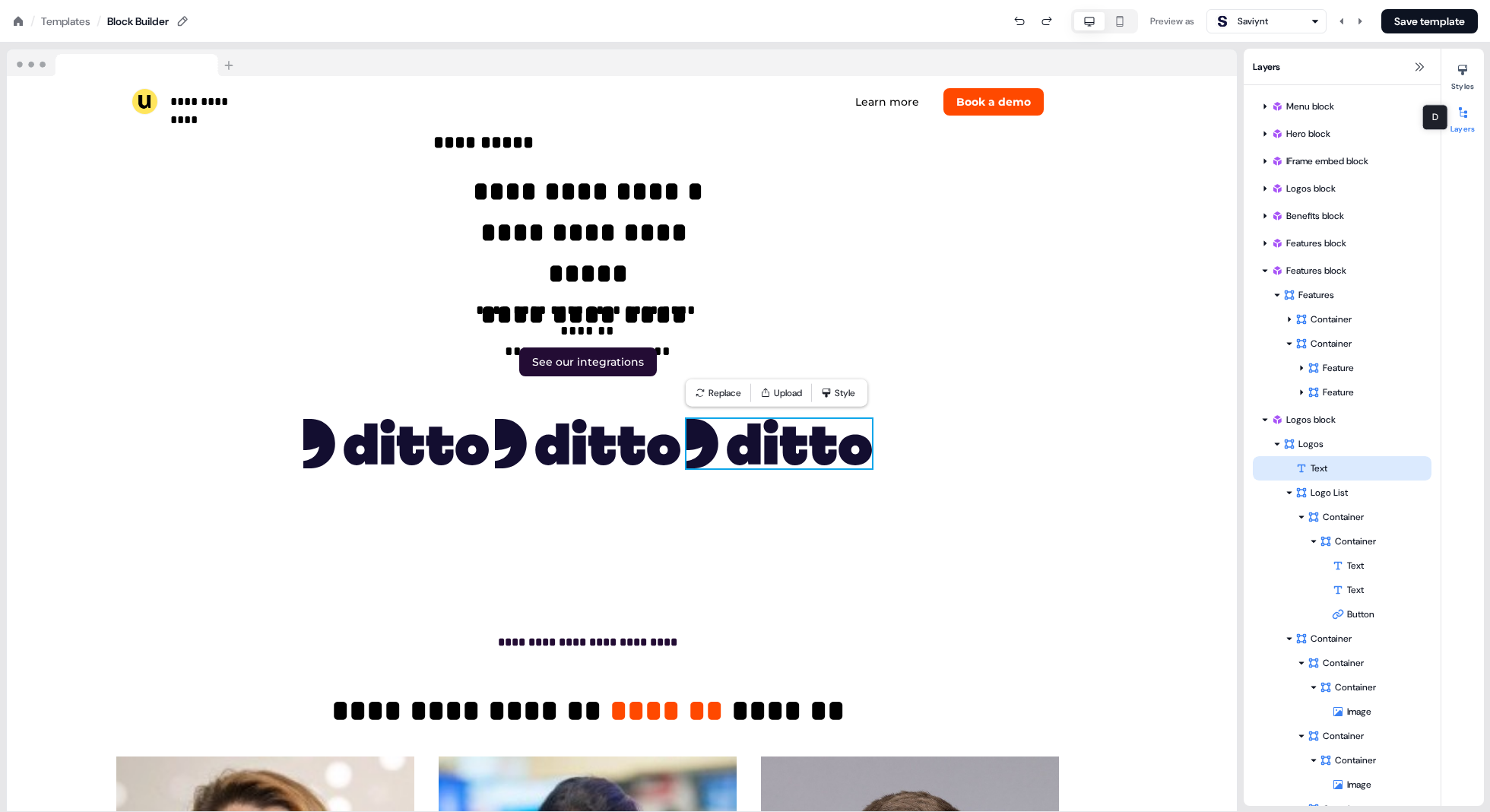
scroll to position [88, 0]
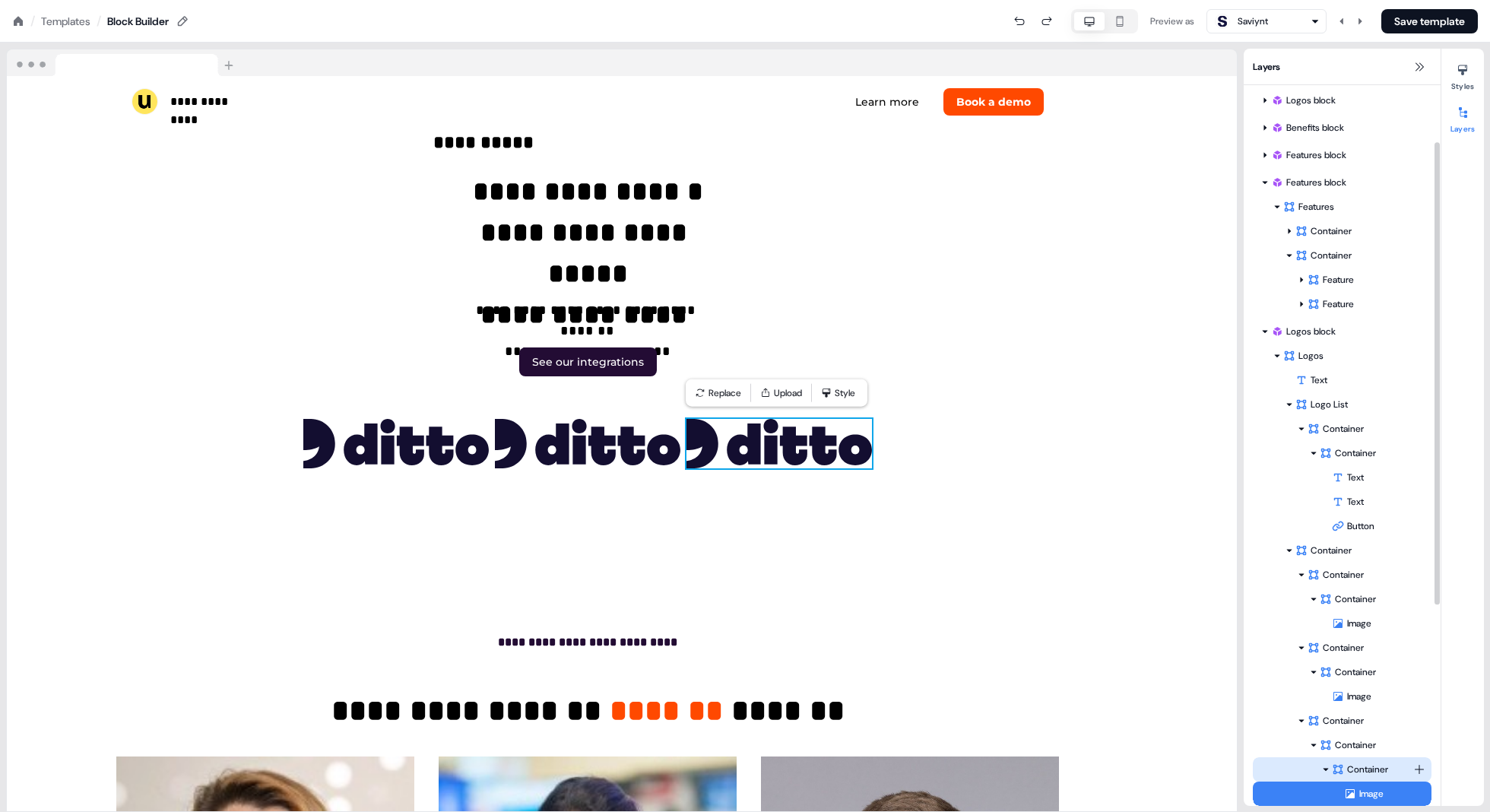
click at [754, 767] on div "Container" at bounding box center [1372, 769] width 82 height 15
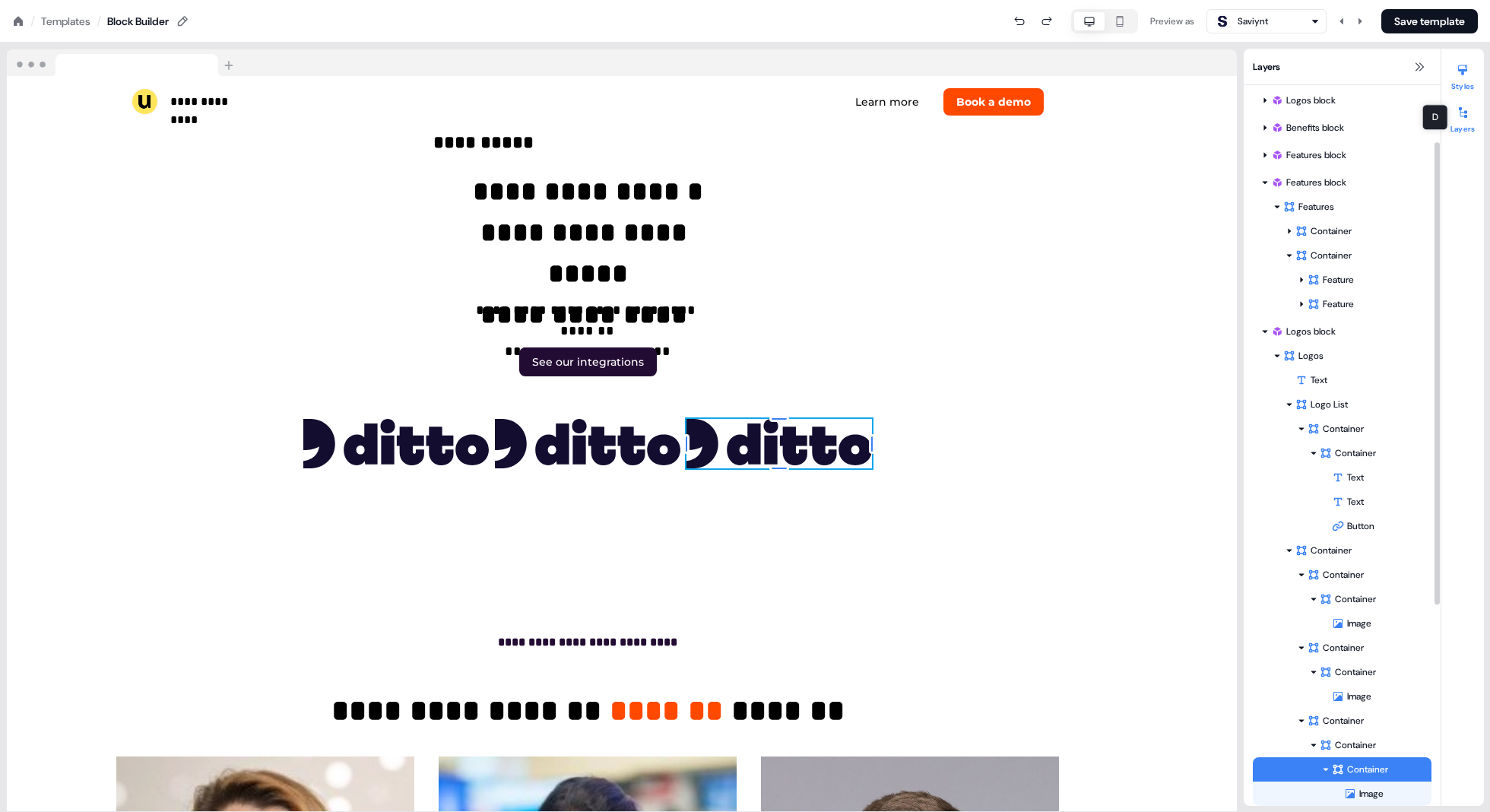
click at [754, 82] on button "Styles" at bounding box center [1463, 74] width 43 height 33
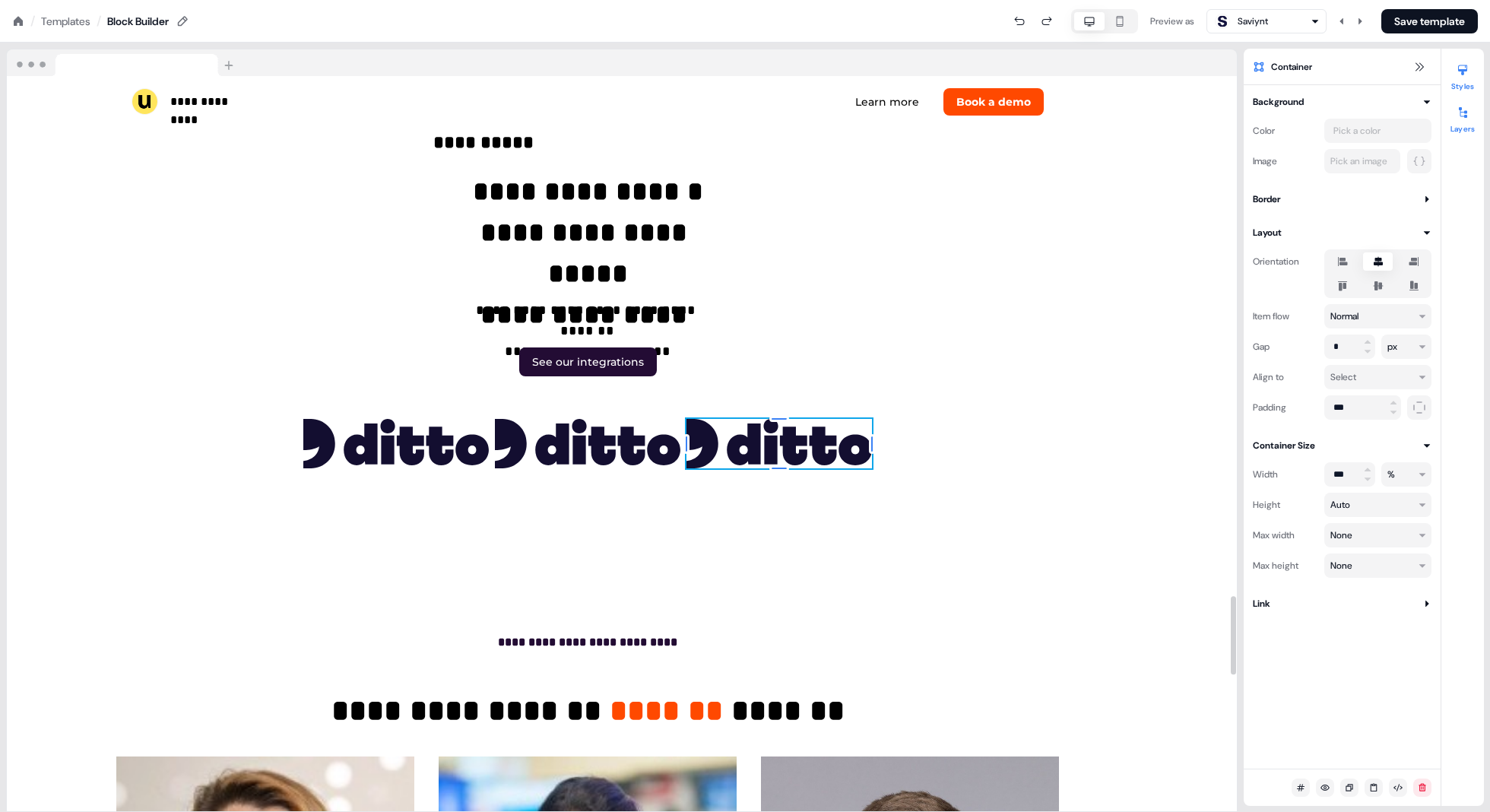
click at [754, 124] on button "Layers" at bounding box center [1463, 117] width 43 height 33
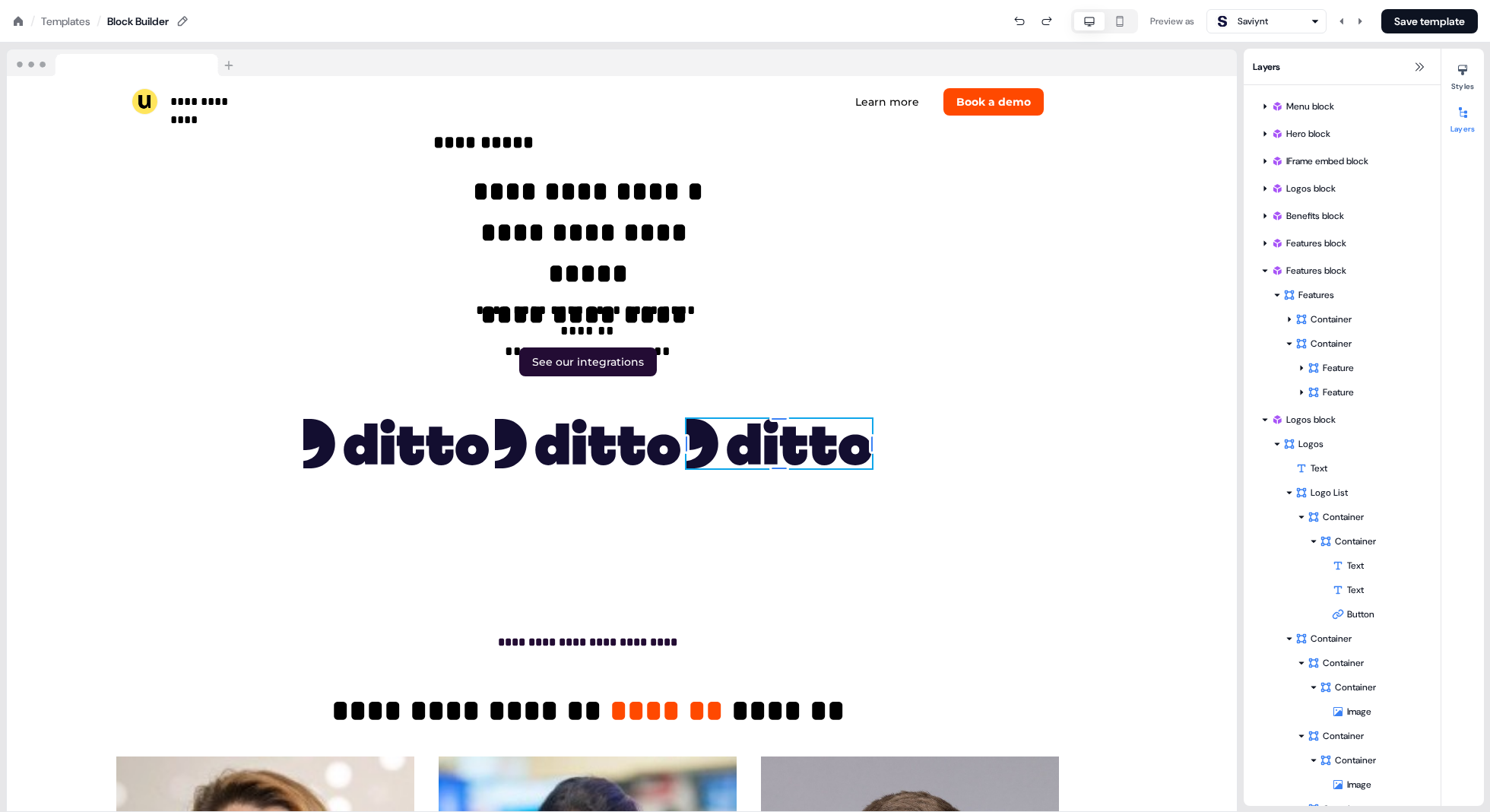
scroll to position [64, 0]
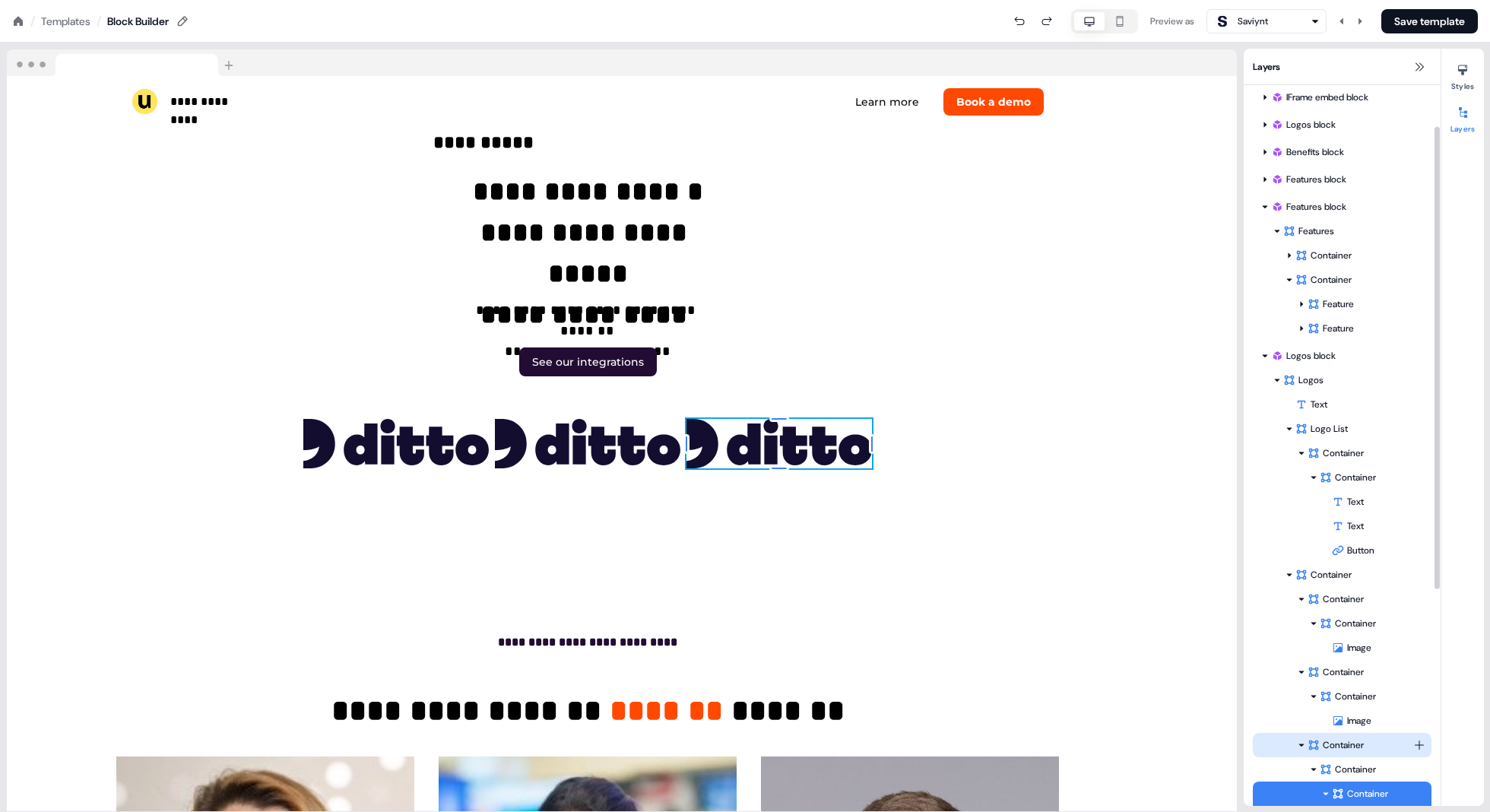
click at [754, 750] on div "Container" at bounding box center [1360, 745] width 106 height 15
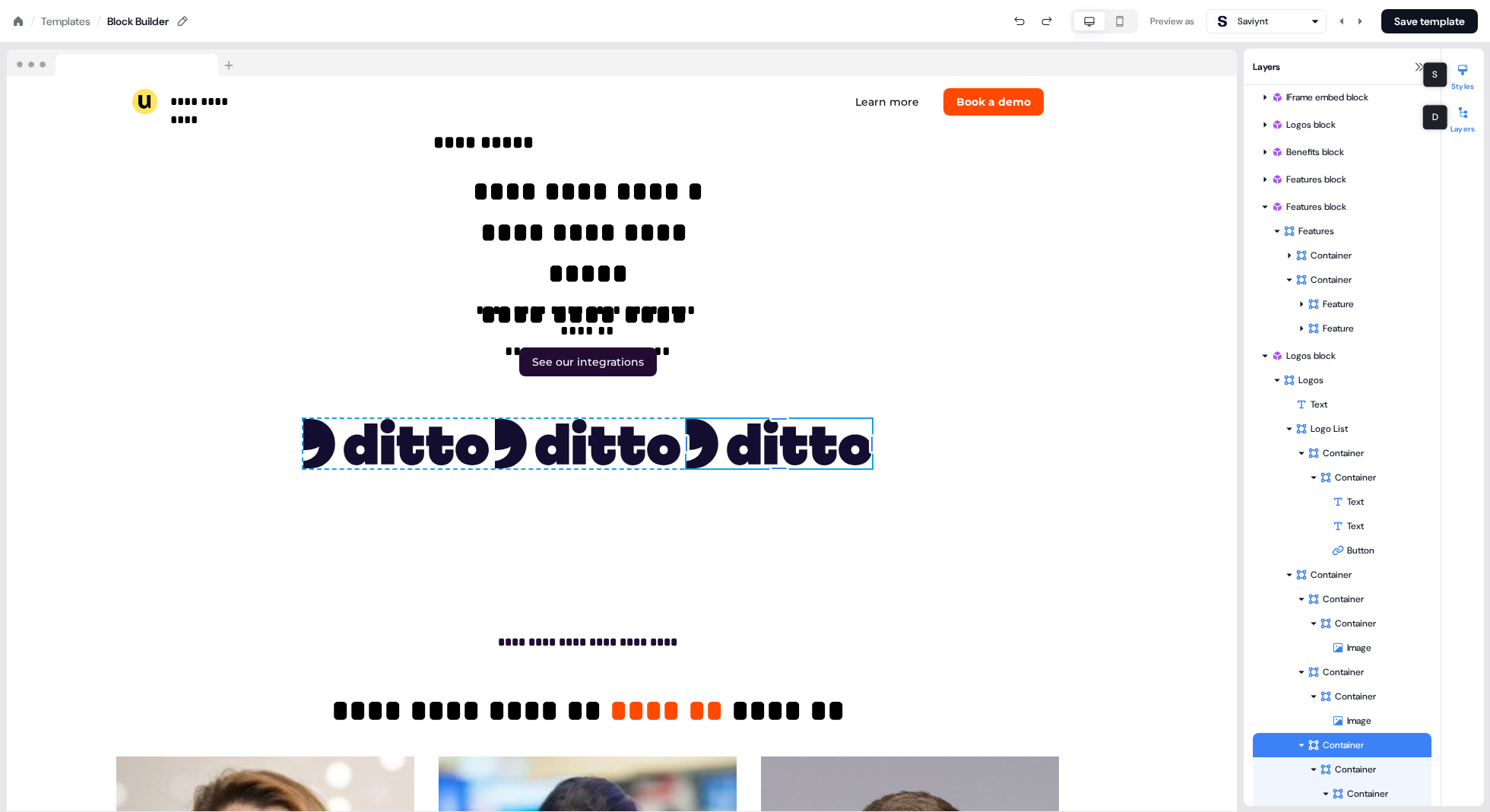
click at [754, 80] on div at bounding box center [1463, 70] width 24 height 24
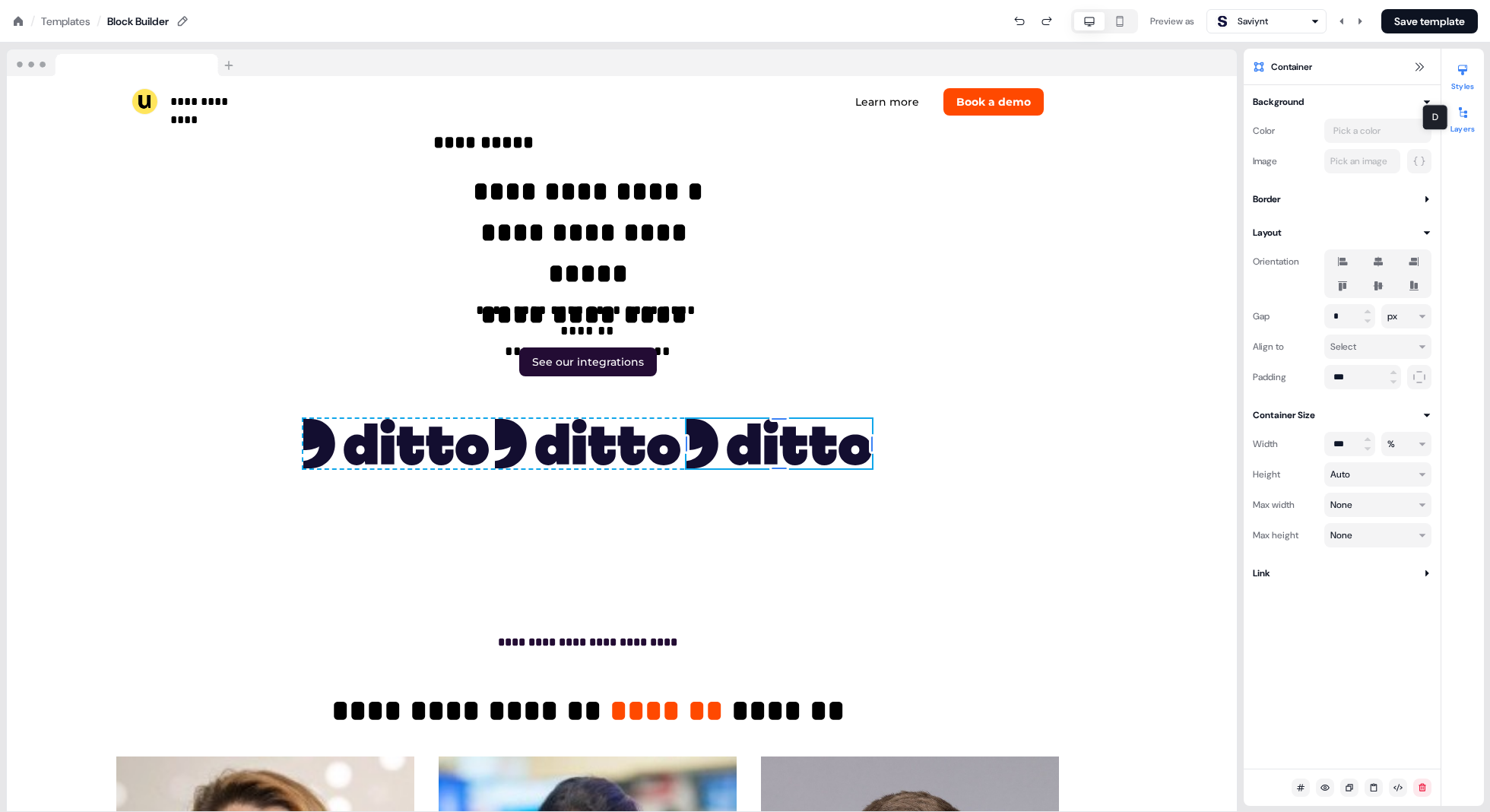
click at [754, 118] on div at bounding box center [1463, 112] width 24 height 24
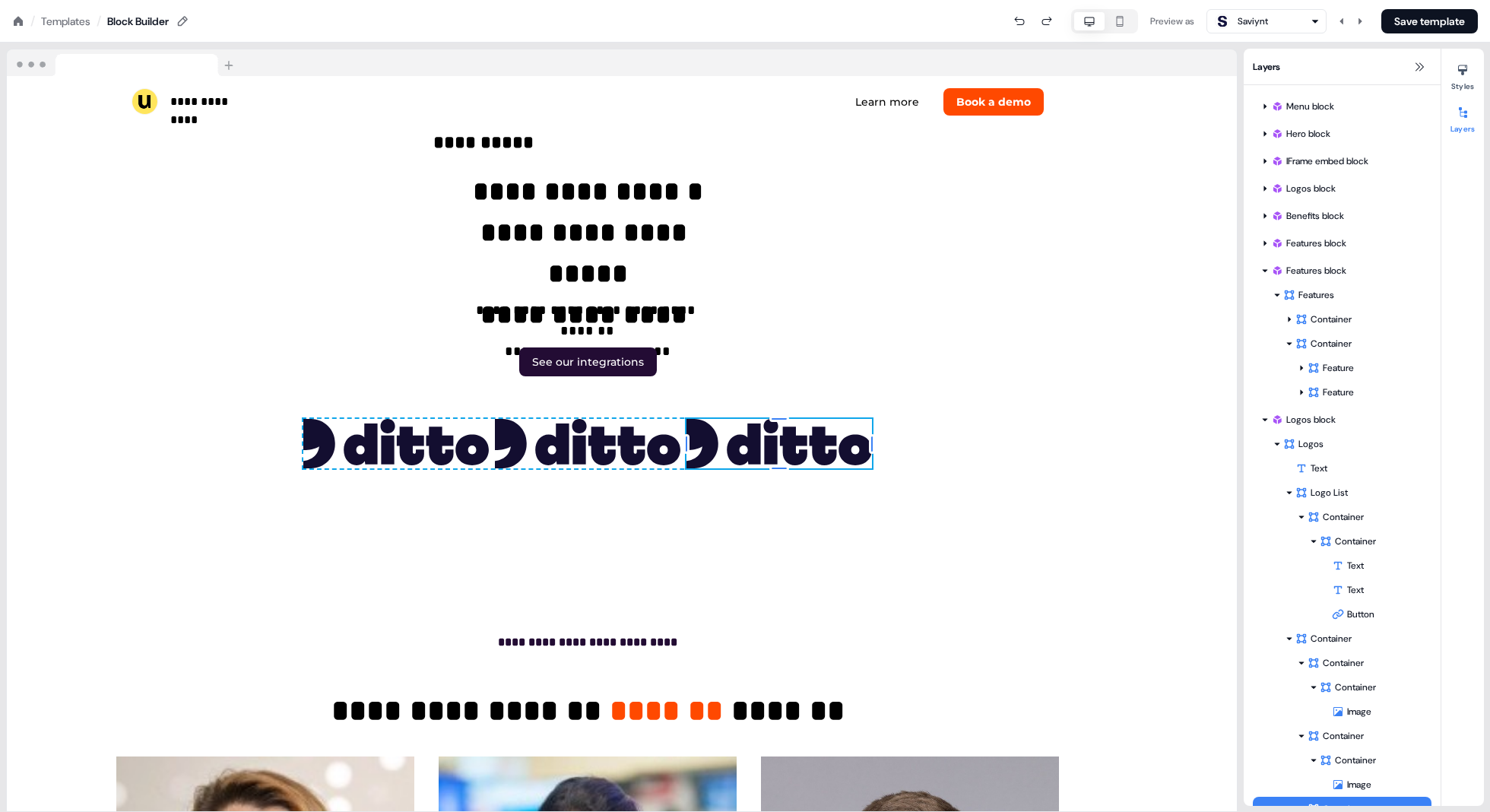
scroll to position [15, 0]
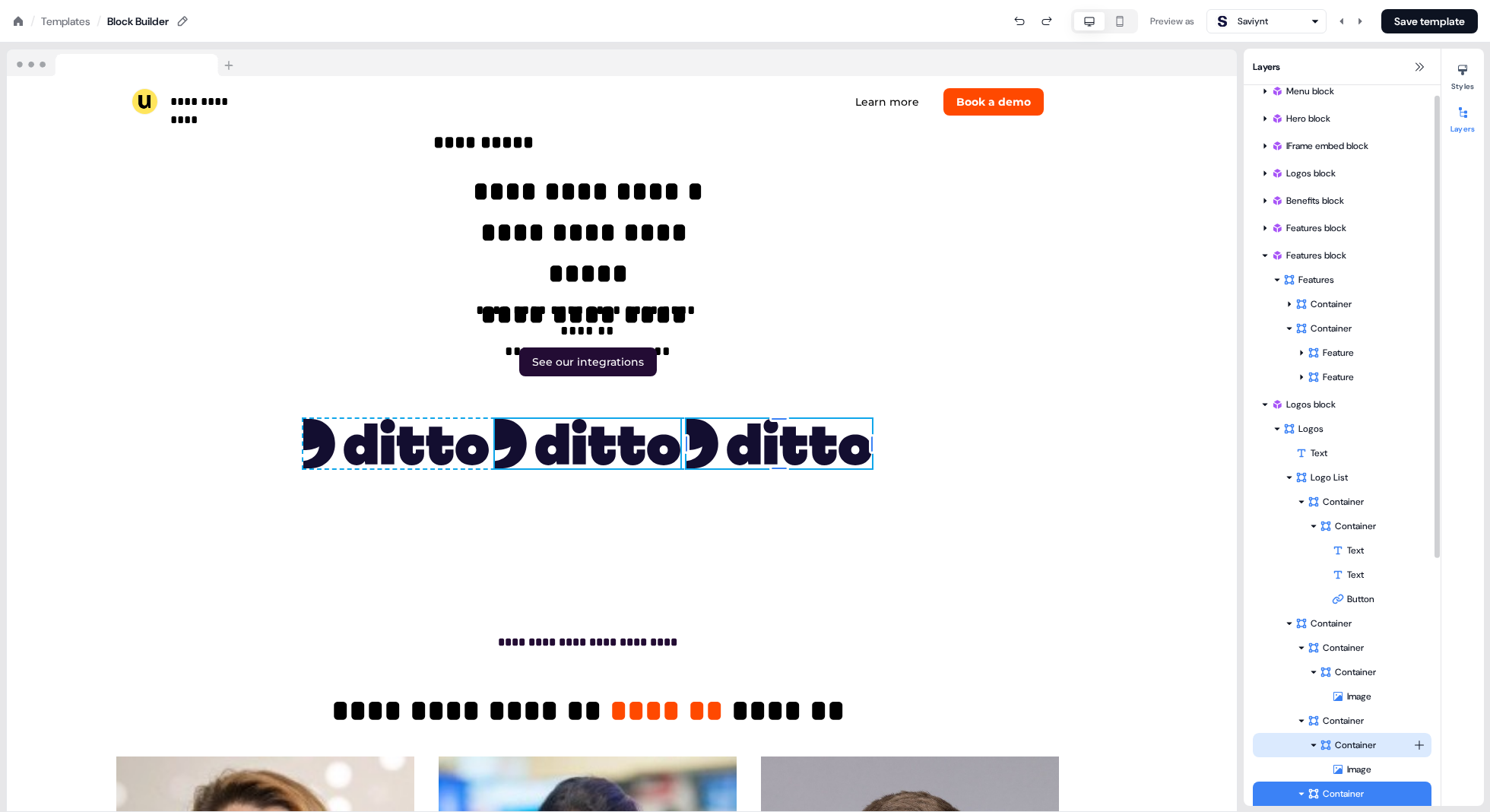
click at [754, 742] on div "Container" at bounding box center [1366, 745] width 94 height 15
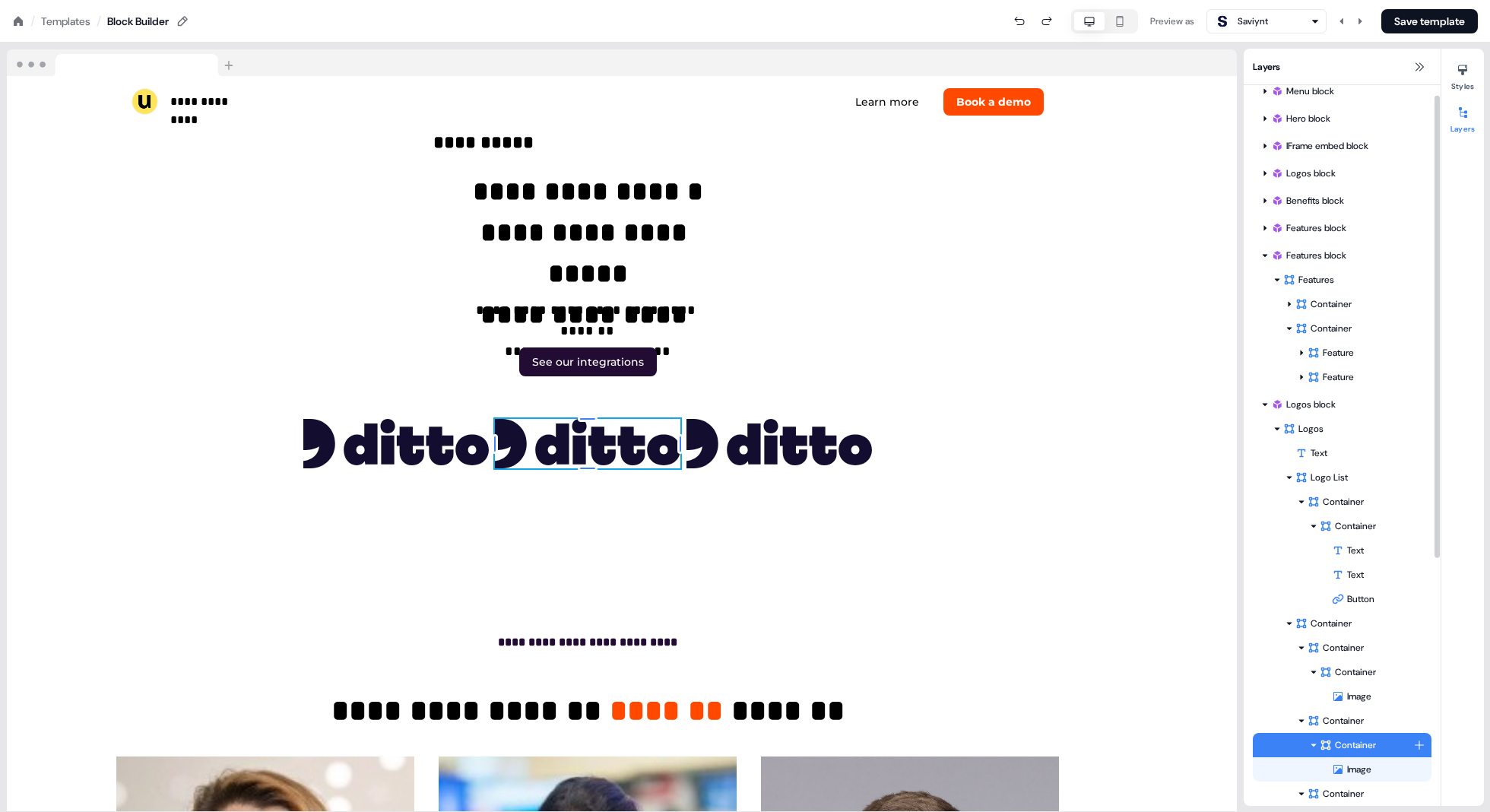
scroll to position [4863, 0]
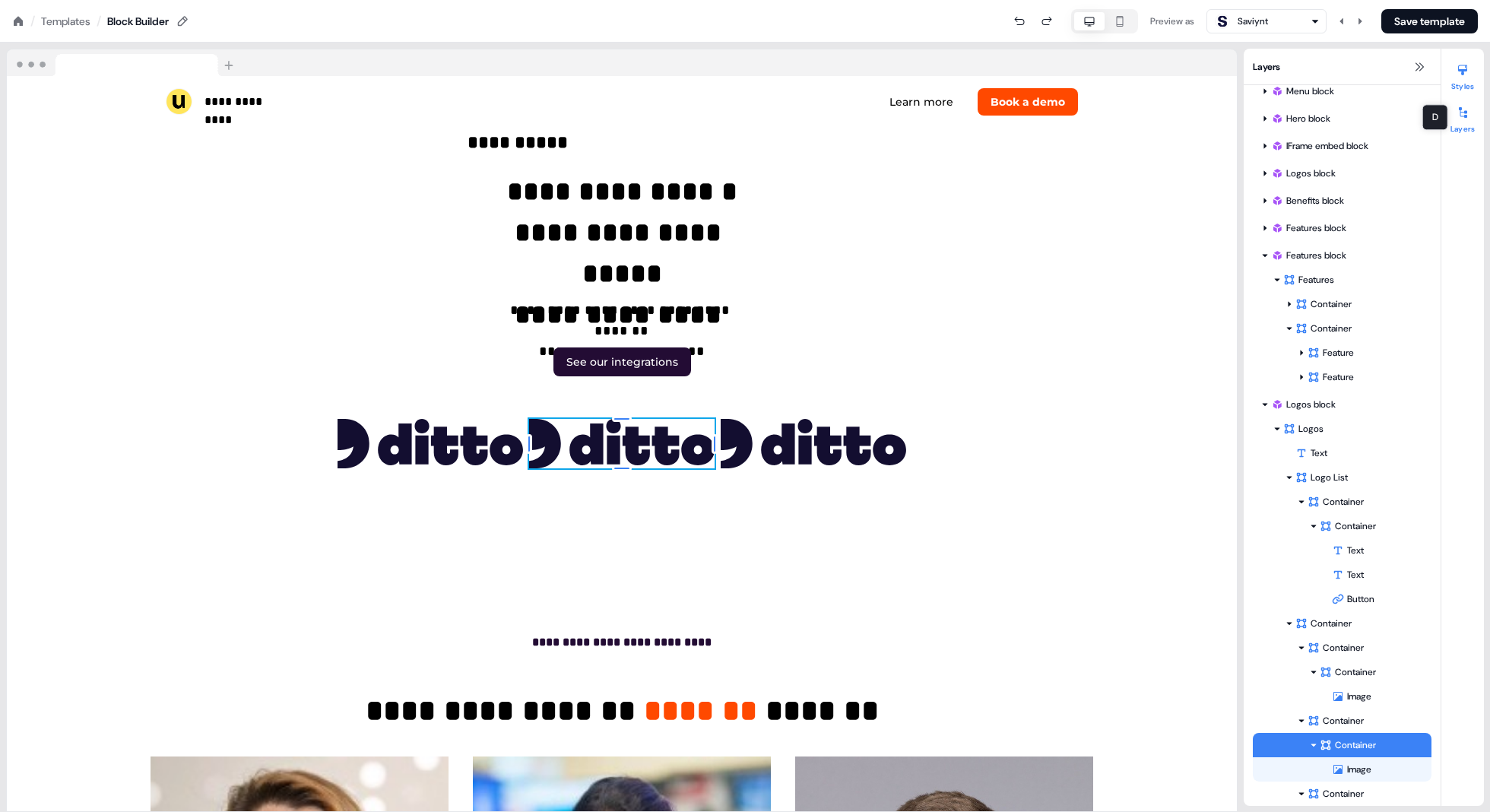
click at [754, 78] on div at bounding box center [1463, 70] width 24 height 24
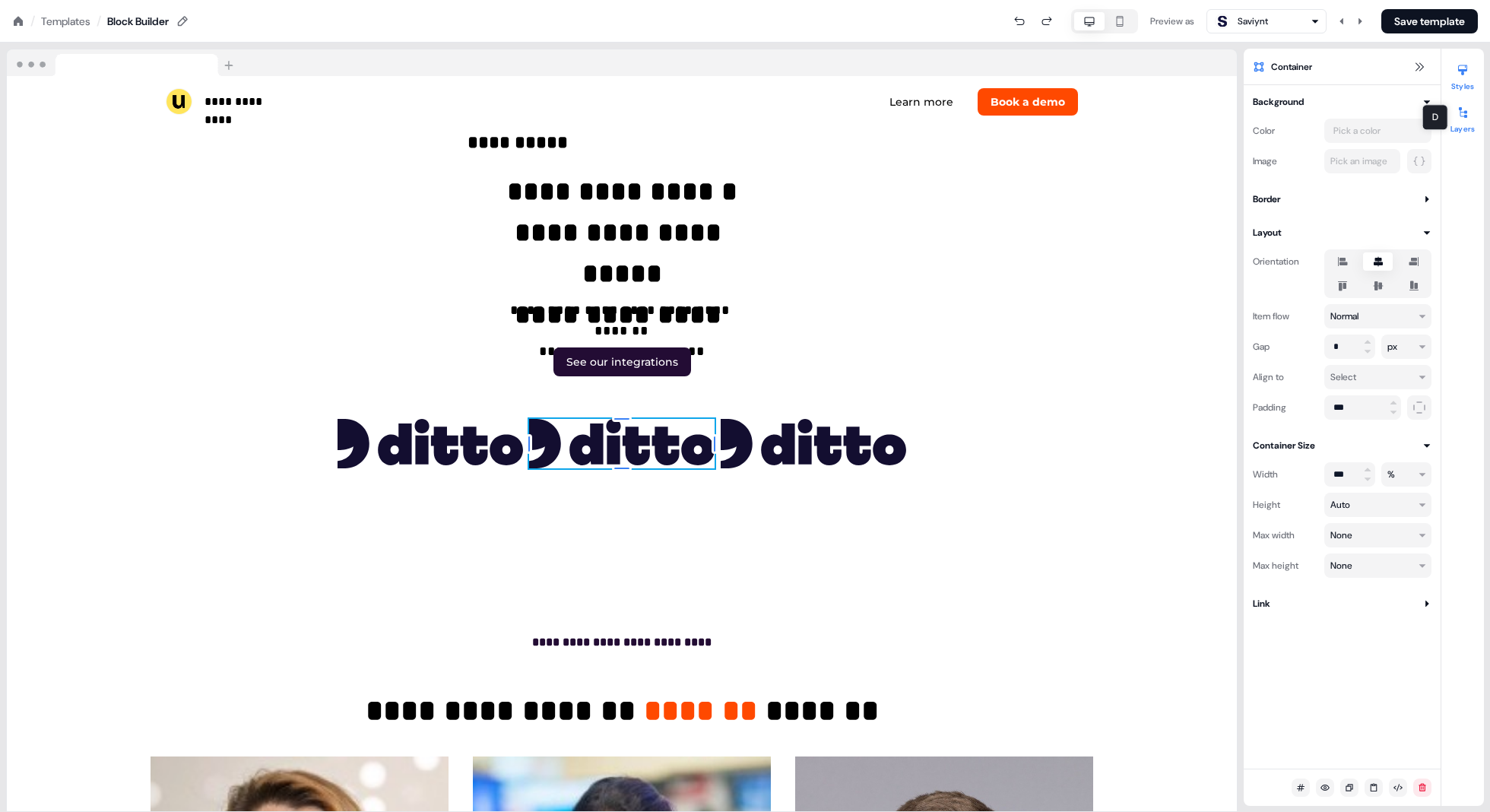
click at [754, 117] on icon at bounding box center [1463, 112] width 12 height 12
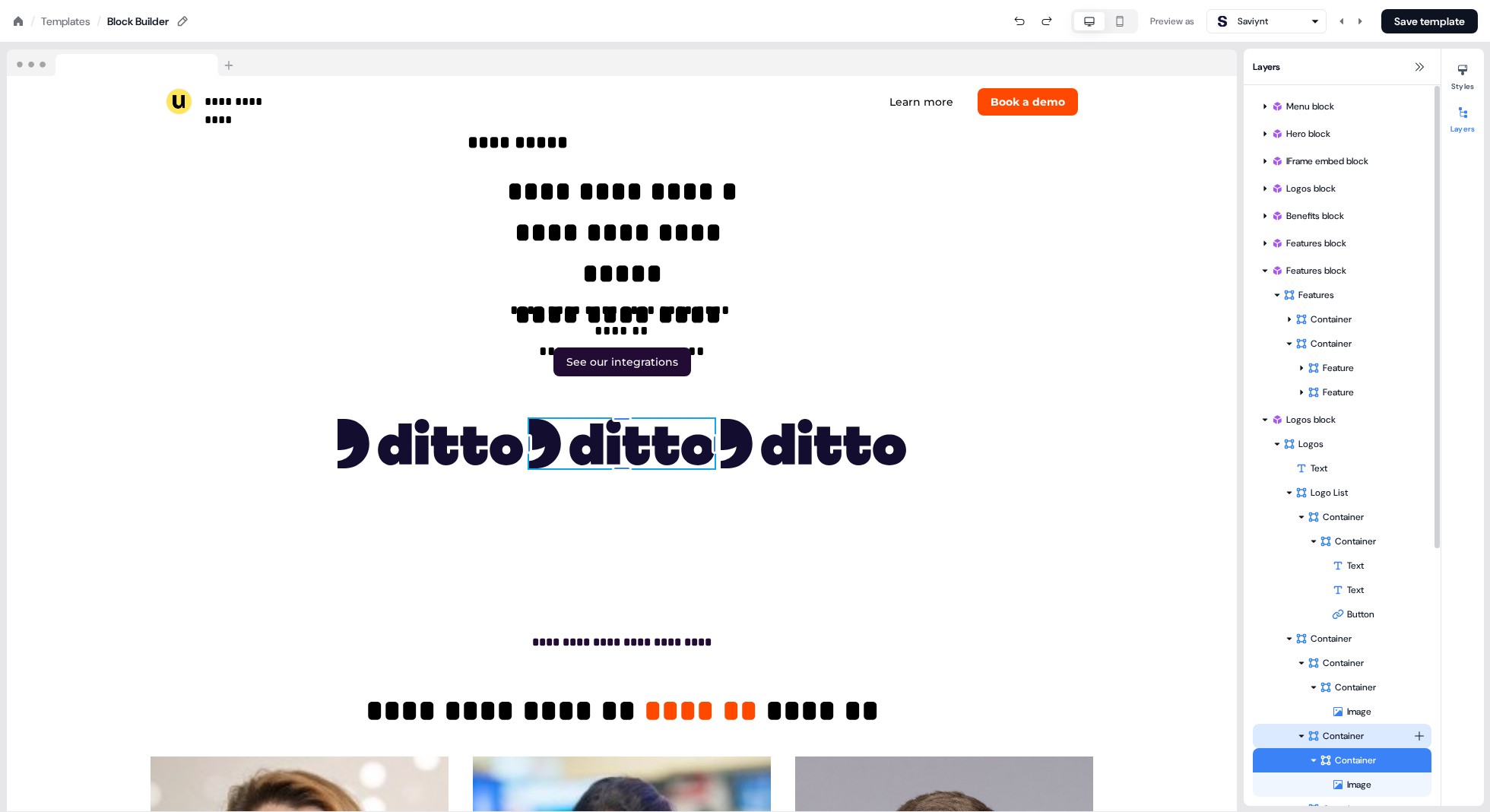
click at [754, 736] on div "Container" at bounding box center [1360, 736] width 106 height 15
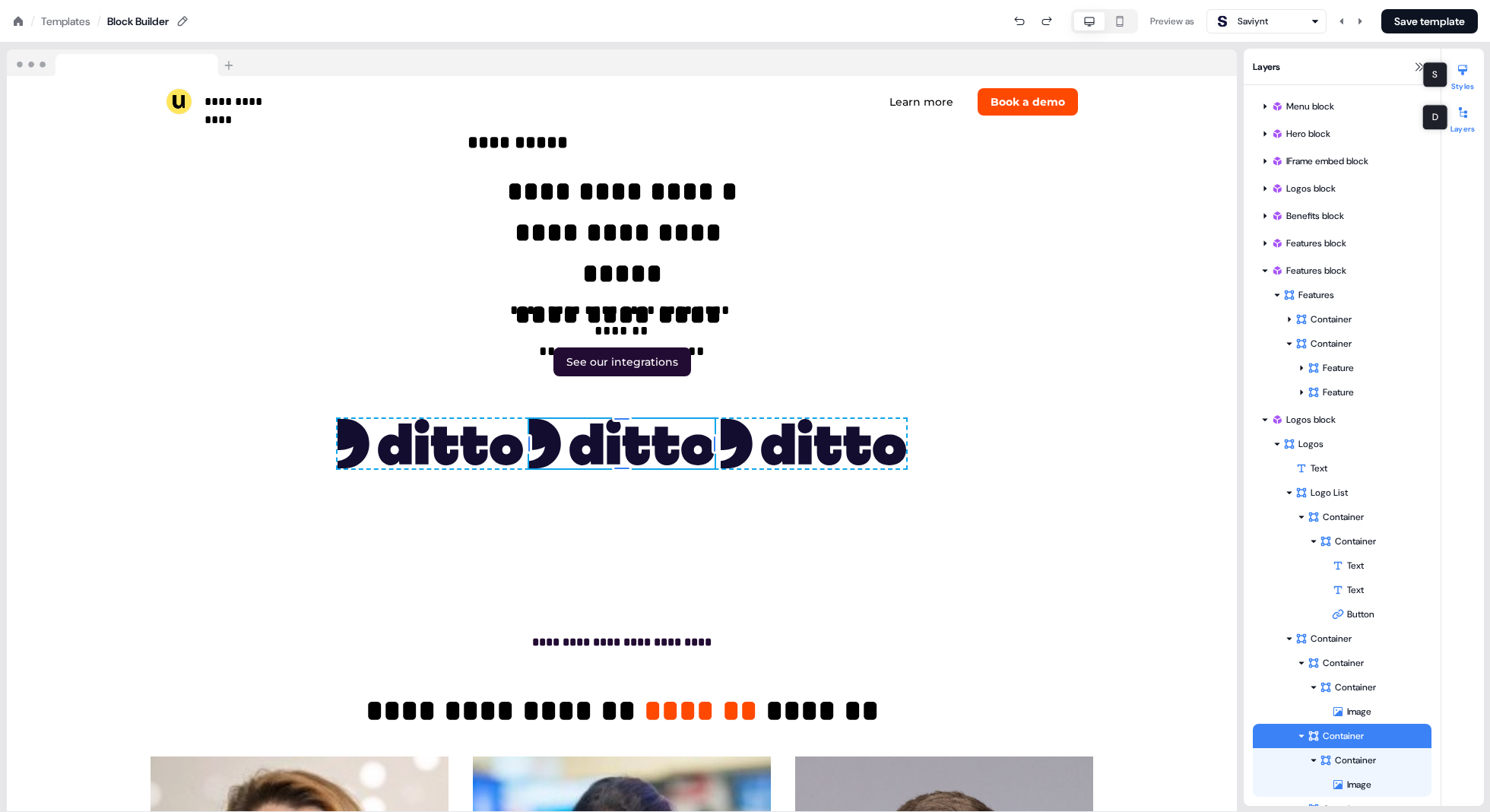
click at [754, 82] on button "Styles" at bounding box center [1463, 74] width 43 height 33
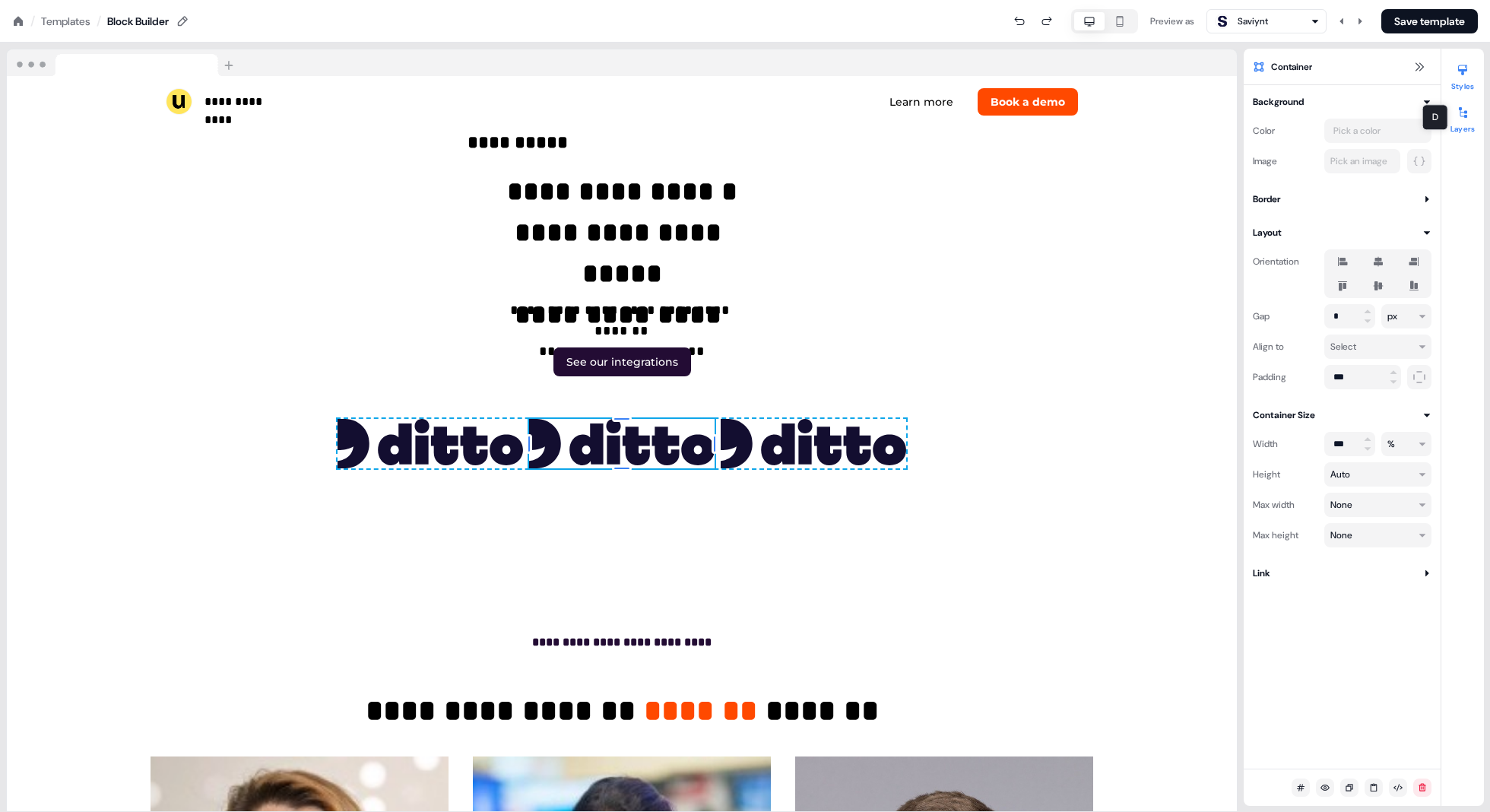
click at [754, 129] on button "Layers" at bounding box center [1463, 117] width 43 height 33
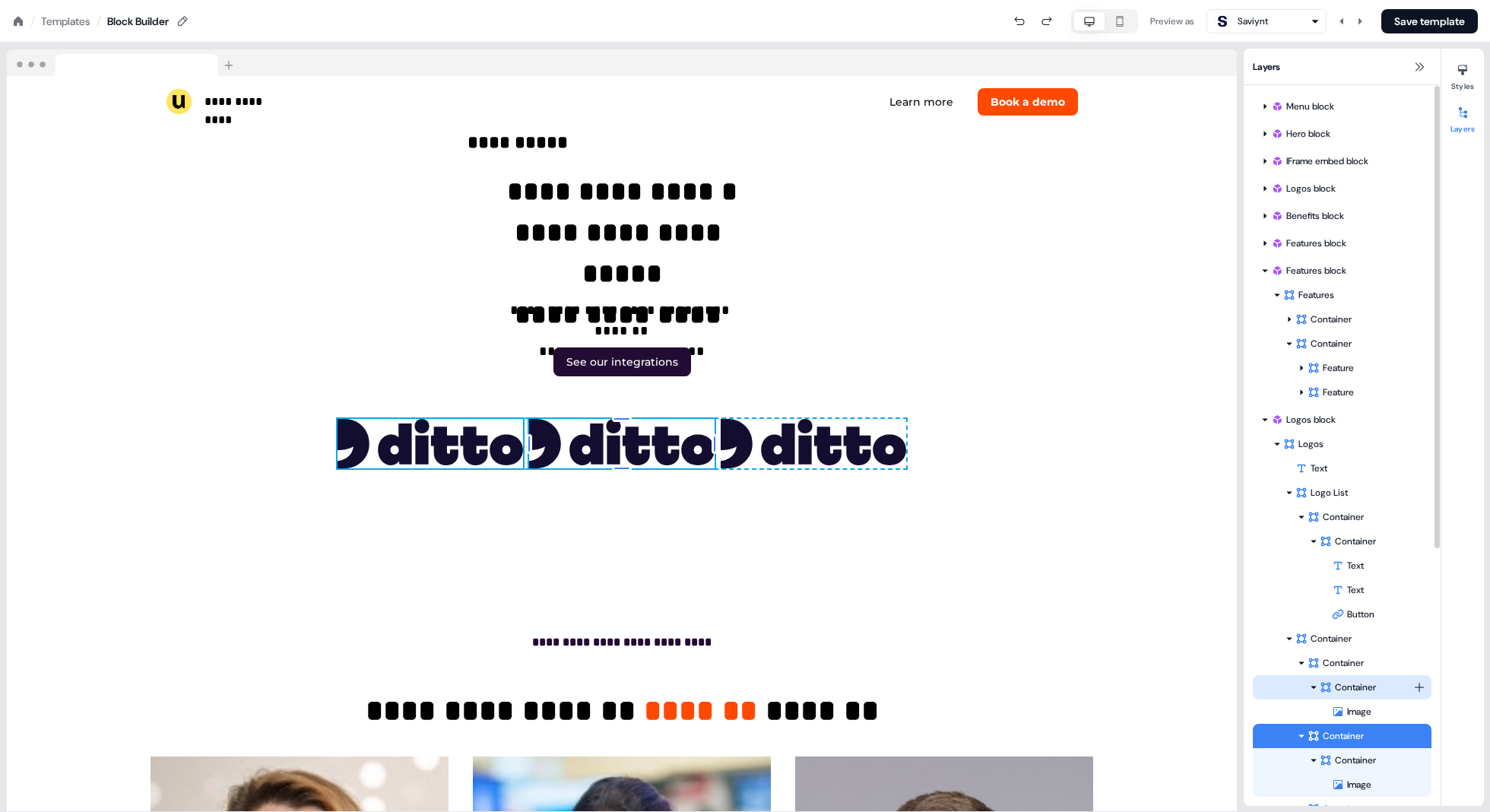
click at [754, 686] on div "Container" at bounding box center [1366, 688] width 94 height 15
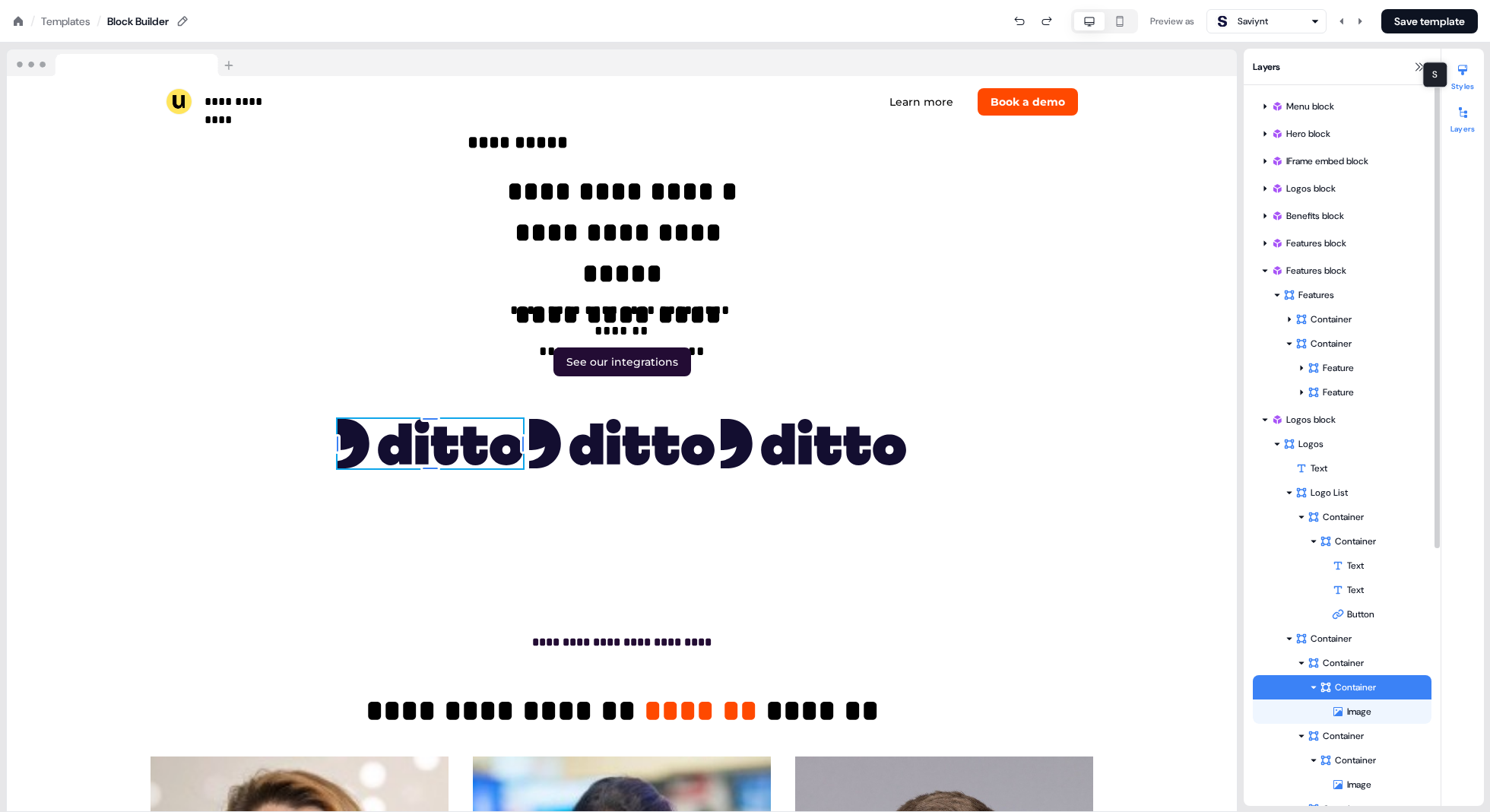
click at [754, 74] on icon at bounding box center [1463, 70] width 12 height 12
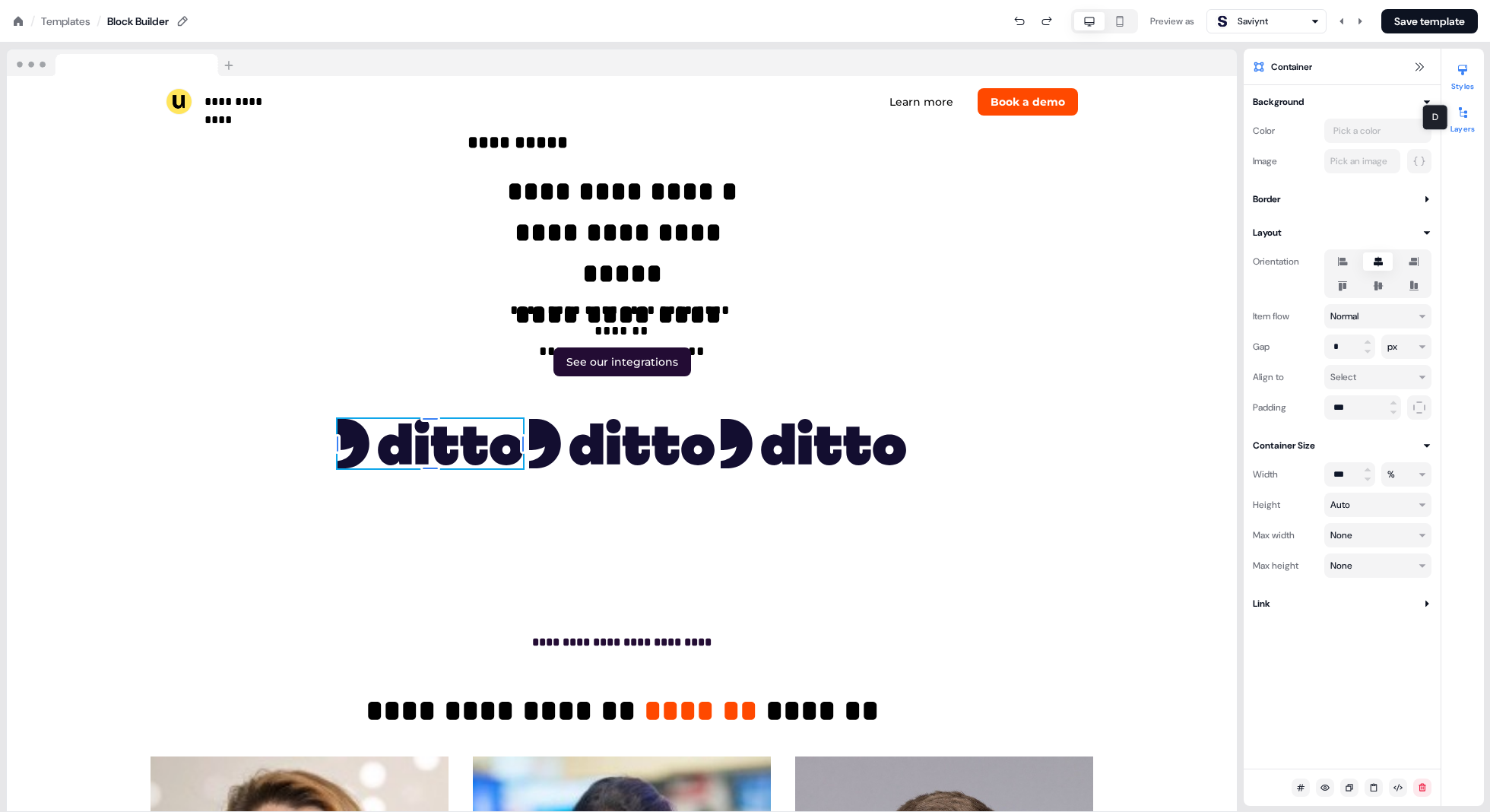
click at [754, 119] on div at bounding box center [1463, 112] width 24 height 24
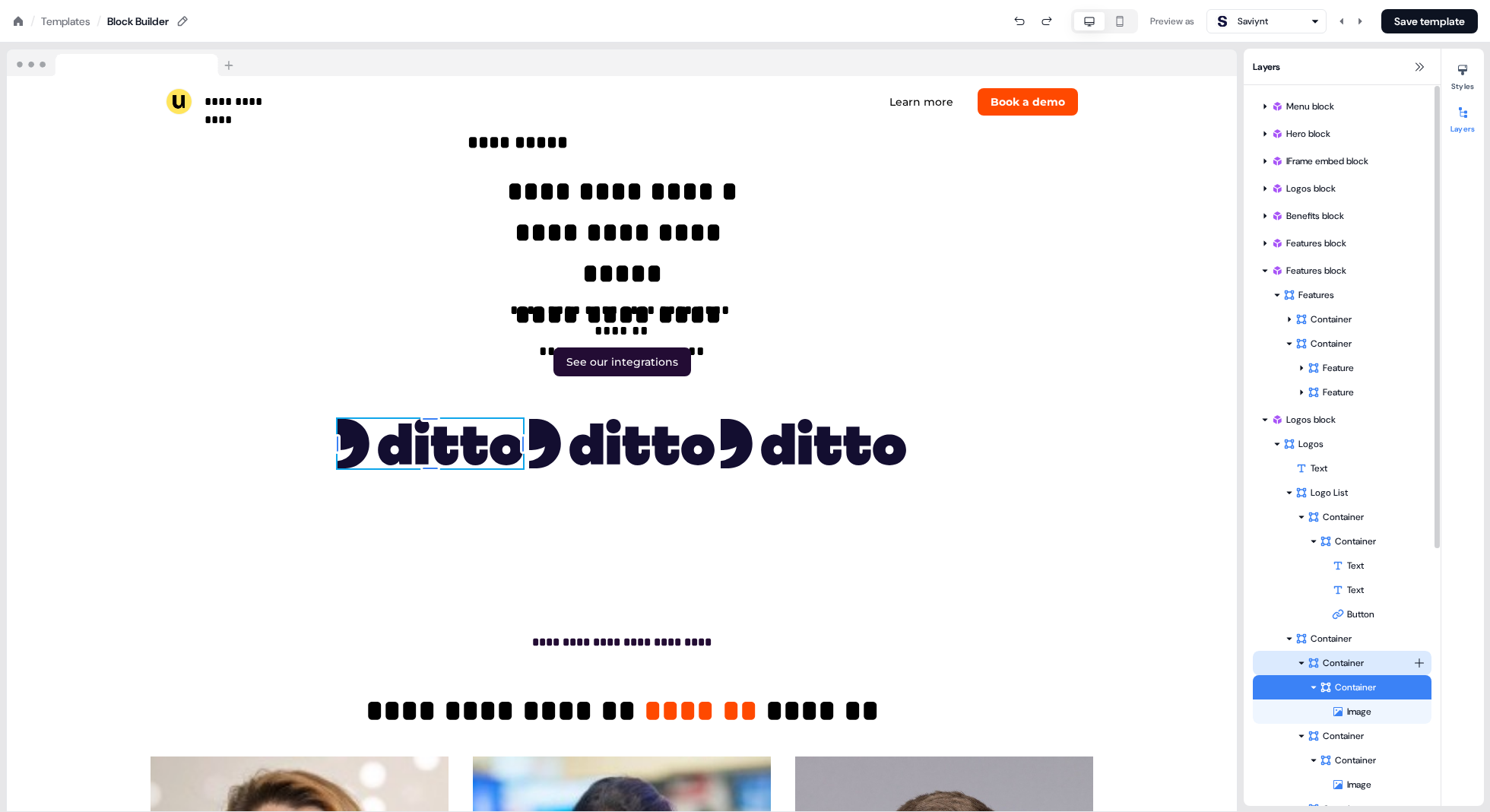
click at [754, 664] on div "Container" at bounding box center [1360, 663] width 106 height 15
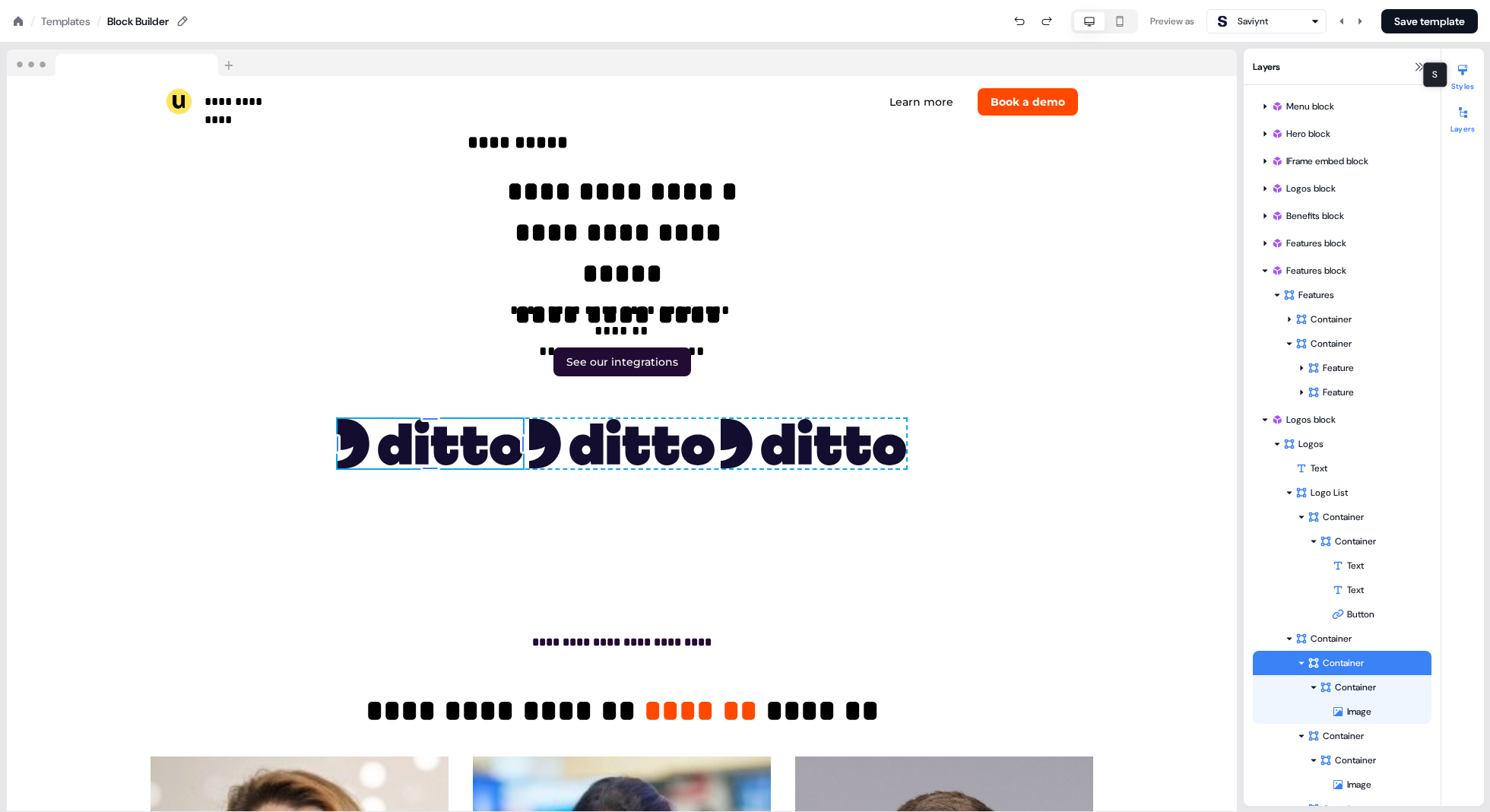
click at [754, 76] on div at bounding box center [1463, 70] width 24 height 24
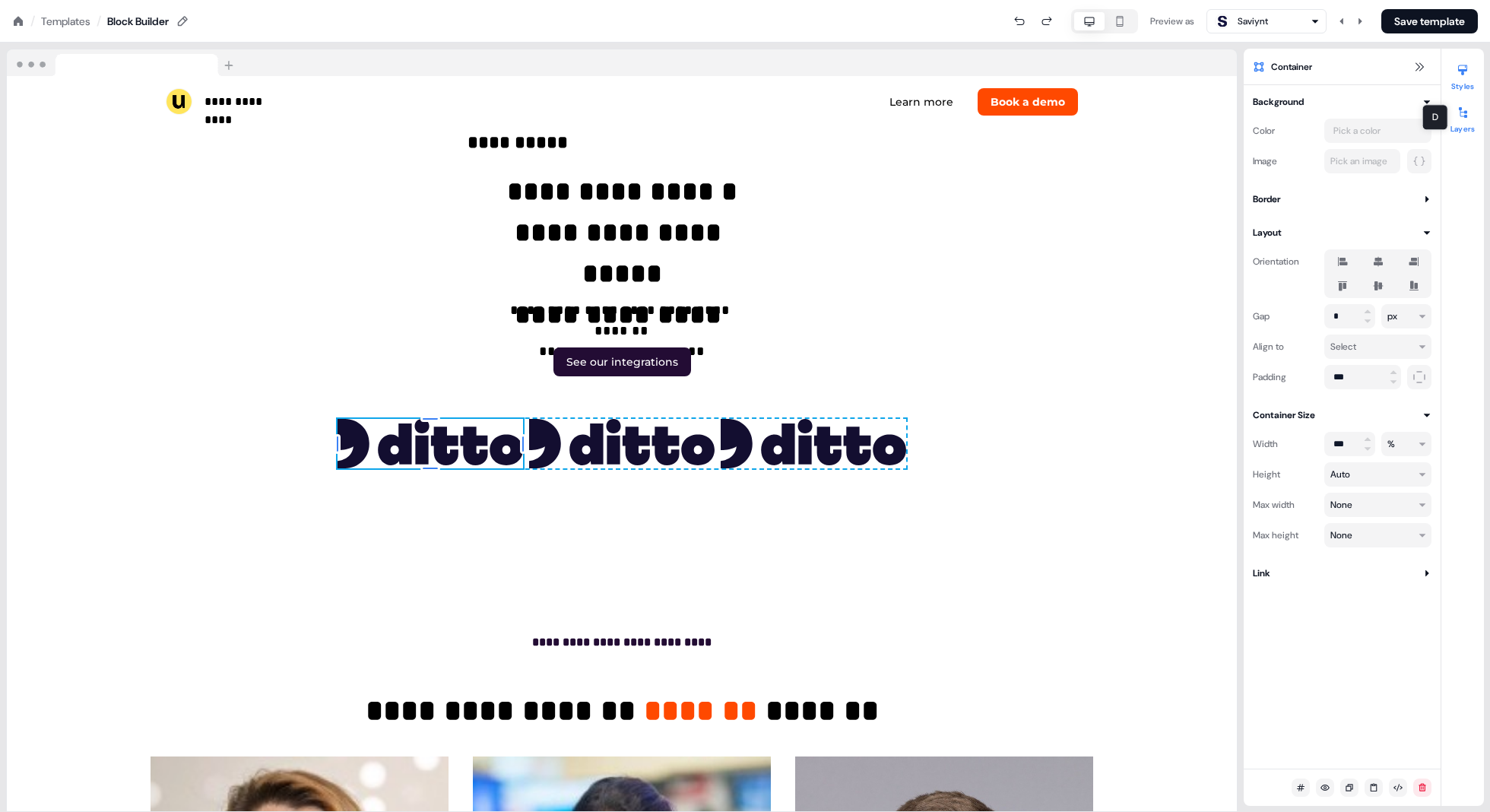
click at [754, 125] on button "Layers" at bounding box center [1463, 117] width 43 height 33
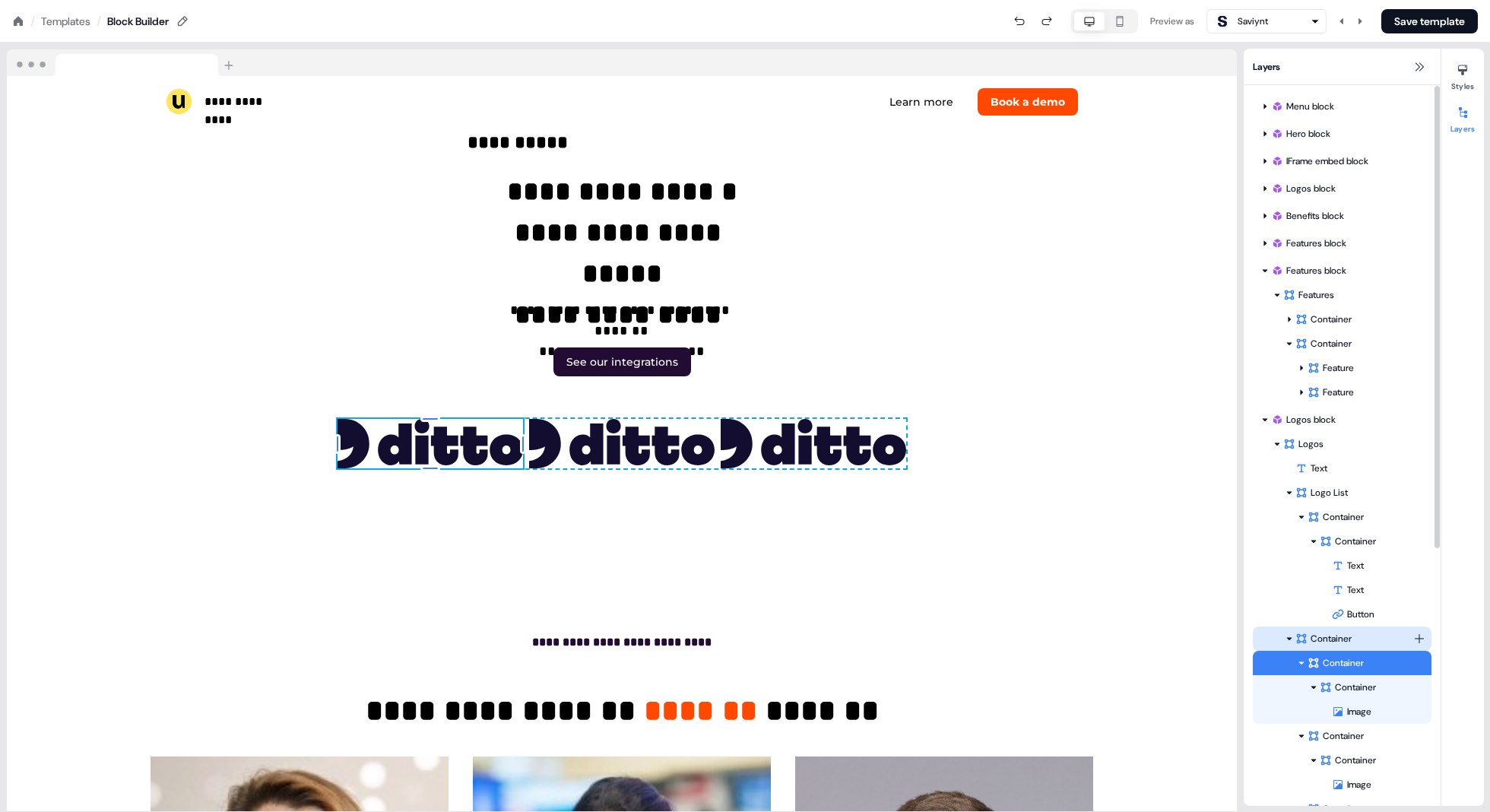
click at [754, 640] on div "Container" at bounding box center [1354, 639] width 118 height 15
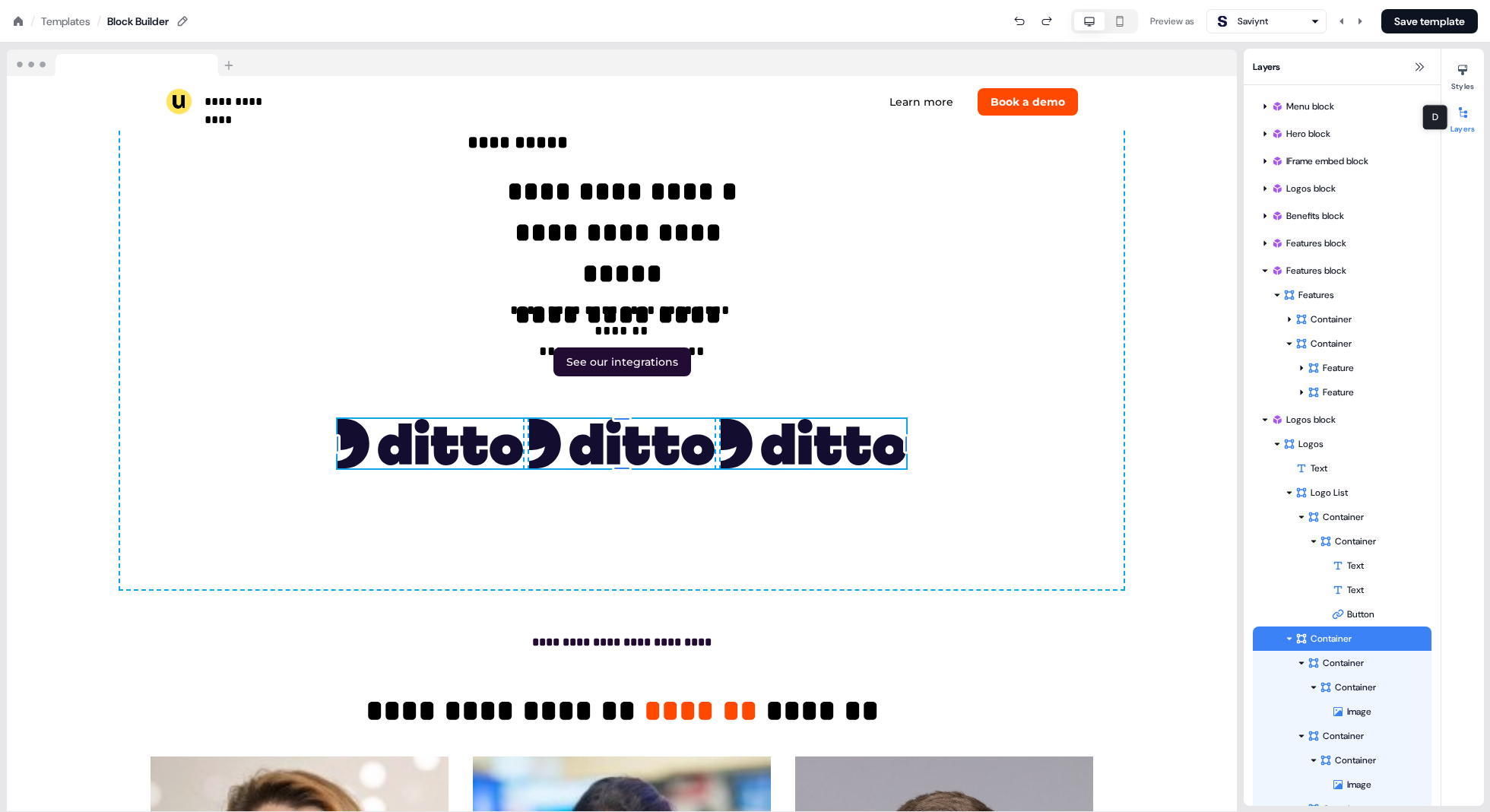
click at [754, 118] on div at bounding box center [1463, 112] width 24 height 24
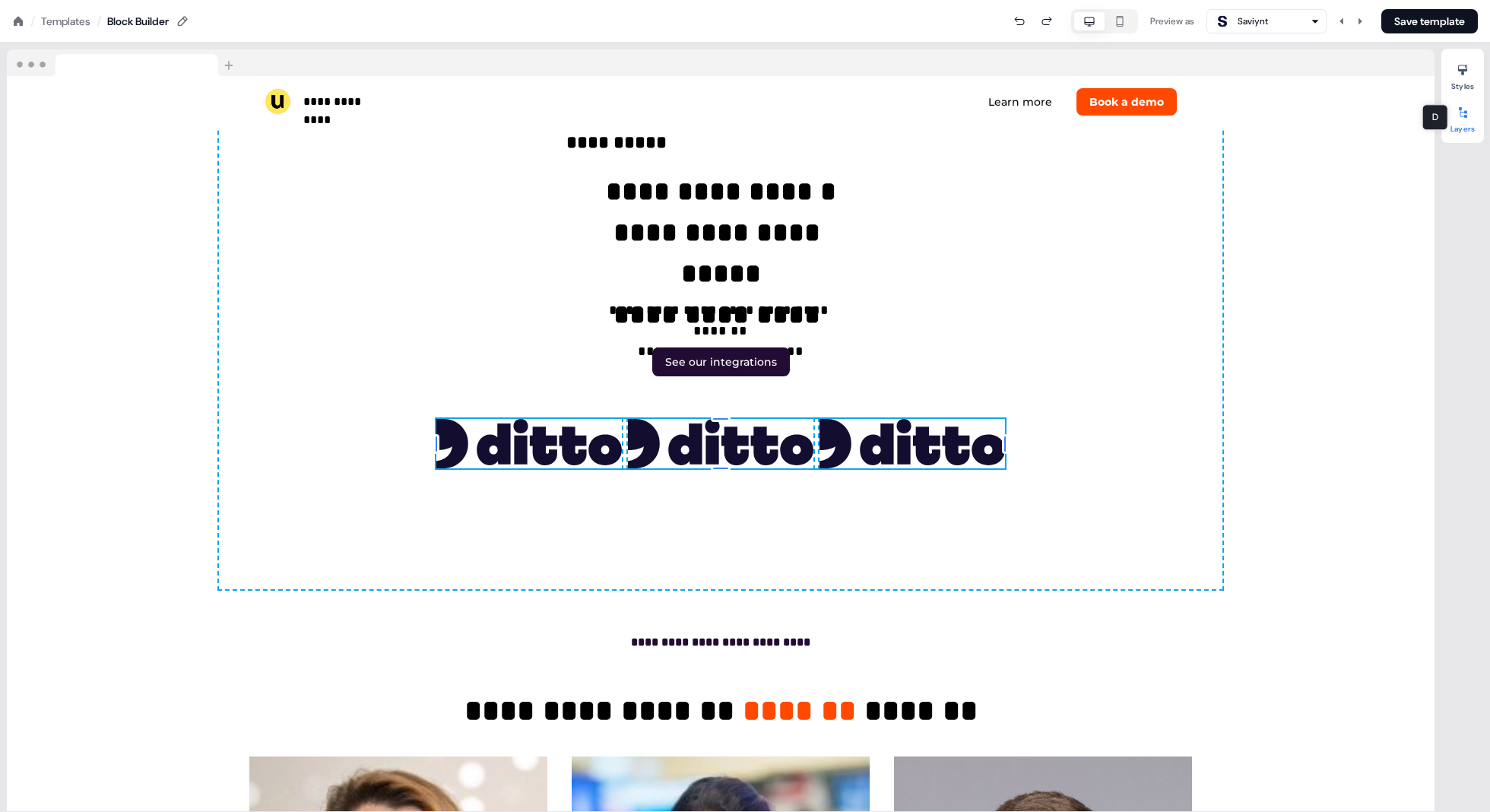
click at [754, 103] on div at bounding box center [1463, 112] width 24 height 24
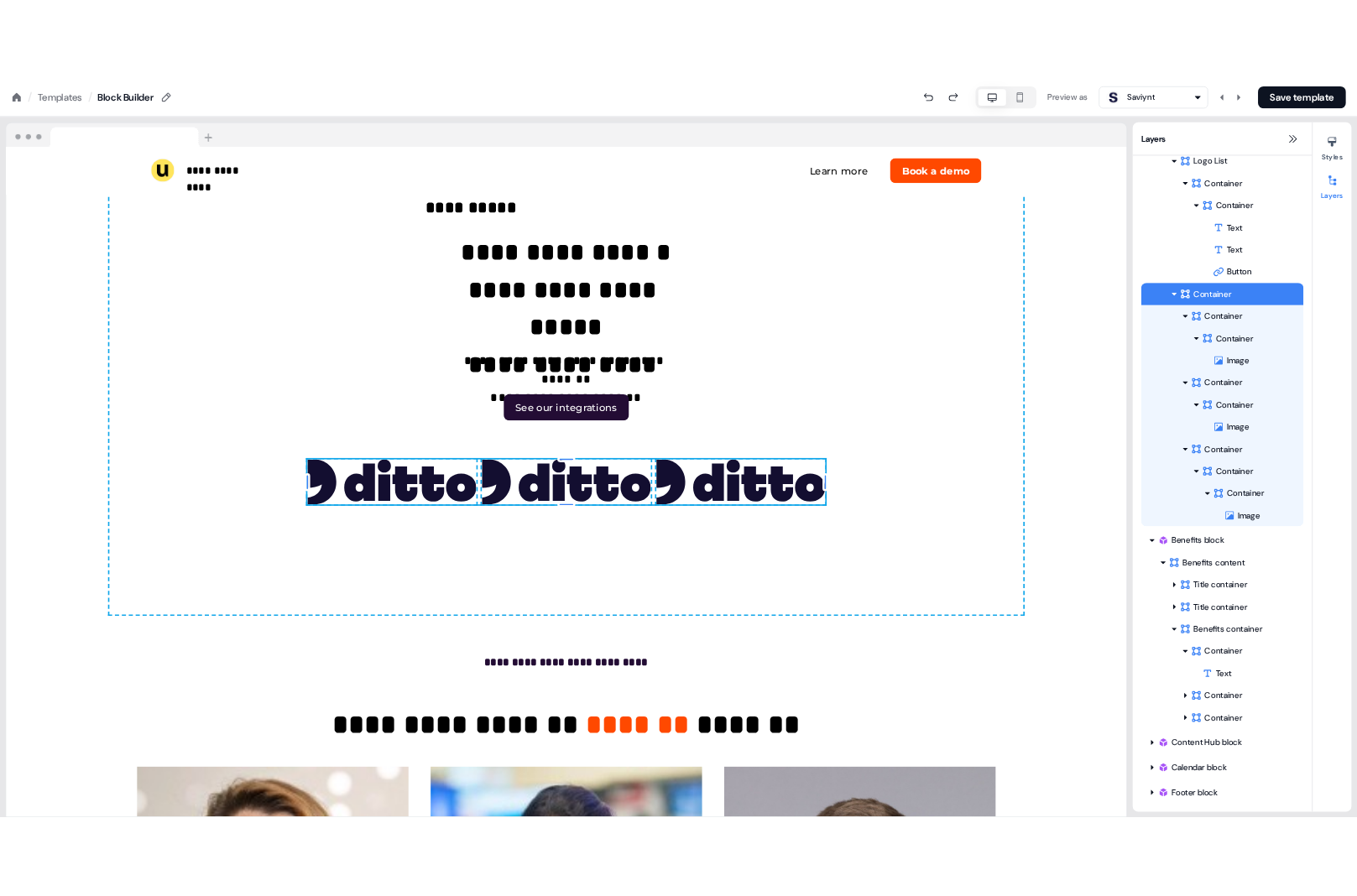
scroll to position [443, 0]
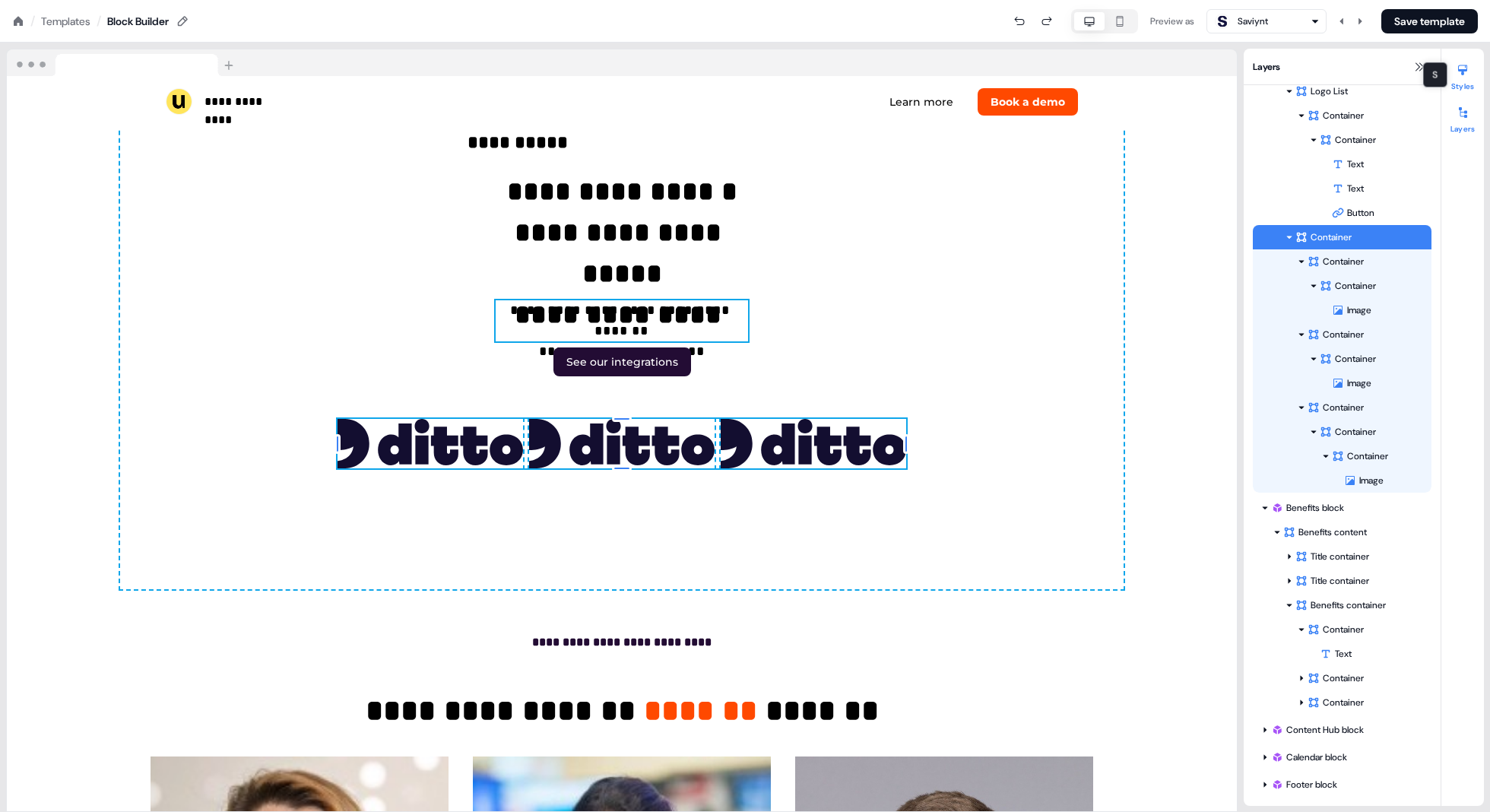
click at [754, 70] on icon at bounding box center [1463, 70] width 9 height 10
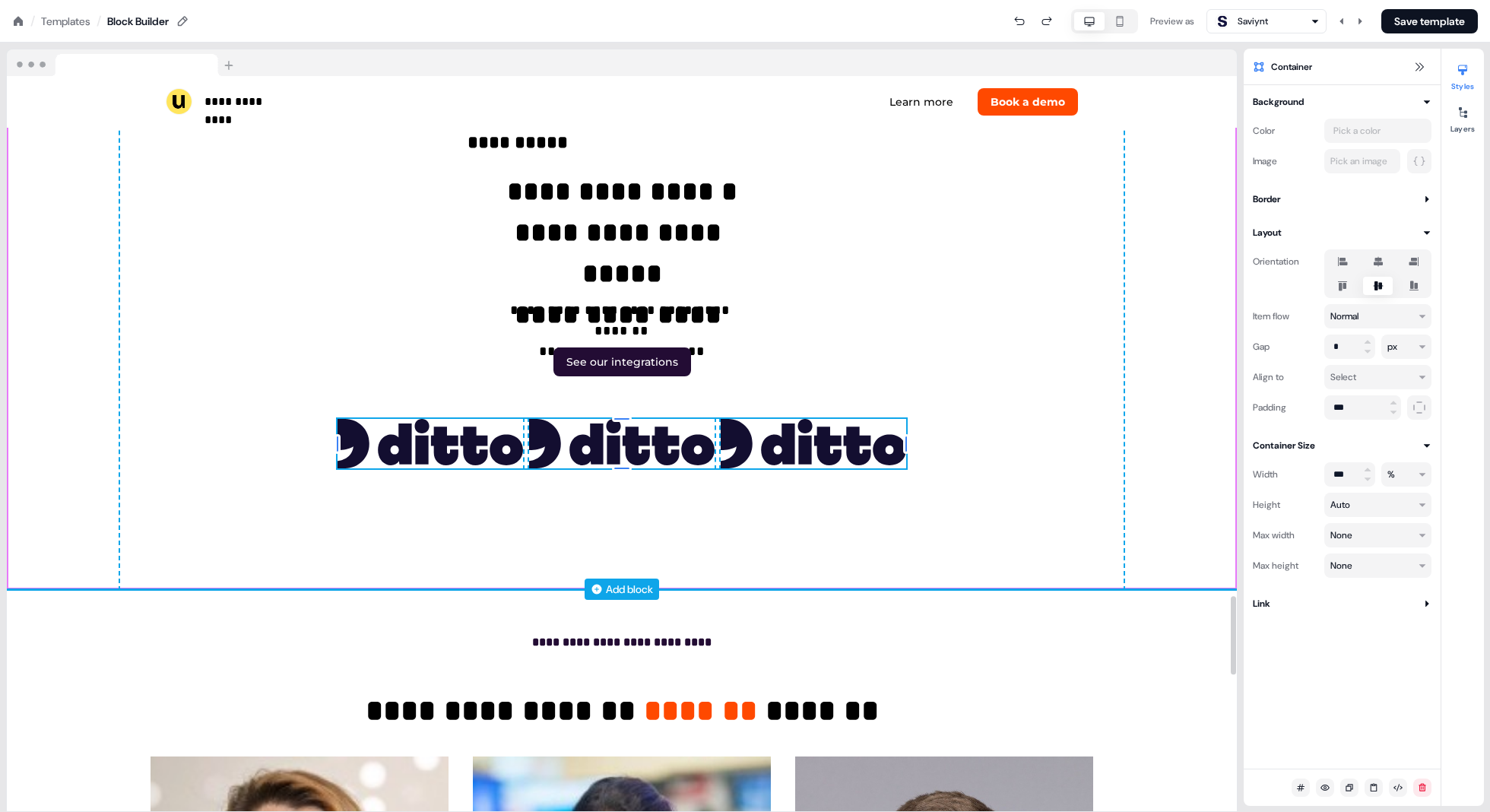
click at [754, 236] on div "**********" at bounding box center [622, 284] width 1231 height 609
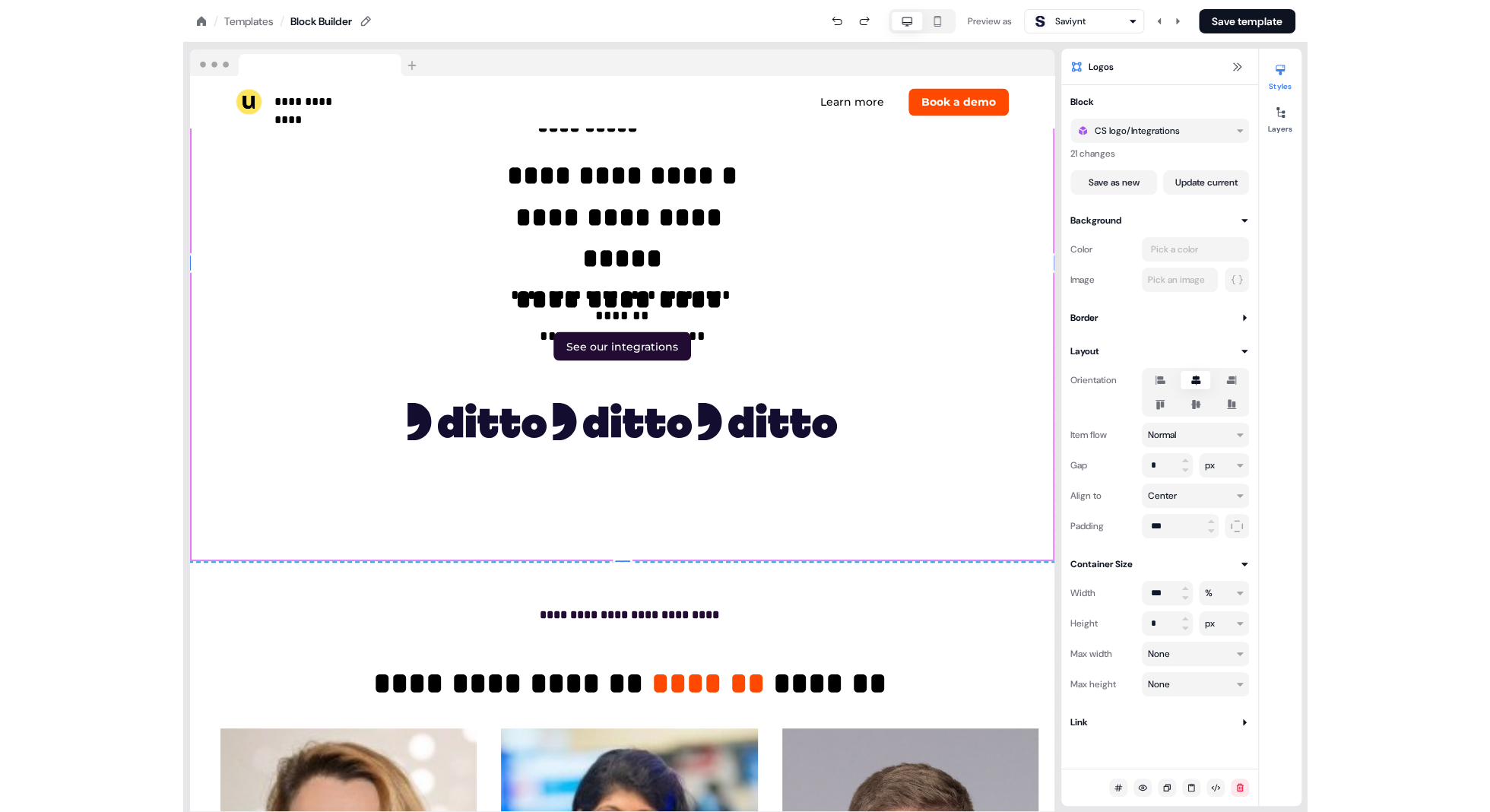
scroll to position [4863, 0]
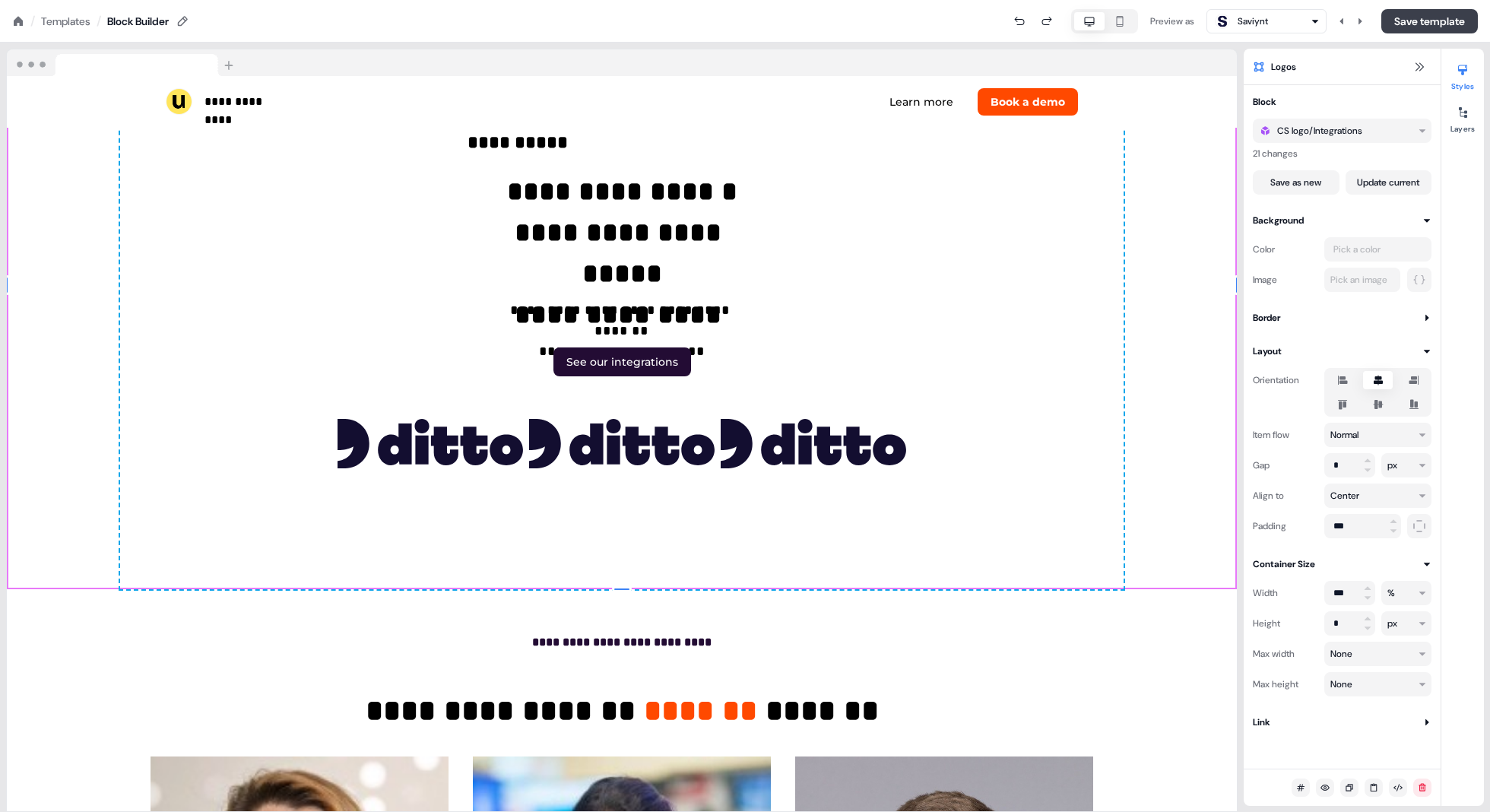
click at [754, 13] on button "Save template" at bounding box center [1430, 21] width 96 height 24
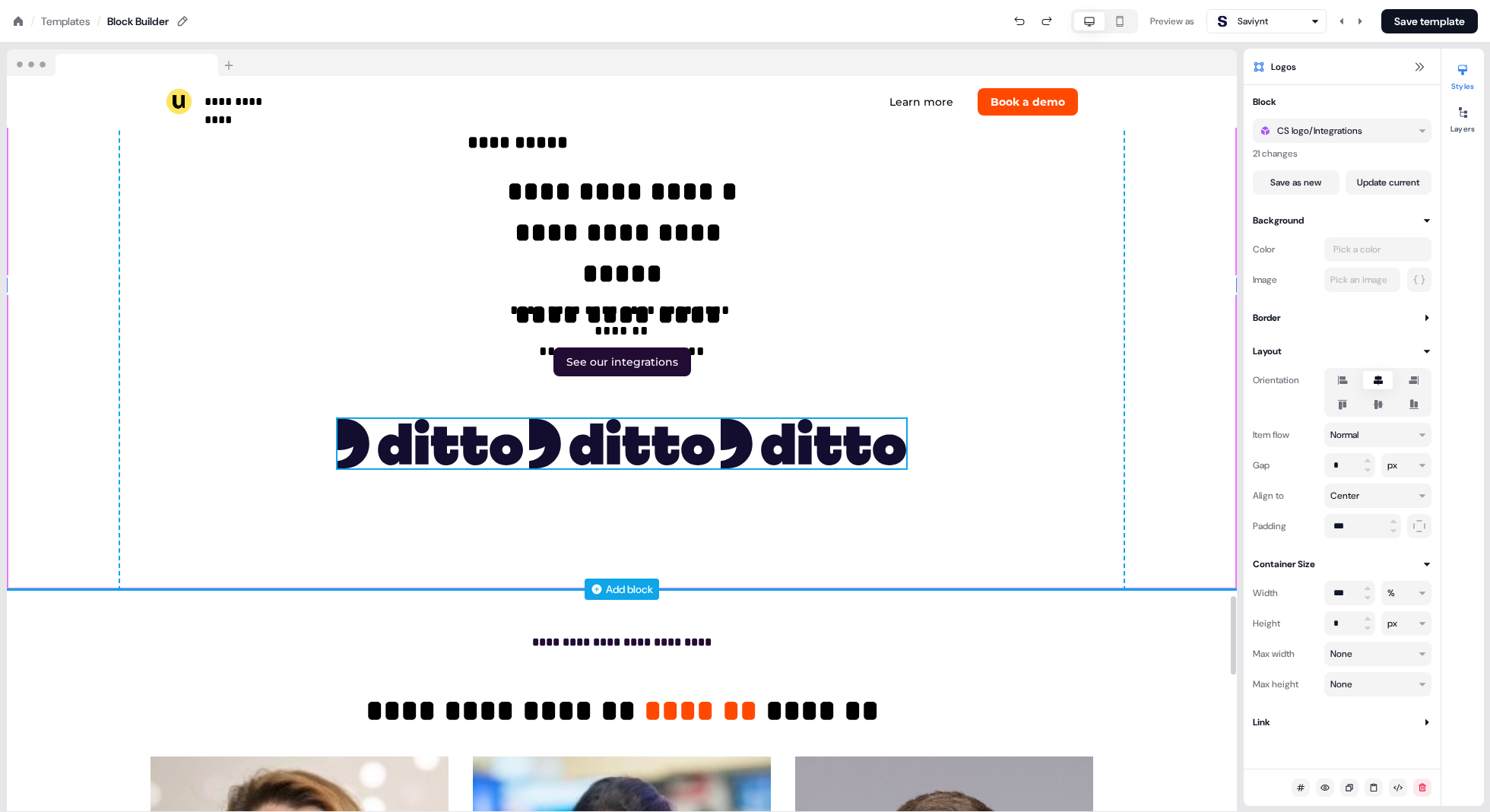
click at [719, 433] on div "To pick up a draggable item, press the space bar. While dragging, use the arrow…" at bounding box center [622, 444] width 569 height 50
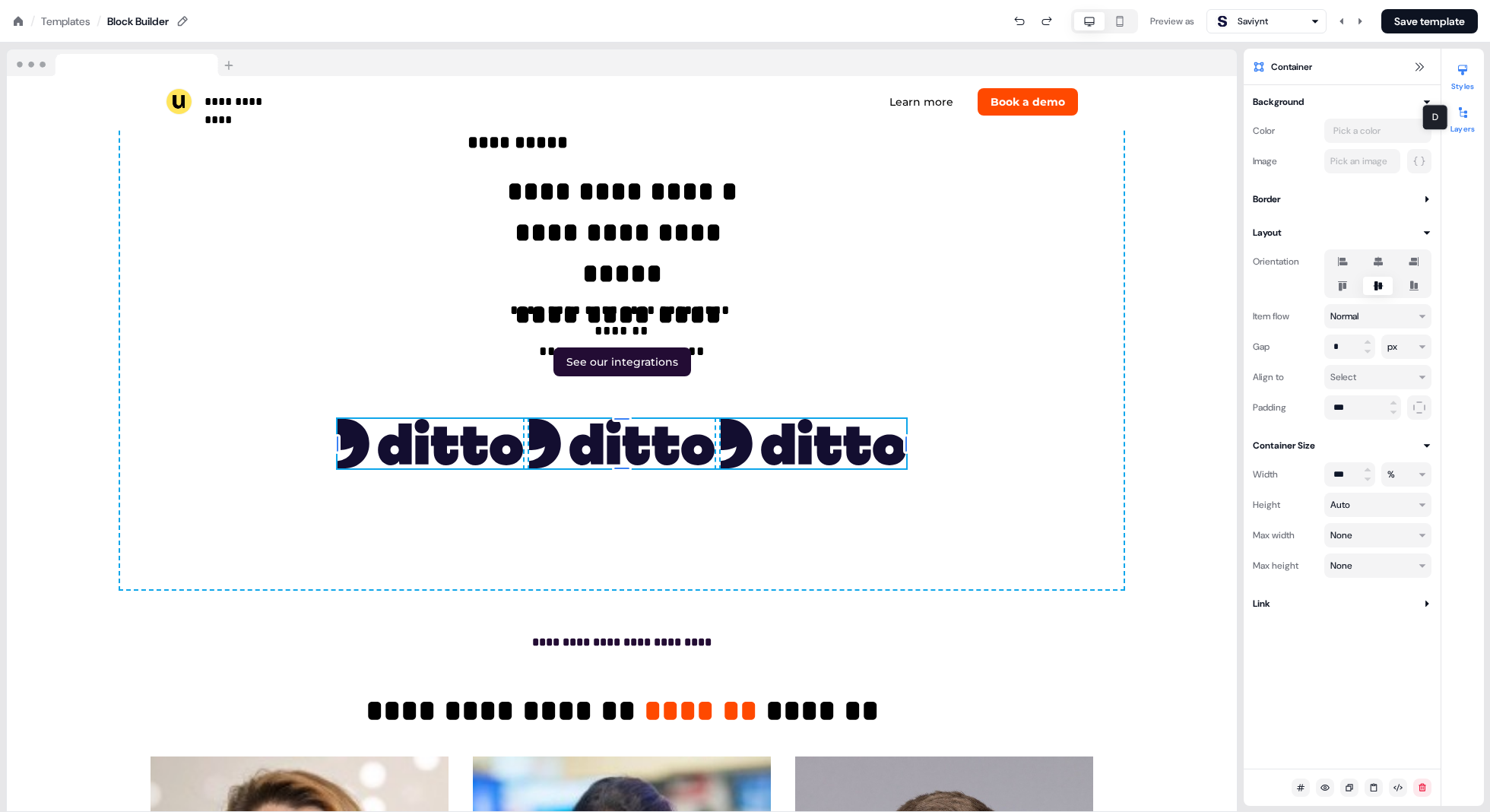
click at [754, 110] on div at bounding box center [1463, 112] width 24 height 24
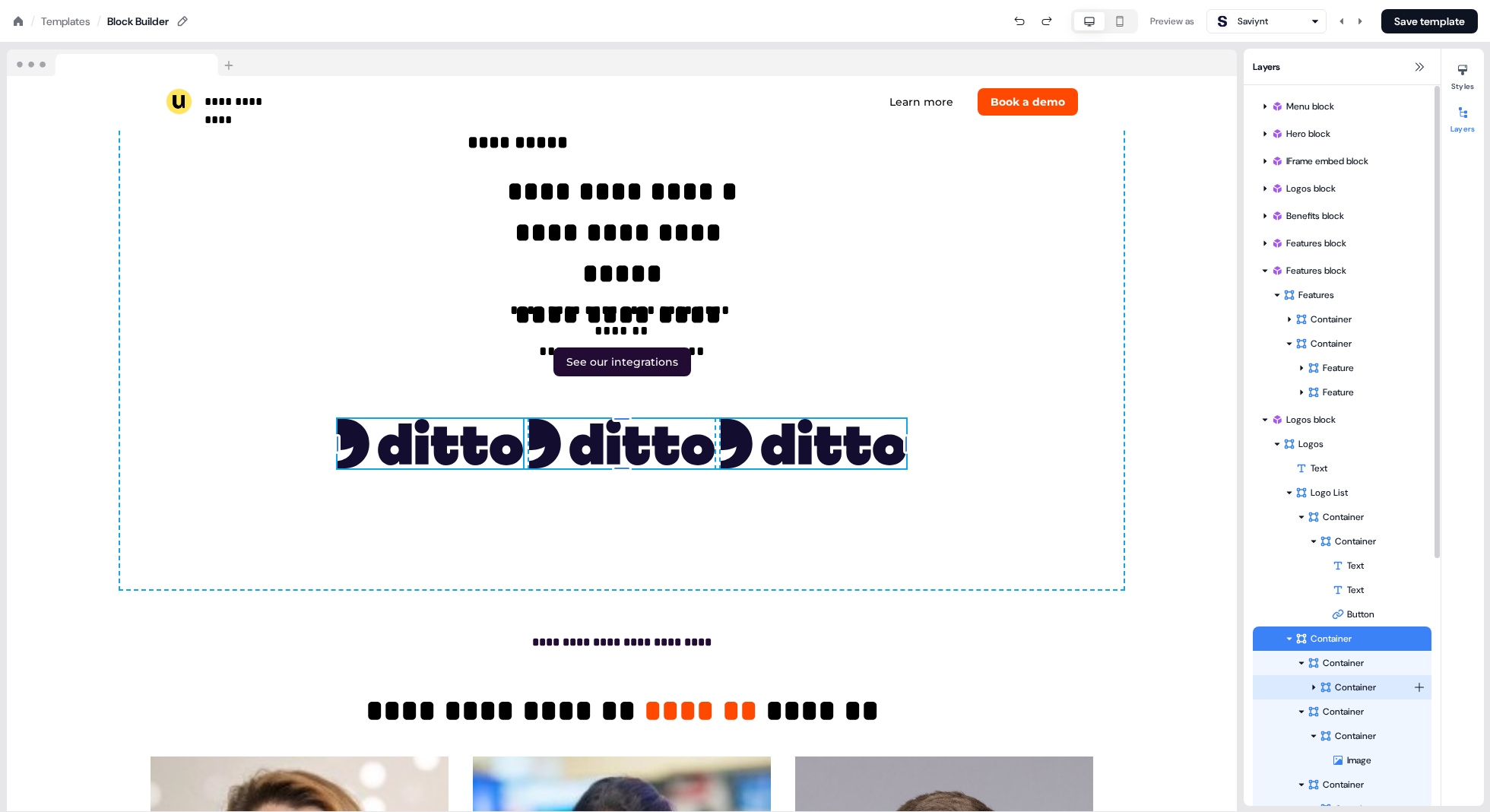
click at [754, 689] on icon at bounding box center [1314, 687] width 8 height 8
click at [754, 707] on icon at bounding box center [1301, 711] width 8 height 8
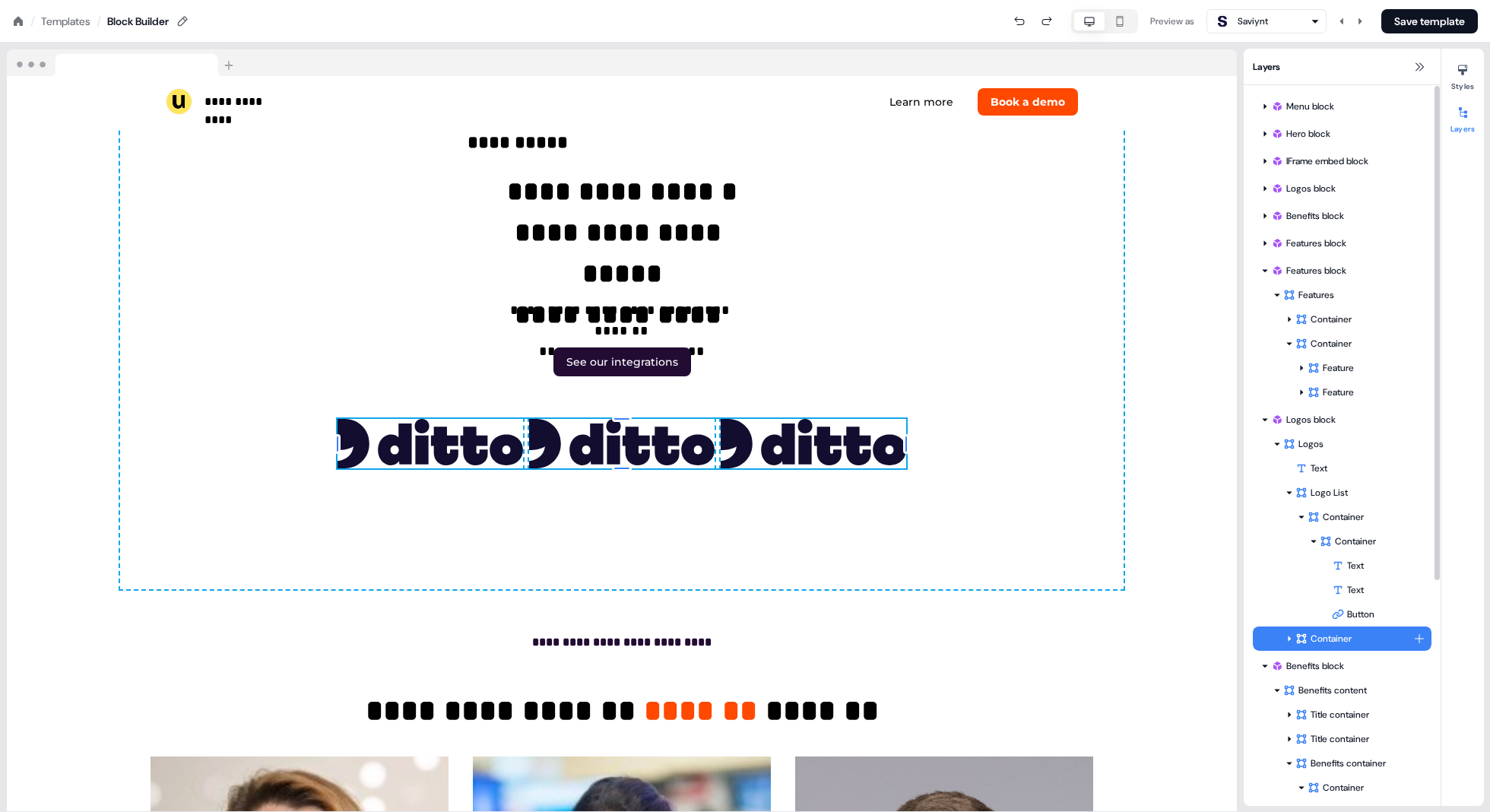
click at [754, 638] on icon at bounding box center [1290, 639] width 3 height 5
click at [754, 636] on div "Container" at bounding box center [1354, 639] width 118 height 15
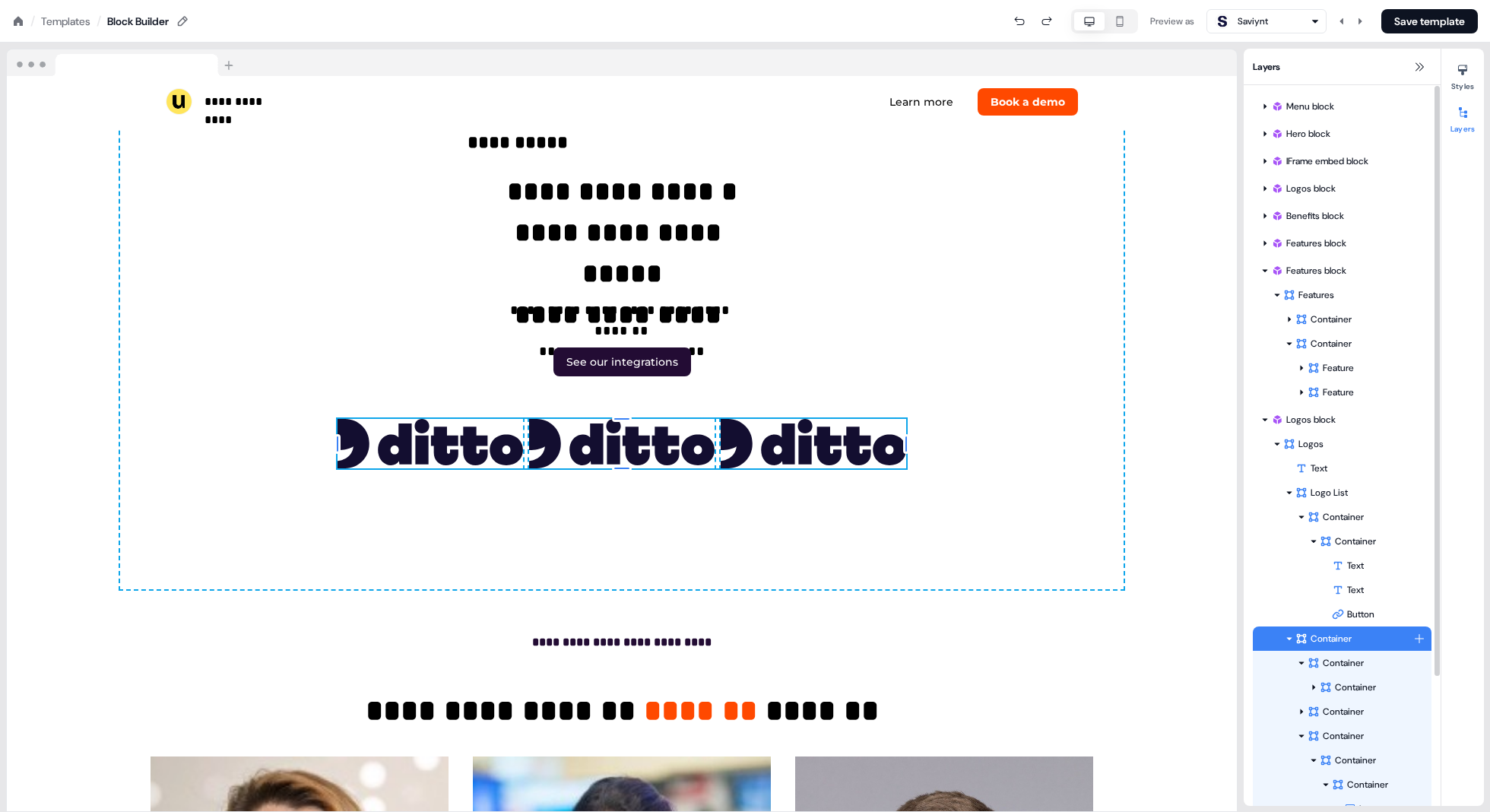
click at [754, 640] on icon at bounding box center [1289, 638] width 8 height 8
click at [754, 660] on div "Container" at bounding box center [1360, 663] width 106 height 15
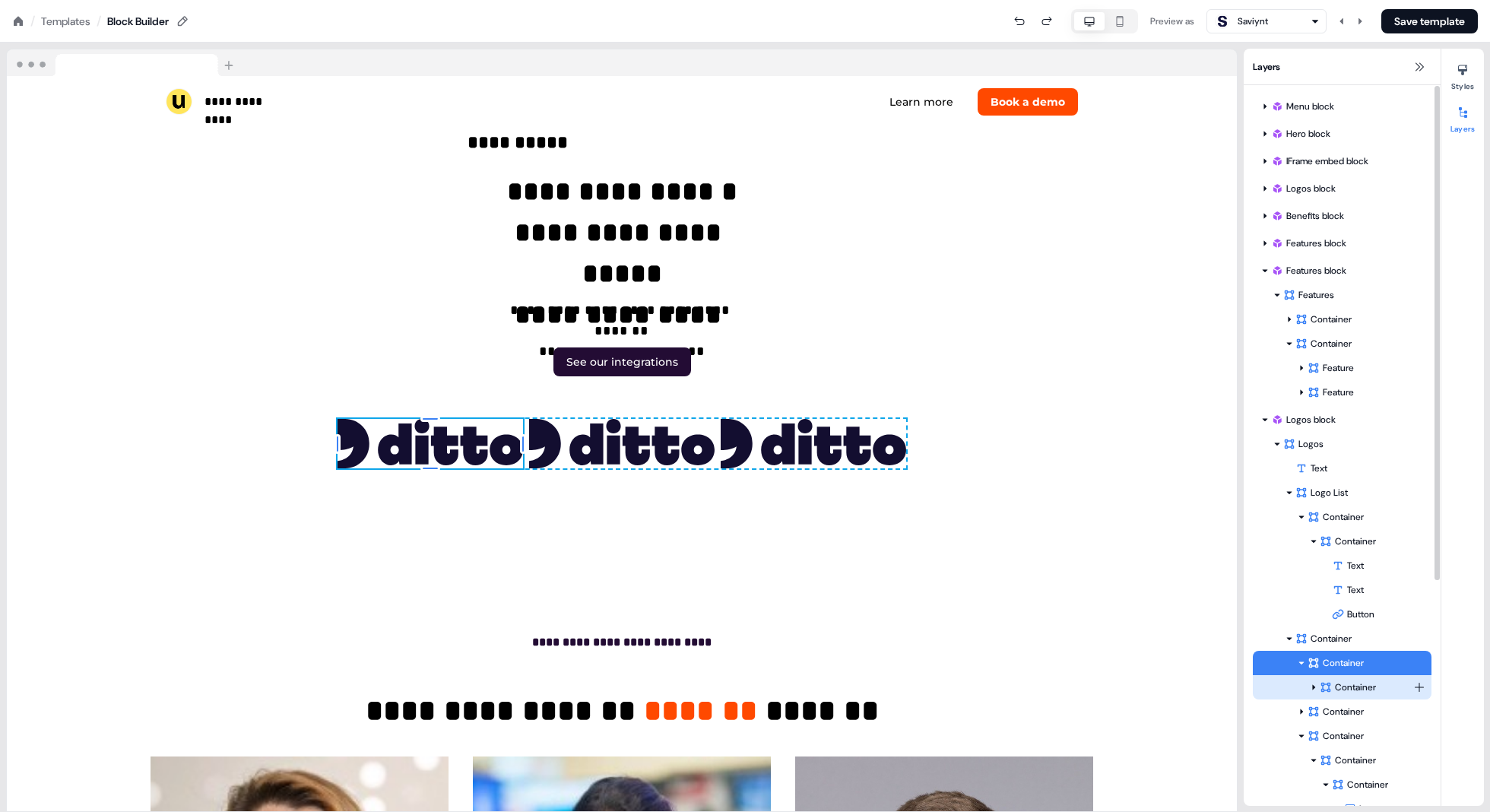
click at [754, 688] on div "Container" at bounding box center [1366, 688] width 94 height 15
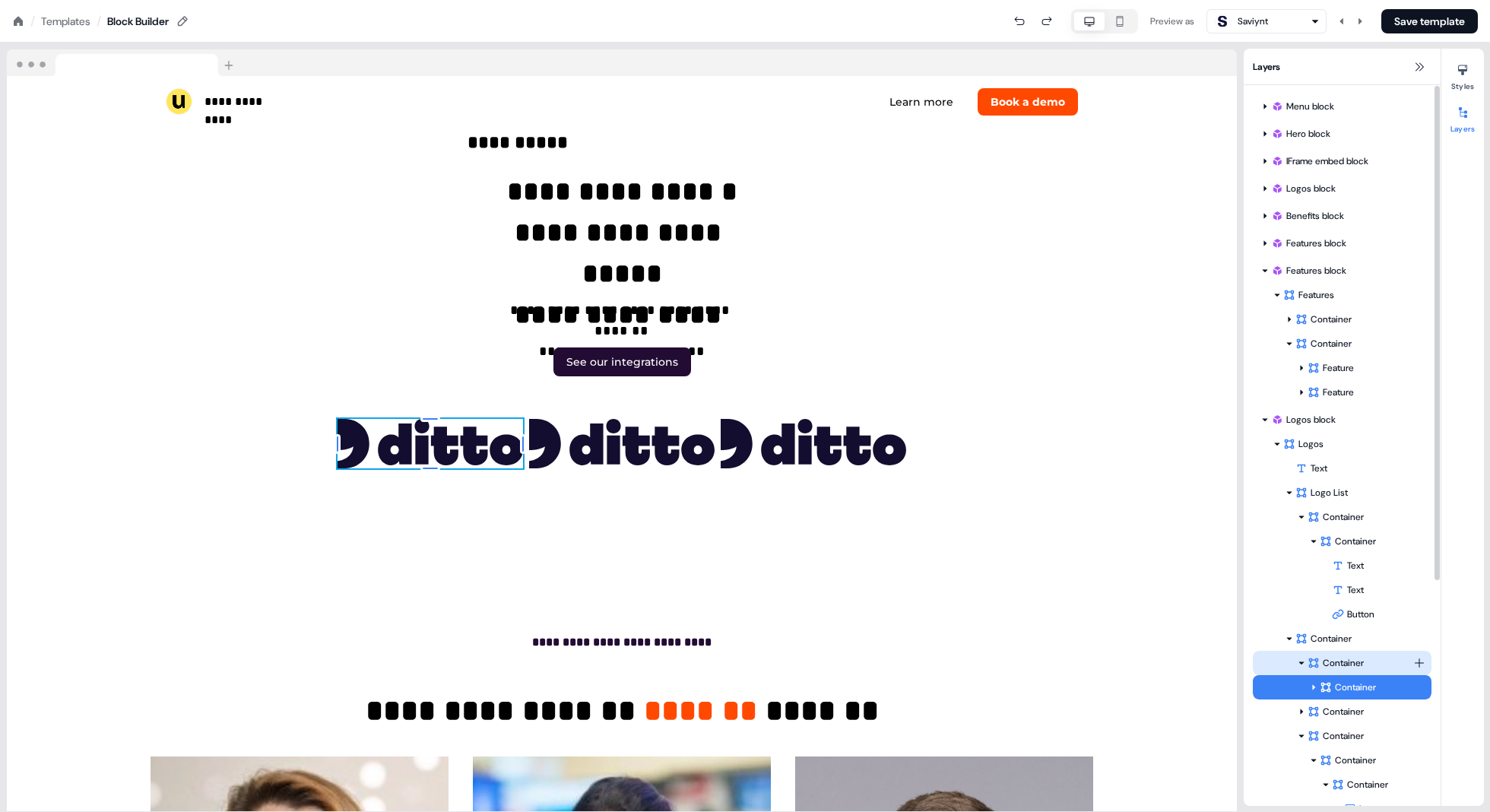
click at [754, 661] on div "Container" at bounding box center [1360, 663] width 106 height 15
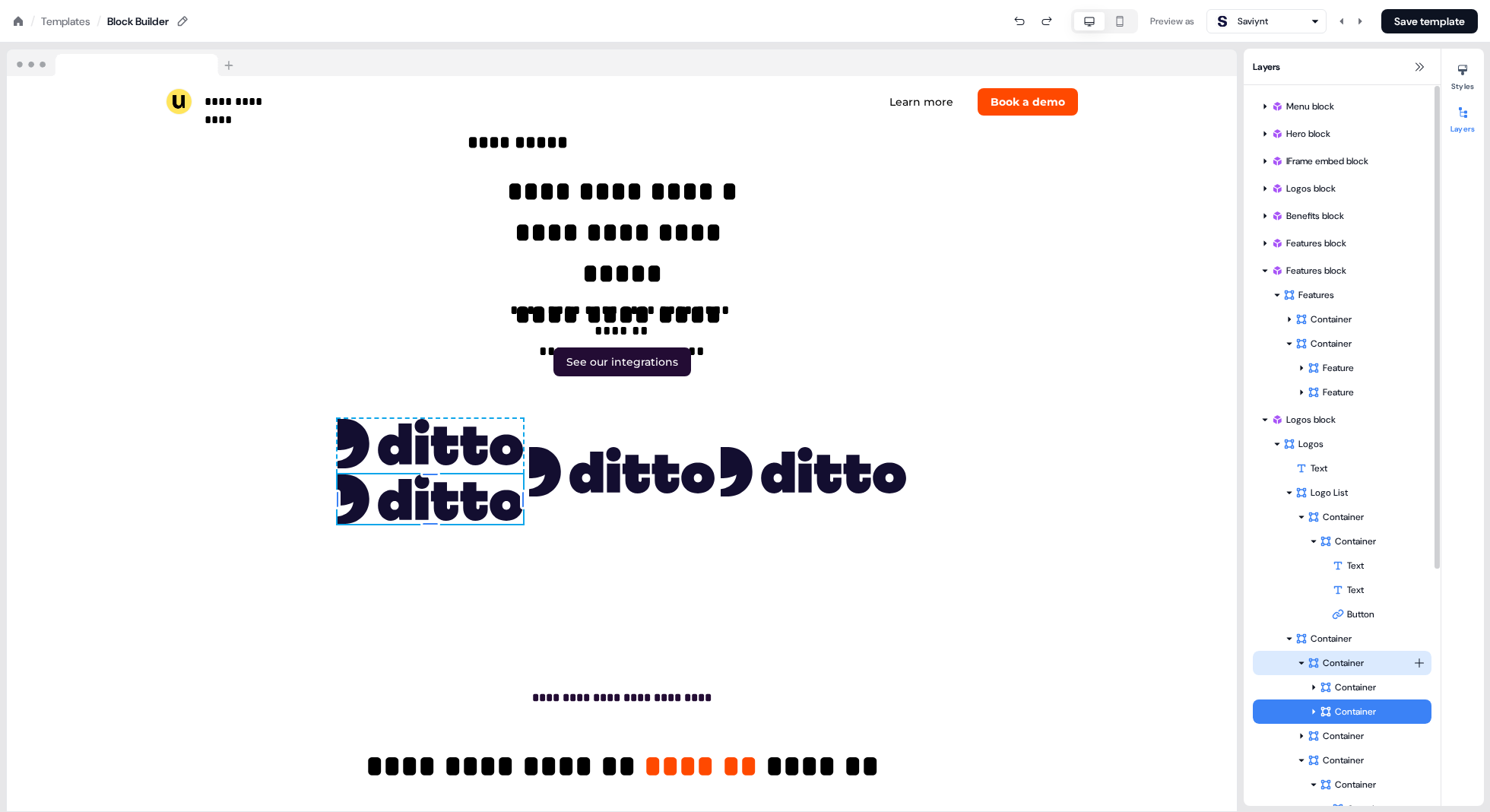
click at [754, 661] on div "Container" at bounding box center [1360, 663] width 106 height 15
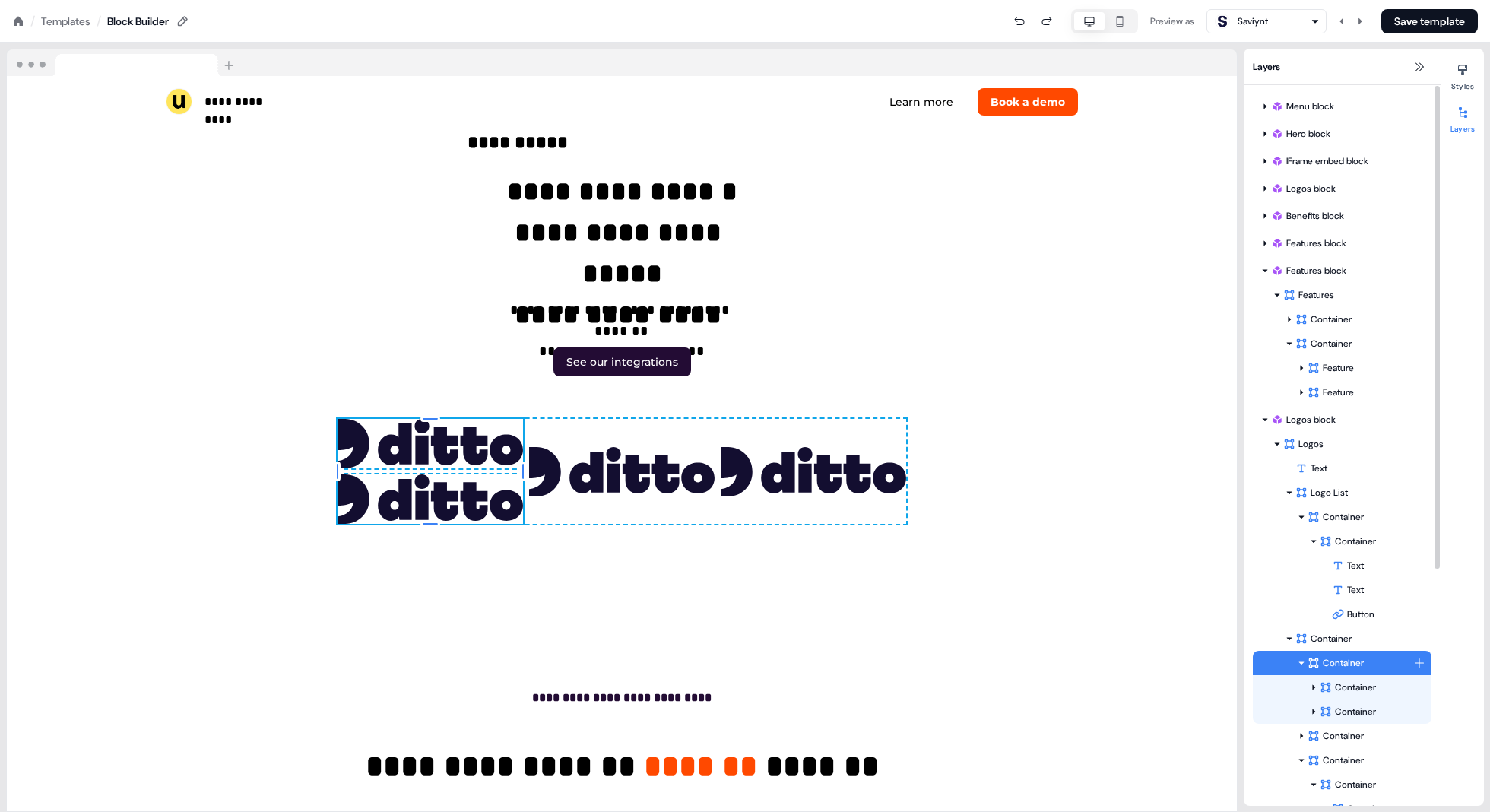
scroll to position [4890, 0]
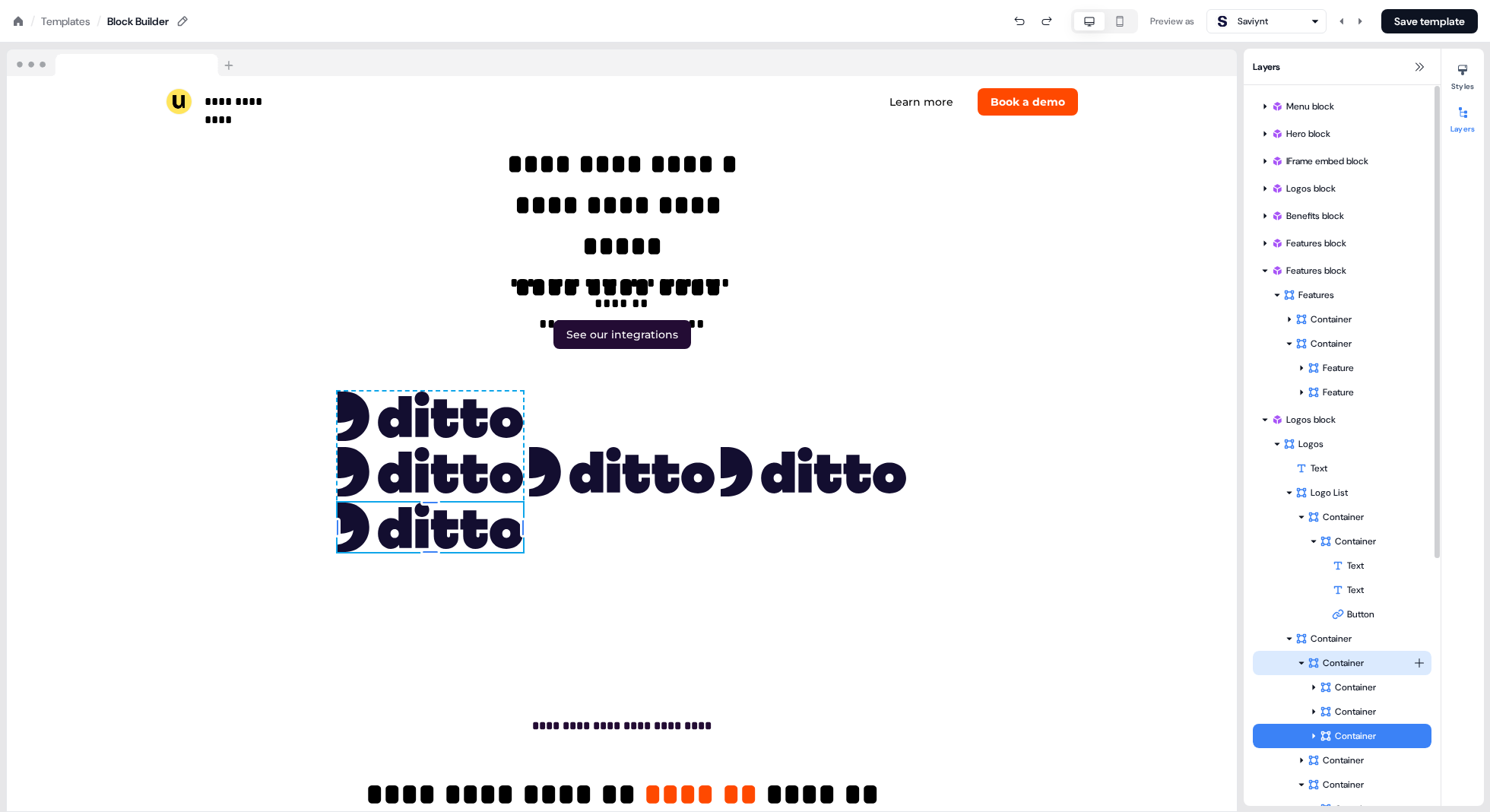
click at [754, 661] on div "Container" at bounding box center [1360, 663] width 106 height 15
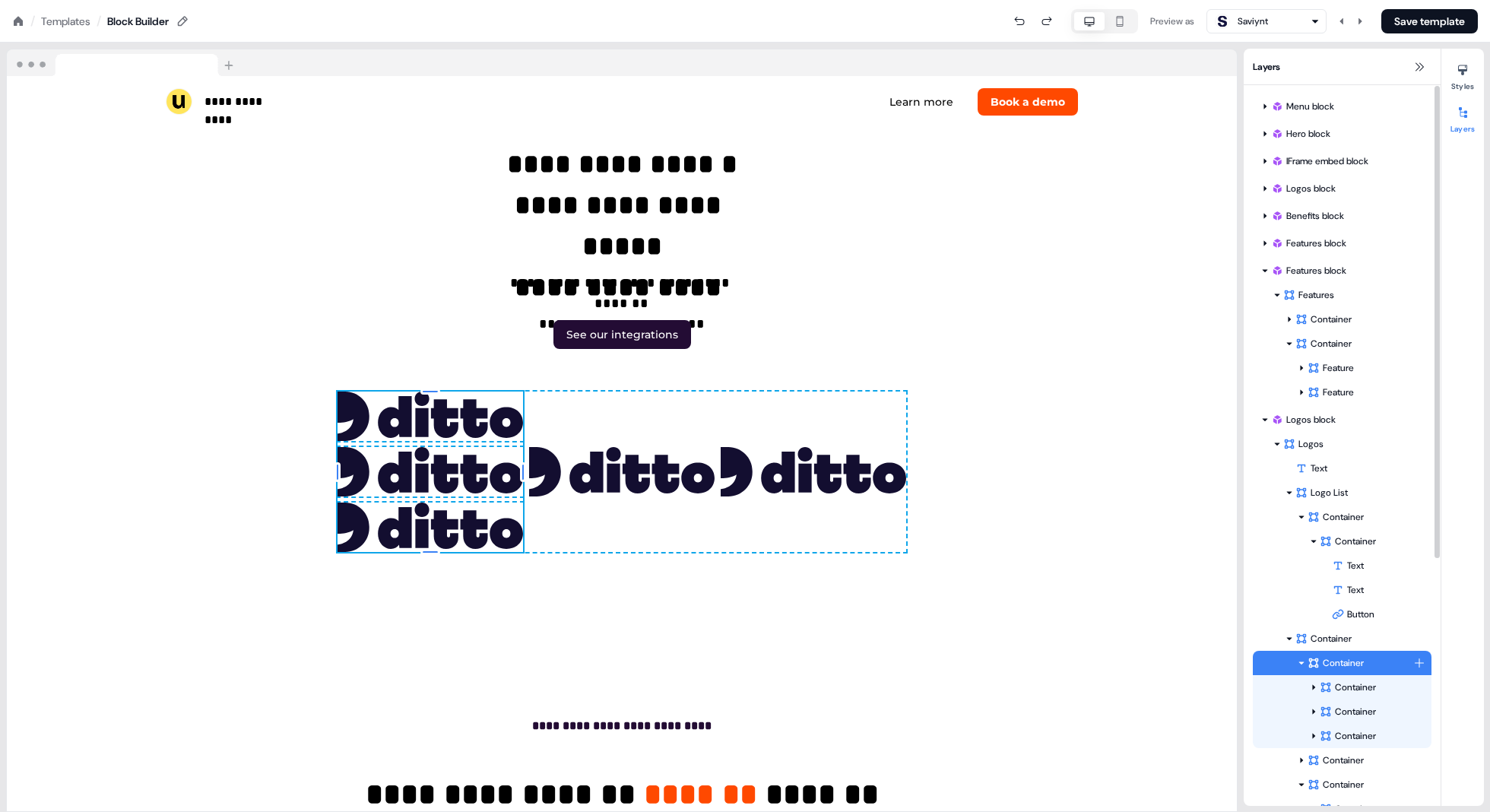
scroll to position [4917, 0]
